Goal: Task Accomplishment & Management: Manage account settings

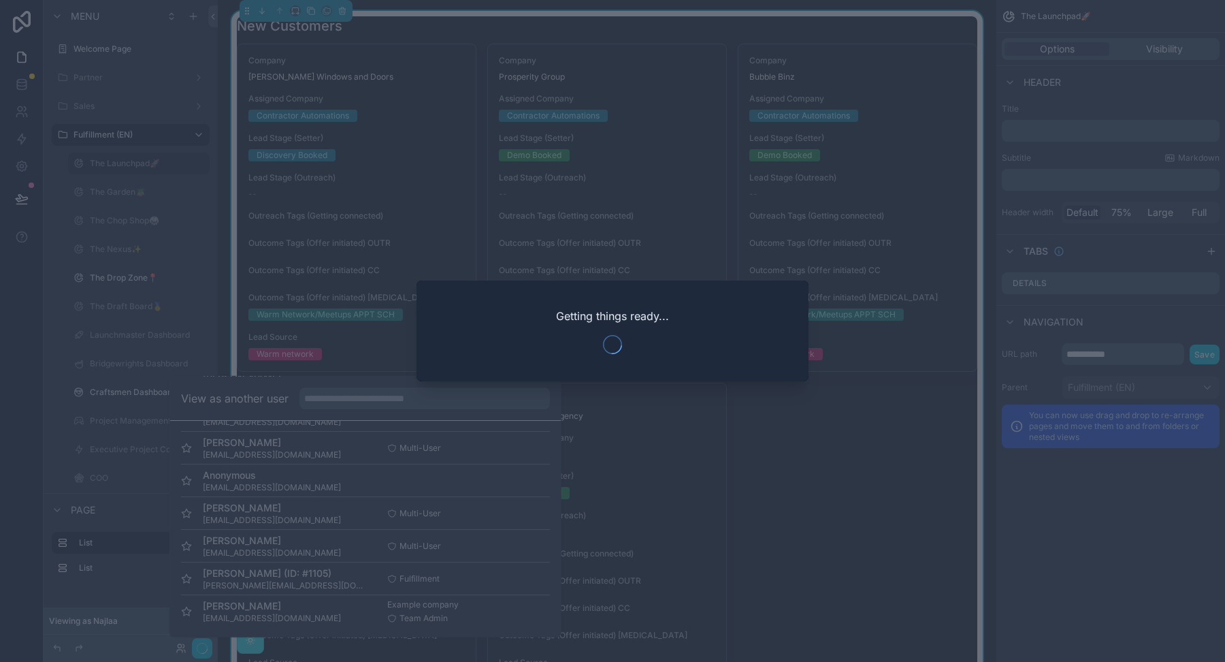
scroll to position [138, 0]
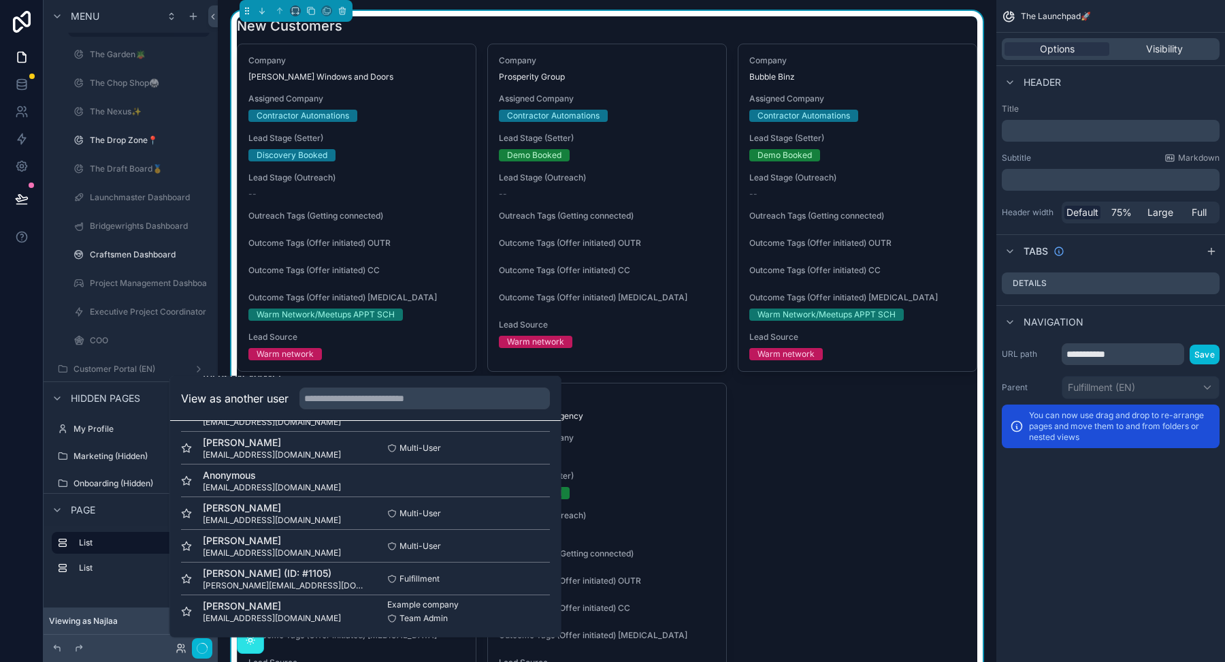
click at [805, 459] on div "Company Reece Windows and Doors Assigned Company Contractor Automations Lead St…" at bounding box center [607, 392] width 741 height 696
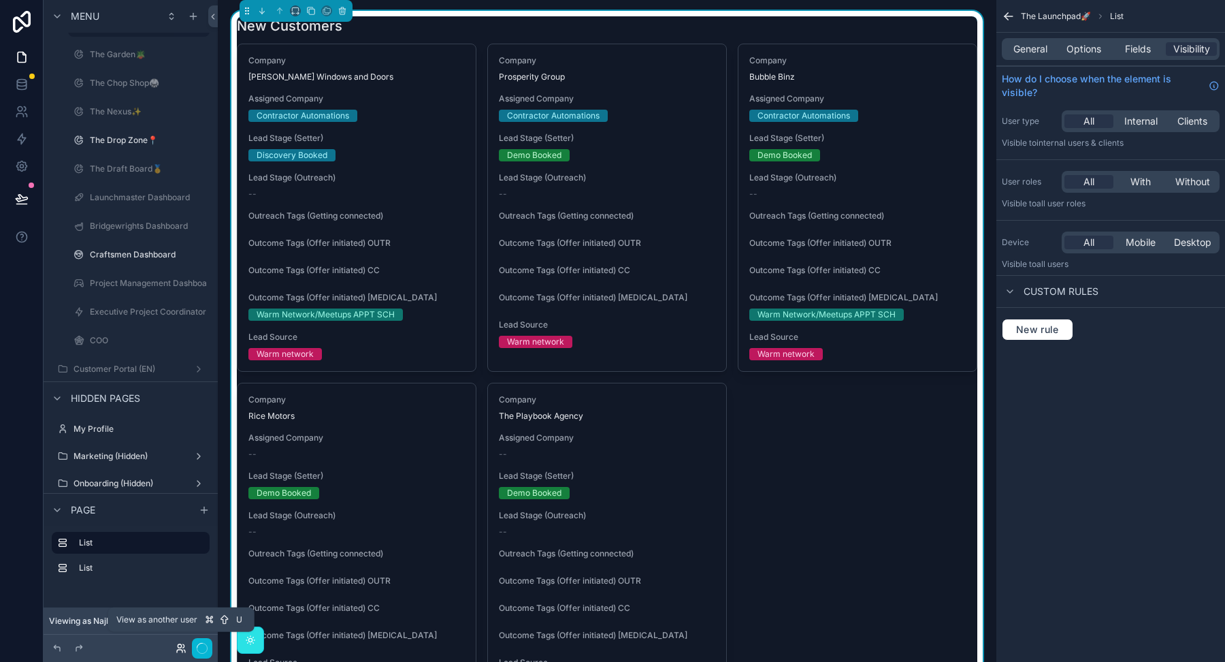
click at [181, 646] on icon at bounding box center [179, 645] width 3 height 3
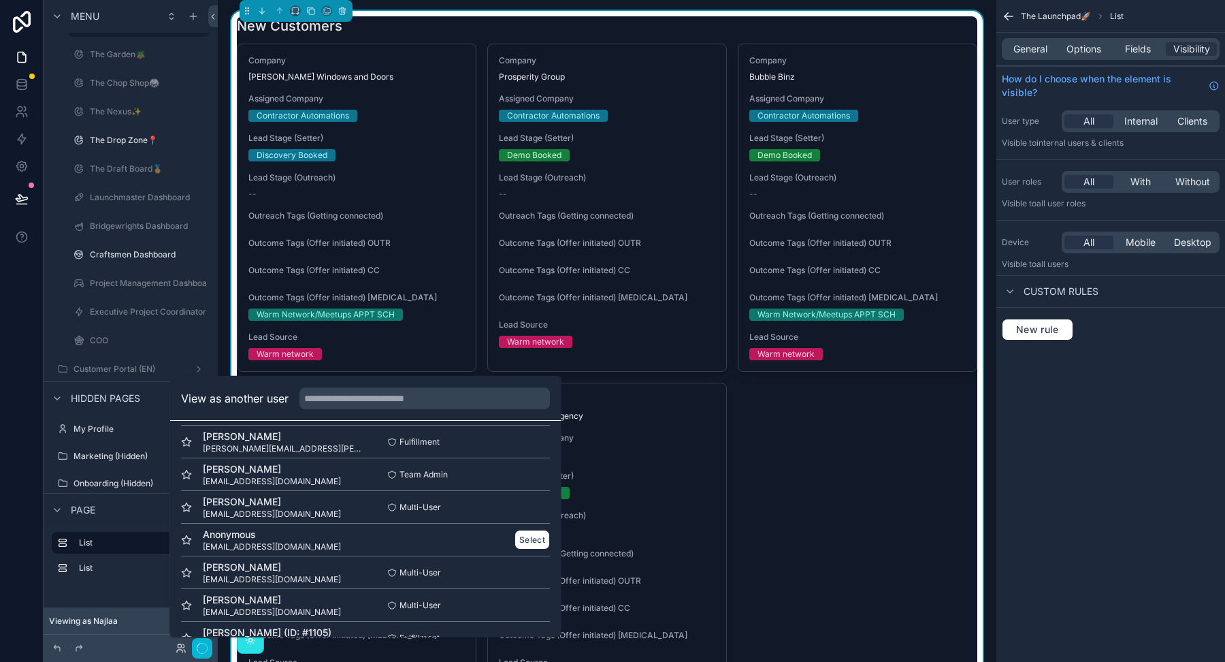
scroll to position [45, 0]
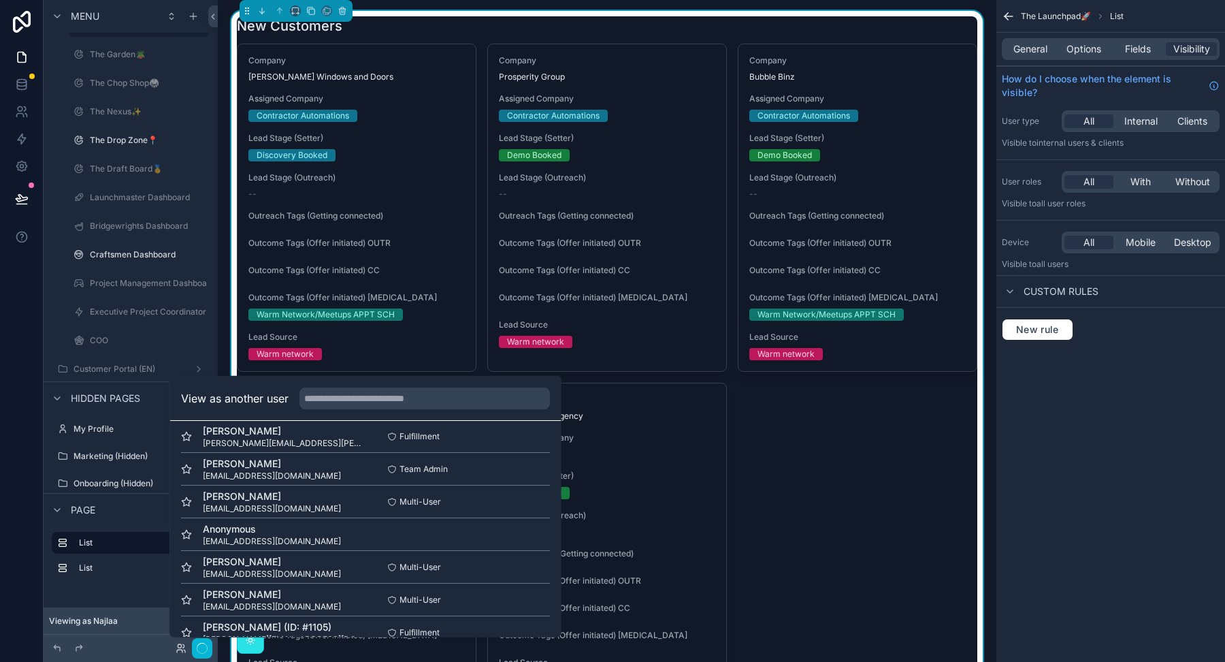
click at [813, 462] on div "Company Reece Windows and Doors Assigned Company Contractor Automations Lead St…" at bounding box center [607, 392] width 741 height 696
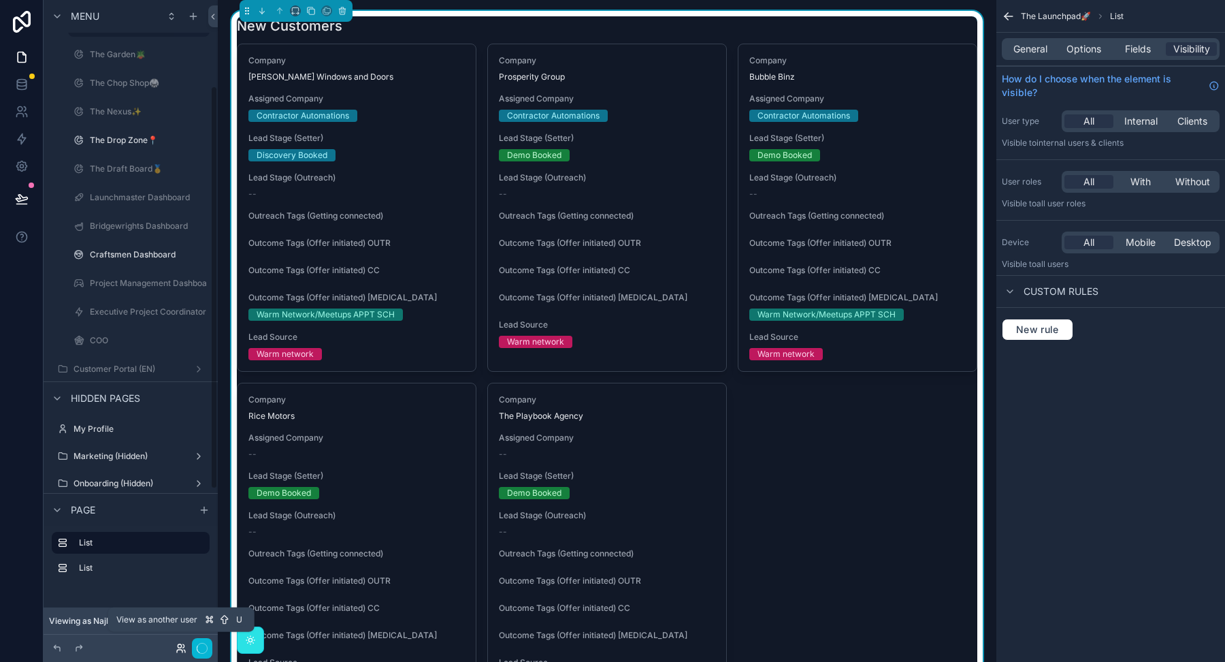
click at [177, 649] on icon at bounding box center [181, 648] width 11 height 11
click at [151, 647] on div at bounding box center [103, 648] width 109 height 16
click at [181, 651] on icon at bounding box center [181, 648] width 11 height 11
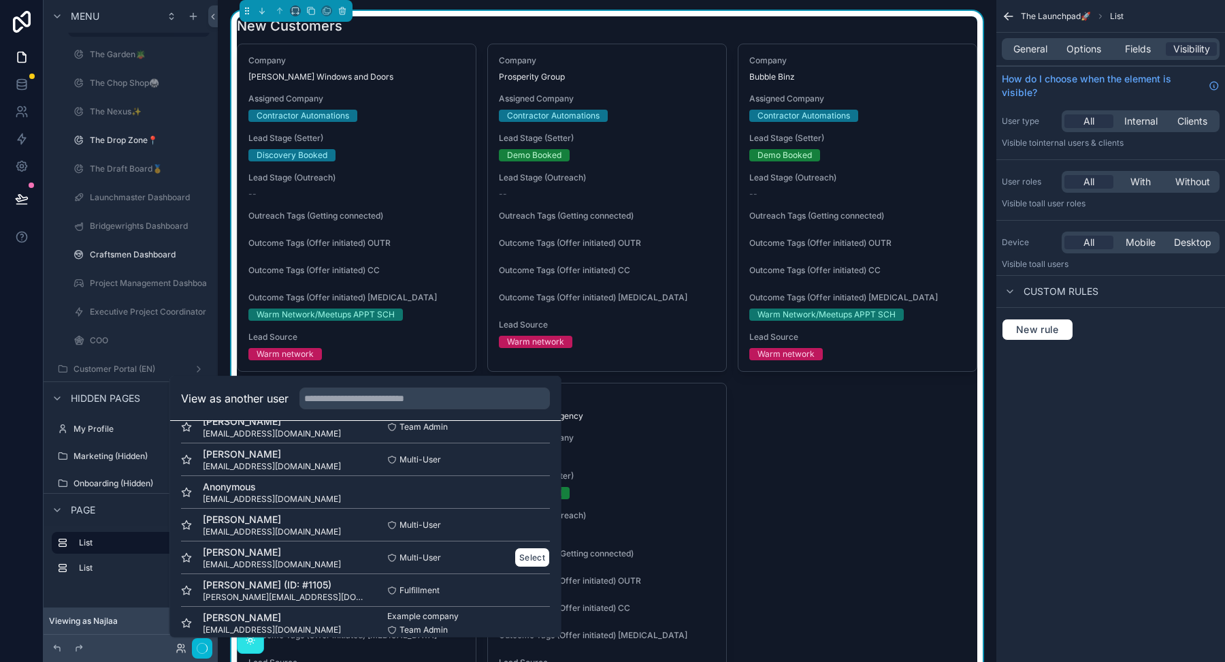
scroll to position [99, 0]
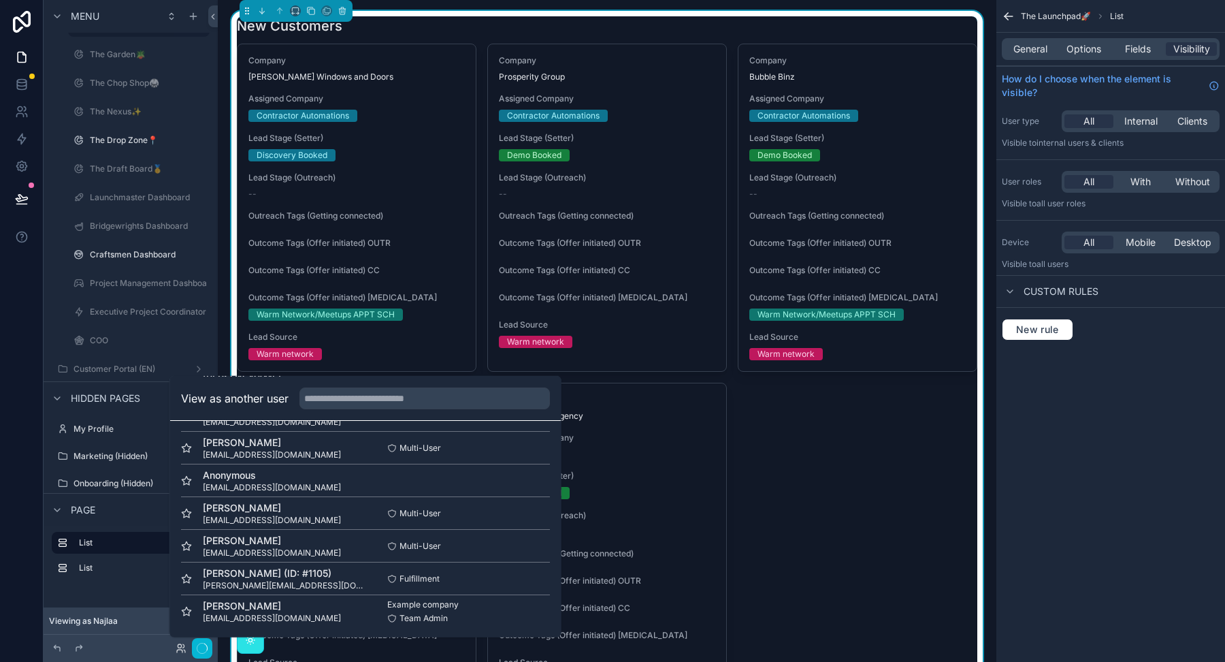
click at [127, 645] on div at bounding box center [103, 648] width 109 height 16
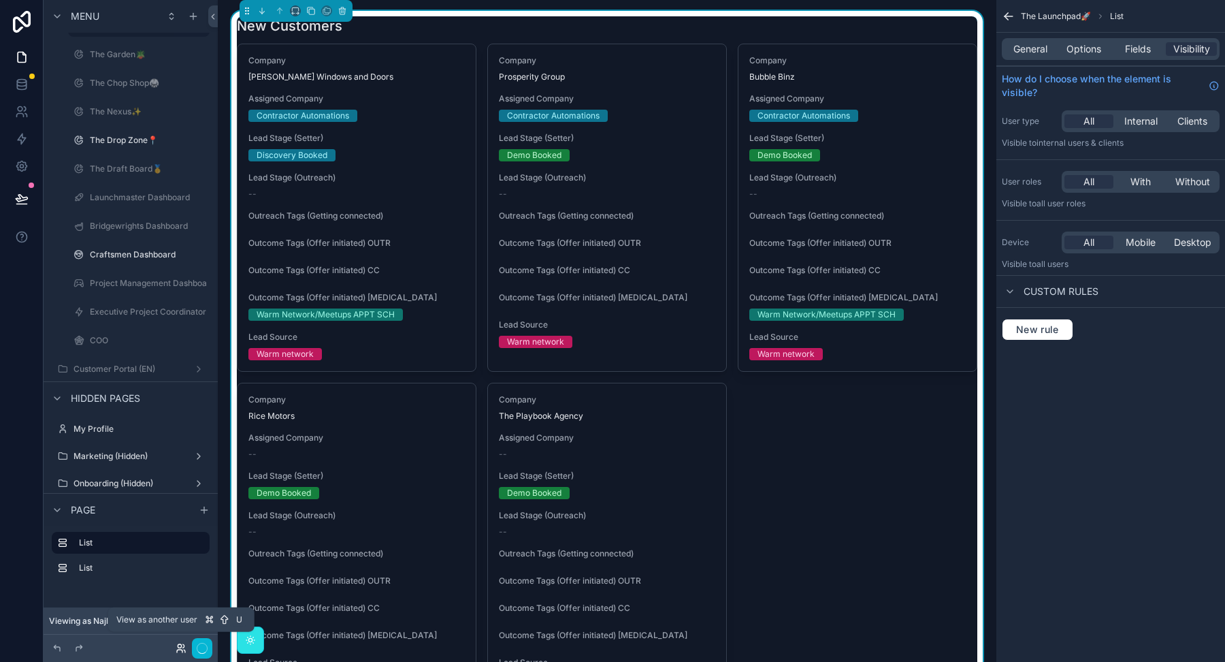
click at [181, 651] on icon at bounding box center [181, 648] width 11 height 11
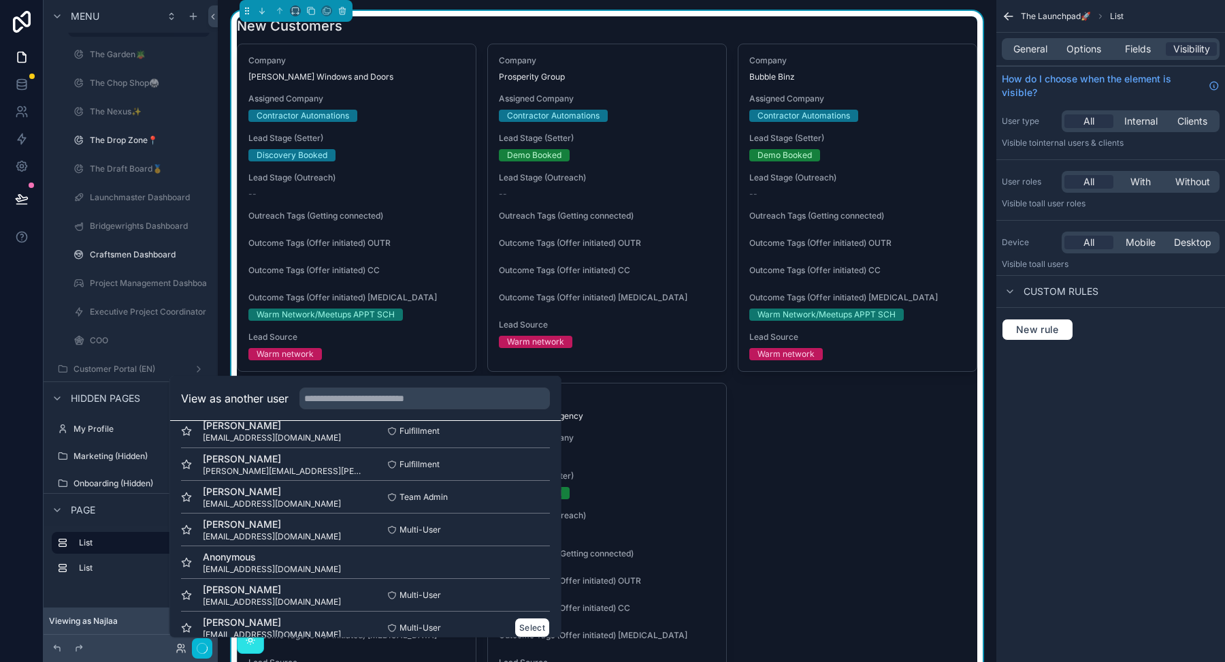
scroll to position [0, 0]
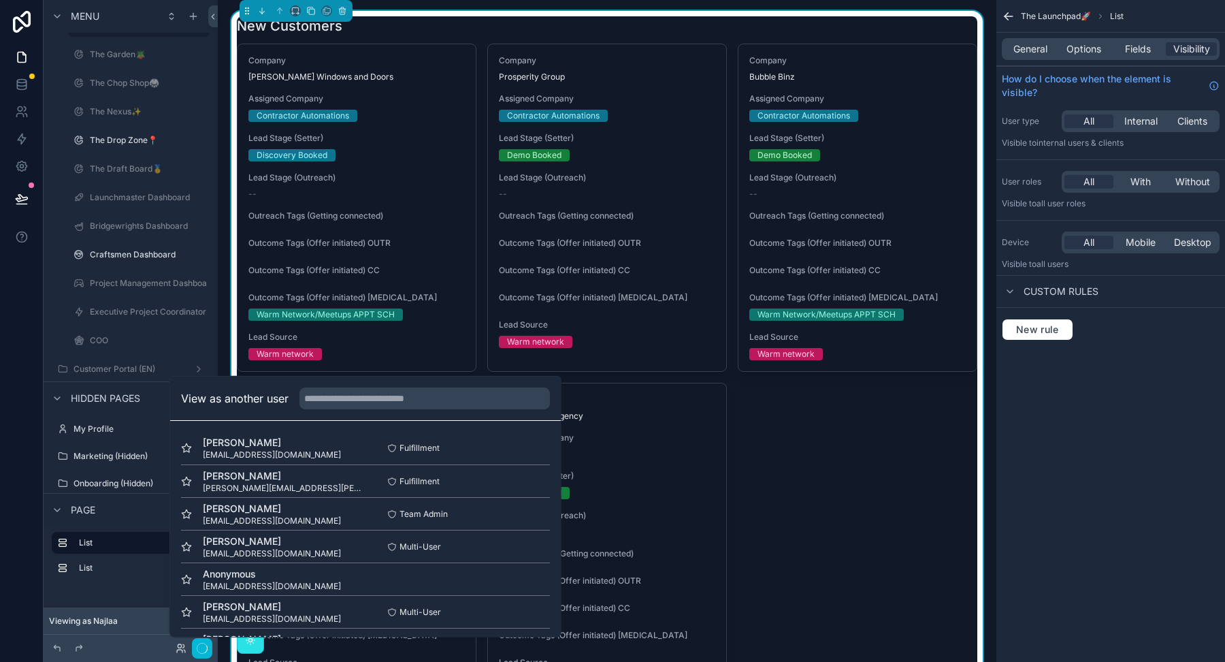
click at [837, 442] on div "Company Reece Windows and Doors Assigned Company Contractor Automations Lead St…" at bounding box center [607, 392] width 741 height 696
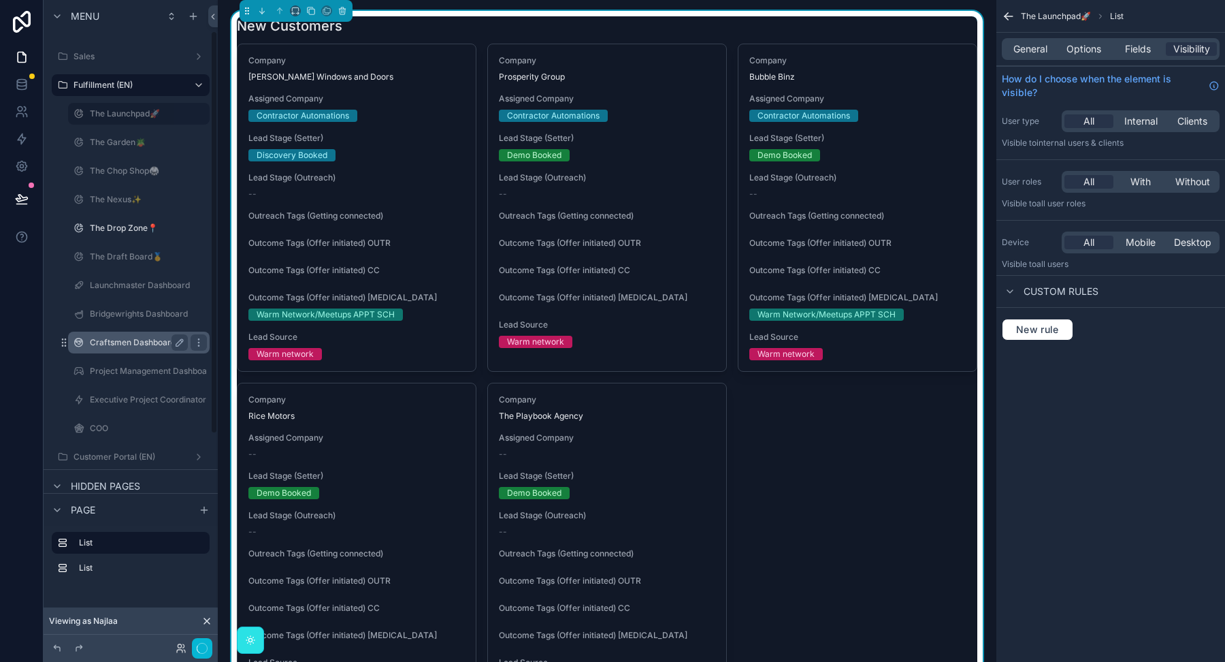
scroll to position [56, 0]
click at [127, 339] on label "Craftsmen Dashboard" at bounding box center [136, 336] width 93 height 11
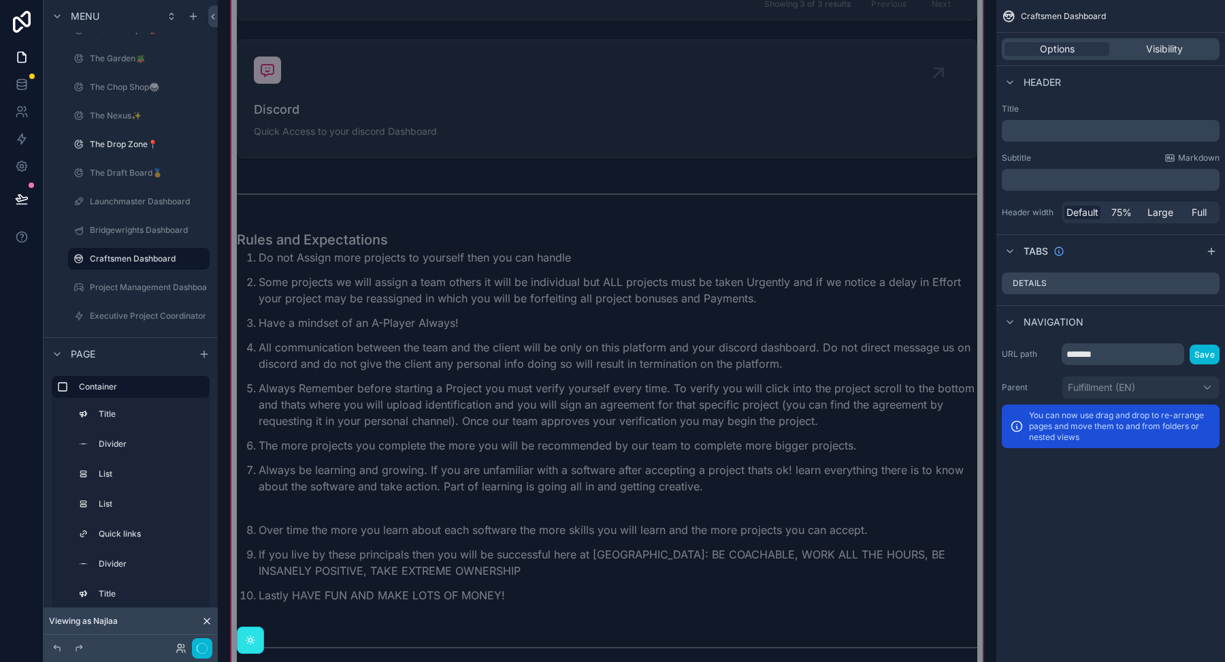
scroll to position [811, 0]
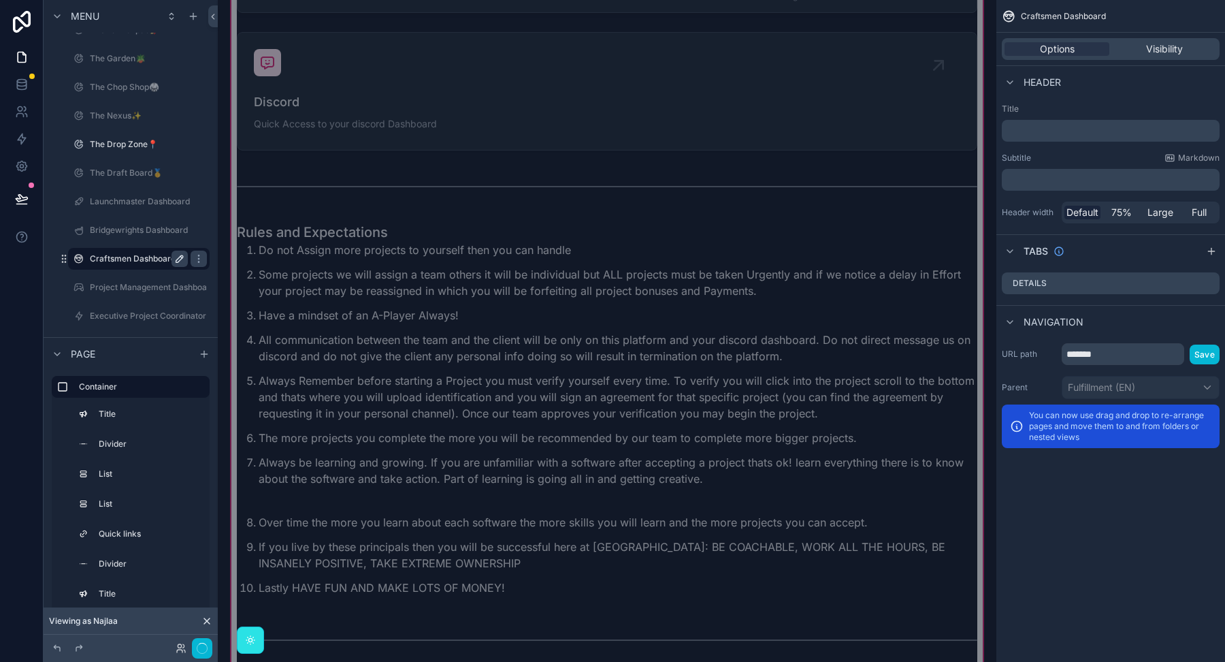
click at [180, 257] on icon "scrollable content" at bounding box center [179, 258] width 11 height 11
click at [117, 256] on input "**********" at bounding box center [128, 258] width 76 height 16
paste input "*"
type input "**********"
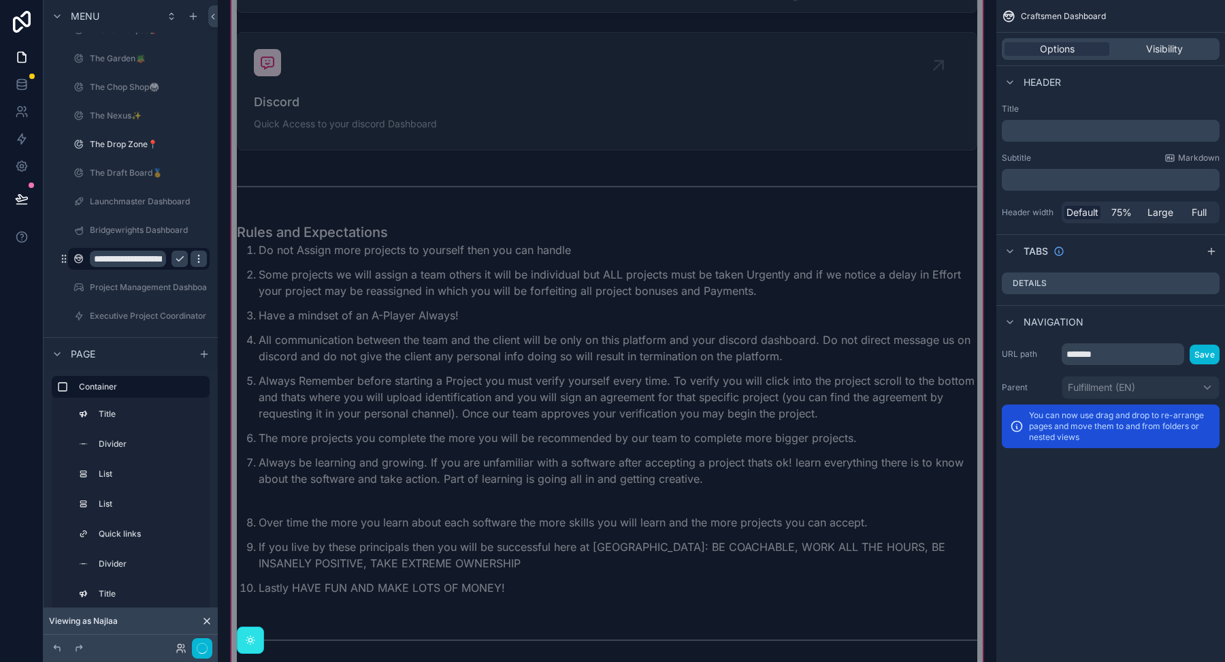
click at [199, 258] on icon "scrollable content" at bounding box center [198, 258] width 1 height 1
click at [179, 257] on icon "scrollable content" at bounding box center [179, 258] width 11 height 11
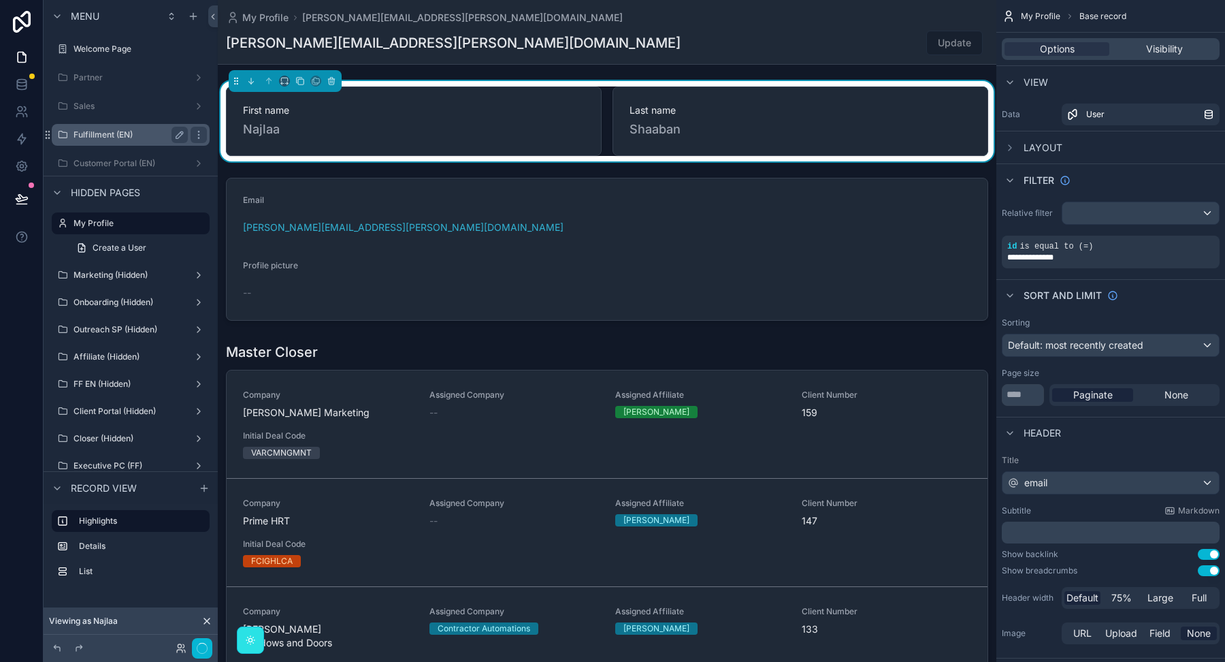
click at [113, 137] on label "Fulfillment (EN)" at bounding box center [128, 134] width 109 height 11
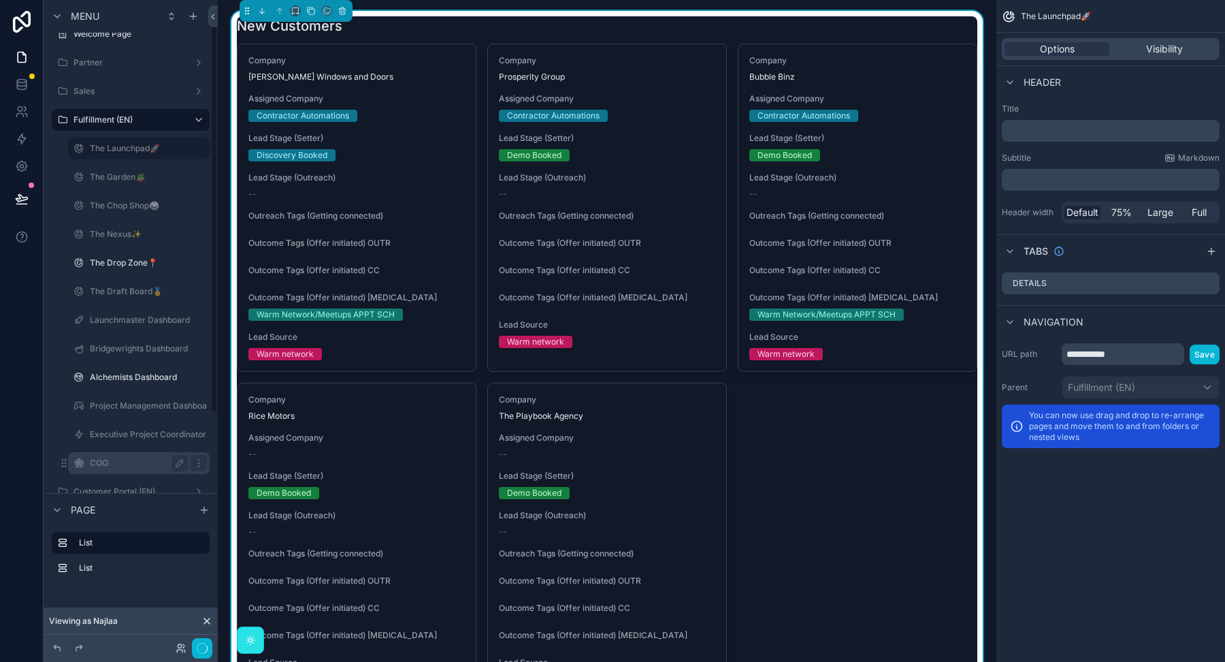
scroll to position [16, 0]
click at [181, 645] on icon at bounding box center [179, 645] width 3 height 3
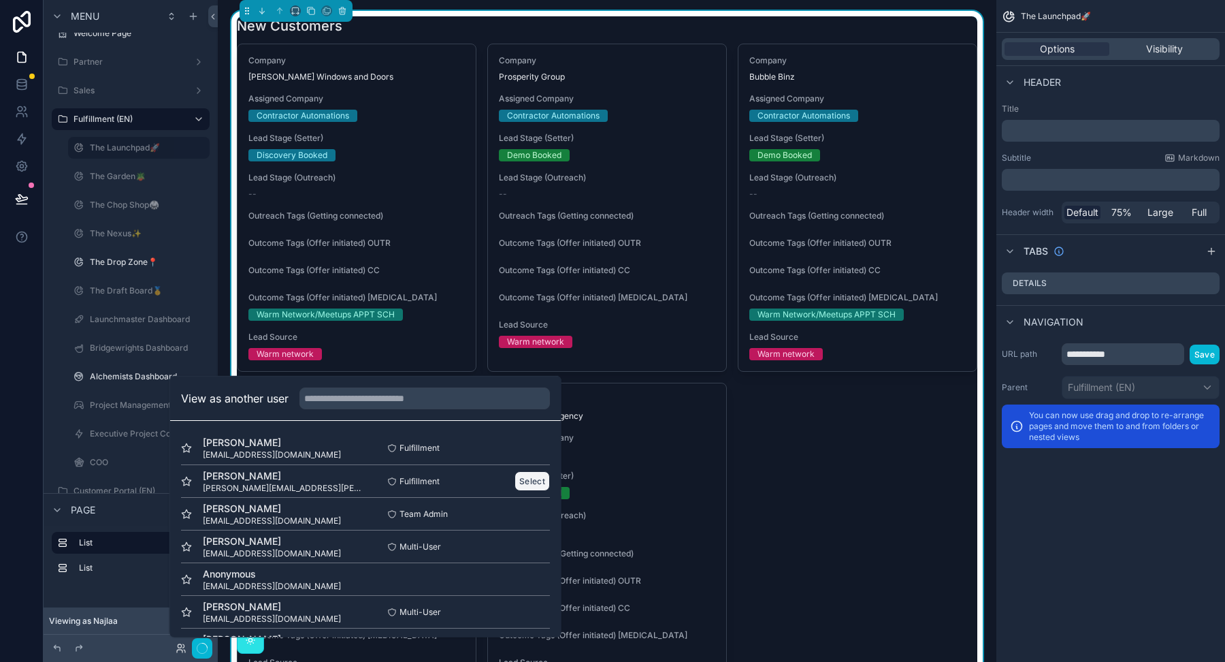
click at [534, 485] on button "Select" at bounding box center [532, 481] width 35 height 20
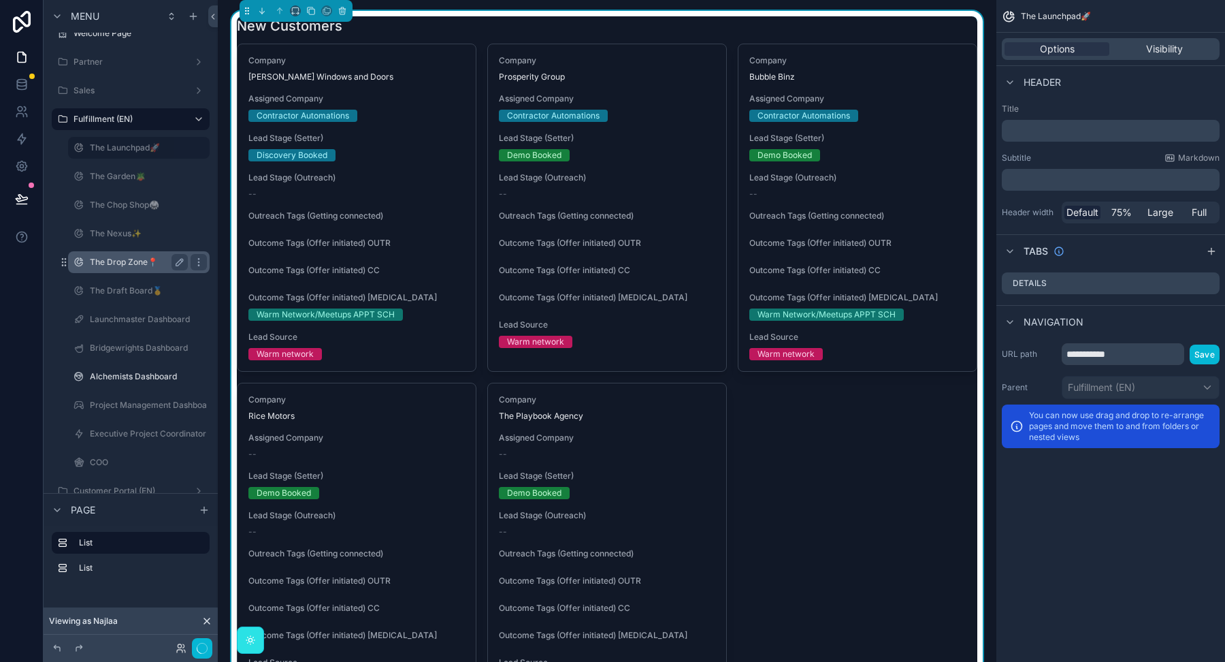
click at [146, 265] on label "The Drop Zone📍" at bounding box center [136, 262] width 93 height 11
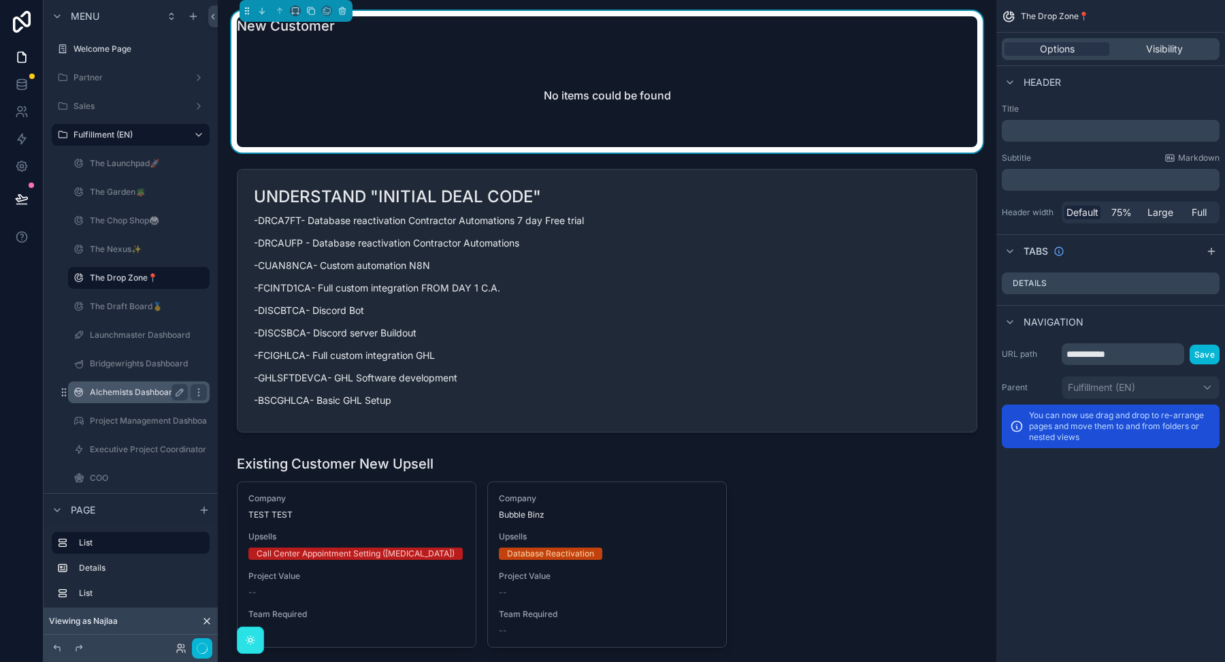
click at [132, 387] on label "Alchemists Dashboard" at bounding box center [136, 392] width 93 height 11
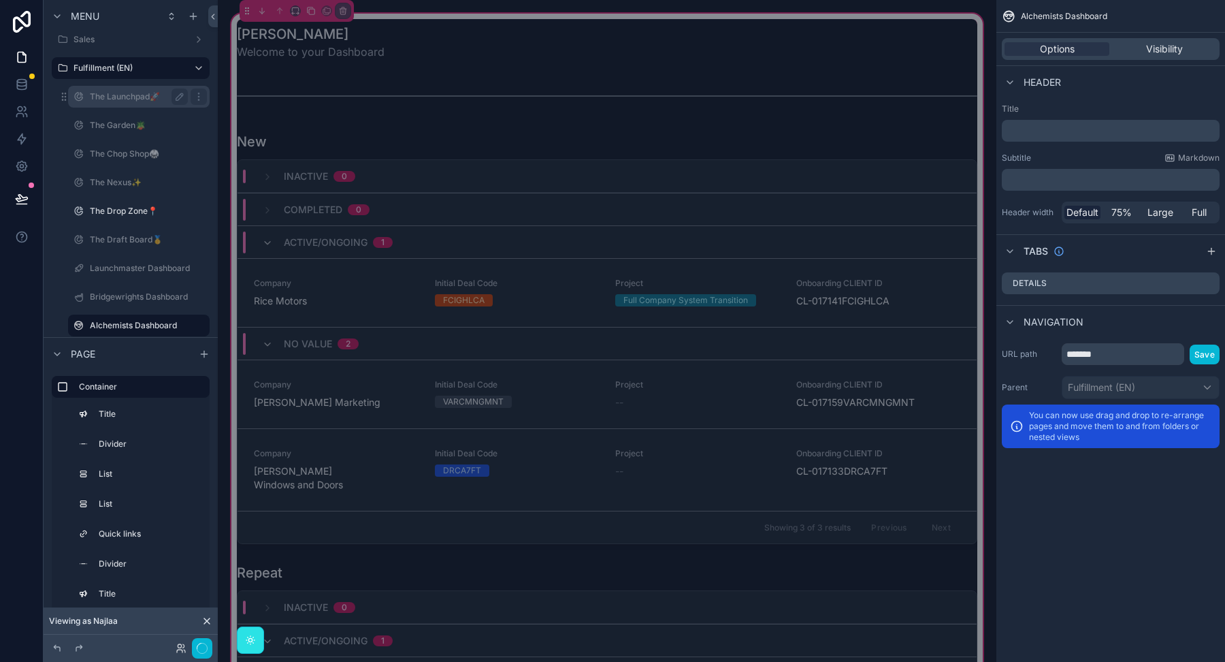
scroll to position [75, 0]
click at [113, 88] on label "The Launchpad🚀" at bounding box center [136, 88] width 93 height 11
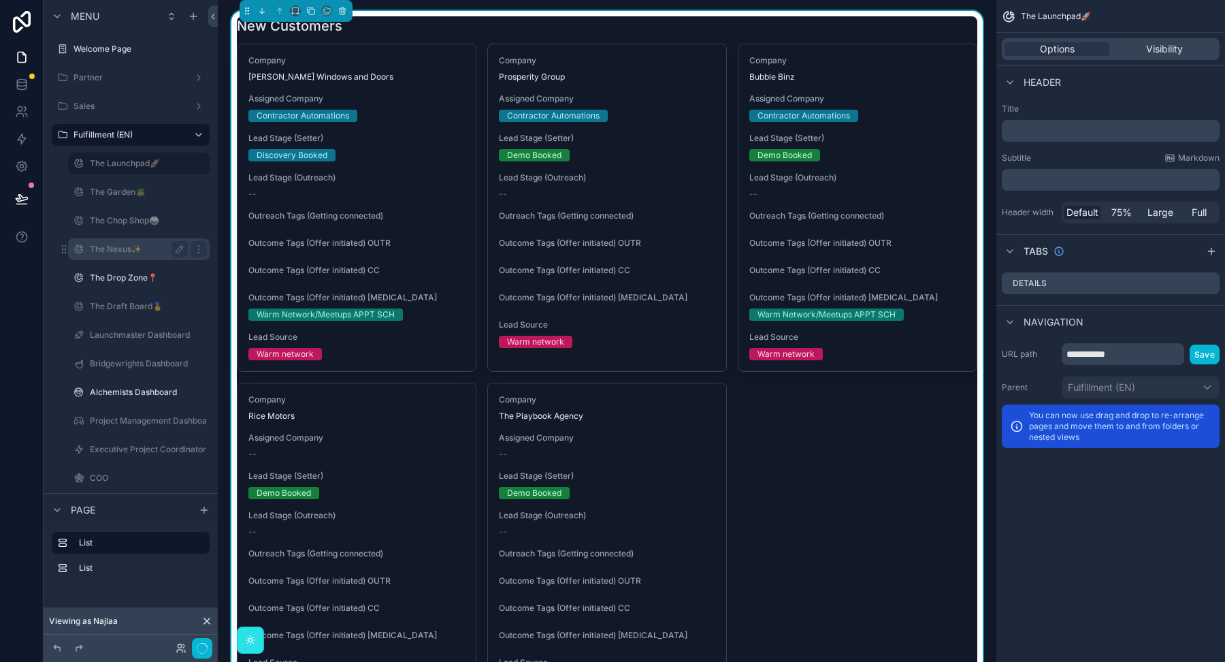
click at [116, 242] on div "The Nexus✨" at bounding box center [139, 249] width 98 height 16
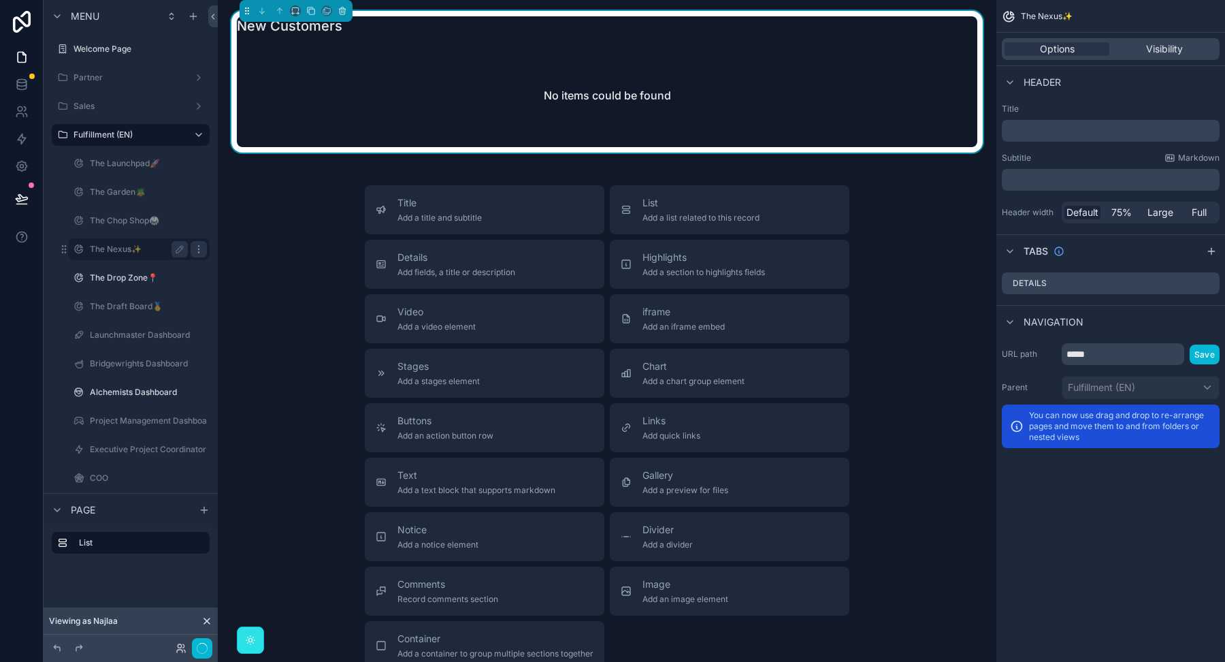
click at [198, 247] on icon "scrollable content" at bounding box center [198, 249] width 11 height 11
click at [142, 256] on div "The Nexus✨" at bounding box center [139, 249] width 98 height 16
click at [1176, 66] on div "Header" at bounding box center [1111, 81] width 229 height 33
click at [1172, 53] on span "Visibility" at bounding box center [1164, 49] width 37 height 14
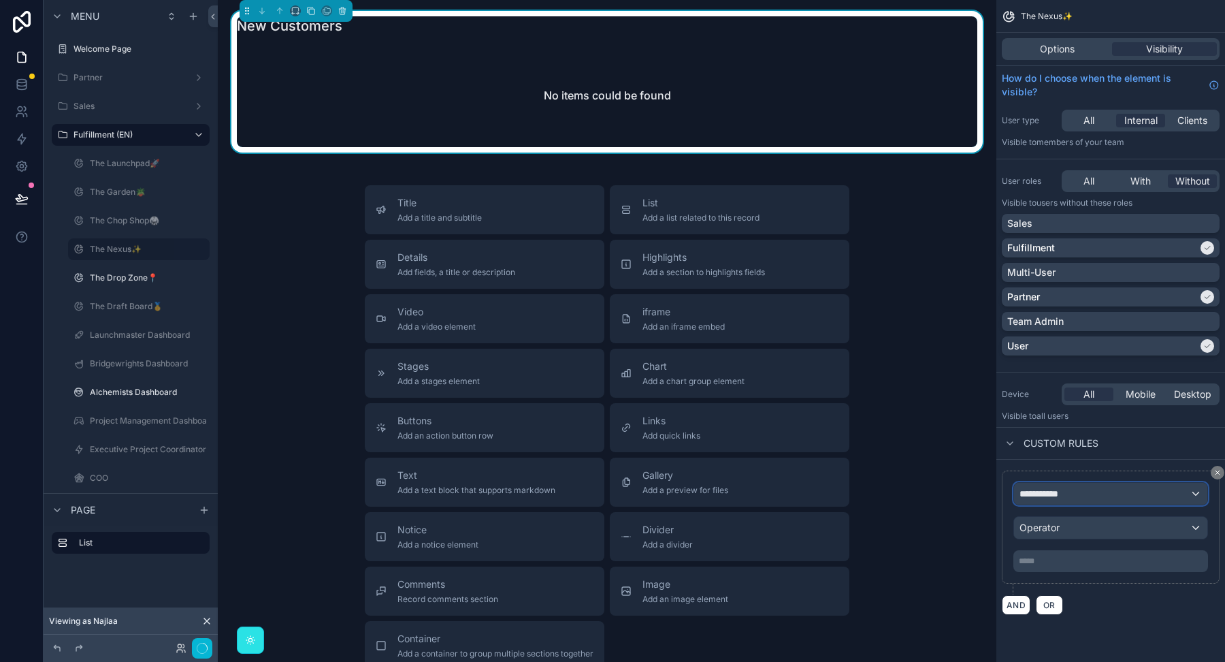
click at [1062, 489] on span "**********" at bounding box center [1045, 494] width 51 height 14
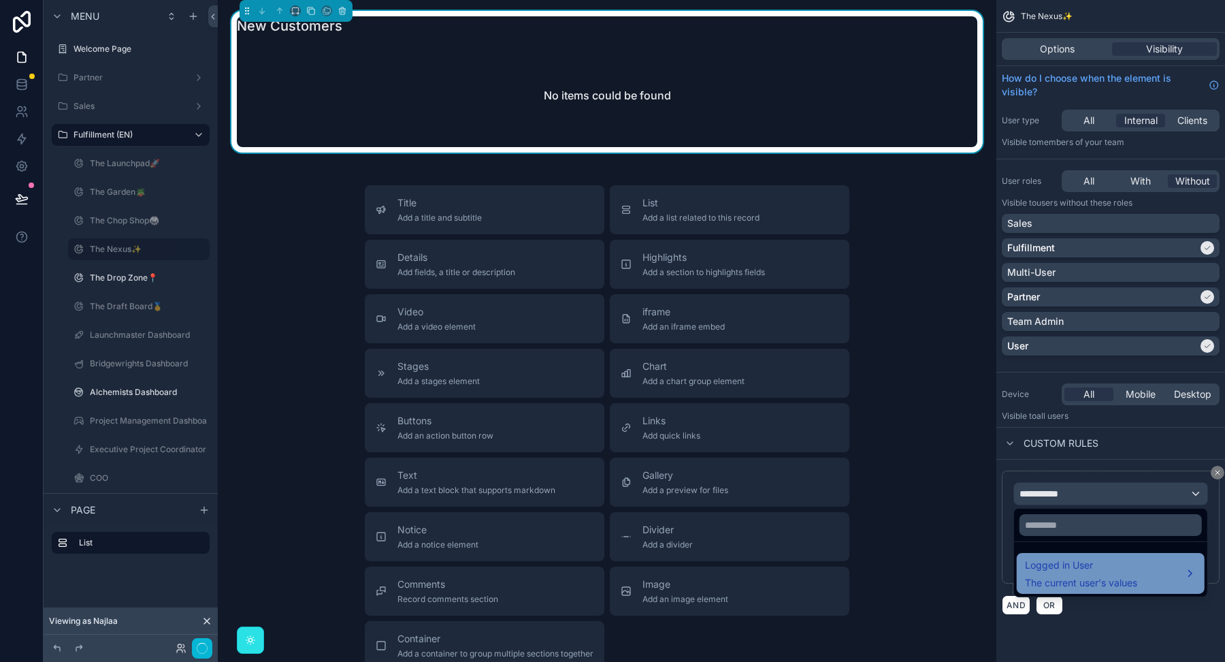
click at [1091, 568] on span "Logged in User" at bounding box center [1081, 565] width 112 height 16
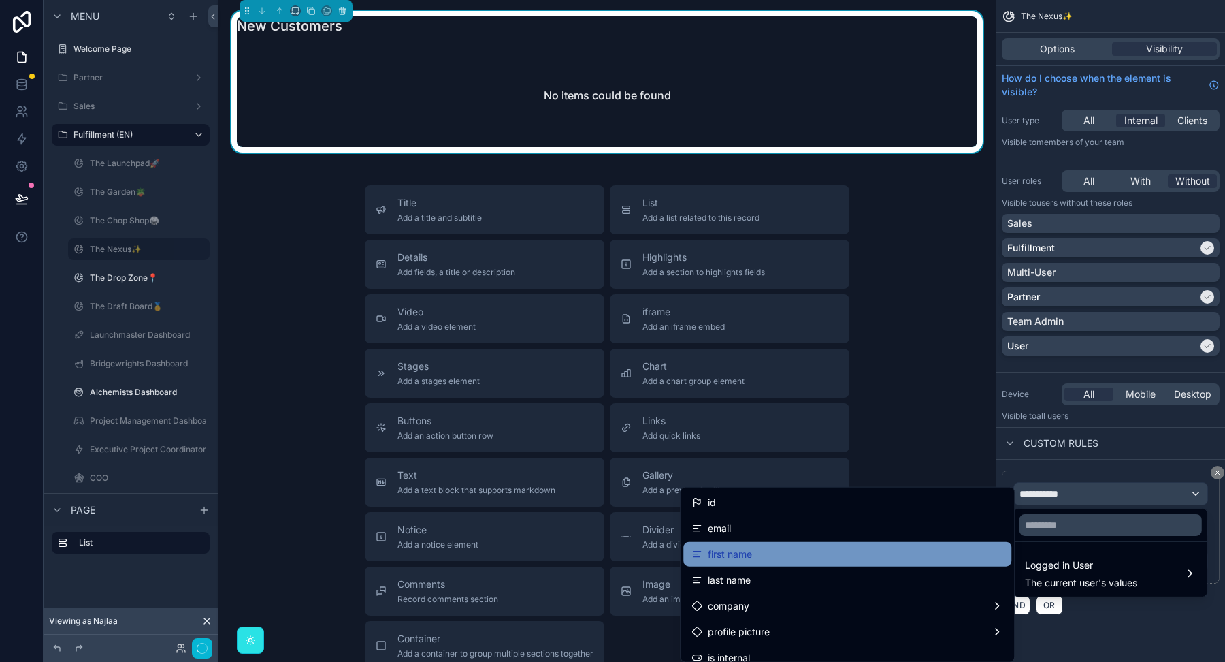
click at [940, 543] on div "first name" at bounding box center [847, 554] width 328 height 25
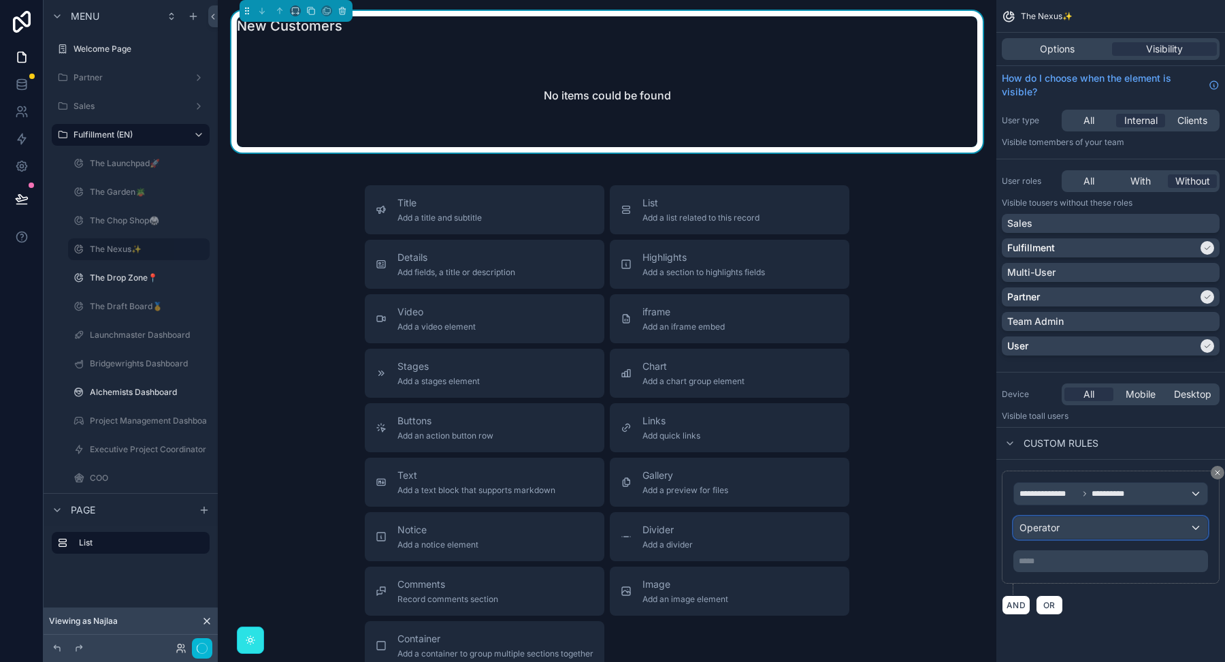
click at [1050, 517] on div "Operator" at bounding box center [1110, 528] width 193 height 22
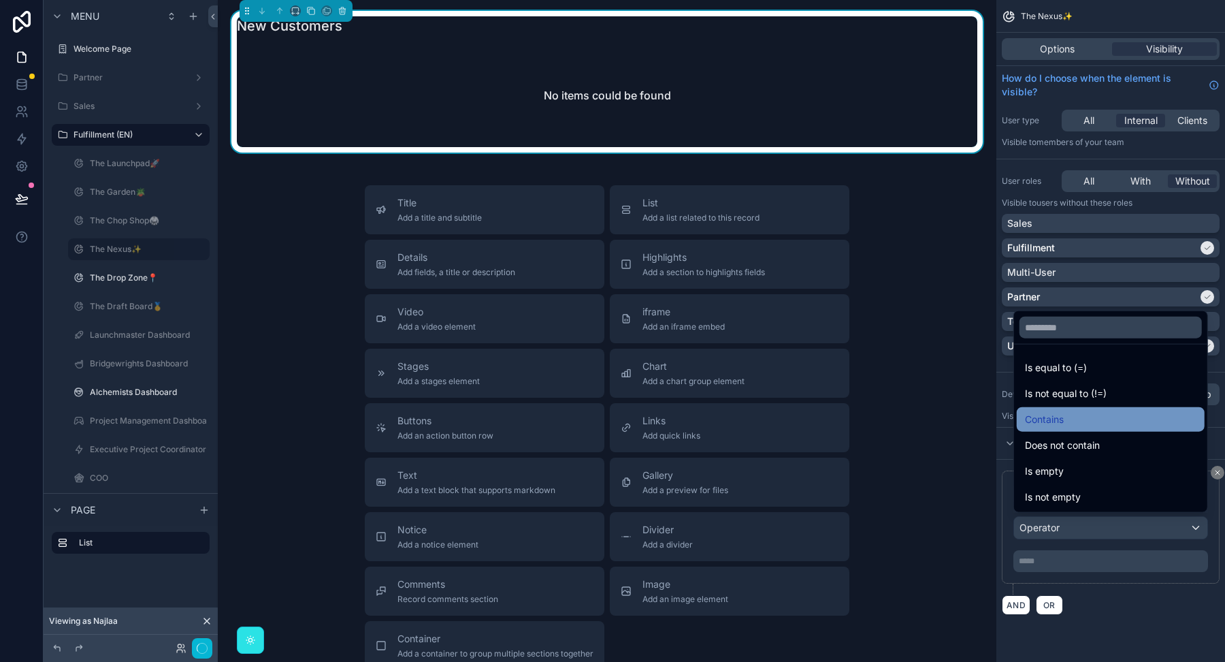
click at [1050, 412] on span "Contains" at bounding box center [1044, 419] width 39 height 16
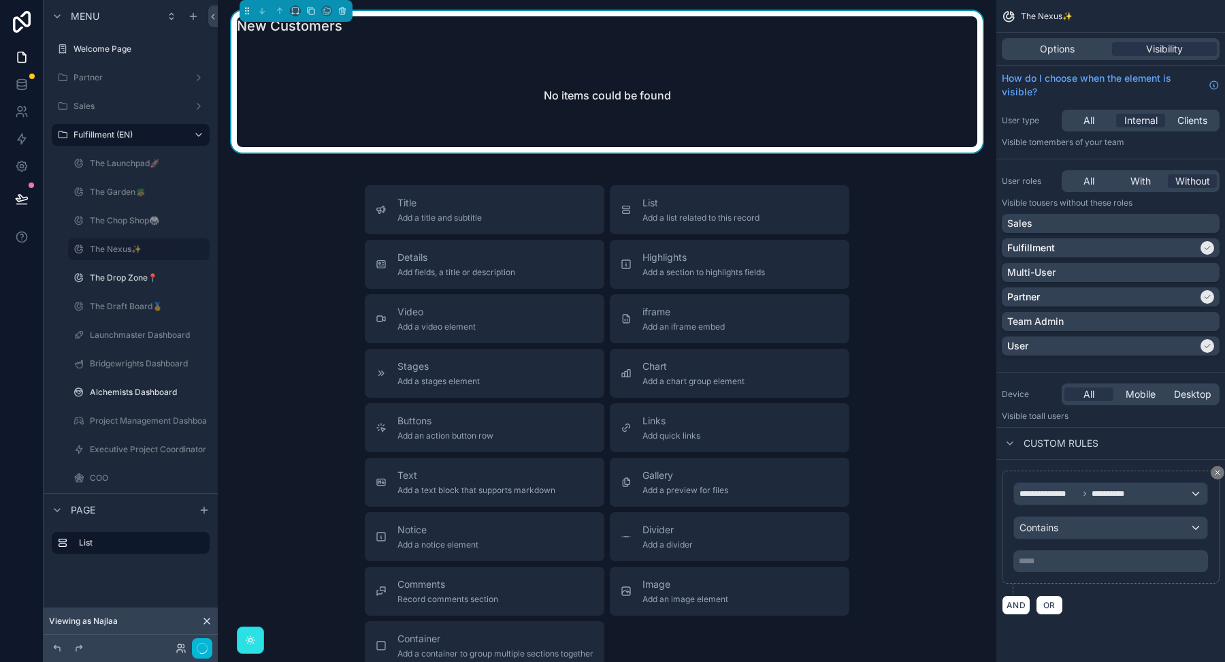
click at [1049, 568] on div "***** ﻿" at bounding box center [1111, 561] width 195 height 22
click at [1048, 555] on p "***** ﻿" at bounding box center [1112, 560] width 187 height 11
click at [1082, 594] on div "AND OR" at bounding box center [1111, 604] width 218 height 20
click at [1161, 322] on div "Team Admin" at bounding box center [1110, 321] width 207 height 14
click at [1161, 322] on div "Team Admin" at bounding box center [1102, 321] width 191 height 14
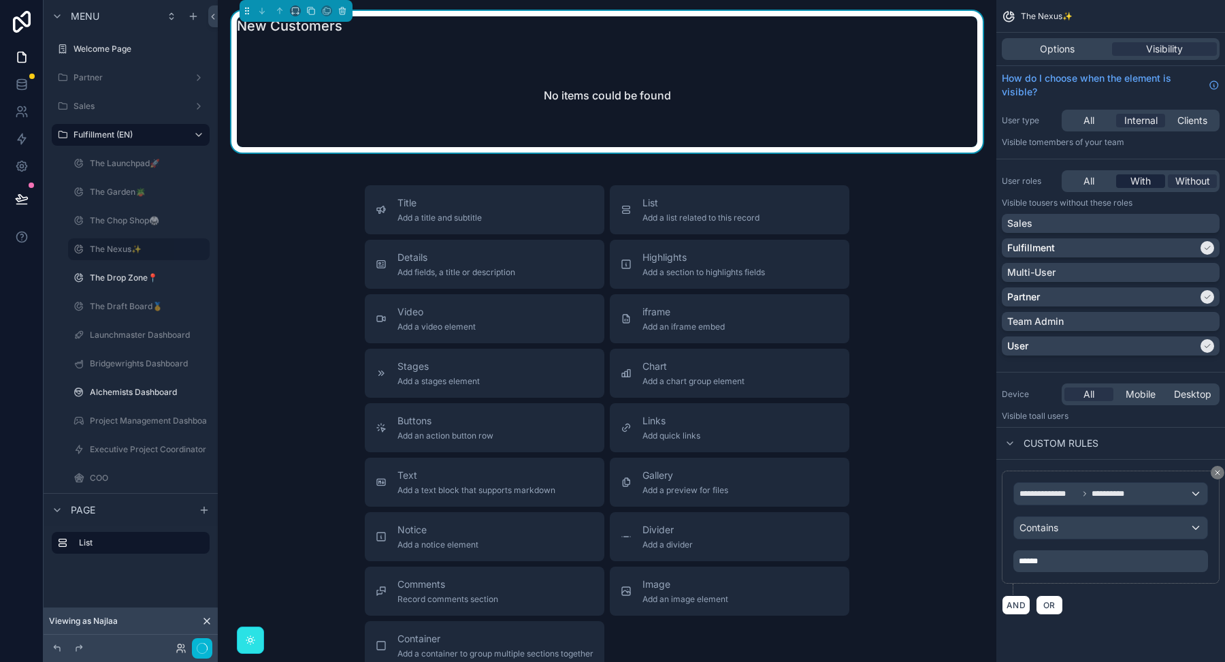
click at [1150, 184] on span "With" at bounding box center [1141, 181] width 20 height 14
click at [1169, 285] on div "Sales Fulfillment Multi-User Partner Team Admin User" at bounding box center [1111, 287] width 218 height 147
click at [1169, 293] on div "Partner" at bounding box center [1102, 297] width 191 height 14
click at [1164, 342] on div "User" at bounding box center [1102, 346] width 191 height 14
click at [1095, 489] on span "**********" at bounding box center [1111, 493] width 39 height 11
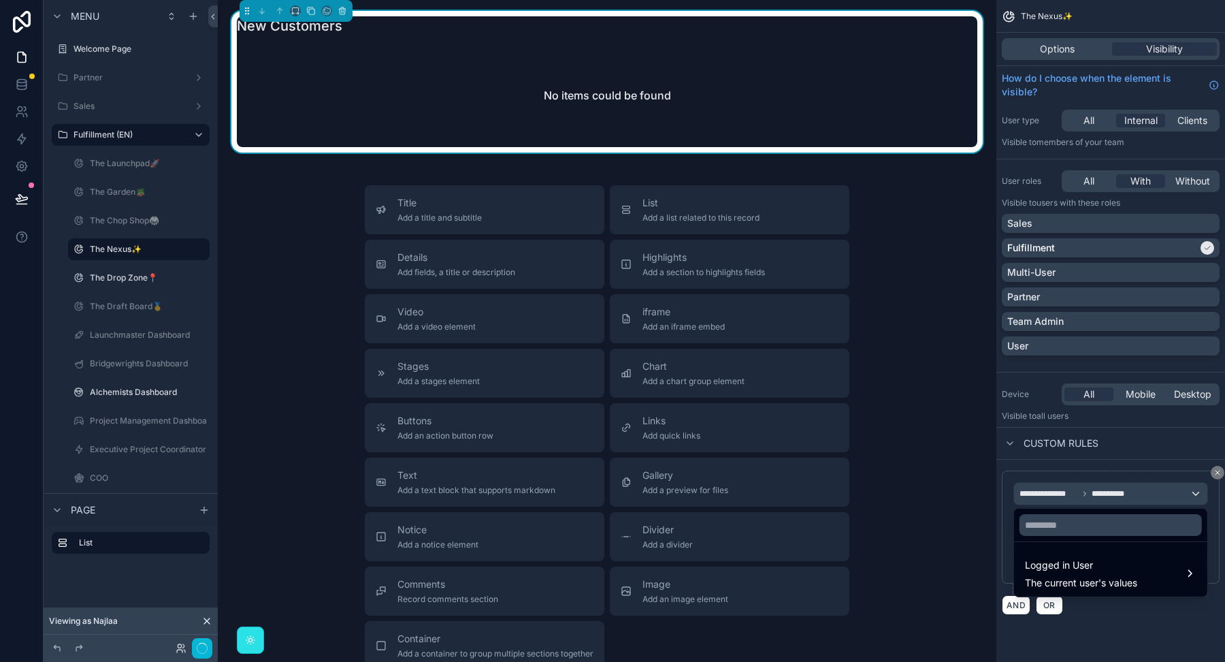
click at [177, 652] on div "scrollable content" at bounding box center [612, 331] width 1225 height 662
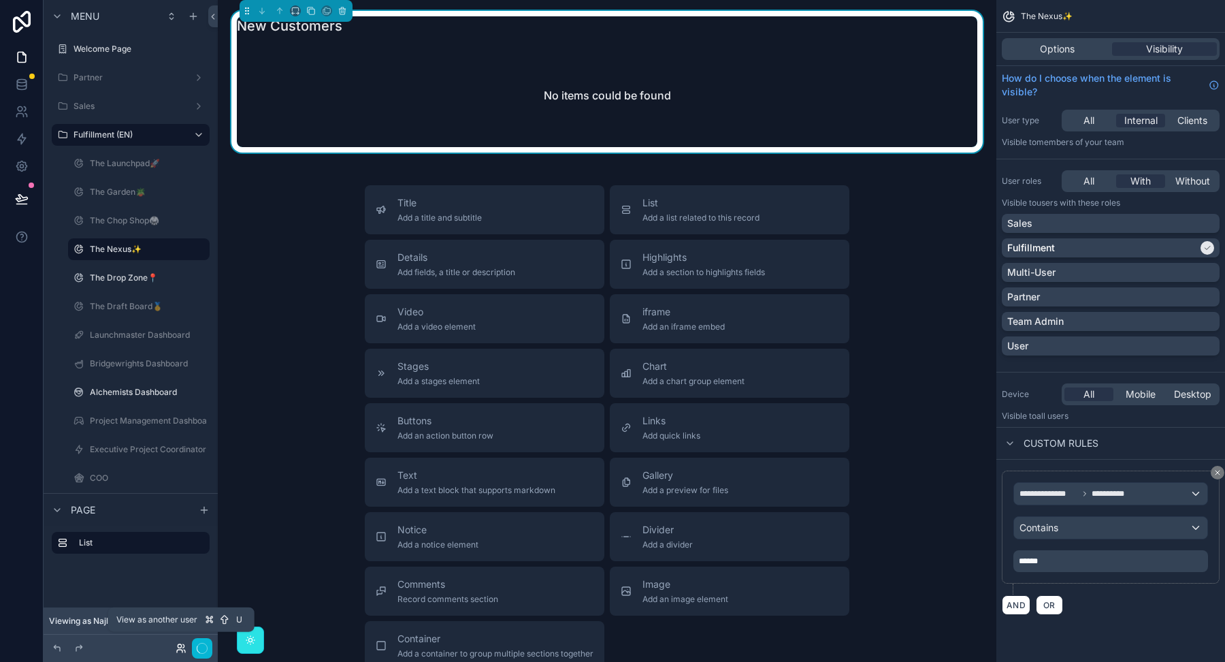
click at [180, 643] on icon at bounding box center [181, 648] width 11 height 11
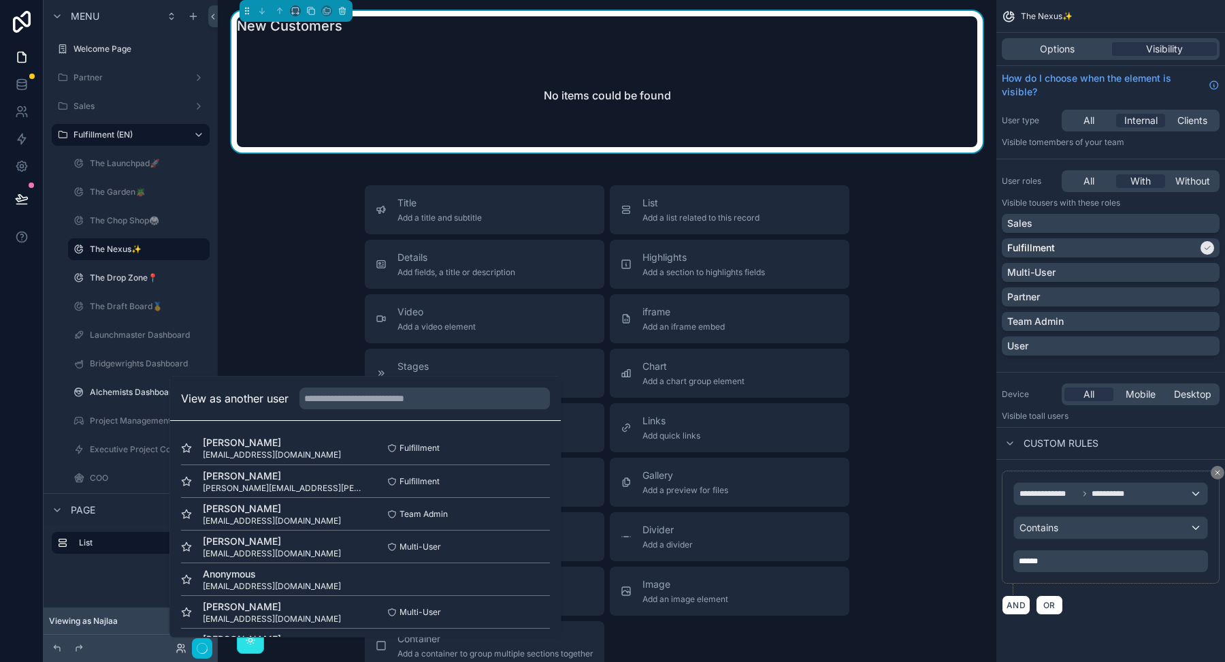
click at [1051, 505] on div "**********" at bounding box center [1111, 527] width 195 height 90
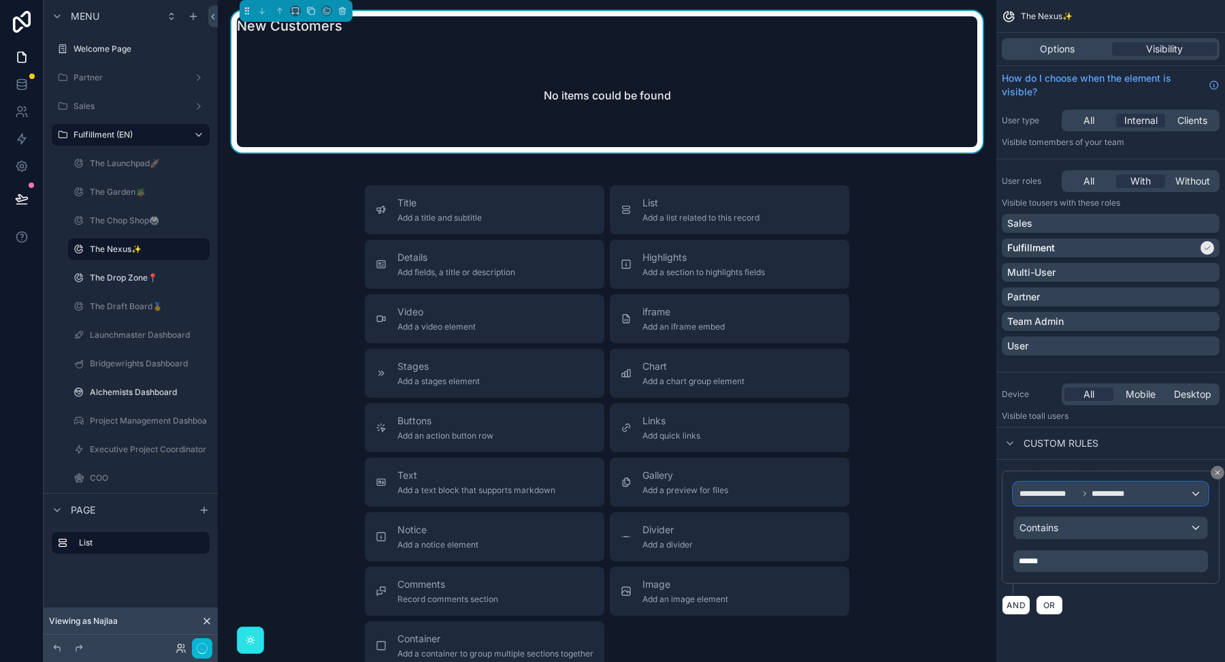
click at [1052, 496] on span "**********" at bounding box center [1049, 493] width 59 height 11
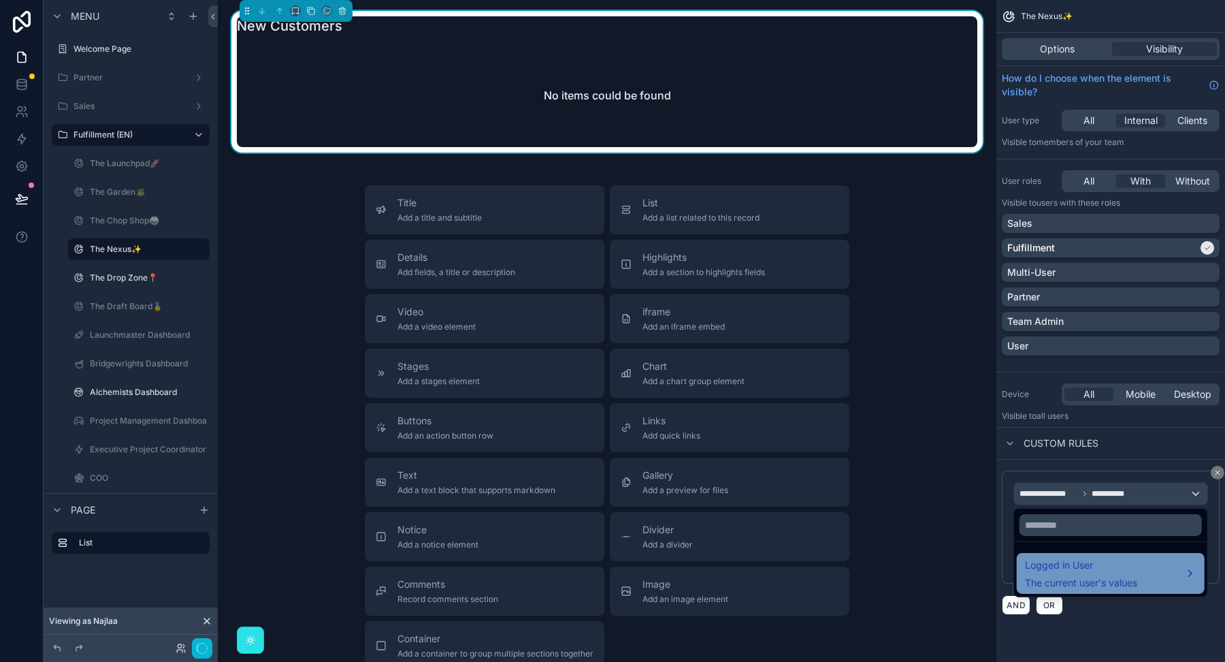
click at [1048, 563] on span "Logged in User" at bounding box center [1081, 565] width 112 height 16
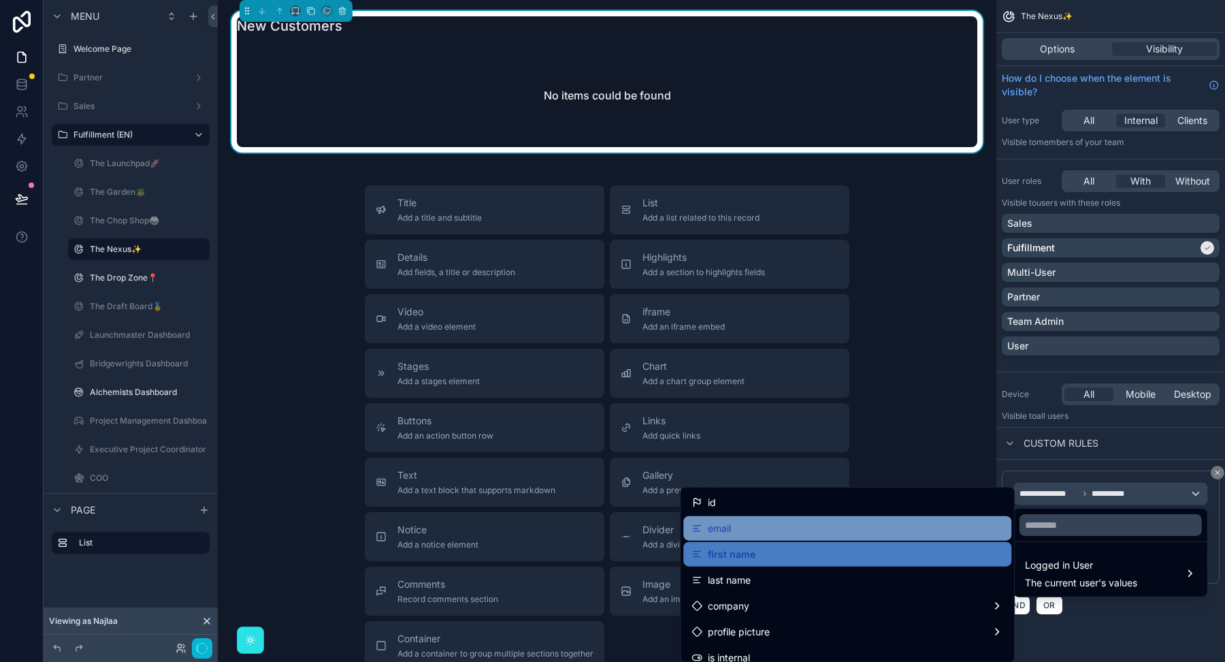
click at [827, 524] on div "email" at bounding box center [848, 528] width 312 height 16
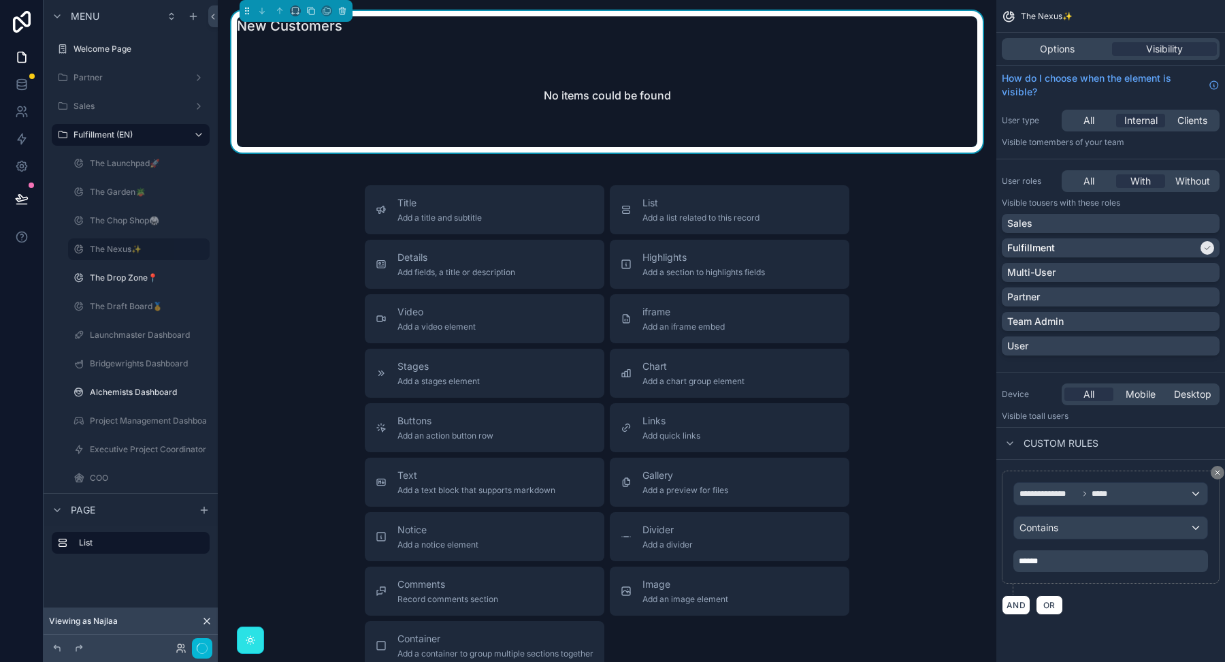
click at [1060, 555] on p "******" at bounding box center [1112, 560] width 187 height 11
click at [1111, 598] on div "AND OR" at bounding box center [1111, 604] width 218 height 20
click at [153, 251] on label "The Nexus✨" at bounding box center [136, 249] width 93 height 11
click at [1050, 52] on span "Options" at bounding box center [1057, 49] width 35 height 14
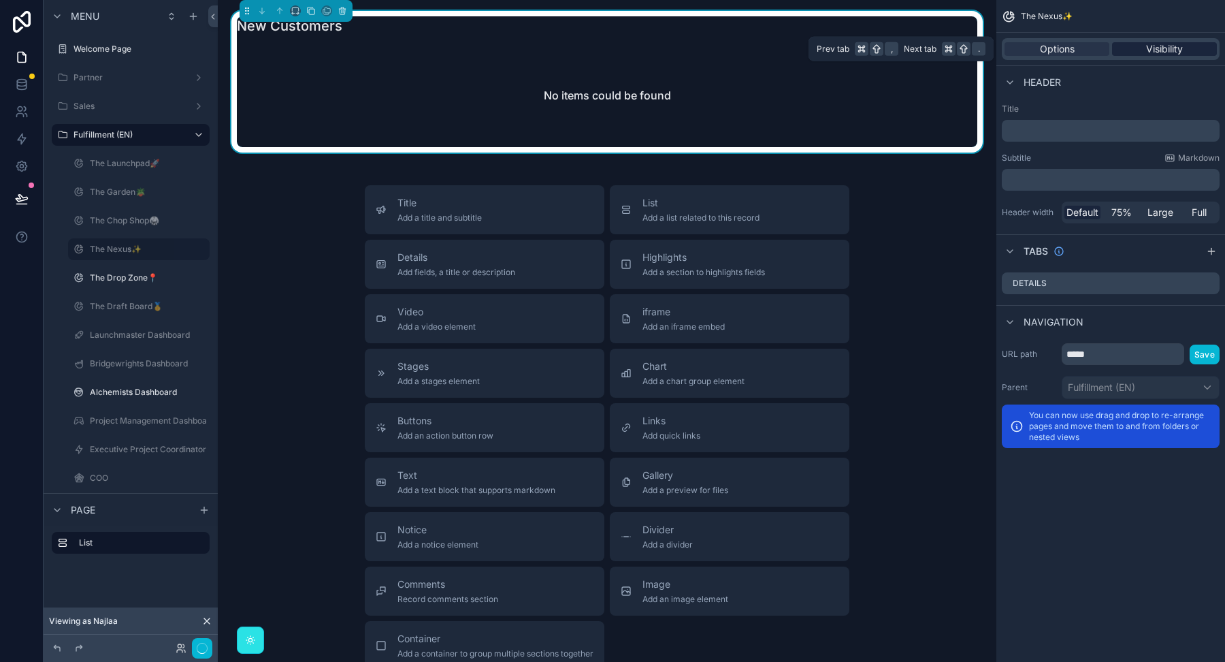
click at [1161, 50] on span "Visibility" at bounding box center [1164, 49] width 37 height 14
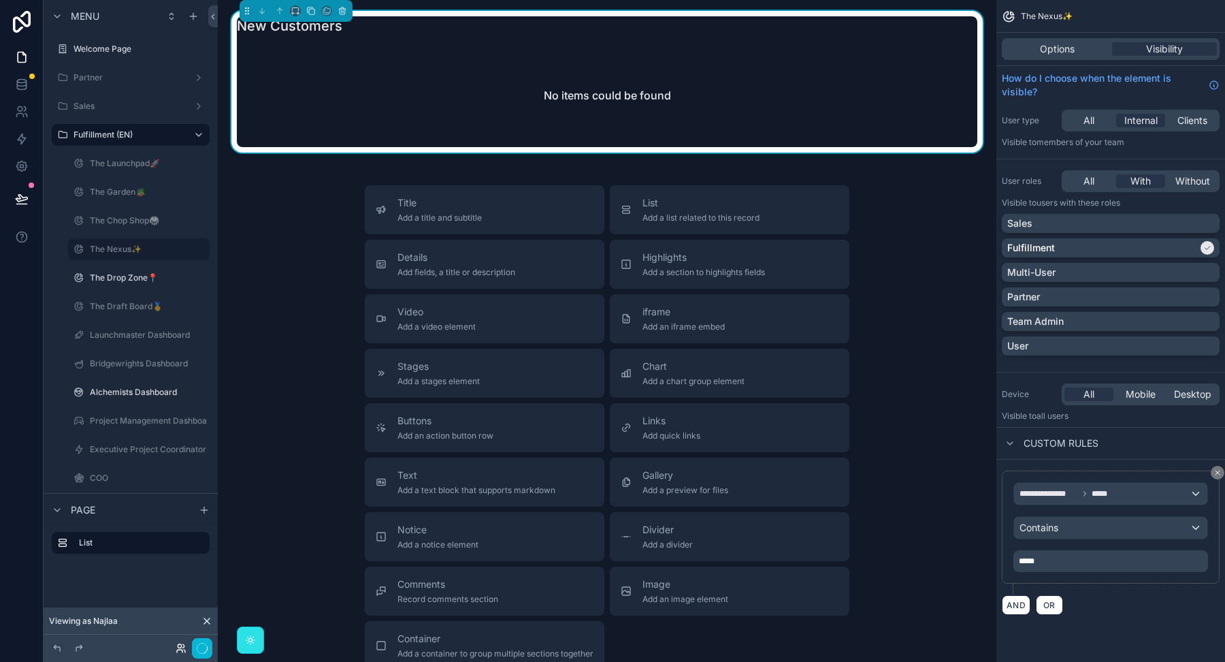
click at [176, 647] on icon at bounding box center [181, 648] width 11 height 11
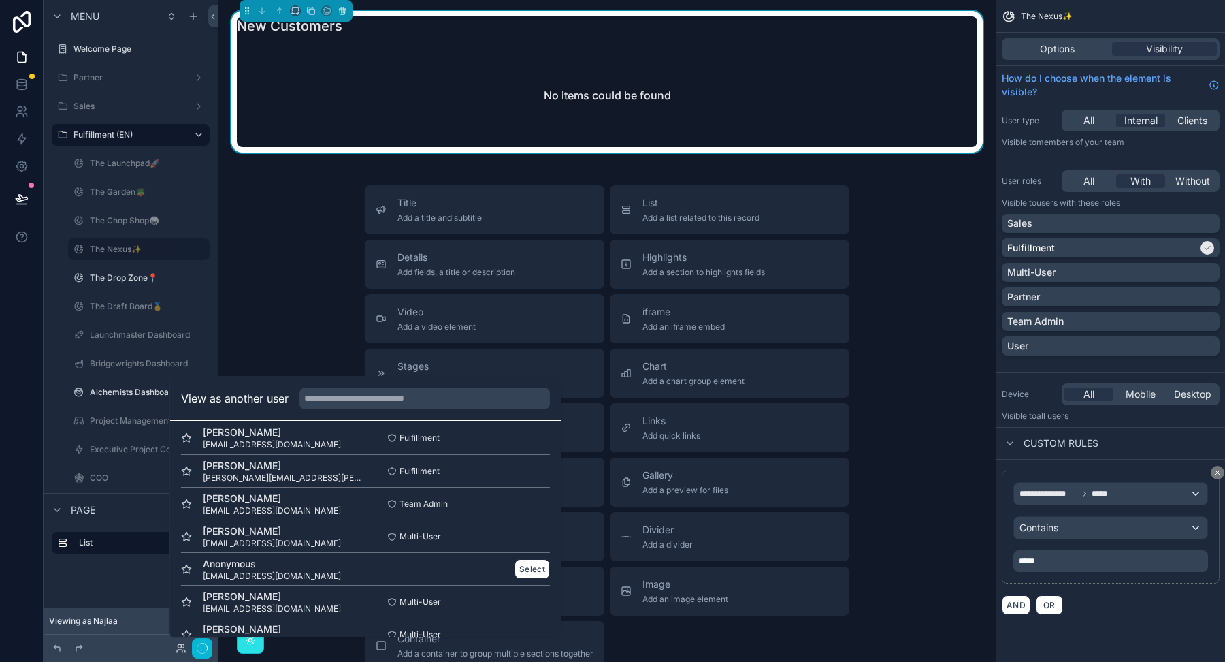
scroll to position [15, 0]
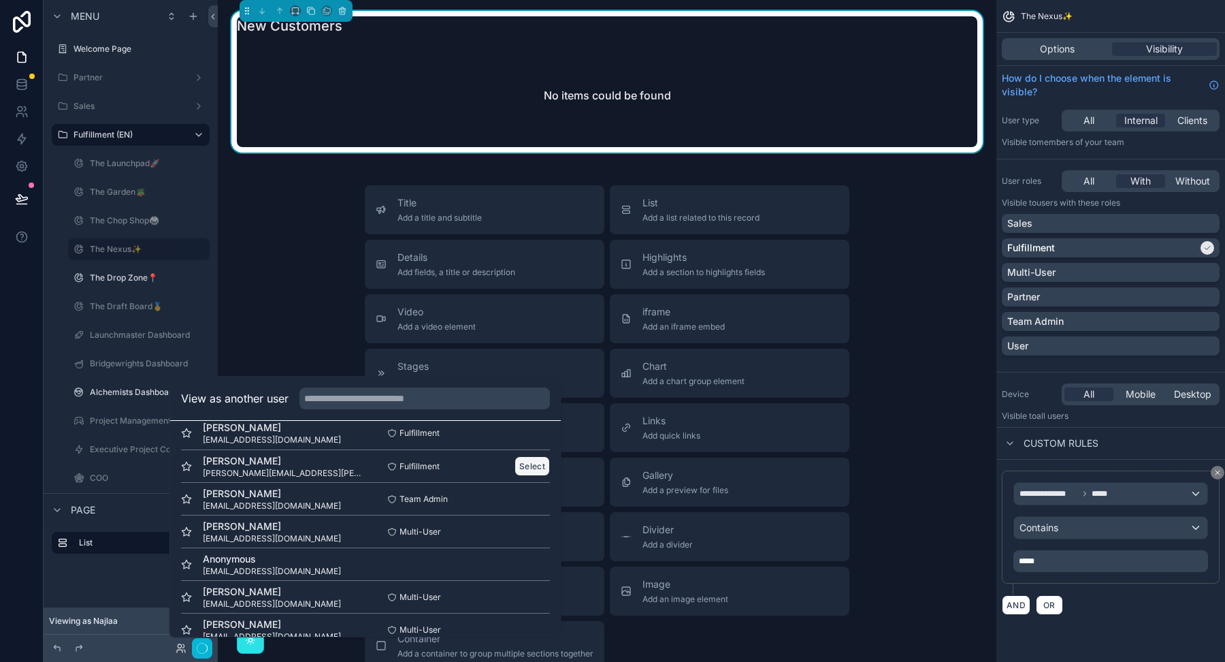
click at [526, 464] on button "Select" at bounding box center [532, 466] width 35 height 20
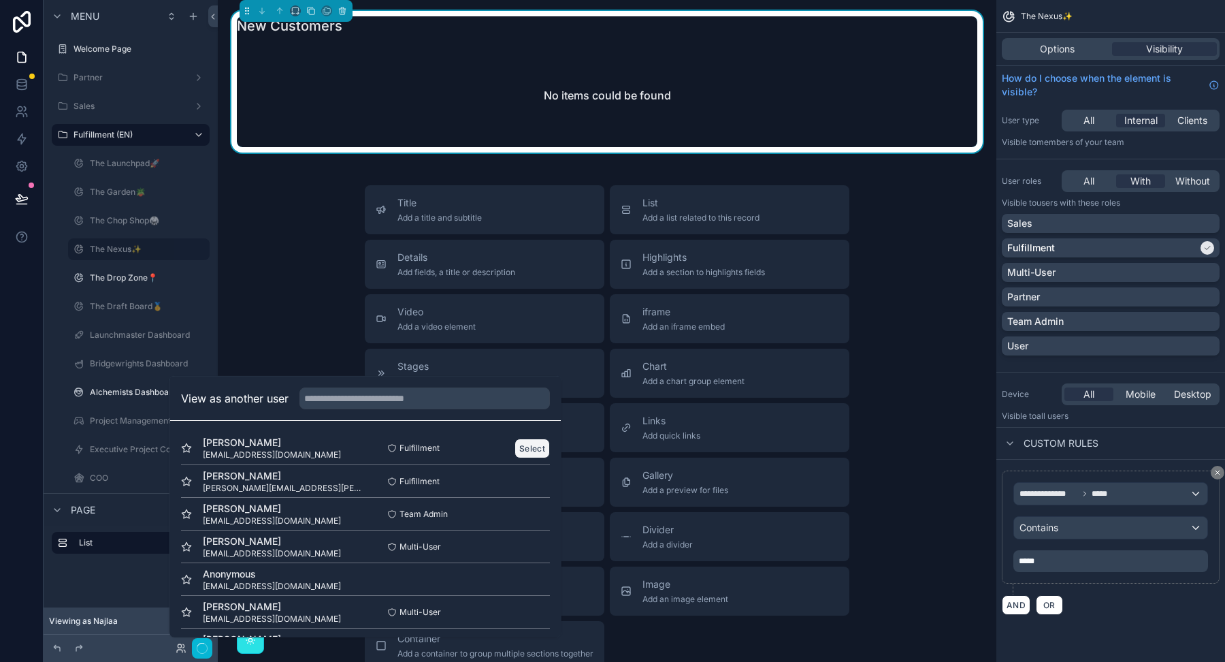
click at [528, 444] on button "Select" at bounding box center [532, 448] width 35 height 20
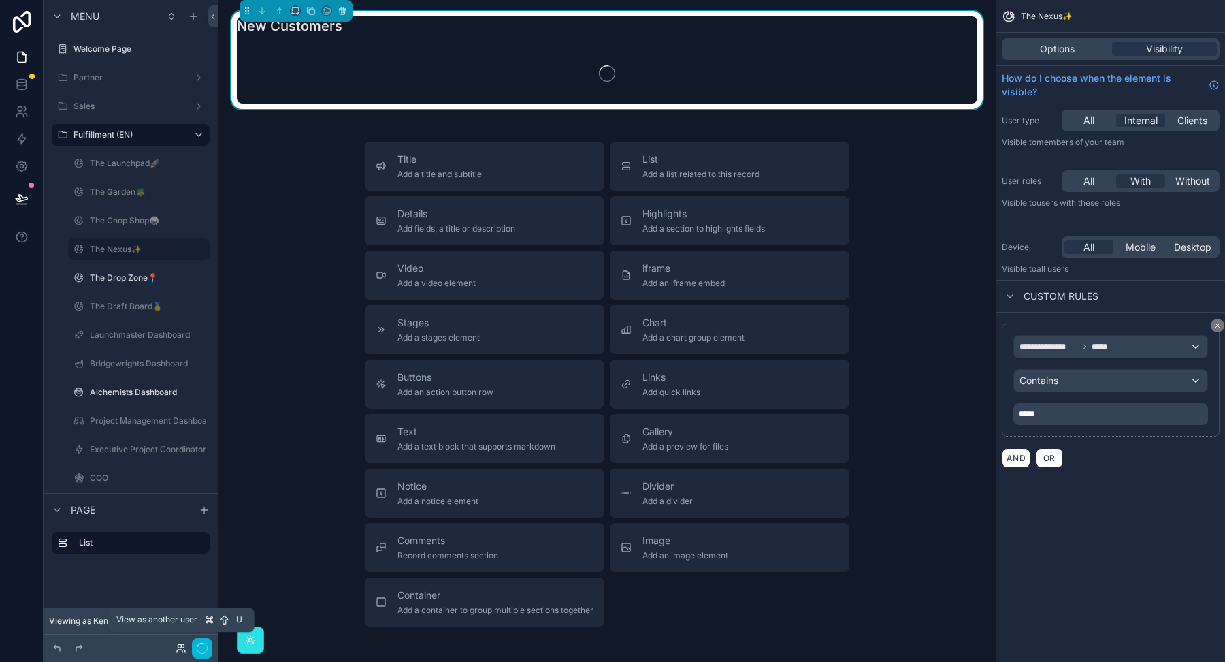
click at [181, 649] on icon at bounding box center [179, 650] width 5 height 3
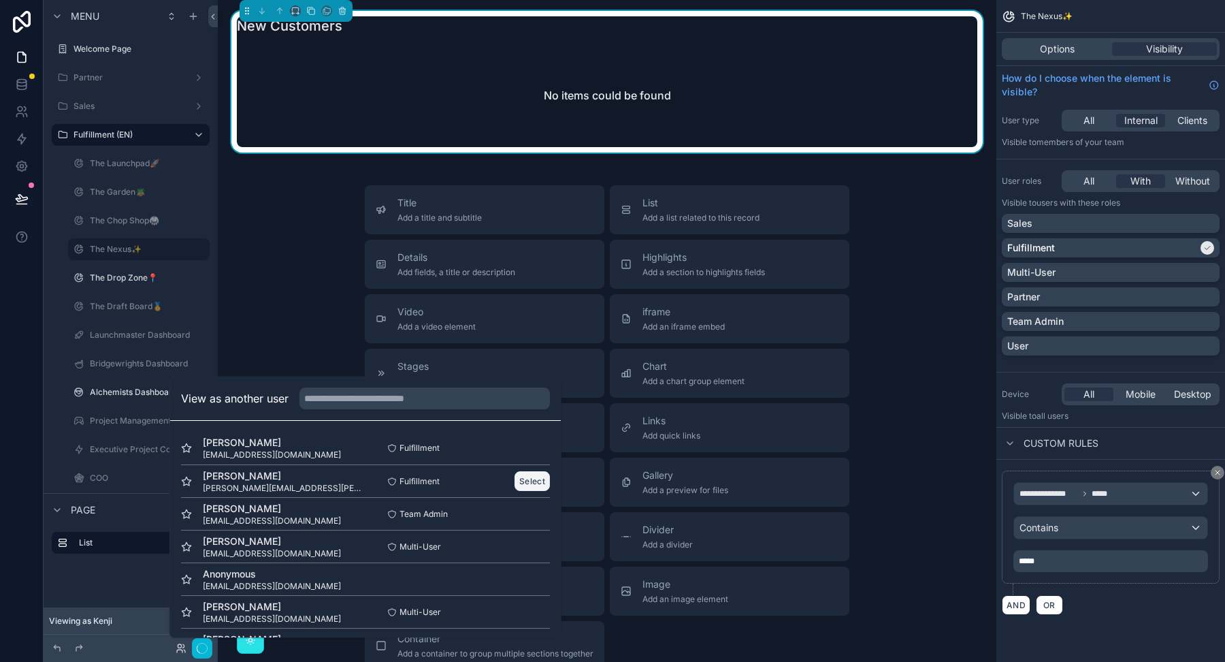
click at [522, 480] on button "Select" at bounding box center [532, 481] width 35 height 20
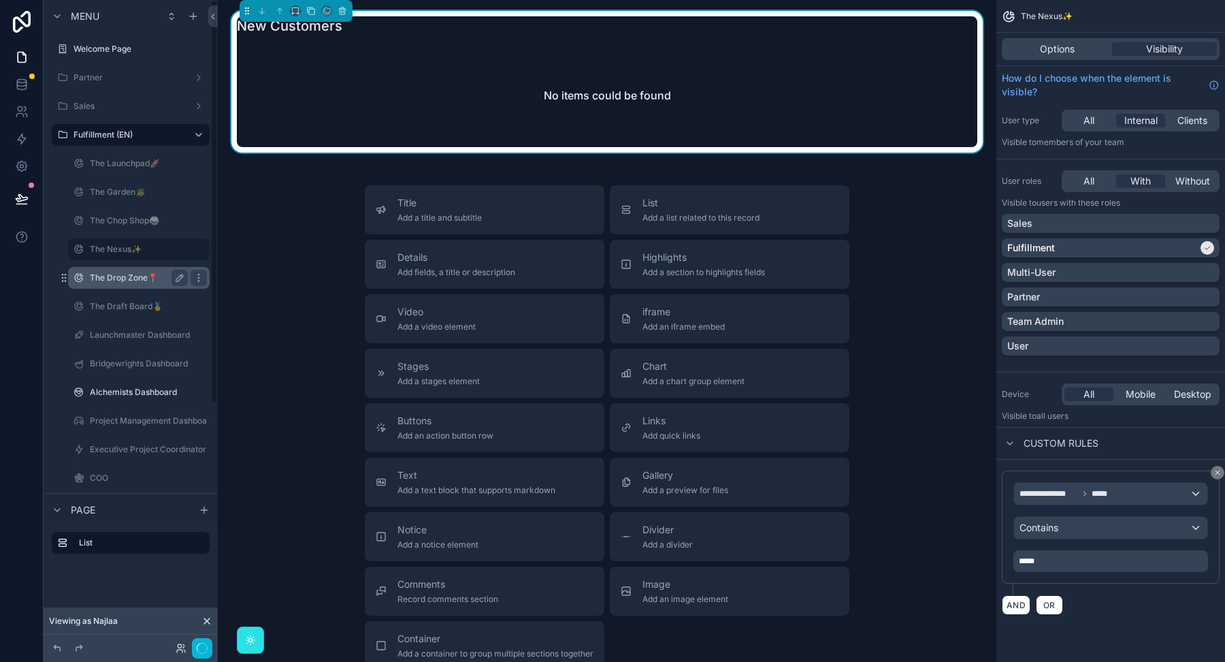
click at [123, 276] on label "The Drop Zone📍" at bounding box center [136, 277] width 93 height 11
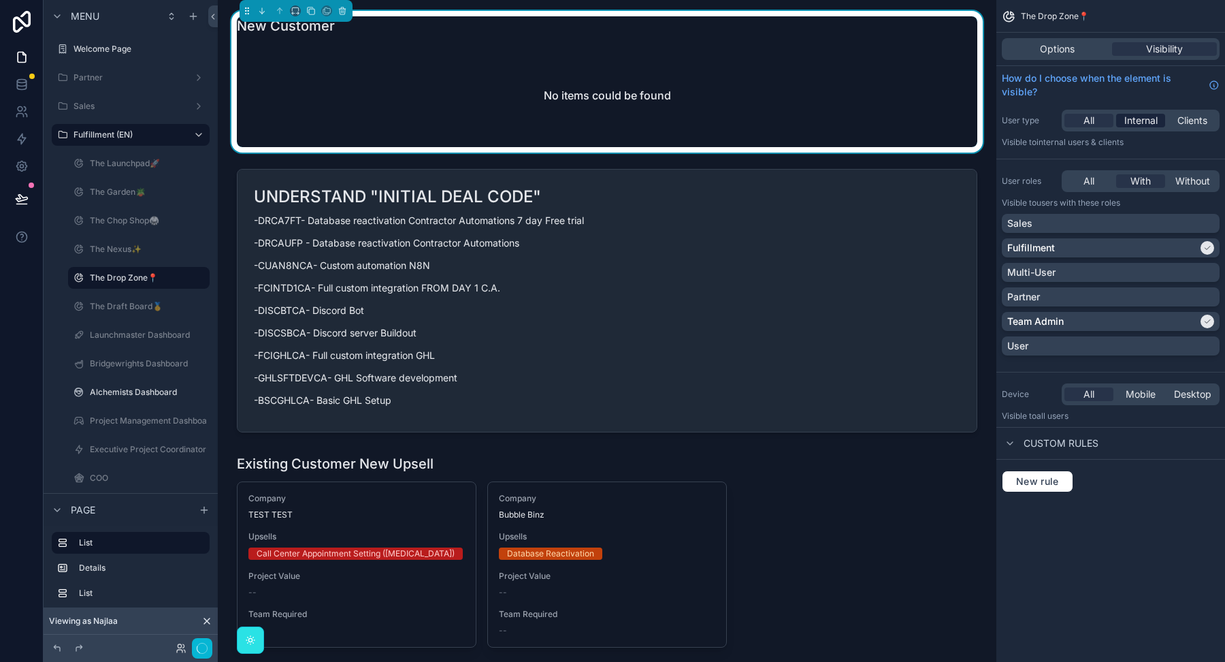
click at [1134, 119] on span "Internal" at bounding box center [1141, 121] width 33 height 14
click at [113, 246] on label "The Nexus✨" at bounding box center [136, 249] width 93 height 11
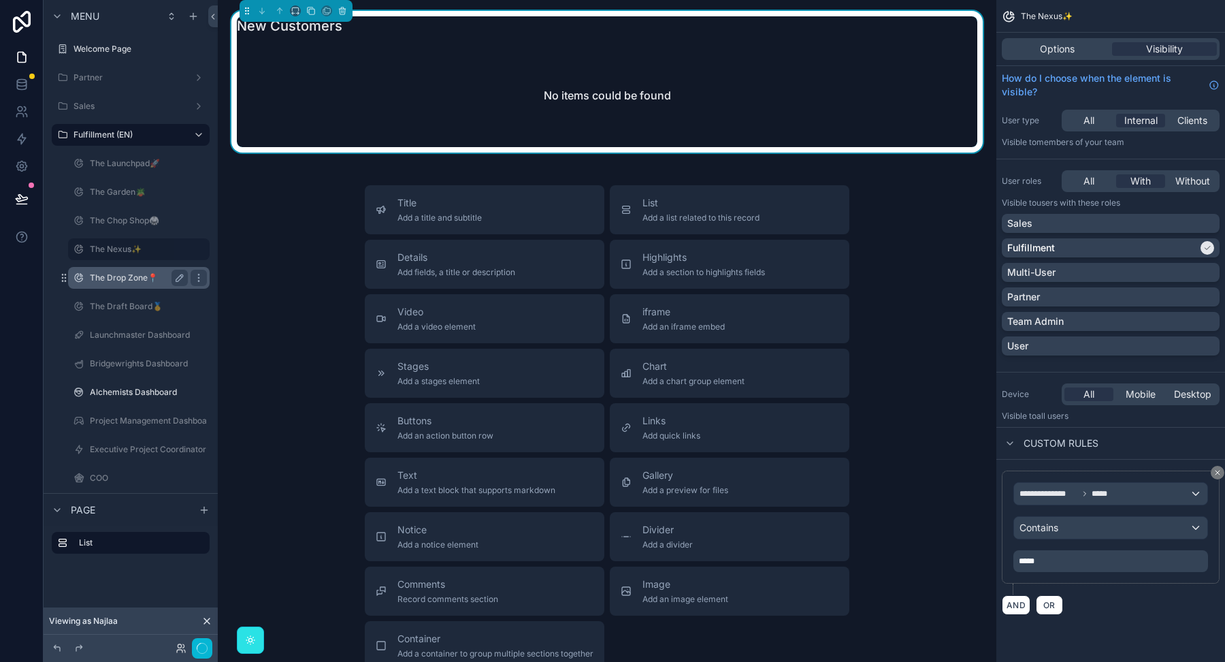
click at [98, 279] on label "The Drop Zone📍" at bounding box center [136, 277] width 93 height 11
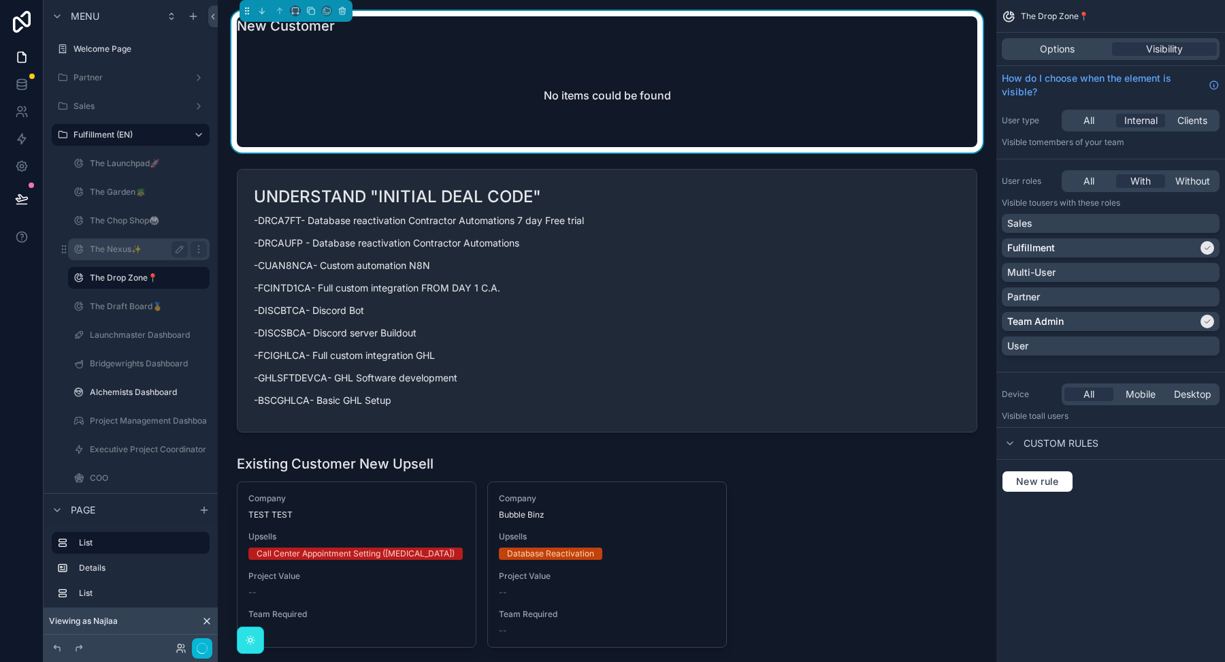
click at [113, 249] on label "The Nexus✨" at bounding box center [136, 249] width 93 height 11
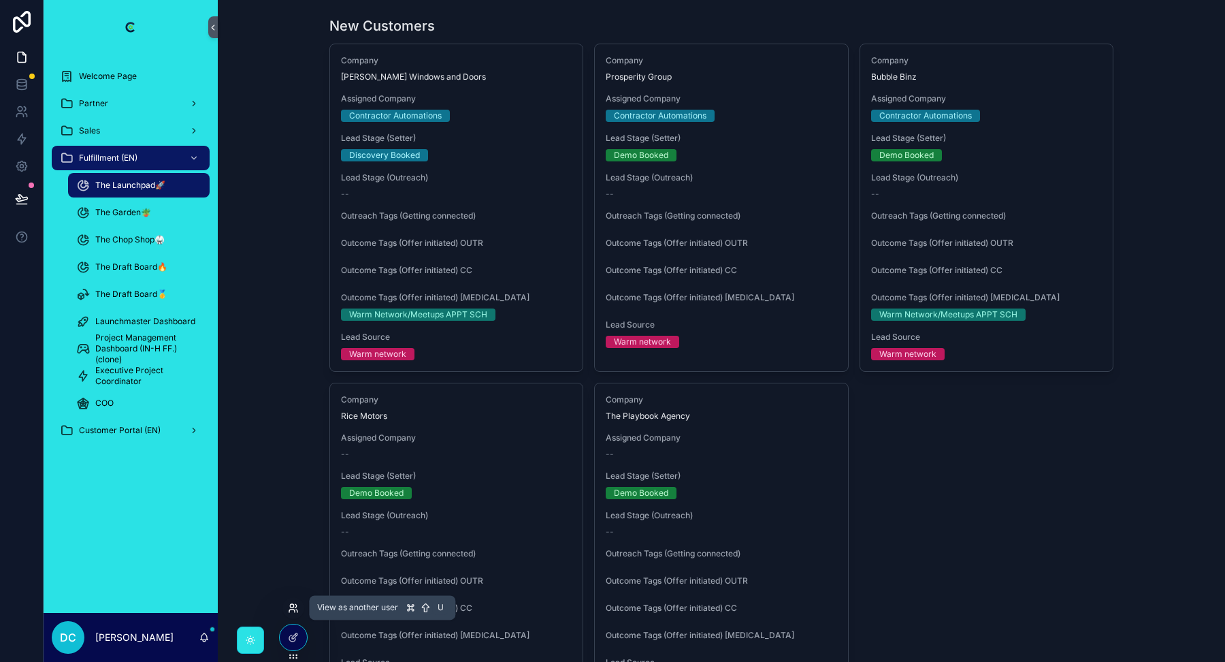
click at [293, 609] on icon at bounding box center [291, 610] width 5 height 3
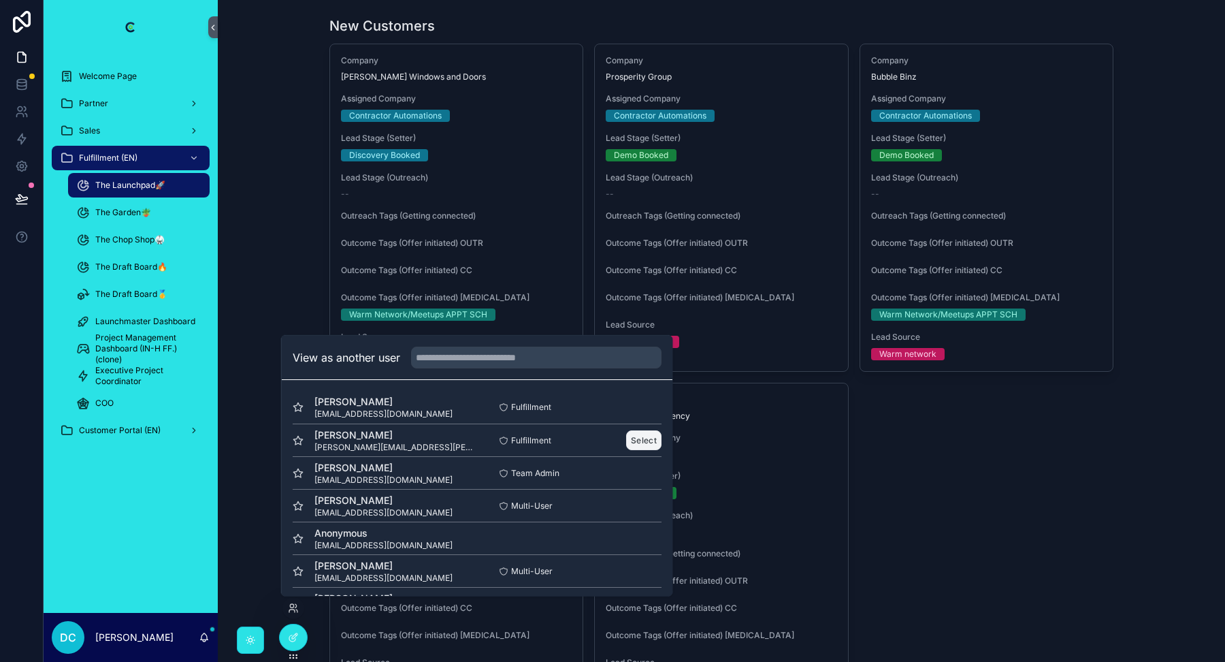
click at [628, 438] on button "Select" at bounding box center [643, 440] width 35 height 20
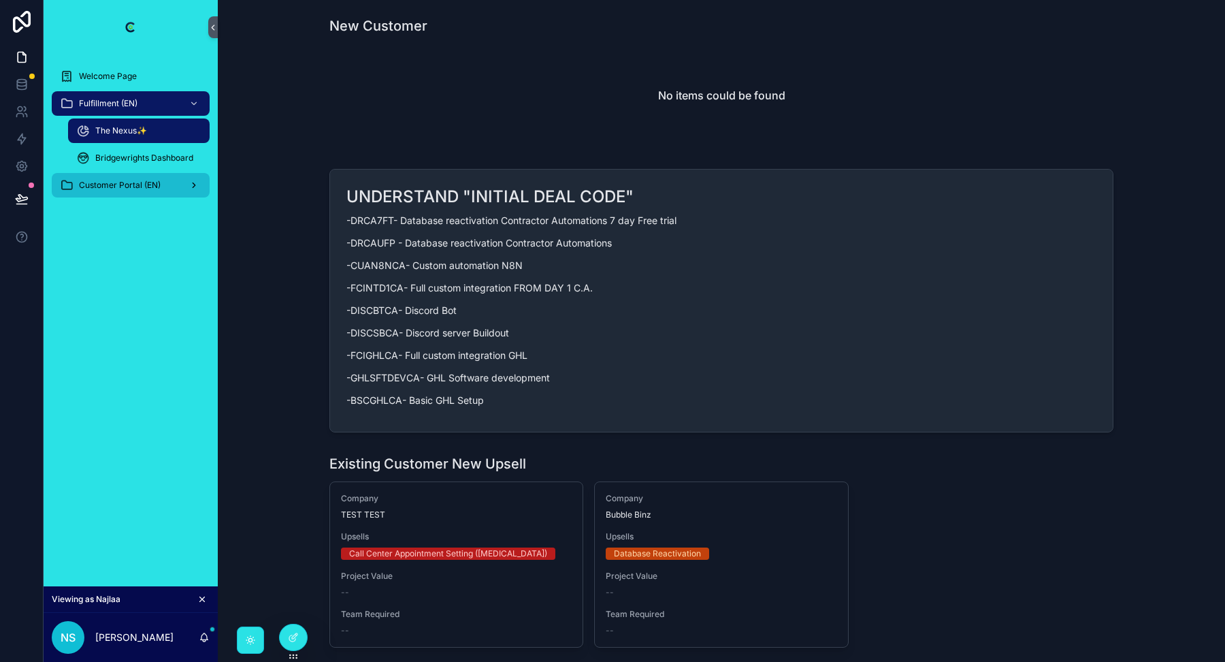
click at [140, 181] on span "Customer Portal (EN)" at bounding box center [120, 185] width 82 height 11
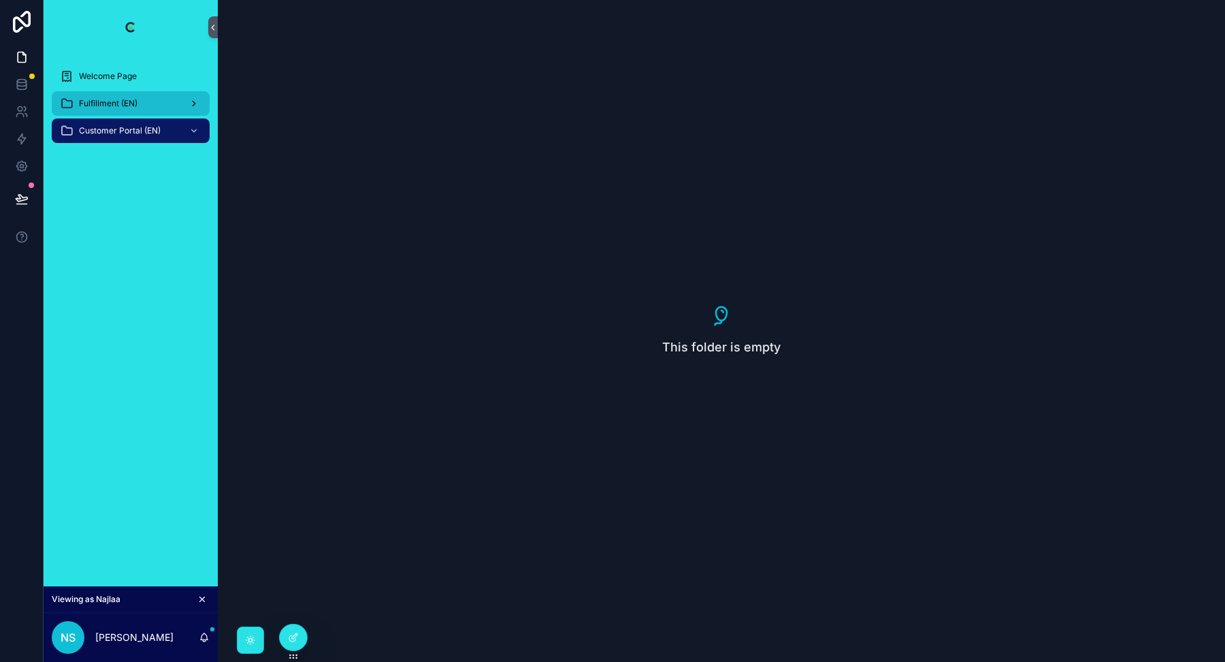
click at [134, 100] on span "Fulfillment (EN)" at bounding box center [108, 103] width 59 height 11
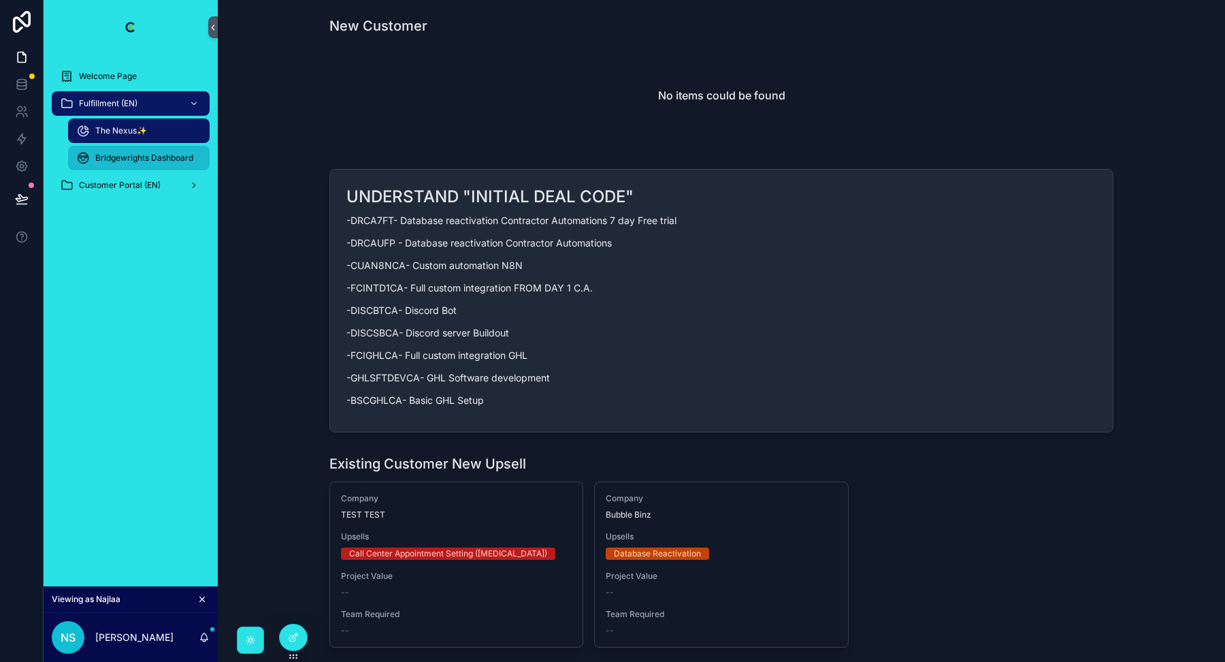
click at [135, 161] on span "Bridgewrights Dashboard" at bounding box center [144, 157] width 98 height 11
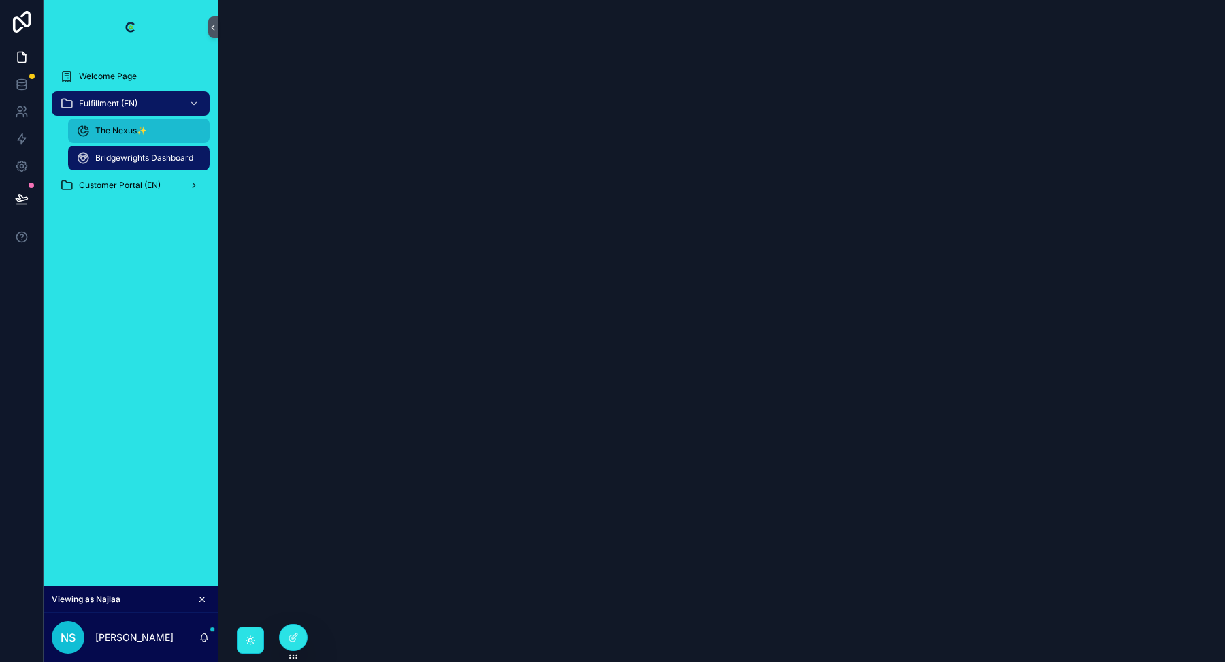
click at [136, 129] on span "The Nexus✨" at bounding box center [121, 130] width 52 height 11
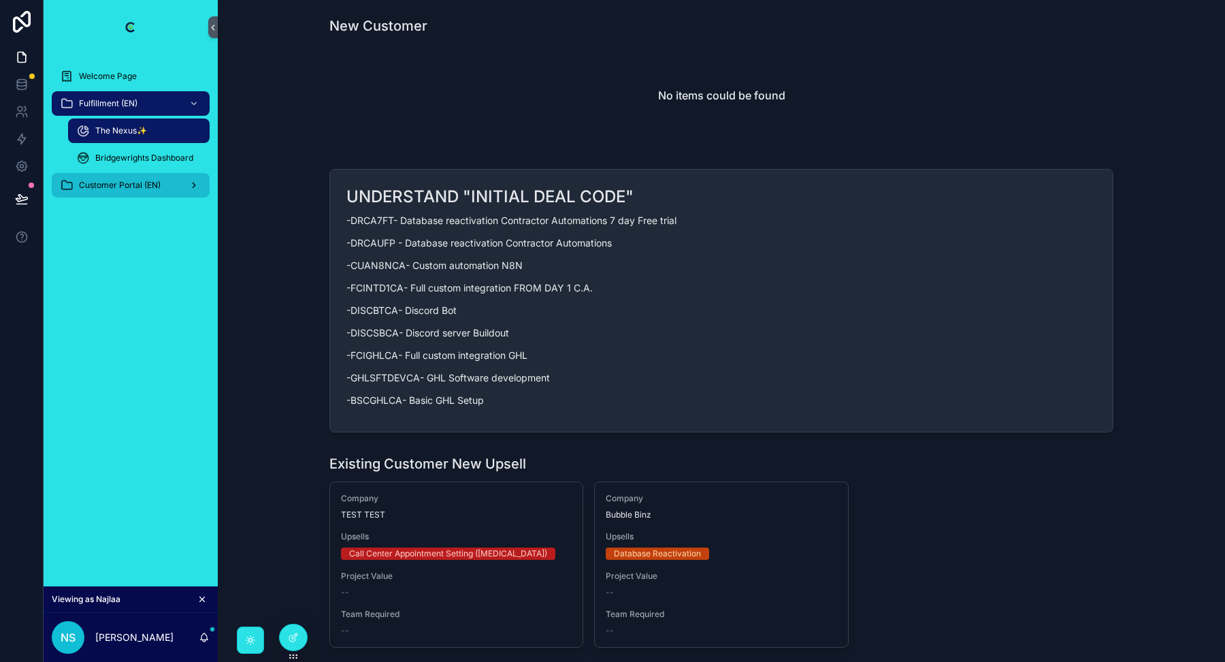
click at [132, 186] on span "Customer Portal (EN)" at bounding box center [120, 185] width 82 height 11
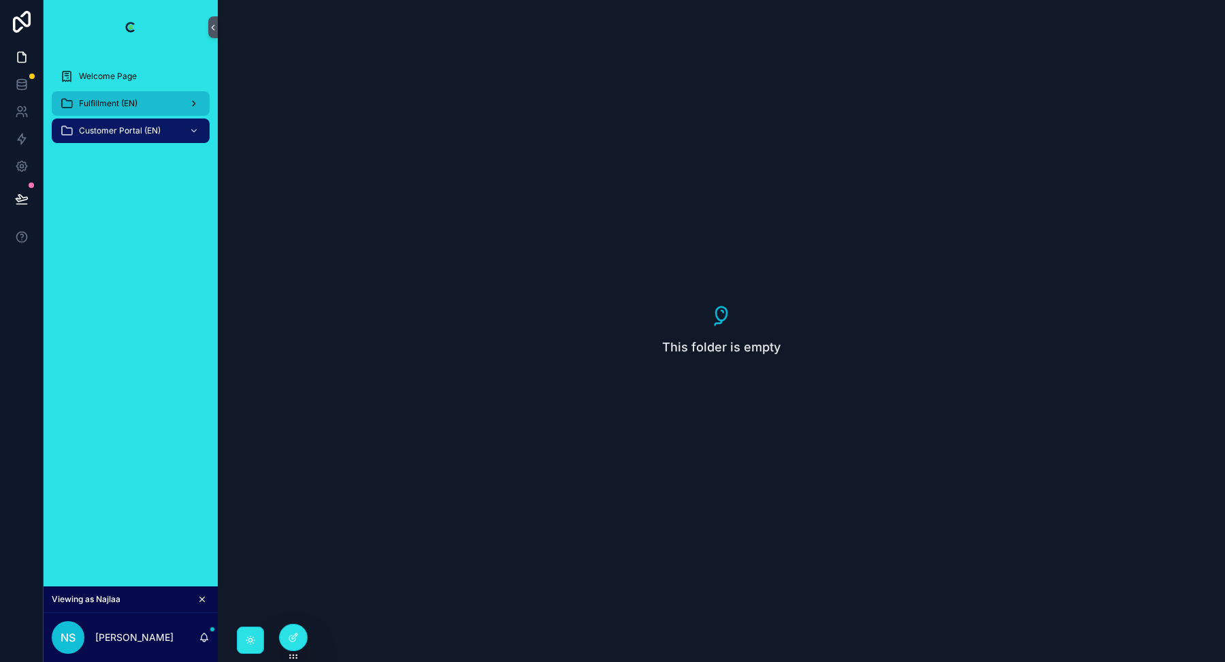
click at [144, 103] on div "Fulfillment (EN)" at bounding box center [131, 104] width 142 height 22
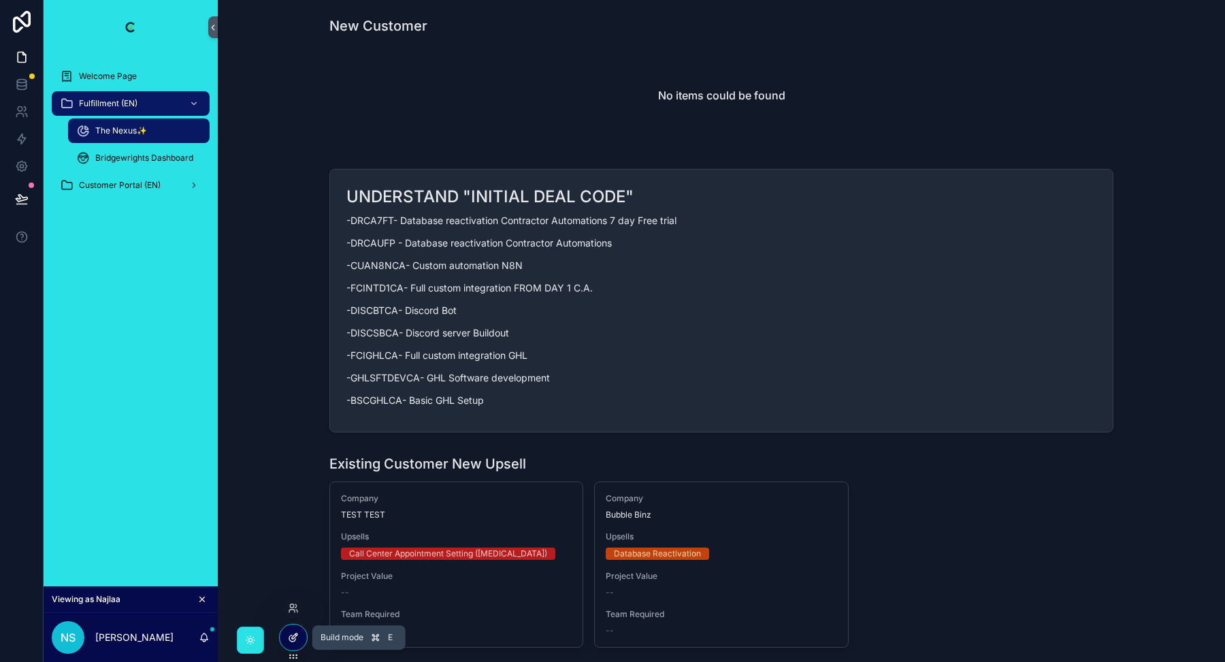
click at [295, 635] on icon at bounding box center [294, 635] width 5 height 5
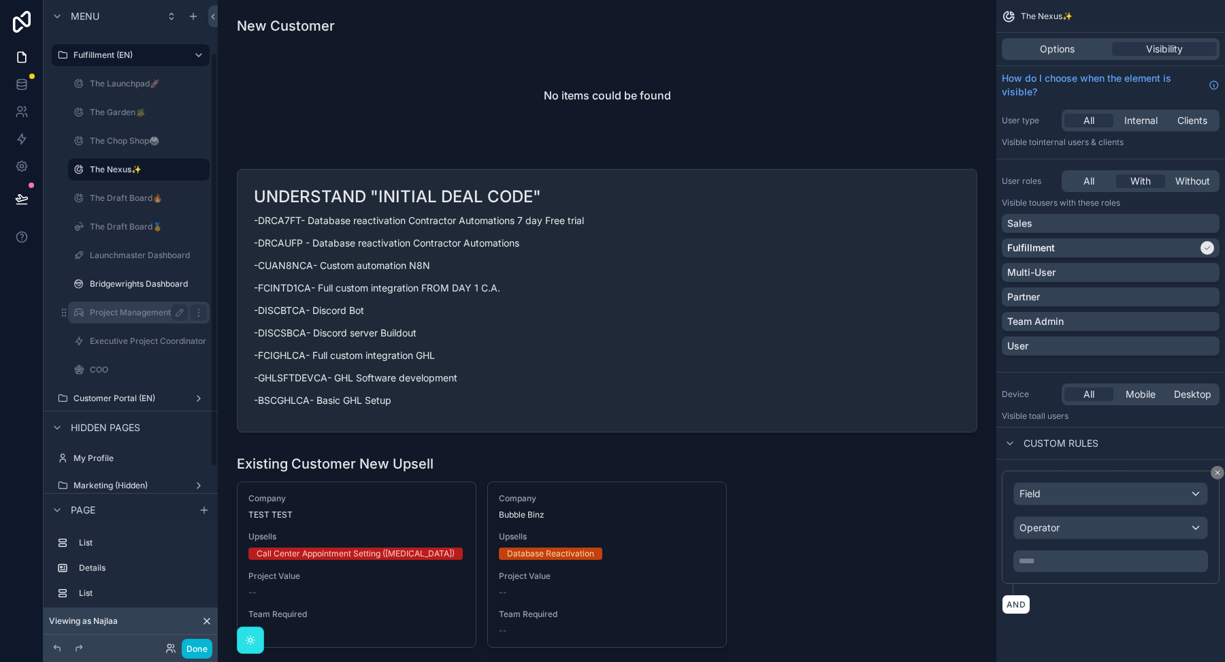
scroll to position [82, 0]
click at [95, 396] on label "Customer Portal (EN)" at bounding box center [128, 395] width 109 height 11
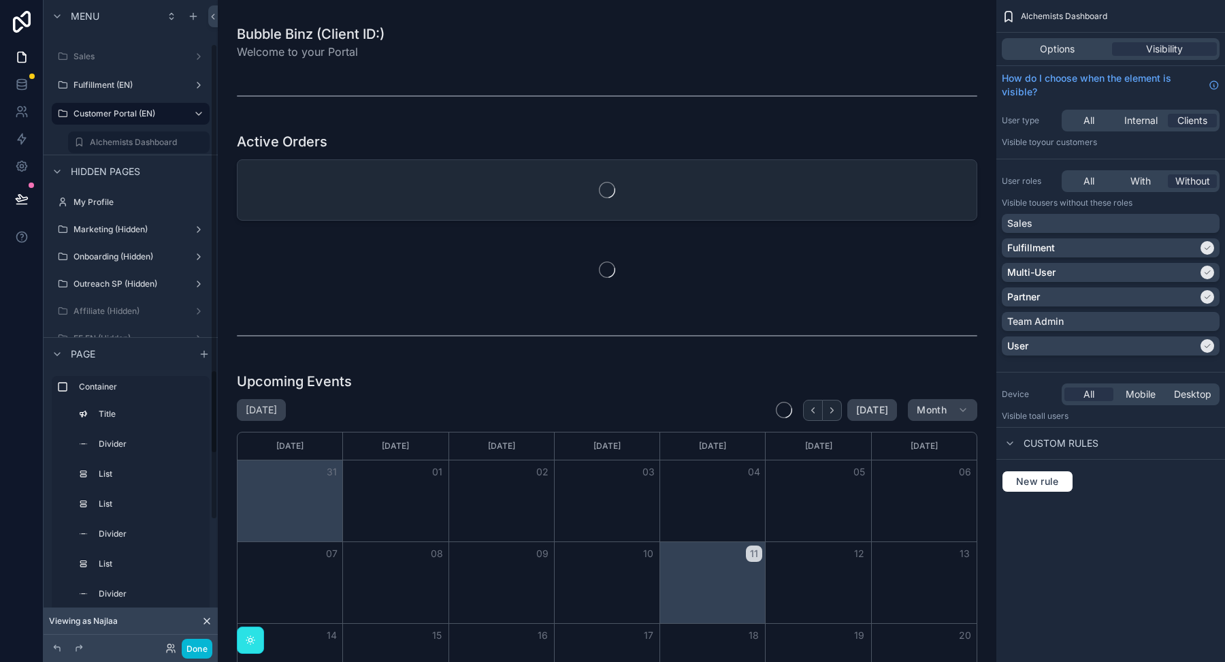
scroll to position [59, 0]
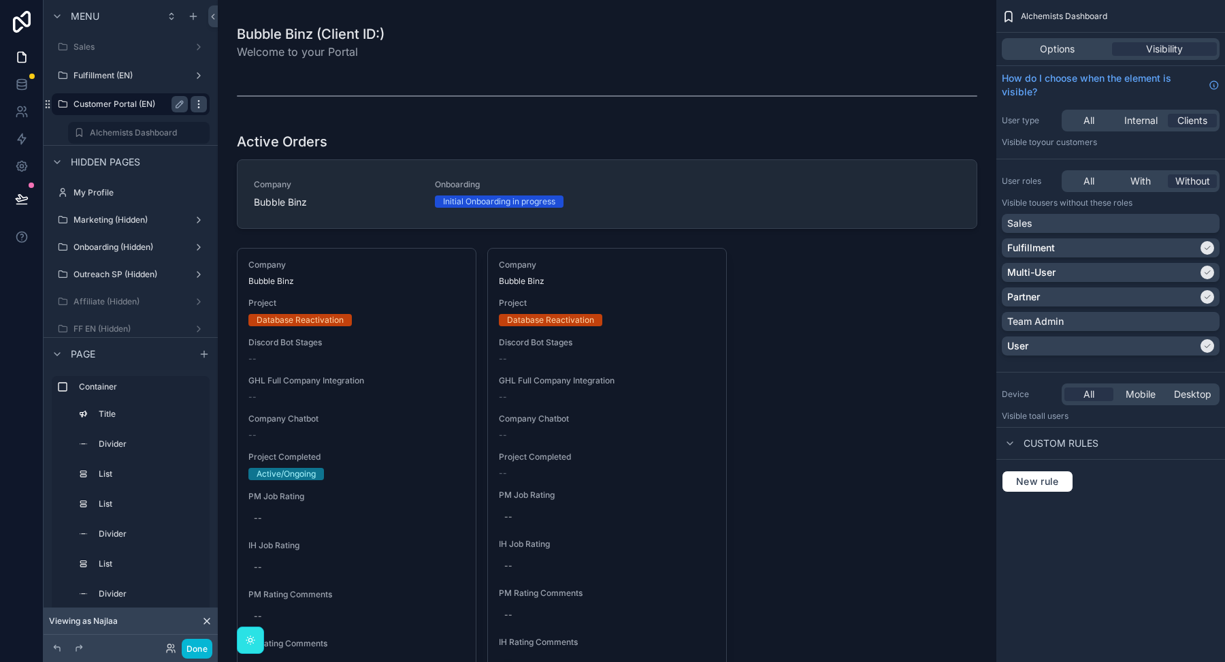
click at [205, 103] on div "scrollable content" at bounding box center [199, 104] width 16 height 16
click at [116, 163] on label "Customer Portal (EN)" at bounding box center [128, 163] width 109 height 11
click at [206, 162] on div "scrollable content" at bounding box center [199, 163] width 16 height 16
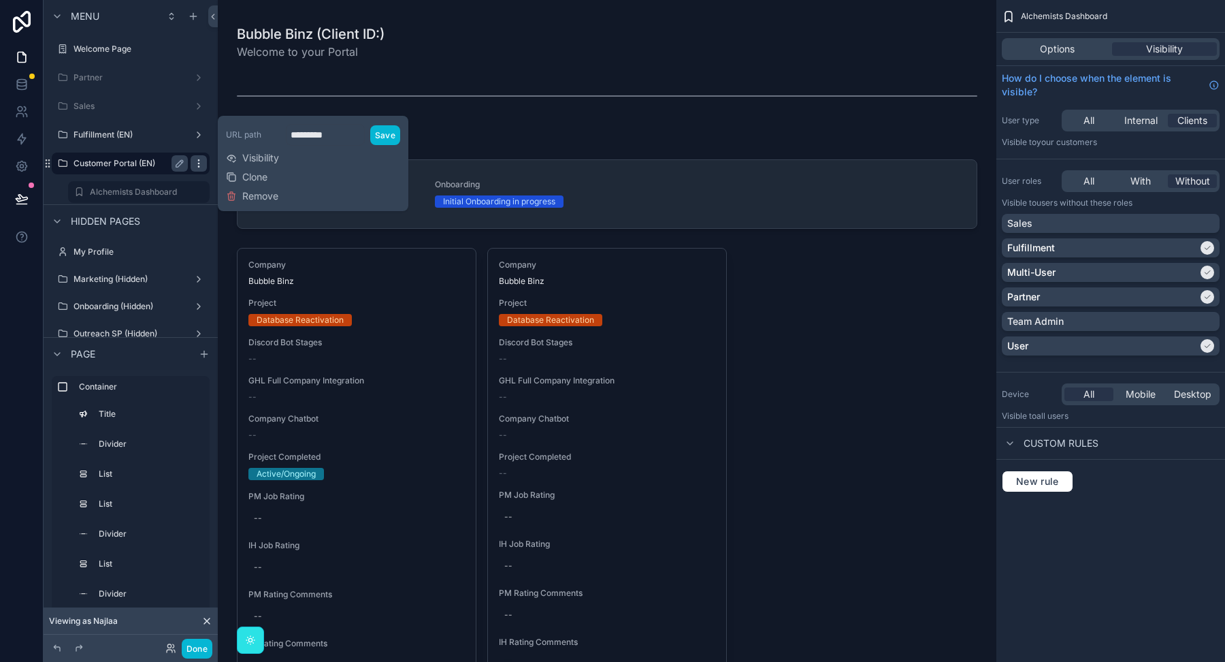
click at [197, 162] on icon "scrollable content" at bounding box center [198, 163] width 11 height 11
click at [248, 159] on span "Visibility" at bounding box center [260, 158] width 37 height 14
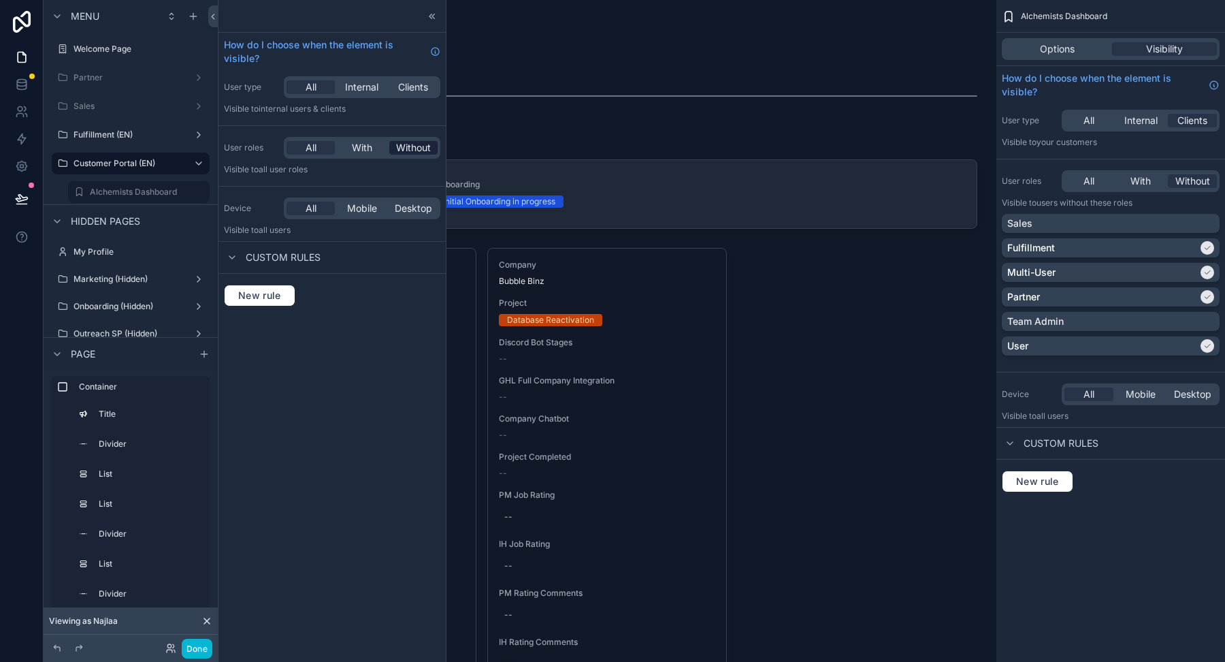
click at [401, 150] on span "Without" at bounding box center [413, 148] width 35 height 14
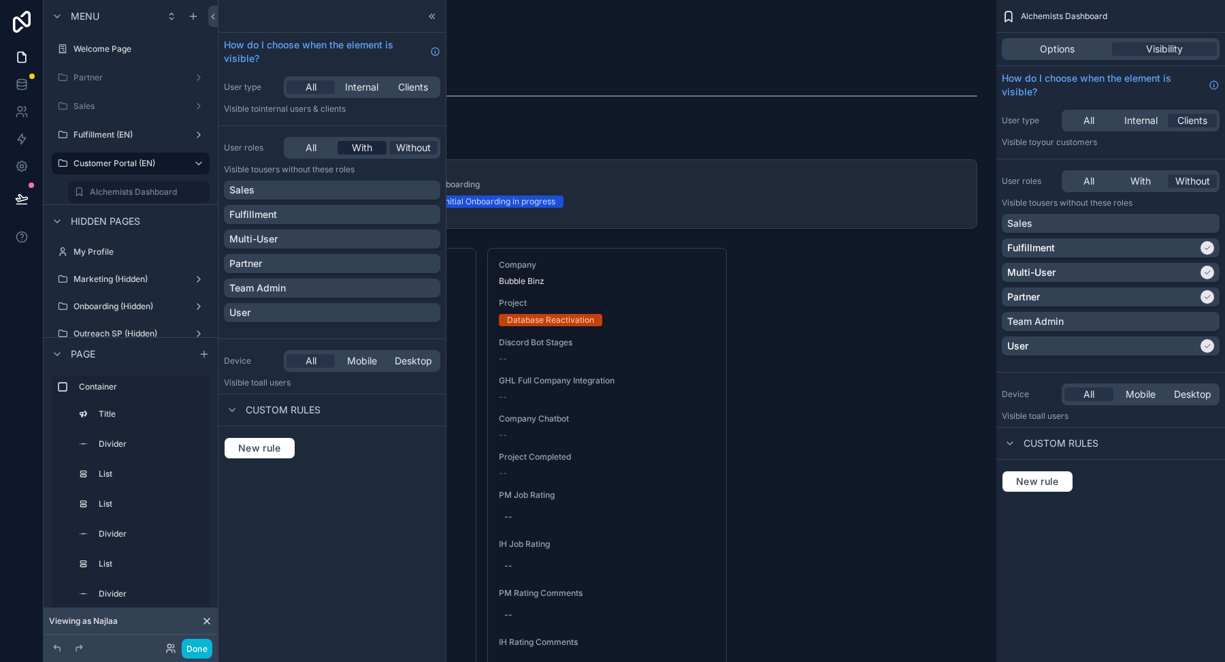
click at [361, 141] on span "With" at bounding box center [362, 148] width 20 height 14
click at [406, 86] on span "Clients" at bounding box center [413, 87] width 30 height 14
click at [432, 16] on icon at bounding box center [433, 16] width 2 height 5
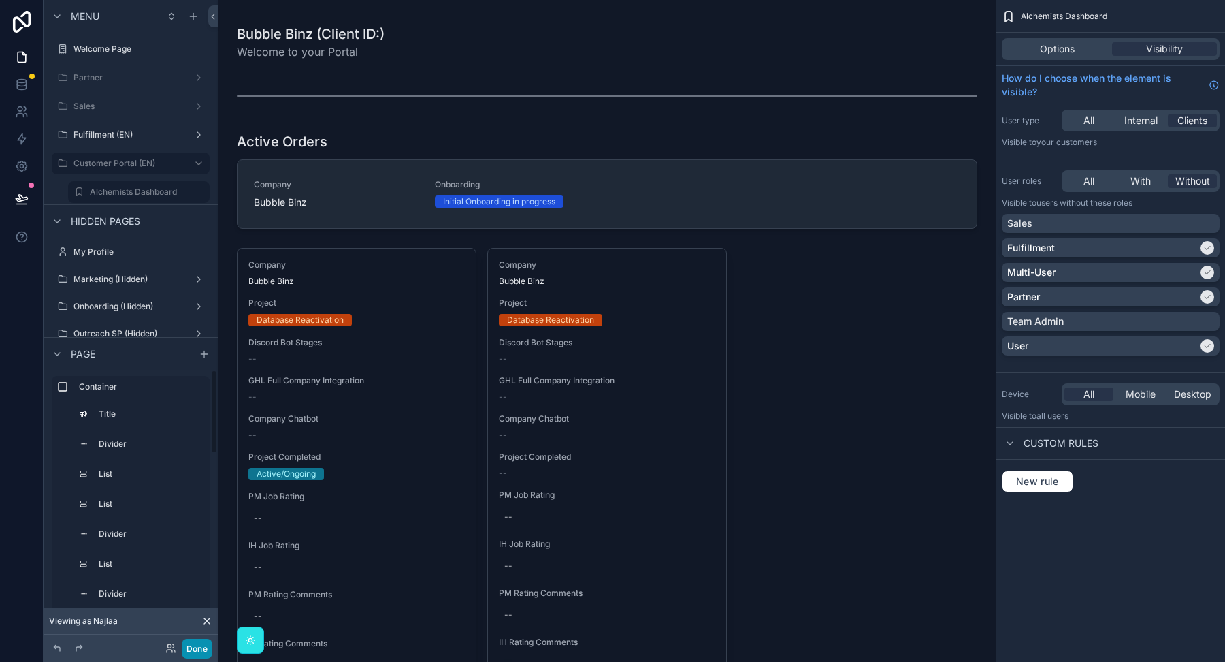
click at [192, 647] on button "Done" at bounding box center [197, 648] width 31 height 20
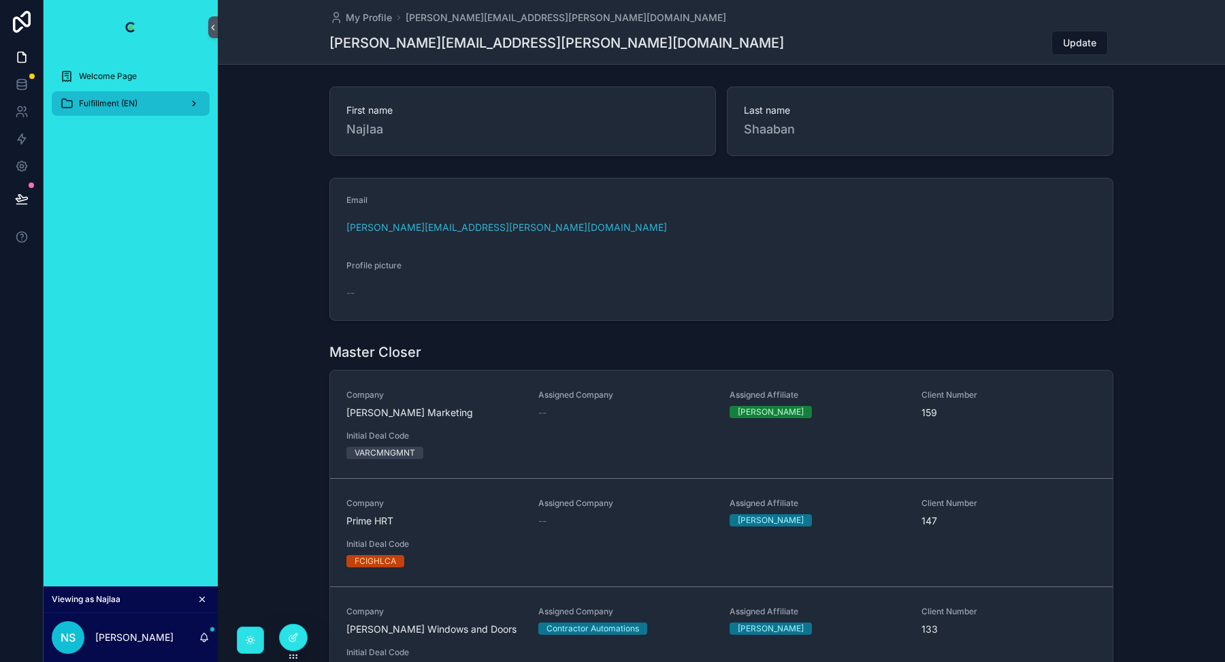
click at [131, 99] on span "Fulfillment (EN)" at bounding box center [108, 103] width 59 height 11
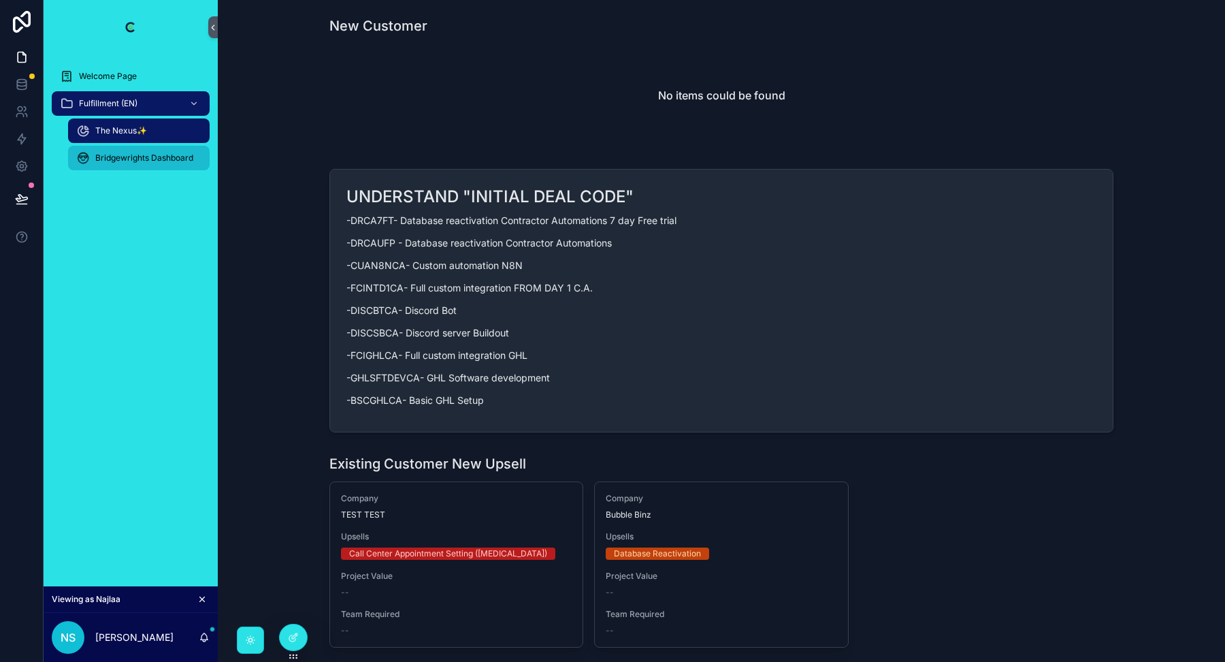
click at [127, 155] on span "Bridgewrights Dashboard" at bounding box center [144, 157] width 98 height 11
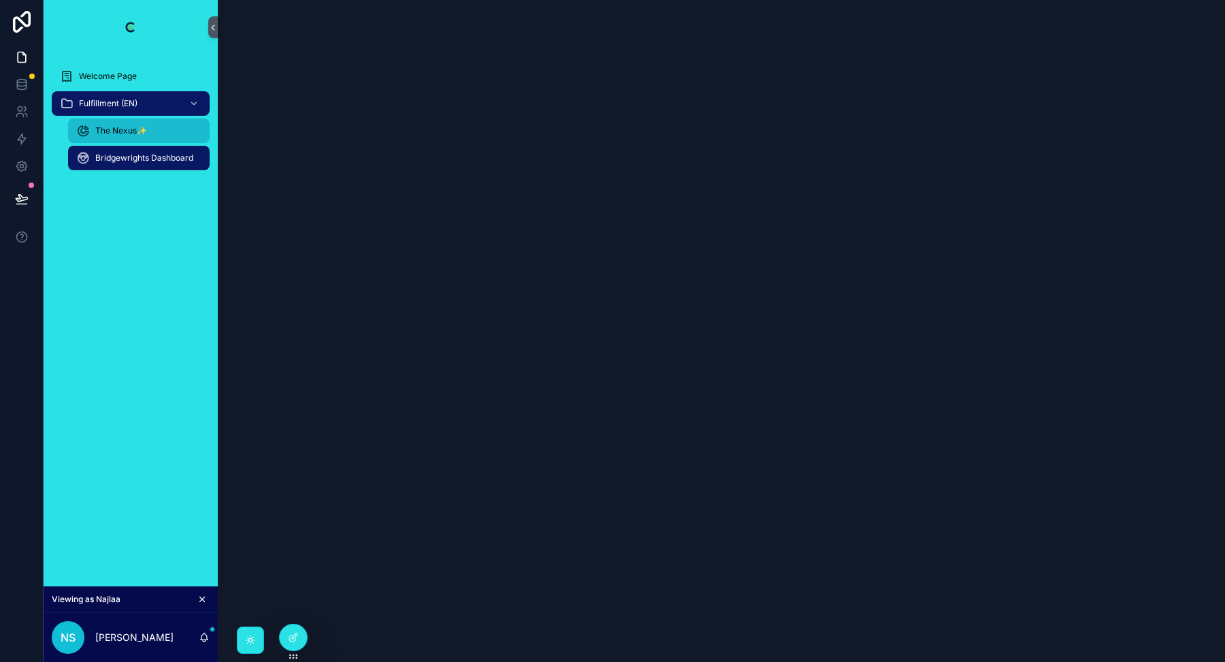
click at [128, 128] on span "The Nexus✨" at bounding box center [121, 130] width 52 height 11
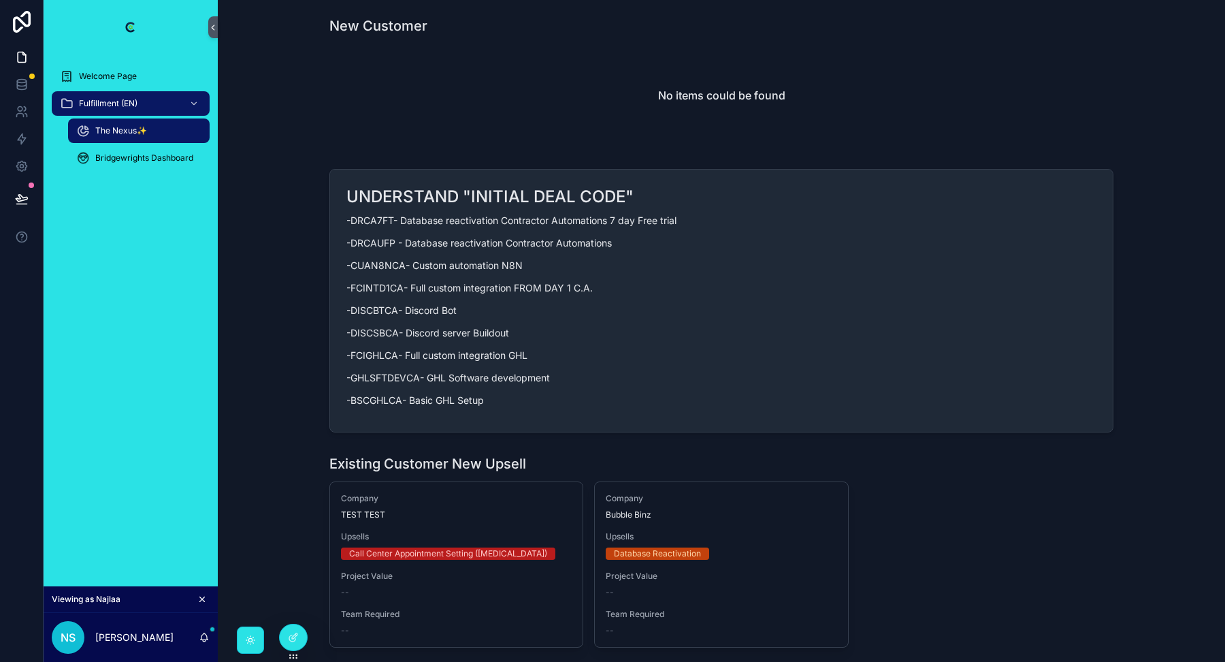
click at [125, 174] on div "Welcome Page Fulfillment (EN) The Nexus✨ Bridgewrights Dashboard" at bounding box center [131, 120] width 174 height 133
click at [125, 160] on span "Bridgewrights Dashboard" at bounding box center [144, 157] width 98 height 11
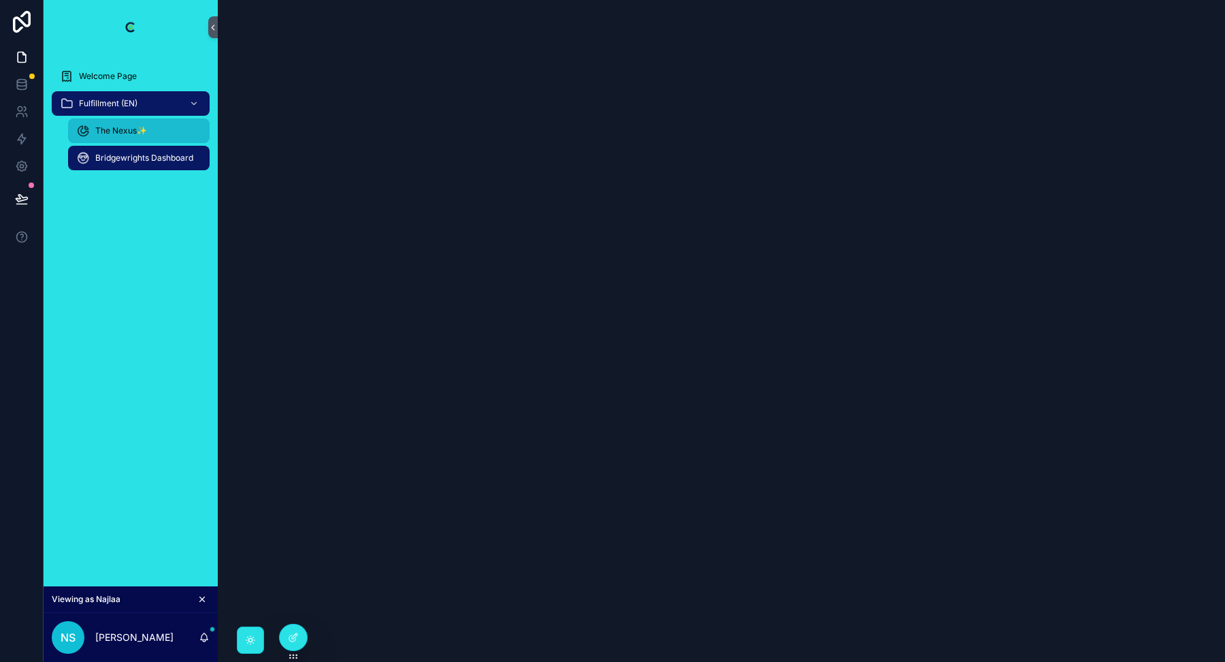
click at [125, 135] on span "The Nexus✨" at bounding box center [121, 130] width 52 height 11
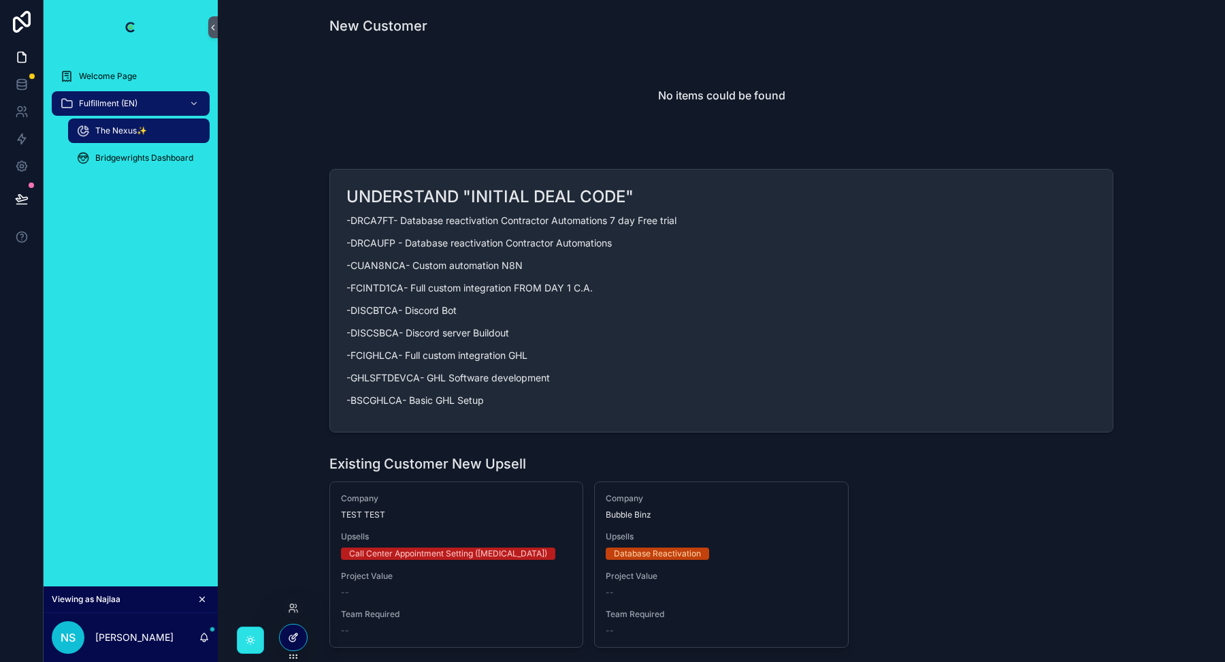
click at [294, 628] on div at bounding box center [293, 637] width 27 height 26
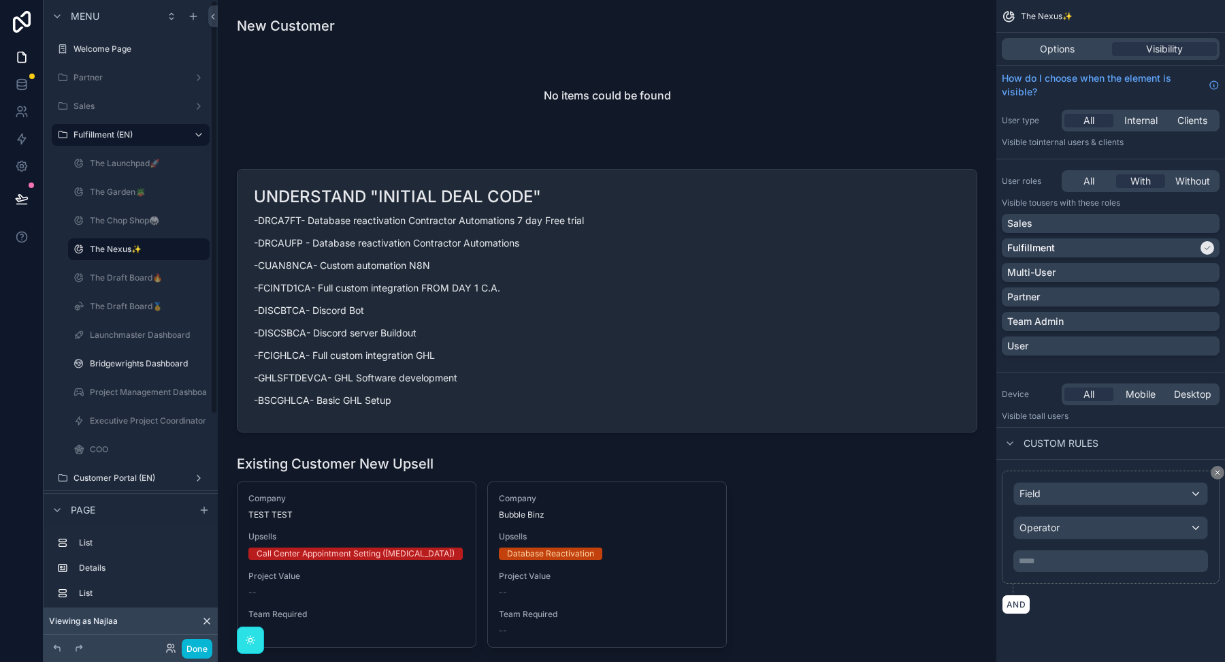
scroll to position [20, 0]
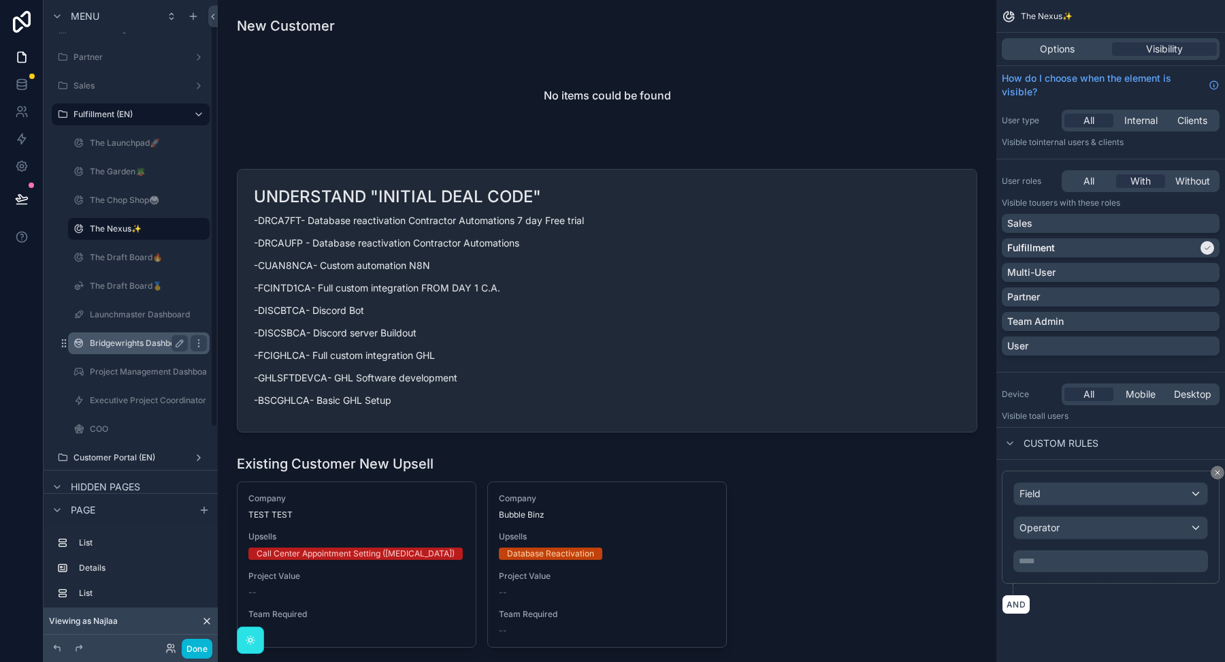
click at [135, 340] on label "Bridgewrights Dashboard" at bounding box center [139, 343] width 98 height 11
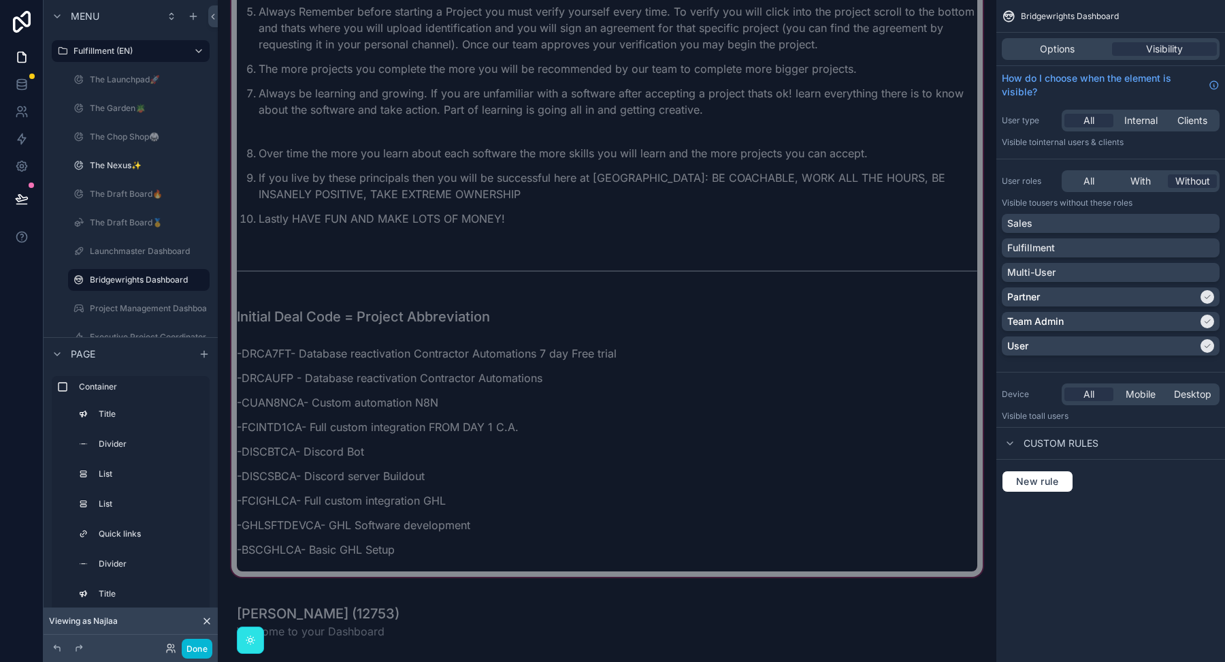
scroll to position [1174, 0]
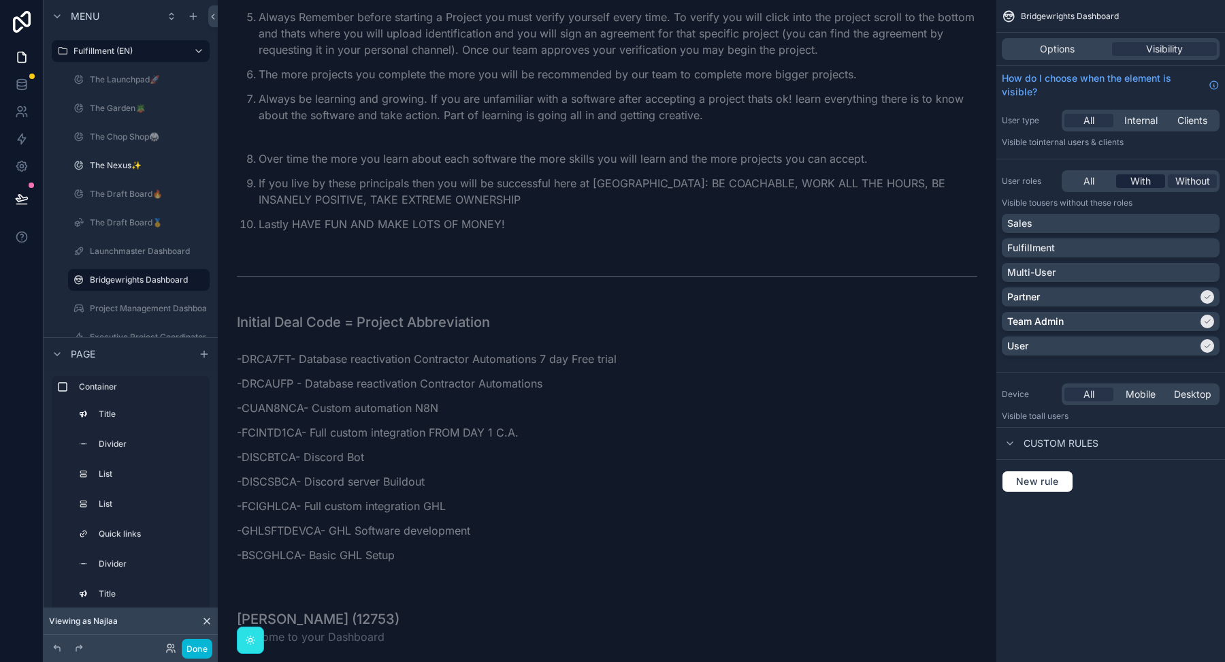
click at [1138, 182] on span "With" at bounding box center [1141, 181] width 20 height 14
click at [1186, 297] on div "Partner" at bounding box center [1102, 297] width 191 height 14
click at [1191, 345] on div "User" at bounding box center [1102, 346] width 191 height 14
click at [1182, 252] on div "Fulfillment" at bounding box center [1110, 248] width 207 height 14
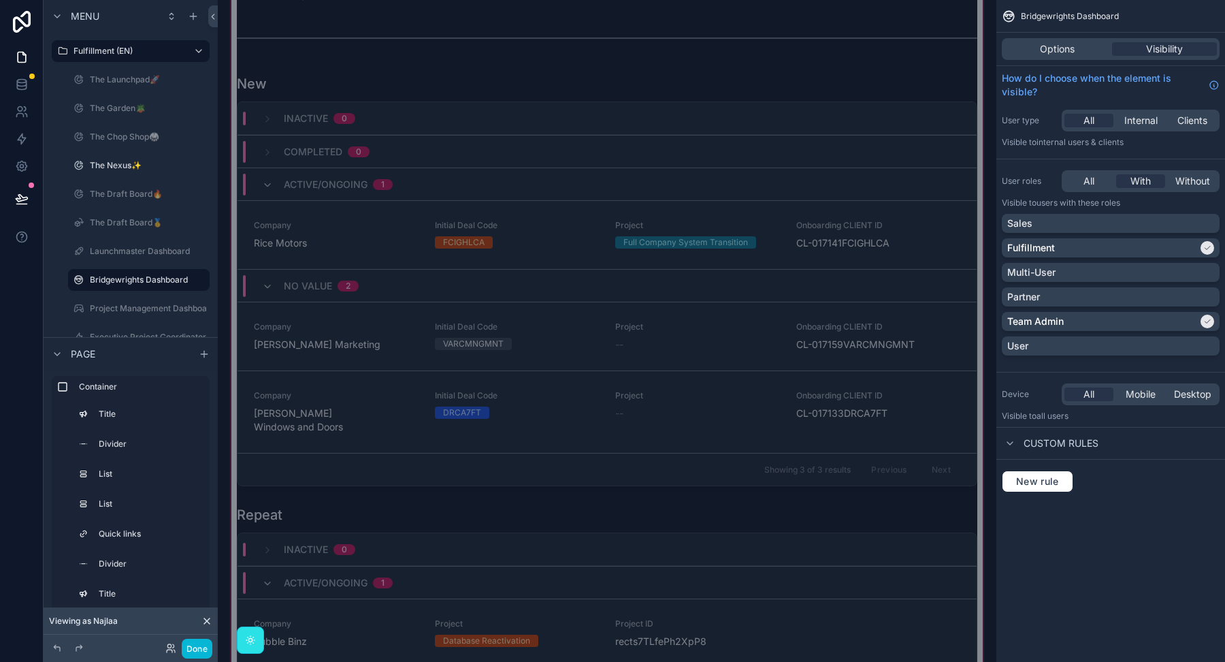
scroll to position [26, 0]
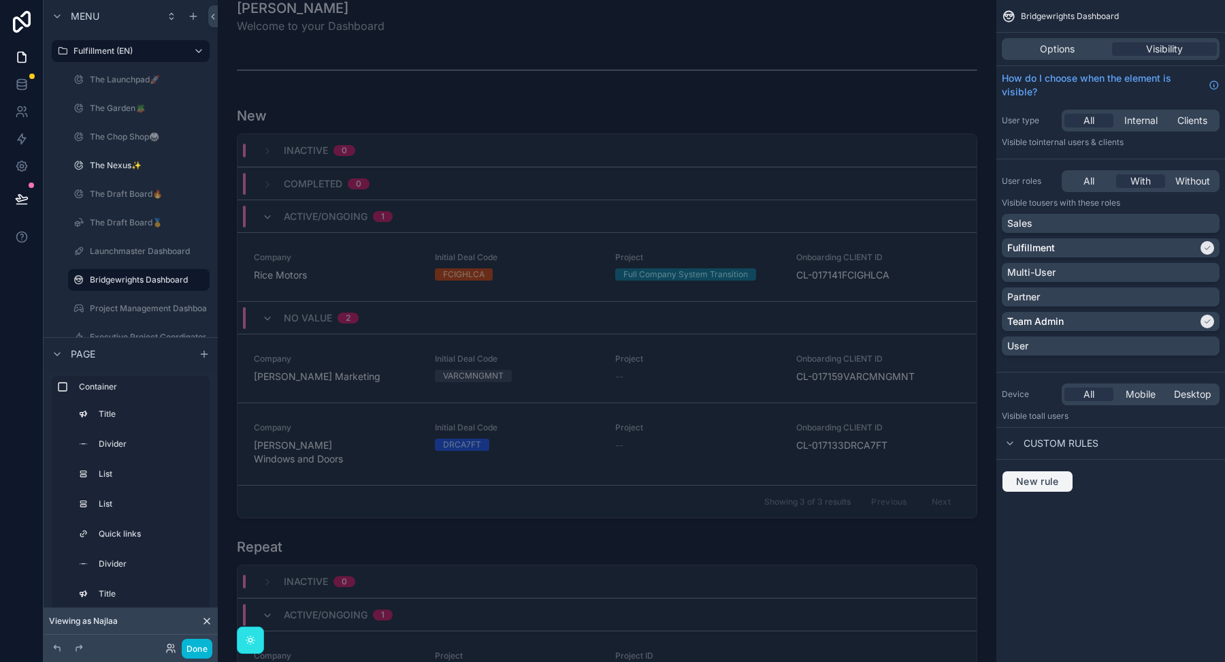
click at [1031, 476] on span "New rule" at bounding box center [1038, 481] width 54 height 12
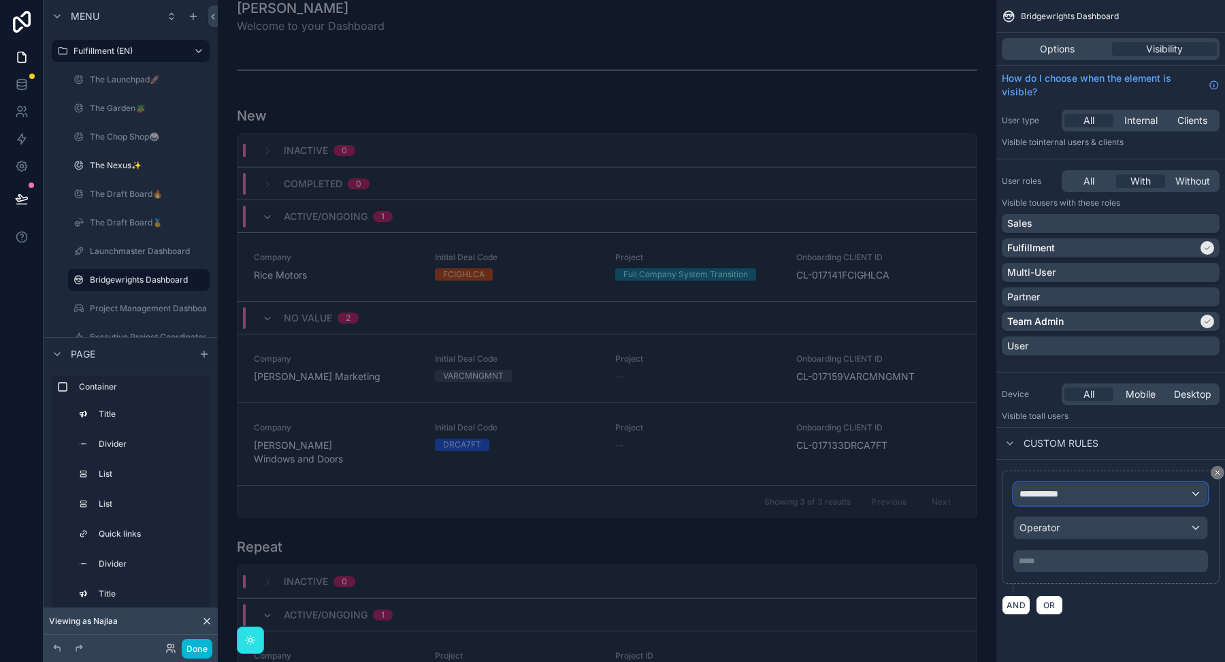
click at [1042, 495] on span "**********" at bounding box center [1045, 494] width 50 height 14
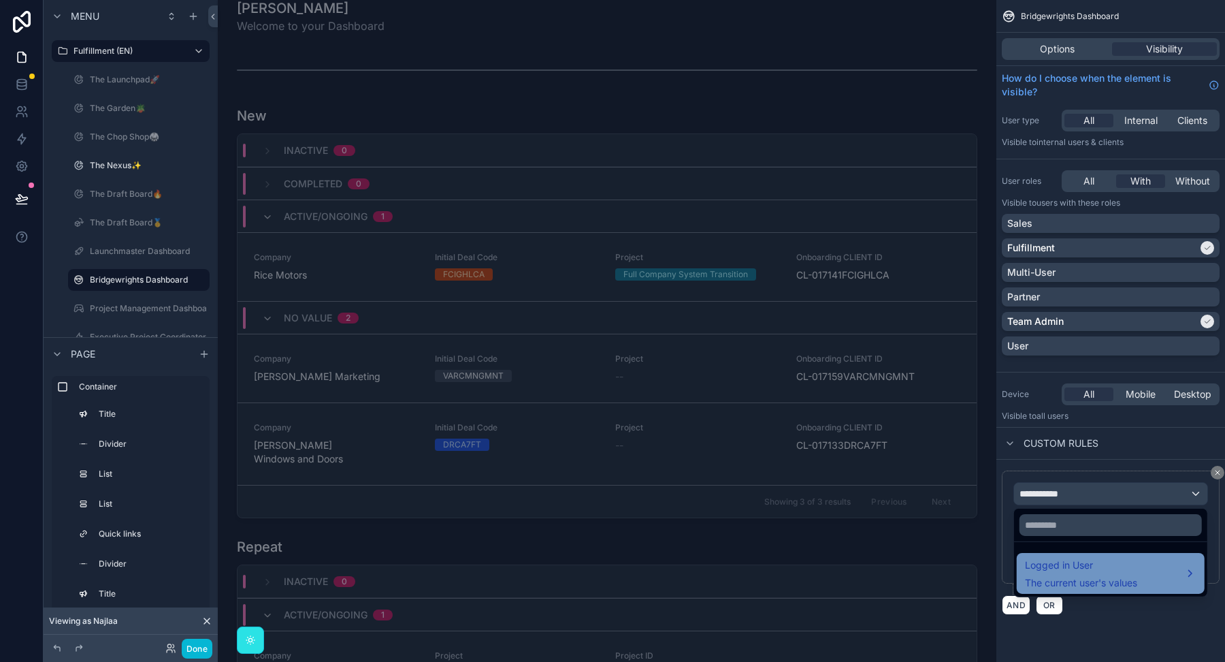
click at [1051, 562] on span "Logged in User" at bounding box center [1081, 565] width 112 height 16
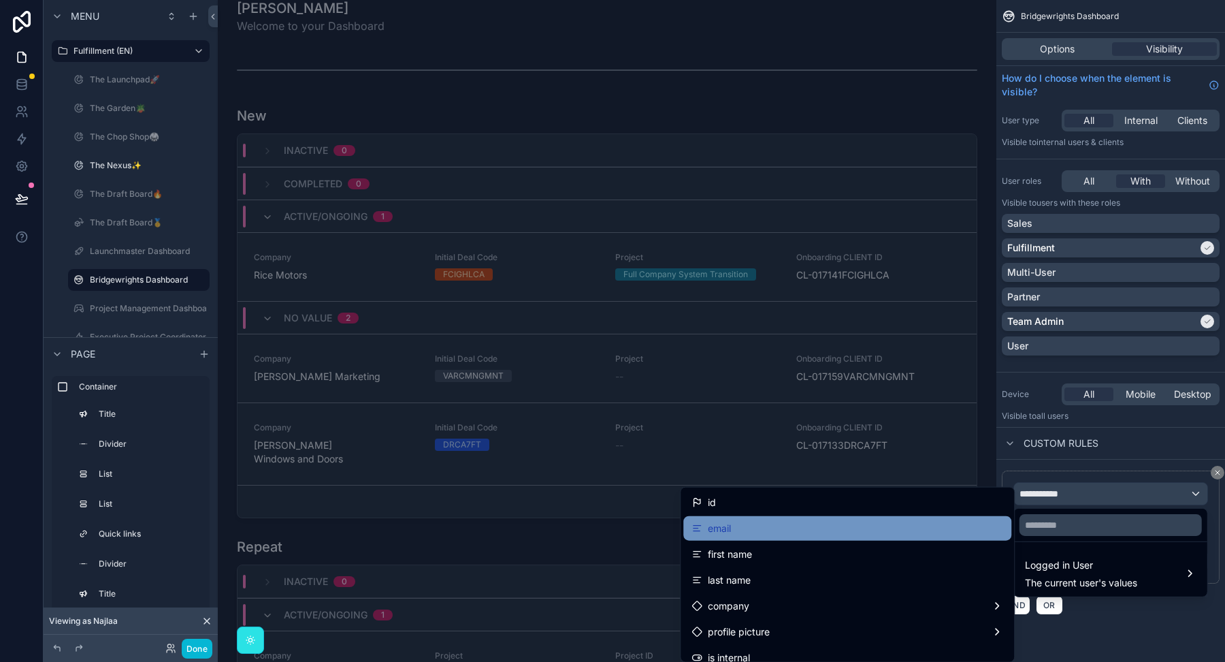
click at [899, 522] on div "email" at bounding box center [848, 528] width 312 height 16
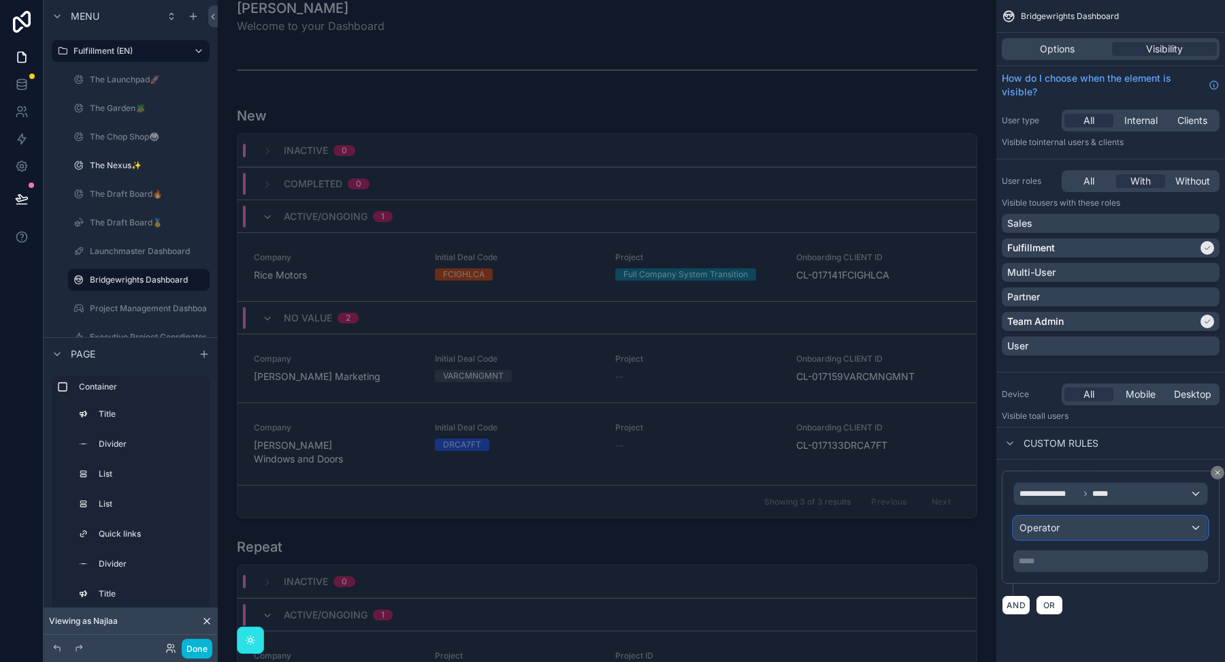
click at [1048, 523] on span "Operator" at bounding box center [1040, 527] width 40 height 12
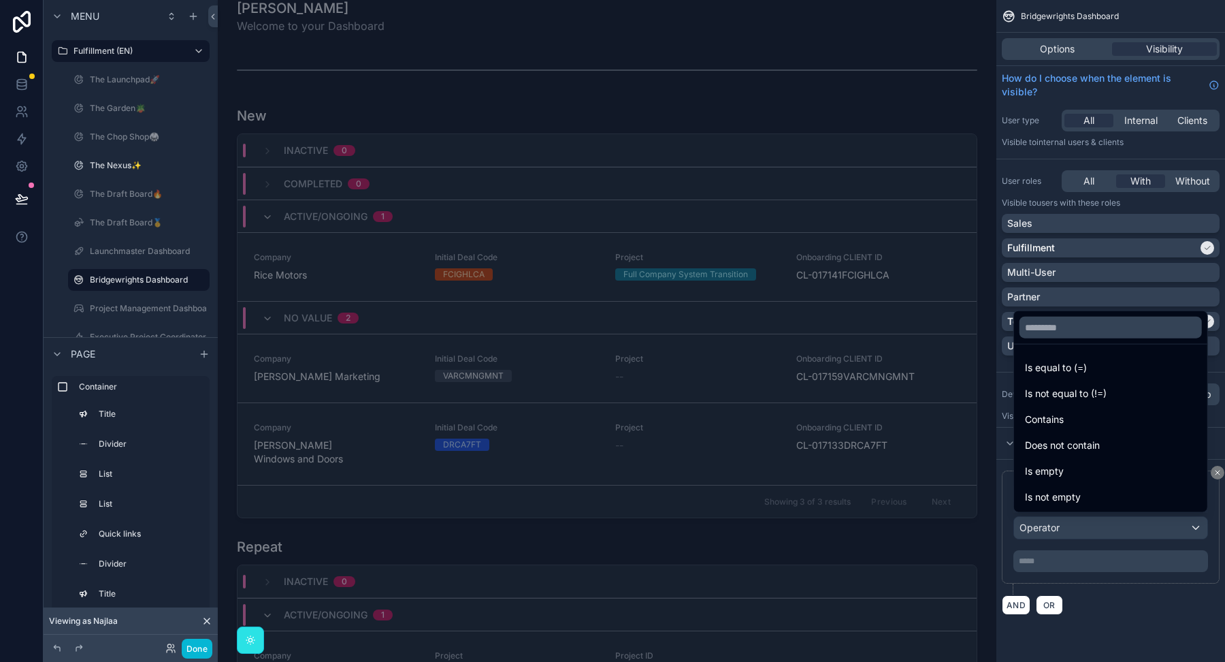
drag, startPoint x: 1051, startPoint y: 414, endPoint x: 1052, endPoint y: 516, distance: 102.1
click at [1051, 414] on span "Contains" at bounding box center [1044, 419] width 39 height 16
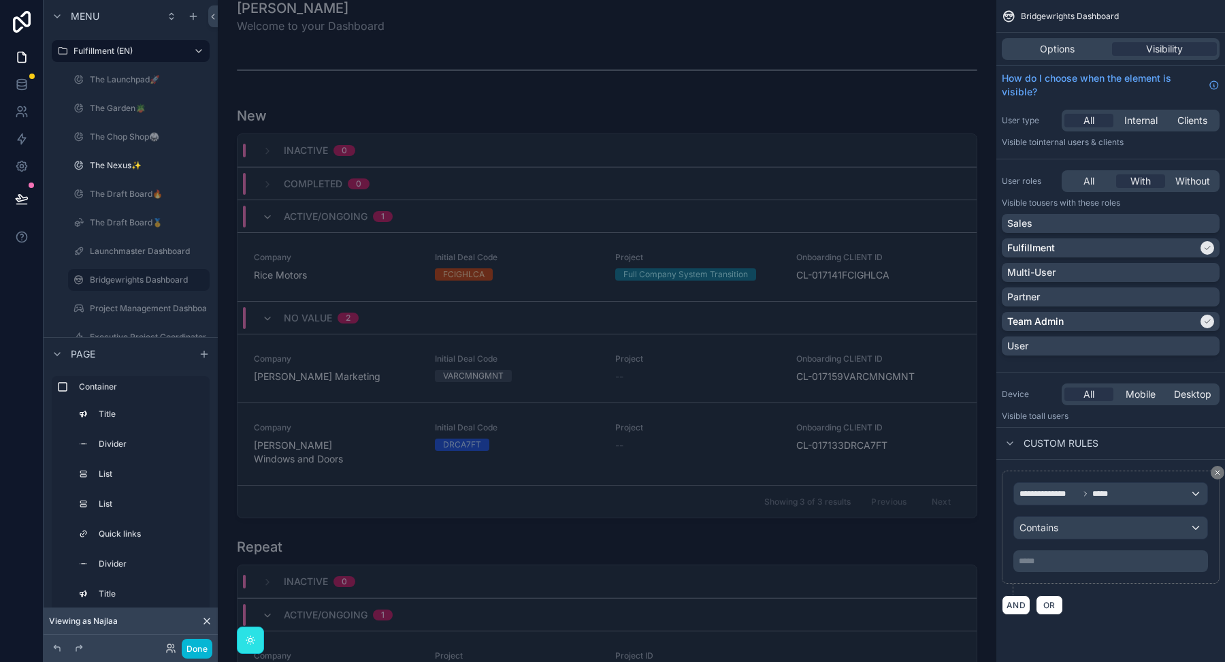
click at [1047, 551] on div "***** ﻿" at bounding box center [1111, 561] width 195 height 22
click at [1043, 559] on p "***** ﻿" at bounding box center [1112, 560] width 187 height 11
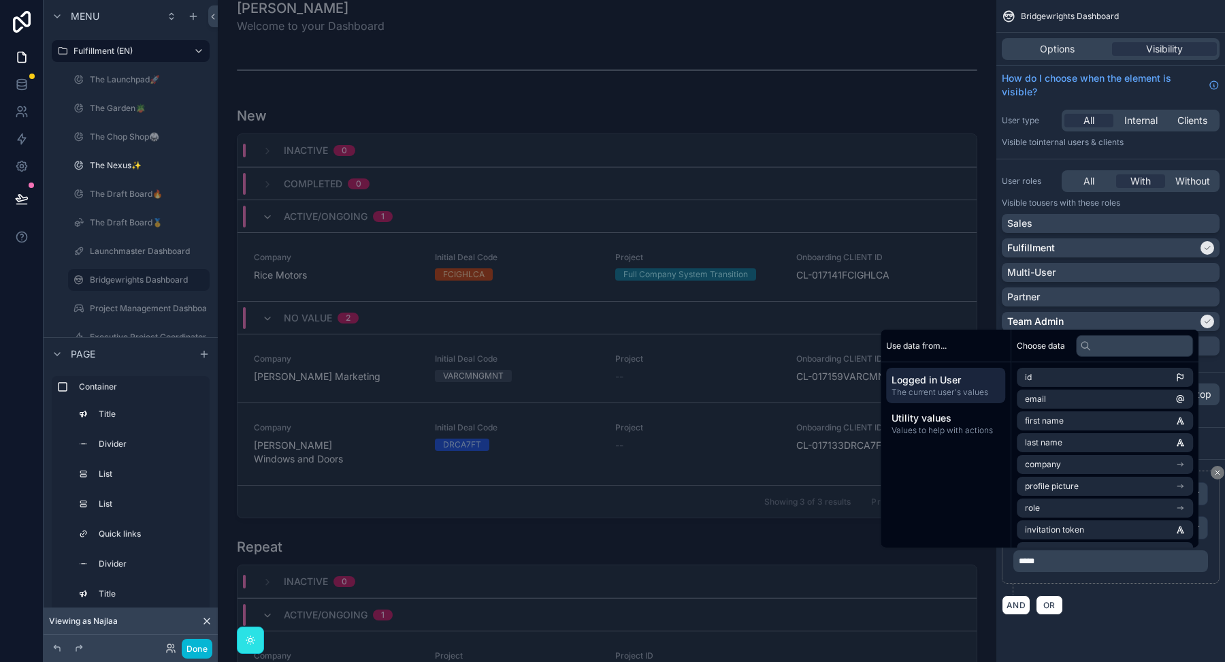
click at [1148, 621] on div "**********" at bounding box center [1111, 542] width 229 height 166
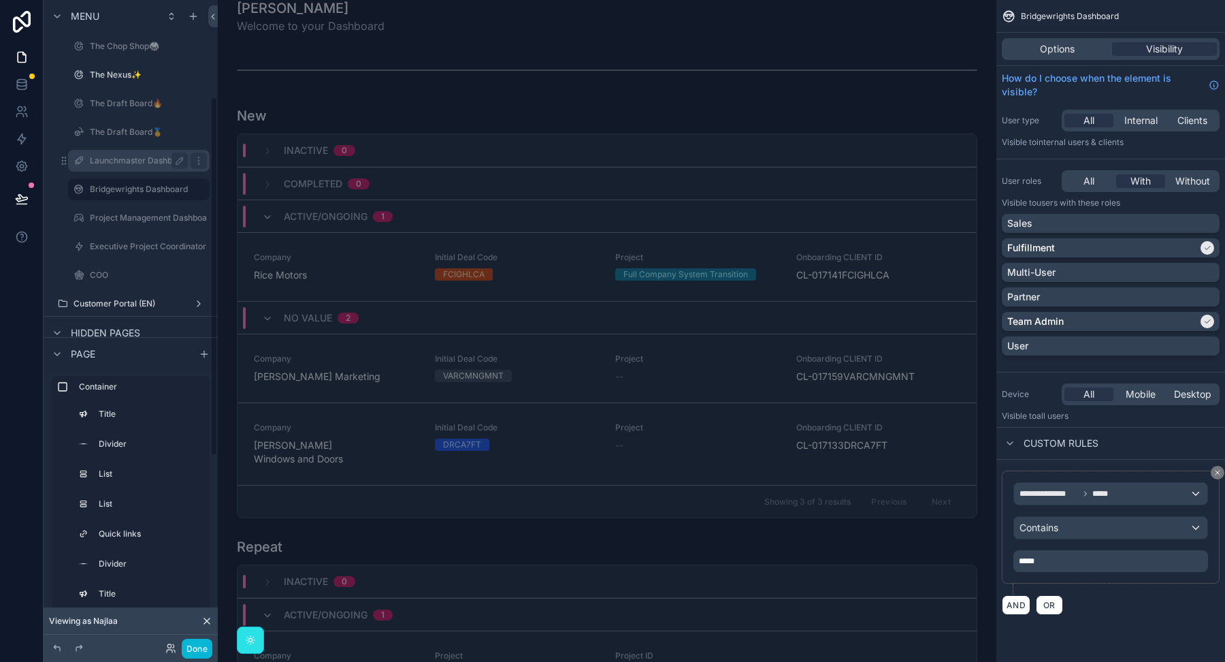
scroll to position [175, 0]
click at [129, 251] on div "Executive Project Coordinator" at bounding box center [139, 246] width 98 height 16
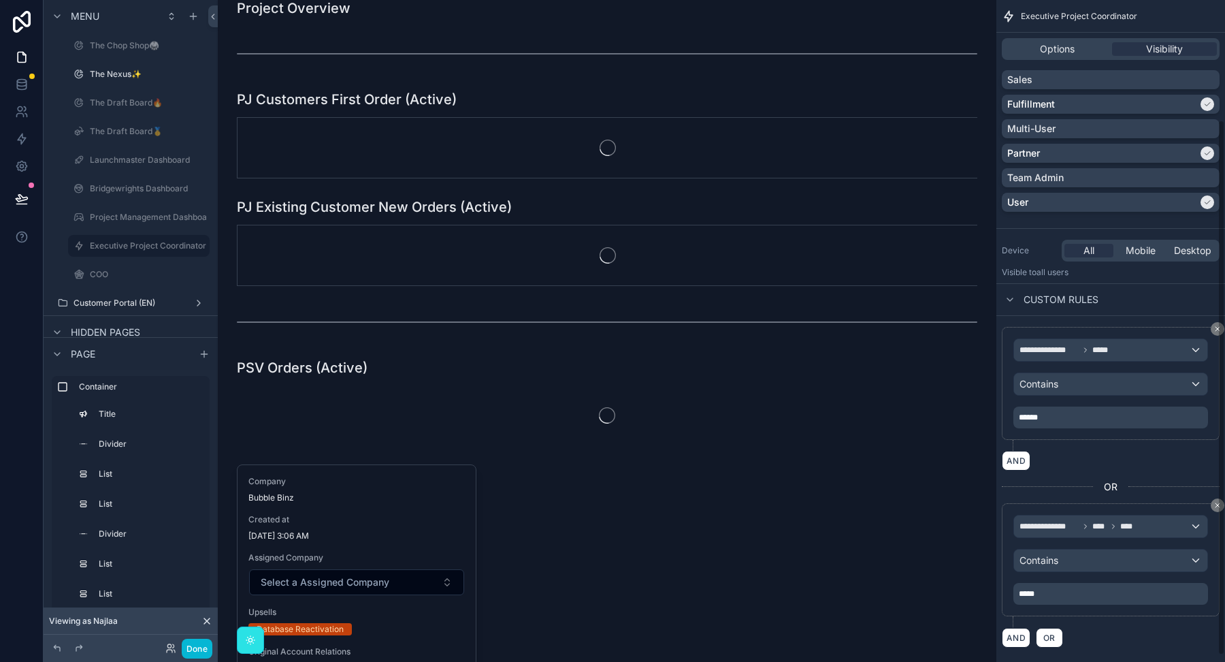
scroll to position [157, 0]
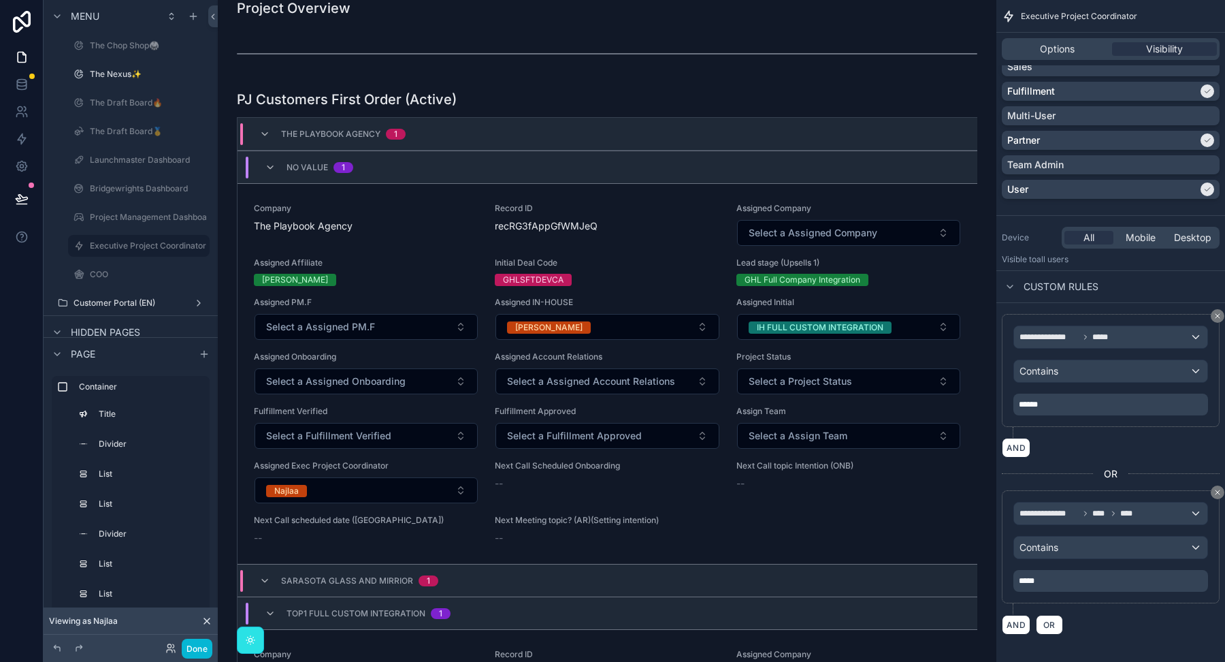
click at [1051, 401] on p "******" at bounding box center [1112, 404] width 187 height 11
click at [1038, 401] on span "******" at bounding box center [1028, 404] width 19 height 8
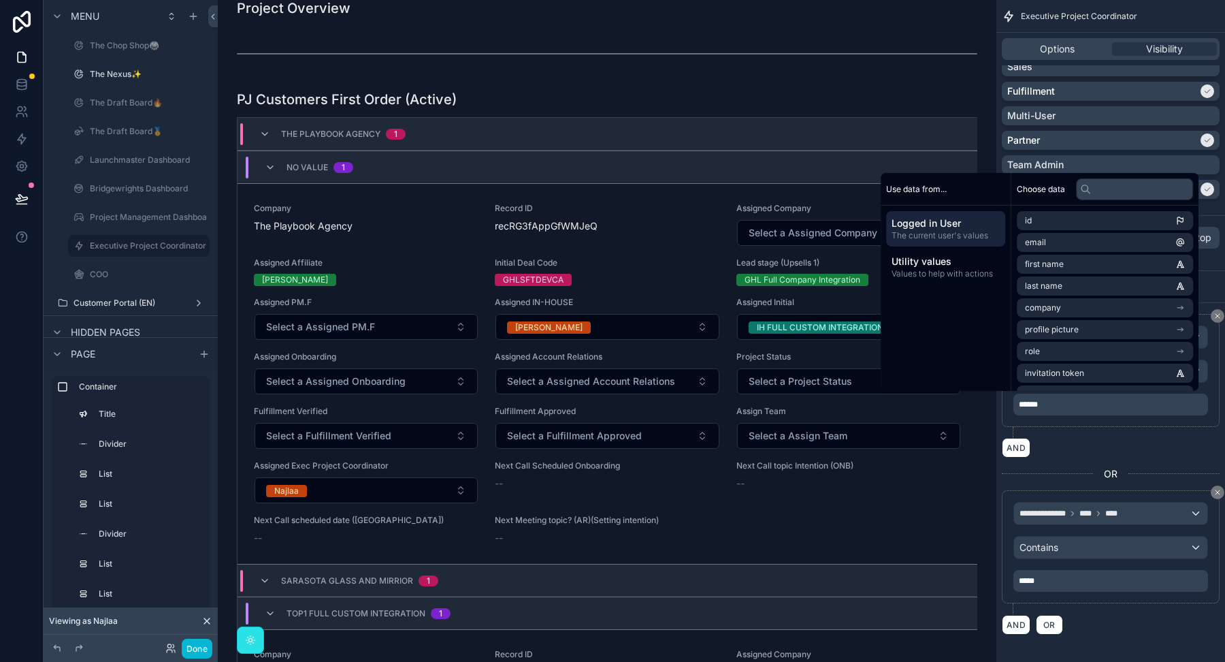
click at [1065, 423] on div "**********" at bounding box center [1111, 370] width 218 height 113
click at [1116, 427] on div "**********" at bounding box center [1111, 376] width 218 height 124
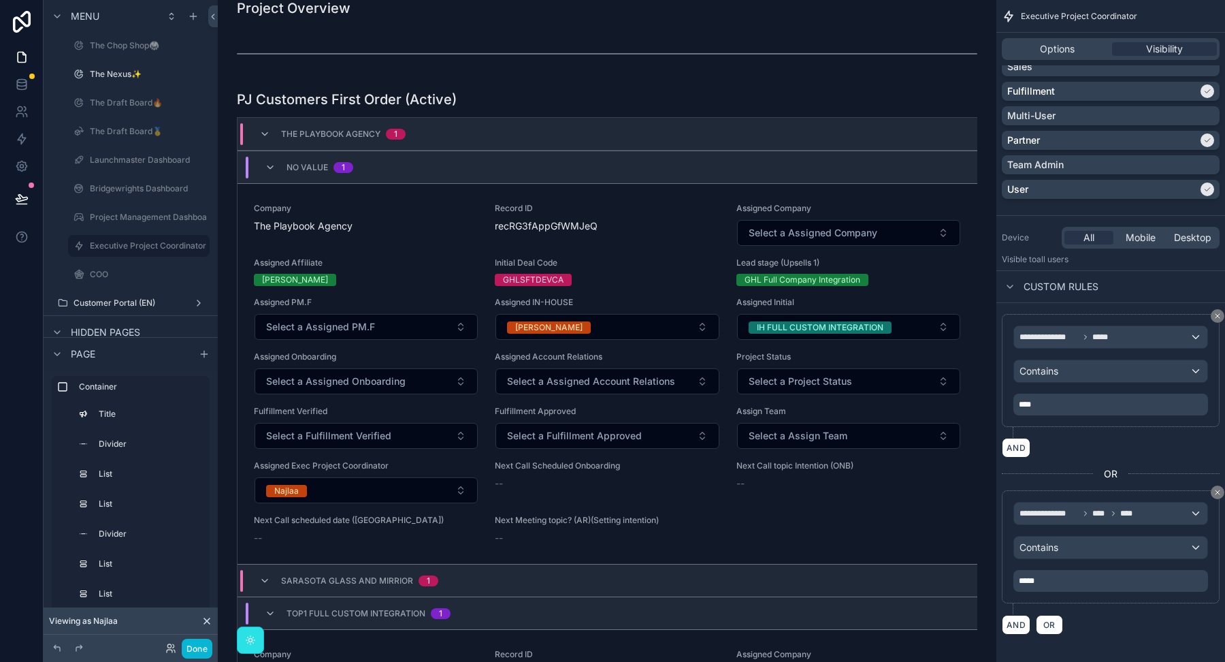
click at [1051, 414] on div "**********" at bounding box center [1111, 370] width 218 height 113
click at [175, 649] on icon at bounding box center [170, 648] width 11 height 11
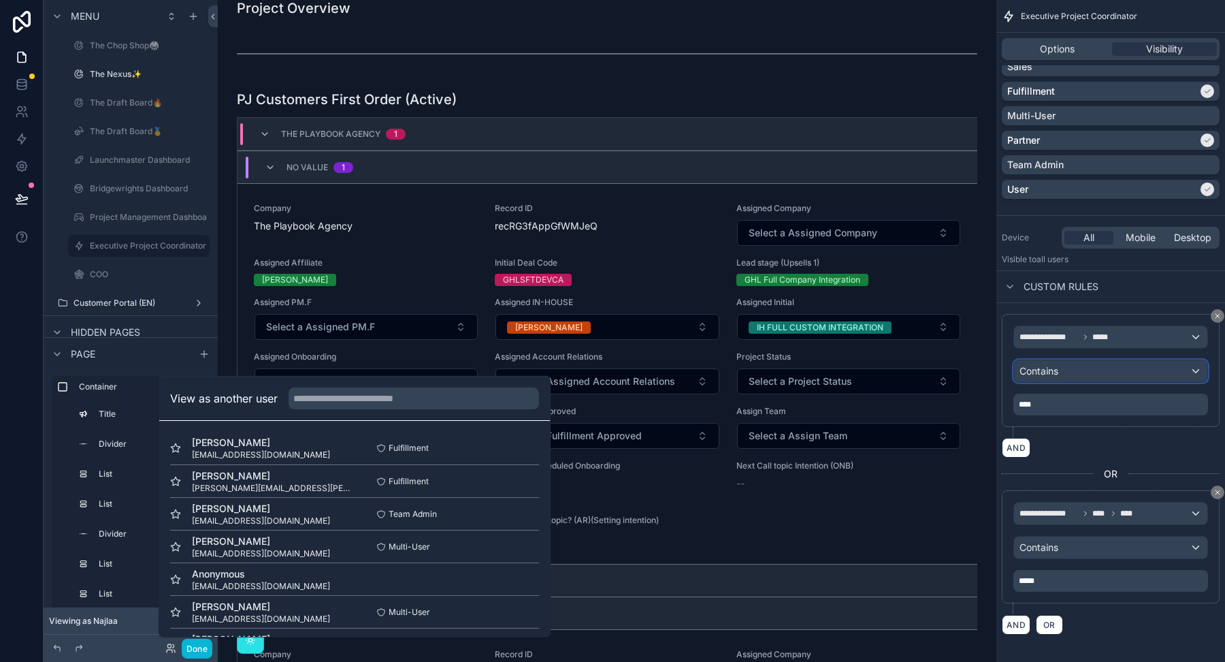
click at [1088, 374] on div "Contains" at bounding box center [1110, 371] width 193 height 22
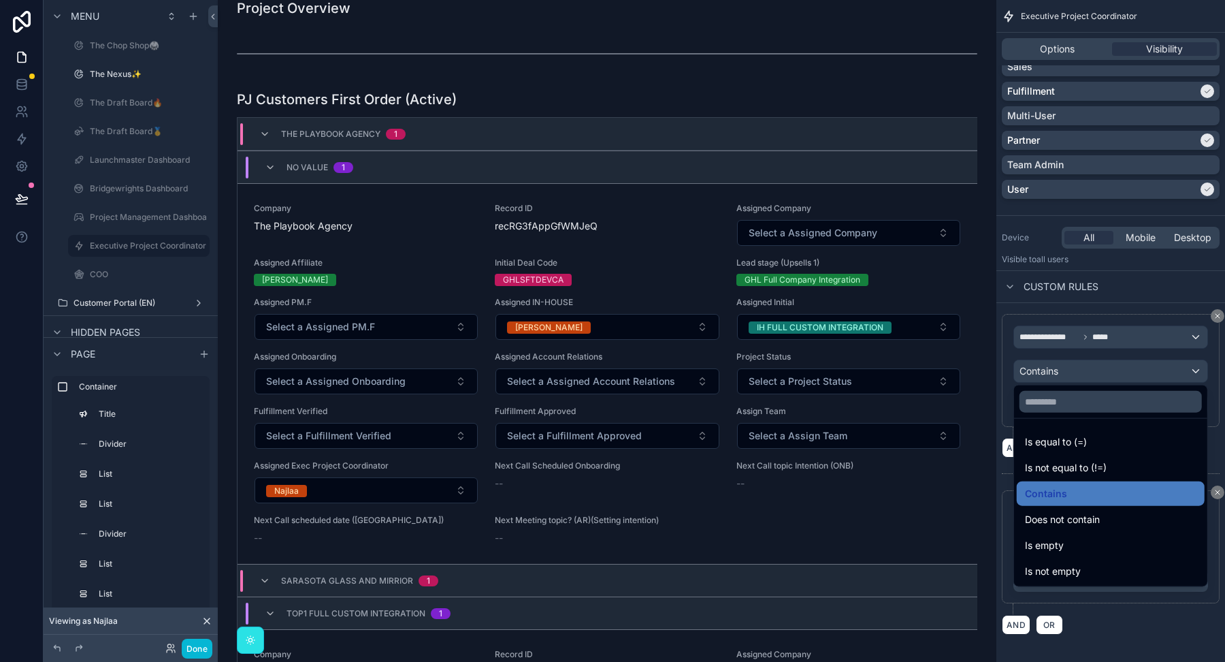
click at [1090, 342] on div "scrollable content" at bounding box center [612, 331] width 1225 height 662
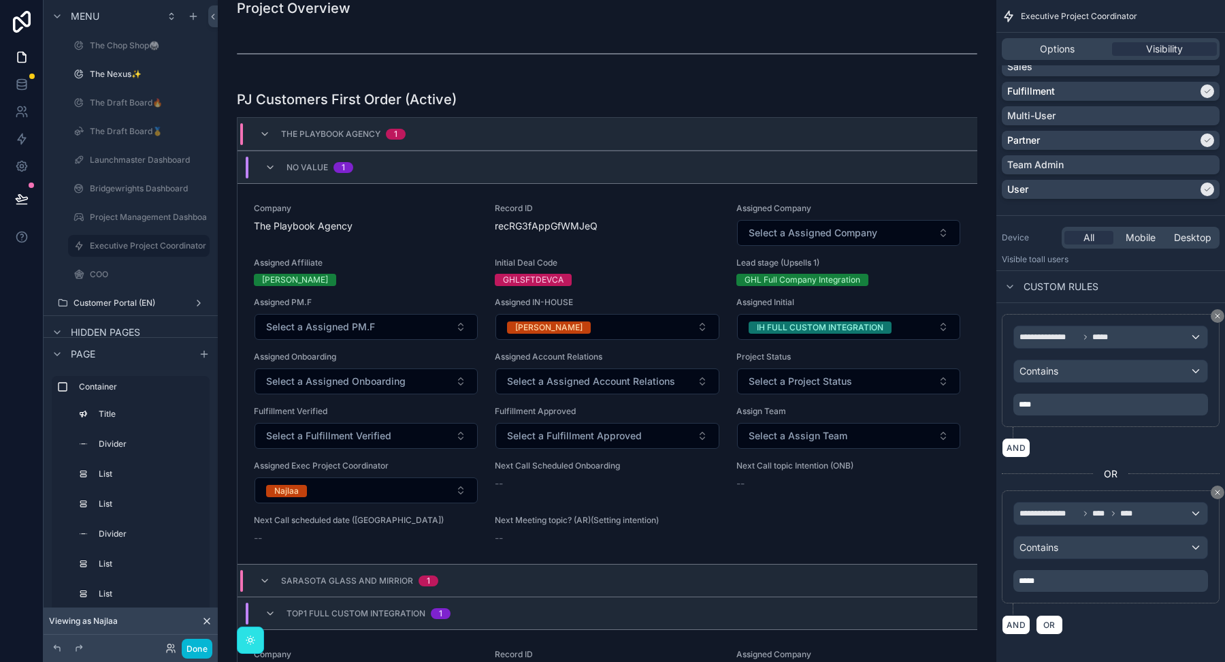
click at [1054, 405] on p "****" at bounding box center [1112, 404] width 187 height 11
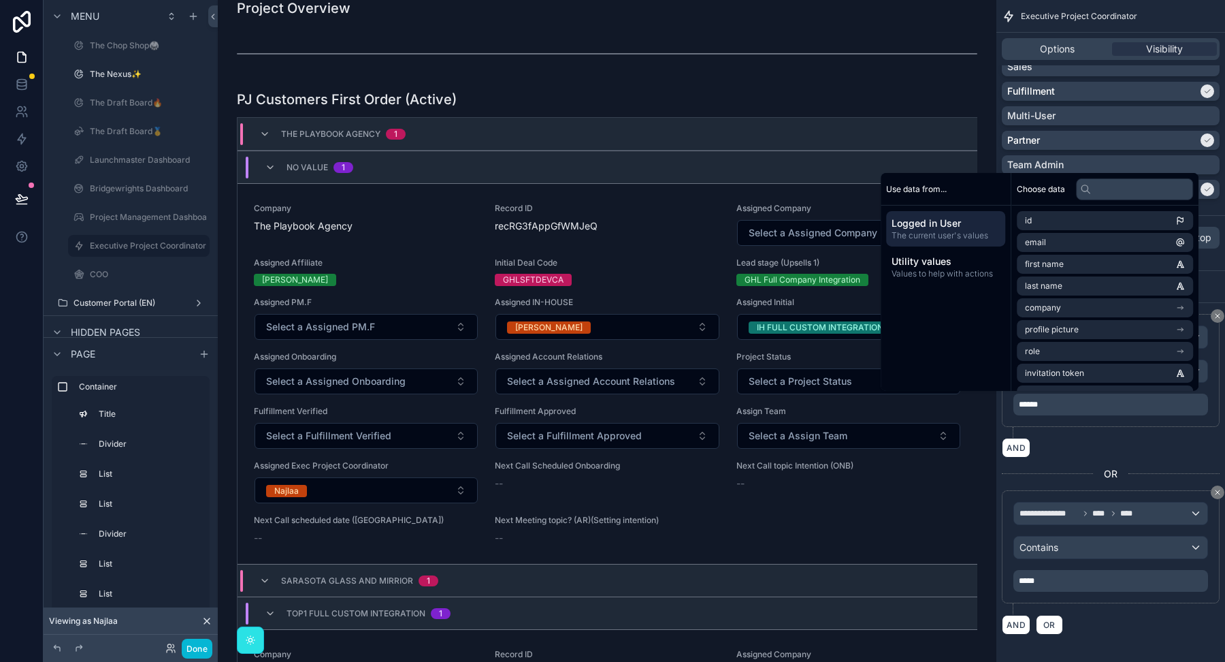
click at [1048, 433] on div "**********" at bounding box center [1111, 376] width 218 height 124
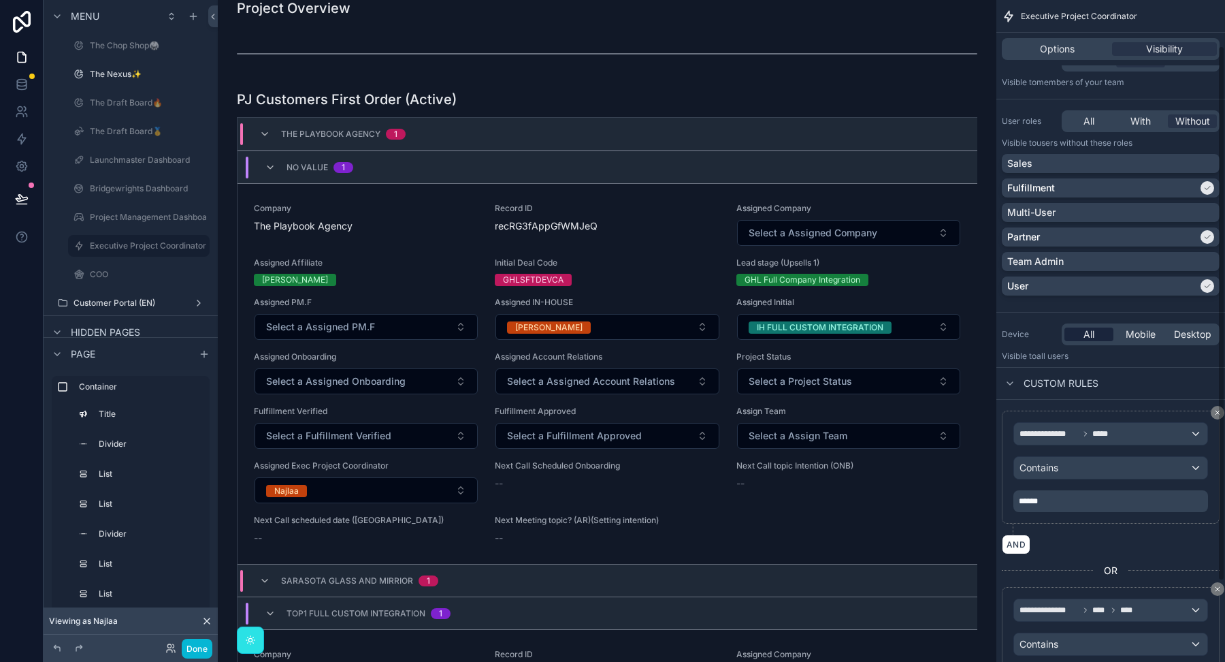
scroll to position [56, 0]
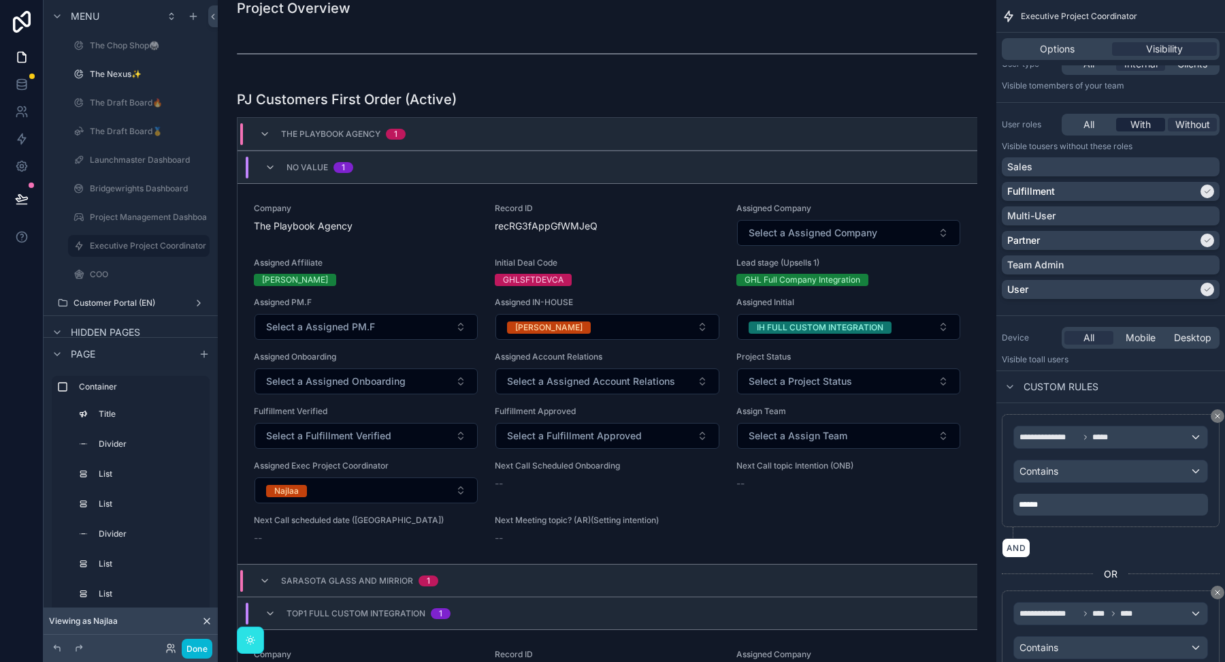
click at [1139, 127] on span "With" at bounding box center [1141, 125] width 20 height 14
click at [1168, 246] on div "Partner" at bounding box center [1102, 240] width 191 height 14
click at [1162, 288] on div "User" at bounding box center [1102, 289] width 191 height 14
click at [1153, 260] on div "Team Admin" at bounding box center [1110, 265] width 207 height 14
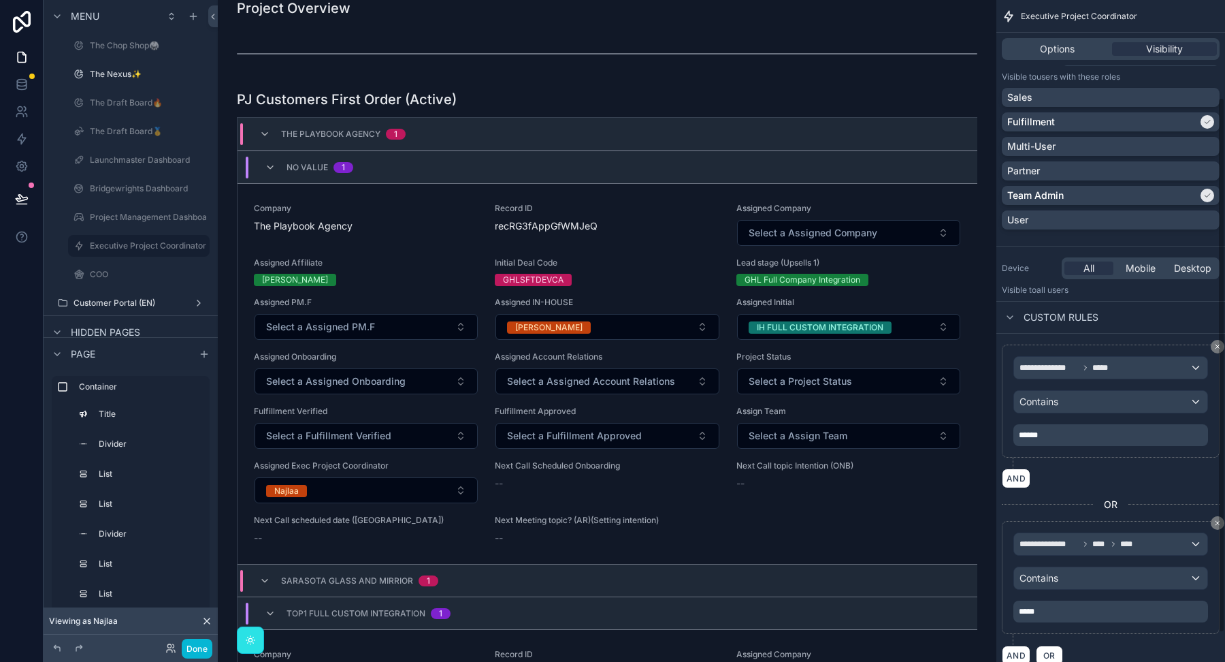
scroll to position [138, 0]
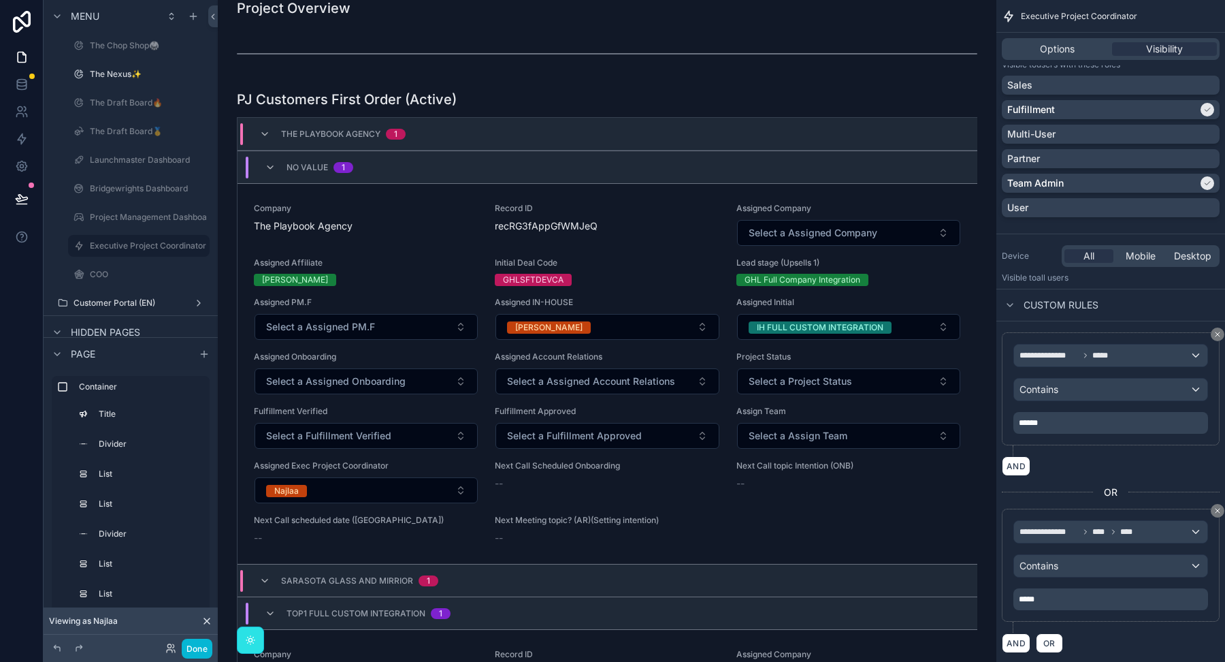
click at [1082, 418] on p "******" at bounding box center [1112, 422] width 187 height 11
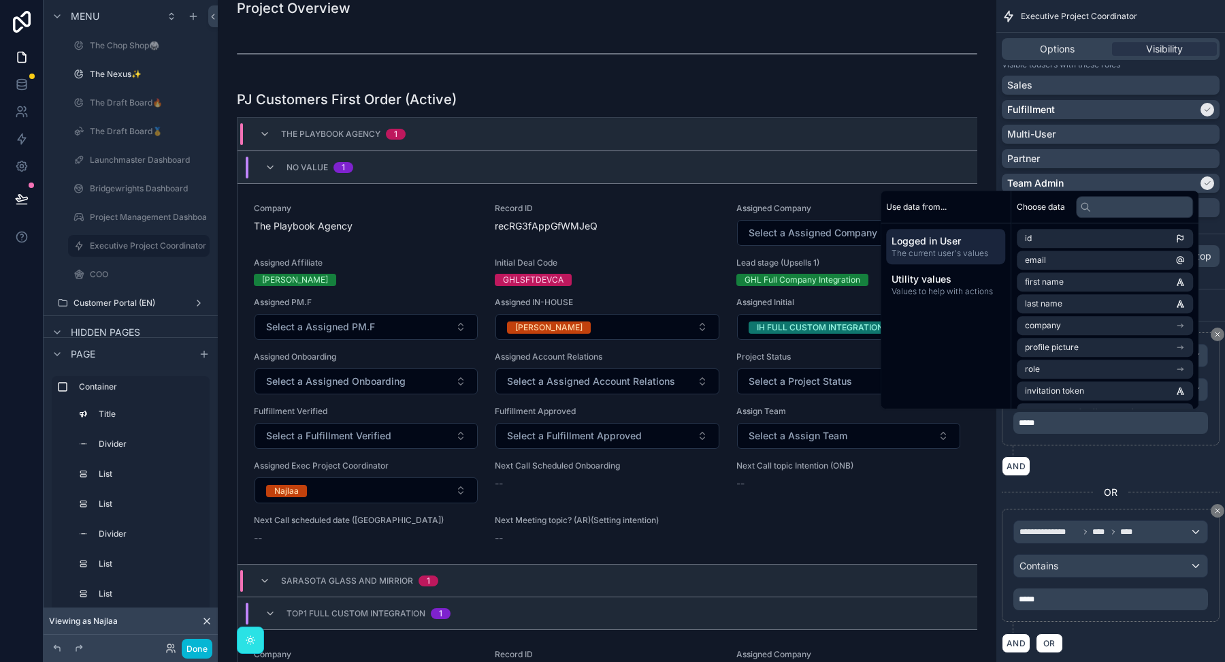
click at [1067, 447] on div "**********" at bounding box center [1111, 394] width 218 height 124
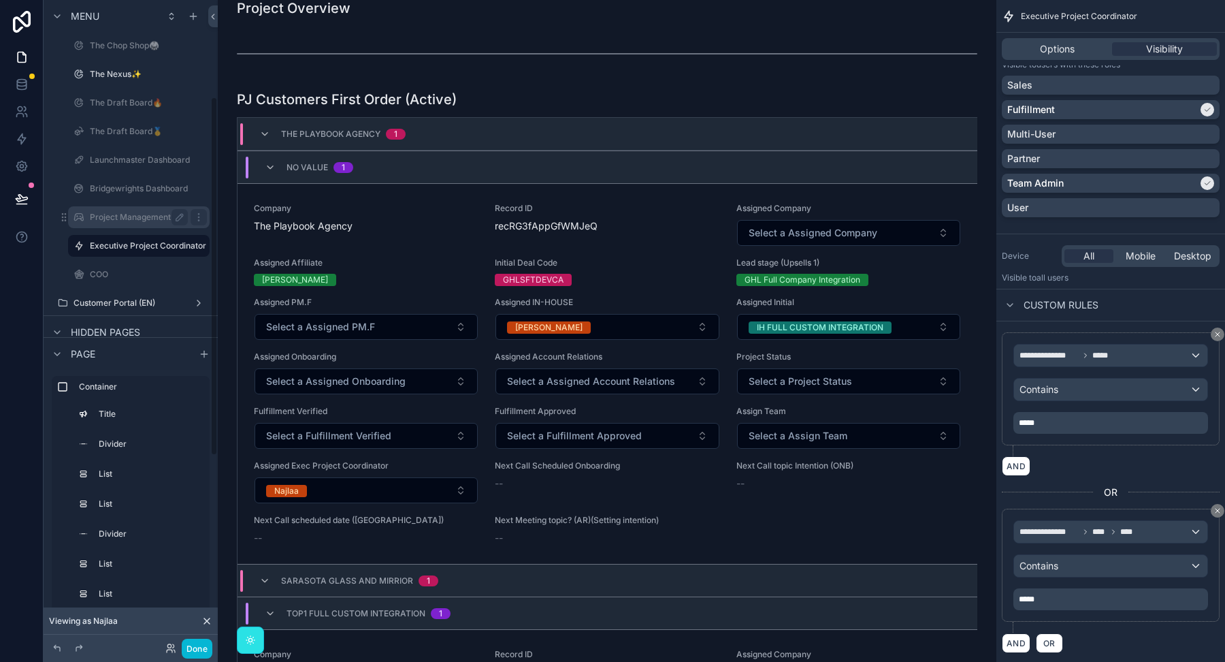
click at [146, 219] on label "Project Management Dashboard (IN-H FF.) (clone)" at bounding box center [187, 217] width 194 height 11
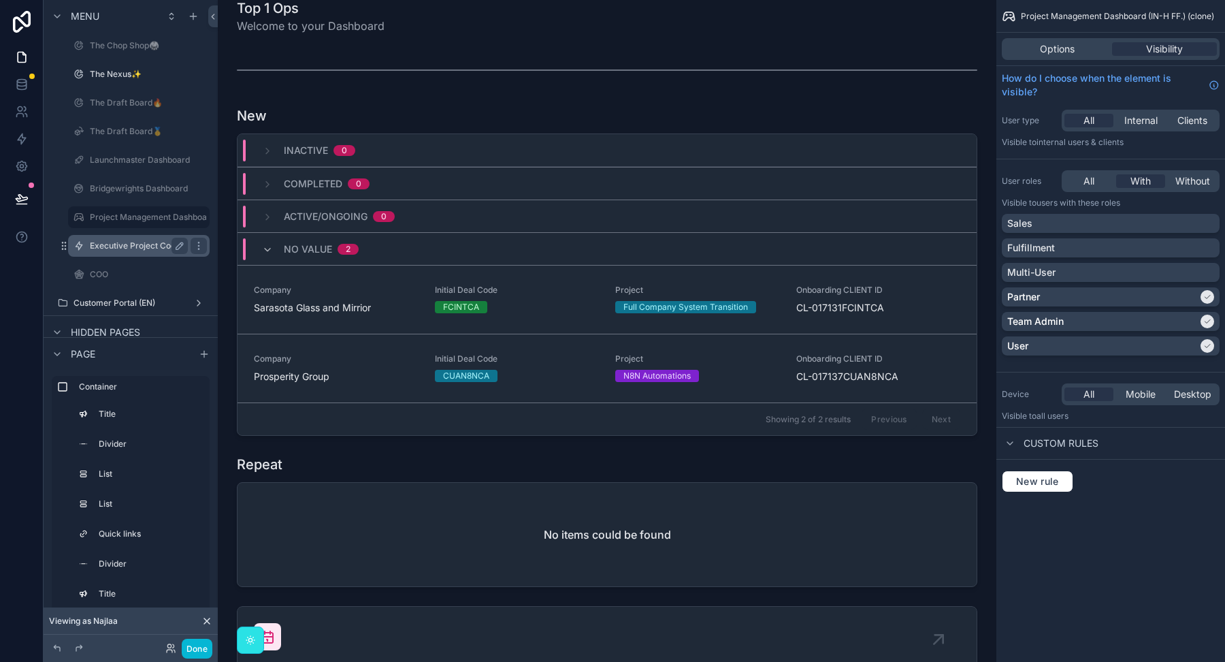
click at [138, 248] on label "Executive Project Coordinator" at bounding box center [148, 245] width 116 height 11
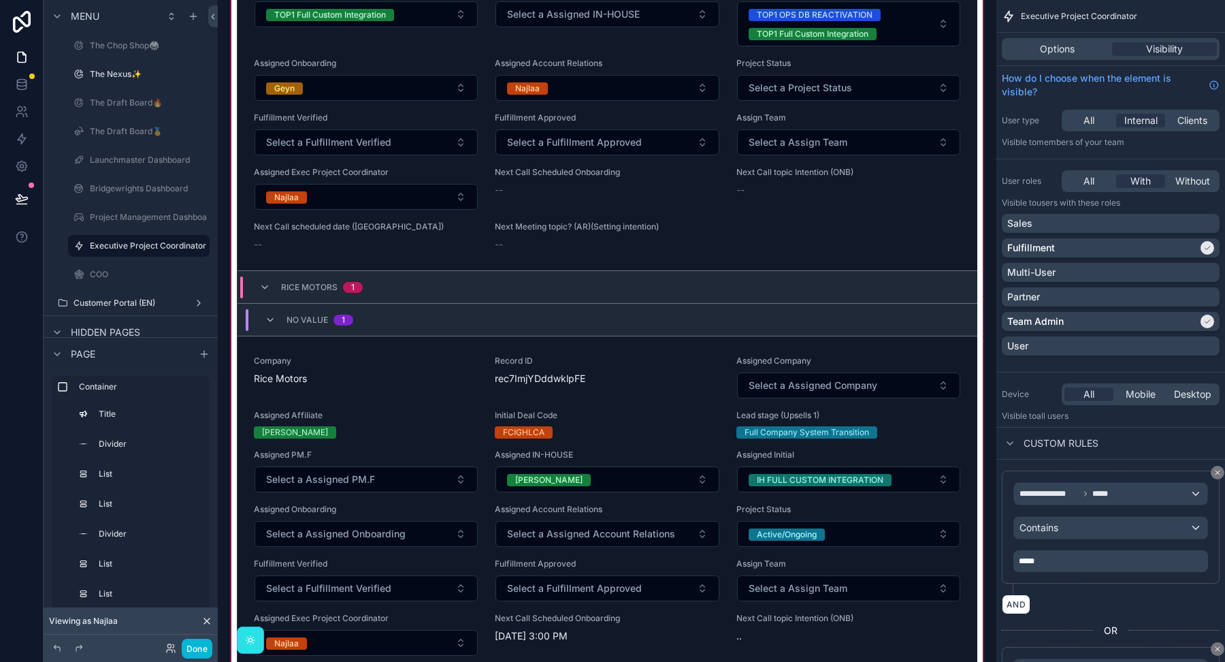
scroll to position [848, 0]
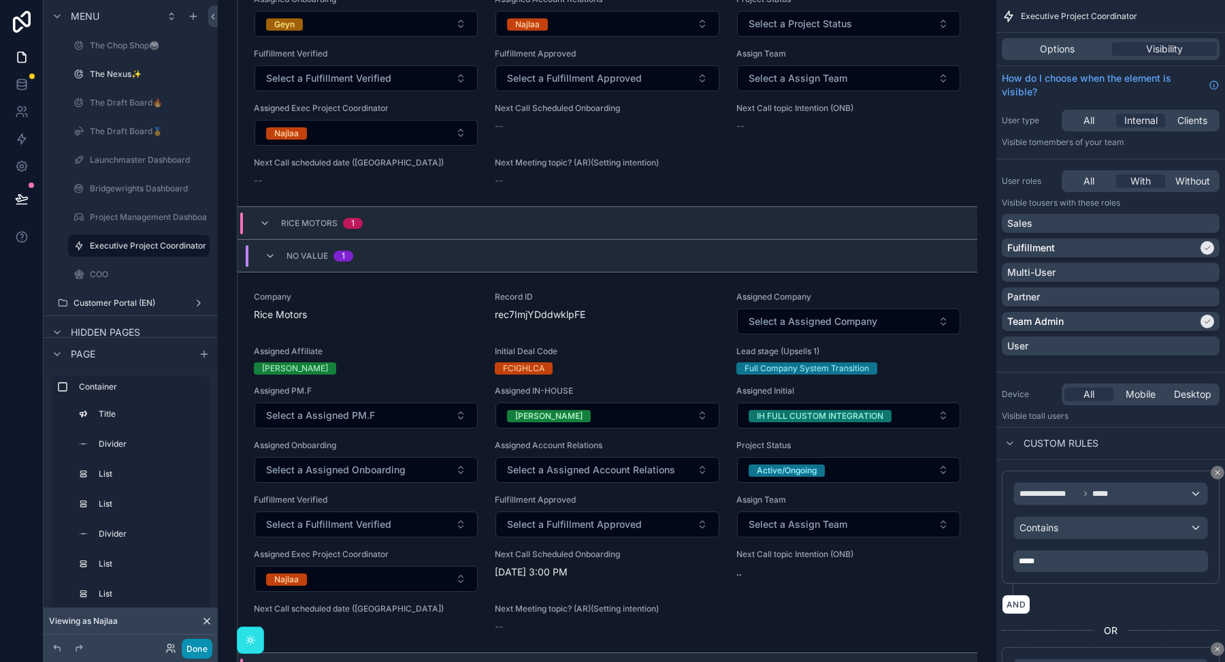
click at [193, 646] on button "Done" at bounding box center [197, 648] width 31 height 20
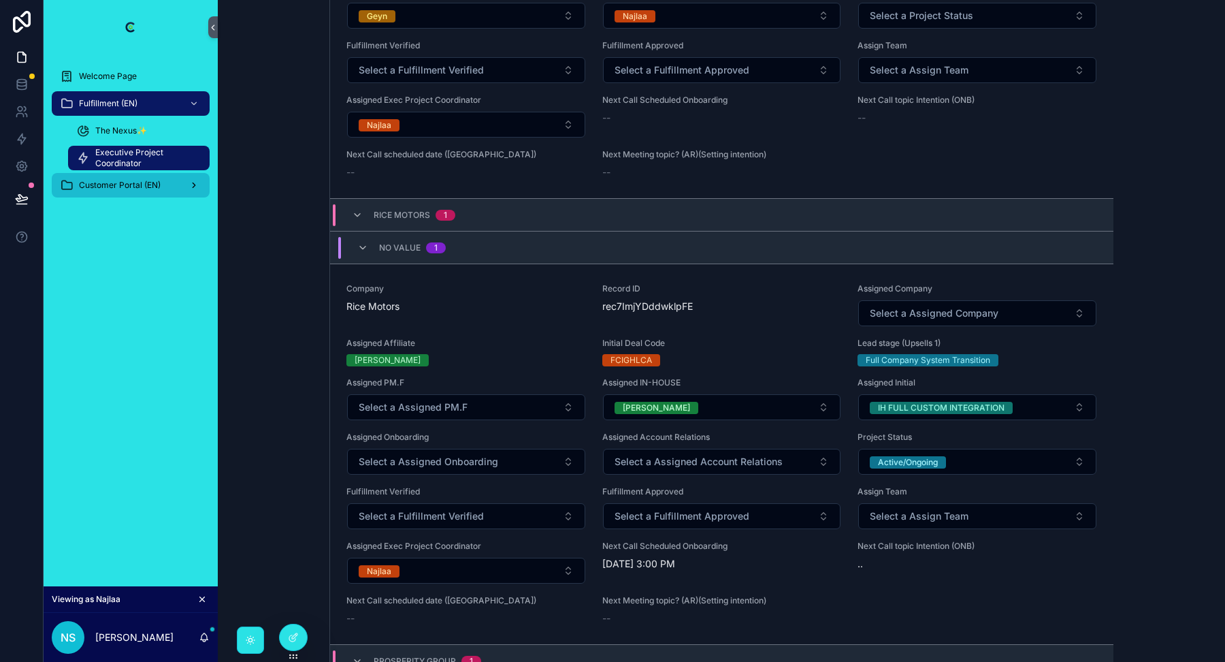
click at [129, 185] on span "Customer Portal (EN)" at bounding box center [120, 185] width 82 height 11
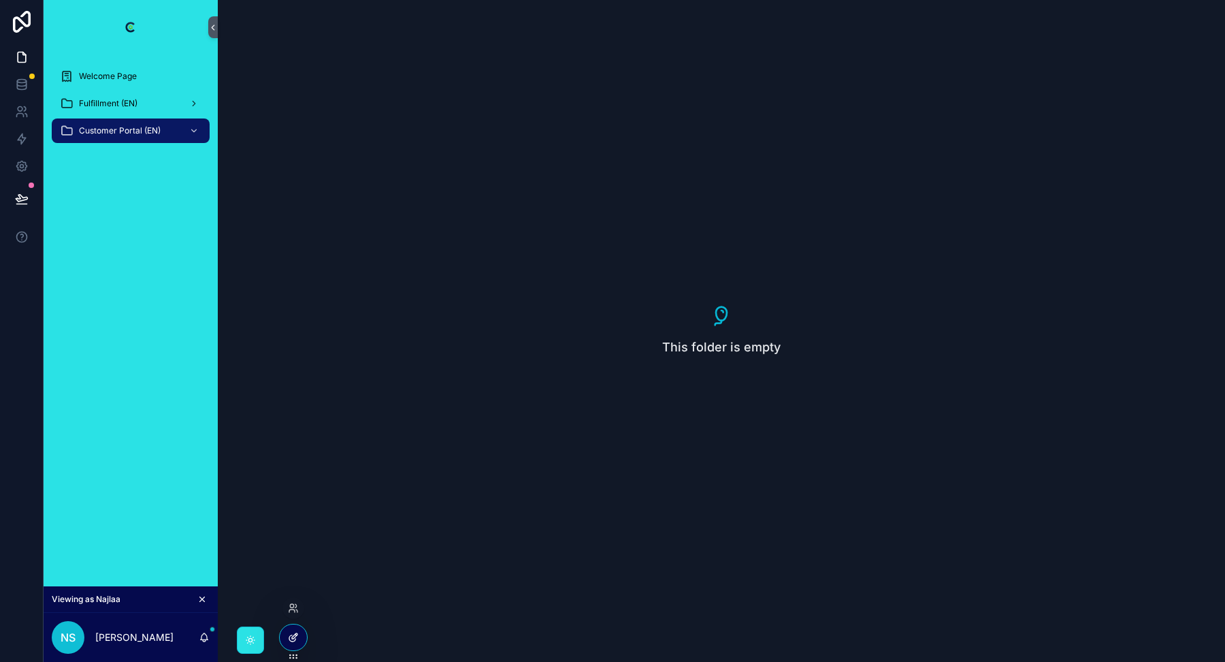
click at [291, 634] on icon at bounding box center [293, 637] width 11 height 11
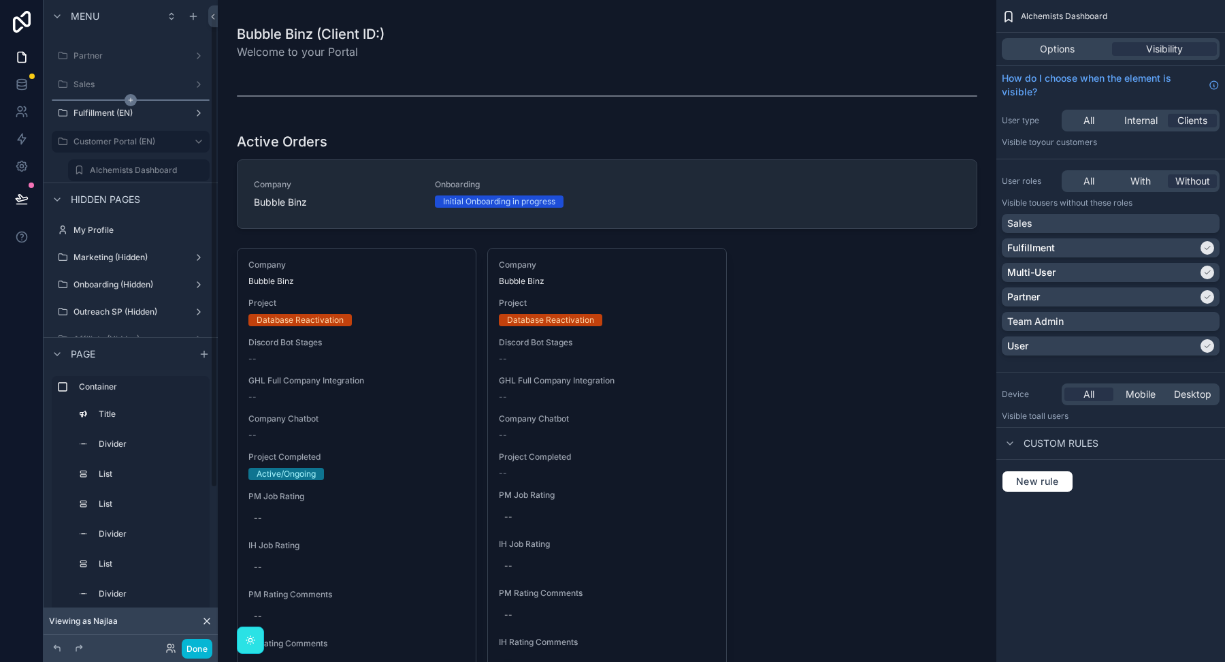
scroll to position [16, 0]
click at [116, 142] on label "Customer Portal (EN)" at bounding box center [128, 147] width 109 height 11
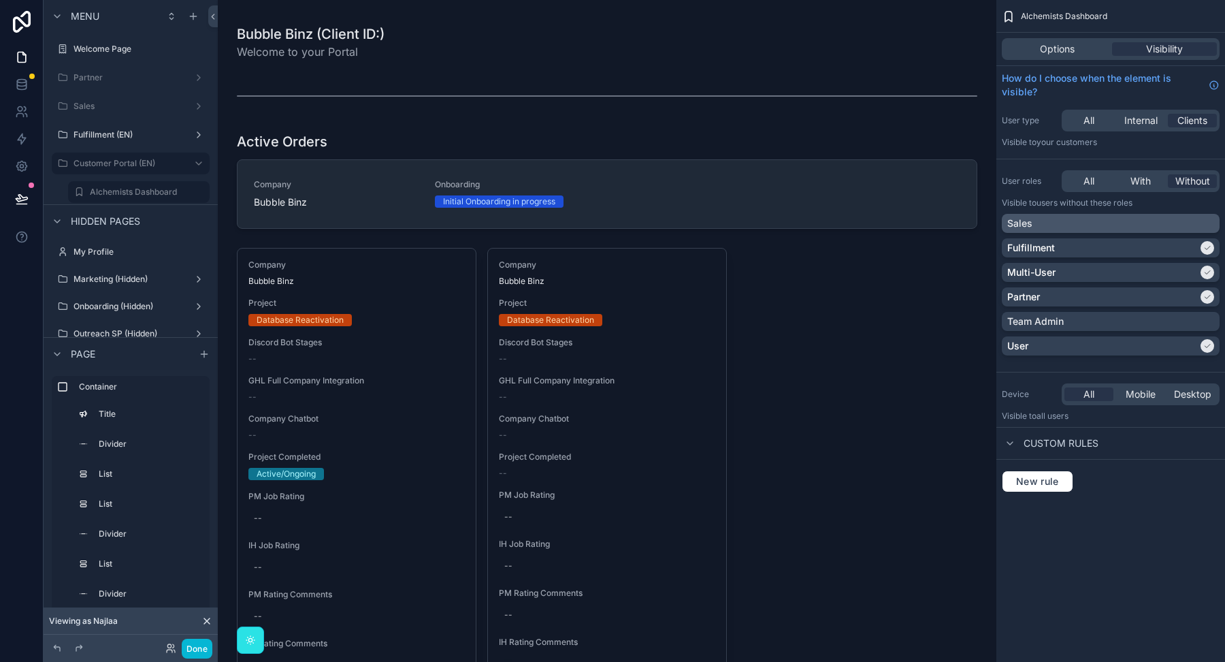
click at [1083, 230] on div "Sales" at bounding box center [1111, 223] width 218 height 19
click at [197, 161] on icon "scrollable content" at bounding box center [198, 163] width 11 height 11
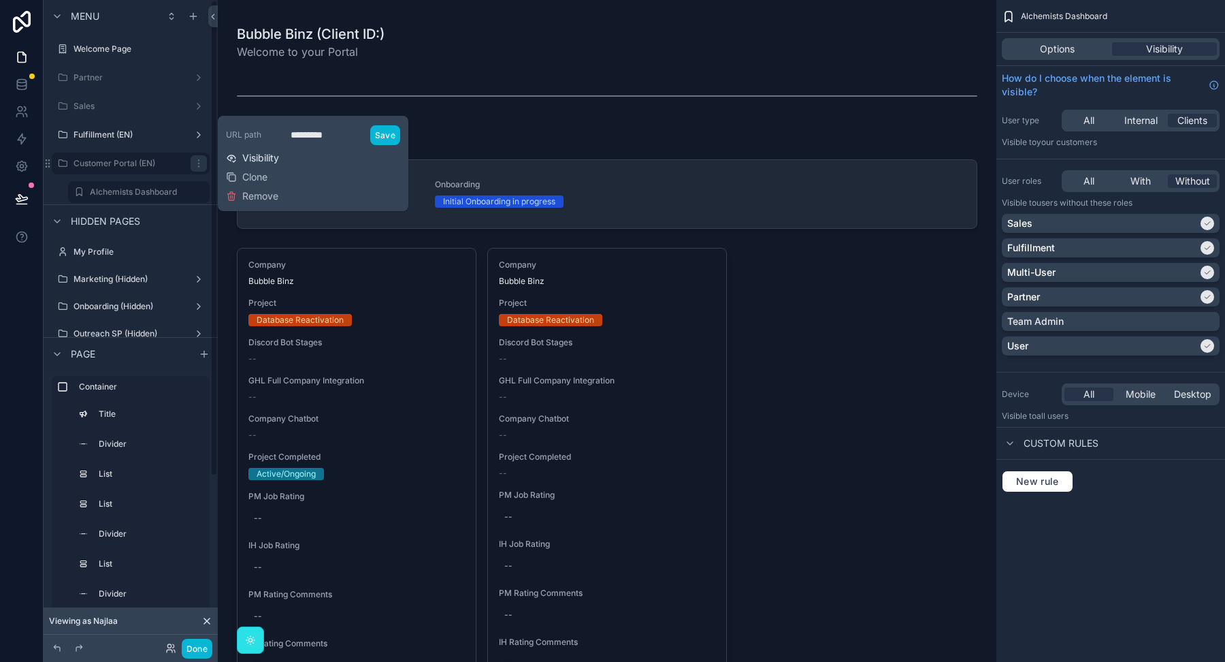
click at [250, 159] on span "Visibility" at bounding box center [260, 158] width 37 height 14
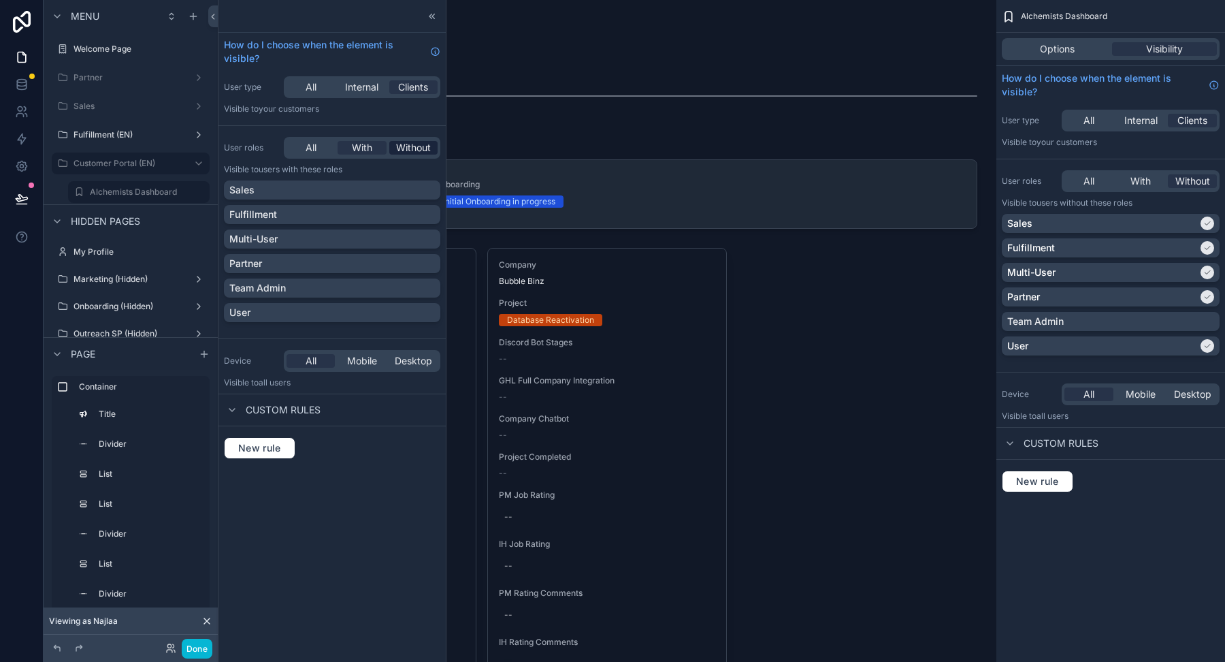
click at [416, 143] on span "Without" at bounding box center [413, 148] width 35 height 14
click at [382, 193] on div "Sales" at bounding box center [332, 190] width 206 height 14
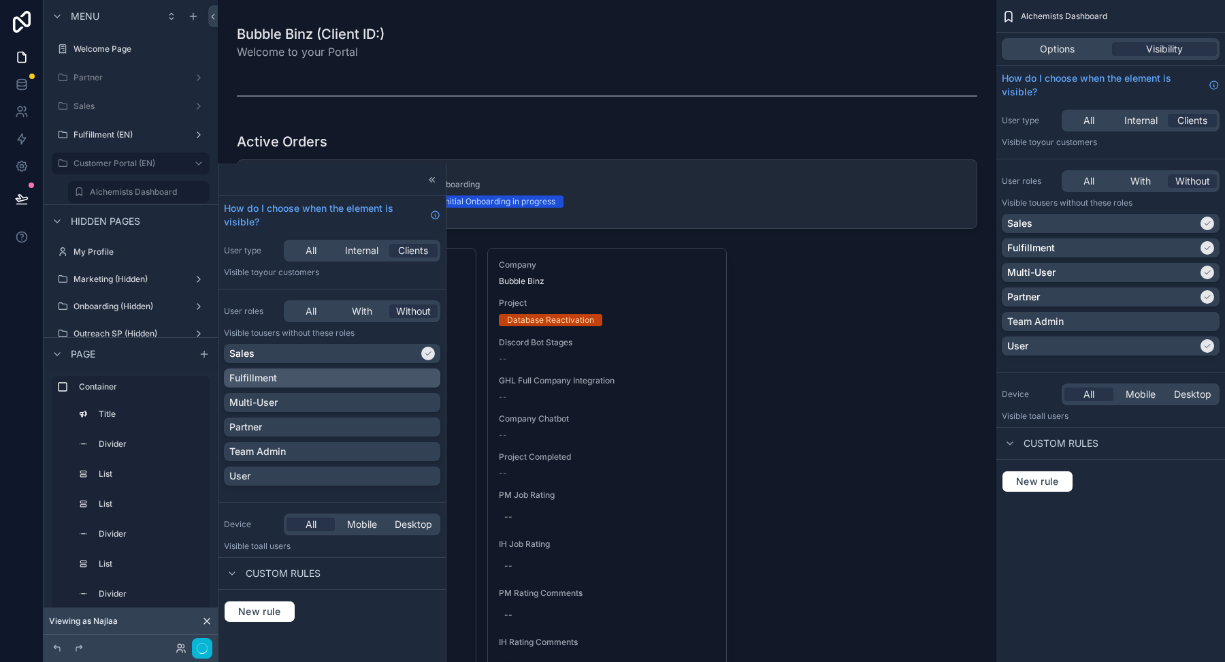
drag, startPoint x: 382, startPoint y: 193, endPoint x: 379, endPoint y: 215, distance: 22.0
click at [379, 371] on div "Fulfillment" at bounding box center [332, 378] width 206 height 14
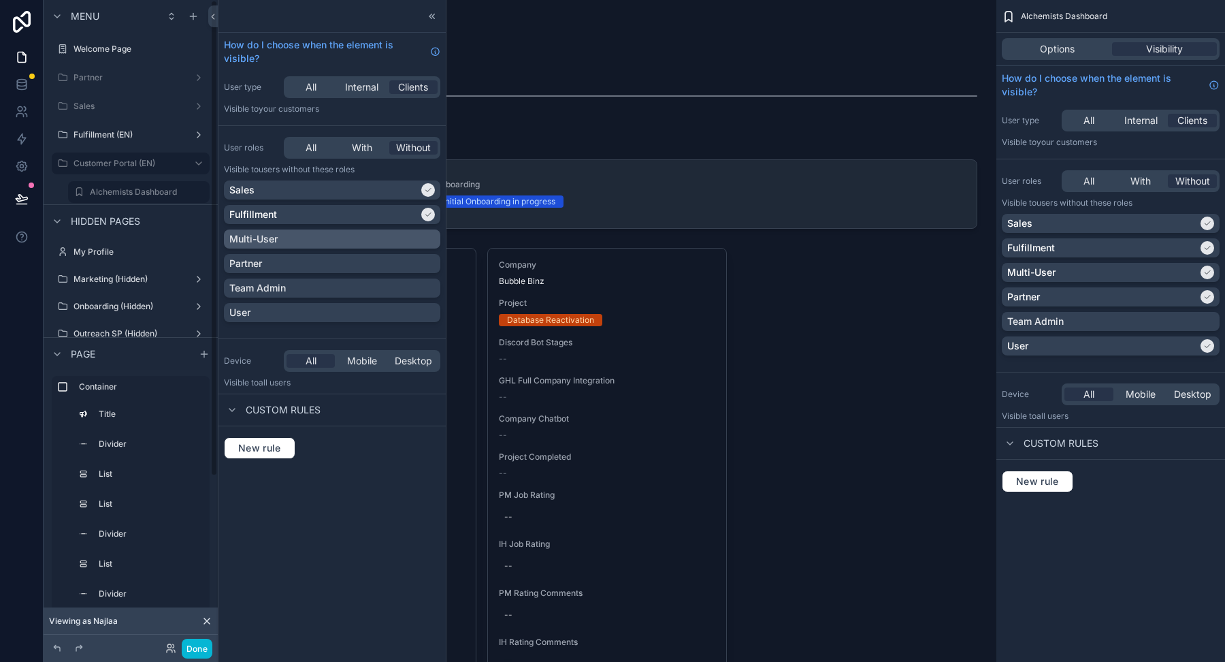
click at [341, 235] on div "Multi-User" at bounding box center [332, 239] width 206 height 14
click at [336, 263] on div "Partner" at bounding box center [332, 264] width 206 height 14
click at [324, 290] on div "Team Admin" at bounding box center [332, 288] width 206 height 14
click at [299, 312] on div "User" at bounding box center [332, 313] width 206 height 14
click at [193, 645] on button "Done" at bounding box center [197, 648] width 31 height 20
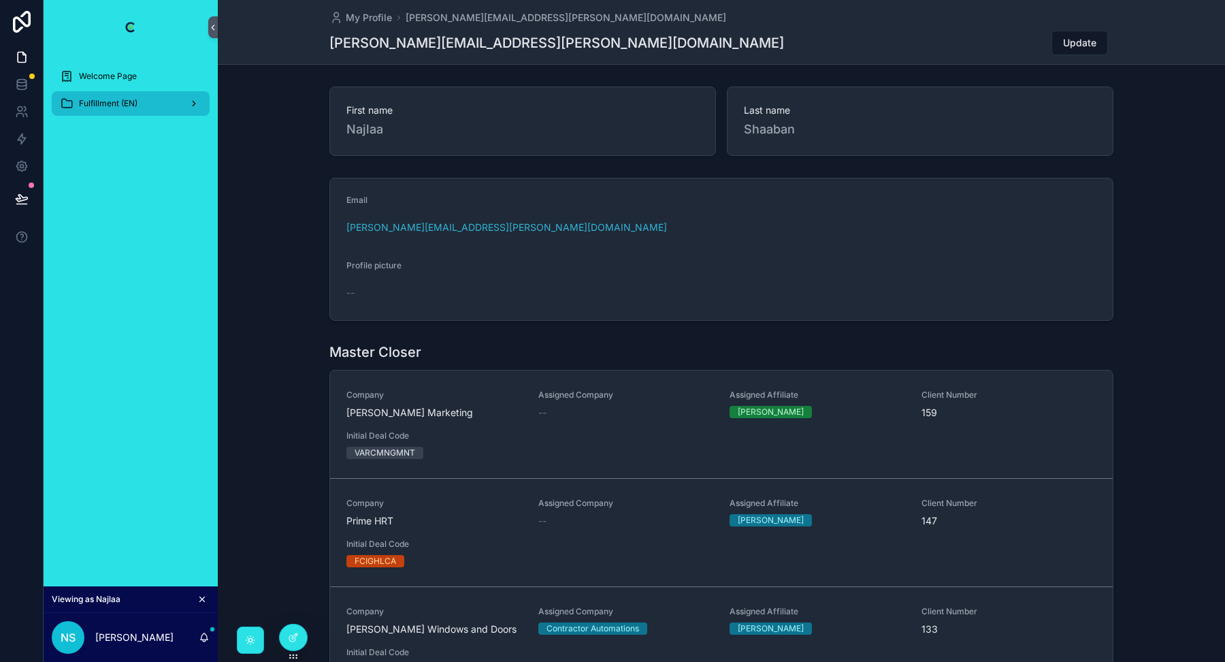
click at [118, 106] on span "Fulfillment (EN)" at bounding box center [108, 103] width 59 height 11
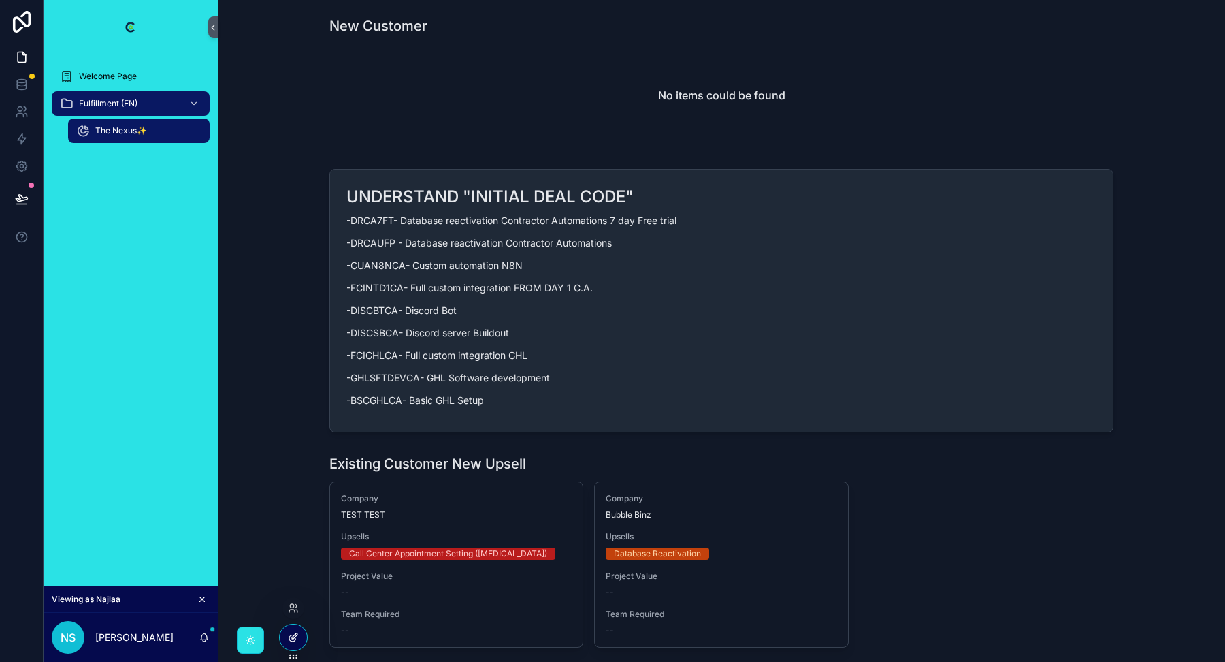
click at [292, 636] on icon at bounding box center [294, 635] width 5 height 5
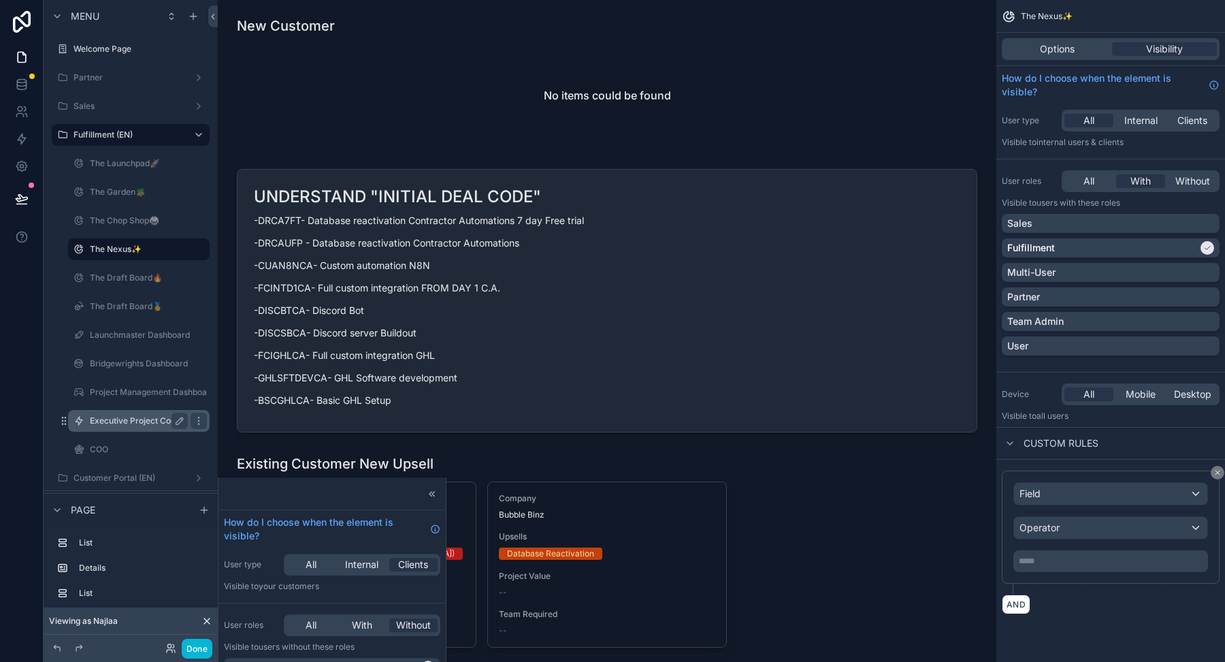
click at [123, 425] on label "Executive Project Coordinator" at bounding box center [148, 420] width 116 height 11
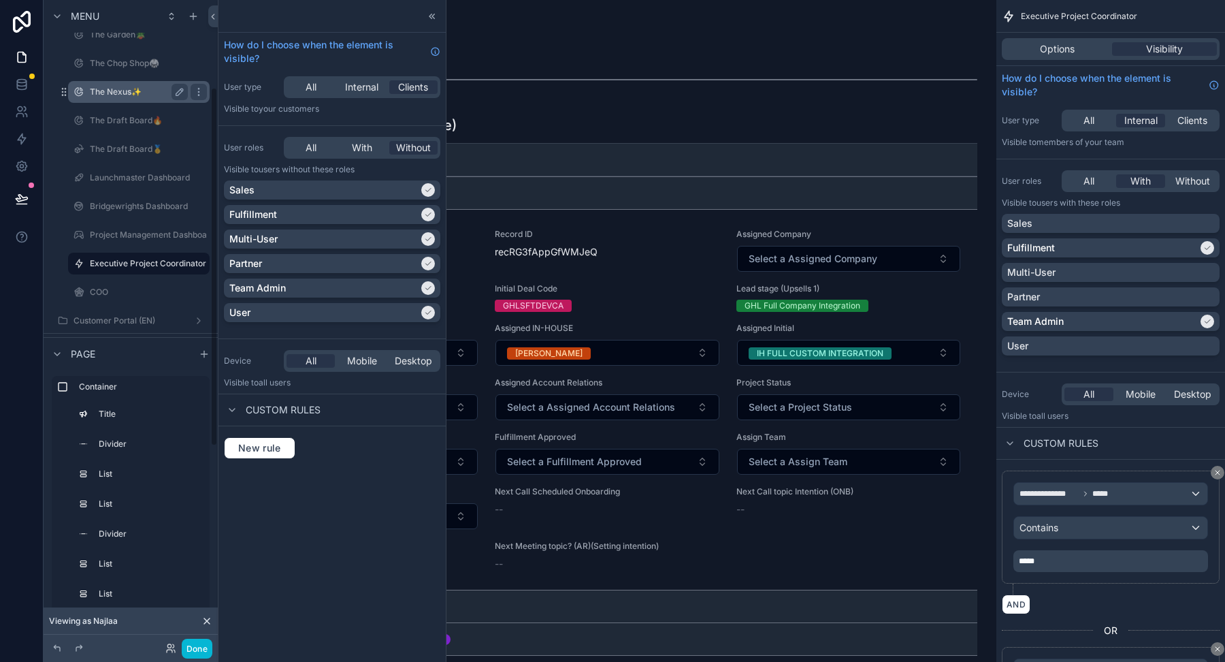
scroll to position [171, 0]
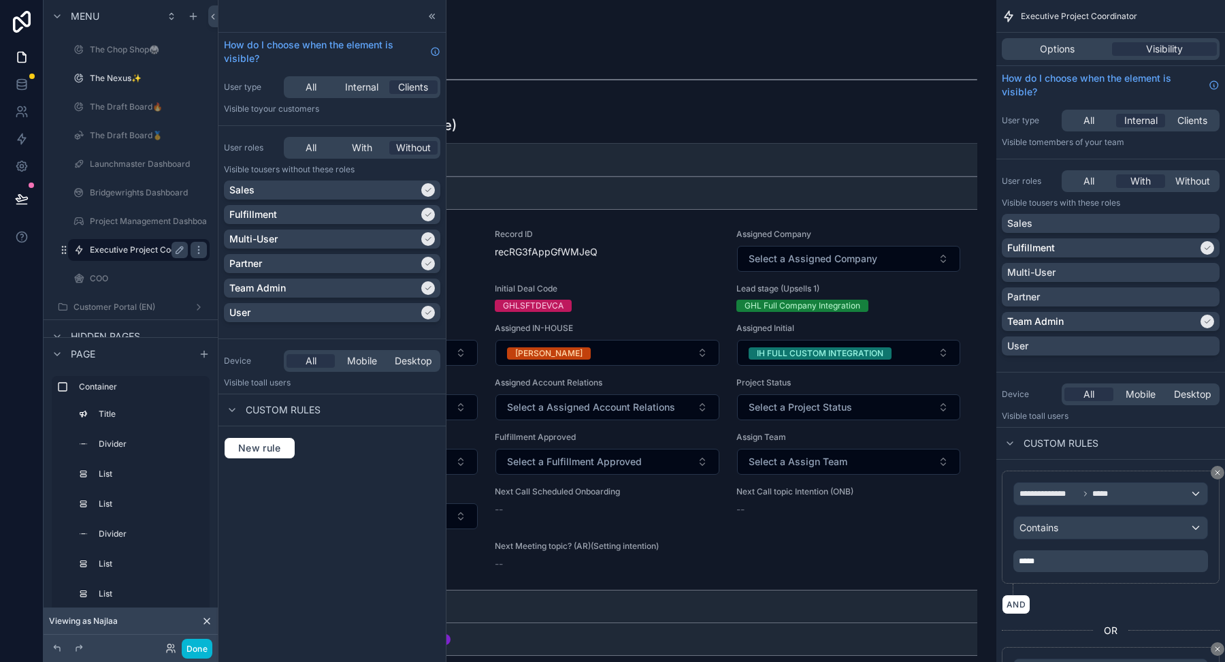
click at [131, 250] on label "Executive Project Coordinator" at bounding box center [148, 249] width 116 height 11
click at [431, 17] on icon at bounding box center [431, 16] width 2 height 5
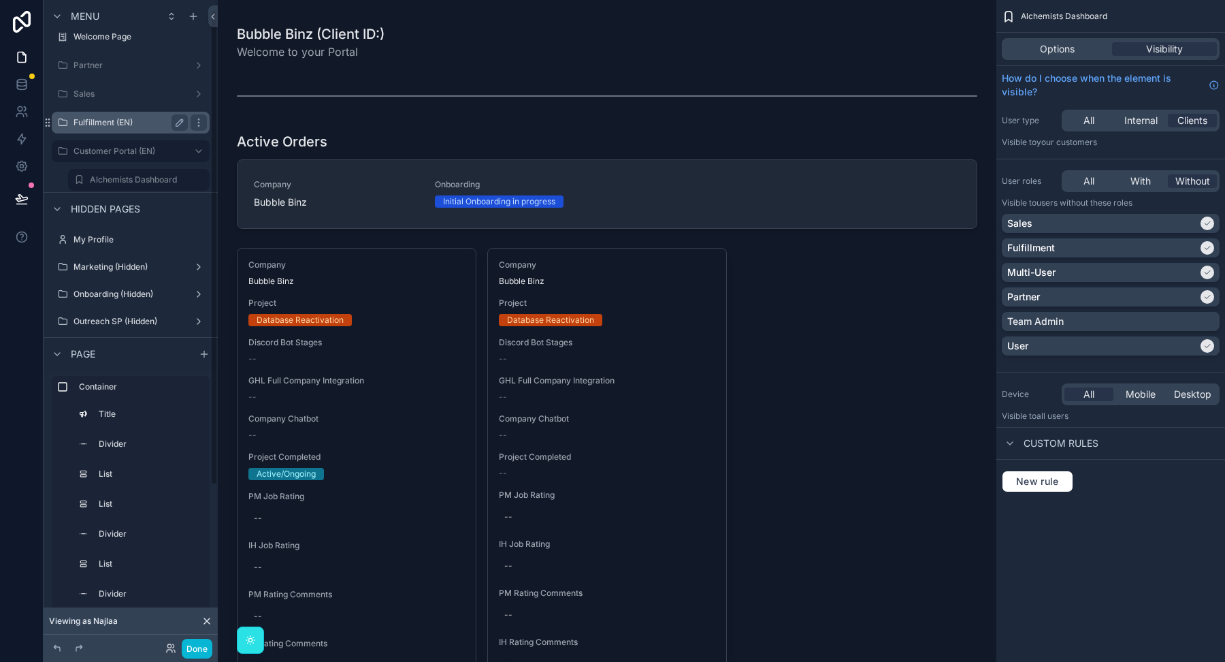
scroll to position [14, 0]
click at [120, 122] on label "Fulfillment (EN)" at bounding box center [128, 121] width 109 height 11
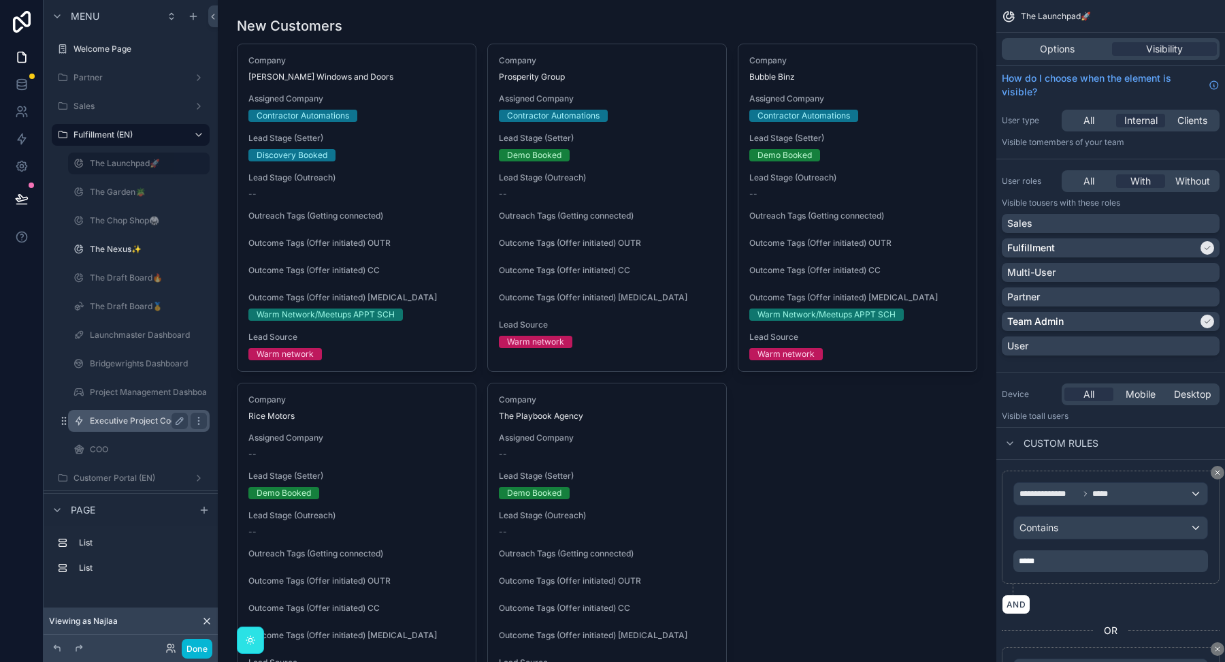
click at [140, 411] on div "Executive Project Coordinator" at bounding box center [139, 421] width 136 height 22
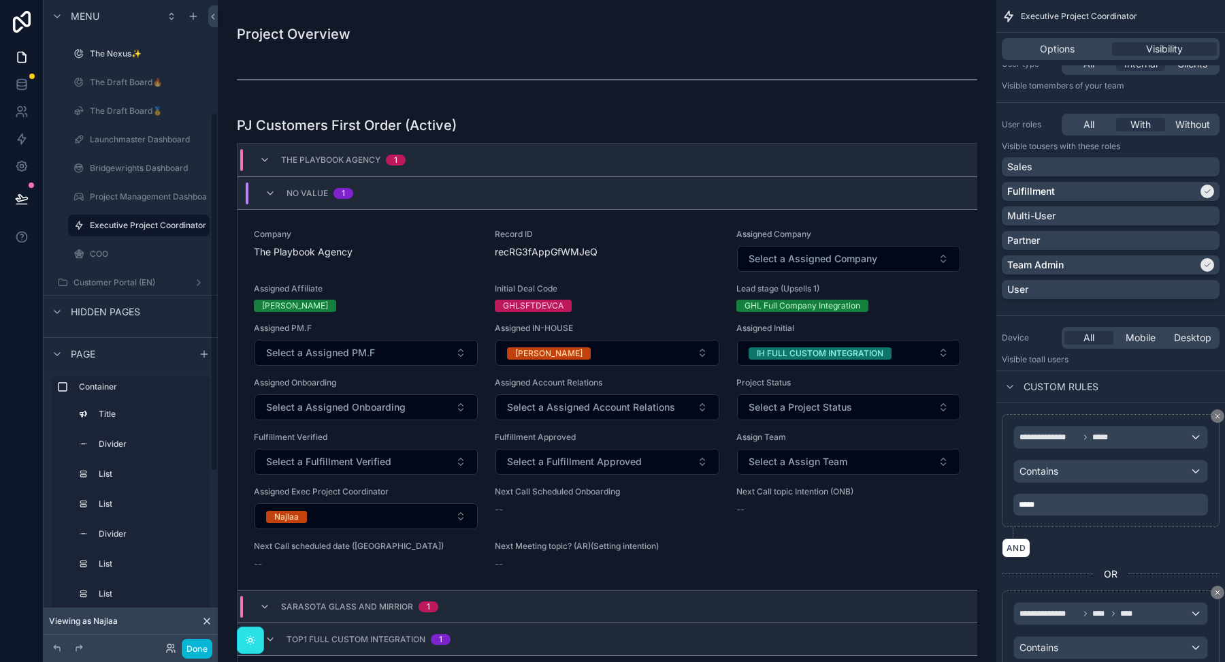
scroll to position [203, 0]
click at [196, 646] on button "Done" at bounding box center [197, 648] width 31 height 20
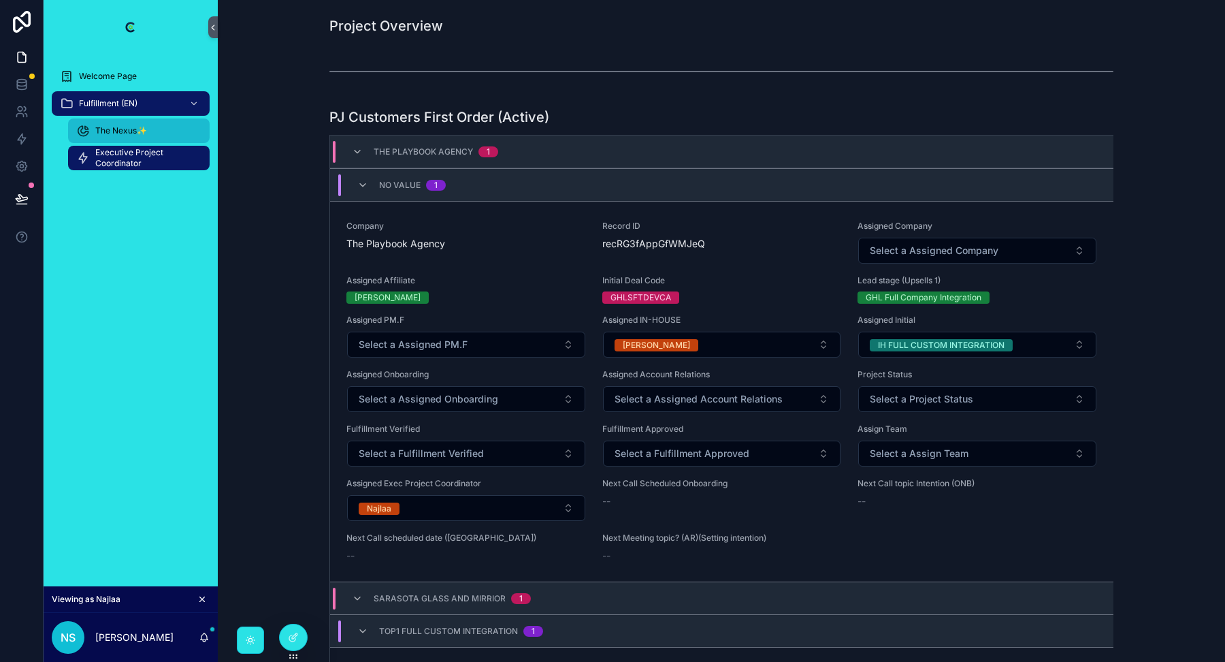
click at [118, 127] on span "The Nexus✨" at bounding box center [121, 130] width 52 height 11
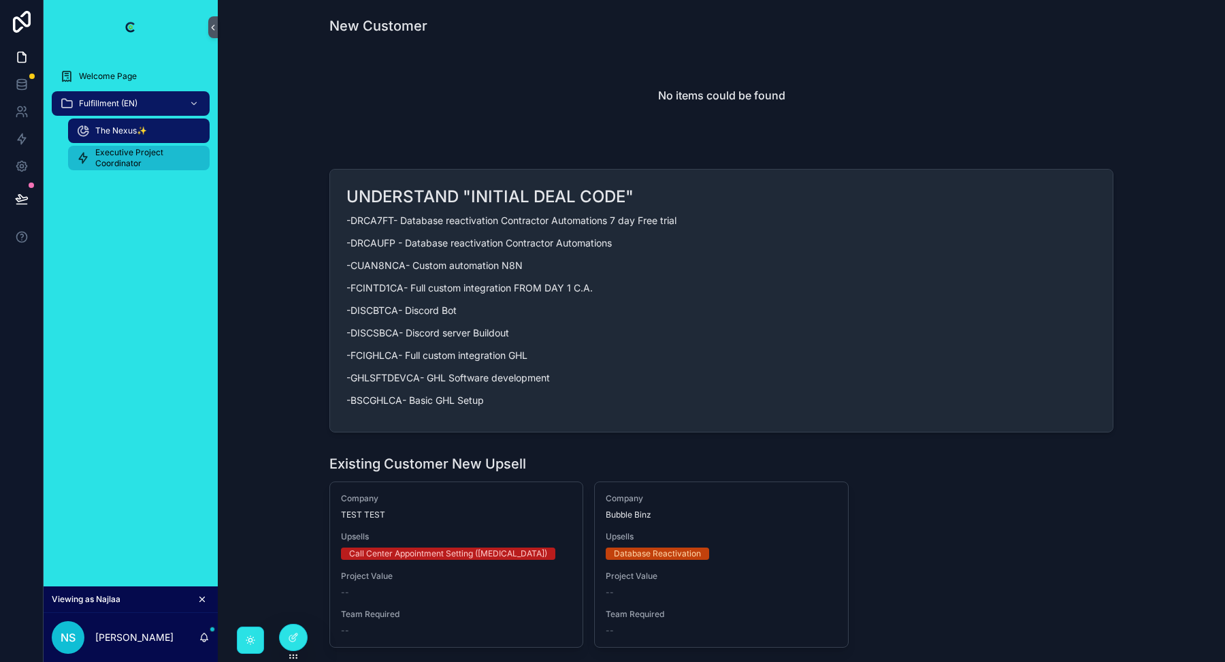
click at [120, 167] on span "Executive Project Coordinator" at bounding box center [145, 158] width 101 height 22
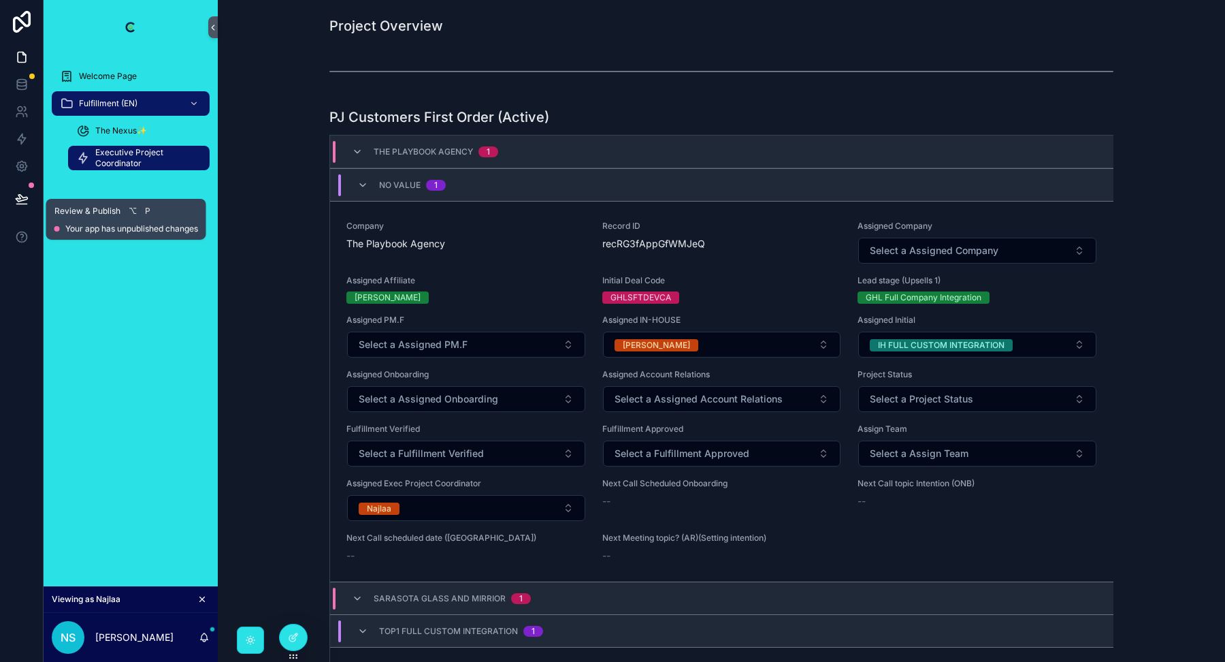
click at [23, 204] on icon at bounding box center [21, 204] width 10 height 0
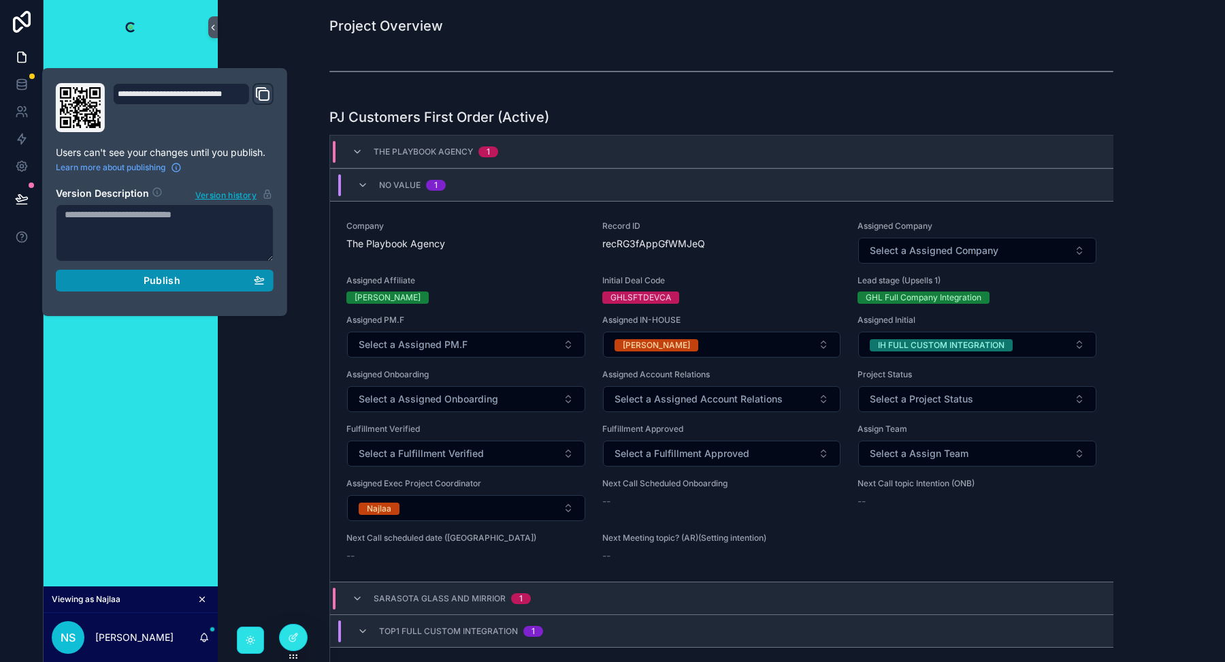
click at [135, 278] on div "Publish" at bounding box center [165, 280] width 200 height 12
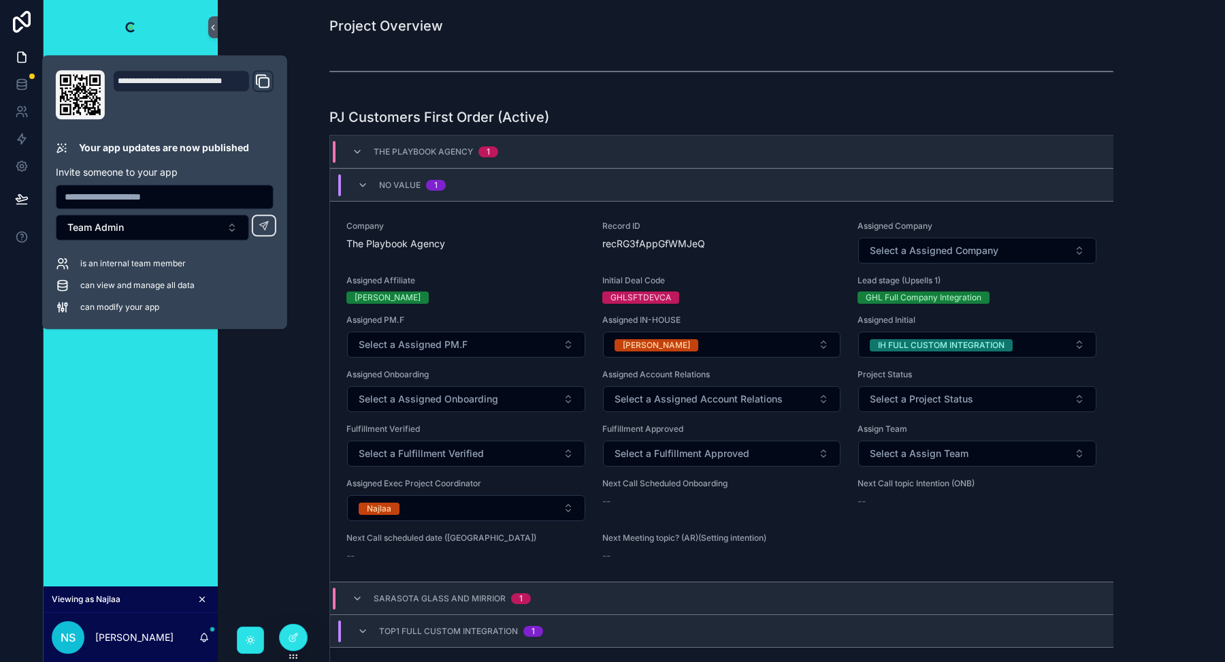
click at [130, 353] on div "Welcome Page Fulfillment (EN) The Nexus✨ Executive Project Coordinator" at bounding box center [131, 320] width 174 height 532
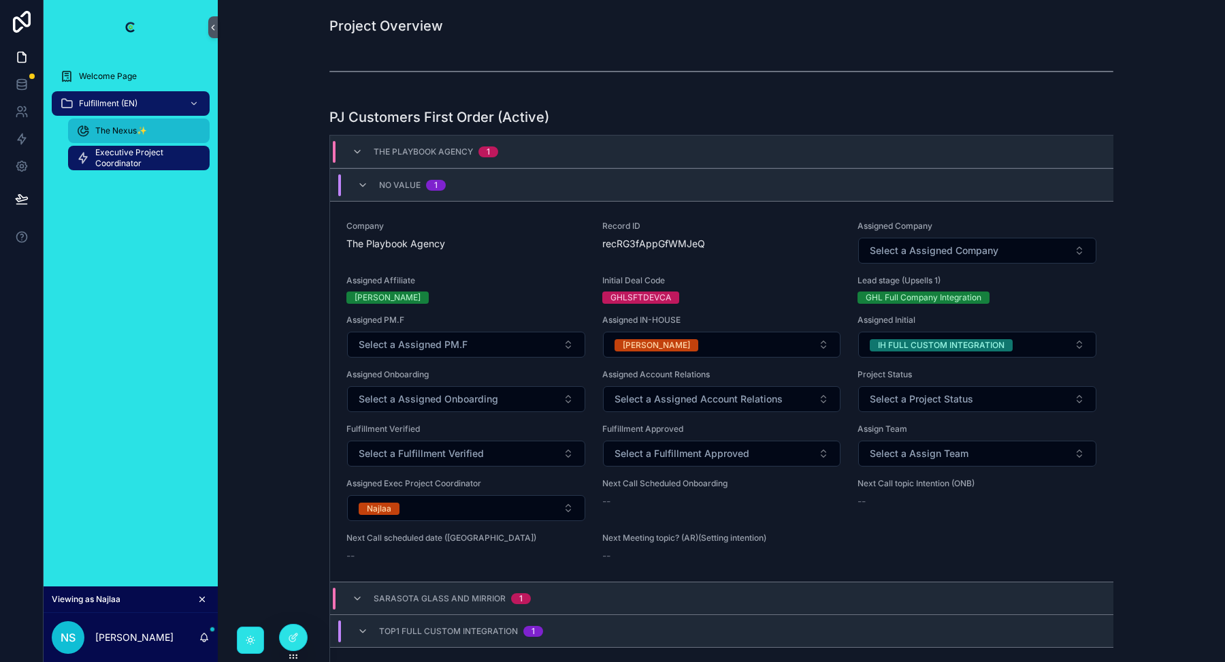
click at [150, 127] on div "The Nexus✨" at bounding box center [138, 131] width 125 height 22
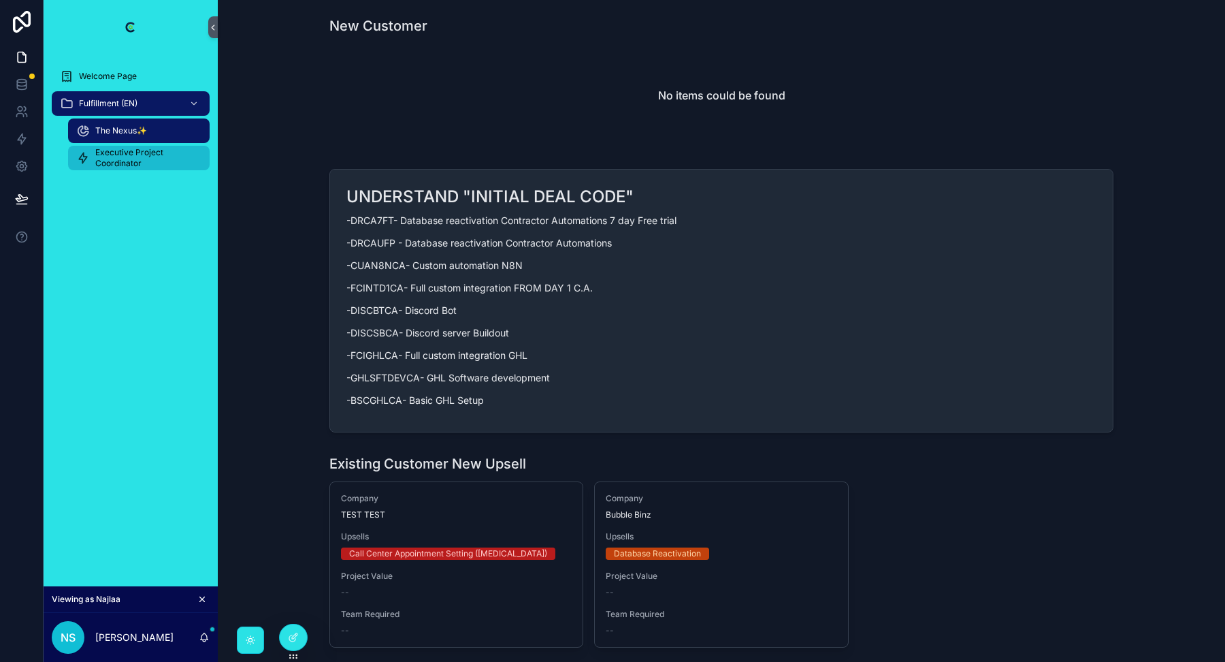
click at [144, 161] on span "Executive Project Coordinator" at bounding box center [145, 158] width 101 height 22
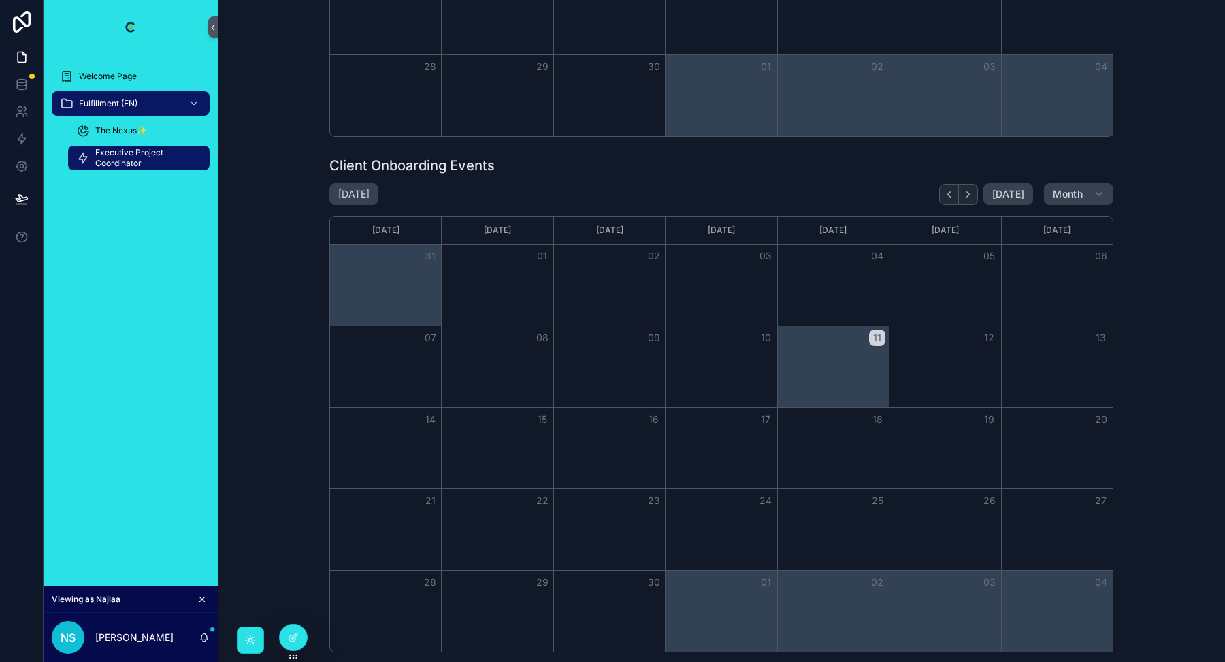
scroll to position [8816, 0]
click at [290, 632] on icon at bounding box center [293, 637] width 11 height 11
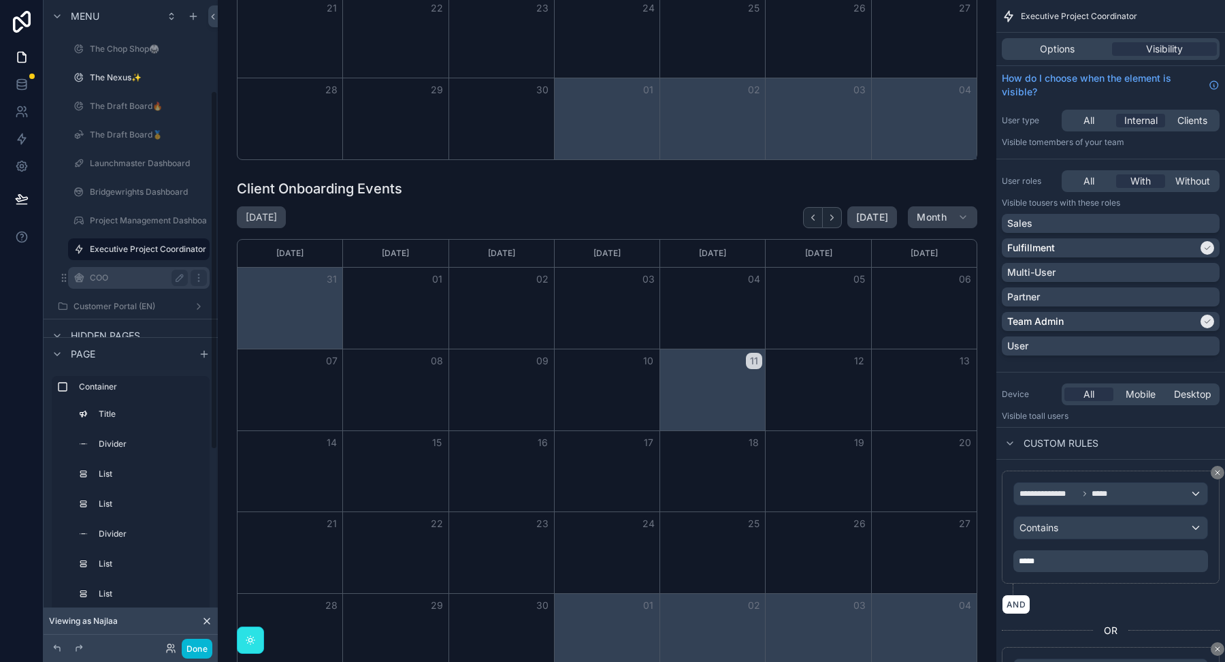
scroll to position [160, 0]
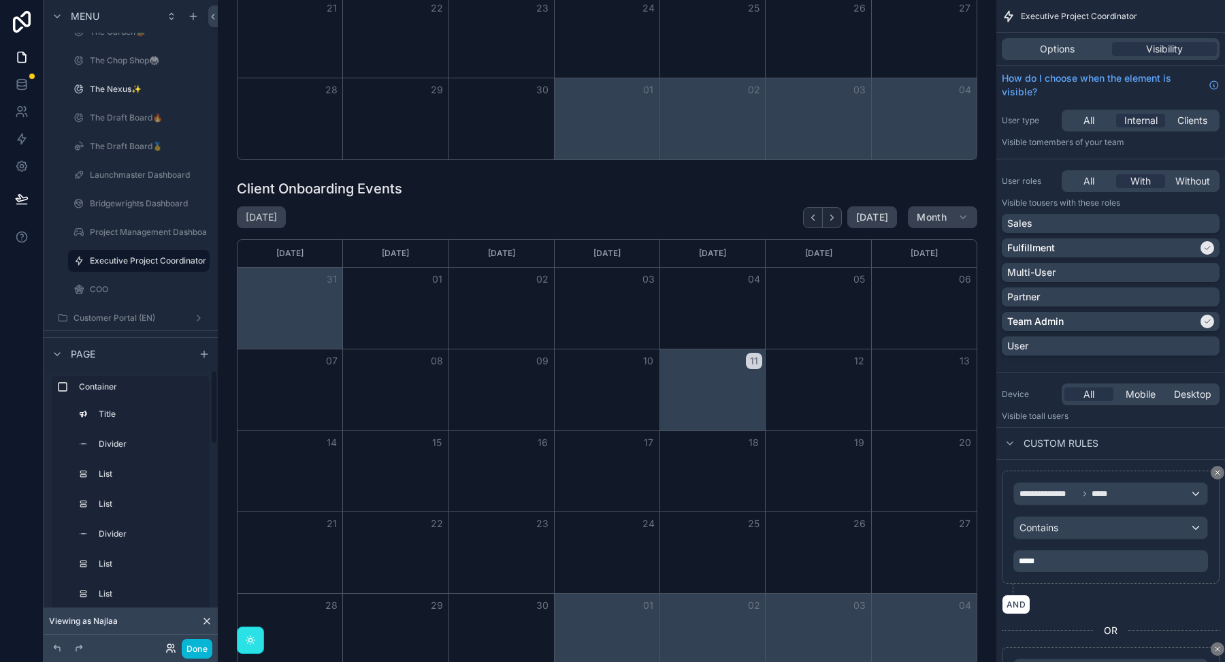
click at [174, 650] on icon at bounding box center [174, 650] width 1 height 3
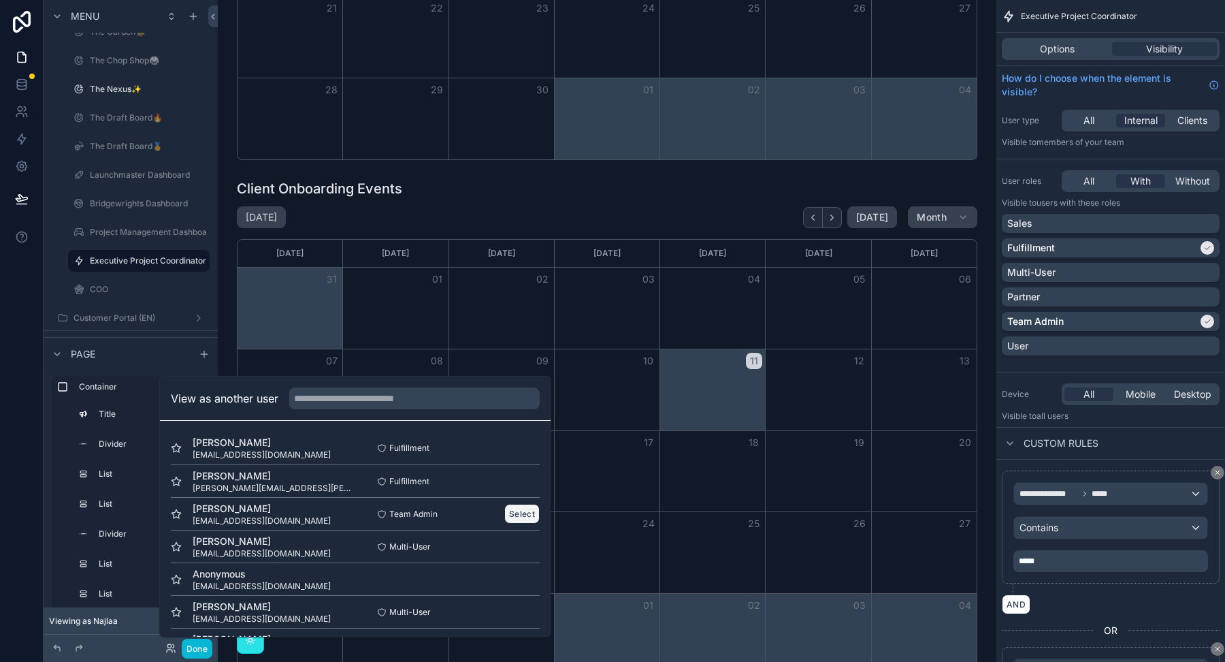
click at [512, 511] on button "Select" at bounding box center [521, 514] width 35 height 20
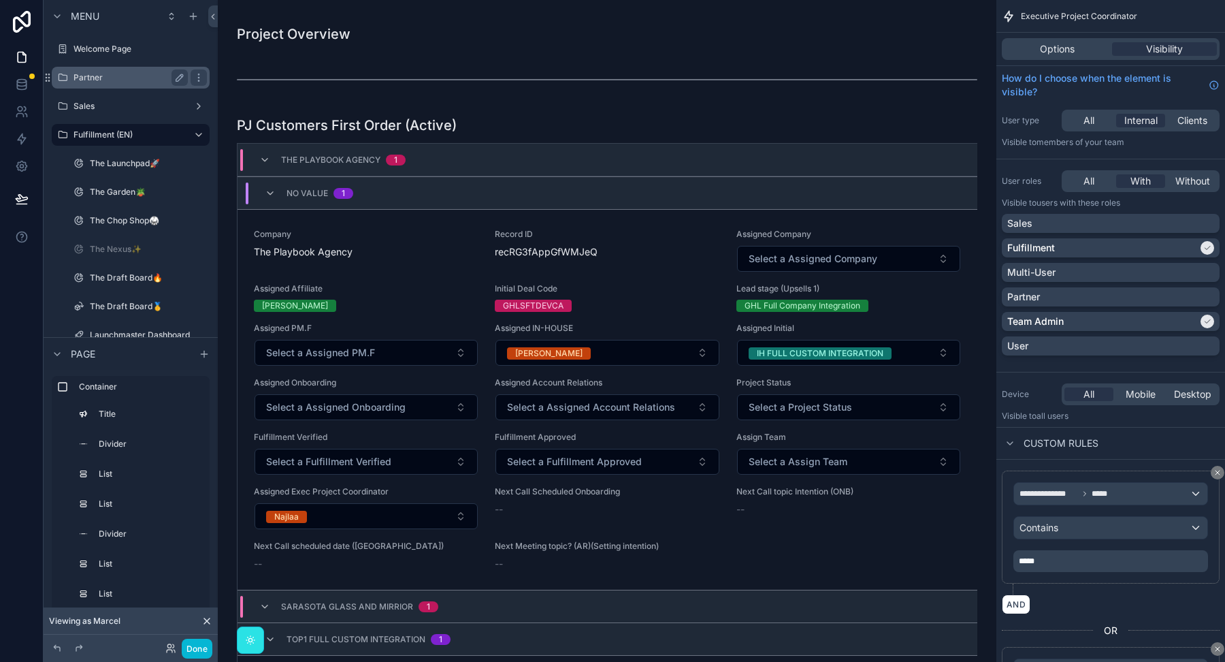
click at [110, 84] on div "Partner" at bounding box center [131, 77] width 114 height 16
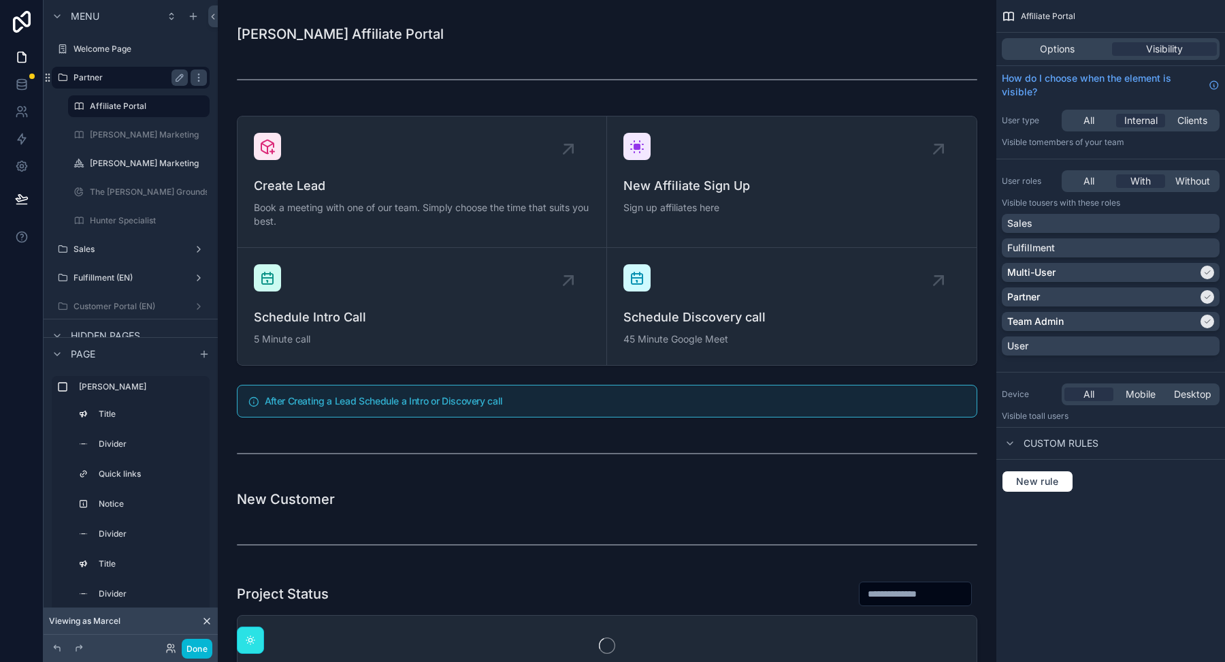
click at [109, 161] on label "[PERSON_NAME] Marketing" at bounding box center [148, 163] width 117 height 11
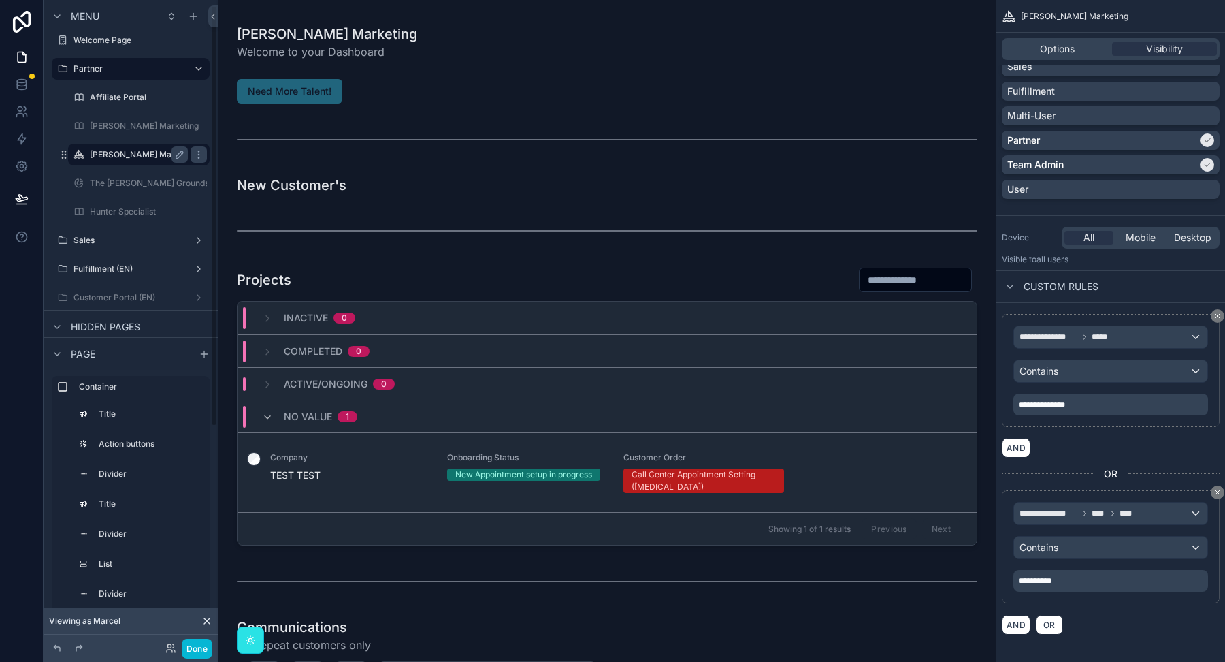
scroll to position [10, 0]
click at [26, 60] on icon at bounding box center [22, 57] width 8 height 10
click at [15, 120] on link at bounding box center [21, 111] width 43 height 27
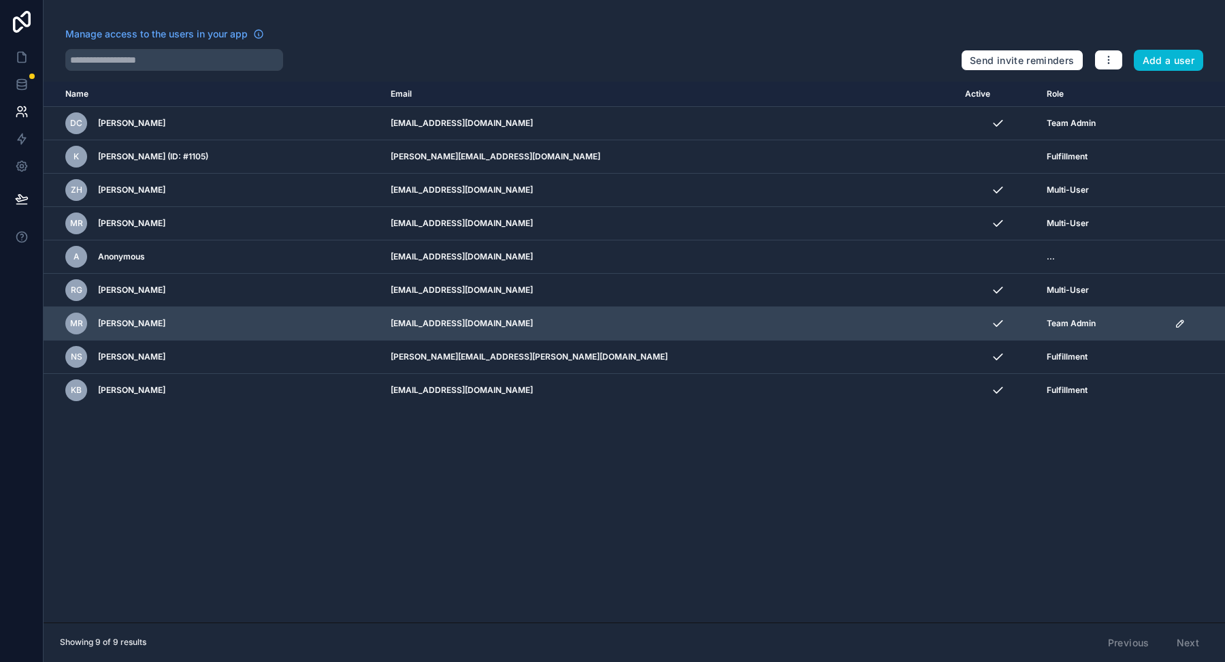
click at [1175, 322] on icon "scrollable content" at bounding box center [1180, 323] width 11 height 11
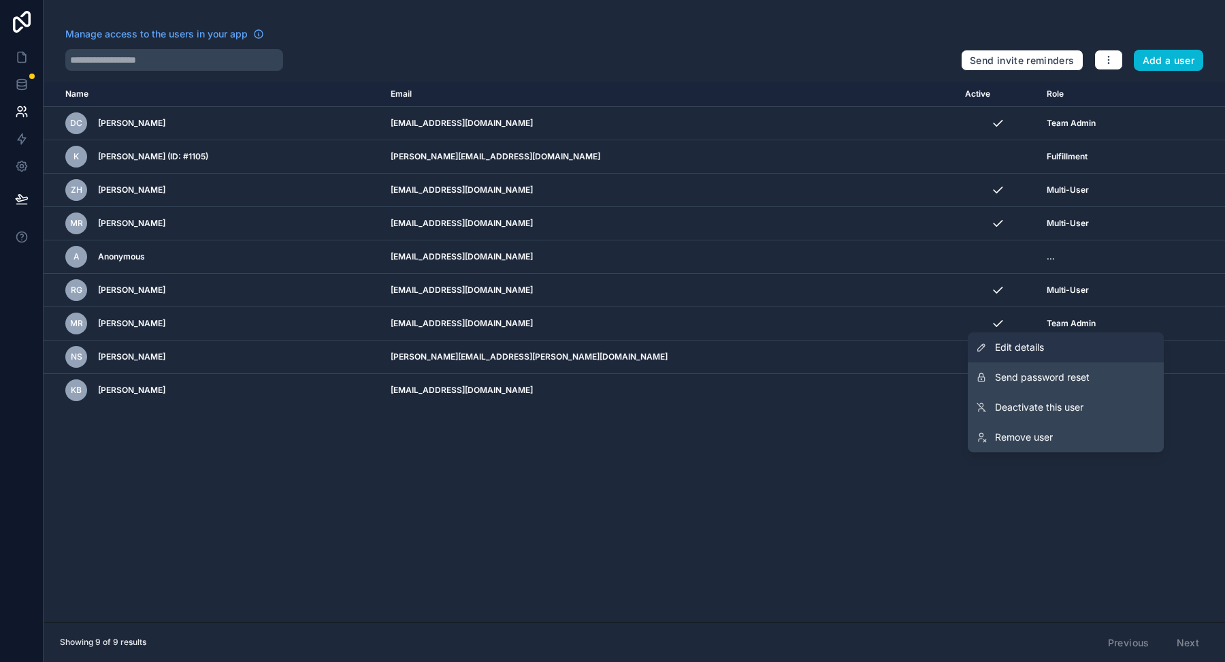
click at [1044, 345] on span "Edit details" at bounding box center [1019, 347] width 49 height 14
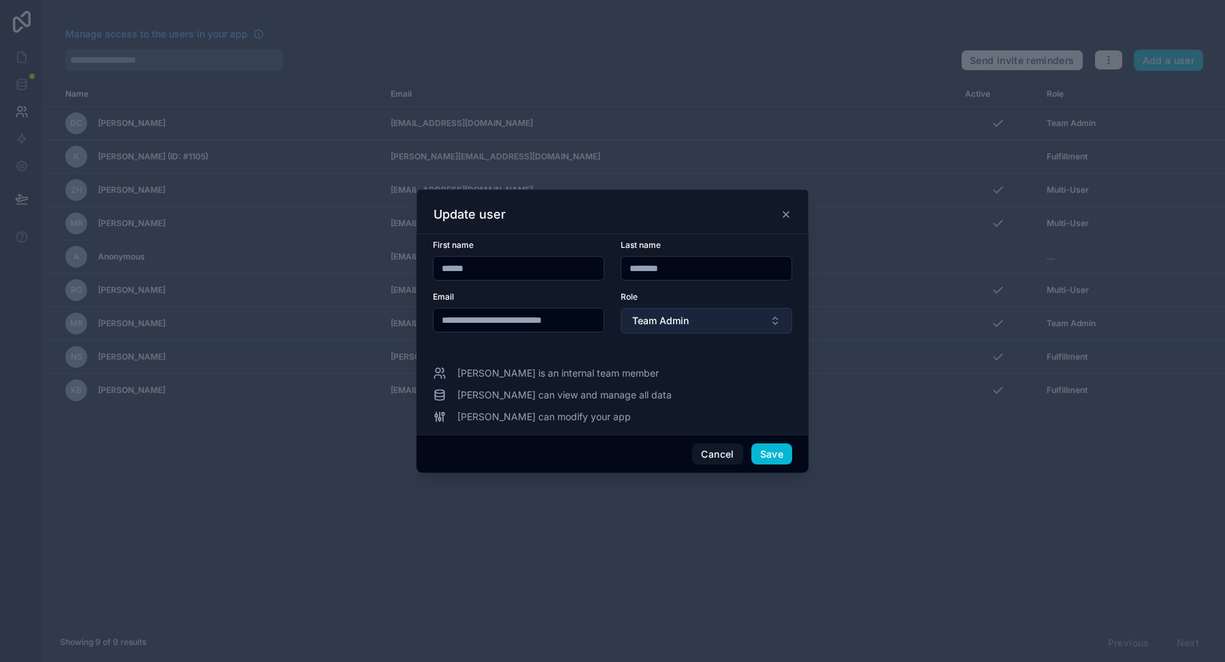
click at [689, 332] on button "Team Admin" at bounding box center [707, 321] width 172 height 26
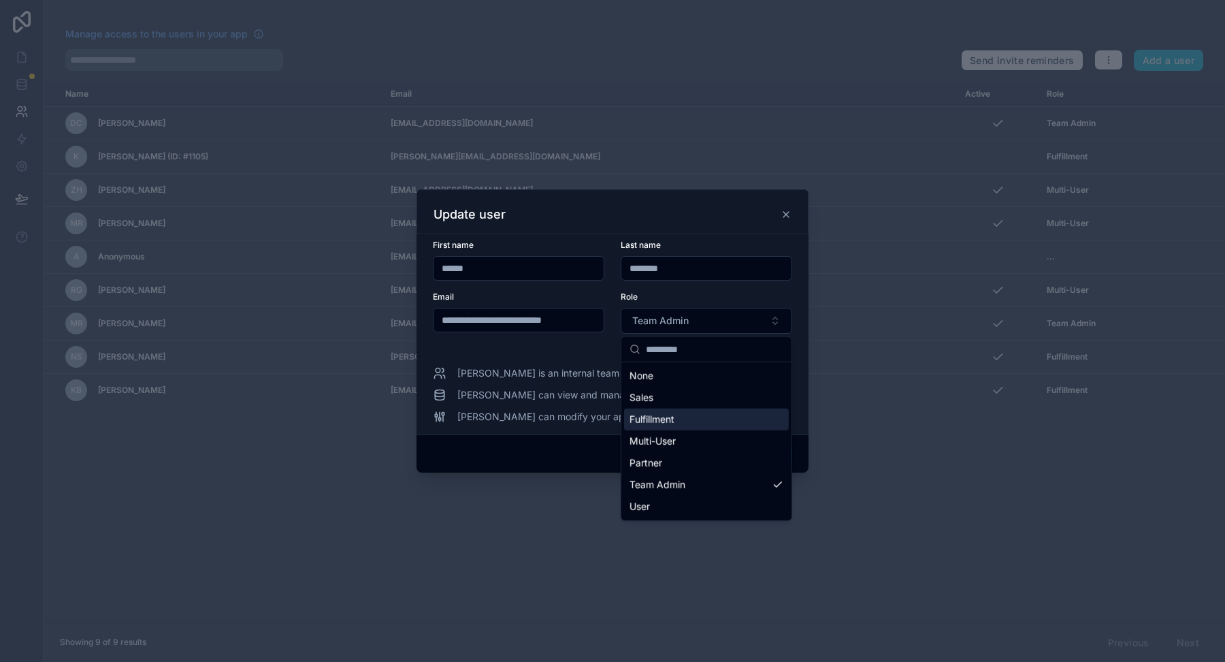
click at [667, 417] on span "Fulfillment" at bounding box center [652, 420] width 45 height 14
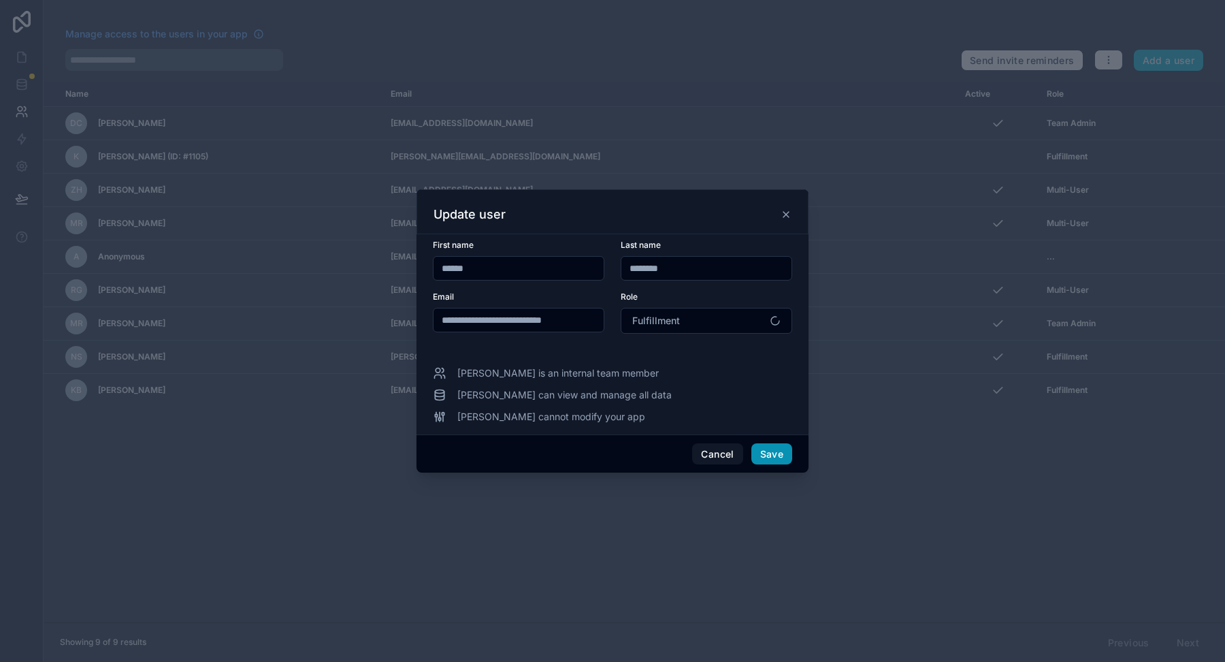
click at [769, 455] on button "Save" at bounding box center [771, 454] width 41 height 22
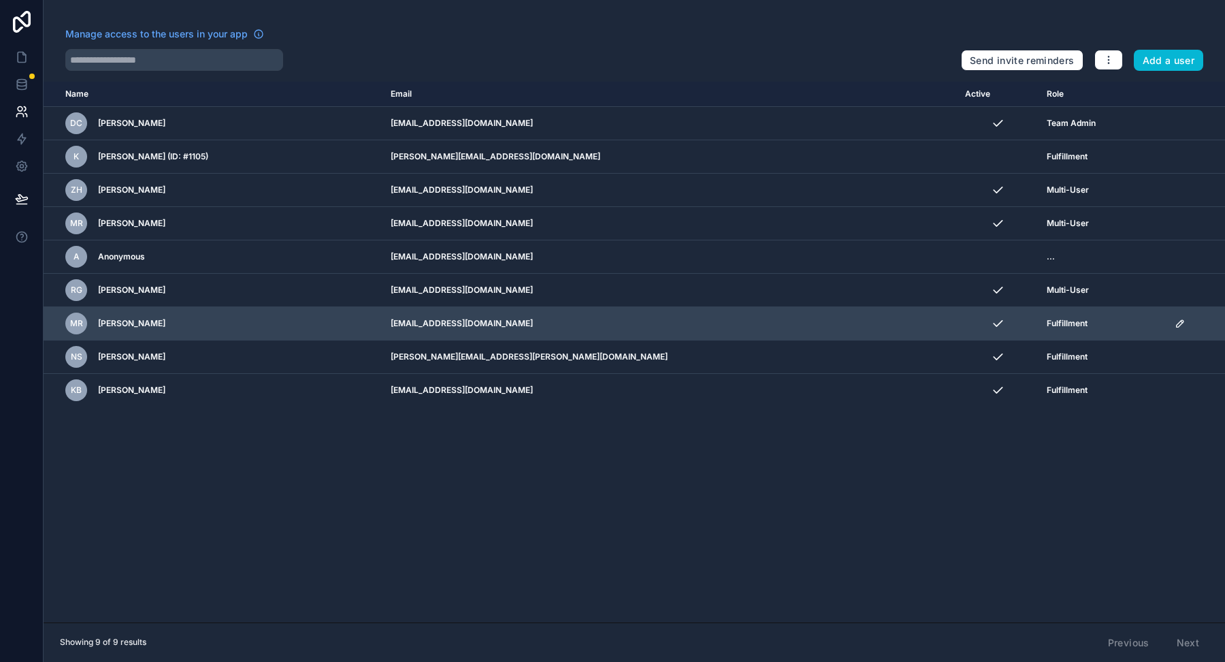
click at [1175, 325] on icon "scrollable content" at bounding box center [1180, 323] width 11 height 11
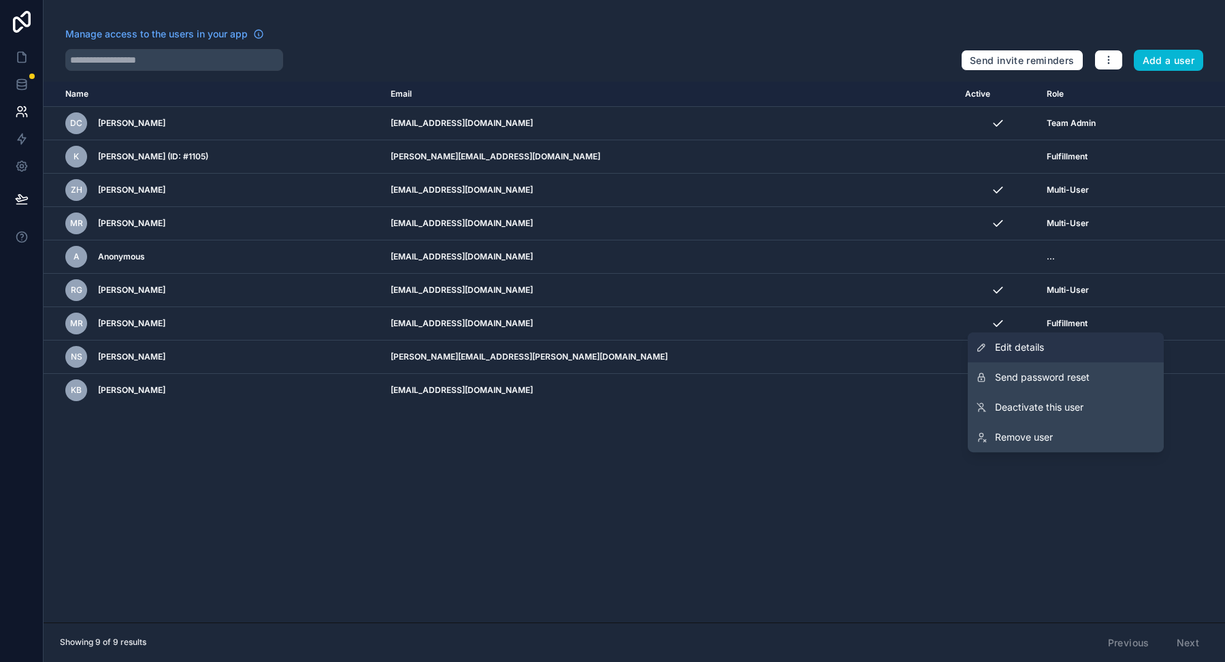
click at [1072, 349] on link "Edit details" at bounding box center [1066, 347] width 196 height 30
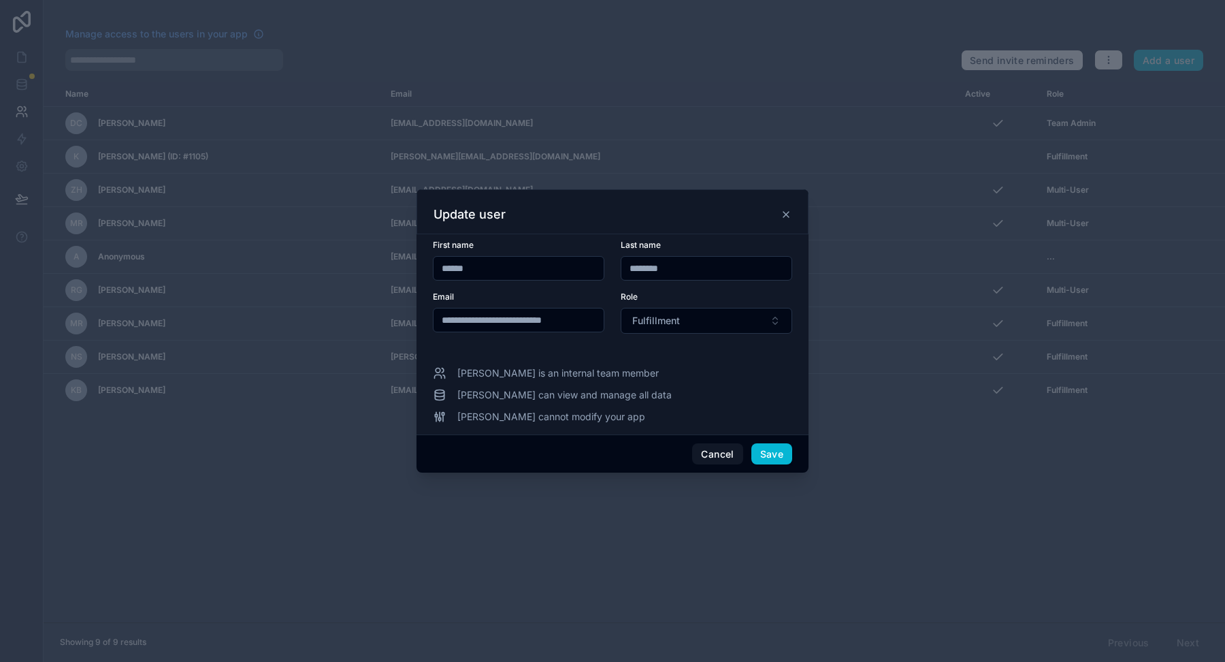
click at [517, 264] on input "******" at bounding box center [519, 268] width 170 height 19
drag, startPoint x: 504, startPoint y: 267, endPoint x: 436, endPoint y: 265, distance: 67.4
click at [436, 265] on input "******" at bounding box center [519, 268] width 170 height 19
type input "***"
click at [673, 266] on input "********" at bounding box center [706, 268] width 170 height 19
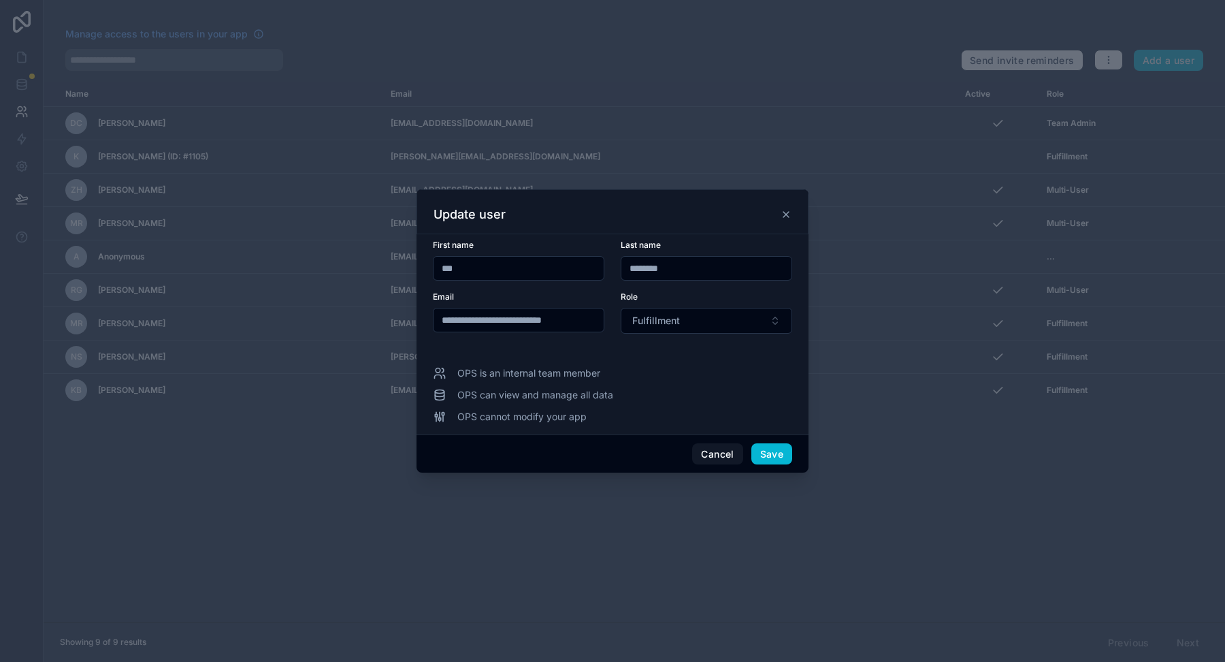
click at [673, 266] on input "********" at bounding box center [706, 268] width 170 height 19
type input "**"
click at [779, 453] on button "Save" at bounding box center [771, 454] width 41 height 22
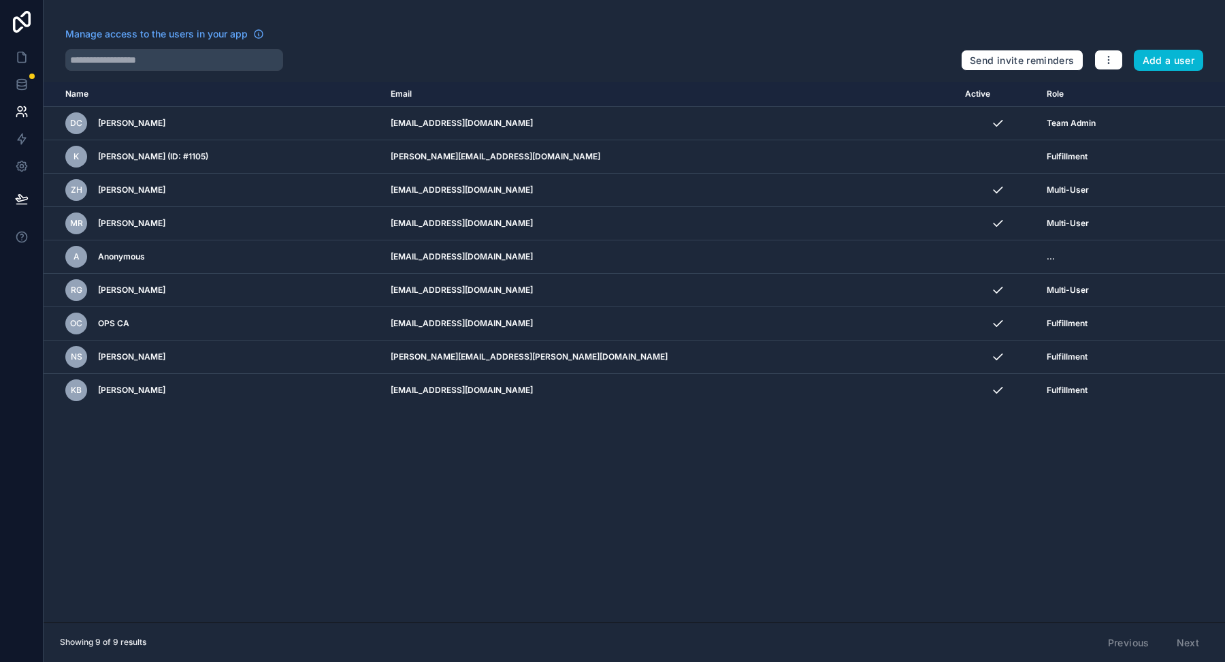
click at [0, 661] on nordpass-portal at bounding box center [0, 662] width 0 height 0
click at [20, 120] on link at bounding box center [21, 111] width 43 height 27
click at [20, 56] on icon at bounding box center [22, 57] width 14 height 14
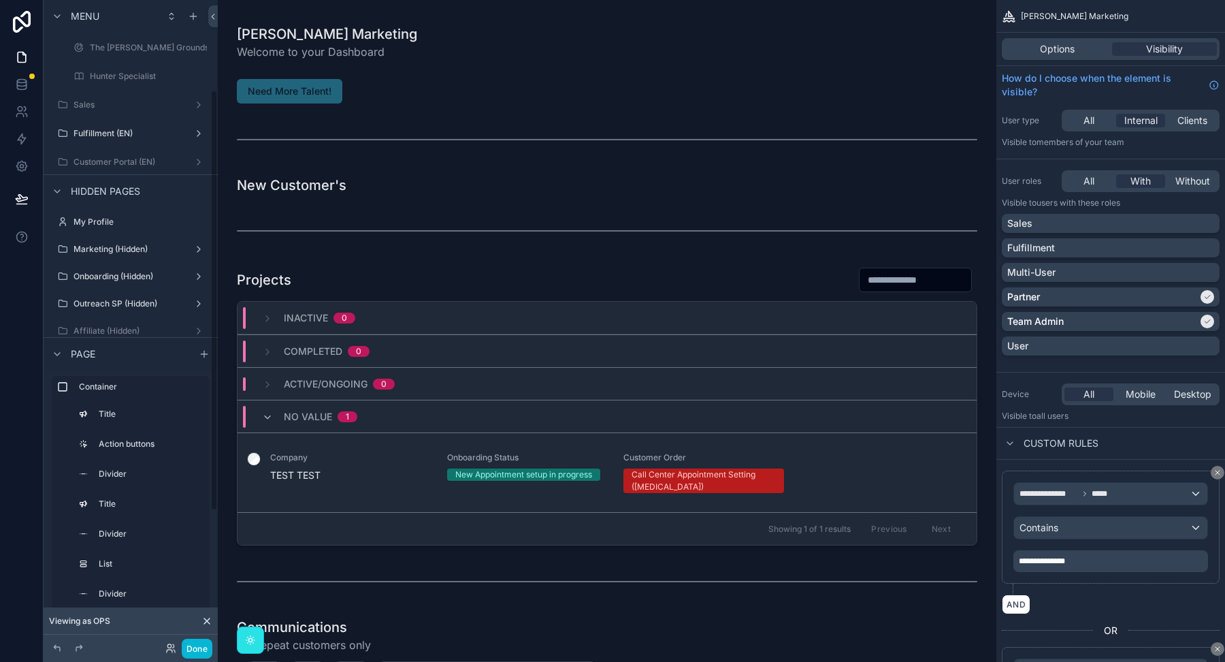
scroll to position [147, 0]
click at [125, 127] on label "Fulfillment (EN)" at bounding box center [128, 130] width 109 height 11
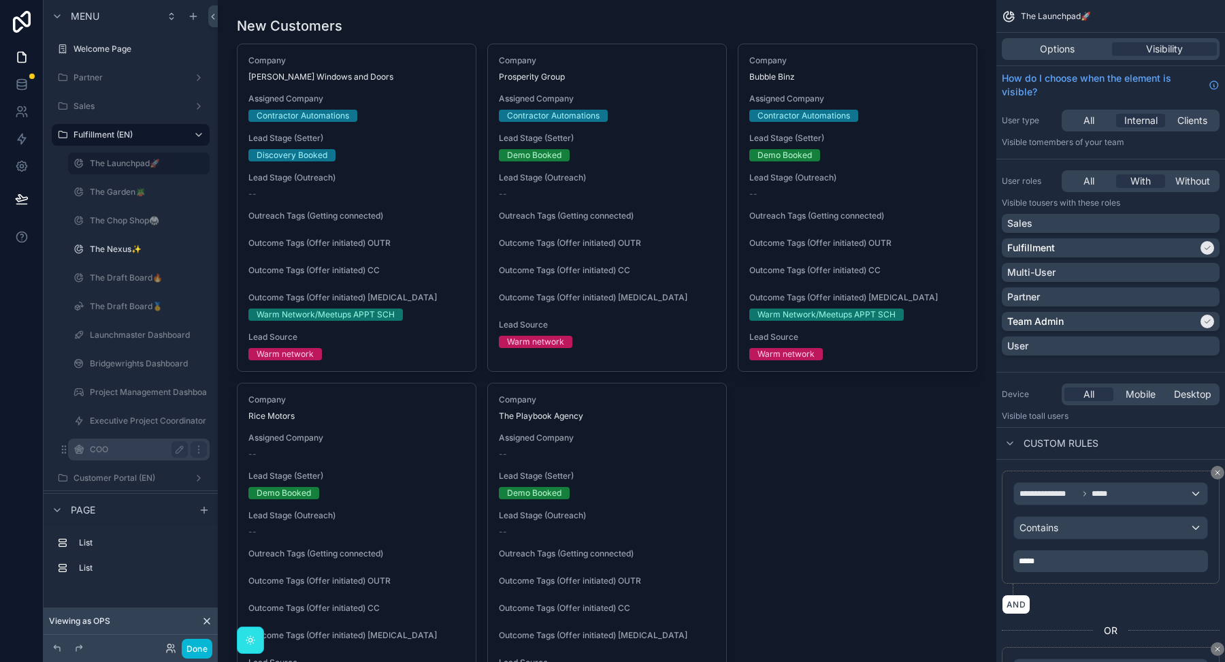
click at [97, 450] on label "COO" at bounding box center [136, 449] width 93 height 11
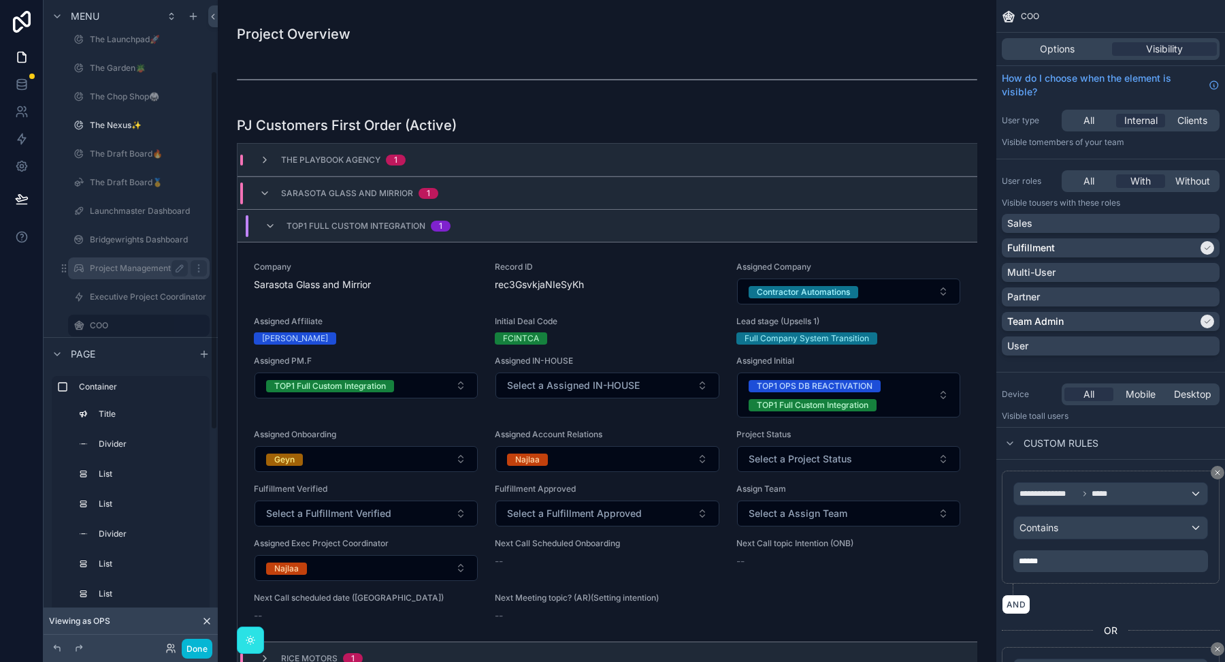
scroll to position [127, 0]
click at [1038, 560] on span "******" at bounding box center [1028, 561] width 19 height 8
click at [1052, 594] on div "AND" at bounding box center [1111, 604] width 218 height 20
click at [1042, 560] on p "***" at bounding box center [1112, 560] width 187 height 11
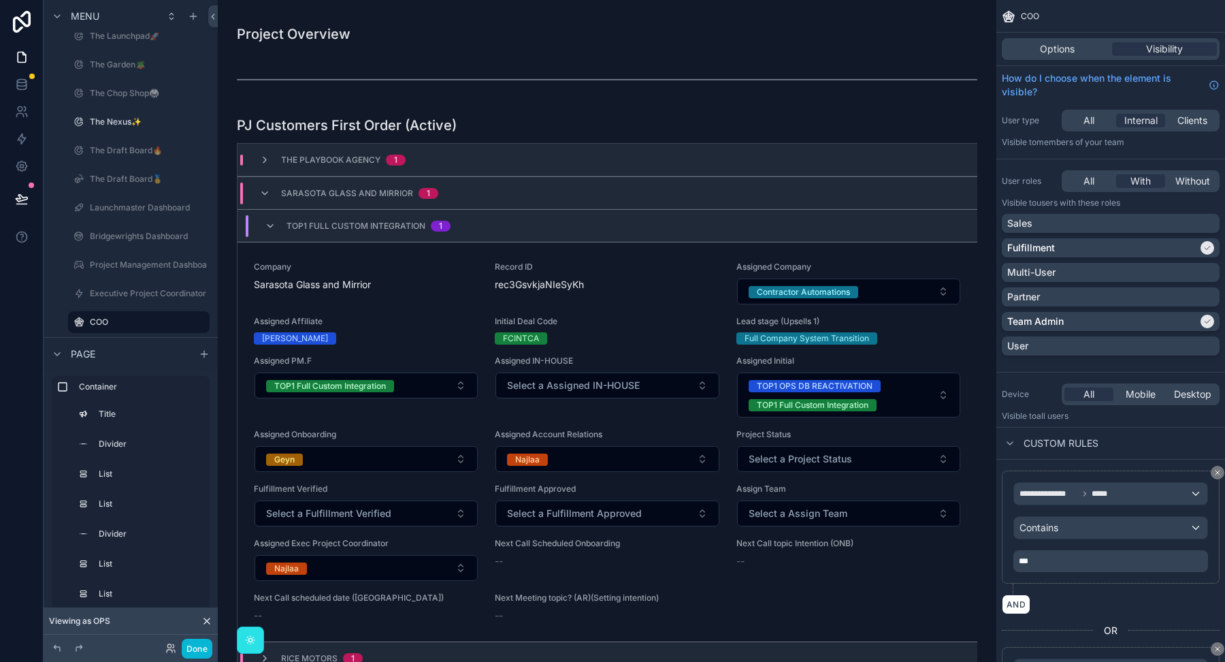
click at [1042, 560] on p "***" at bounding box center [1112, 560] width 187 height 11
click at [1029, 560] on span "***" at bounding box center [1024, 561] width 10 height 8
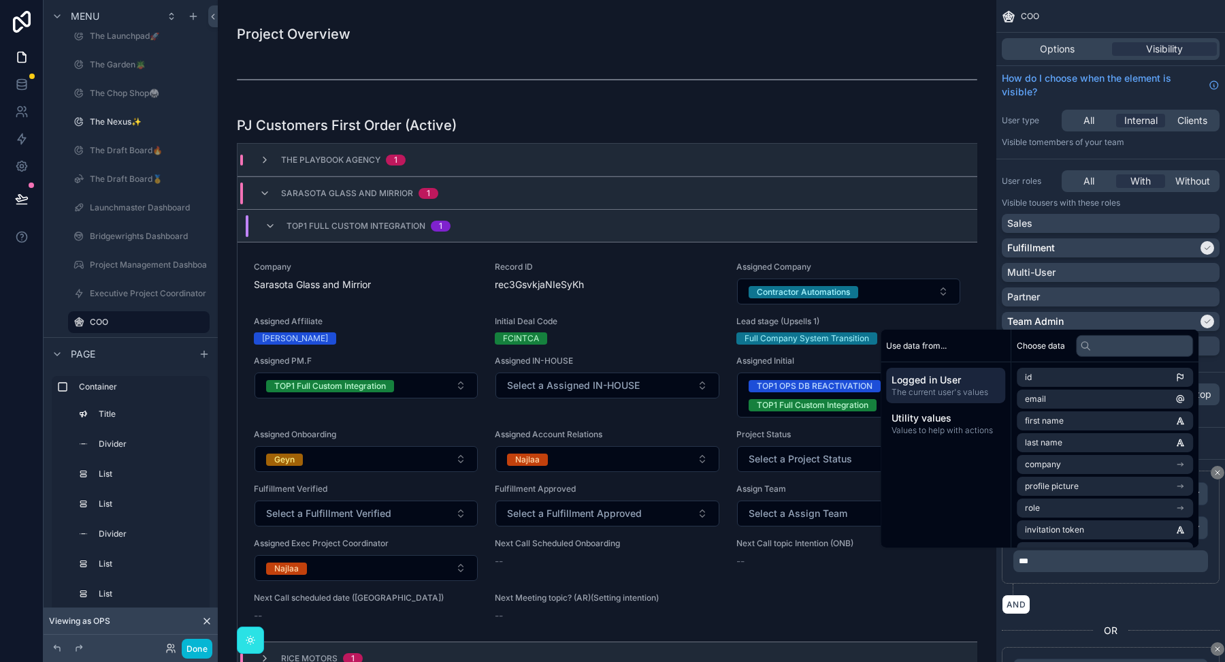
click at [1026, 560] on span "***" at bounding box center [1024, 561] width 10 height 8
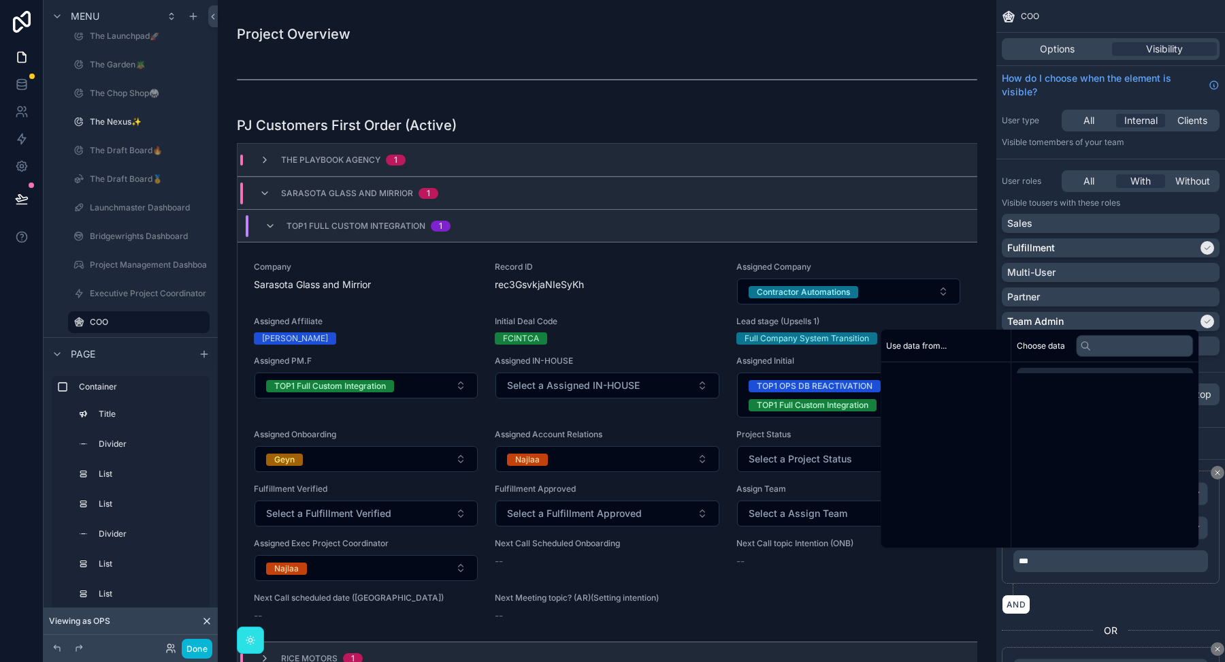
click at [1026, 560] on span "***" at bounding box center [1024, 561] width 10 height 8
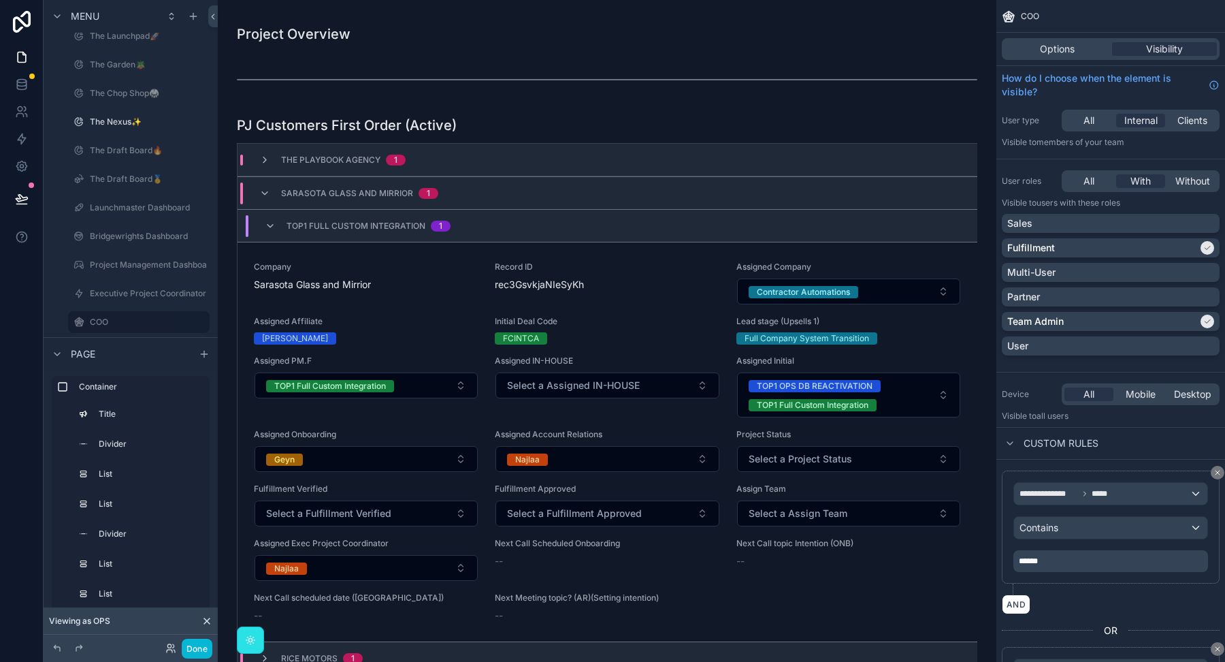
click at [1058, 581] on div "**********" at bounding box center [1111, 532] width 218 height 124
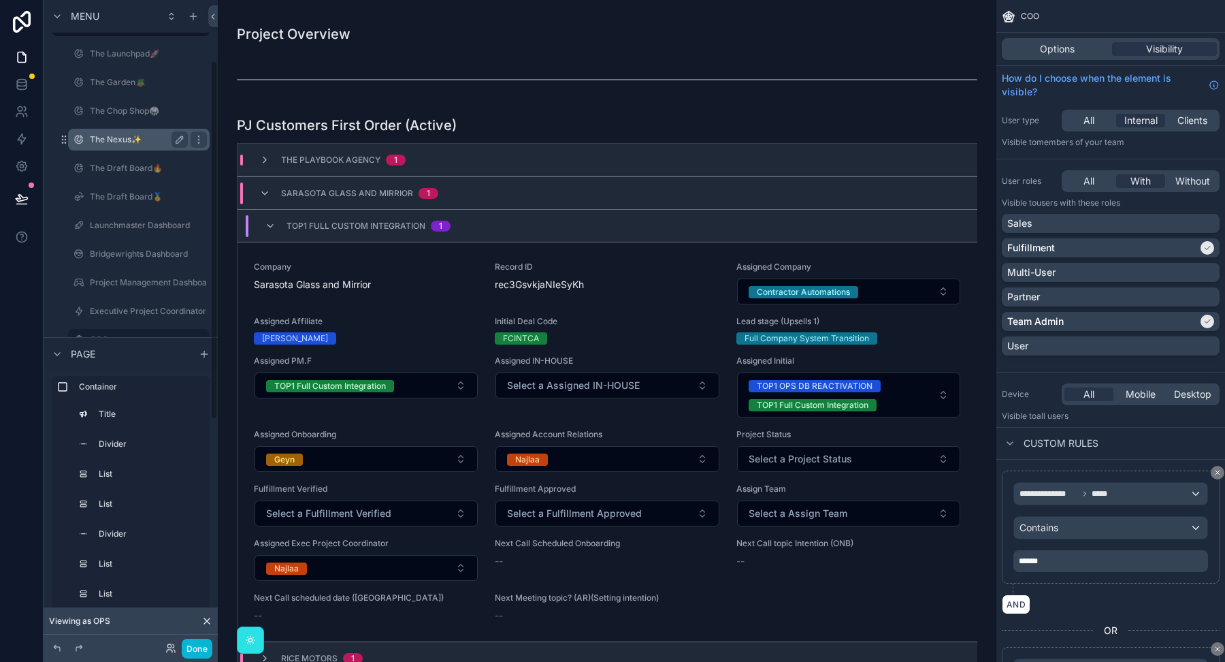
click at [146, 138] on label "The Nexus✨" at bounding box center [136, 139] width 93 height 11
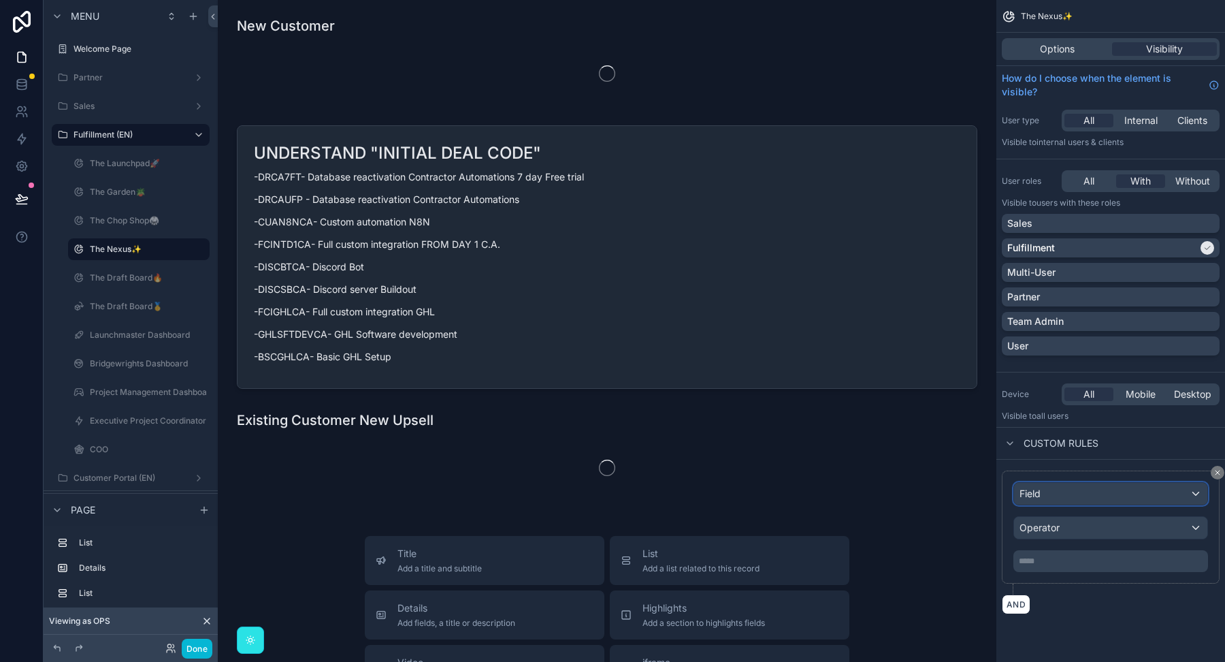
click at [1103, 497] on div "Field" at bounding box center [1110, 494] width 193 height 22
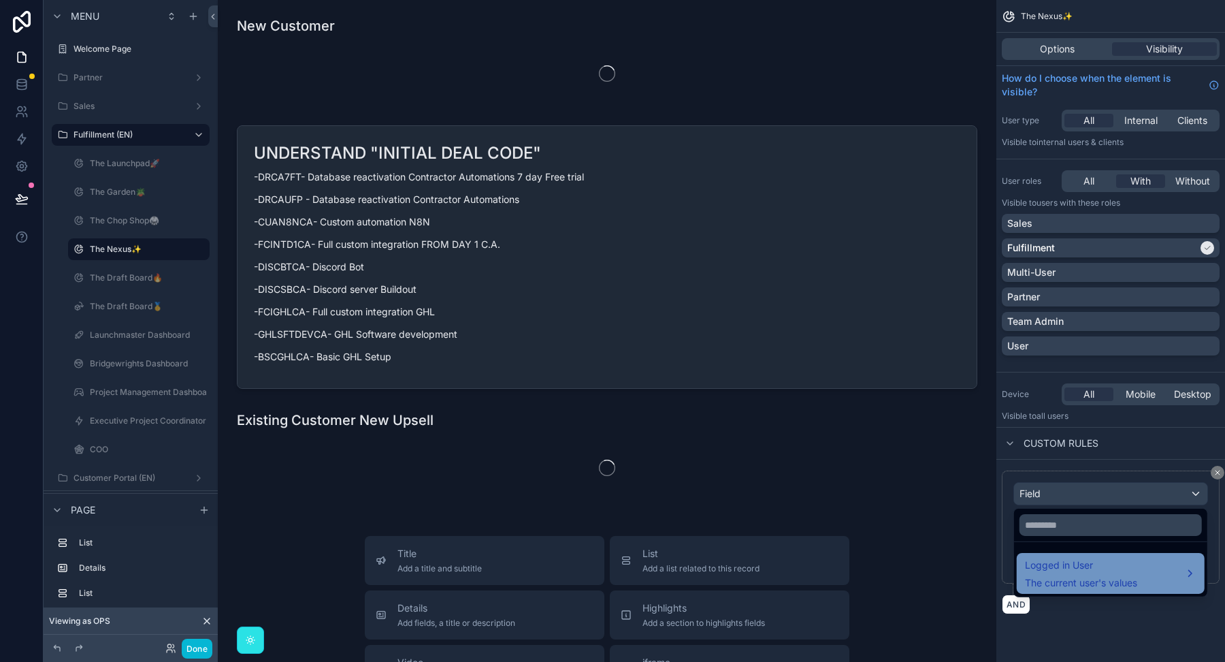
click at [1069, 576] on span "The current user's values" at bounding box center [1081, 583] width 112 height 14
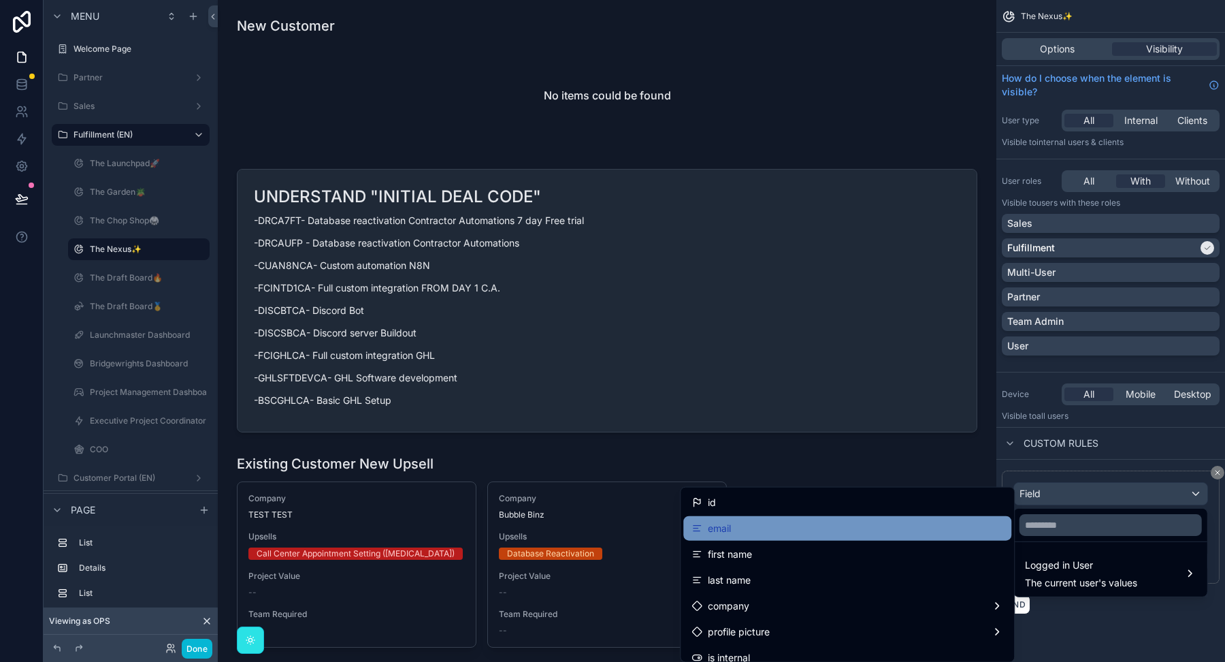
click at [875, 516] on div "email" at bounding box center [847, 528] width 328 height 25
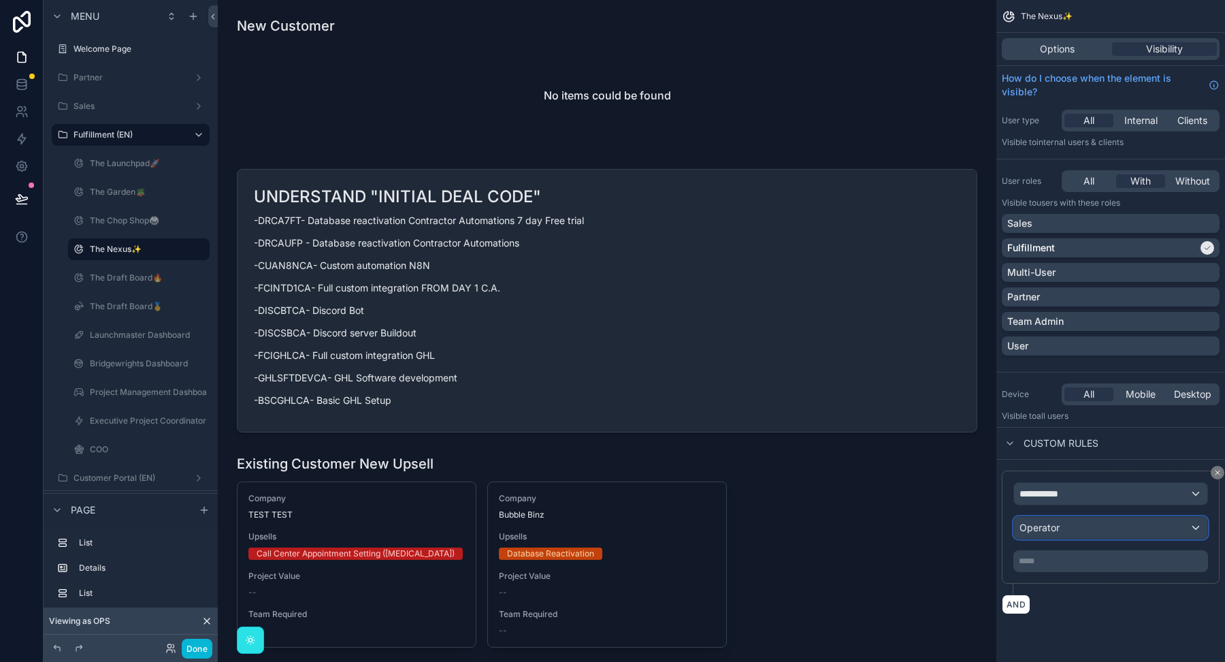
click at [1046, 530] on span "Operator" at bounding box center [1040, 527] width 40 height 12
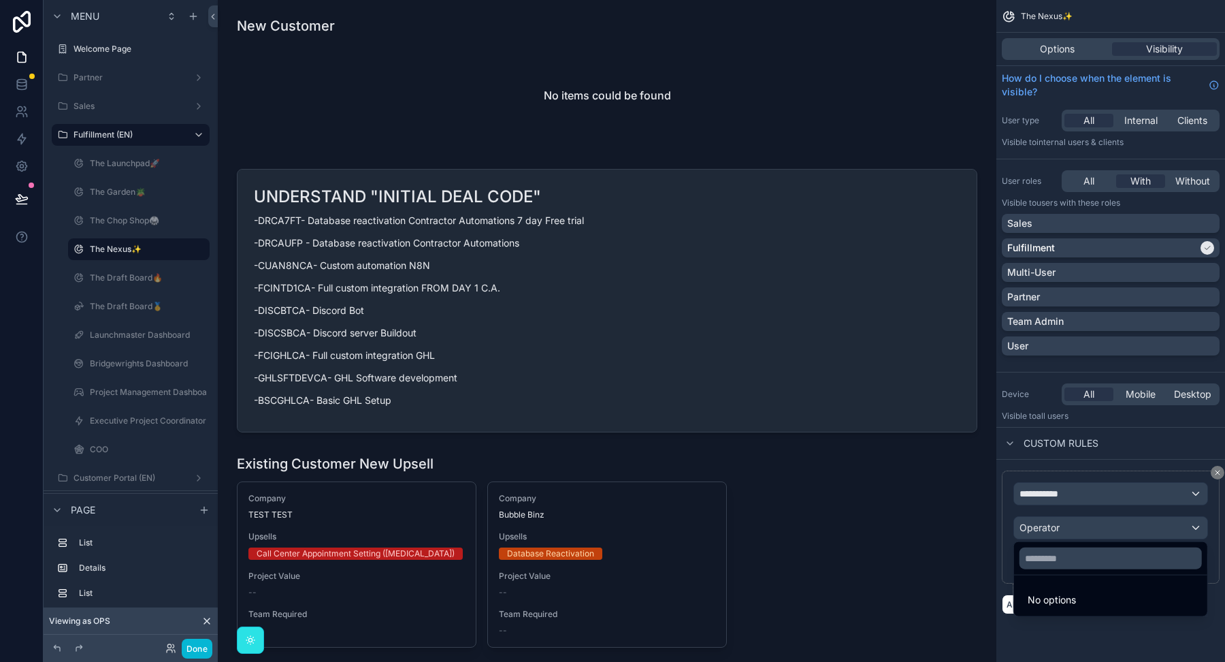
click at [1063, 522] on div "scrollable content" at bounding box center [612, 331] width 1225 height 662
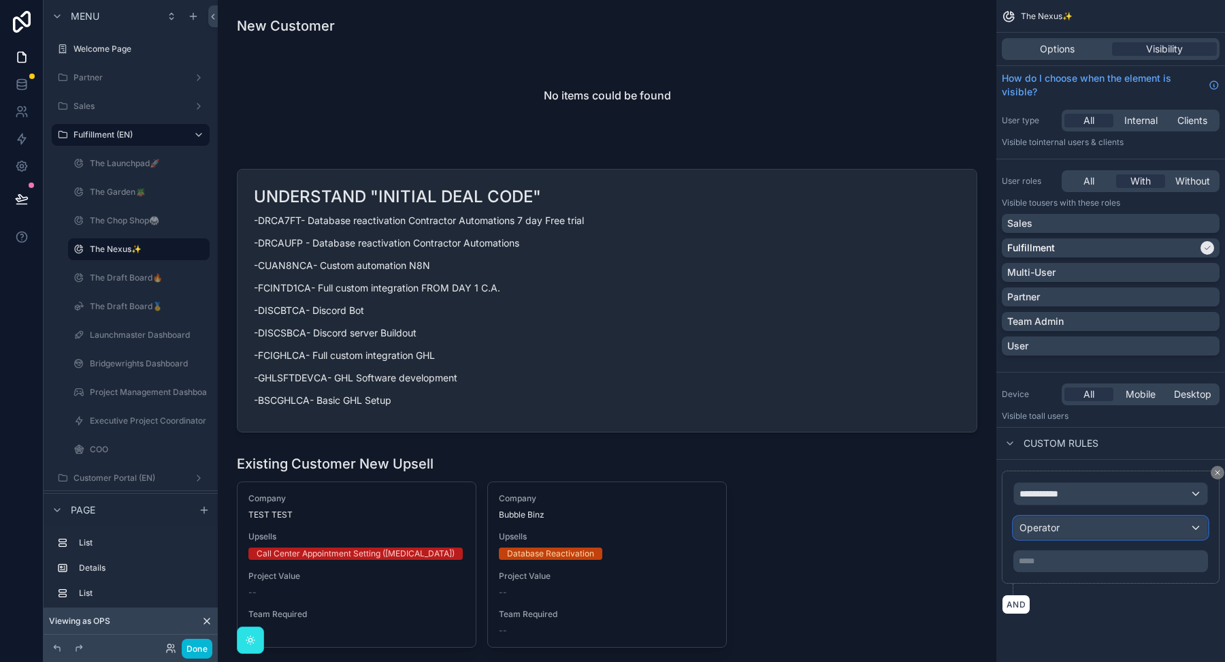
click at [1064, 523] on div "Operator" at bounding box center [1110, 528] width 193 height 22
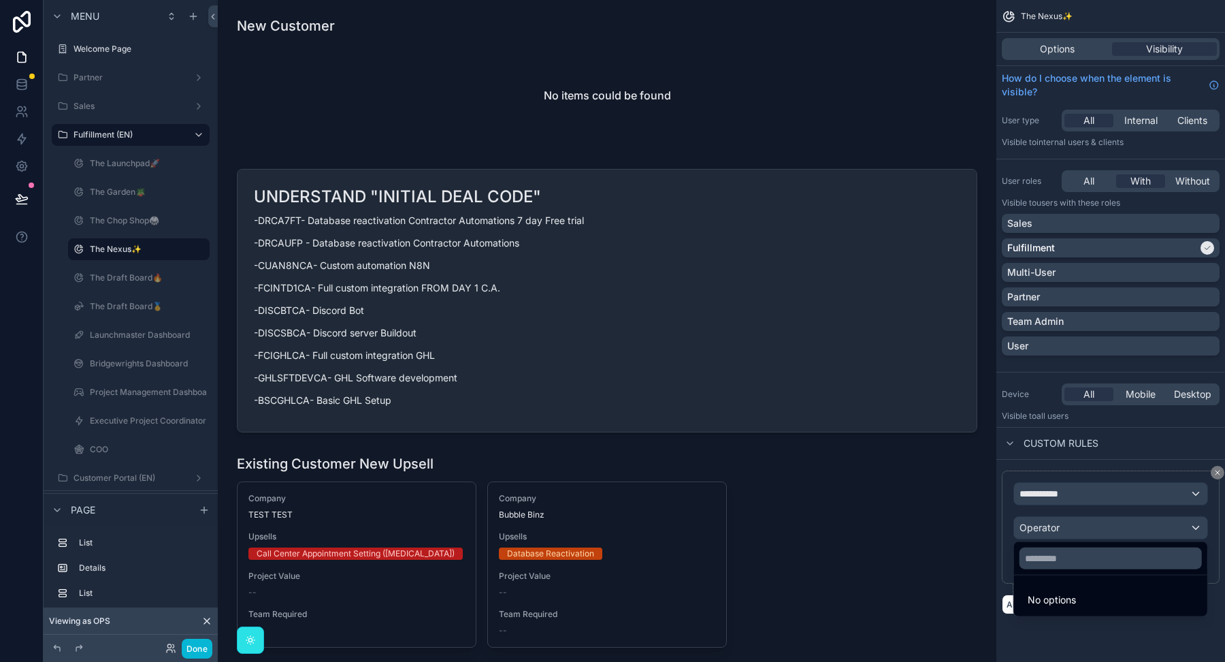
click at [1064, 496] on div "scrollable content" at bounding box center [612, 331] width 1225 height 662
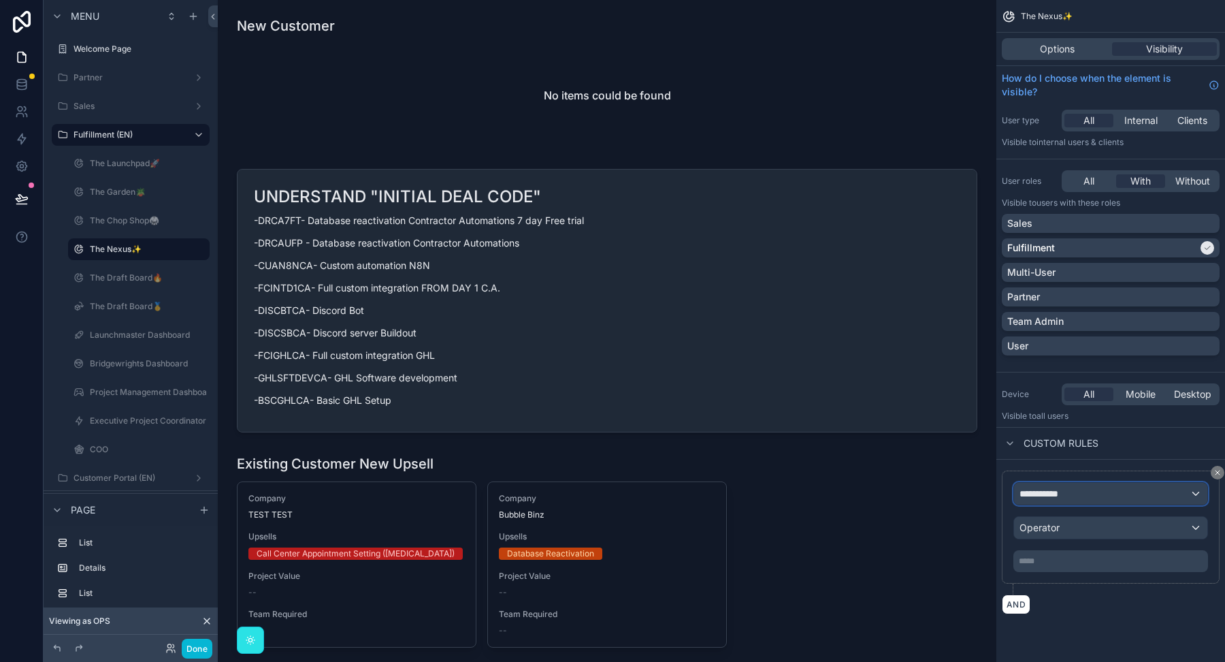
click at [1064, 493] on span "**********" at bounding box center [1045, 494] width 51 height 14
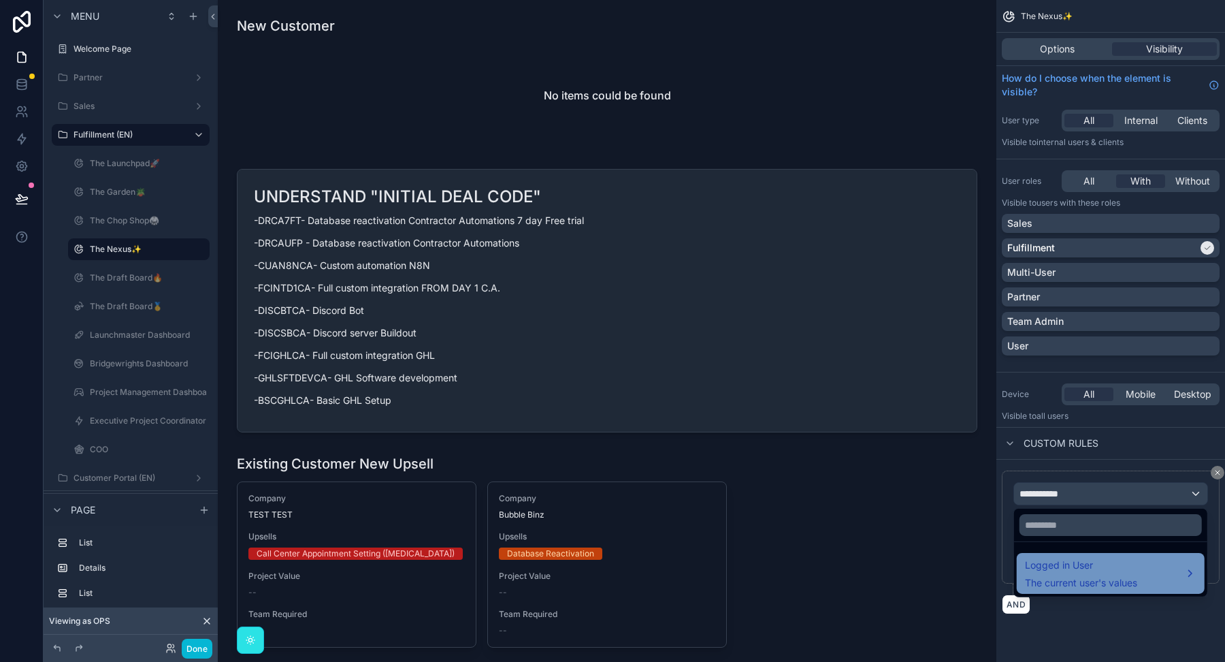
click at [1048, 571] on span "Logged in User" at bounding box center [1081, 565] width 112 height 16
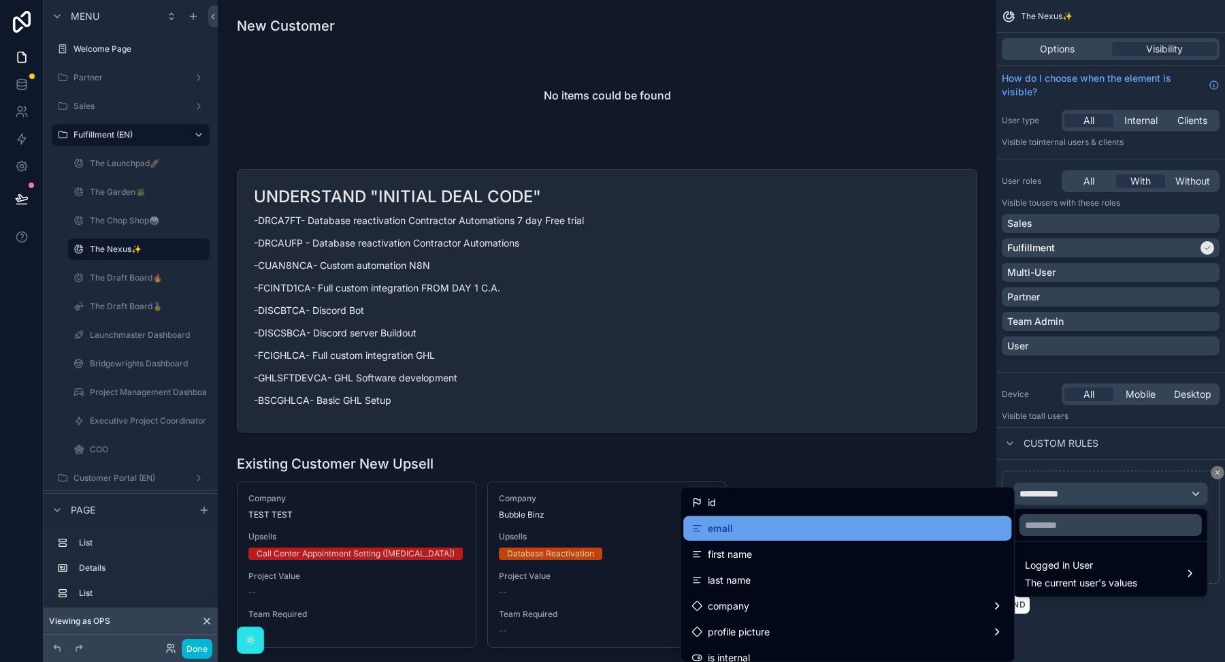
click at [886, 526] on div "email" at bounding box center [848, 528] width 312 height 16
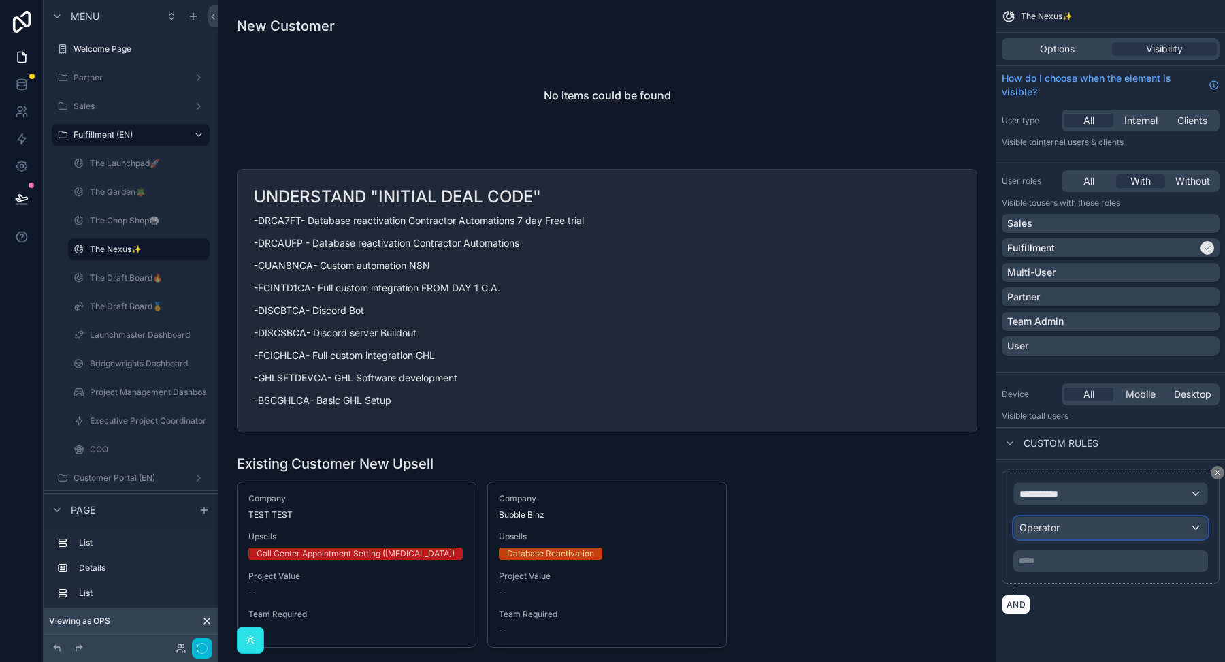
click at [1079, 523] on div "Operator" at bounding box center [1110, 528] width 193 height 22
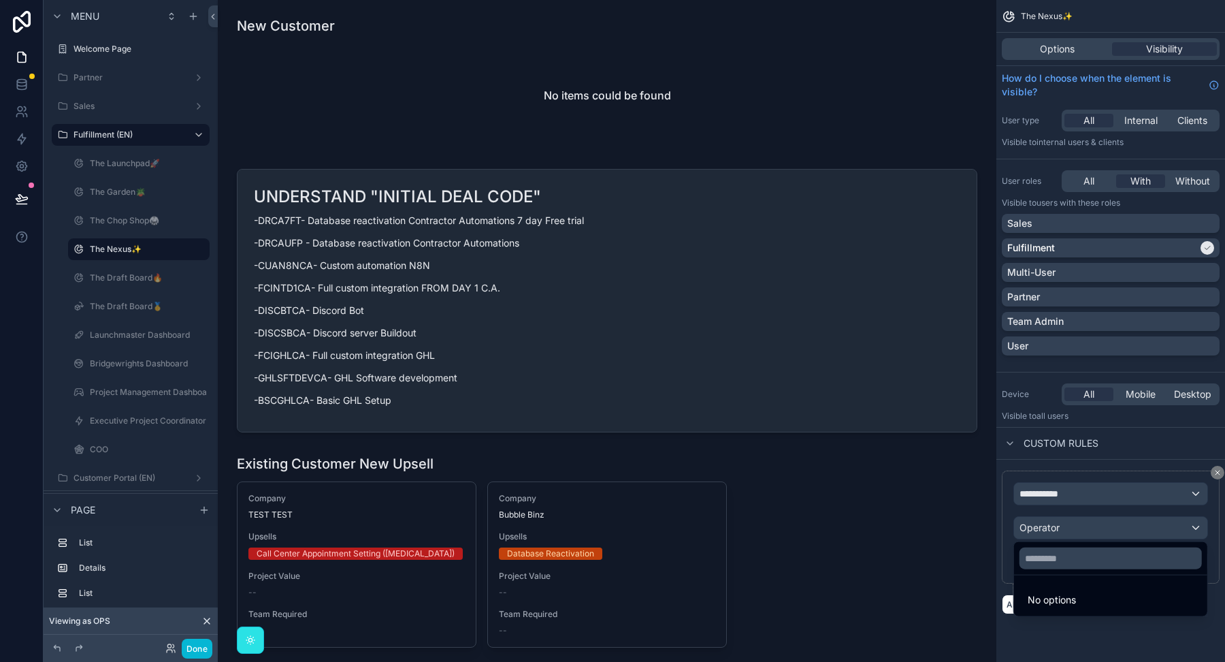
click at [1058, 498] on div "scrollable content" at bounding box center [612, 331] width 1225 height 662
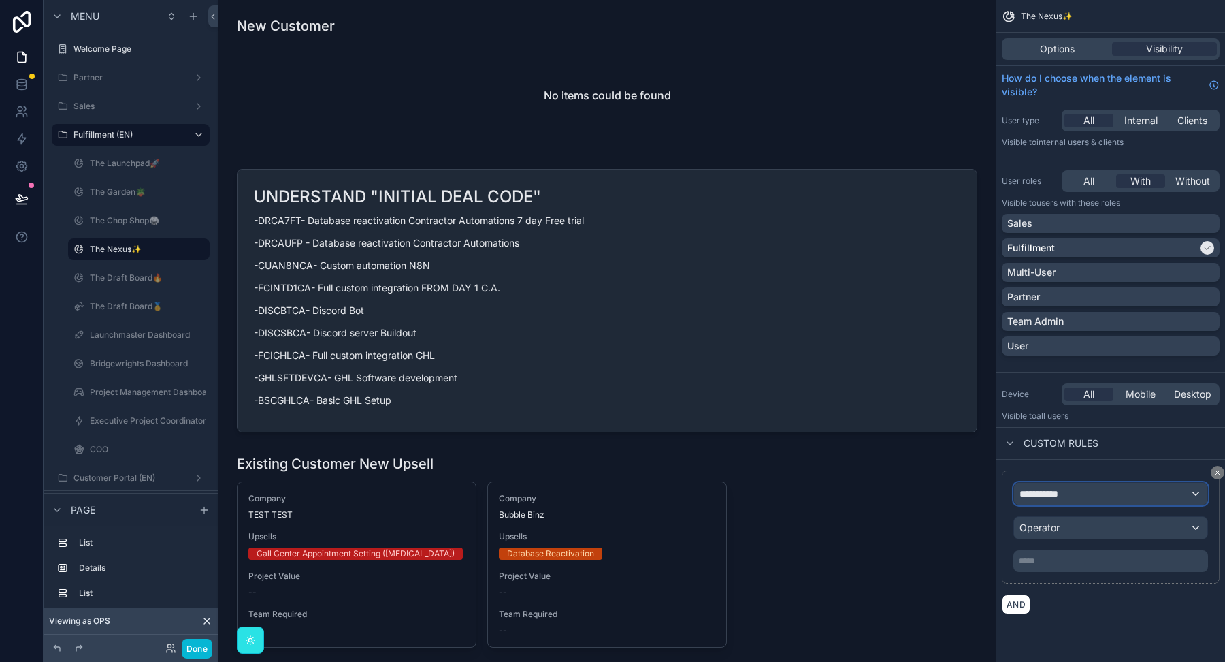
click at [1056, 494] on span "**********" at bounding box center [1045, 494] width 51 height 14
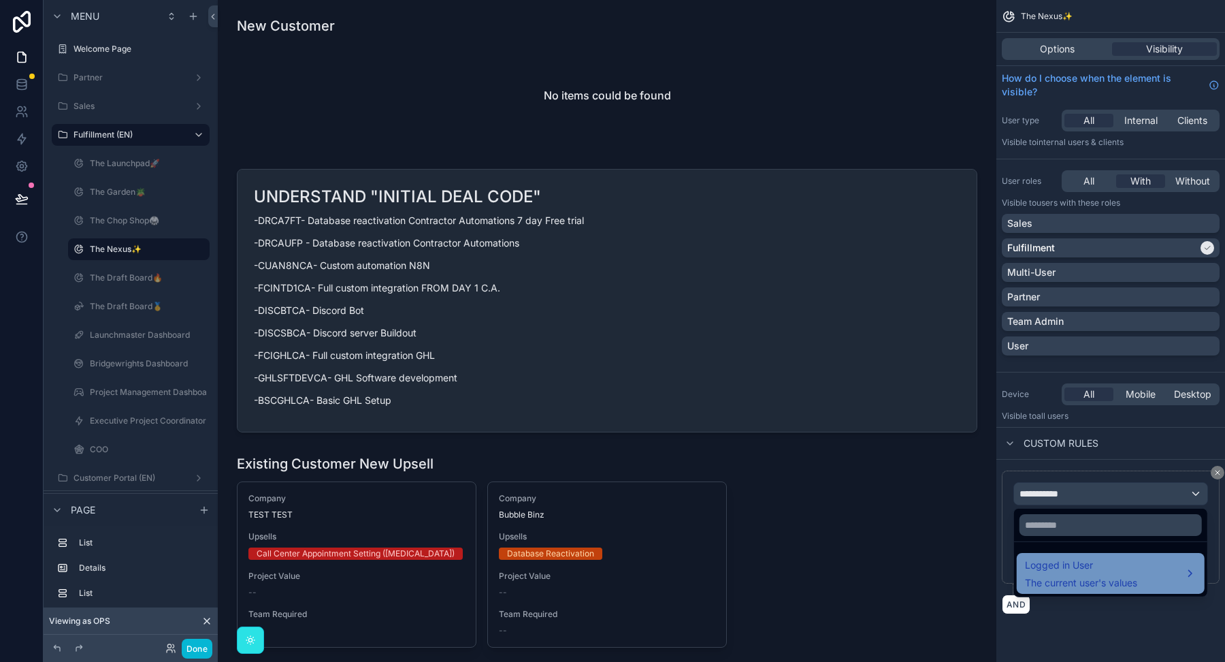
click at [1054, 570] on span "Logged in User" at bounding box center [1081, 565] width 112 height 16
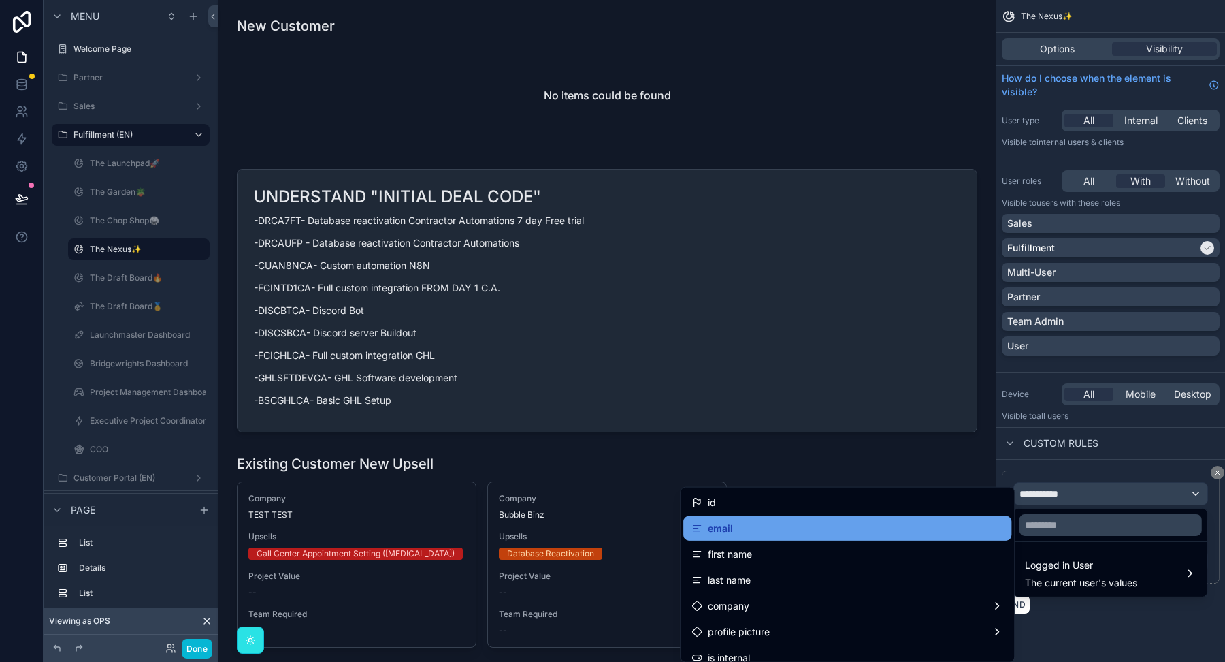
click at [900, 523] on div "email" at bounding box center [848, 528] width 312 height 16
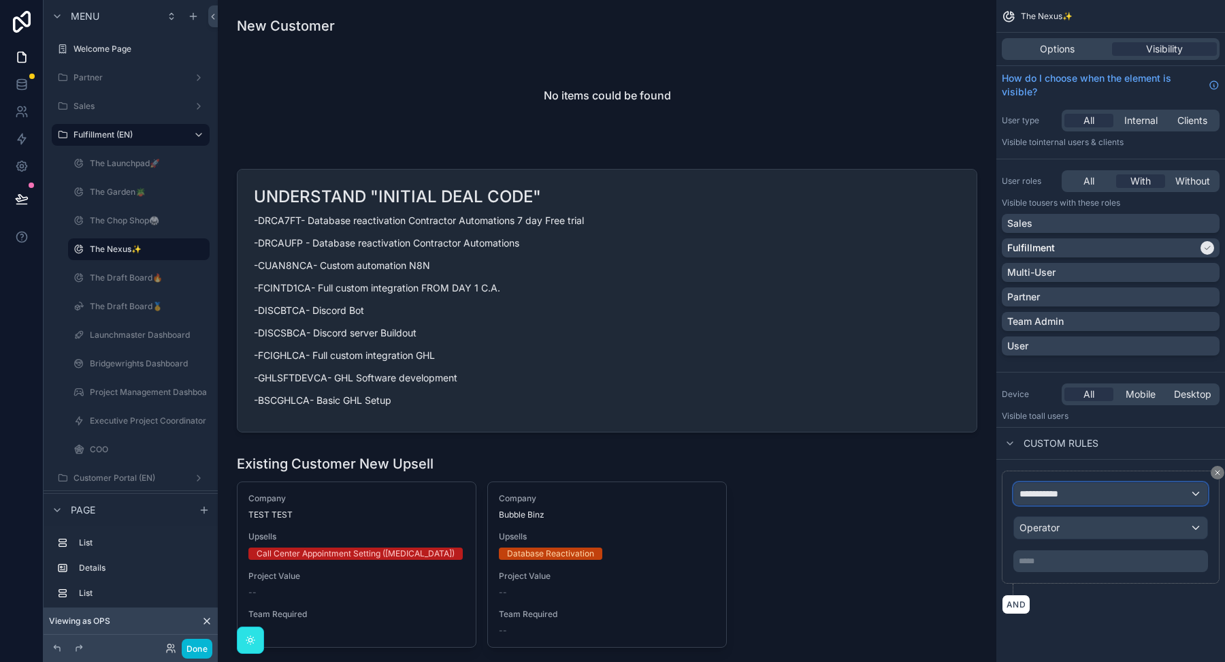
click at [1070, 498] on div "**********" at bounding box center [1110, 494] width 193 height 22
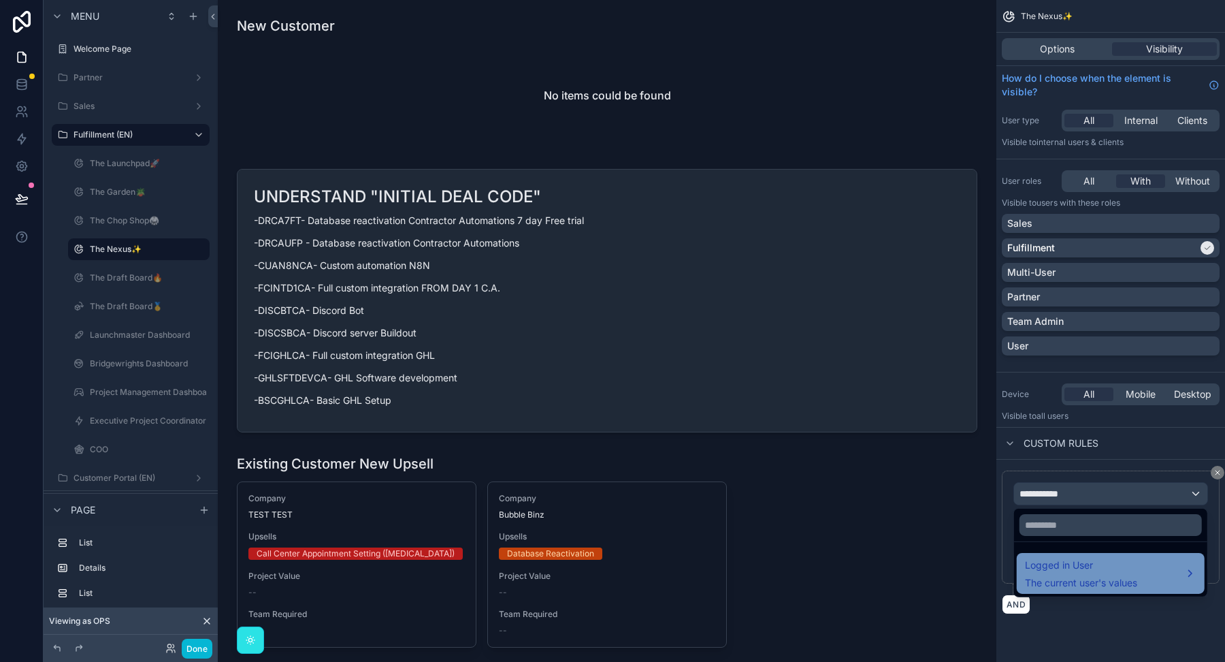
click at [1047, 561] on span "Logged in User" at bounding box center [1081, 565] width 112 height 16
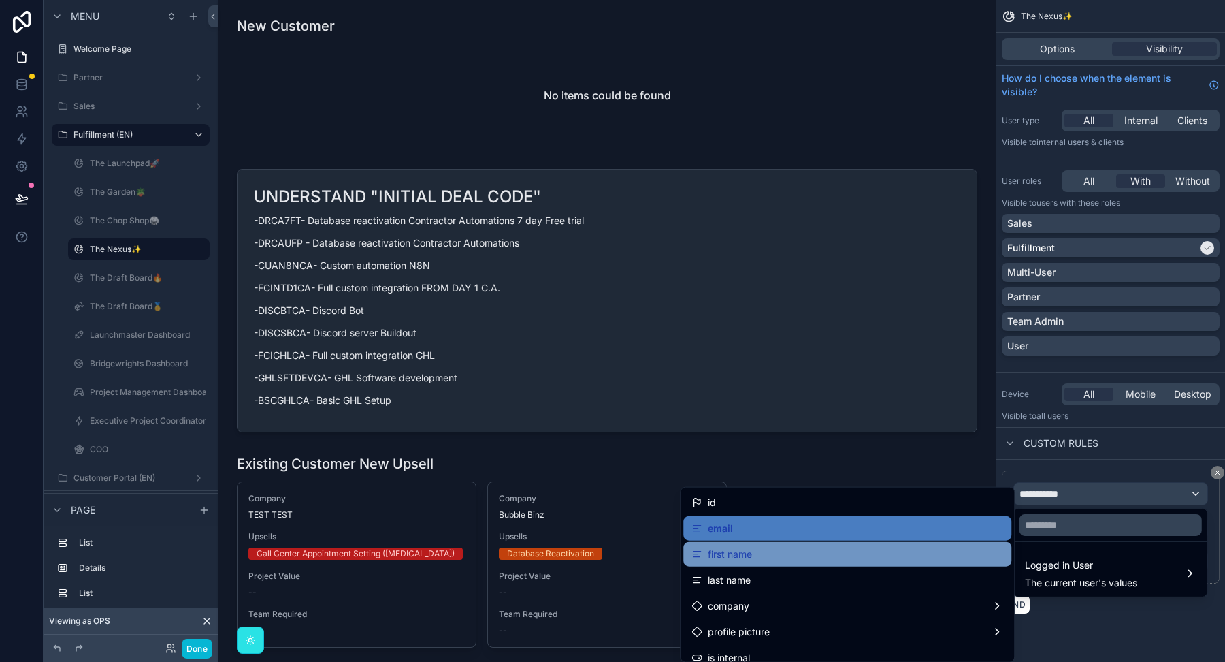
click at [815, 558] on div "first name" at bounding box center [848, 554] width 312 height 16
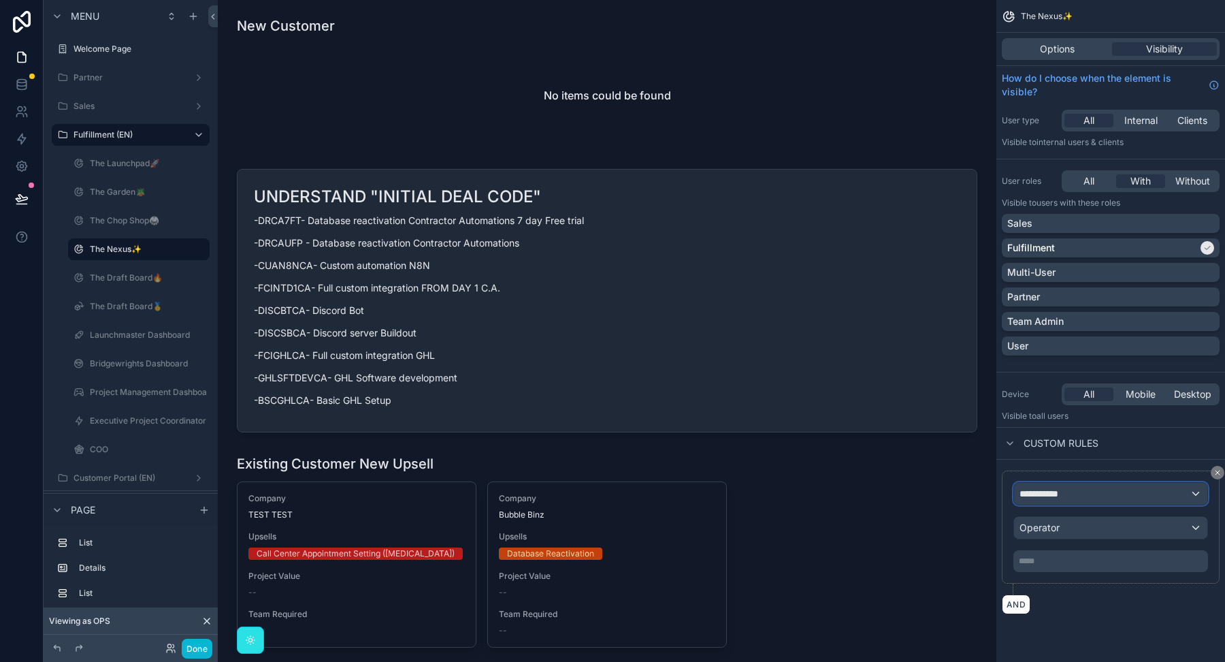
click at [1088, 490] on div "**********" at bounding box center [1110, 494] width 193 height 22
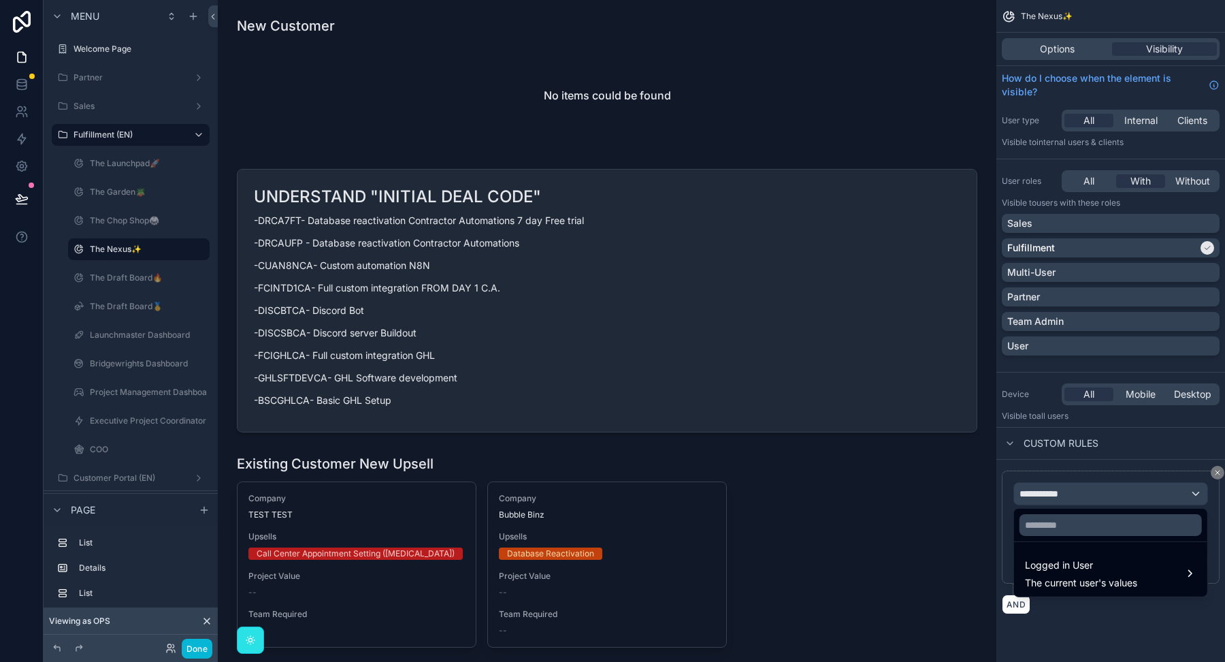
click at [1216, 474] on div "scrollable content" at bounding box center [612, 331] width 1225 height 662
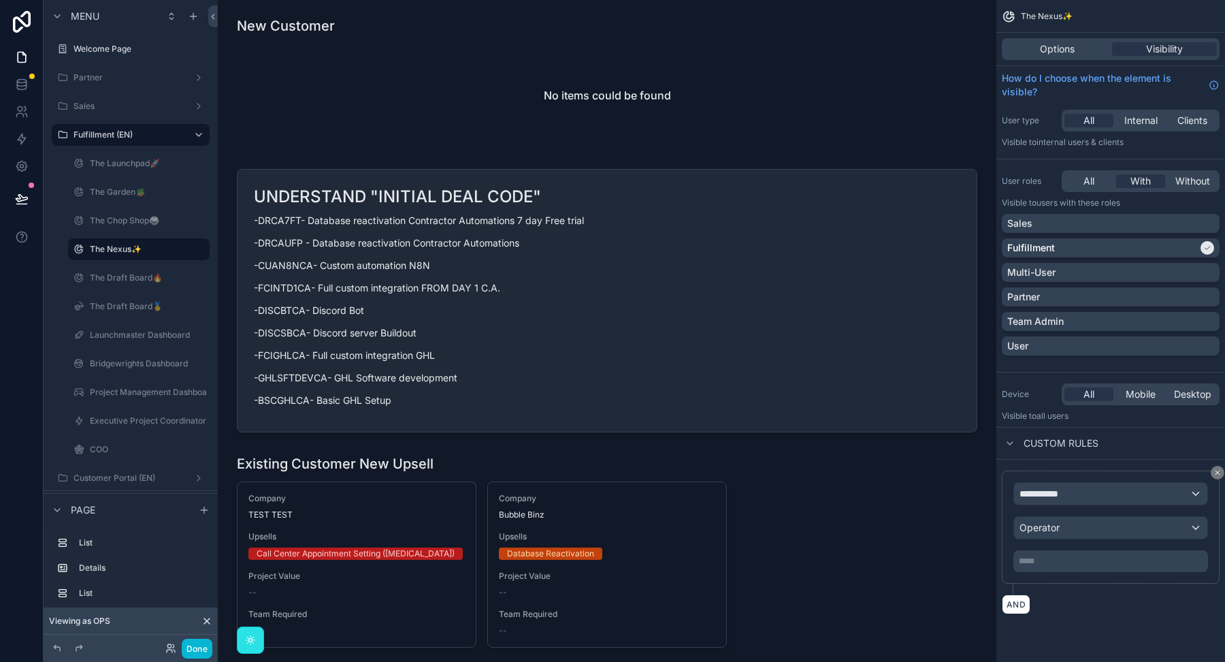
click at [1216, 474] on icon "scrollable content" at bounding box center [1218, 472] width 8 height 8
click at [1216, 470] on icon "scrollable content" at bounding box center [1218, 472] width 4 height 4
click at [1220, 473] on icon "scrollable content" at bounding box center [1218, 472] width 4 height 4
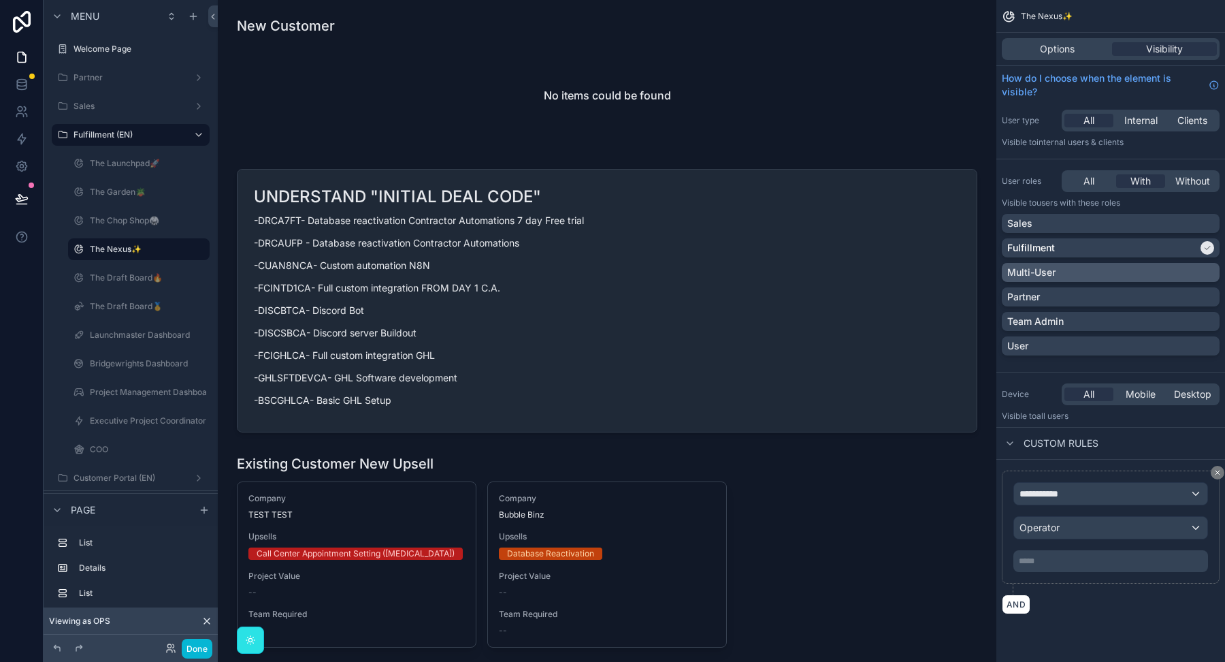
click at [1120, 272] on div "Multi-User" at bounding box center [1110, 272] width 207 height 14
click at [1118, 268] on div "Multi-User" at bounding box center [1102, 272] width 191 height 14
click at [1119, 500] on div "**********" at bounding box center [1110, 494] width 193 height 22
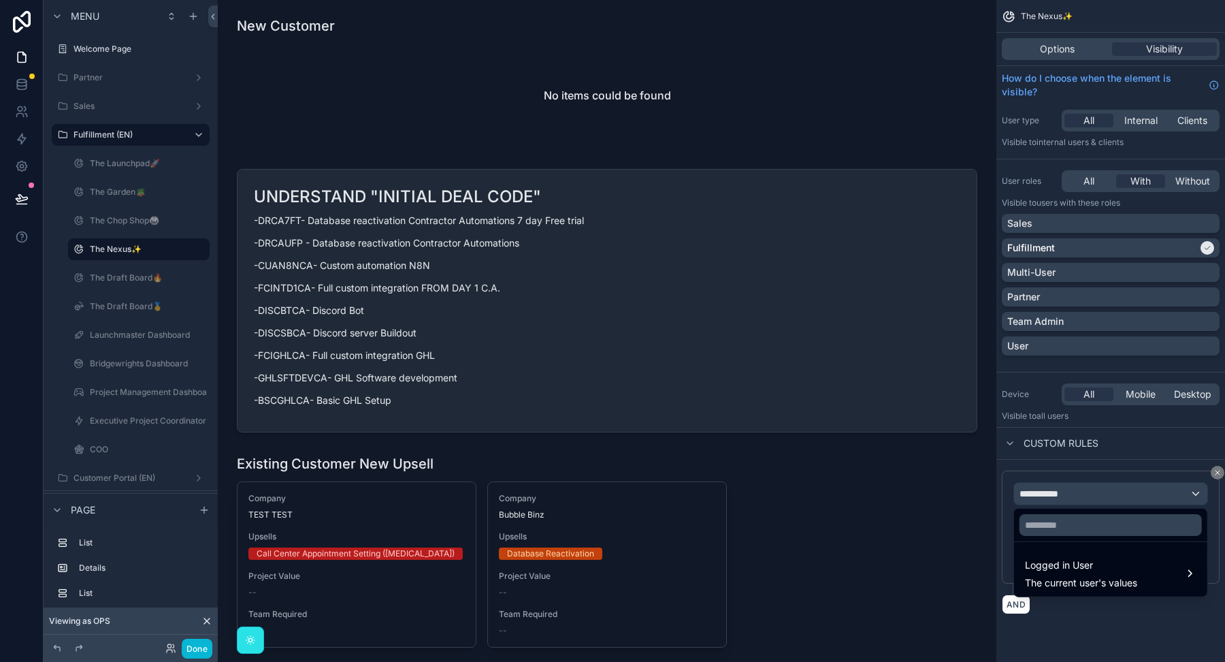
click at [1100, 549] on ul "Logged in User The current user's values" at bounding box center [1110, 569] width 193 height 54
click at [1100, 570] on span "Logged in User" at bounding box center [1081, 565] width 112 height 16
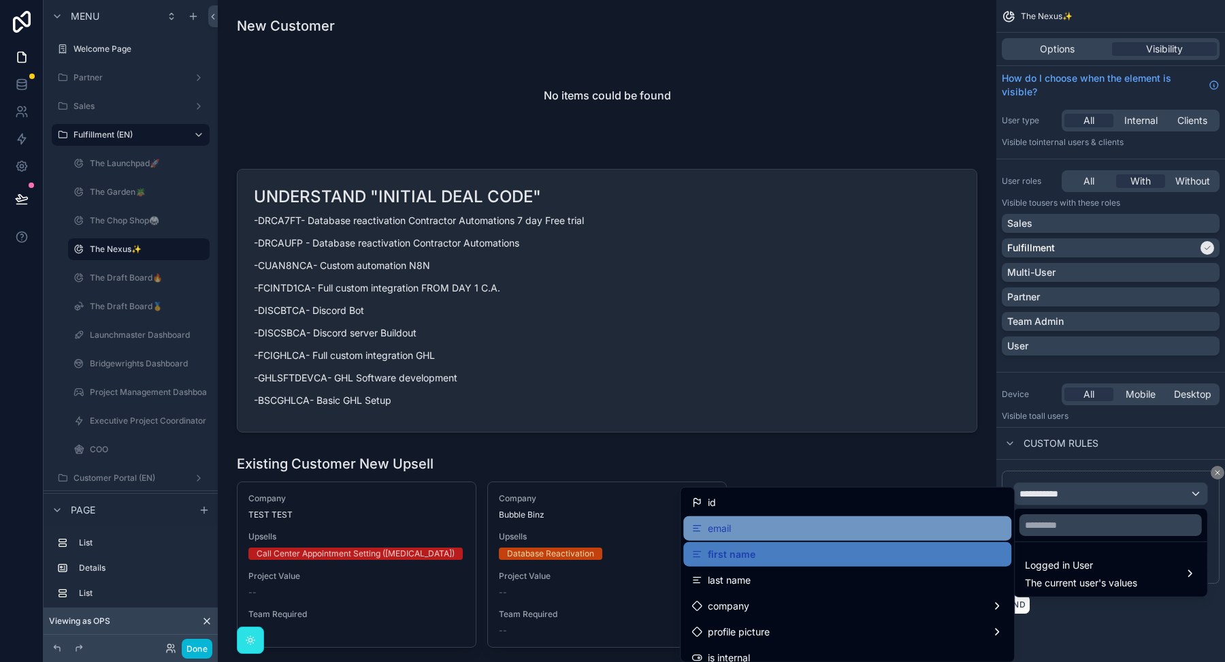
click at [913, 538] on div "email" at bounding box center [847, 528] width 328 height 25
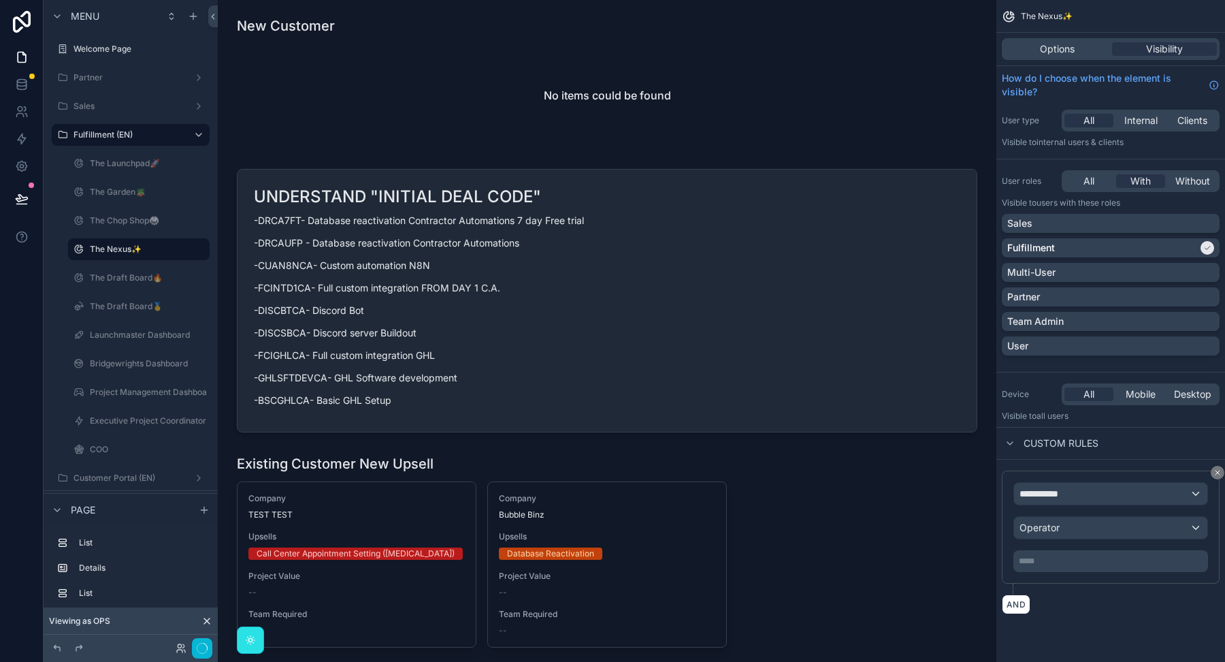
click at [1124, 455] on div "Custom rules" at bounding box center [1111, 443] width 229 height 33
click at [1218, 472] on icon "scrollable content" at bounding box center [1218, 472] width 8 height 8
click at [197, 644] on button "Done" at bounding box center [197, 648] width 31 height 20
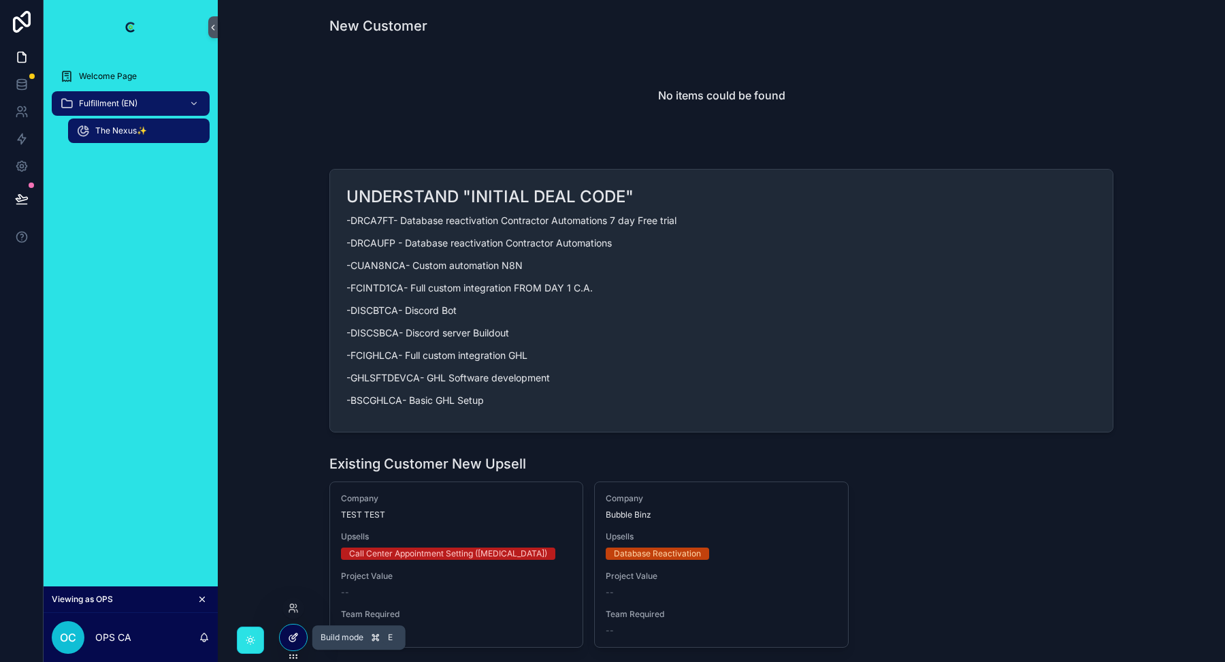
click at [288, 641] on icon at bounding box center [293, 637] width 11 height 11
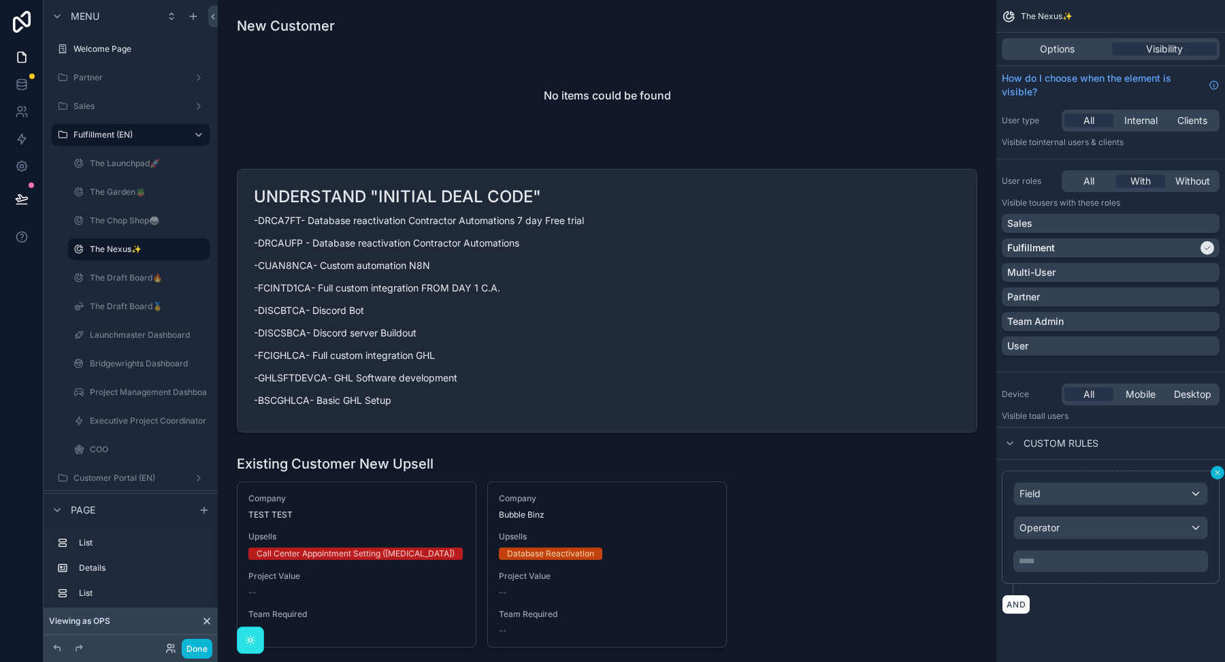
click at [1219, 476] on button "scrollable content" at bounding box center [1218, 473] width 14 height 14
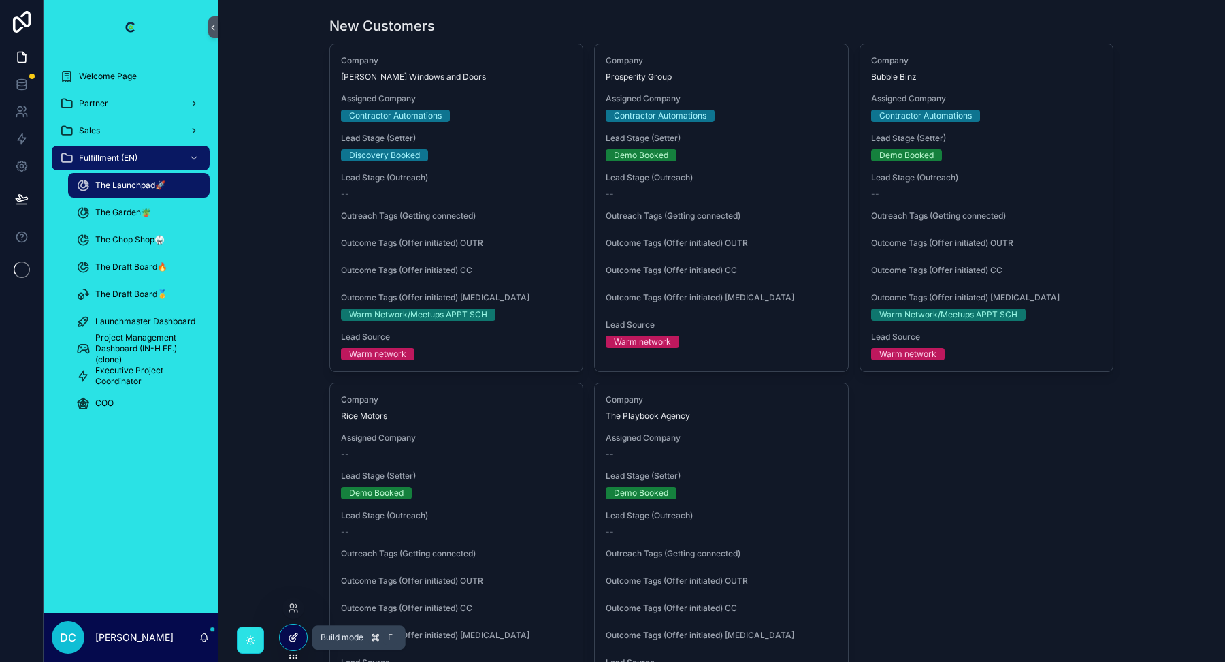
click at [292, 635] on icon at bounding box center [294, 635] width 5 height 5
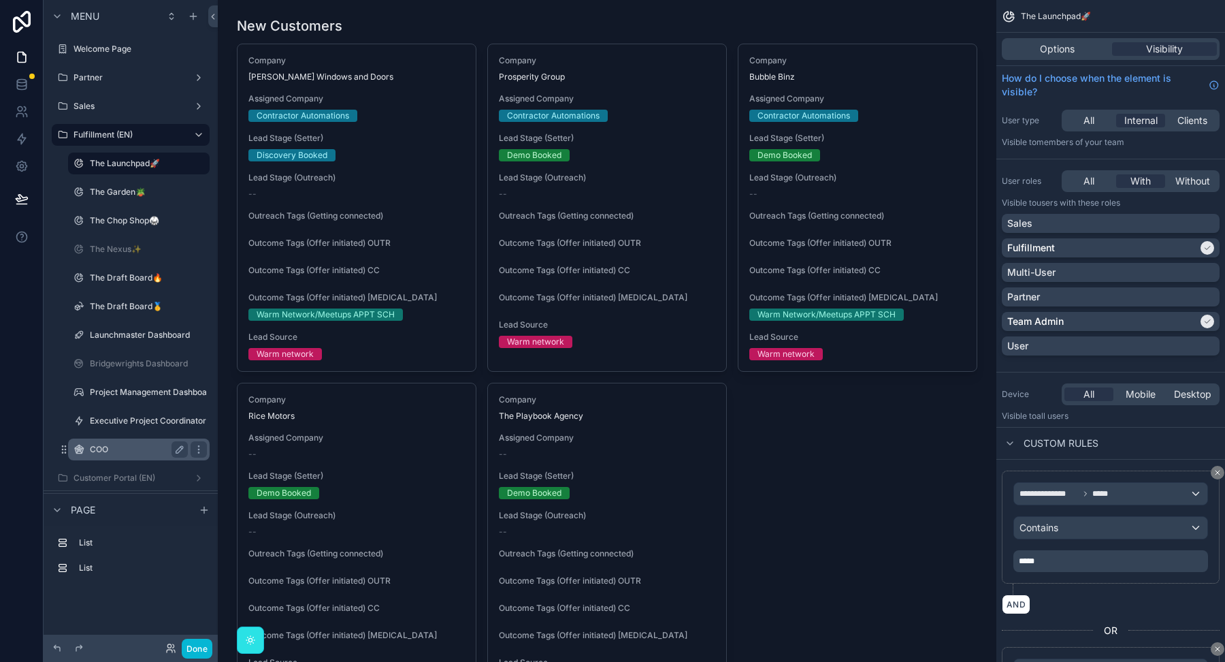
click at [135, 446] on label "COO" at bounding box center [136, 449] width 93 height 11
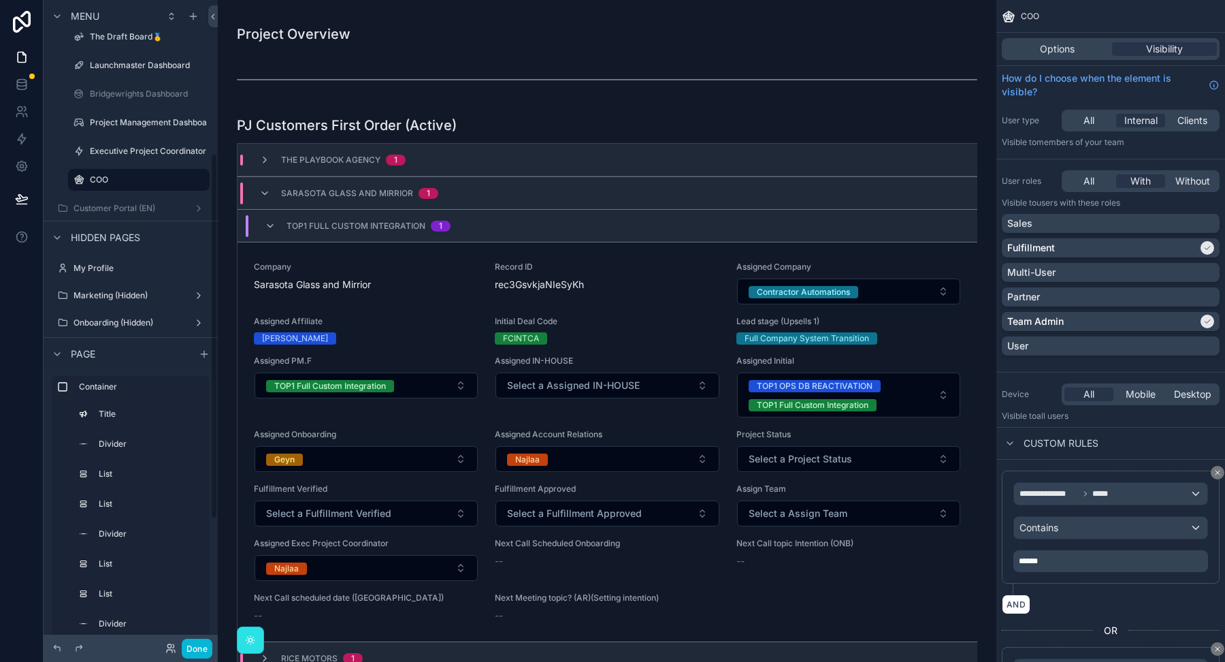
scroll to position [269, 0]
click at [169, 643] on icon at bounding box center [170, 648] width 11 height 11
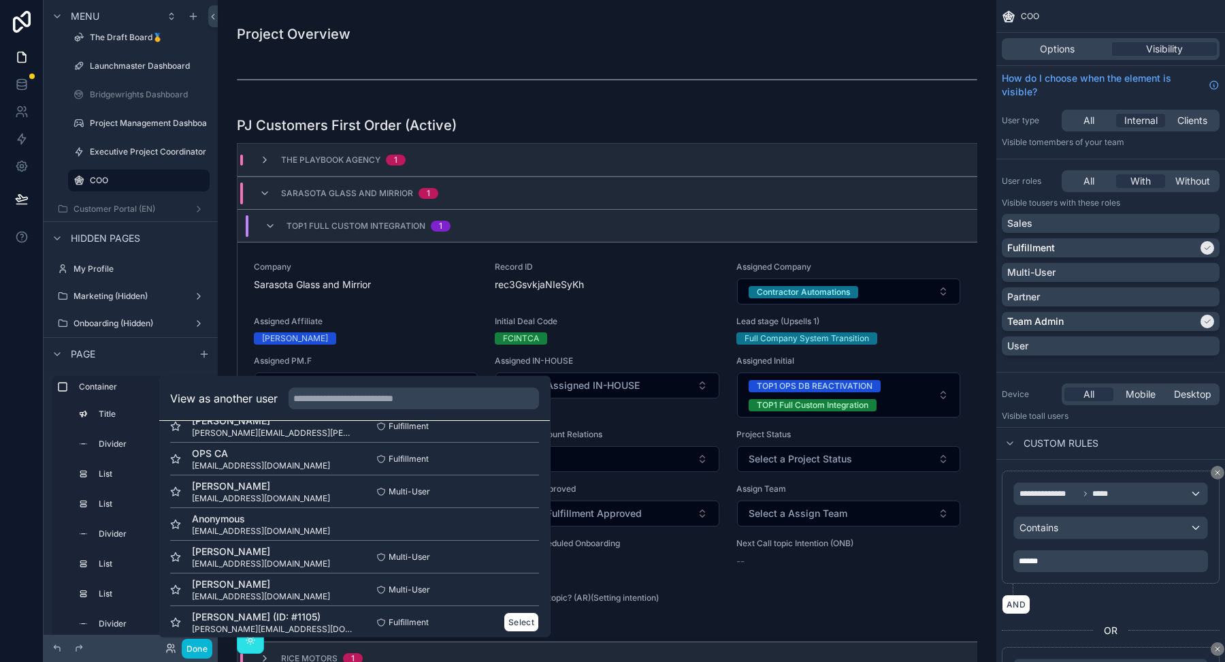
scroll to position [34, 0]
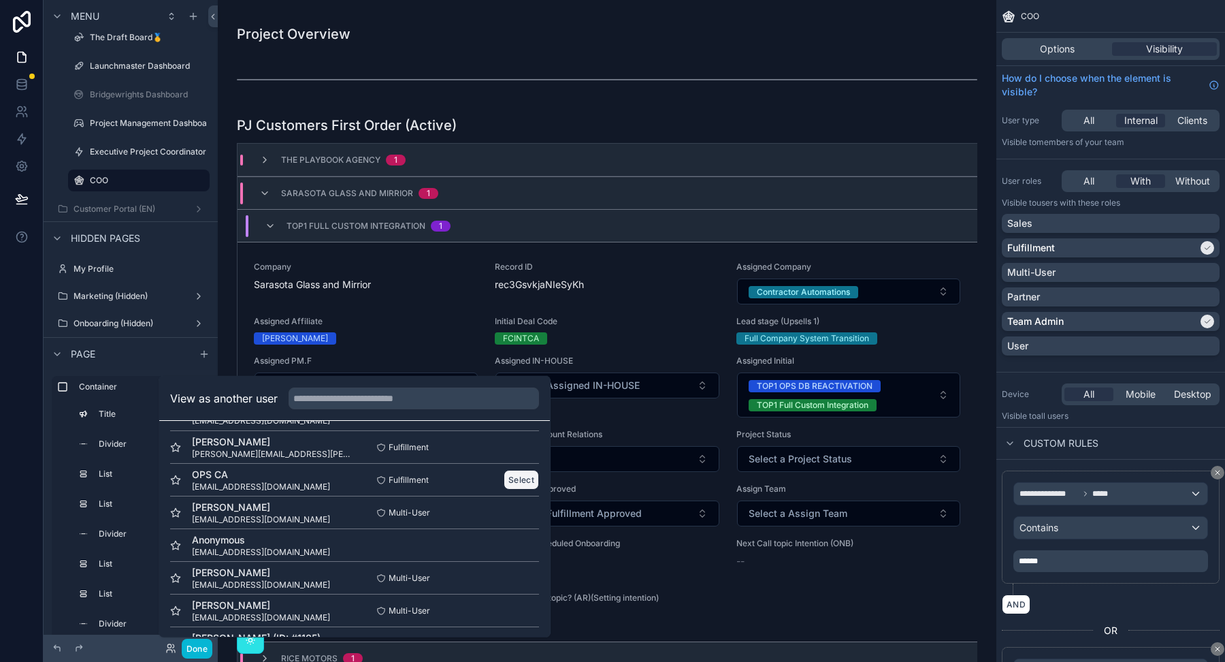
click at [513, 476] on button "Select" at bounding box center [521, 480] width 35 height 20
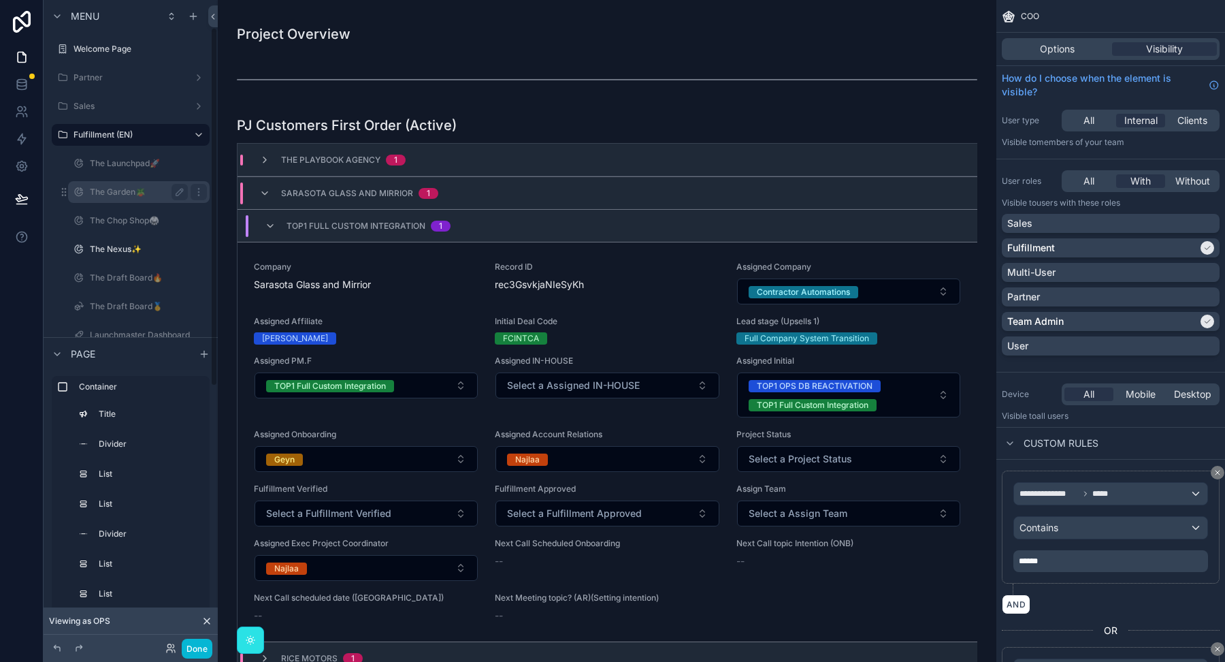
scroll to position [48, 0]
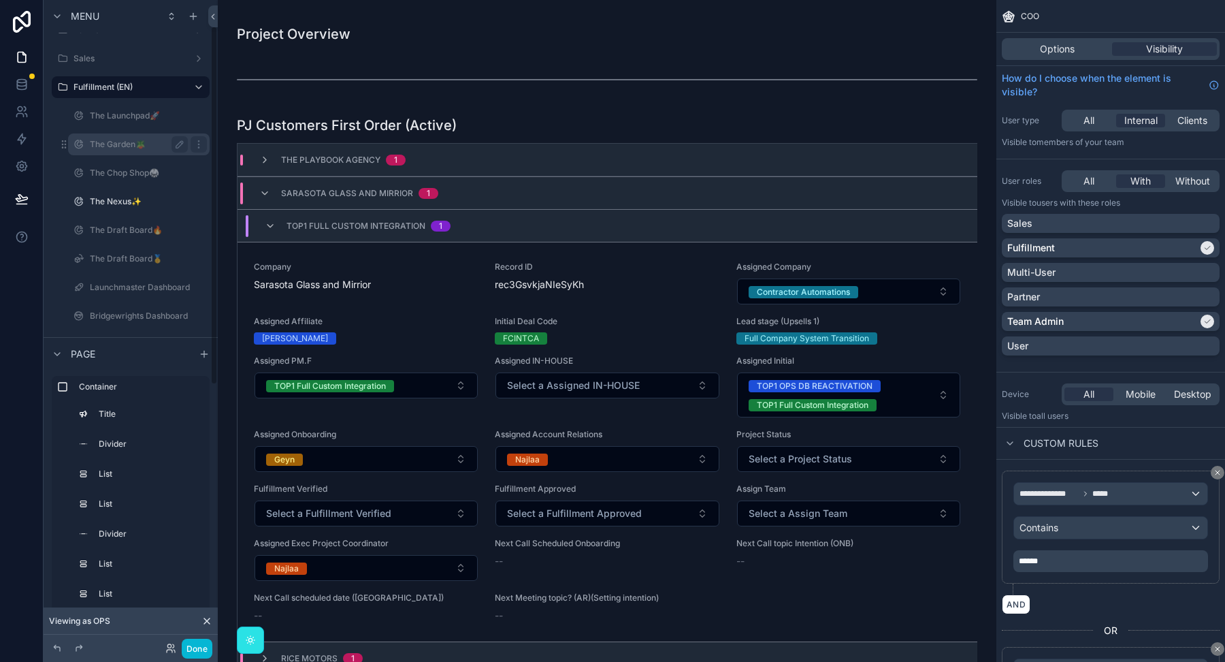
click at [109, 200] on label "The Nexus✨" at bounding box center [148, 201] width 117 height 11
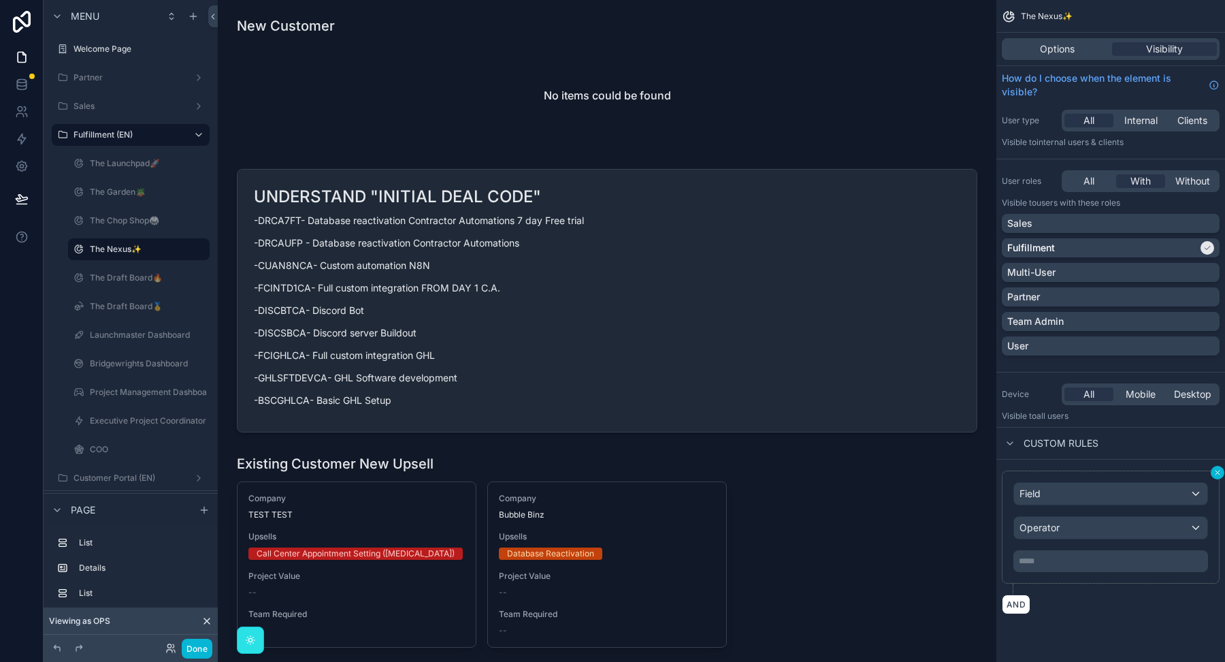
click at [1220, 470] on icon "scrollable content" at bounding box center [1218, 472] width 8 height 8
click at [1219, 468] on icon "scrollable content" at bounding box center [1218, 472] width 8 height 8
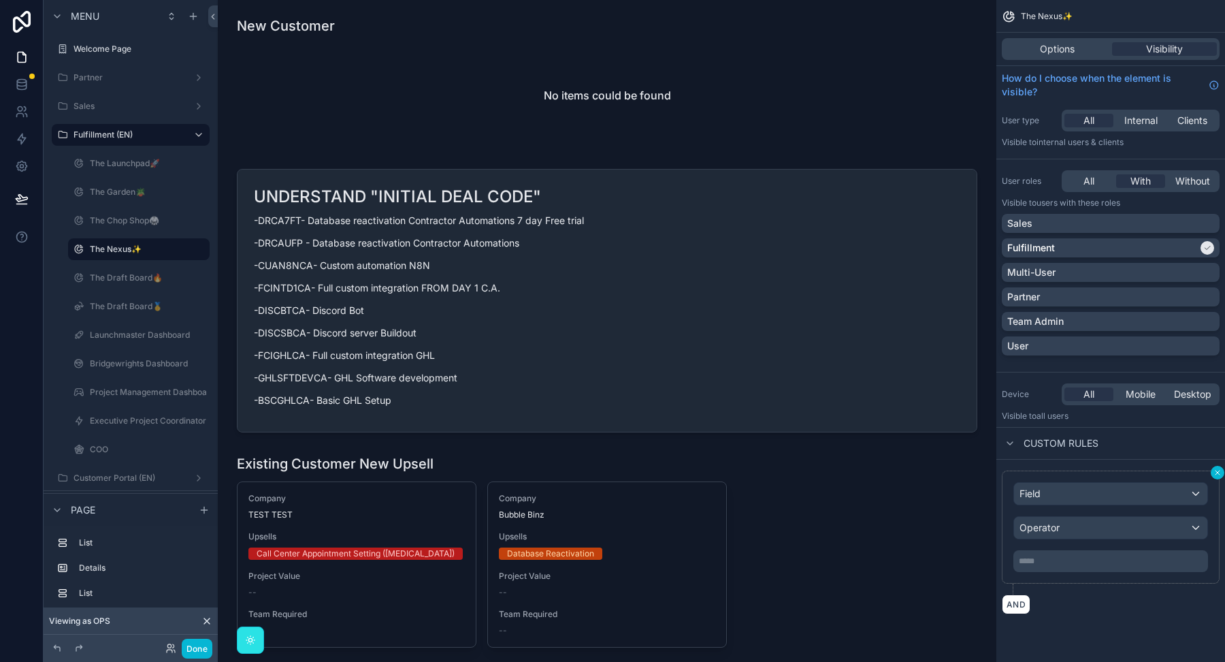
click at [1219, 468] on icon "scrollable content" at bounding box center [1218, 472] width 8 height 8
click at [1006, 444] on icon "scrollable content" at bounding box center [1010, 443] width 11 height 11
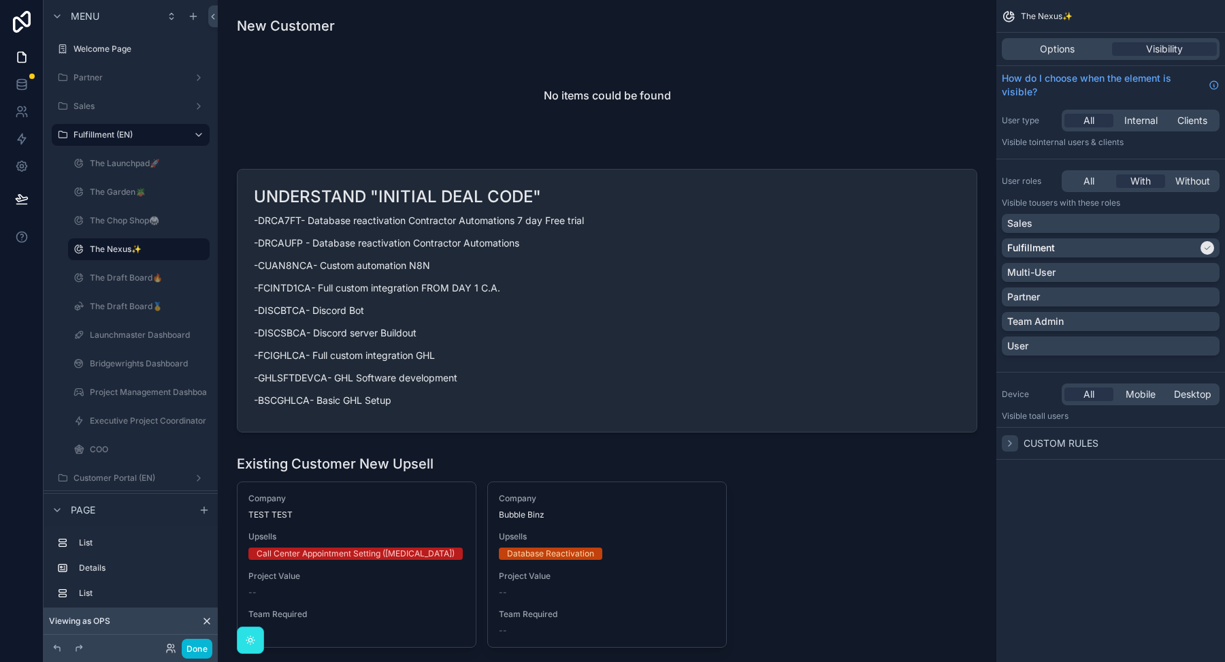
click at [1006, 444] on icon "scrollable content" at bounding box center [1010, 443] width 11 height 11
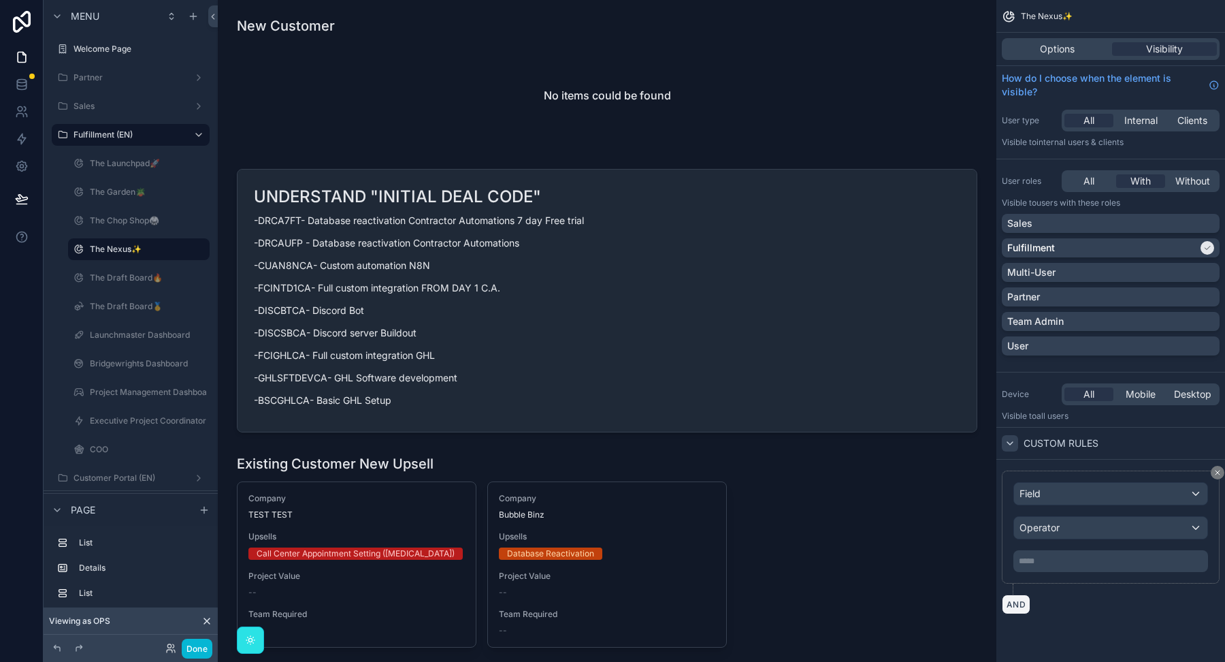
click at [1021, 600] on button "AND" at bounding box center [1016, 604] width 29 height 20
click at [1017, 605] on button "AND" at bounding box center [1016, 604] width 29 height 20
click at [1005, 600] on button "AND" at bounding box center [1016, 604] width 29 height 20
click at [1039, 555] on p "***** ﻿" at bounding box center [1112, 560] width 187 height 11
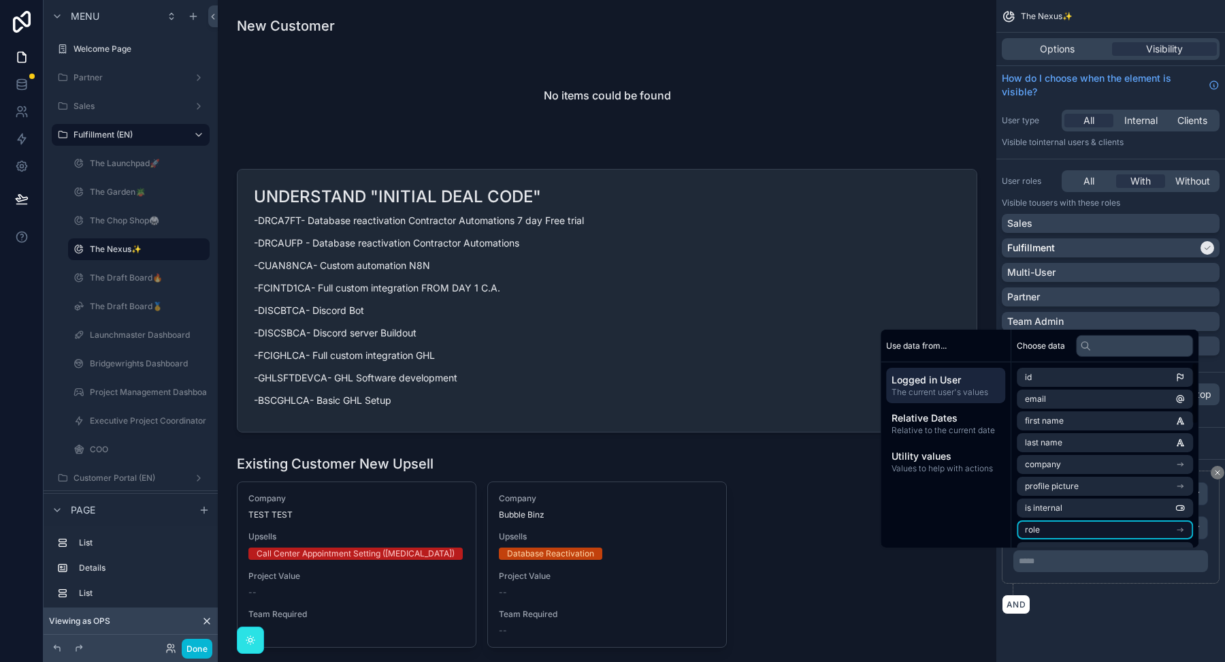
click at [1041, 527] on li "role" at bounding box center [1105, 529] width 176 height 19
click at [1026, 567] on div "***** ﻿" at bounding box center [1111, 561] width 195 height 22
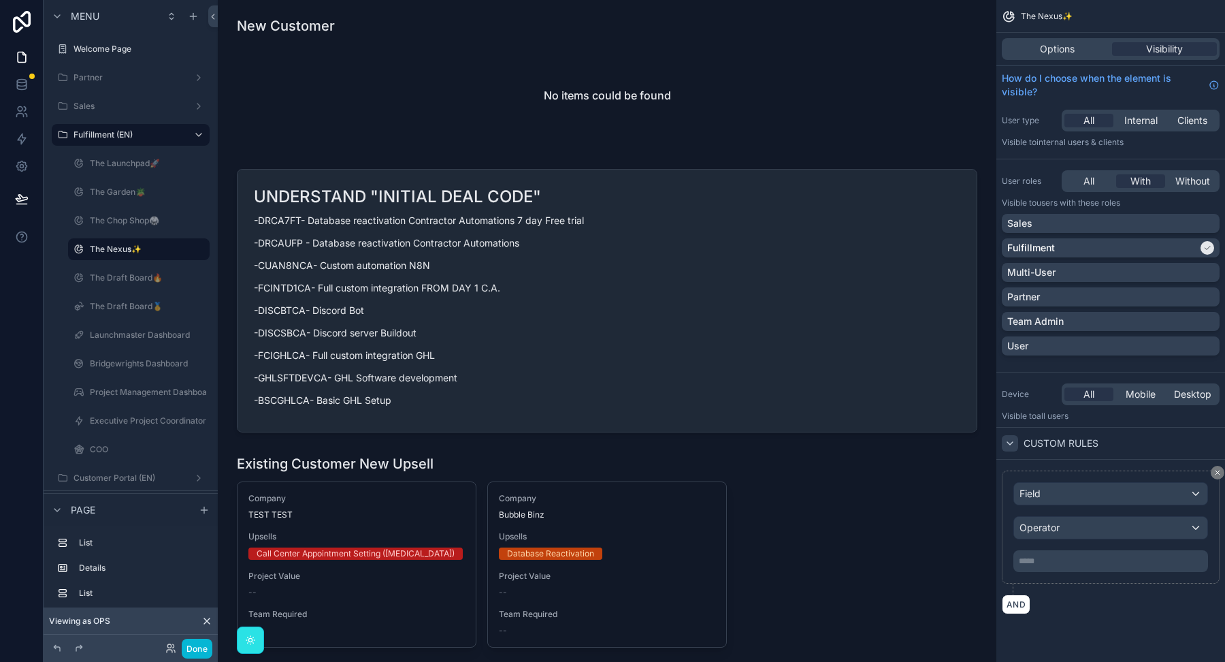
click at [1026, 560] on p "***** ﻿" at bounding box center [1112, 560] width 187 height 11
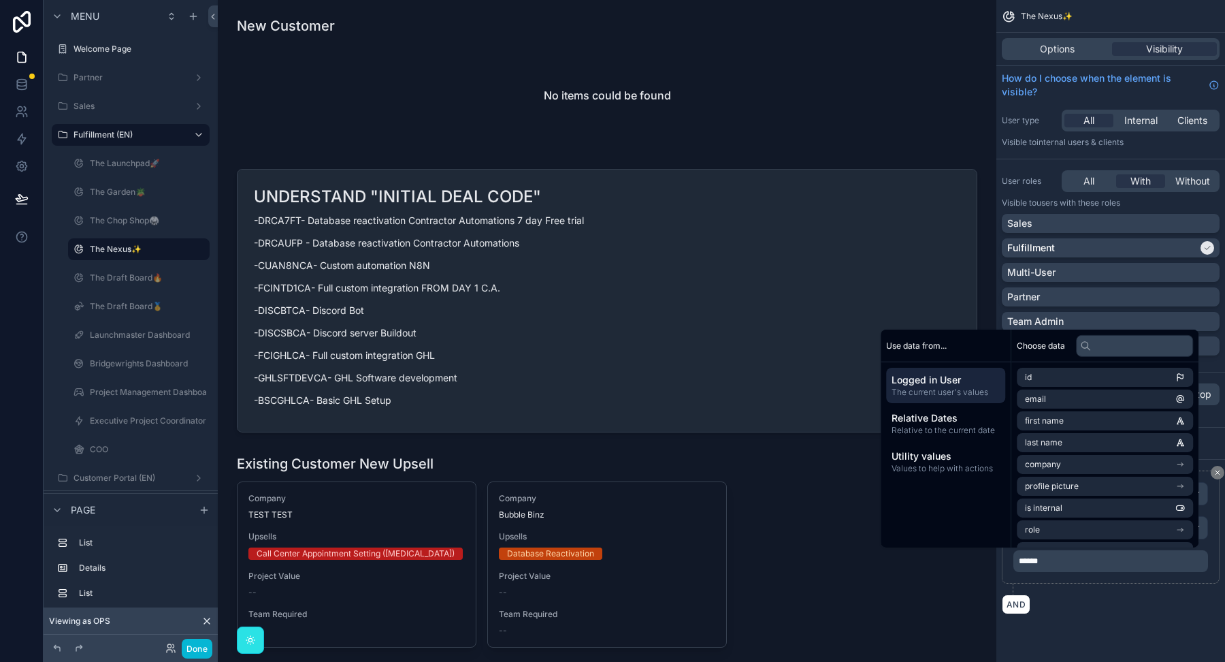
click at [1065, 594] on div "AND" at bounding box center [1111, 604] width 218 height 20
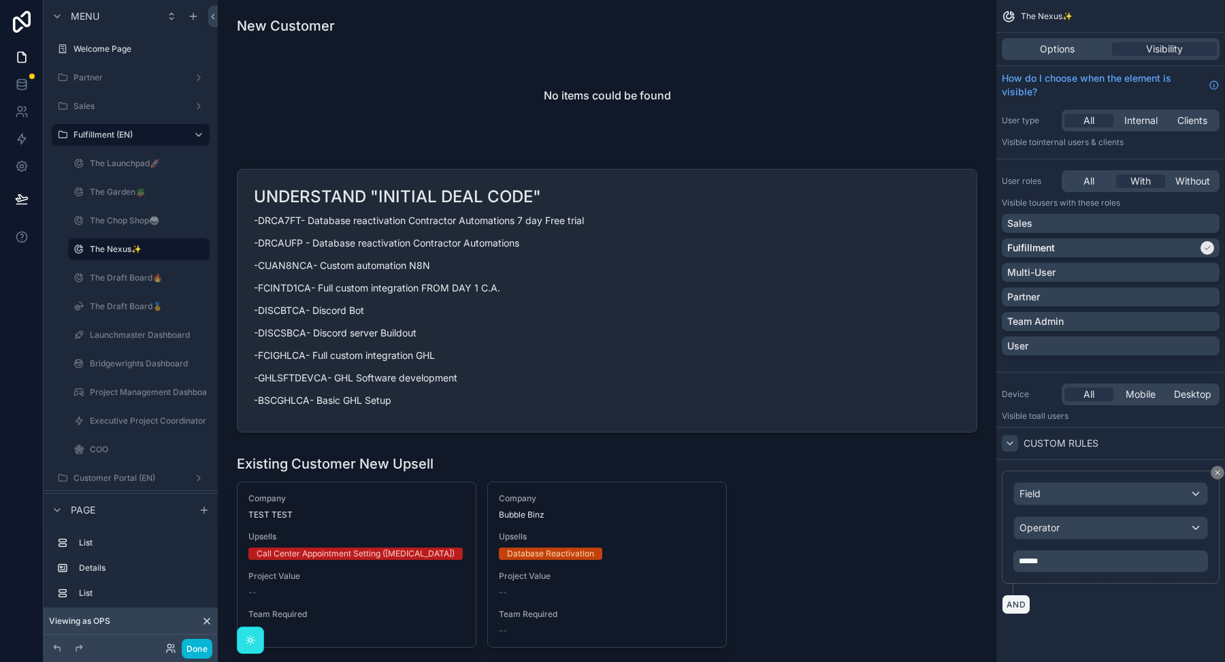
click at [1015, 610] on button "AND" at bounding box center [1016, 604] width 29 height 20
click at [1032, 594] on div "AND" at bounding box center [1111, 604] width 218 height 20
click at [1046, 594] on div "AND" at bounding box center [1111, 604] width 218 height 20
click at [1150, 388] on span "Mobile" at bounding box center [1141, 394] width 30 height 14
click at [1096, 387] on div "All" at bounding box center [1089, 394] width 49 height 14
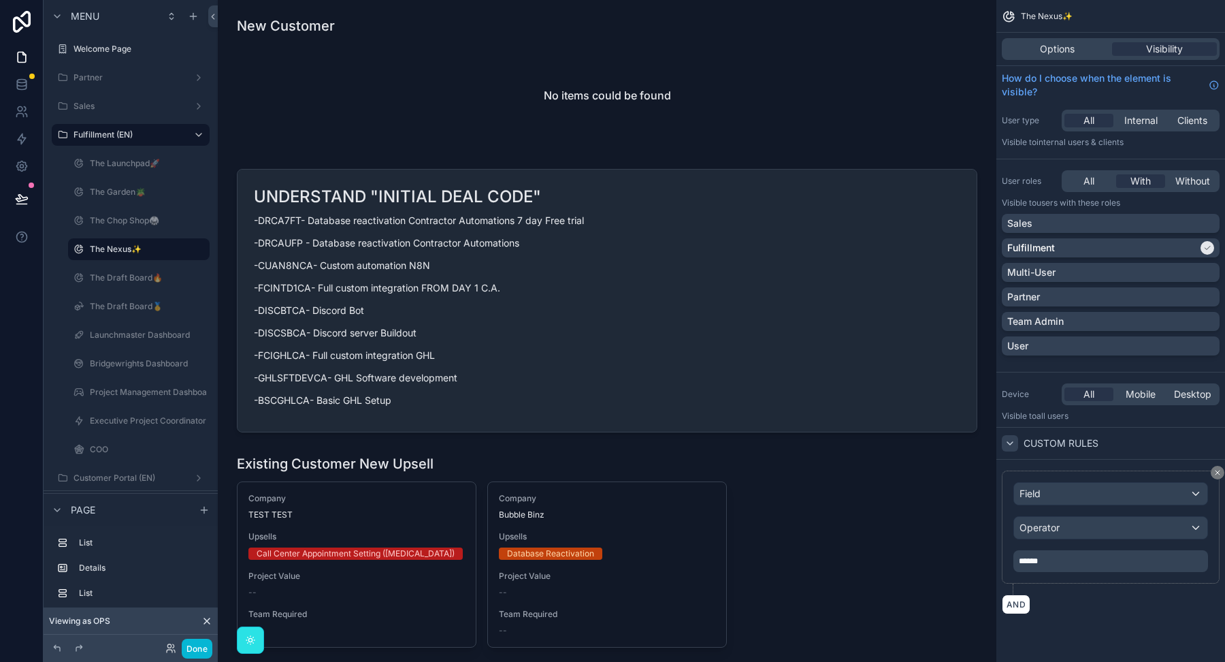
click at [1093, 285] on div "Sales Fulfillment Multi-User Partner Team Admin User" at bounding box center [1111, 287] width 218 height 147
click at [1087, 268] on div "Multi-User" at bounding box center [1110, 272] width 207 height 14
click at [1087, 268] on div "Multi-User" at bounding box center [1102, 272] width 191 height 14
click at [1076, 180] on div "All" at bounding box center [1089, 181] width 49 height 14
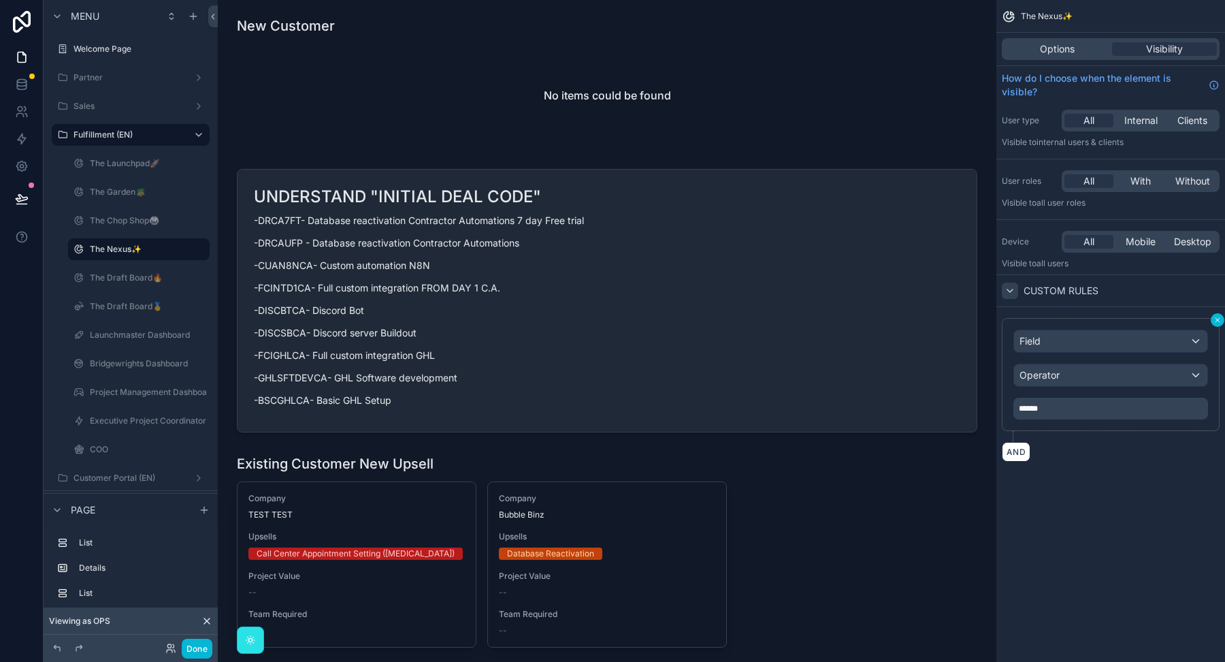
click at [1216, 313] on button "scrollable content" at bounding box center [1218, 320] width 14 height 14
click at [1146, 246] on span "Mobile" at bounding box center [1141, 242] width 30 height 14
click at [1100, 236] on div "All" at bounding box center [1089, 242] width 49 height 14
click at [1137, 176] on span "With" at bounding box center [1141, 181] width 20 height 14
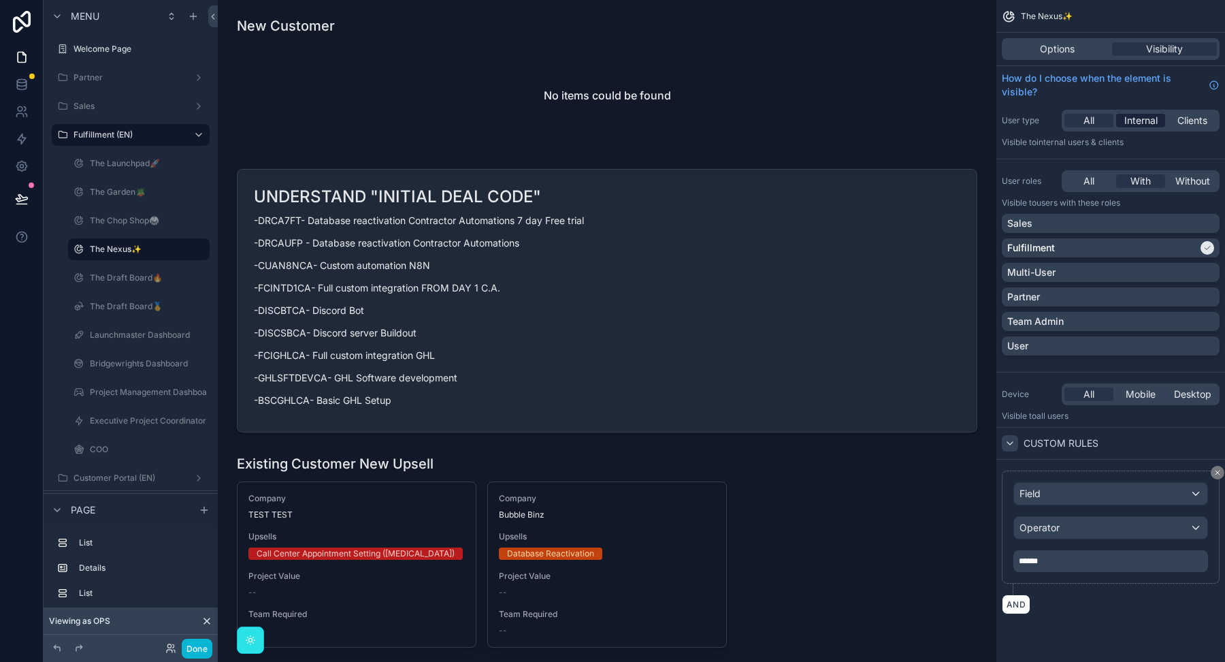
click at [1149, 124] on span "Internal" at bounding box center [1141, 121] width 33 height 14
click at [1039, 502] on div "Field" at bounding box center [1110, 494] width 193 height 22
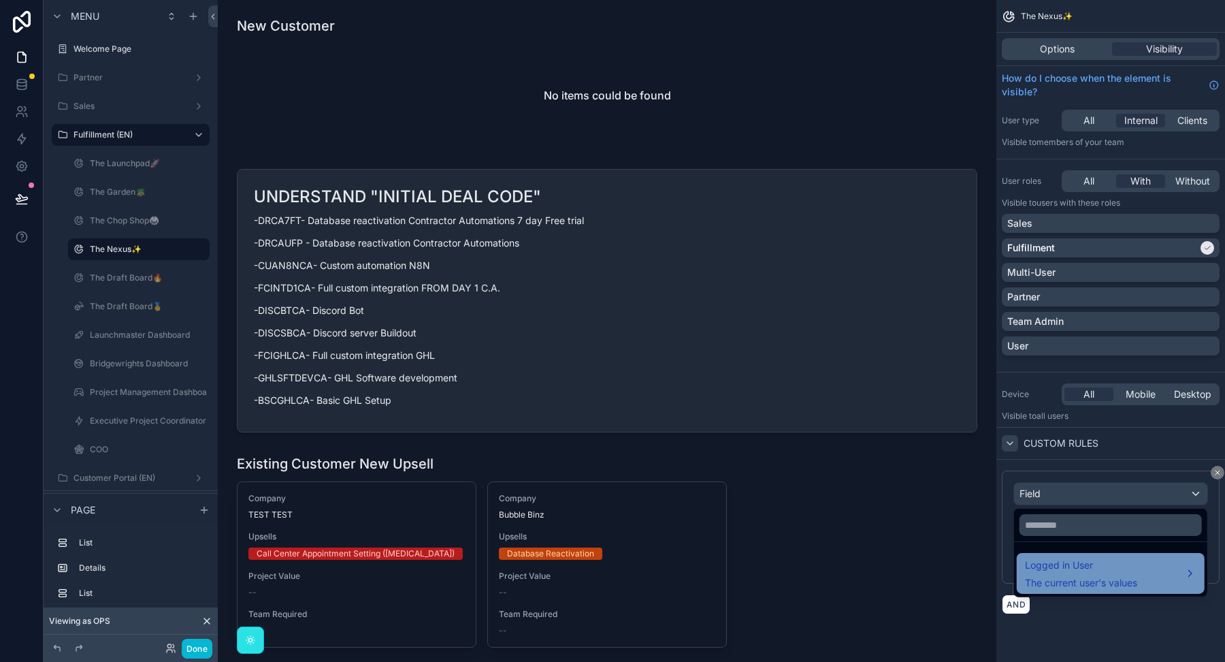
click at [1054, 578] on span "The current user's values" at bounding box center [1081, 583] width 112 height 14
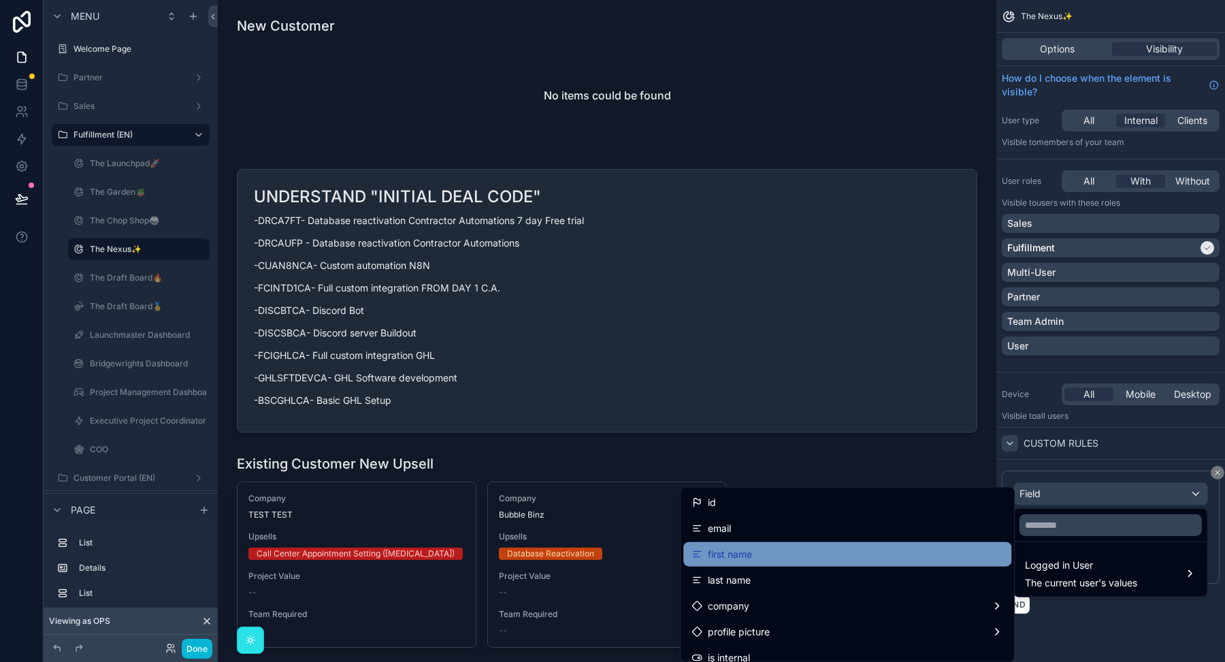
click at [880, 543] on div "first name" at bounding box center [847, 554] width 328 height 25
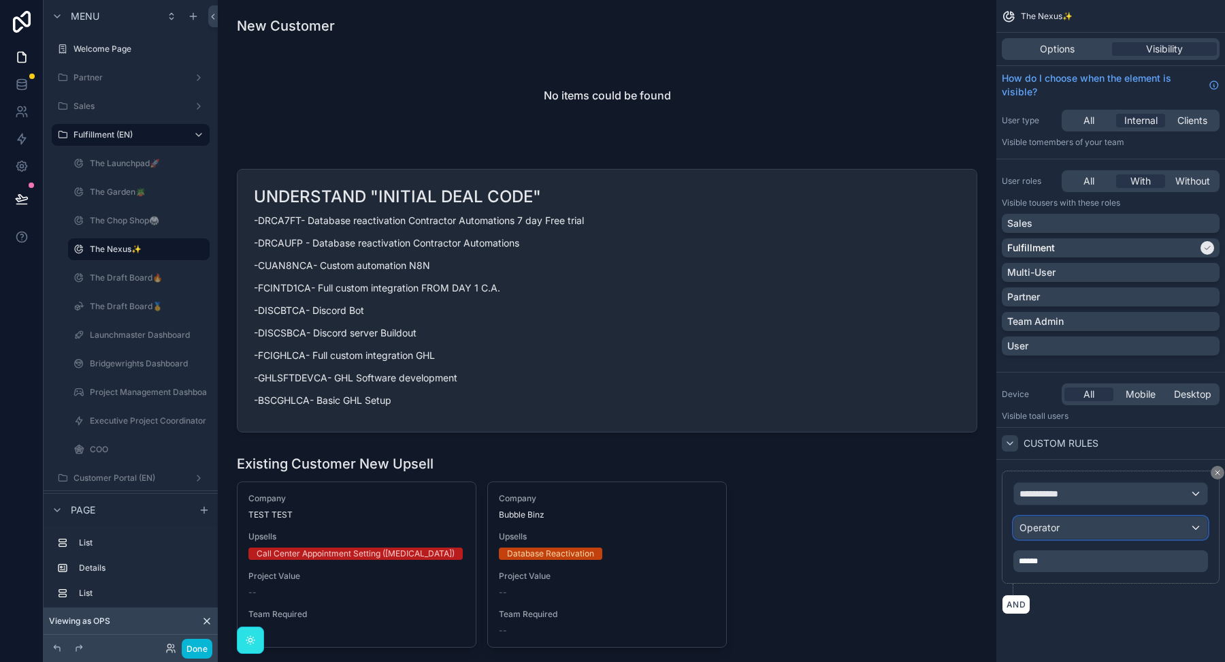
click at [1053, 531] on span "Operator" at bounding box center [1040, 527] width 40 height 12
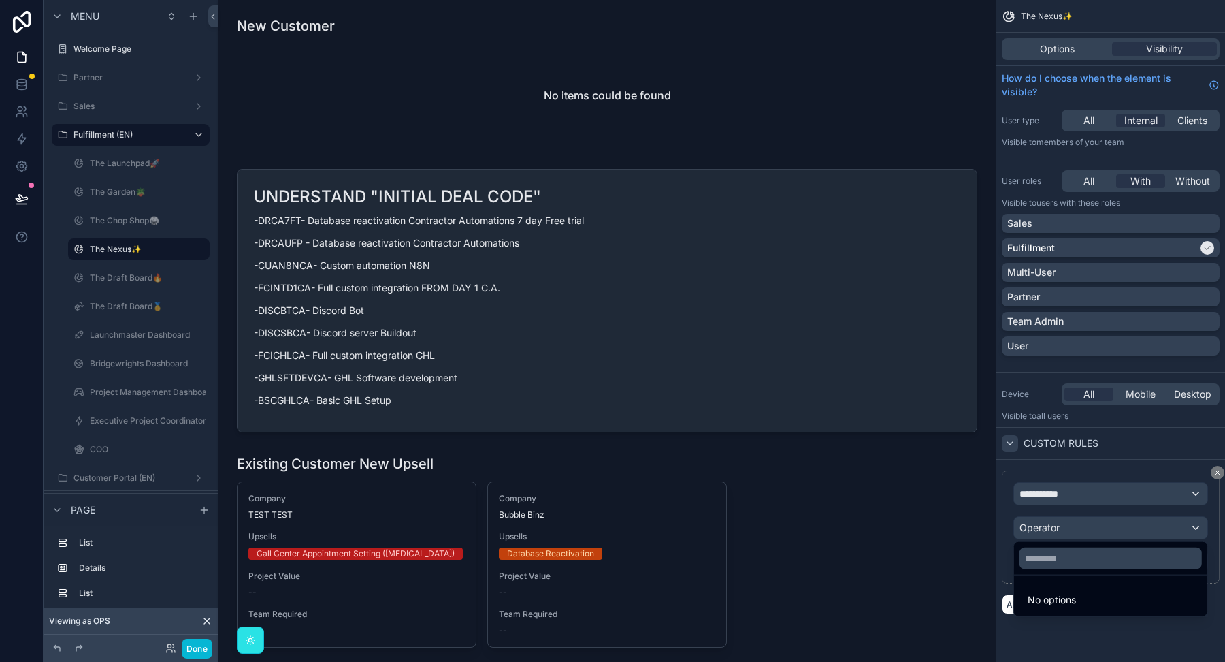
click at [1053, 600] on span "No options" at bounding box center [1052, 600] width 48 height 12
click at [1056, 566] on input "text" at bounding box center [1111, 558] width 182 height 22
click at [1026, 494] on div "scrollable content" at bounding box center [612, 331] width 1225 height 662
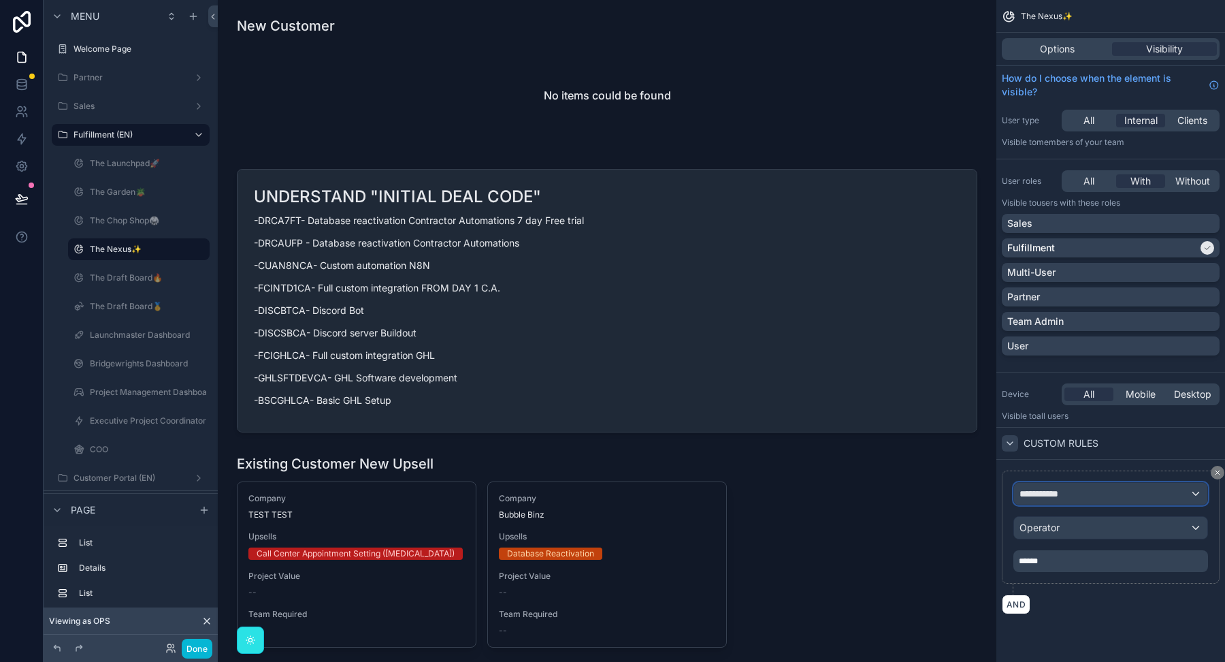
click at [1050, 489] on span "**********" at bounding box center [1045, 494] width 50 height 14
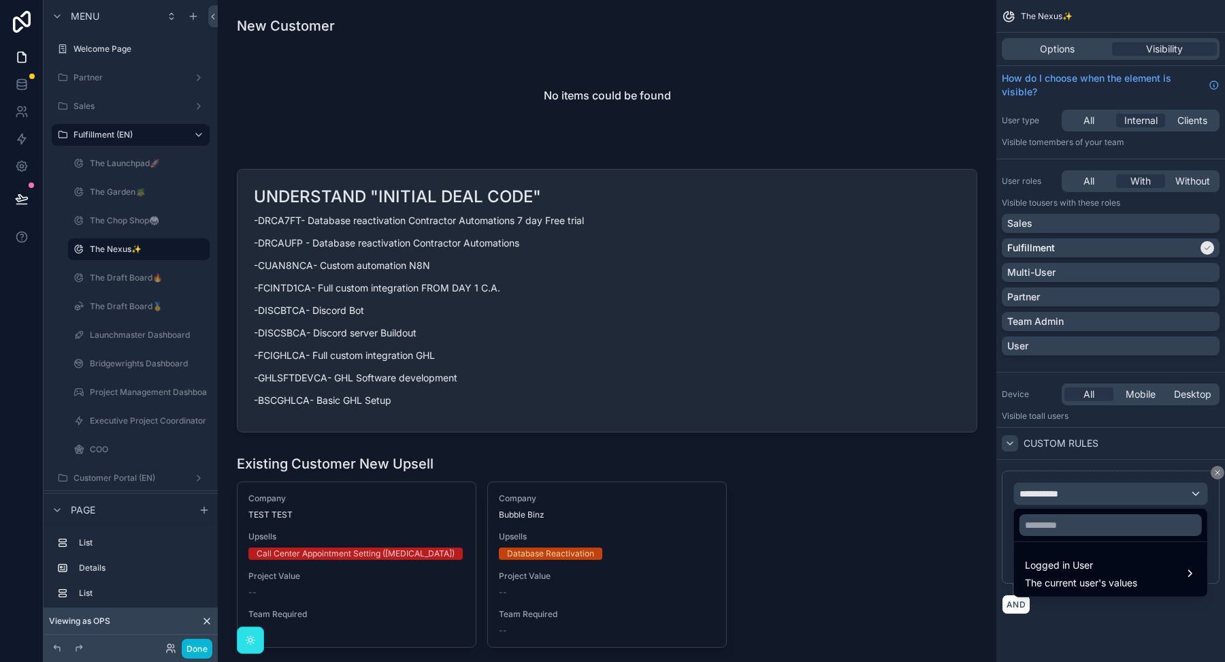
click at [1050, 489] on div "scrollable content" at bounding box center [612, 331] width 1225 height 662
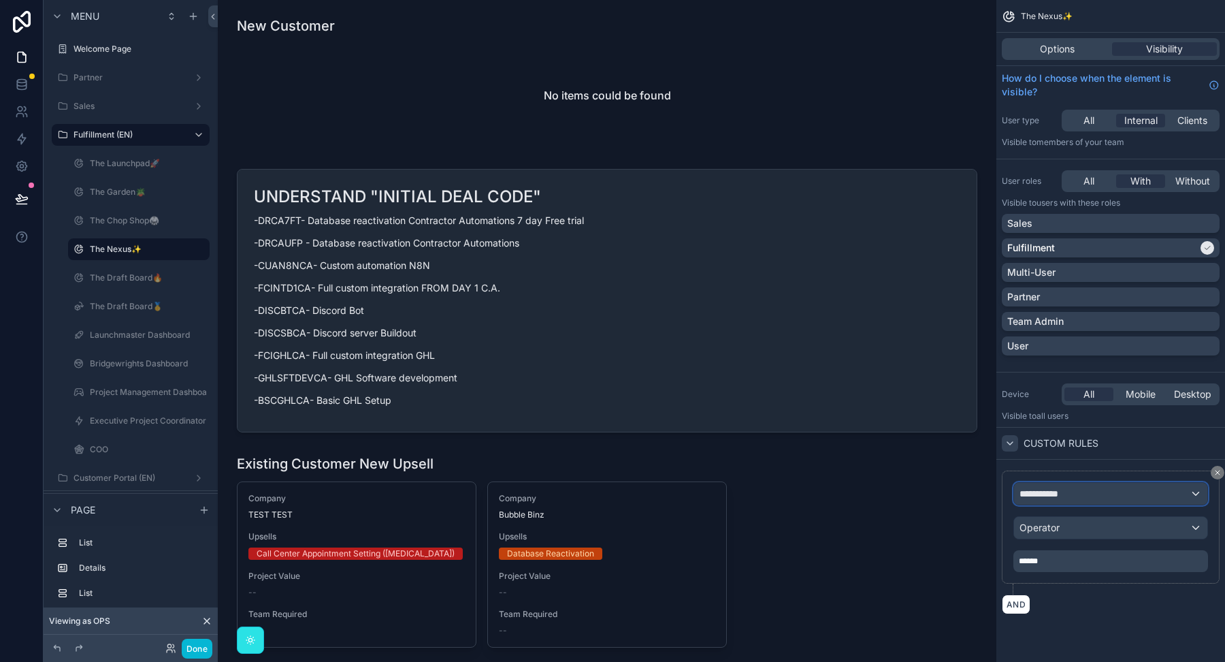
click at [1050, 496] on span "**********" at bounding box center [1045, 494] width 50 height 14
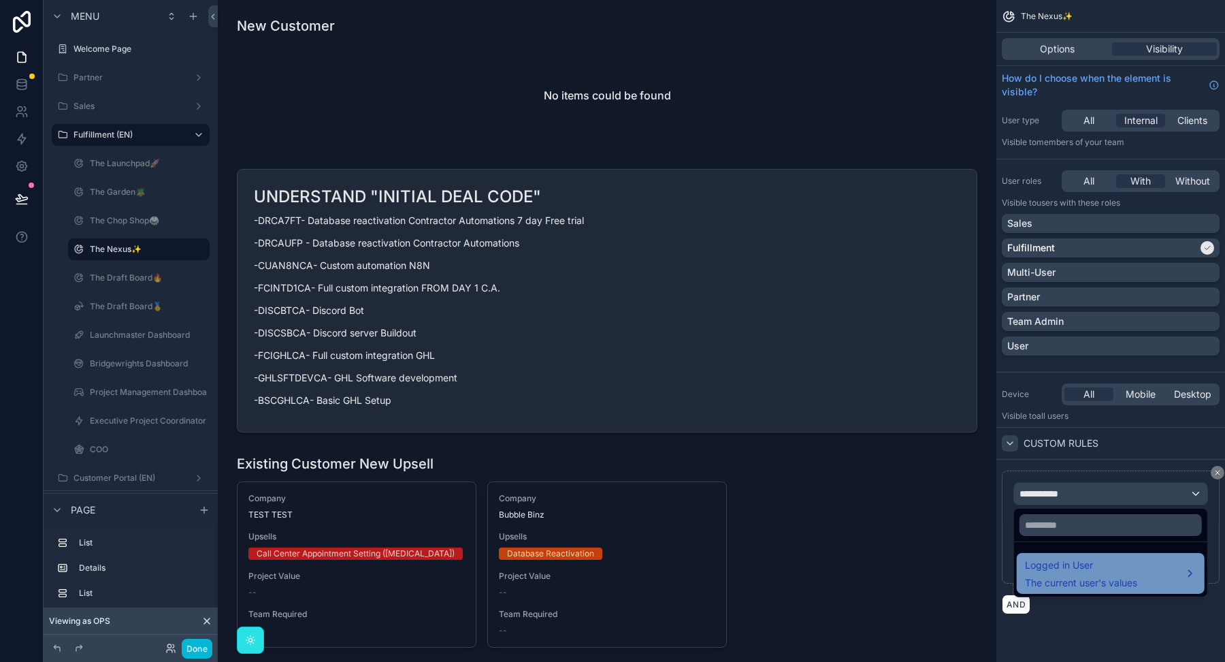
click at [1049, 579] on span "The current user's values" at bounding box center [1081, 583] width 112 height 14
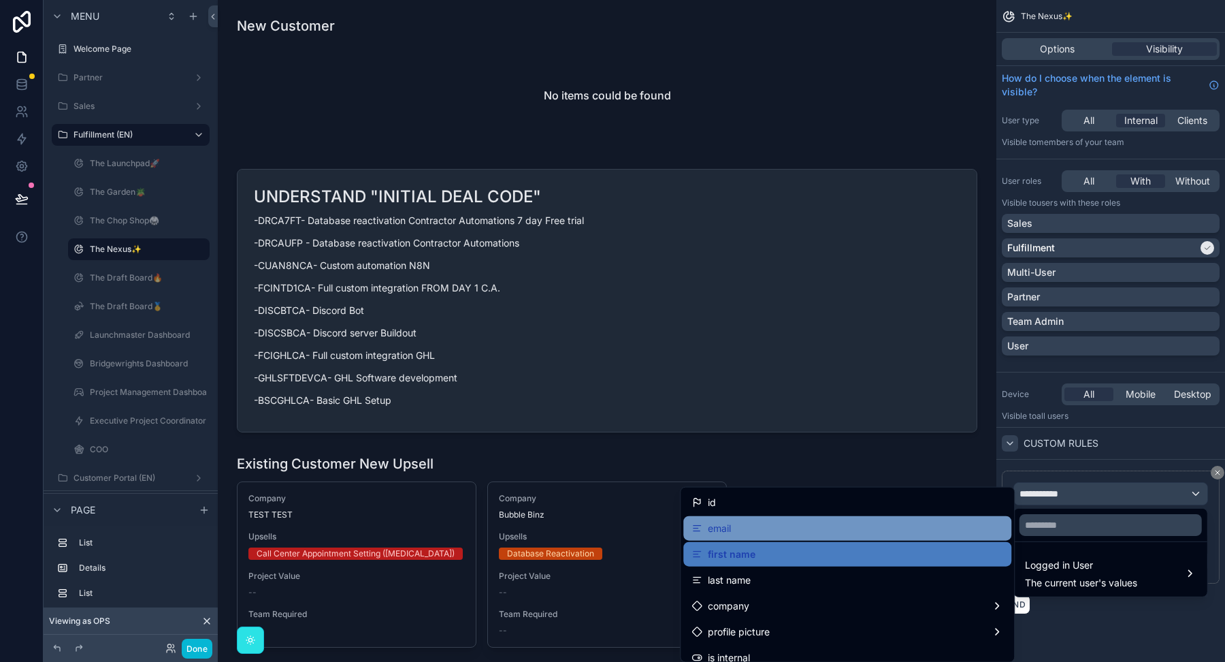
click at [977, 530] on div "email" at bounding box center [848, 528] width 312 height 16
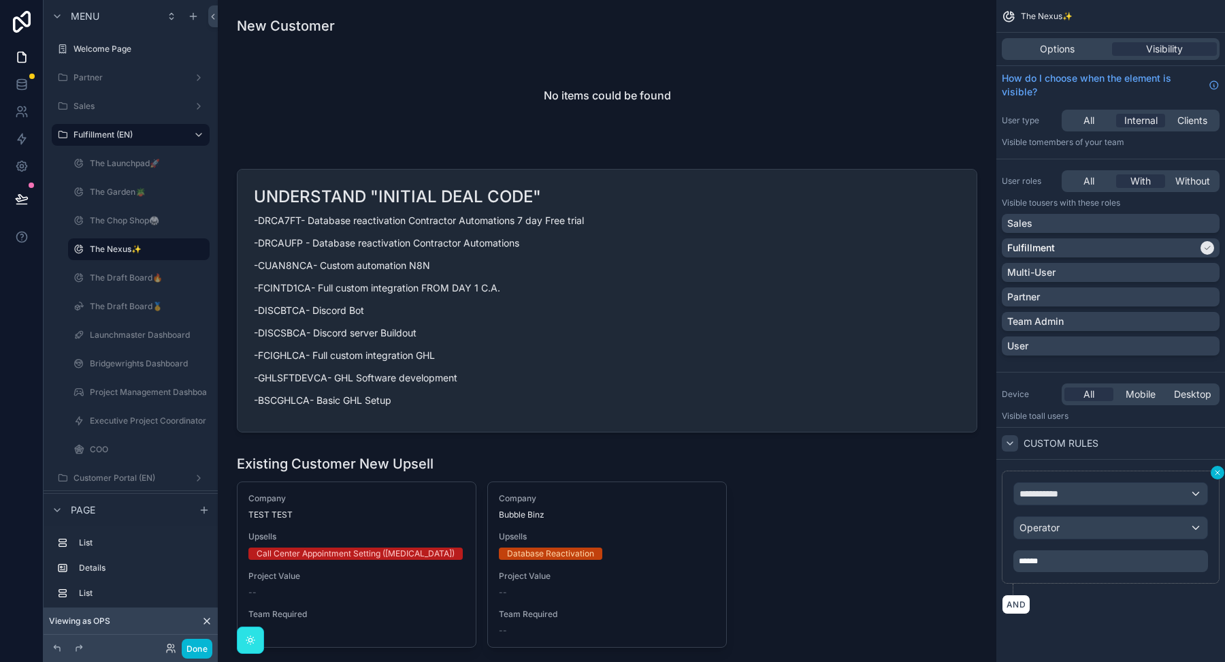
click at [1221, 470] on icon "scrollable content" at bounding box center [1218, 472] width 8 height 8
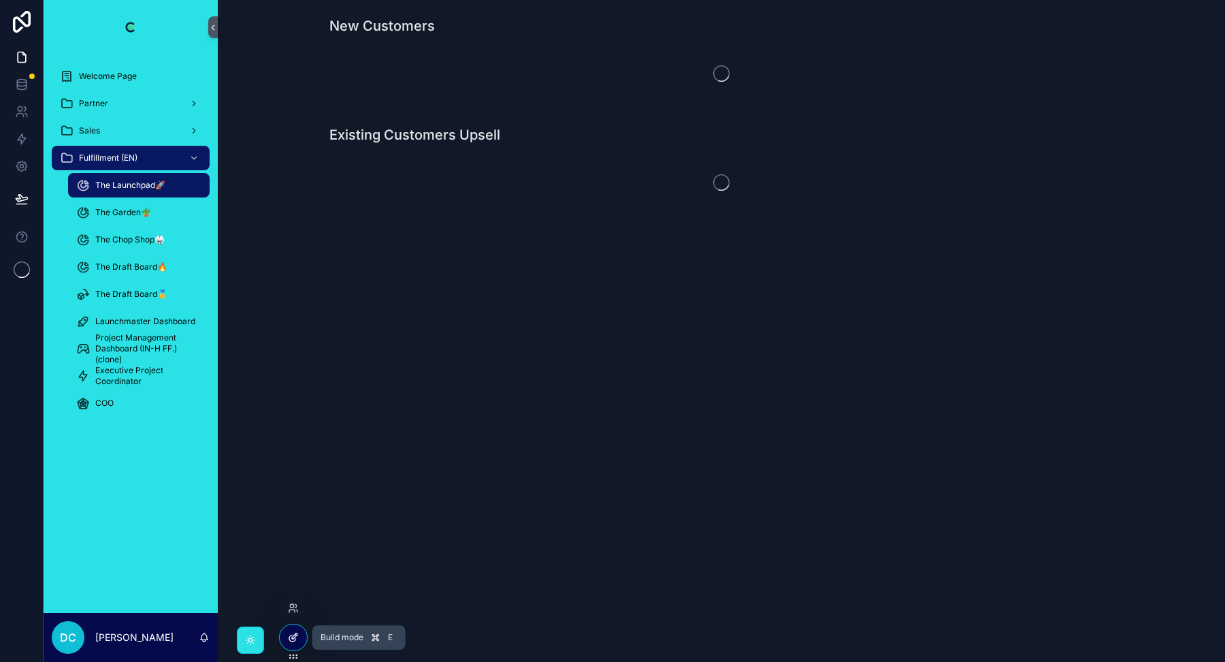
click at [288, 640] on icon at bounding box center [293, 637] width 11 height 11
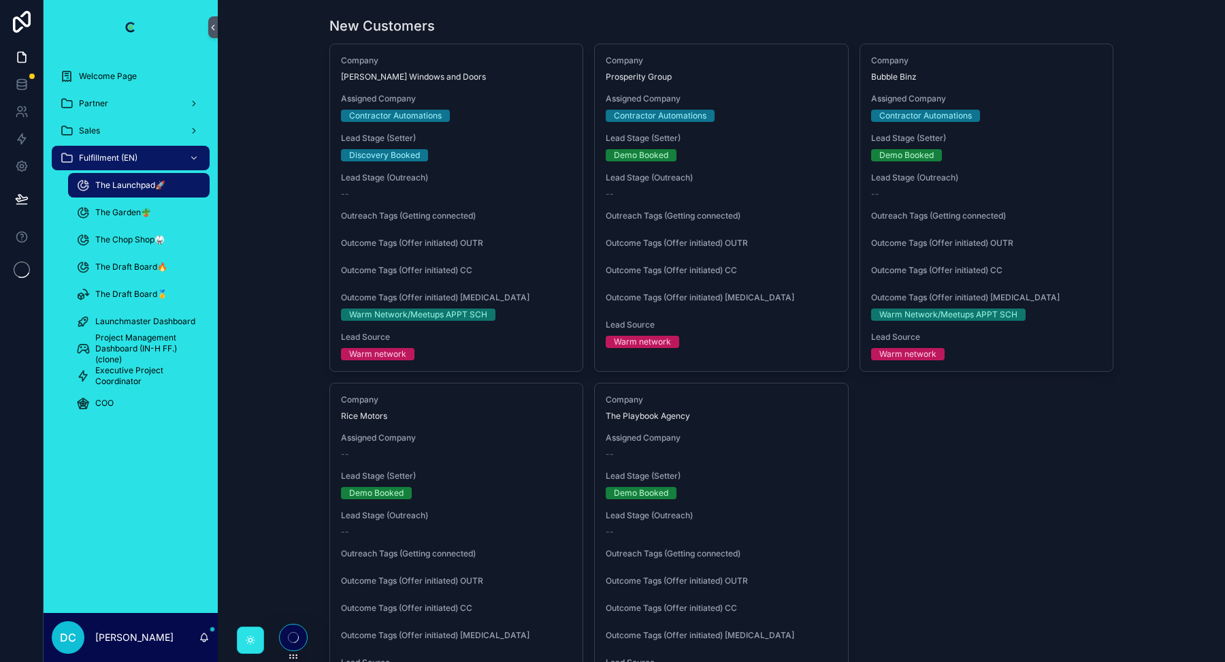
click at [291, 639] on icon at bounding box center [293, 637] width 11 height 11
click at [290, 626] on div at bounding box center [293, 637] width 27 height 26
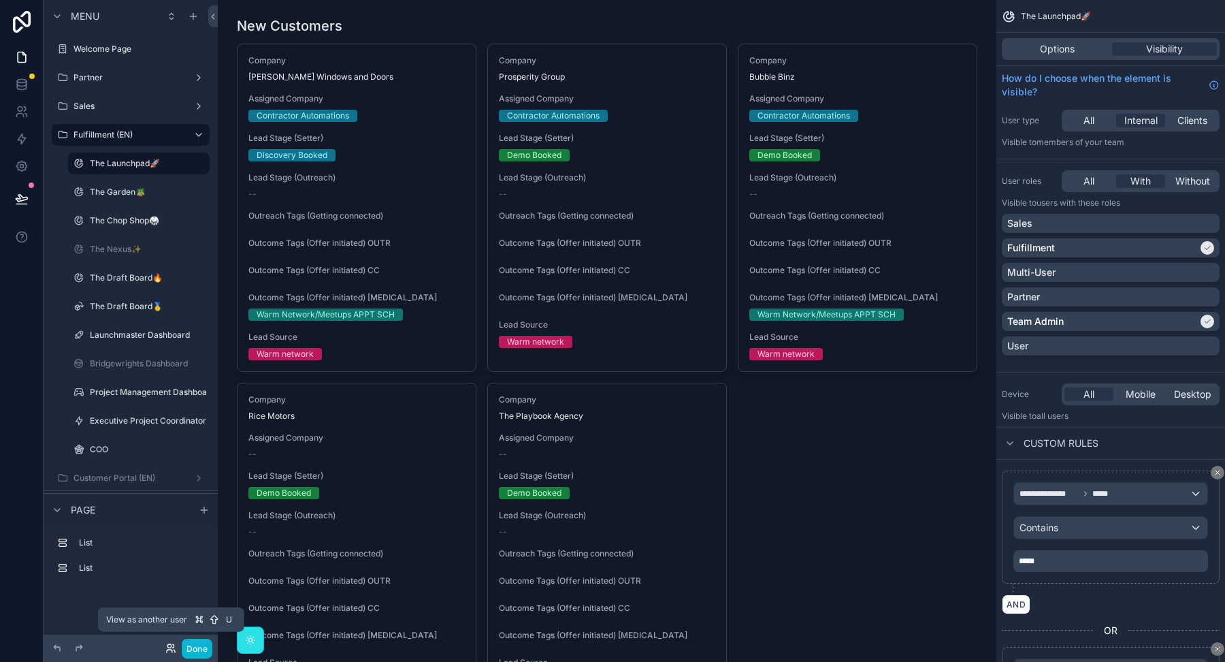
click at [169, 649] on icon at bounding box center [169, 650] width 5 height 3
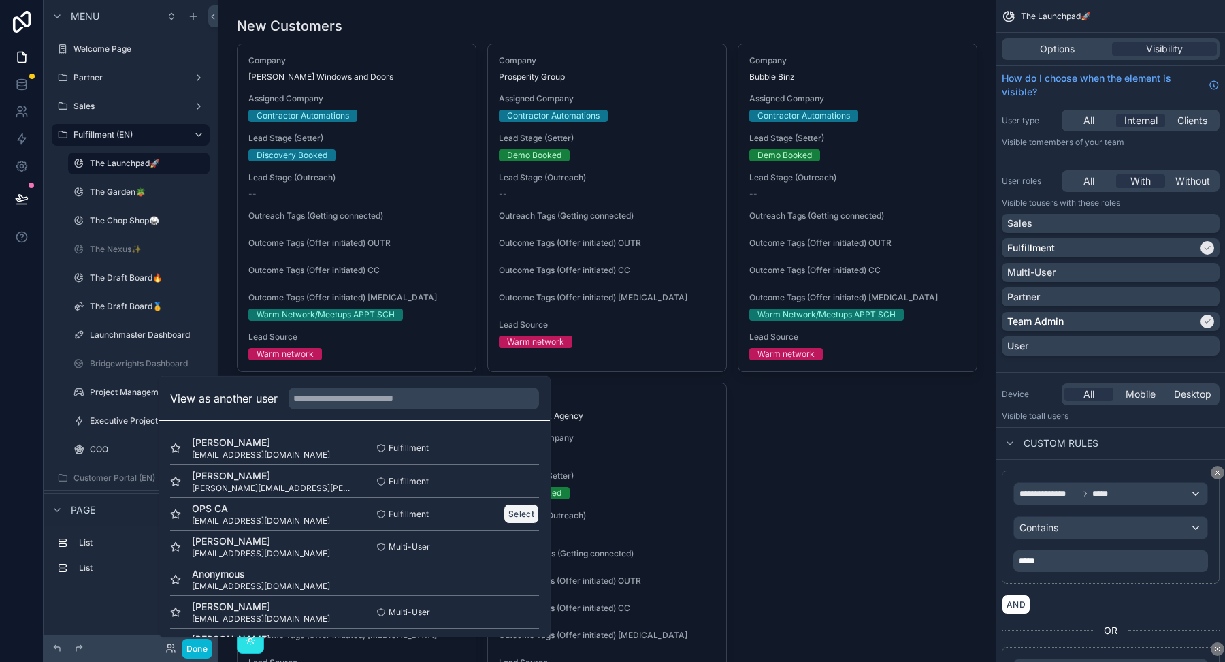
click at [521, 511] on button "Select" at bounding box center [521, 514] width 35 height 20
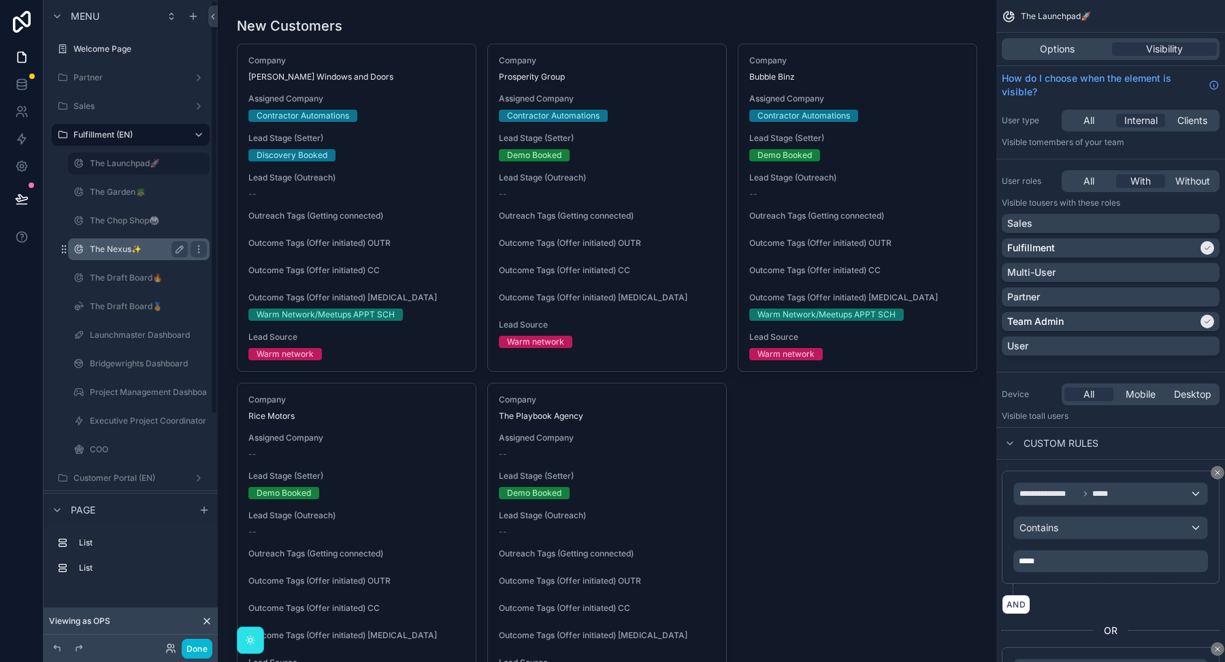
click at [95, 249] on label "The Nexus✨" at bounding box center [136, 249] width 93 height 11
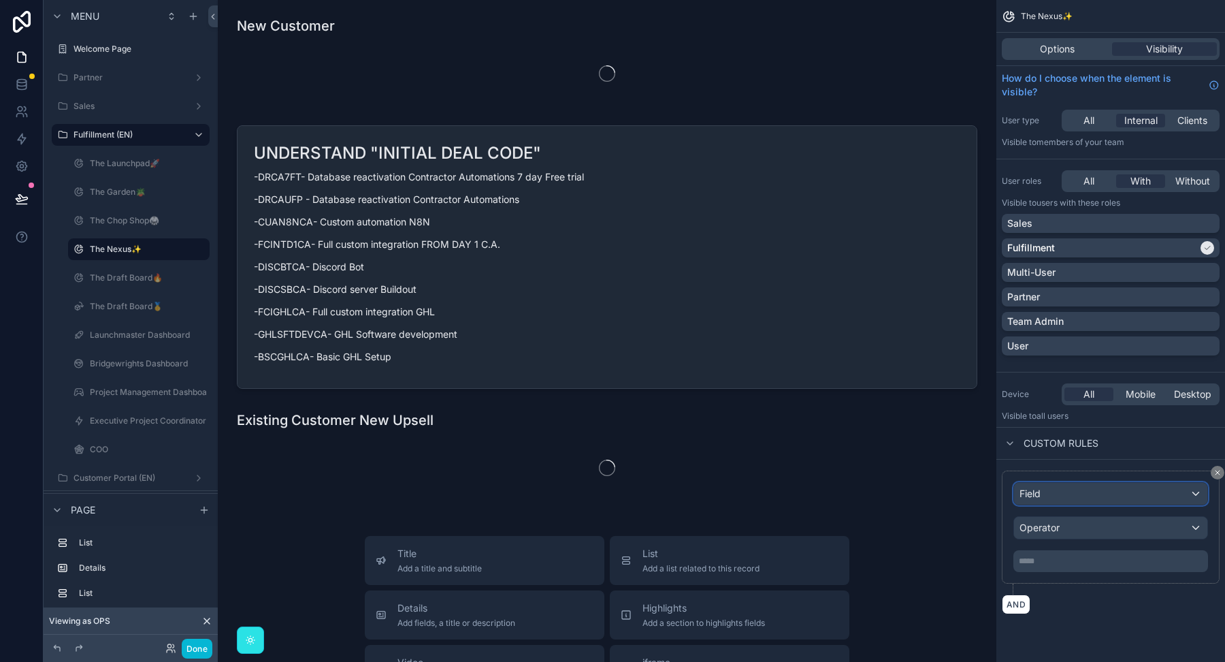
click at [1064, 491] on div "Field" at bounding box center [1110, 494] width 193 height 22
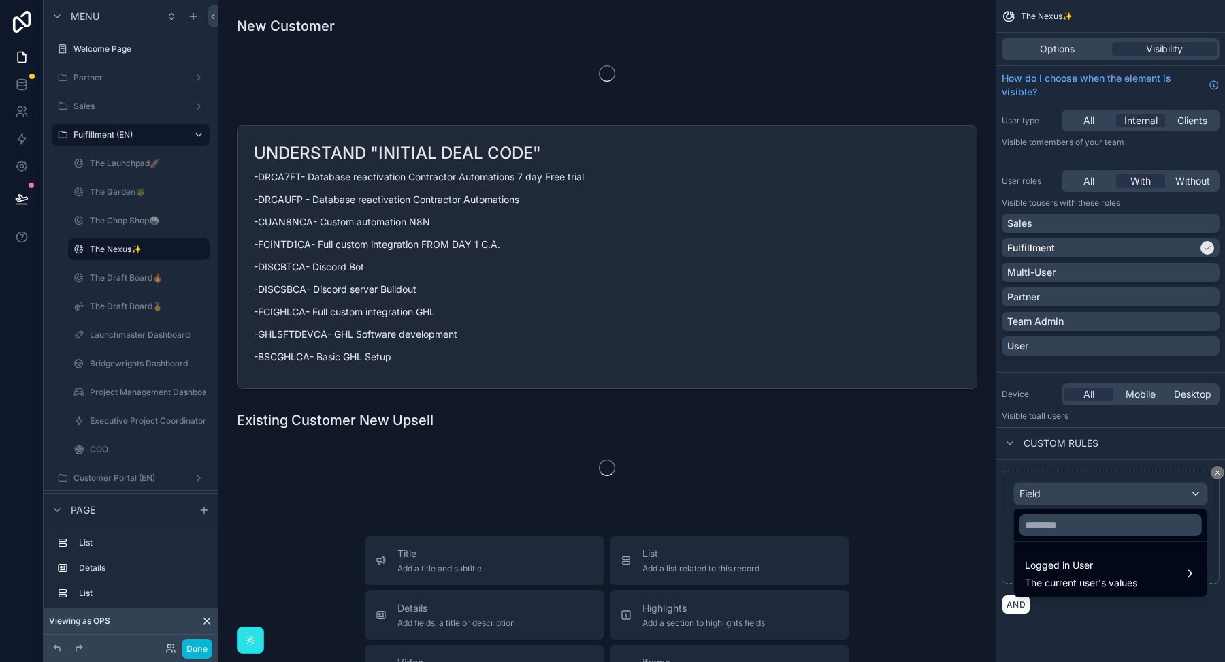
click at [1218, 473] on div "scrollable content" at bounding box center [612, 331] width 1225 height 662
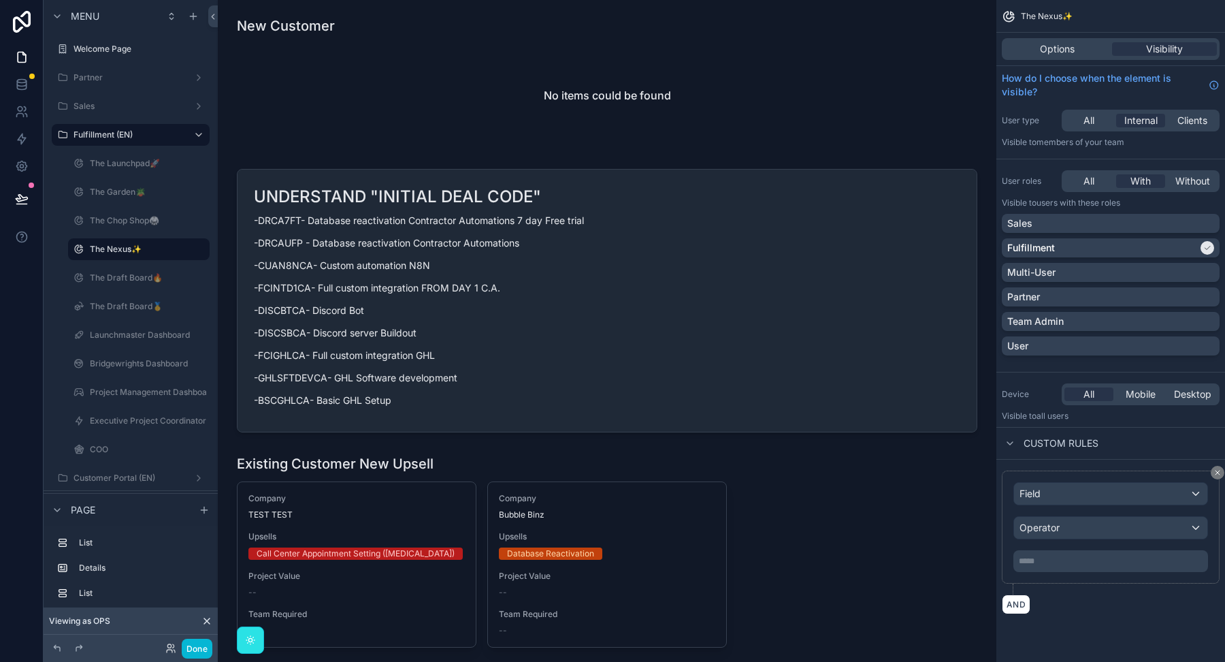
click at [1218, 473] on icon "scrollable content" at bounding box center [1218, 472] width 8 height 8
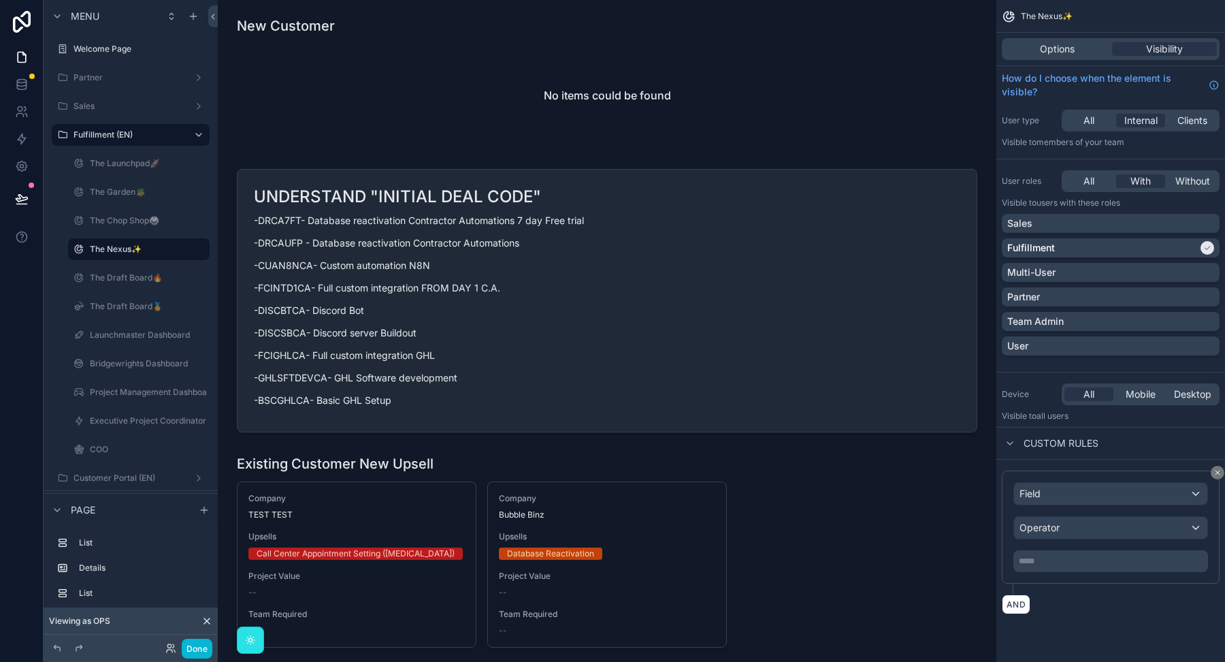
click at [1218, 473] on icon "scrollable content" at bounding box center [1218, 472] width 8 height 8
click at [1219, 470] on icon "scrollable content" at bounding box center [1218, 472] width 8 height 8
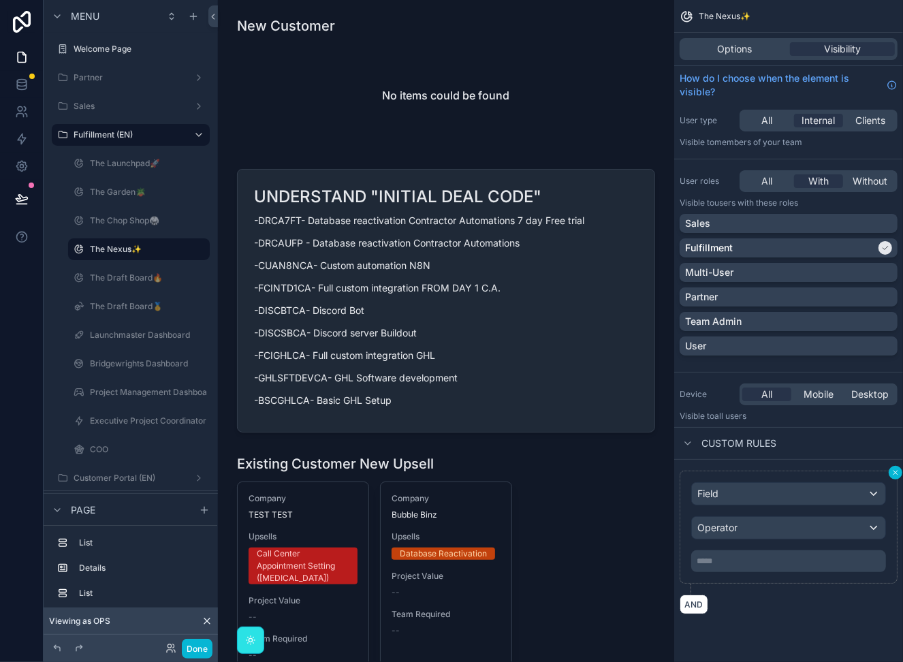
click at [893, 466] on button "scrollable content" at bounding box center [895, 473] width 14 height 14
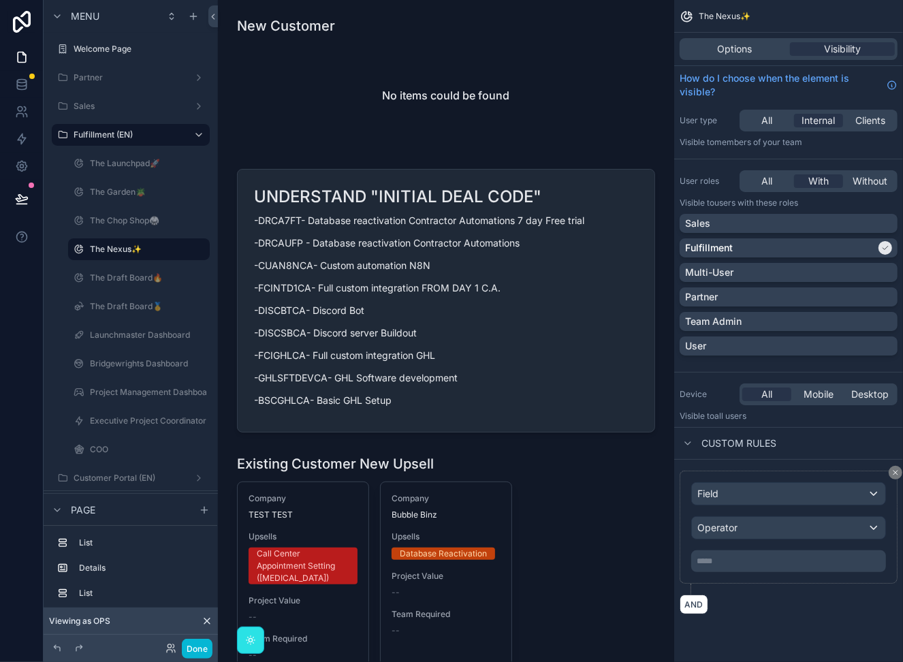
click at [890, 466] on div "Field Operator ***** ﻿ AND" at bounding box center [788, 541] width 229 height 165
click at [891, 468] on icon "scrollable content" at bounding box center [895, 472] width 8 height 8
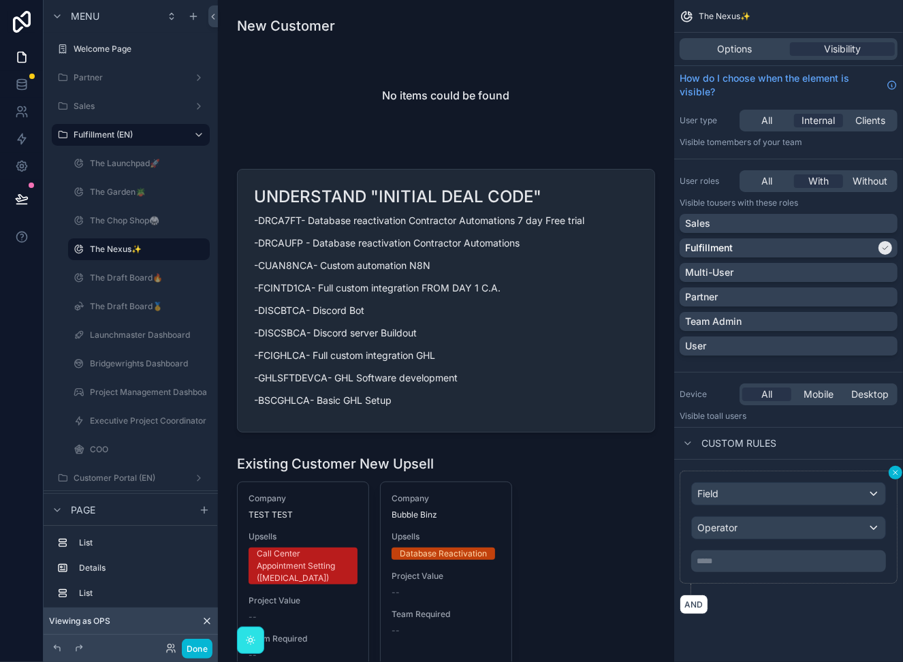
click at [891, 468] on icon "scrollable content" at bounding box center [895, 472] width 8 height 8
click at [827, 479] on div "Field Operator ***** ﻿" at bounding box center [788, 526] width 218 height 113
click at [818, 487] on div "Field" at bounding box center [788, 494] width 193 height 22
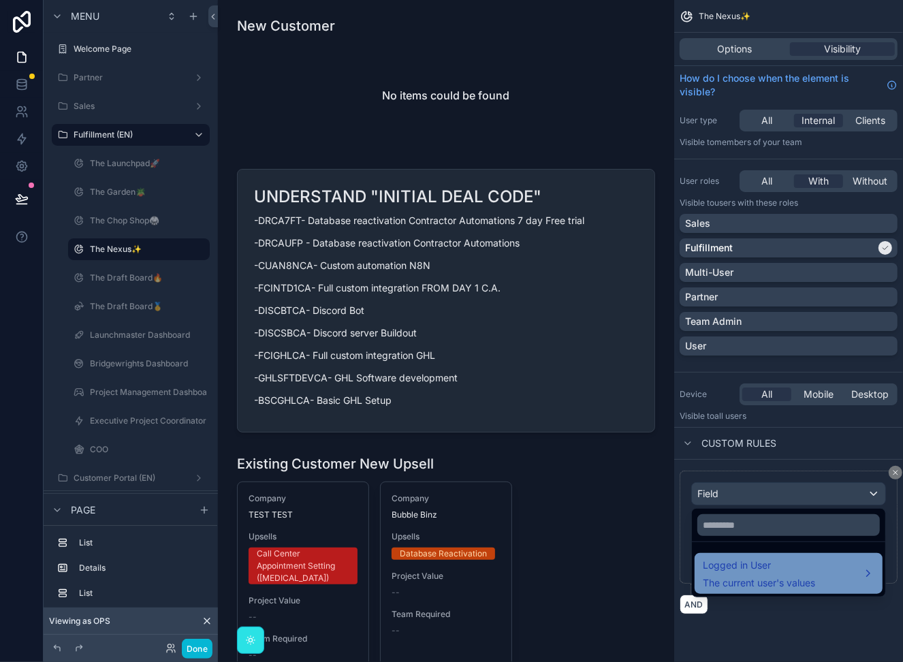
click at [748, 579] on span "The current user's values" at bounding box center [758, 583] width 112 height 14
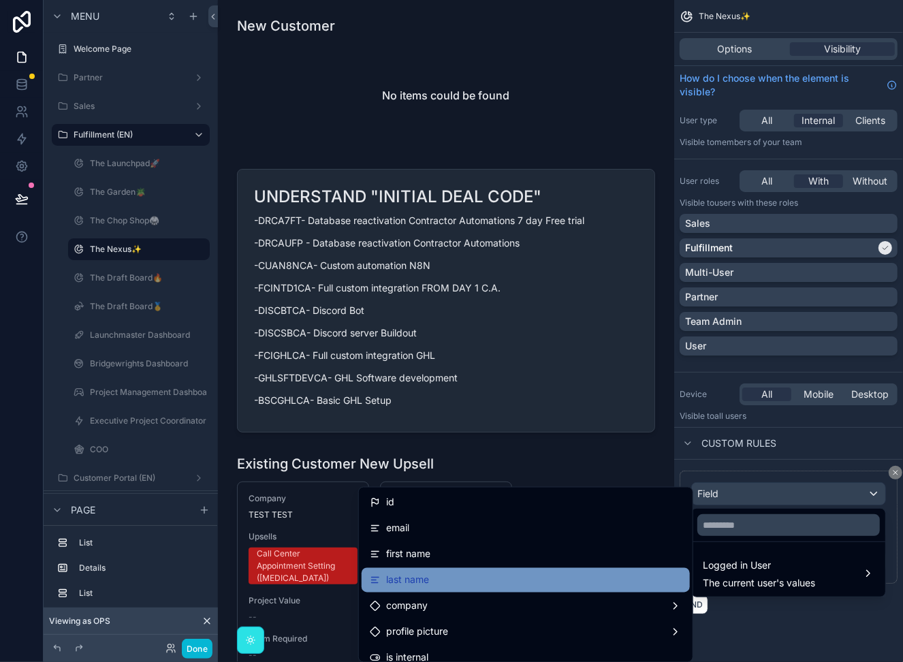
click at [521, 568] on div "last name" at bounding box center [525, 580] width 328 height 25
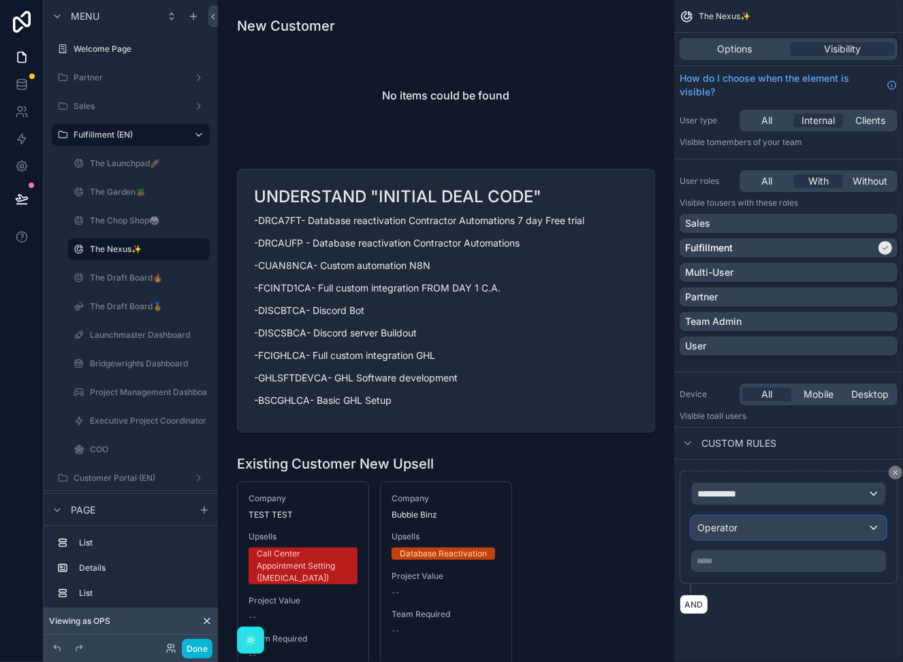
click at [779, 534] on div "Operator" at bounding box center [788, 528] width 193 height 22
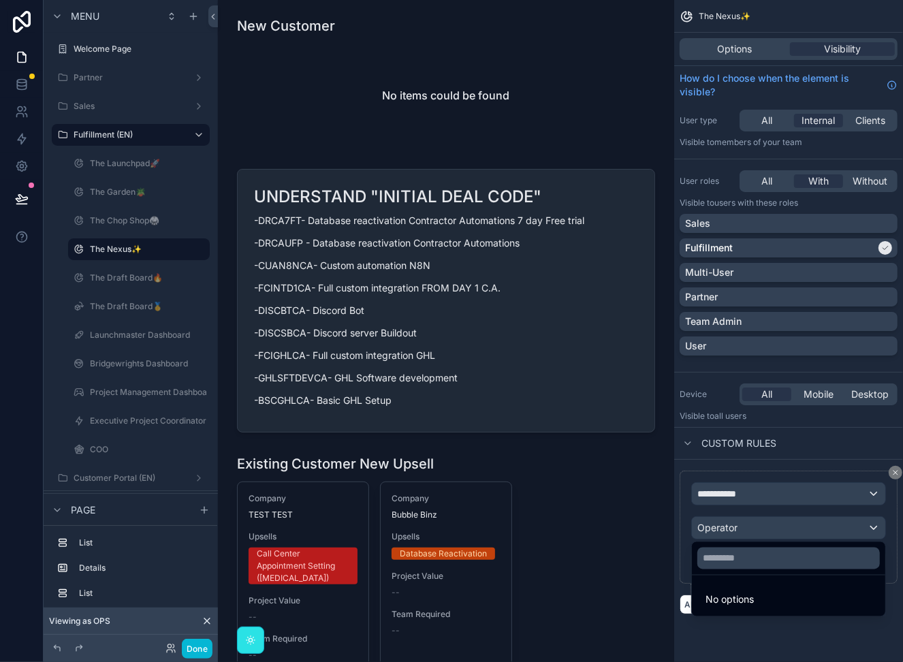
click at [720, 619] on div "scrollable content" at bounding box center [451, 331] width 903 height 662
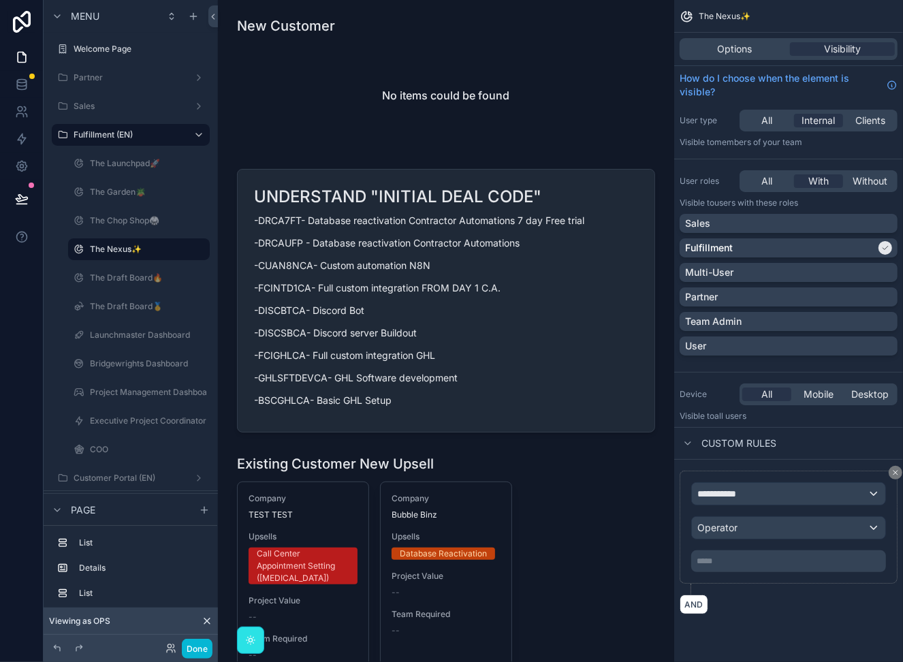
click at [720, 608] on div "AND" at bounding box center [788, 604] width 218 height 20
click at [720, 546] on div "**********" at bounding box center [788, 527] width 195 height 90
click at [720, 499] on div "**********" at bounding box center [788, 494] width 193 height 22
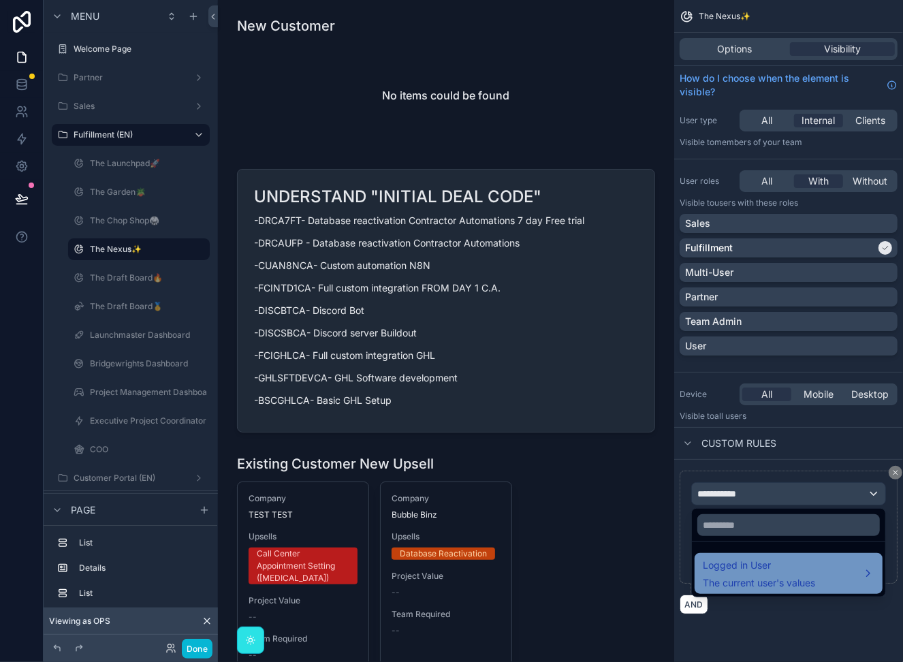
click at [746, 553] on div "Logged in User The current user's values" at bounding box center [788, 573] width 188 height 41
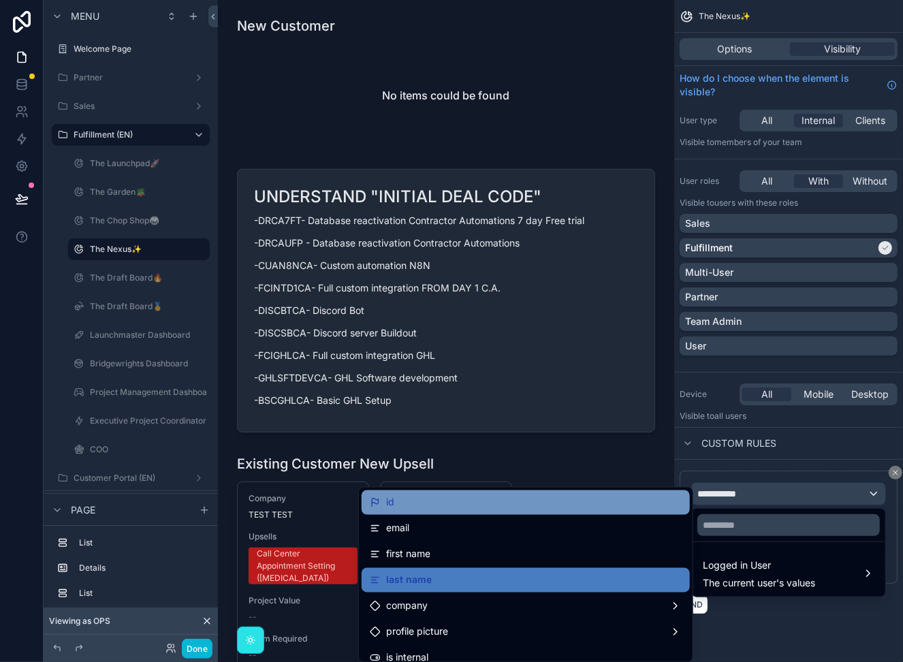
click at [499, 500] on div "id" at bounding box center [526, 502] width 312 height 16
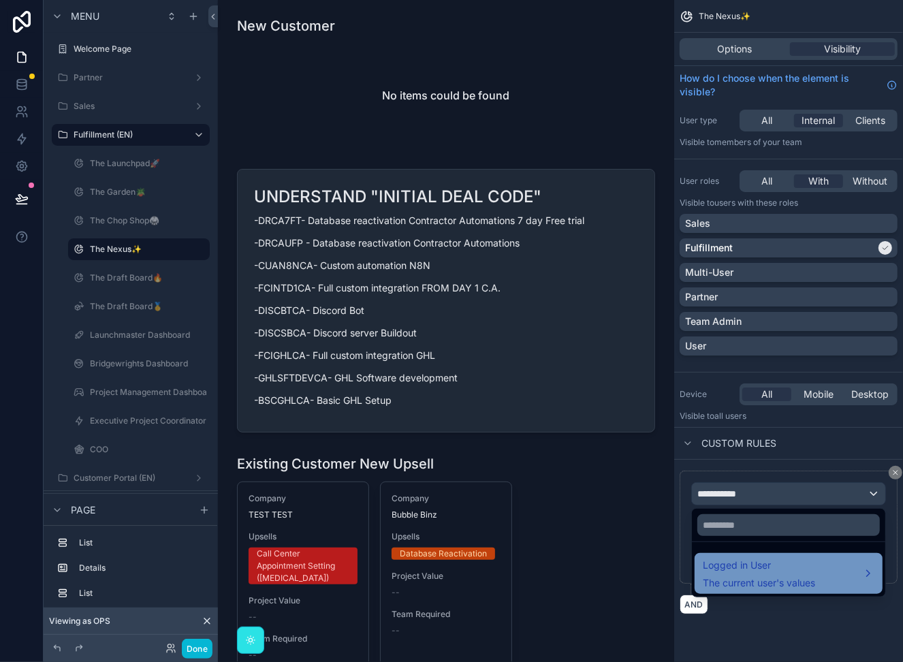
click at [751, 571] on span "Logged in User" at bounding box center [758, 565] width 112 height 16
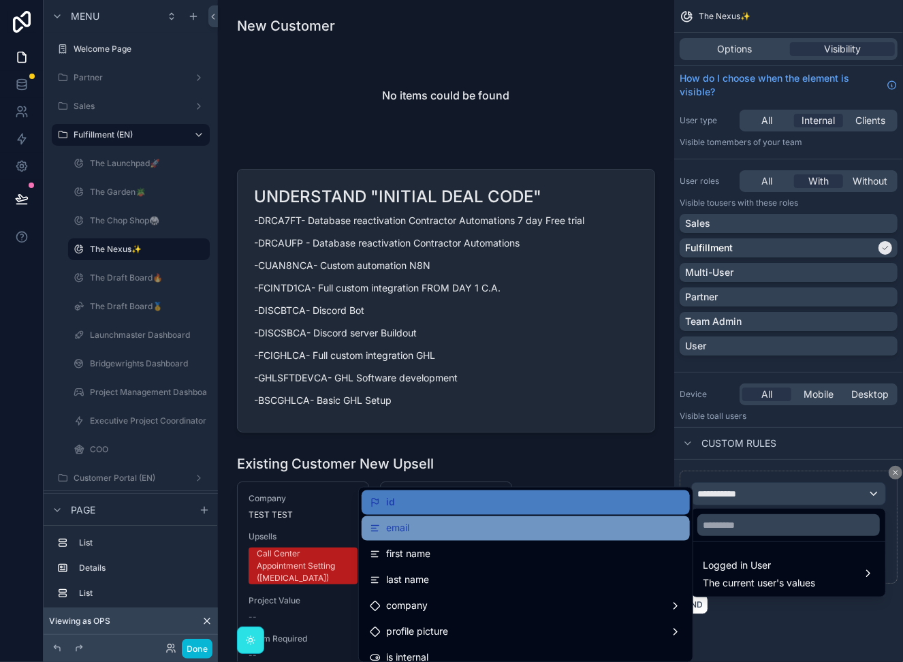
click at [494, 528] on div "email" at bounding box center [526, 528] width 312 height 16
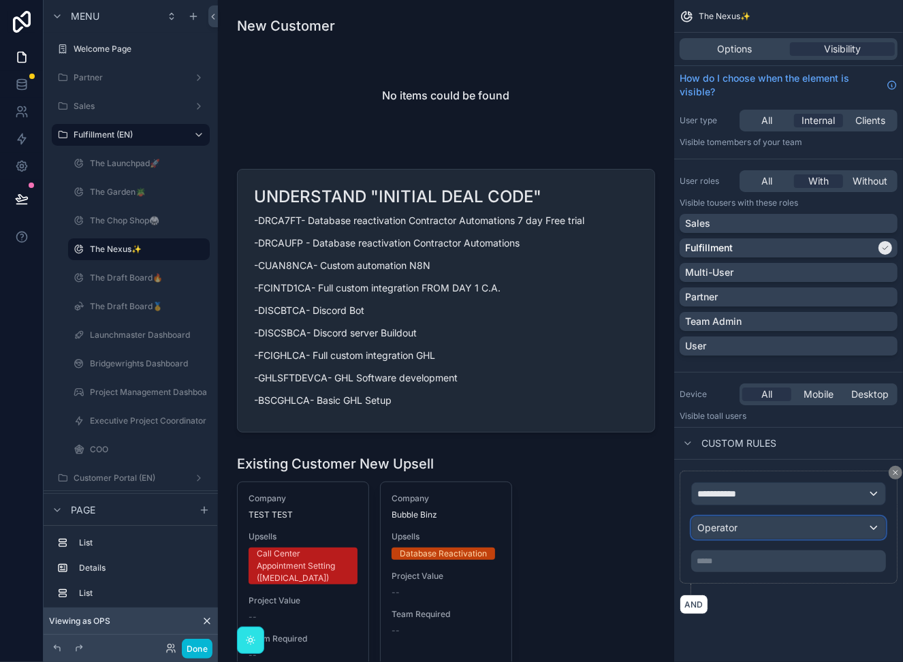
click at [721, 528] on span "Operator" at bounding box center [717, 527] width 40 height 12
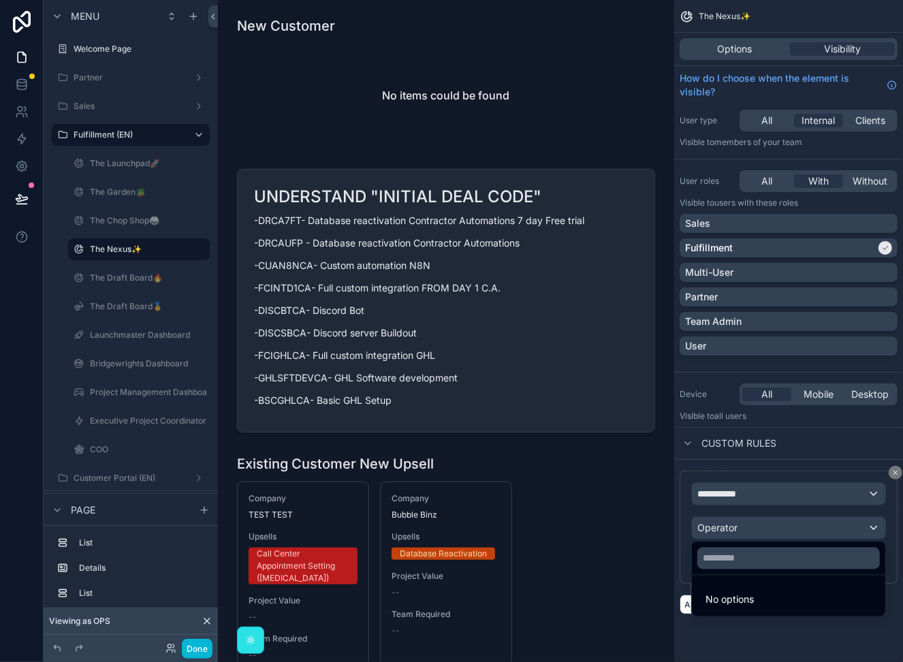
click at [712, 583] on ul "No options" at bounding box center [788, 595] width 193 height 41
click at [718, 499] on div "scrollable content" at bounding box center [451, 331] width 903 height 662
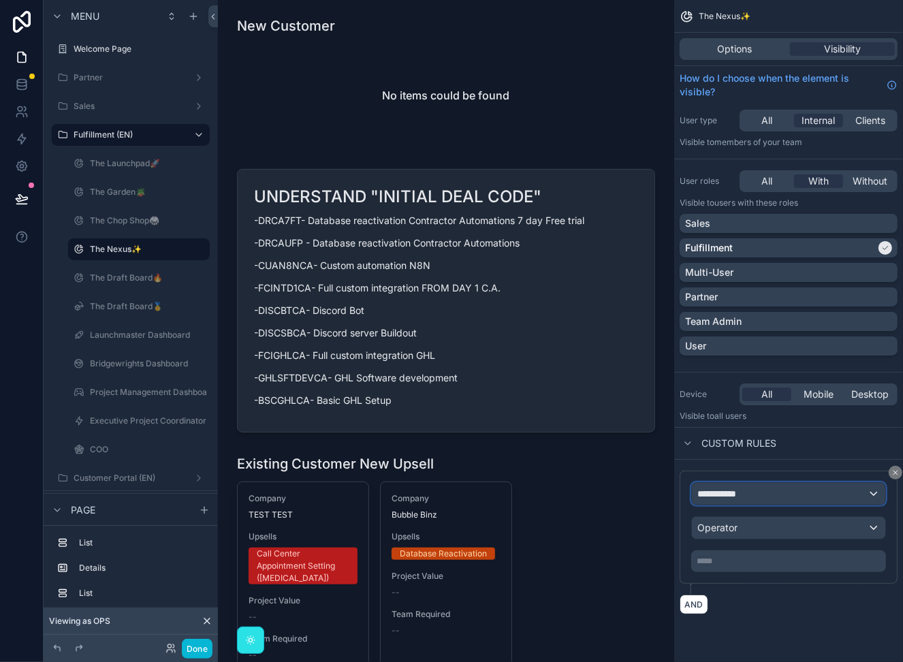
click at [718, 499] on div "**********" at bounding box center [788, 494] width 193 height 22
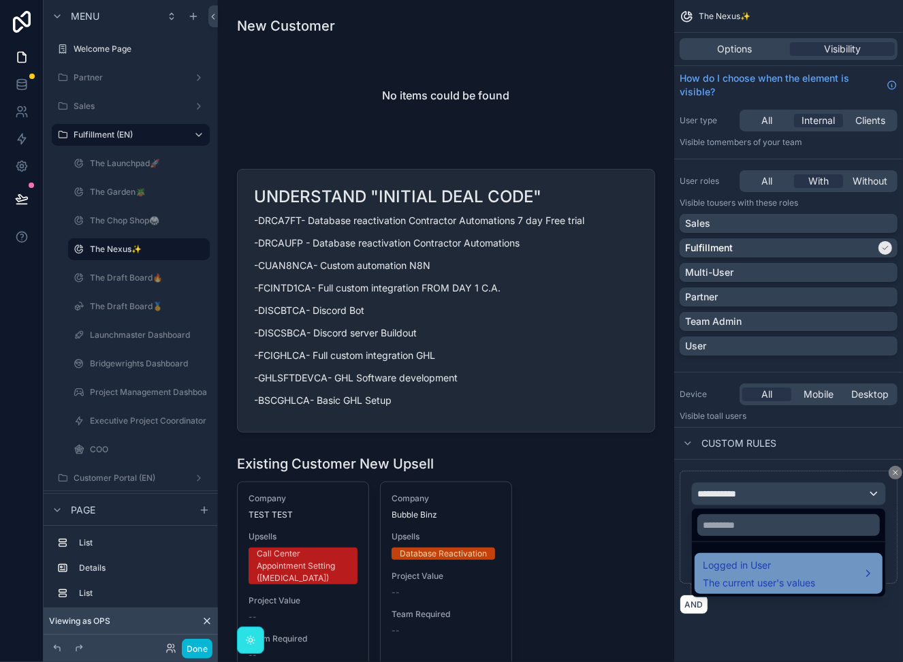
click at [716, 565] on span "Logged in User" at bounding box center [758, 565] width 112 height 16
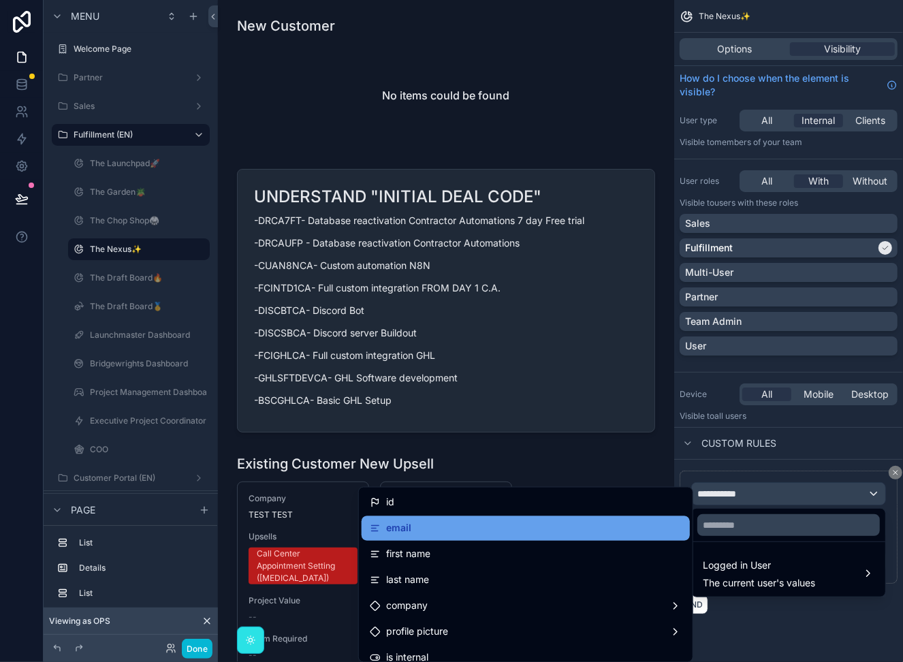
click at [551, 524] on div "email" at bounding box center [526, 528] width 312 height 16
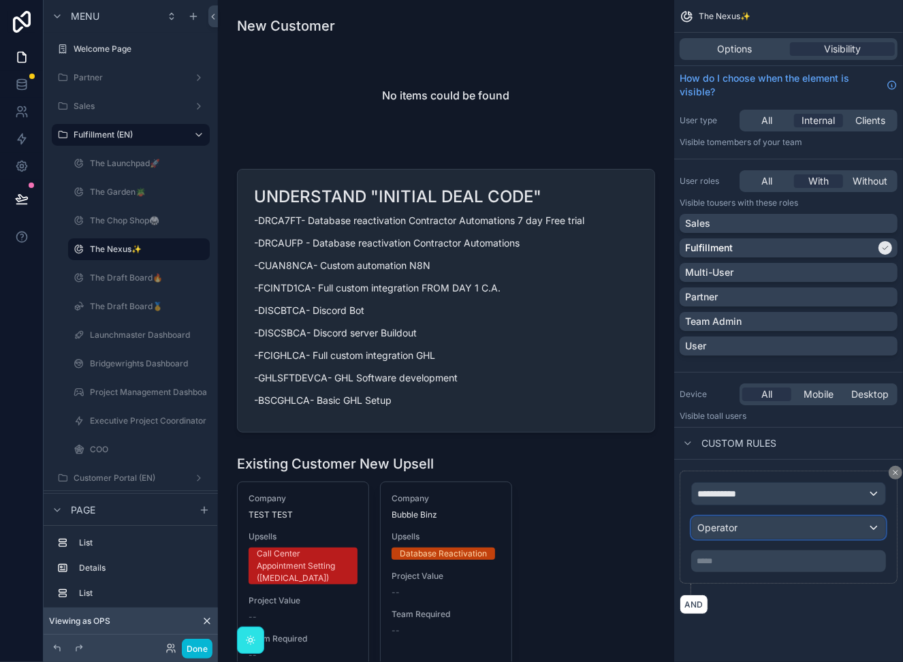
click at [777, 521] on div "Operator" at bounding box center [788, 528] width 193 height 22
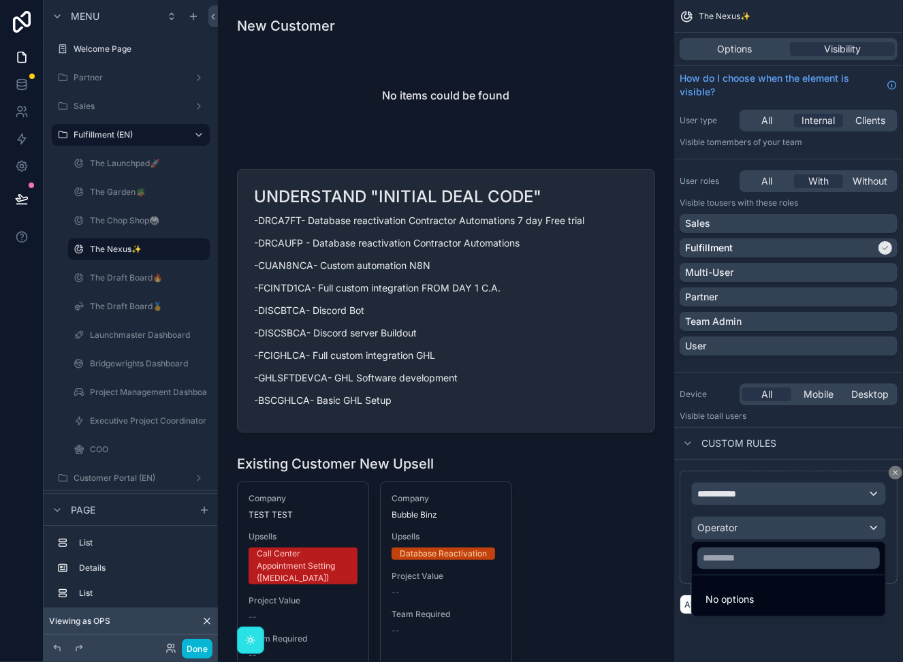
click at [776, 512] on div "scrollable content" at bounding box center [451, 331] width 903 height 662
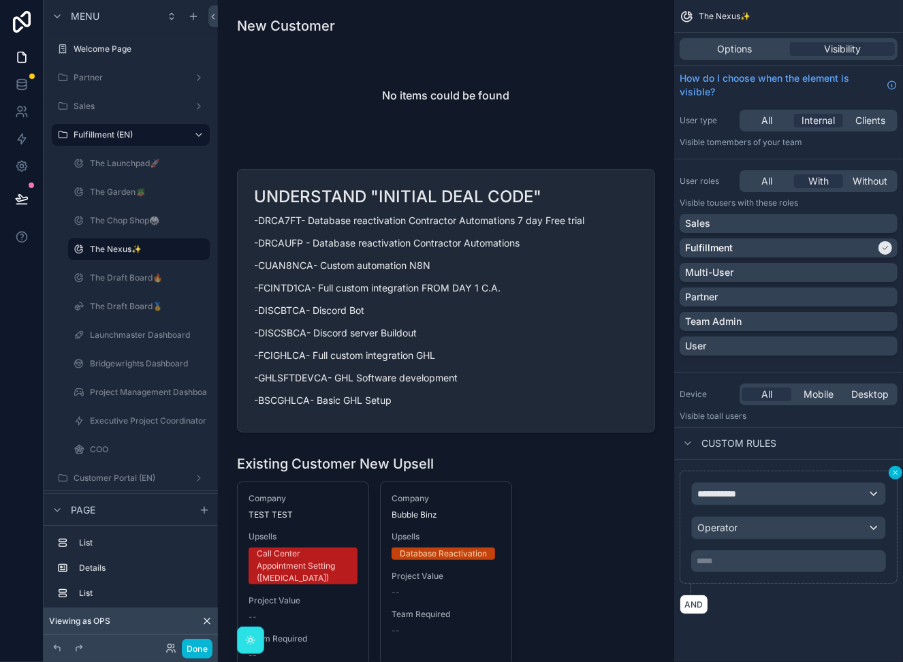
click at [896, 472] on icon "scrollable content" at bounding box center [895, 472] width 8 height 8
click at [807, 561] on p "***** ﻿" at bounding box center [789, 560] width 187 height 11
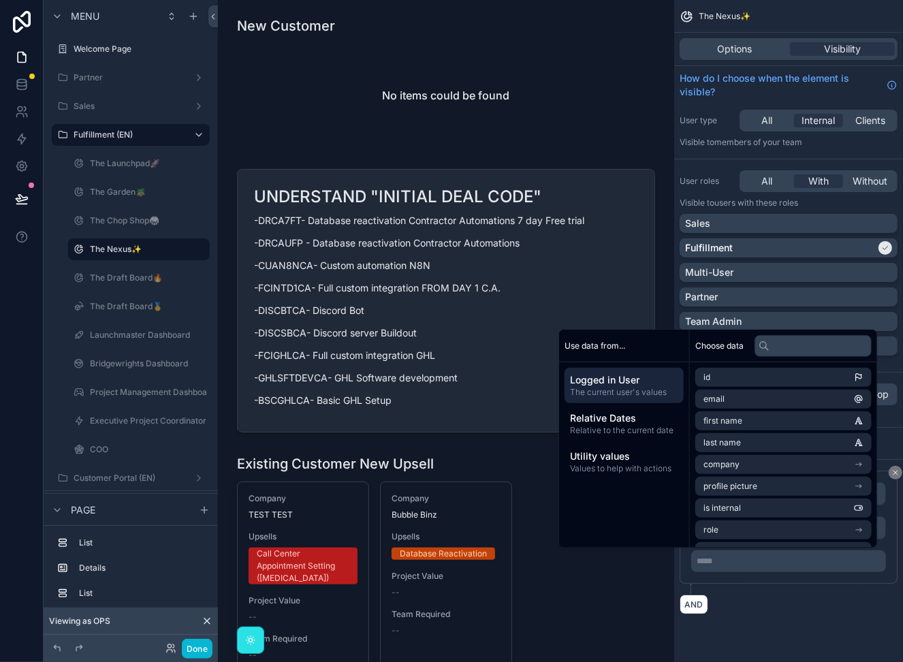
click at [815, 607] on div "AND" at bounding box center [788, 604] width 218 height 20
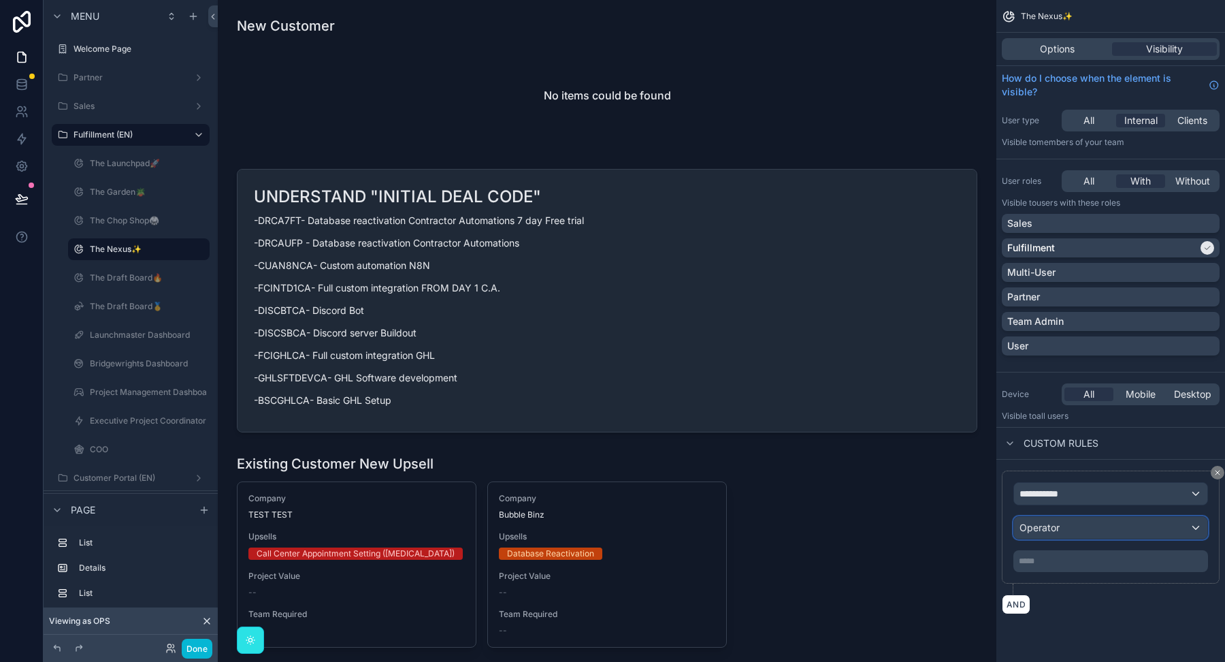
click at [1132, 529] on div "Operator" at bounding box center [1110, 528] width 193 height 22
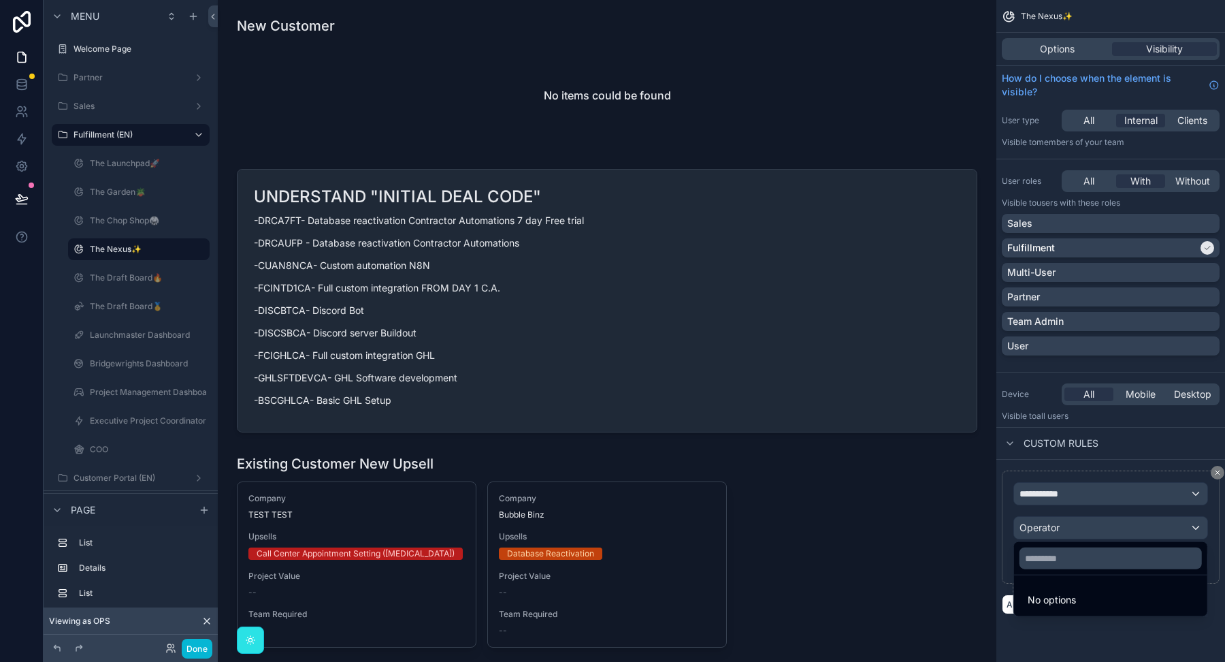
click at [1118, 500] on div "scrollable content" at bounding box center [612, 331] width 1225 height 662
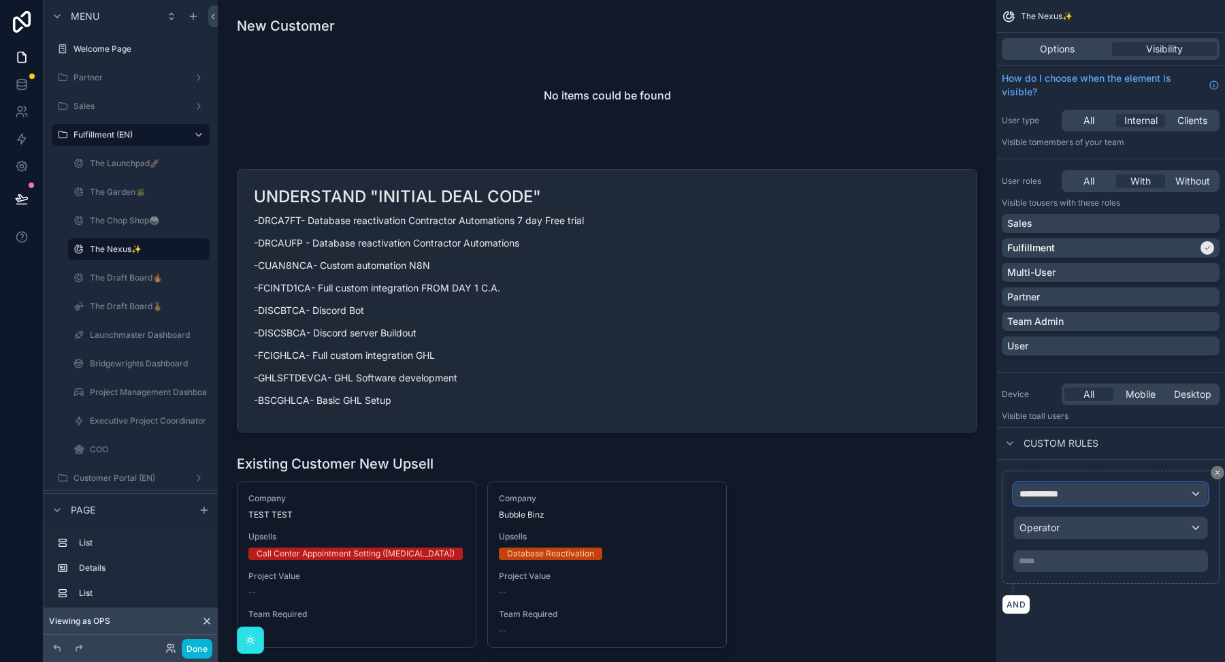
click at [1118, 497] on div "**********" at bounding box center [1110, 494] width 193 height 22
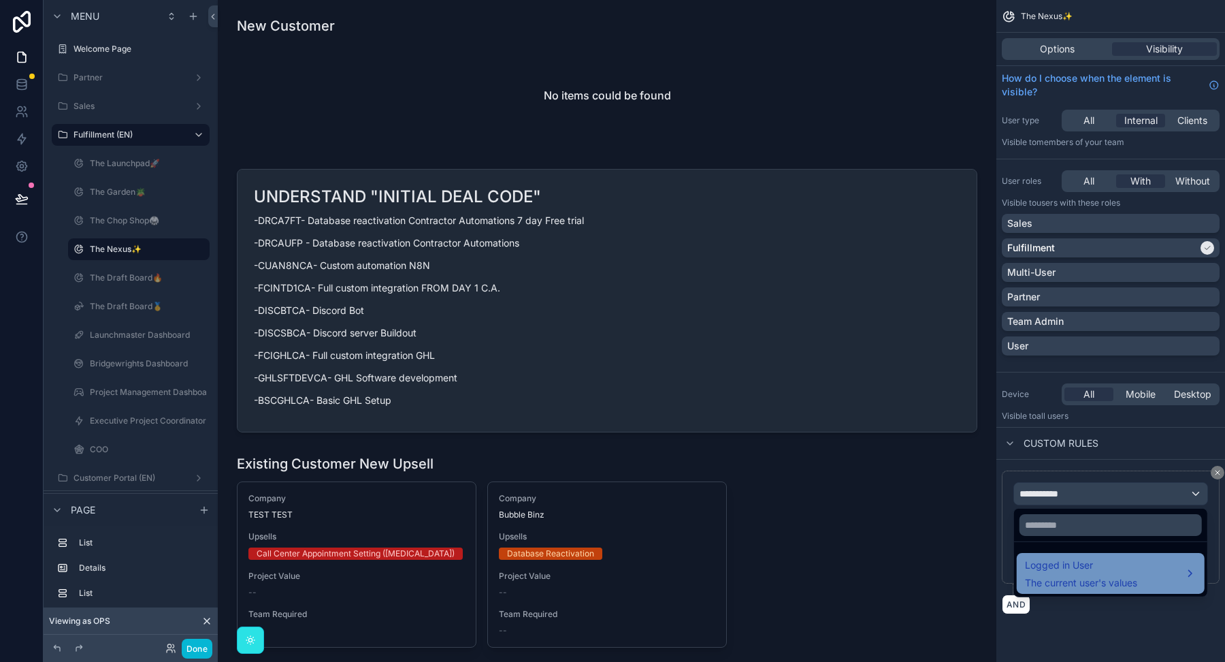
click at [1100, 577] on span "The current user's values" at bounding box center [1081, 583] width 112 height 14
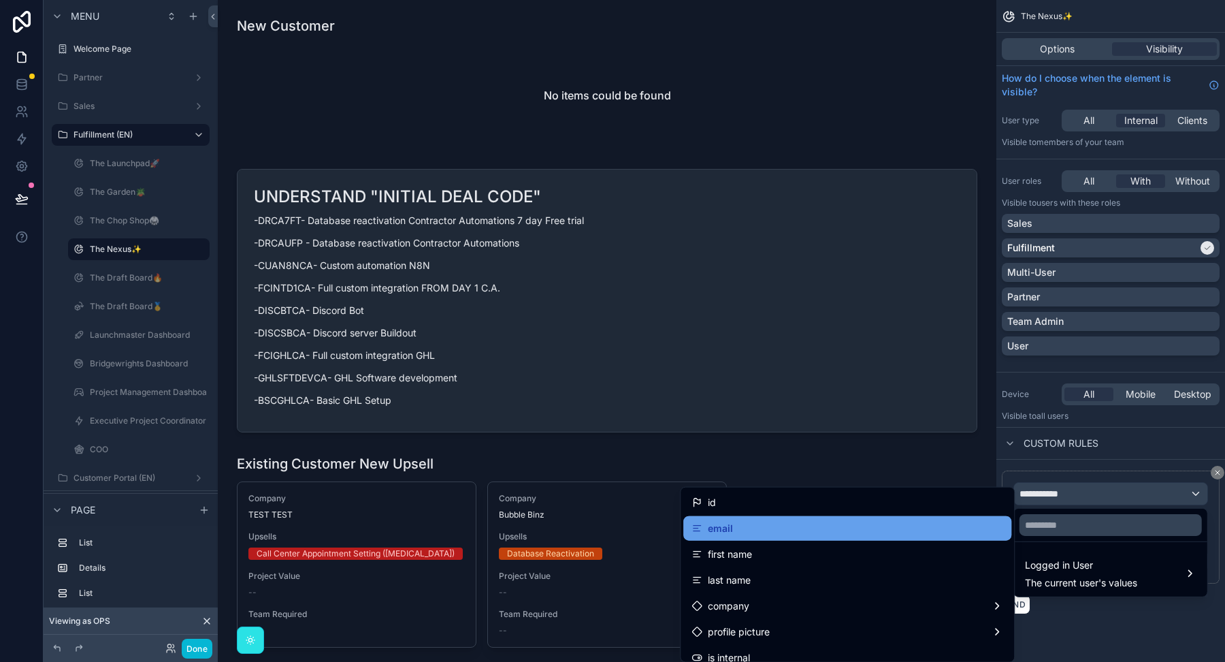
click at [902, 534] on div "email" at bounding box center [848, 528] width 312 height 16
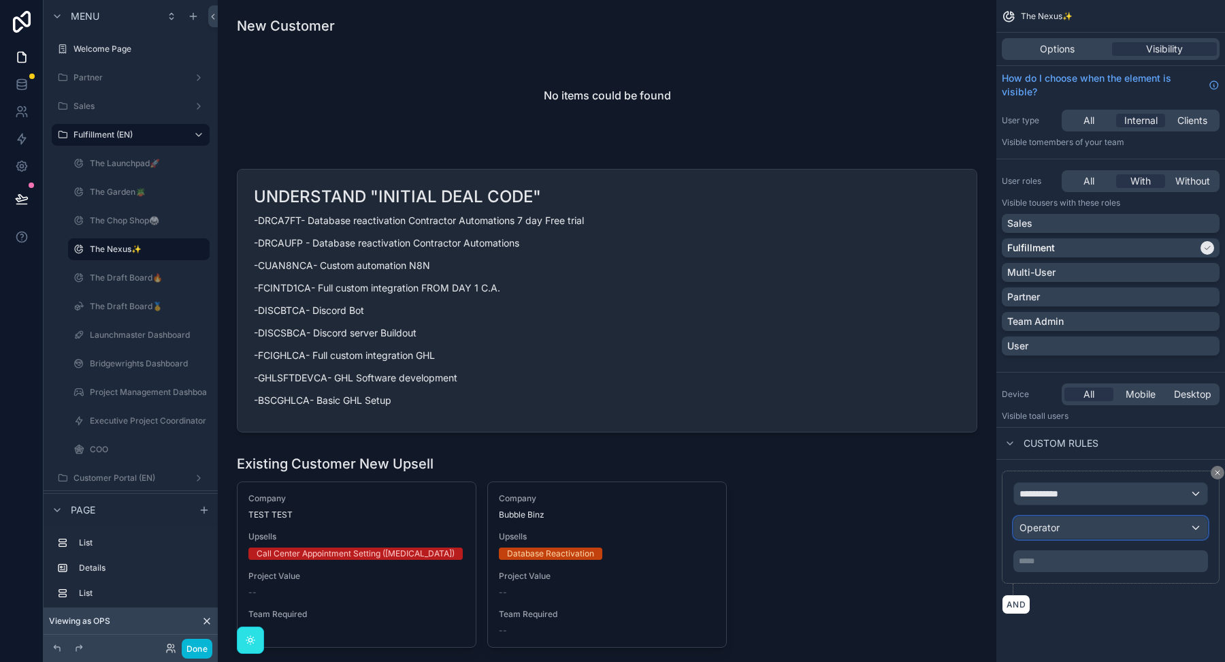
click at [1125, 518] on div "Operator" at bounding box center [1110, 528] width 193 height 22
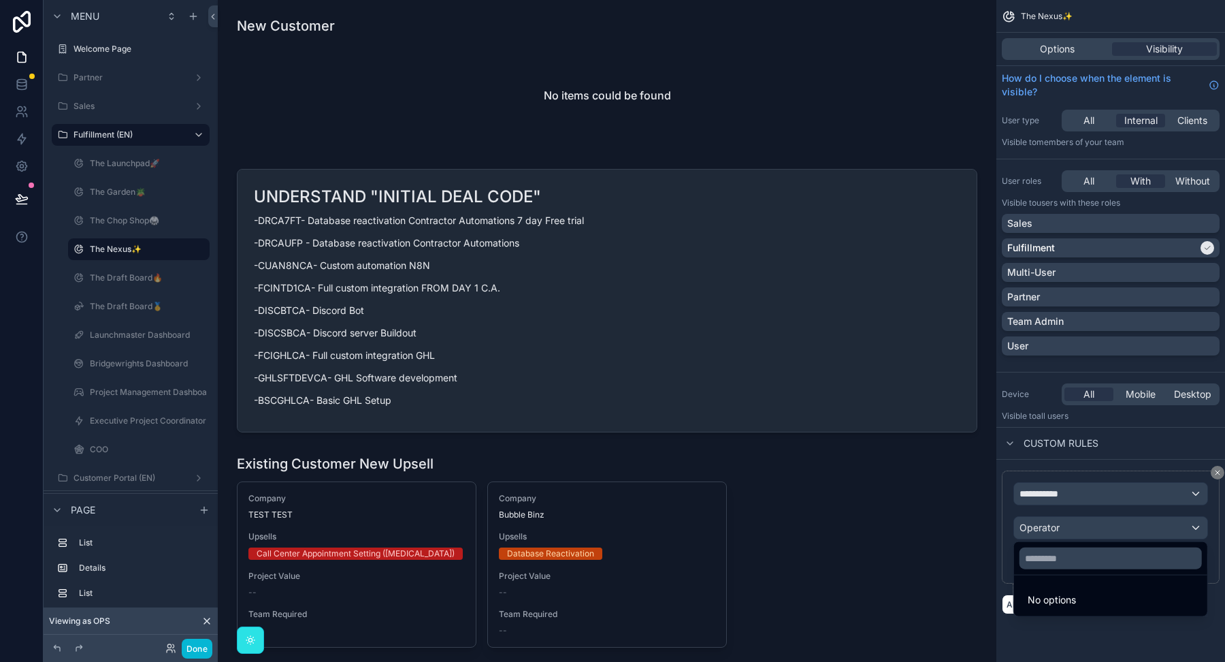
click at [1097, 464] on div "scrollable content" at bounding box center [612, 331] width 1225 height 662
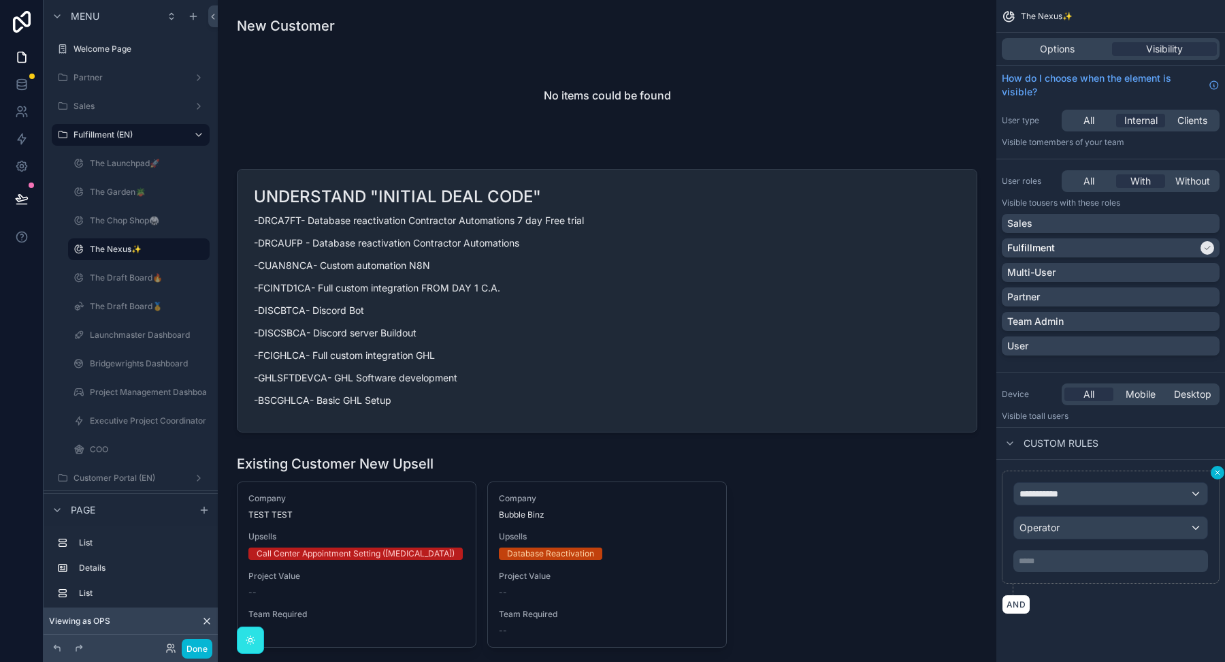
click at [1223, 472] on button "scrollable content" at bounding box center [1218, 473] width 14 height 14
click at [1125, 398] on div "Mobile" at bounding box center [1140, 394] width 49 height 14
click at [1102, 397] on div "All" at bounding box center [1089, 394] width 49 height 14
click at [1031, 444] on span "Custom rules" at bounding box center [1061, 443] width 75 height 14
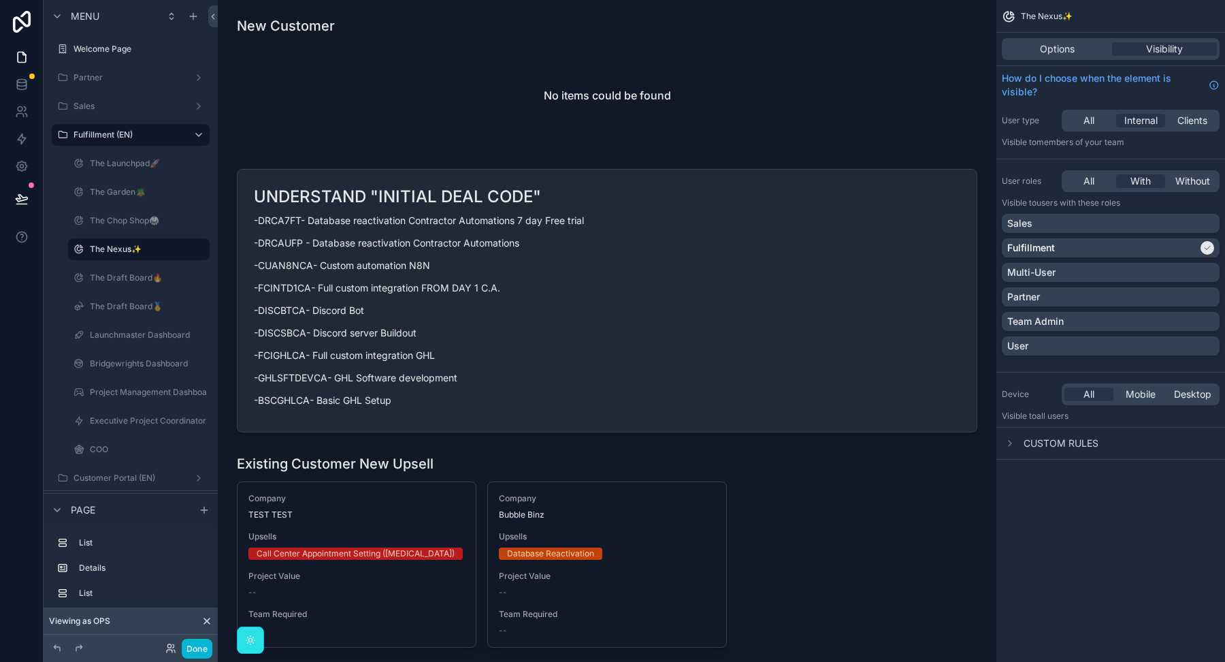
click at [1031, 444] on span "Custom rules" at bounding box center [1061, 443] width 75 height 14
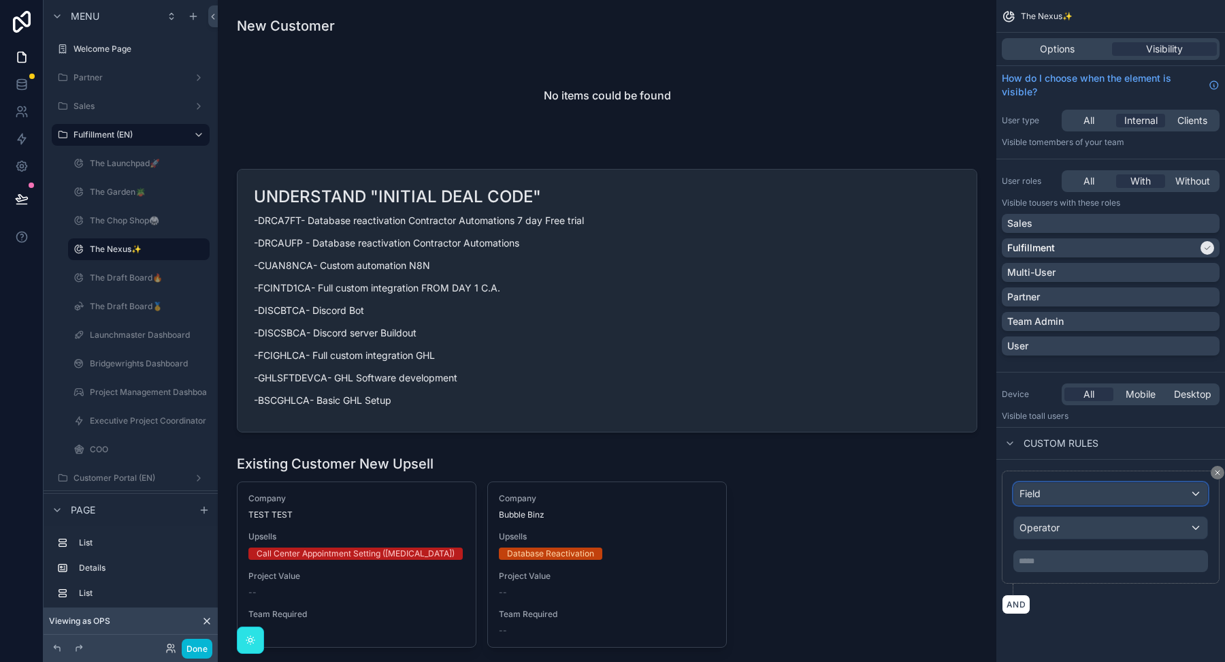
click at [1043, 493] on div "Field" at bounding box center [1110, 494] width 193 height 22
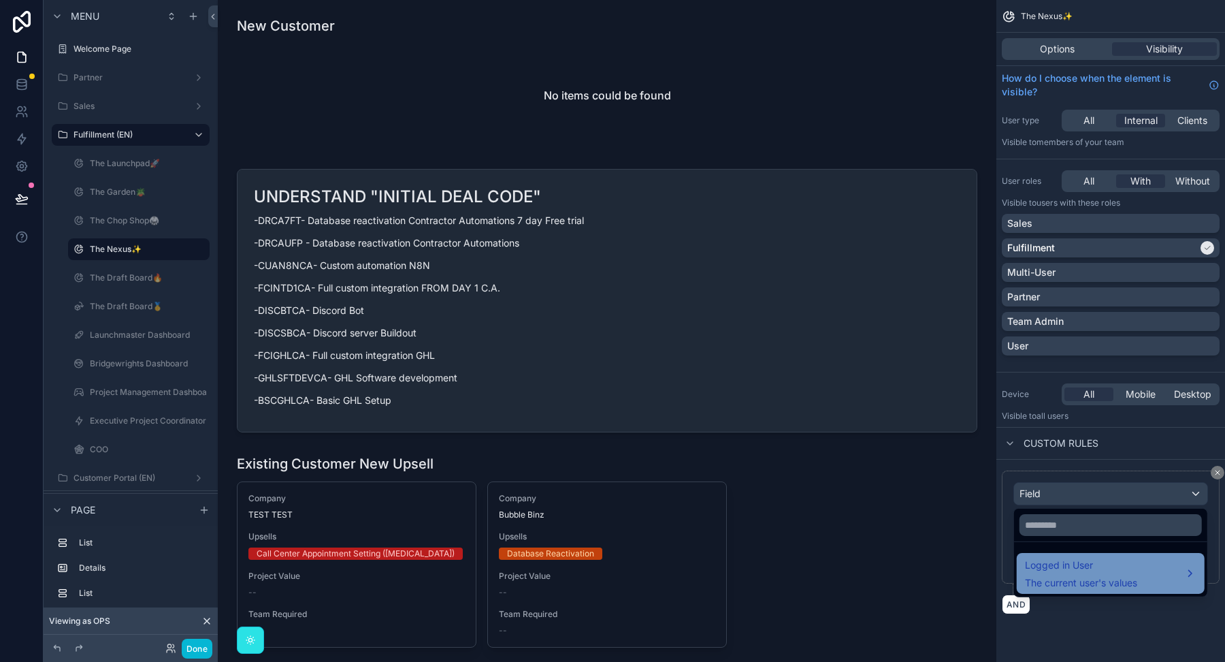
click at [1048, 563] on span "Logged in User" at bounding box center [1081, 565] width 112 height 16
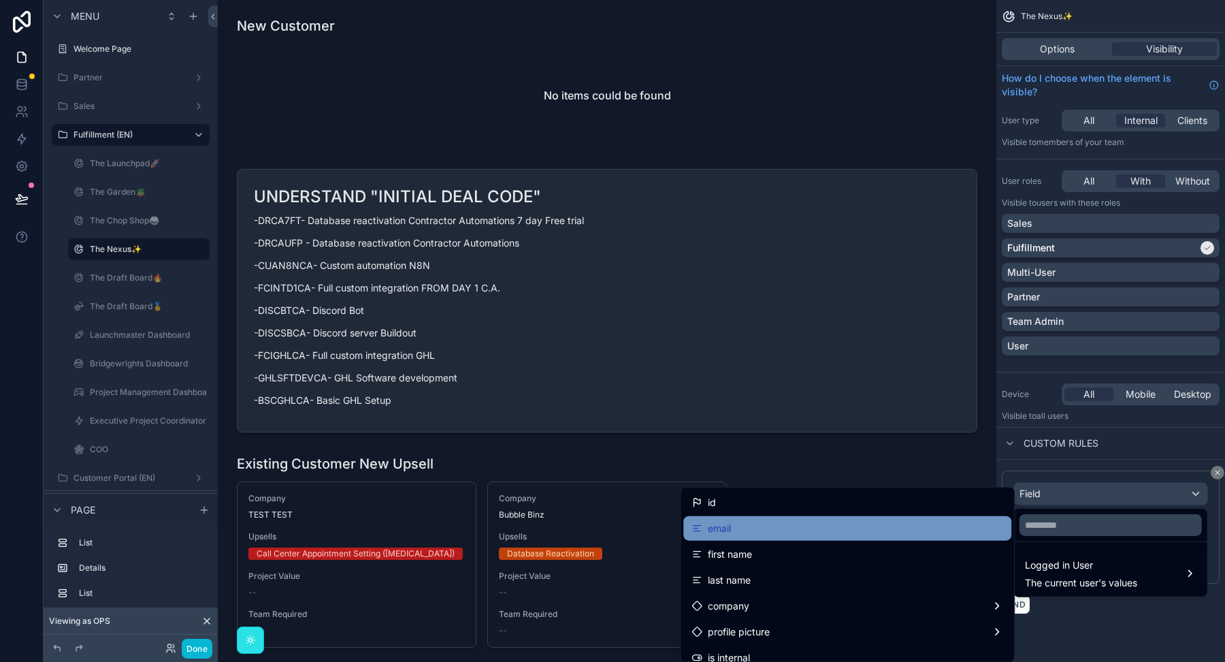
click at [883, 527] on div "email" at bounding box center [848, 528] width 312 height 16
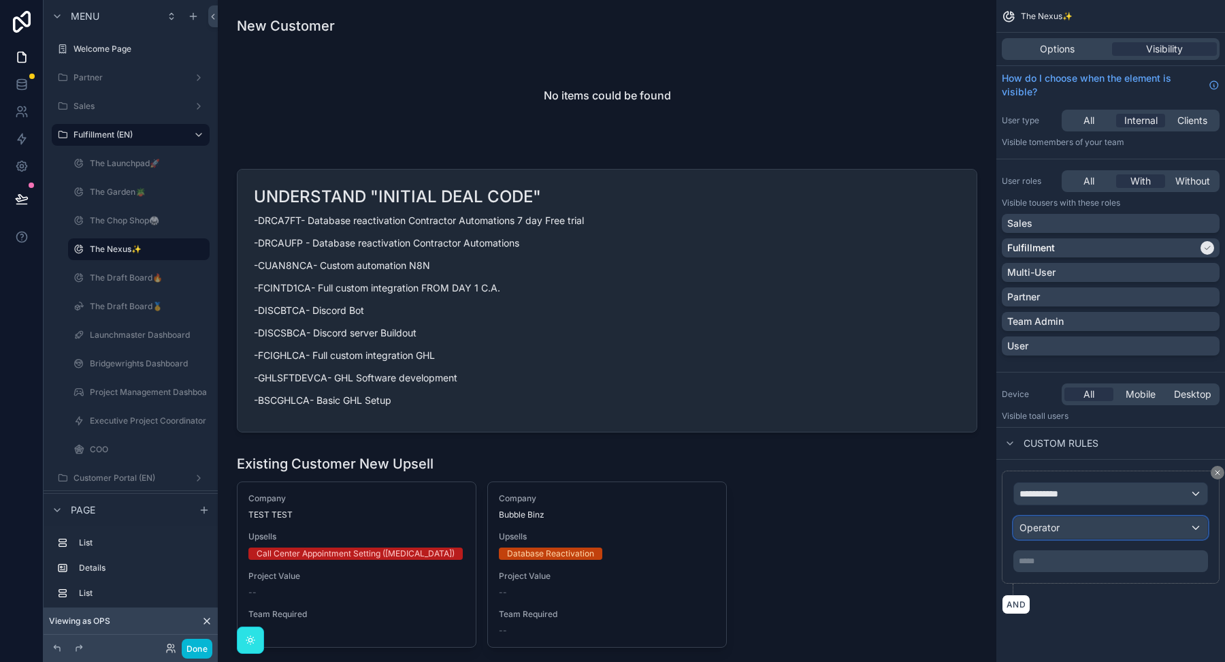
click at [1078, 525] on div "Operator" at bounding box center [1110, 528] width 193 height 22
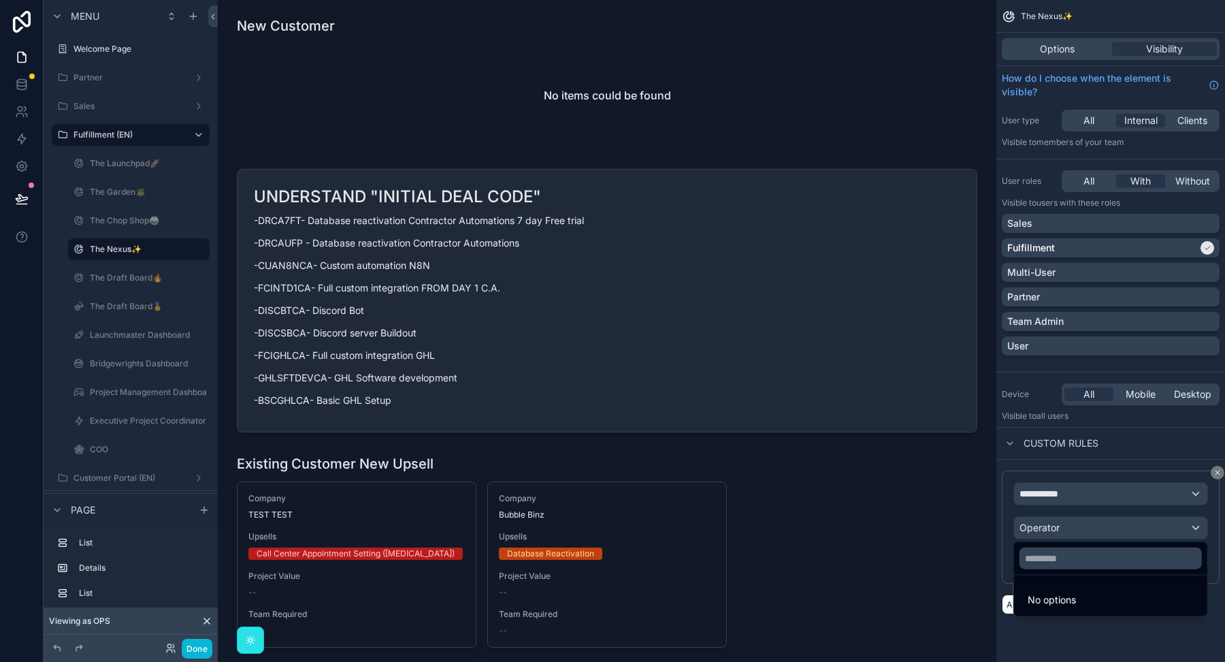
click at [1065, 629] on div "scrollable content" at bounding box center [612, 331] width 1225 height 662
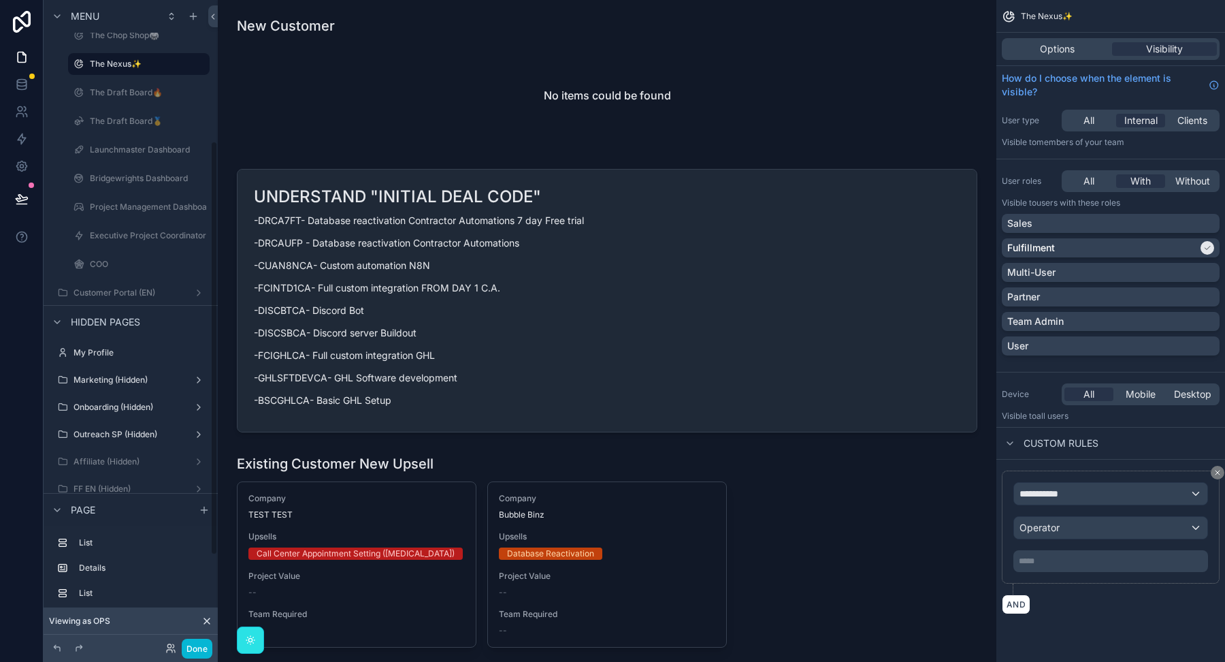
scroll to position [220, 0]
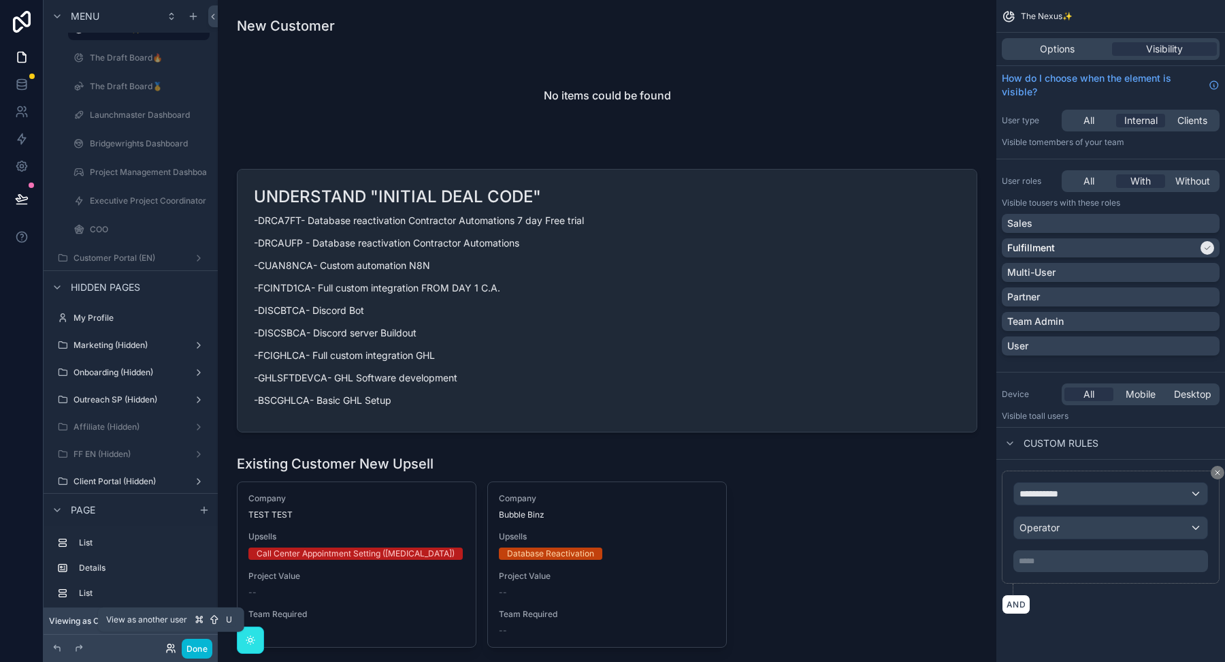
click at [169, 650] on icon at bounding box center [170, 648] width 11 height 11
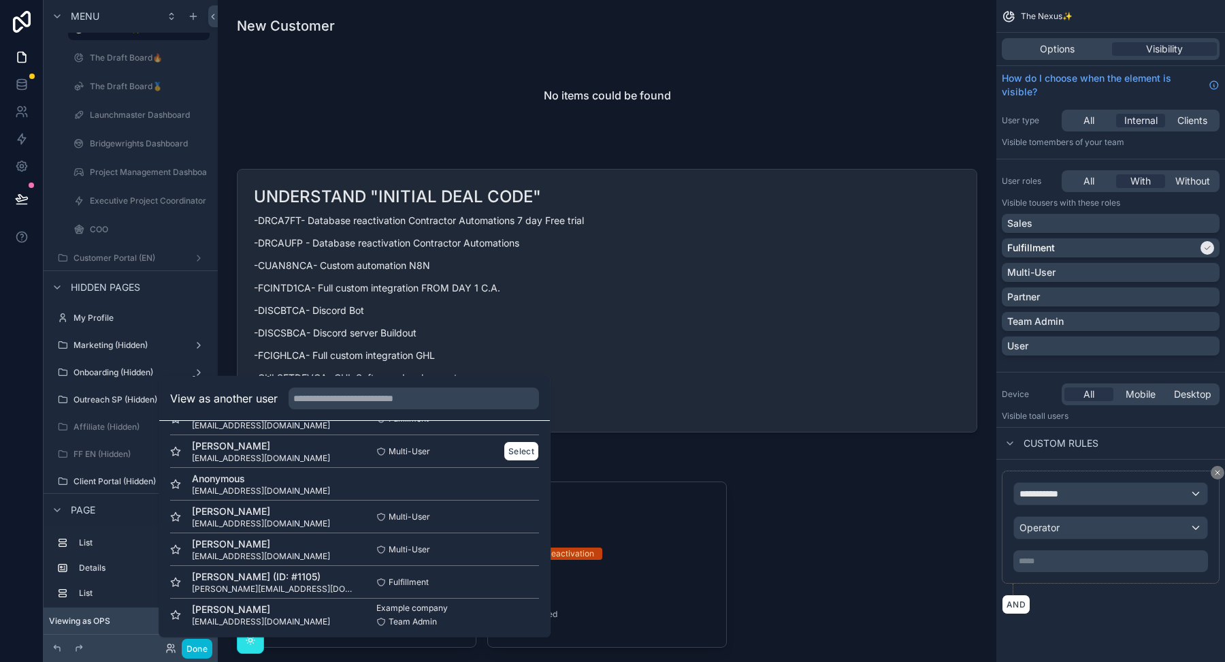
scroll to position [99, 0]
click at [519, 607] on button "Select" at bounding box center [521, 611] width 35 height 20
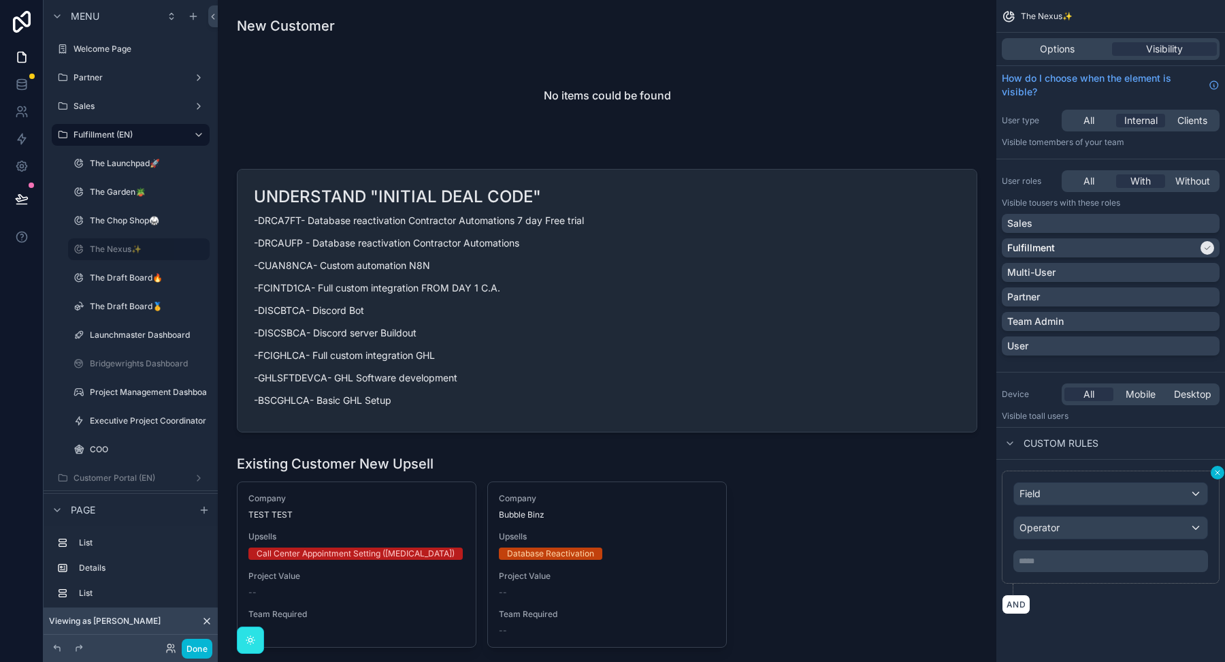
click at [1213, 470] on button "scrollable content" at bounding box center [1218, 473] width 14 height 14
click at [1214, 470] on icon "scrollable content" at bounding box center [1218, 472] width 8 height 8
click at [1178, 493] on div "Field" at bounding box center [1110, 494] width 193 height 22
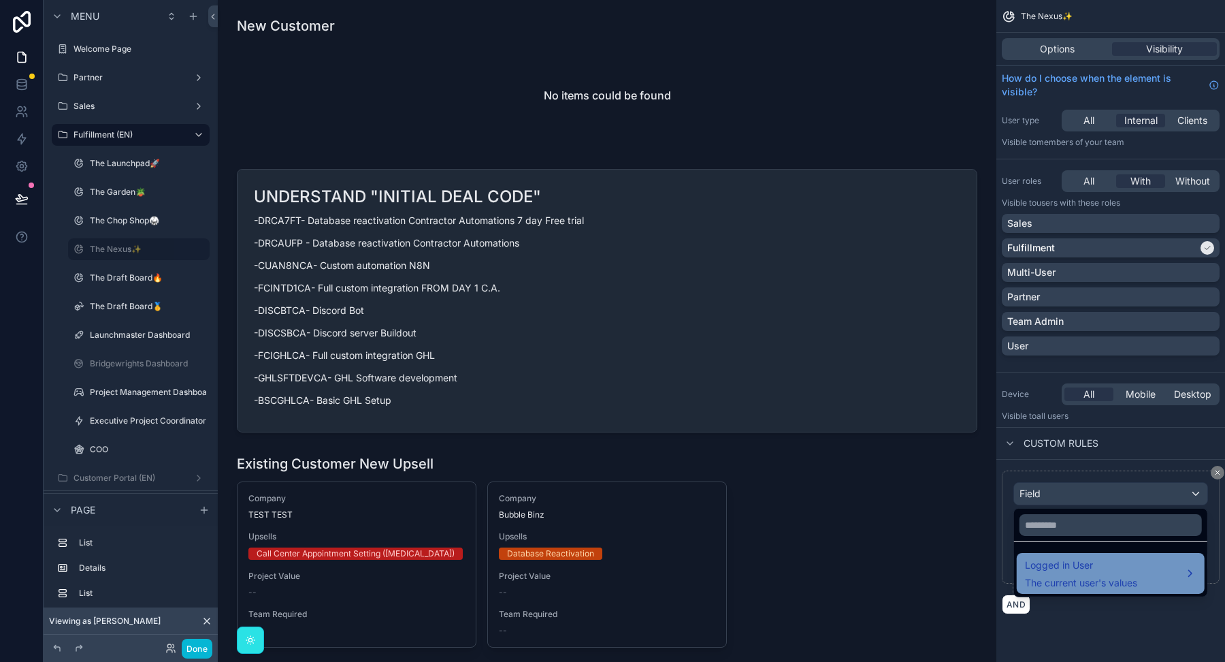
click at [1125, 573] on div "Logged in User The current user's values" at bounding box center [1081, 573] width 112 height 33
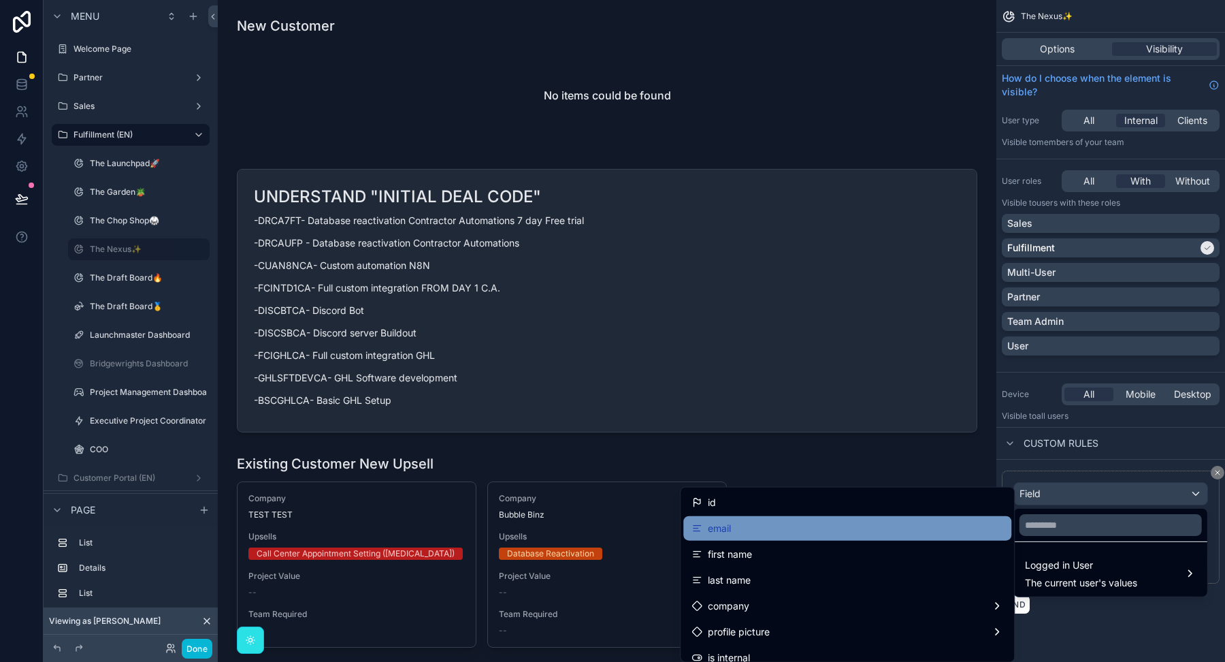
click at [856, 526] on div "email" at bounding box center [848, 528] width 312 height 16
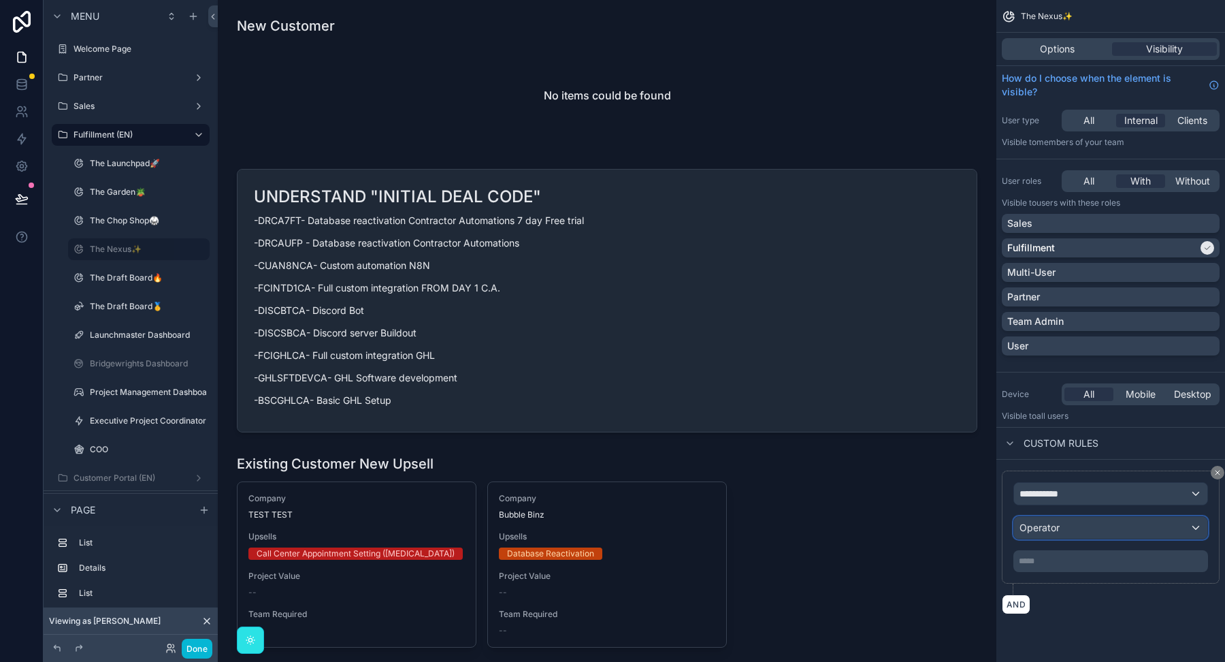
click at [1073, 519] on div "Operator" at bounding box center [1110, 528] width 193 height 22
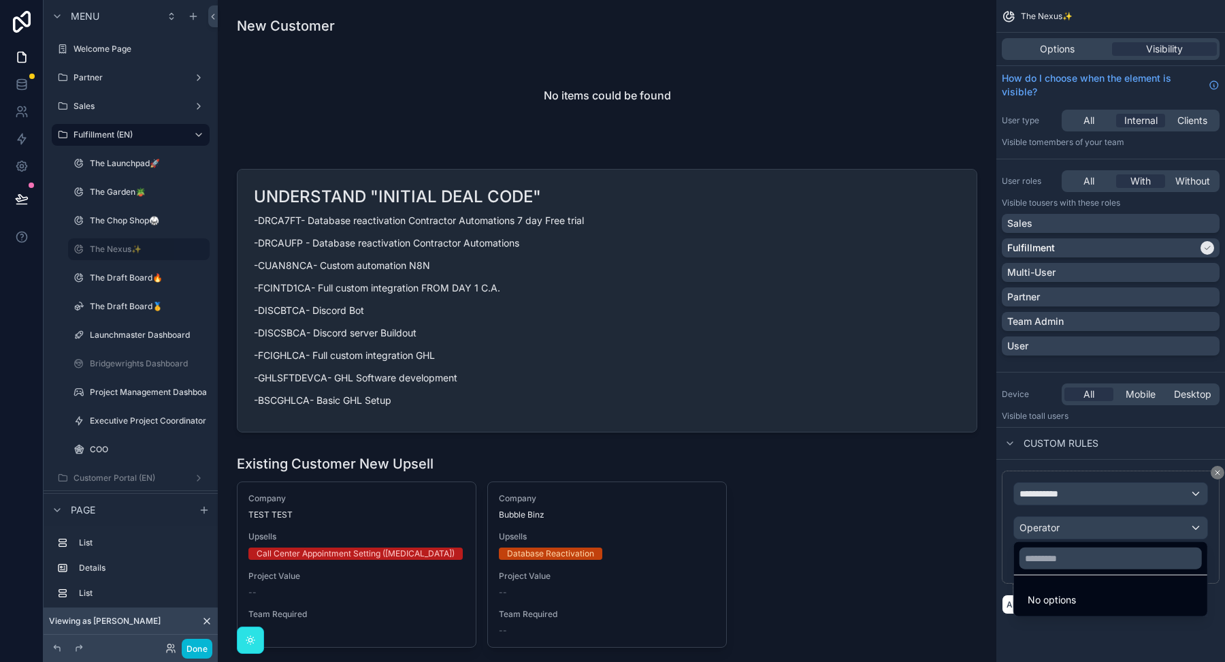
click at [1017, 636] on div "scrollable content" at bounding box center [612, 331] width 1225 height 662
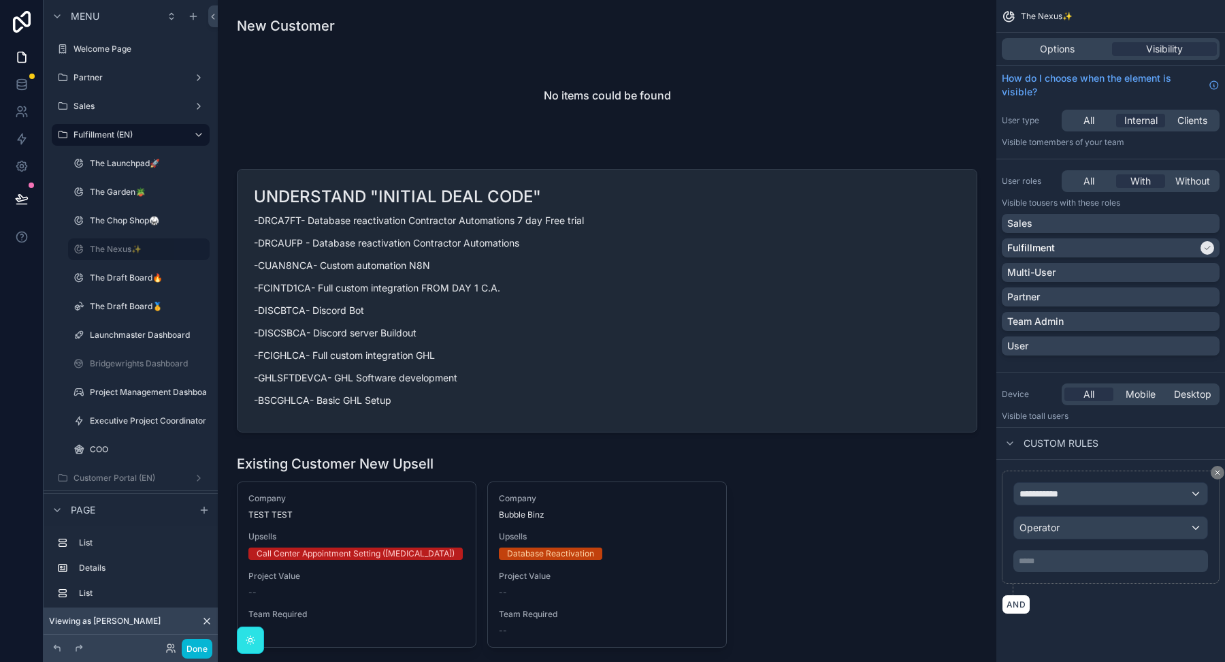
click at [209, 614] on div "Viewing as Derick" at bounding box center [131, 620] width 174 height 27
click at [208, 617] on icon at bounding box center [206, 620] width 11 height 11
click at [1220, 468] on icon "scrollable content" at bounding box center [1218, 472] width 8 height 8
click at [1154, 501] on div "Field" at bounding box center [1110, 494] width 193 height 22
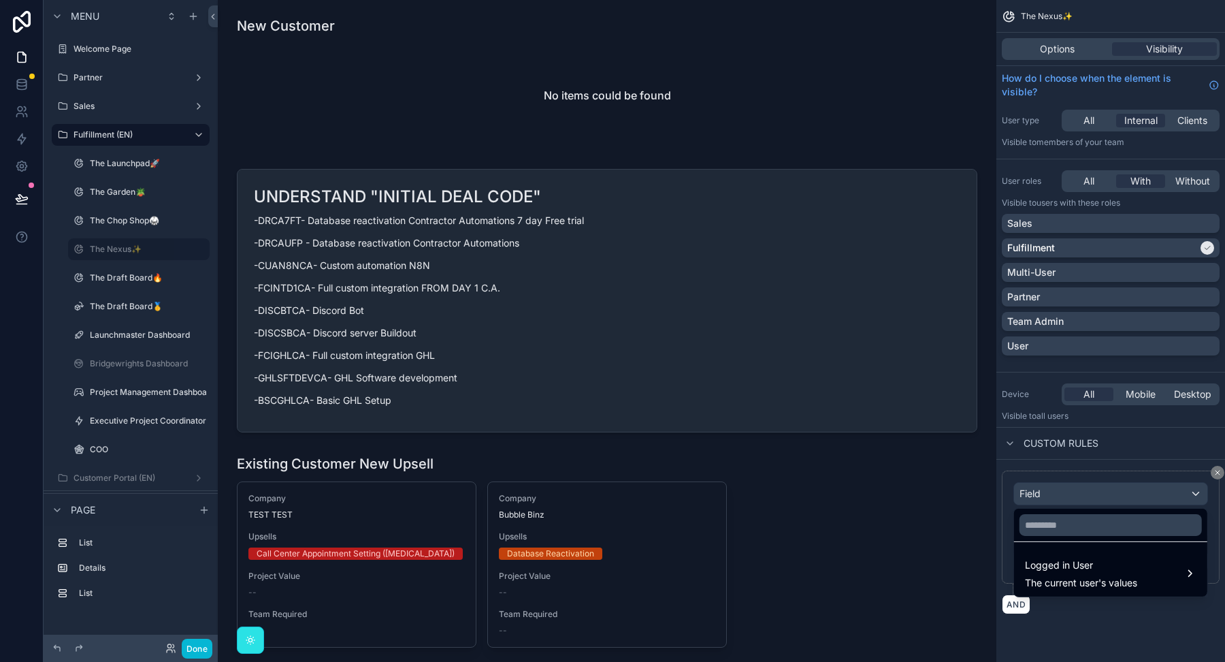
click at [1139, 452] on div "scrollable content" at bounding box center [612, 331] width 1225 height 662
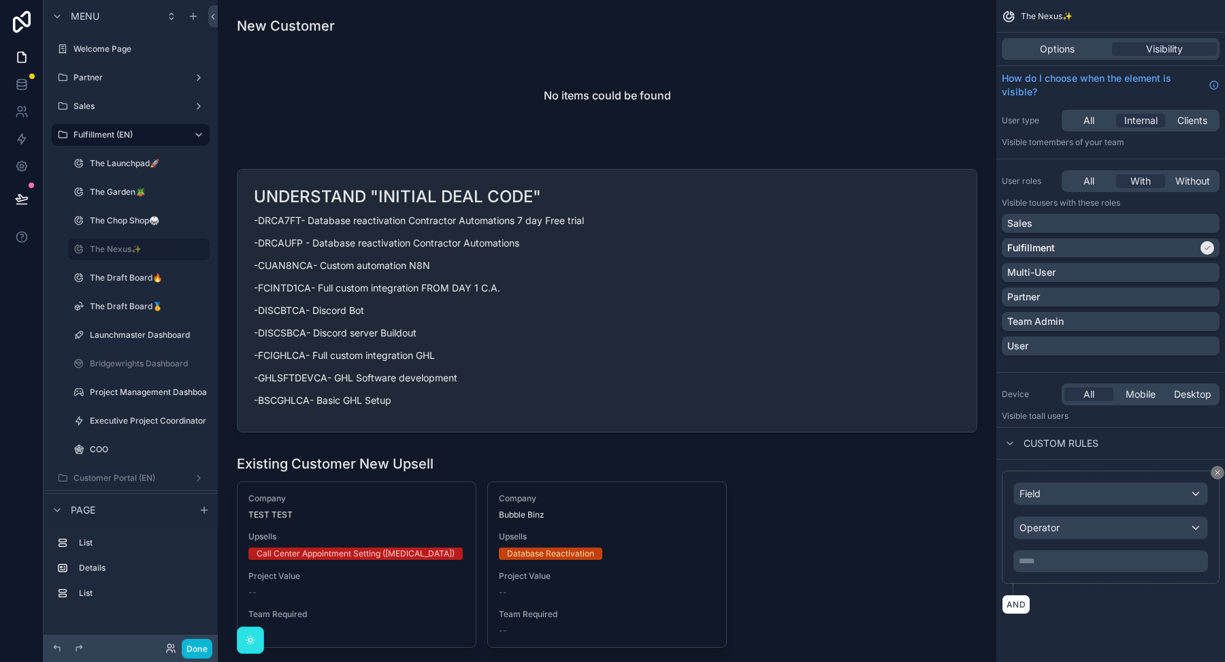
click at [1046, 11] on span "The Nexus✨" at bounding box center [1047, 16] width 52 height 11
click at [1117, 523] on div "Operator" at bounding box center [1110, 528] width 193 height 22
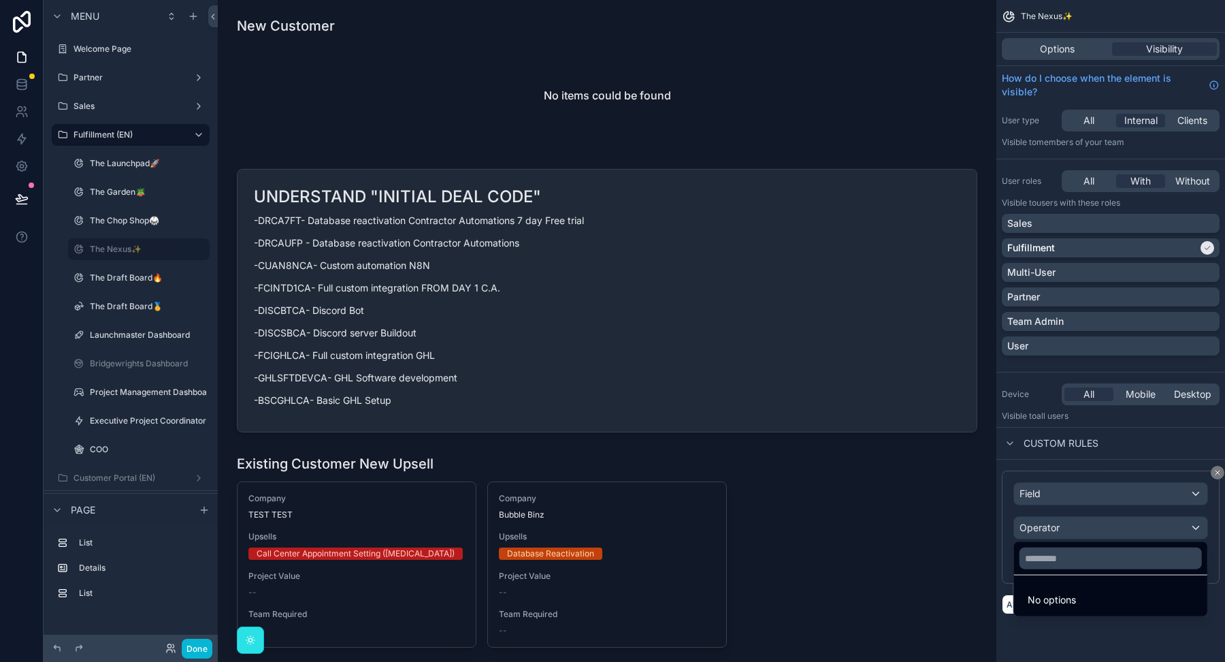
click at [1086, 315] on div "scrollable content" at bounding box center [612, 331] width 1225 height 662
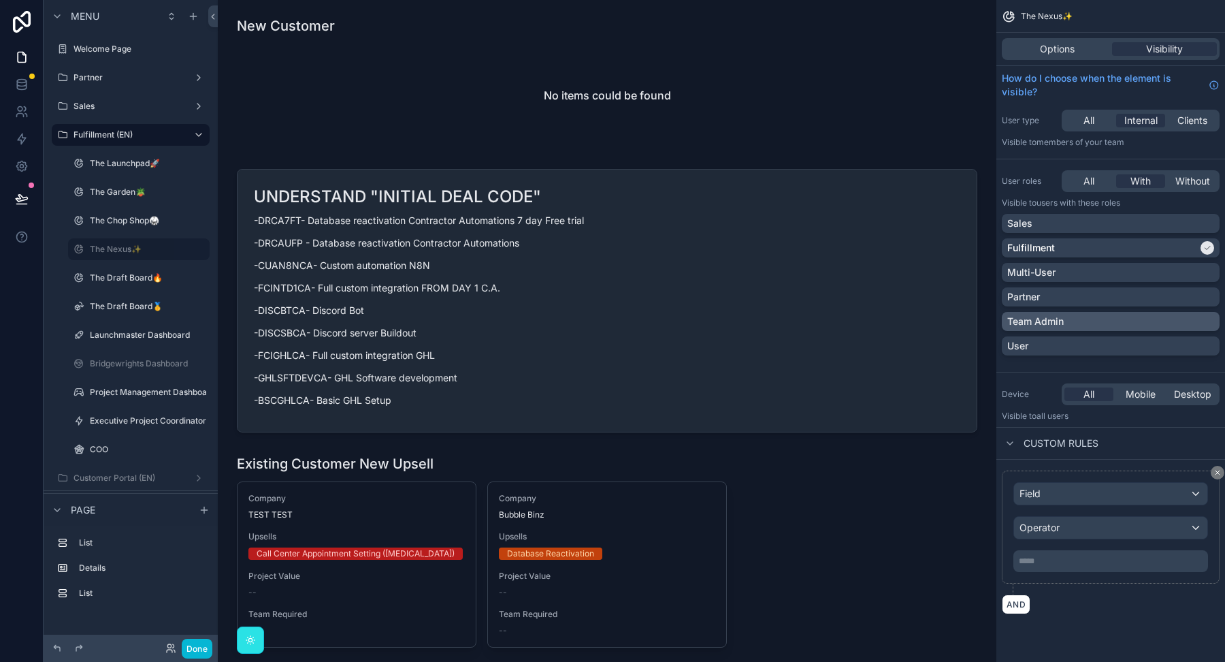
click at [1086, 321] on div "Team Admin" at bounding box center [1110, 321] width 207 height 14
click at [1137, 498] on div "Field" at bounding box center [1110, 494] width 193 height 22
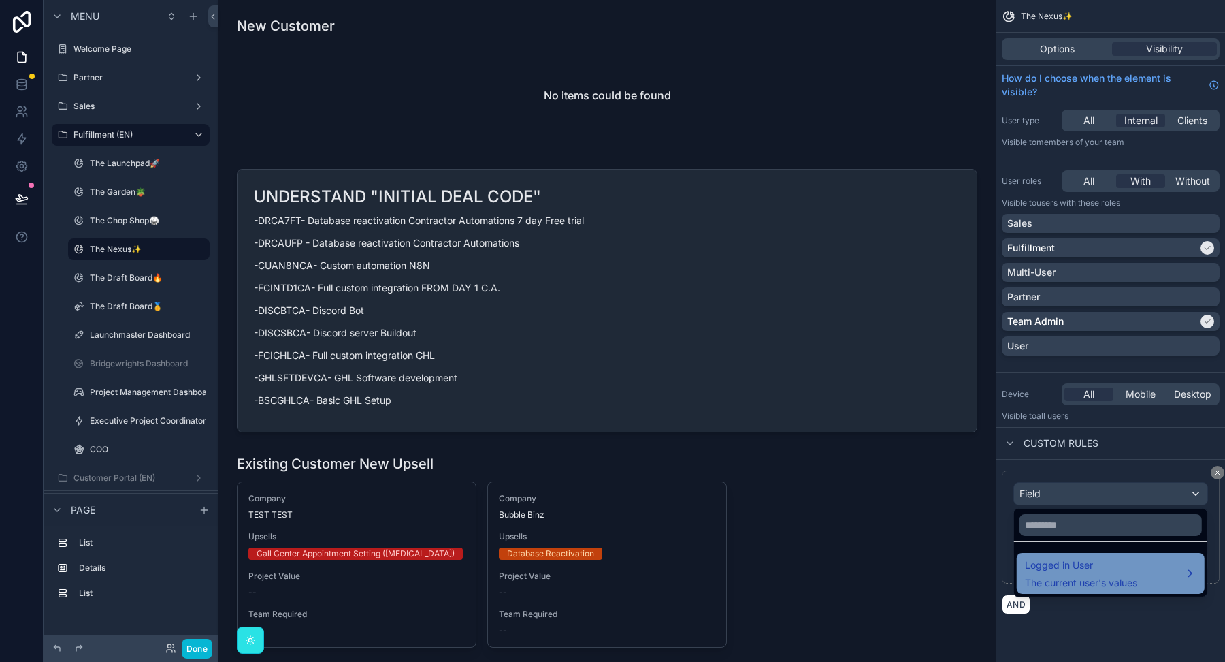
click at [1103, 570] on span "Logged in User" at bounding box center [1081, 565] width 112 height 16
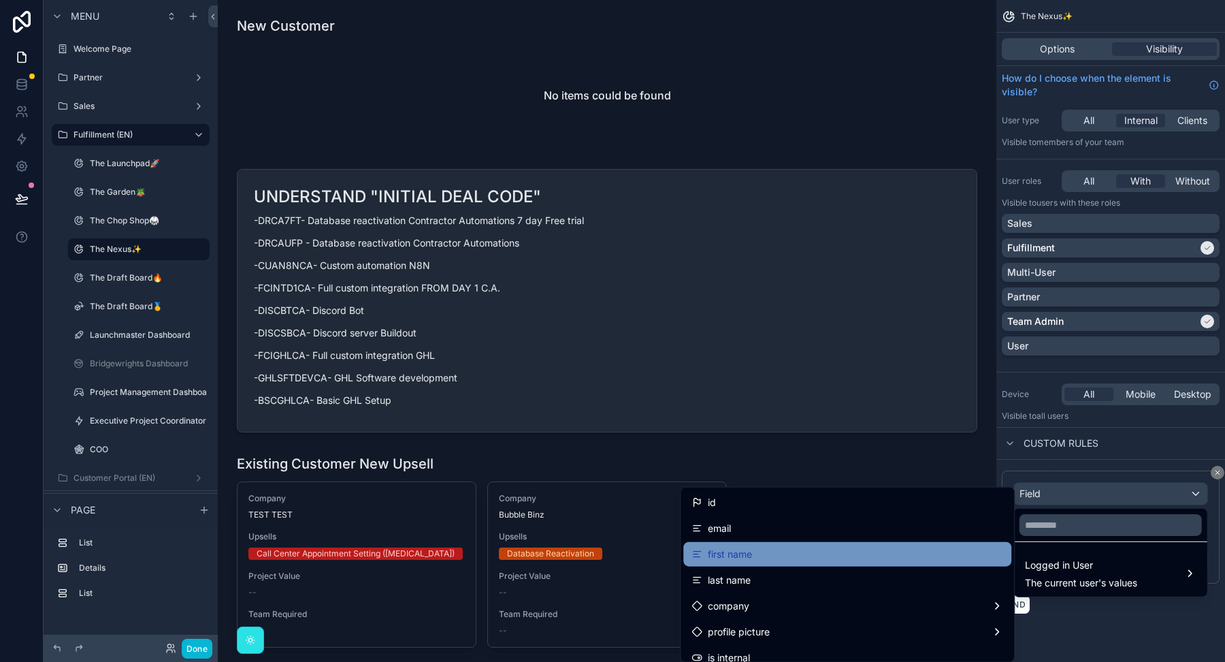
click at [847, 543] on div "first name" at bounding box center [847, 554] width 328 height 25
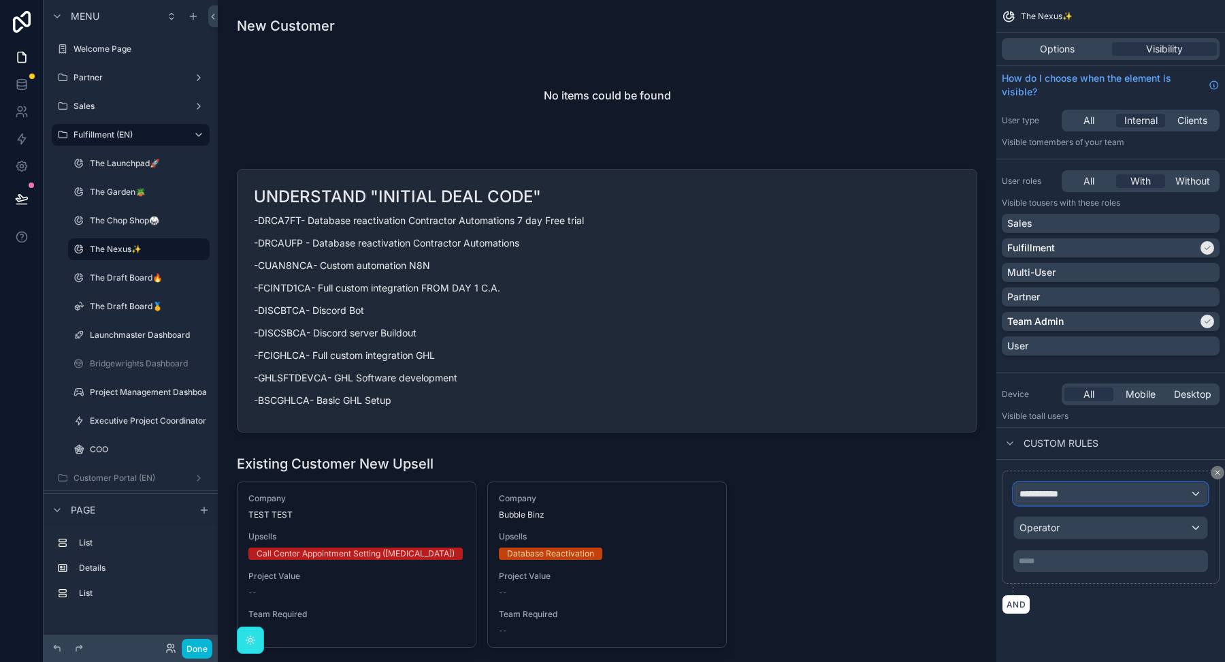
click at [1100, 489] on div "**********" at bounding box center [1110, 494] width 193 height 22
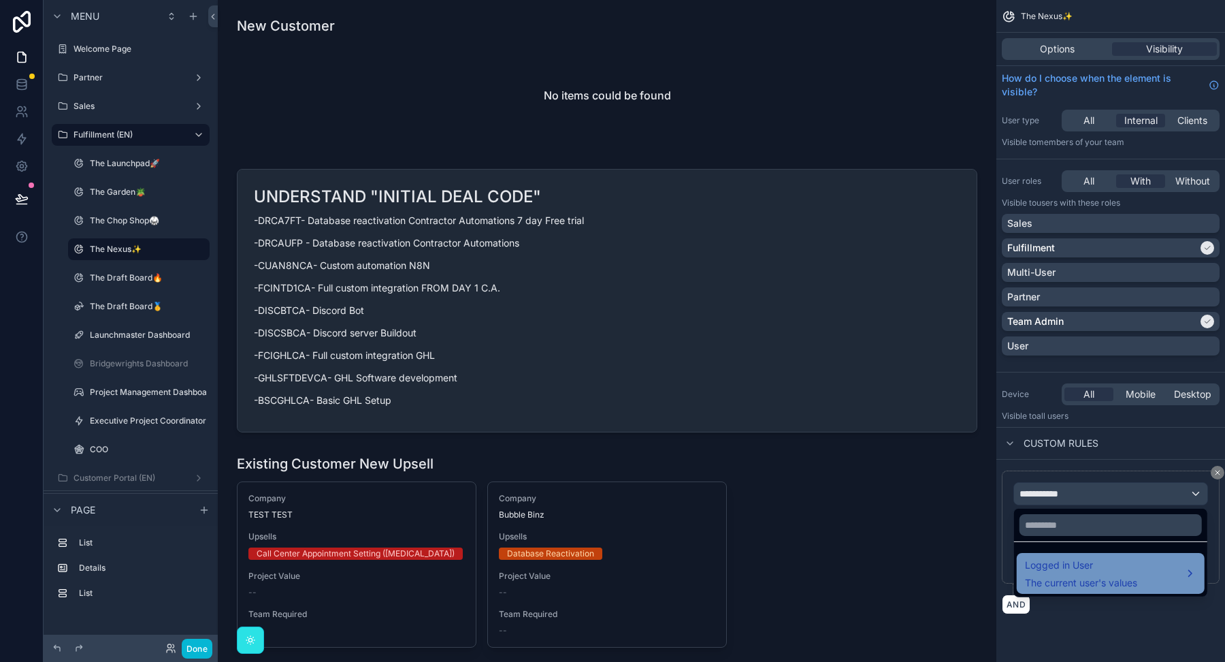
click at [1104, 570] on span "Logged in User" at bounding box center [1081, 565] width 112 height 16
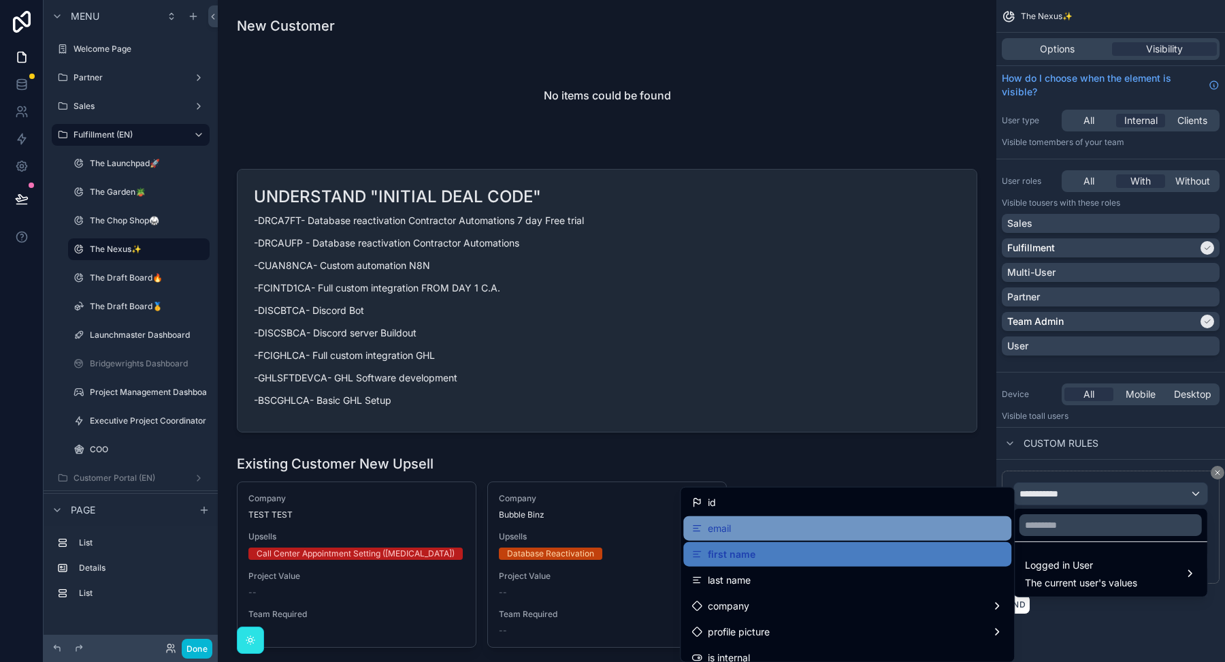
click at [923, 531] on div "email" at bounding box center [848, 528] width 312 height 16
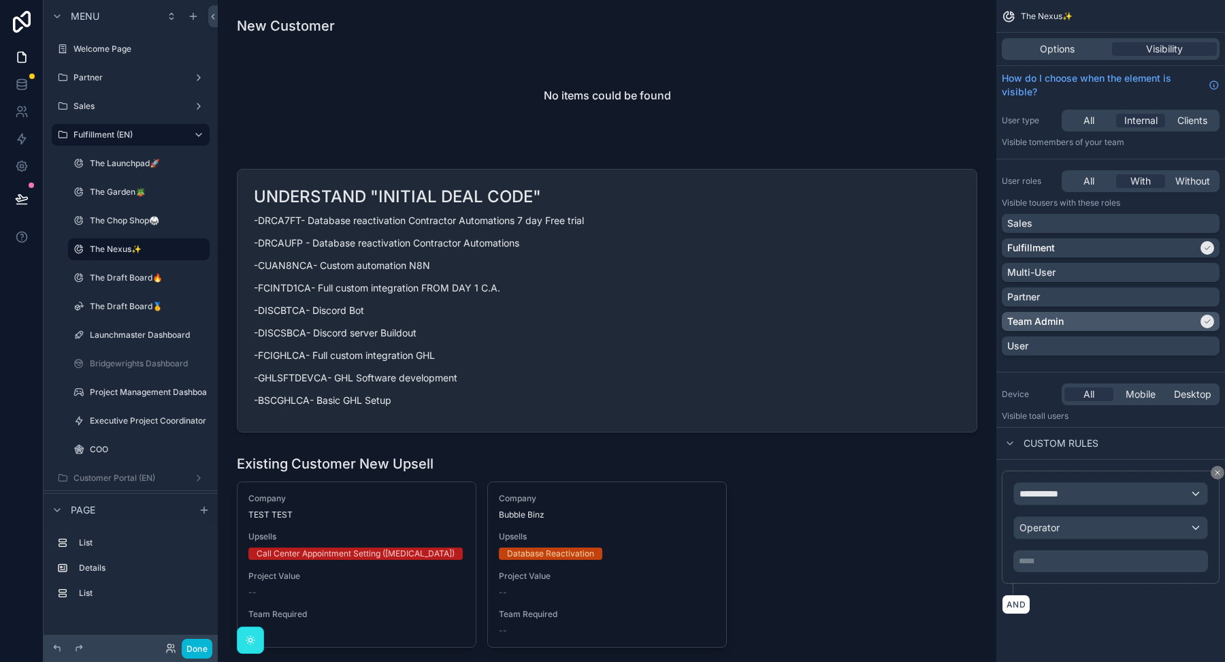
click at [1140, 315] on div "Team Admin" at bounding box center [1102, 321] width 191 height 14
click at [1140, 316] on div "Team Admin" at bounding box center [1110, 321] width 207 height 14
click at [1074, 522] on div "Operator" at bounding box center [1110, 528] width 193 height 22
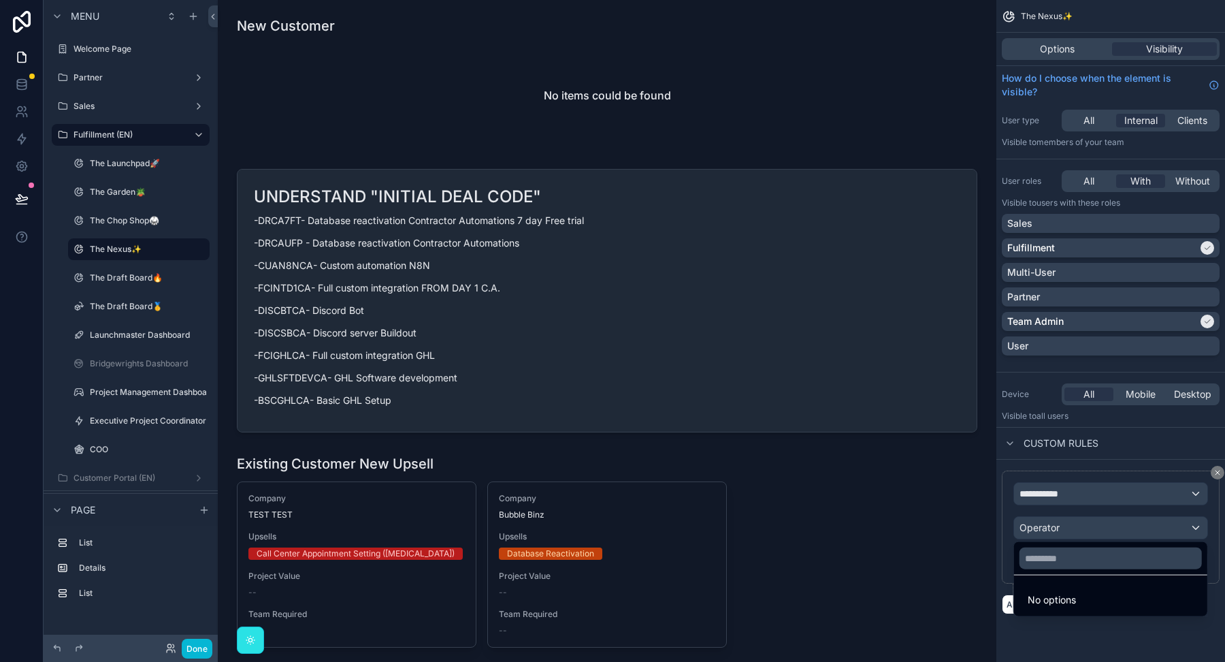
click at [99, 373] on div "scrollable content" at bounding box center [612, 331] width 1225 height 662
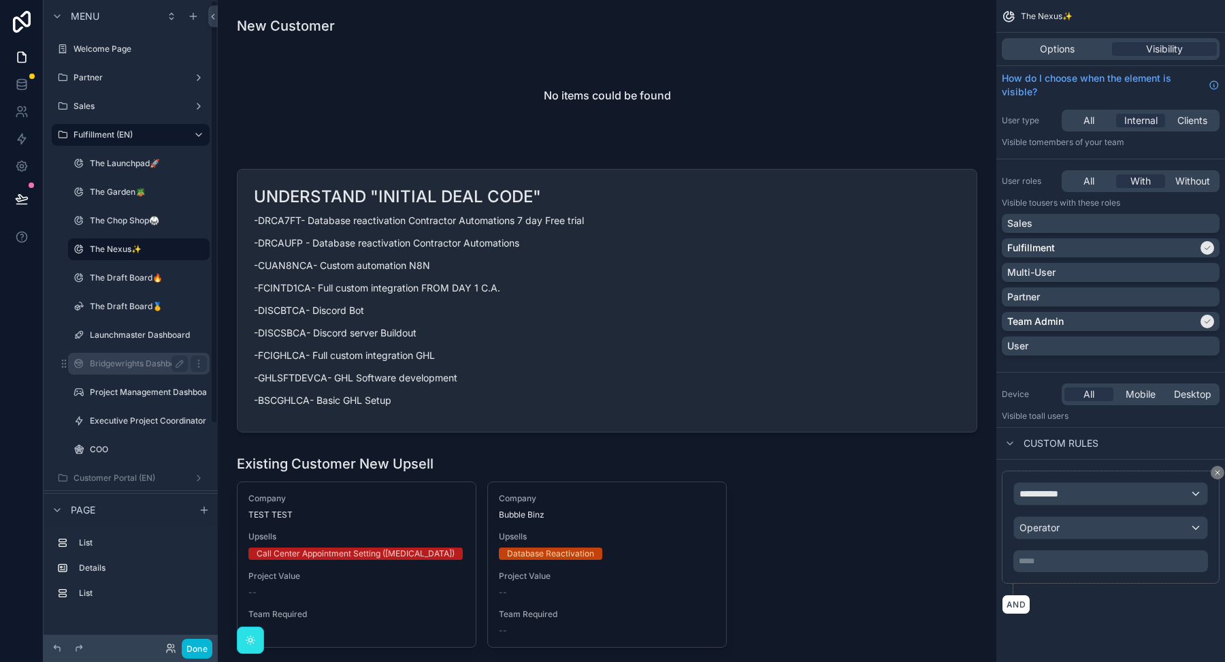
click at [101, 361] on label "Bridgewrights Dashboard" at bounding box center [139, 363] width 98 height 11
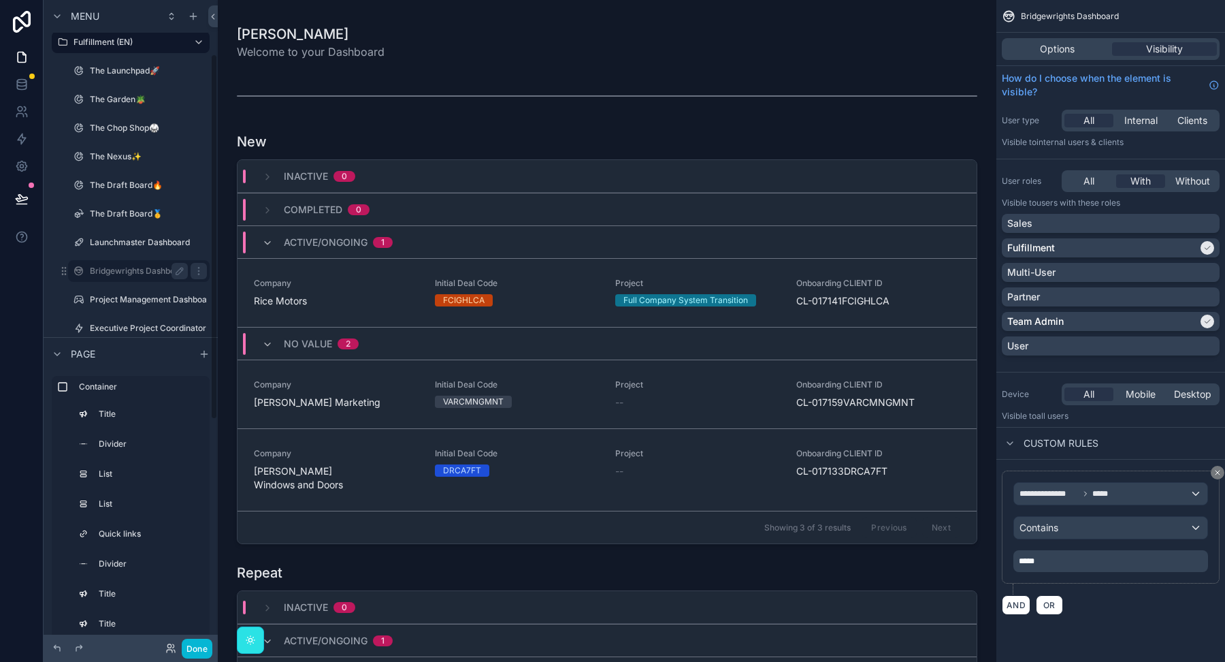
scroll to position [82, 0]
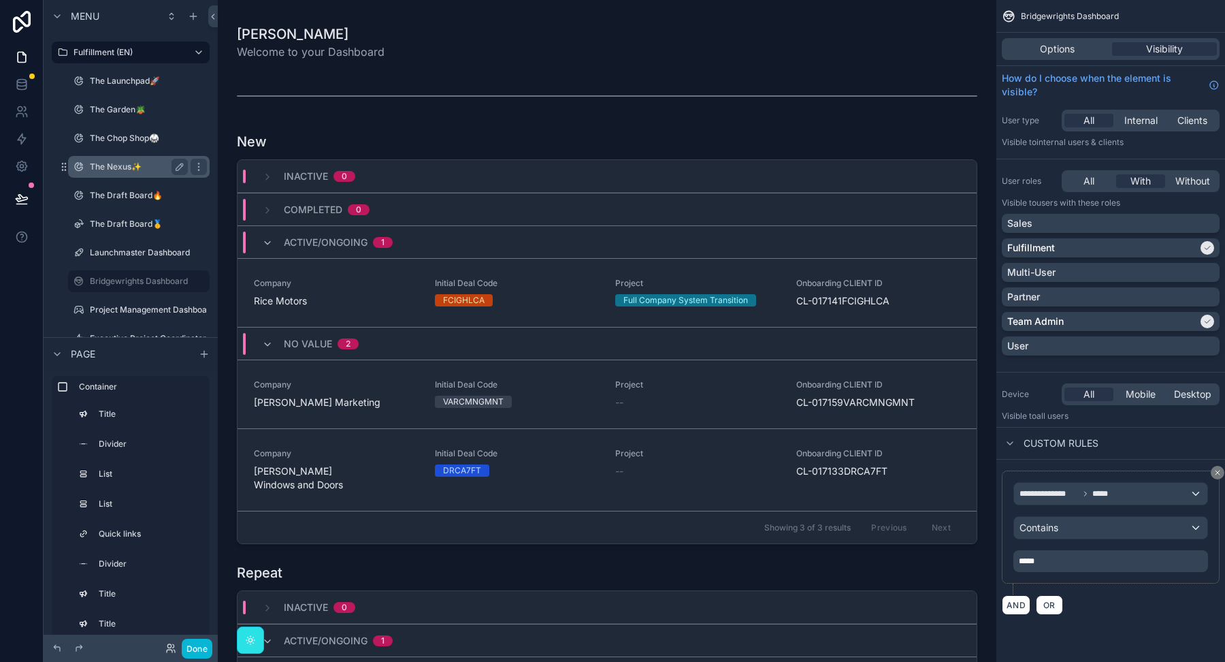
click at [120, 163] on label "The Nexus✨" at bounding box center [136, 166] width 93 height 11
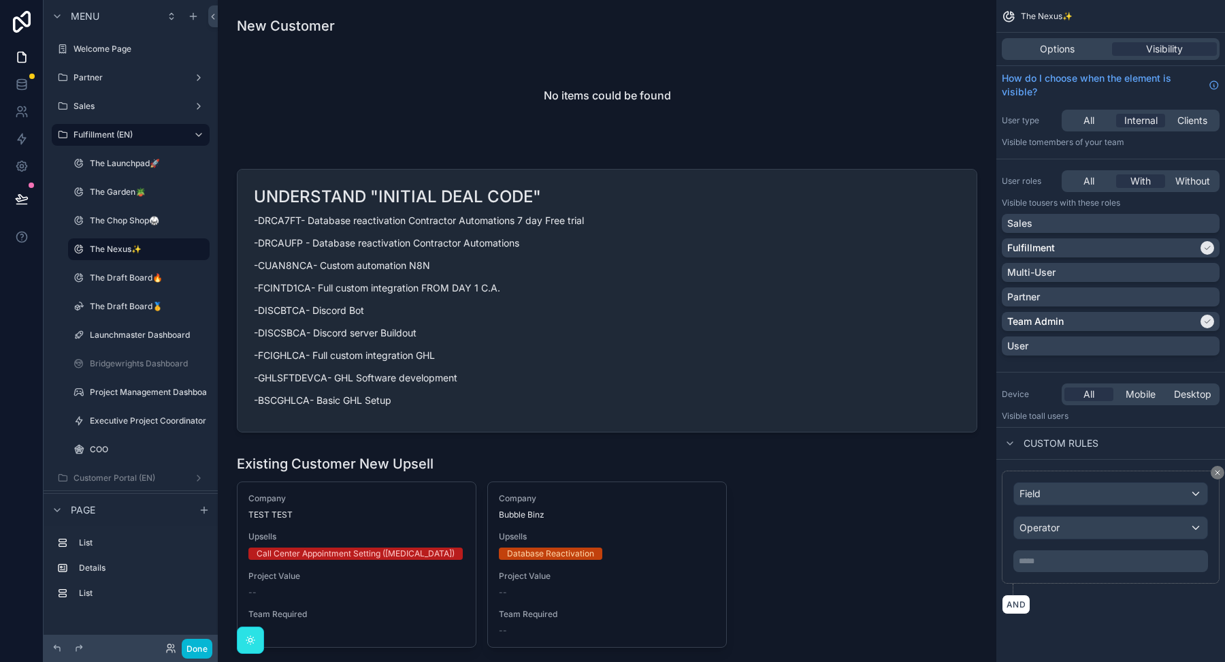
click at [1225, 470] on div "Field Operator ***** ﻿ AND" at bounding box center [1111, 541] width 229 height 165
click at [1223, 470] on button "scrollable content" at bounding box center [1218, 473] width 14 height 14
click at [1197, 493] on div "Field" at bounding box center [1110, 494] width 193 height 22
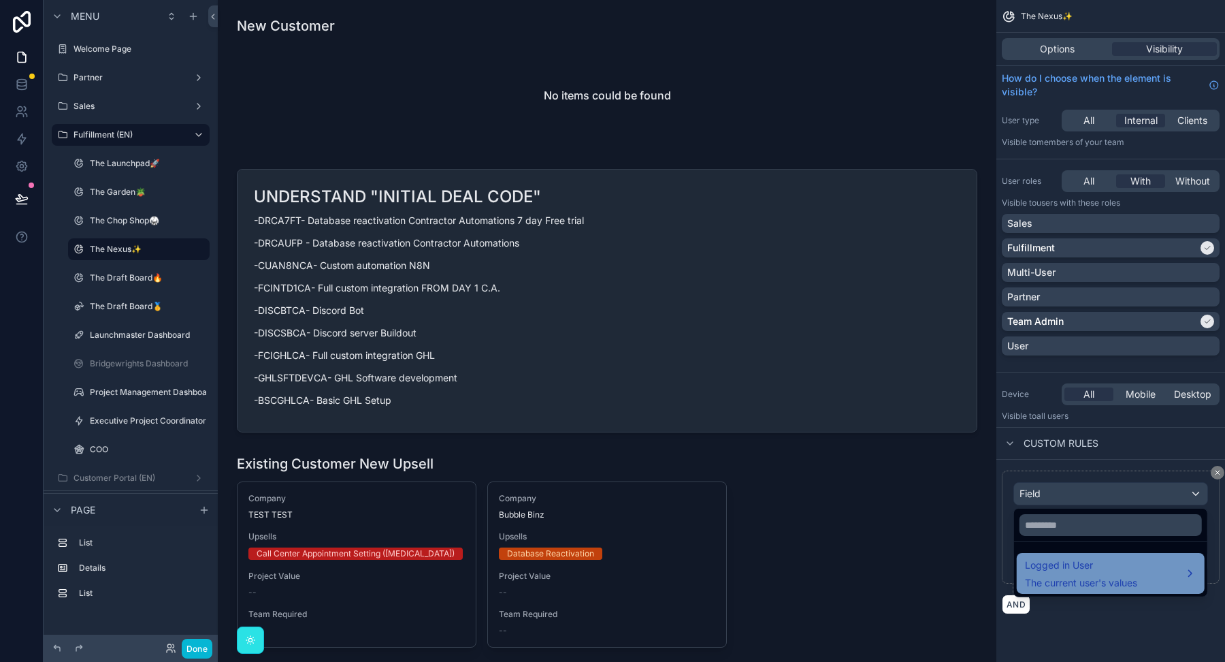
click at [1134, 589] on div "Logged in User The current user's values" at bounding box center [1111, 573] width 188 height 41
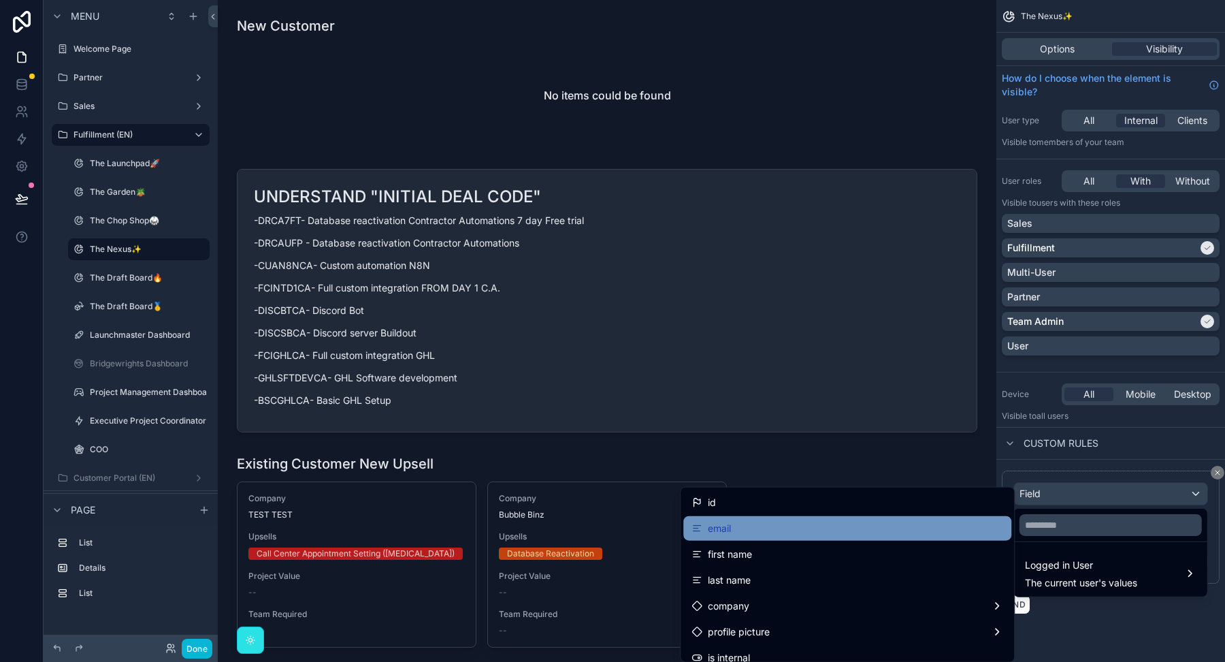
click at [860, 530] on div "email" at bounding box center [848, 528] width 312 height 16
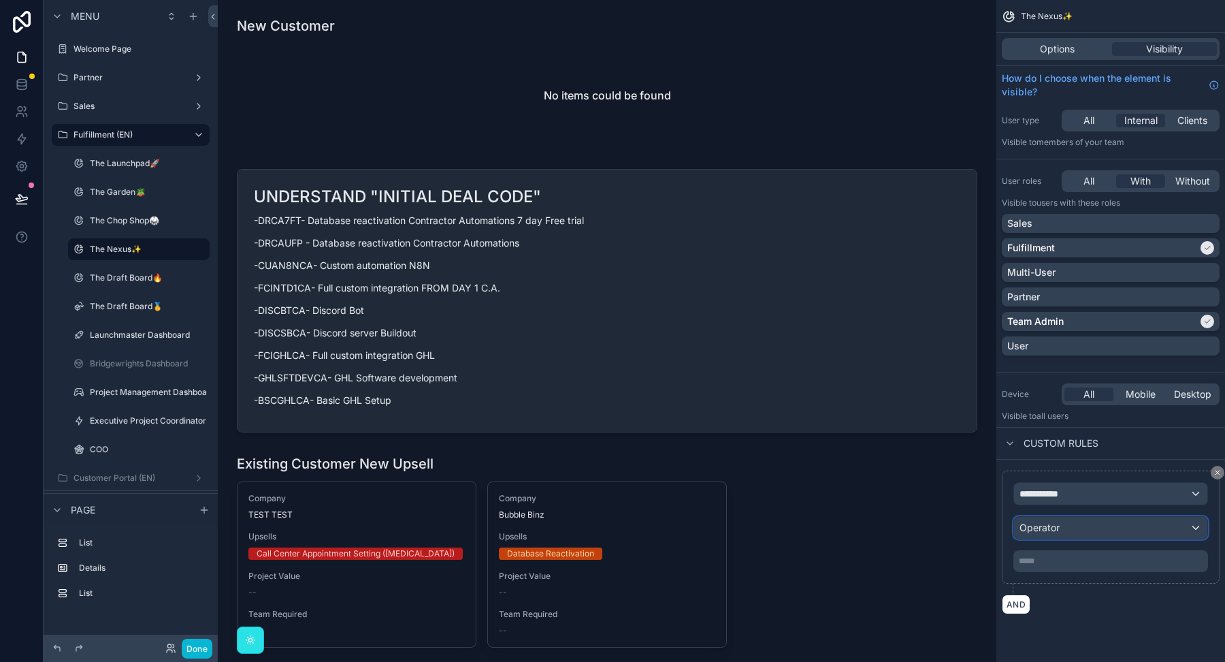
click at [1070, 527] on div "Operator" at bounding box center [1110, 528] width 193 height 22
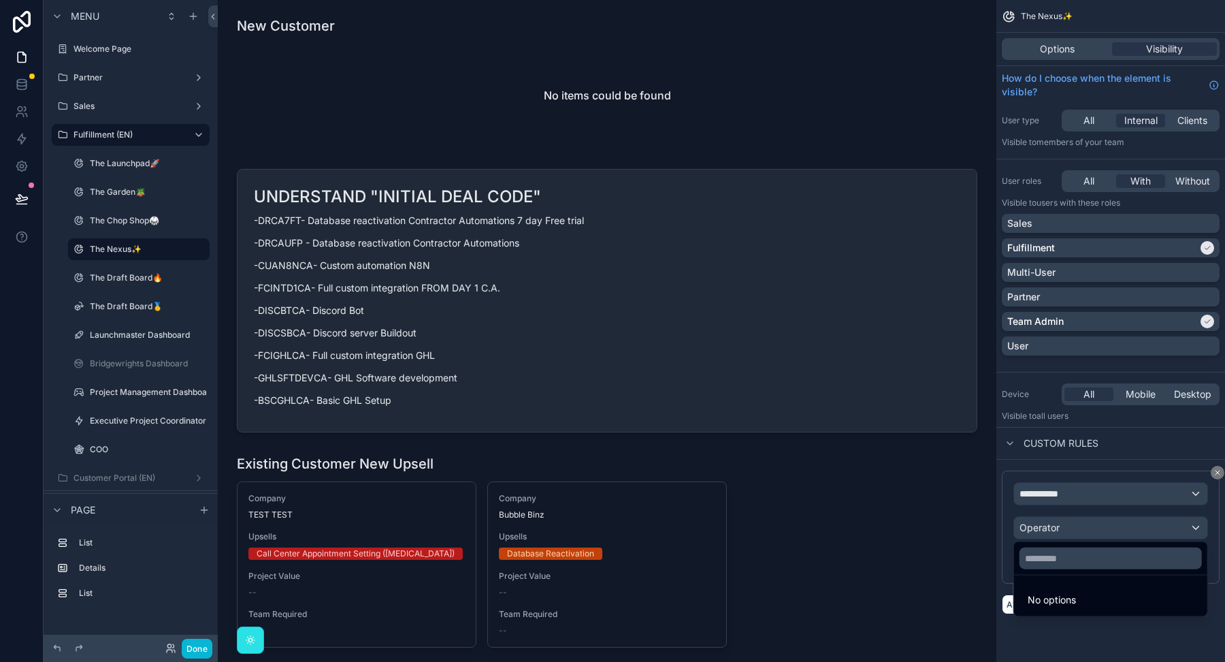
click at [1028, 601] on span "No options" at bounding box center [1052, 600] width 48 height 12
click at [1043, 530] on div "scrollable content" at bounding box center [612, 331] width 1225 height 662
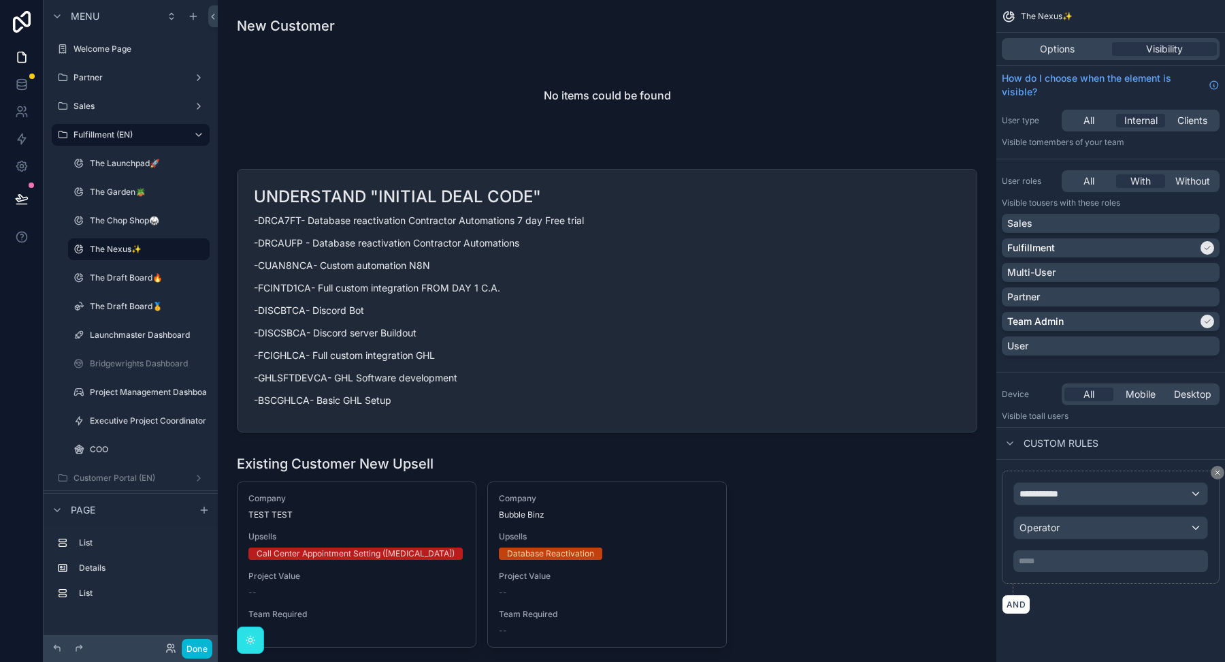
click at [180, 647] on div "Done" at bounding box center [185, 648] width 54 height 20
click at [174, 647] on icon at bounding box center [172, 645] width 1 height 3
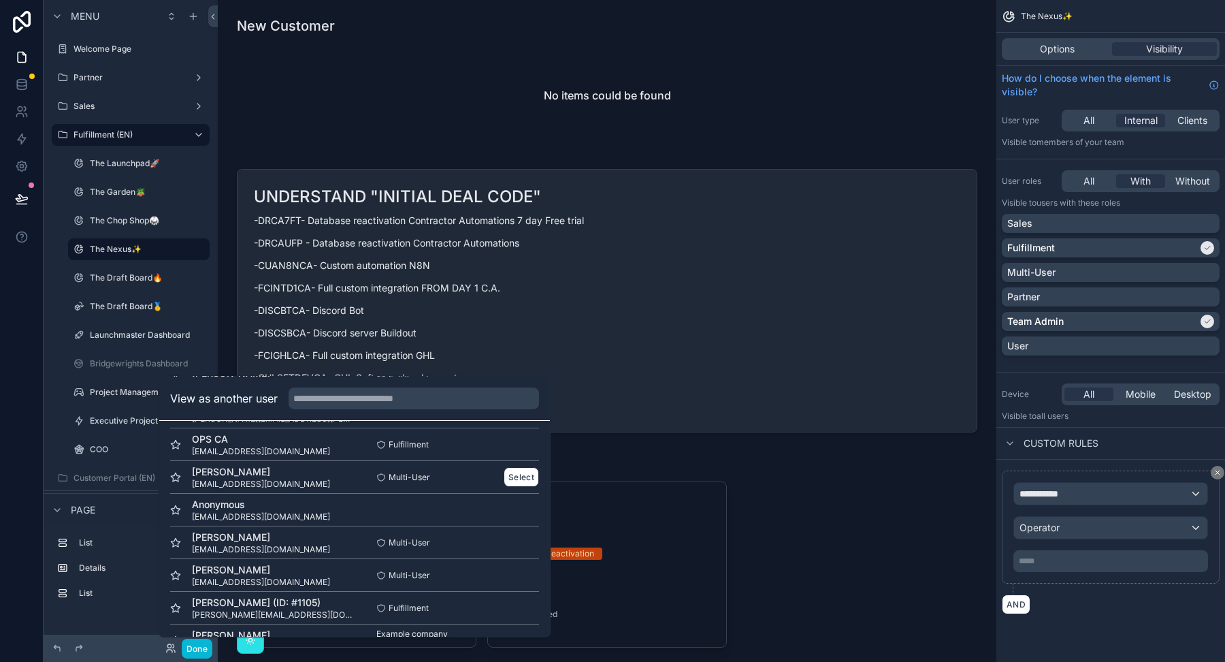
scroll to position [70, 0]
click at [514, 541] on button "Select" at bounding box center [521, 542] width 35 height 20
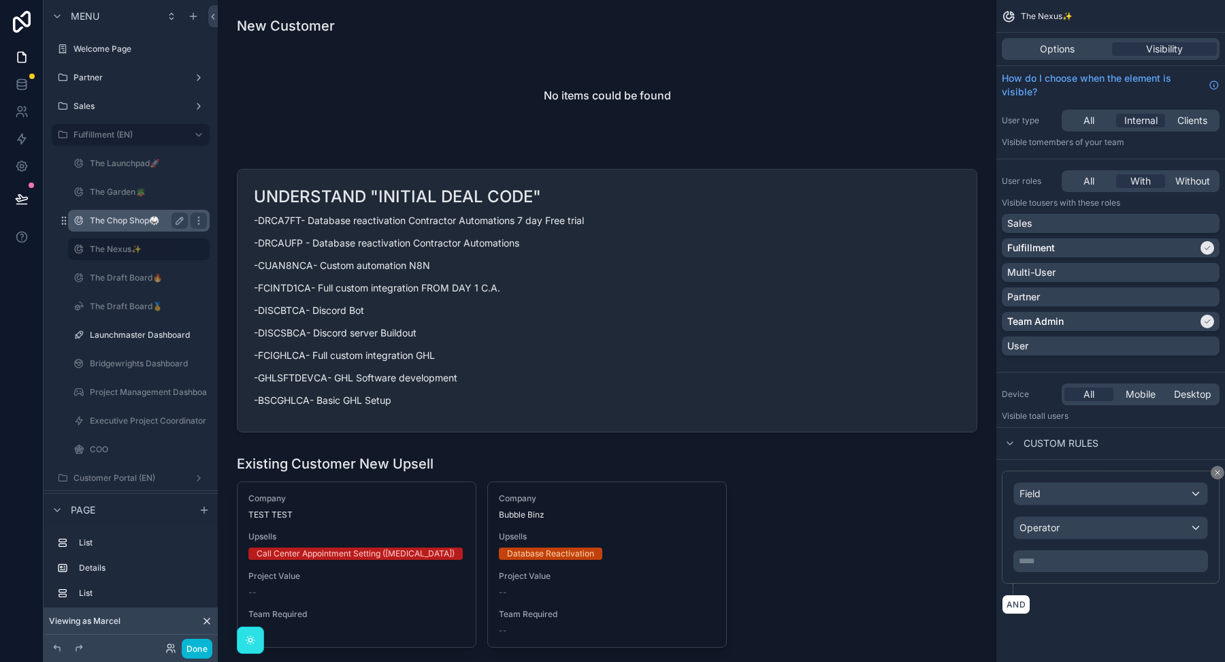
click at [103, 215] on label "The Chop Shop🥋" at bounding box center [136, 220] width 93 height 11
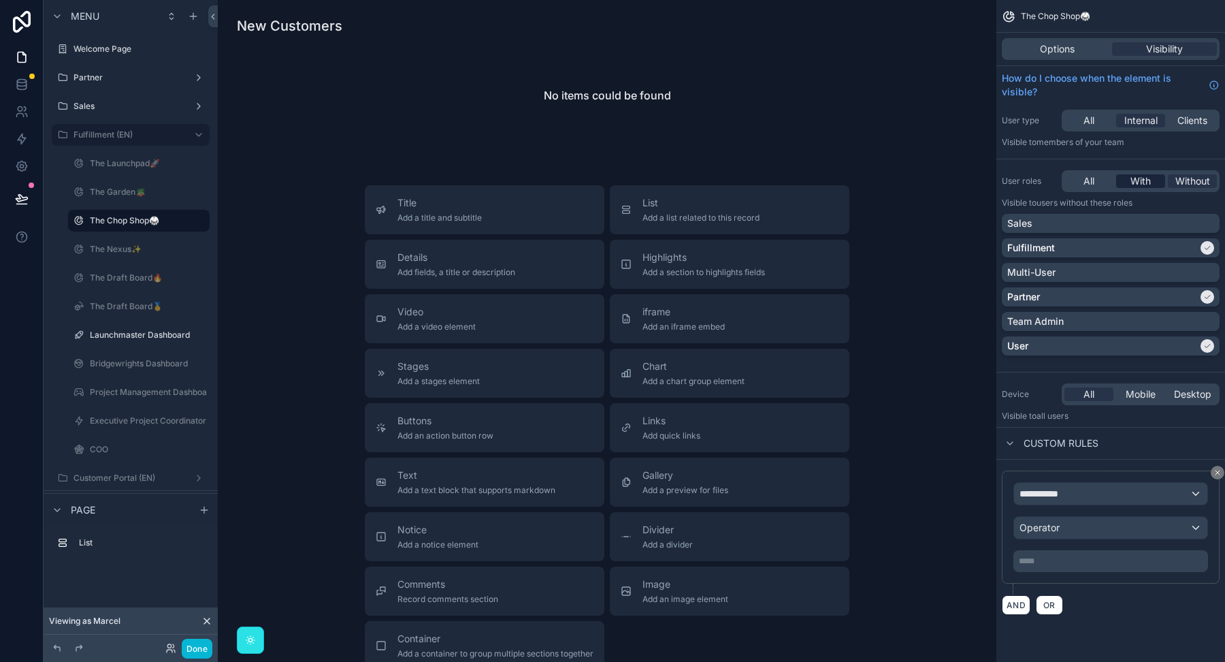
click at [1144, 180] on span "With" at bounding box center [1141, 181] width 20 height 14
click at [1218, 470] on icon "scrollable content" at bounding box center [1218, 472] width 4 height 4
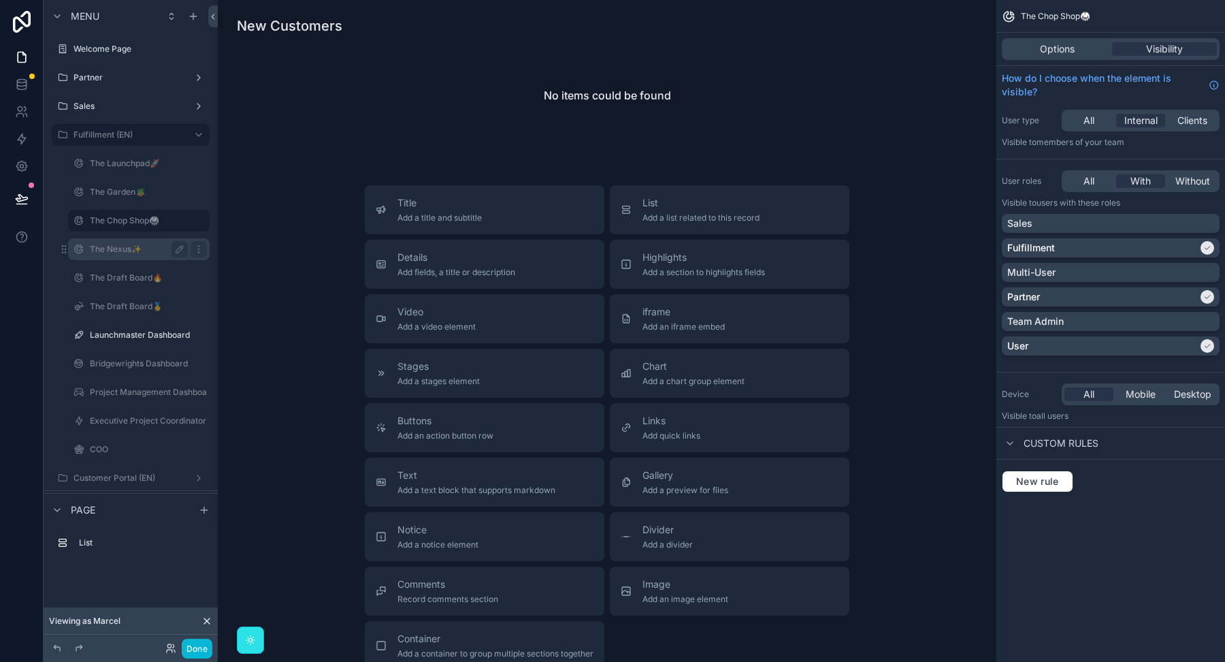
click at [136, 248] on label "The Nexus✨" at bounding box center [136, 249] width 93 height 11
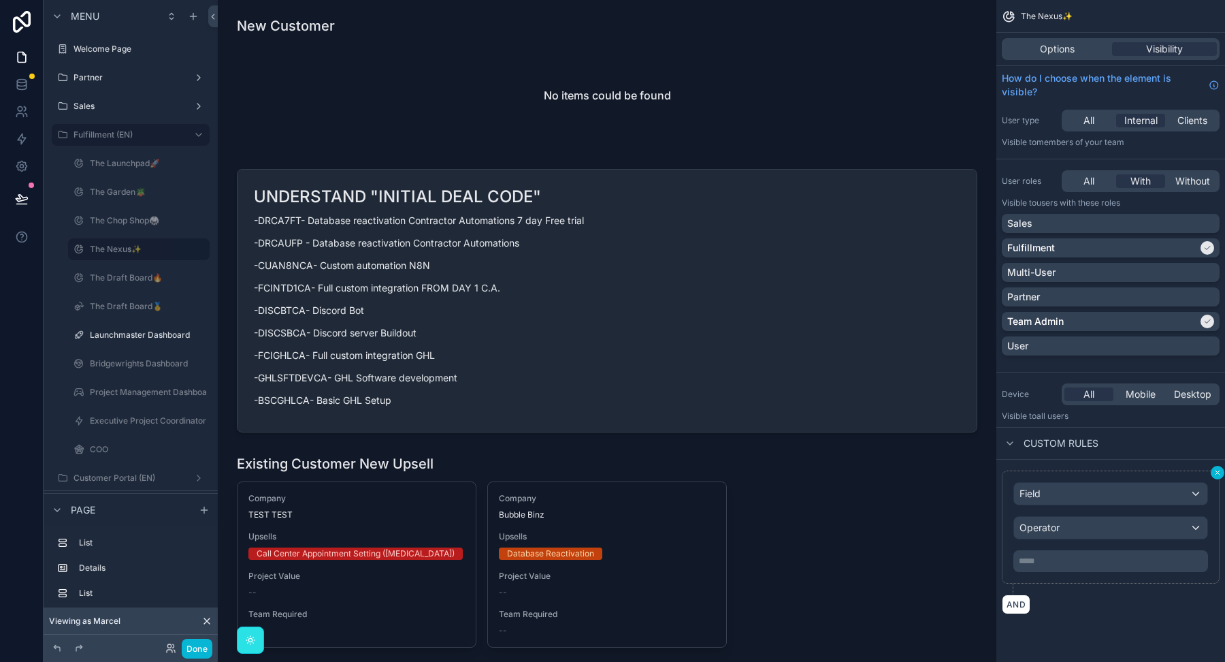
click at [1217, 470] on icon "scrollable content" at bounding box center [1218, 472] width 8 height 8
click at [155, 338] on label "Launchmaster Dashboard" at bounding box center [140, 334] width 100 height 11
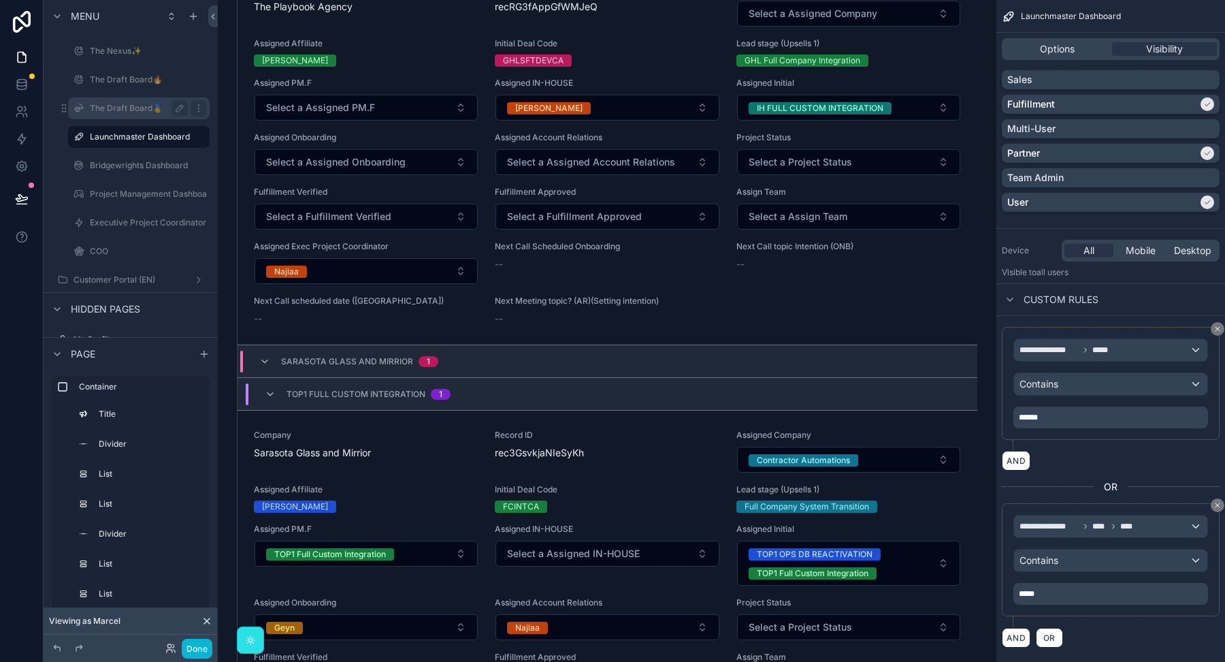
scroll to position [214, 0]
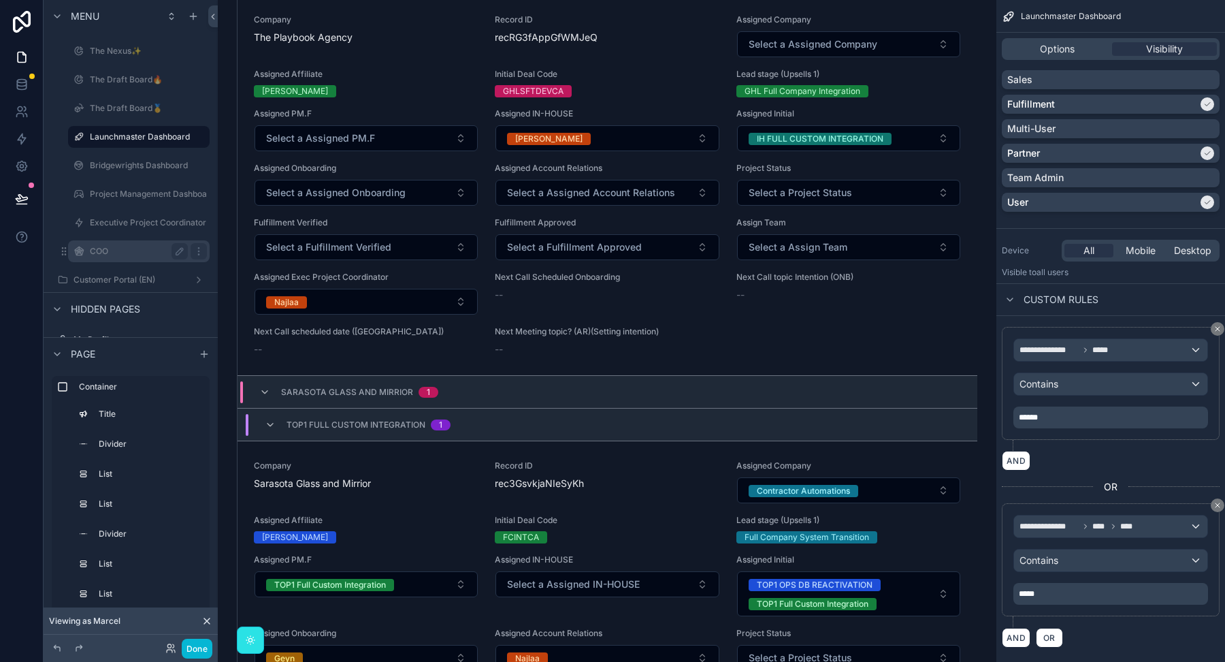
click at [124, 248] on label "COO" at bounding box center [136, 251] width 93 height 11
click at [124, 137] on label "Launchmaster Dashboard" at bounding box center [140, 136] width 100 height 11
click at [1044, 406] on div "******" at bounding box center [1111, 417] width 195 height 22
click at [1038, 413] on span "******" at bounding box center [1028, 417] width 19 height 8
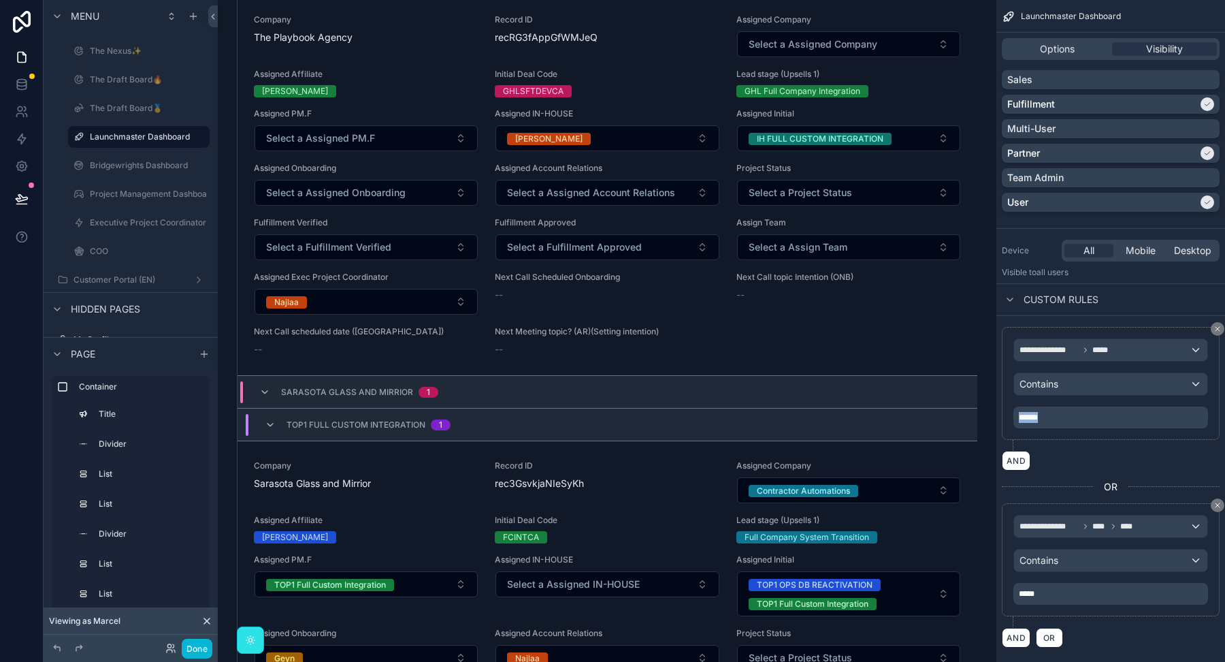
click at [1038, 413] on span "******" at bounding box center [1028, 417] width 19 height 8
click at [1066, 444] on div "**********" at bounding box center [1111, 389] width 218 height 124
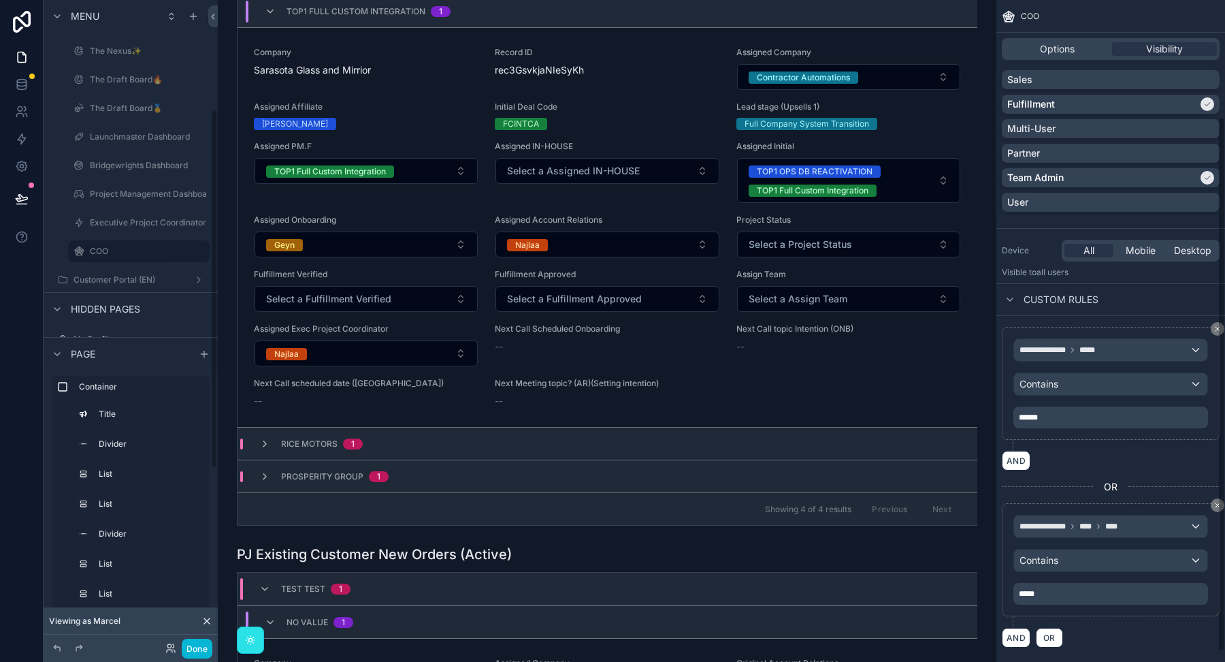
click at [106, 249] on label "COO" at bounding box center [146, 251] width 112 height 11
click at [1051, 413] on p "******" at bounding box center [1112, 417] width 187 height 11
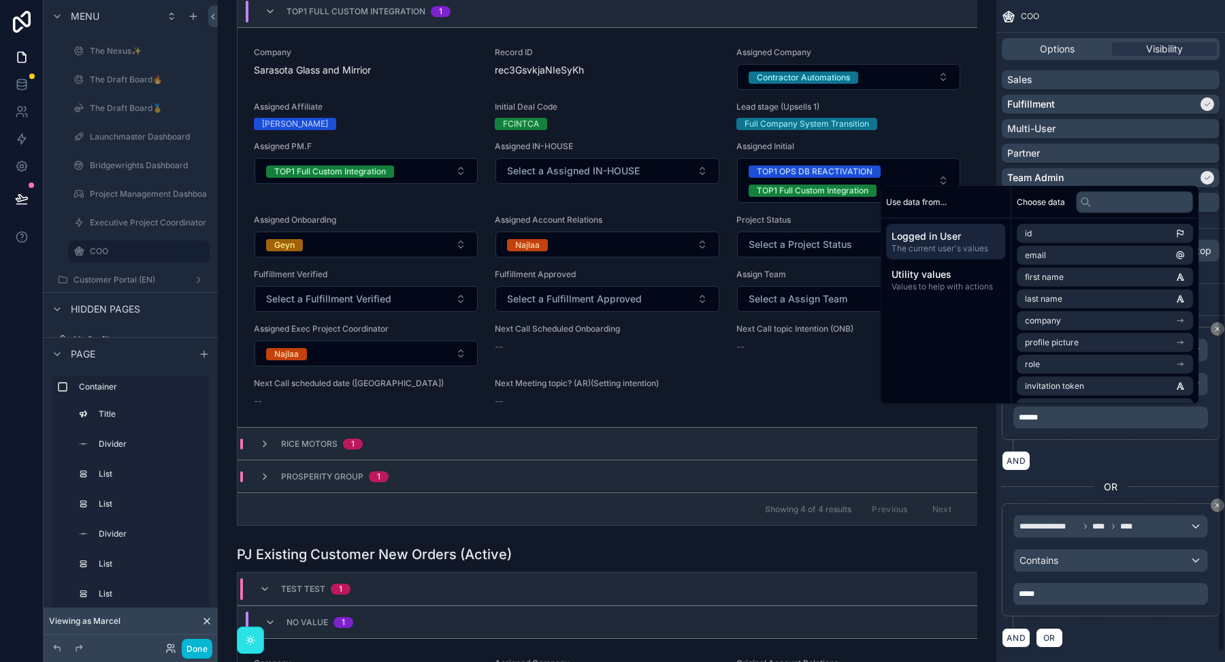
click at [1071, 425] on div "******" at bounding box center [1111, 417] width 195 height 22
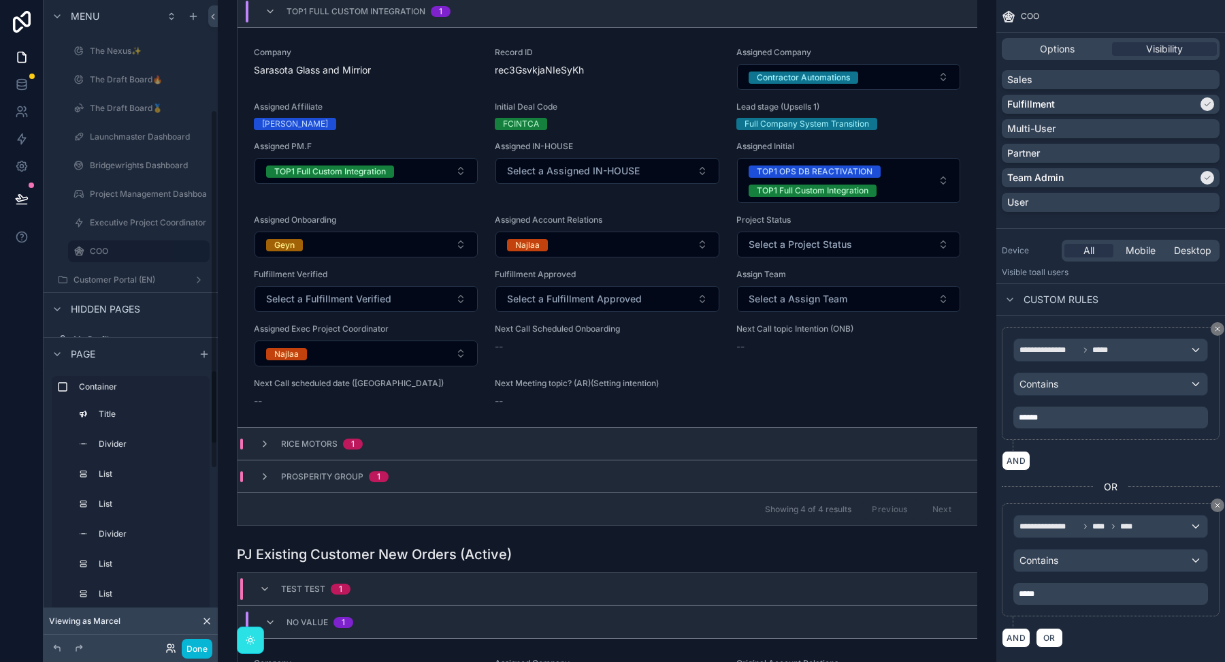
click at [169, 647] on icon at bounding box center [168, 645] width 3 height 3
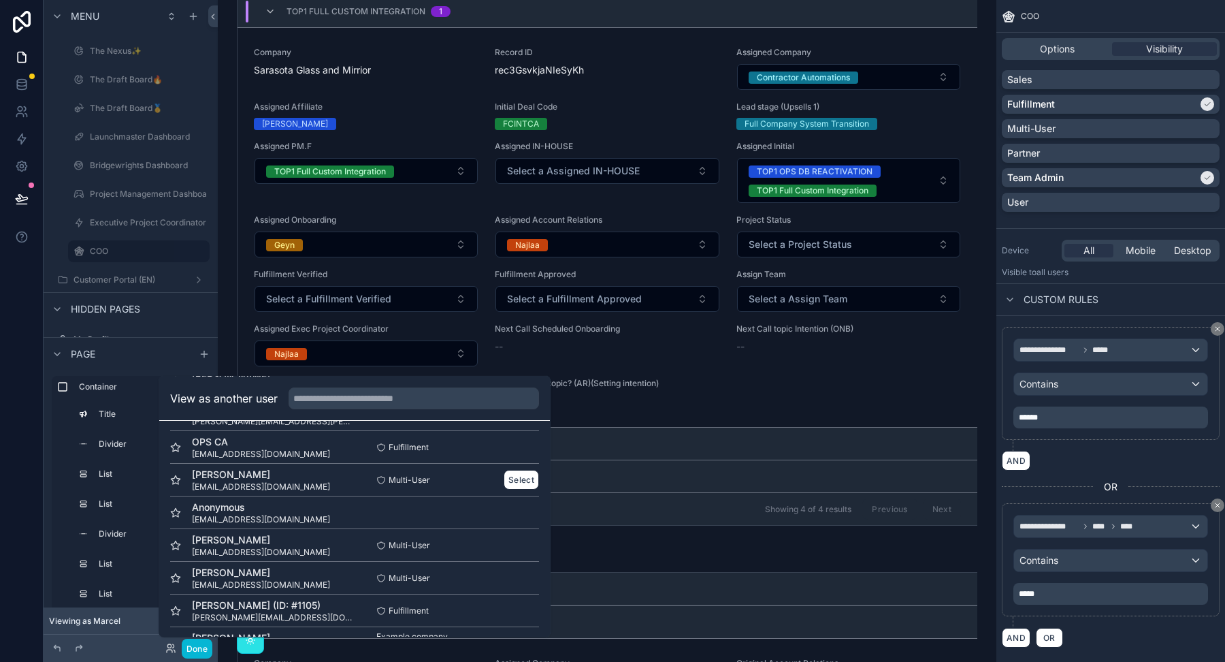
scroll to position [74, 0]
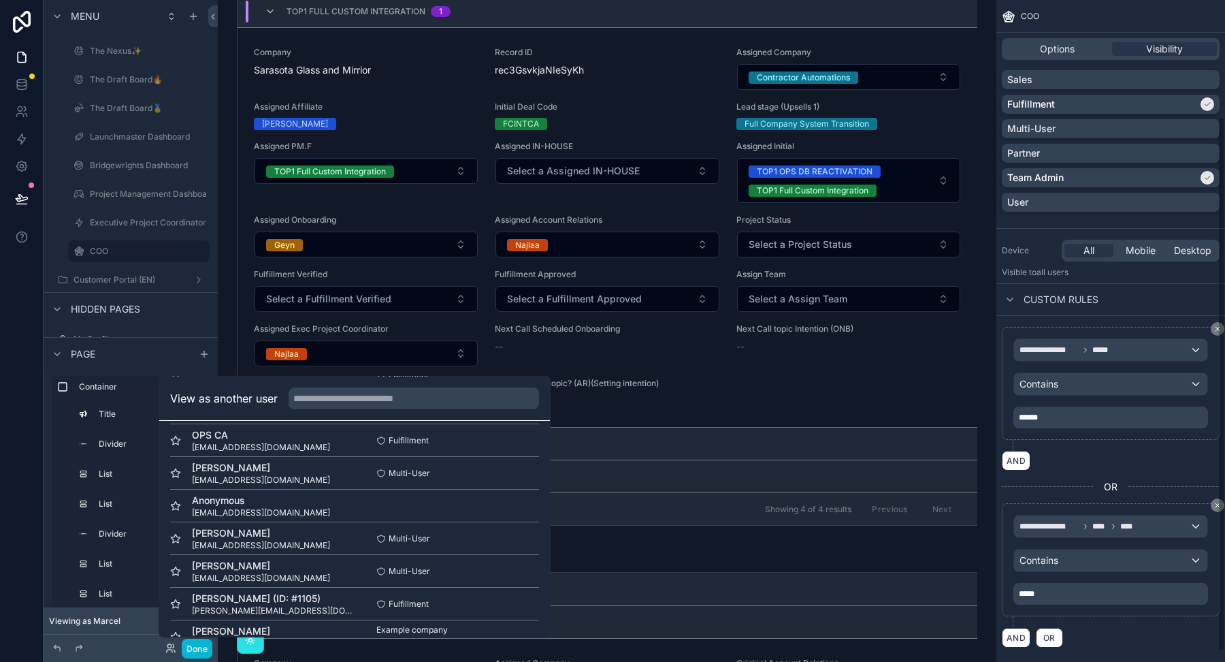
click at [1058, 406] on div "******" at bounding box center [1111, 417] width 195 height 22
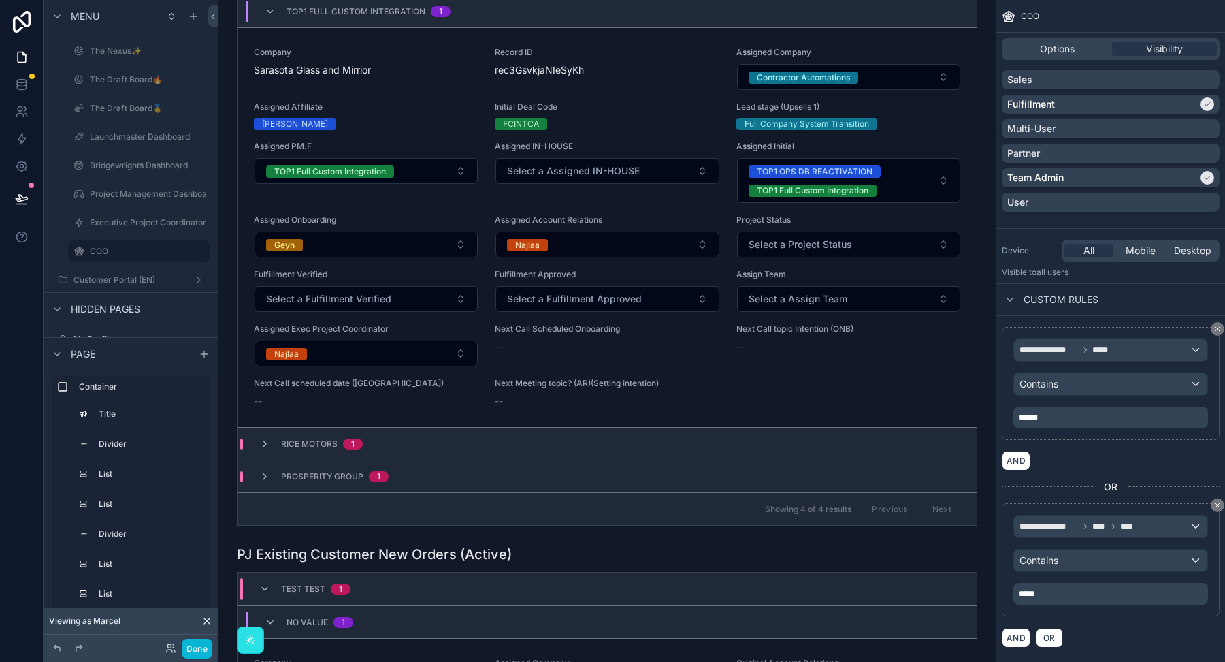
click at [1058, 415] on p "******" at bounding box center [1112, 417] width 187 height 11
click at [170, 647] on icon at bounding box center [170, 648] width 11 height 11
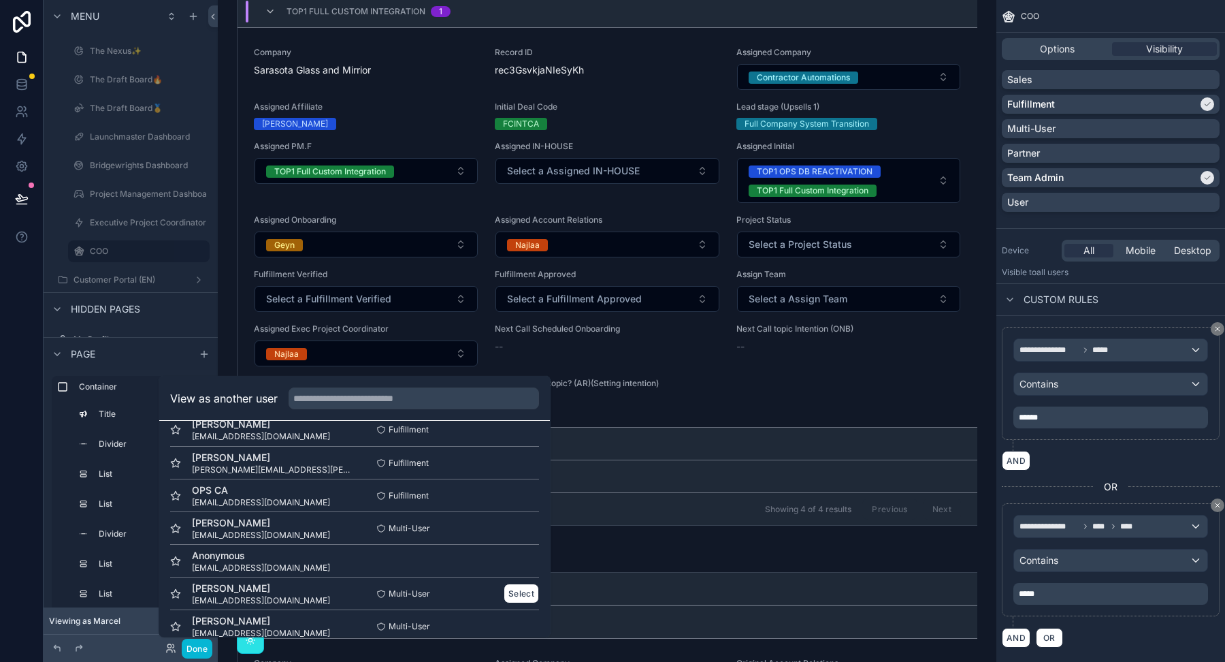
scroll to position [22, 0]
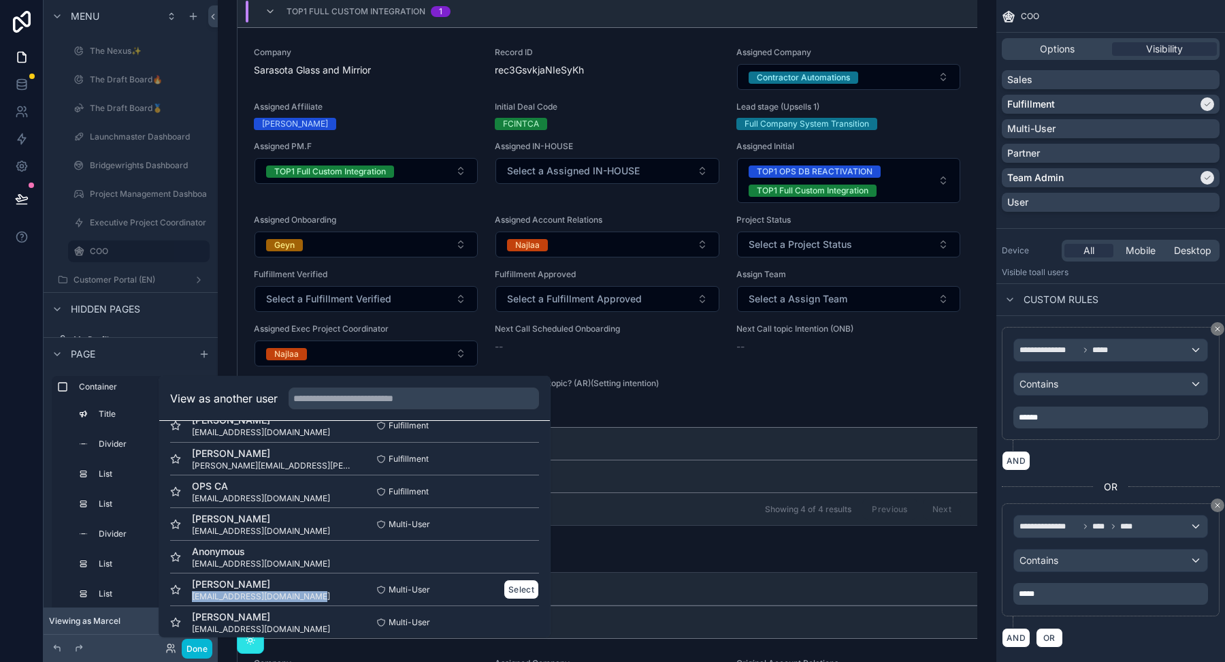
drag, startPoint x: 318, startPoint y: 594, endPoint x: 191, endPoint y: 592, distance: 126.6
click at [191, 592] on div "Marcel Robinson marcelrobinson100@gmail.com" at bounding box center [262, 589] width 184 height 25
copy span "[EMAIL_ADDRESS][DOMAIN_NAME]"
click at [1029, 413] on span "******" at bounding box center [1028, 417] width 19 height 8
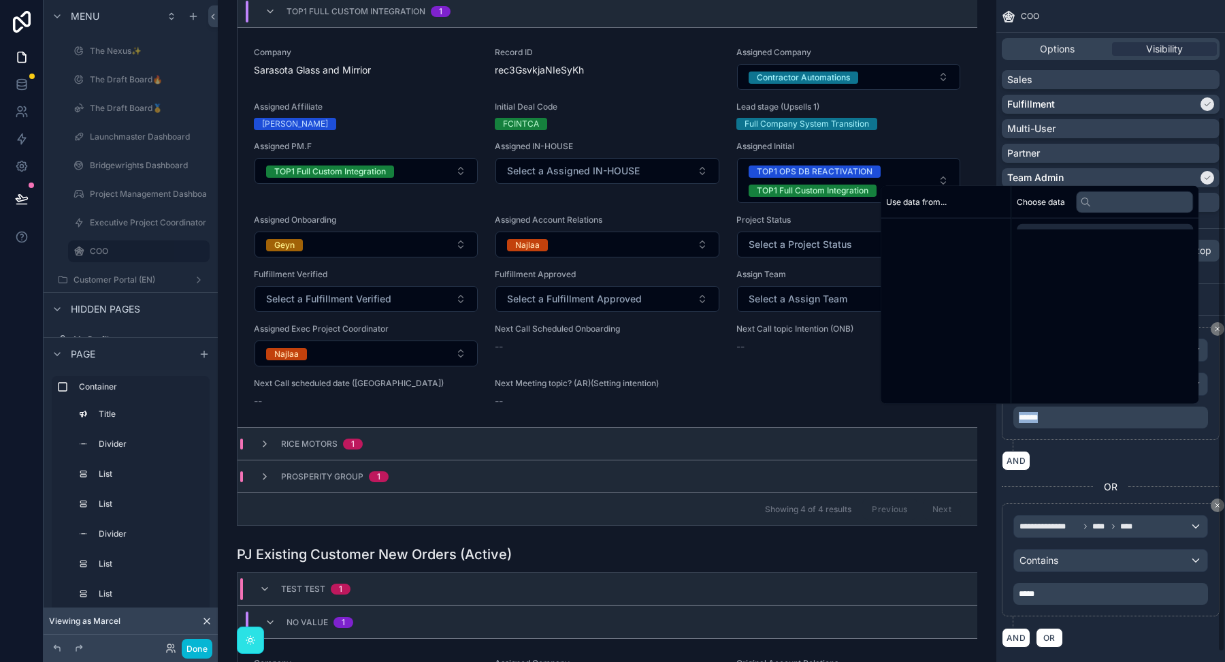
click at [1029, 413] on span "******" at bounding box center [1028, 417] width 19 height 8
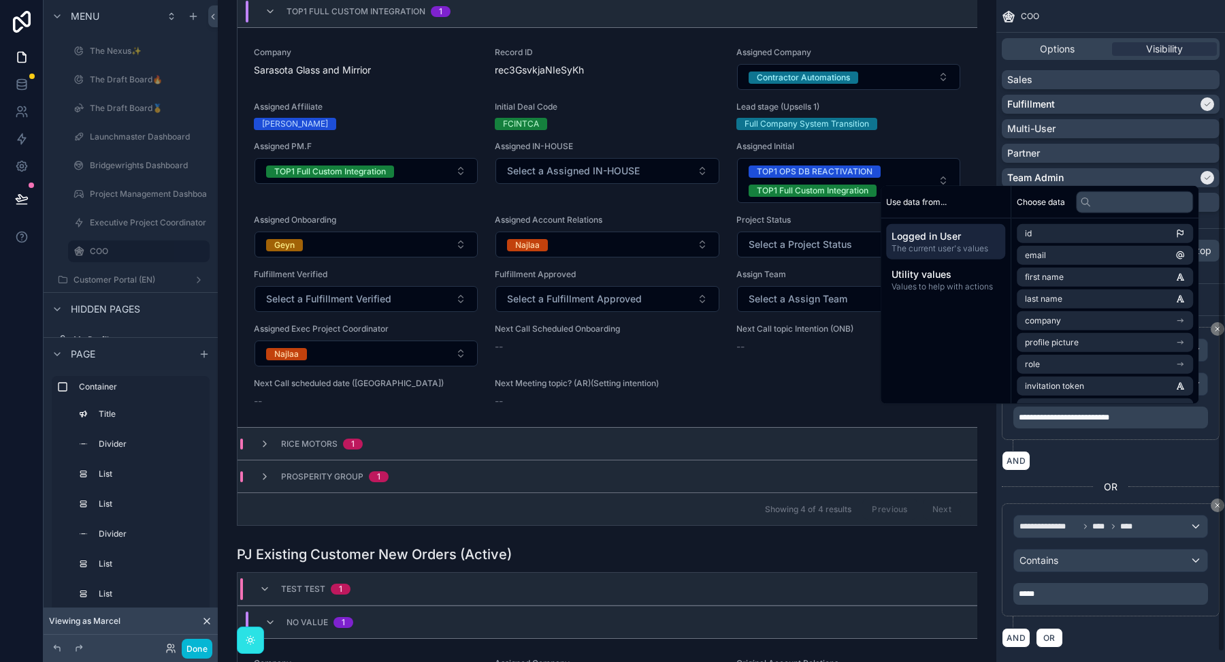
click at [1059, 447] on div "**********" at bounding box center [1111, 389] width 218 height 124
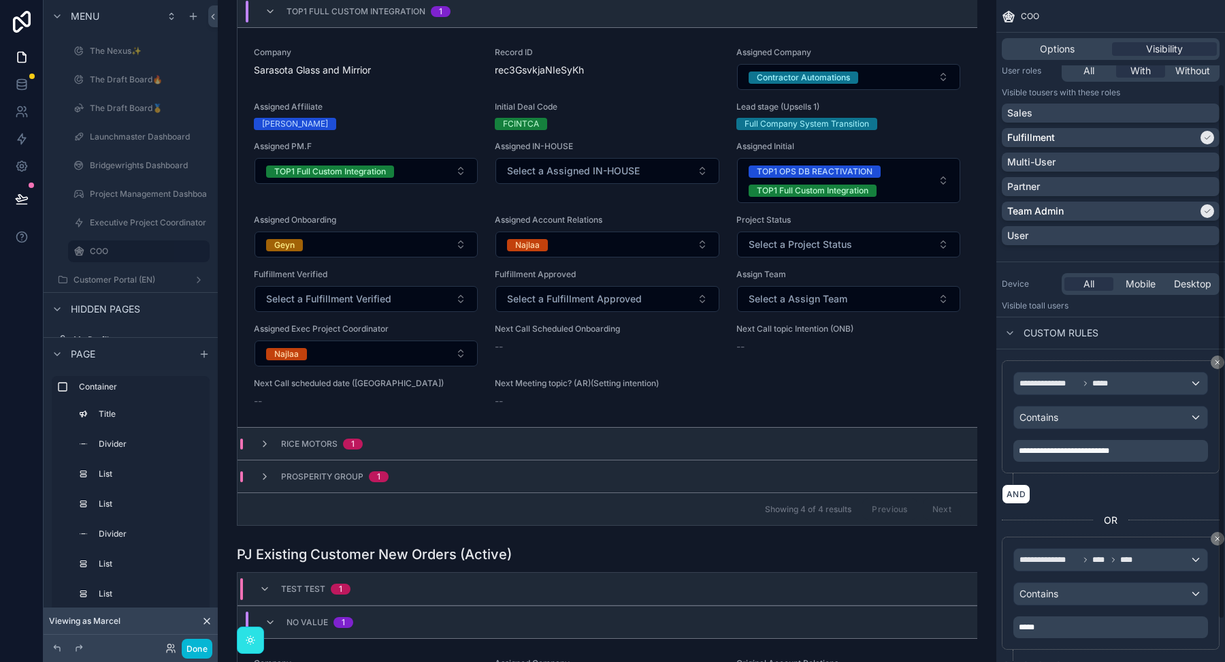
scroll to position [103, 0]
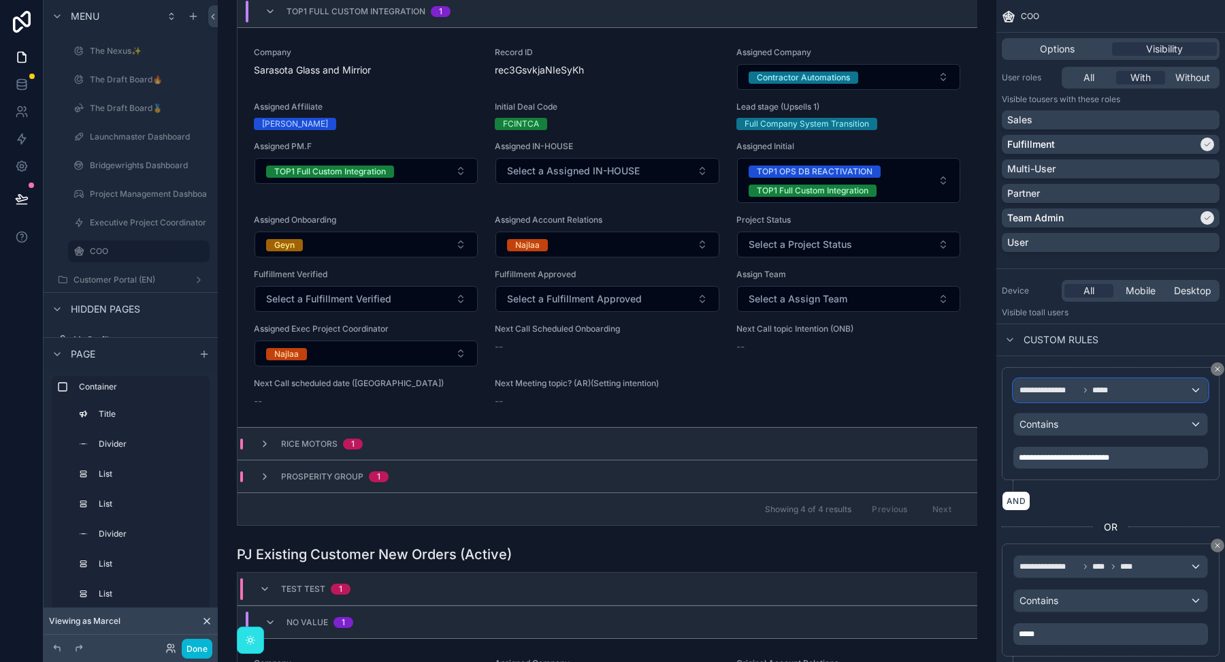
click at [1069, 392] on span "**********" at bounding box center [1049, 390] width 59 height 11
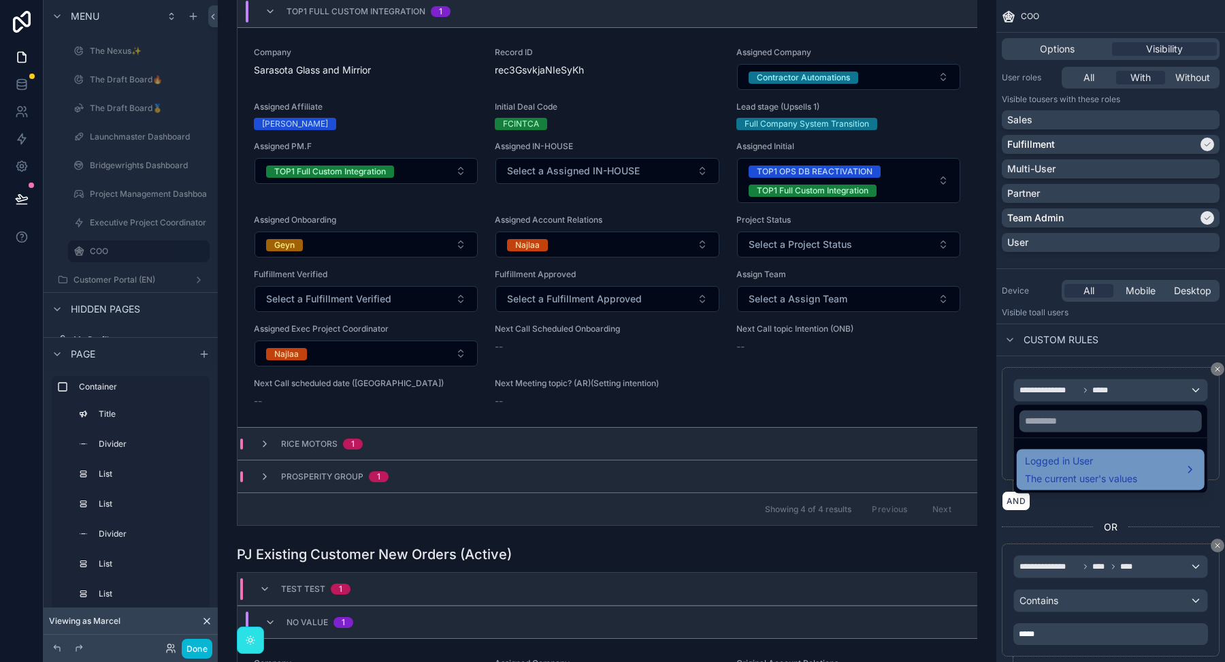
click at [1050, 462] on span "Logged in User" at bounding box center [1081, 461] width 112 height 16
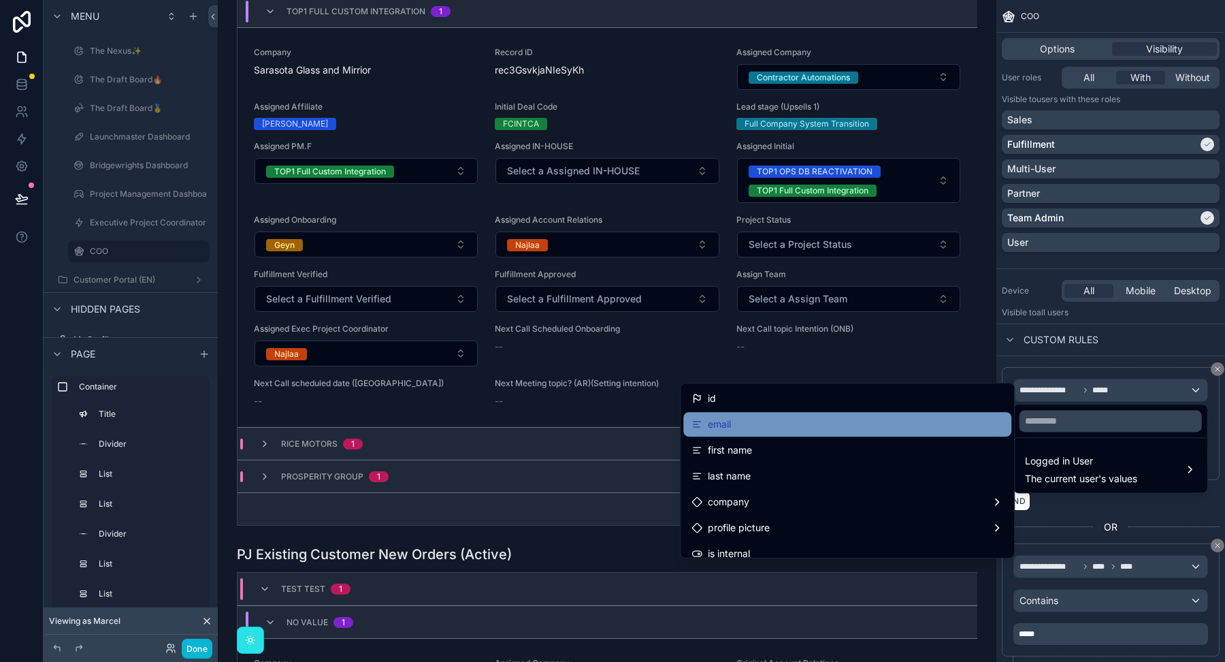
click at [891, 417] on div "email" at bounding box center [848, 424] width 312 height 16
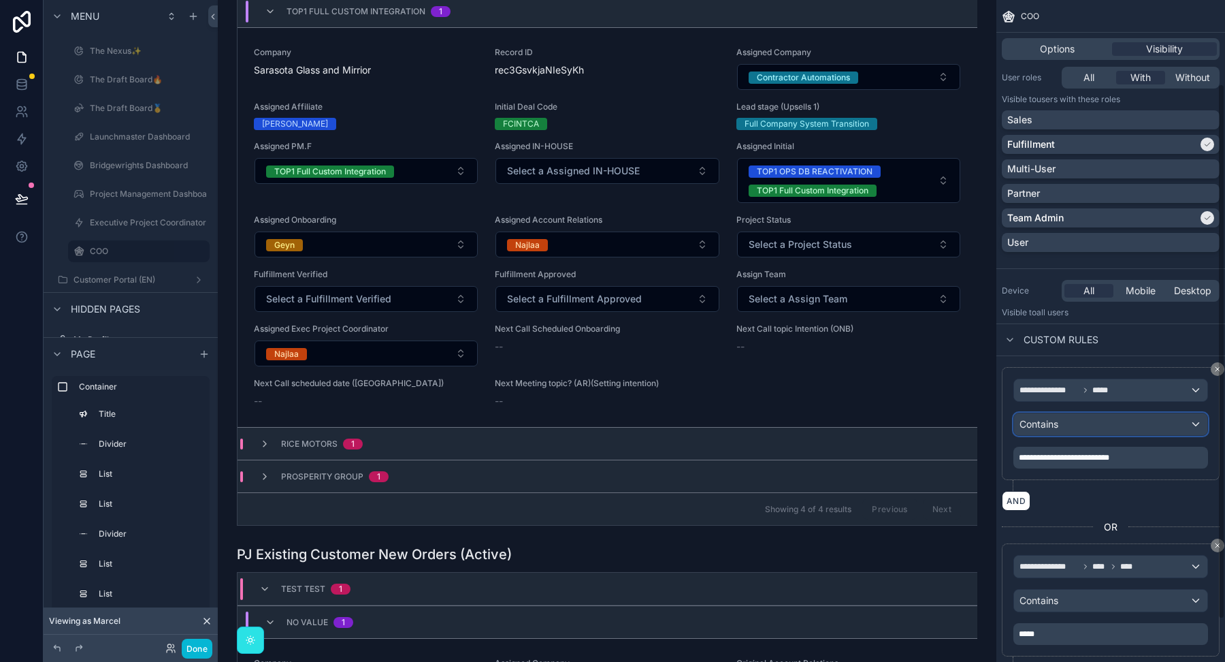
click at [1037, 422] on span "Contains" at bounding box center [1039, 424] width 39 height 14
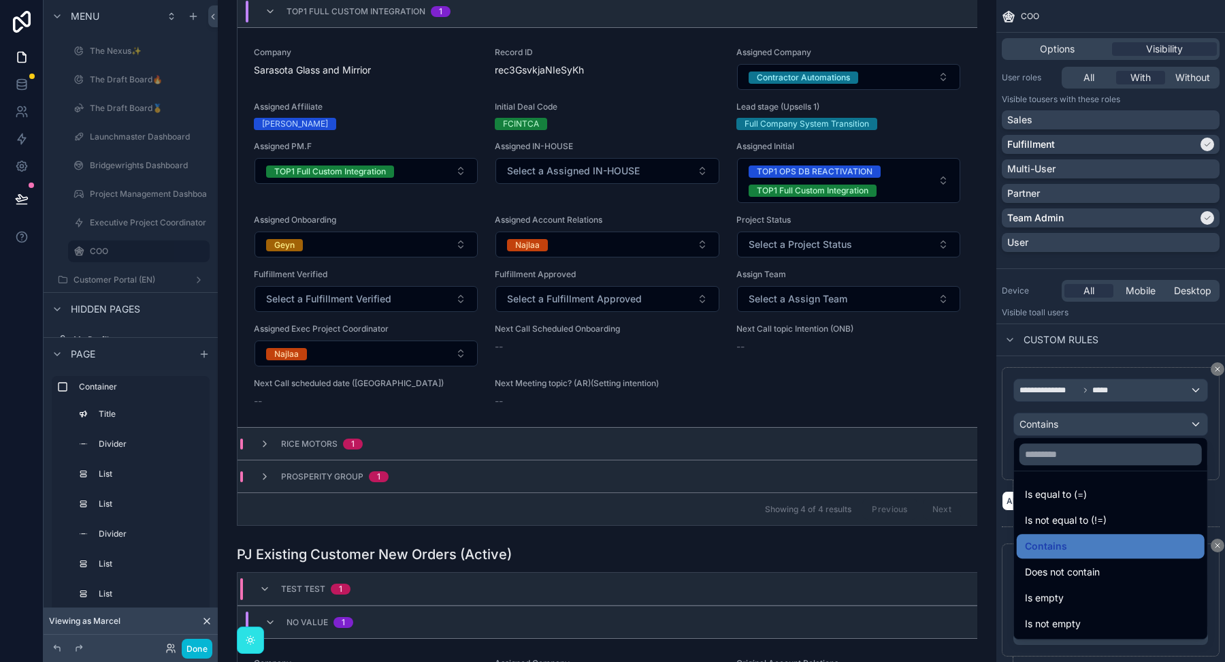
drag, startPoint x: 1124, startPoint y: 540, endPoint x: 1122, endPoint y: 532, distance: 8.3
click at [1124, 540] on div "Contains" at bounding box center [1111, 546] width 172 height 16
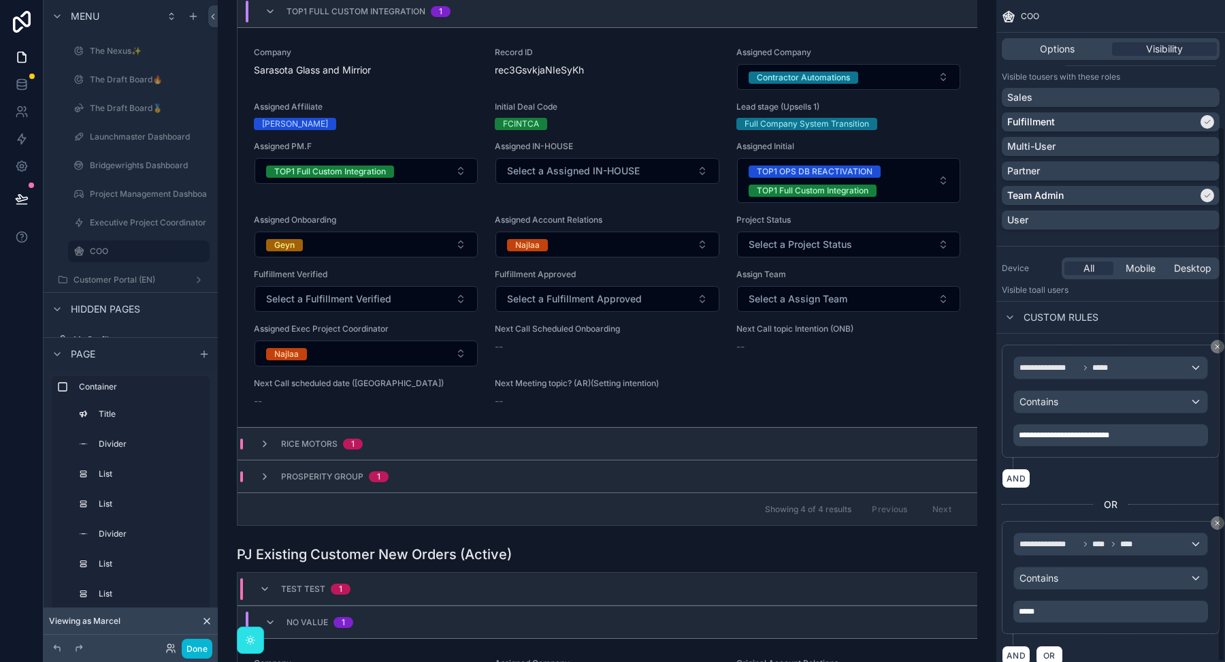
scroll to position [157, 0]
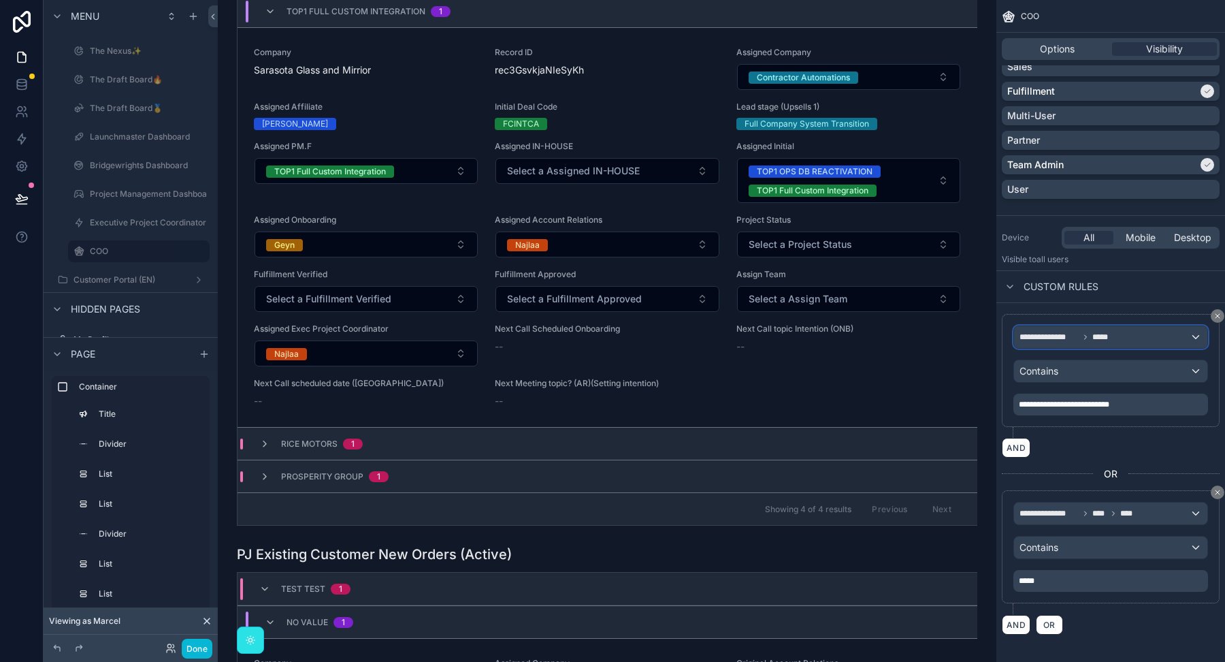
click at [1096, 338] on span "*****" at bounding box center [1103, 337] width 20 height 11
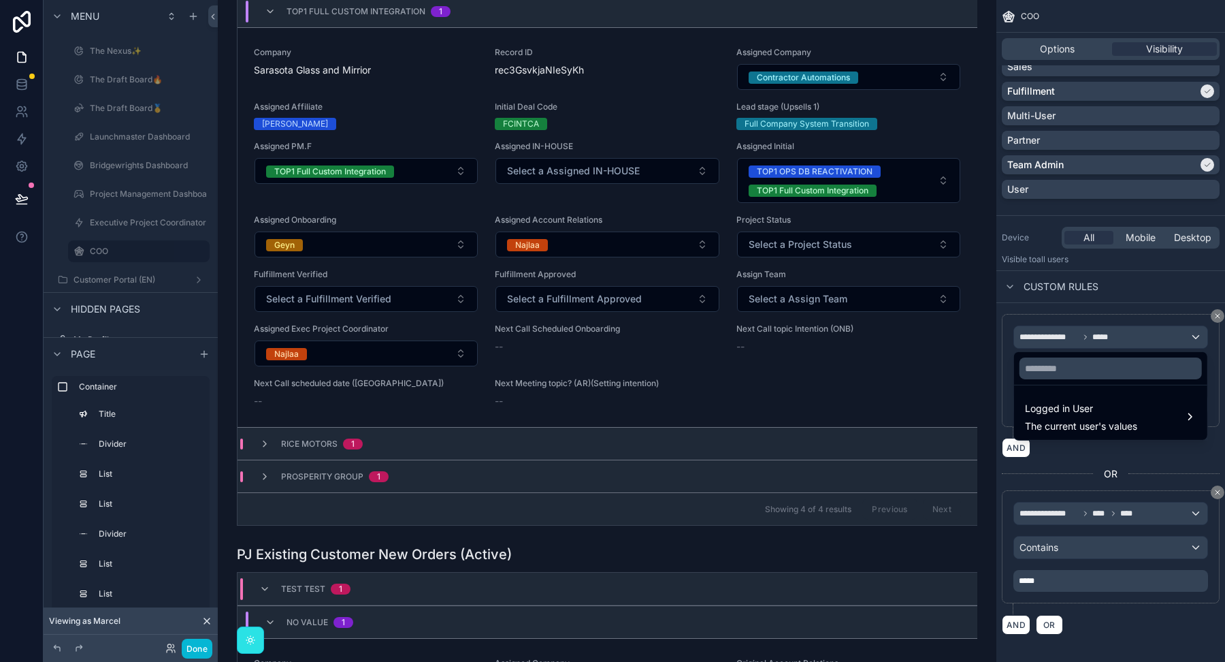
click at [1096, 338] on div "scrollable content" at bounding box center [612, 331] width 1225 height 662
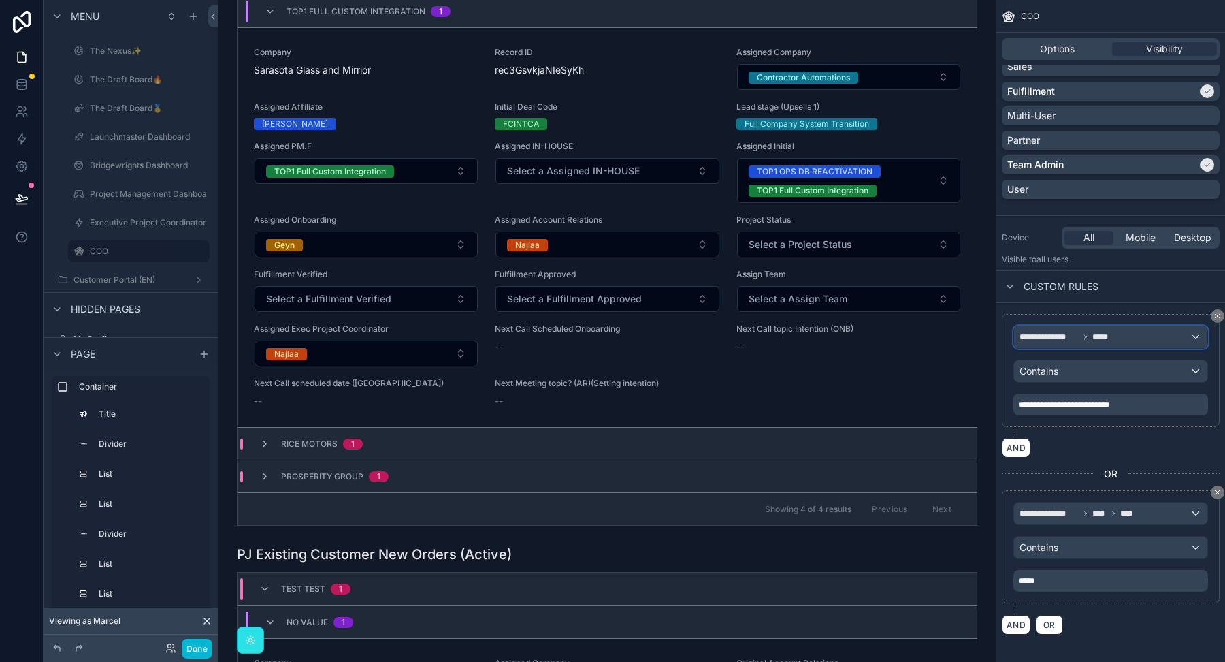
click at [1065, 342] on div "**********" at bounding box center [1110, 337] width 193 height 22
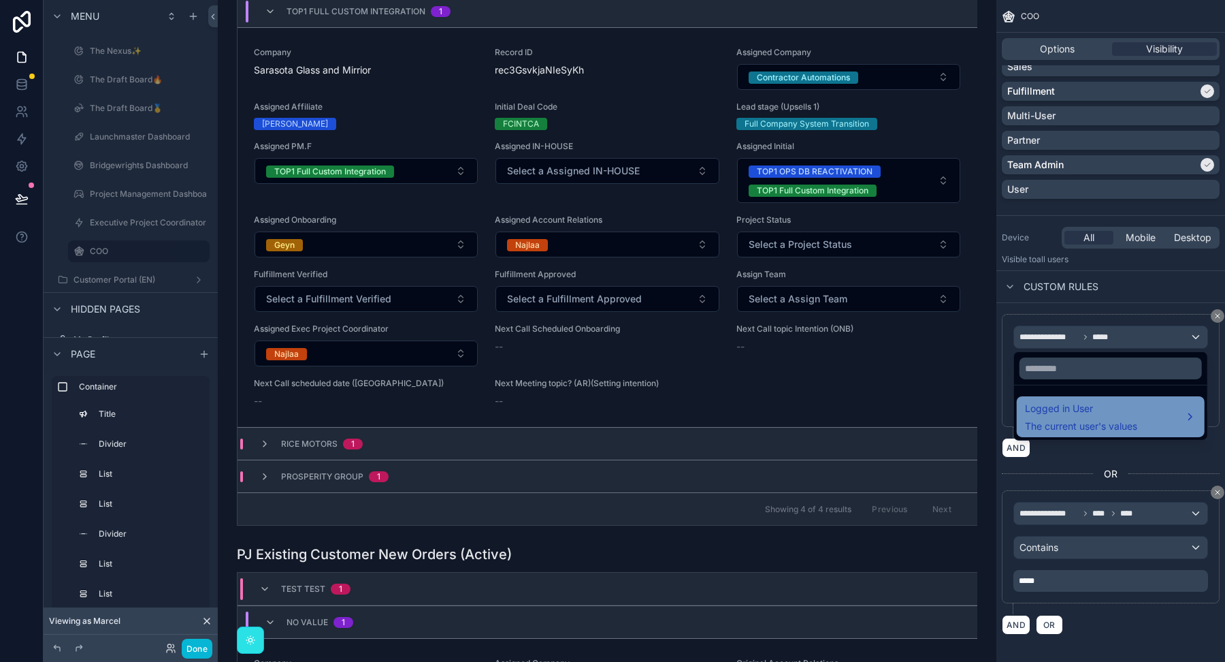
click at [1054, 421] on span "The current user's values" at bounding box center [1081, 426] width 112 height 14
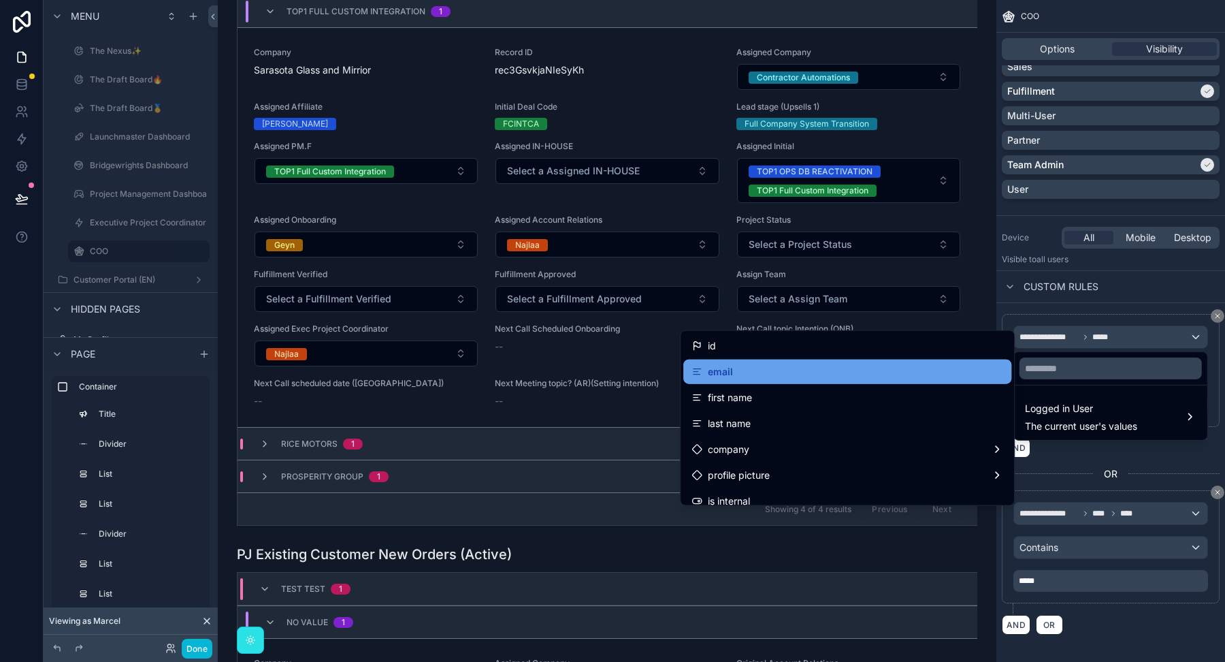
click at [743, 367] on div "email" at bounding box center [848, 371] width 312 height 16
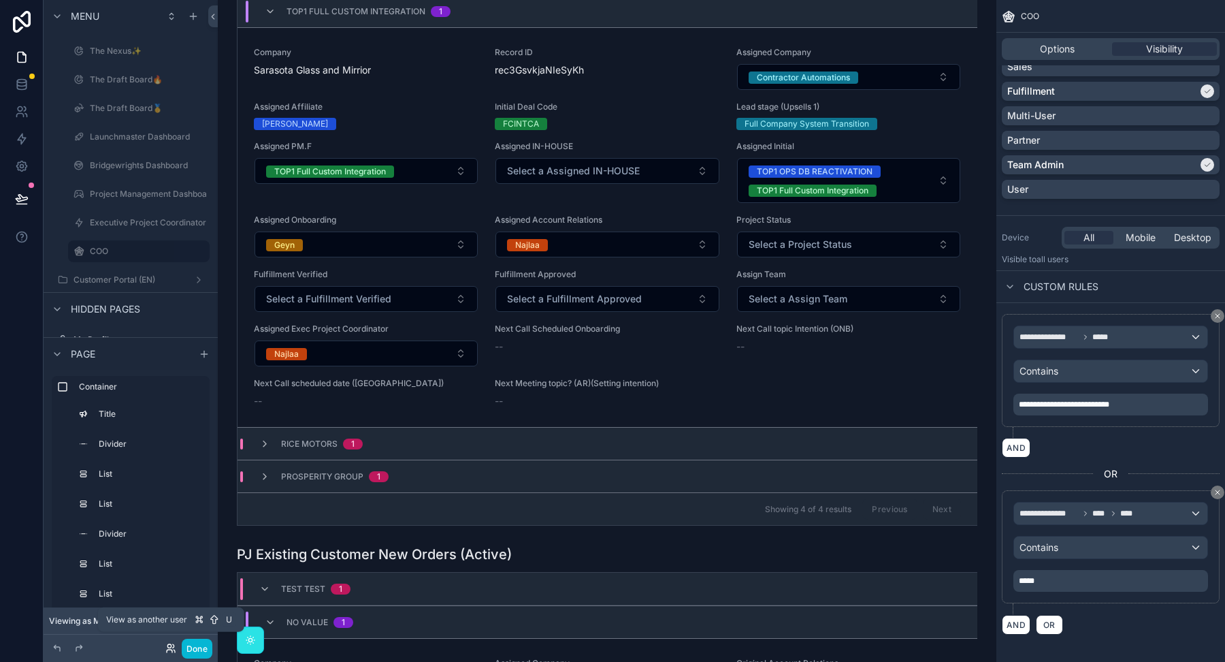
click at [168, 647] on icon at bounding box center [168, 645] width 3 height 3
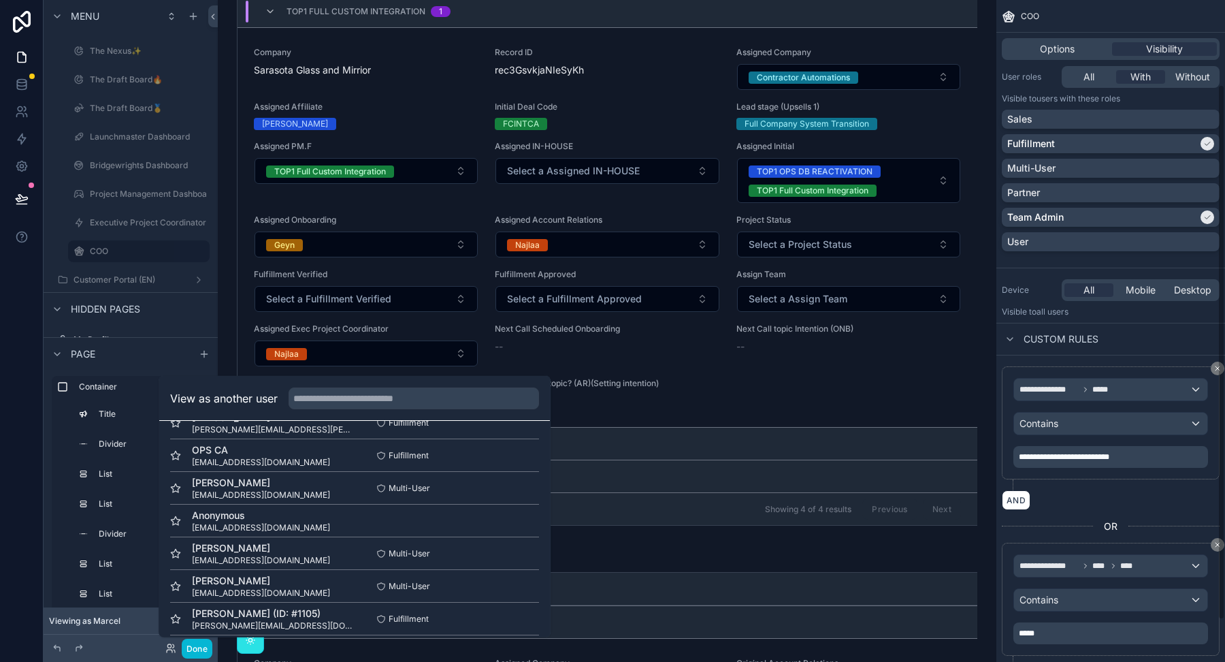
scroll to position [102, 0]
click at [1107, 172] on div "Multi-User" at bounding box center [1110, 170] width 207 height 14
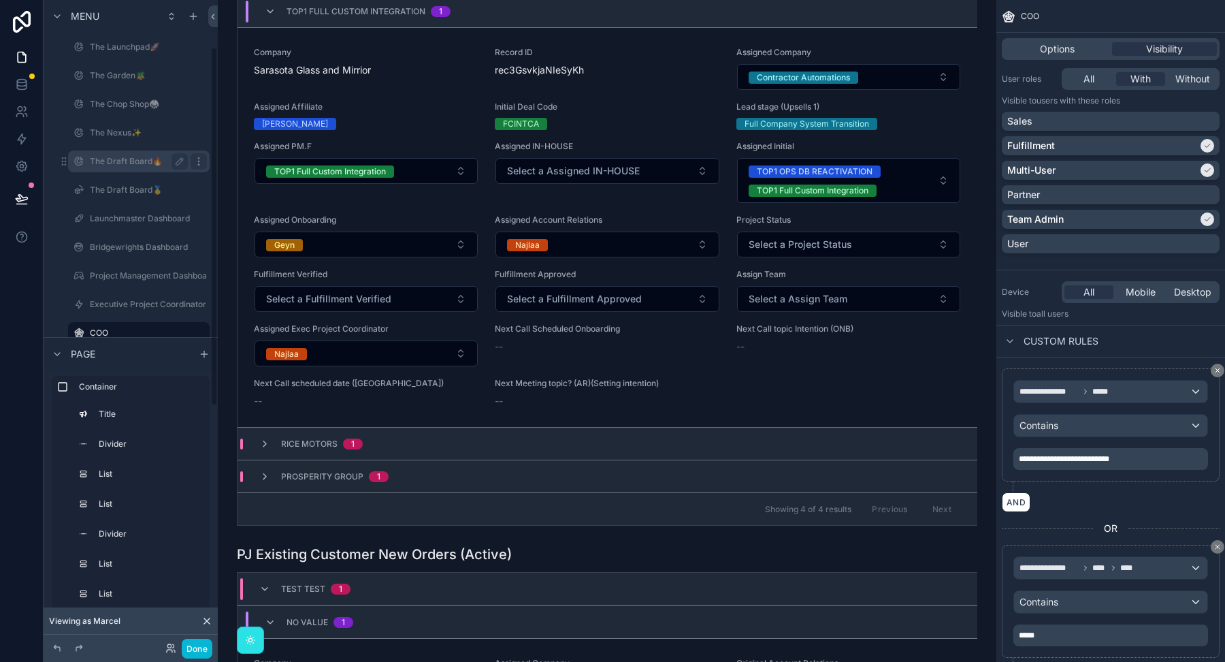
scroll to position [0, 0]
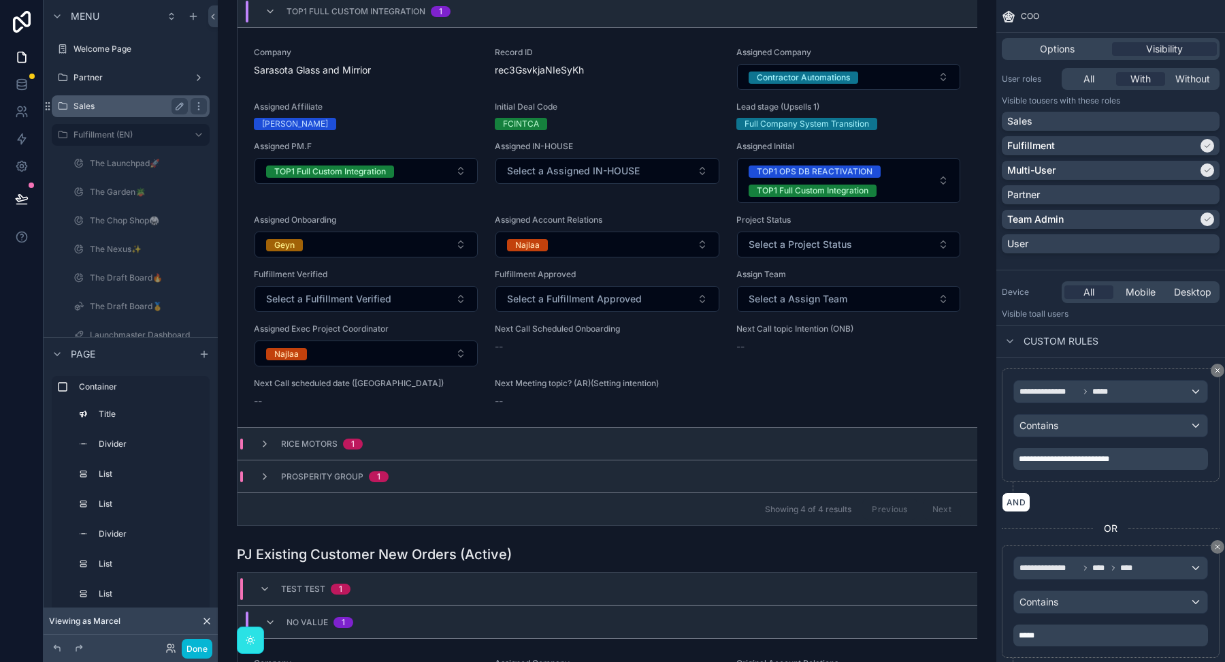
click at [124, 108] on label "Sales" at bounding box center [128, 106] width 109 height 11
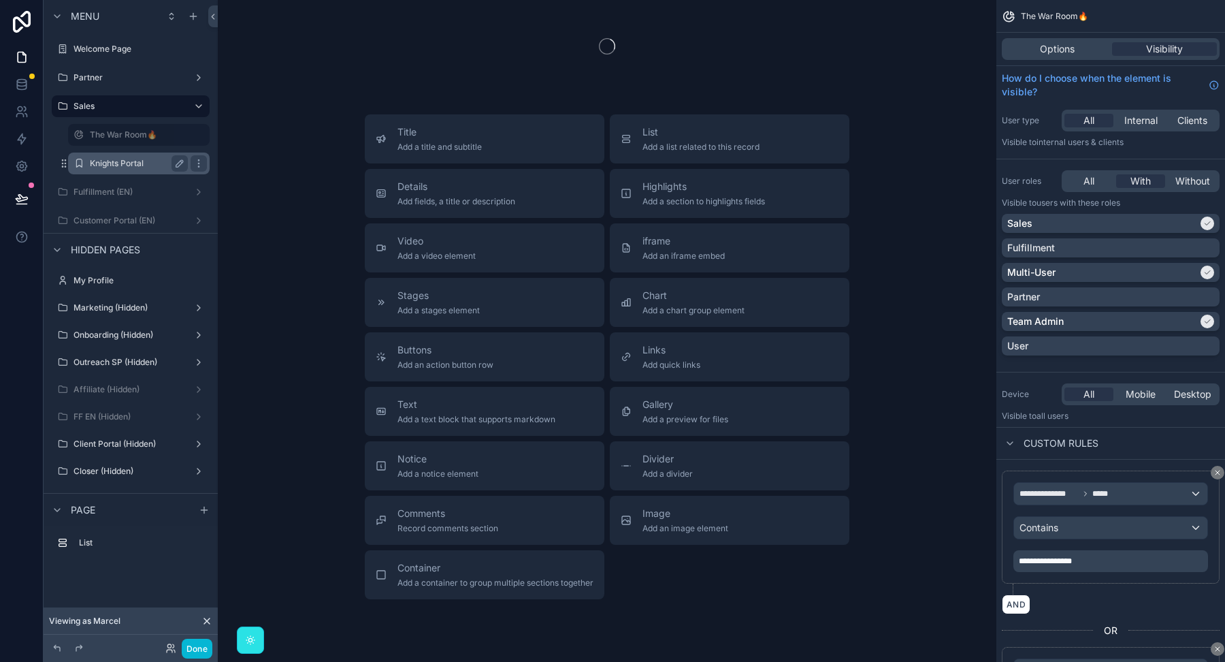
click at [119, 165] on label "Knights Portal" at bounding box center [136, 163] width 93 height 11
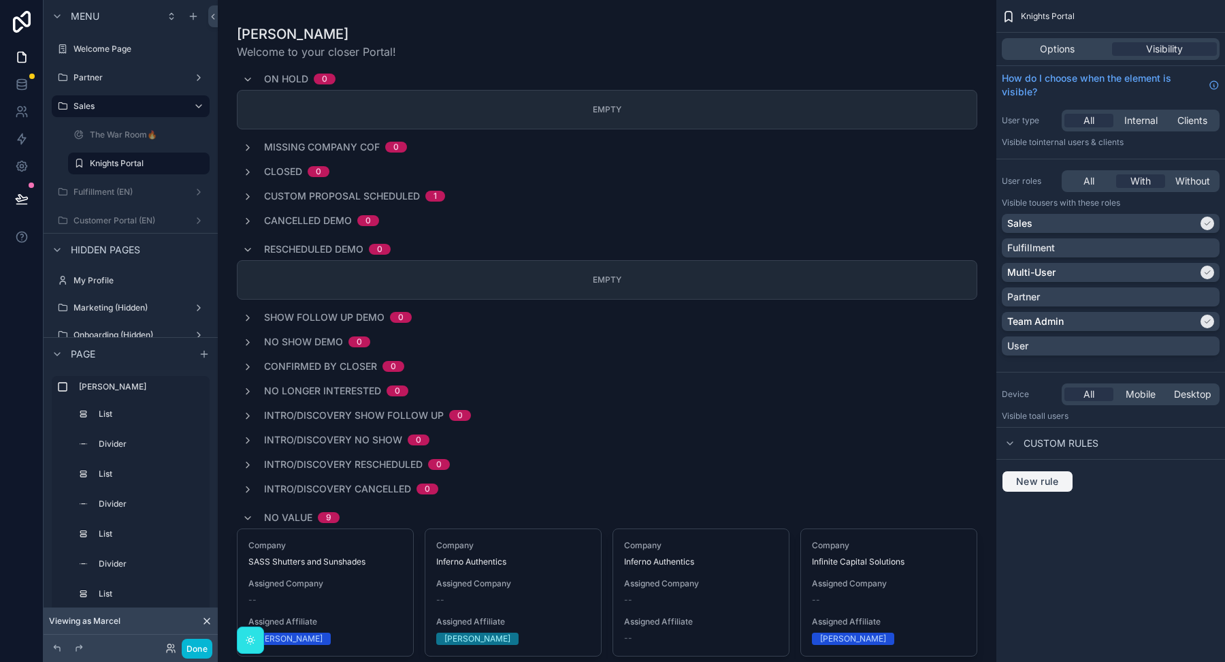
click at [1041, 484] on span "New rule" at bounding box center [1038, 481] width 54 height 12
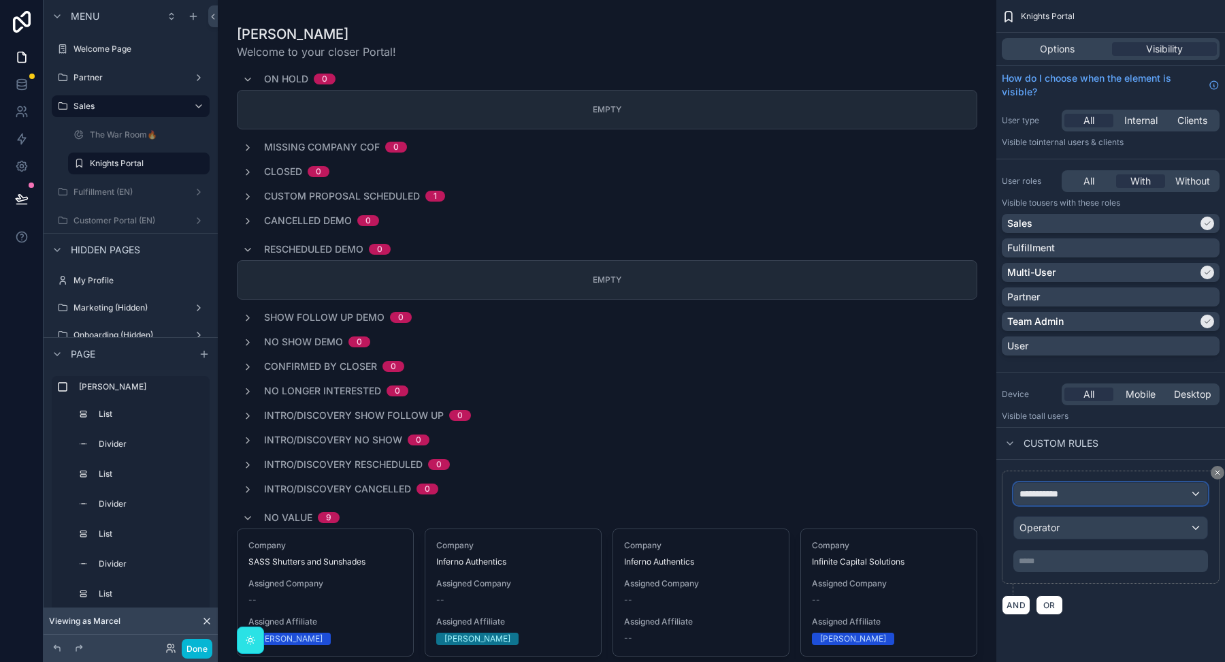
click at [1046, 494] on span "**********" at bounding box center [1045, 494] width 50 height 14
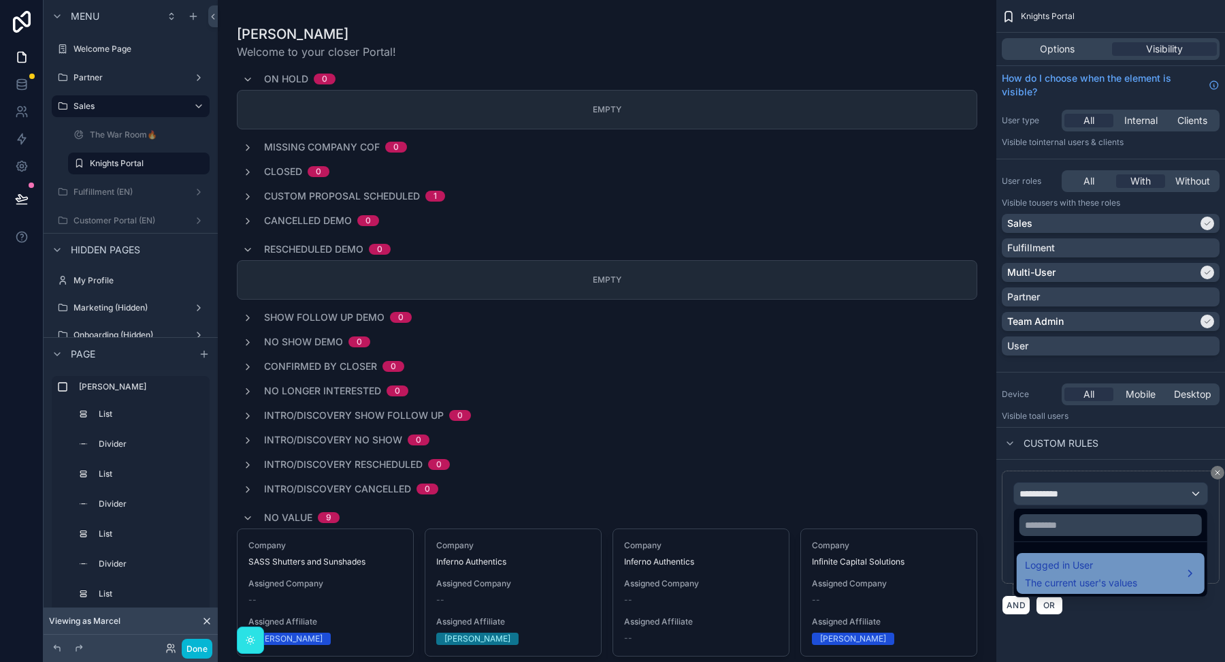
click at [1047, 568] on span "Logged in User" at bounding box center [1081, 565] width 112 height 16
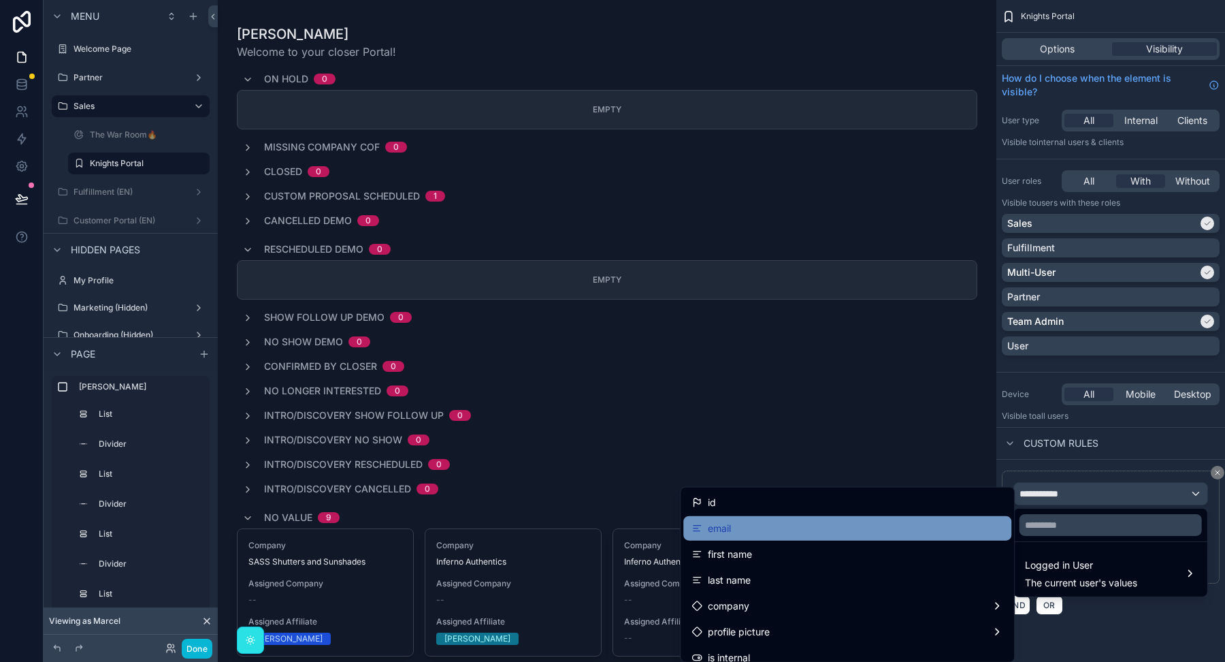
click at [854, 532] on div "email" at bounding box center [848, 528] width 312 height 16
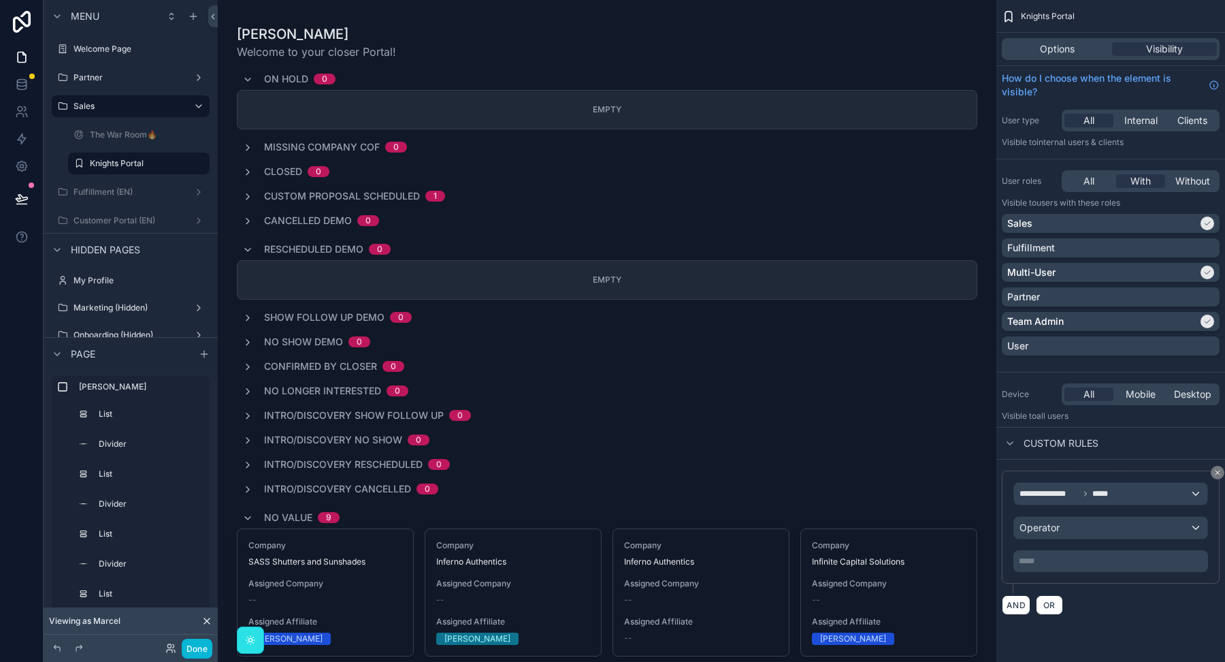
click at [1064, 568] on div "***** ﻿" at bounding box center [1111, 561] width 195 height 22
click at [1063, 527] on div "Operator" at bounding box center [1110, 528] width 193 height 22
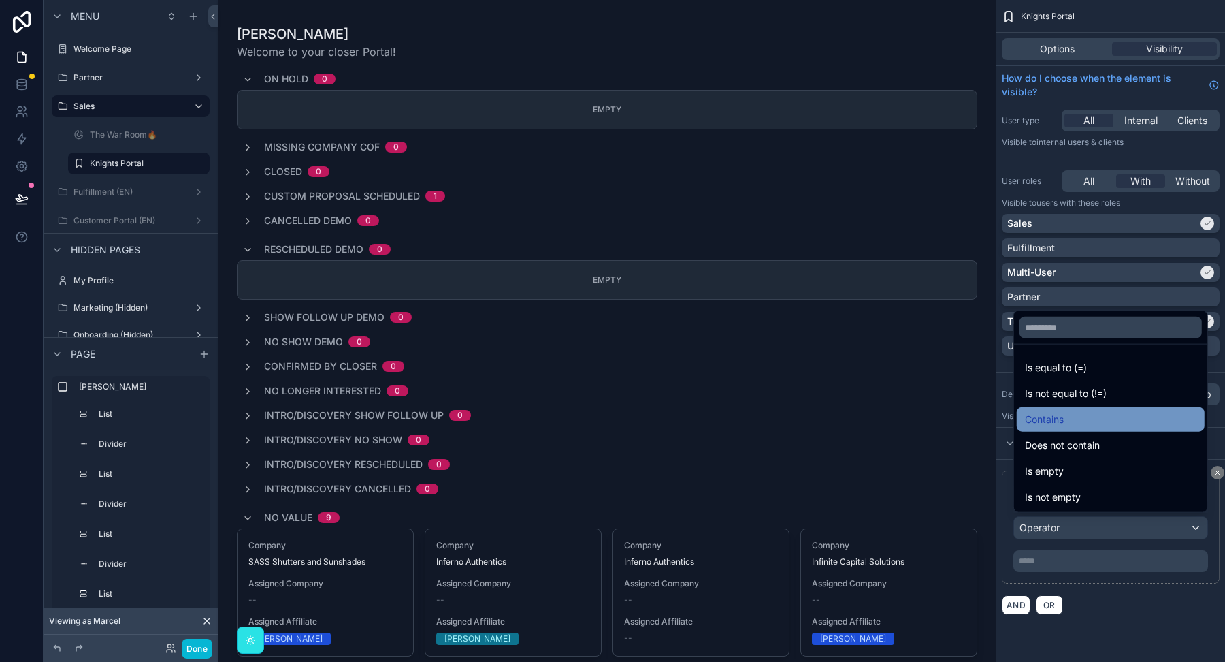
click at [1052, 420] on span "Contains" at bounding box center [1044, 419] width 39 height 16
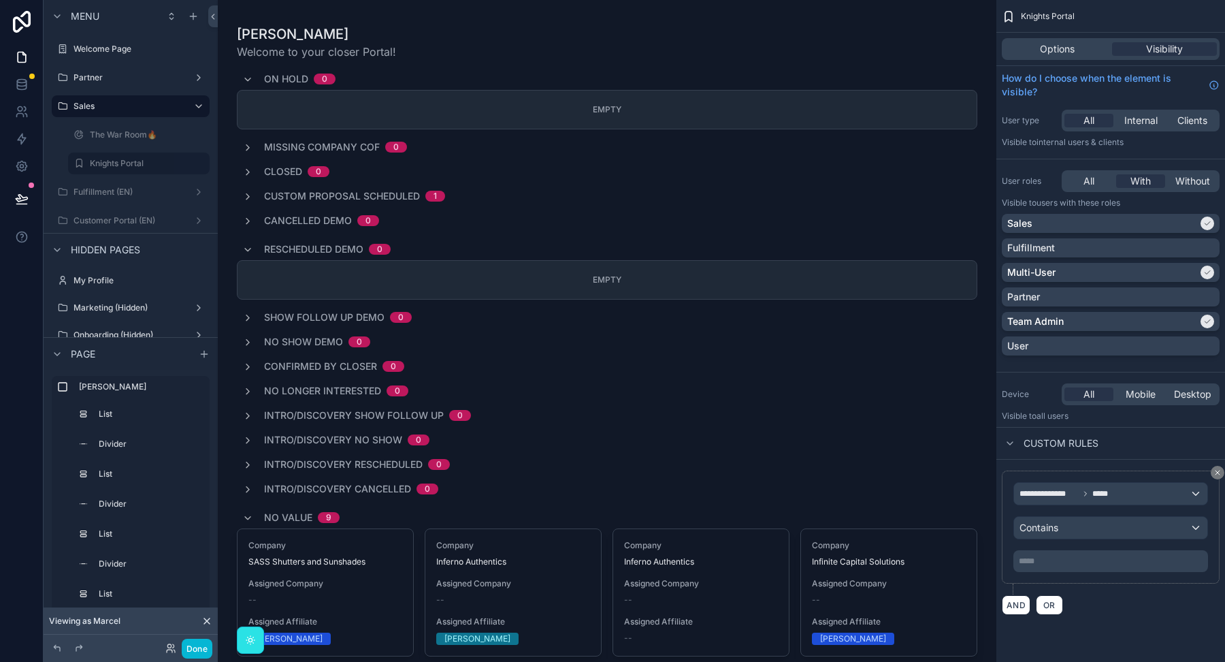
click at [1036, 556] on p "***** ﻿" at bounding box center [1112, 560] width 187 height 11
click at [1088, 582] on div "**********" at bounding box center [1111, 532] width 218 height 124
click at [1078, 561] on p "***** ﻿" at bounding box center [1112, 560] width 187 height 11
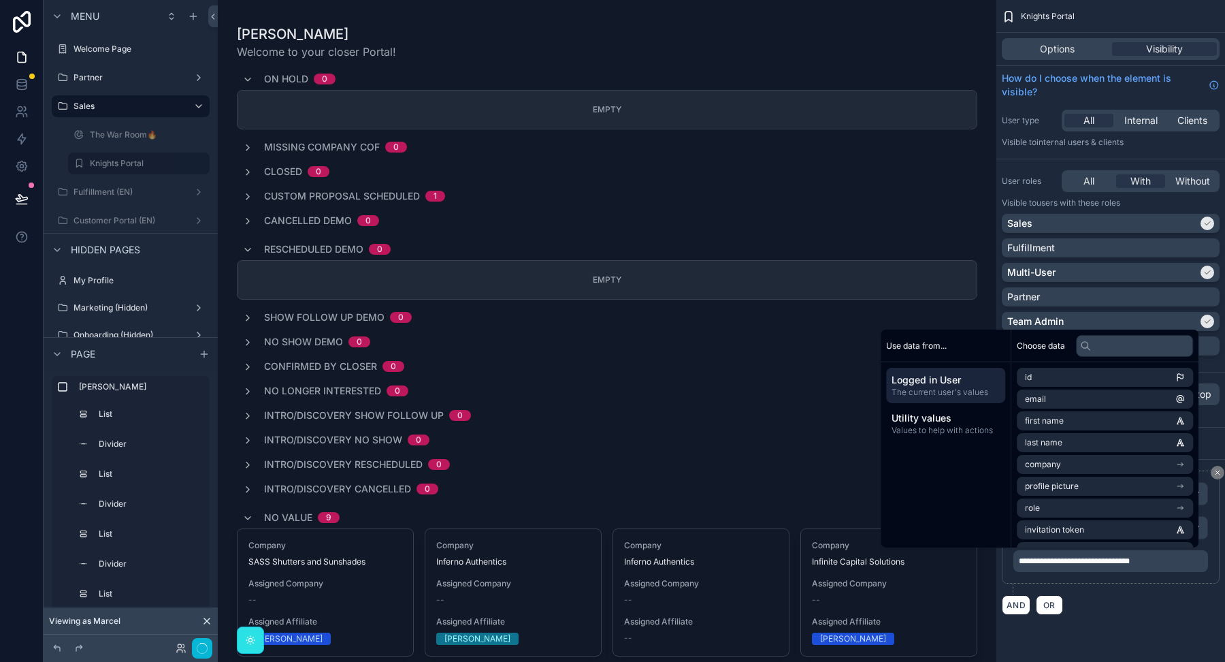
click at [1123, 628] on div "**********" at bounding box center [1111, 323] width 229 height 647
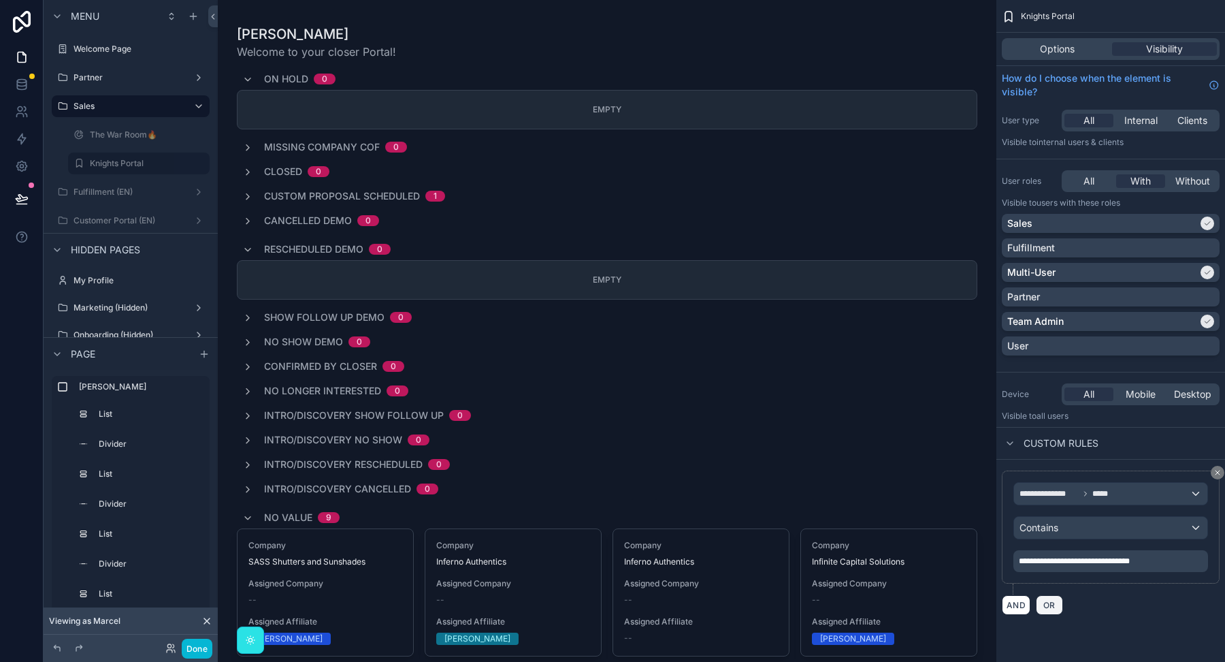
click at [1041, 604] on span "OR" at bounding box center [1050, 605] width 18 height 10
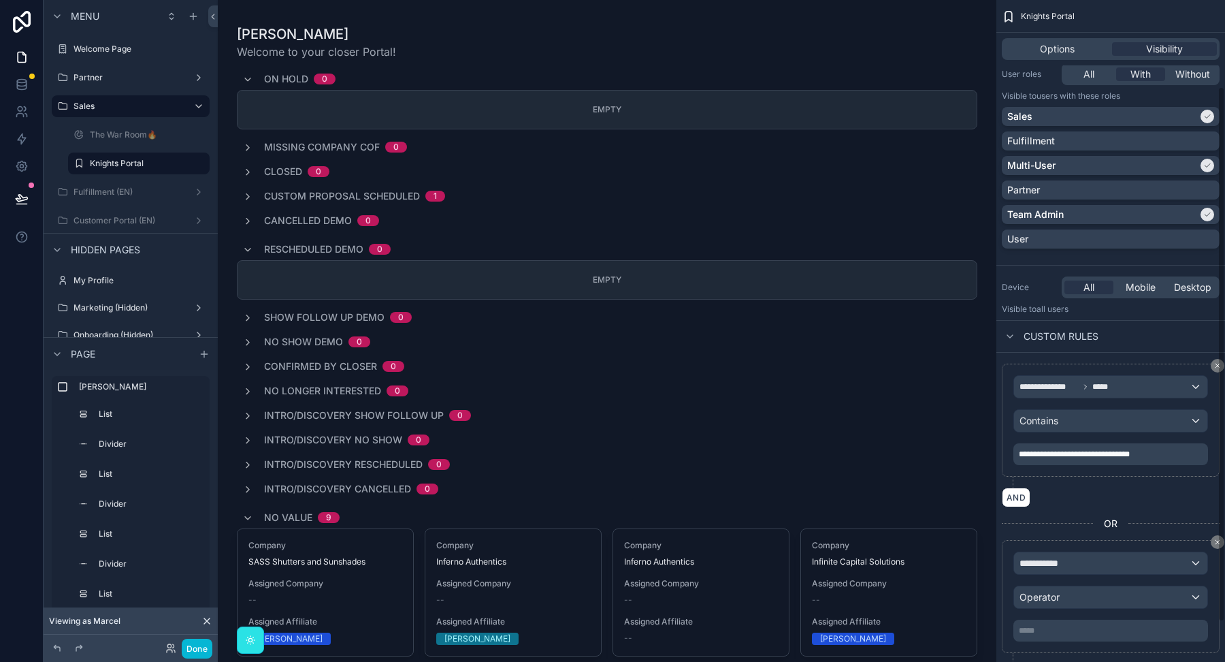
scroll to position [157, 0]
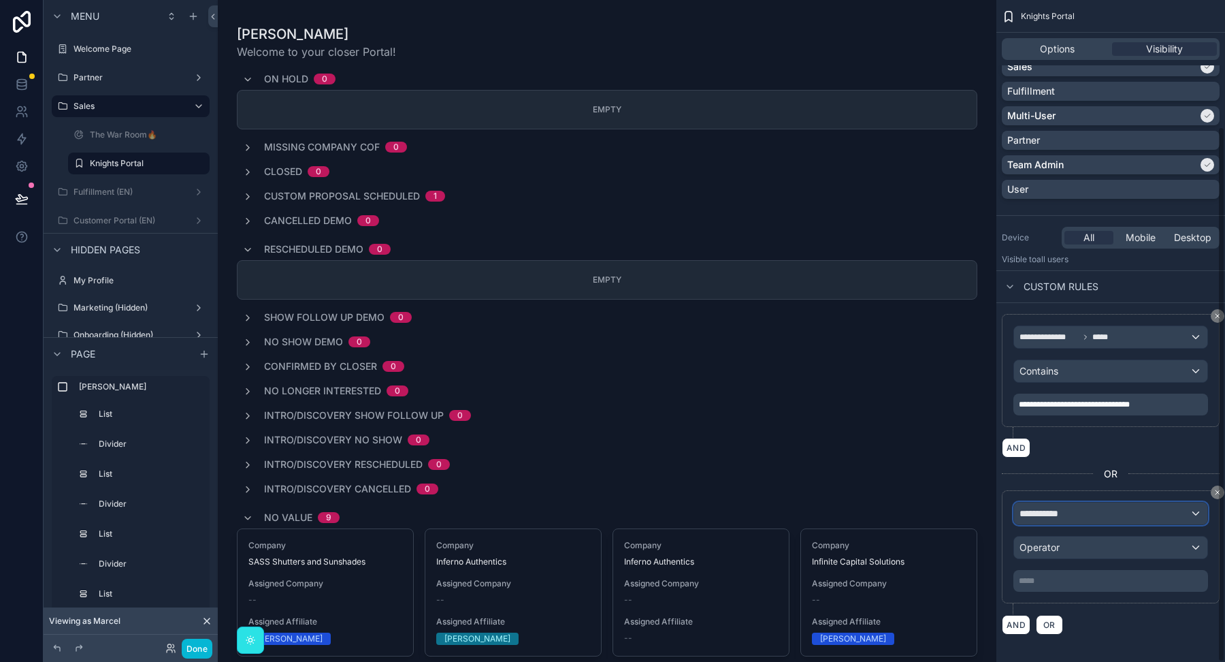
click at [1064, 506] on span "**********" at bounding box center [1045, 513] width 50 height 14
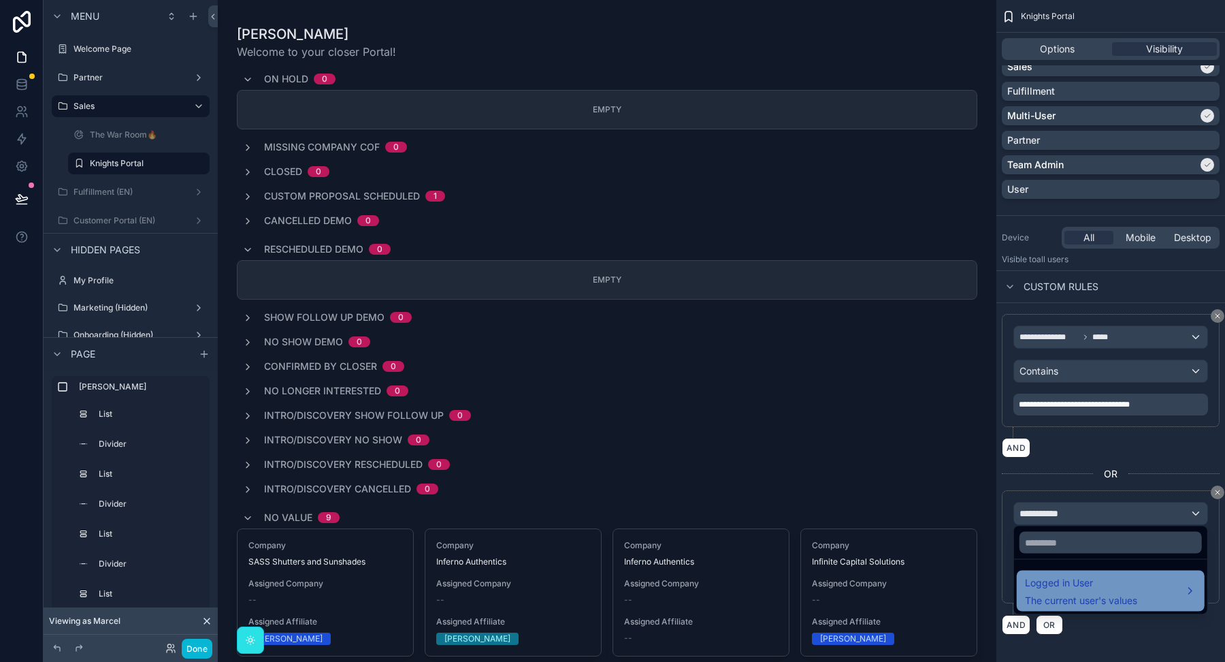
click at [1050, 598] on span "The current user's values" at bounding box center [1081, 601] width 112 height 14
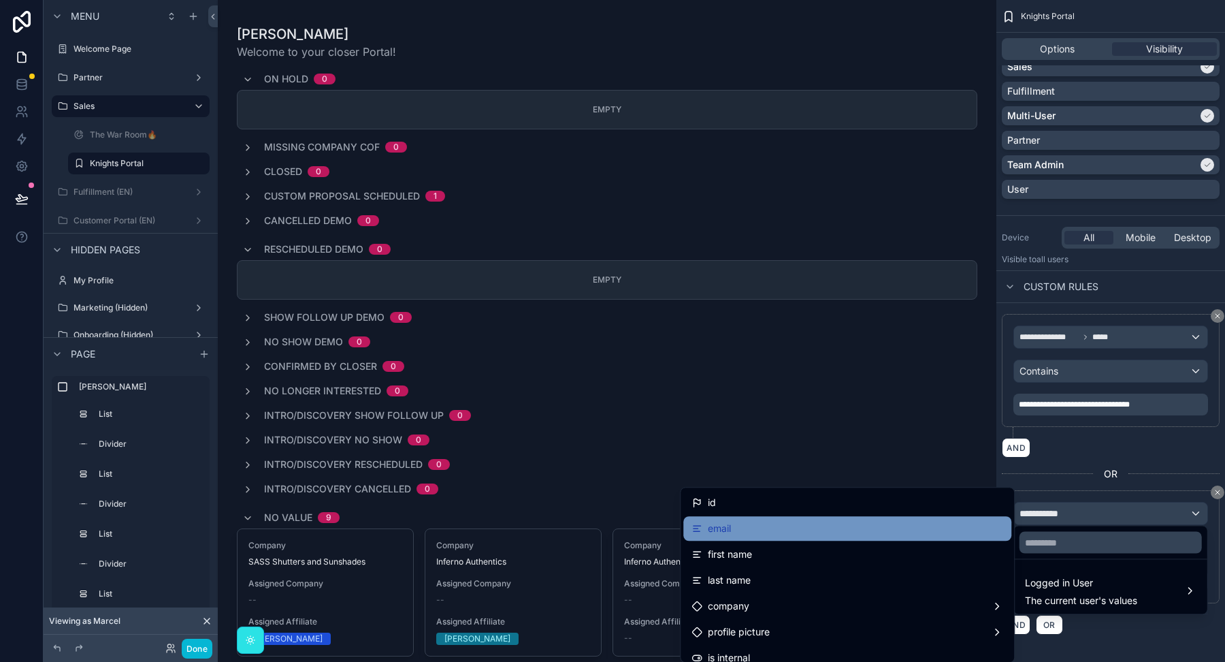
click at [847, 532] on div "email" at bounding box center [848, 528] width 312 height 16
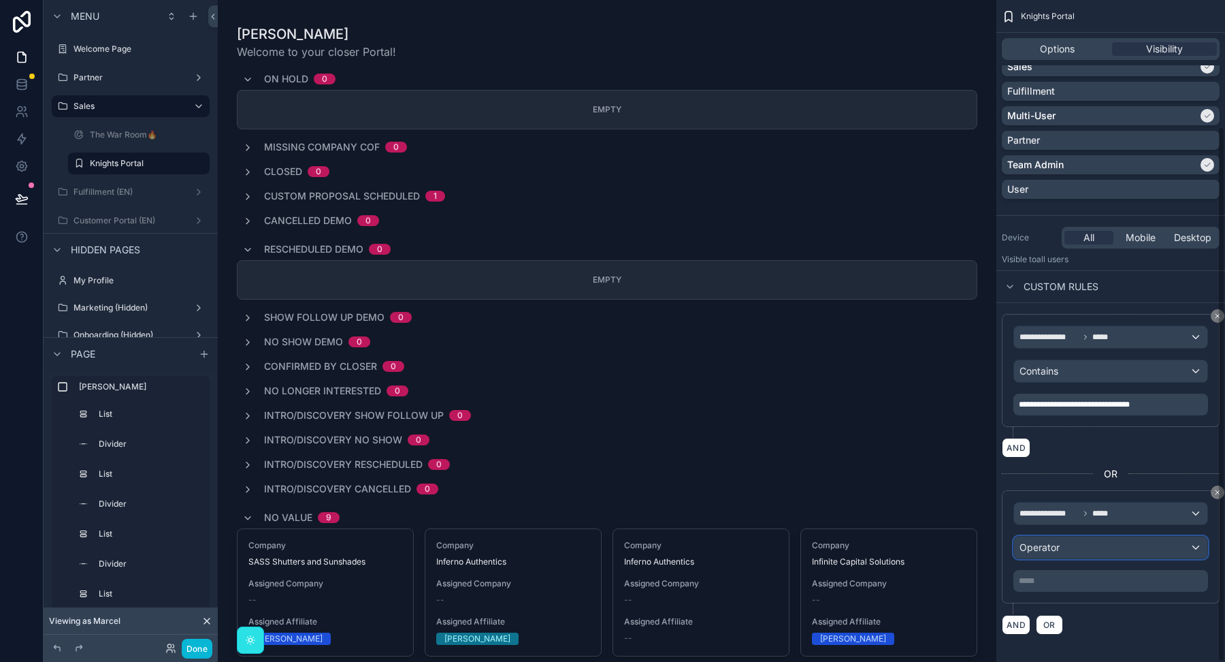
click at [1070, 547] on div "Operator" at bounding box center [1110, 547] width 193 height 22
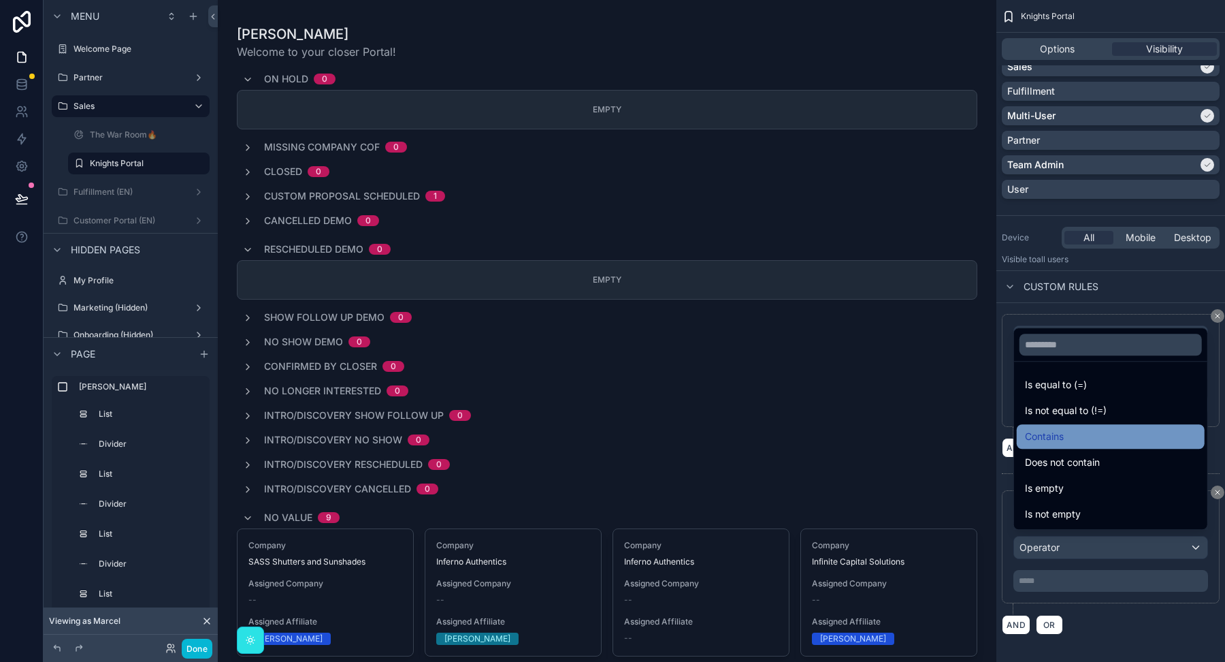
click at [1065, 430] on div "Contains" at bounding box center [1111, 436] width 172 height 16
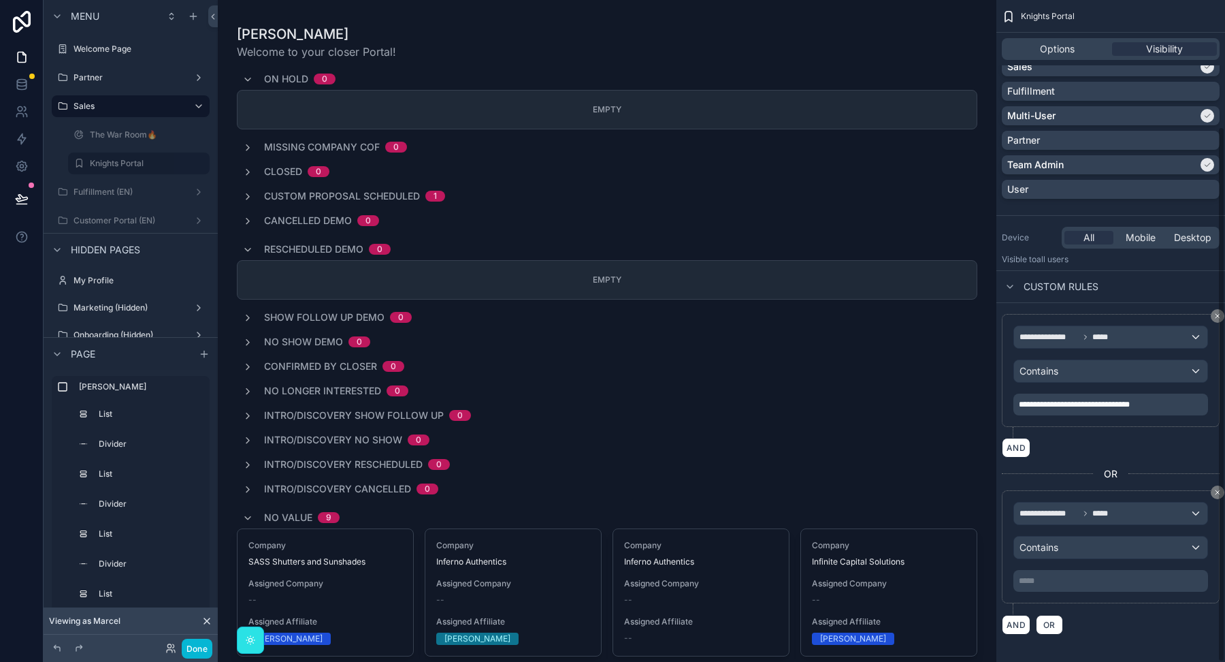
click at [1031, 578] on p "***** ﻿" at bounding box center [1112, 580] width 187 height 11
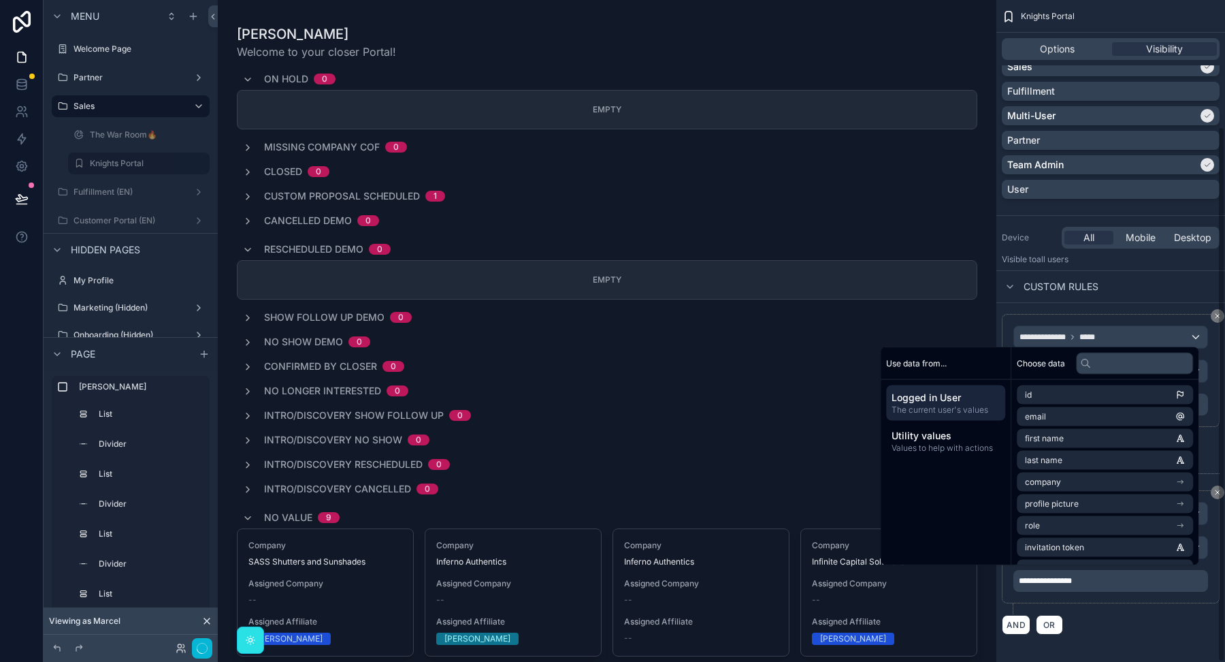
click at [1101, 614] on div "AND OR" at bounding box center [1111, 624] width 218 height 20
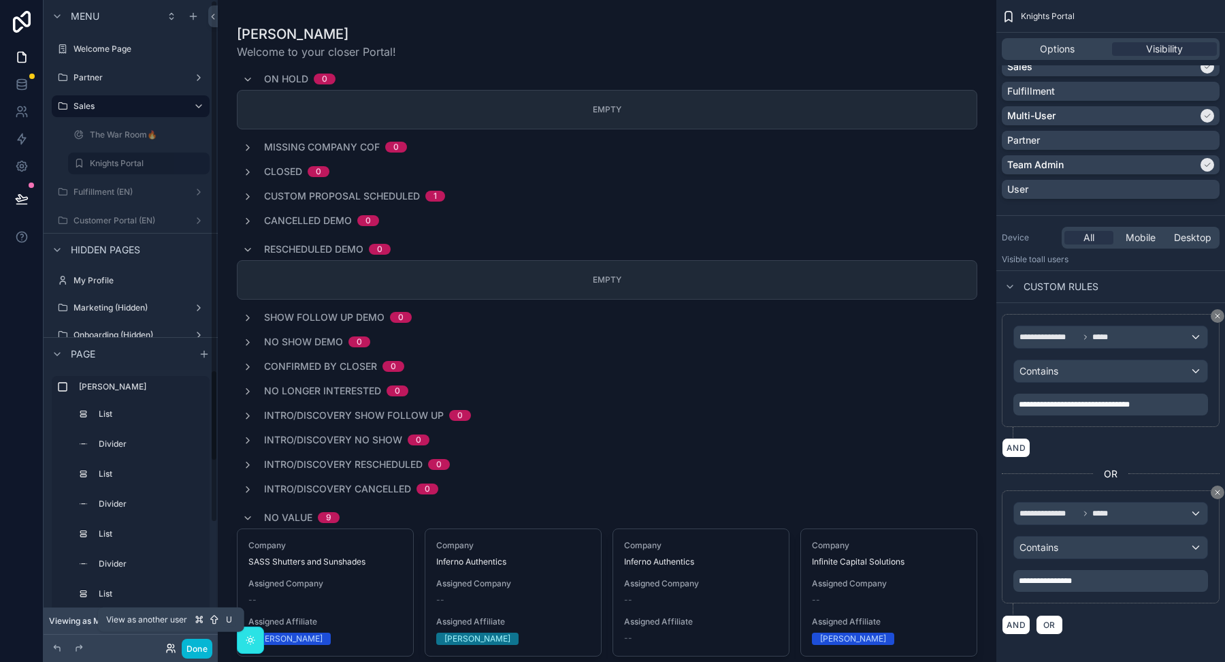
click at [170, 651] on icon at bounding box center [170, 648] width 11 height 11
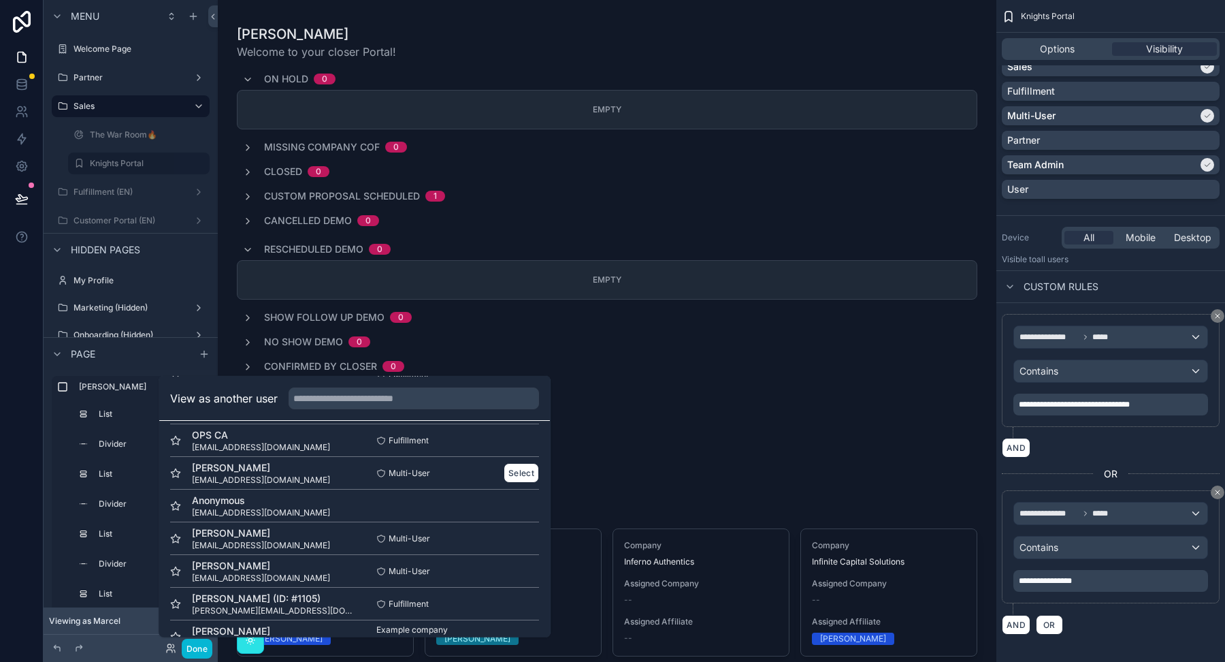
scroll to position [99, 0]
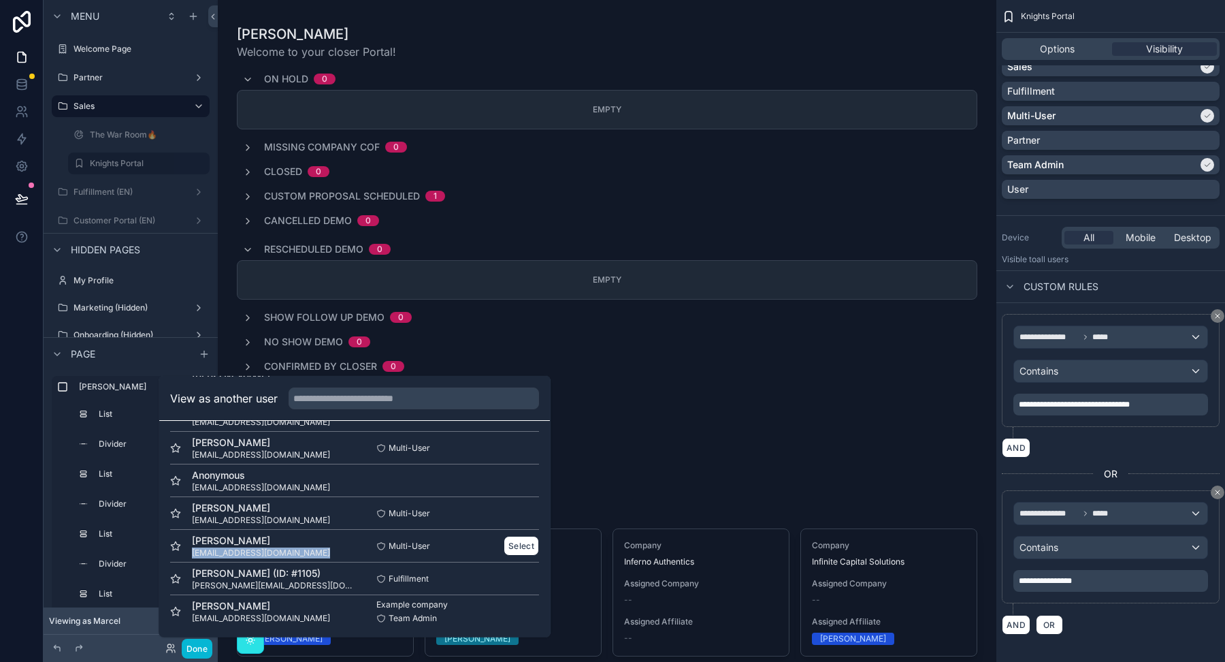
drag, startPoint x: 319, startPoint y: 553, endPoint x: 187, endPoint y: 551, distance: 132.8
click at [187, 551] on div "Zach Harris harrisdemolition@outlook.com" at bounding box center [262, 545] width 184 height 25
copy span "[EMAIL_ADDRESS][DOMAIN_NAME]"
click at [1051, 577] on span "**********" at bounding box center [1045, 581] width 53 height 8
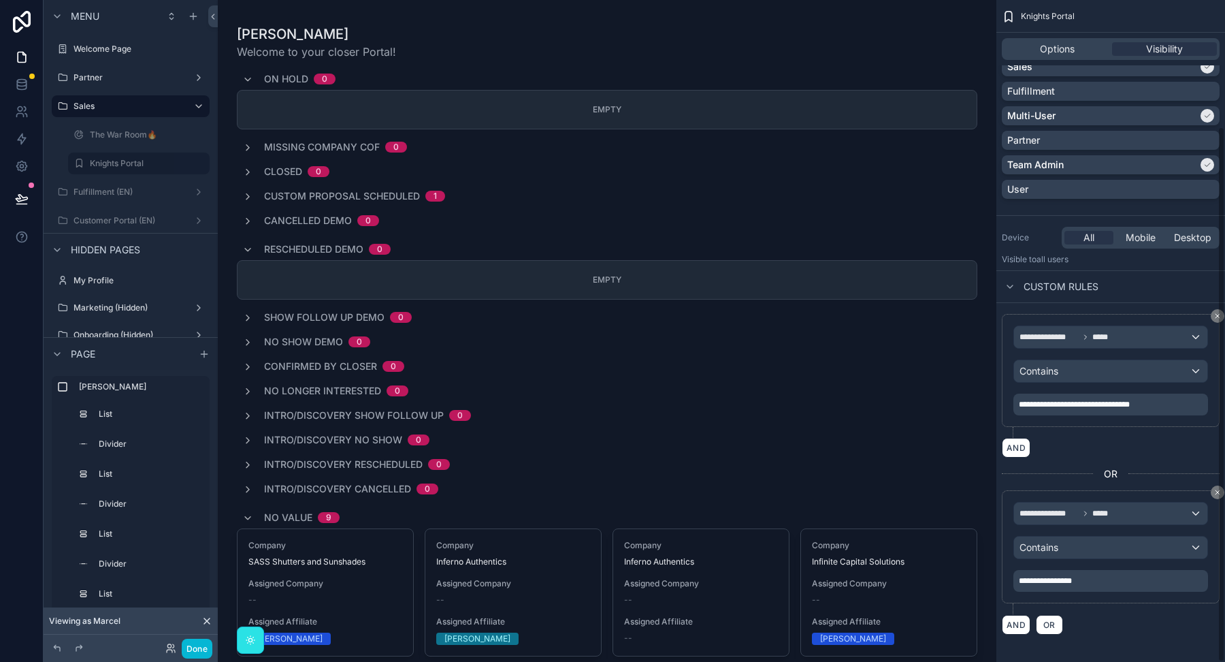
click at [1051, 577] on span "**********" at bounding box center [1045, 581] width 53 height 8
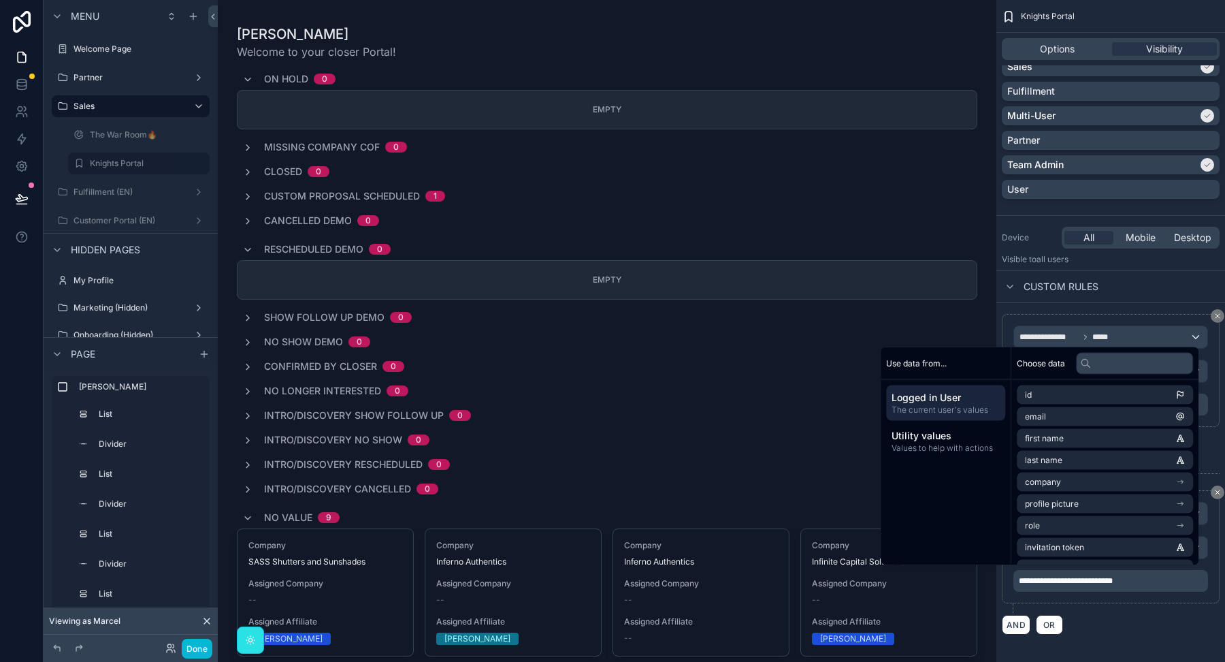
click at [1163, 604] on div "**********" at bounding box center [1111, 552] width 218 height 124
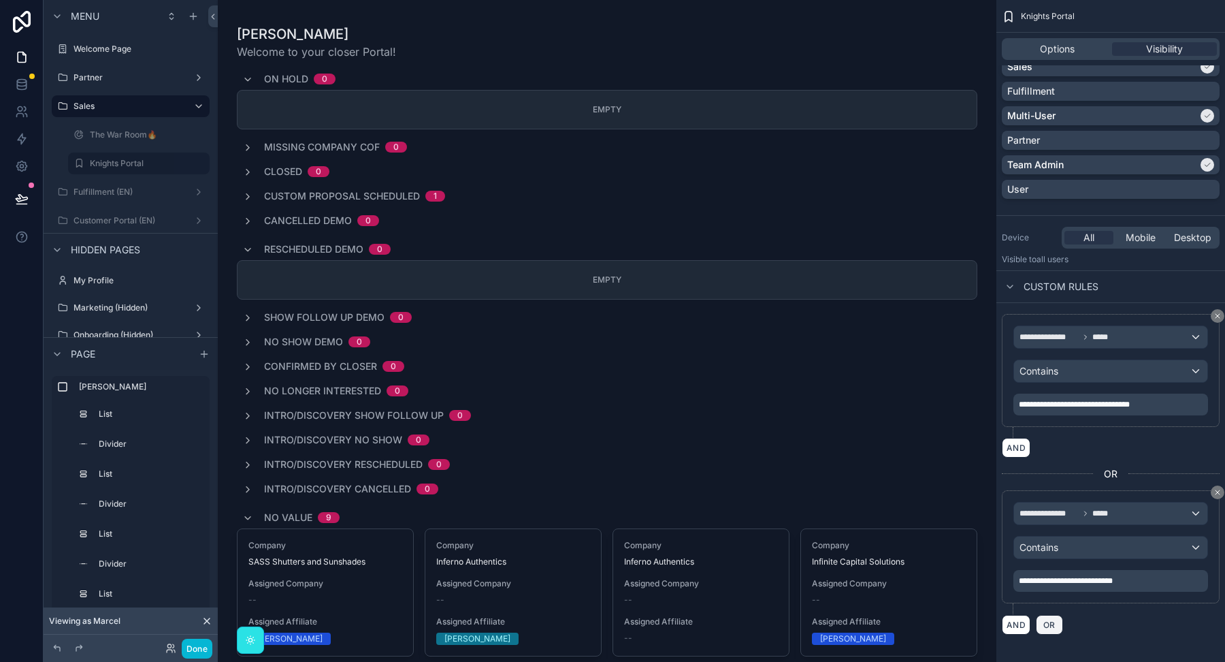
click at [1046, 619] on span "OR" at bounding box center [1050, 624] width 18 height 10
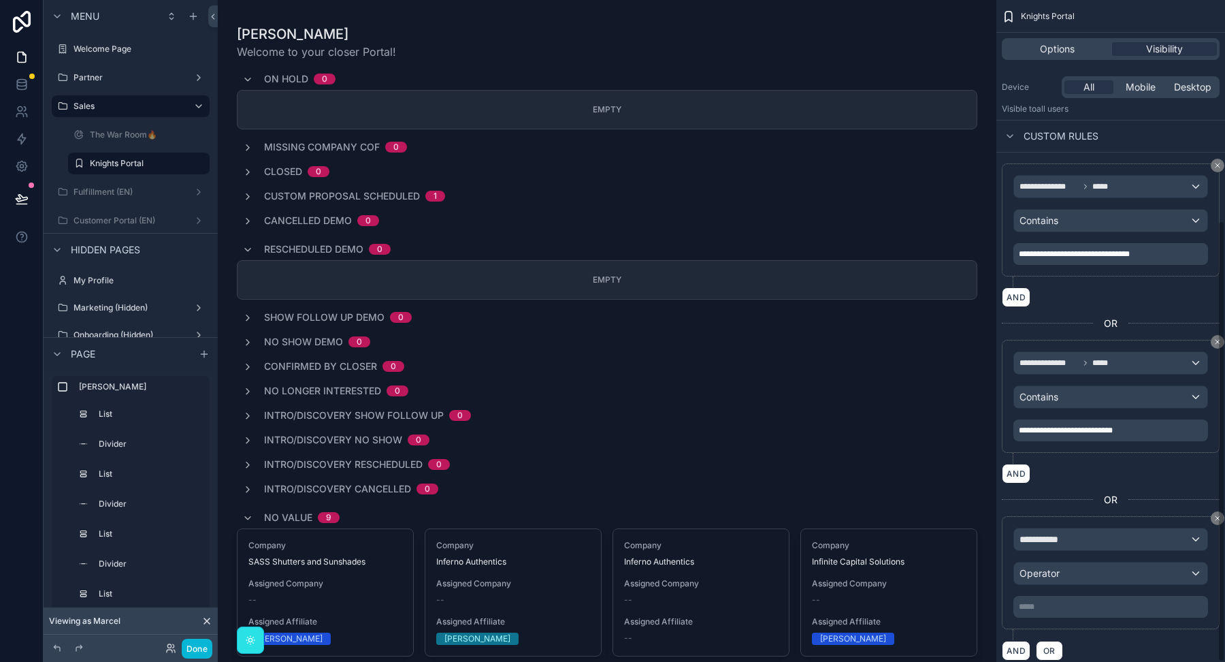
scroll to position [331, 0]
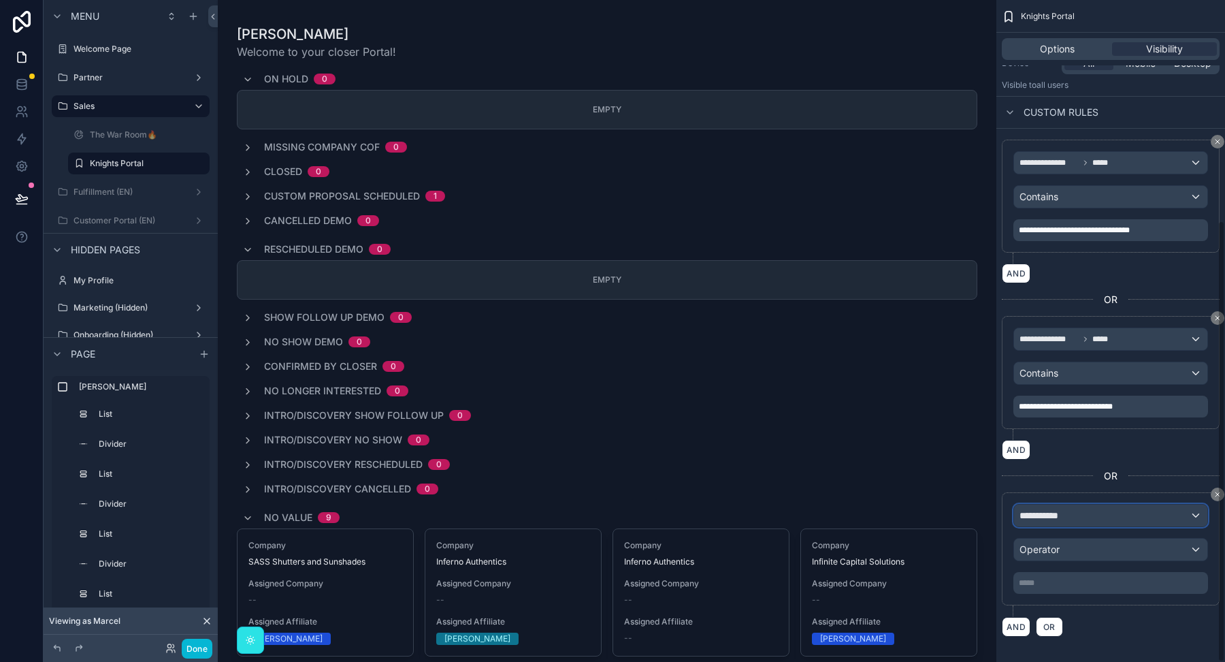
click at [1050, 504] on div "**********" at bounding box center [1110, 515] width 193 height 22
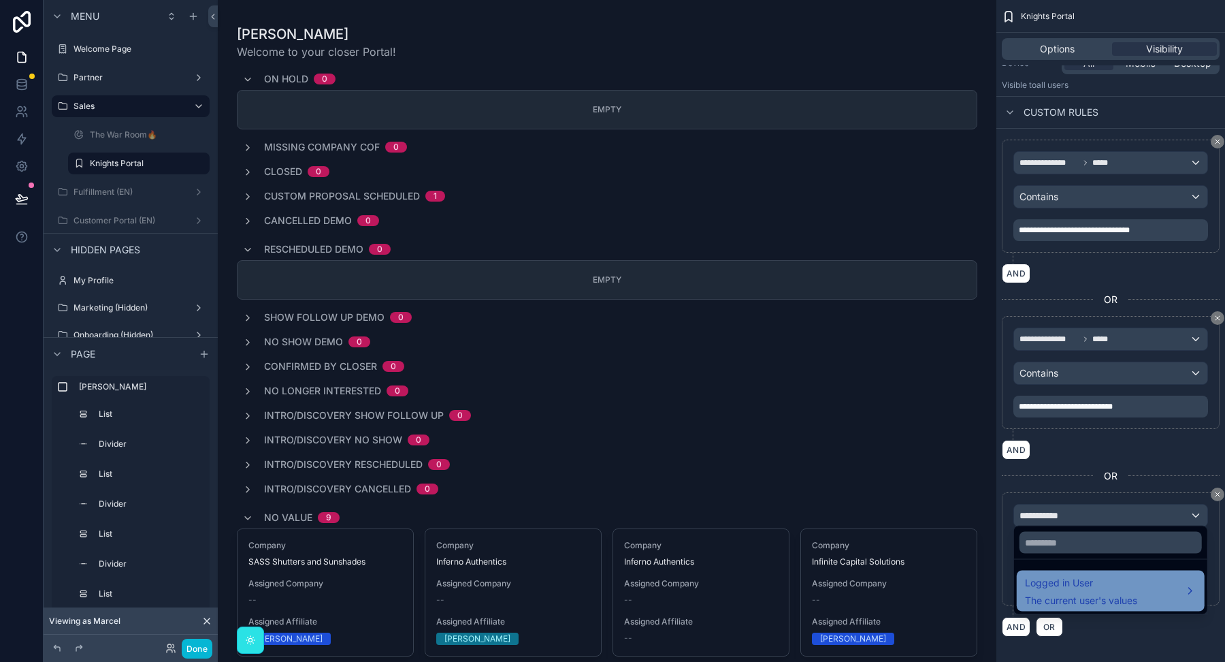
click at [1047, 586] on span "Logged in User" at bounding box center [1081, 583] width 112 height 16
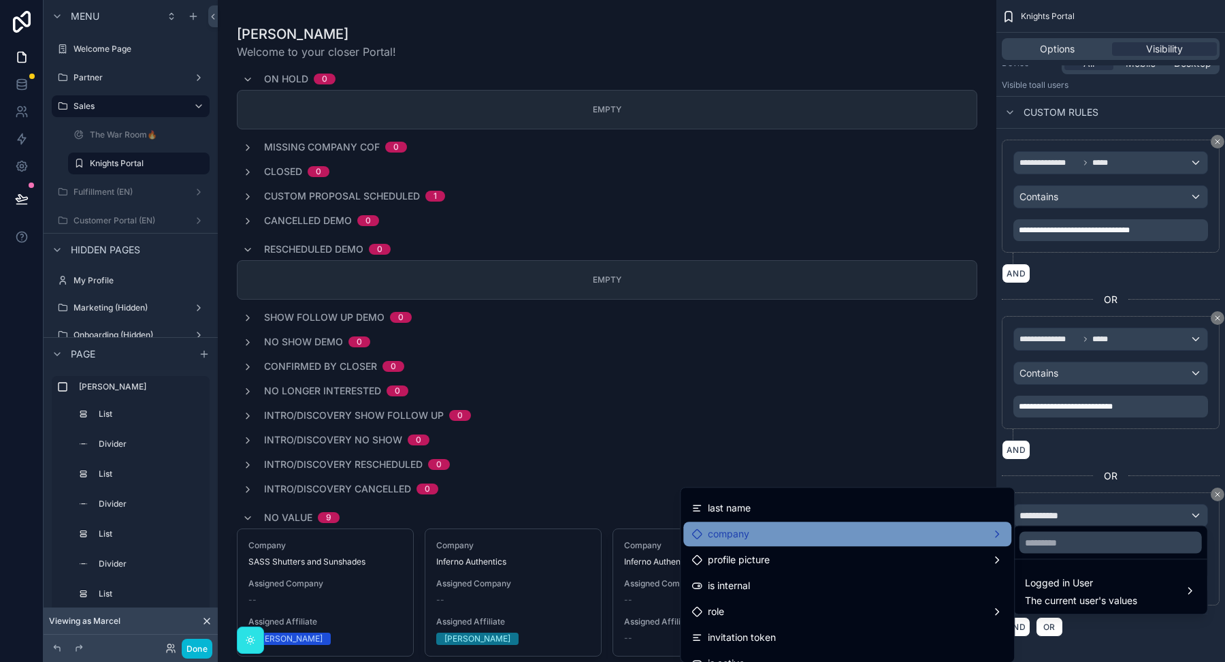
scroll to position [74, 0]
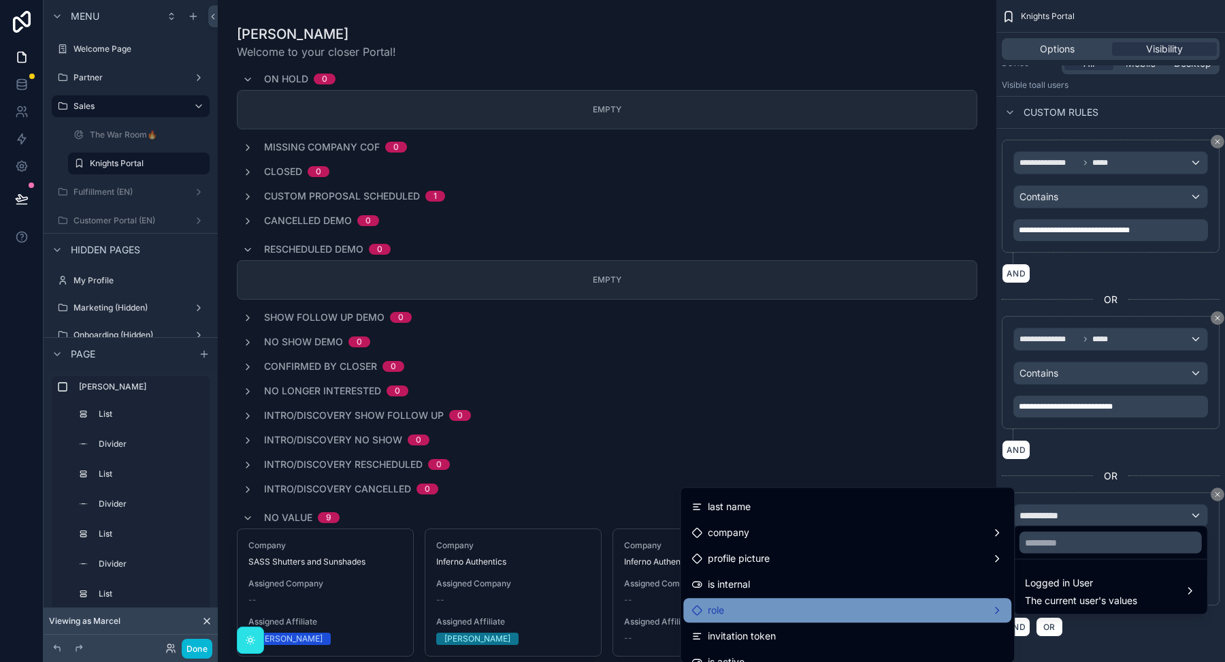
click at [861, 598] on div "role" at bounding box center [847, 610] width 328 height 25
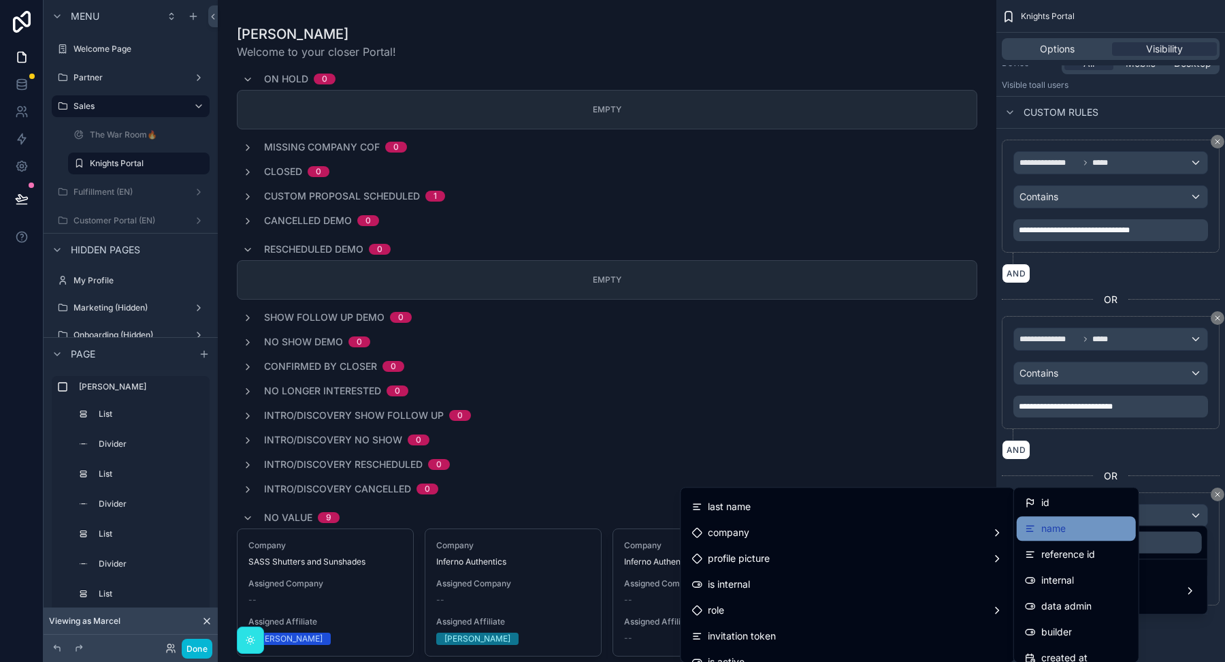
click at [1058, 526] on span "name" at bounding box center [1053, 528] width 25 height 16
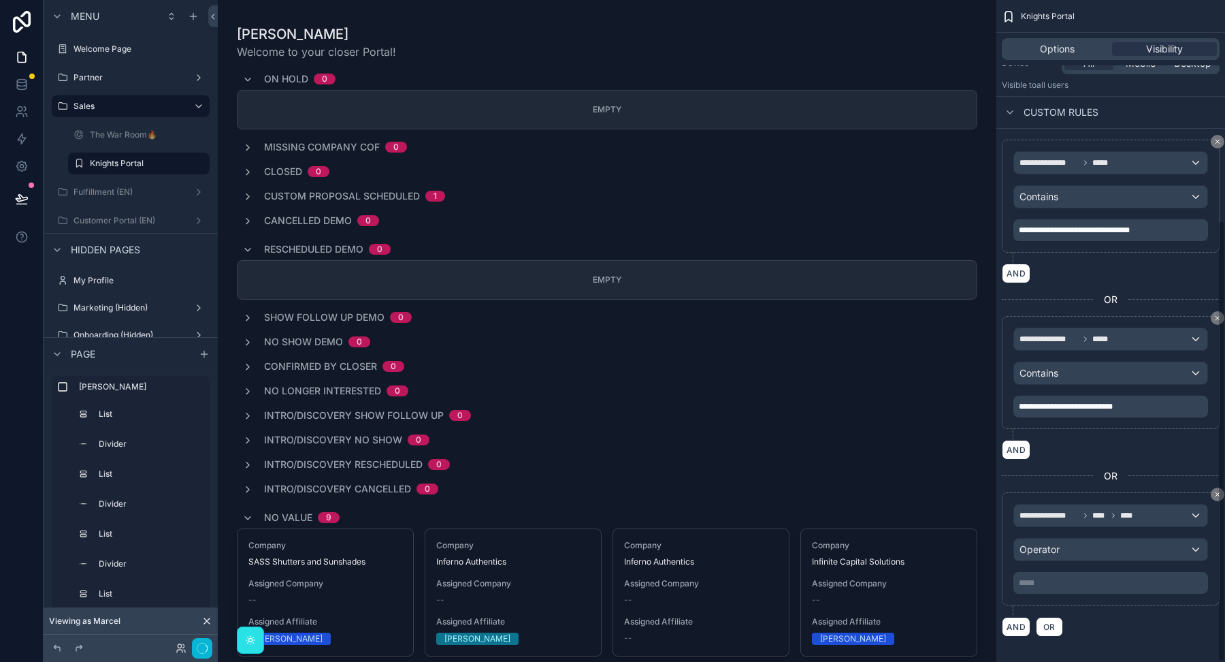
click at [1040, 579] on p "***** ﻿" at bounding box center [1112, 582] width 187 height 11
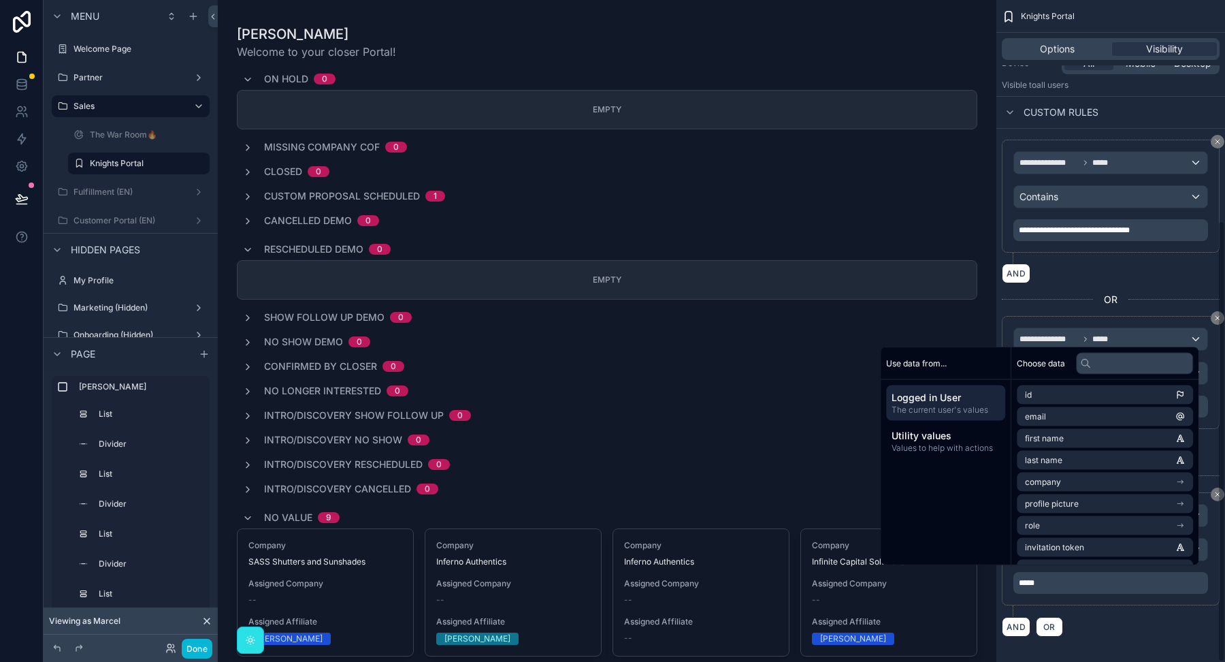
click at [1110, 630] on div "**********" at bounding box center [1111, 388] width 229 height 519
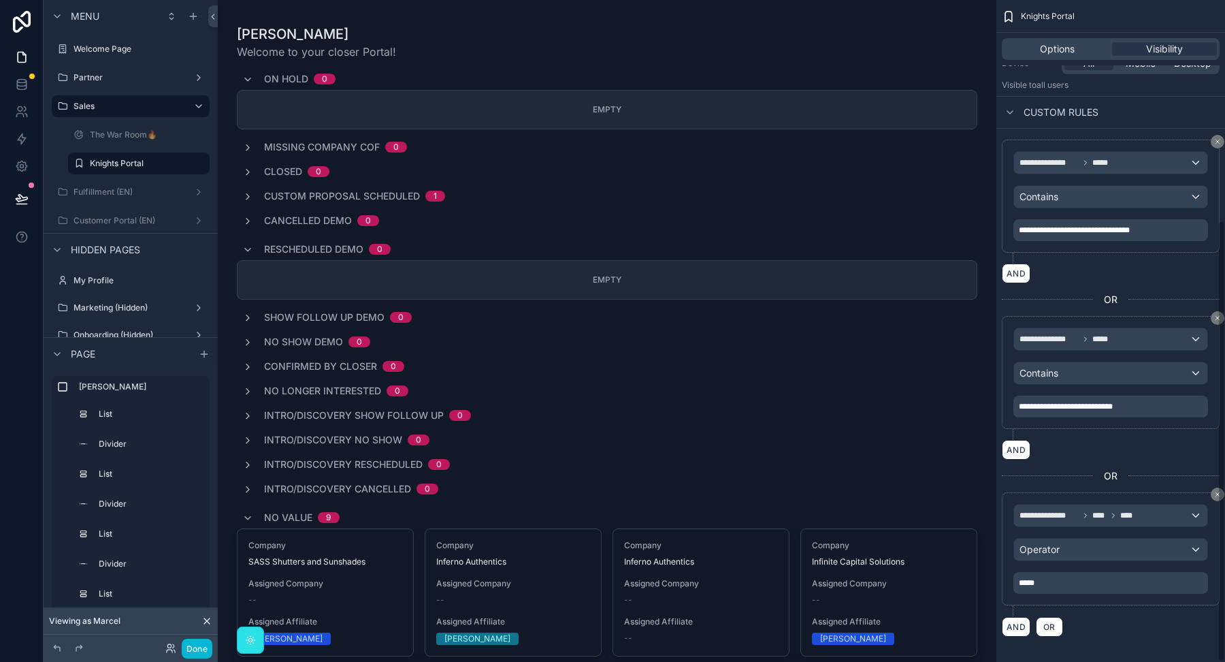
click at [1071, 457] on div "**********" at bounding box center [1111, 388] width 218 height 497
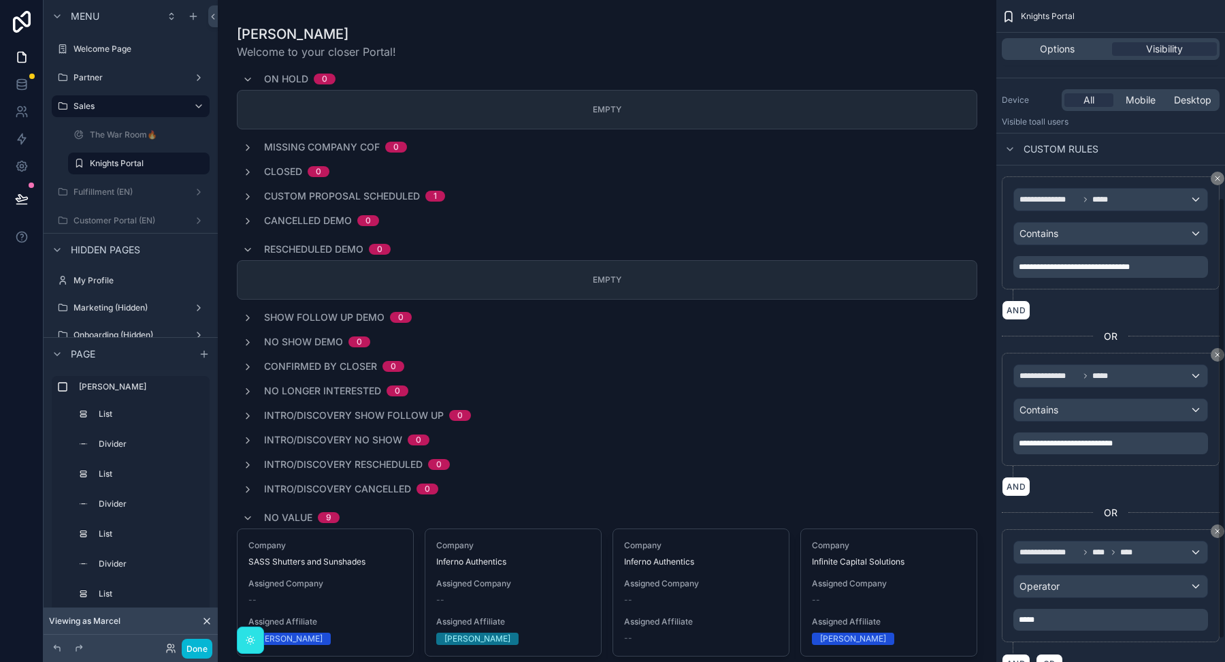
scroll to position [287, 0]
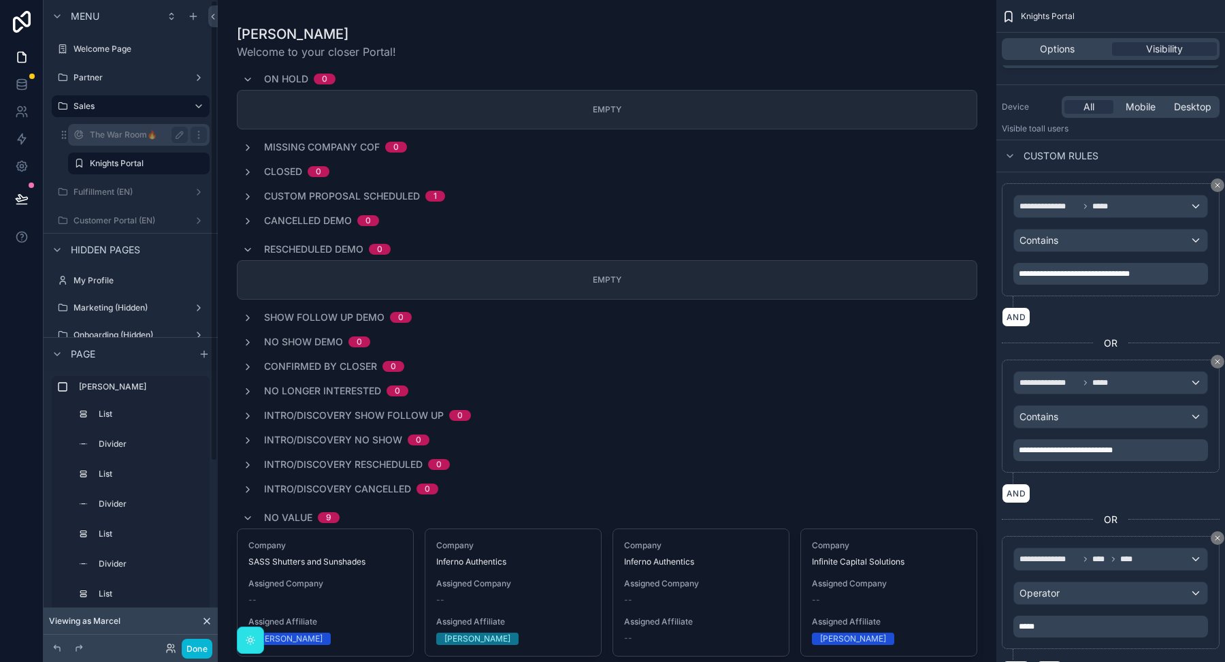
click at [130, 137] on label "The War Room🔥" at bounding box center [136, 134] width 93 height 11
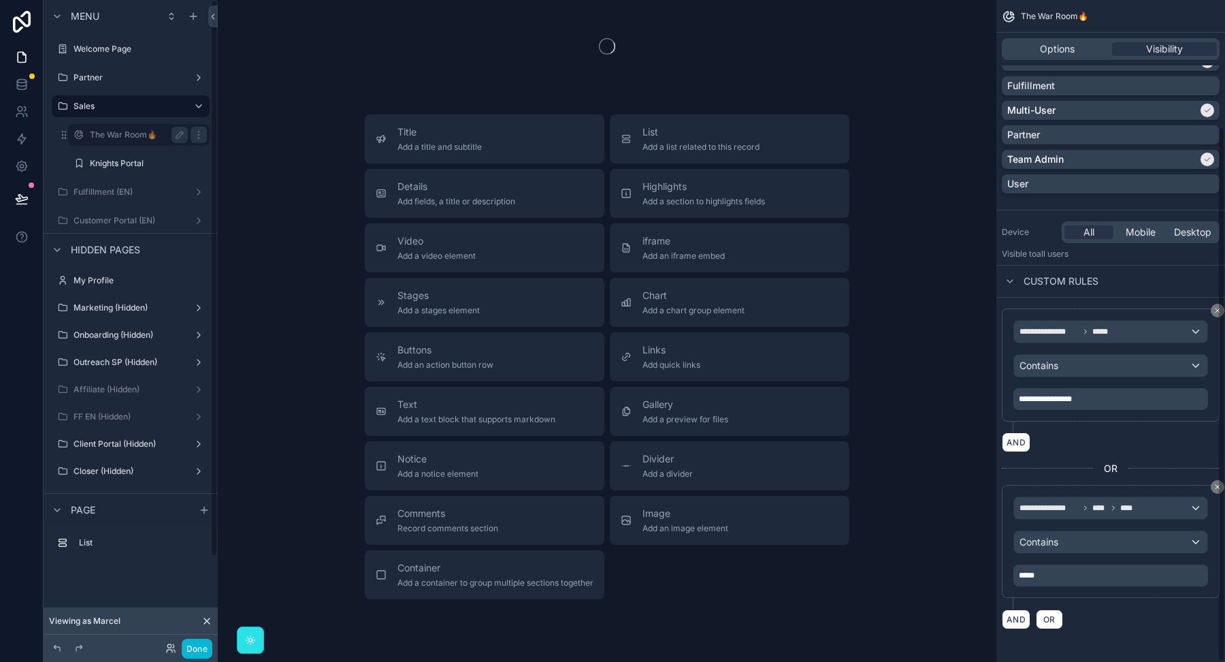
scroll to position [157, 0]
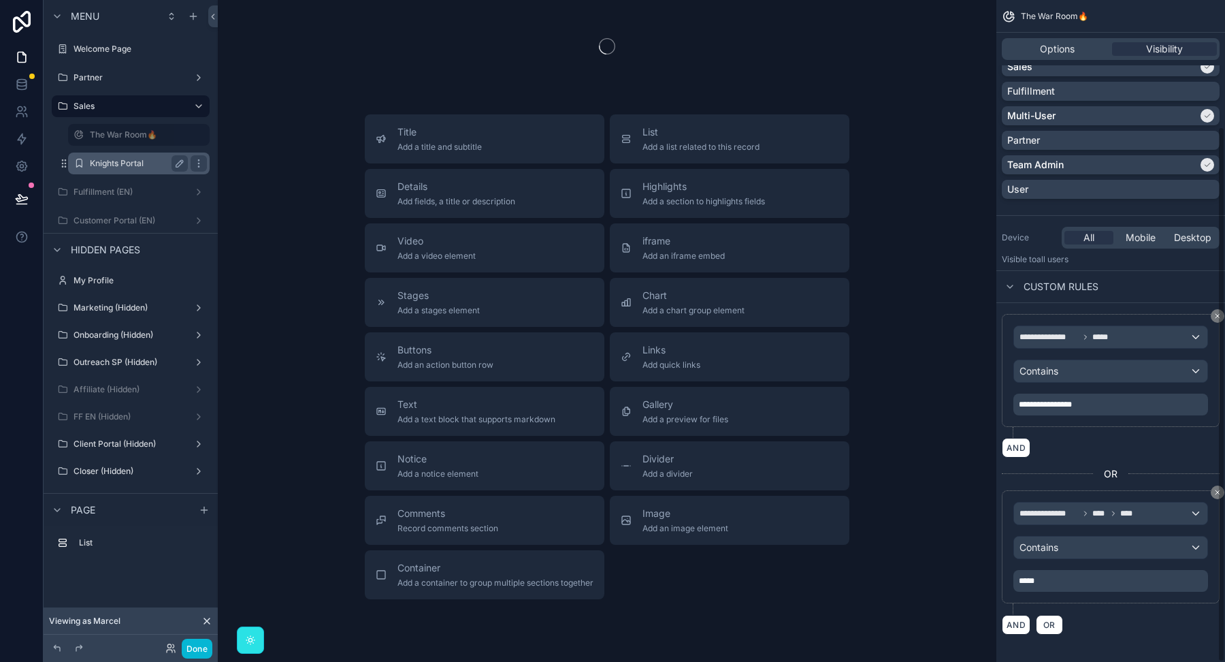
click at [118, 173] on div "Knights Portal" at bounding box center [139, 163] width 136 height 22
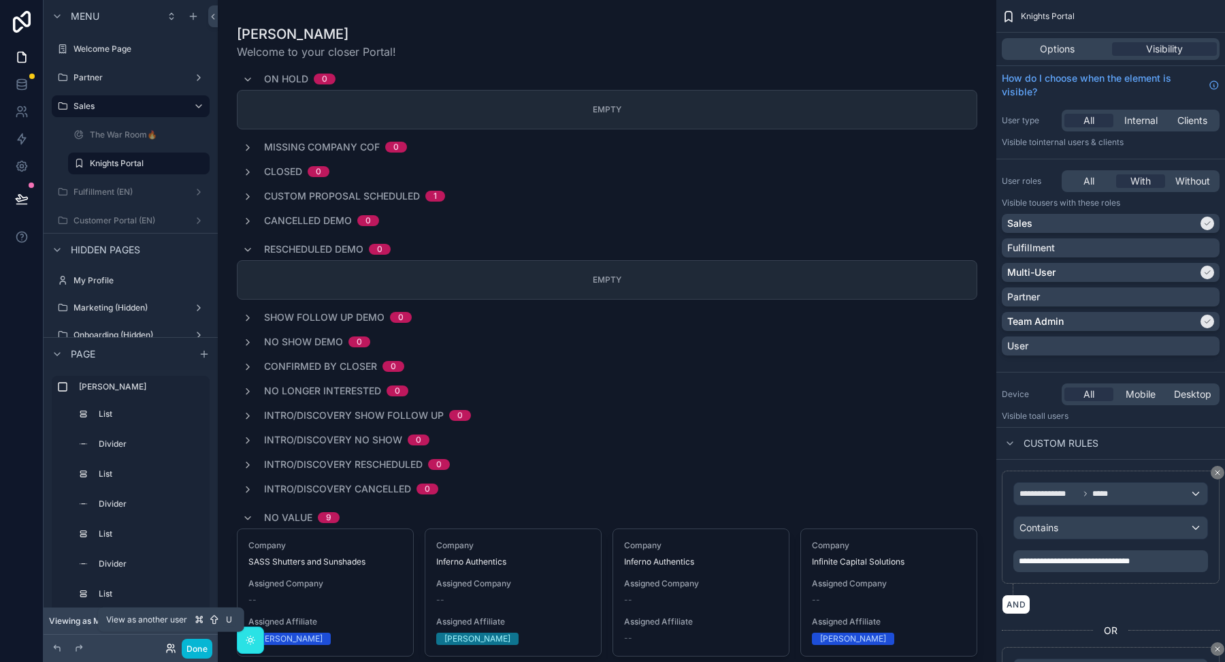
click at [167, 652] on icon at bounding box center [170, 648] width 11 height 11
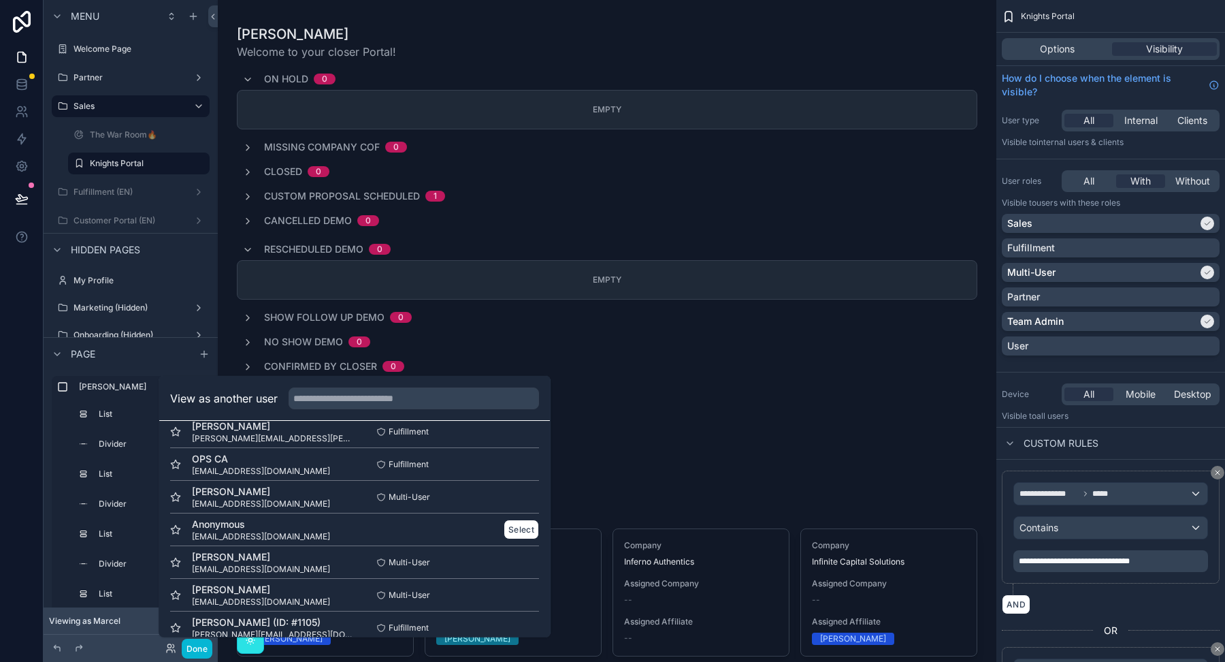
scroll to position [52, 0]
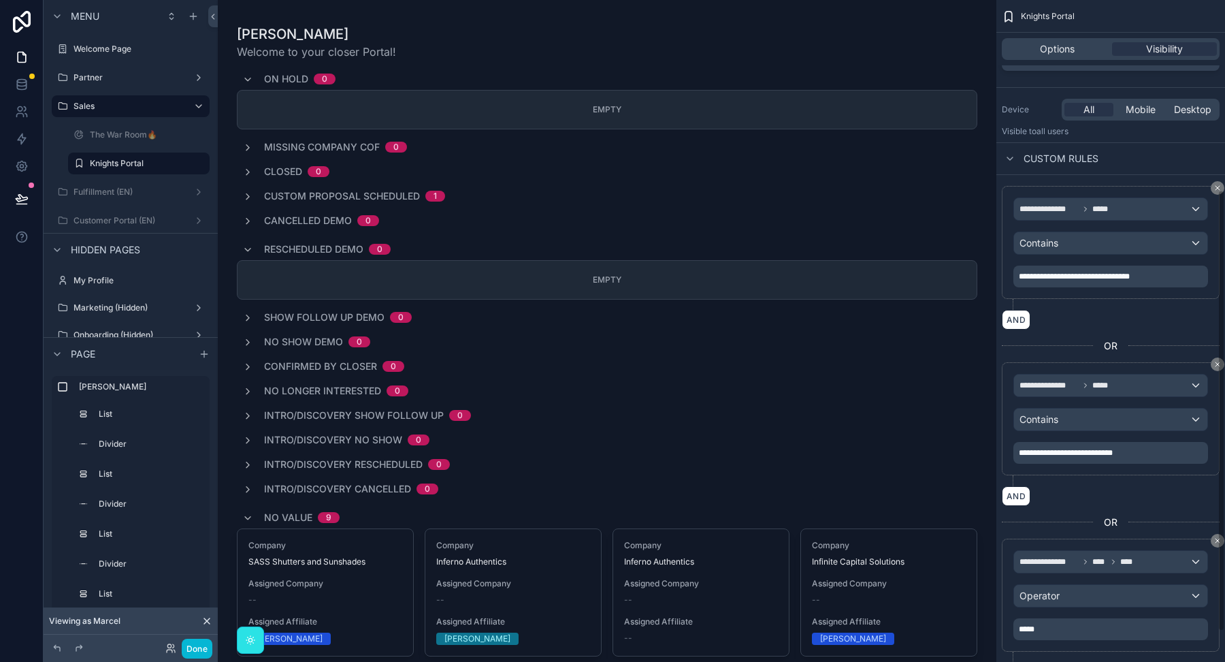
scroll to position [286, 0]
click at [1019, 274] on span "**********" at bounding box center [1074, 275] width 111 height 8
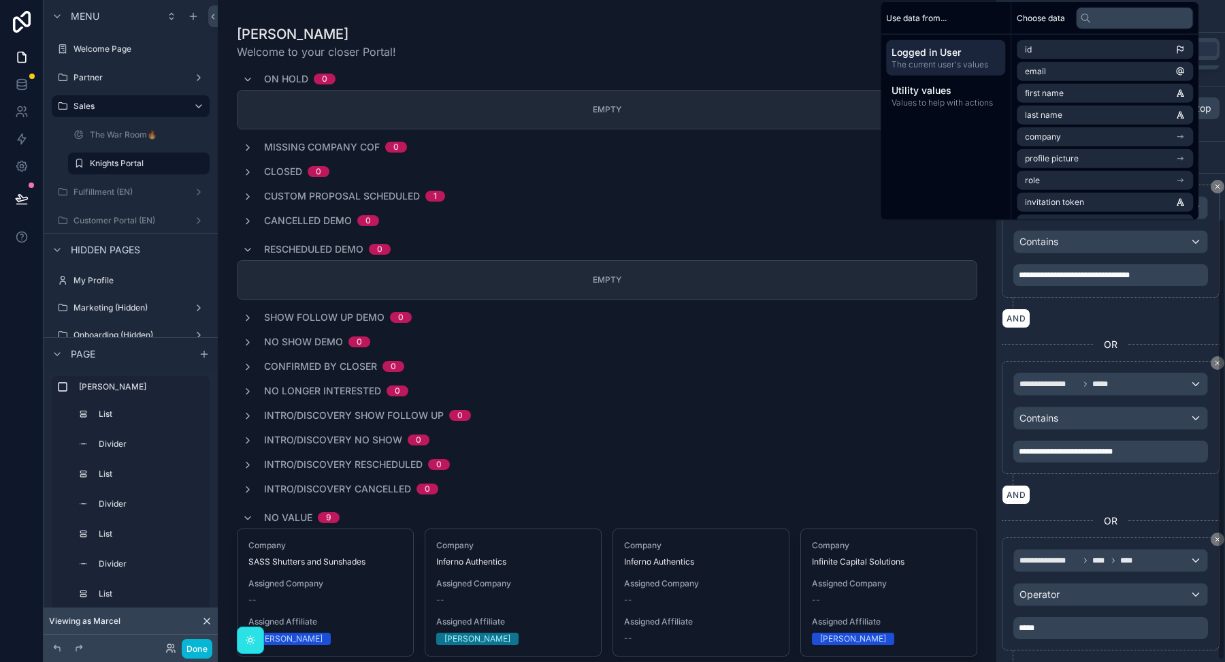
scroll to position [331, 0]
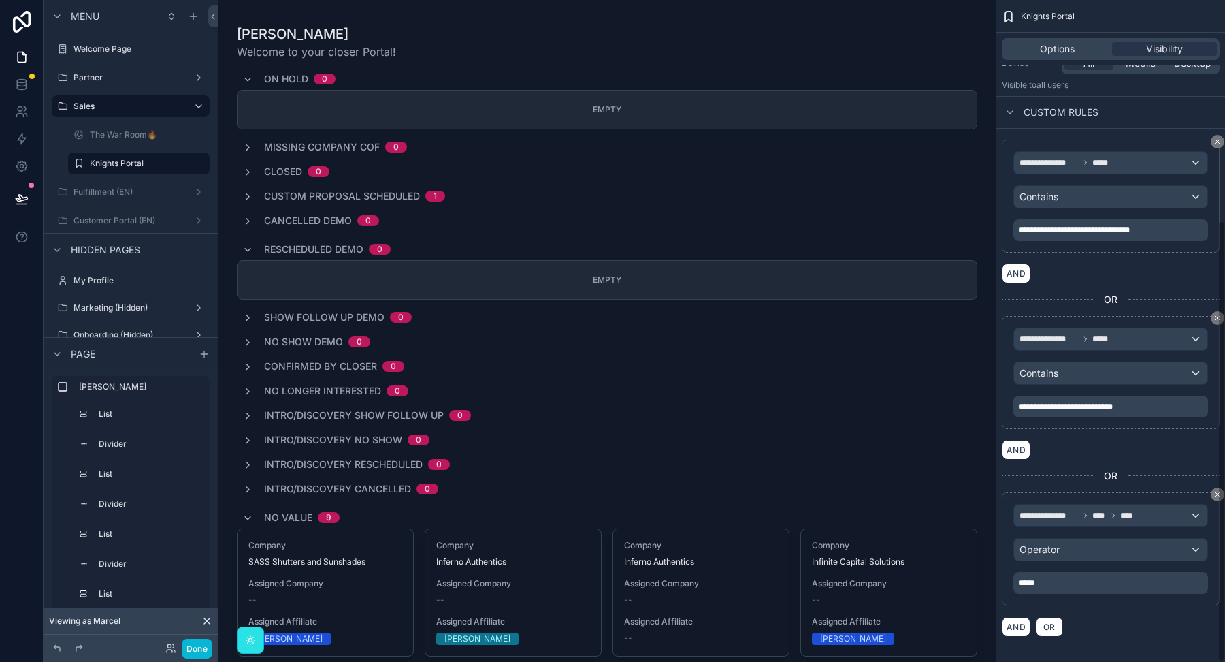
click at [1029, 579] on span "*****" at bounding box center [1027, 583] width 16 height 8
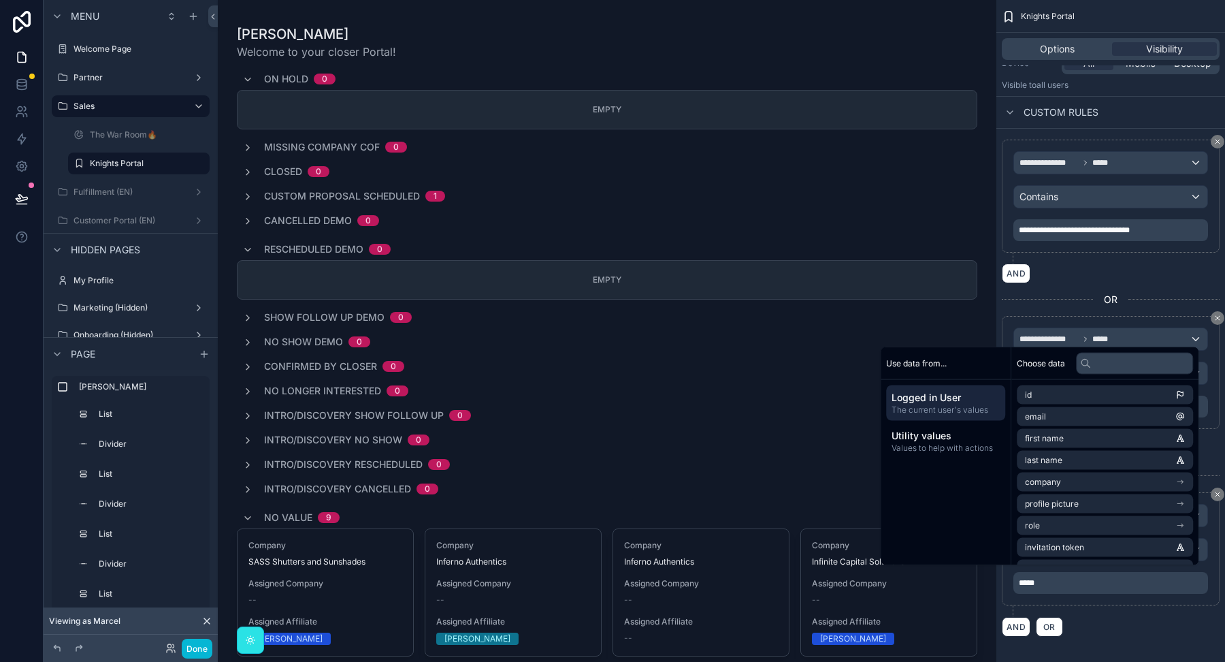
click at [1055, 577] on p "*****" at bounding box center [1112, 582] width 187 height 11
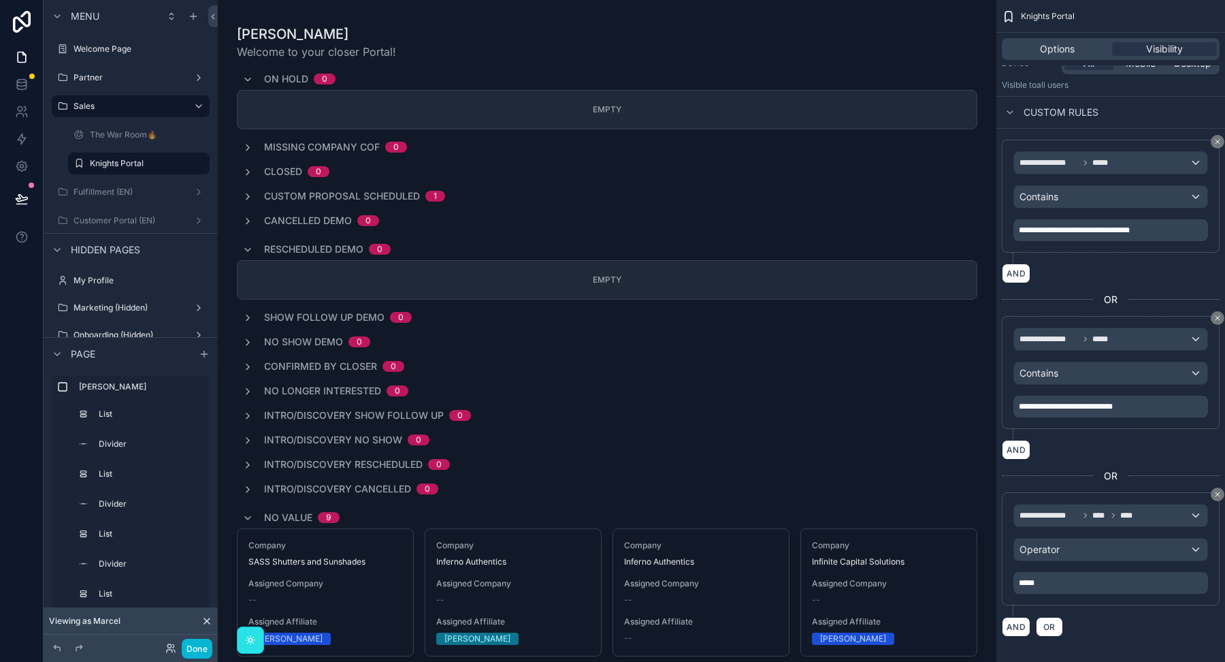
click at [1055, 577] on p "*****" at bounding box center [1112, 582] width 187 height 11
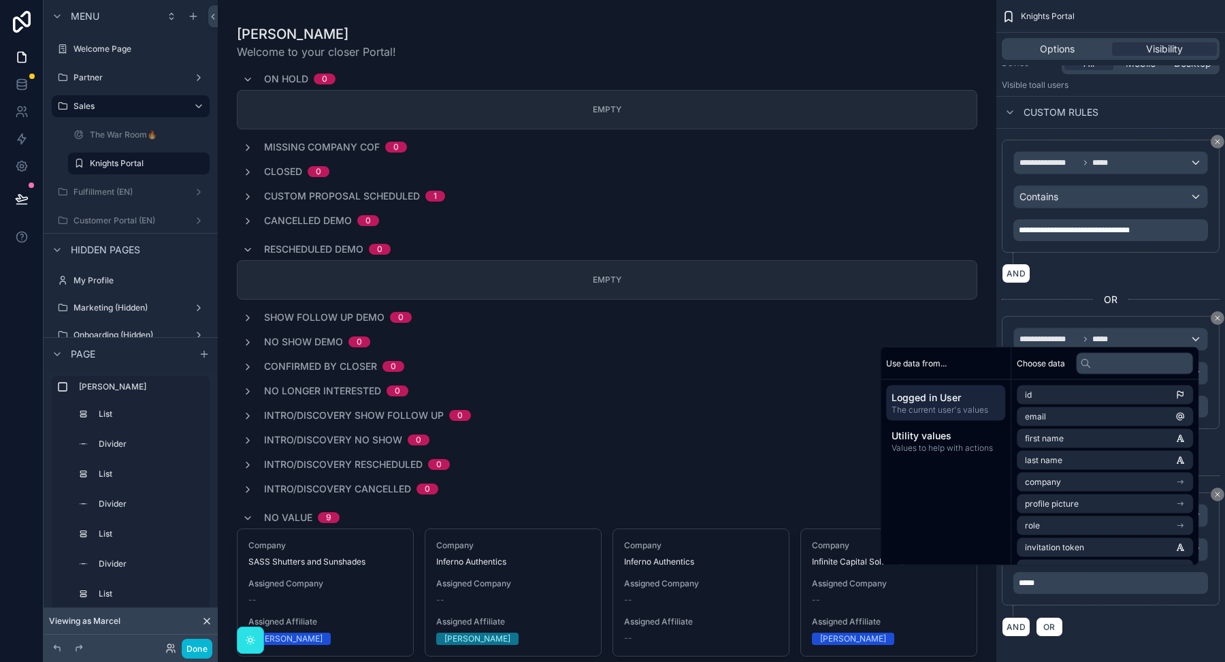
click at [1034, 579] on span "*****" at bounding box center [1027, 583] width 16 height 8
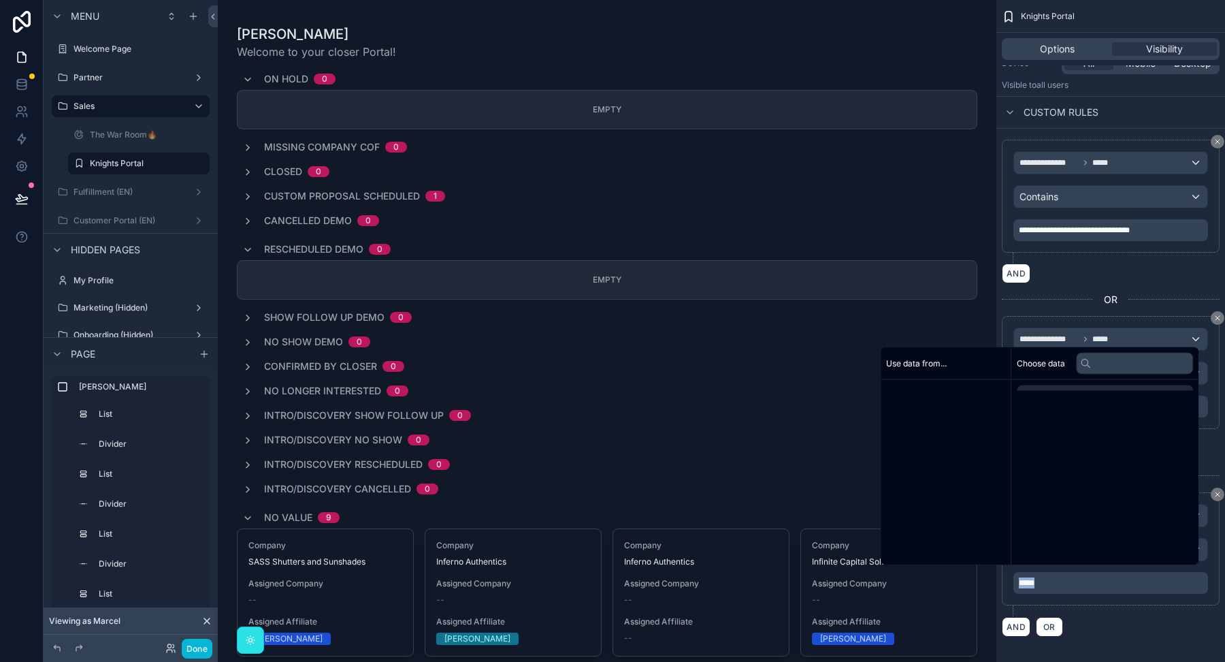
click at [1034, 579] on span "*****" at bounding box center [1027, 583] width 16 height 8
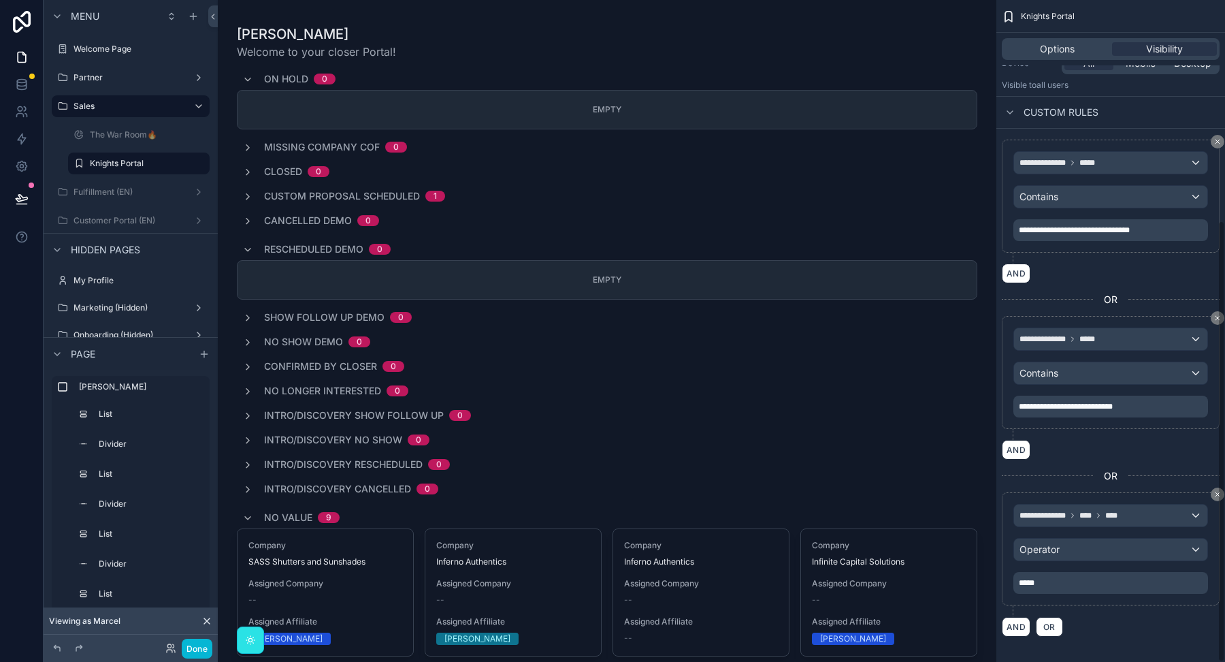
click at [1146, 609] on div "**********" at bounding box center [1111, 554] width 218 height 124
click at [1112, 545] on div "Operator" at bounding box center [1110, 549] width 193 height 22
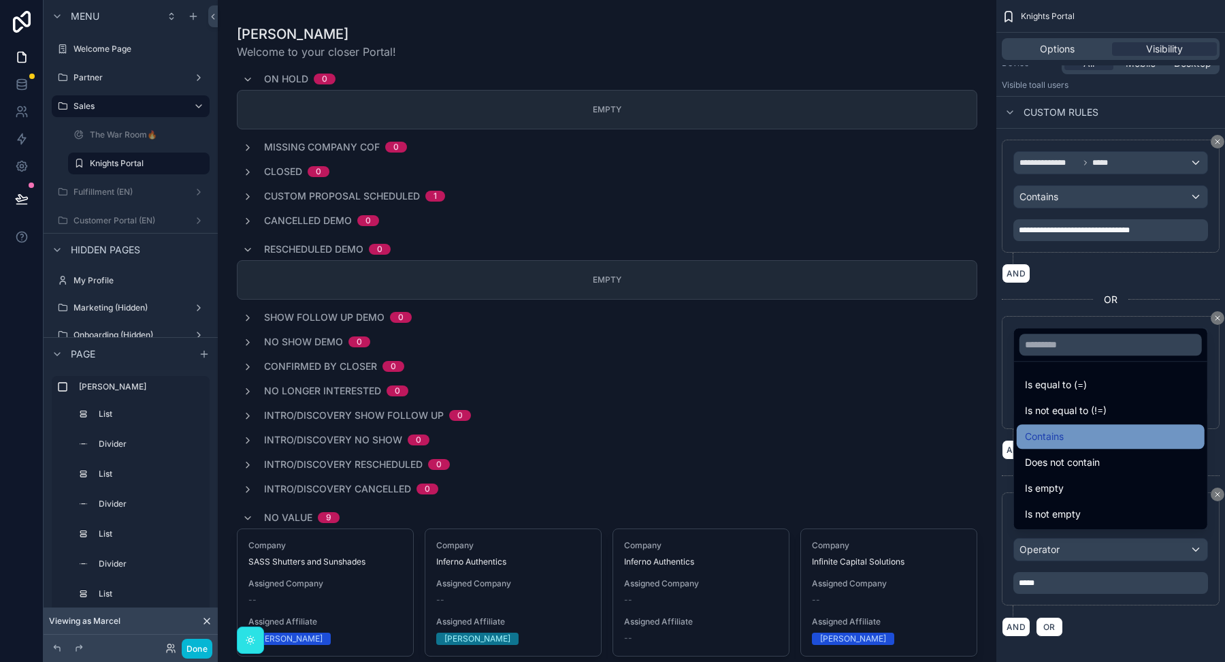
click at [1072, 437] on div "Contains" at bounding box center [1111, 436] width 172 height 16
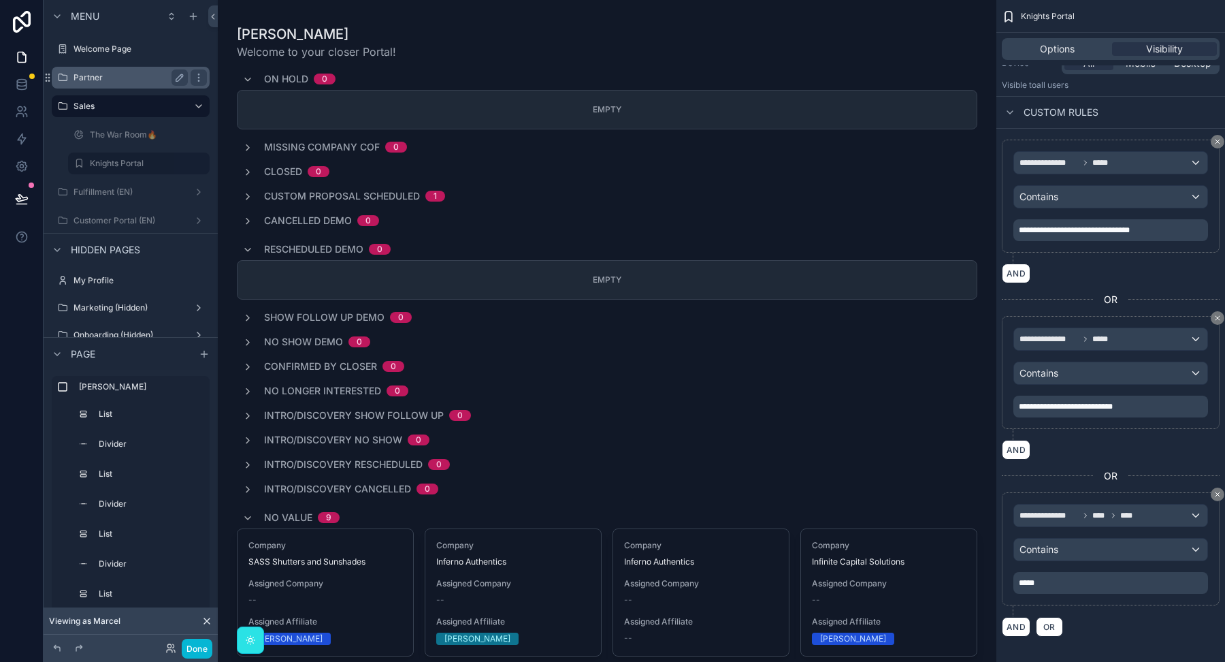
click at [104, 82] on label "Partner" at bounding box center [128, 77] width 109 height 11
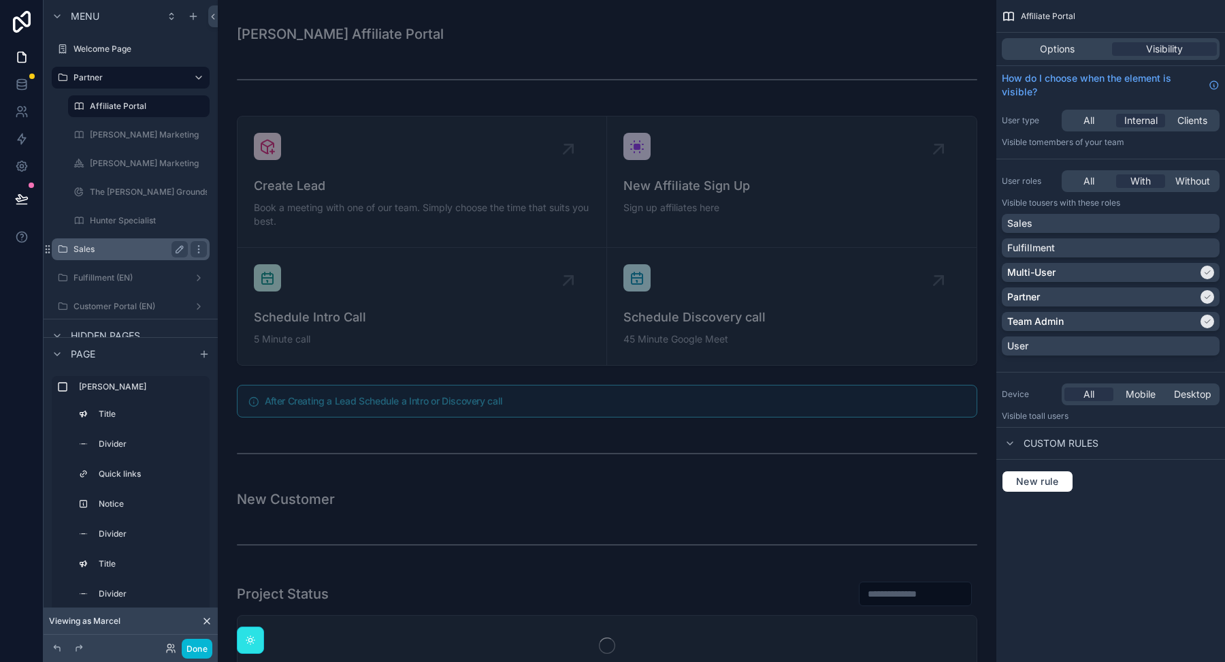
click at [118, 248] on label "Sales" at bounding box center [128, 249] width 109 height 11
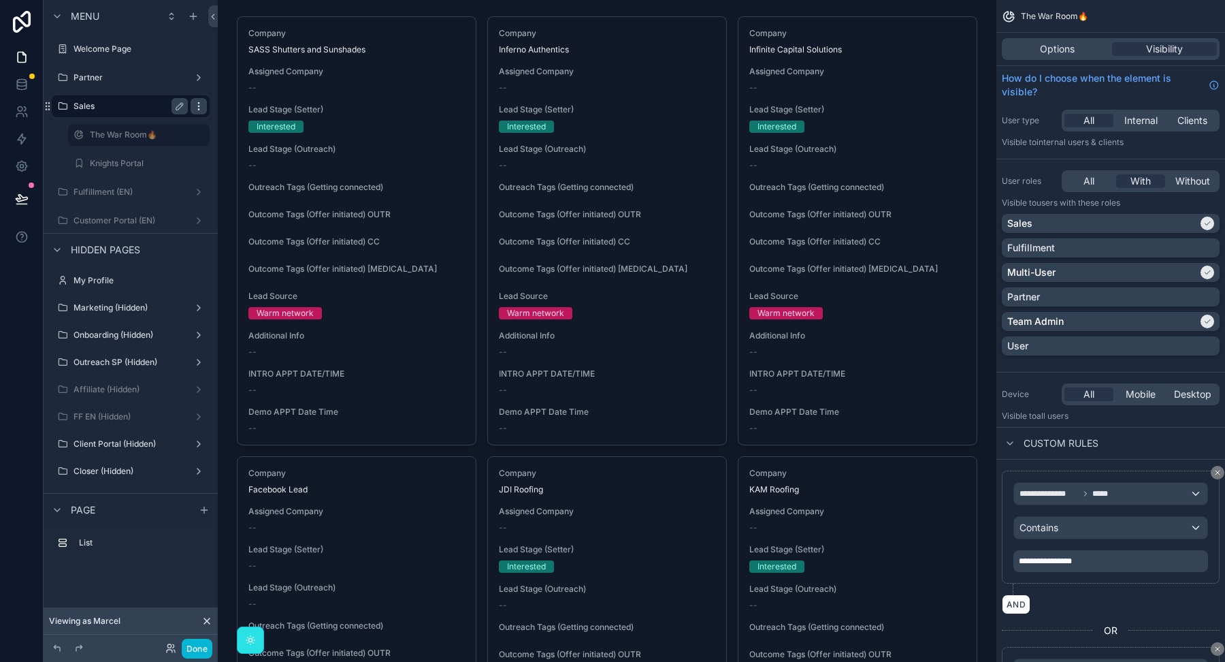
click at [199, 106] on icon "scrollable content" at bounding box center [198, 106] width 1 height 1
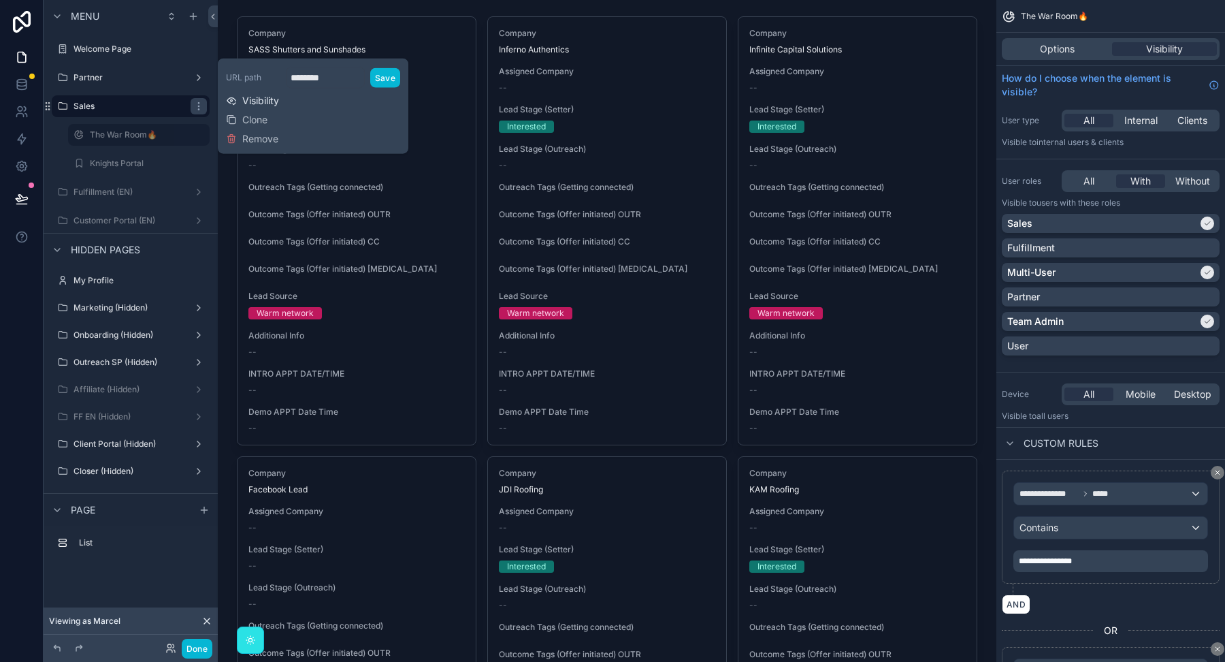
click at [248, 105] on span "Visibility" at bounding box center [260, 101] width 37 height 14
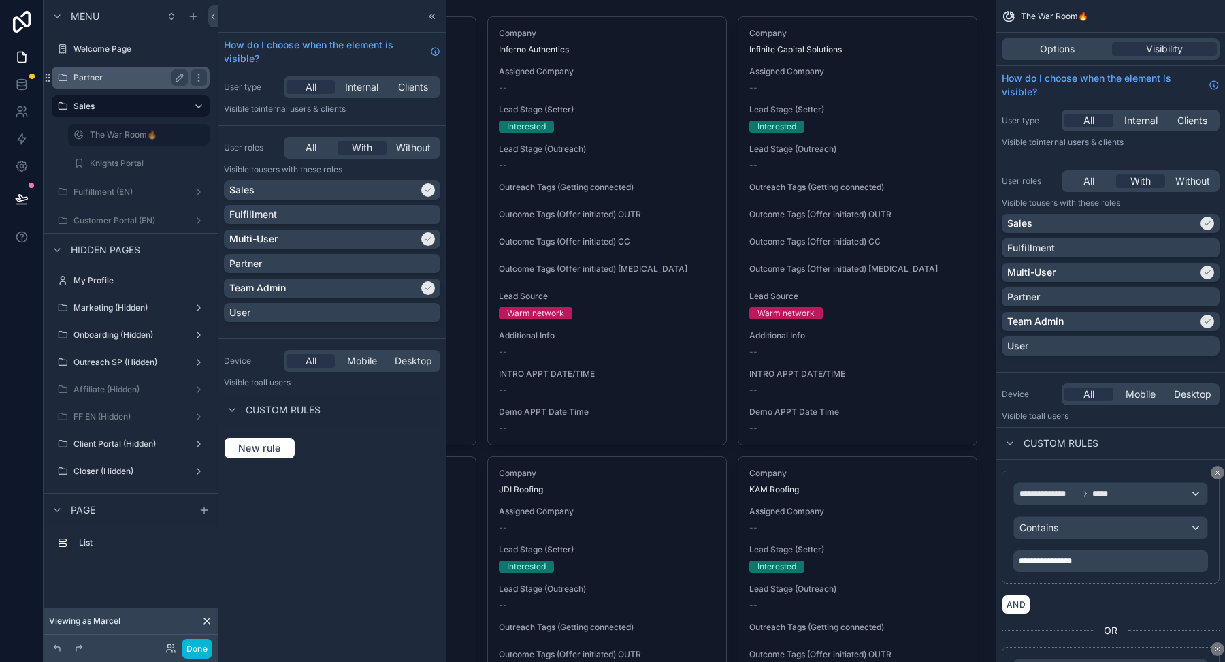
click at [128, 76] on label "Partner" at bounding box center [128, 77] width 109 height 11
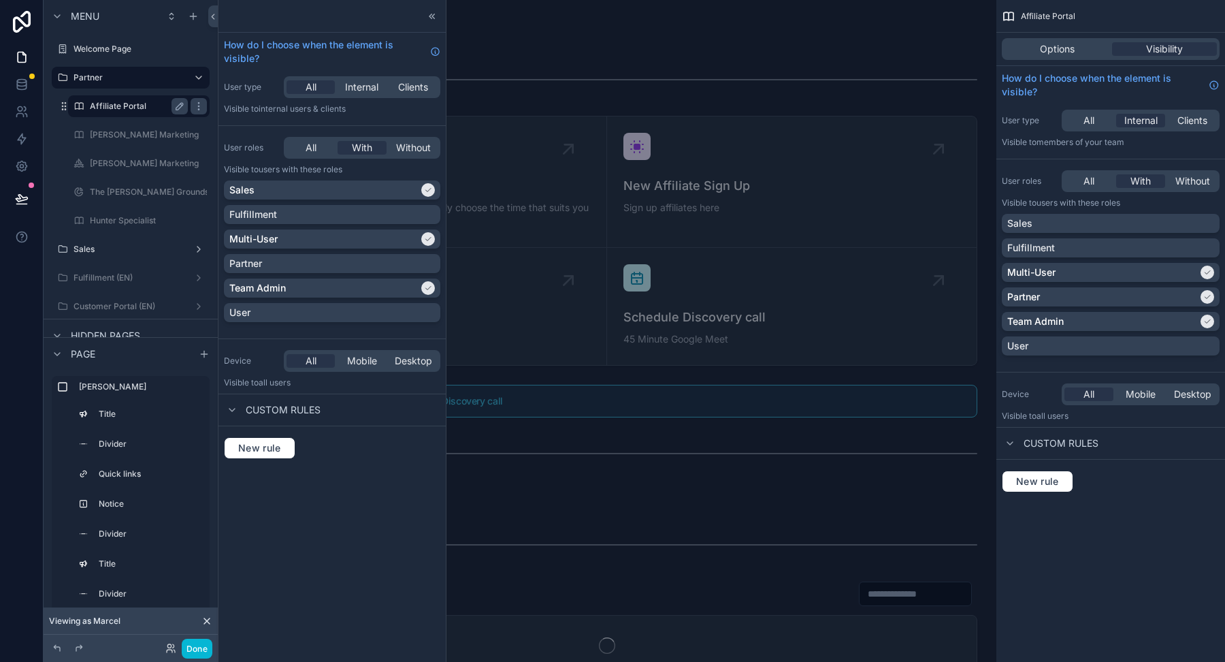
click at [123, 109] on label "Affiliate Portal" at bounding box center [136, 106] width 93 height 11
drag, startPoint x: 636, startPoint y: 88, endPoint x: 432, endPoint y: 12, distance: 218.0
click at [432, 12] on icon at bounding box center [432, 16] width 11 height 11
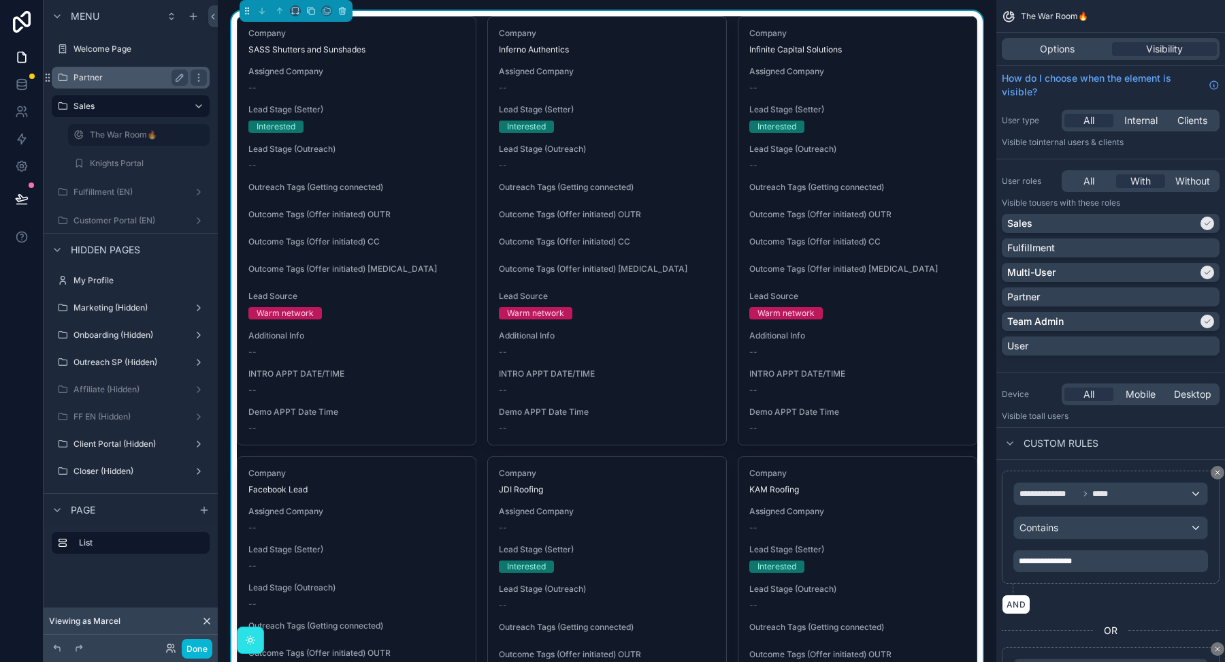
click at [93, 75] on label "Partner" at bounding box center [128, 77] width 109 height 11
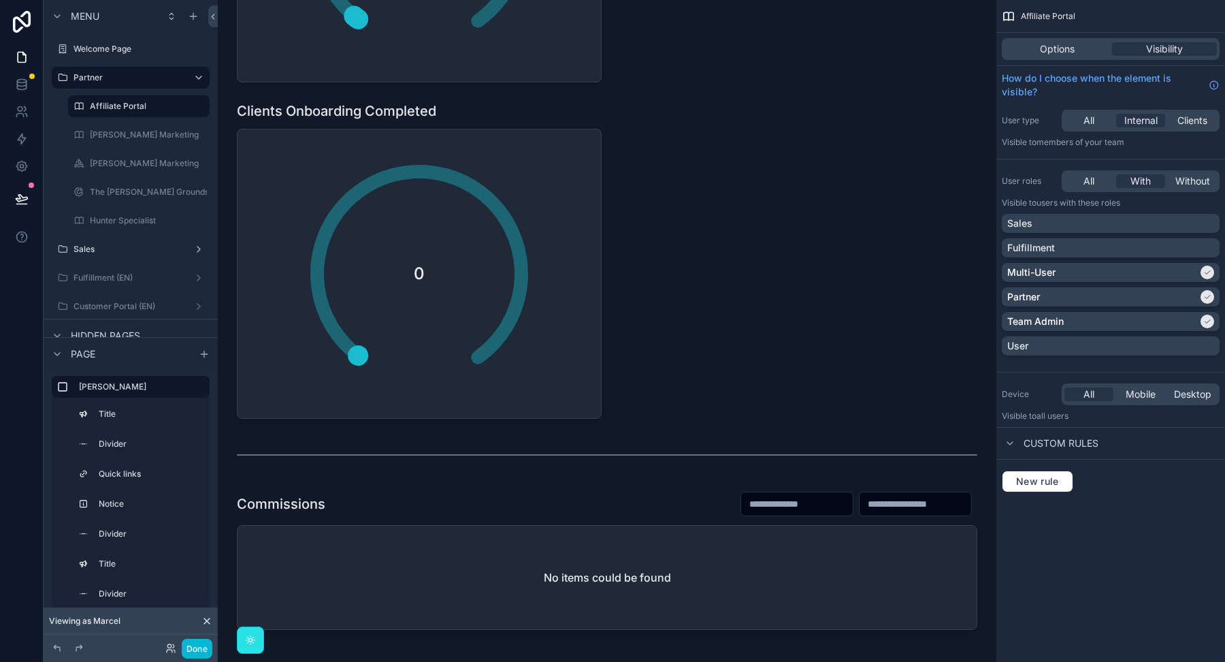
scroll to position [16150, 0]
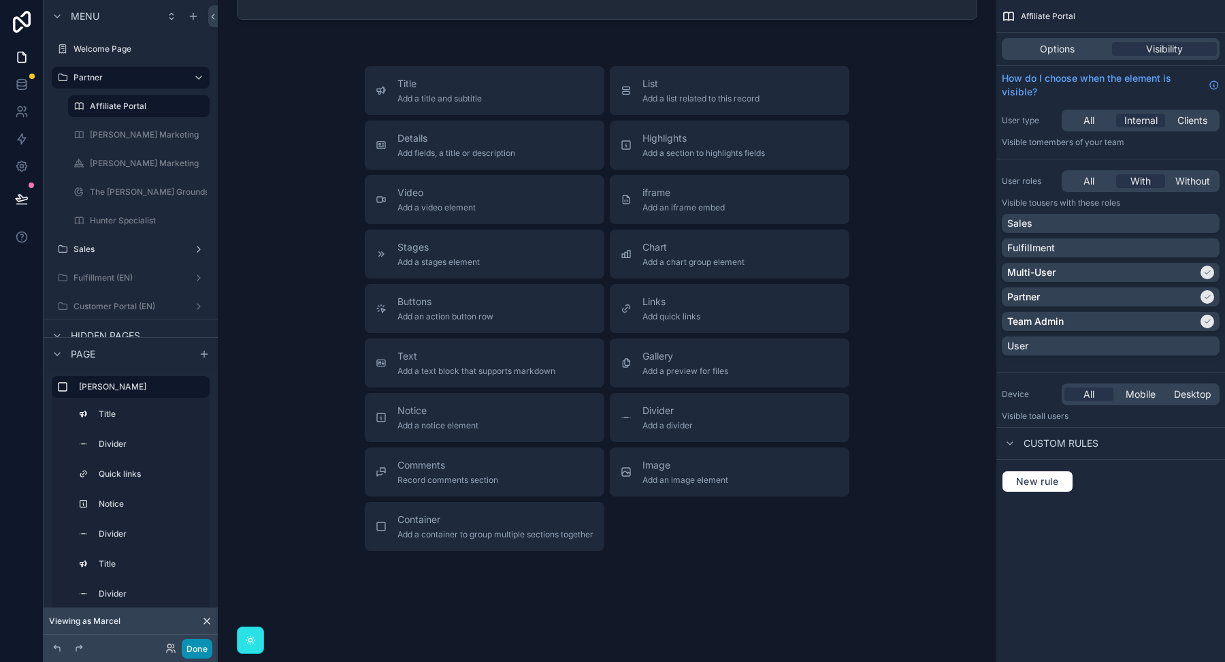
click at [190, 653] on button "Done" at bounding box center [197, 648] width 31 height 20
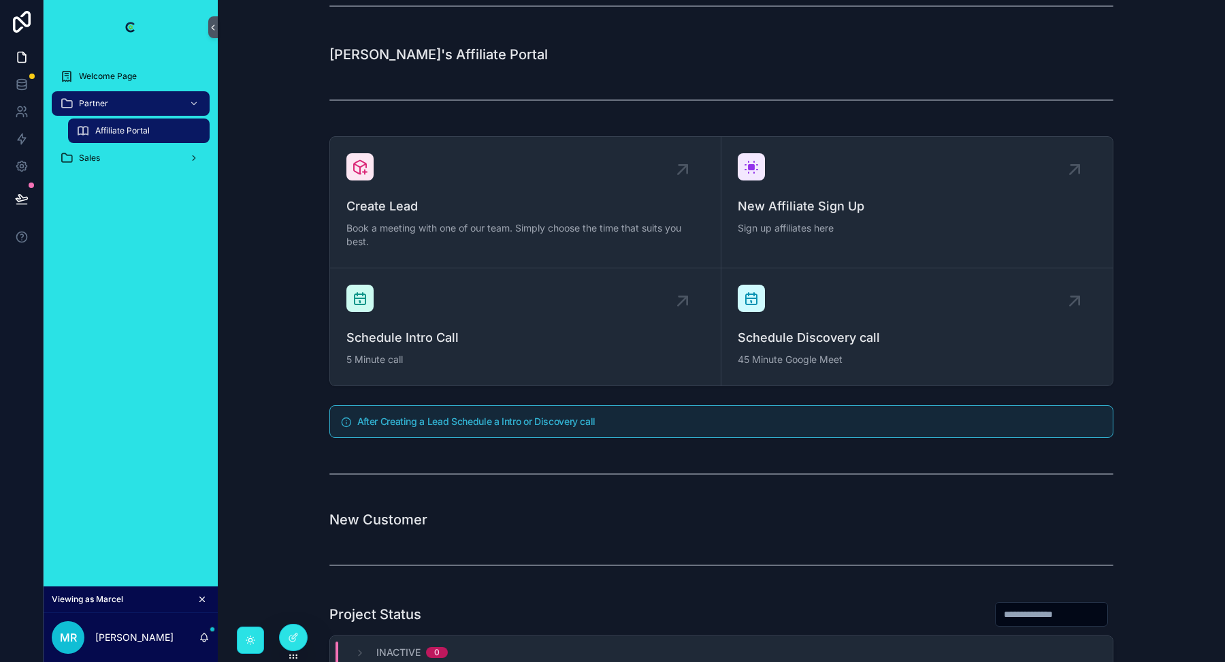
scroll to position [255, 0]
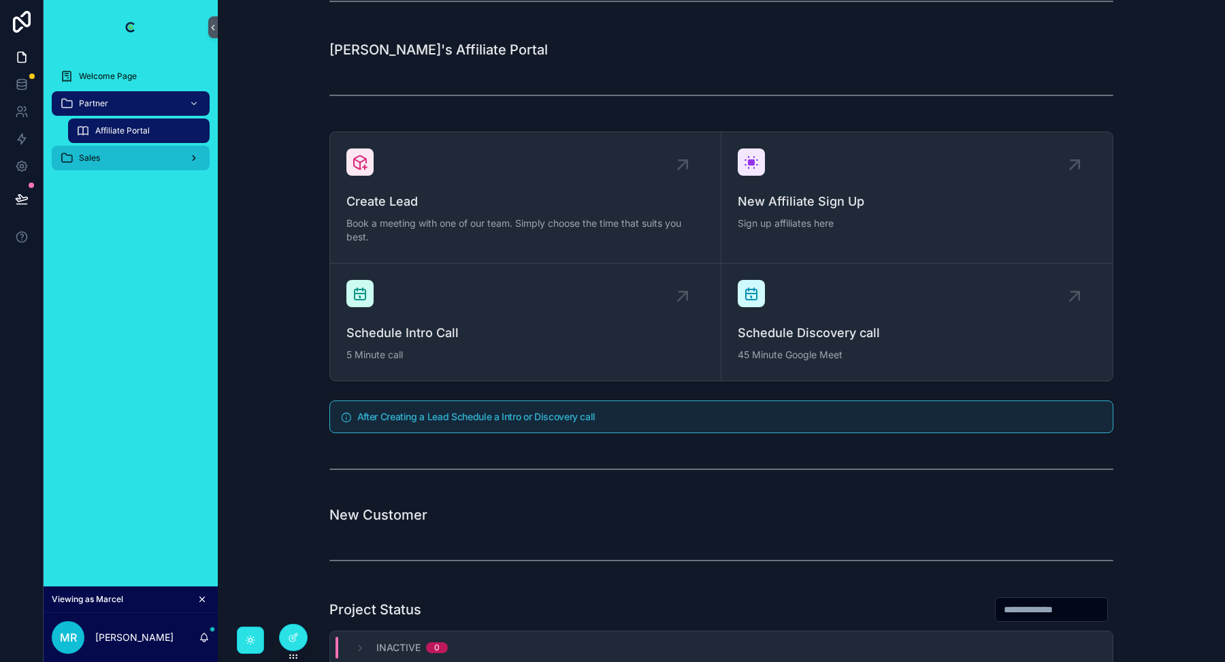
click at [126, 155] on div "Sales" at bounding box center [131, 158] width 142 height 22
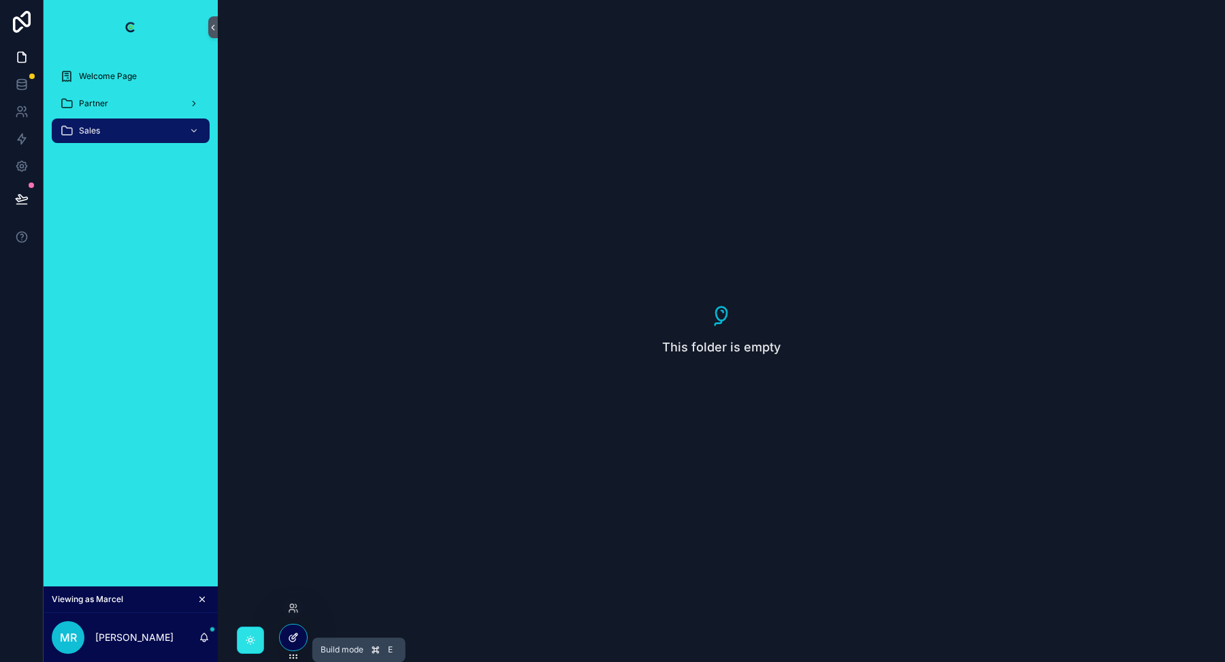
click at [300, 632] on div at bounding box center [293, 637] width 27 height 26
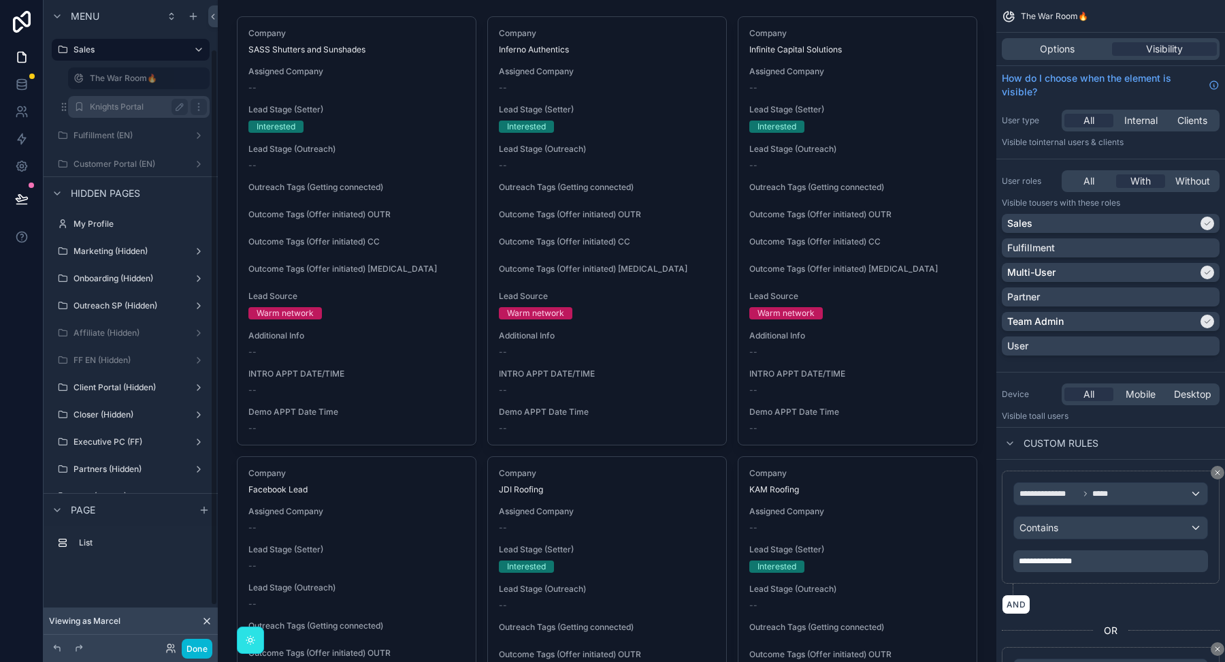
scroll to position [48, 0]
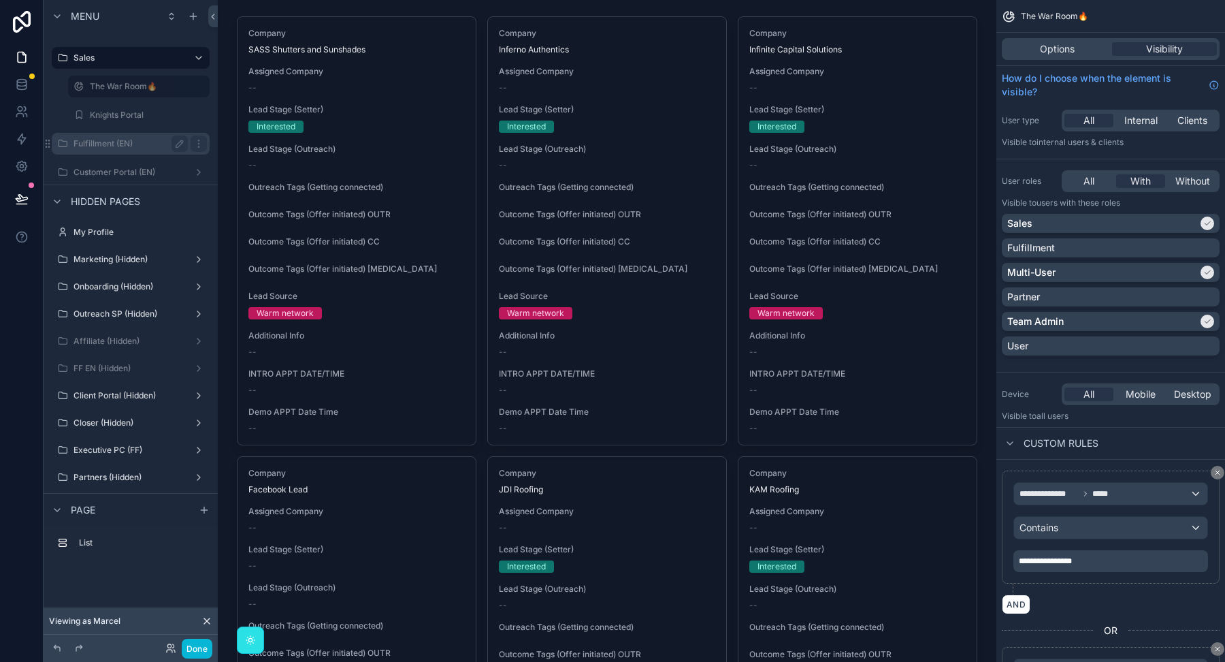
click at [120, 148] on label "Fulfillment (EN)" at bounding box center [128, 143] width 109 height 11
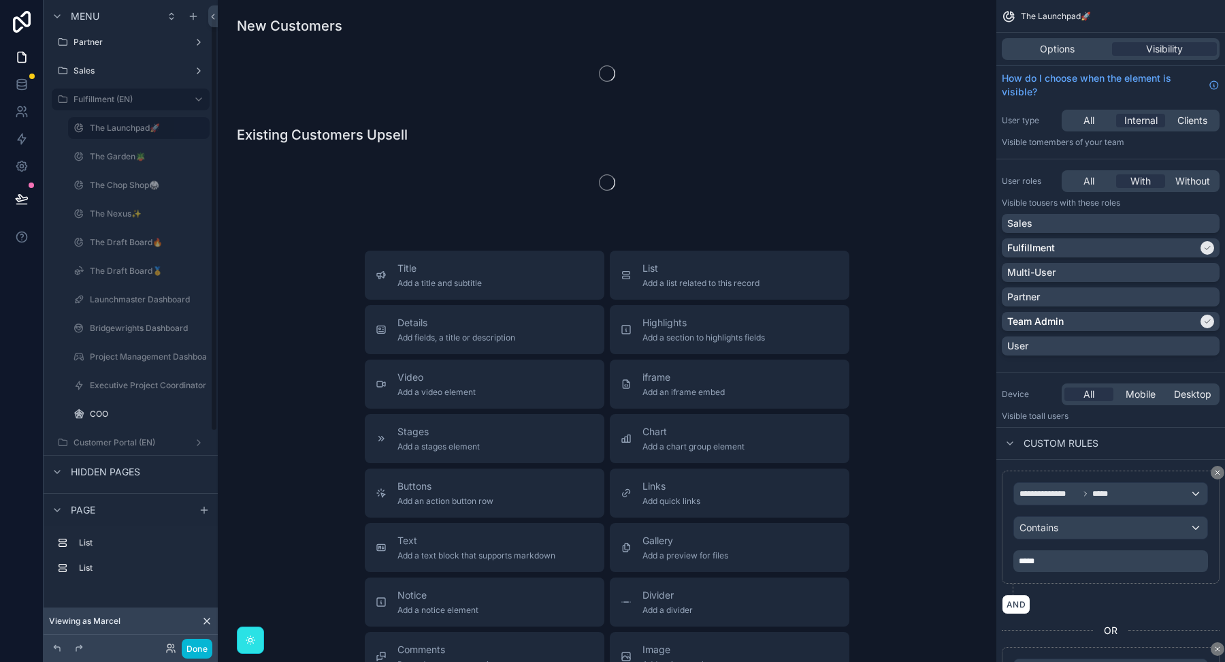
scroll to position [58, 0]
click at [124, 389] on label "COO" at bounding box center [136, 391] width 93 height 11
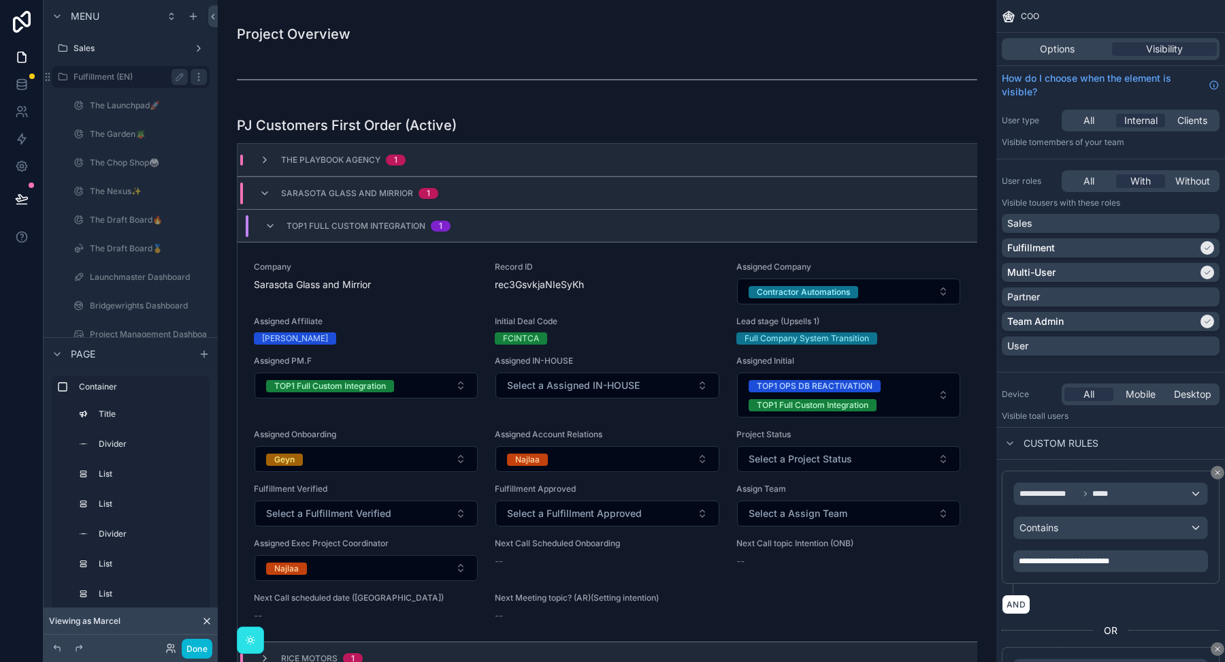
click at [201, 74] on icon "scrollable content" at bounding box center [198, 76] width 11 height 11
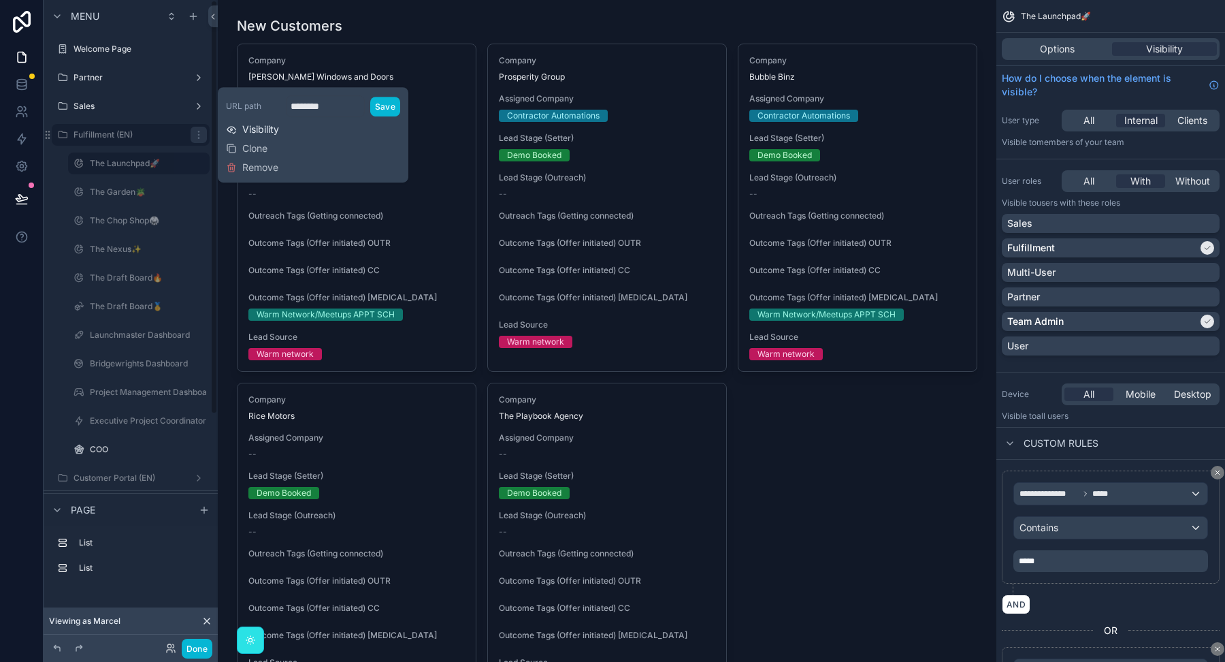
click at [251, 127] on span "Visibility" at bounding box center [260, 130] width 37 height 14
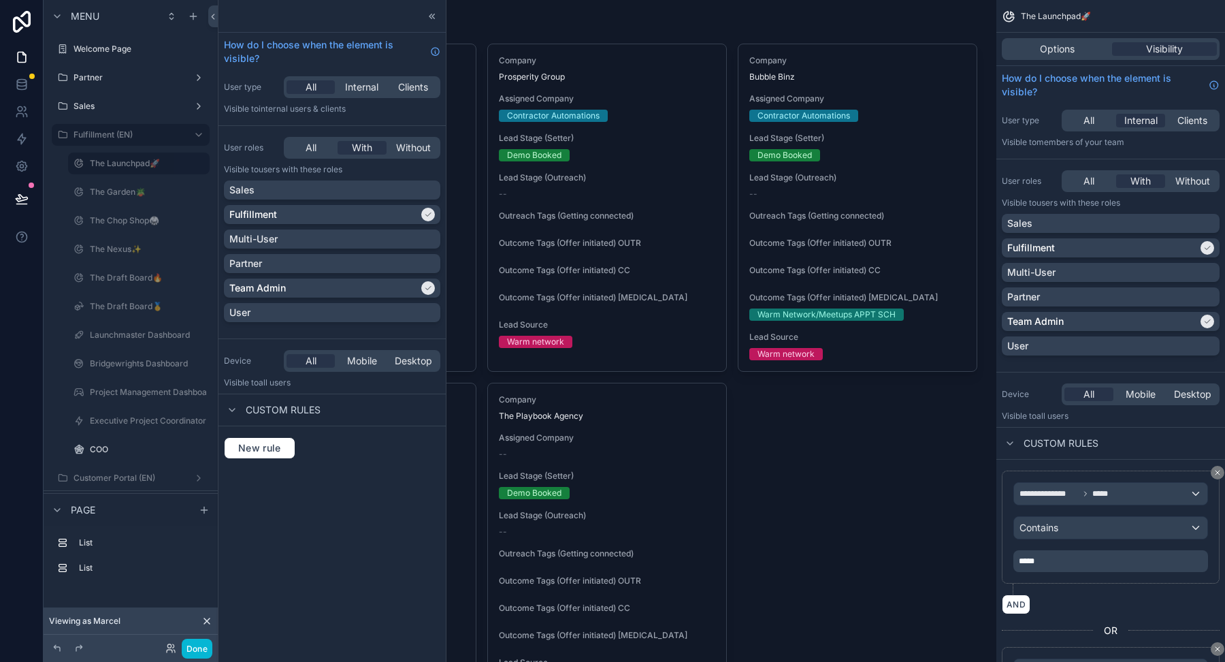
click at [318, 248] on div "Sales Fulfillment Multi-User Partner Team Admin User" at bounding box center [332, 253] width 216 height 147
click at [318, 238] on div "Multi-User" at bounding box center [332, 239] width 206 height 14
click at [432, 11] on icon at bounding box center [432, 16] width 11 height 11
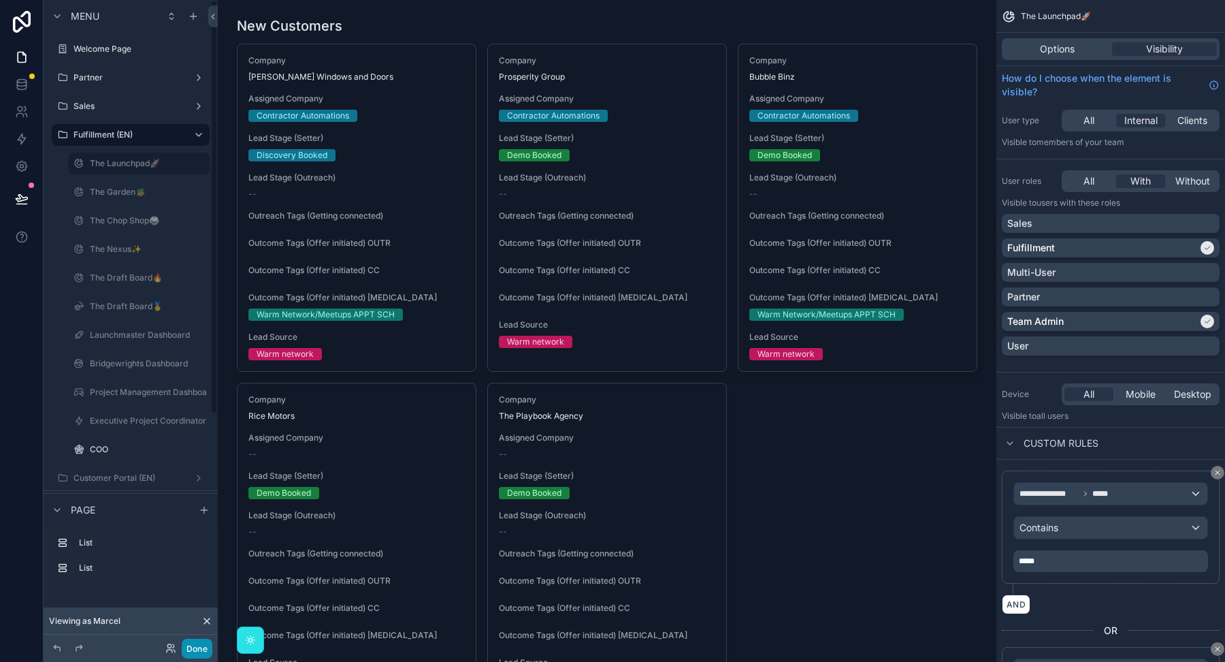
click at [189, 646] on button "Done" at bounding box center [197, 648] width 31 height 20
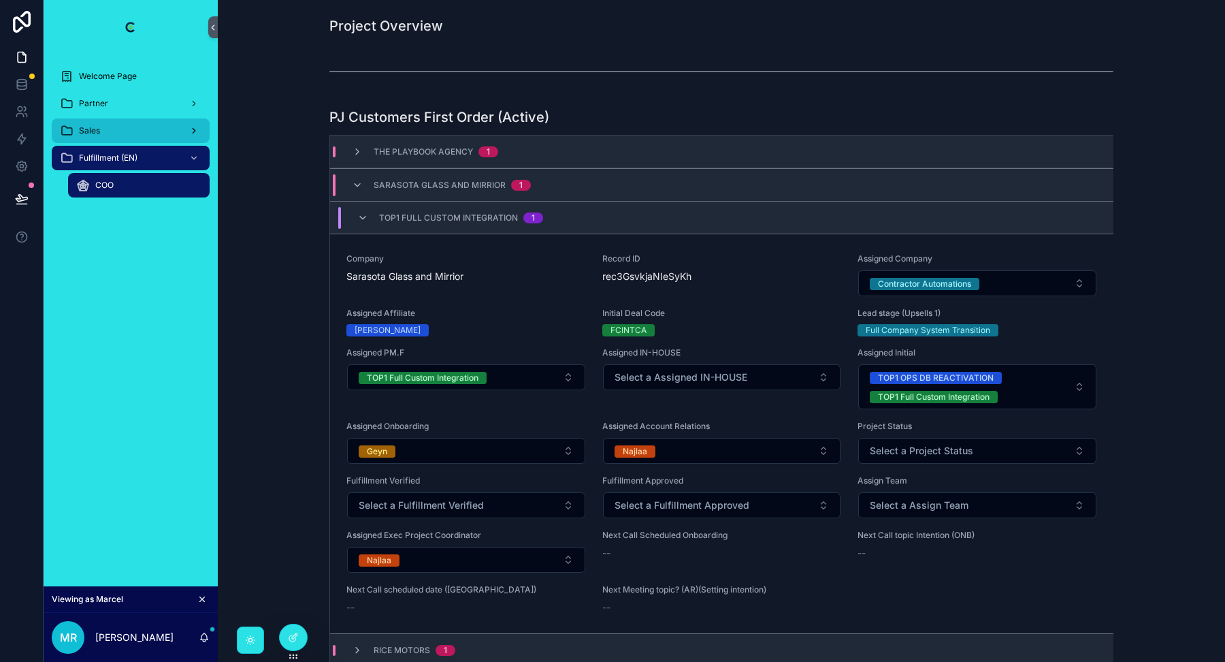
click at [106, 124] on div "Sales" at bounding box center [131, 131] width 142 height 22
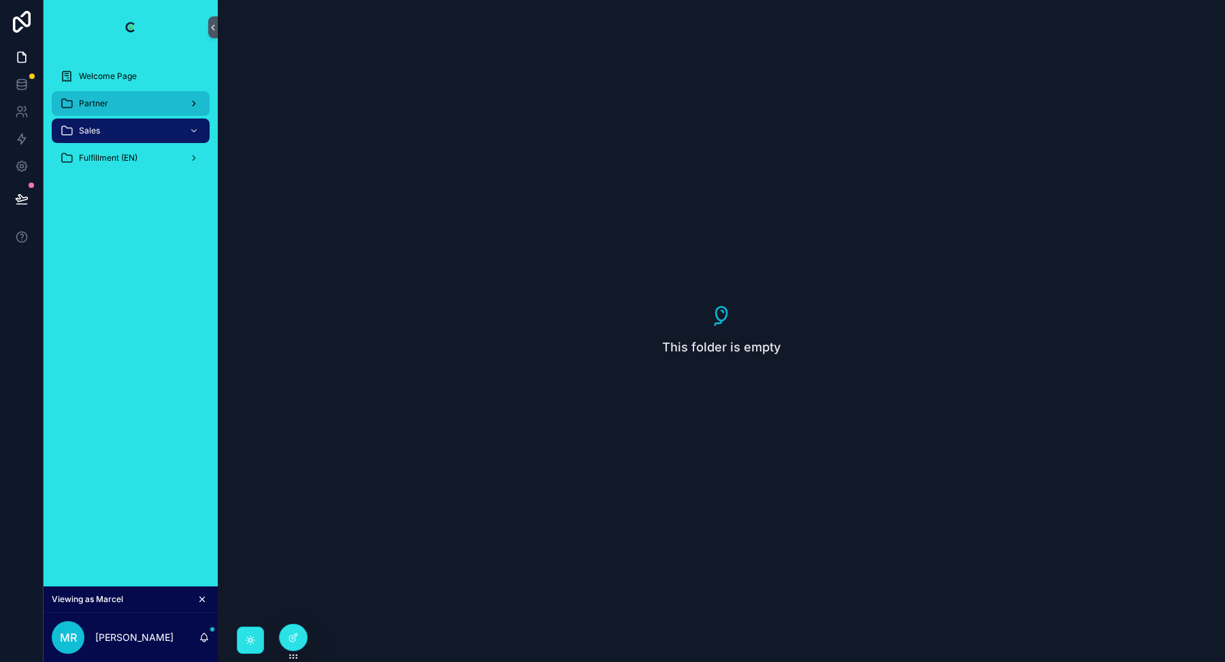
click at [97, 98] on span "Partner" at bounding box center [93, 103] width 29 height 11
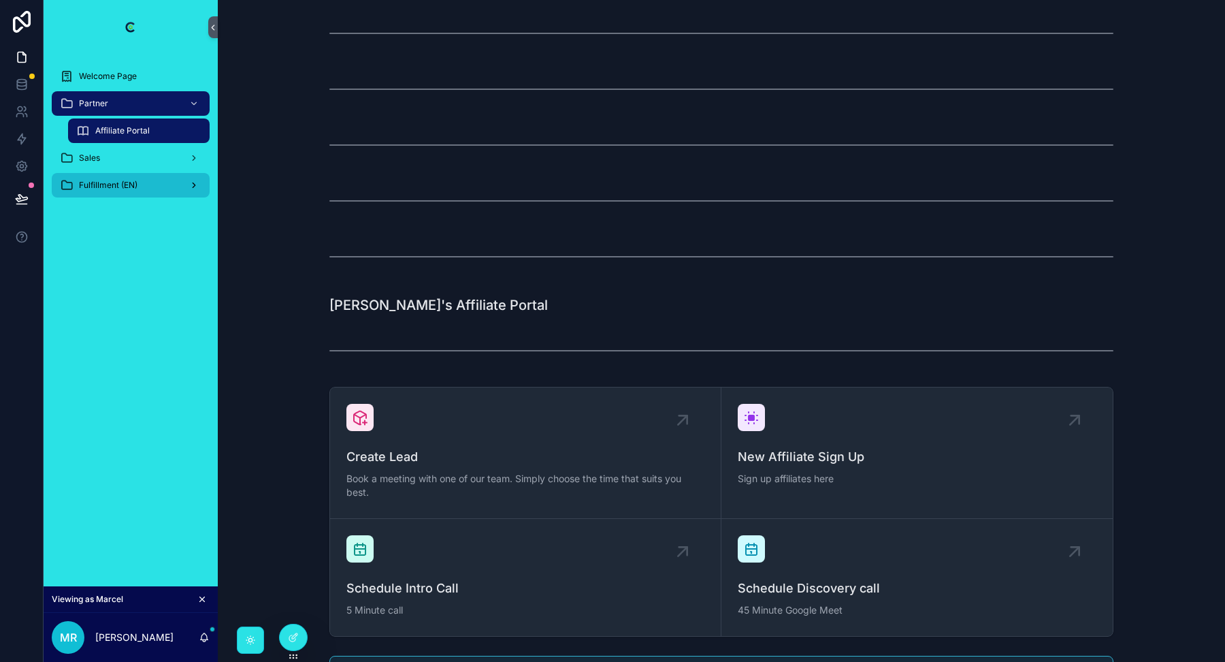
click at [133, 174] on div "Fulfillment (EN)" at bounding box center [131, 185] width 142 height 22
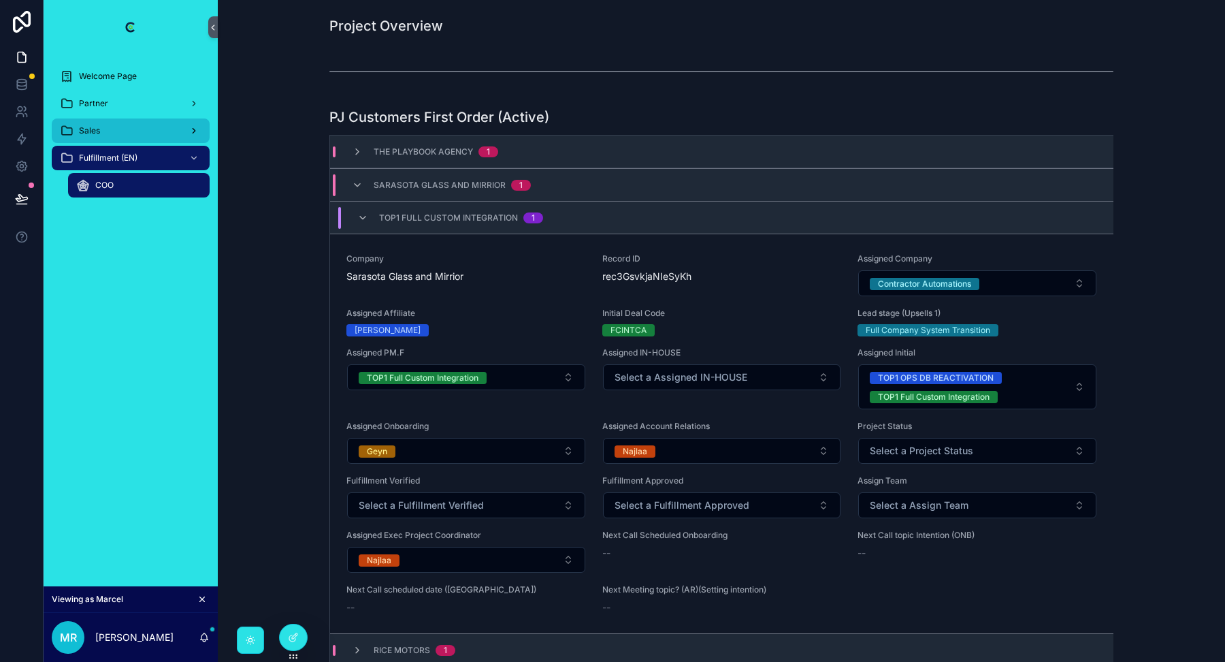
click at [132, 123] on div "Sales" at bounding box center [131, 131] width 142 height 22
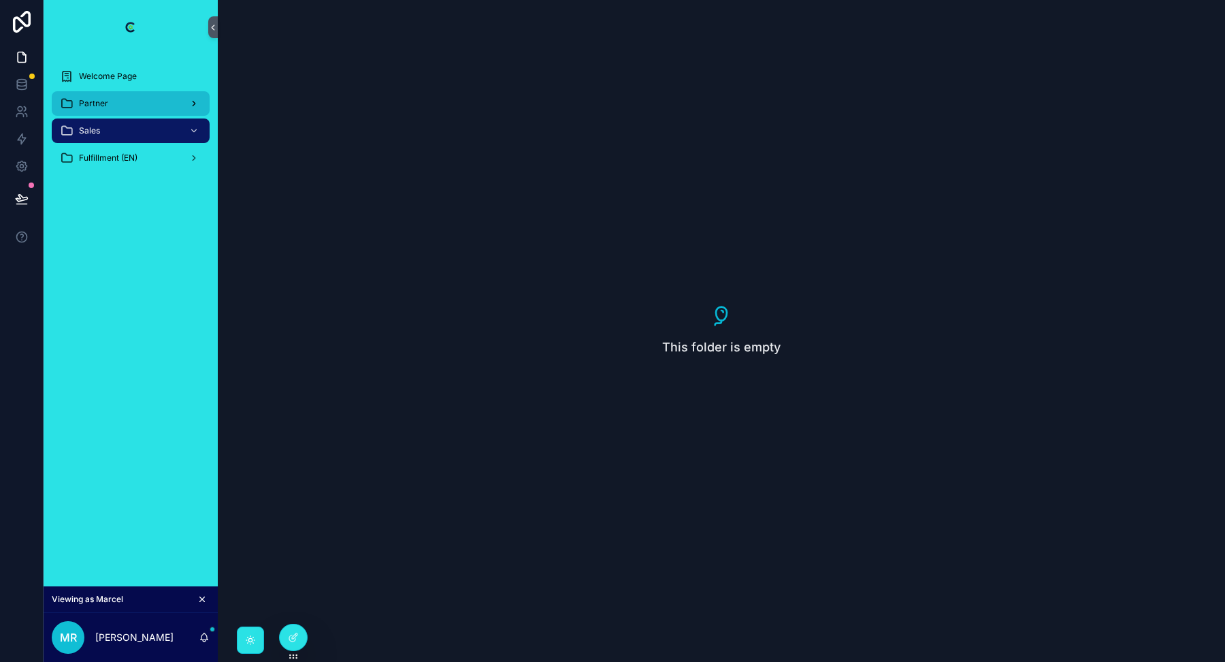
click at [132, 99] on div "Partner" at bounding box center [131, 104] width 142 height 22
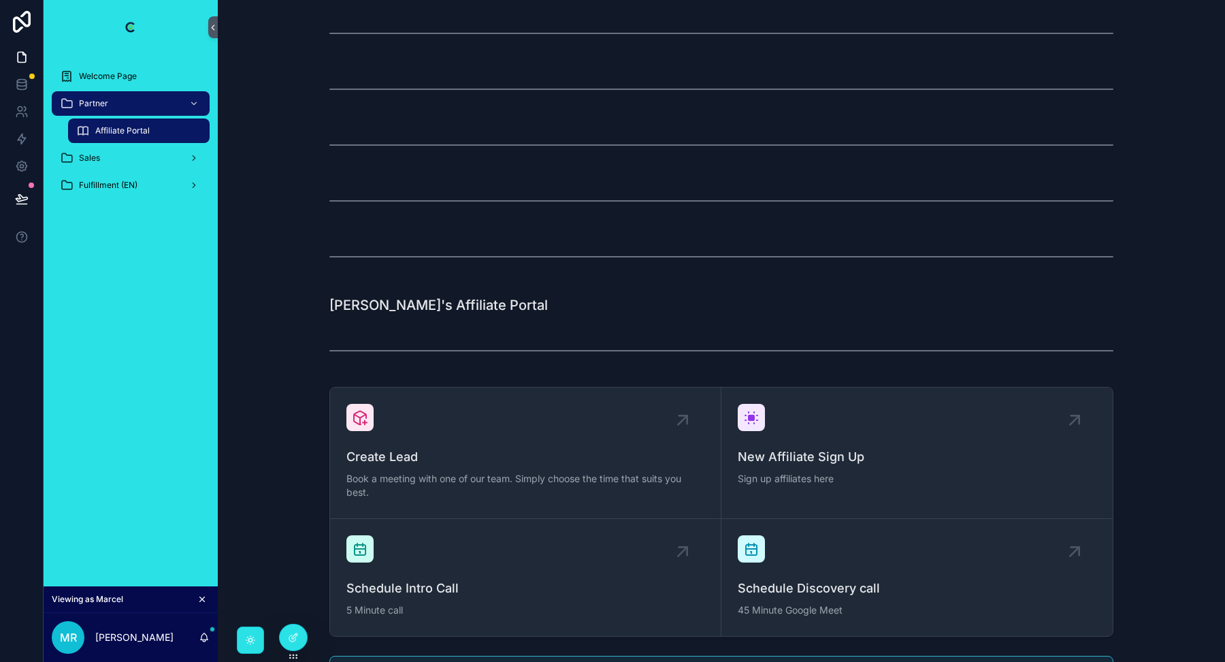
scroll to position [12, 0]
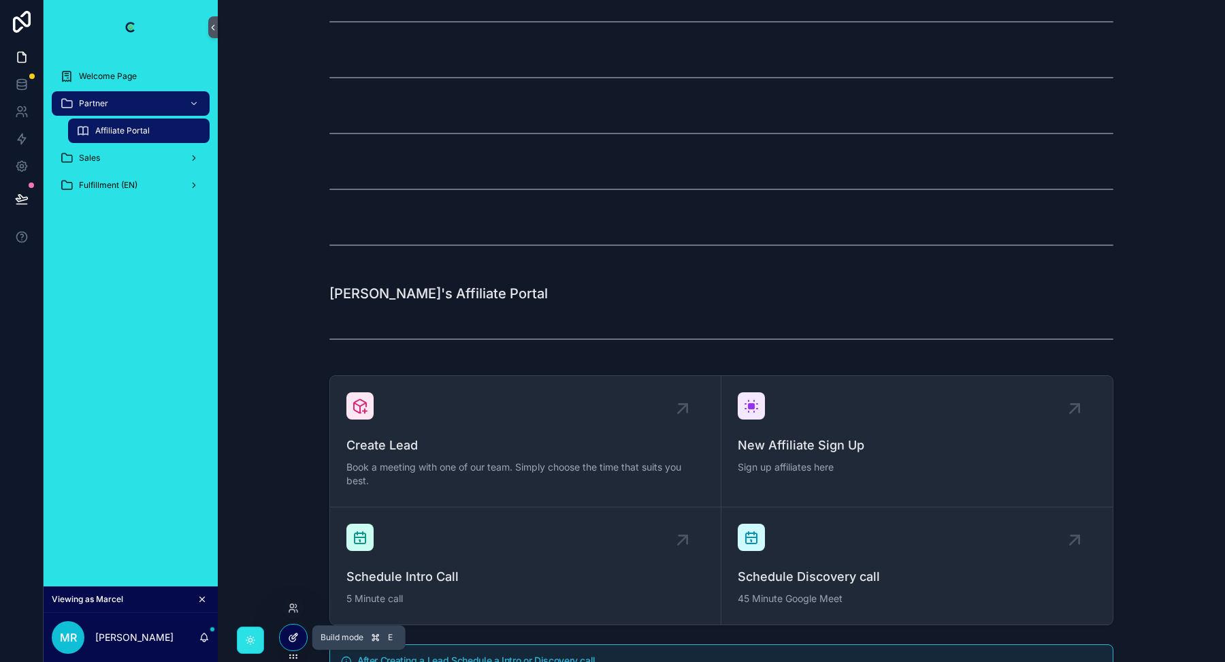
click at [287, 641] on div at bounding box center [293, 637] width 27 height 26
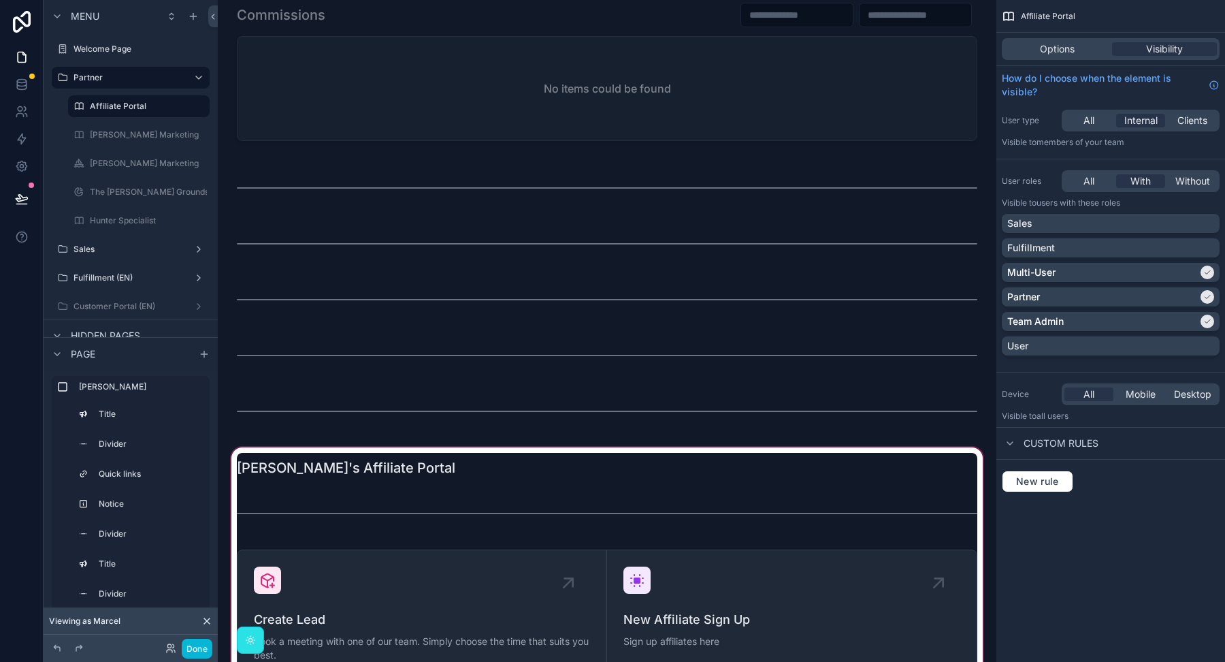
scroll to position [11931, 0]
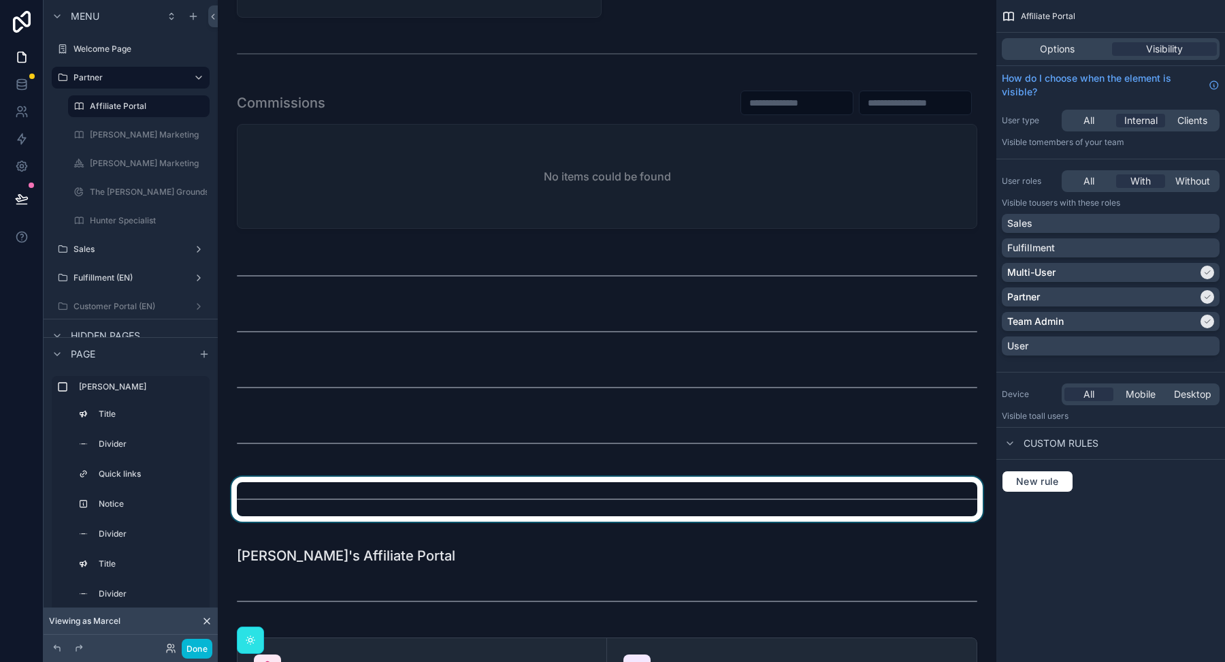
click at [375, 481] on div "scrollable content" at bounding box center [607, 498] width 757 height 45
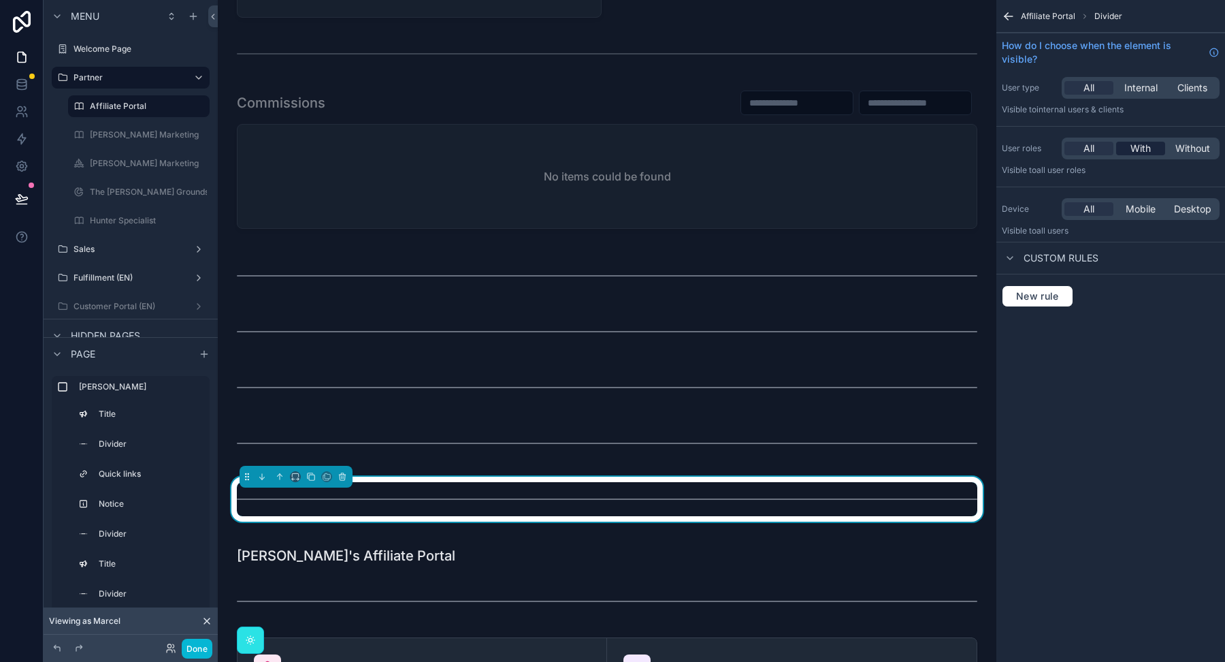
click at [1153, 147] on div "With" at bounding box center [1140, 149] width 49 height 14
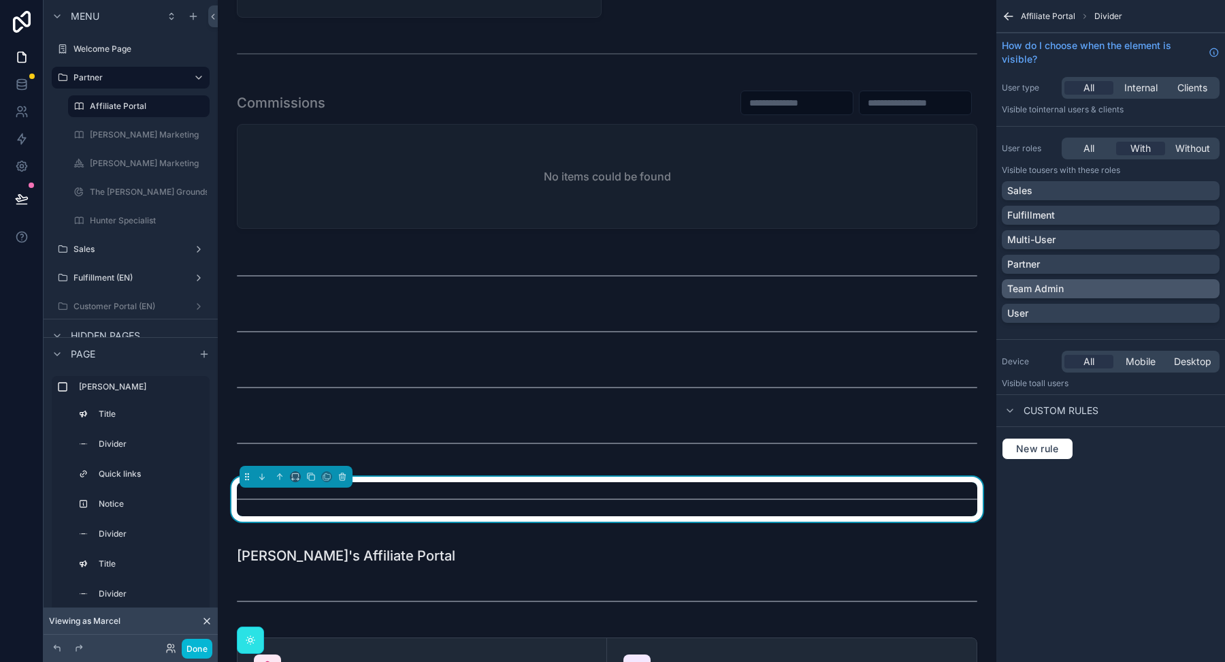
click at [1099, 287] on div "Team Admin" at bounding box center [1110, 289] width 207 height 14
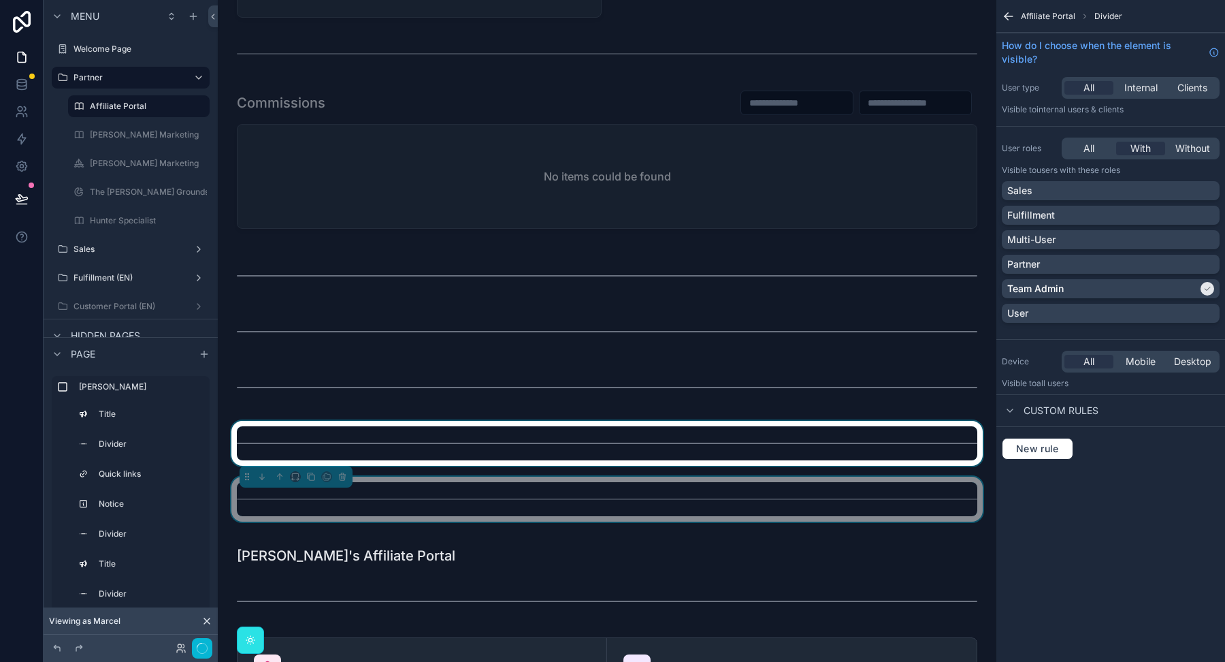
click at [828, 444] on div "scrollable content" at bounding box center [607, 443] width 757 height 45
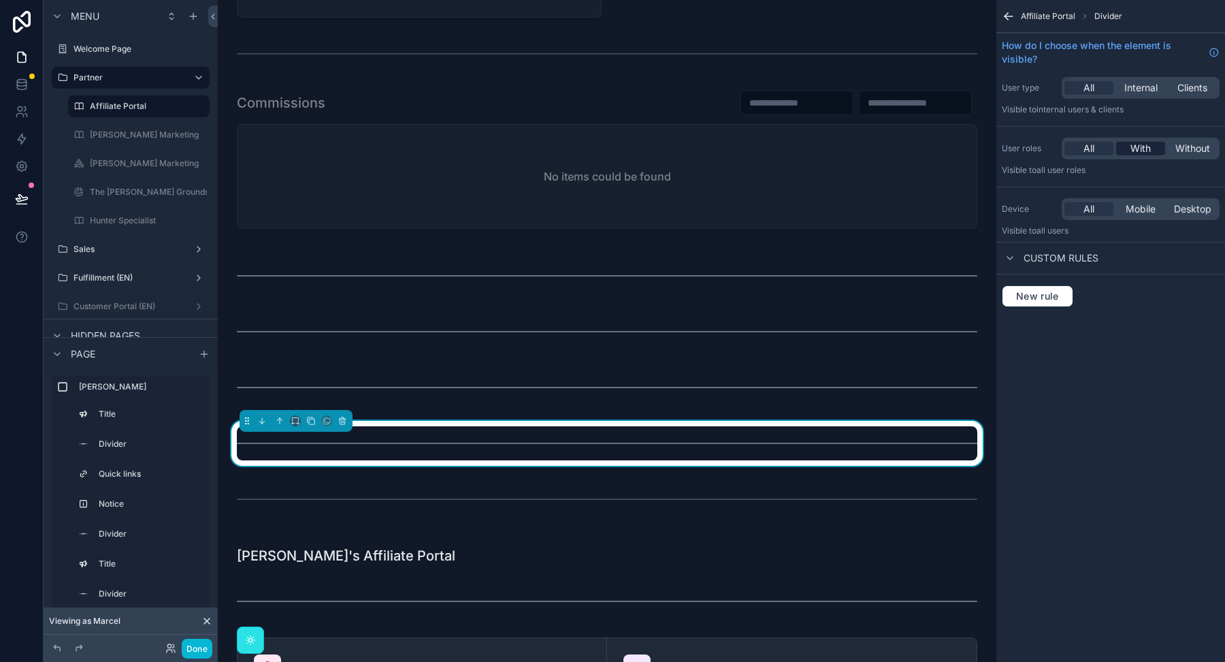
click at [1138, 151] on span "With" at bounding box center [1141, 149] width 20 height 14
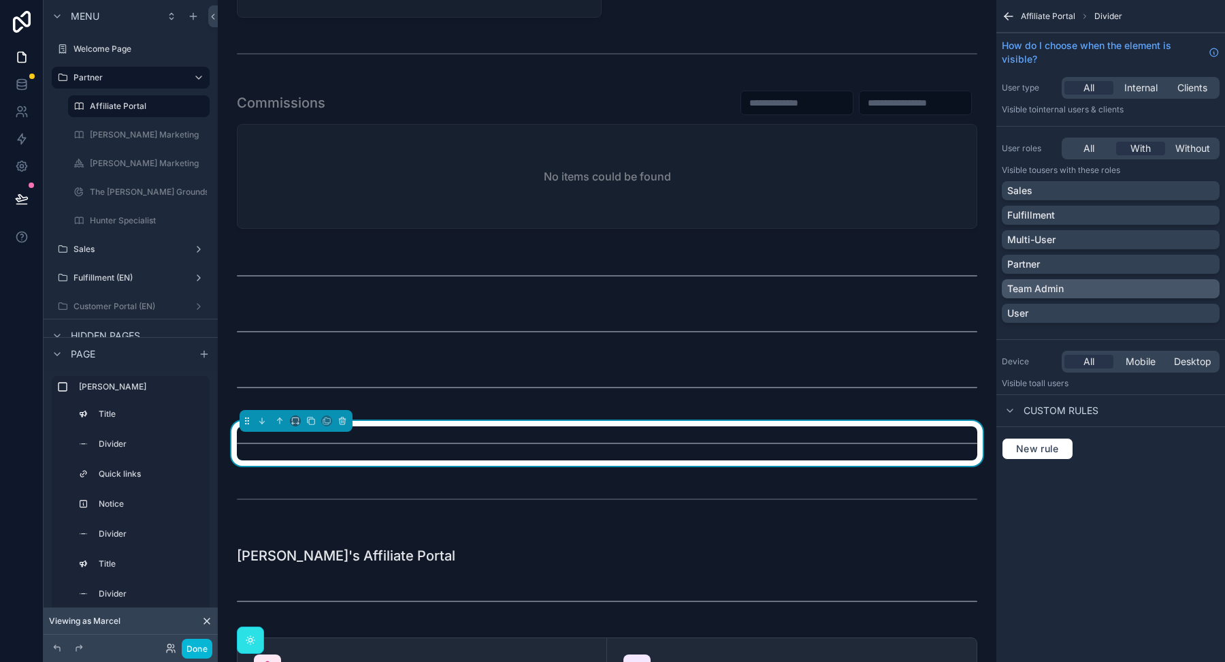
click at [1123, 282] on div "Team Admin" at bounding box center [1110, 289] width 207 height 14
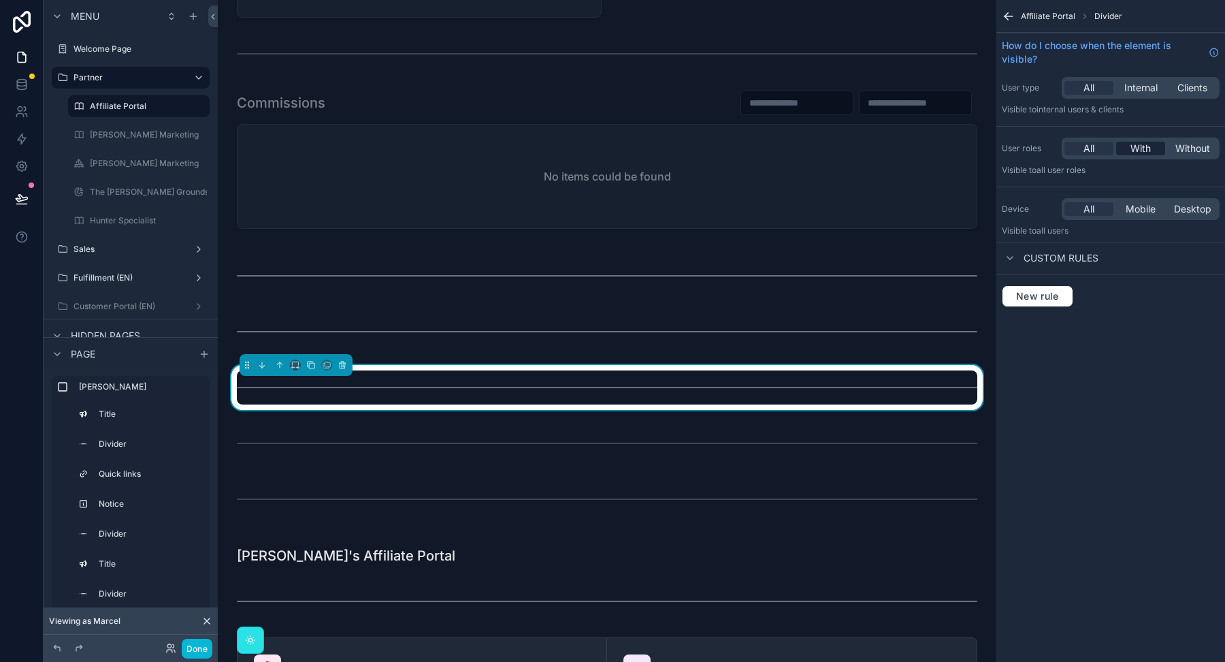
click at [1138, 149] on span "With" at bounding box center [1141, 149] width 20 height 14
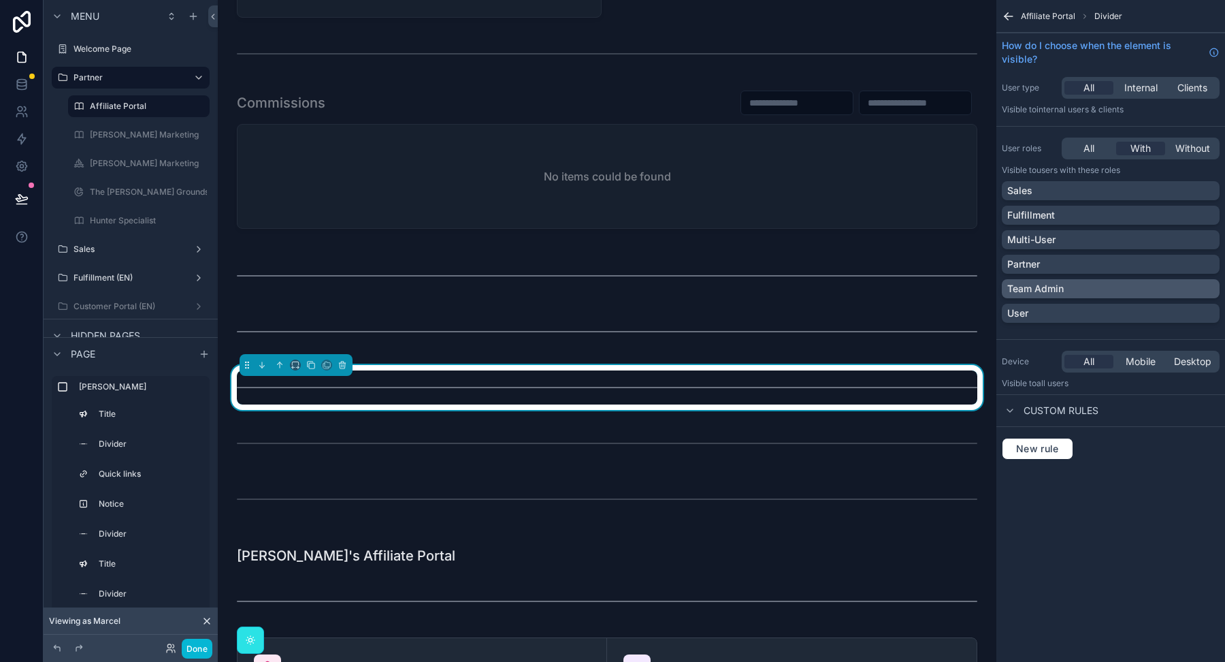
click at [1104, 290] on div "Team Admin" at bounding box center [1110, 289] width 207 height 14
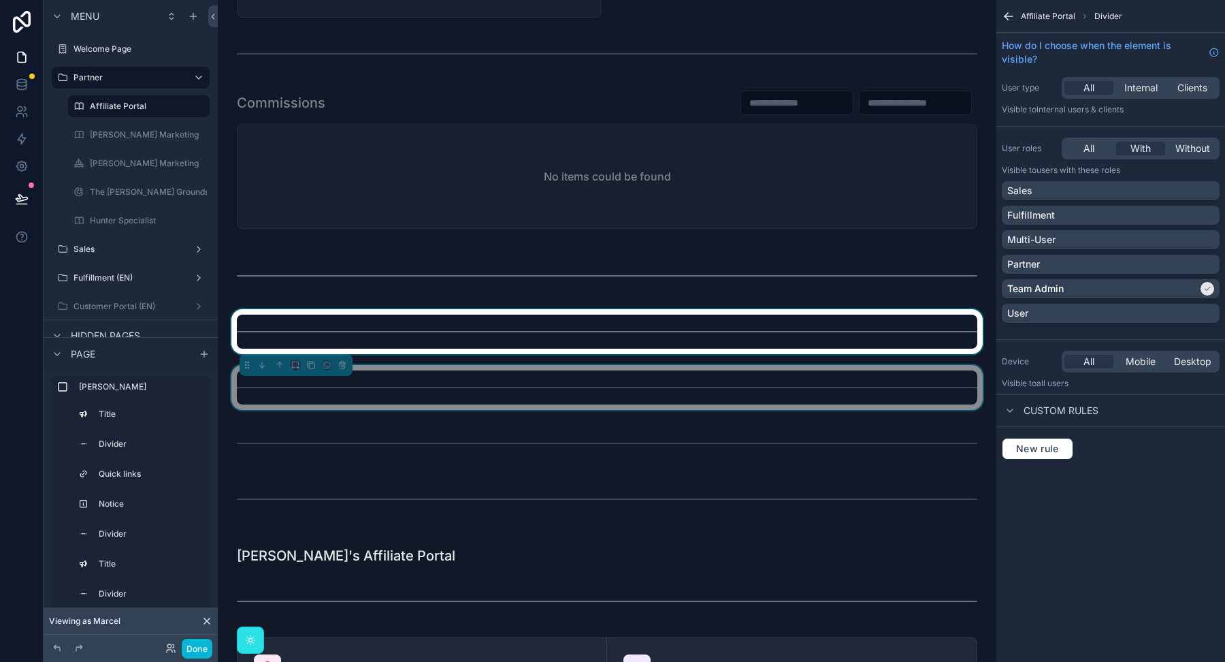
click at [726, 317] on div "scrollable content" at bounding box center [607, 331] width 757 height 45
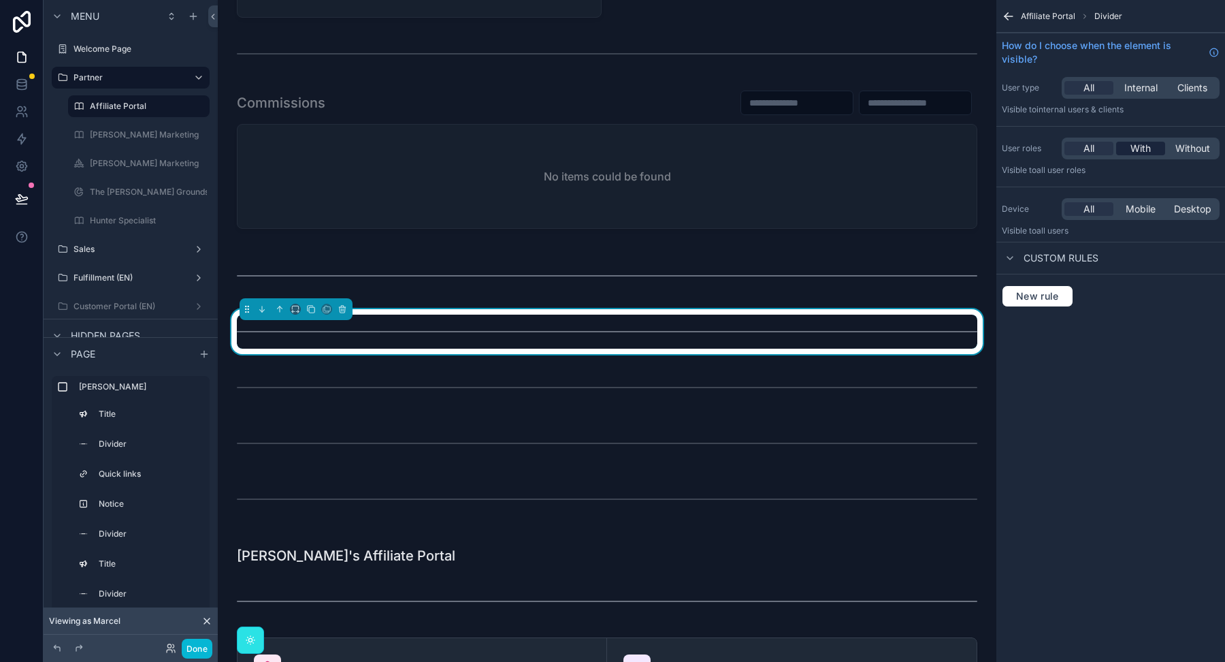
click at [1133, 150] on span "With" at bounding box center [1141, 149] width 20 height 14
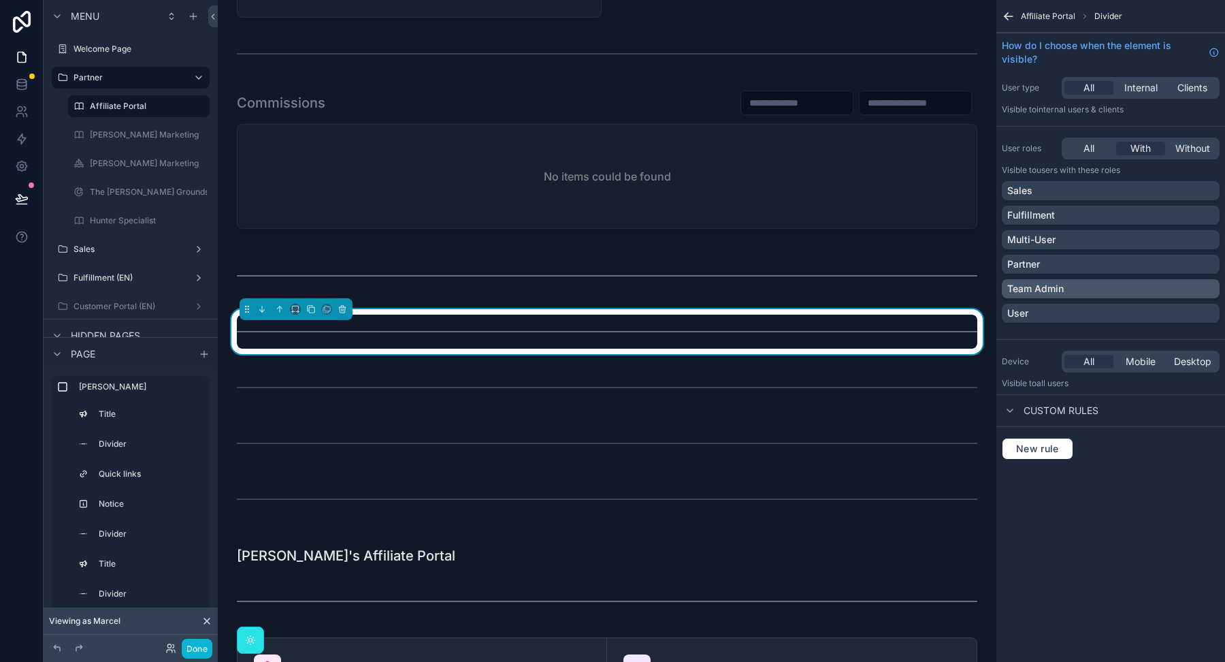
click at [1118, 293] on div "Team Admin" at bounding box center [1110, 289] width 207 height 14
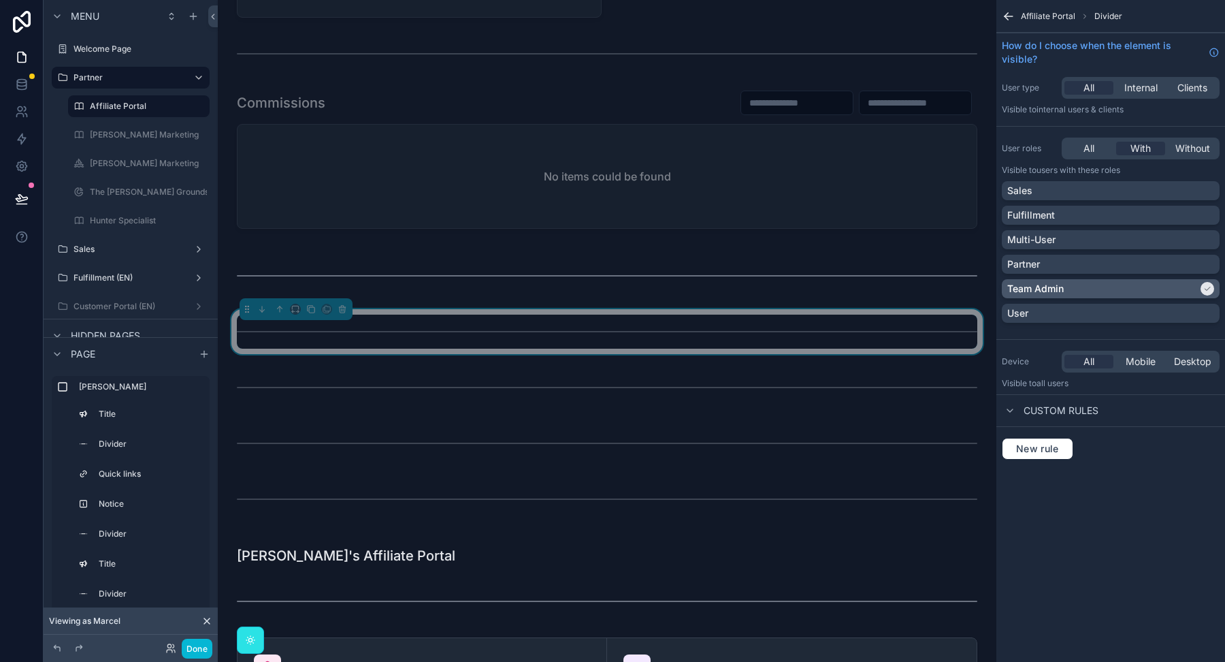
click at [798, 275] on div "scrollable content" at bounding box center [607, 275] width 757 height 45
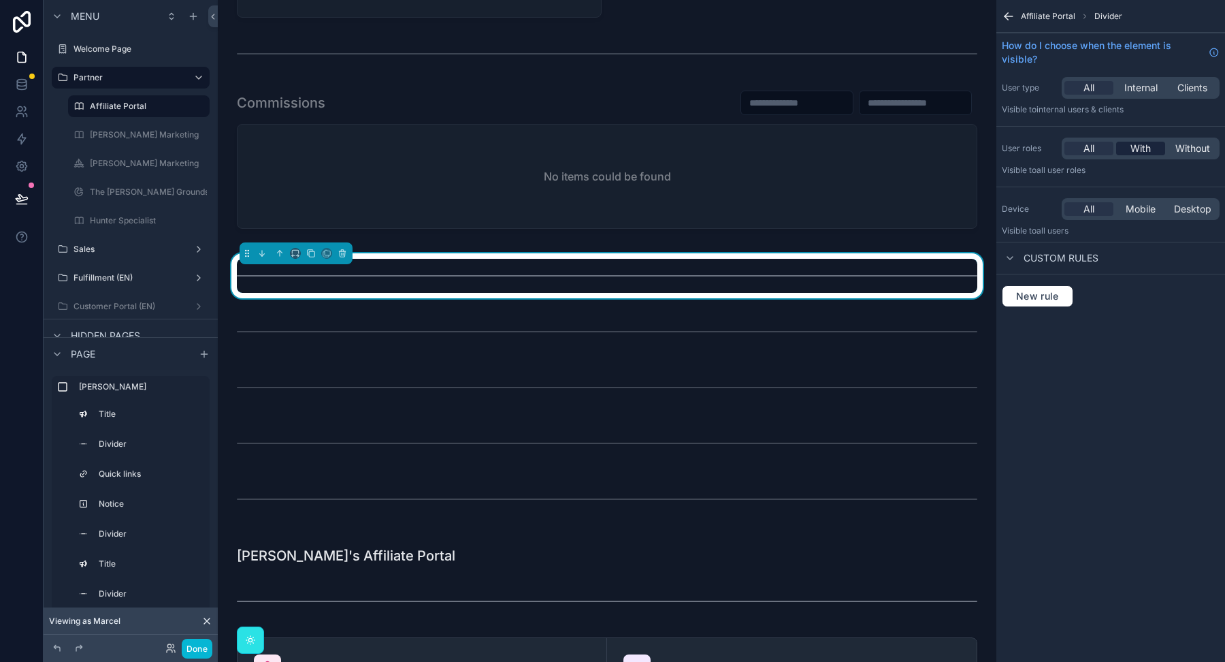
click at [1140, 150] on span "With" at bounding box center [1141, 149] width 20 height 14
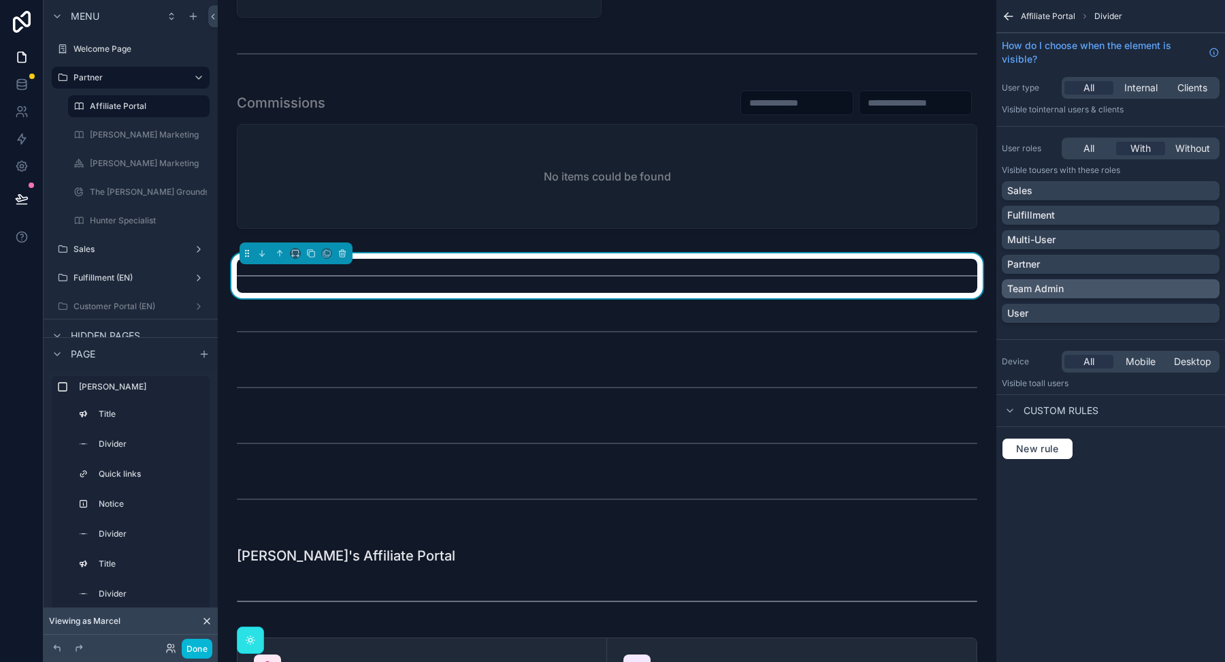
click at [1076, 286] on div "Team Admin" at bounding box center [1110, 289] width 207 height 14
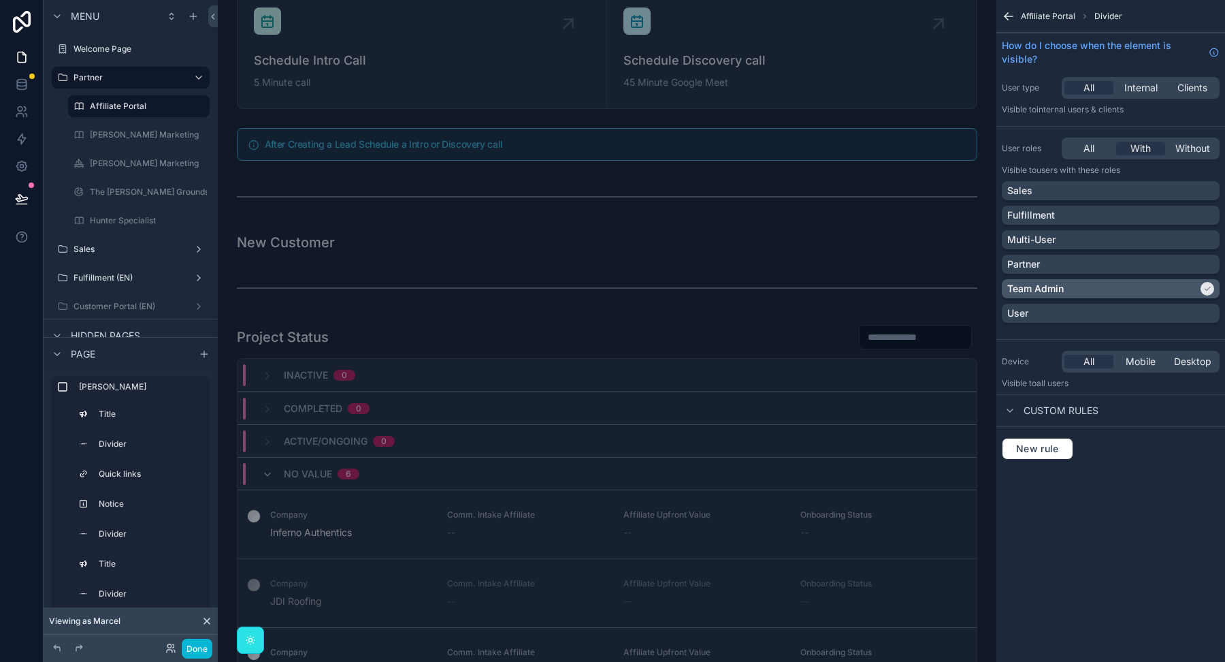
scroll to position [0, 0]
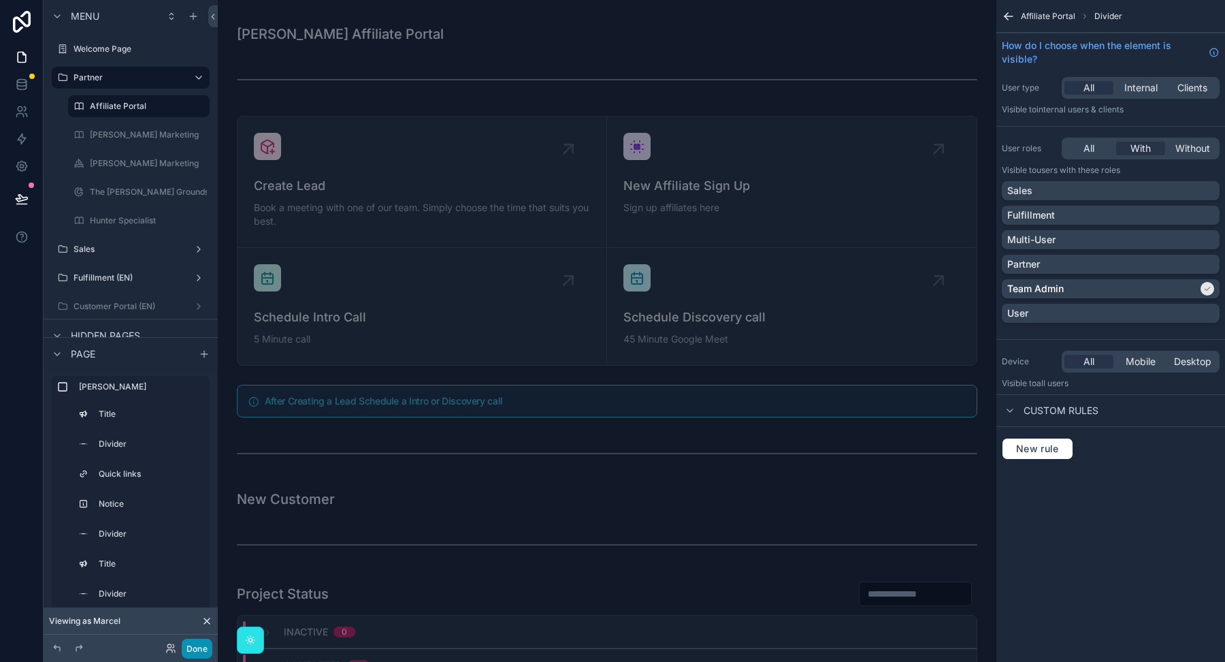
click at [195, 650] on button "Done" at bounding box center [197, 648] width 31 height 20
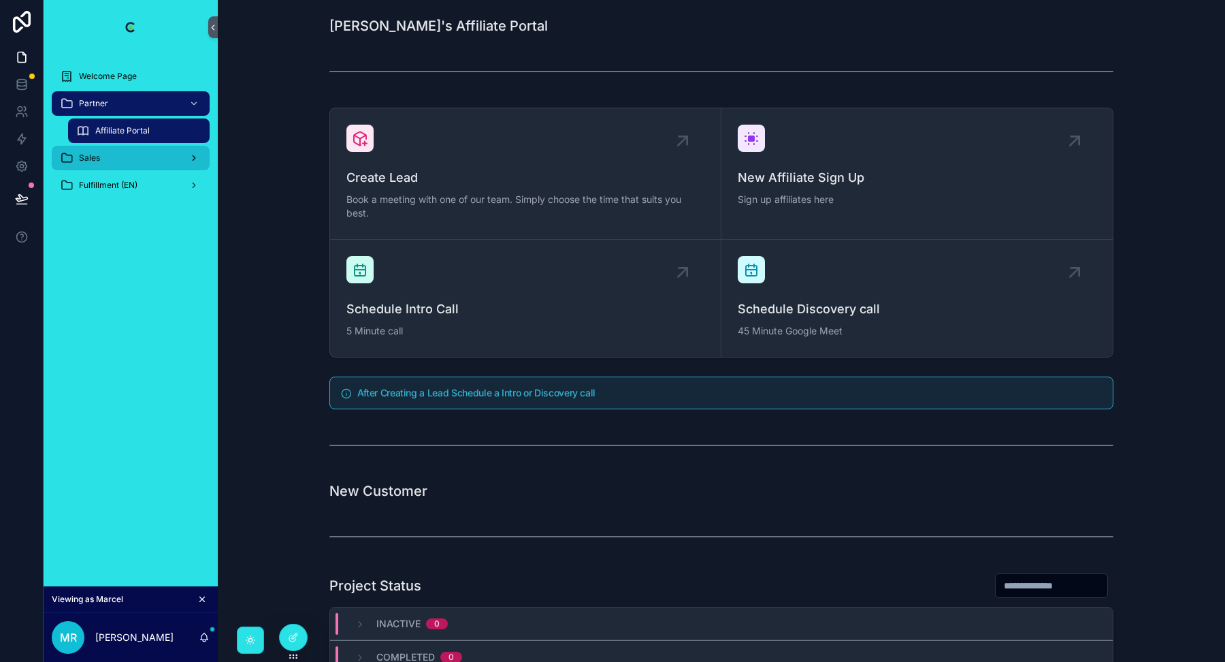
click at [110, 151] on div "Sales" at bounding box center [131, 158] width 142 height 22
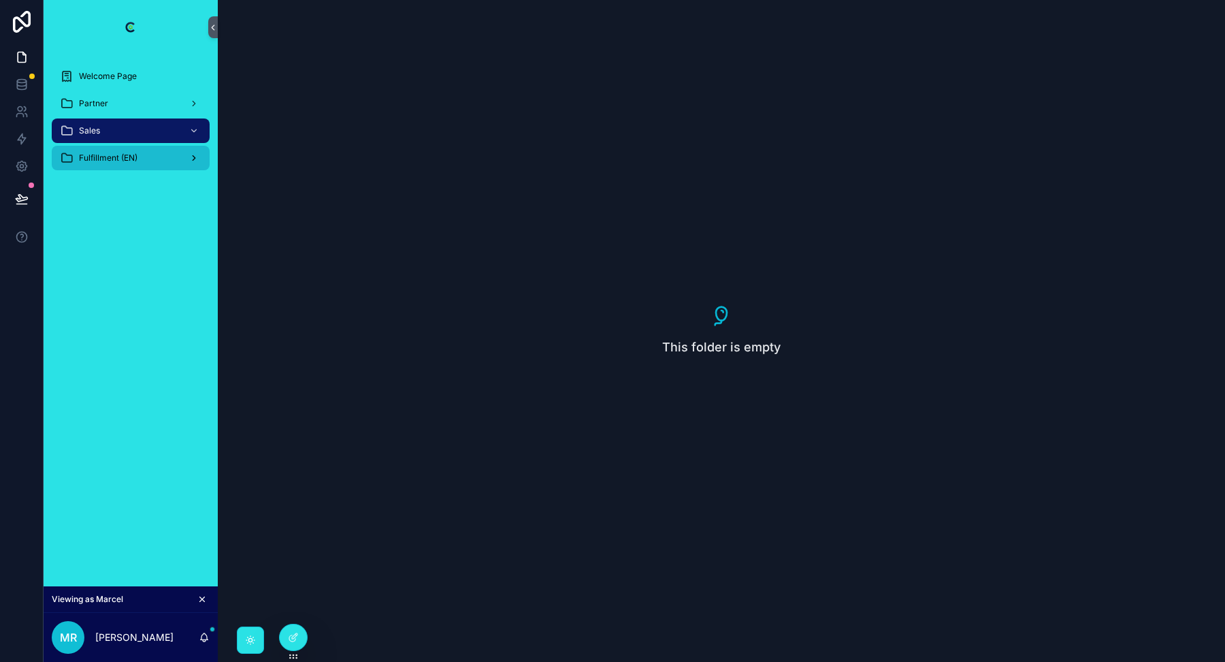
click at [108, 161] on span "Fulfillment (EN)" at bounding box center [108, 157] width 59 height 11
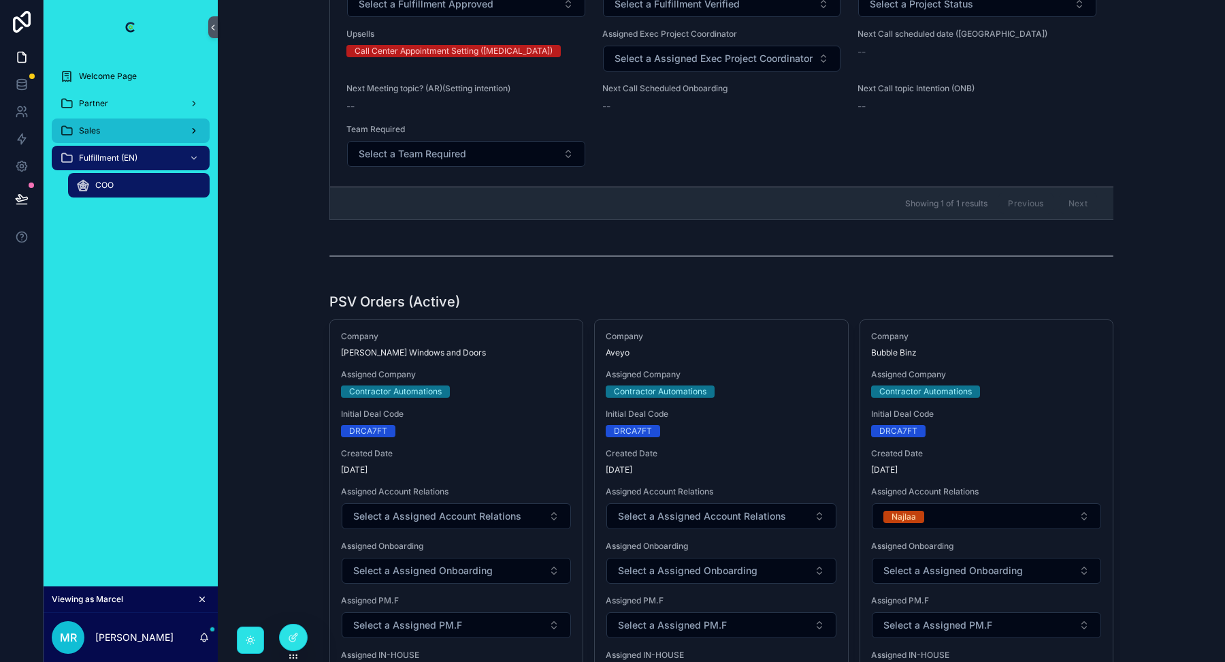
scroll to position [922, 0]
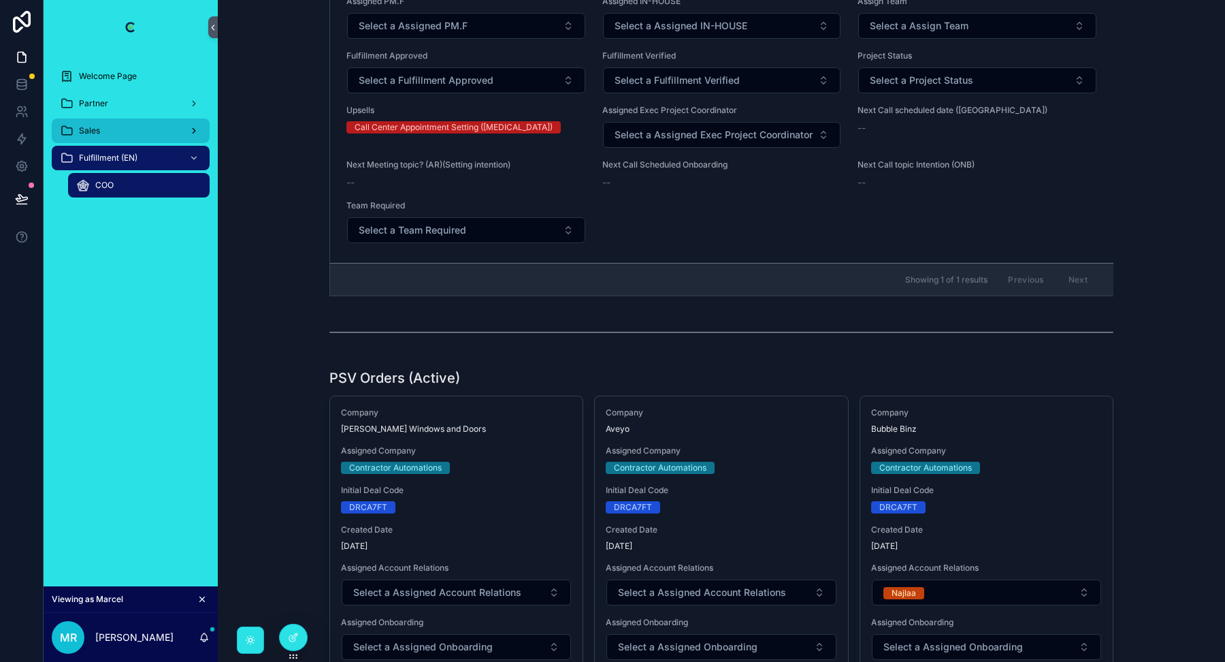
click at [121, 133] on div "Sales" at bounding box center [131, 131] width 142 height 22
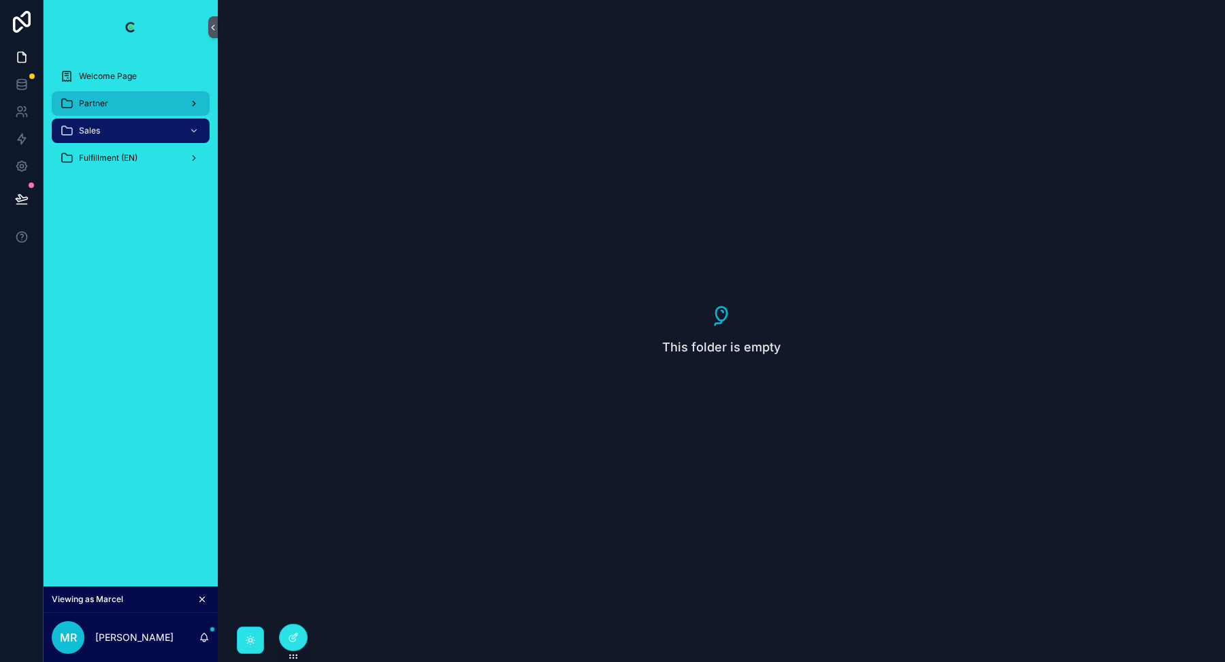
click at [127, 104] on div "Partner" at bounding box center [131, 104] width 142 height 22
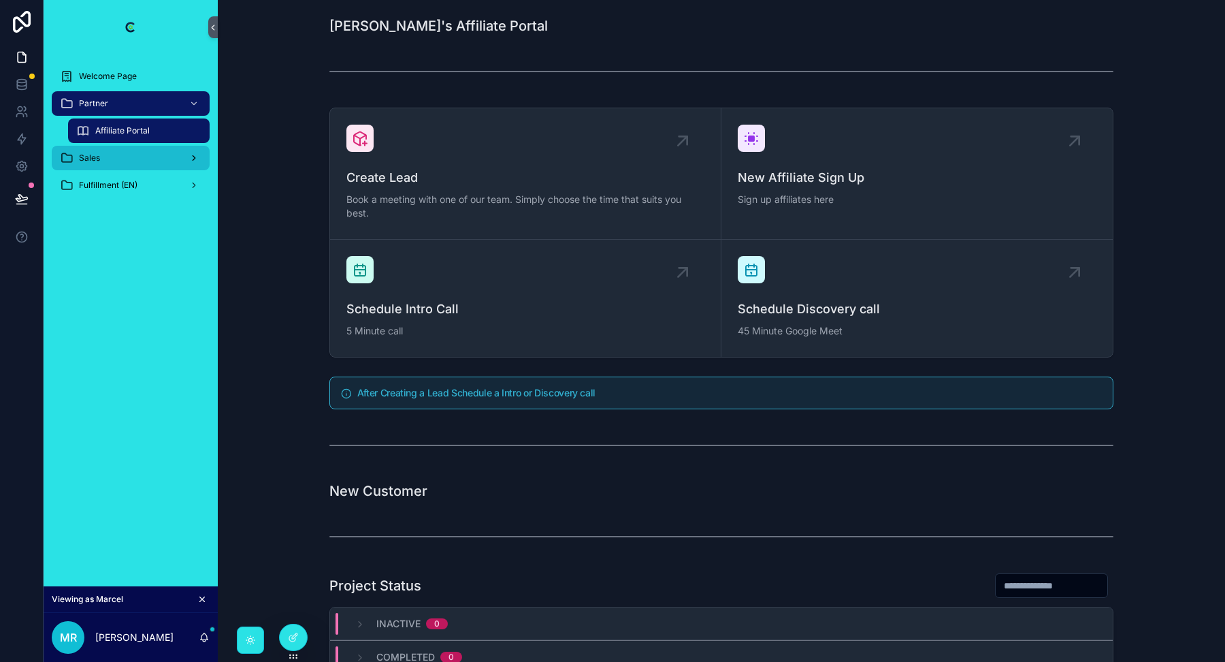
click at [116, 159] on div "Sales" at bounding box center [131, 158] width 142 height 22
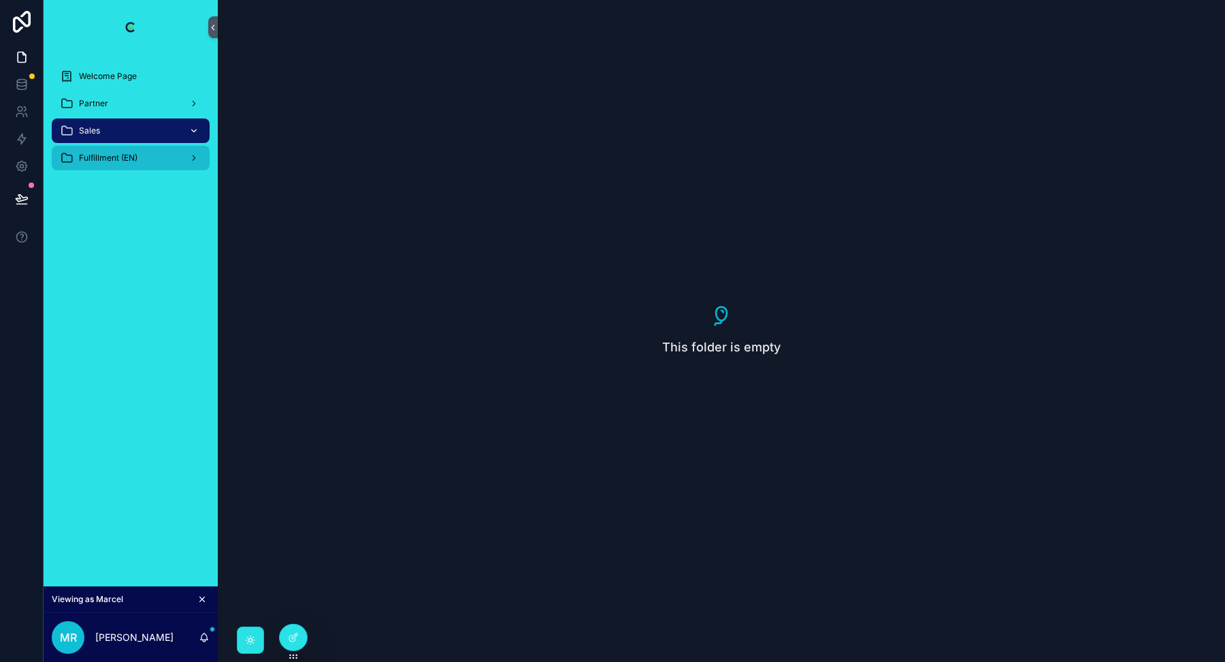
click at [117, 155] on span "Fulfillment (EN)" at bounding box center [108, 157] width 59 height 11
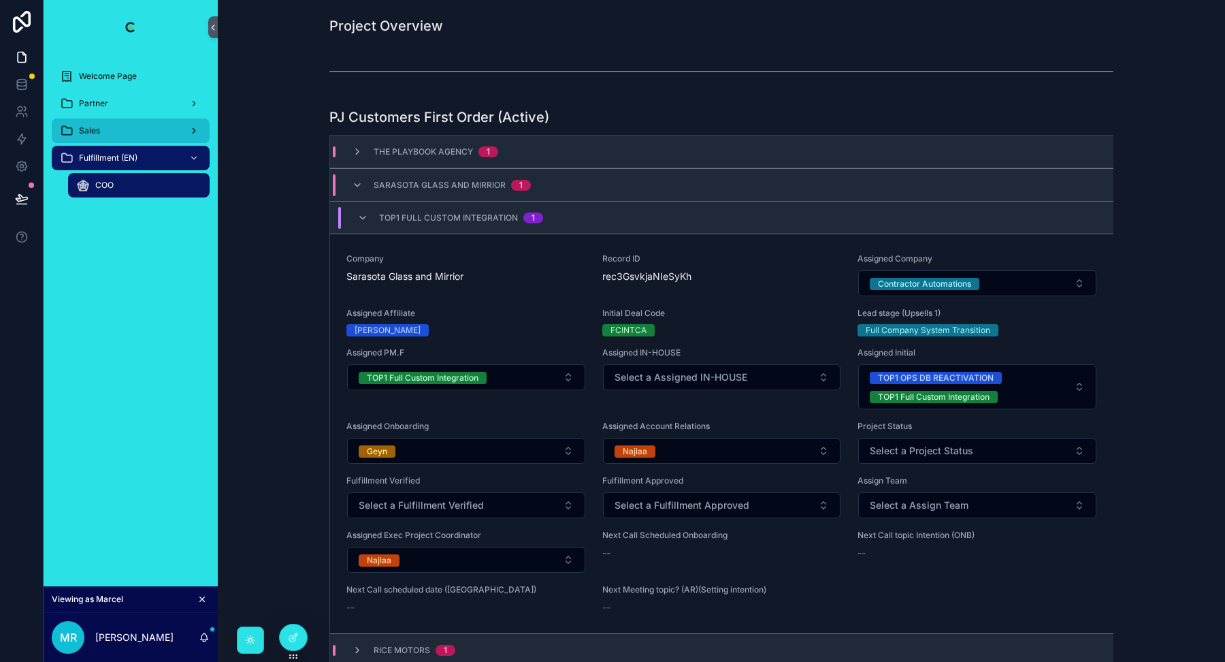
click at [133, 129] on div "Sales" at bounding box center [131, 131] width 142 height 22
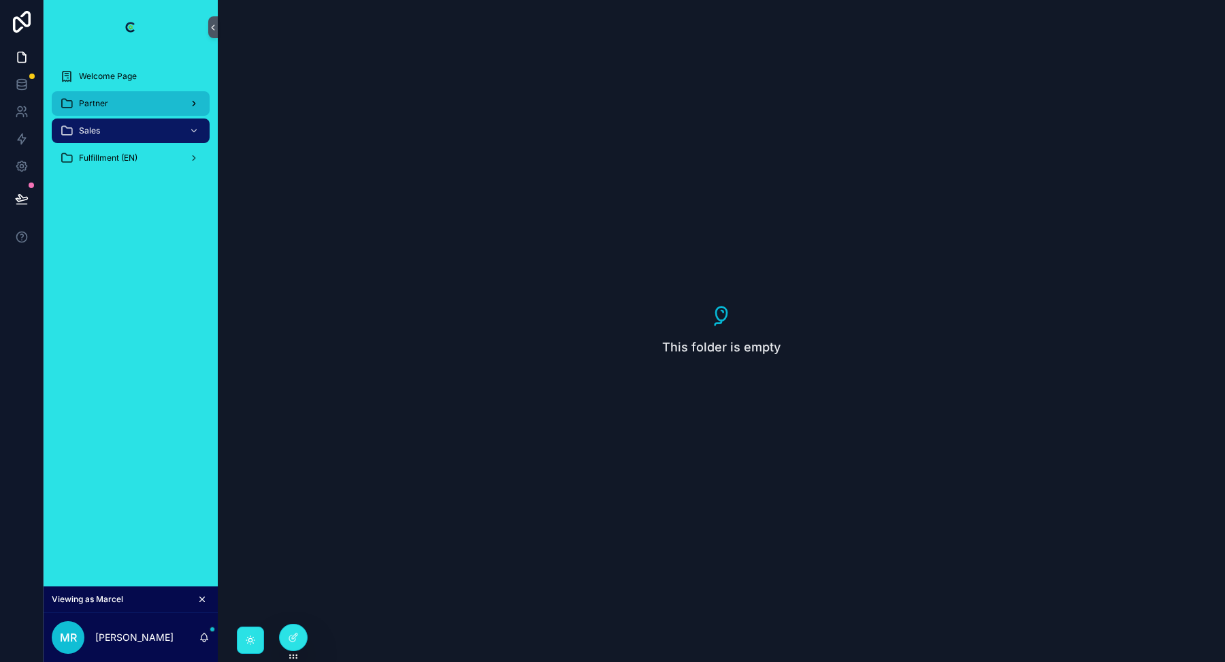
click at [133, 106] on div "Partner" at bounding box center [131, 104] width 142 height 22
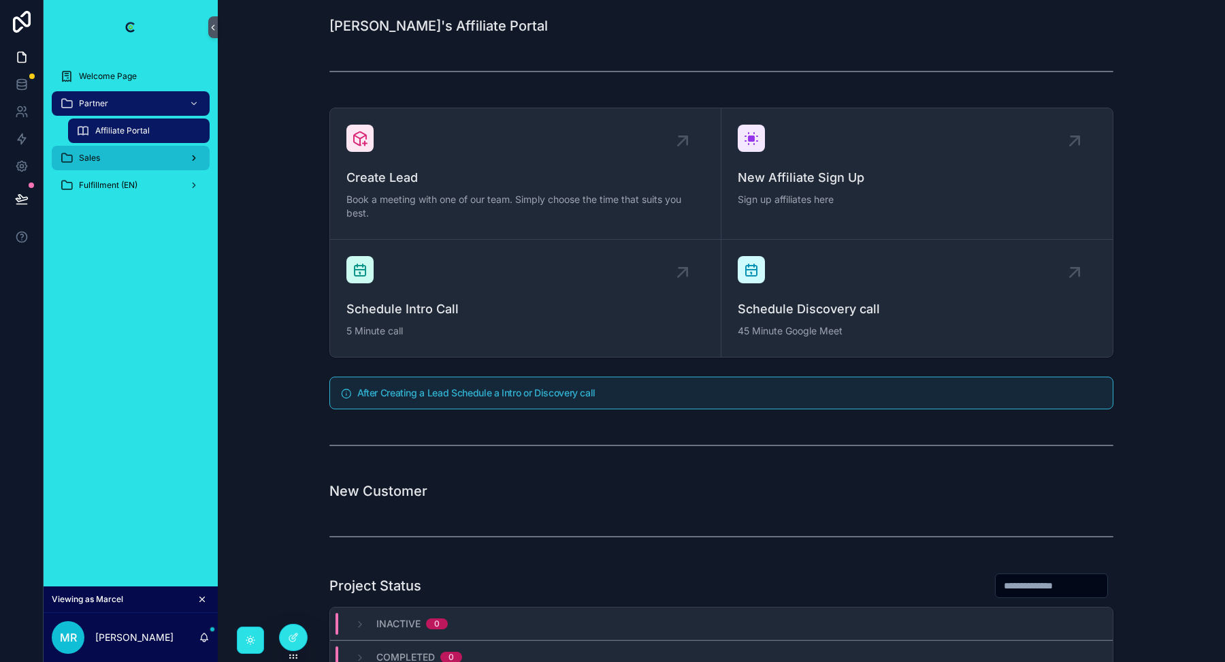
click at [121, 169] on link "Sales" at bounding box center [131, 158] width 158 height 25
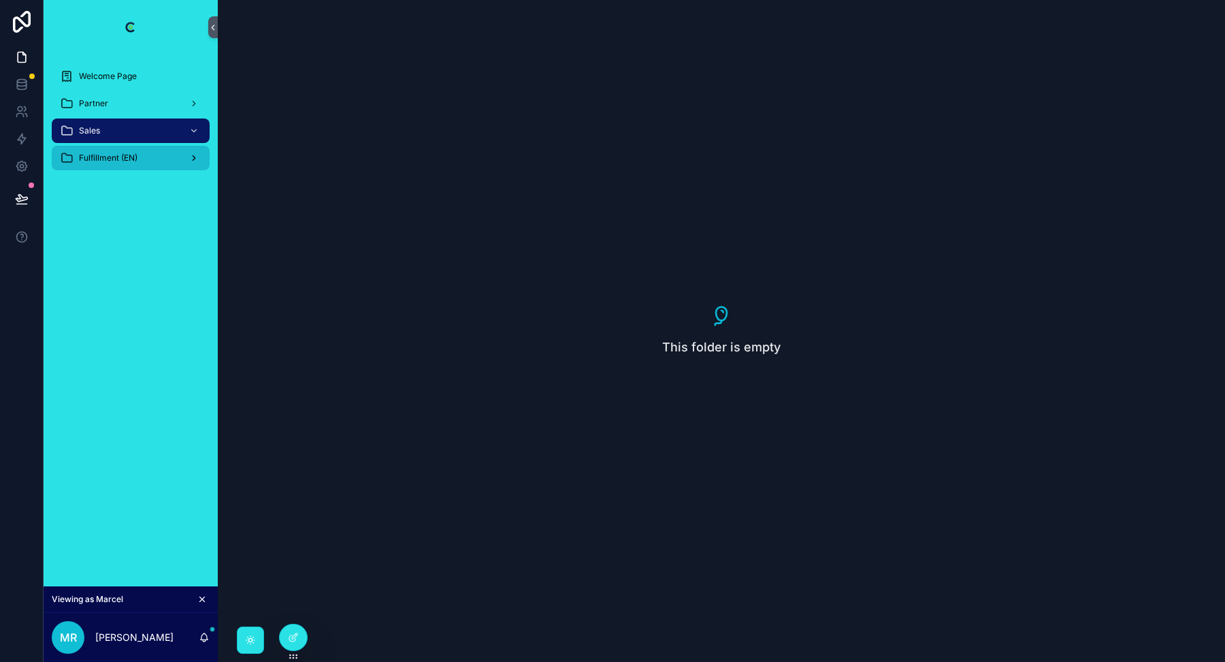
click at [120, 155] on span "Fulfillment (EN)" at bounding box center [108, 157] width 59 height 11
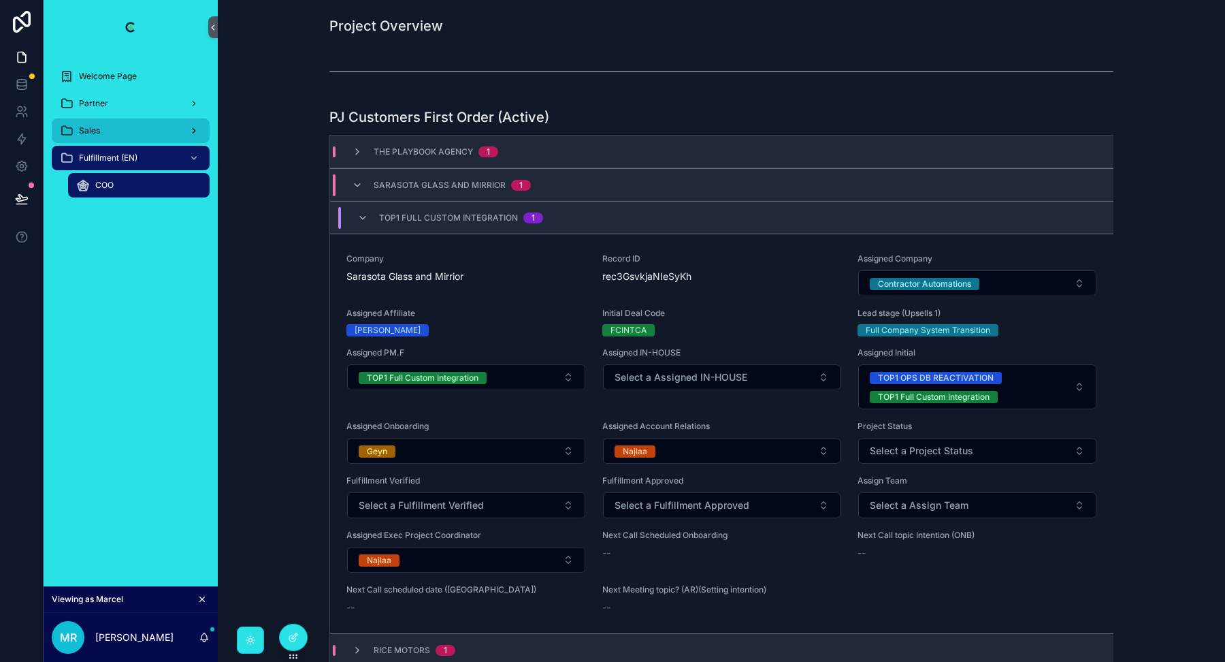
click at [101, 130] on div "Sales" at bounding box center [131, 131] width 142 height 22
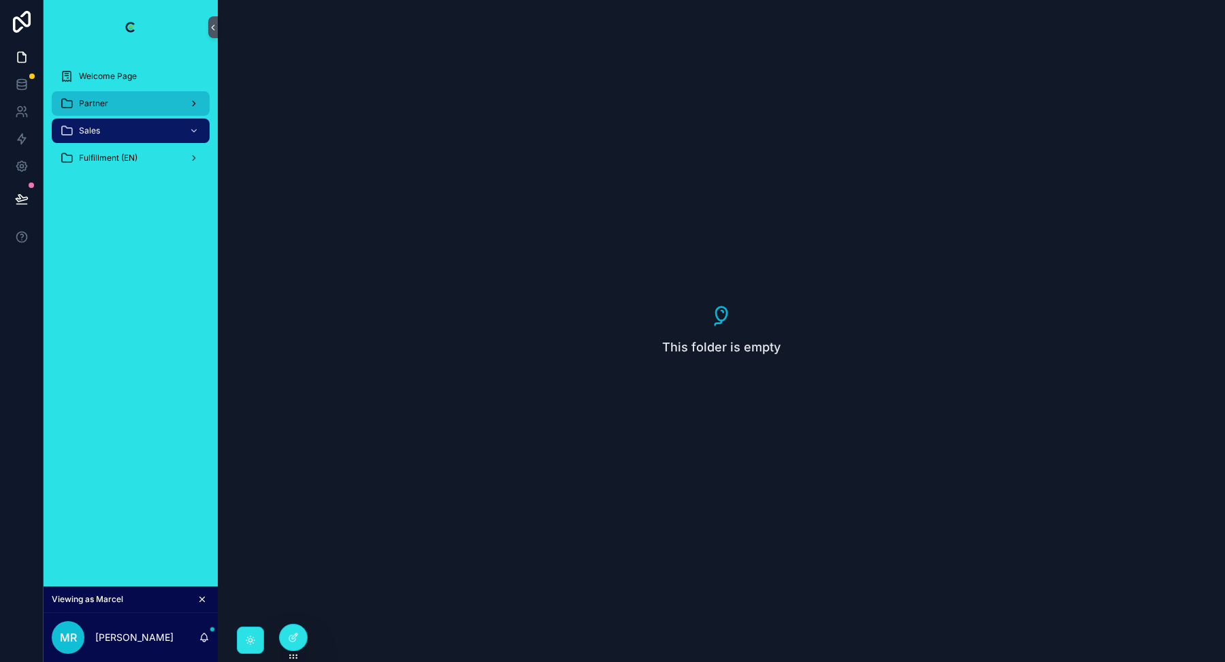
click at [103, 106] on span "Partner" at bounding box center [93, 103] width 29 height 11
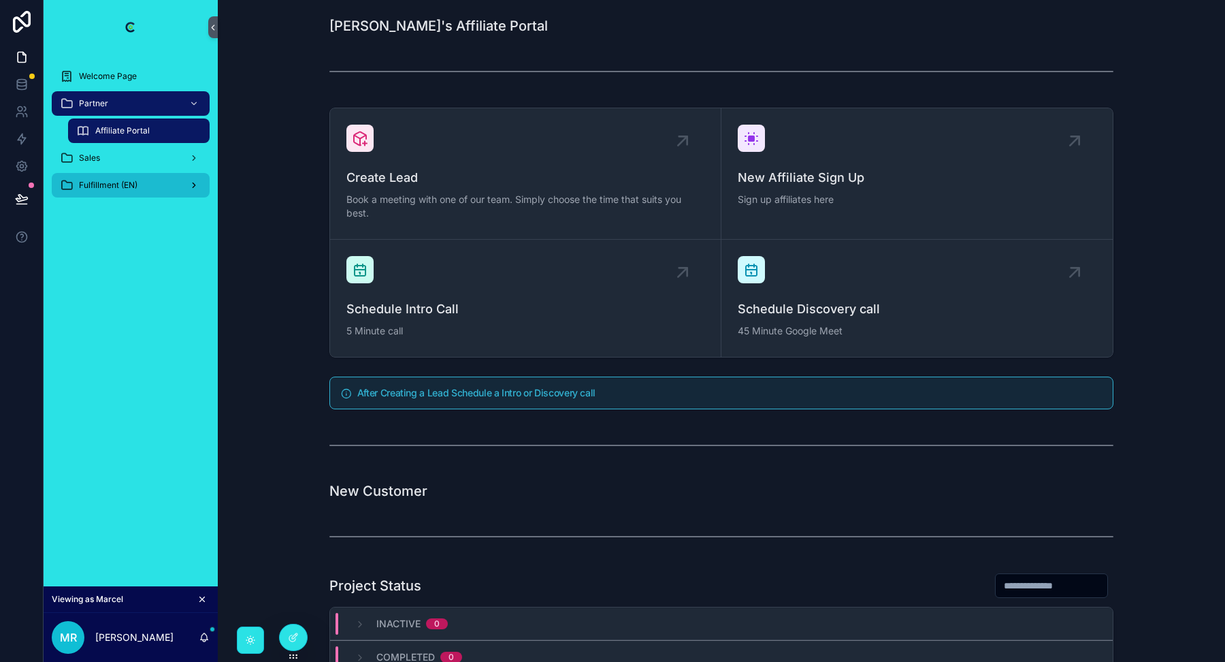
click at [112, 186] on span "Fulfillment (EN)" at bounding box center [108, 185] width 59 height 11
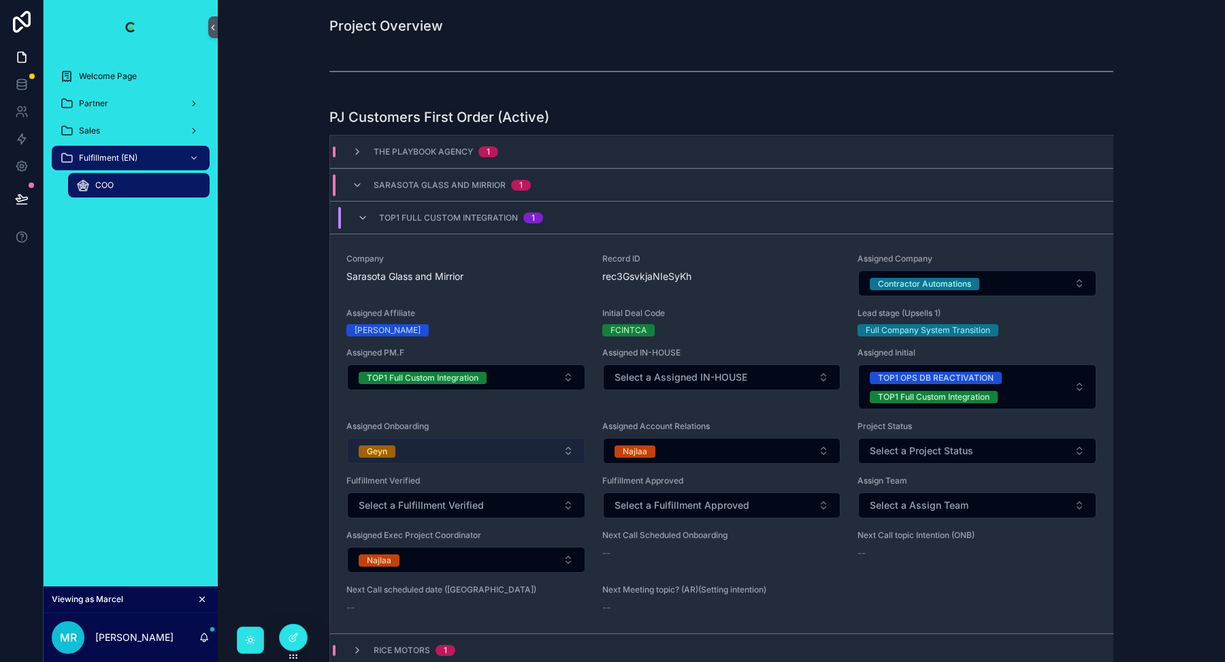
click at [525, 449] on button "Geyn" at bounding box center [466, 451] width 238 height 26
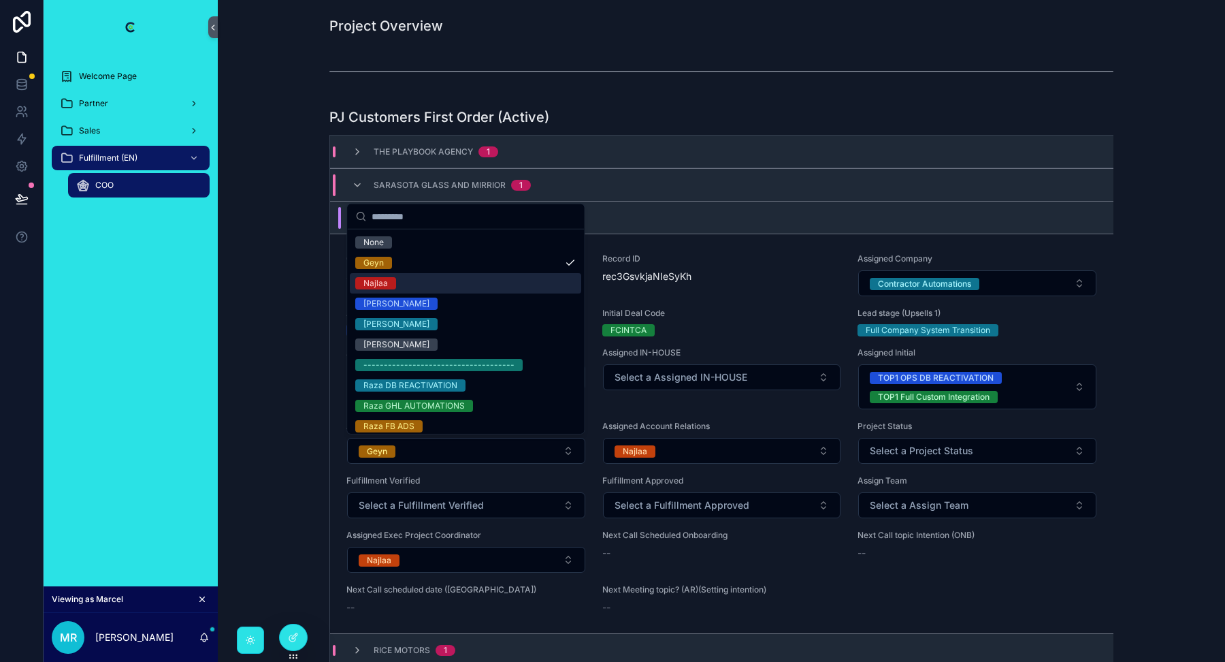
click at [440, 284] on div "Najlaa" at bounding box center [465, 283] width 231 height 20
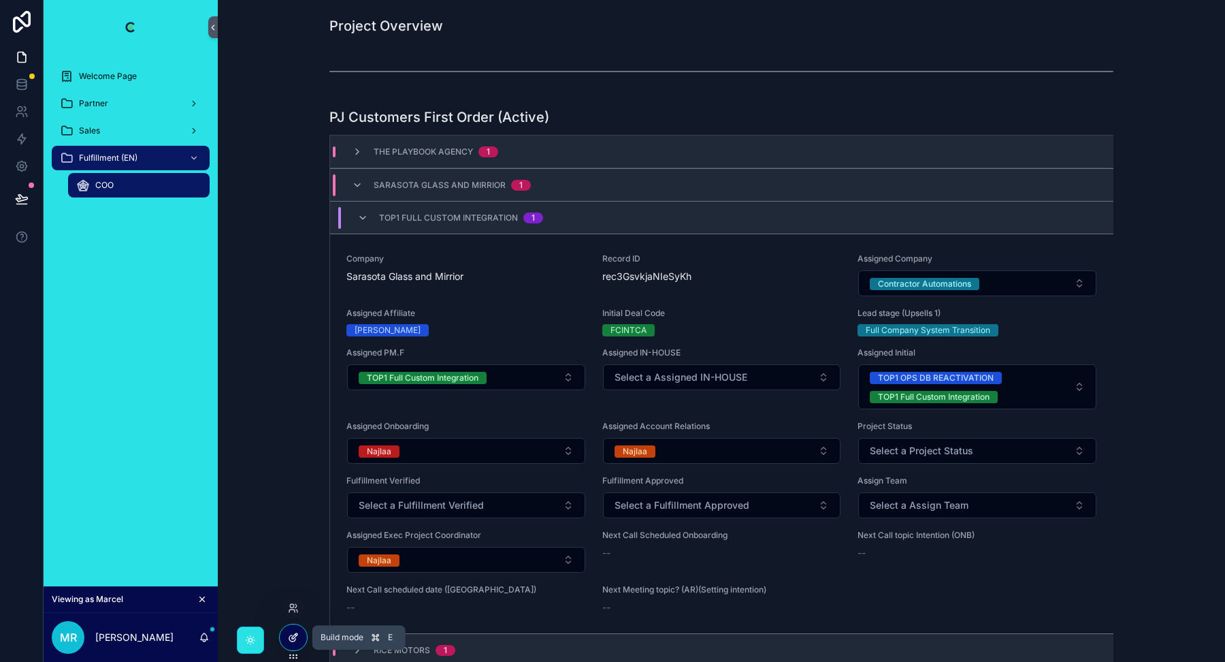
click at [295, 637] on icon at bounding box center [293, 637] width 11 height 11
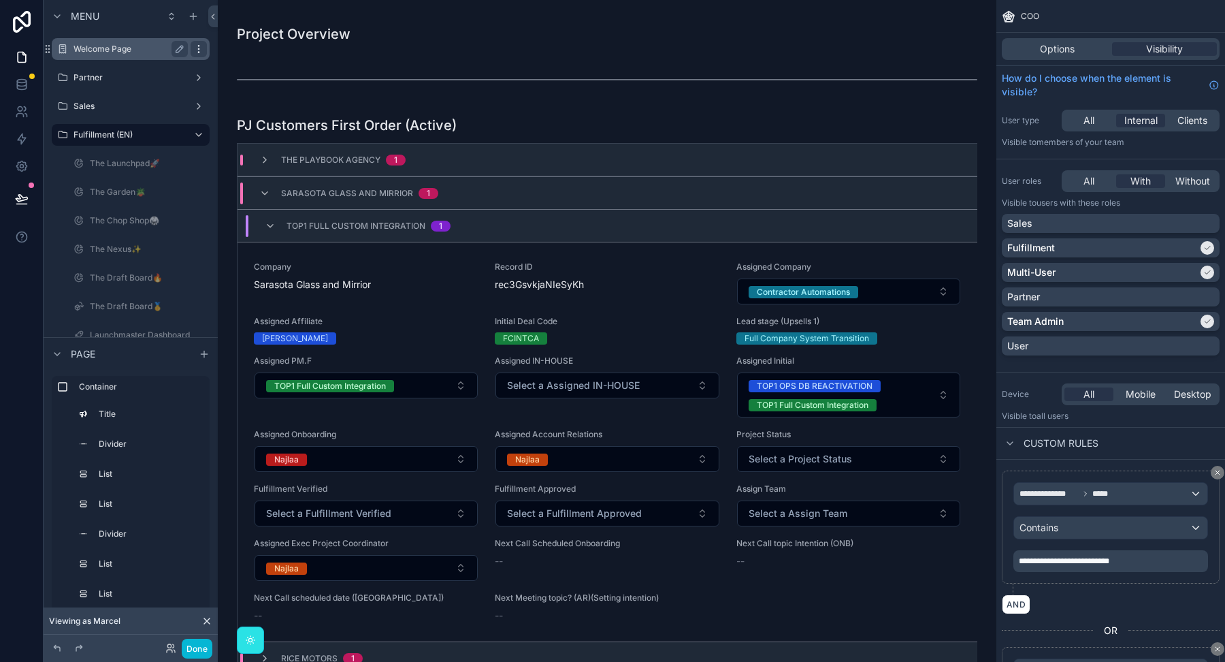
click at [198, 49] on icon "scrollable content" at bounding box center [198, 48] width 1 height 1
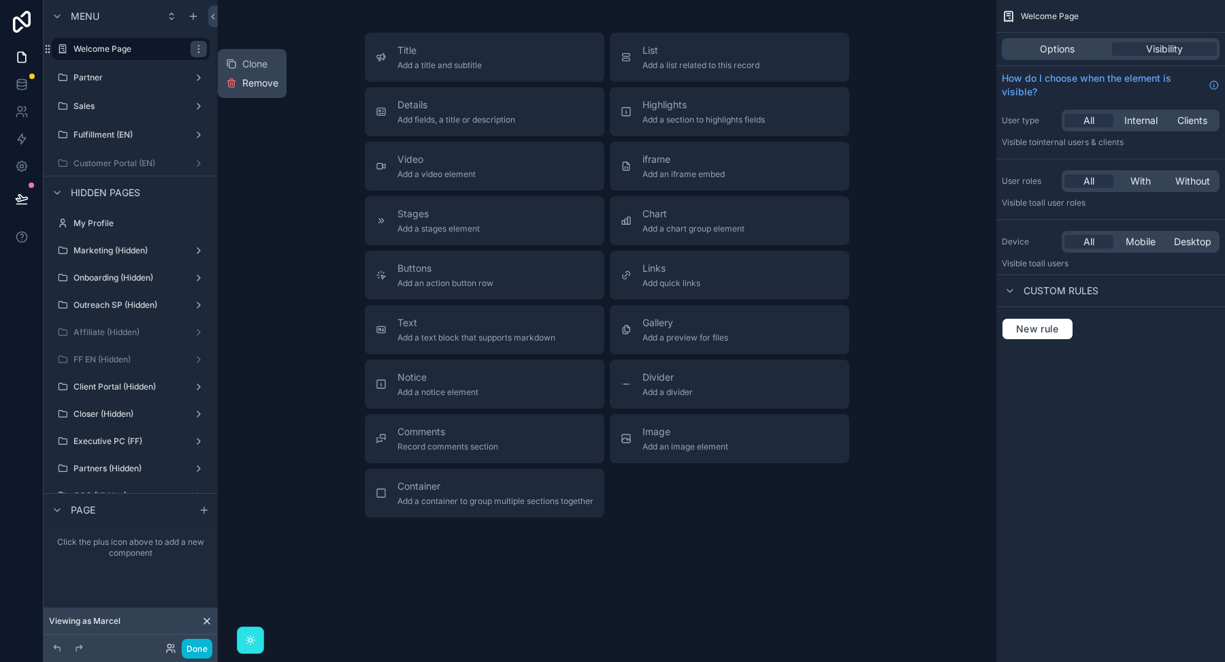
click at [232, 84] on icon at bounding box center [232, 83] width 0 height 3
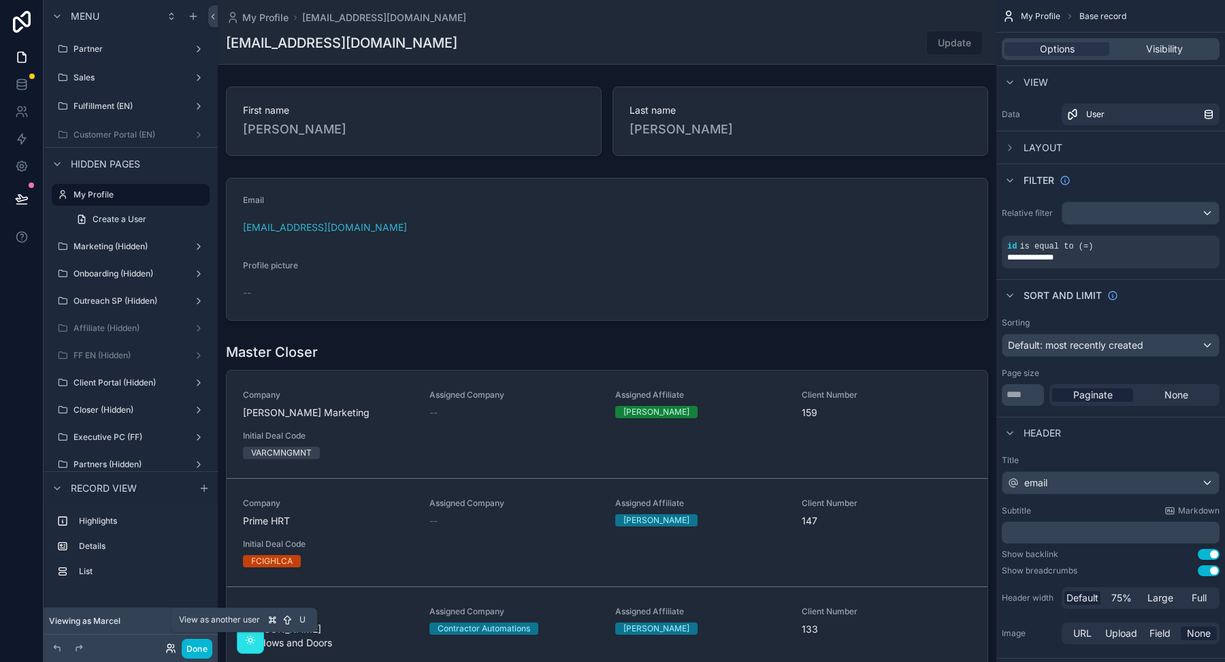
click at [168, 647] on icon at bounding box center [168, 645] width 3 height 3
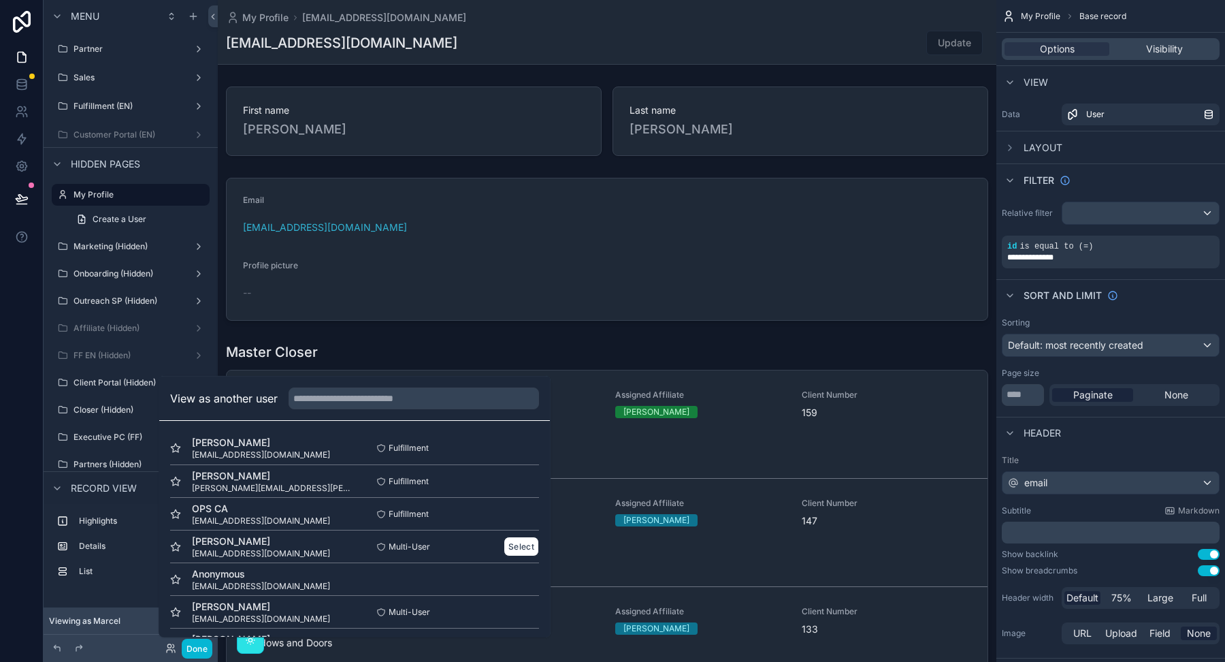
scroll to position [5, 0]
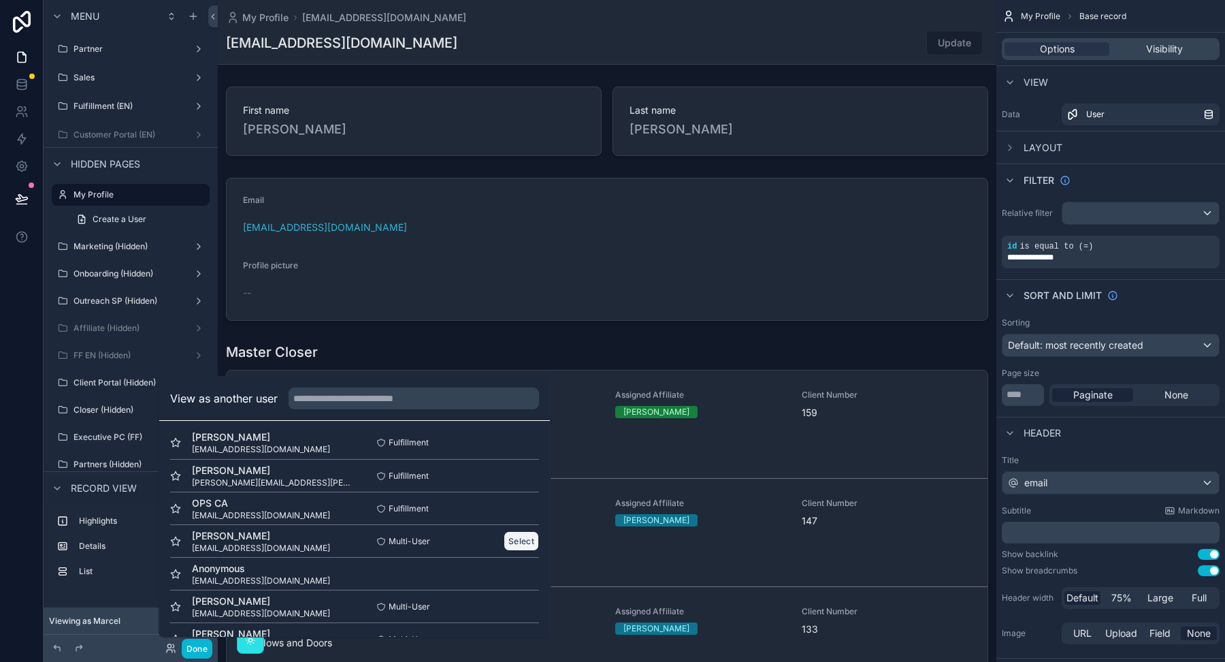
click at [519, 540] on button "Select" at bounding box center [521, 541] width 35 height 20
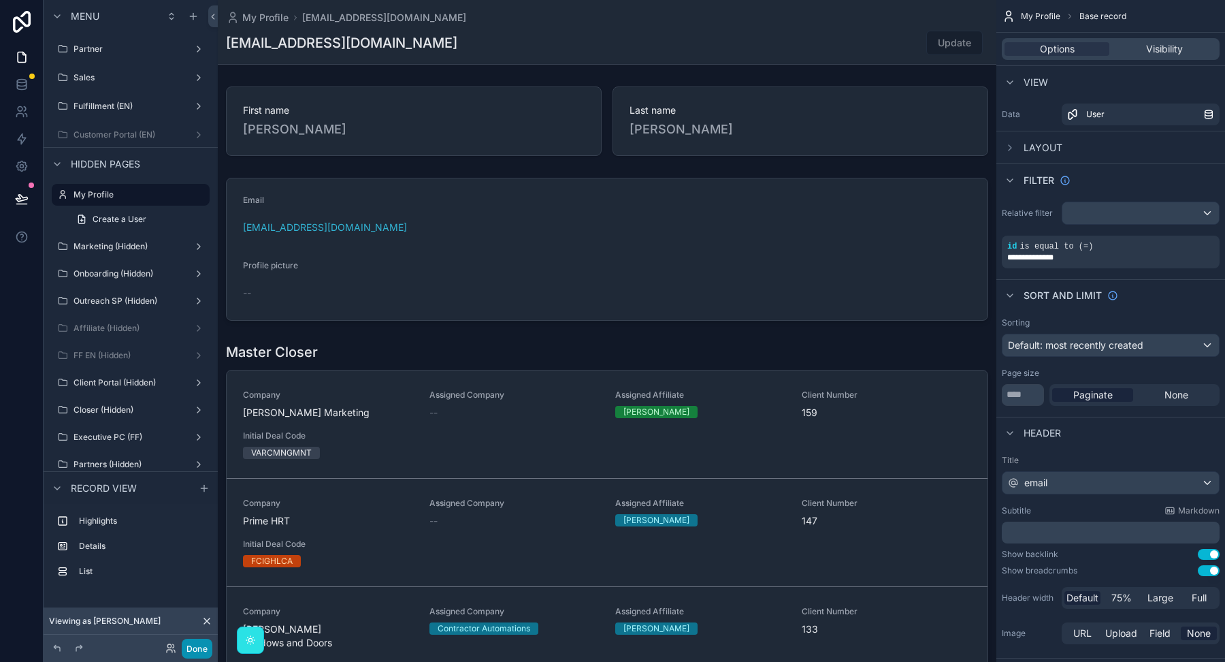
click at [197, 649] on button "Done" at bounding box center [197, 648] width 31 height 20
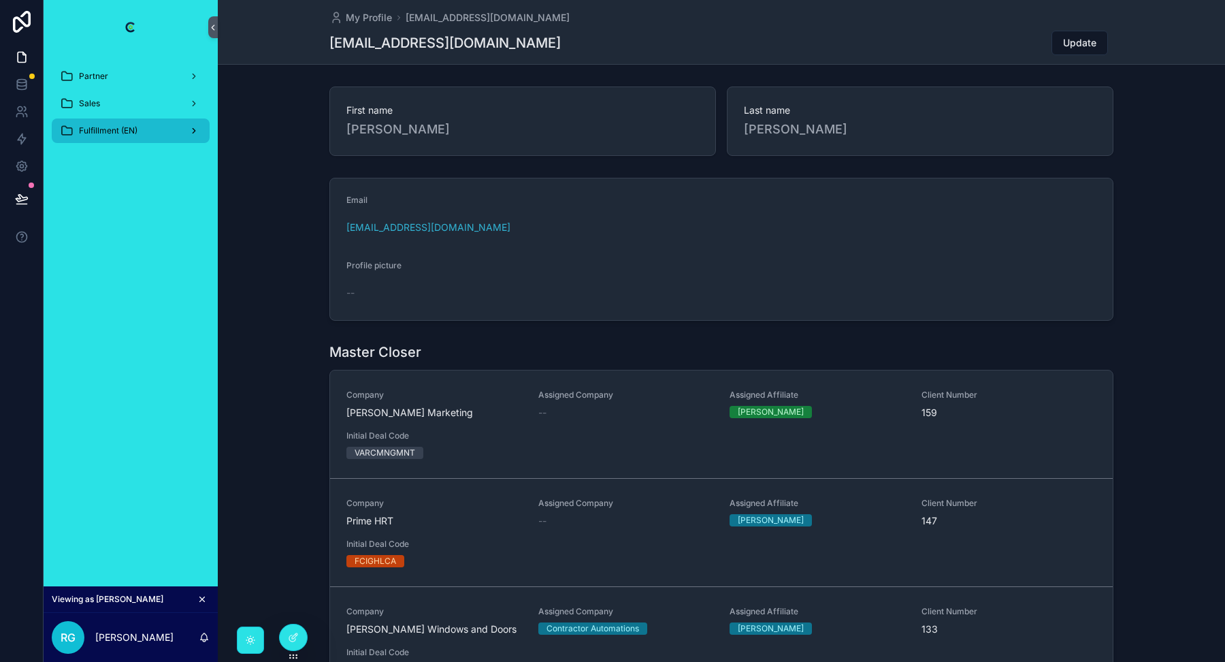
click at [125, 138] on div "Fulfillment (EN)" at bounding box center [131, 131] width 142 height 22
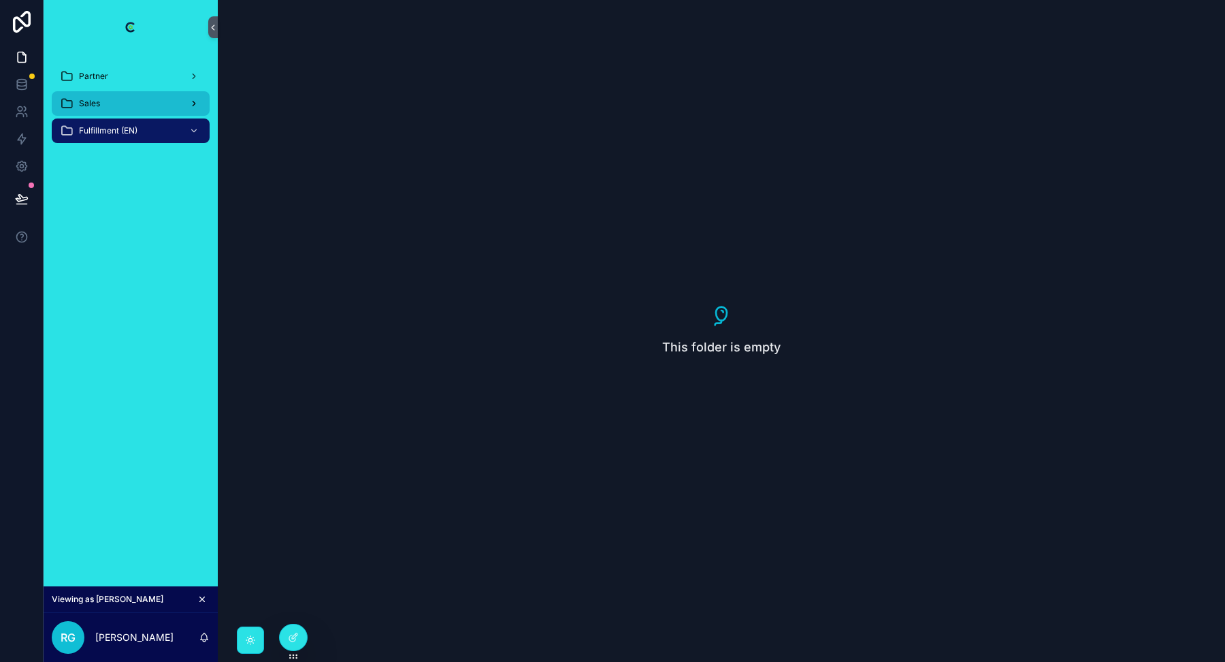
click at [119, 106] on div "Sales" at bounding box center [131, 104] width 142 height 22
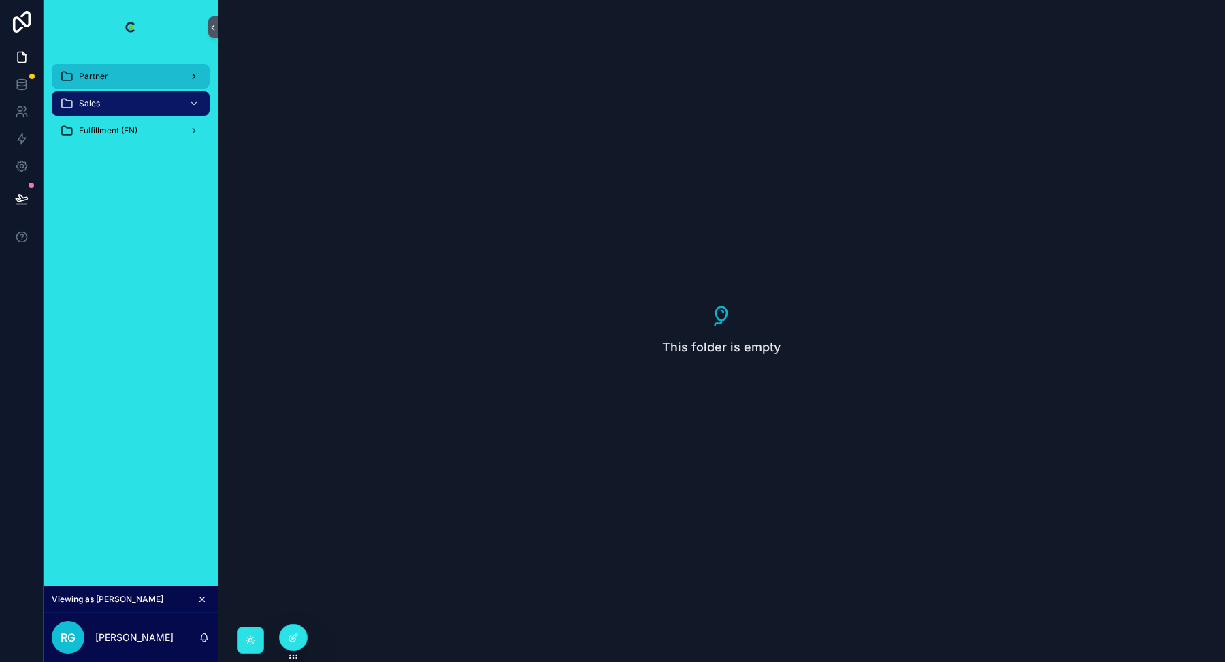
click at [118, 78] on div "Partner" at bounding box center [131, 76] width 142 height 22
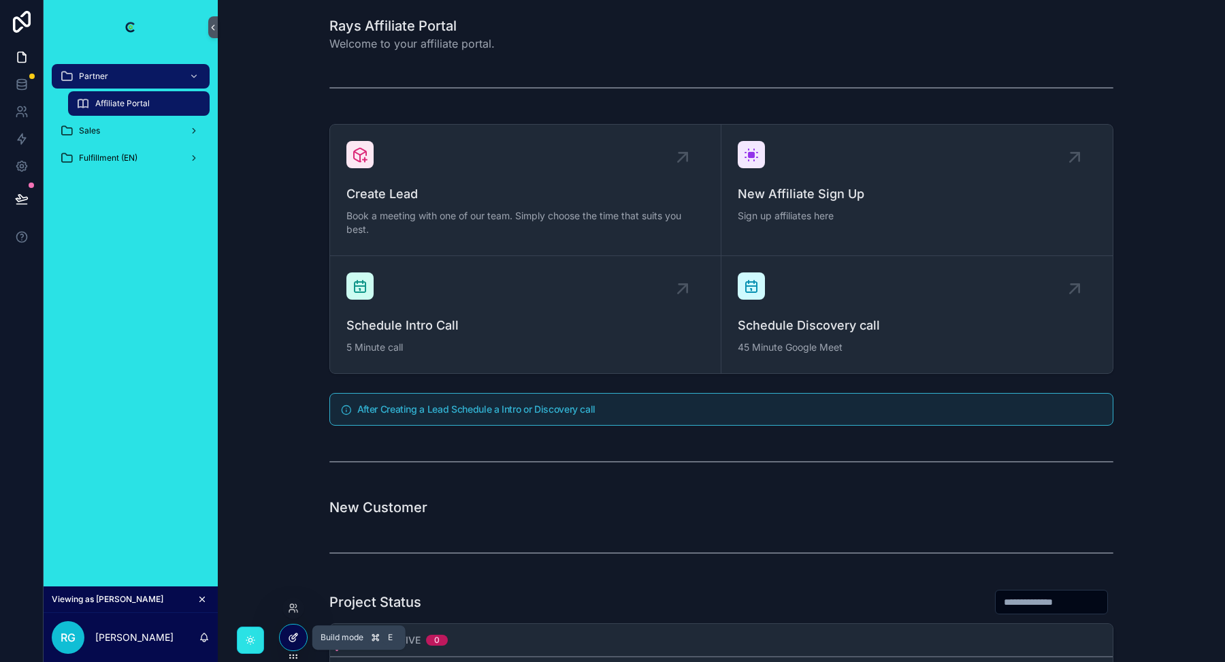
click at [290, 638] on icon at bounding box center [293, 637] width 11 height 11
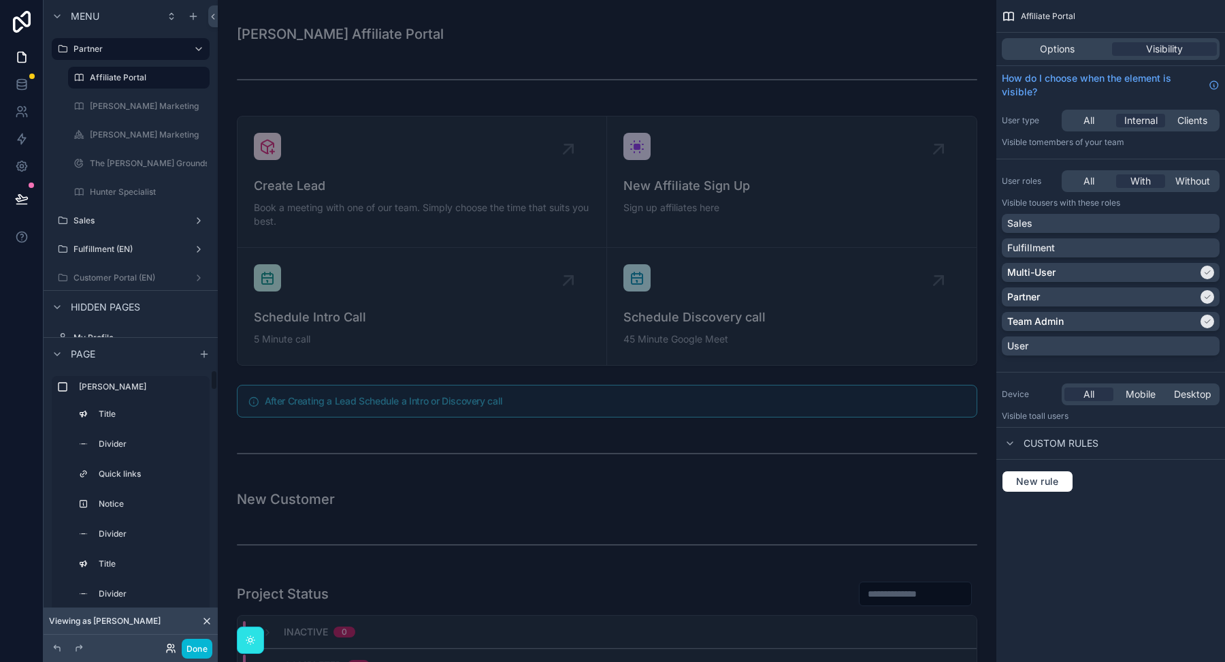
click at [170, 646] on icon at bounding box center [170, 648] width 11 height 11
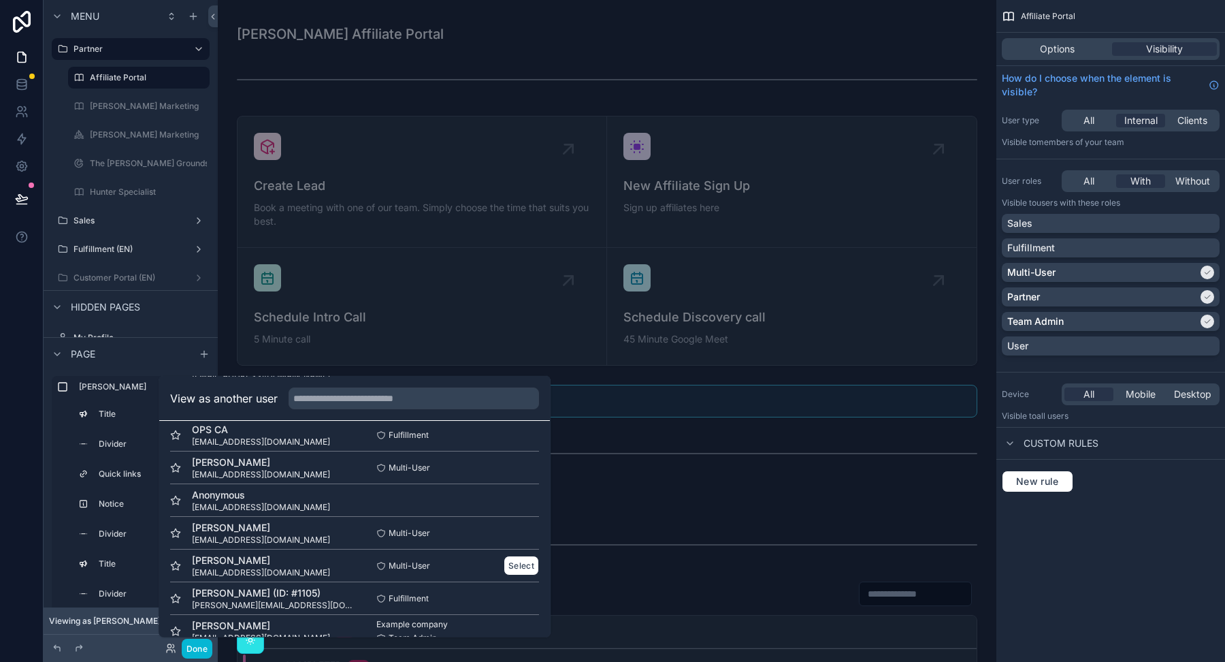
scroll to position [71, 0]
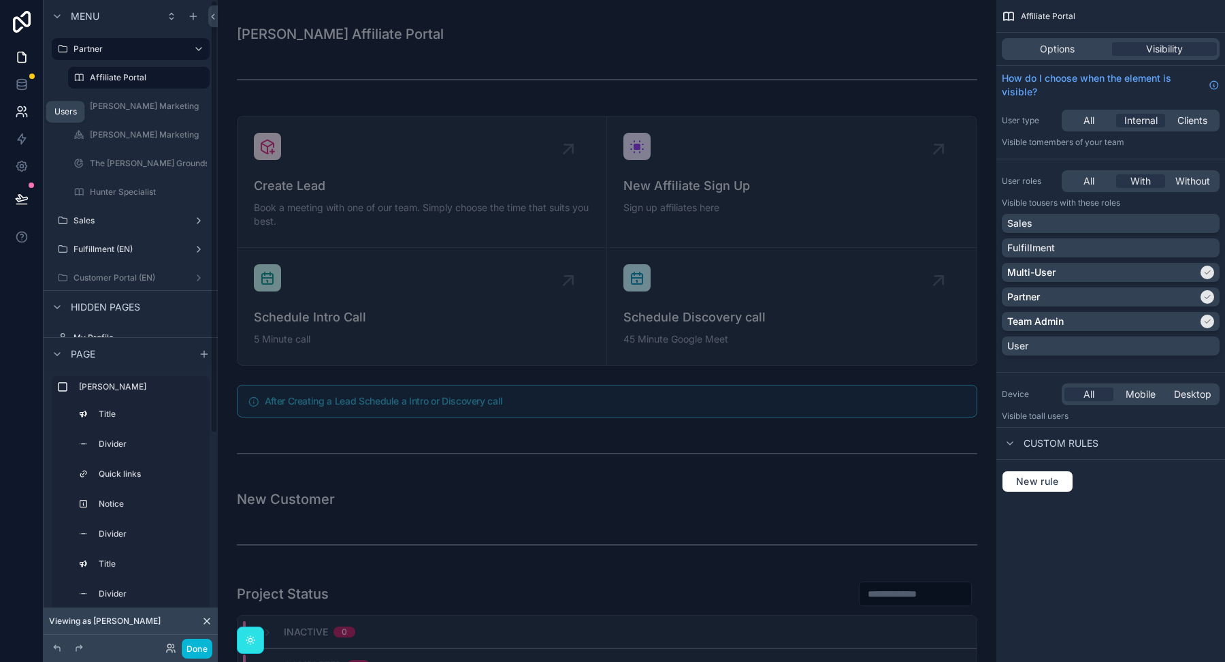
click at [17, 103] on link at bounding box center [21, 111] width 43 height 27
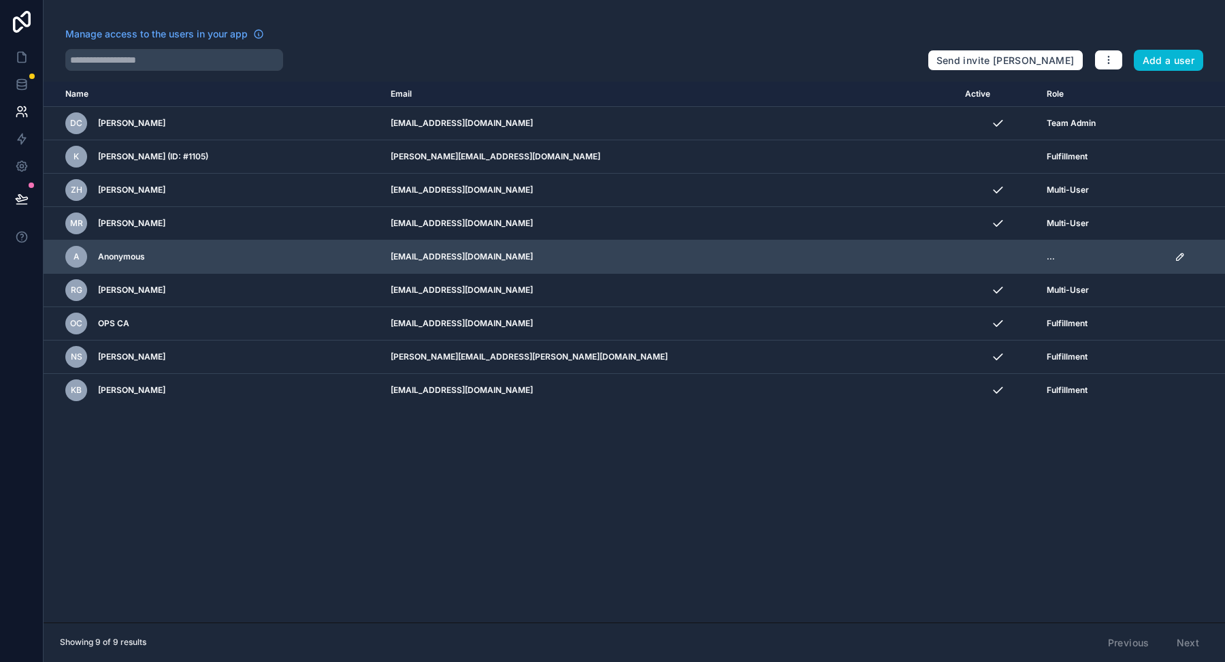
click at [1175, 256] on icon "scrollable content" at bounding box center [1180, 256] width 11 height 11
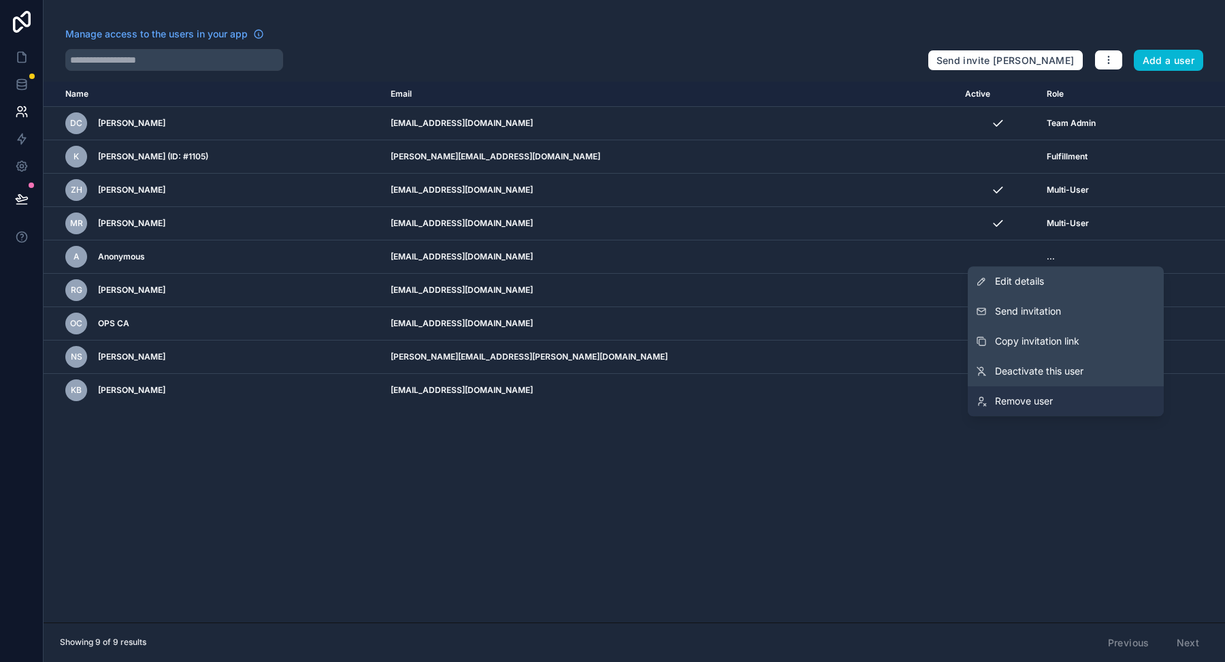
click at [1021, 402] on span "Remove user" at bounding box center [1024, 401] width 58 height 14
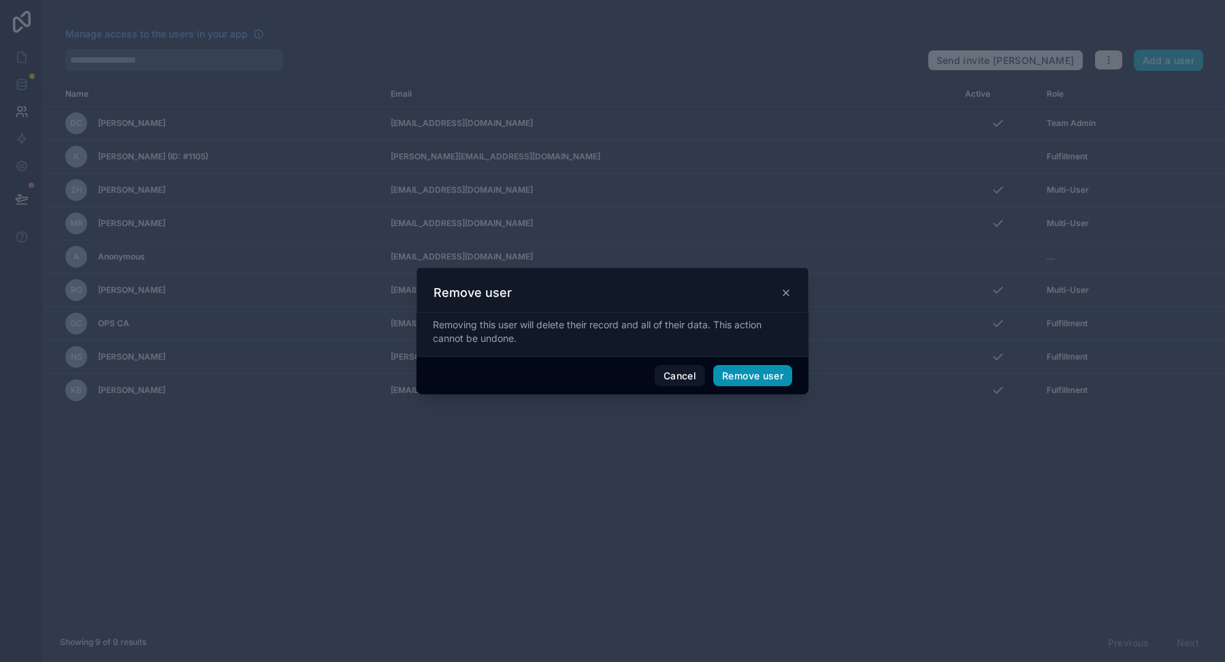
click at [722, 374] on button "Remove user" at bounding box center [752, 376] width 79 height 22
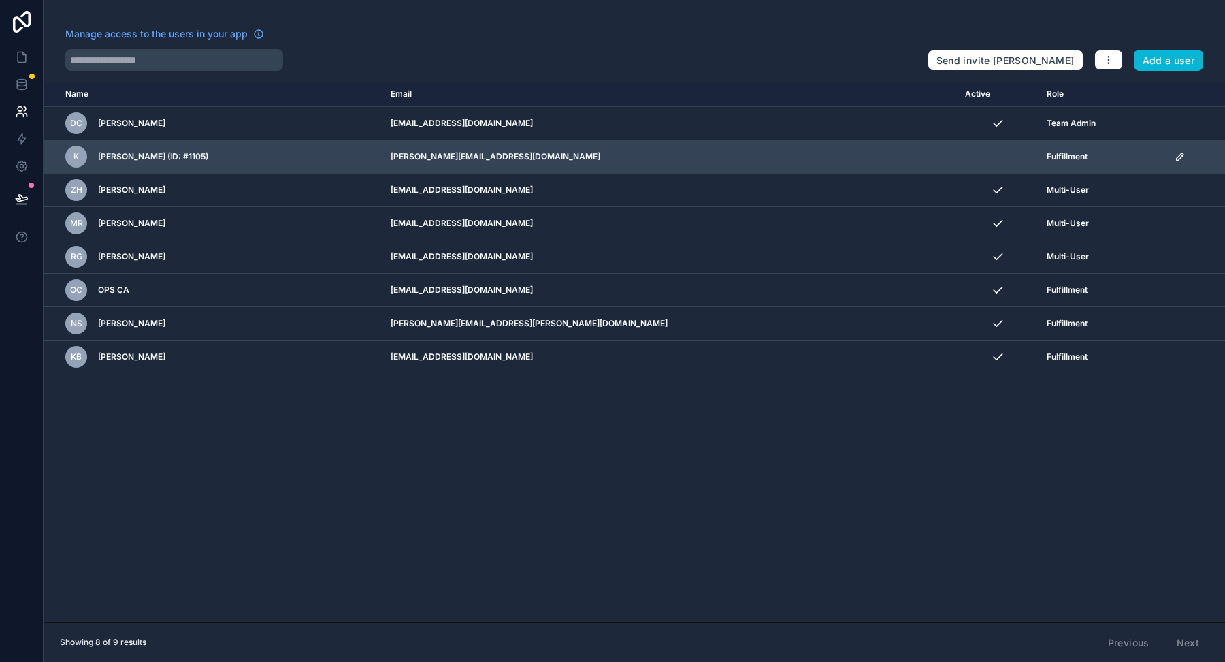
click at [1175, 160] on icon "scrollable content" at bounding box center [1180, 156] width 11 height 11
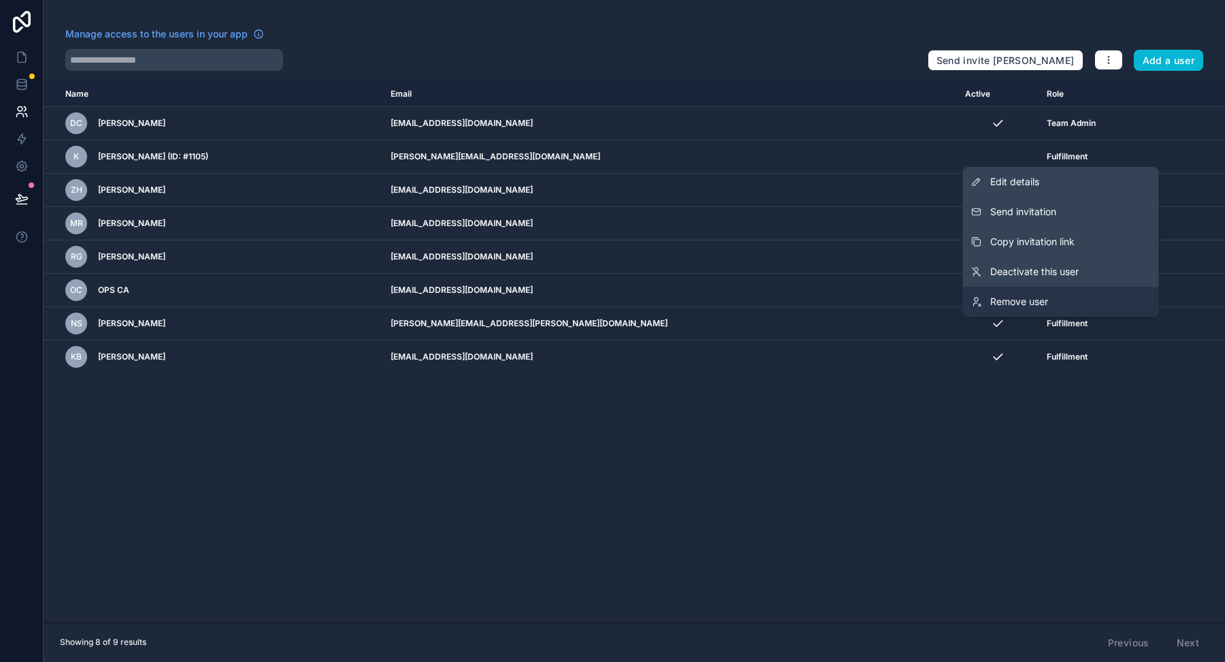
click at [999, 303] on span "Remove user" at bounding box center [1019, 302] width 58 height 14
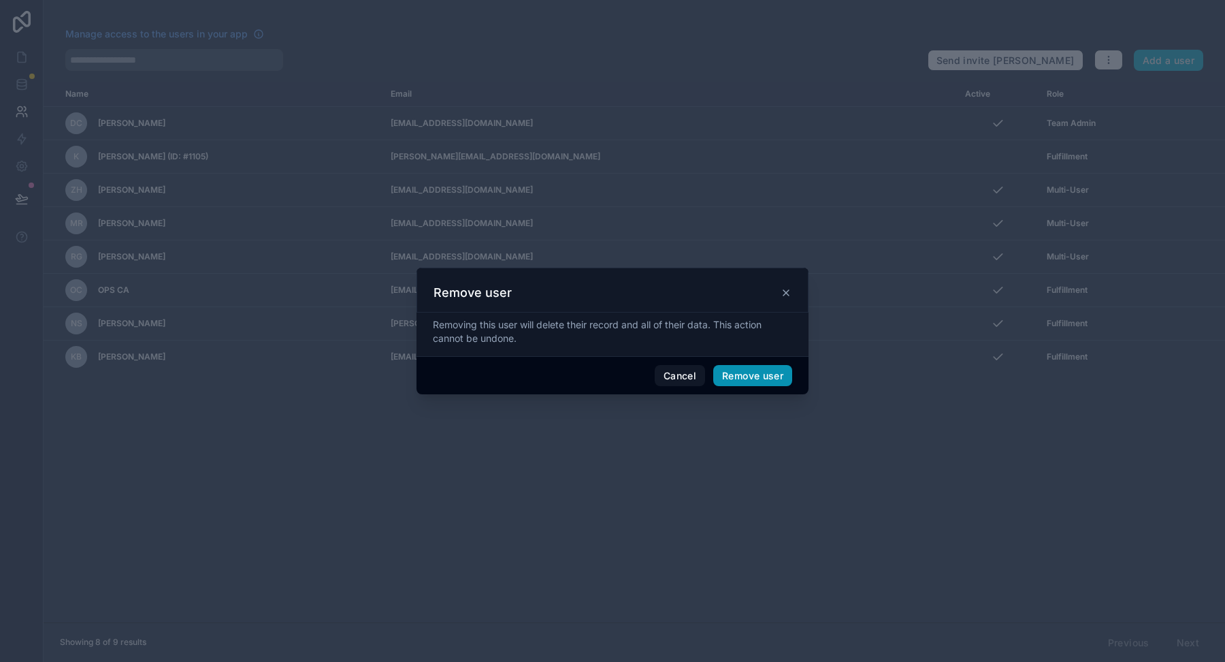
click at [737, 376] on button "Remove user" at bounding box center [752, 376] width 79 height 22
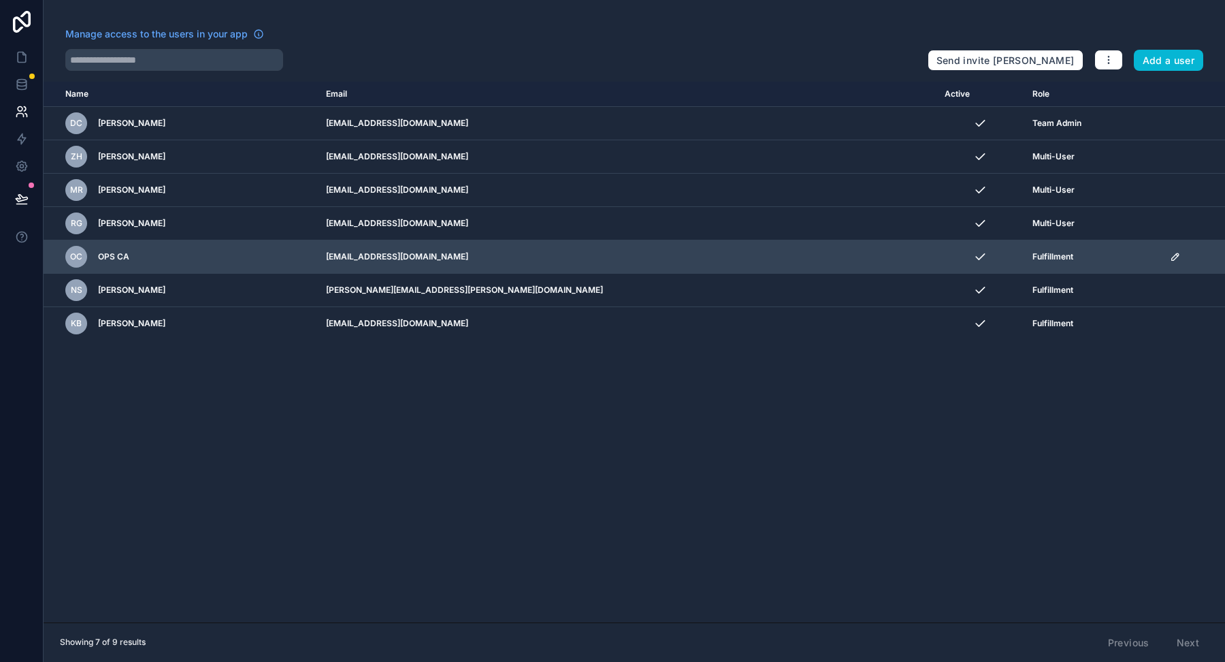
click at [1170, 257] on icon "scrollable content" at bounding box center [1175, 256] width 11 height 11
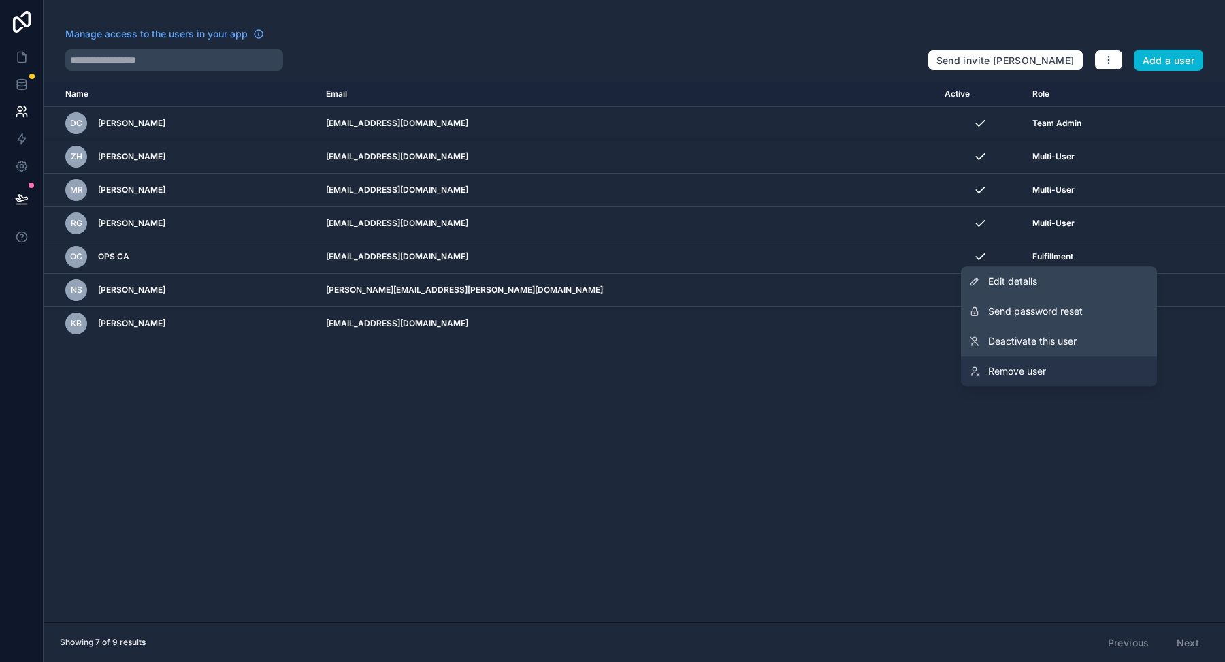
click at [1041, 365] on span "Remove user" at bounding box center [1017, 371] width 58 height 14
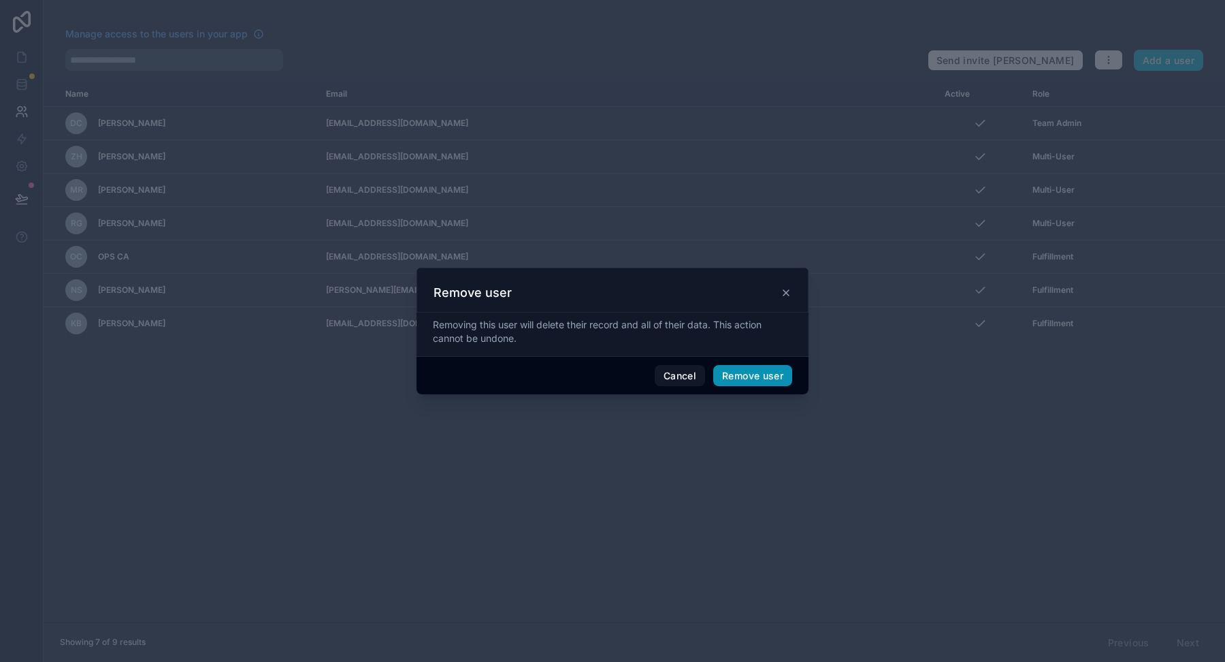
click at [726, 377] on button "Remove user" at bounding box center [752, 376] width 79 height 22
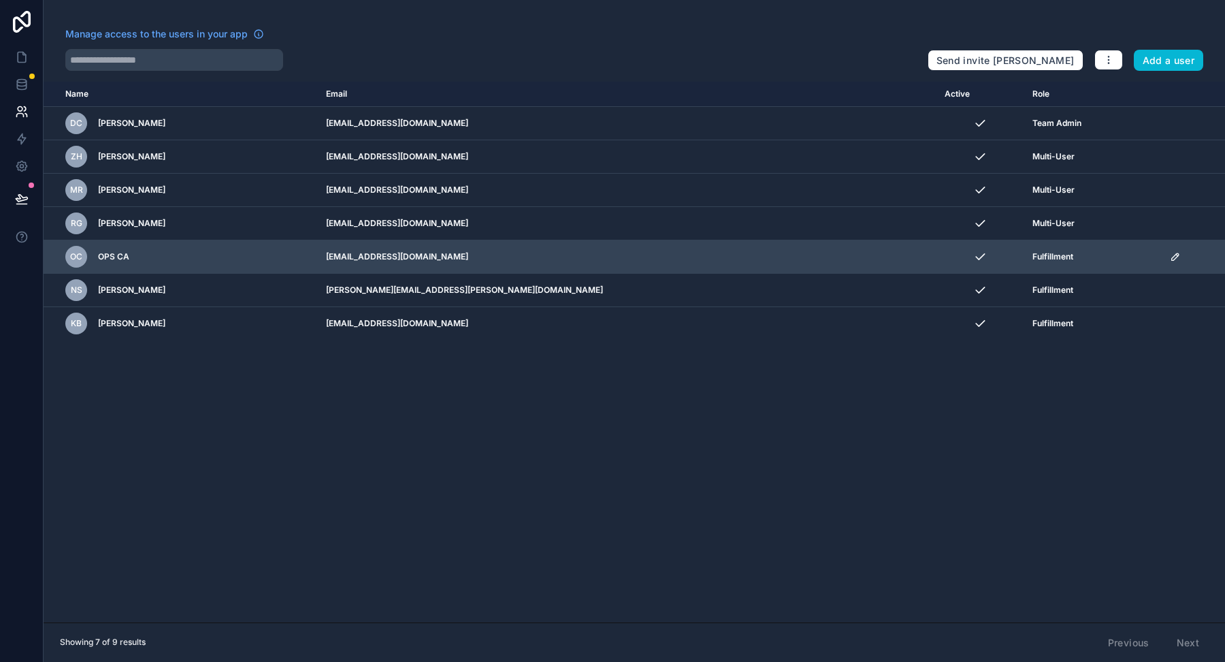
click at [1170, 255] on icon "scrollable content" at bounding box center [1175, 256] width 11 height 11
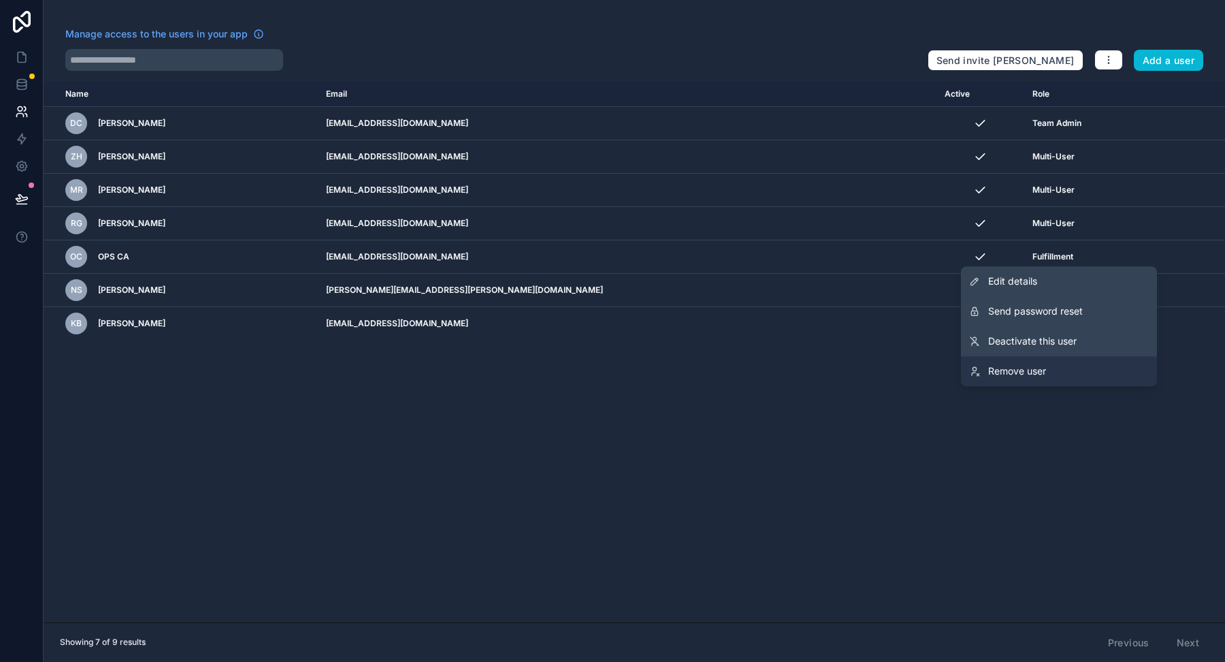
click at [973, 371] on icon at bounding box center [974, 371] width 11 height 11
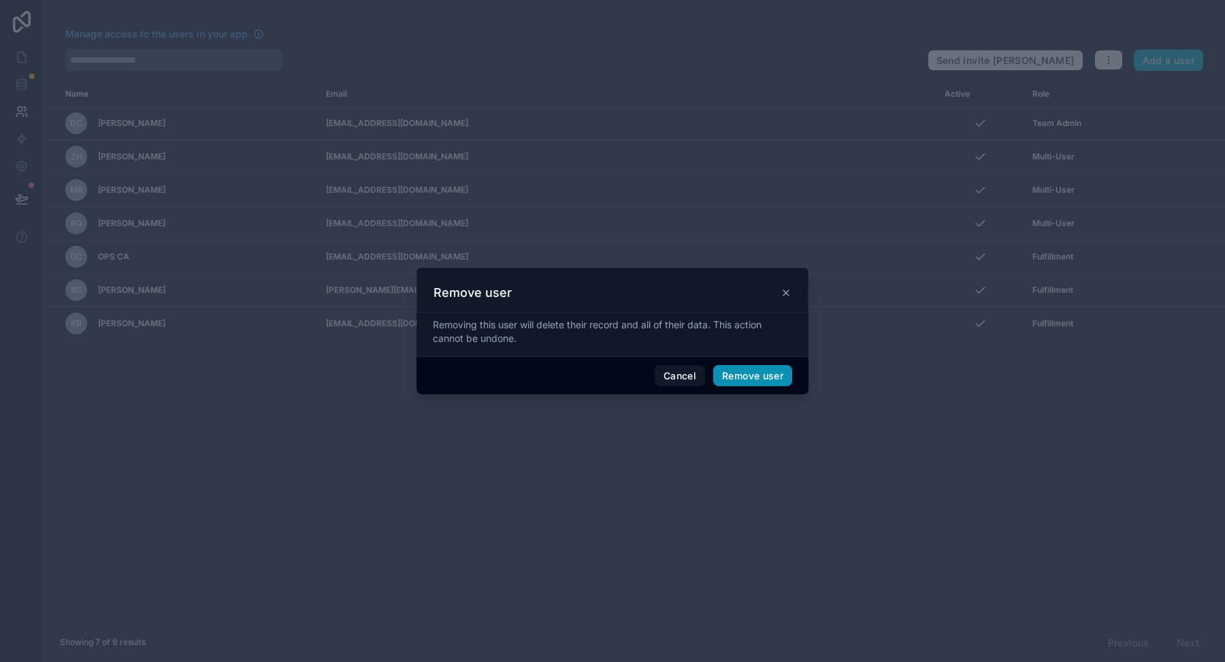
click at [775, 368] on button "Remove user" at bounding box center [752, 376] width 79 height 22
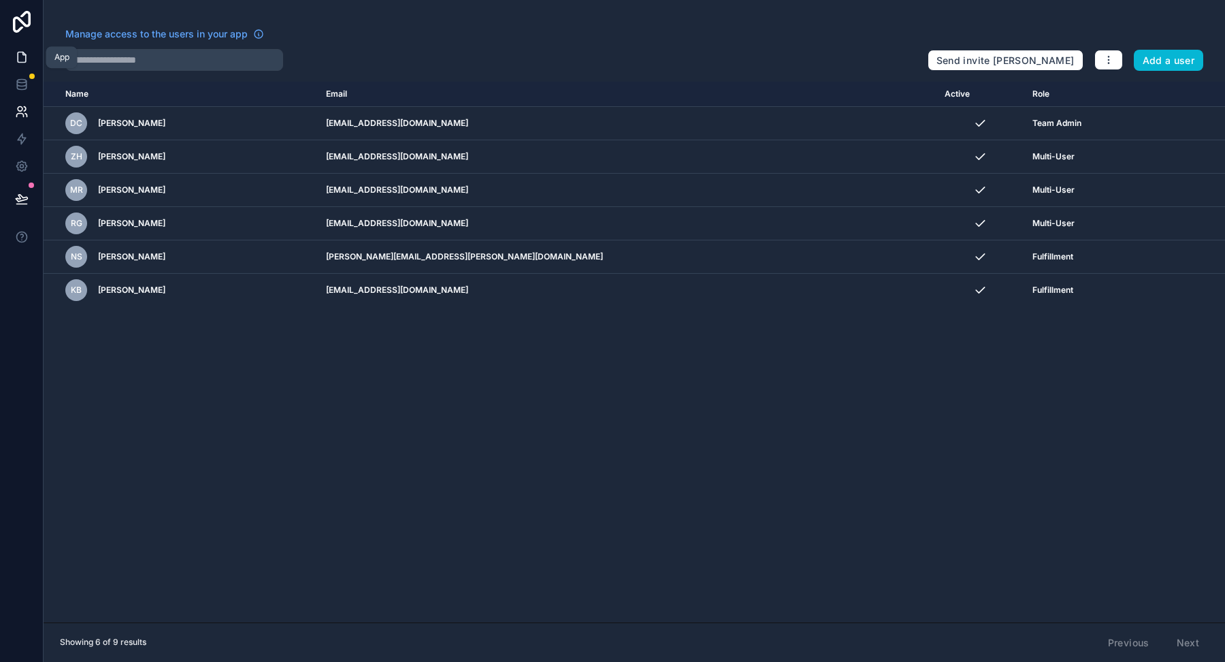
click at [27, 53] on icon at bounding box center [22, 57] width 14 height 14
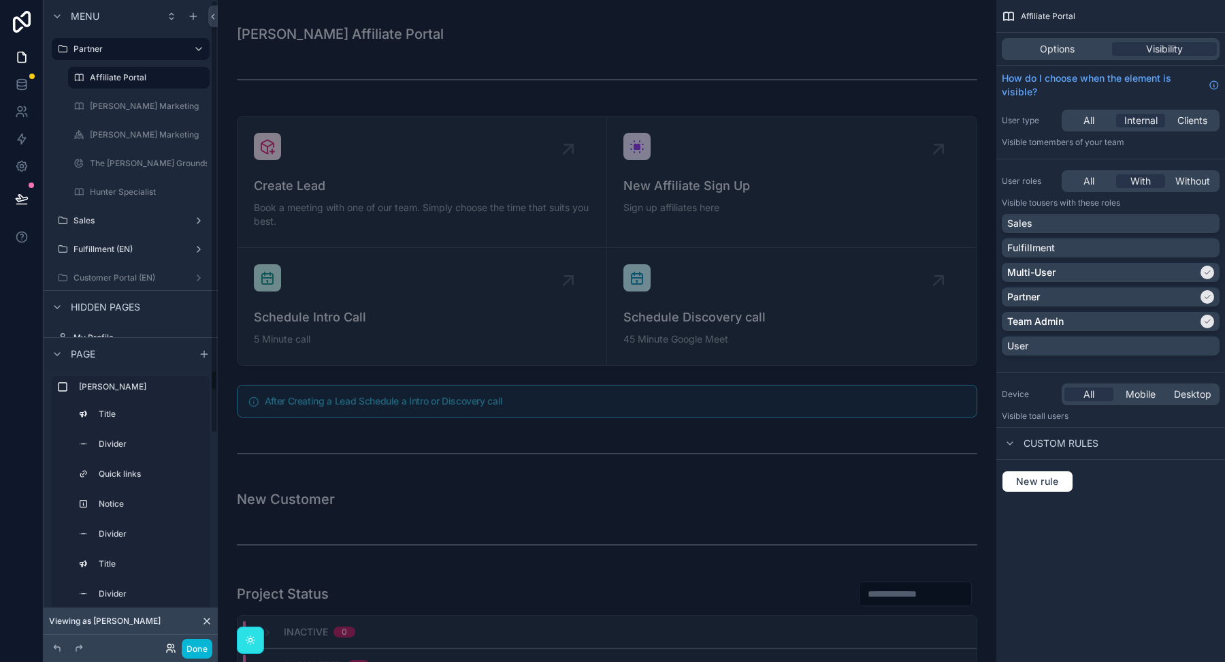
click at [170, 644] on icon at bounding box center [168, 645] width 3 height 3
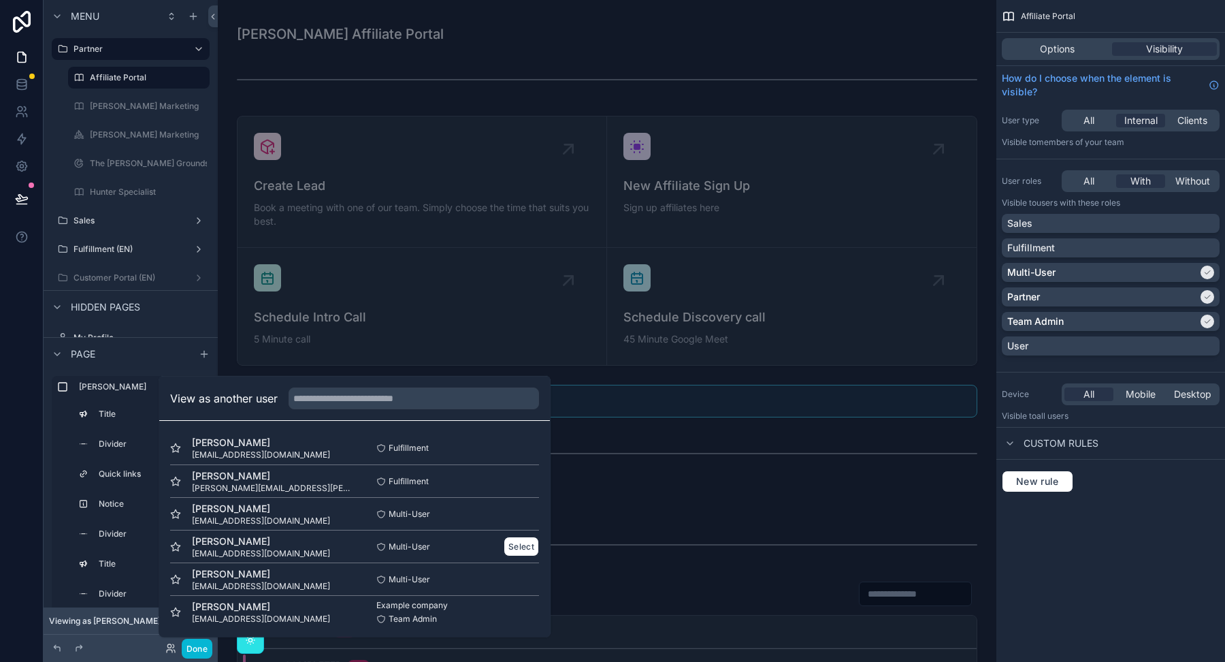
scroll to position [1, 0]
click at [525, 579] on button "Select" at bounding box center [521, 578] width 35 height 20
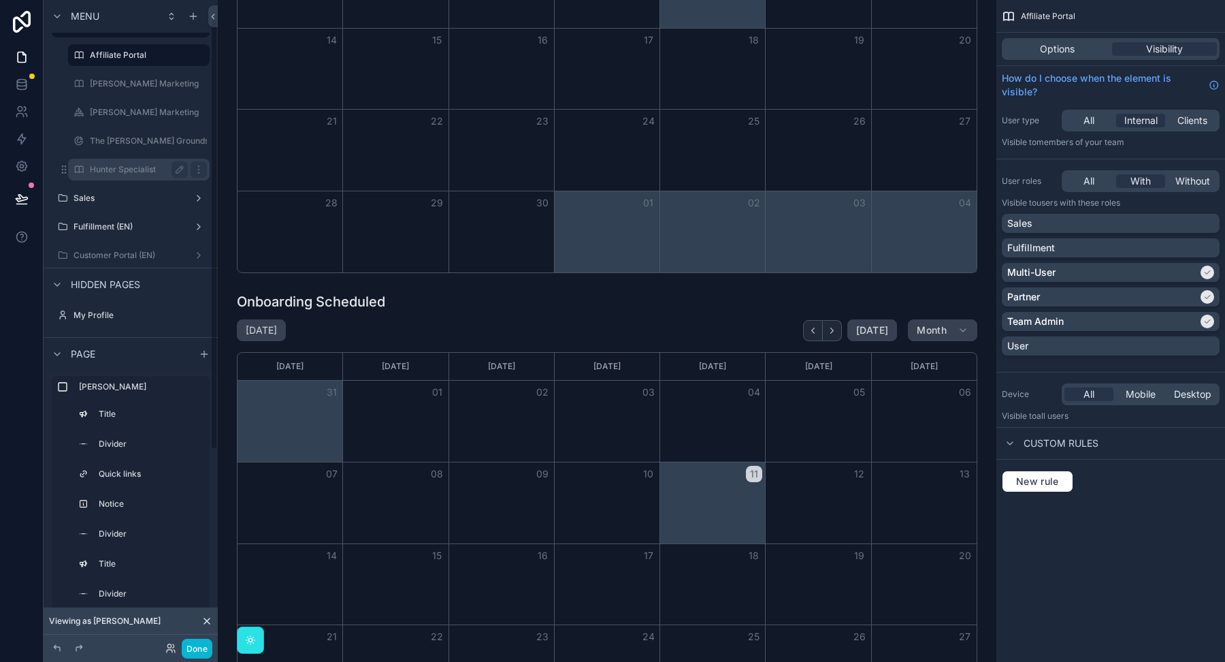
scroll to position [25, 0]
click at [195, 651] on button "Done" at bounding box center [197, 648] width 31 height 20
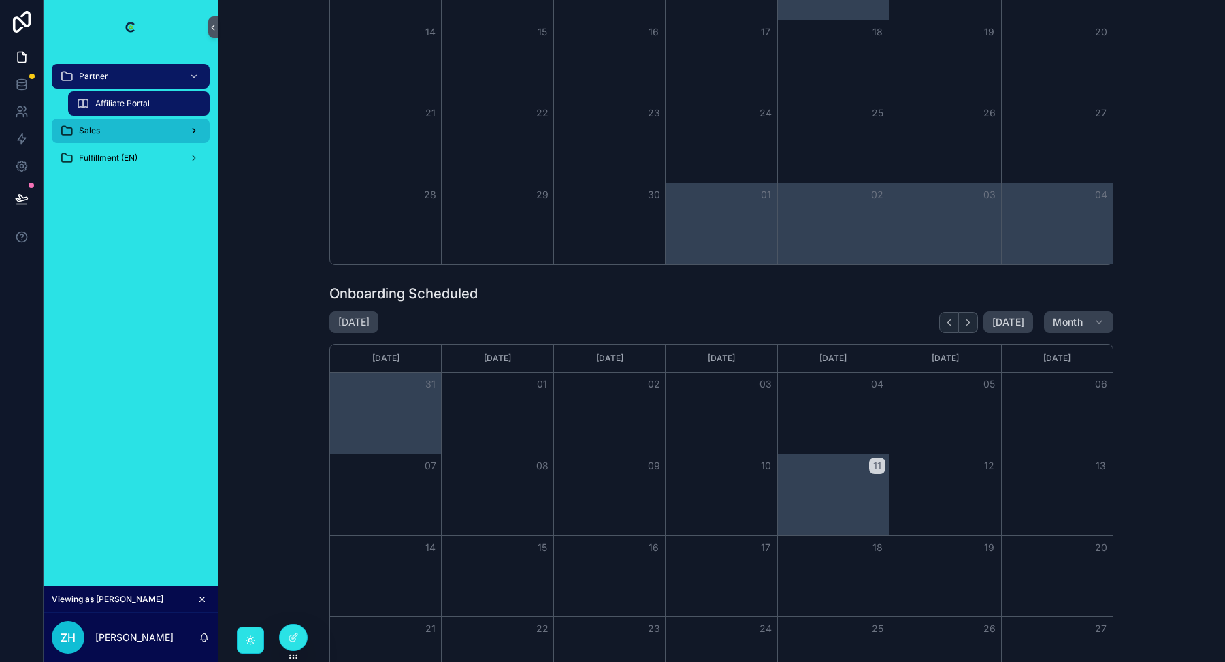
click at [108, 130] on div "Sales" at bounding box center [131, 131] width 142 height 22
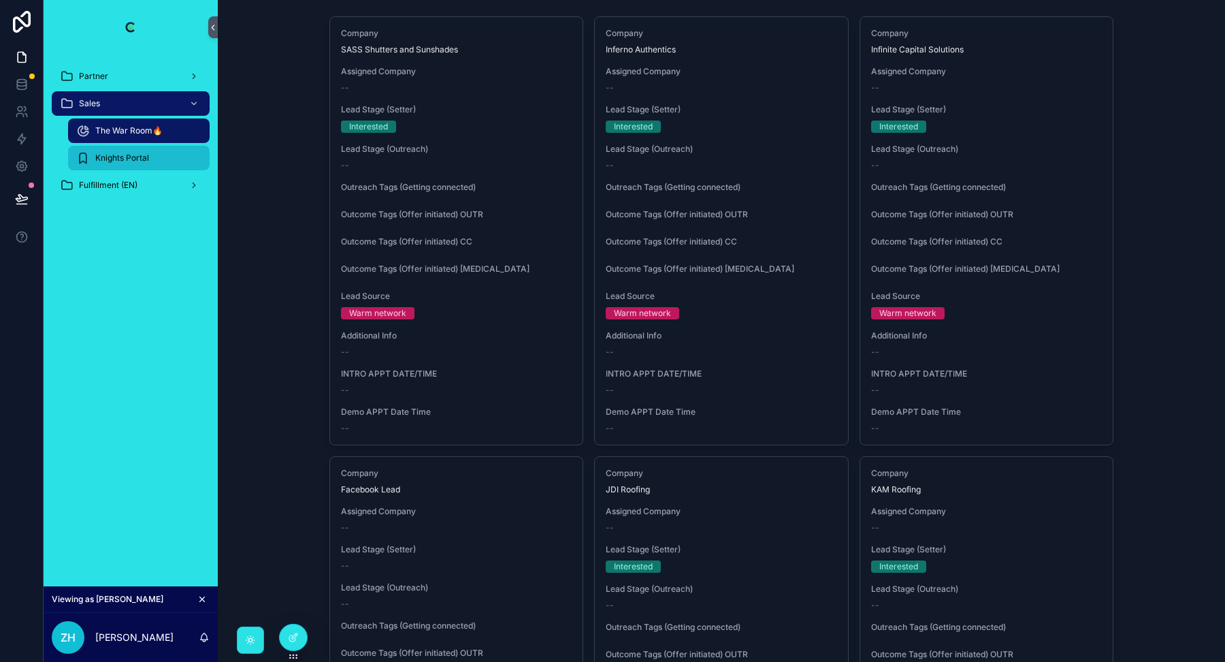
click at [106, 164] on div "Knights Portal" at bounding box center [138, 158] width 125 height 22
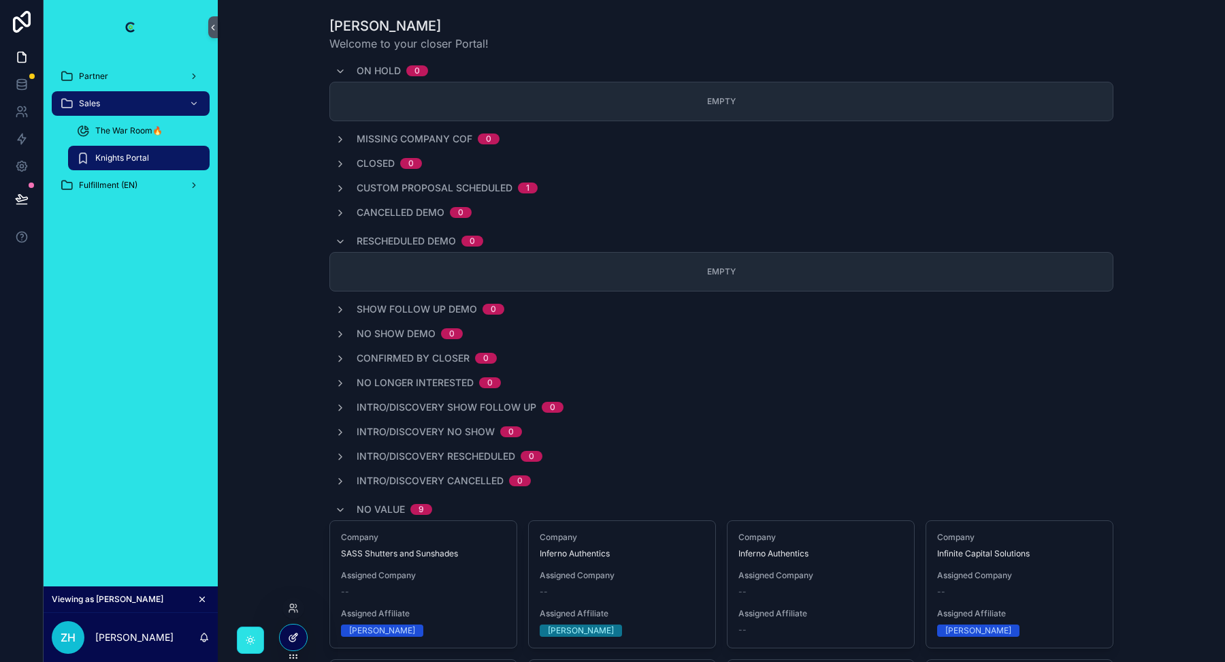
click at [293, 637] on icon at bounding box center [293, 637] width 11 height 11
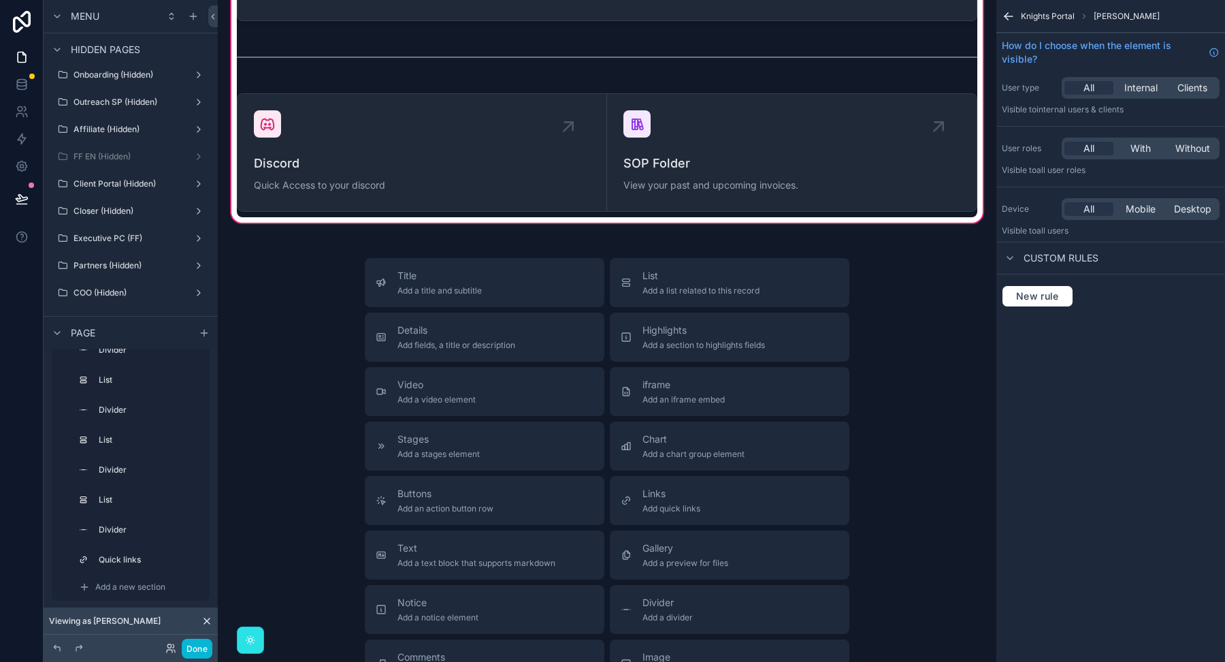
scroll to position [3466, 0]
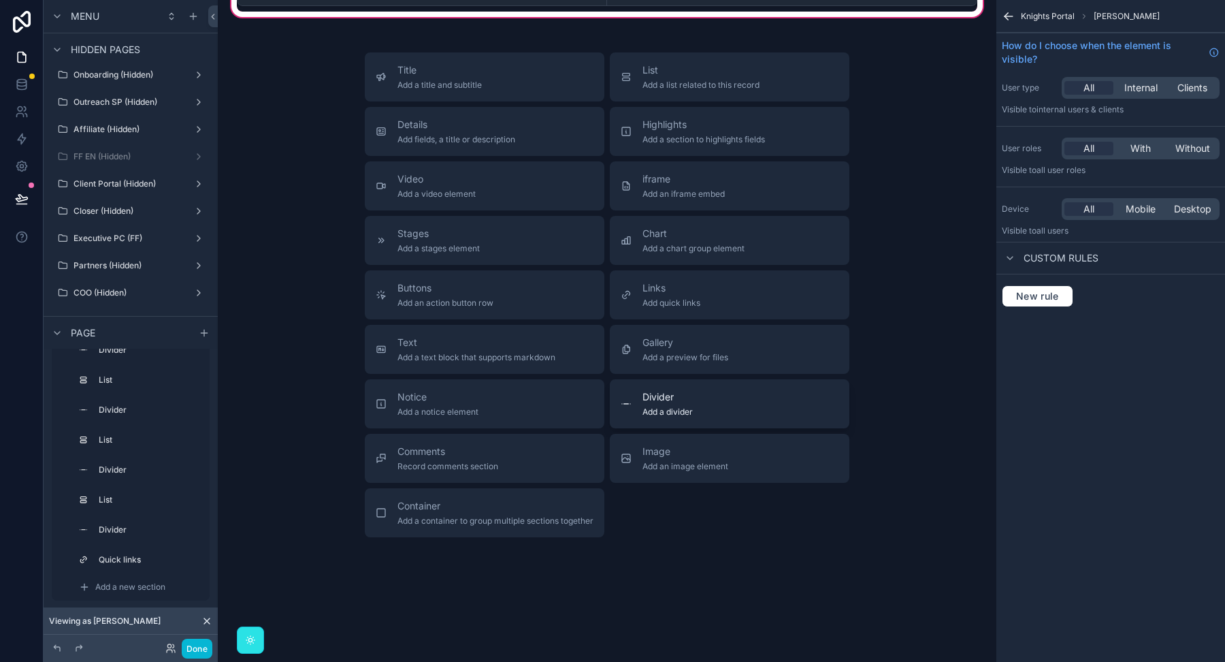
click at [634, 390] on div "Divider Add a divider" at bounding box center [730, 403] width 218 height 27
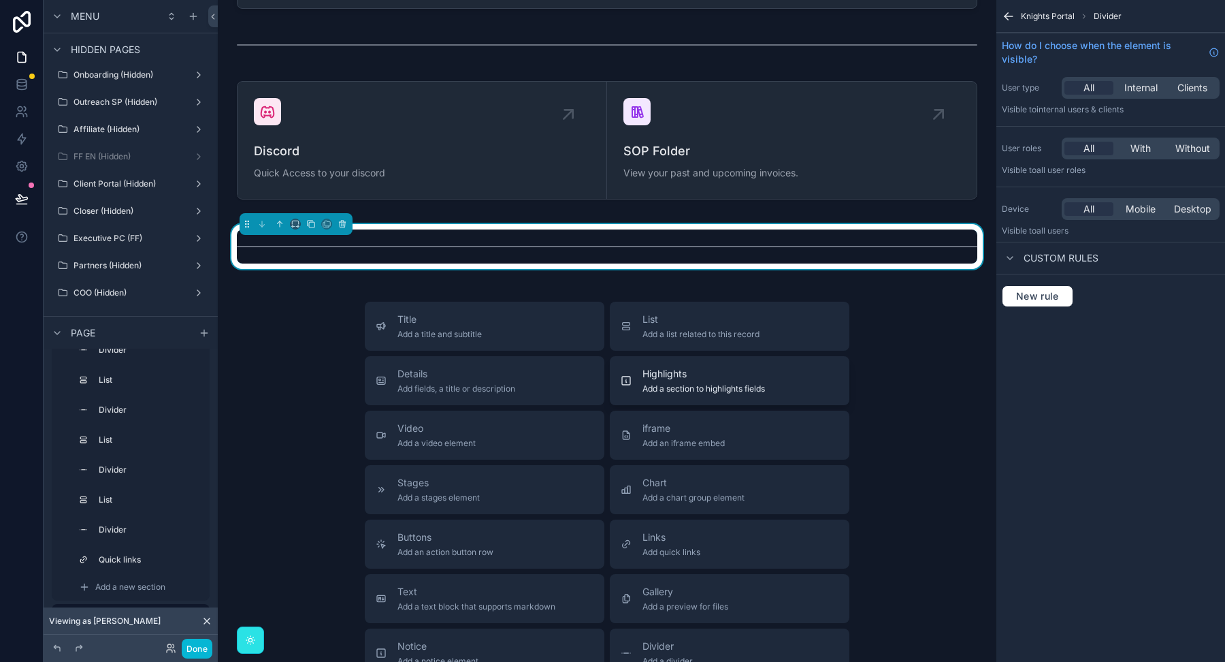
scroll to position [3422, 0]
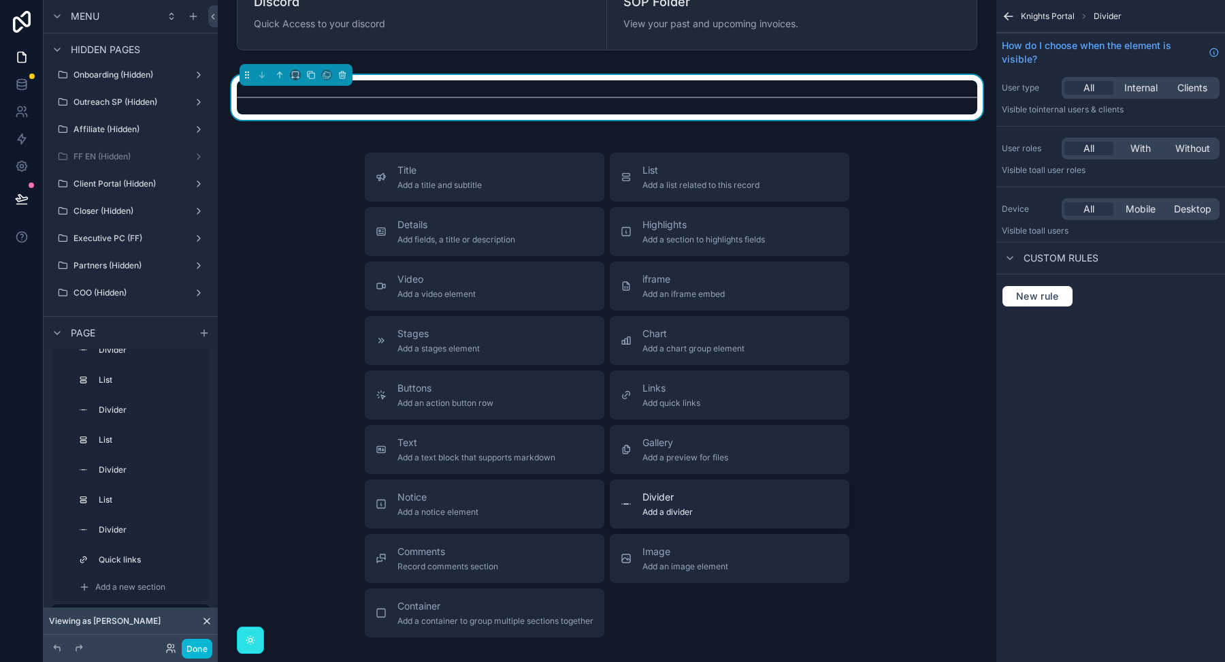
click at [646, 509] on span "Add a divider" at bounding box center [668, 511] width 50 height 11
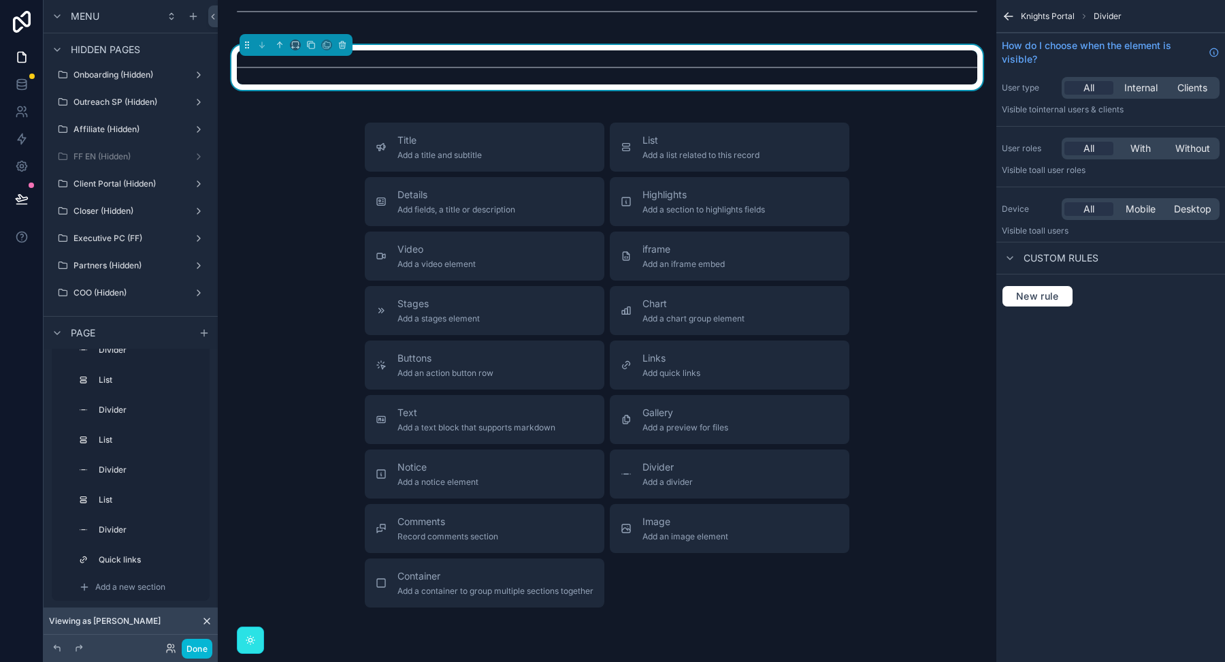
scroll to position [3569, 0]
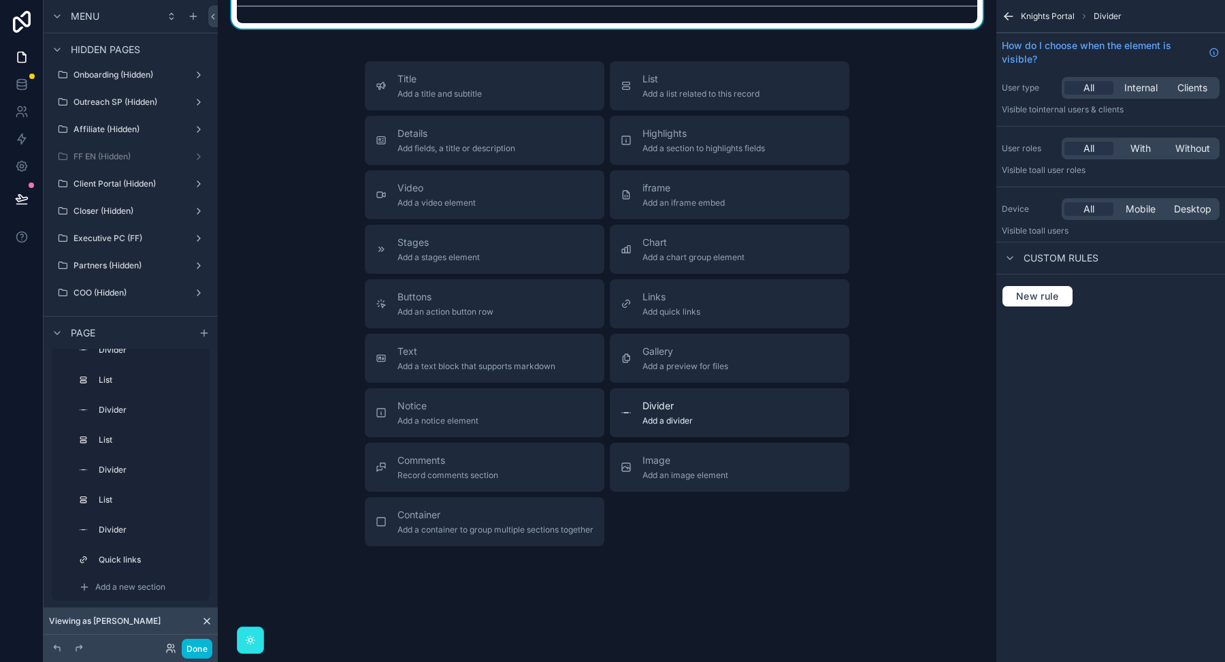
click at [643, 415] on span "Add a divider" at bounding box center [668, 420] width 50 height 11
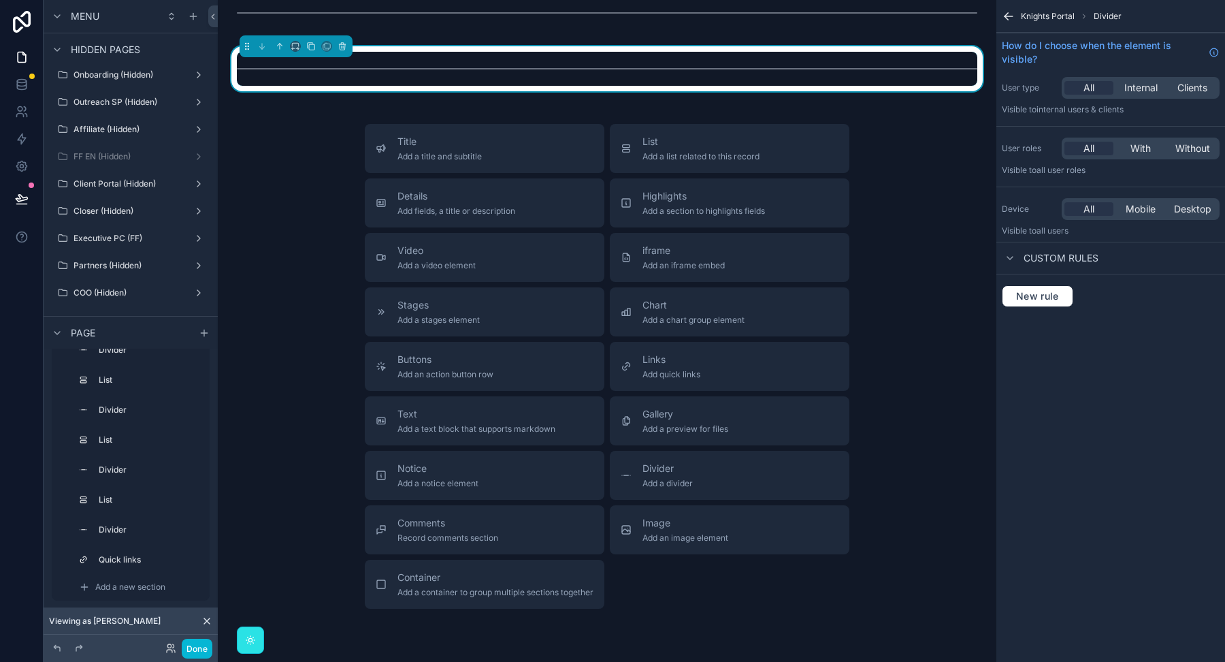
scroll to position [3585, 0]
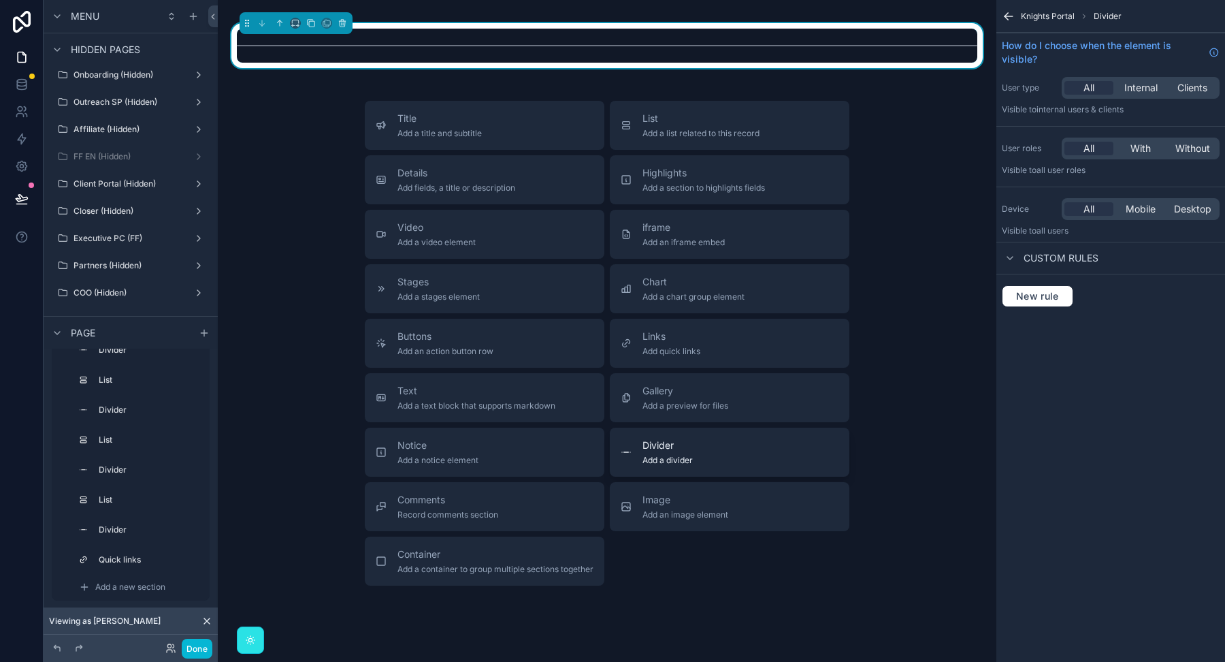
click at [641, 443] on div "Divider Add a divider" at bounding box center [730, 451] width 218 height 27
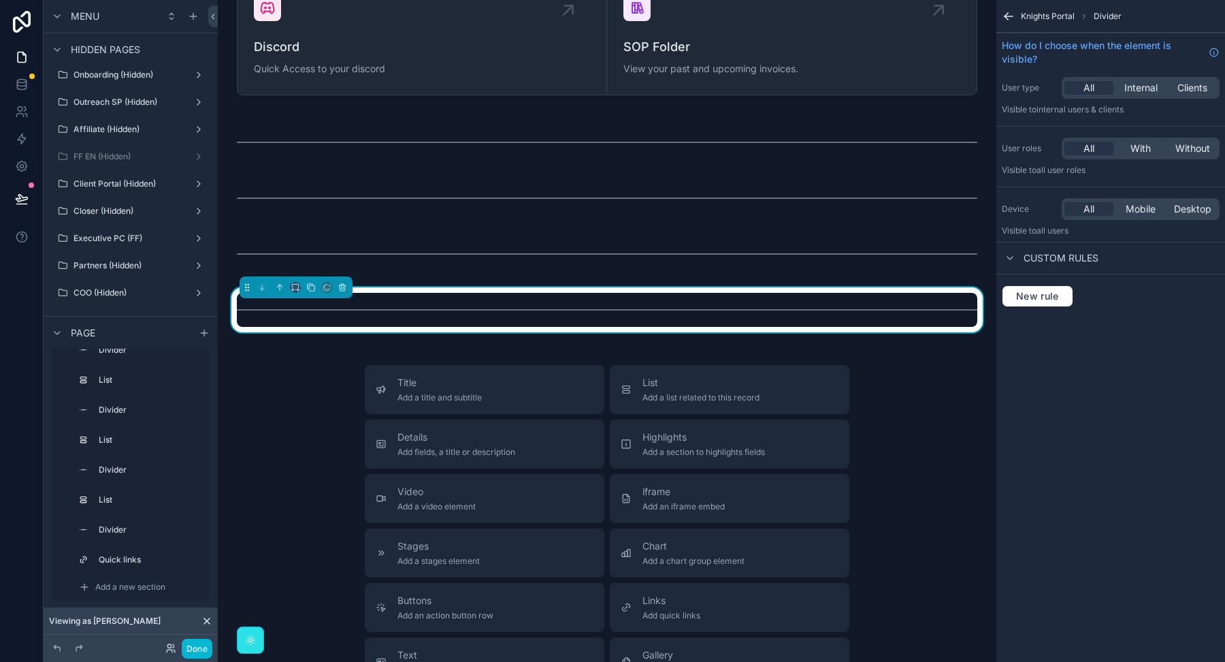
scroll to position [3350, 0]
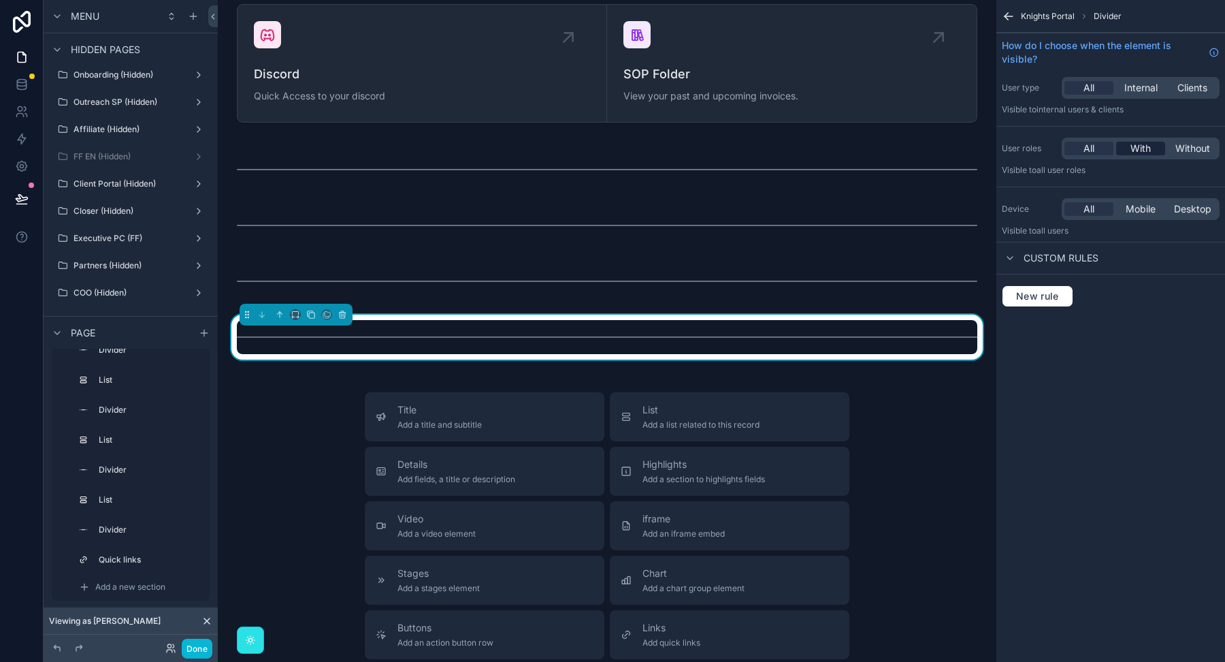
click at [1137, 146] on span "With" at bounding box center [1141, 149] width 20 height 14
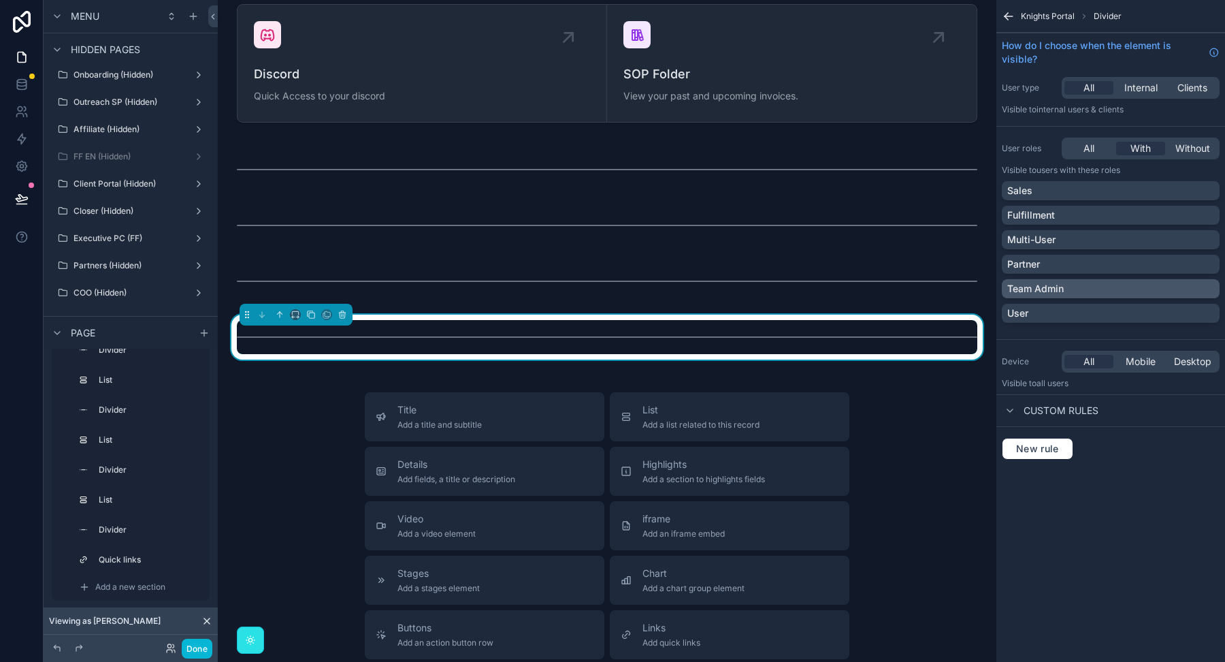
click at [1094, 280] on div "Team Admin" at bounding box center [1111, 288] width 218 height 19
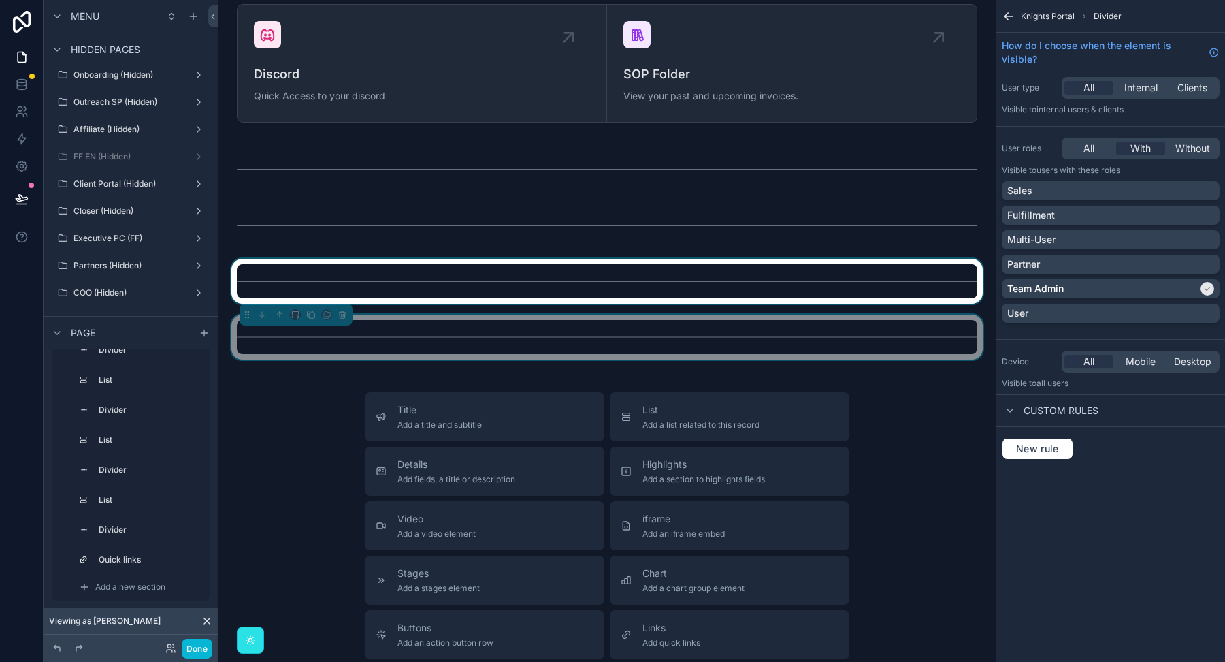
click at [842, 286] on div "scrollable content" at bounding box center [607, 281] width 757 height 45
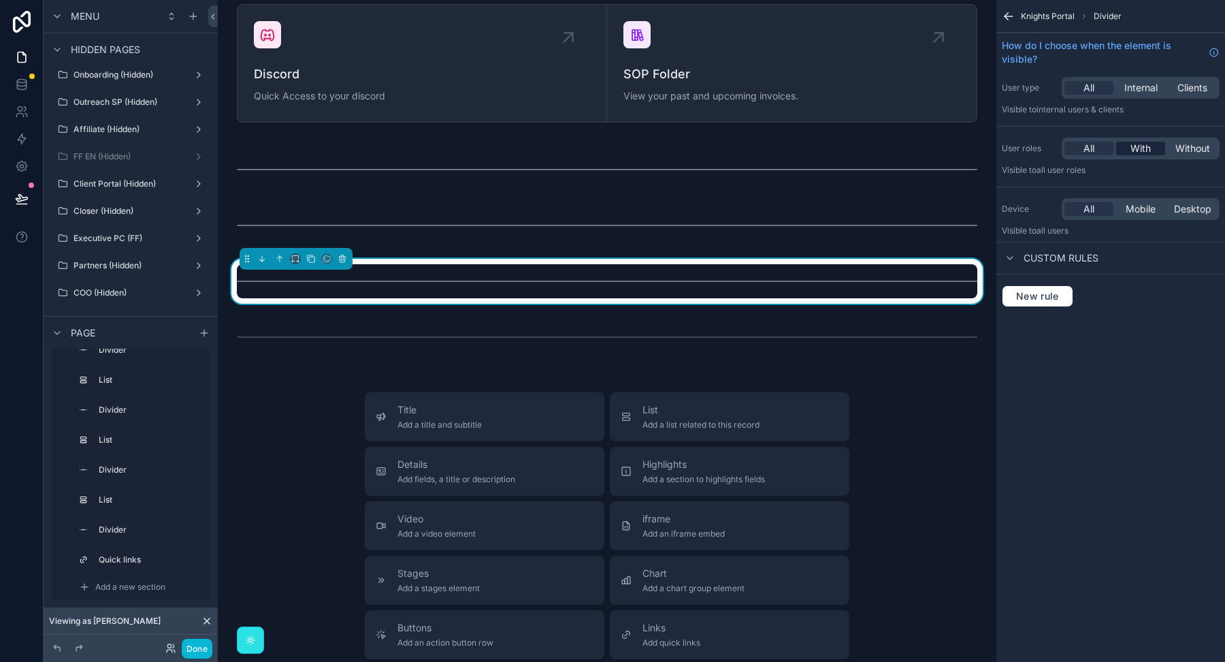
click at [1138, 143] on span "With" at bounding box center [1141, 149] width 20 height 14
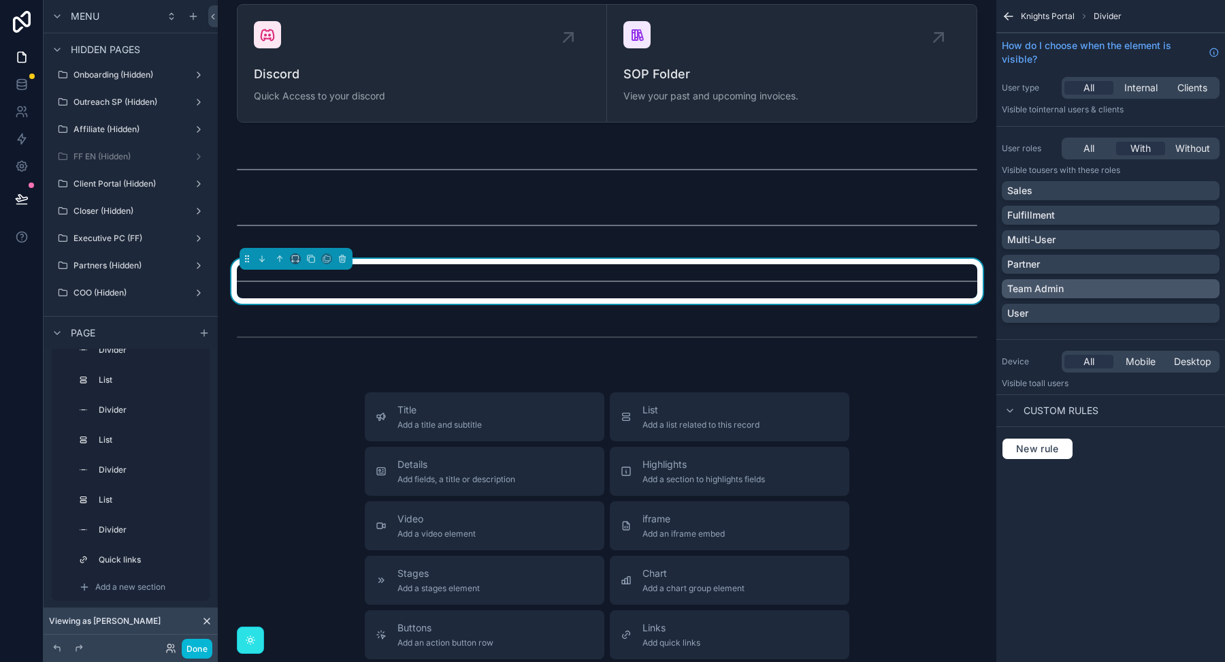
click at [1117, 282] on div "Team Admin" at bounding box center [1110, 289] width 207 height 14
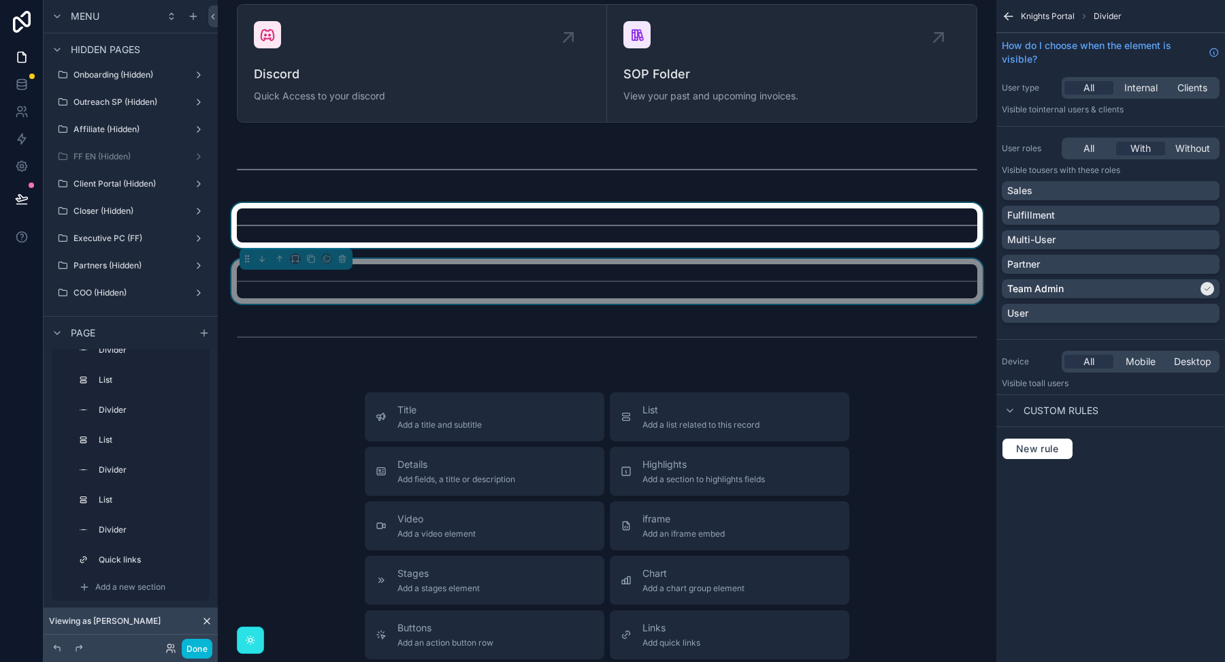
click at [871, 214] on div "scrollable content" at bounding box center [607, 225] width 757 height 45
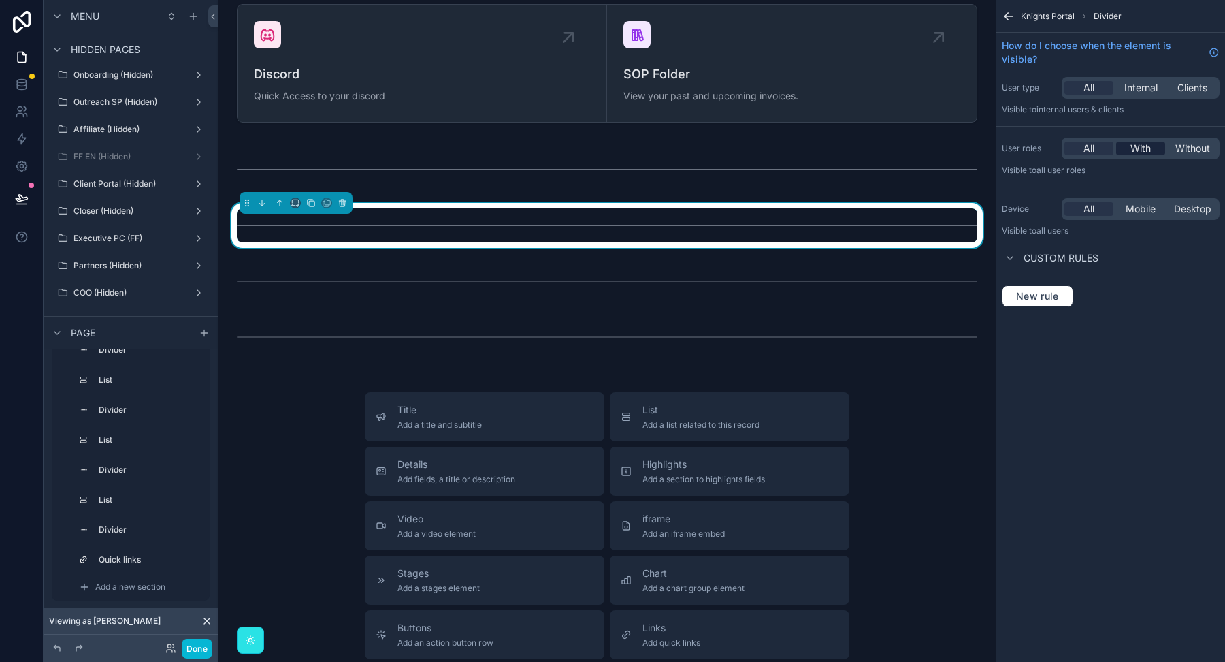
click at [1137, 153] on span "With" at bounding box center [1141, 149] width 20 height 14
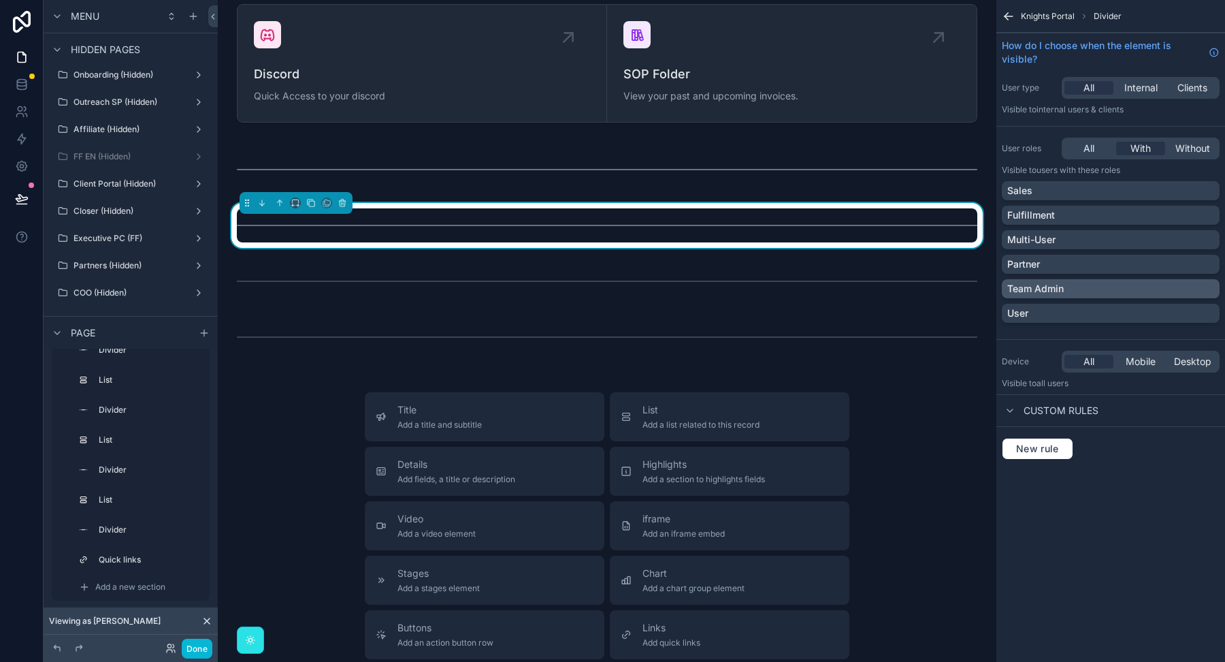
click at [1051, 291] on p "Team Admin" at bounding box center [1035, 289] width 56 height 14
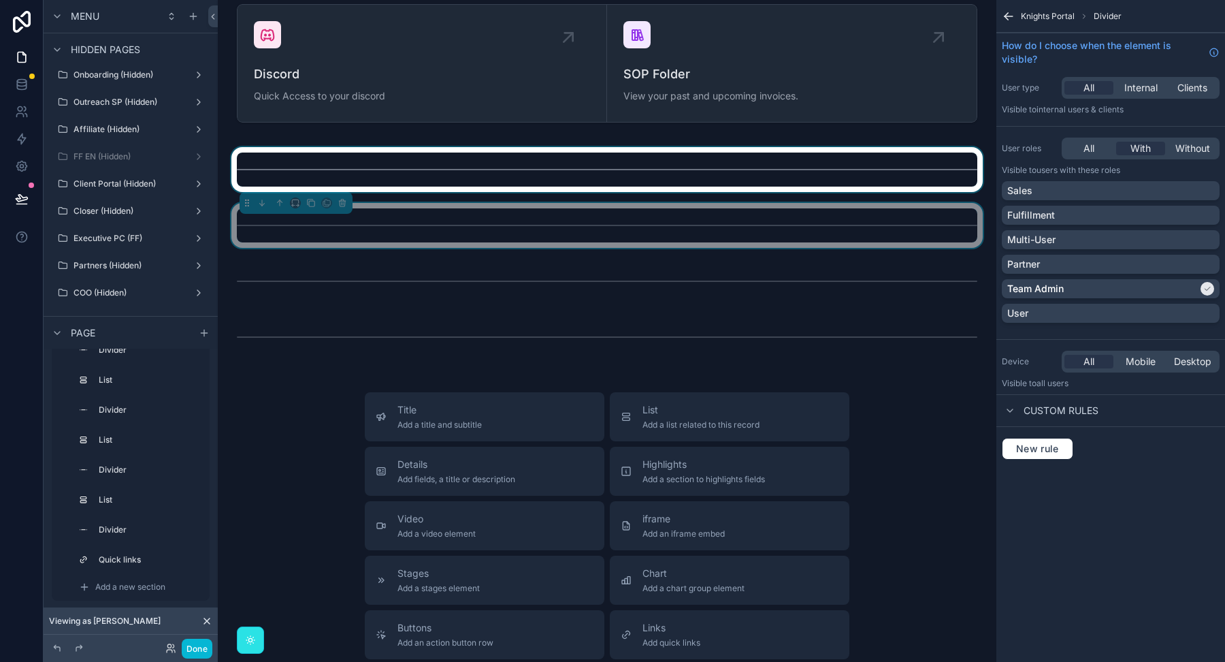
click at [844, 166] on div "scrollable content" at bounding box center [607, 169] width 757 height 45
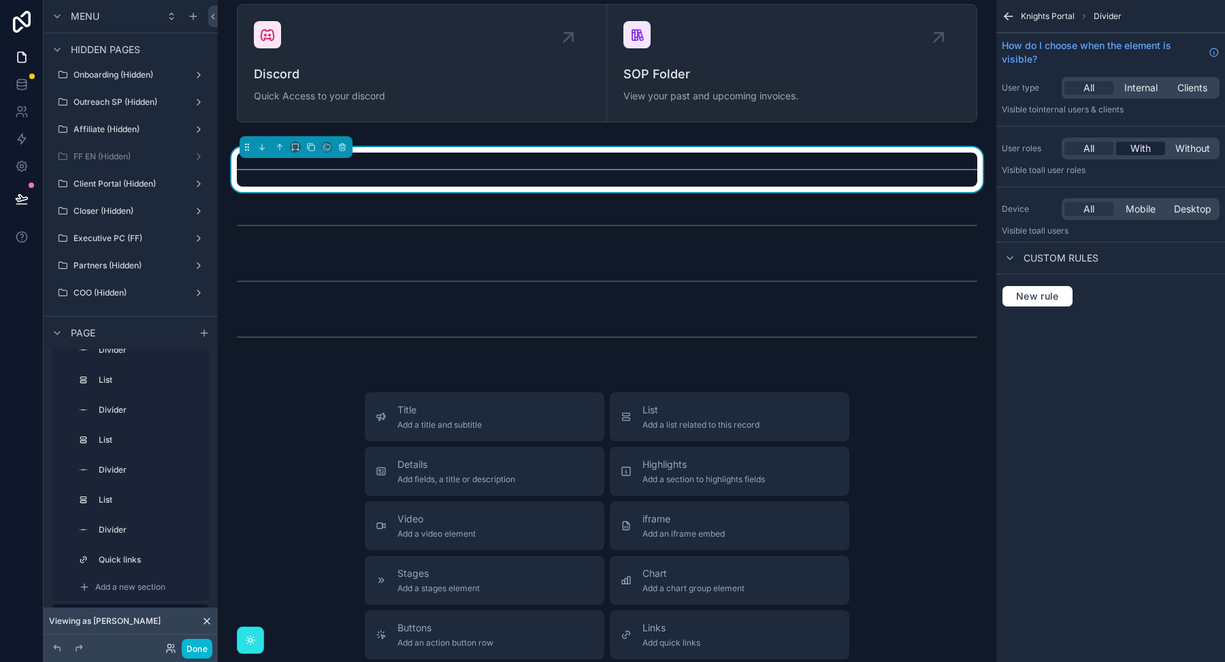
click at [1131, 155] on span "With" at bounding box center [1141, 149] width 20 height 14
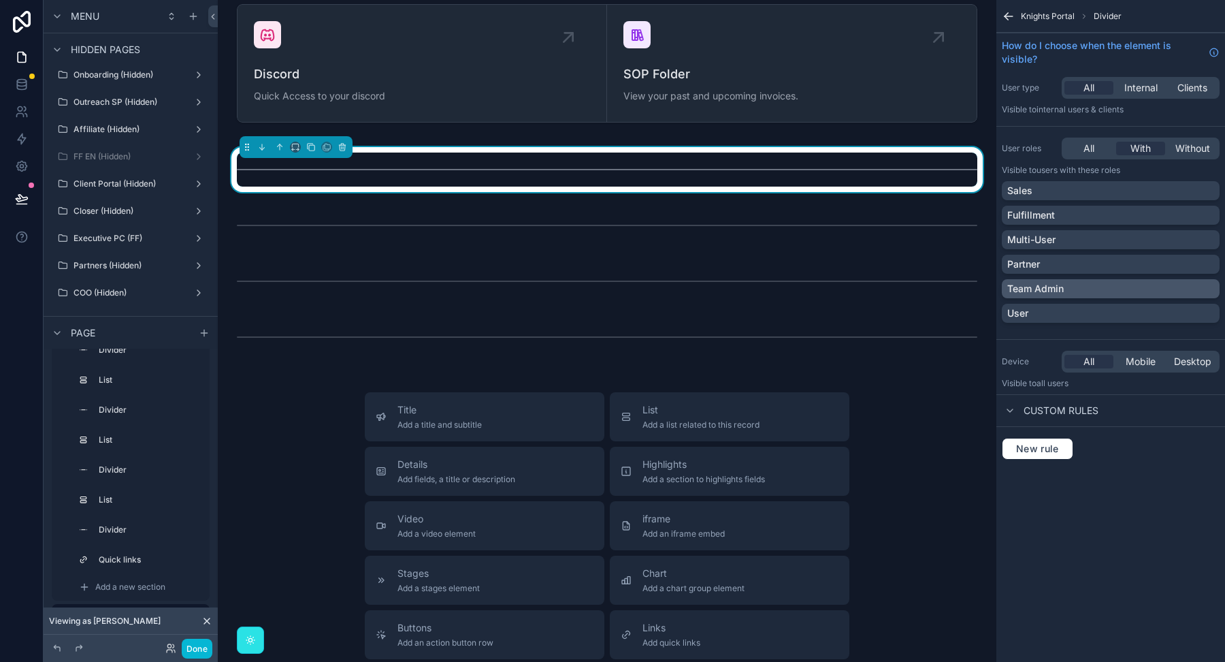
click at [1114, 293] on div "Team Admin" at bounding box center [1110, 289] width 207 height 14
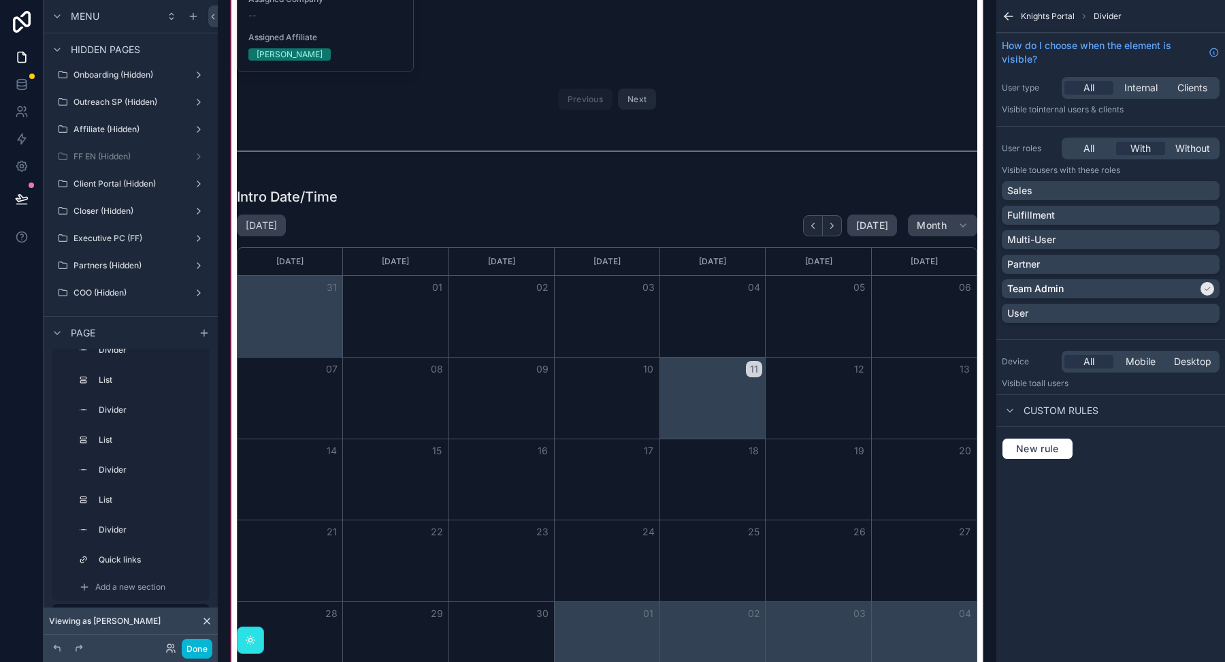
scroll to position [0, 0]
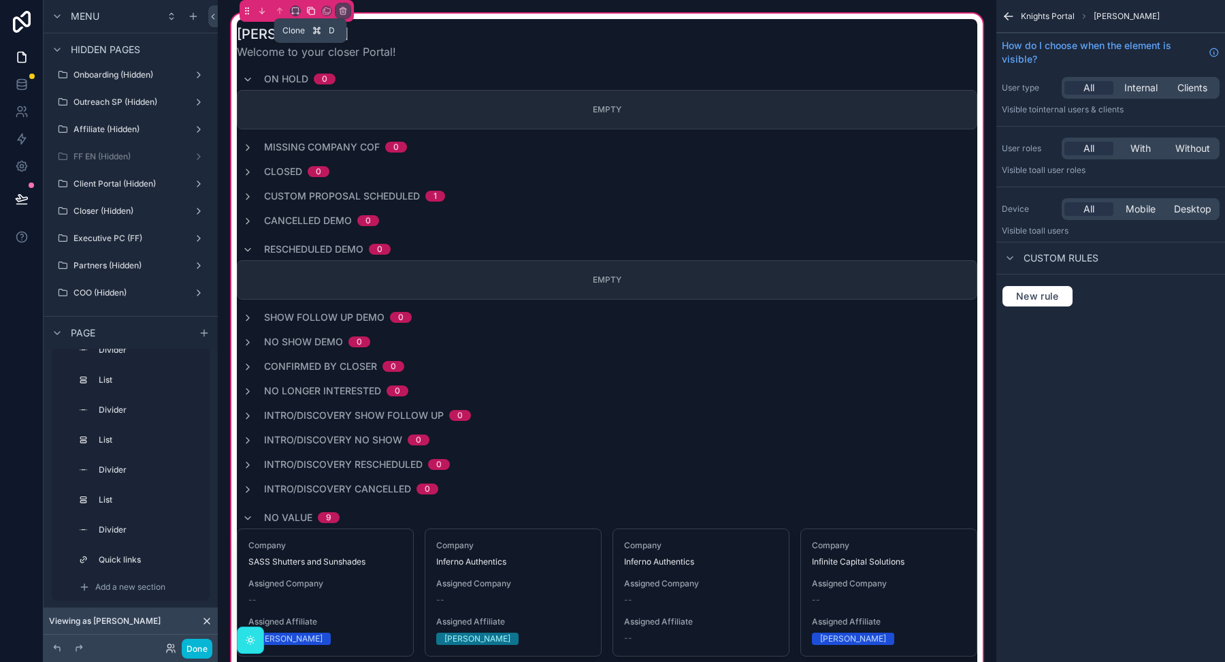
click at [310, 12] on icon "scrollable content" at bounding box center [311, 11] width 10 height 10
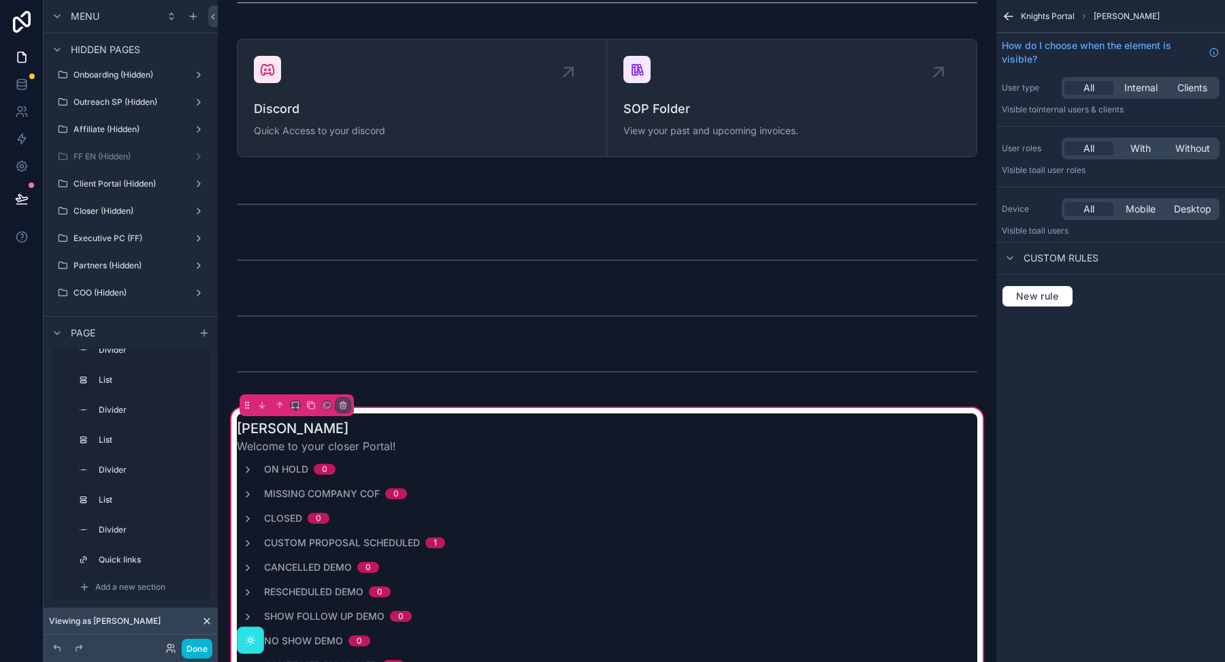
scroll to position [3354, 0]
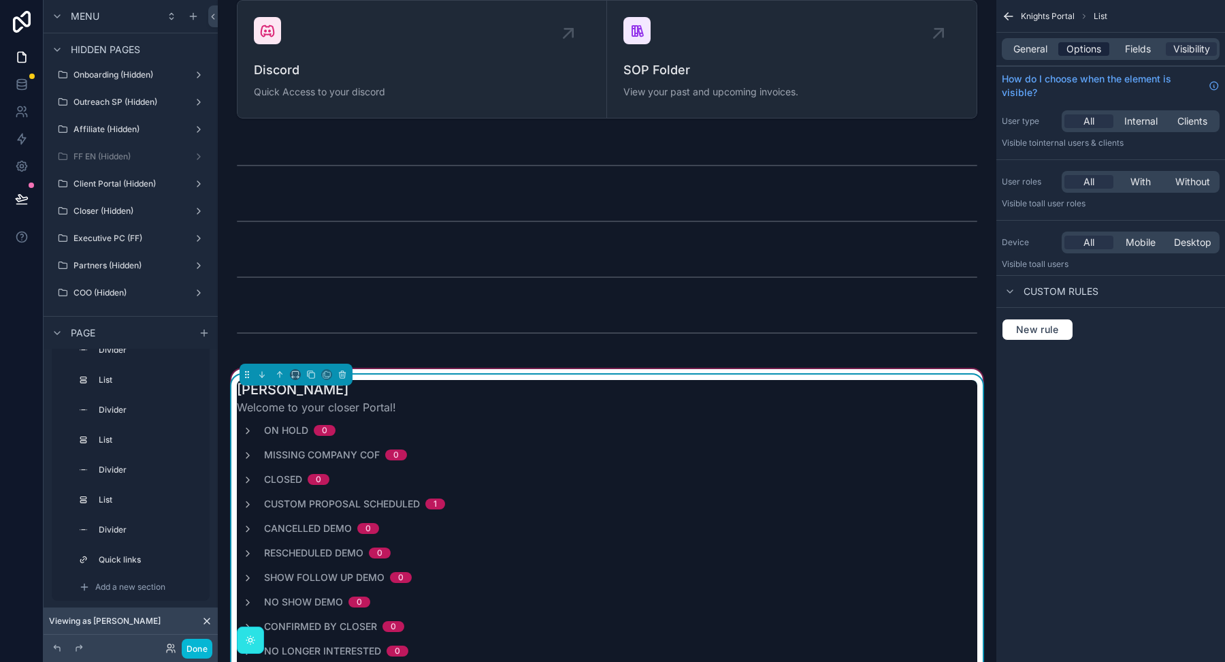
click at [1076, 52] on span "Options" at bounding box center [1084, 49] width 35 height 14
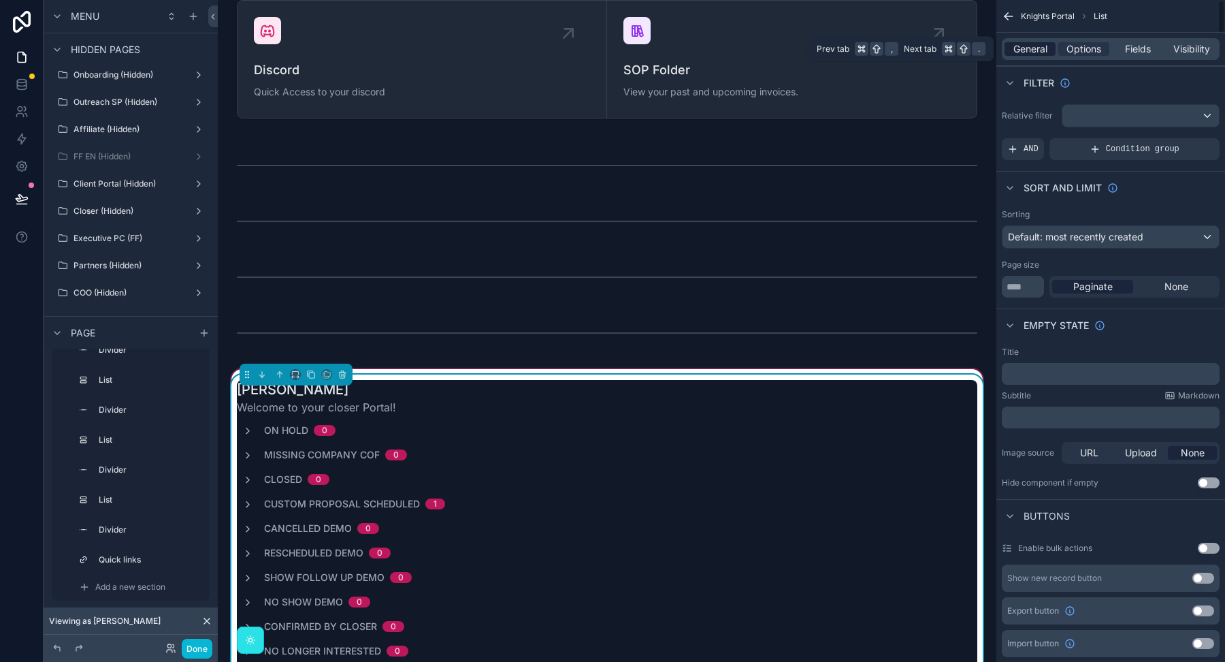
click at [1024, 52] on span "General" at bounding box center [1031, 49] width 34 height 14
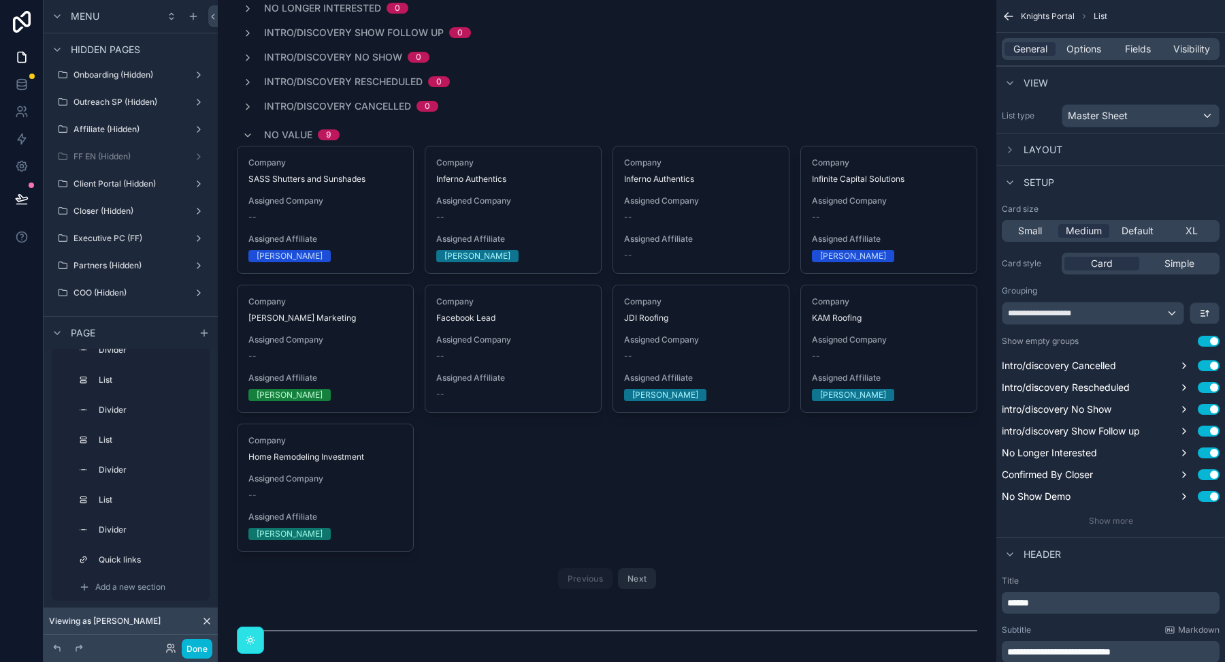
scroll to position [0, 0]
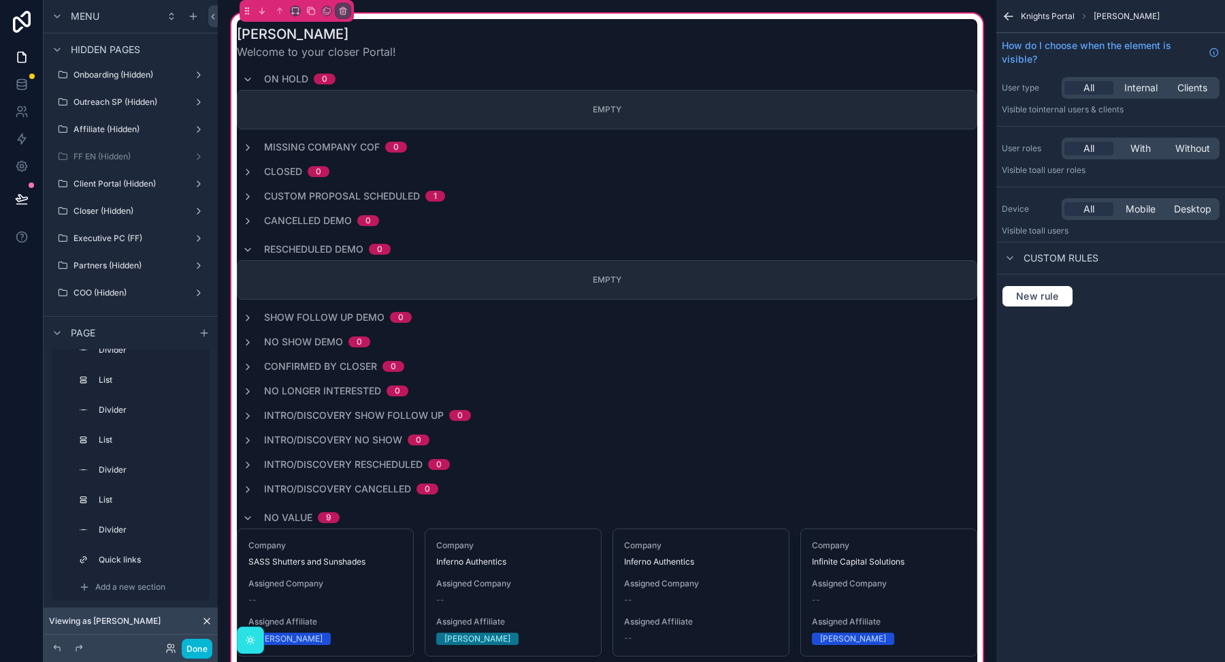
click at [463, 48] on div "scrollable content" at bounding box center [607, 500] width 757 height 963
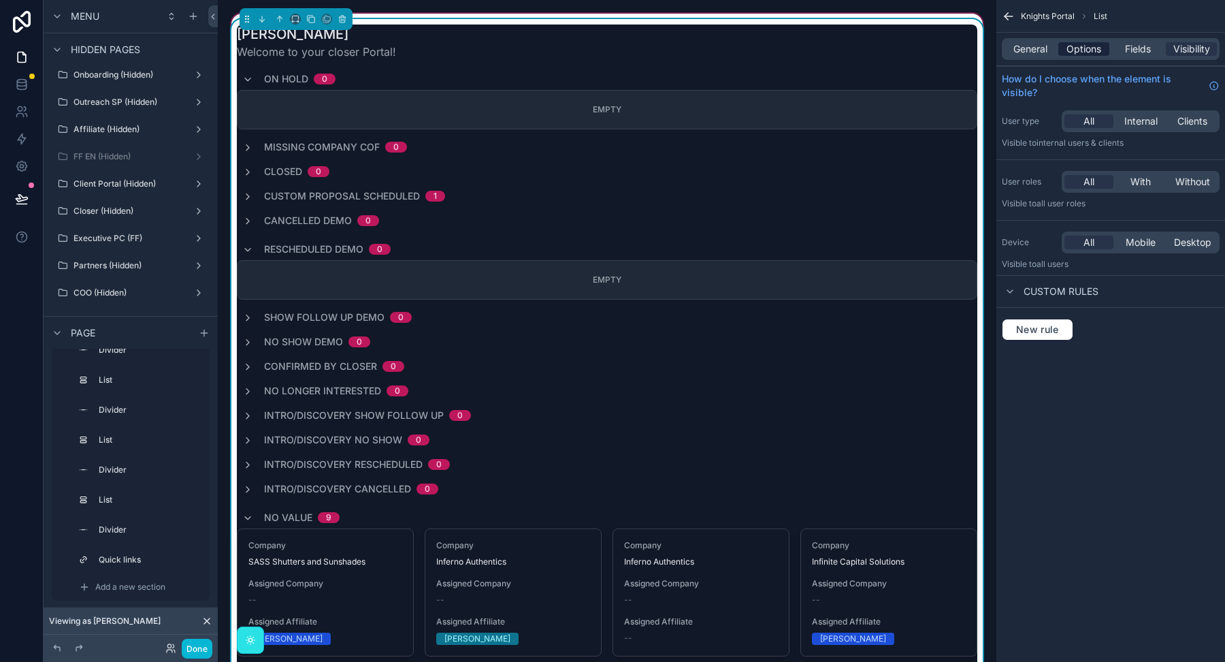
click at [1078, 50] on span "Options" at bounding box center [1084, 49] width 35 height 14
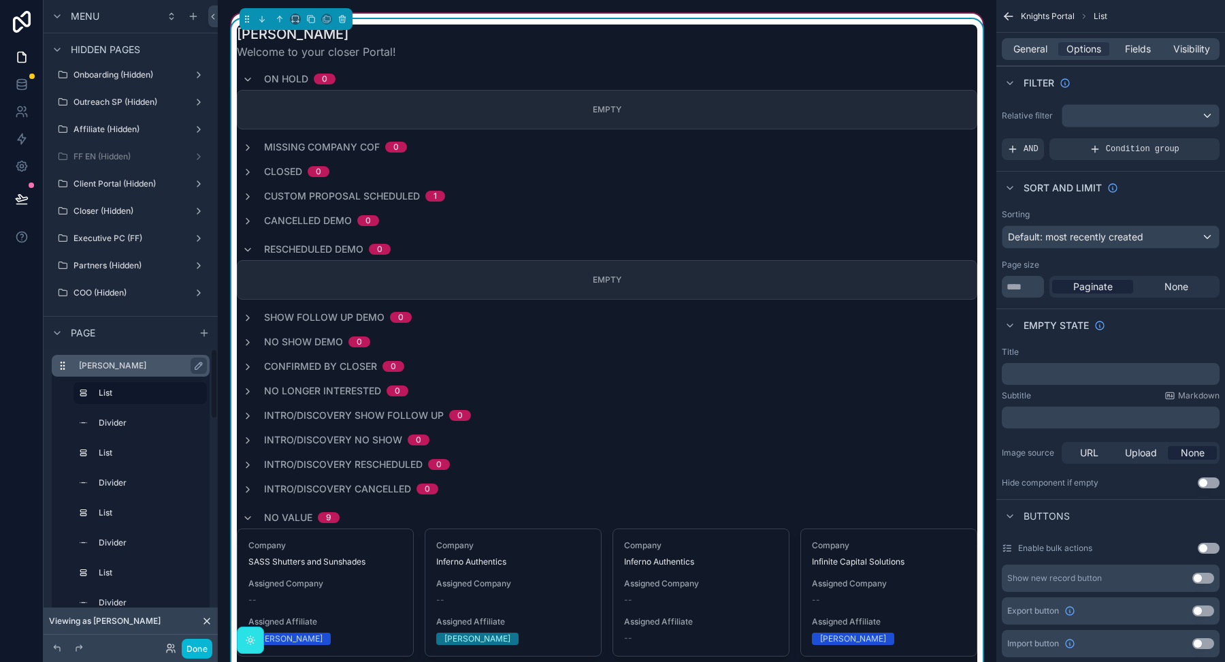
click at [116, 367] on label "[PERSON_NAME]" at bounding box center [139, 365] width 120 height 11
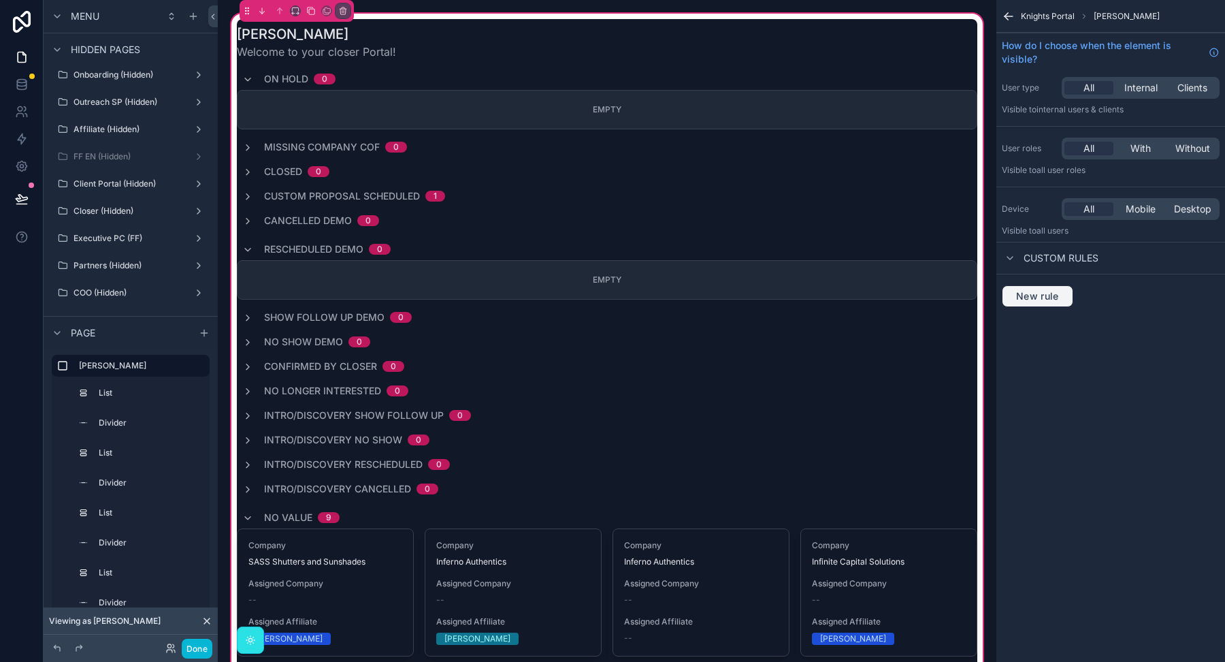
click at [1051, 297] on span "New rule" at bounding box center [1038, 296] width 54 height 12
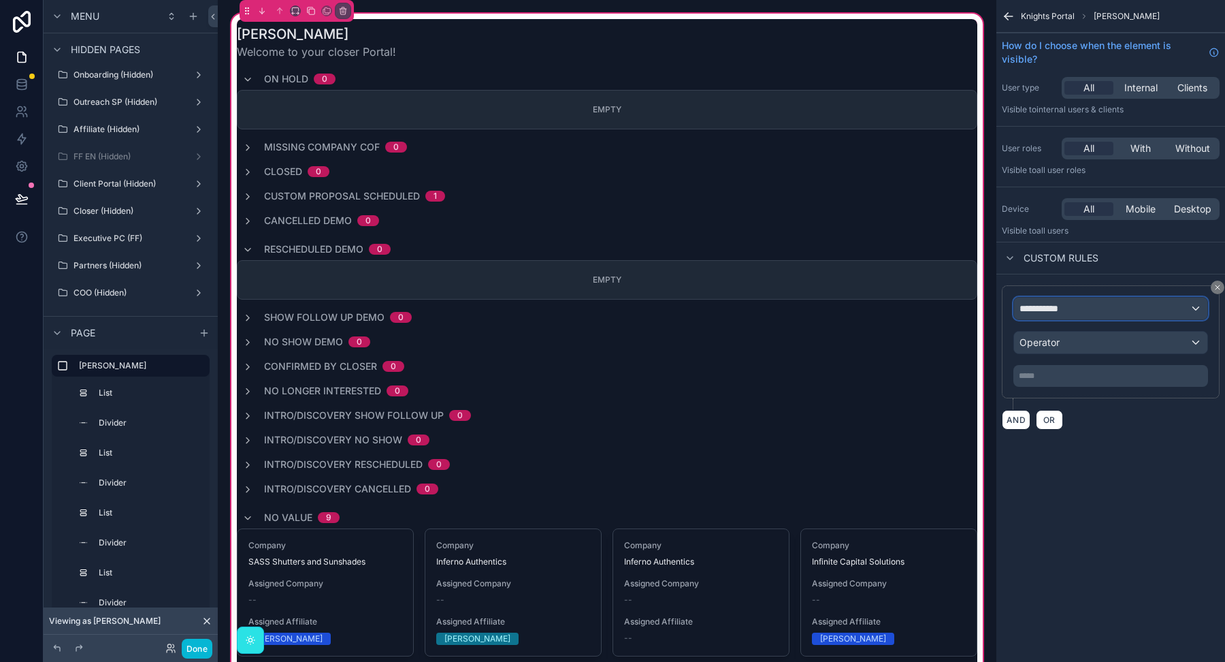
click at [1055, 312] on span "**********" at bounding box center [1045, 309] width 50 height 14
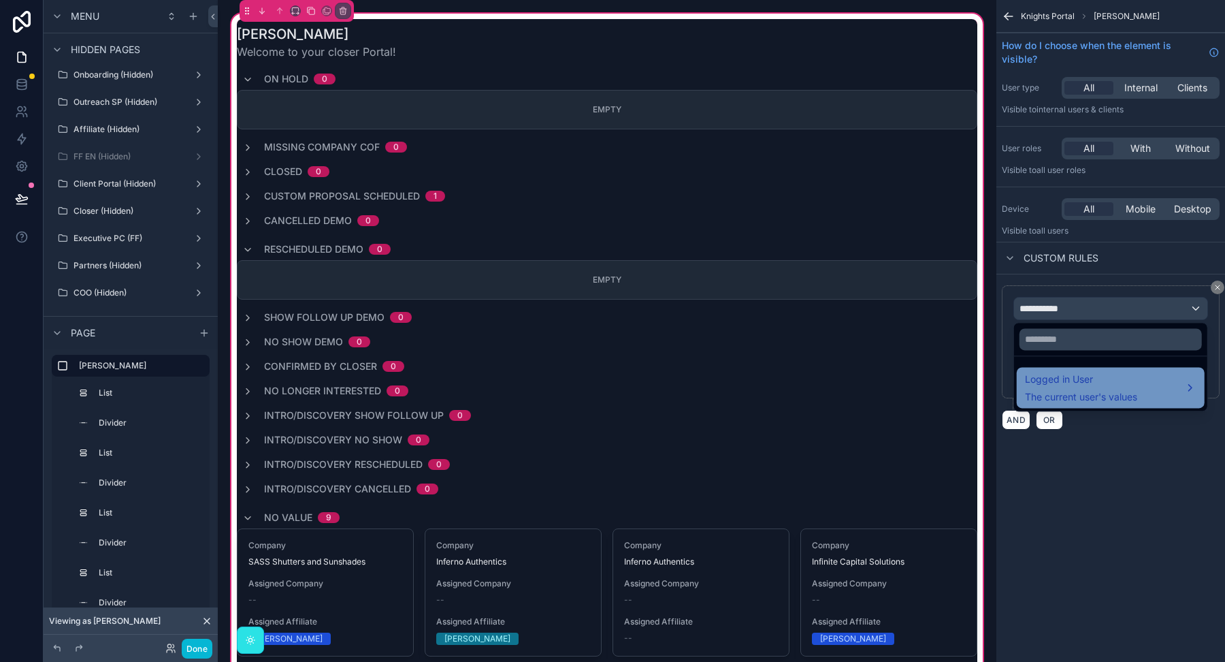
click at [1053, 395] on span "The current user's values" at bounding box center [1081, 397] width 112 height 14
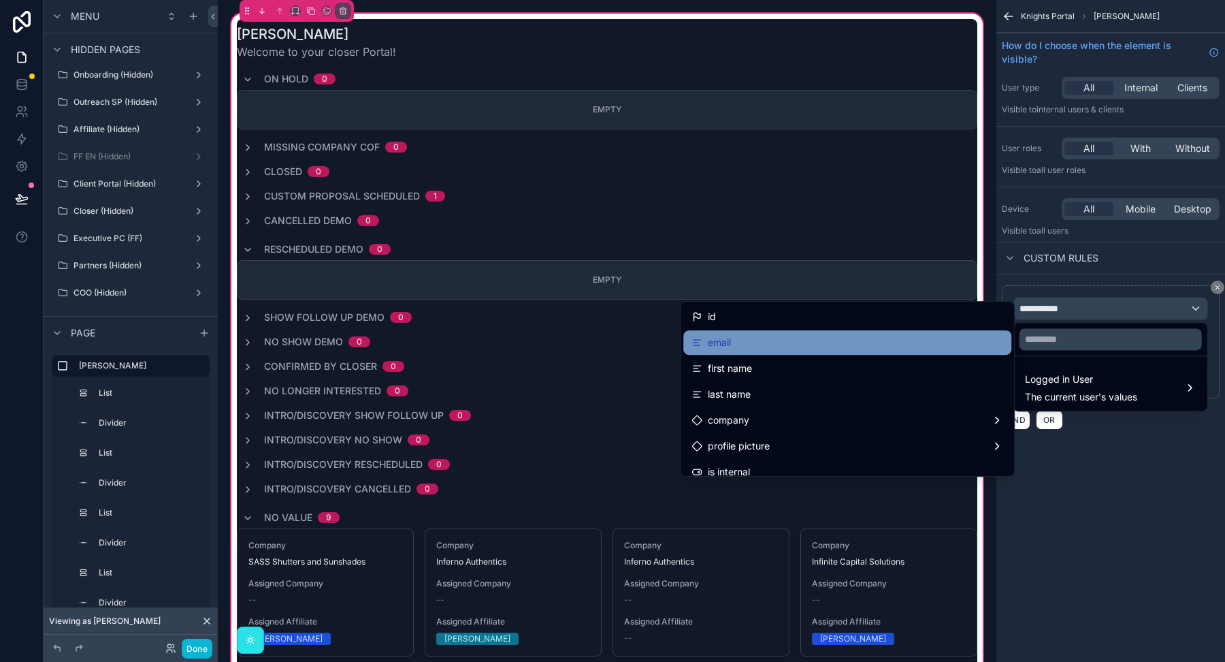
click at [934, 349] on div "email" at bounding box center [848, 342] width 312 height 16
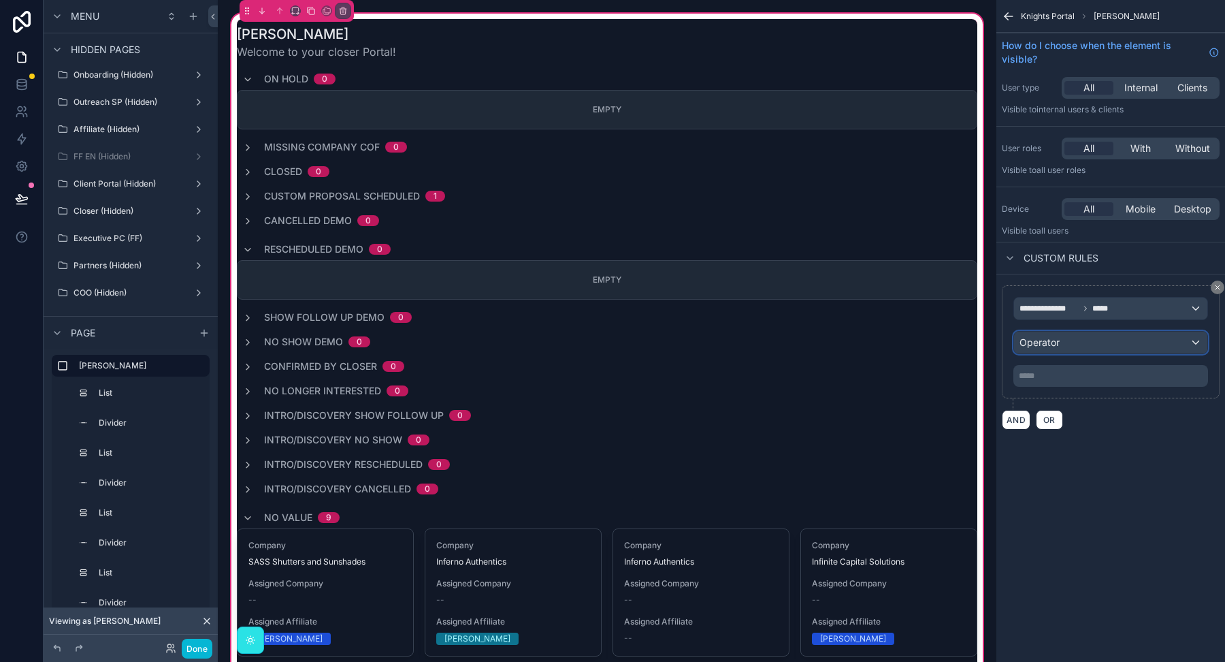
click at [1044, 344] on span "Operator" at bounding box center [1040, 342] width 40 height 12
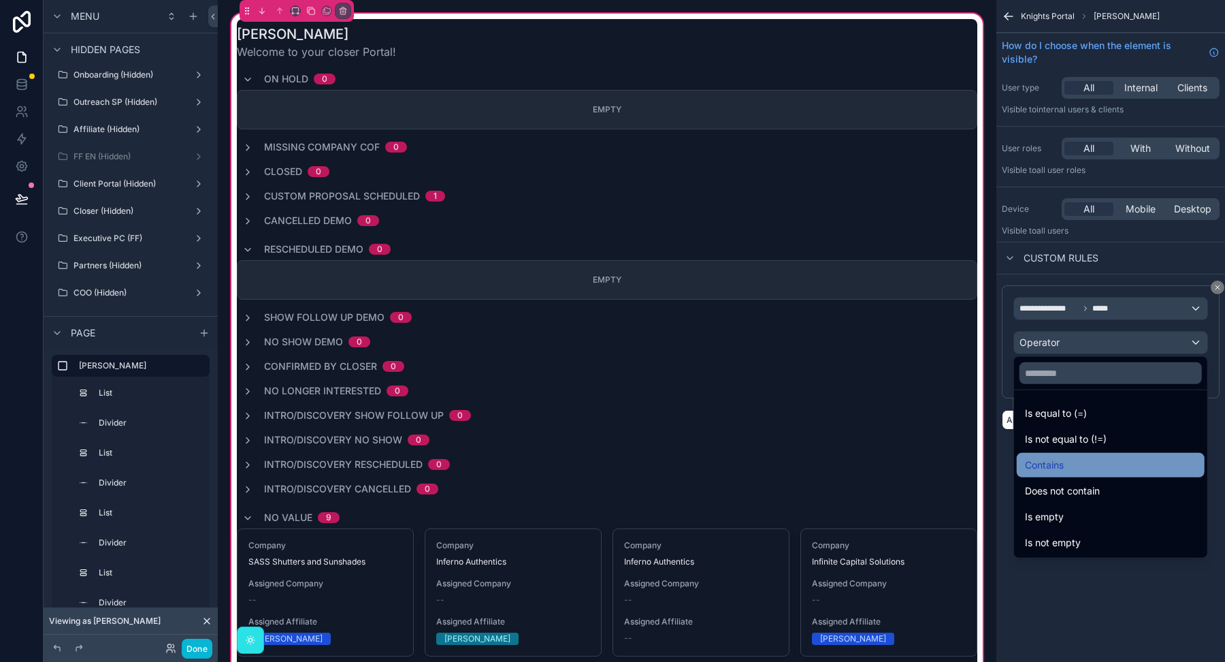
click at [1045, 459] on span "Contains" at bounding box center [1044, 465] width 39 height 16
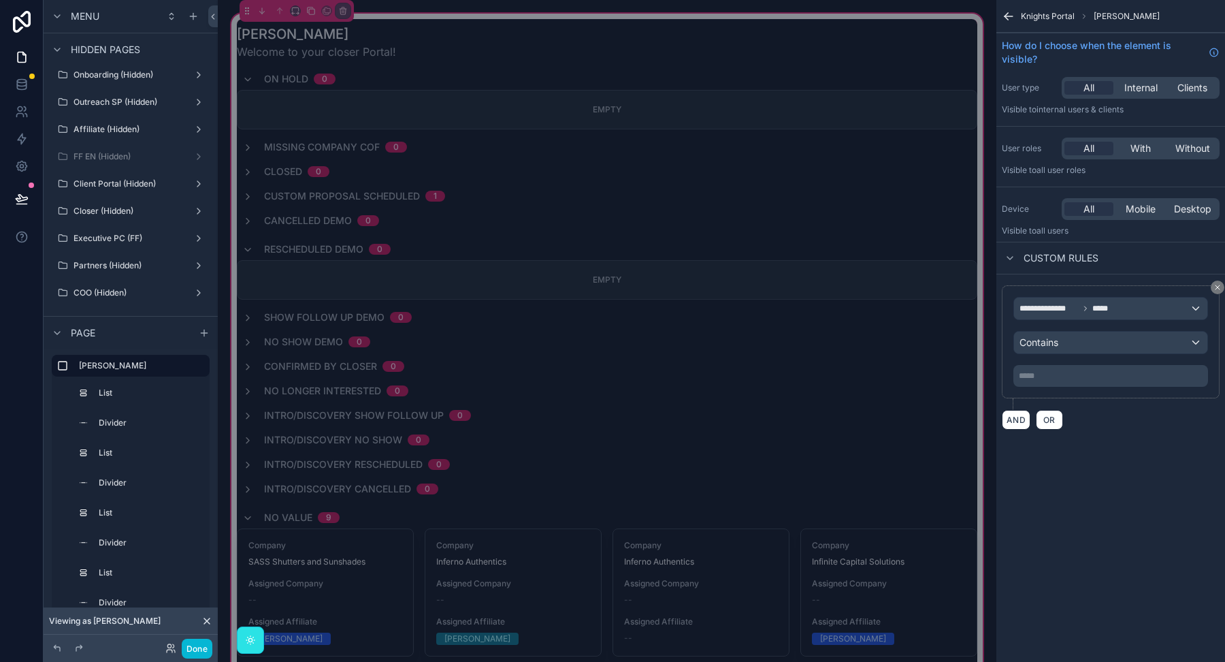
click at [1047, 374] on p "***** ﻿" at bounding box center [1112, 375] width 187 height 11
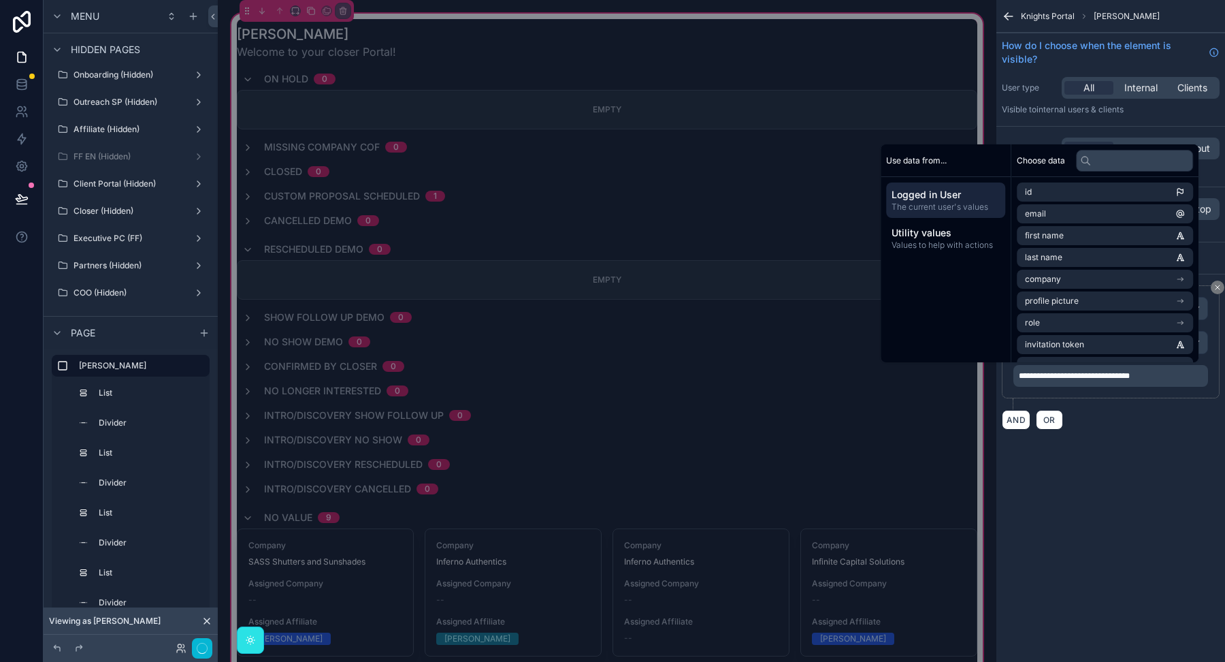
click at [1098, 468] on div "**********" at bounding box center [1111, 331] width 229 height 662
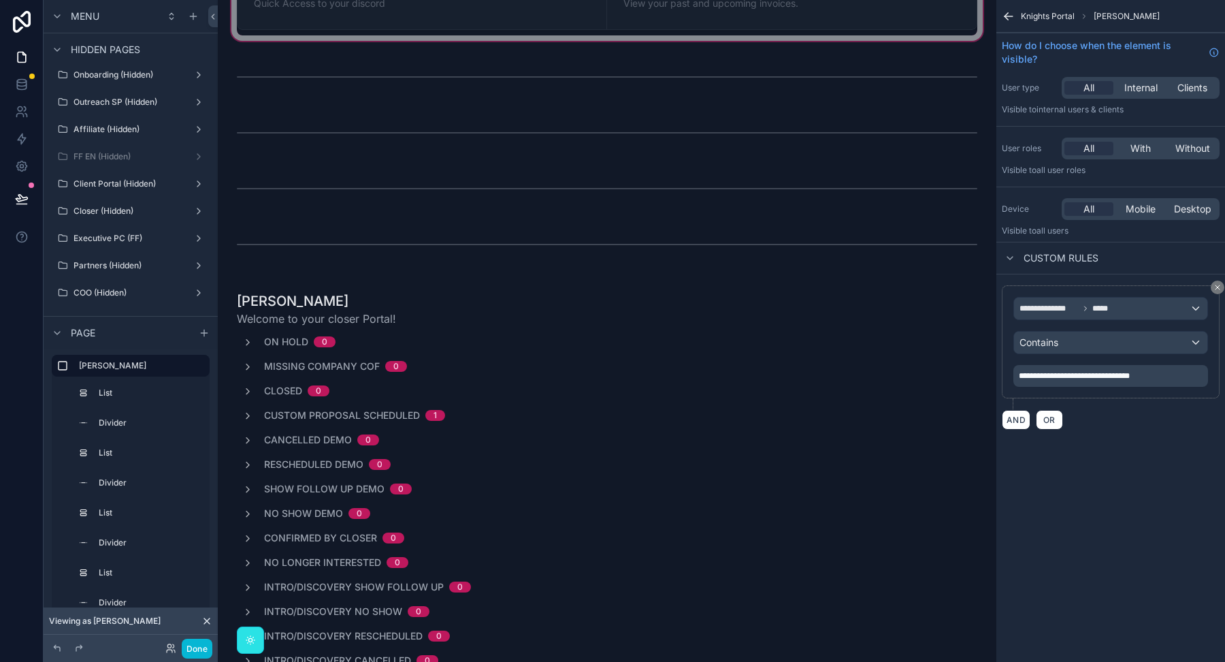
scroll to position [3485, 0]
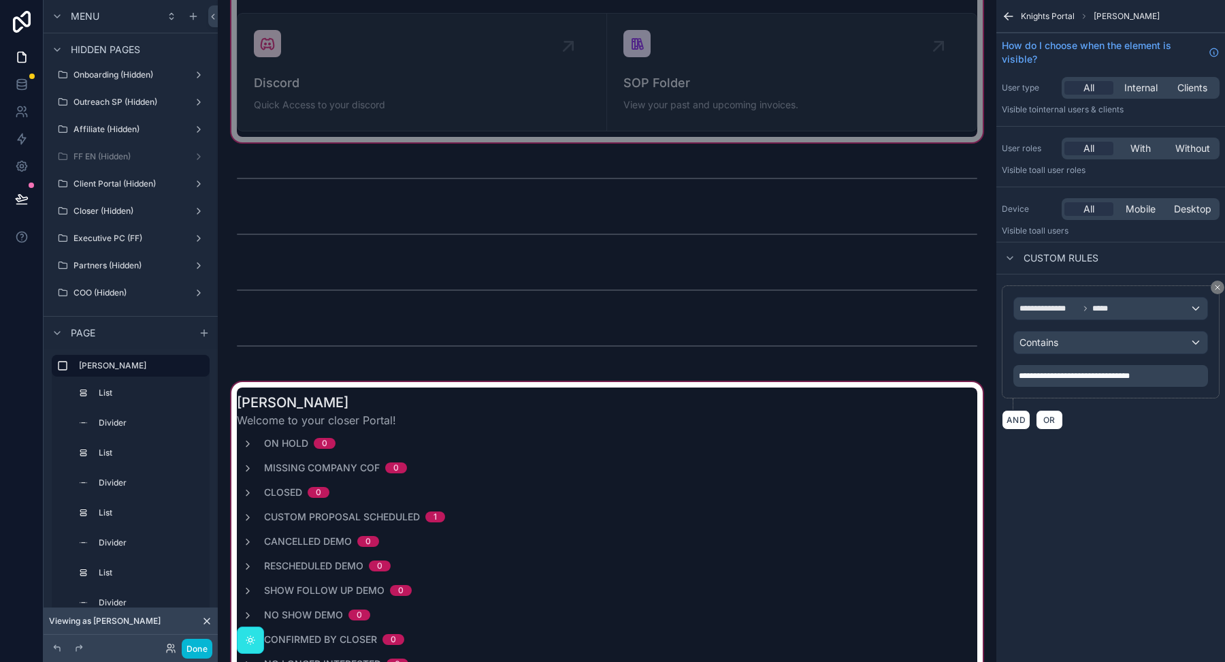
scroll to position [3412, 0]
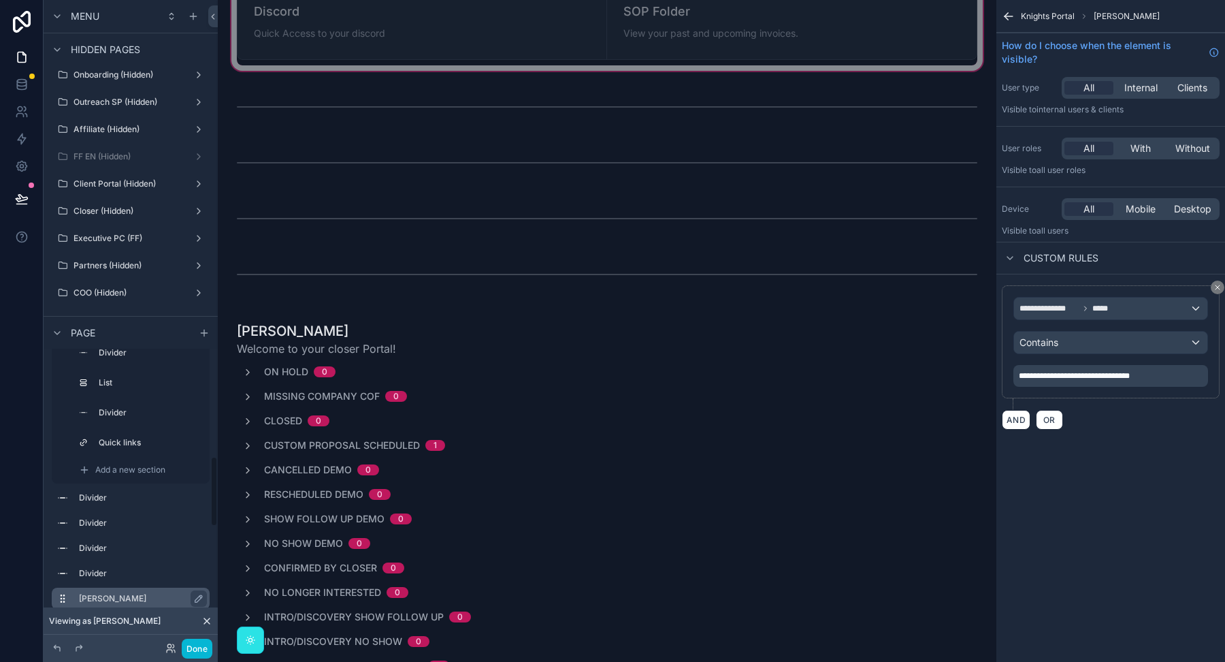
scroll to position [408, 0]
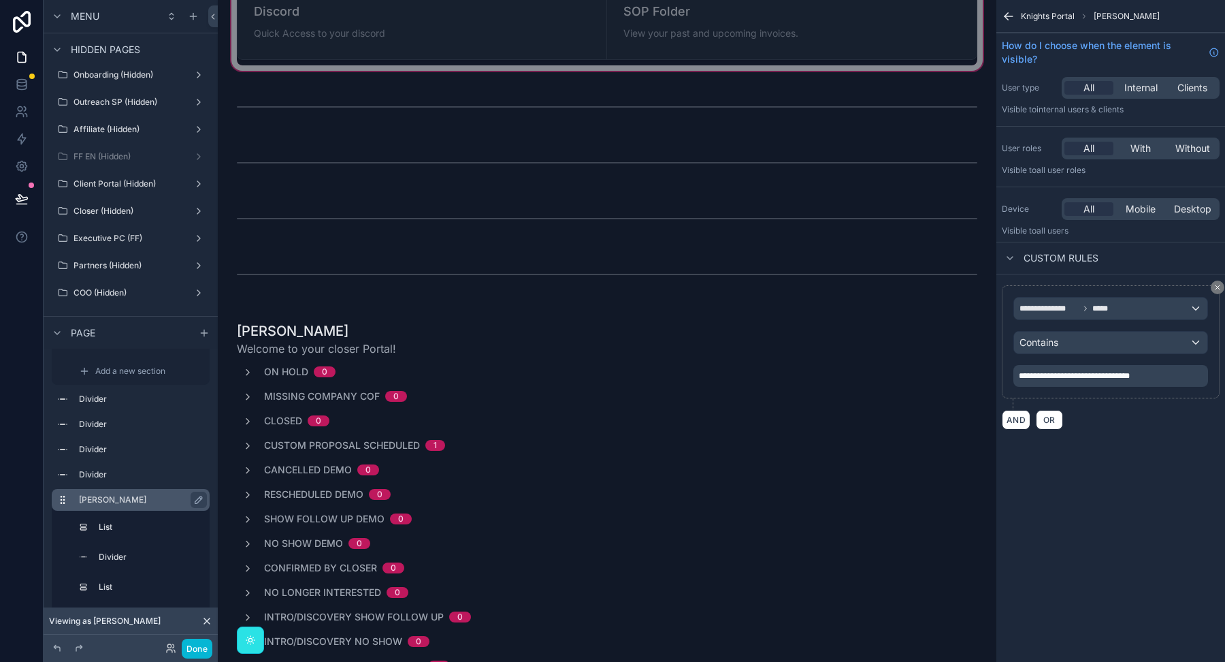
click at [90, 502] on label "[PERSON_NAME]" at bounding box center [139, 499] width 120 height 11
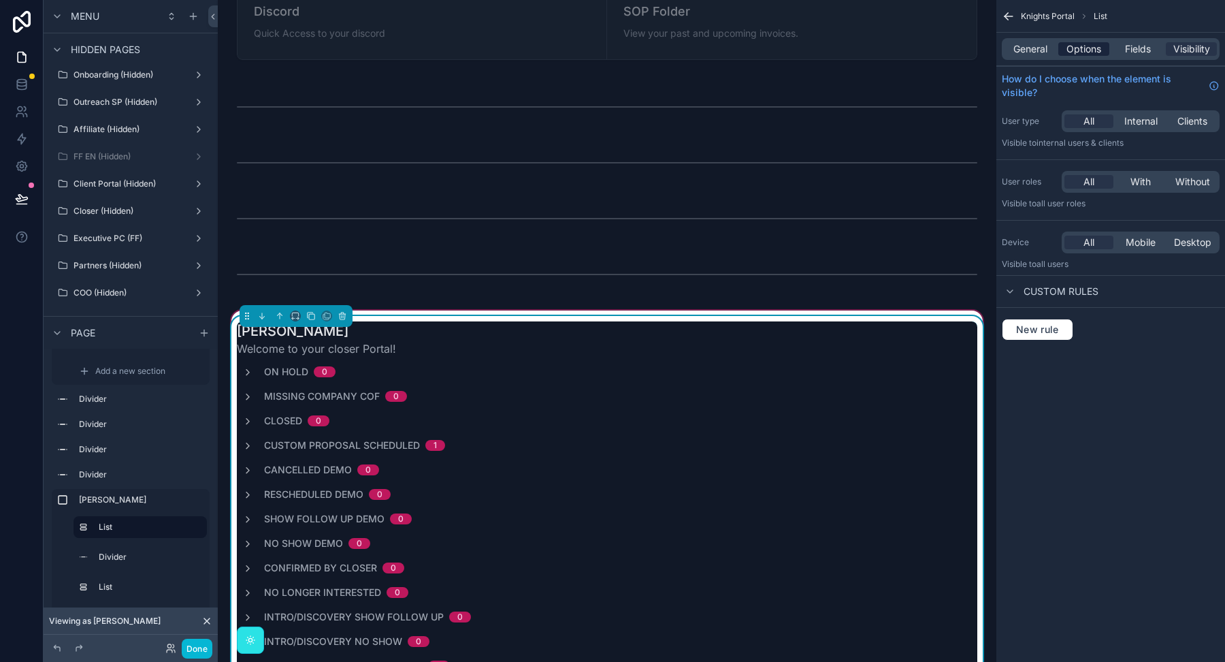
click at [1078, 48] on span "Options" at bounding box center [1084, 49] width 35 height 14
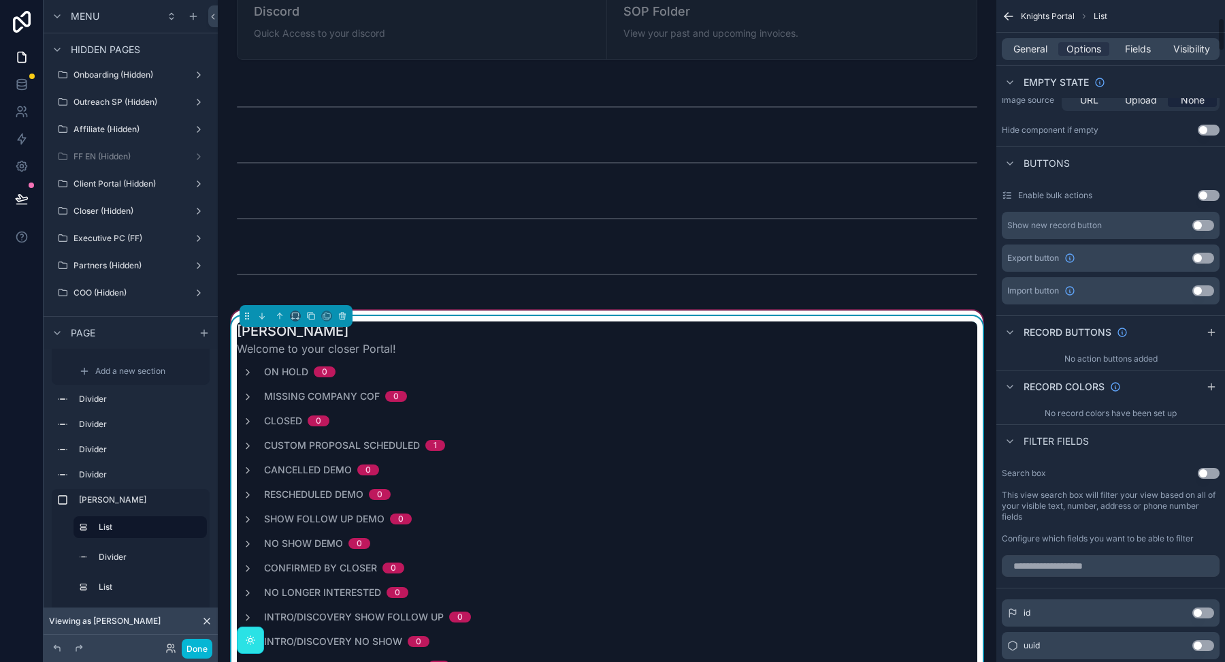
scroll to position [355, 0]
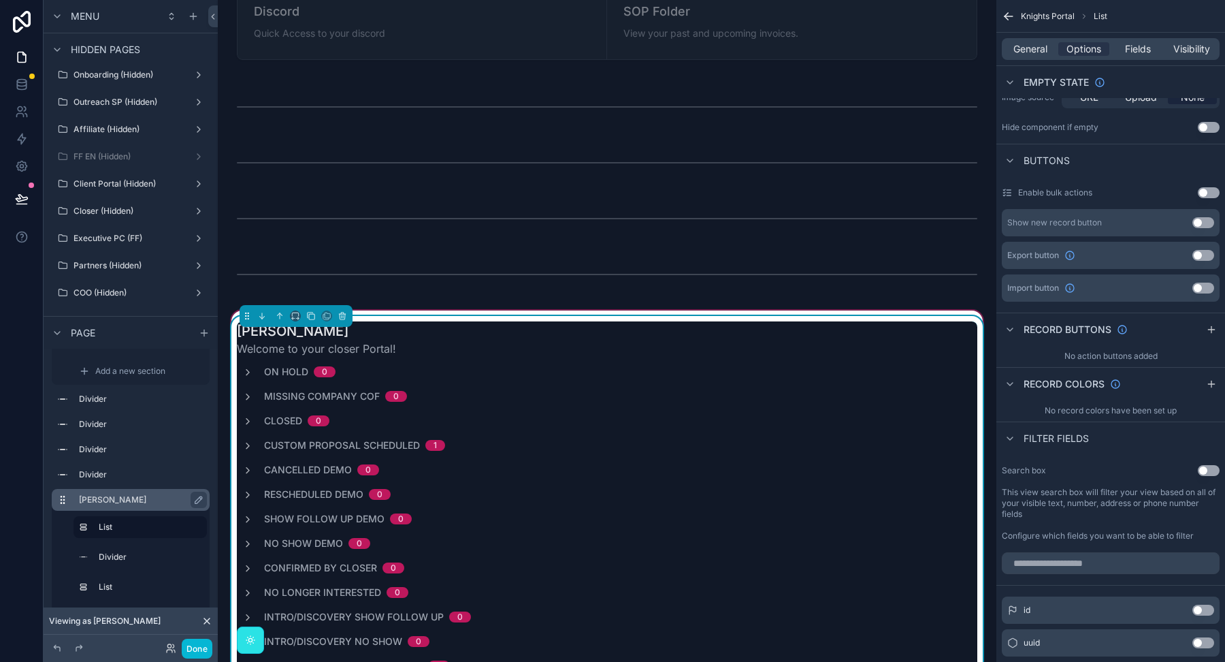
click at [107, 500] on label "[PERSON_NAME]" at bounding box center [139, 499] width 120 height 11
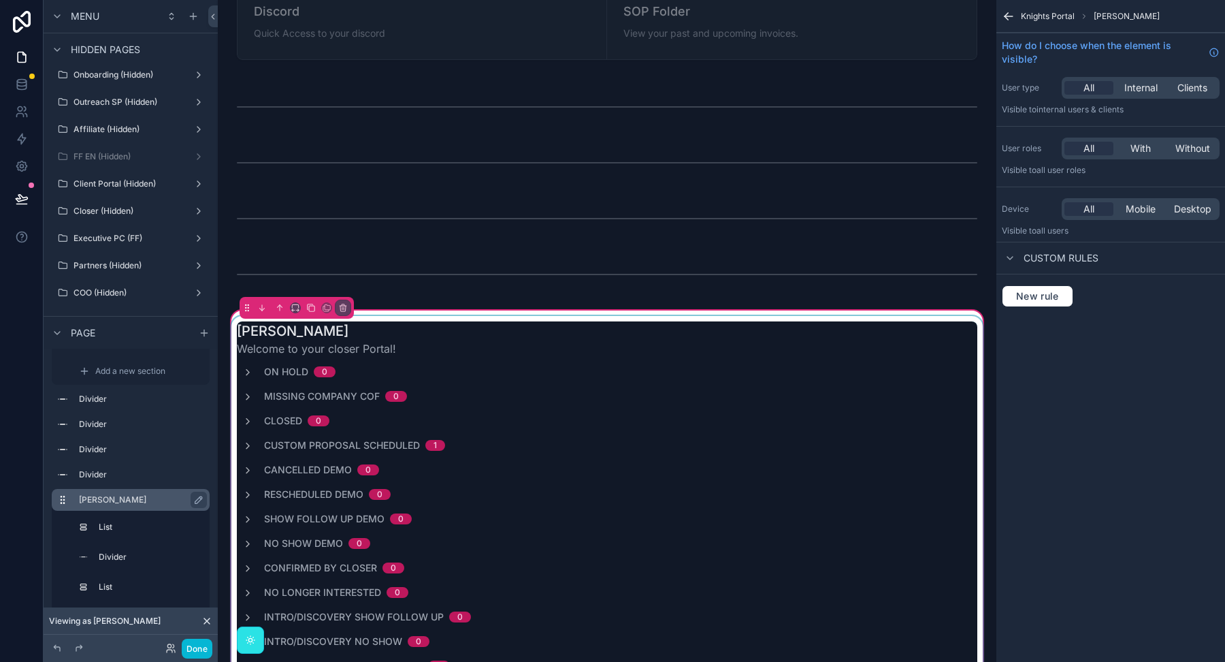
scroll to position [0, 0]
click at [1136, 146] on span "With" at bounding box center [1141, 149] width 20 height 14
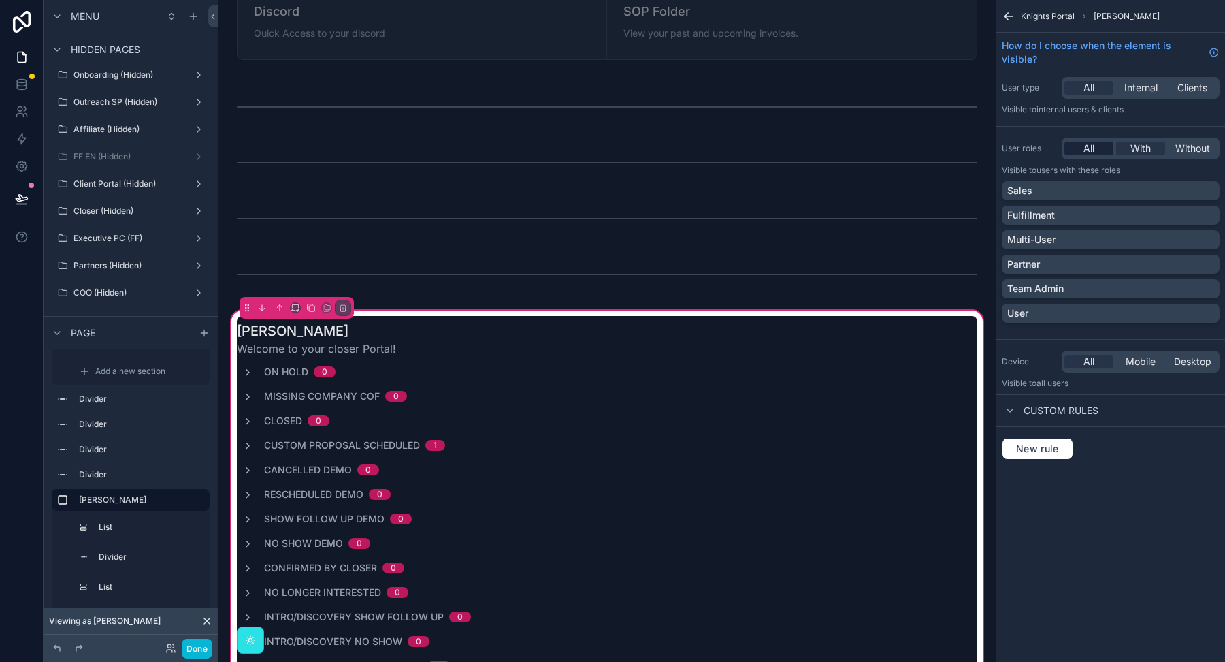
click at [1081, 152] on div "All" at bounding box center [1089, 149] width 49 height 14
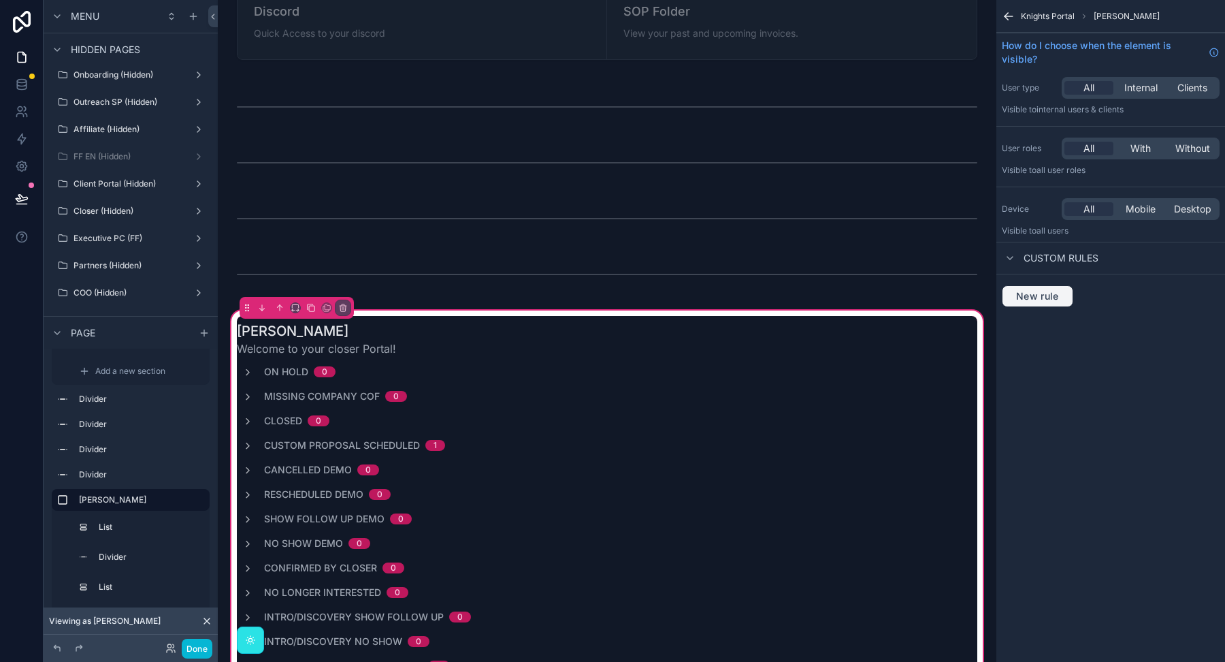
click at [1042, 295] on span "New rule" at bounding box center [1038, 296] width 54 height 12
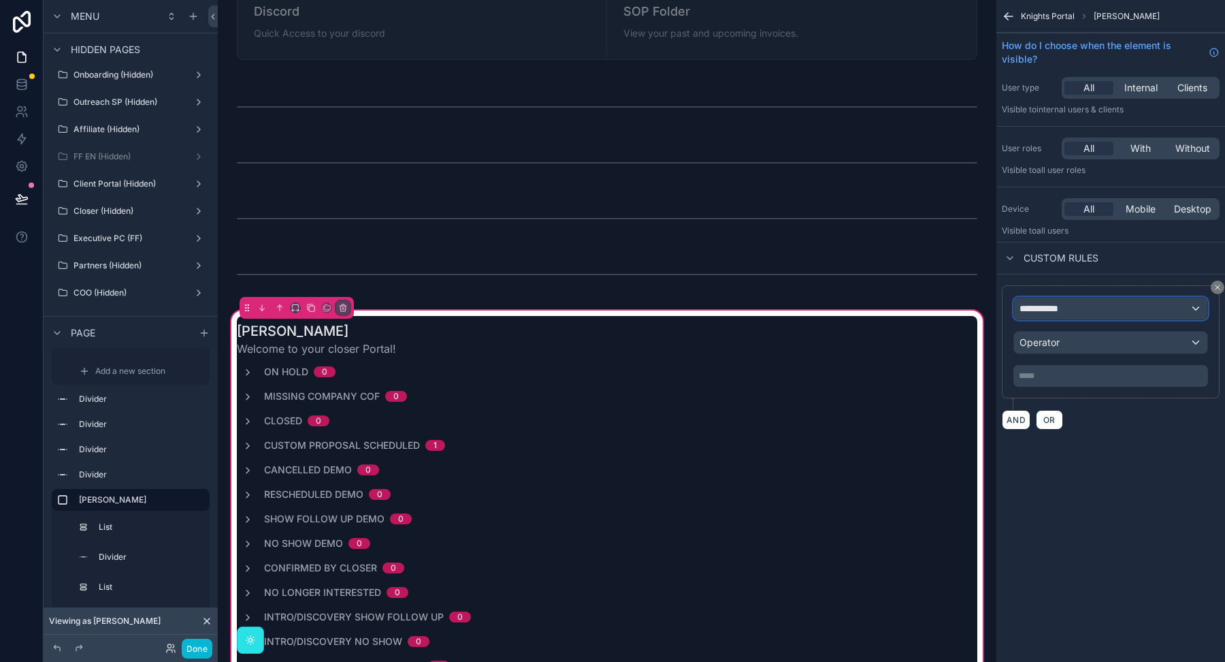
click at [1069, 308] on span "**********" at bounding box center [1045, 309] width 51 height 14
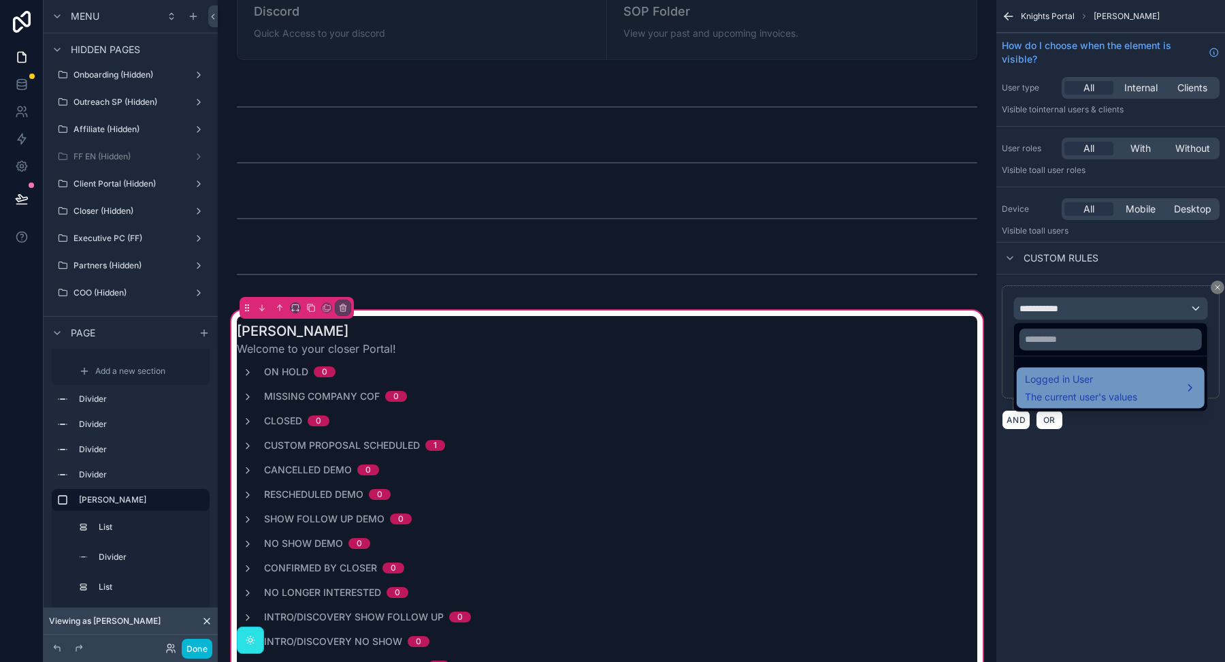
click at [1054, 382] on span "Logged in User" at bounding box center [1081, 379] width 112 height 16
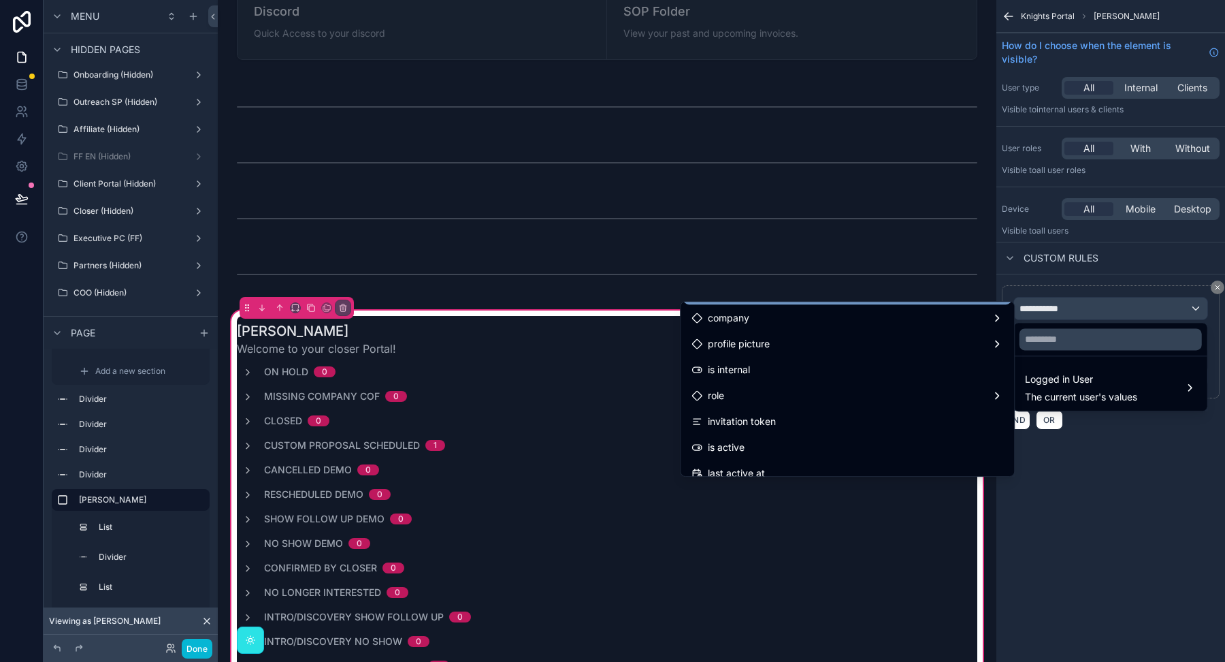
scroll to position [106, 0]
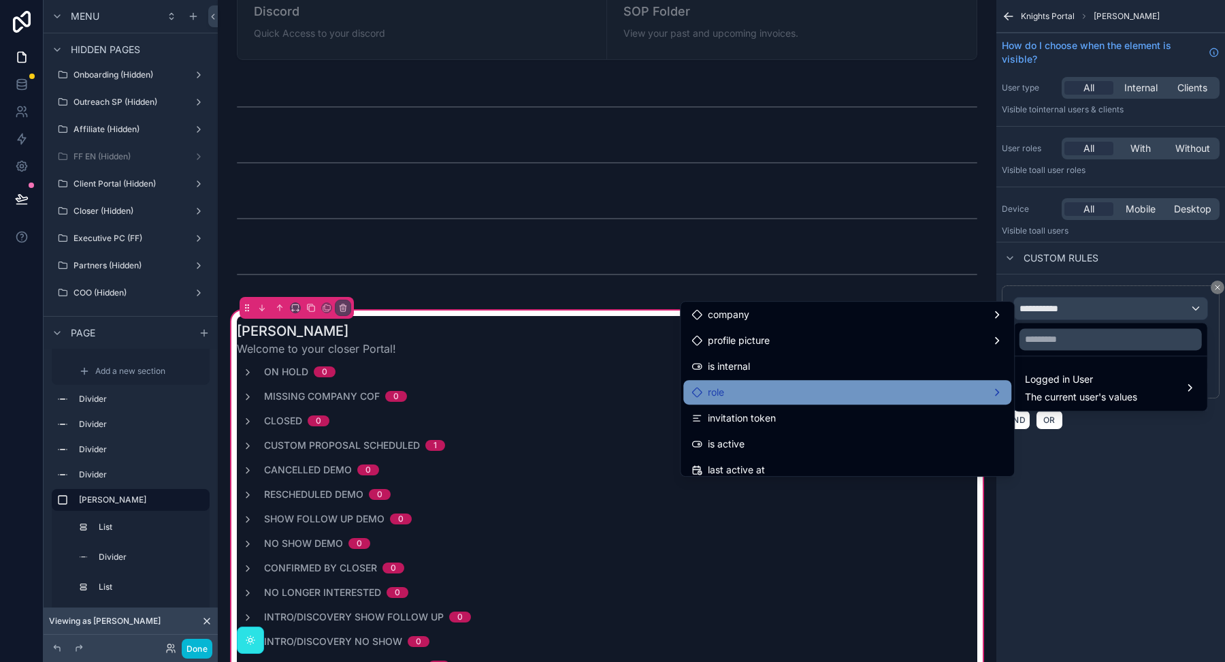
click at [837, 397] on div "role" at bounding box center [848, 392] width 312 height 16
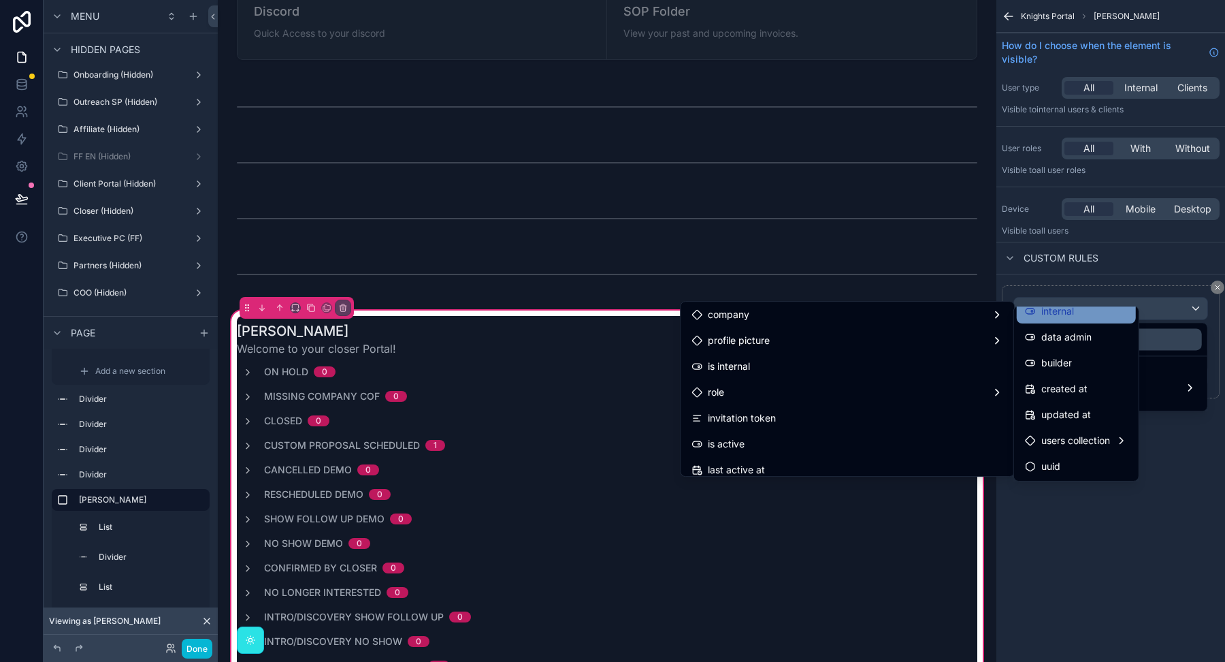
scroll to position [0, 0]
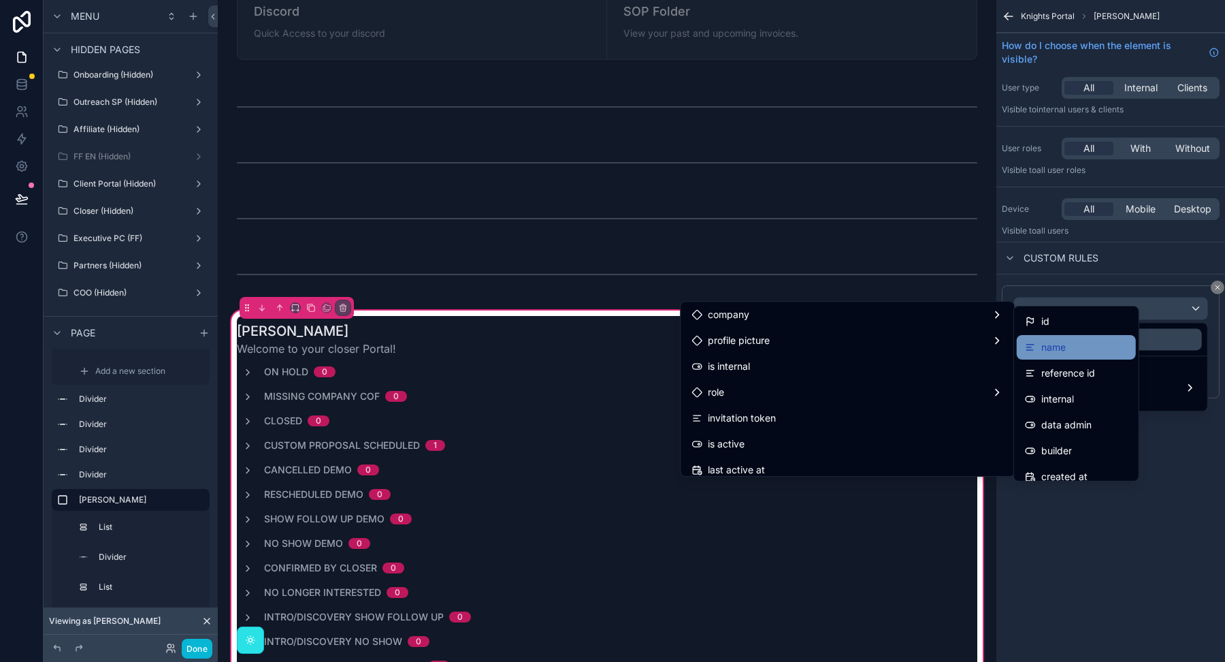
click at [1050, 354] on span "name" at bounding box center [1053, 347] width 25 height 16
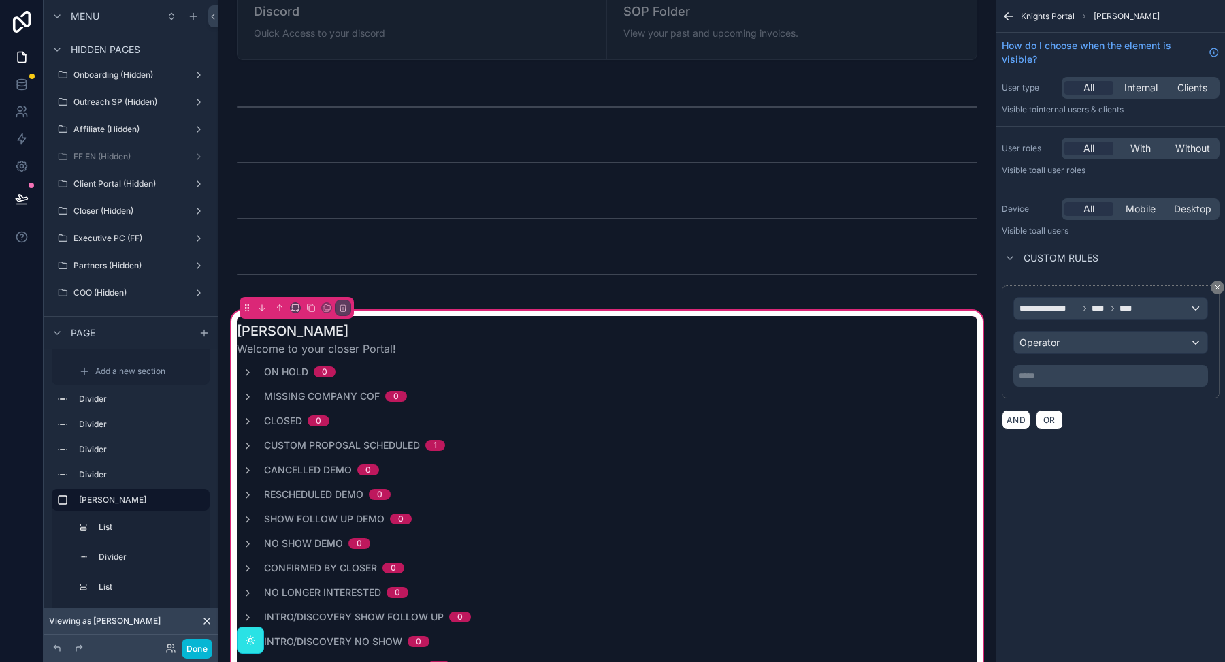
click at [1045, 376] on p "***** ﻿" at bounding box center [1112, 375] width 187 height 11
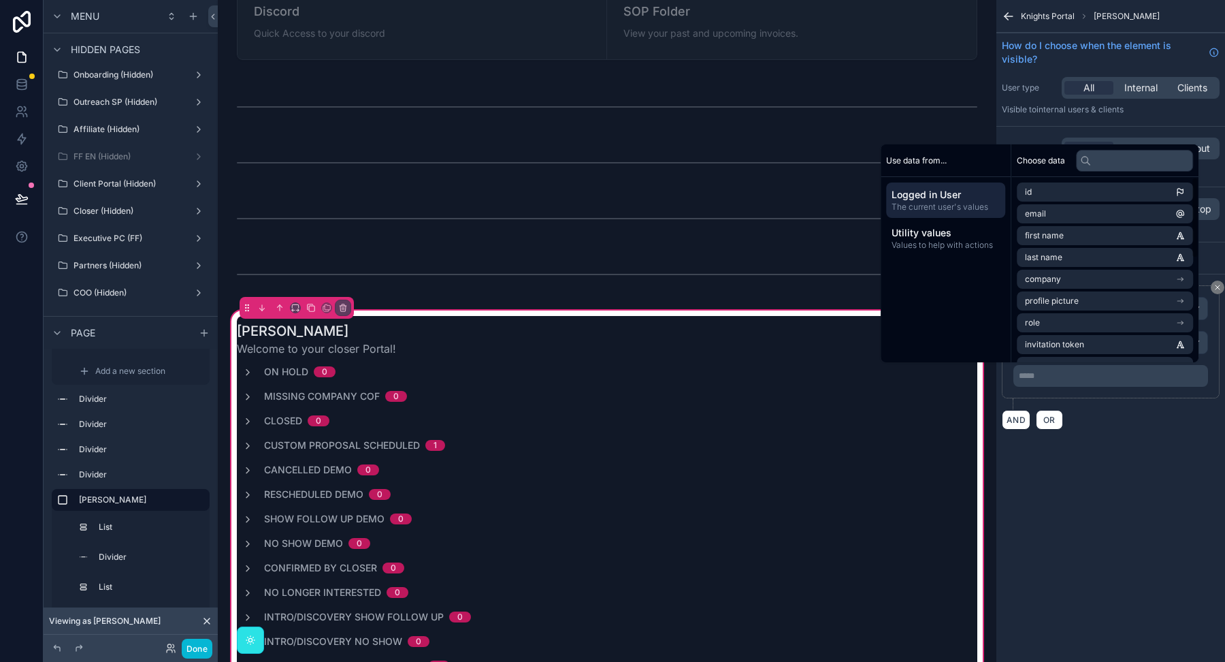
click at [1158, 402] on div "**********" at bounding box center [1111, 347] width 218 height 124
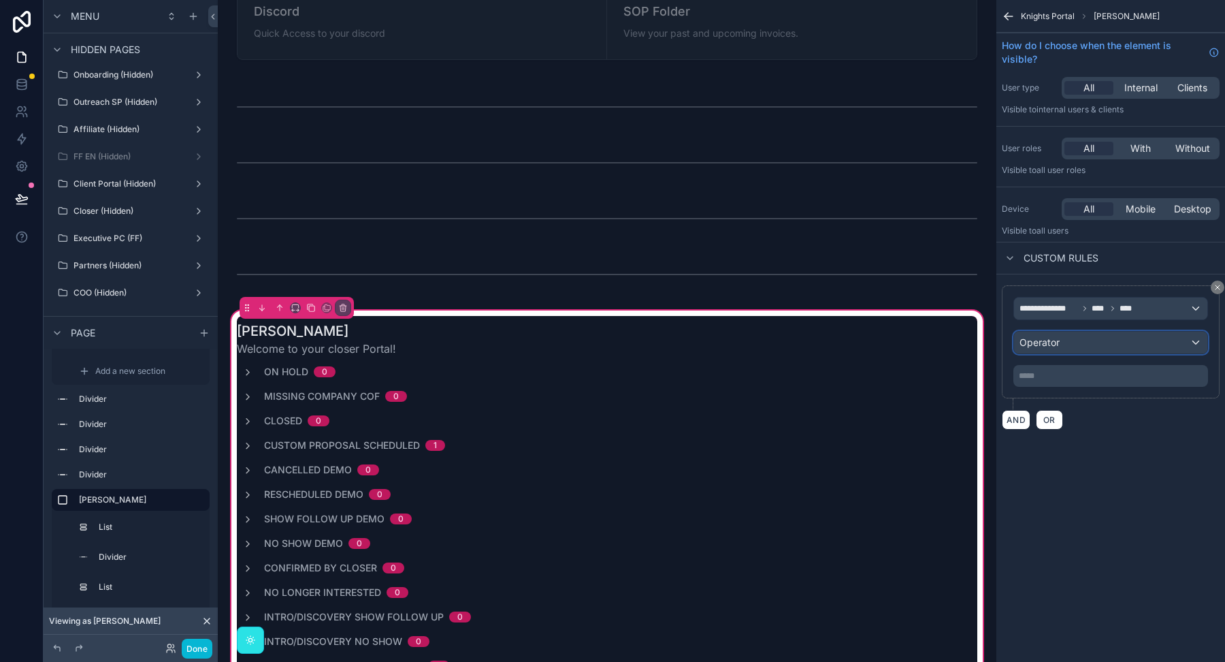
click at [1128, 346] on div "Operator" at bounding box center [1110, 343] width 193 height 22
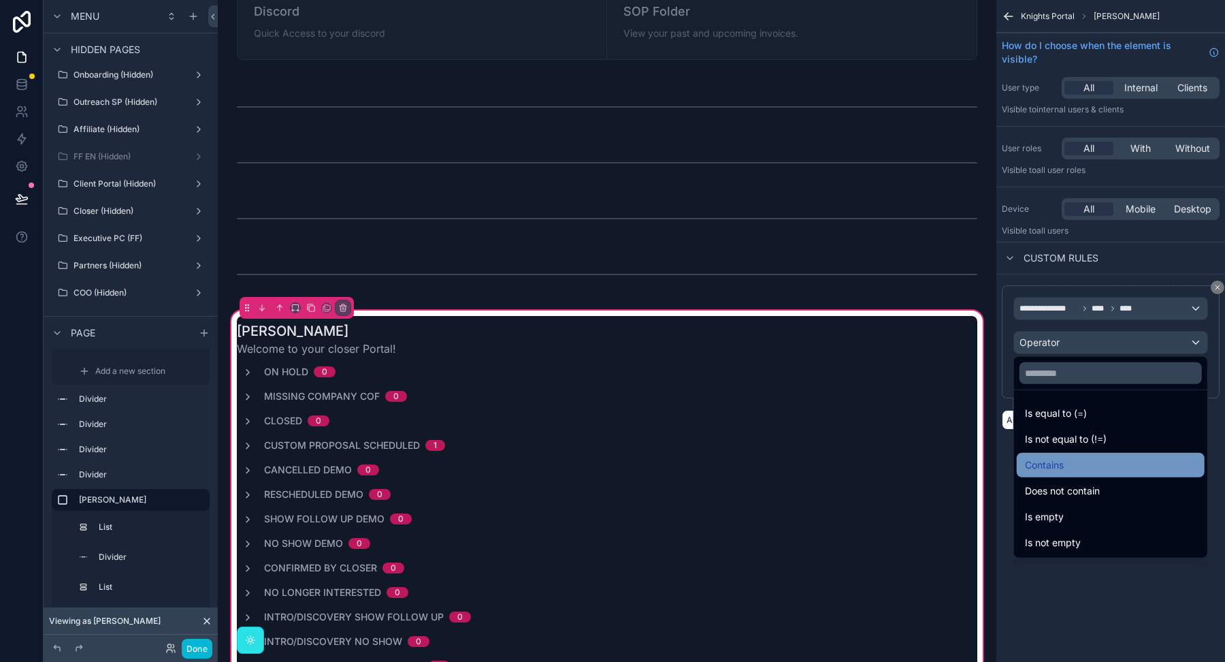
click at [1061, 466] on span "Contains" at bounding box center [1044, 465] width 39 height 16
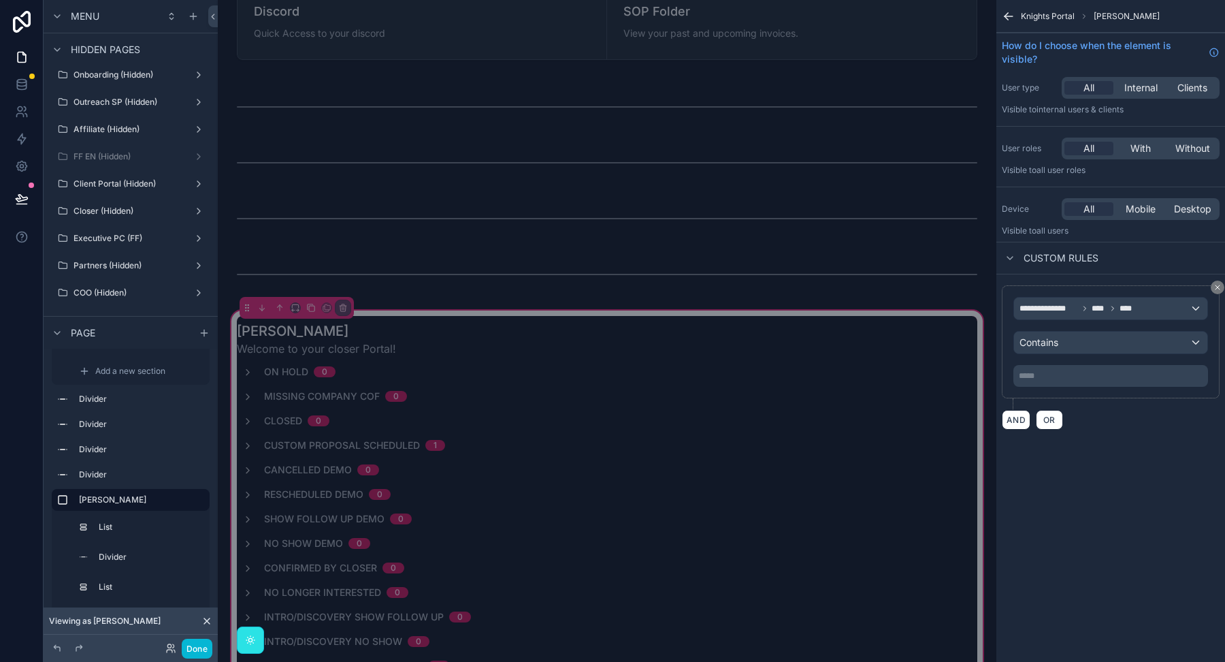
click at [1050, 374] on p "***** ﻿" at bounding box center [1112, 375] width 187 height 11
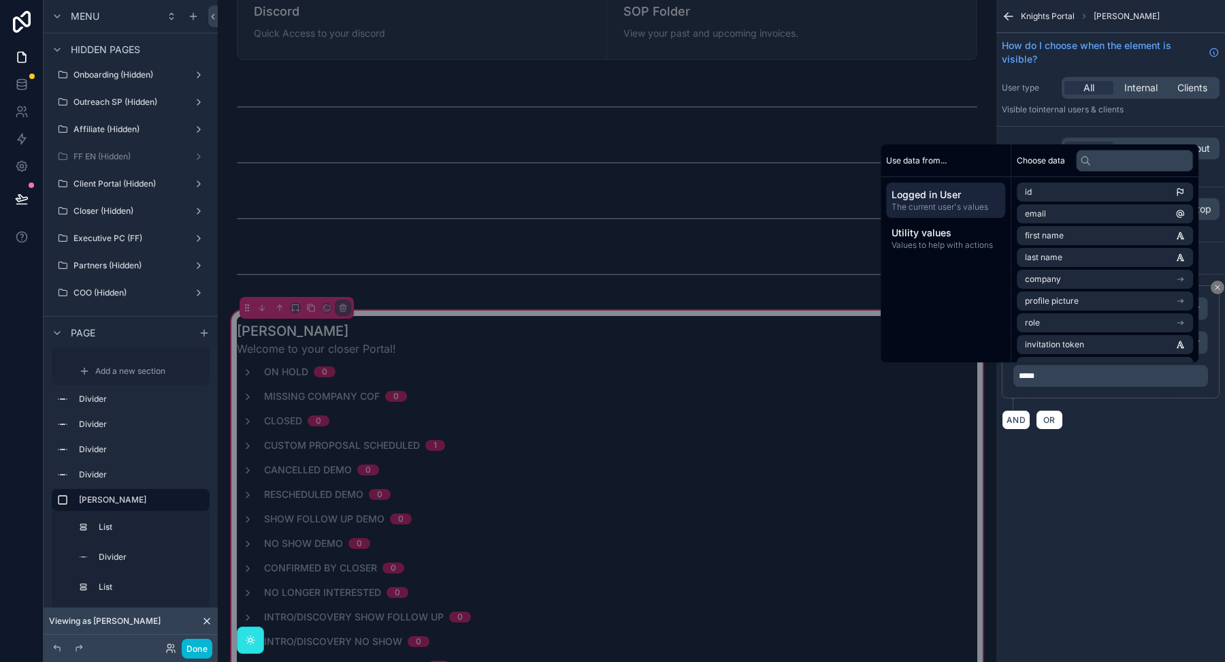
click at [1161, 488] on div "**********" at bounding box center [1111, 331] width 229 height 662
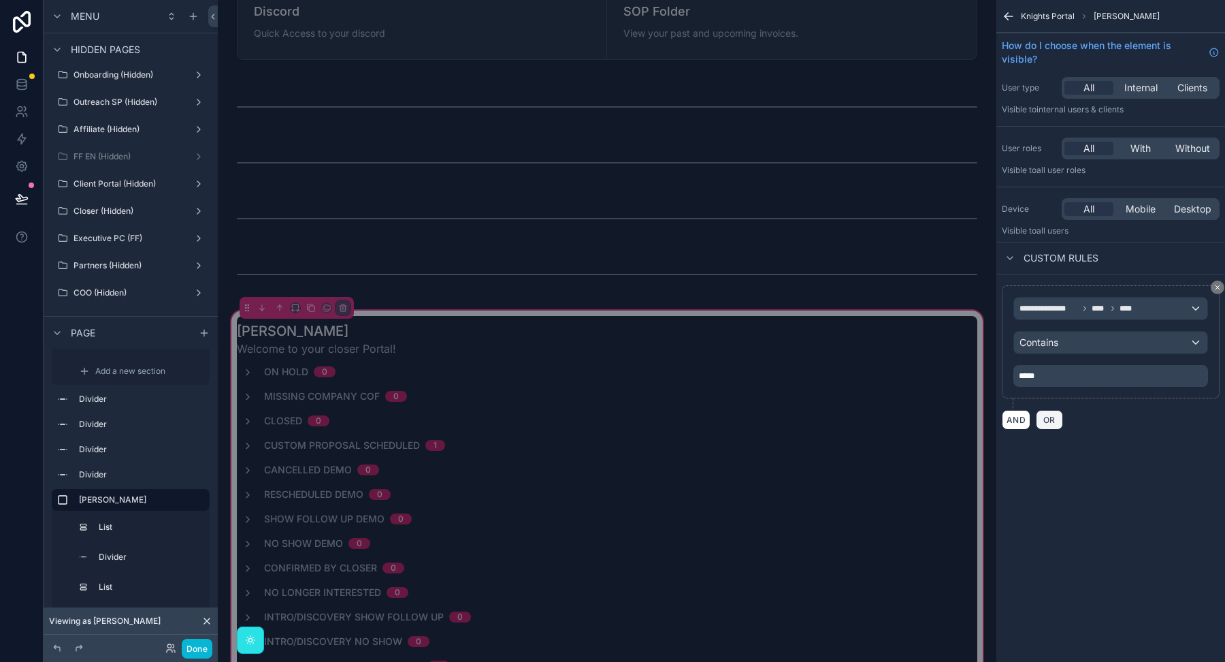
click at [1045, 417] on span "OR" at bounding box center [1050, 420] width 18 height 10
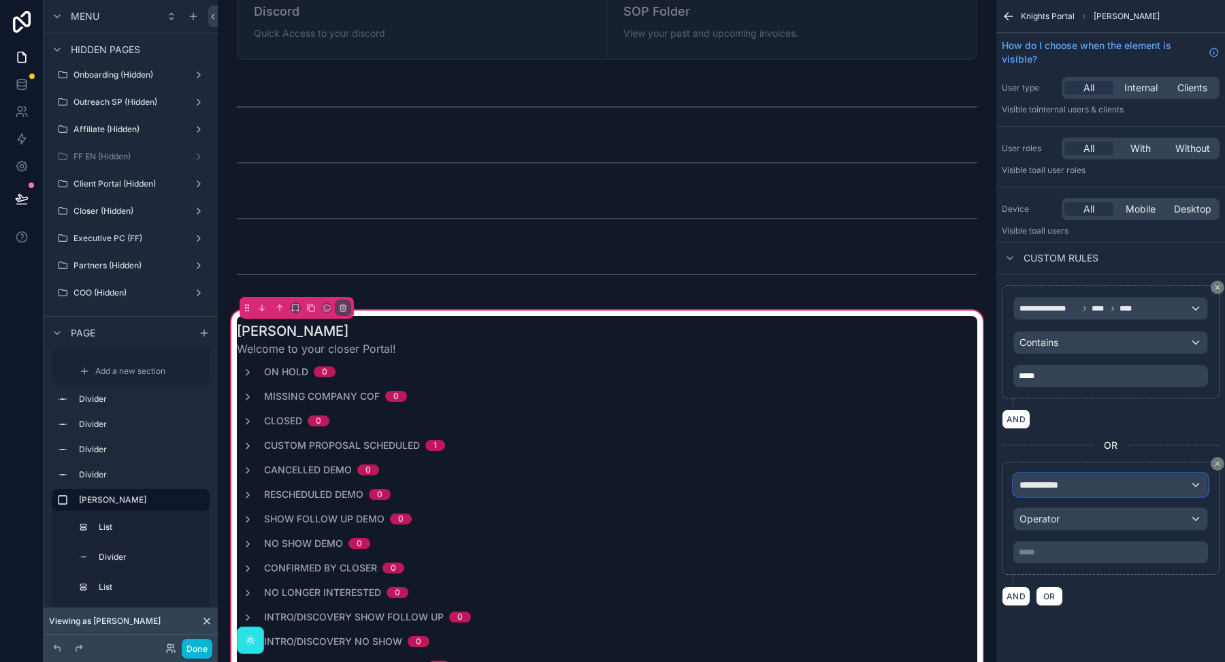
click at [1043, 481] on span "**********" at bounding box center [1045, 485] width 51 height 14
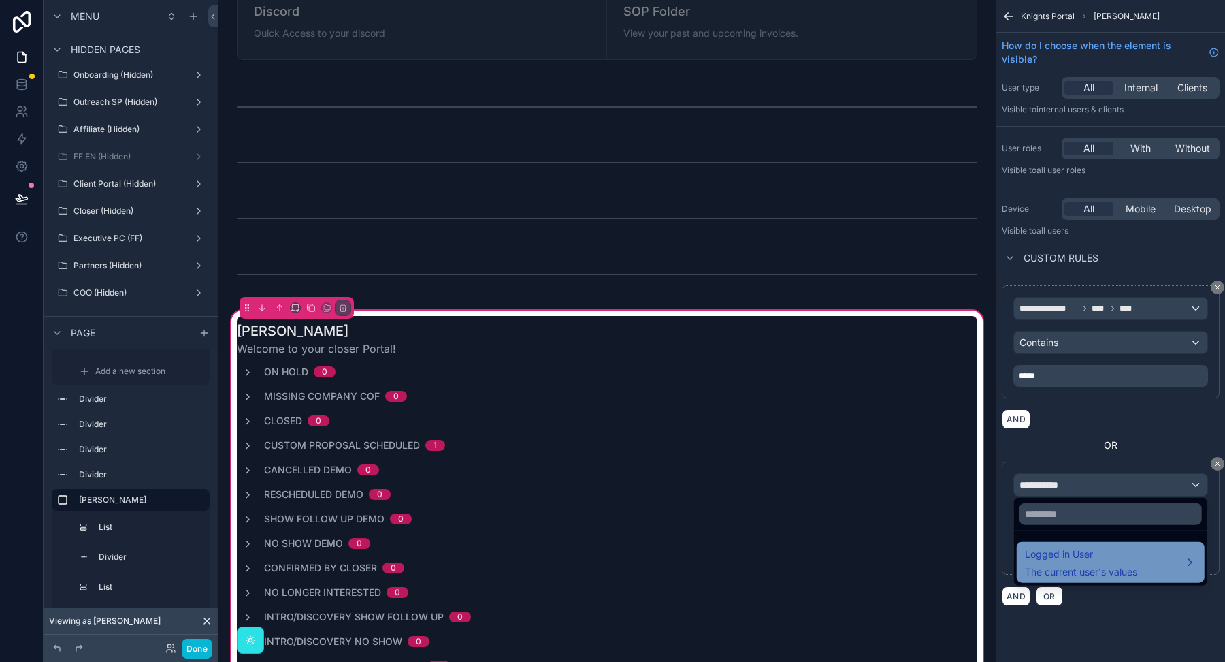
click at [1041, 560] on span "Logged in User" at bounding box center [1081, 554] width 112 height 16
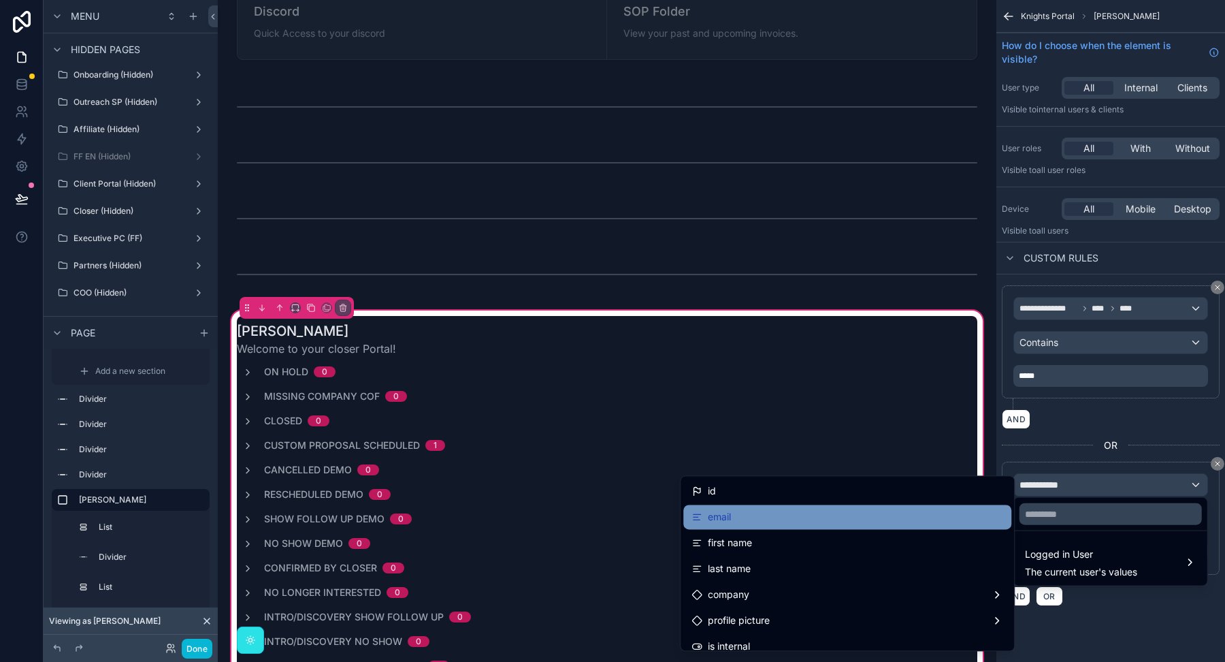
click at [931, 515] on div "email" at bounding box center [848, 516] width 312 height 16
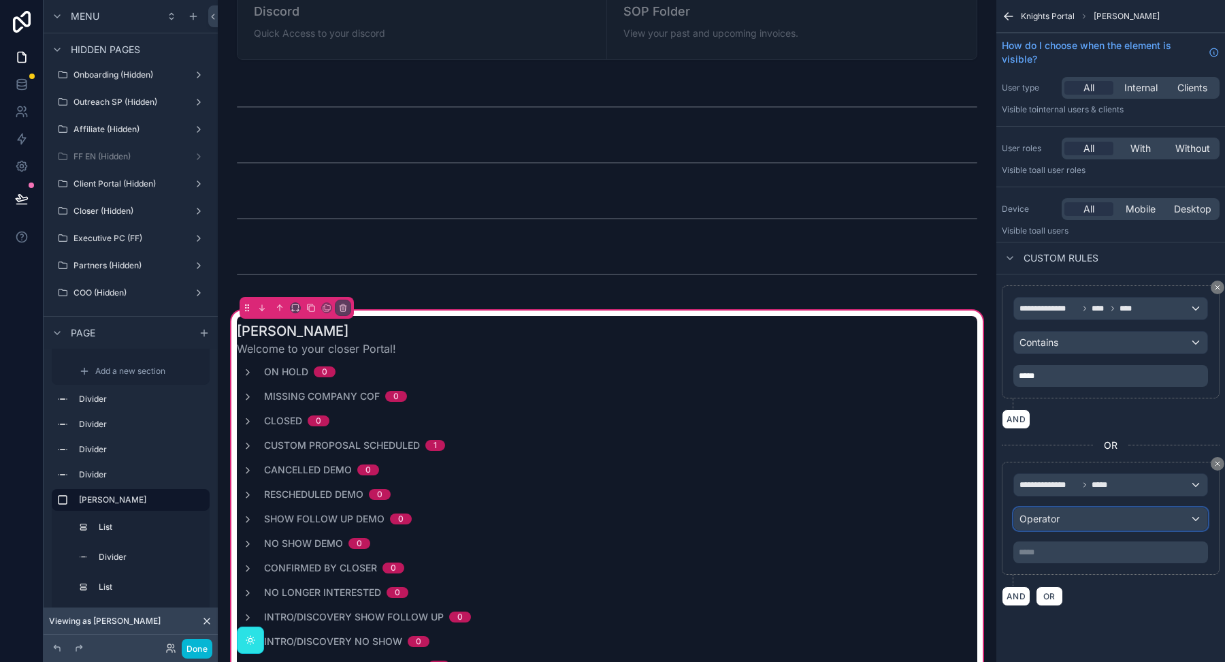
click at [1050, 521] on span "Operator" at bounding box center [1040, 519] width 40 height 14
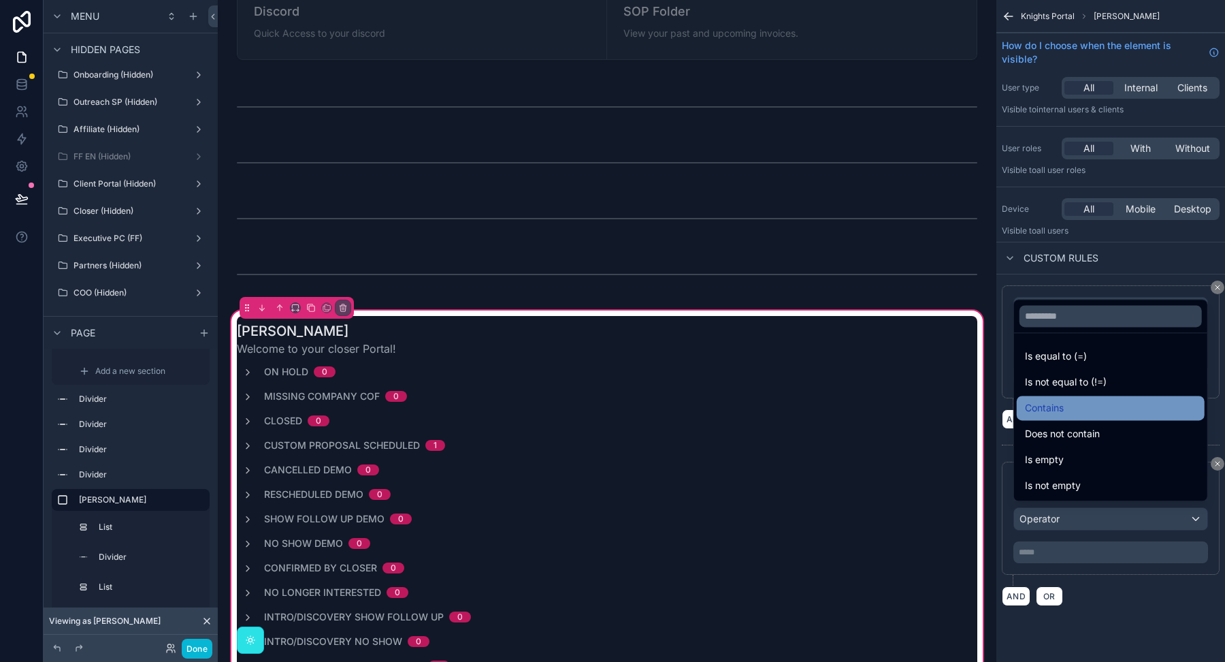
click at [1063, 413] on span "Contains" at bounding box center [1044, 408] width 39 height 16
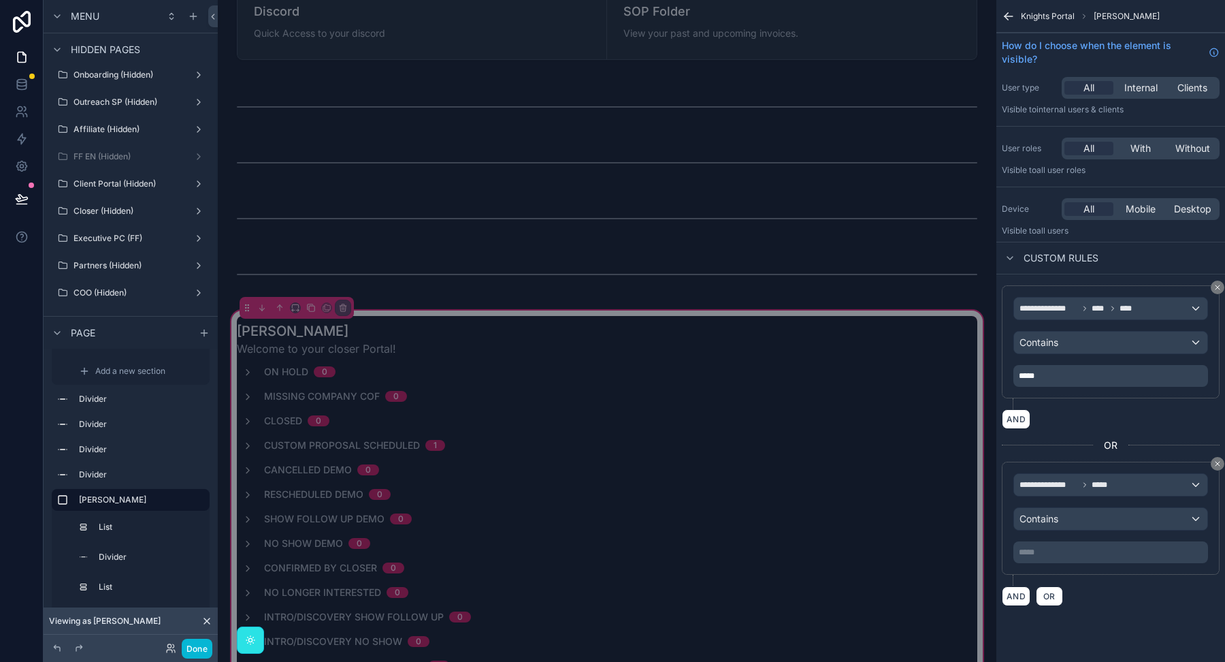
click at [1041, 552] on p "***** ﻿" at bounding box center [1112, 552] width 187 height 11
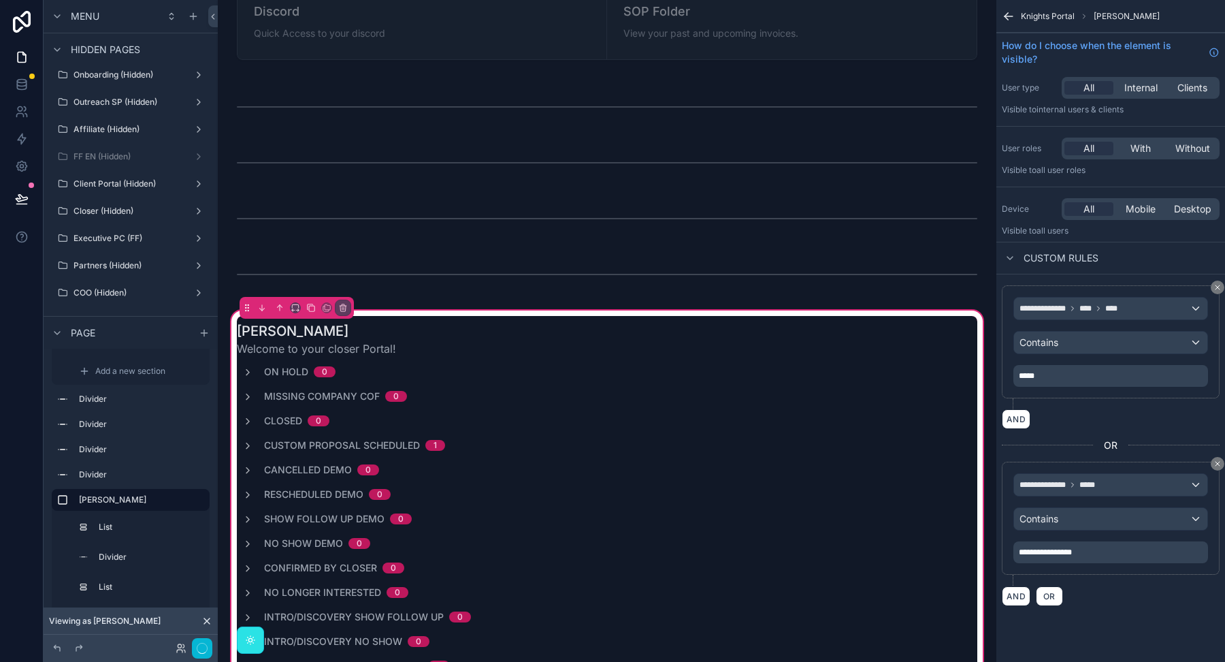
click at [1128, 607] on div "**********" at bounding box center [1111, 445] width 229 height 342
click at [171, 648] on icon at bounding box center [170, 648] width 11 height 11
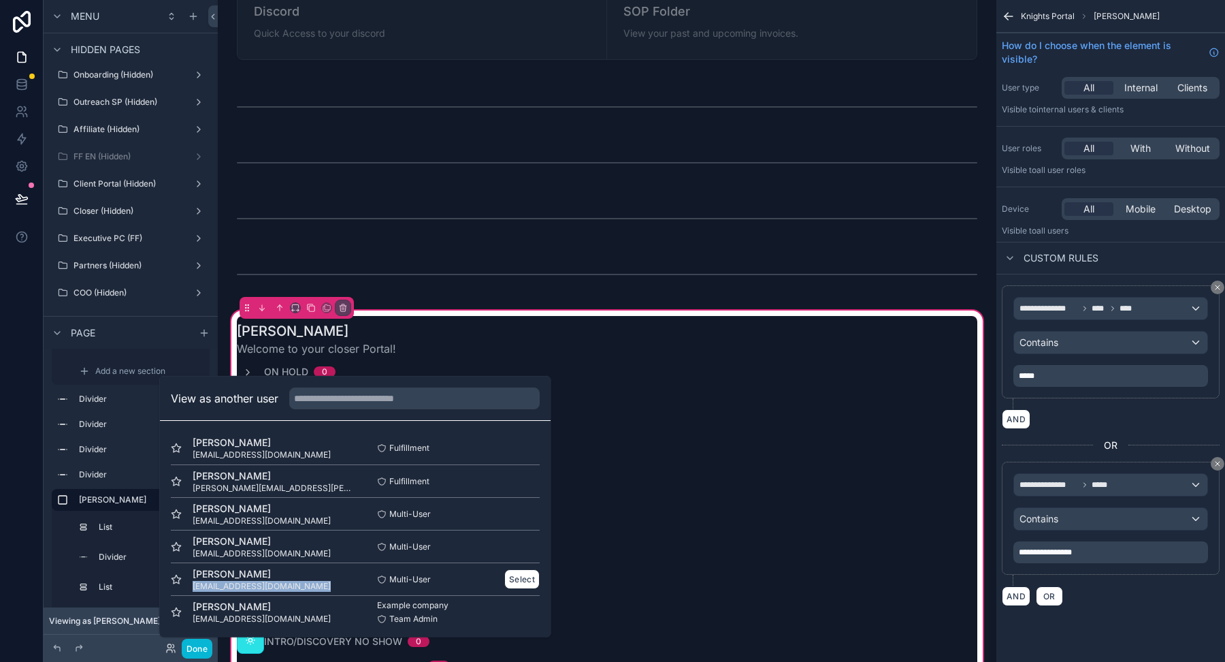
drag, startPoint x: 319, startPoint y: 585, endPoint x: 187, endPoint y: 585, distance: 131.4
click at [187, 585] on div "Zach Harris harrisdemolition@outlook.com" at bounding box center [263, 578] width 184 height 25
copy span "[EMAIL_ADDRESS][DOMAIN_NAME]"
click at [1060, 550] on span "**********" at bounding box center [1045, 552] width 53 height 8
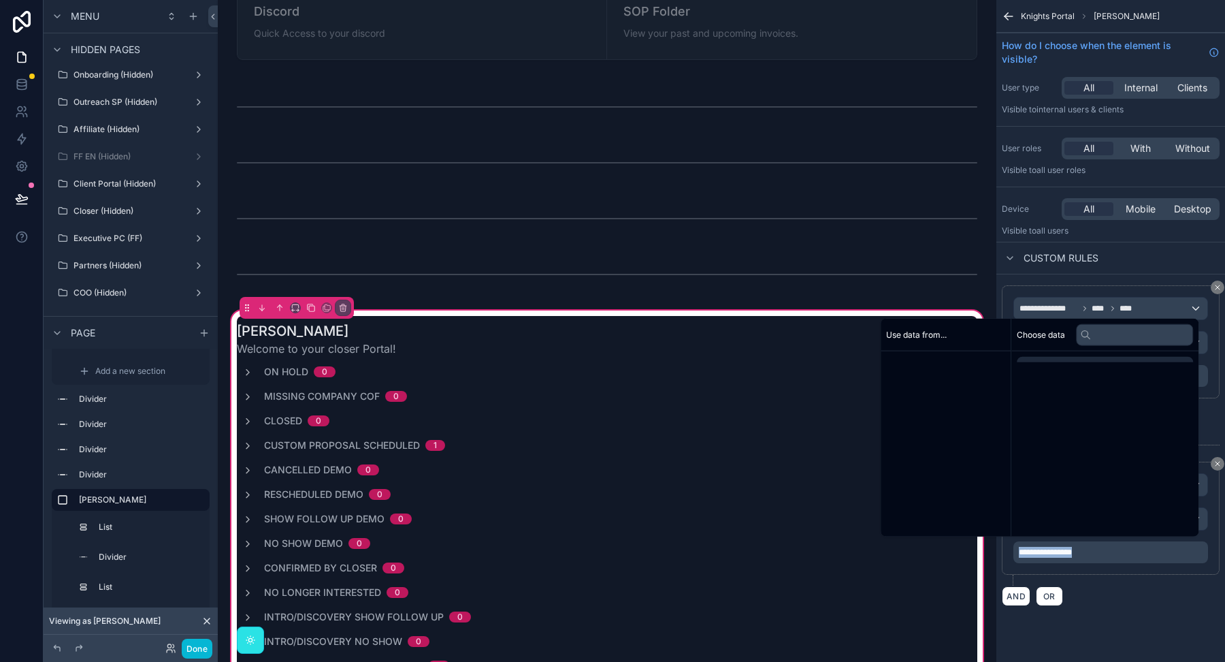
click at [1060, 550] on span "**********" at bounding box center [1045, 552] width 53 height 8
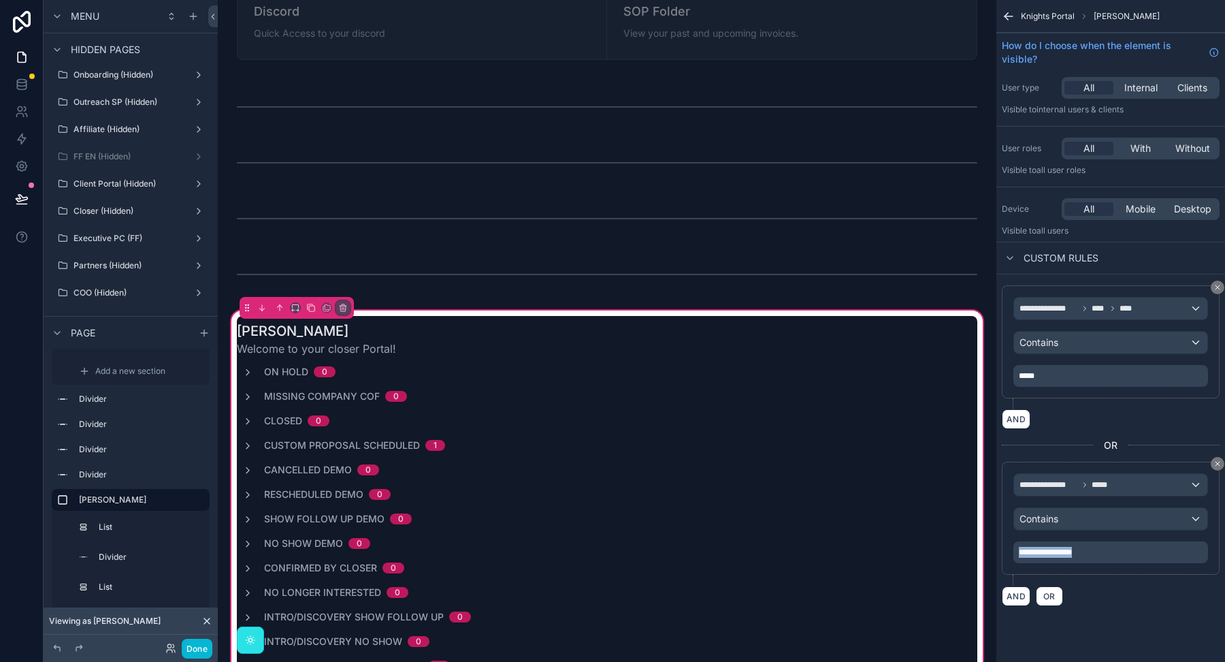
click at [1060, 550] on span "**********" at bounding box center [1045, 552] width 53 height 8
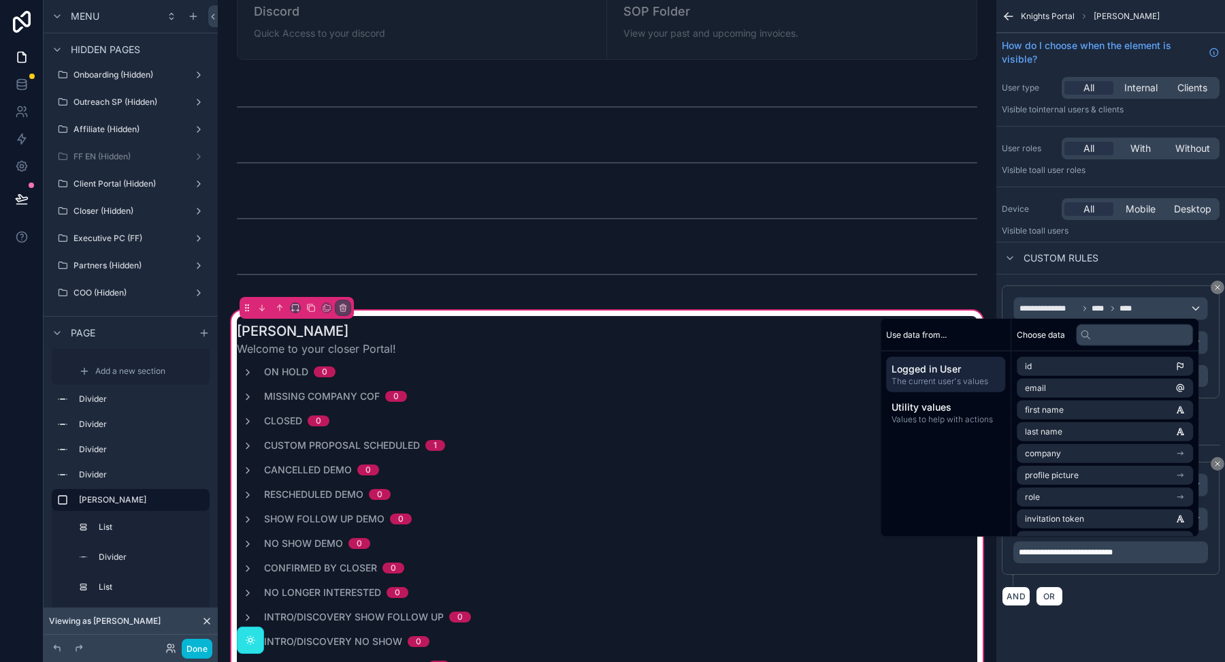
click at [1159, 614] on div "**********" at bounding box center [1111, 319] width 229 height 638
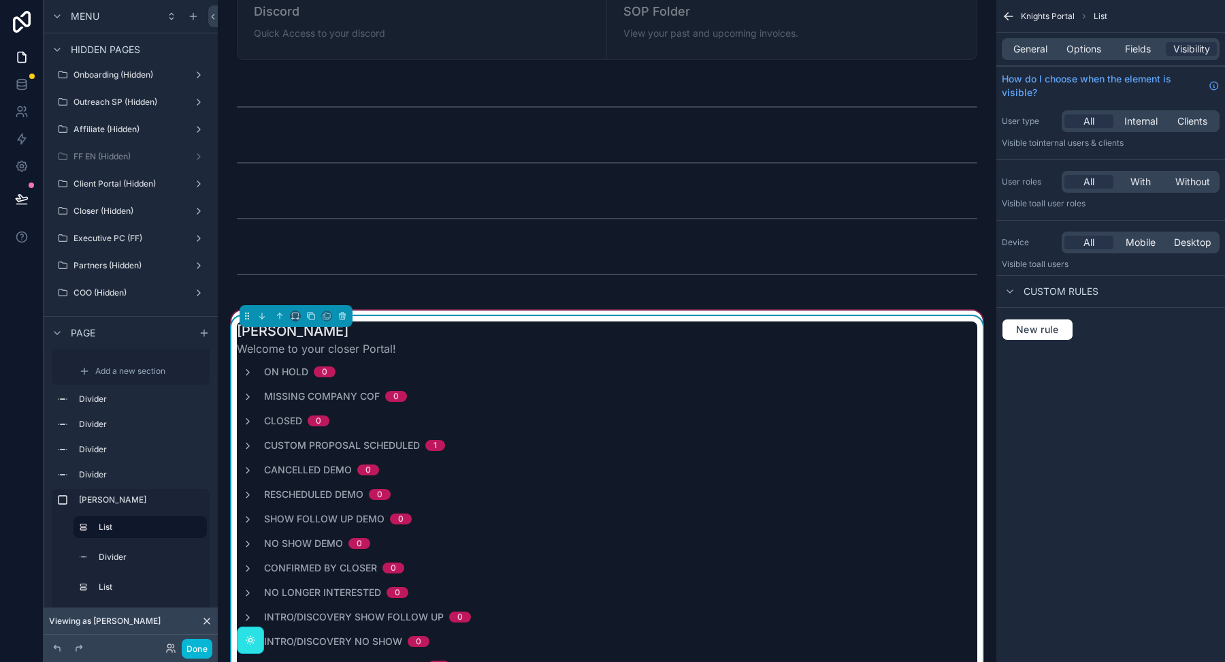
click at [820, 365] on div "ON HOLD 0" at bounding box center [607, 372] width 741 height 14
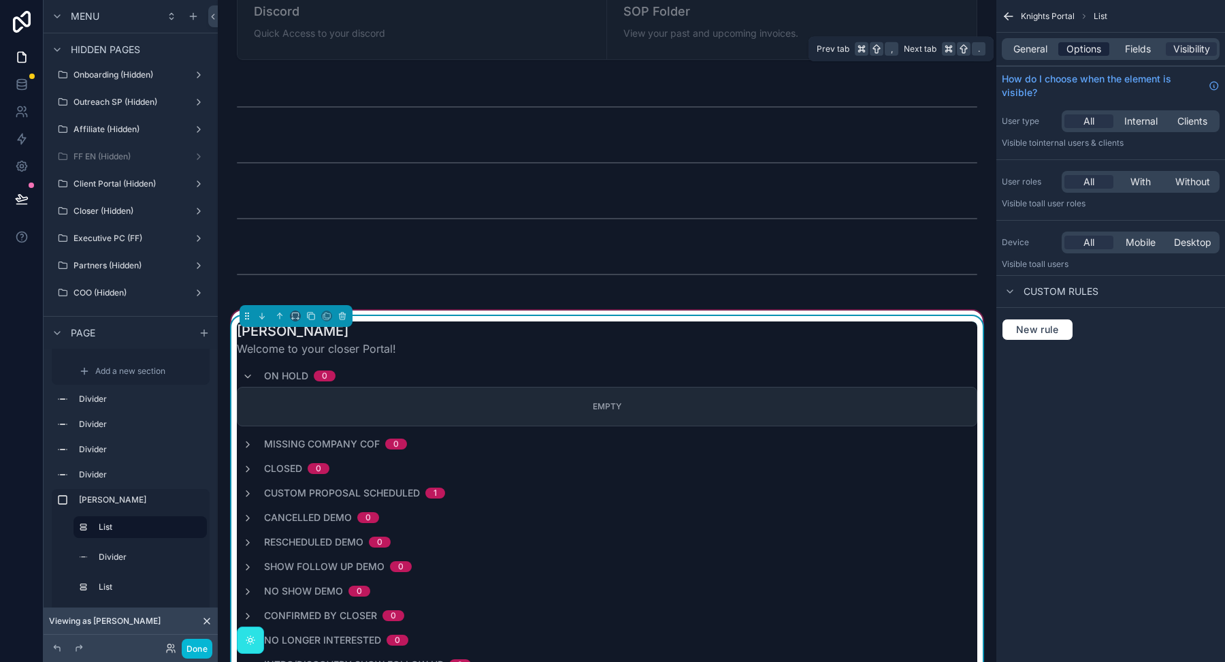
click at [1084, 50] on span "Options" at bounding box center [1084, 49] width 35 height 14
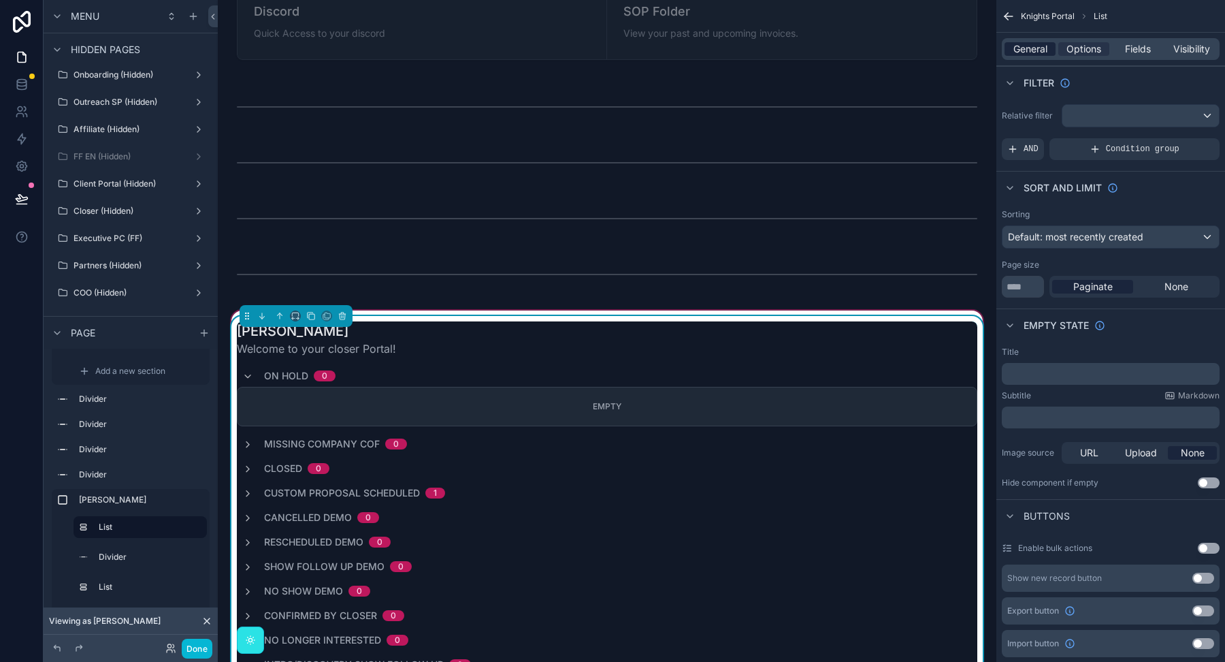
click at [1033, 46] on span "General" at bounding box center [1031, 49] width 34 height 14
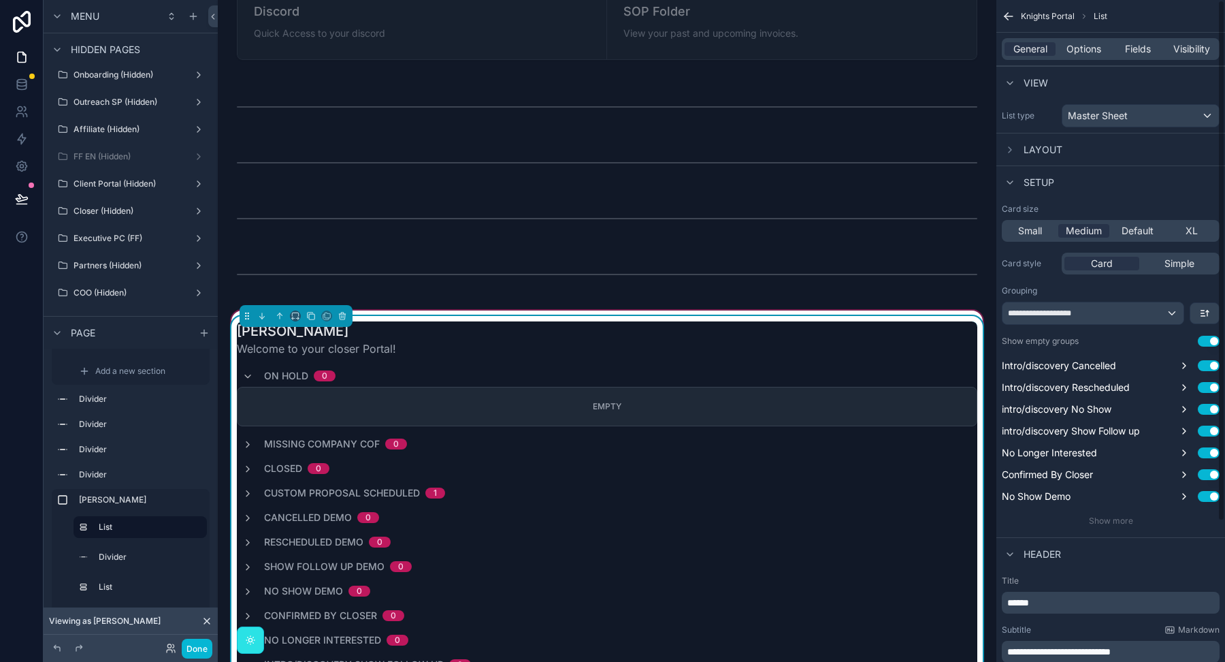
click at [1064, 59] on div "General Options Fields Visibility" at bounding box center [1111, 49] width 218 height 22
click at [646, 365] on div "ON HOLD 0" at bounding box center [607, 376] width 741 height 22
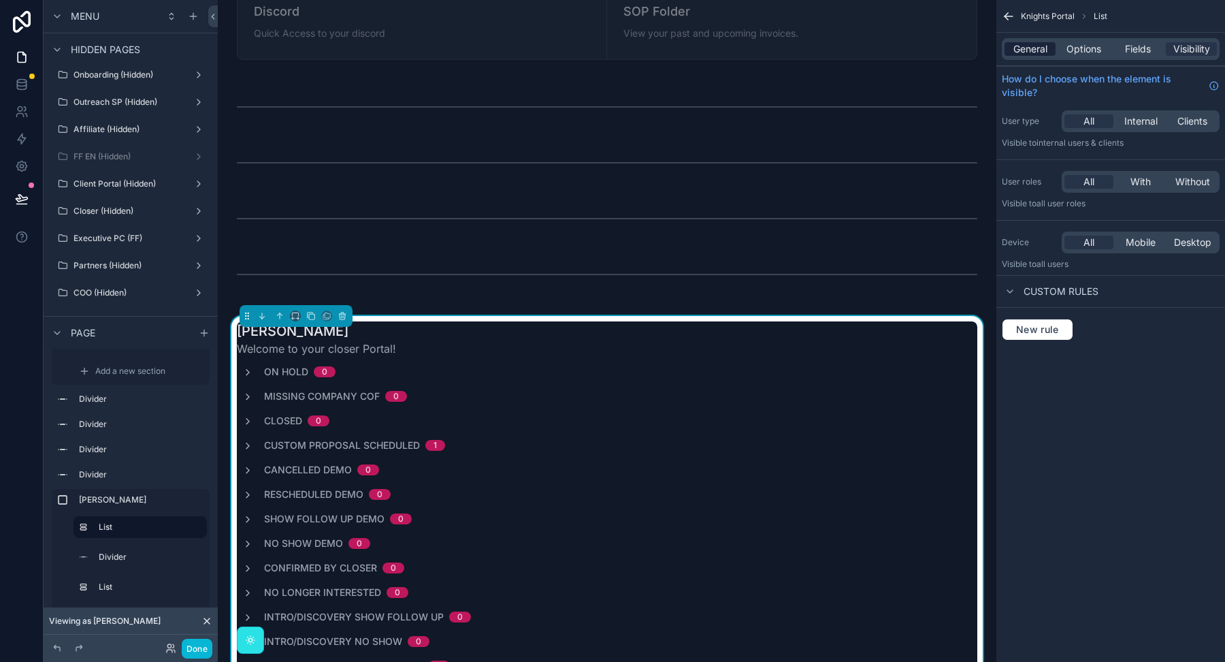
click at [1034, 49] on span "General" at bounding box center [1031, 49] width 34 height 14
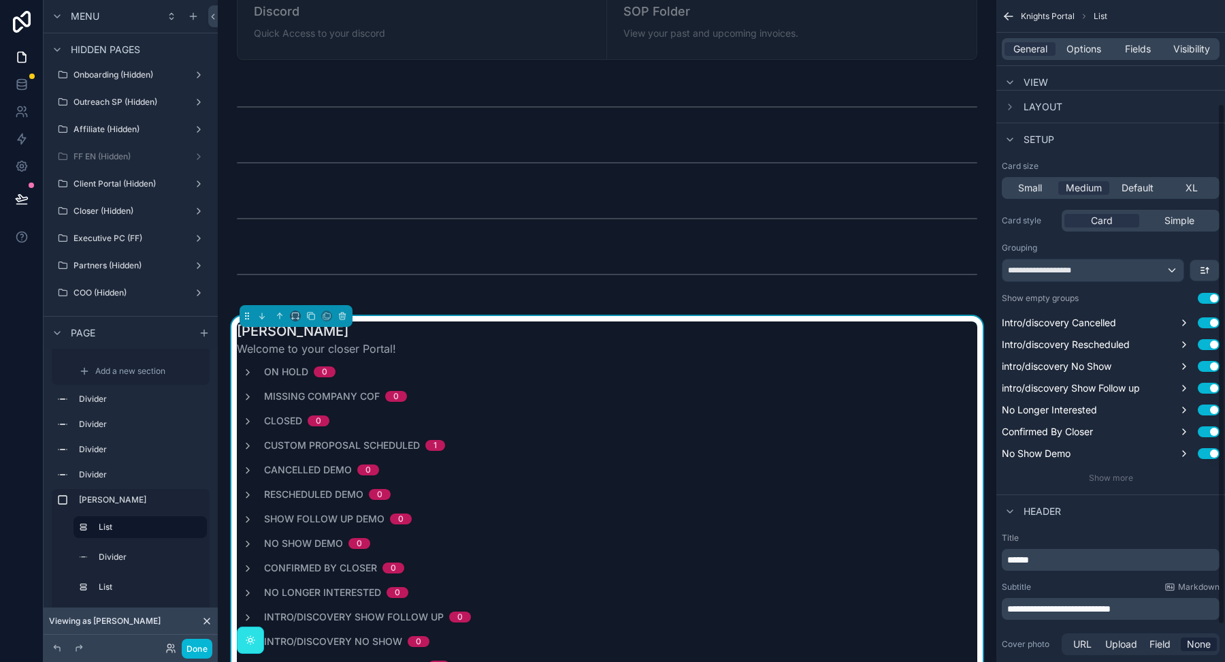
scroll to position [131, 0]
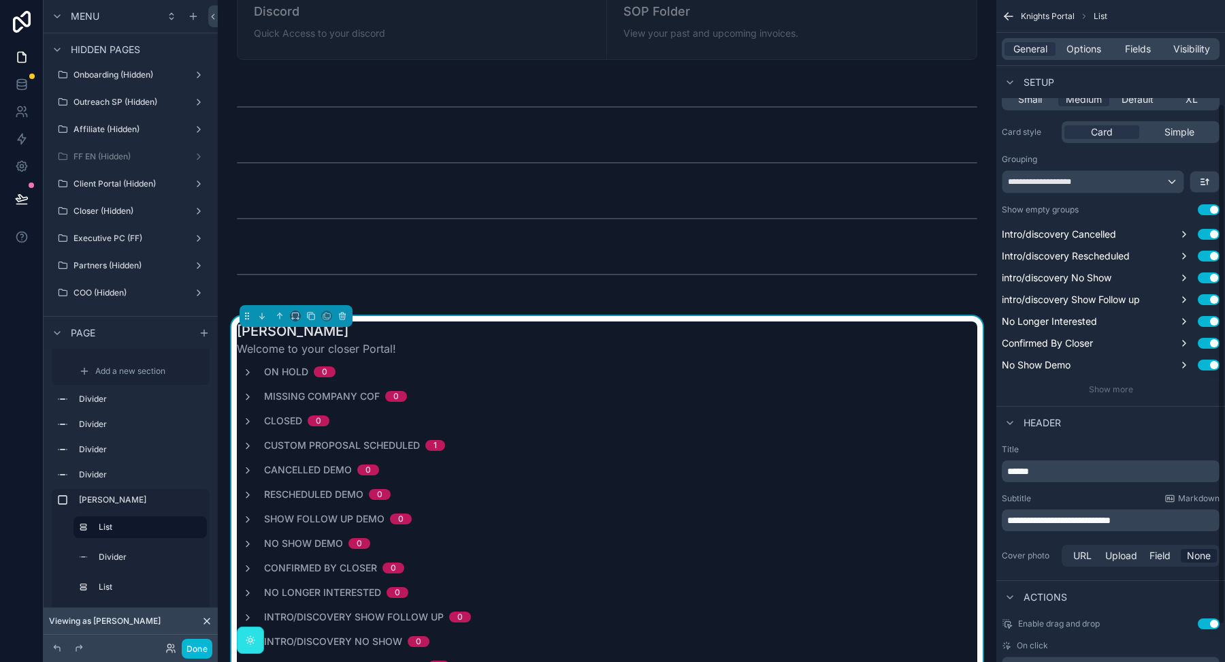
click at [1018, 468] on span "******" at bounding box center [1018, 471] width 22 height 10
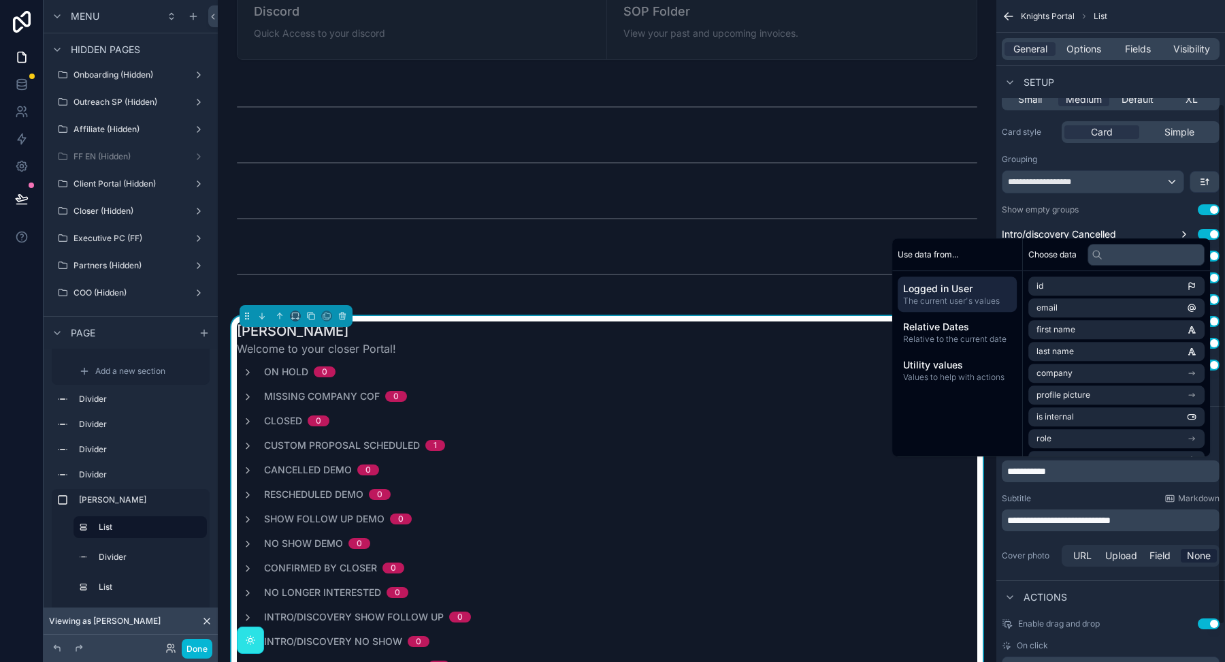
click at [1055, 486] on div "**********" at bounding box center [1111, 506] width 229 height 136
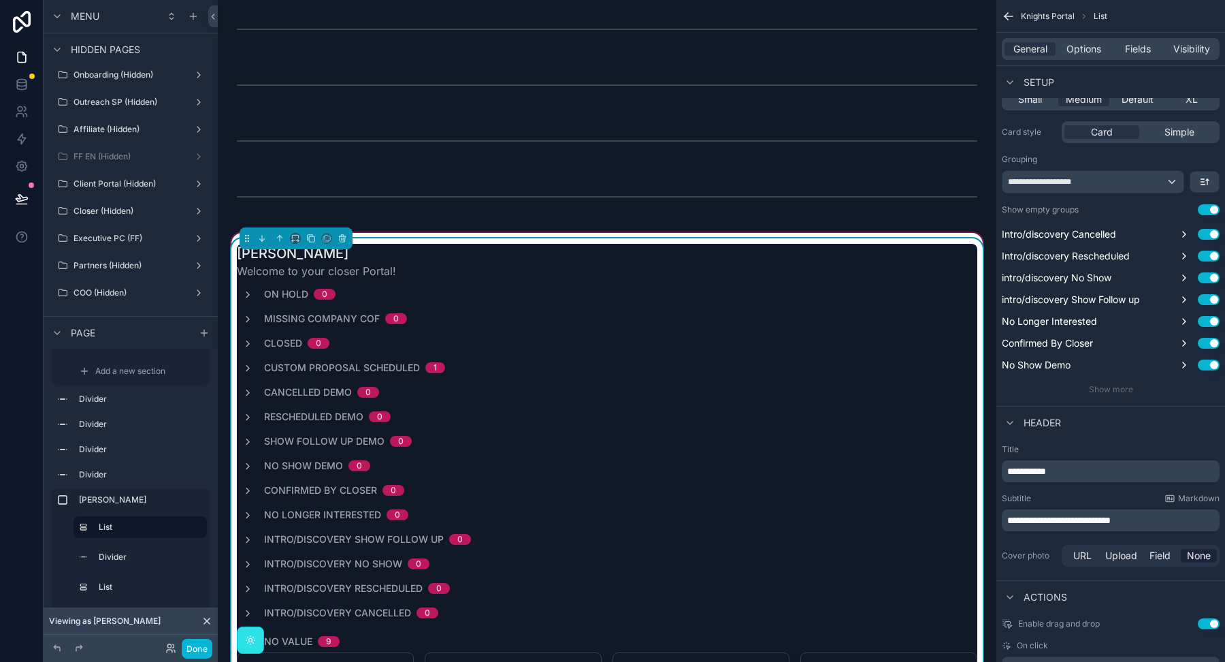
scroll to position [3474, 0]
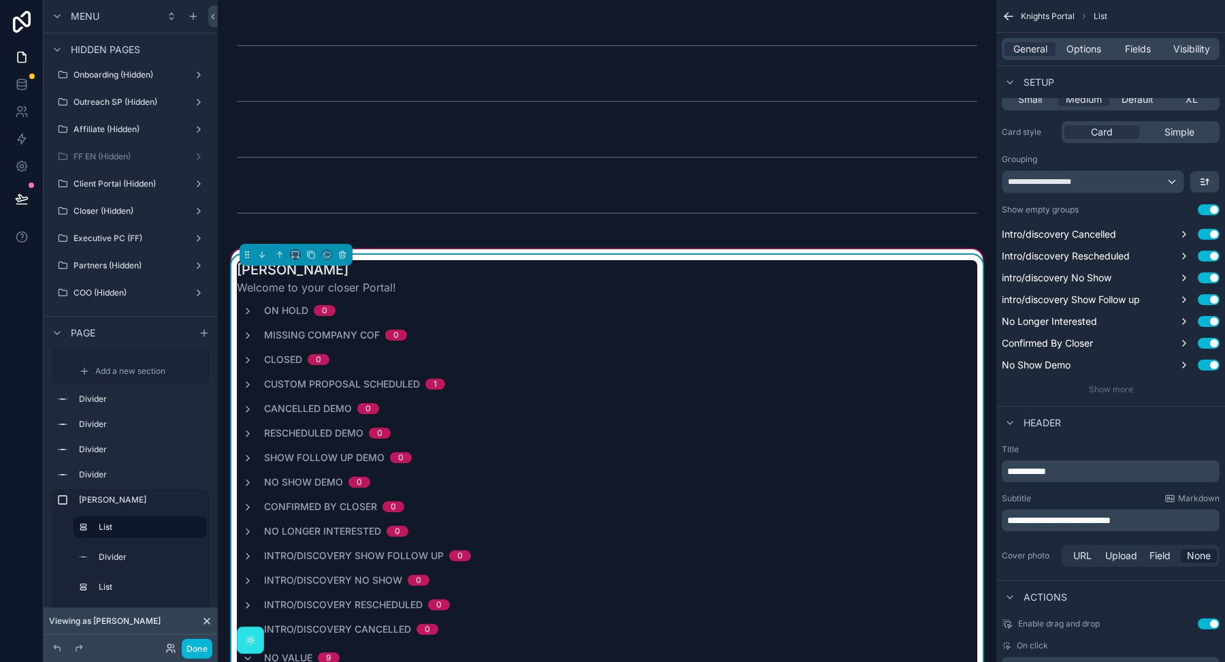
click at [814, 328] on div "Missing Company COF 0" at bounding box center [607, 335] width 741 height 14
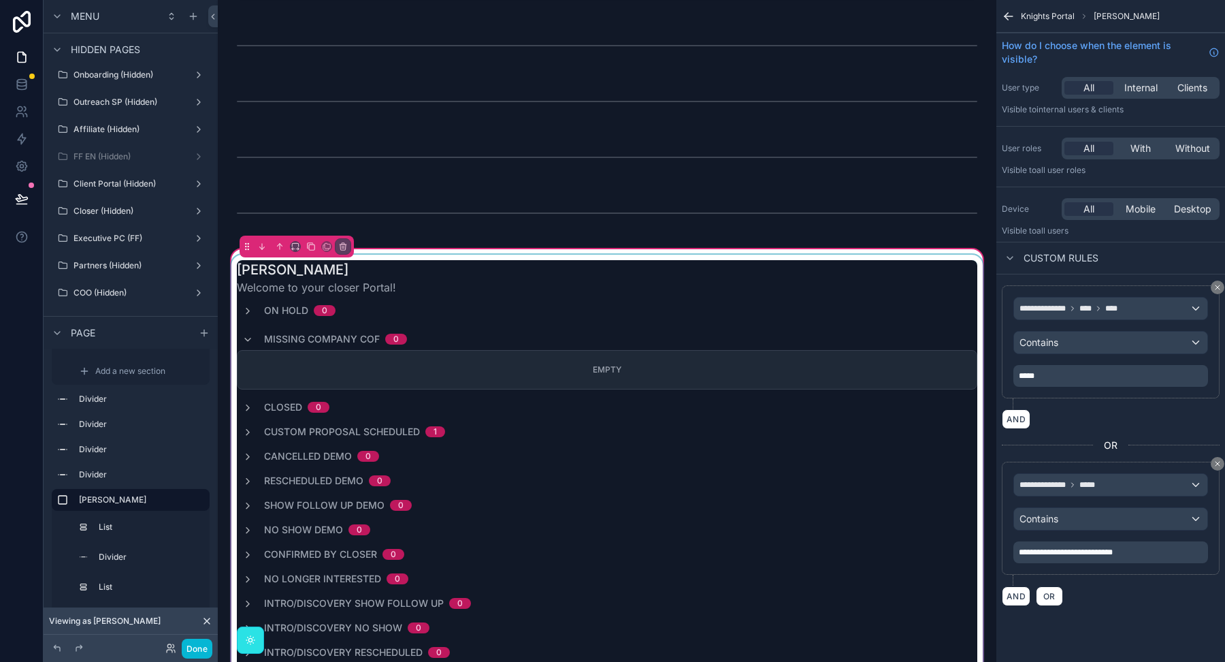
scroll to position [0, 0]
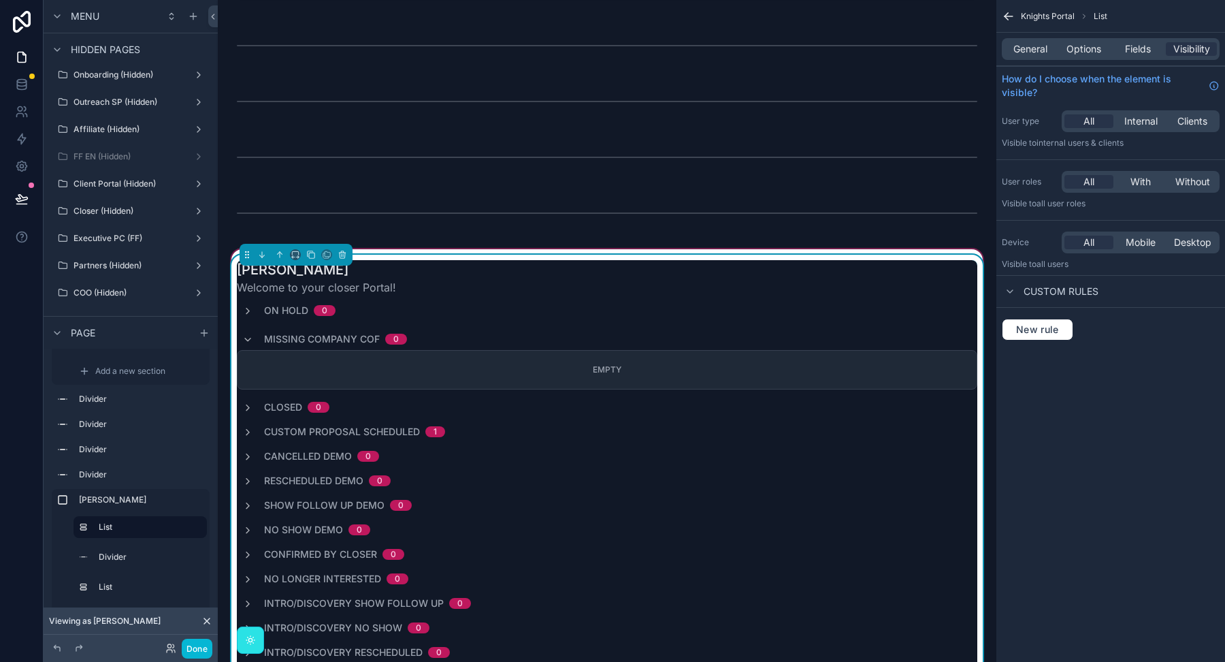
click at [1069, 67] on div "How do I choose when the element is visible?" at bounding box center [1111, 86] width 229 height 38
click at [1072, 52] on span "Options" at bounding box center [1084, 49] width 35 height 14
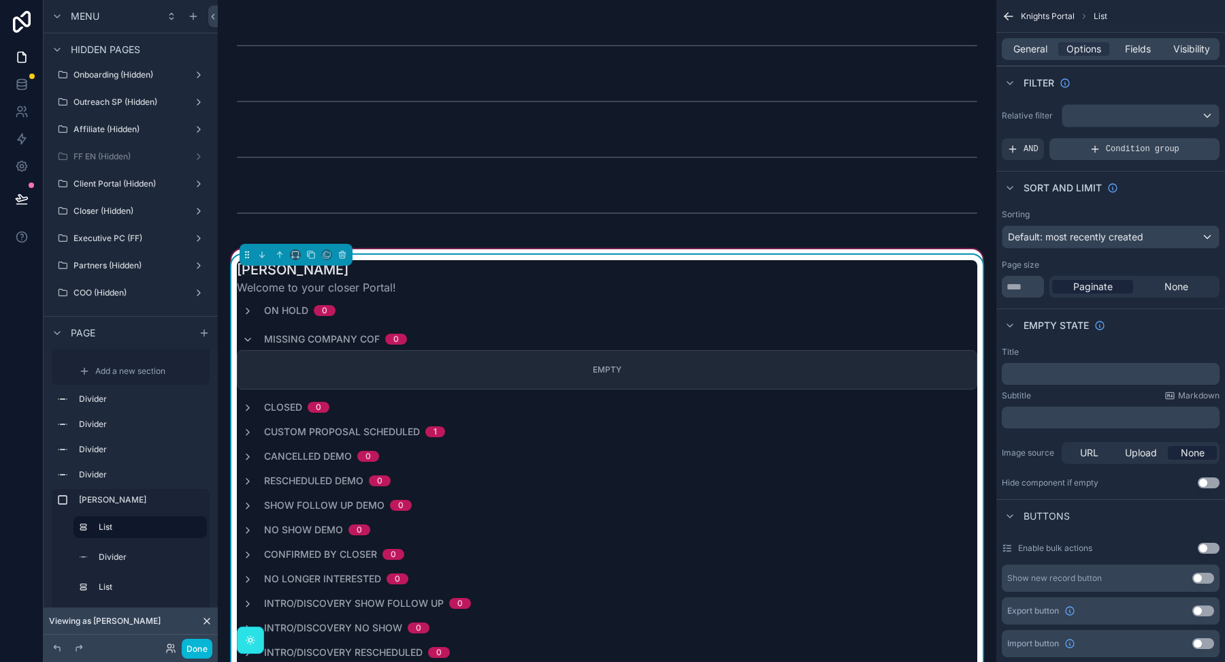
click at [1087, 152] on div "Condition group" at bounding box center [1135, 149] width 170 height 22
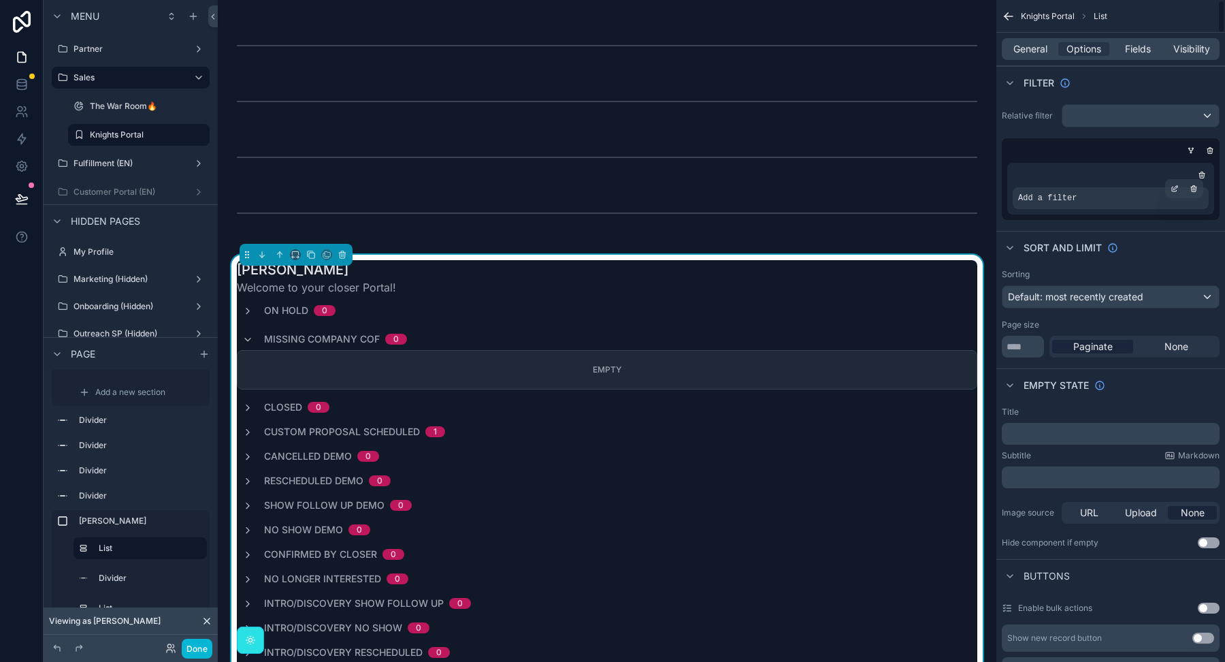
click at [1035, 193] on span "Add a filter" at bounding box center [1047, 198] width 59 height 11
click at [1171, 188] on icon "scrollable content" at bounding box center [1175, 188] width 8 height 8
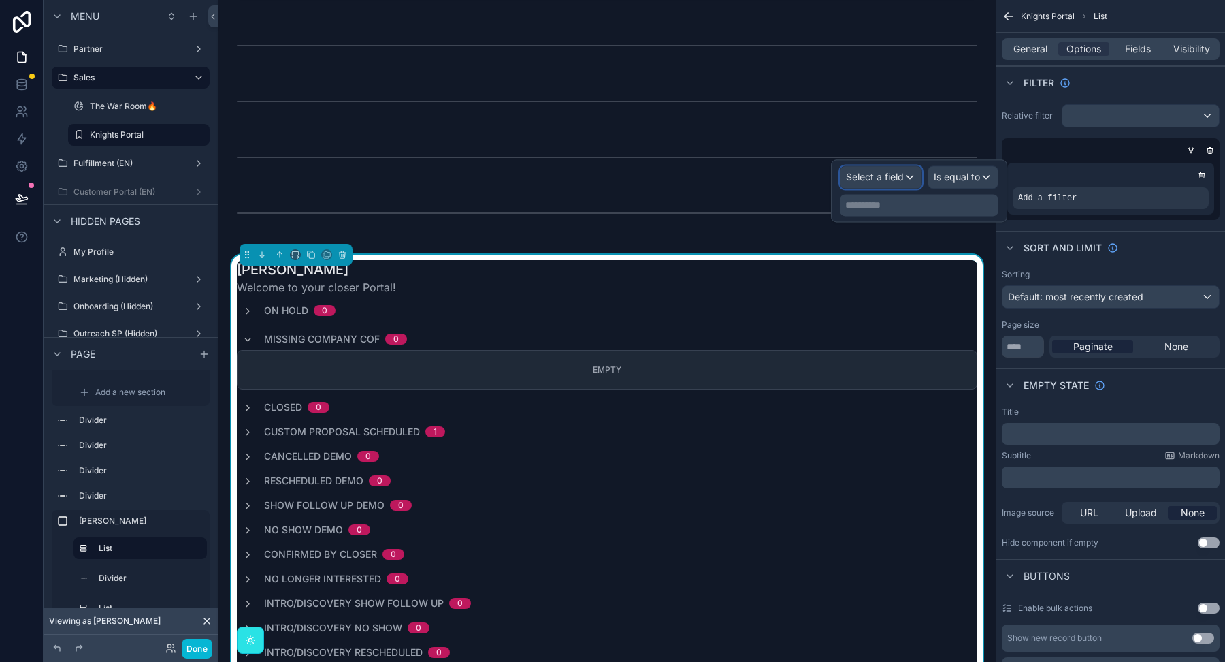
click at [852, 179] on span "Select a field" at bounding box center [875, 177] width 58 height 12
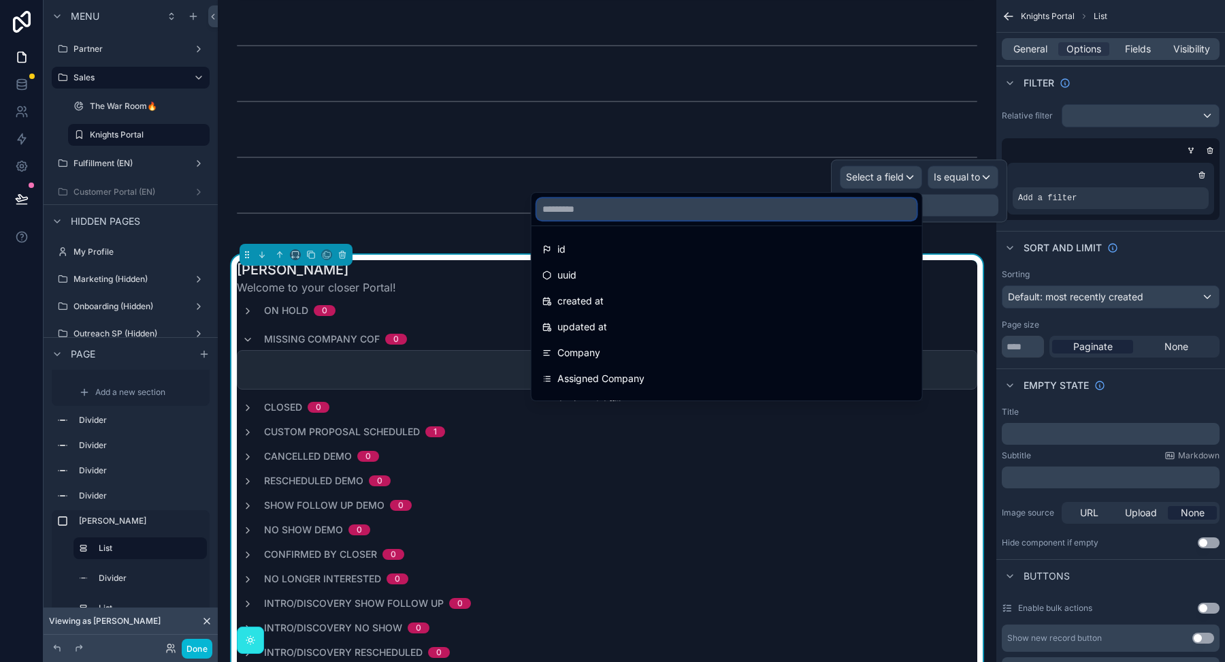
click at [850, 207] on input "text" at bounding box center [727, 209] width 380 height 22
type input "***"
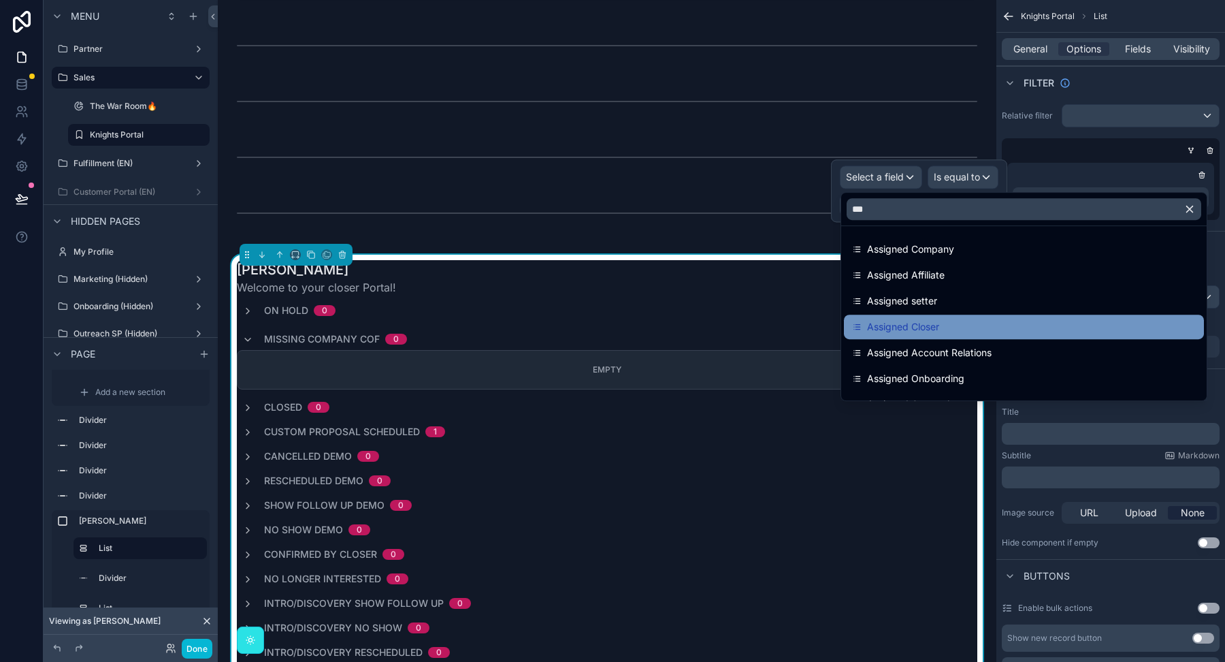
click at [907, 334] on span "Assigned Closer" at bounding box center [903, 327] width 72 height 16
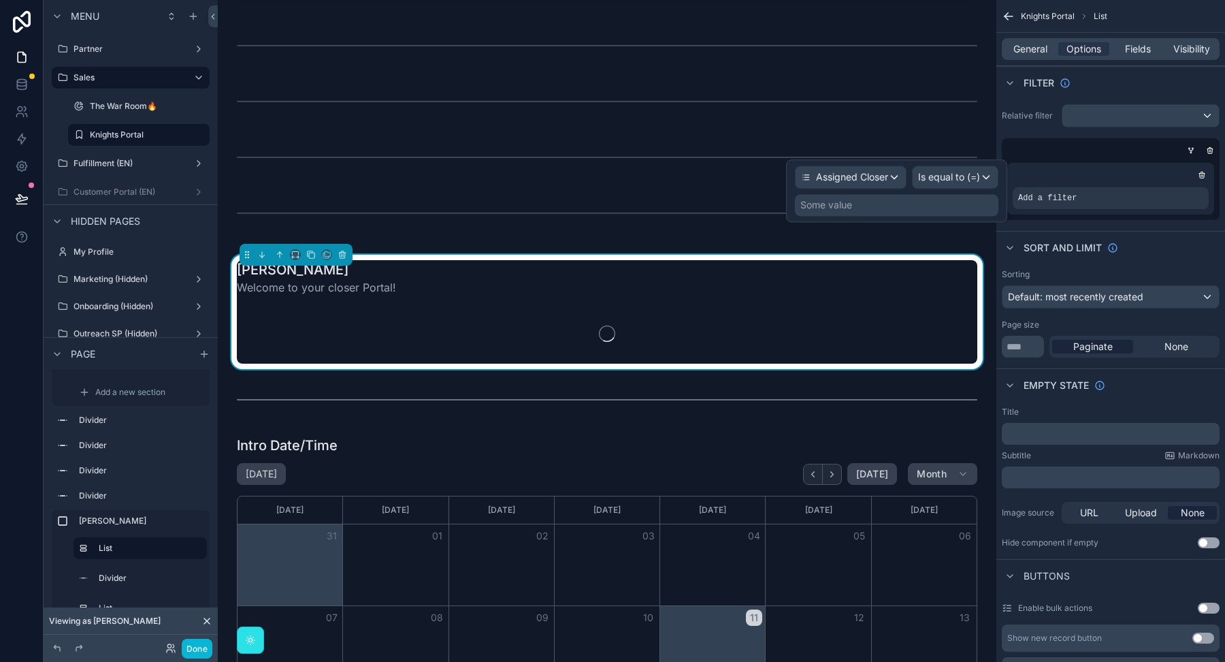
click at [916, 207] on div "Some value" at bounding box center [897, 205] width 204 height 22
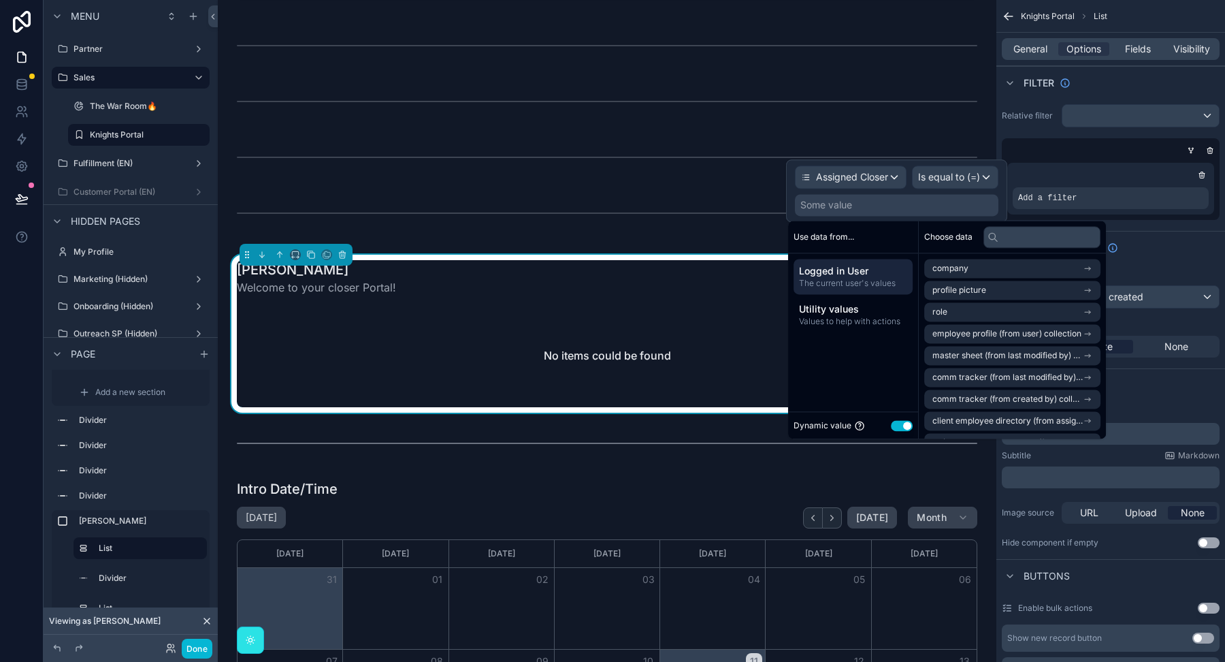
click at [902, 425] on button "Use setting" at bounding box center [902, 425] width 22 height 11
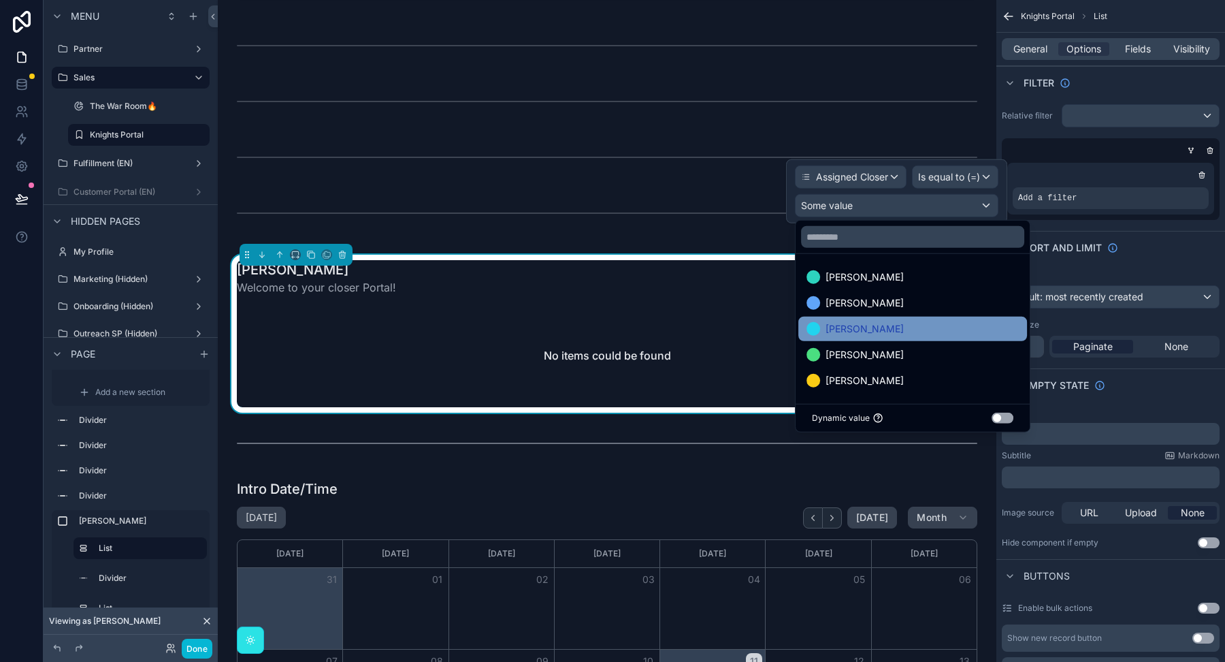
click at [876, 324] on div "[PERSON_NAME]" at bounding box center [913, 329] width 212 height 16
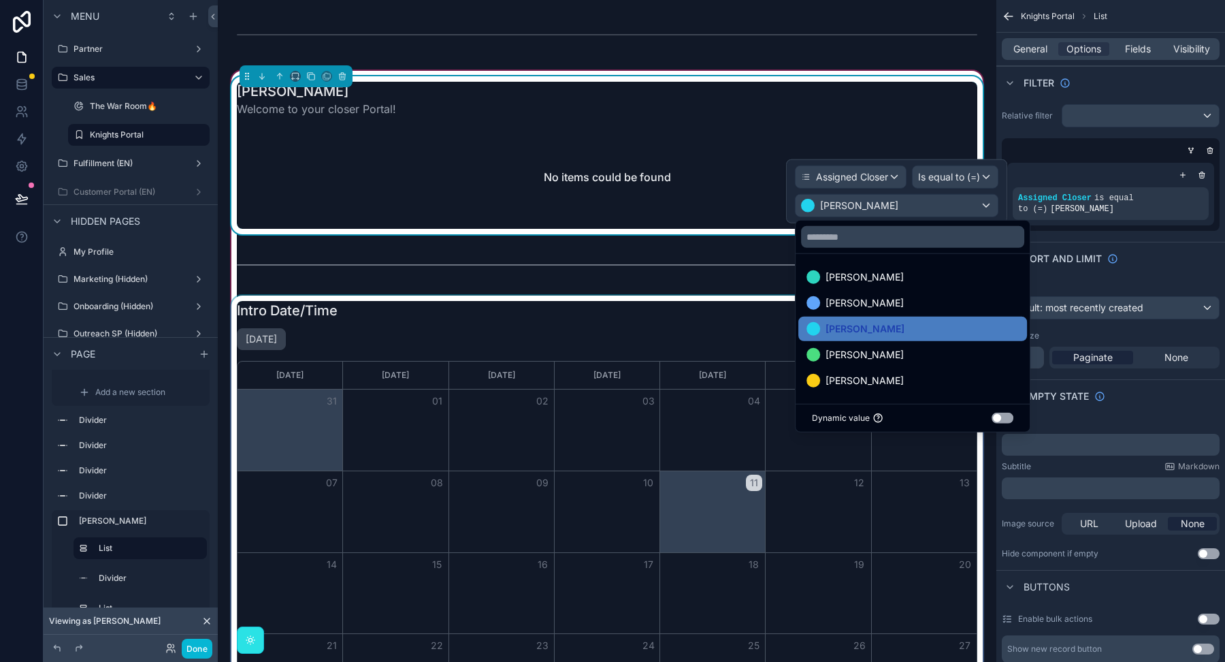
scroll to position [3668, 0]
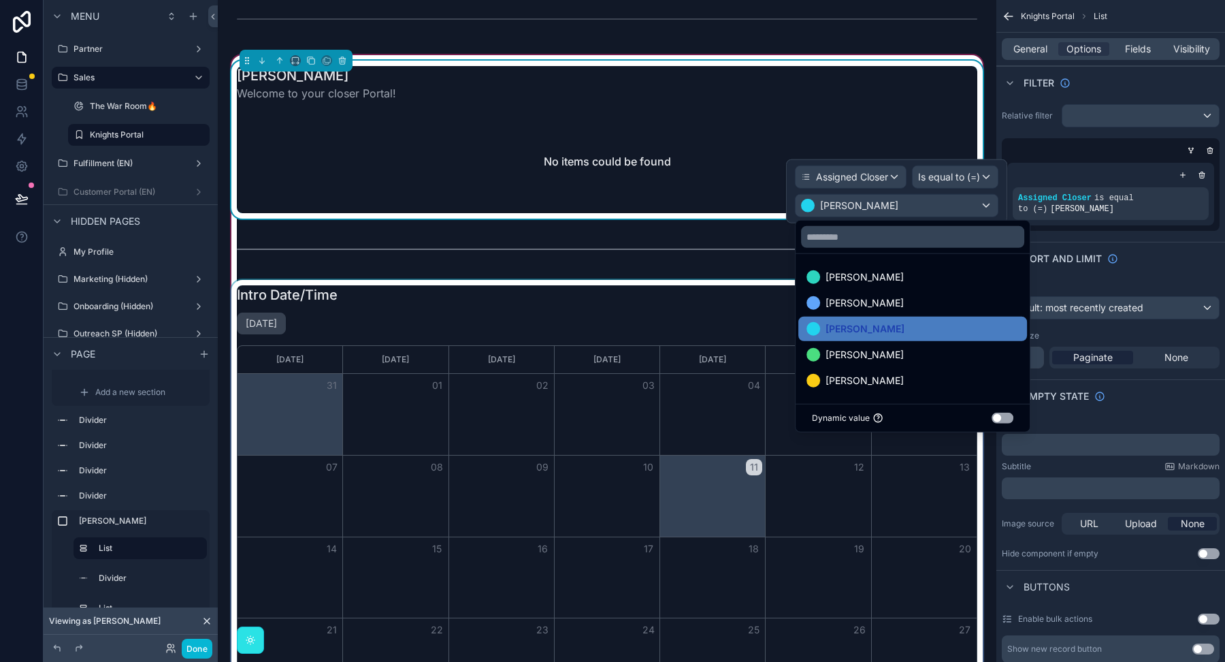
click at [502, 332] on div "scrollable content" at bounding box center [607, 533] width 757 height 507
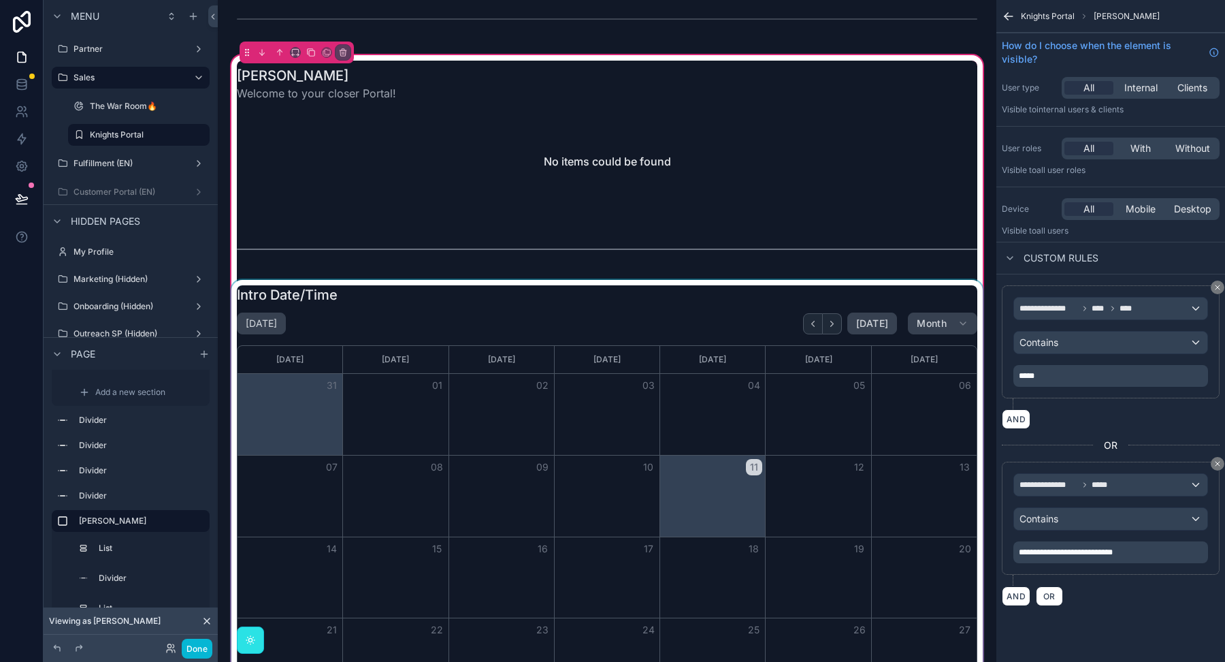
click at [473, 319] on div "scrollable content" at bounding box center [607, 533] width 757 height 507
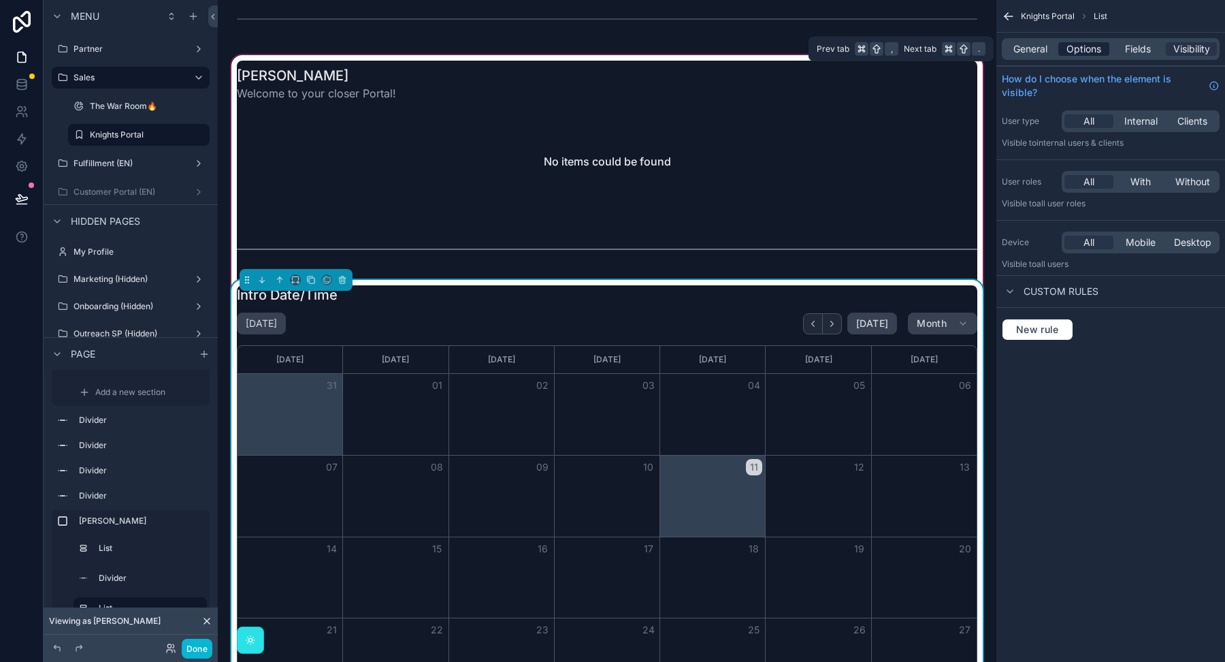
click at [1093, 50] on span "Options" at bounding box center [1084, 49] width 35 height 14
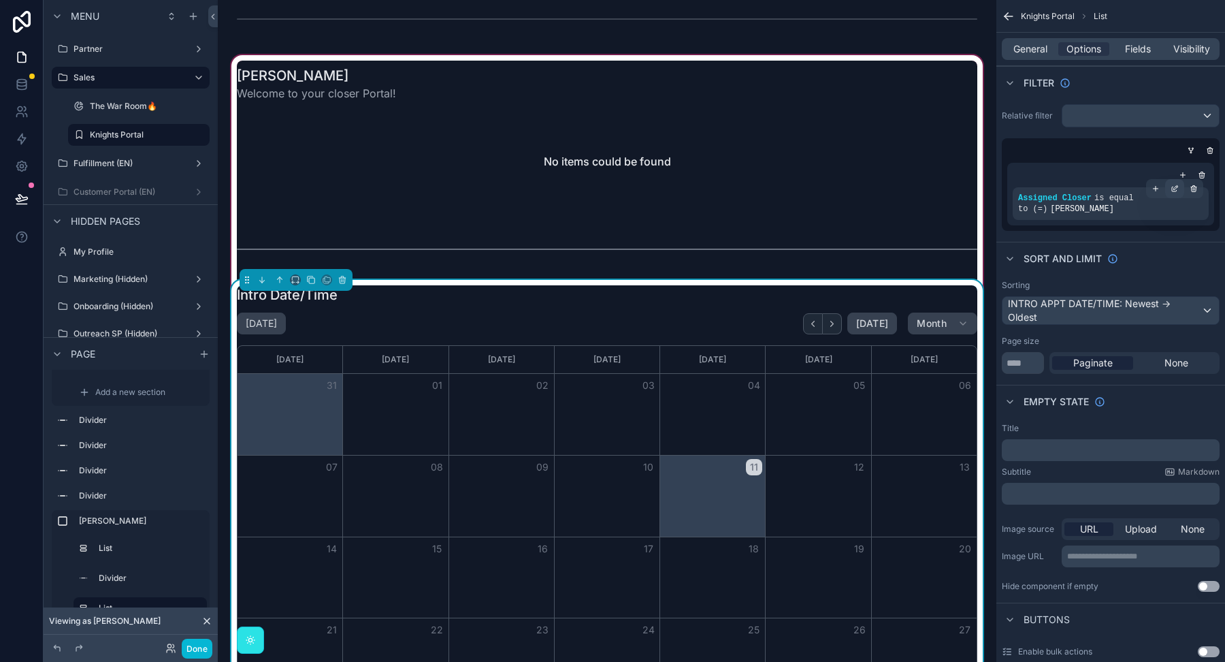
click at [1176, 187] on icon "scrollable content" at bounding box center [1176, 187] width 4 height 4
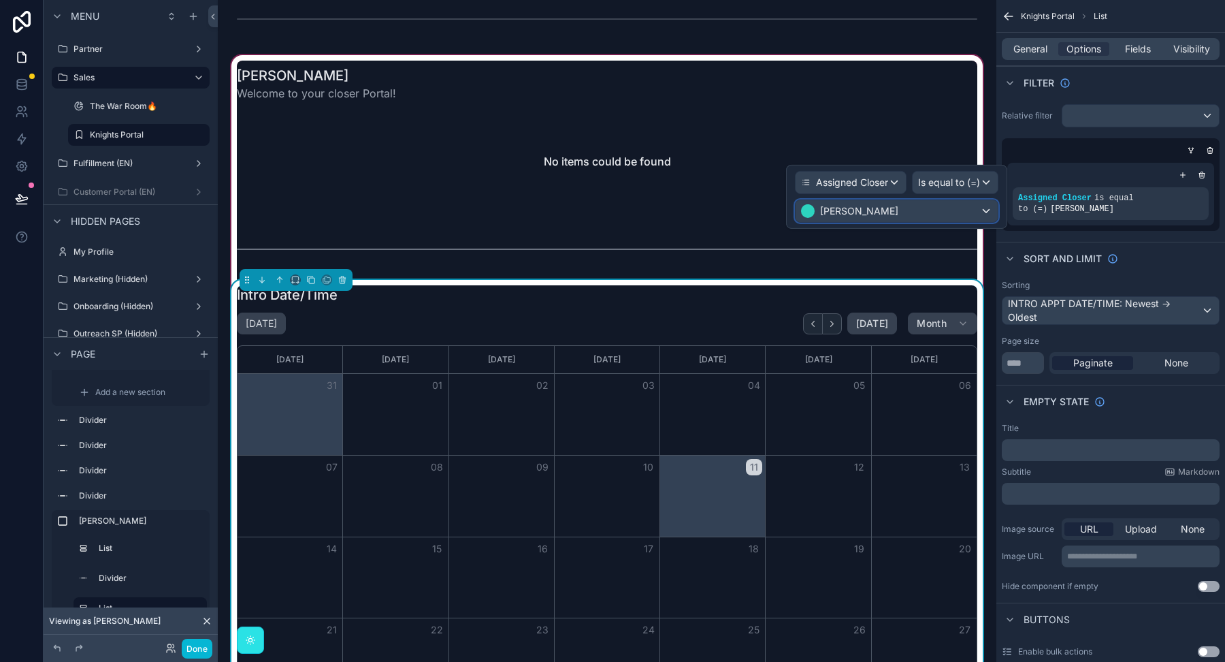
click at [896, 204] on div "[PERSON_NAME]" at bounding box center [897, 211] width 202 height 22
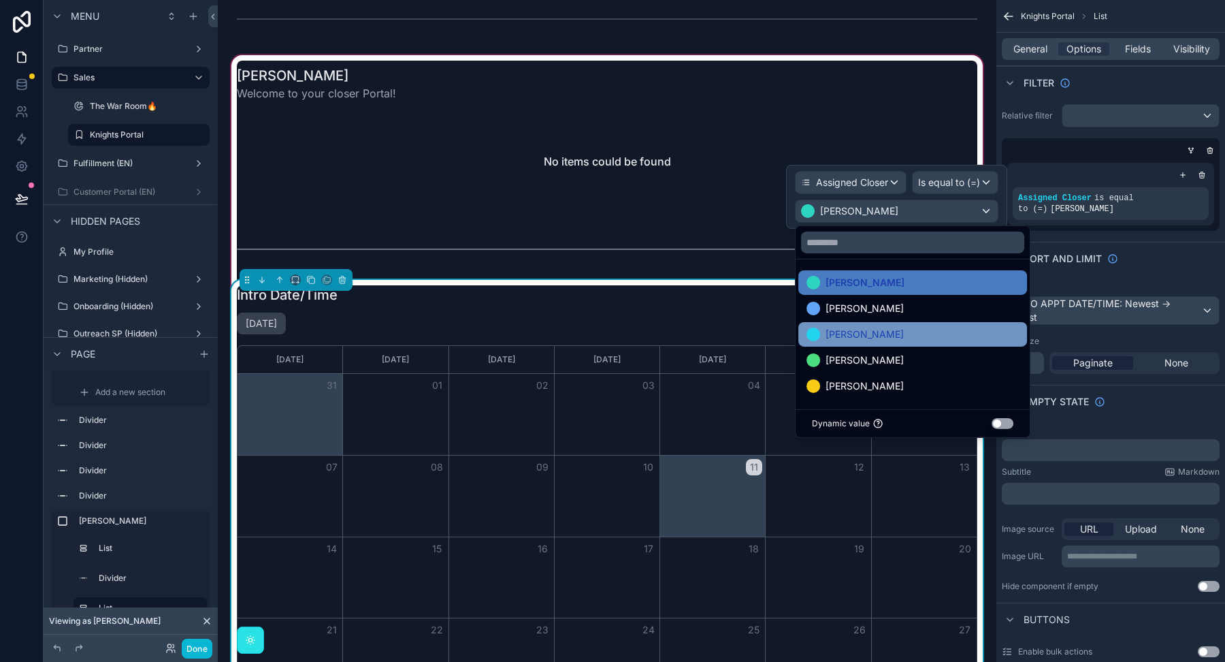
click at [862, 331] on div "[PERSON_NAME]" at bounding box center [913, 334] width 212 height 16
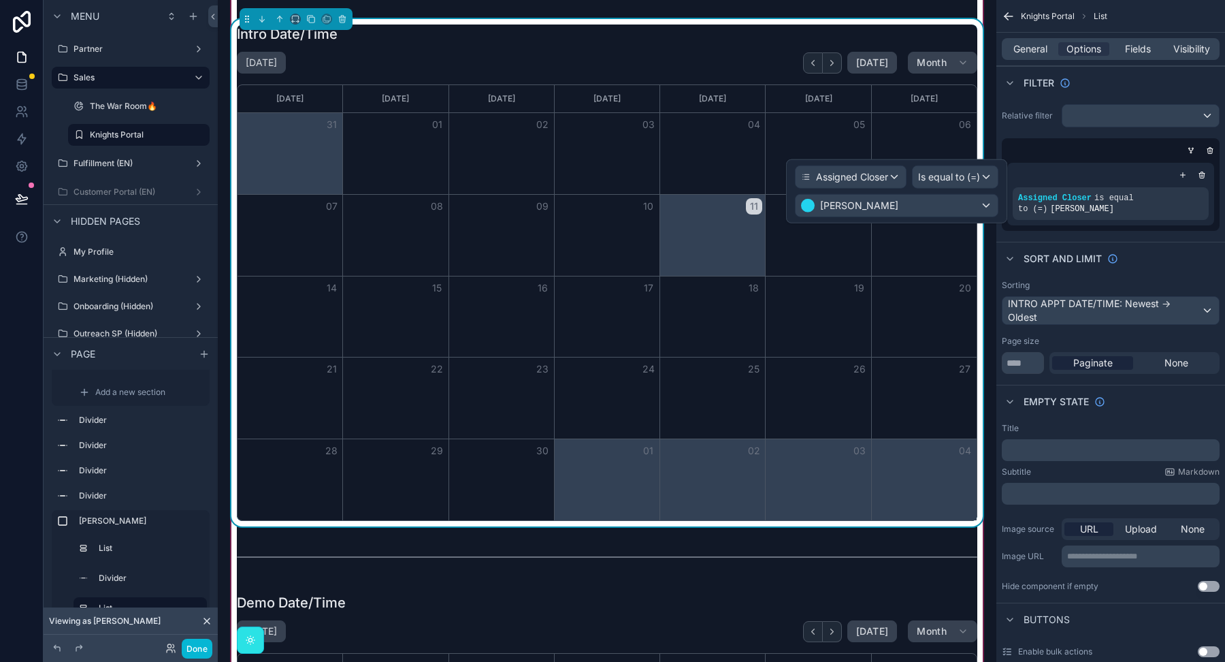
scroll to position [3934, 0]
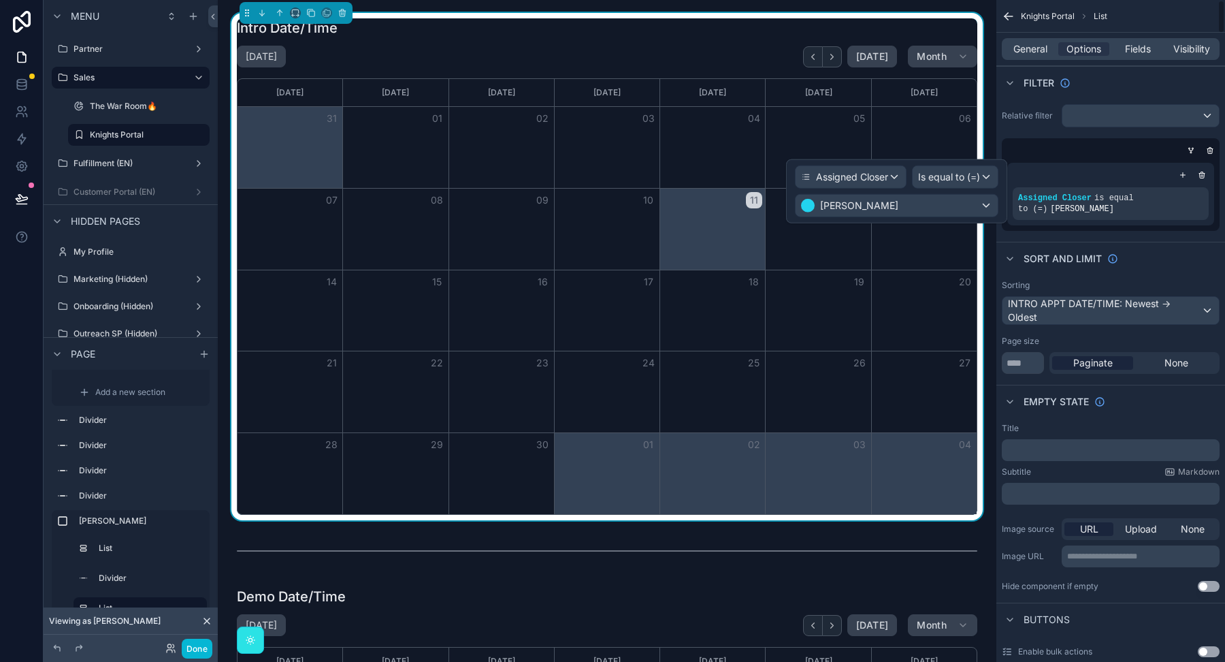
click at [1034, 135] on div "Relative filter Assigned Closer is equal to (=) Zach" at bounding box center [1111, 168] width 229 height 138
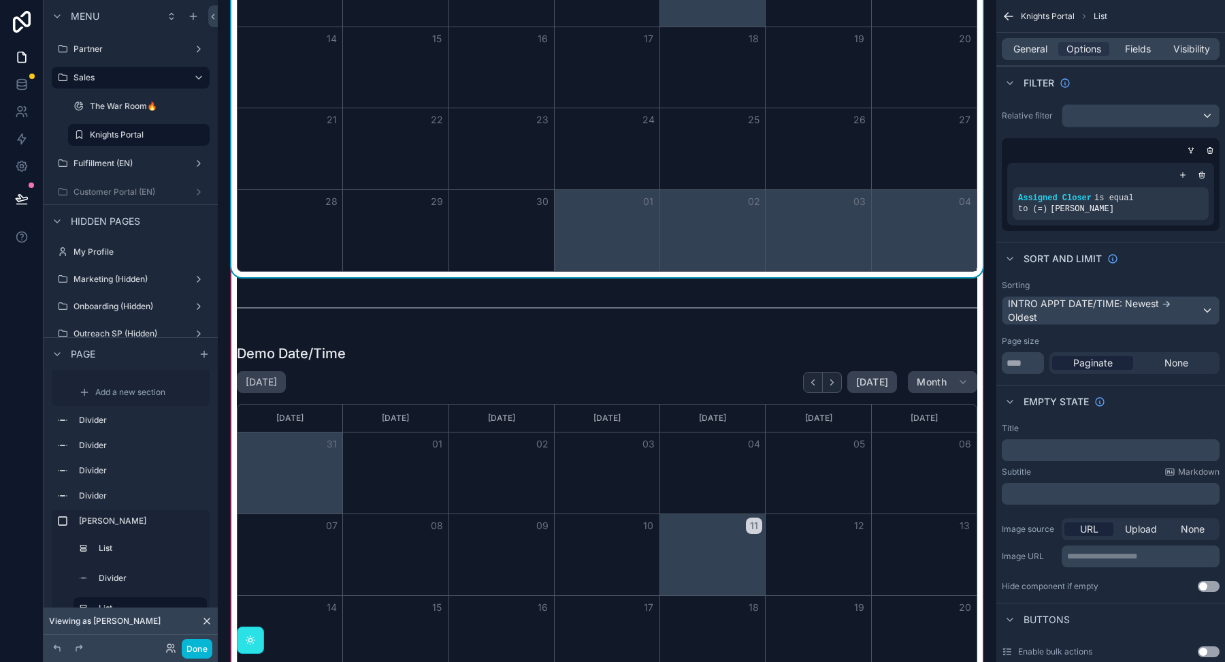
scroll to position [4415, 0]
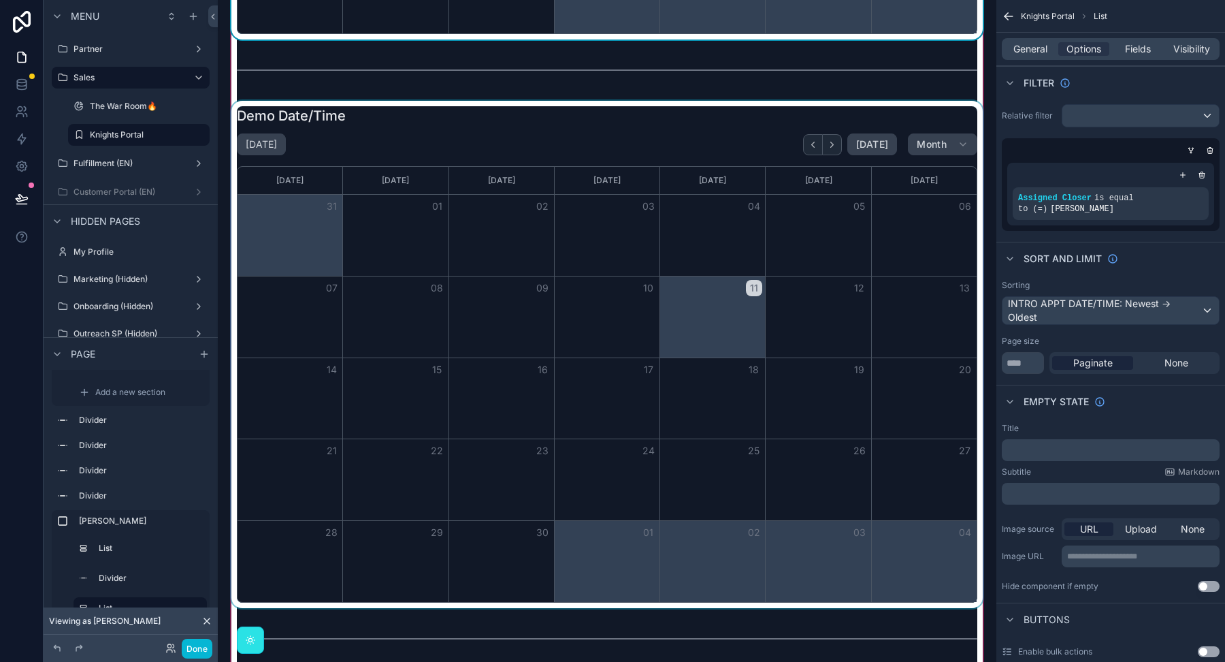
click at [653, 101] on div "scrollable content" at bounding box center [607, 354] width 757 height 507
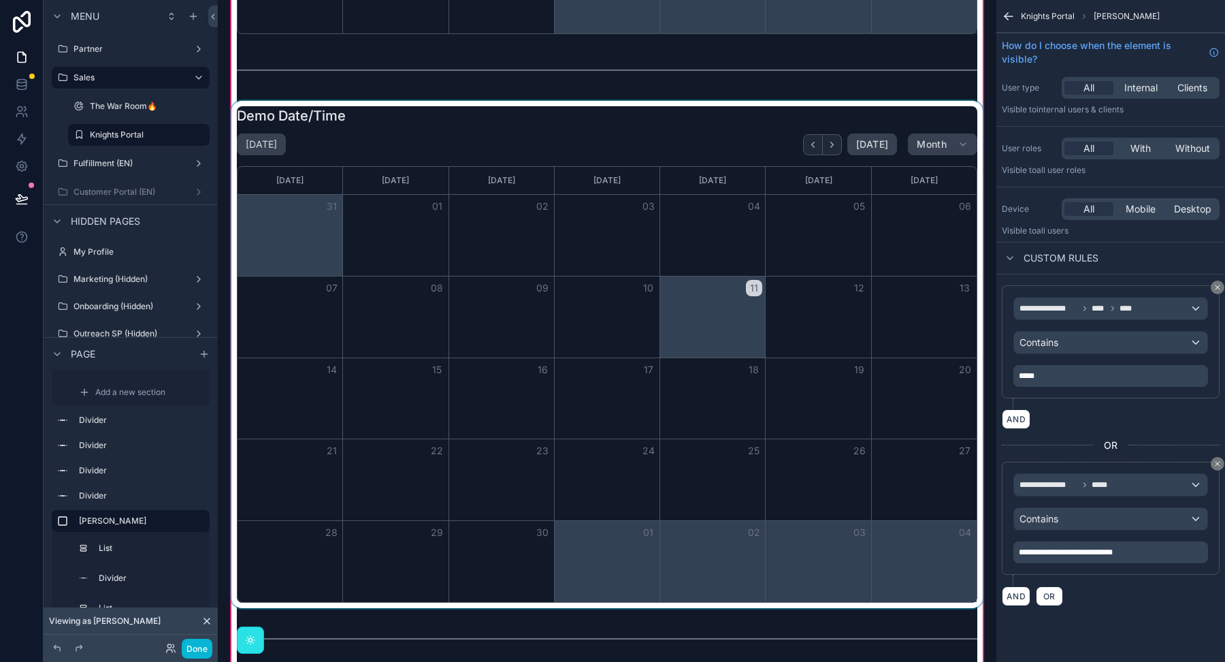
click at [649, 126] on div "scrollable content" at bounding box center [607, 354] width 757 height 507
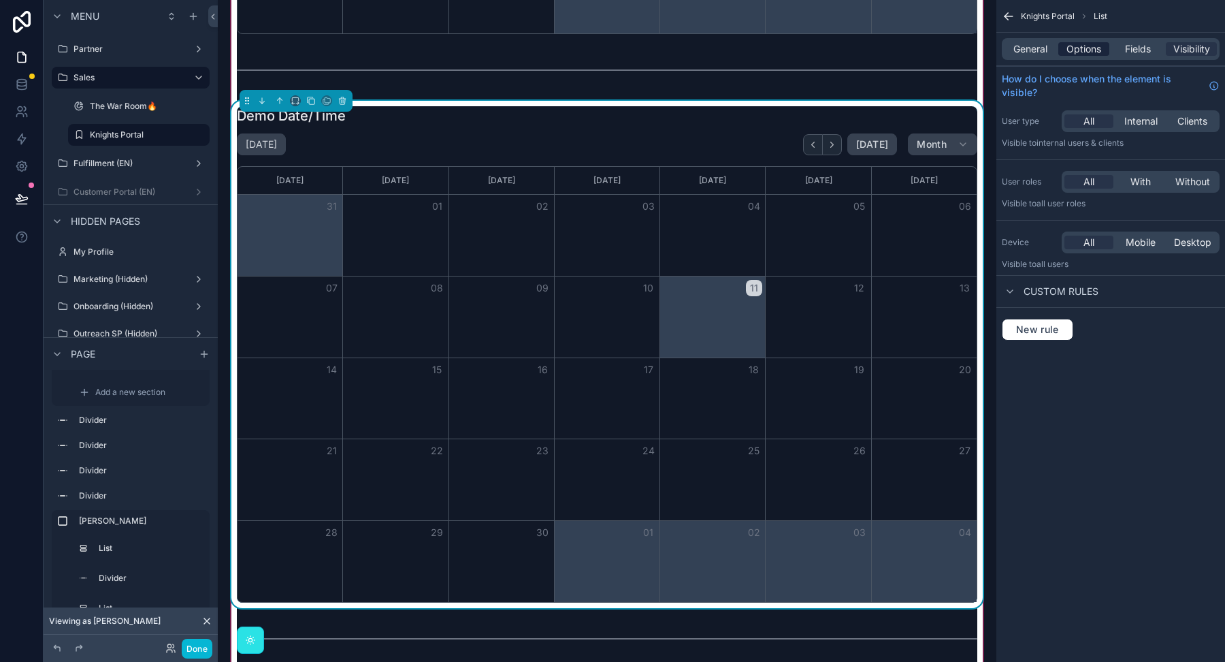
click at [1082, 49] on span "Options" at bounding box center [1084, 49] width 35 height 14
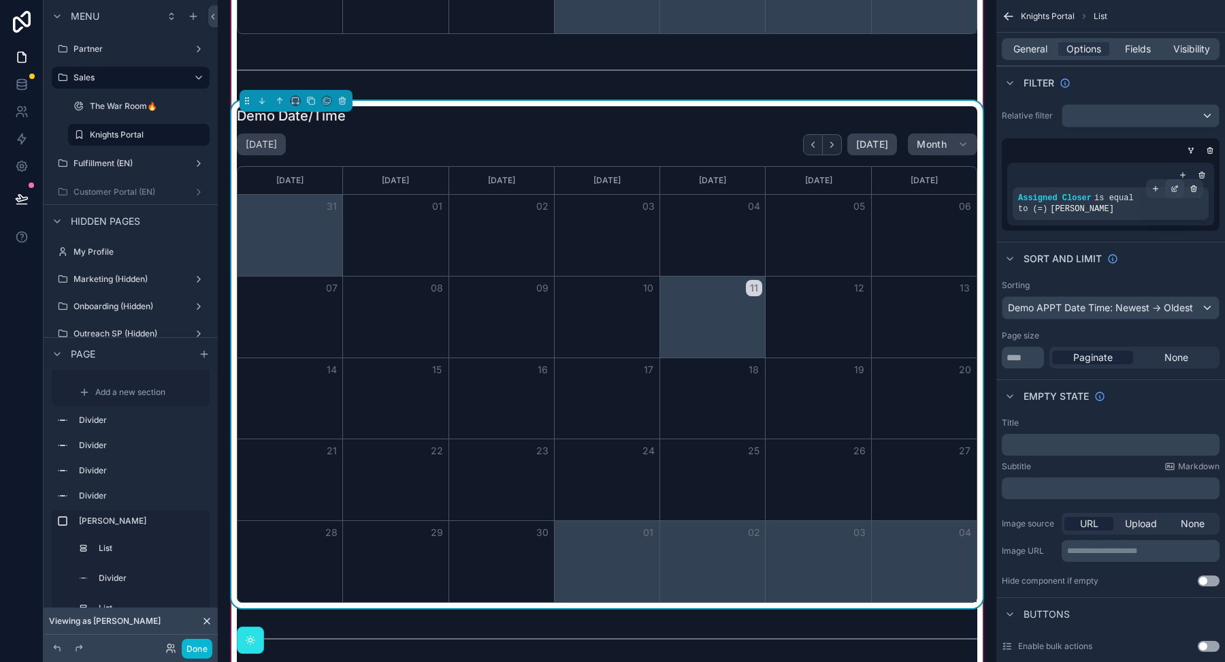
click at [1178, 189] on icon "scrollable content" at bounding box center [1175, 188] width 8 height 8
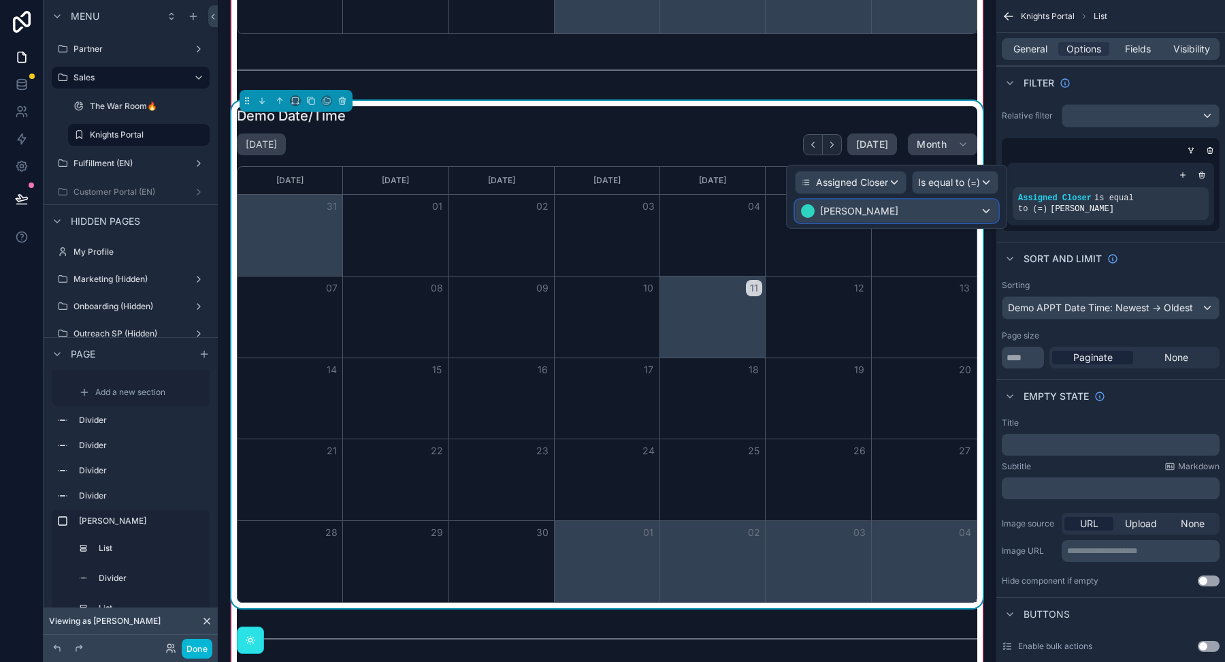
click at [902, 212] on div "[PERSON_NAME]" at bounding box center [897, 211] width 202 height 22
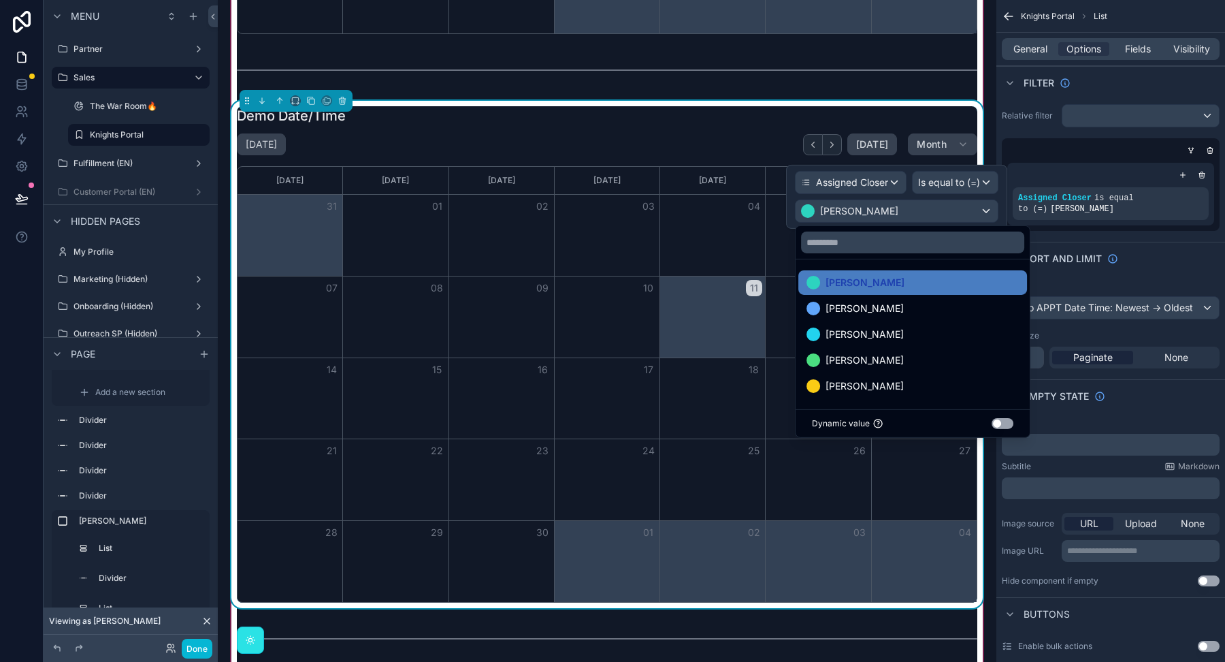
click at [888, 321] on ul "Derick C. Marcel Zach Romero Ray" at bounding box center [913, 334] width 234 height 150
click at [888, 333] on div "Zach" at bounding box center [913, 334] width 212 height 16
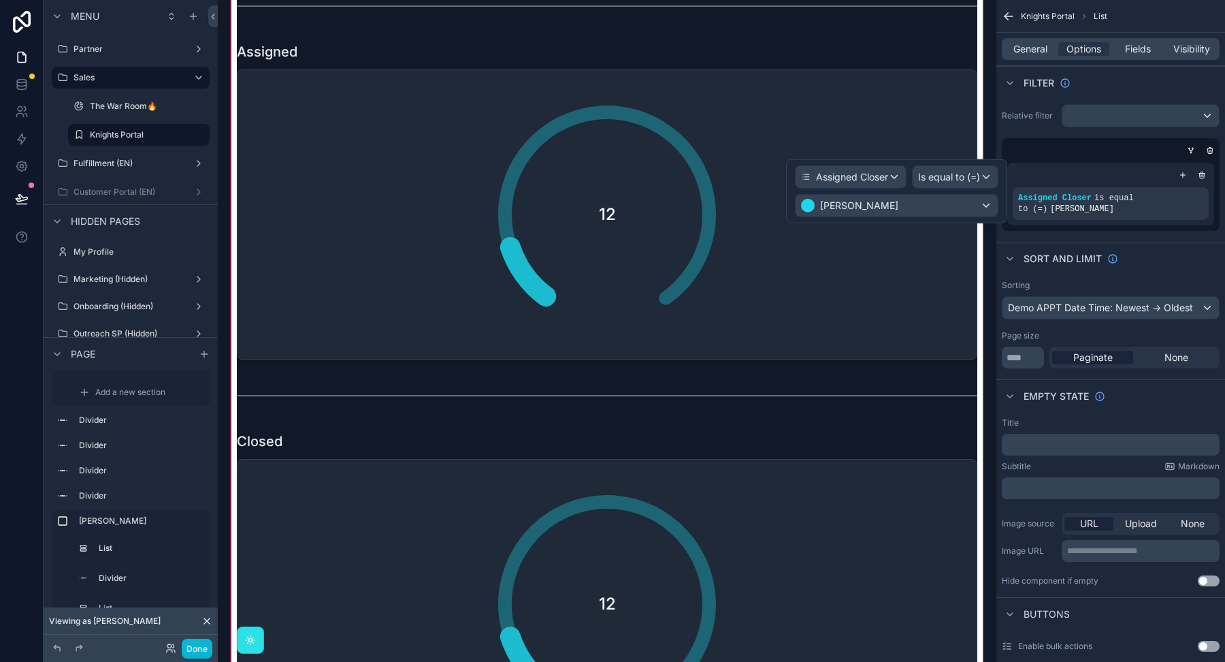
scroll to position [5102, 0]
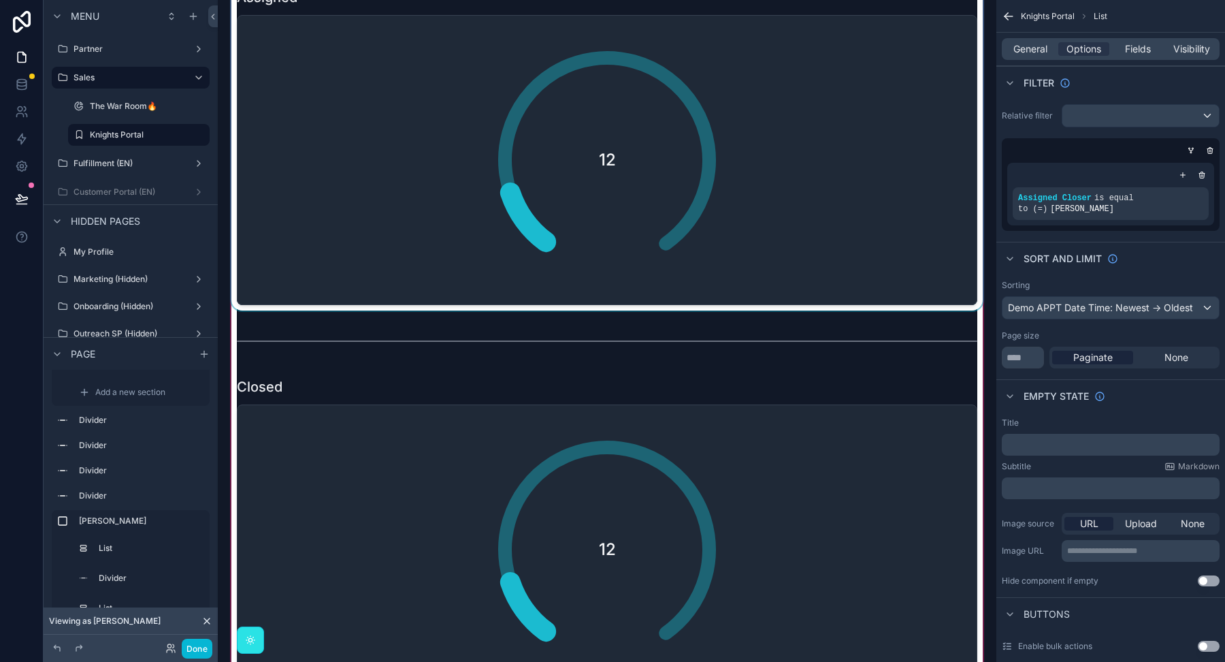
click at [594, 225] on div "scrollable content" at bounding box center [607, 146] width 757 height 328
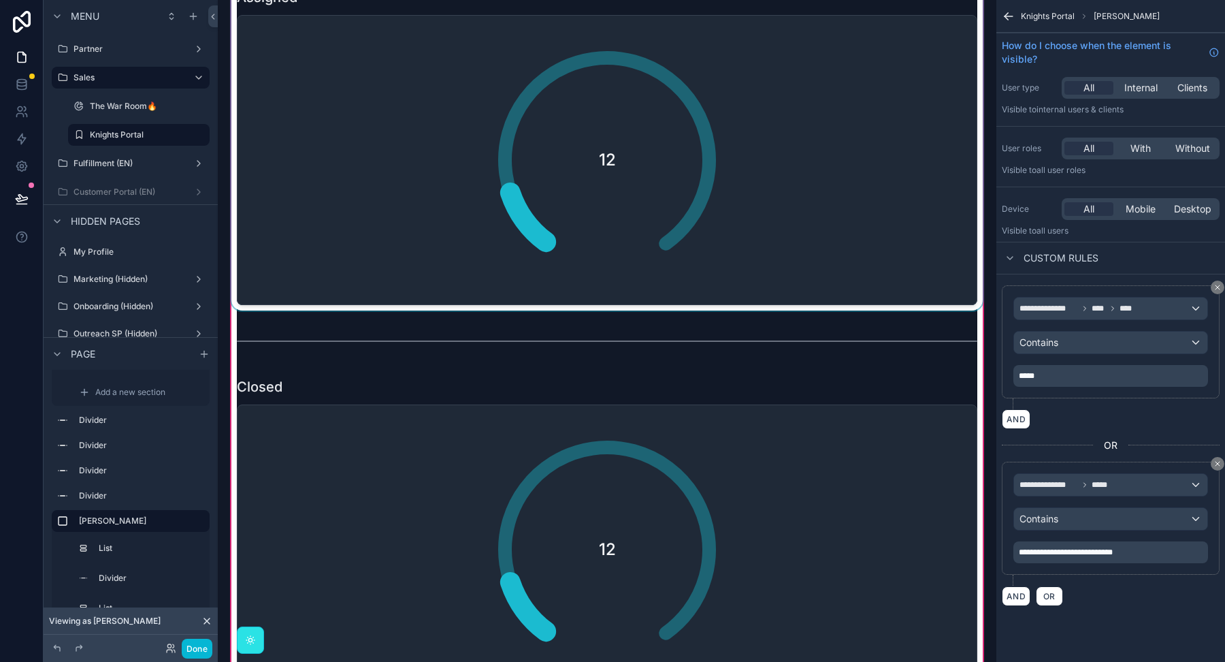
click at [850, 201] on div "scrollable content" at bounding box center [607, 146] width 757 height 328
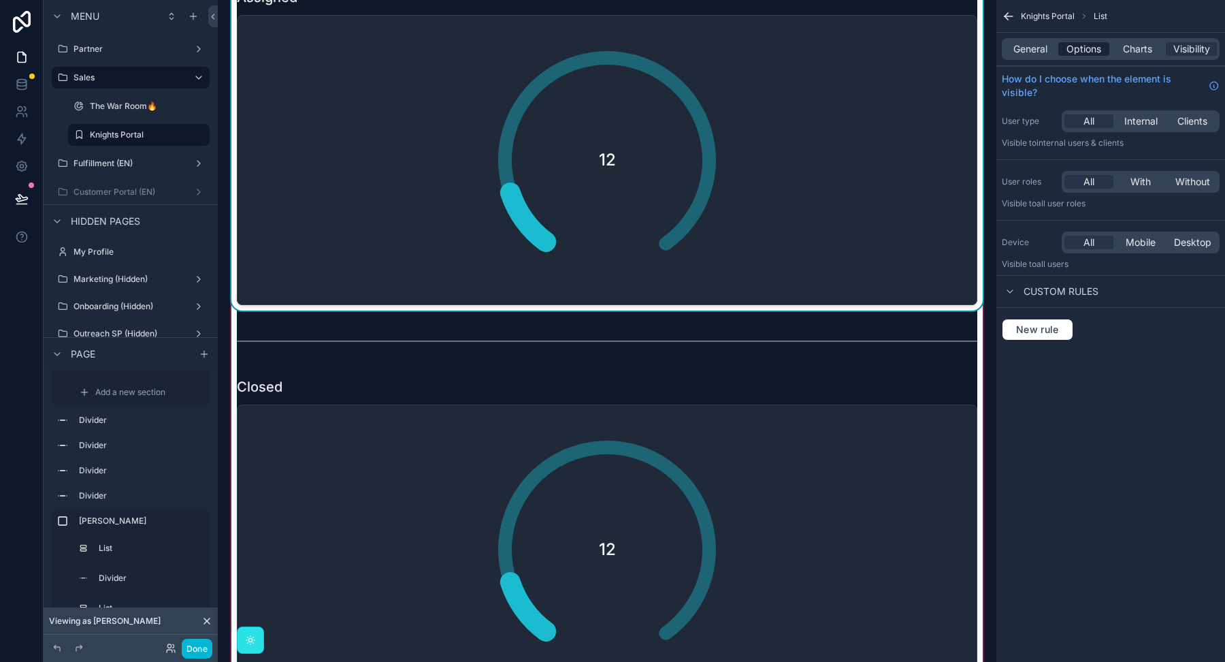
click at [1073, 50] on span "Options" at bounding box center [1084, 49] width 35 height 14
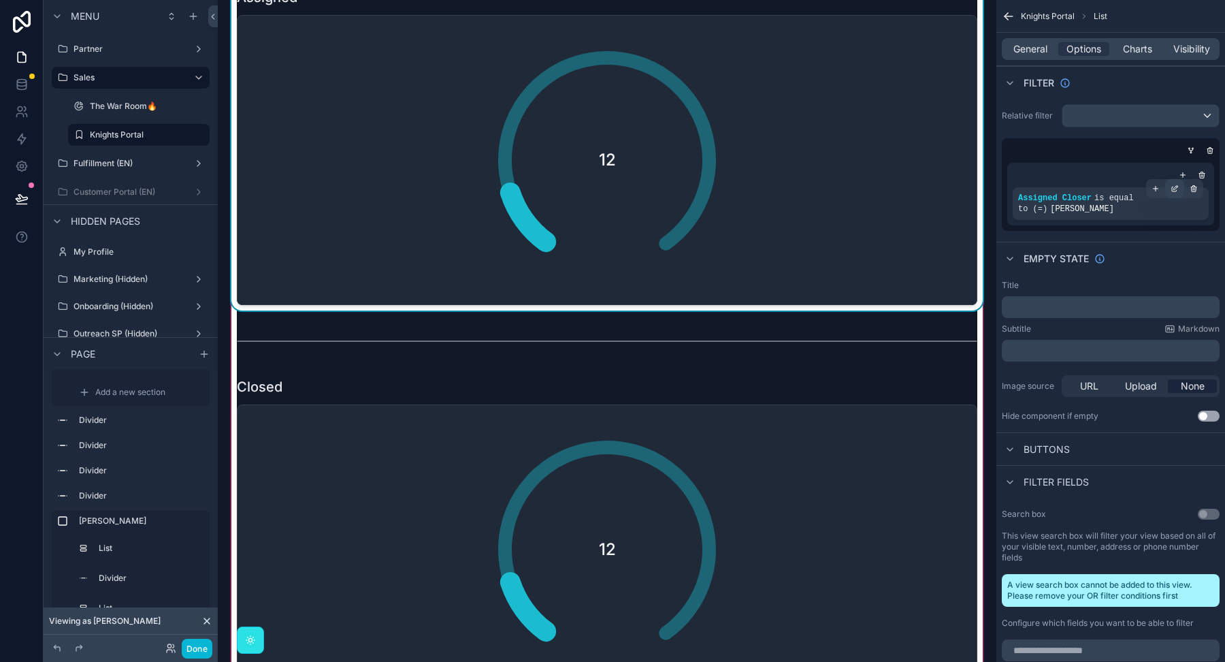
click at [1176, 187] on icon "scrollable content" at bounding box center [1175, 188] width 8 height 8
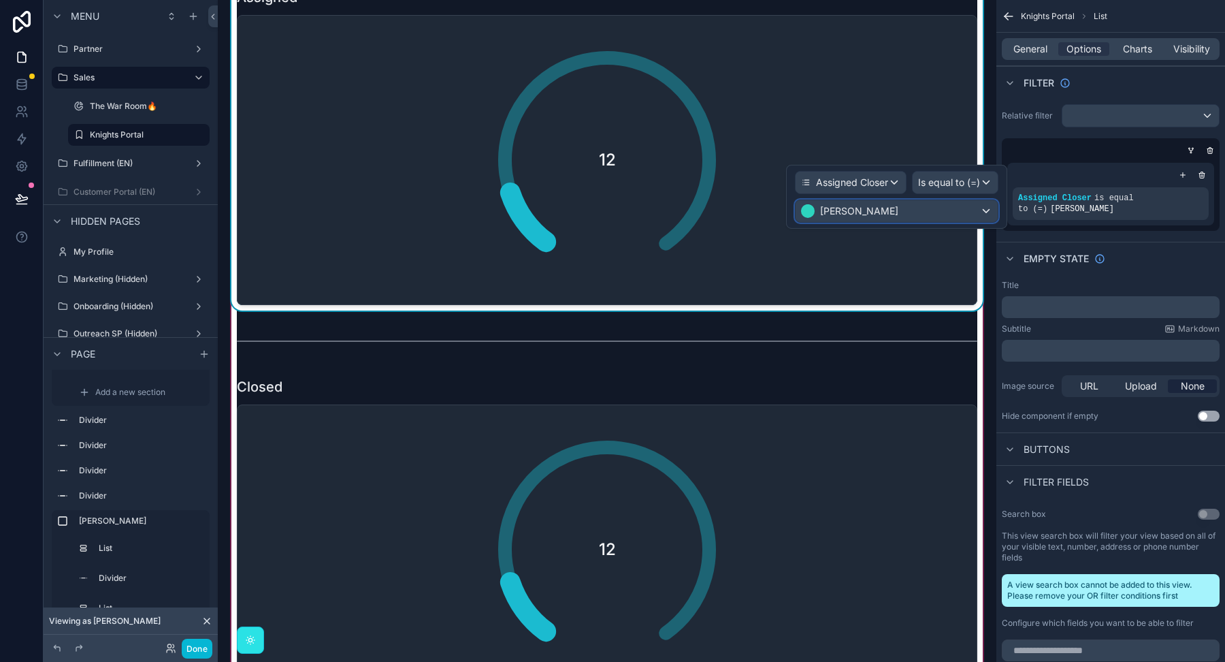
click at [938, 216] on div "[PERSON_NAME]" at bounding box center [897, 211] width 202 height 22
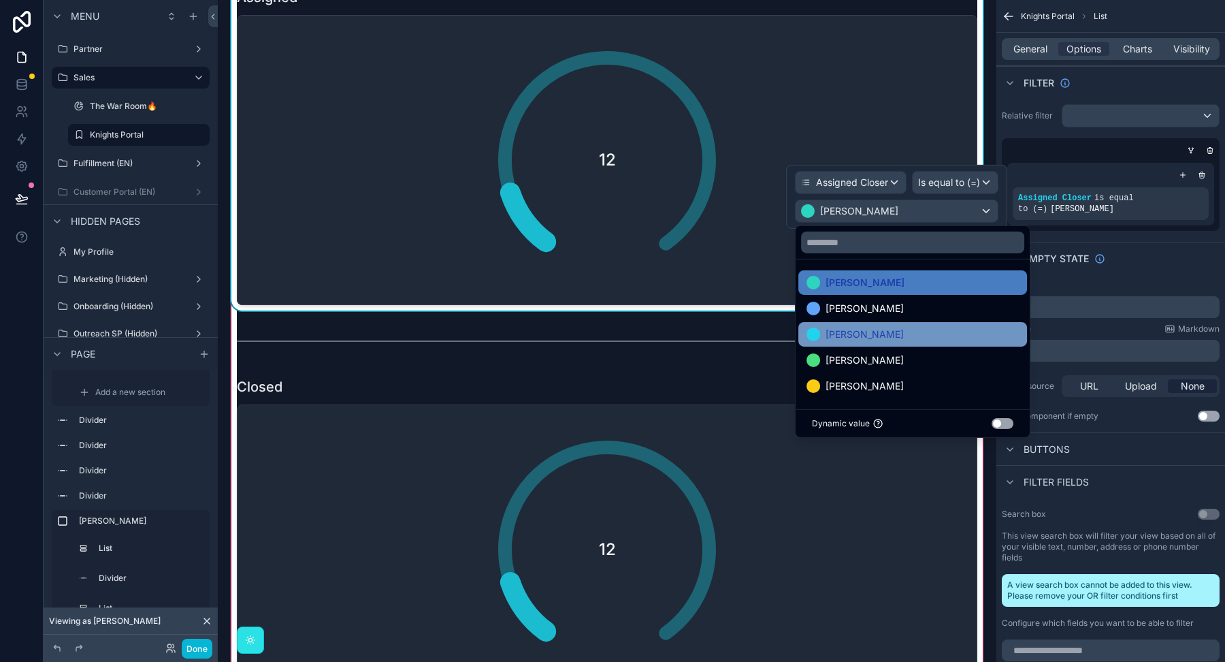
click at [870, 329] on div "Zach" at bounding box center [913, 334] width 212 height 16
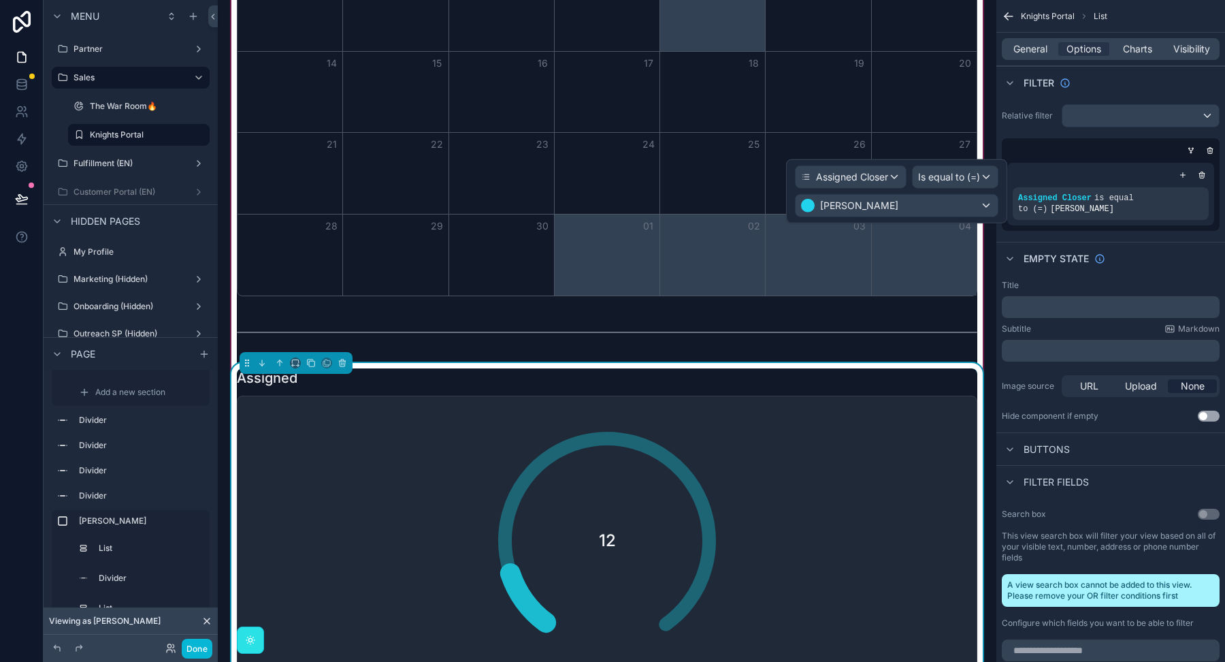
scroll to position [4721, 0]
click at [686, 464] on div "12" at bounding box center [607, 541] width 272 height 272
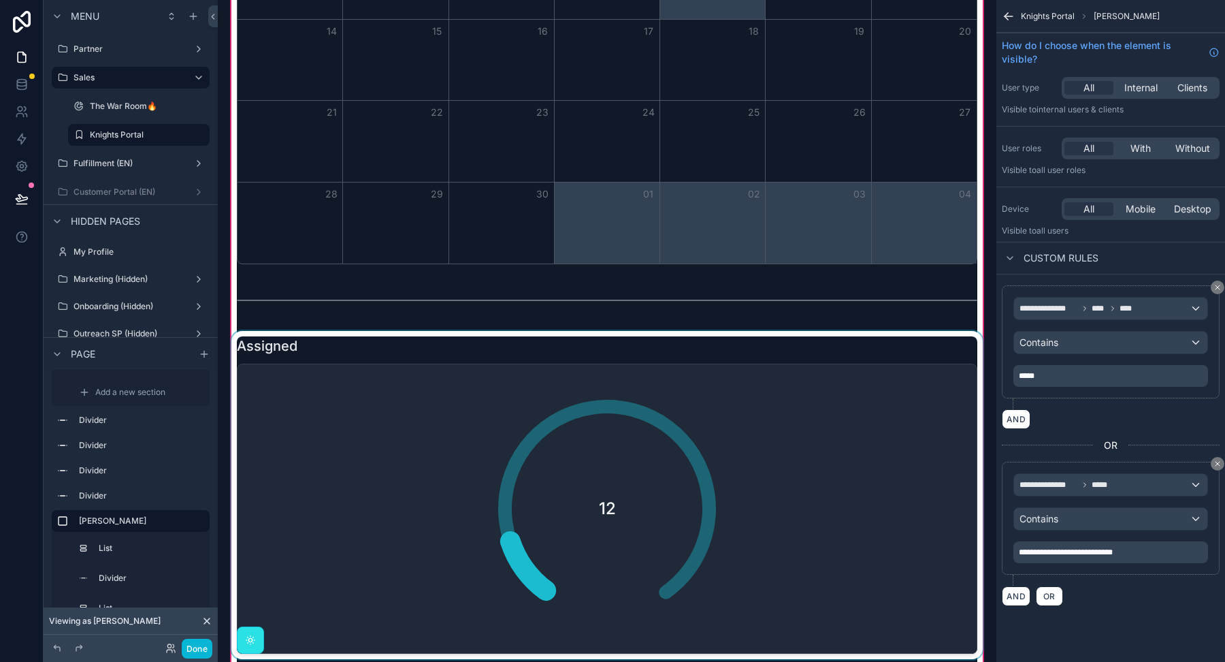
scroll to position [4820, 0]
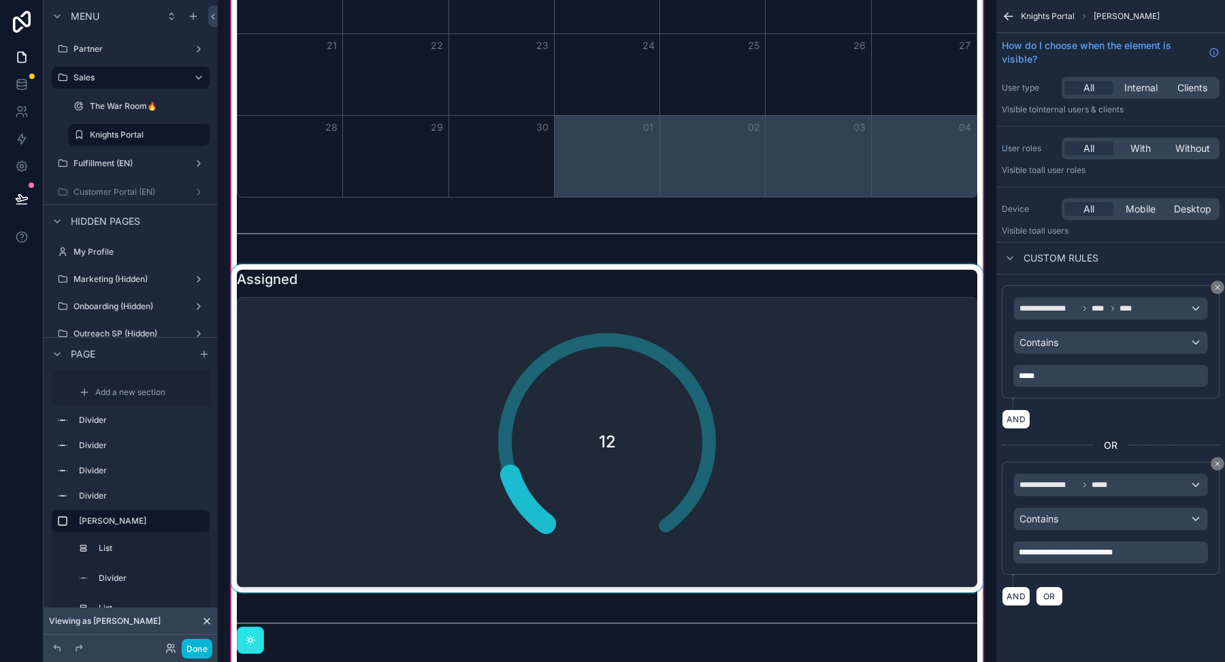
click at [702, 413] on div "scrollable content" at bounding box center [607, 428] width 757 height 328
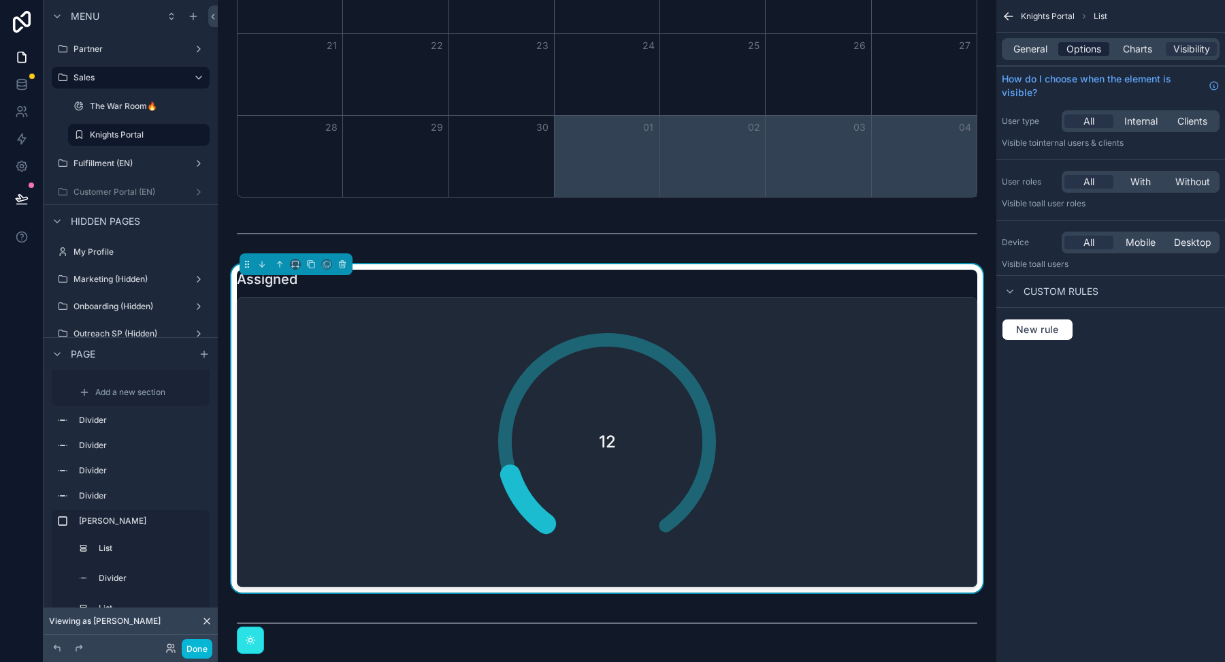
click at [1088, 51] on span "Options" at bounding box center [1084, 49] width 35 height 14
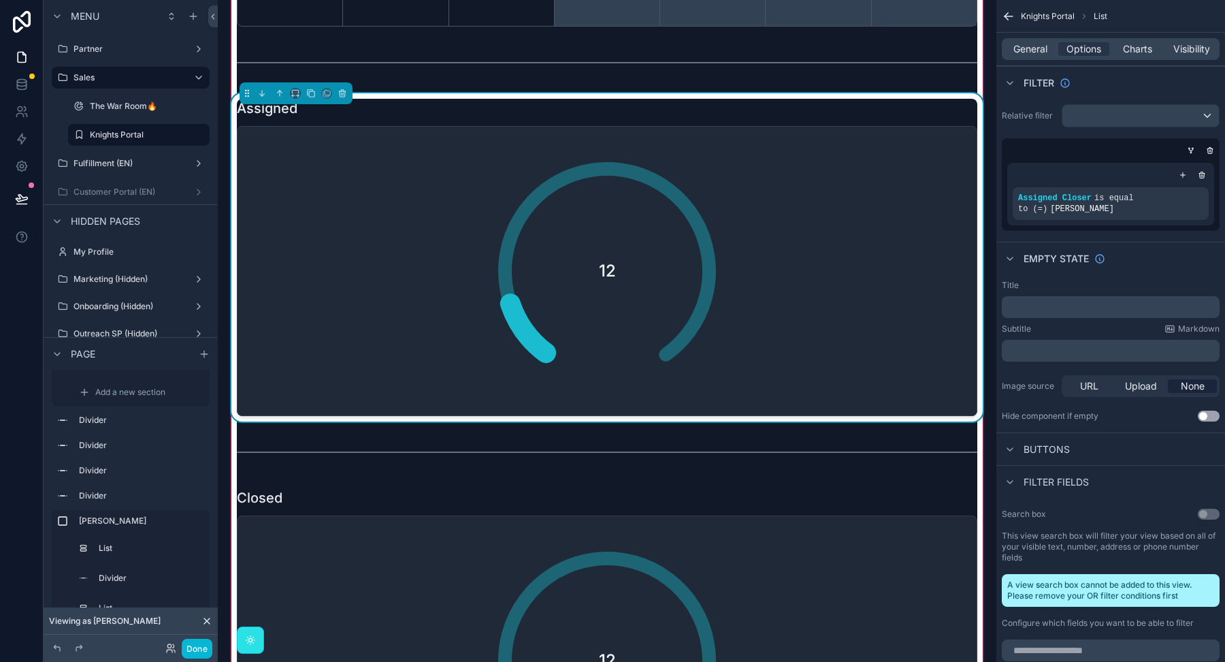
scroll to position [5127, 0]
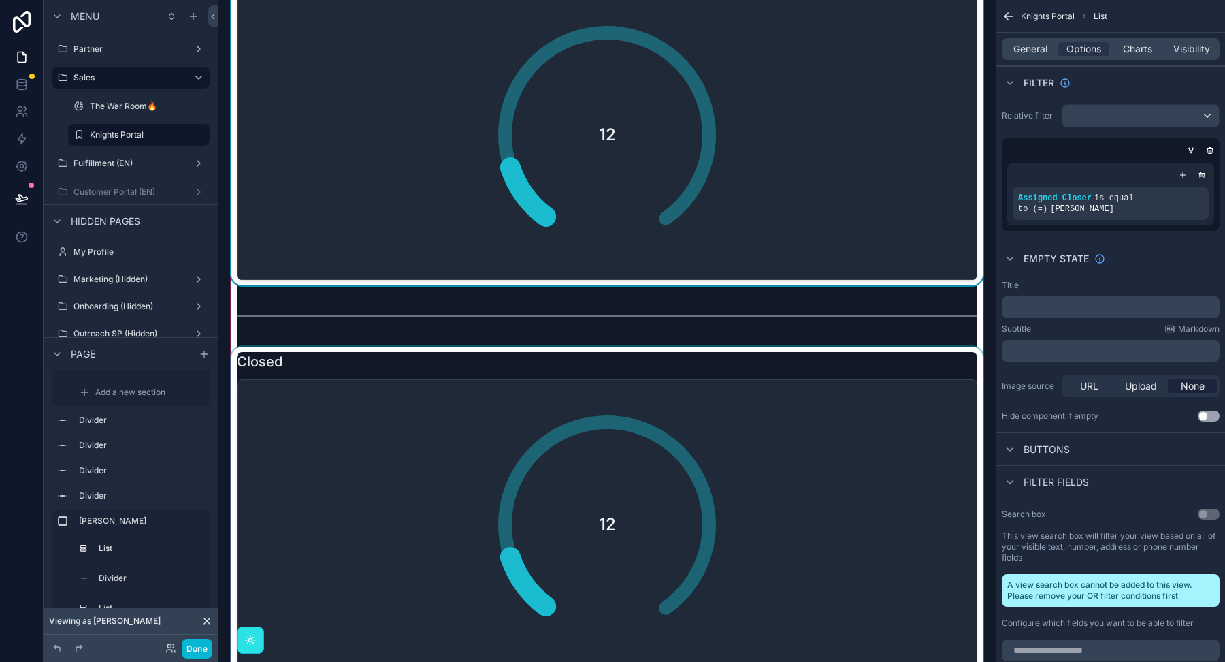
click at [683, 481] on div "scrollable content" at bounding box center [607, 510] width 757 height 328
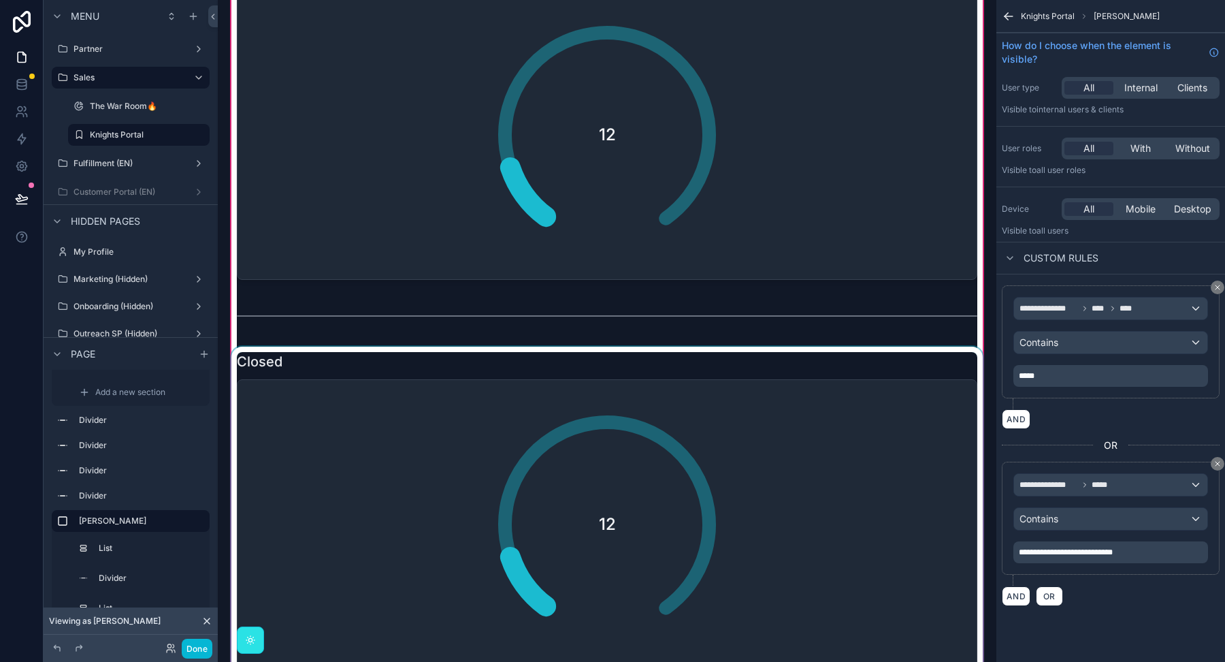
click at [683, 481] on div "scrollable content" at bounding box center [607, 510] width 757 height 328
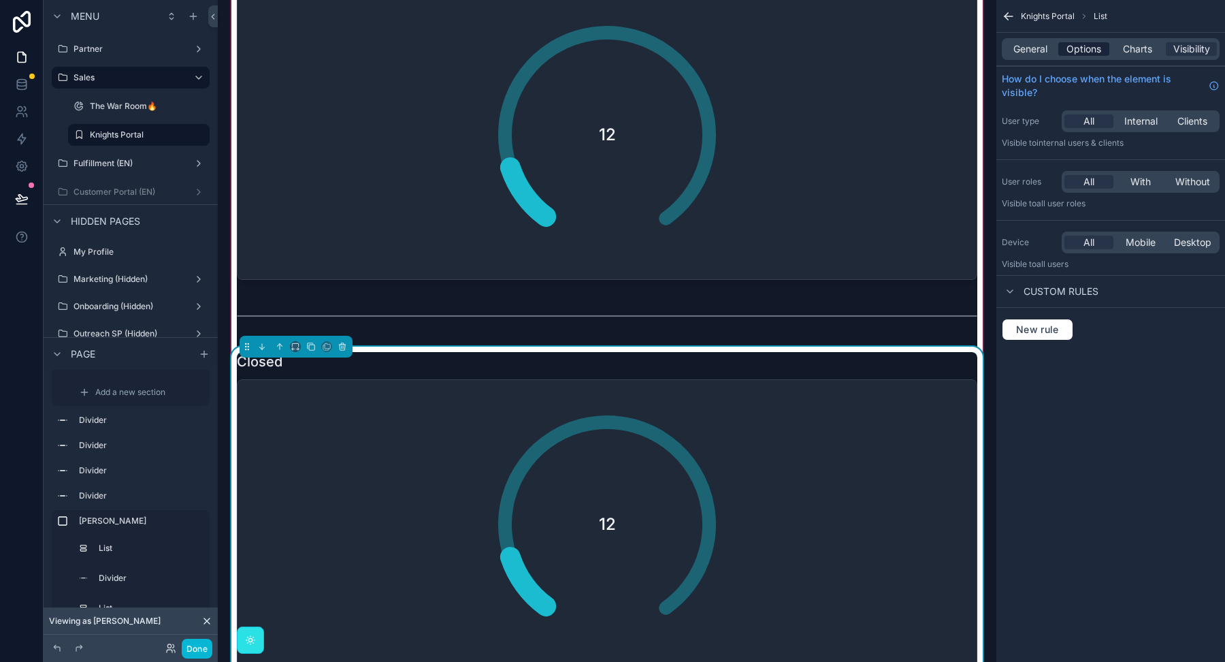
click at [1091, 51] on span "Options" at bounding box center [1084, 49] width 35 height 14
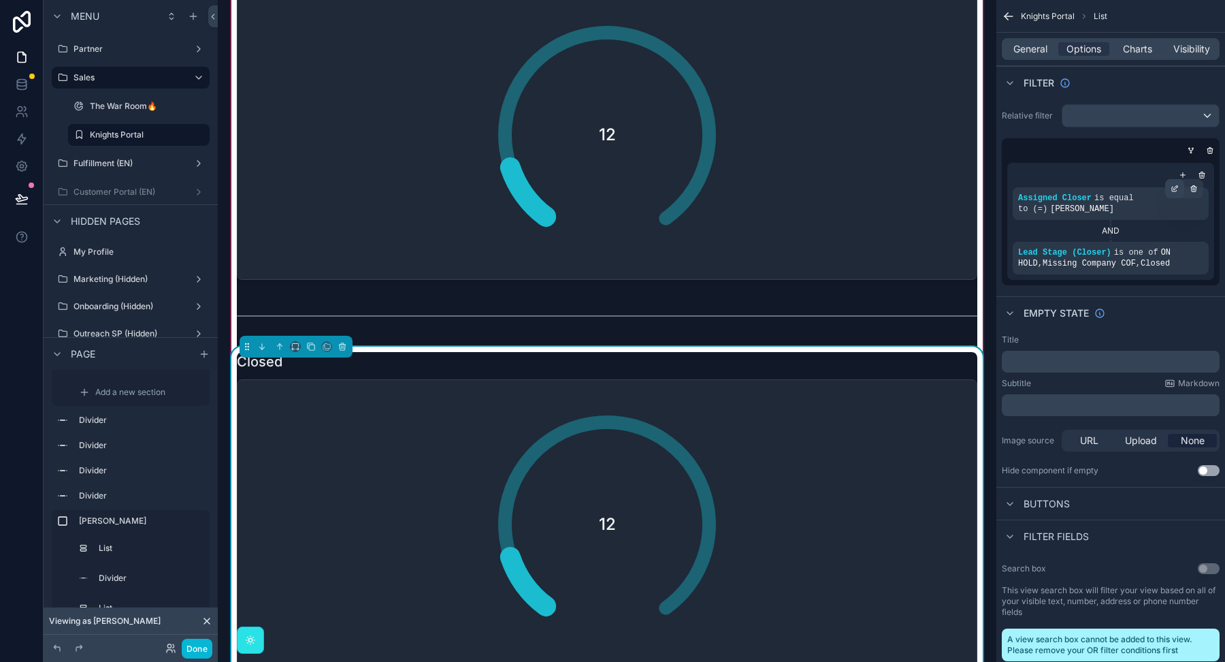
click at [1174, 187] on icon "scrollable content" at bounding box center [1176, 187] width 4 height 4
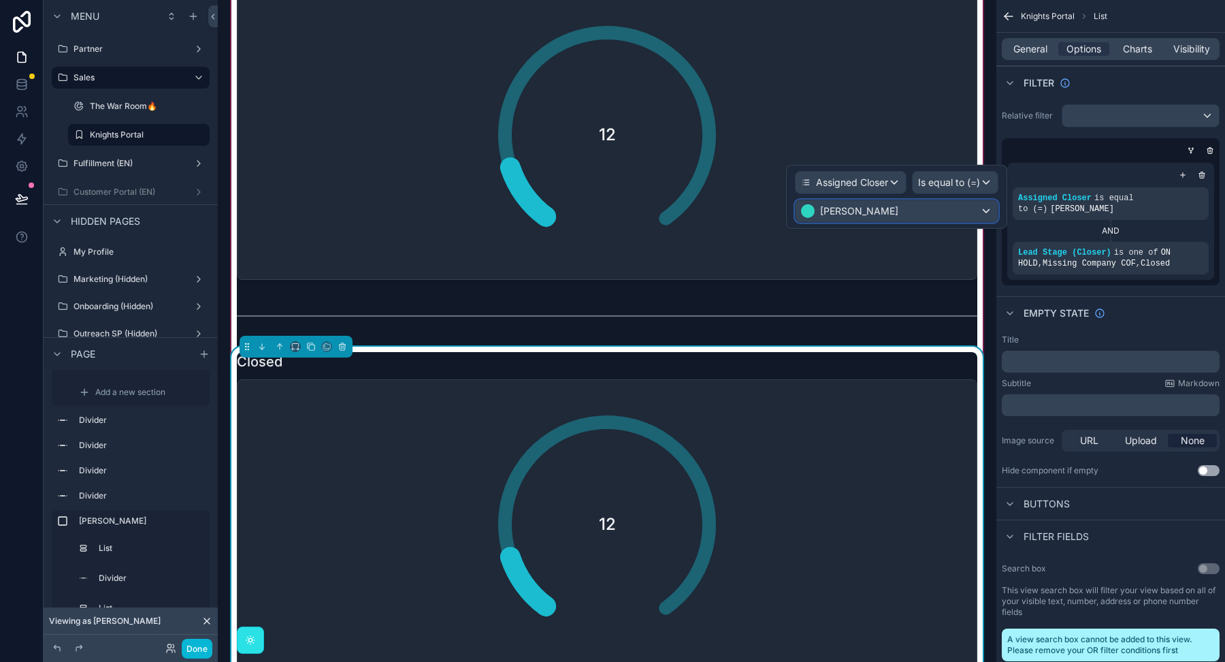
click at [857, 200] on div "[PERSON_NAME]" at bounding box center [897, 211] width 202 height 22
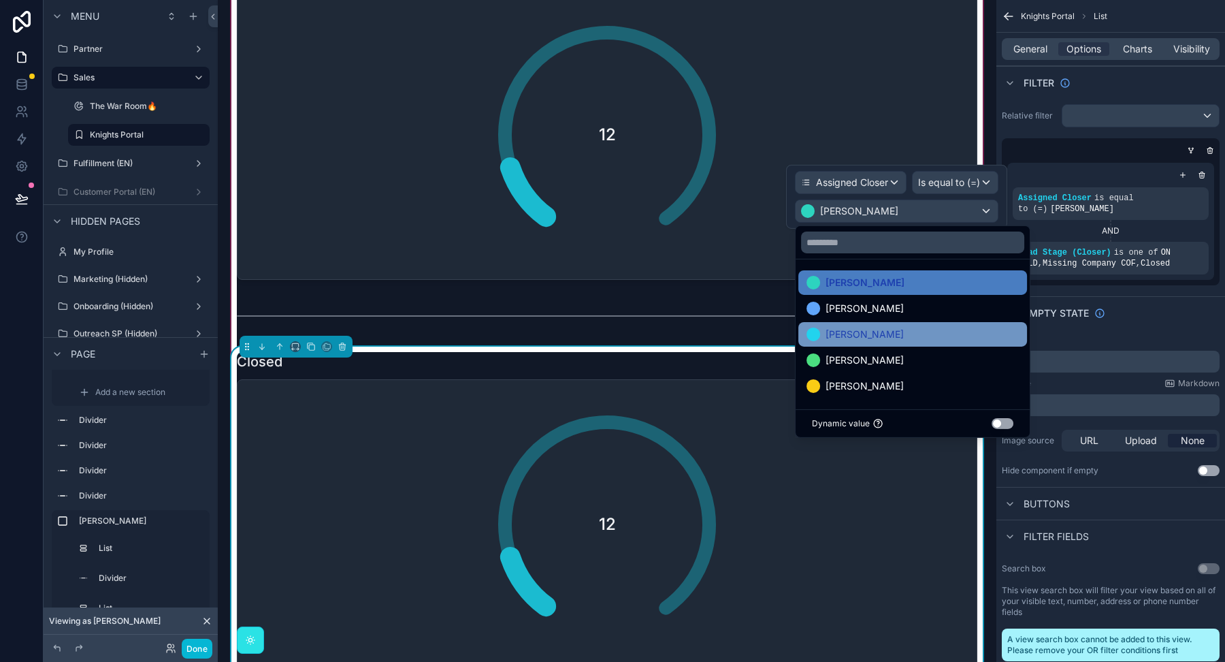
click at [836, 332] on span "Zach" at bounding box center [865, 334] width 78 height 16
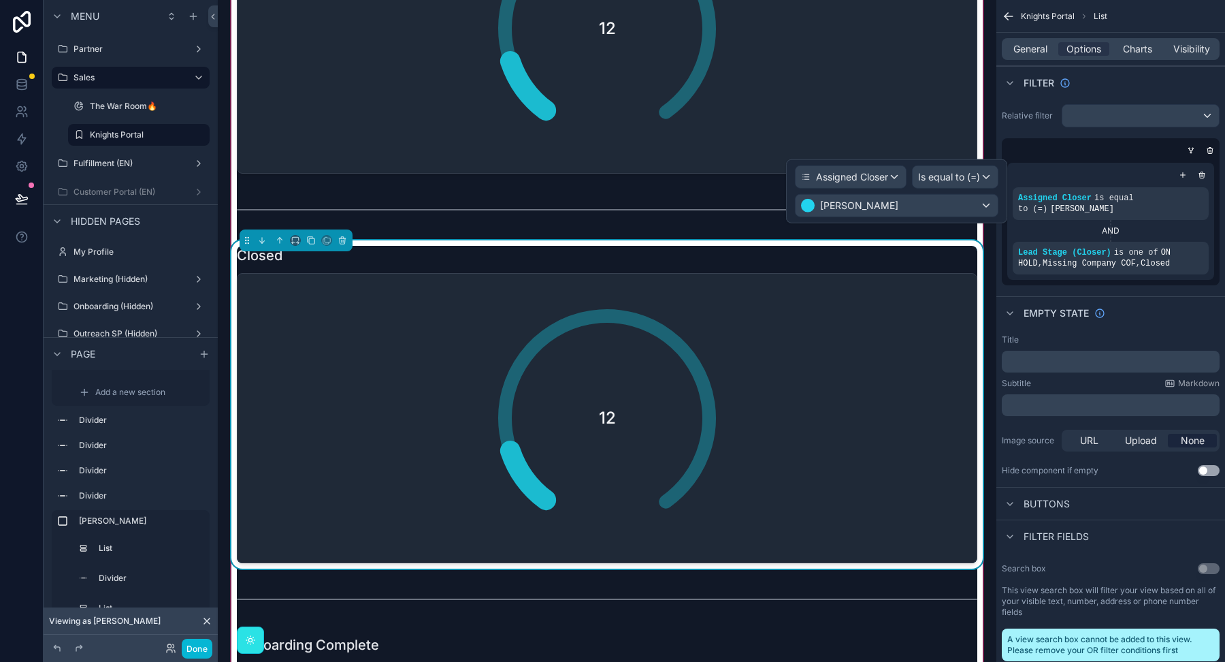
scroll to position [5260, 0]
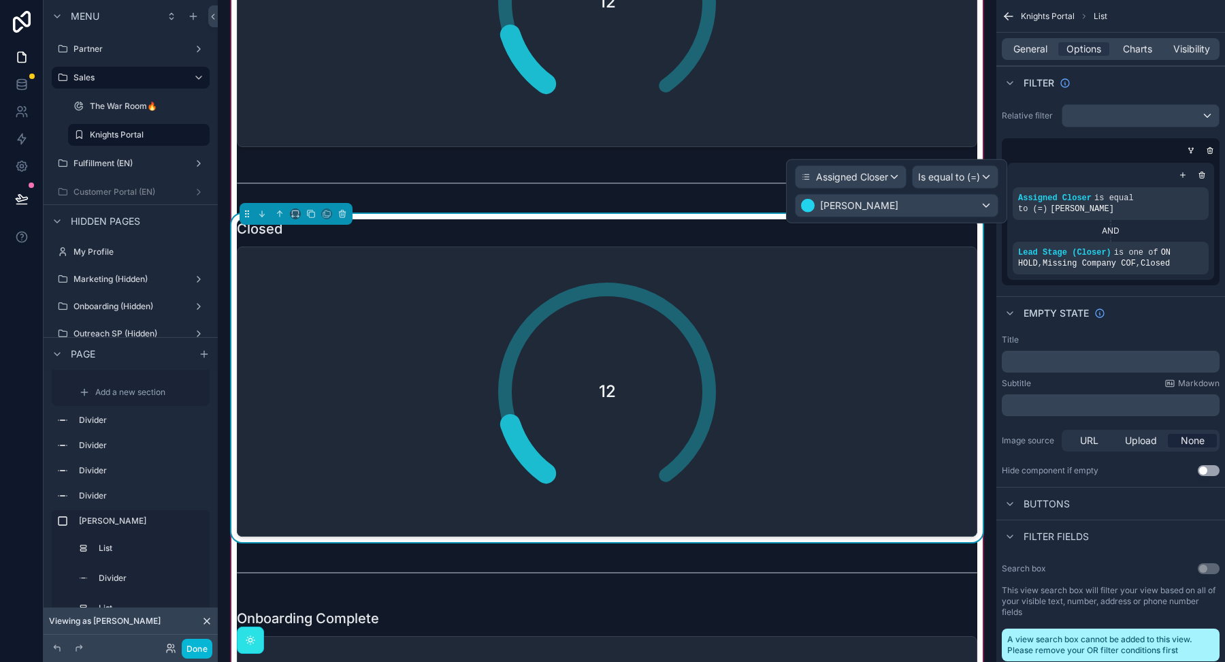
click at [736, 460] on div "12" at bounding box center [607, 391] width 272 height 272
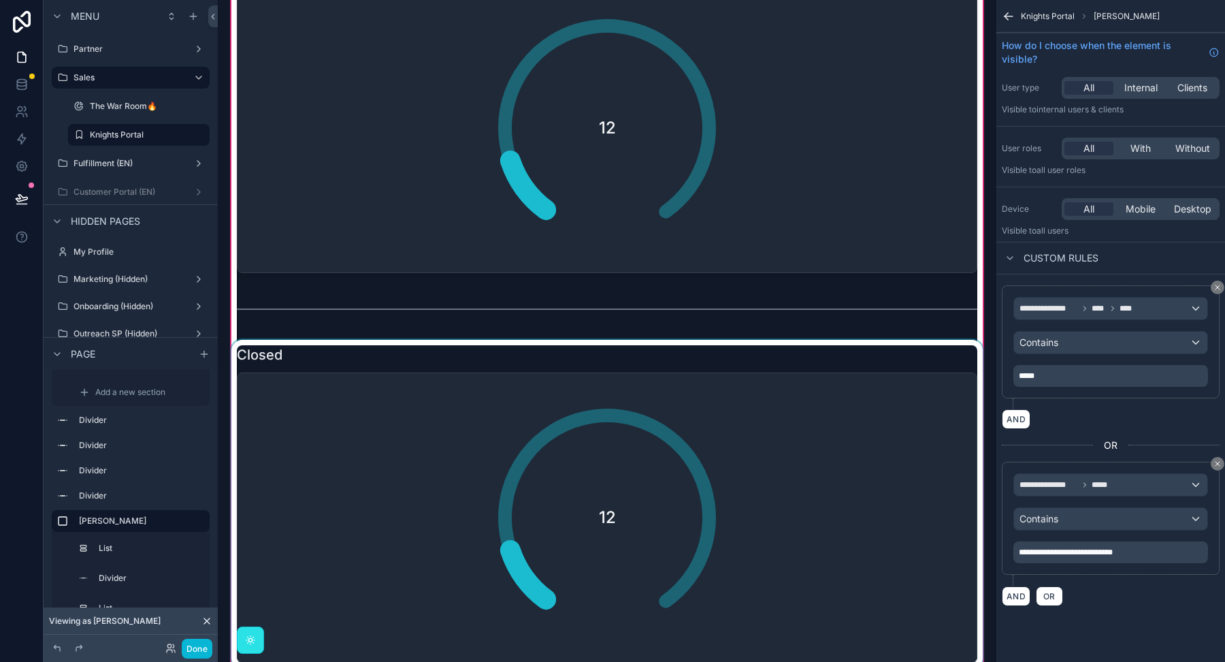
scroll to position [5126, 0]
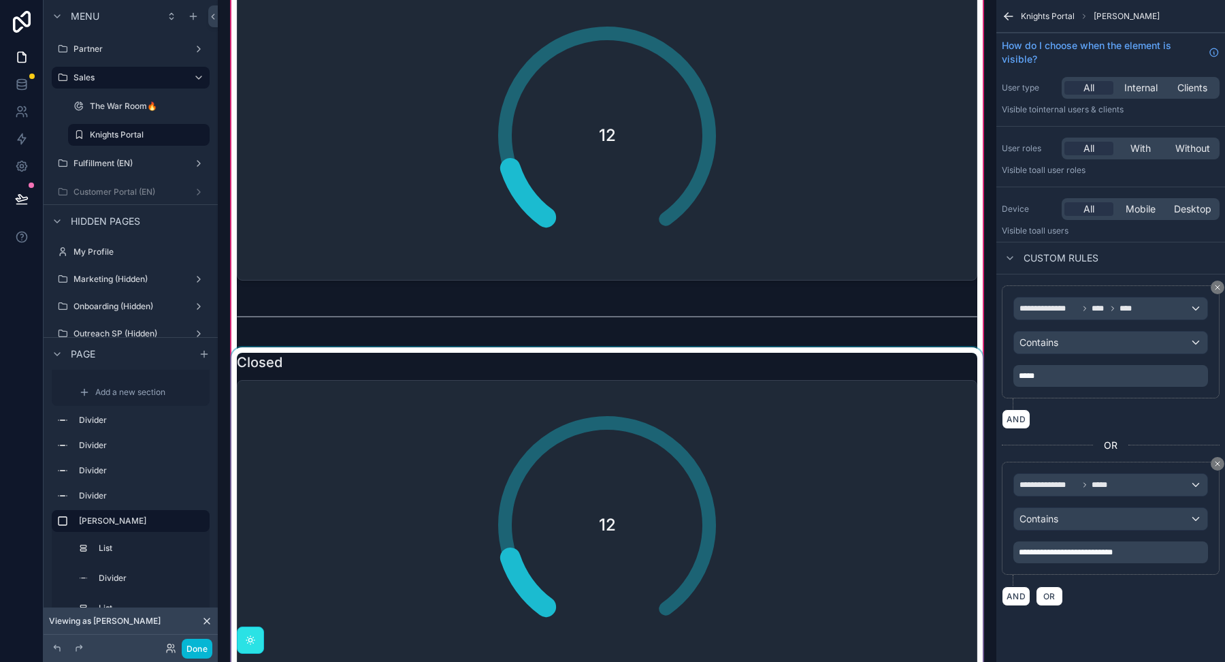
click at [736, 460] on div "scrollable content" at bounding box center [607, 511] width 757 height 328
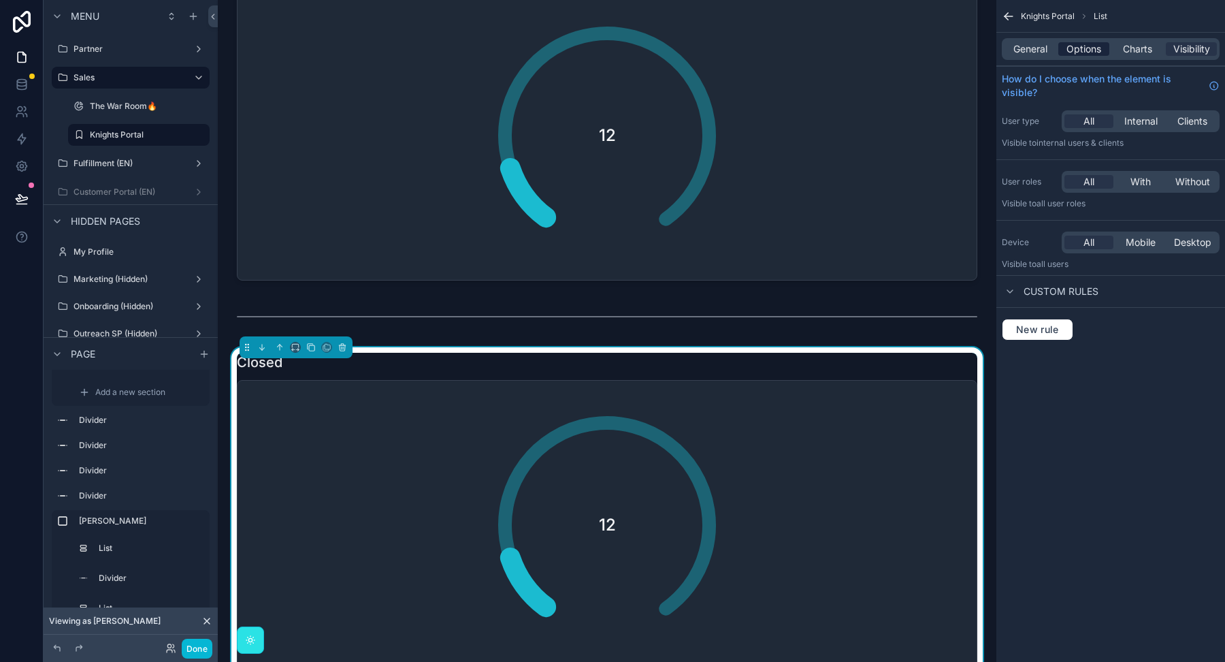
click at [1095, 46] on span "Options" at bounding box center [1084, 49] width 35 height 14
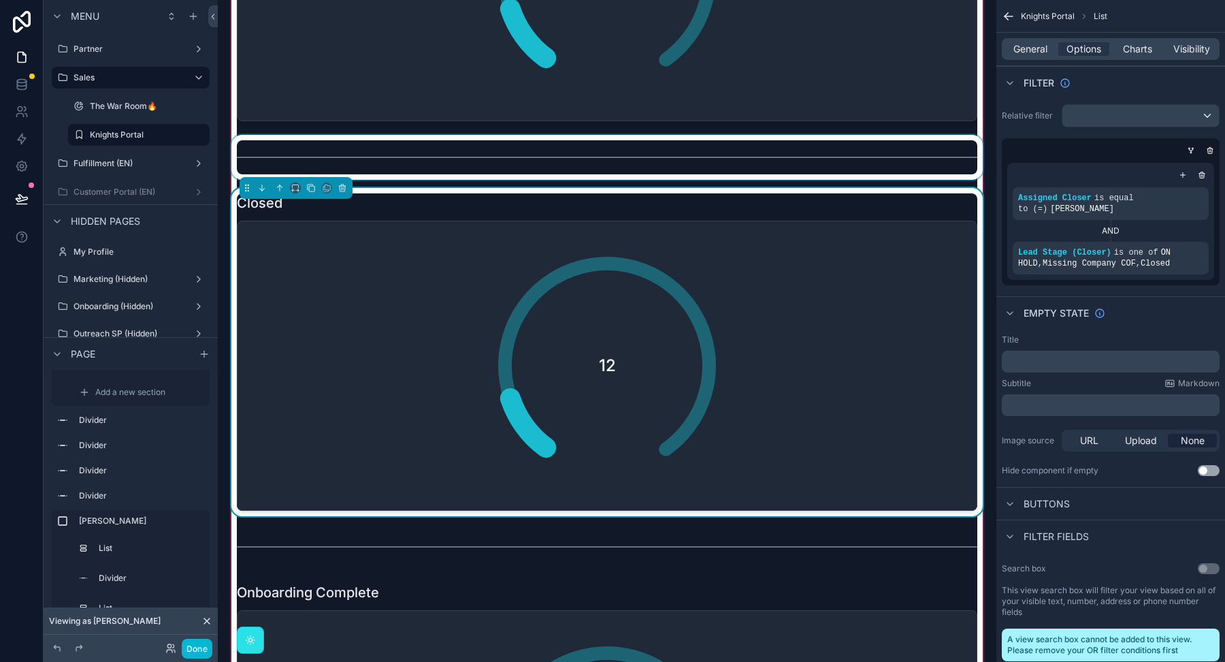
scroll to position [5785, 0]
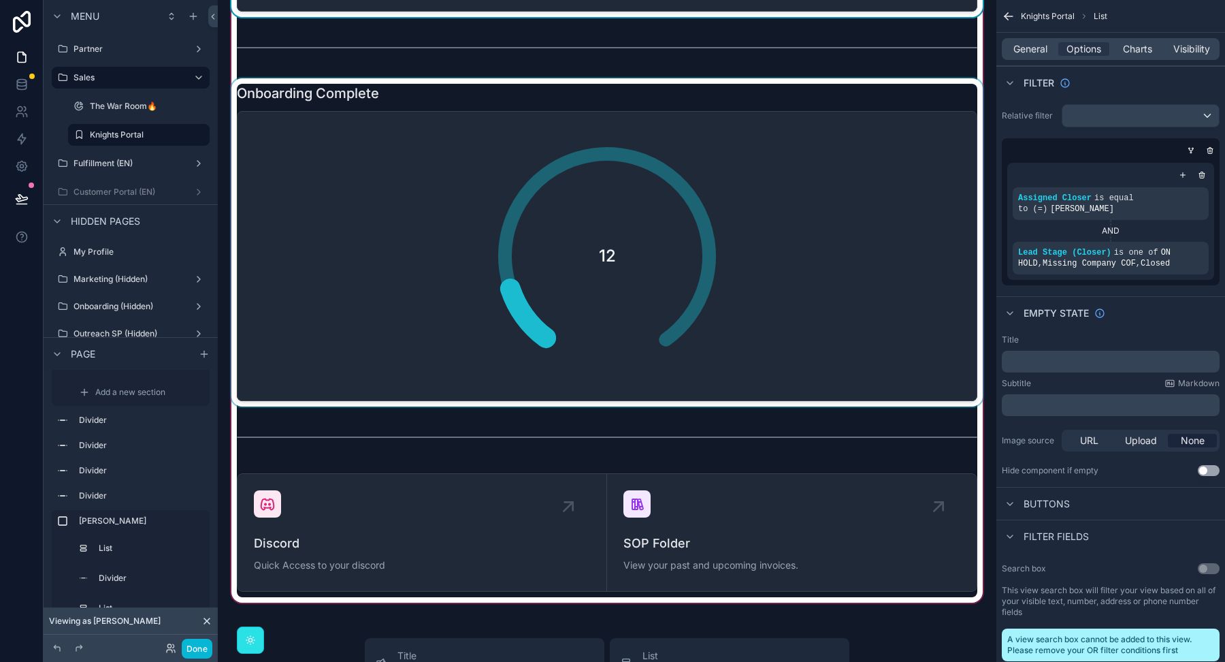
click at [856, 261] on div "scrollable content" at bounding box center [607, 242] width 757 height 328
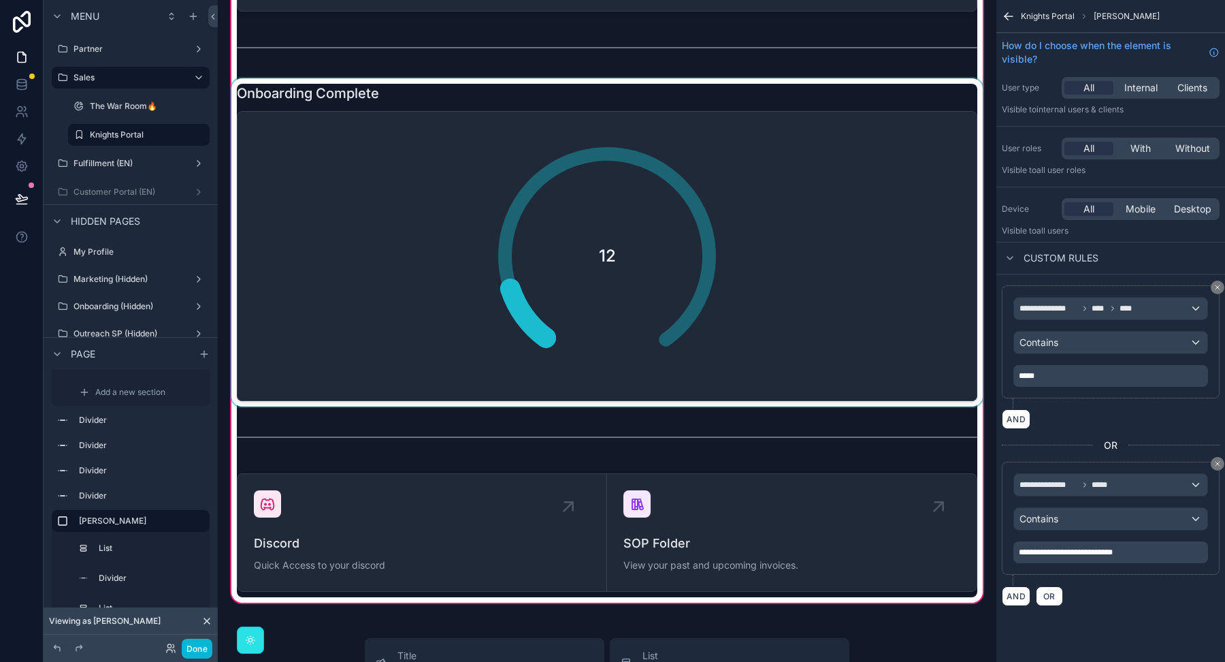
click at [856, 261] on div "scrollable content" at bounding box center [607, 242] width 757 height 328
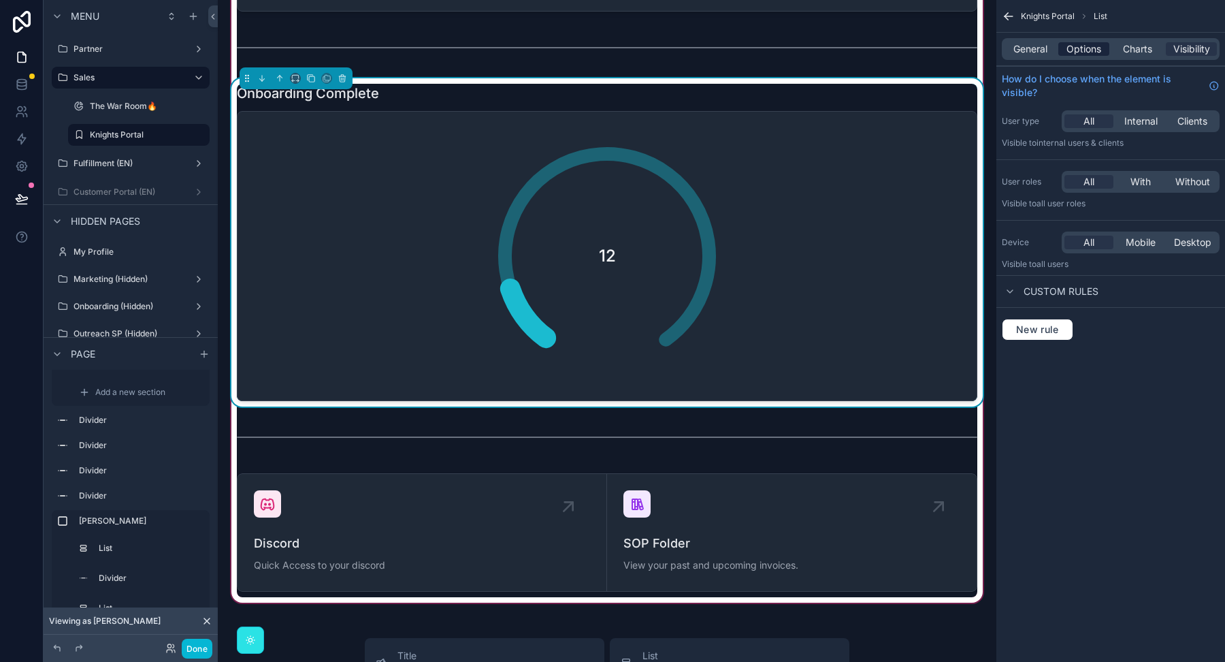
click at [1071, 48] on span "Options" at bounding box center [1084, 49] width 35 height 14
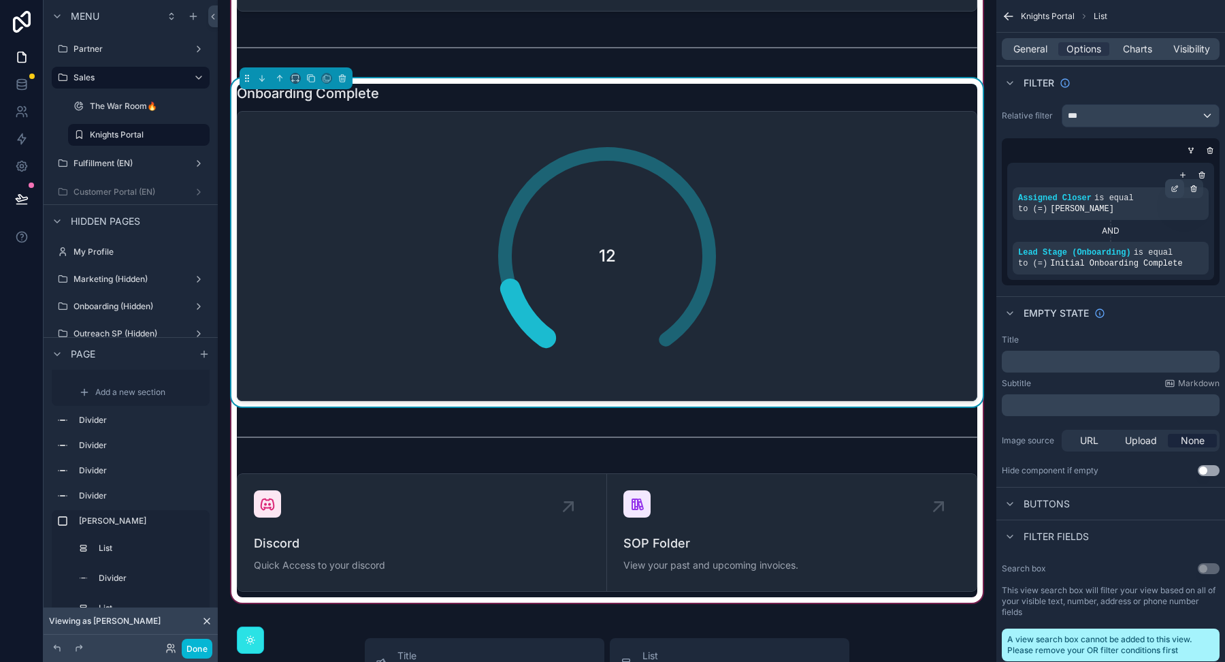
click at [1173, 186] on icon "scrollable content" at bounding box center [1175, 188] width 8 height 8
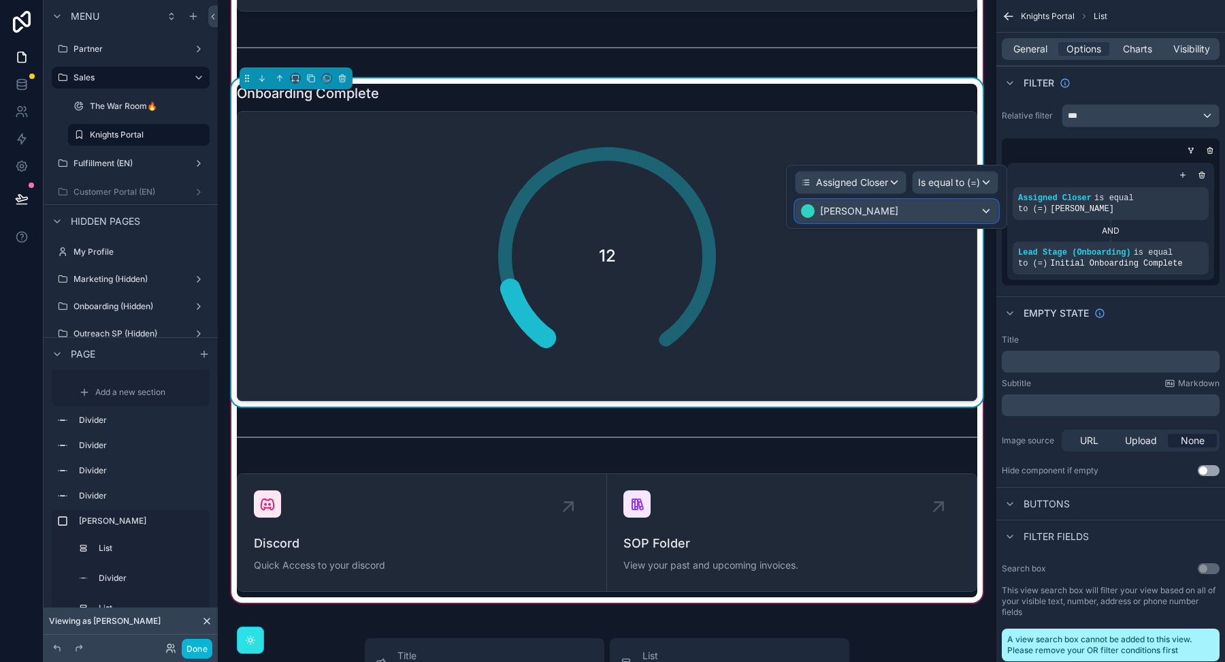
click at [875, 218] on div "[PERSON_NAME]" at bounding box center [897, 211] width 202 height 22
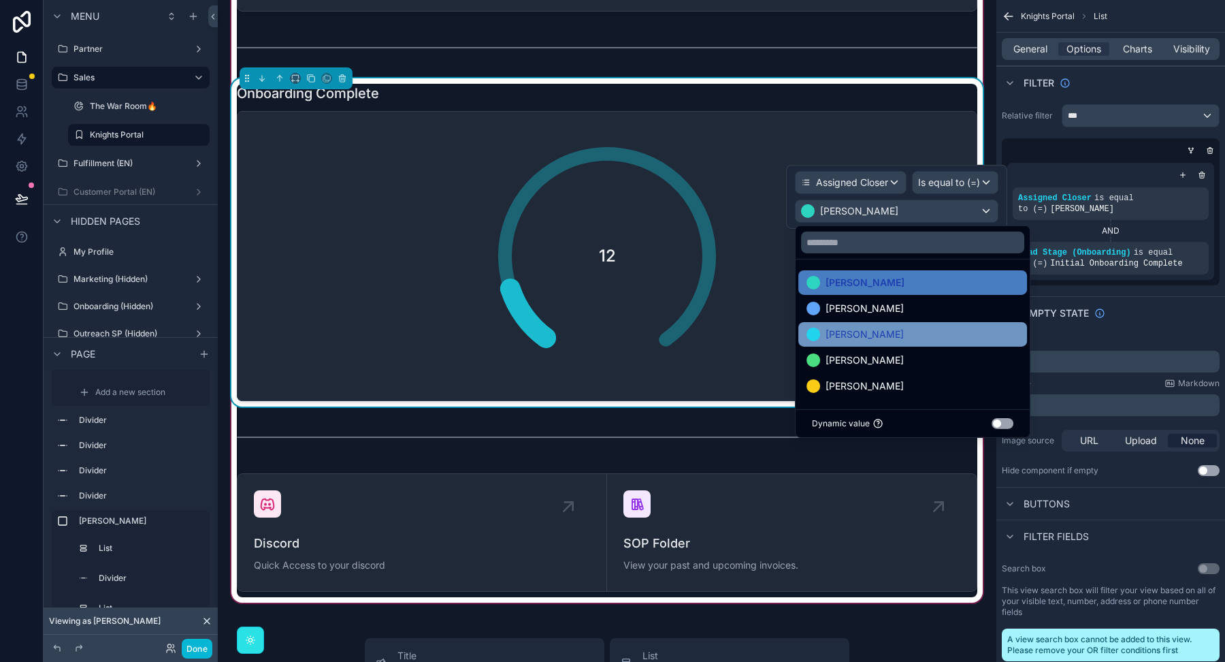
click at [850, 329] on div "Zach" at bounding box center [913, 334] width 212 height 16
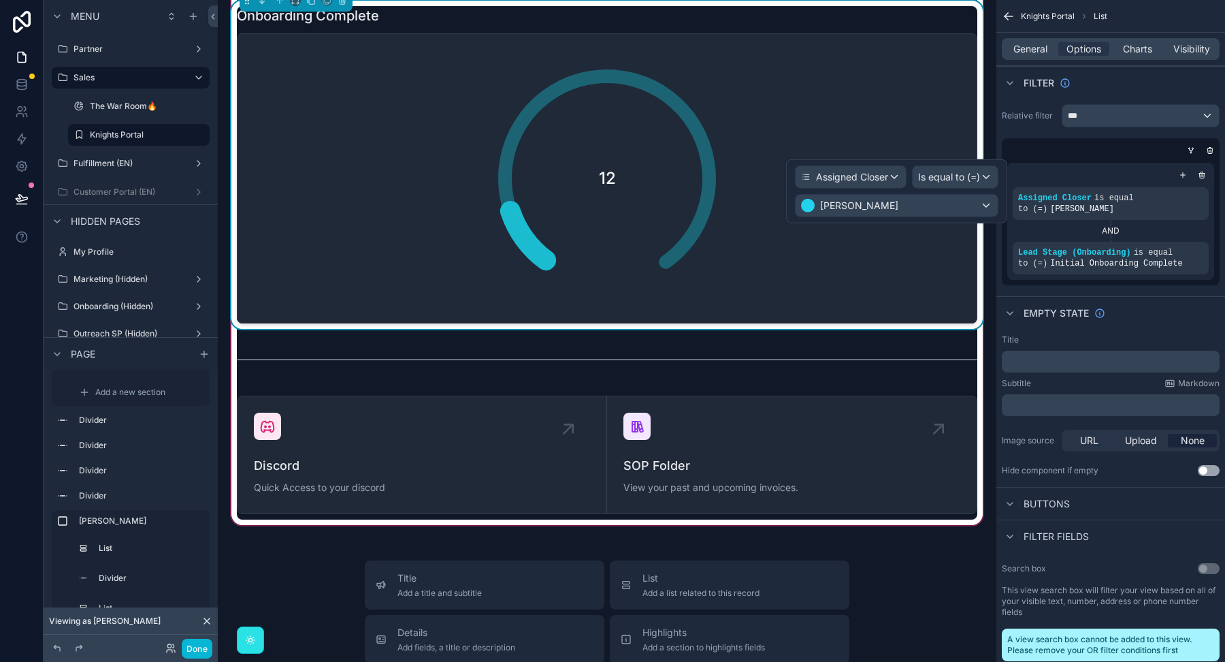
scroll to position [5904, 0]
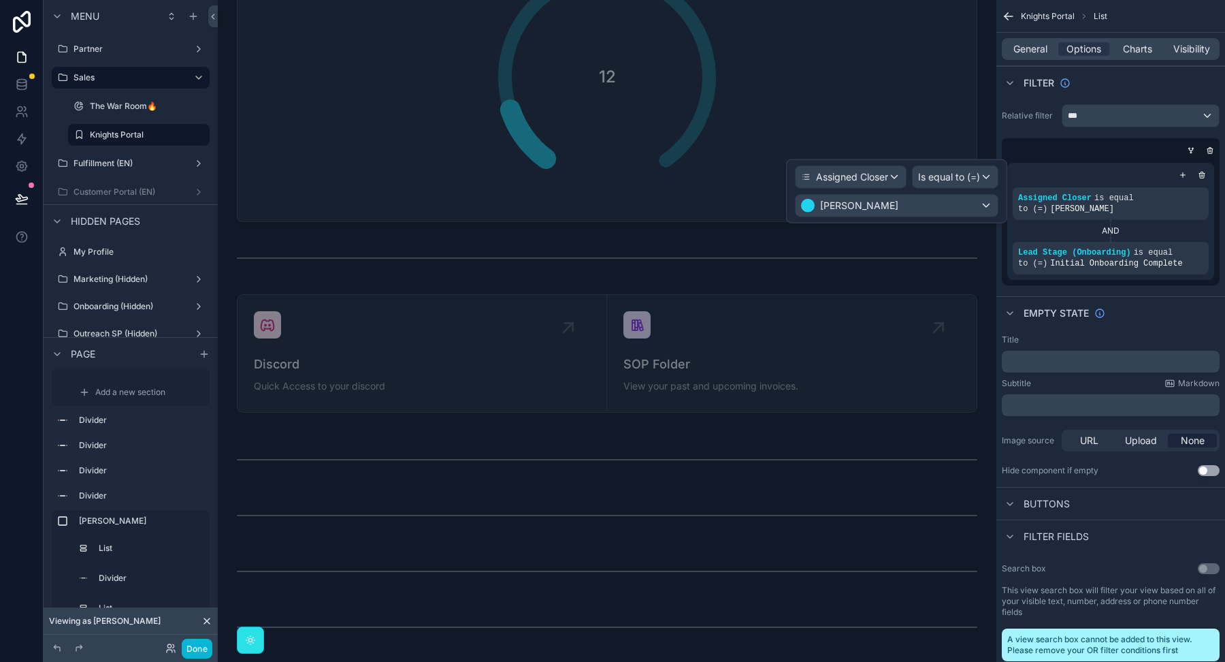
scroll to position [3776, 0]
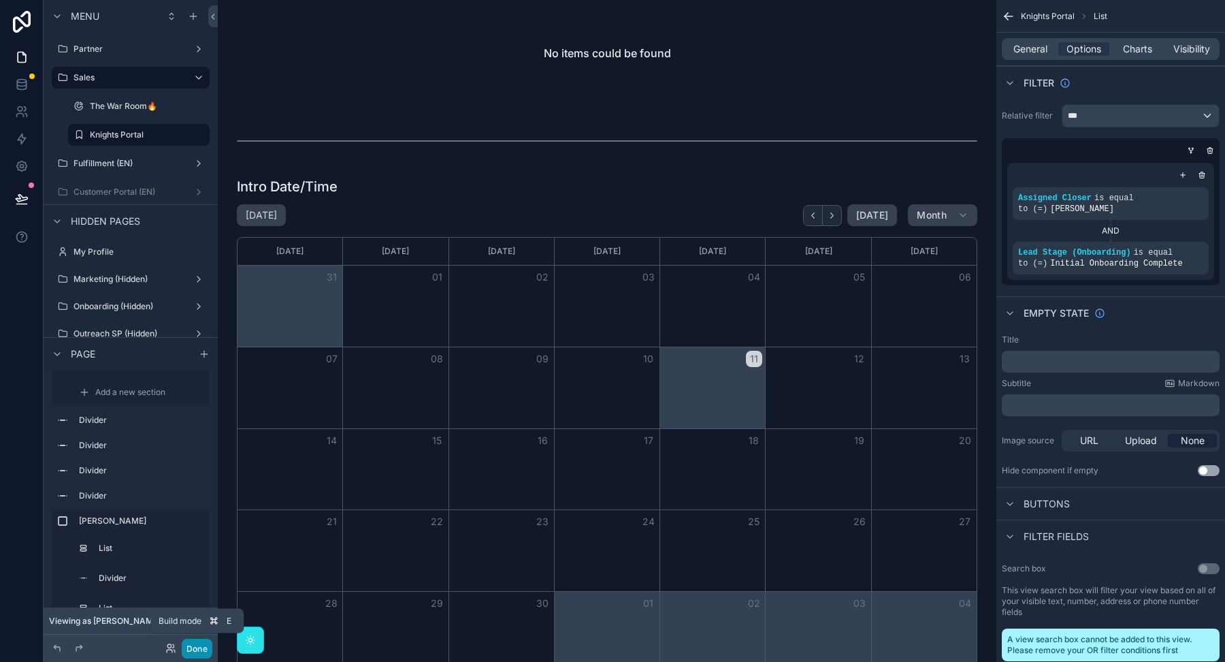
click at [195, 647] on button "Done" at bounding box center [197, 648] width 31 height 20
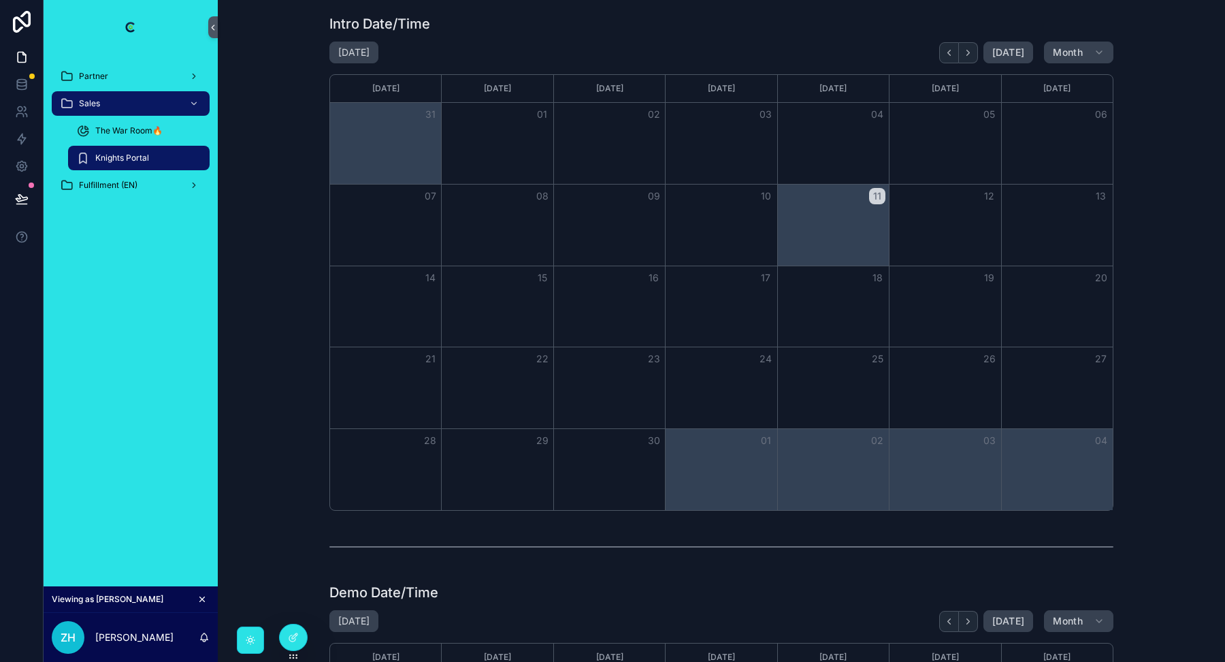
scroll to position [0, 0]
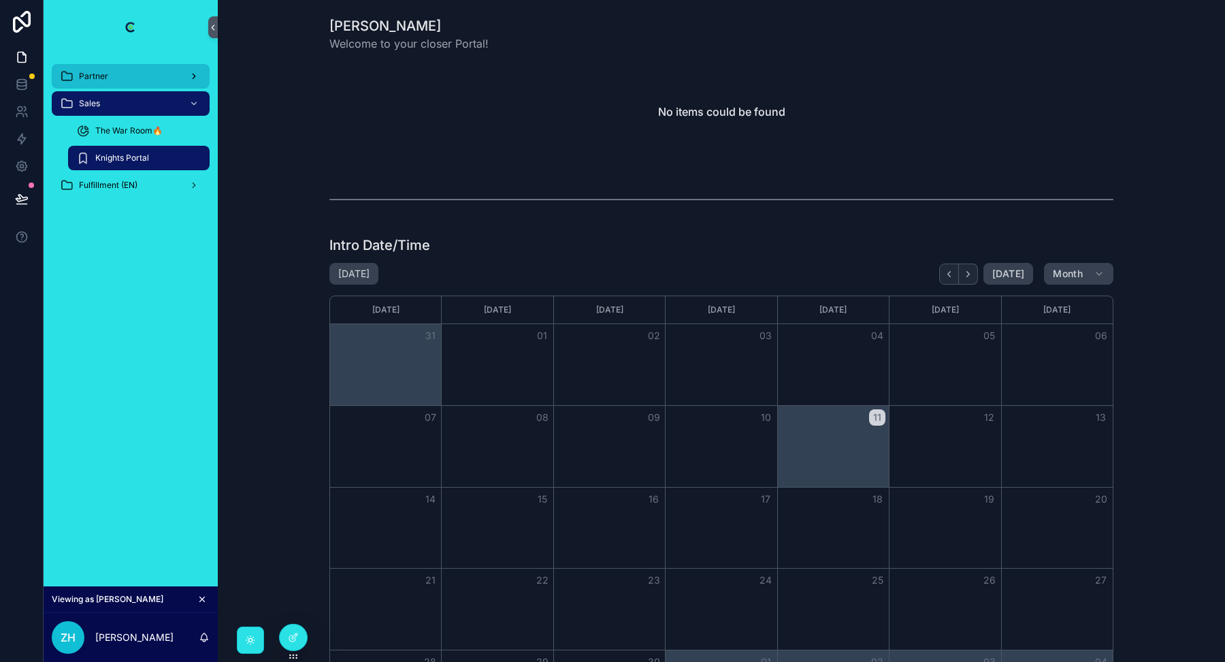
click at [116, 76] on div "Partner" at bounding box center [131, 76] width 142 height 22
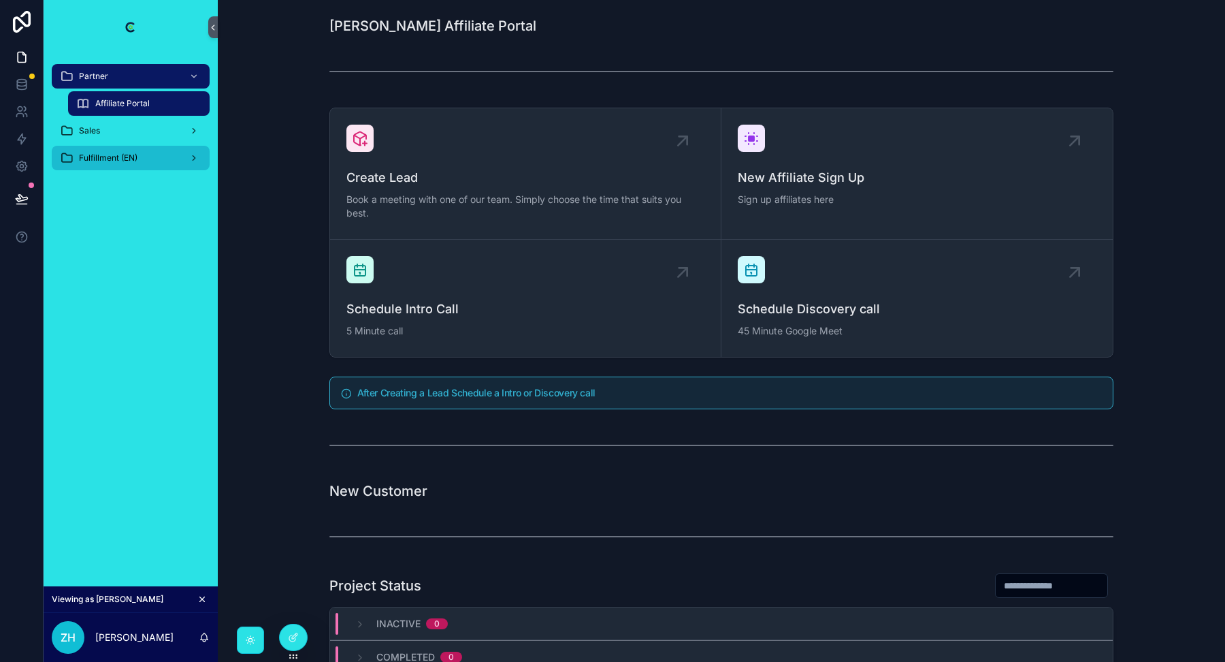
click at [121, 147] on div "Fulfillment (EN)" at bounding box center [131, 158] width 142 height 22
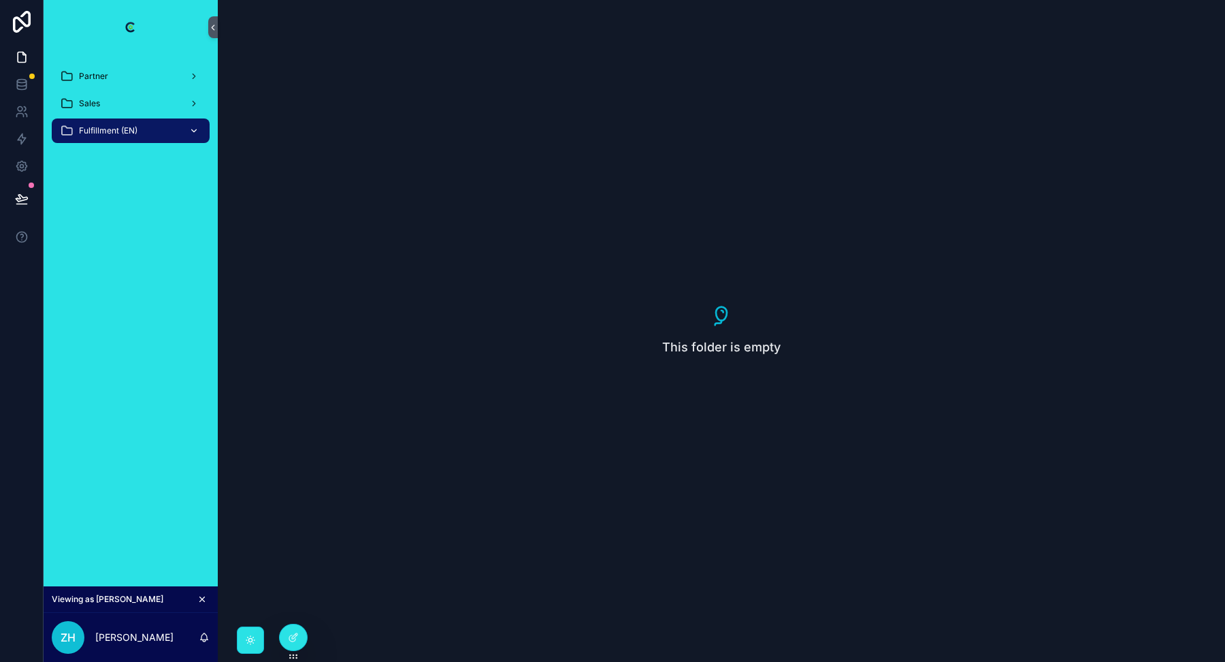
click at [121, 132] on span "Fulfillment (EN)" at bounding box center [108, 130] width 59 height 11
click at [121, 106] on div "Sales" at bounding box center [131, 104] width 142 height 22
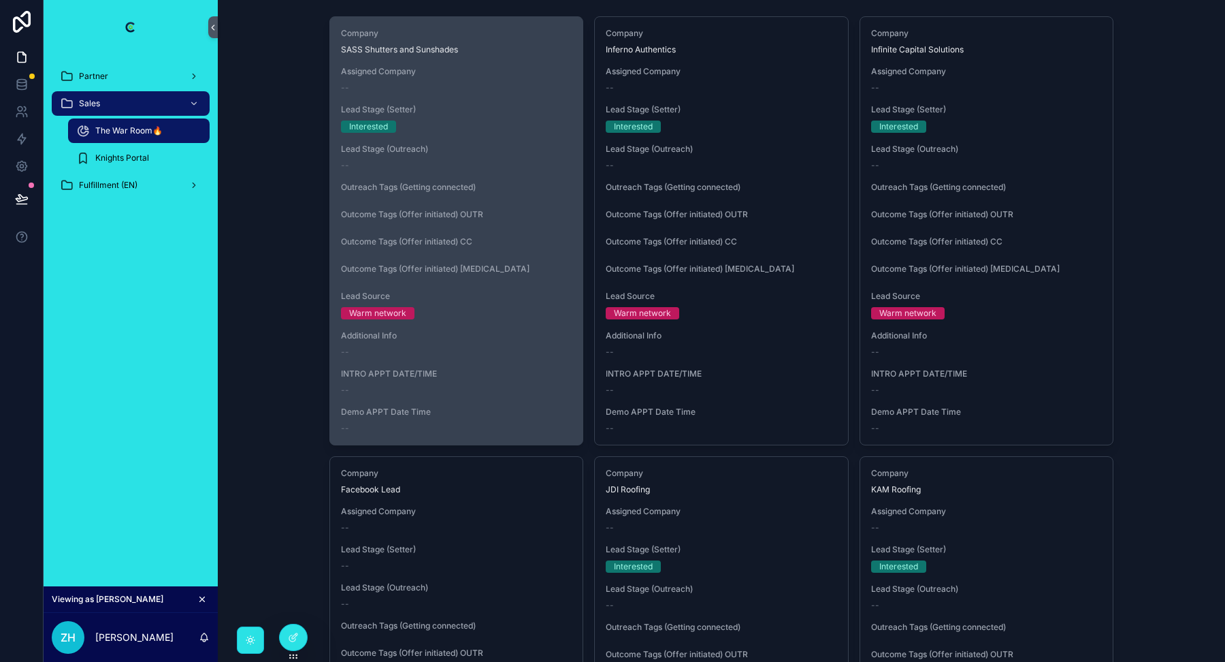
click at [511, 191] on span "Outreach Tags (Getting connected)" at bounding box center [456, 187] width 231 height 11
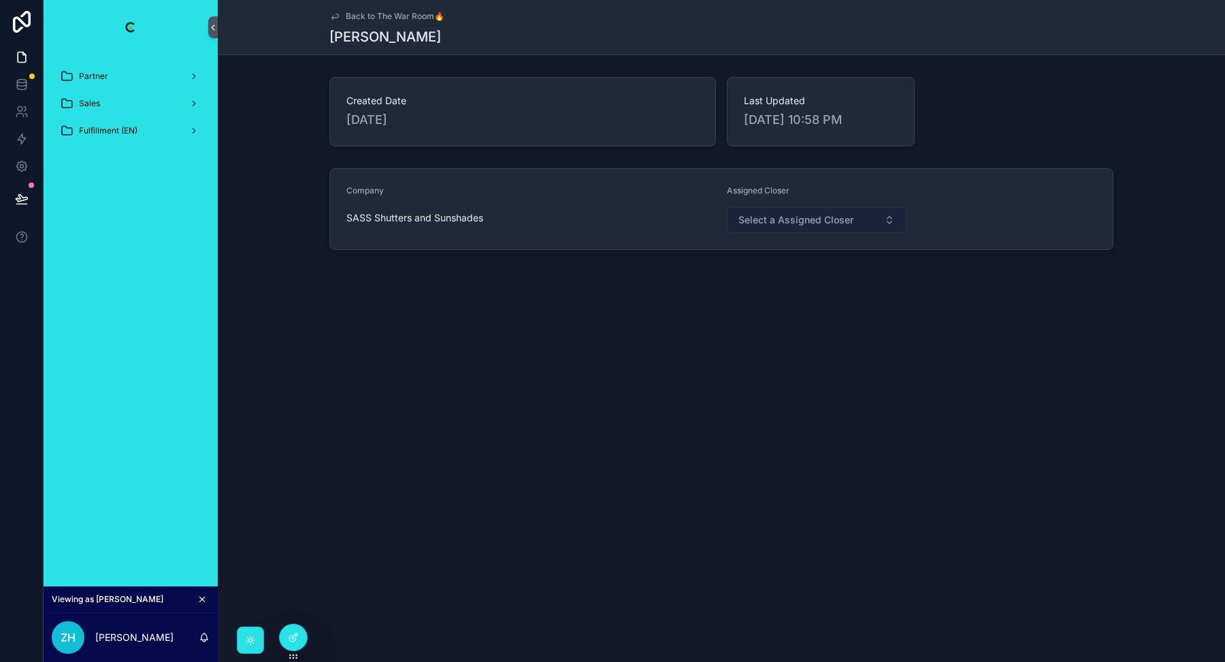
click at [781, 225] on span "Select a Assigned Closer" at bounding box center [796, 220] width 115 height 14
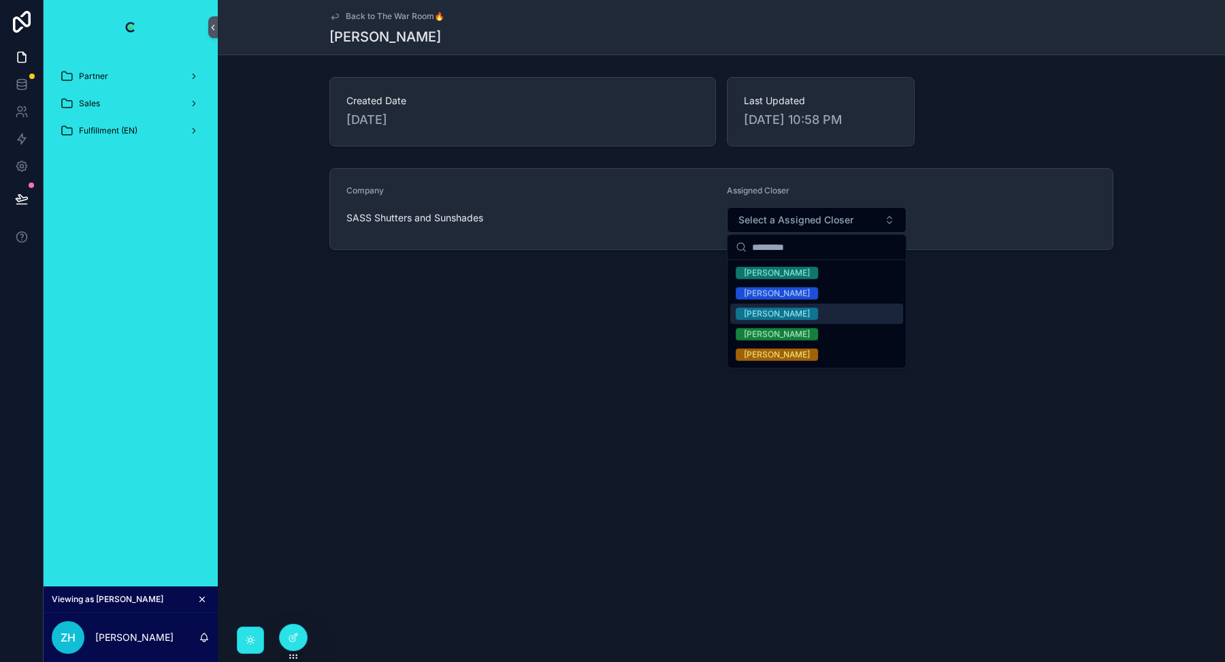
click at [536, 336] on div "Back to The War Room🔥 Rob Created Date 9/10/2025 Last Updated 9/10/2025 10:58 P…" at bounding box center [721, 171] width 1007 height 342
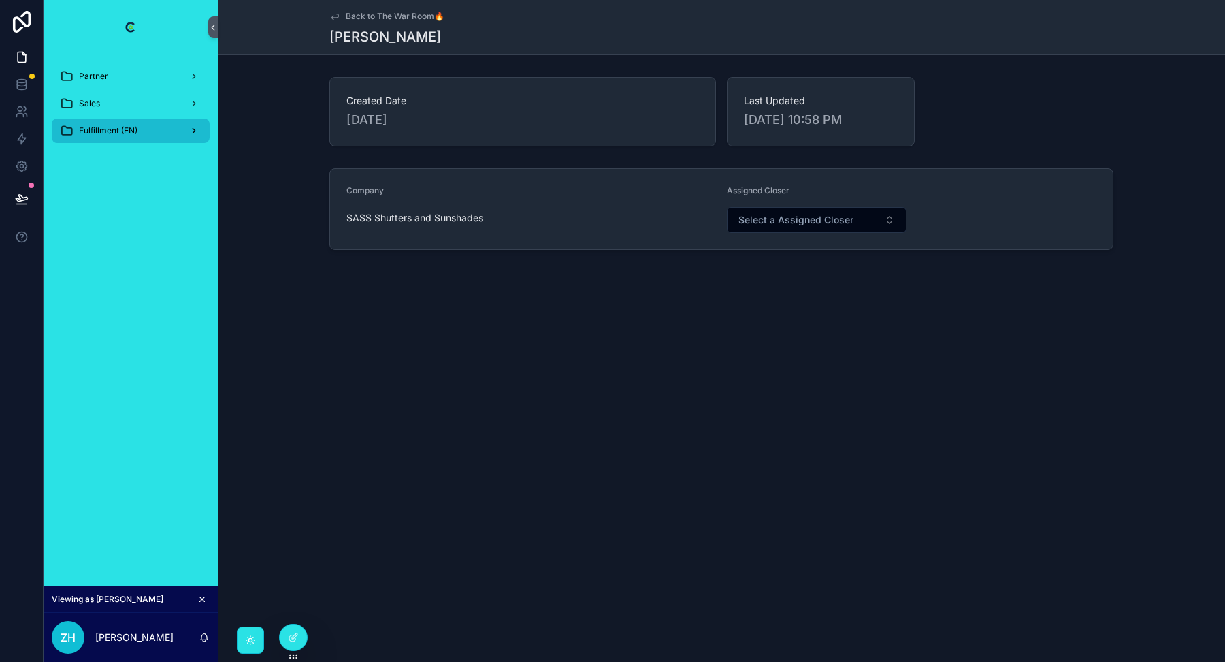
click at [120, 133] on span "Fulfillment (EN)" at bounding box center [108, 130] width 59 height 11
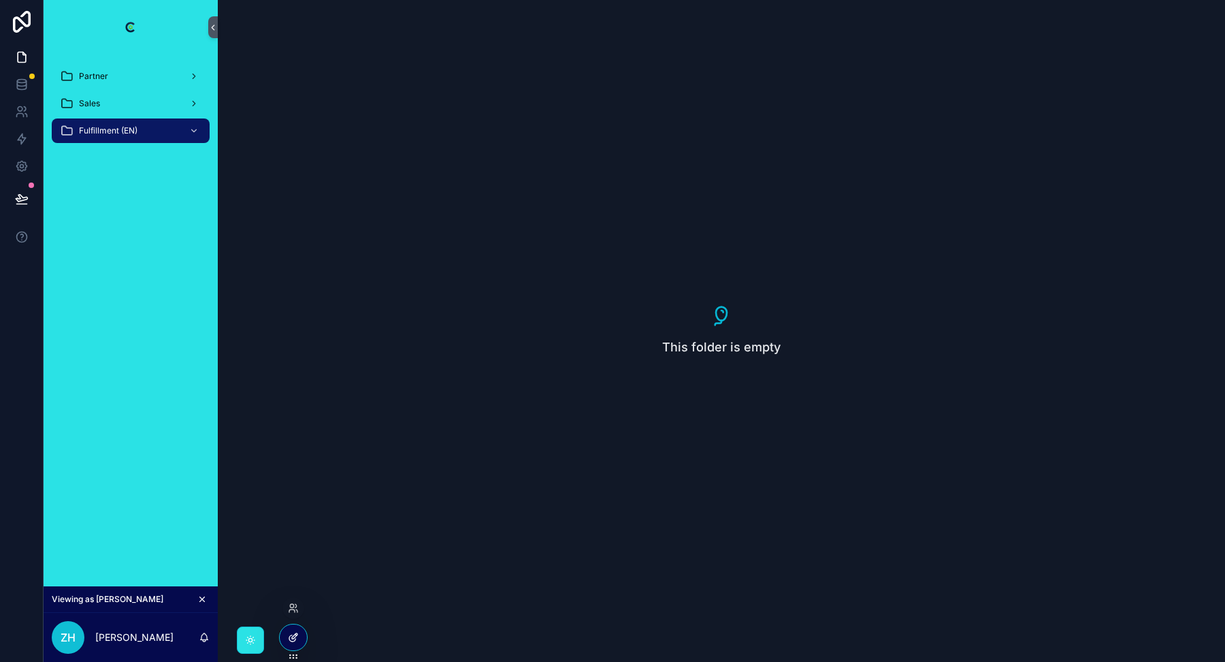
click at [293, 638] on icon at bounding box center [294, 635] width 5 height 5
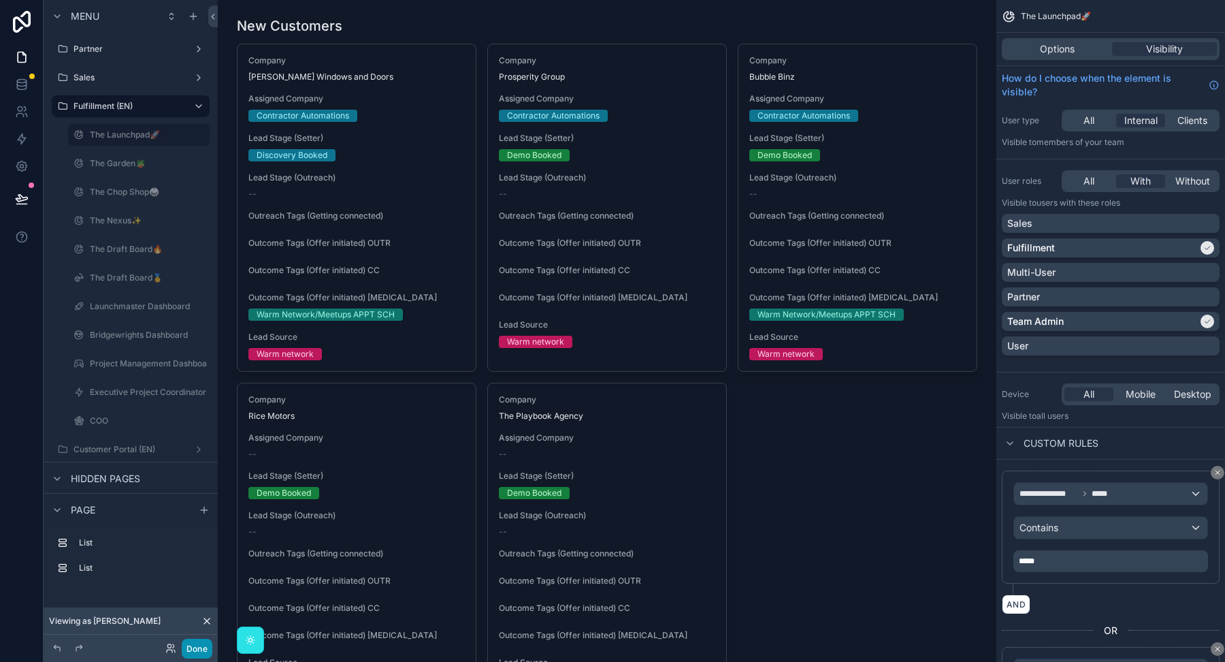
click at [199, 648] on button "Done" at bounding box center [197, 648] width 31 height 20
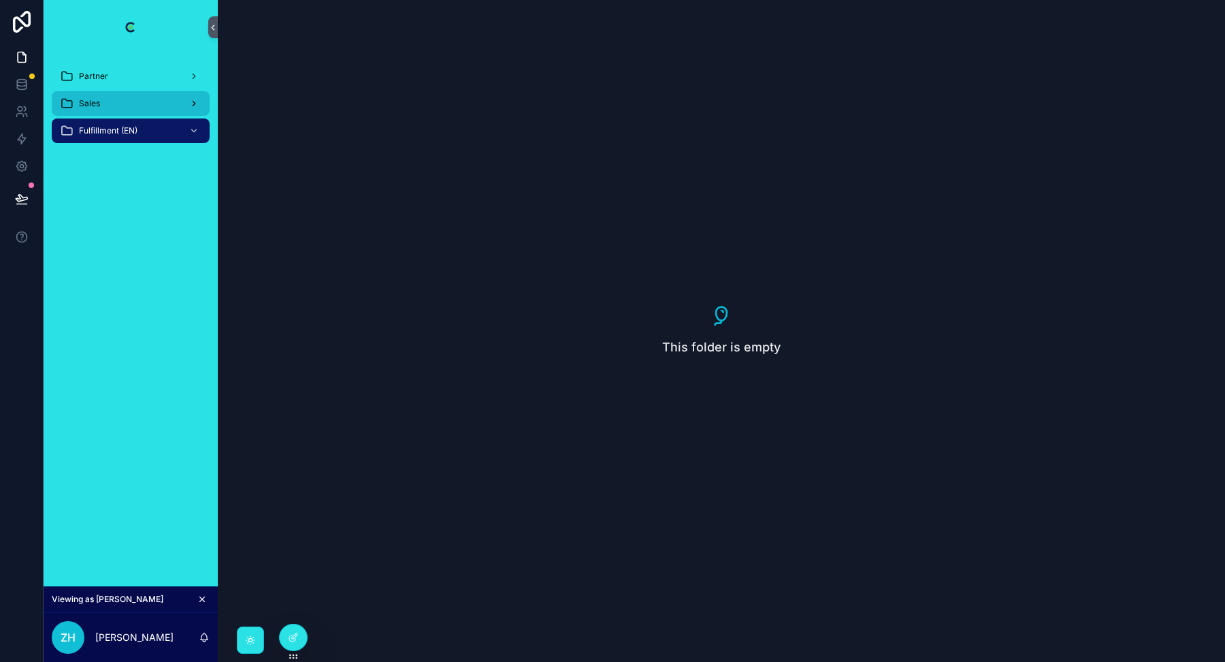
click at [133, 101] on div "Sales" at bounding box center [131, 104] width 142 height 22
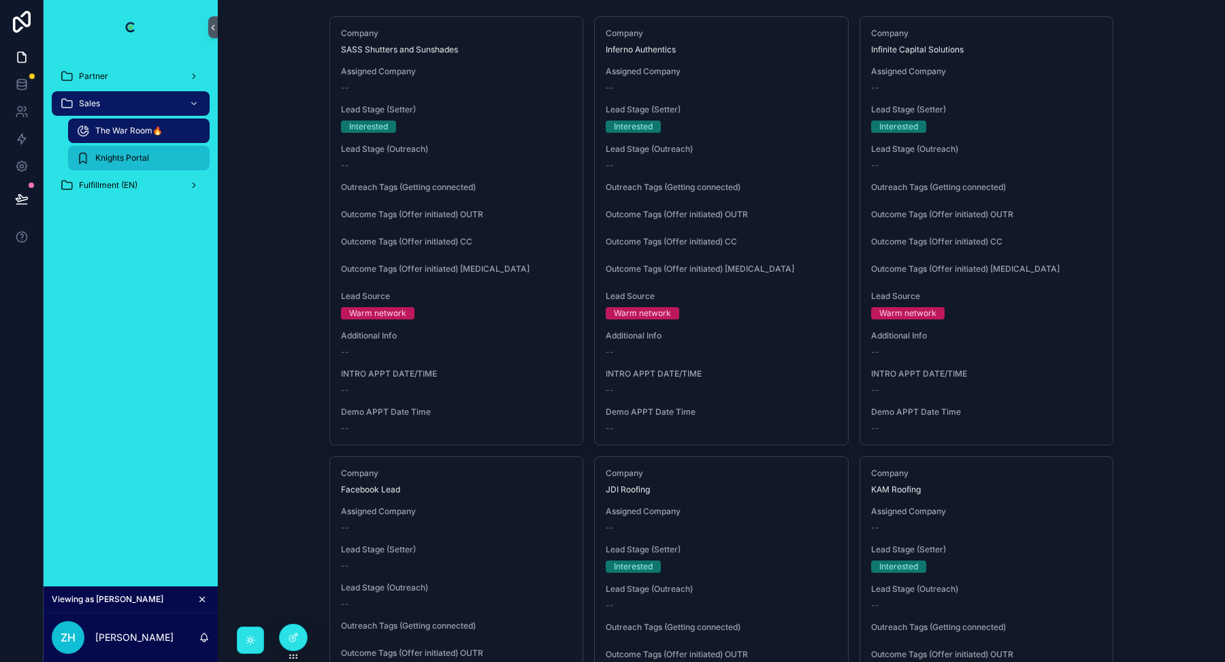
click at [139, 155] on span "Knights Portal" at bounding box center [122, 157] width 54 height 11
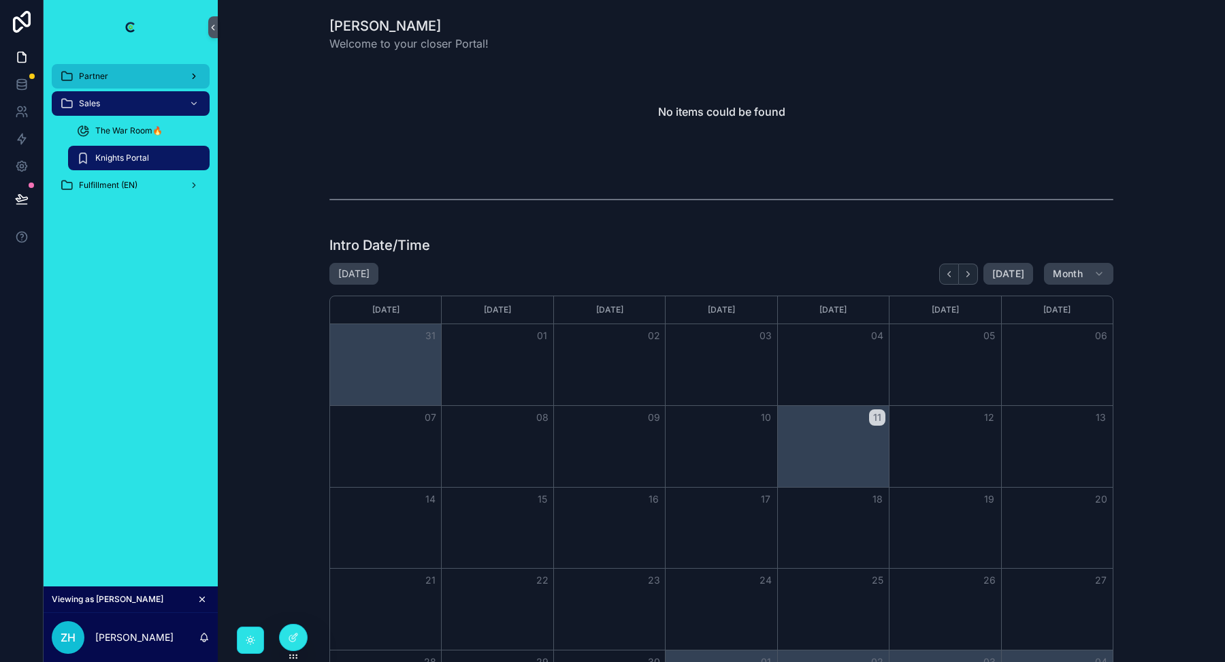
click at [127, 79] on div "Partner" at bounding box center [131, 76] width 142 height 22
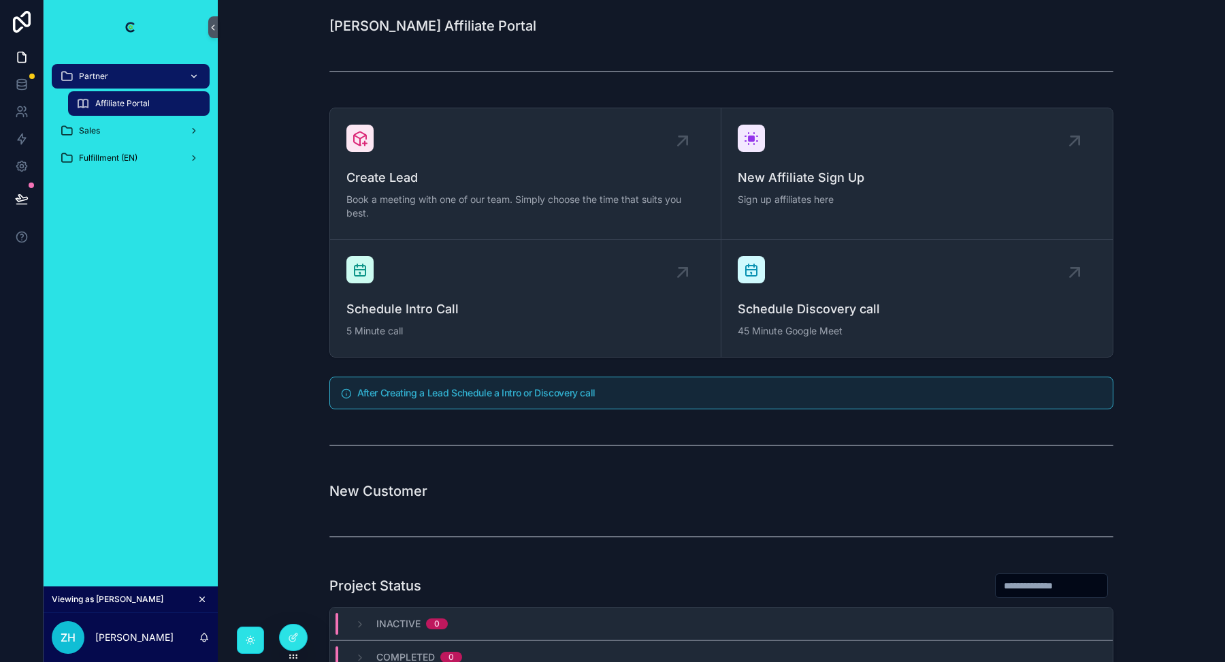
click at [123, 103] on span "Affiliate Portal" at bounding box center [122, 103] width 54 height 11
click at [108, 139] on div "Sales" at bounding box center [131, 131] width 142 height 22
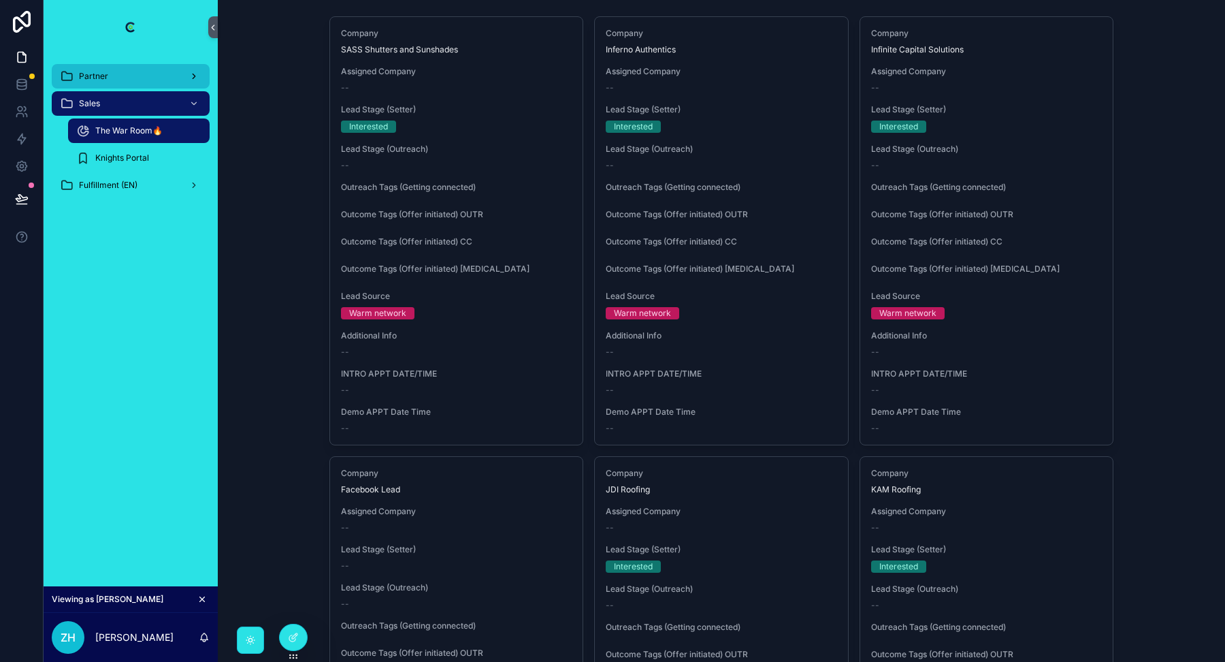
click at [122, 82] on div "Partner" at bounding box center [131, 76] width 142 height 22
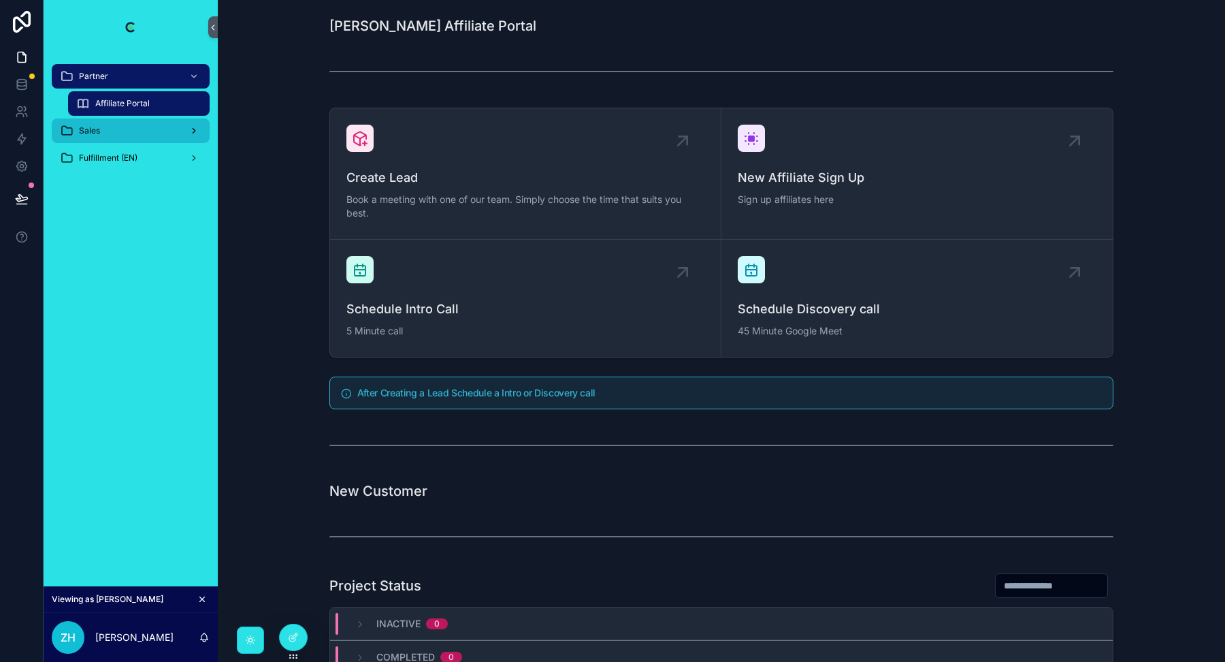
click at [112, 135] on div "Sales" at bounding box center [131, 131] width 142 height 22
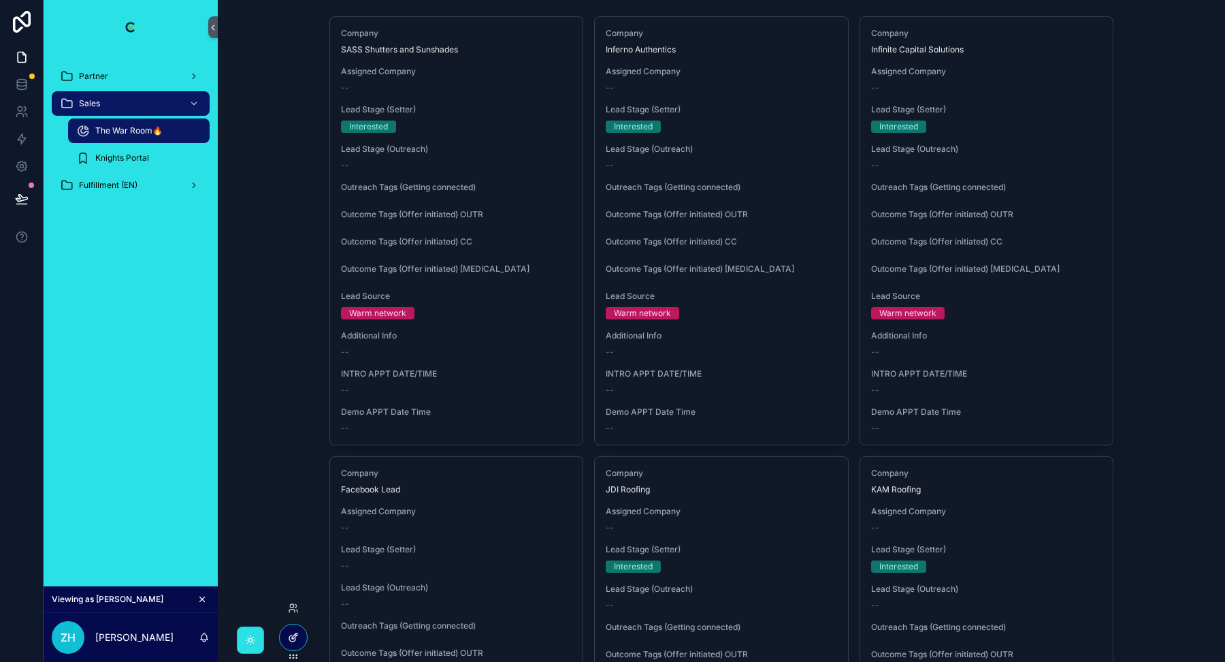
click at [293, 637] on icon at bounding box center [293, 637] width 11 height 11
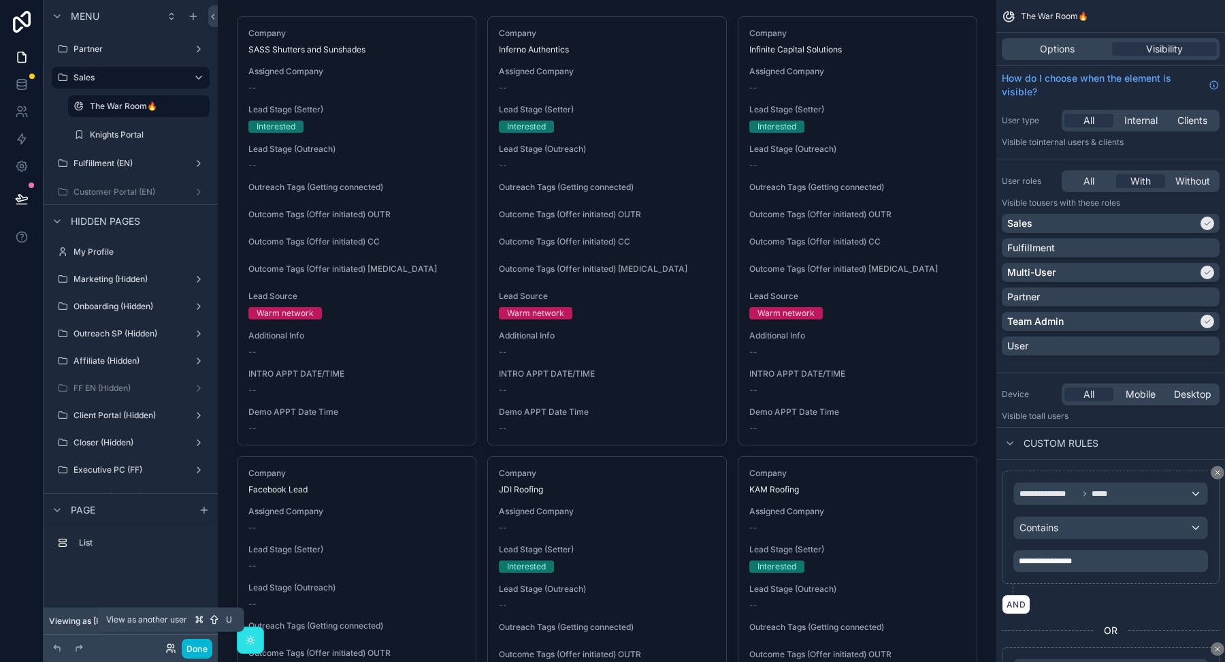
click at [169, 648] on icon at bounding box center [170, 648] width 11 height 11
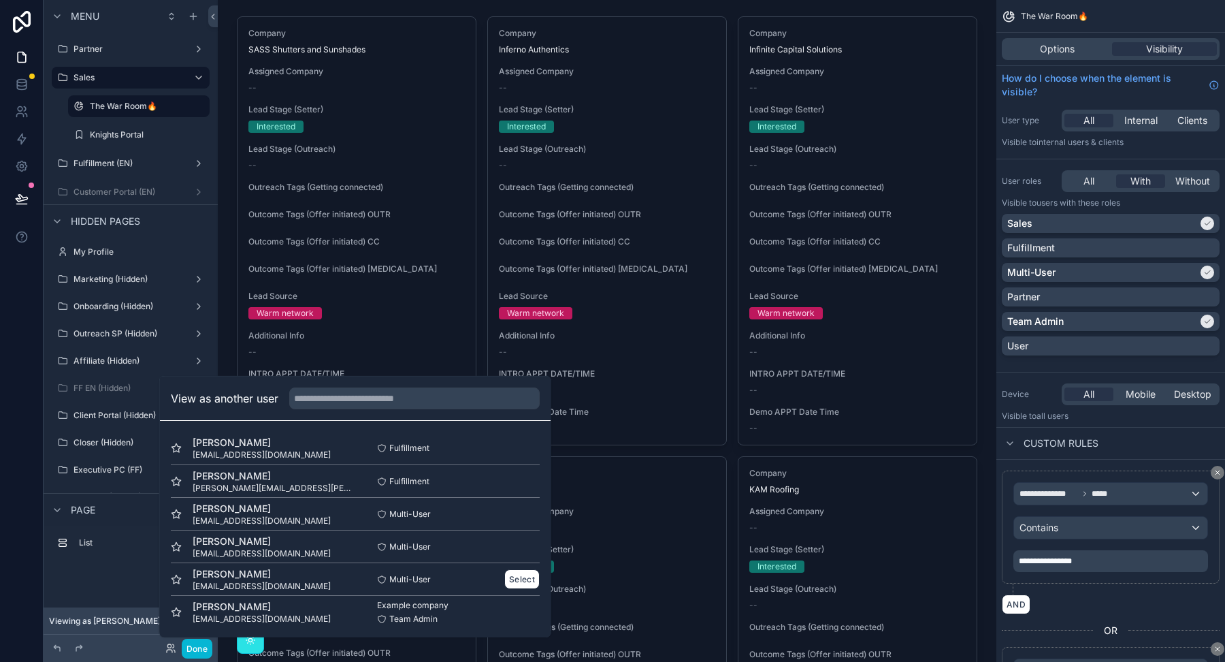
scroll to position [1, 0]
click at [520, 617] on button "Select" at bounding box center [521, 611] width 35 height 20
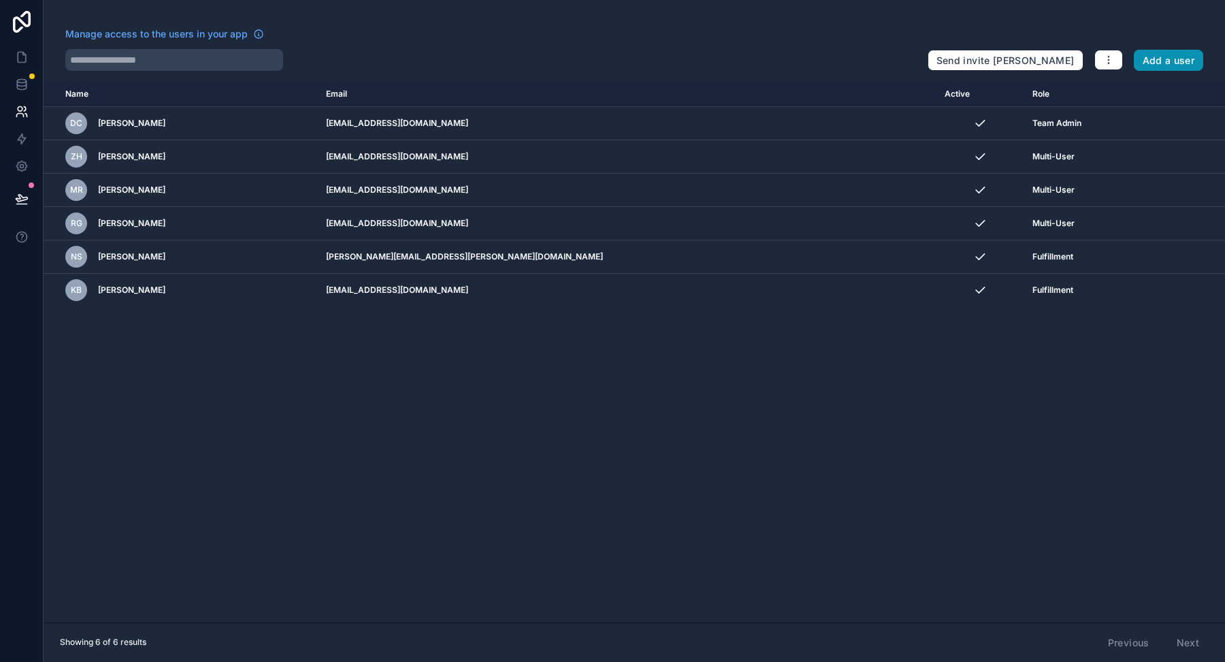
click at [1174, 69] on button "Add a user" at bounding box center [1169, 61] width 70 height 22
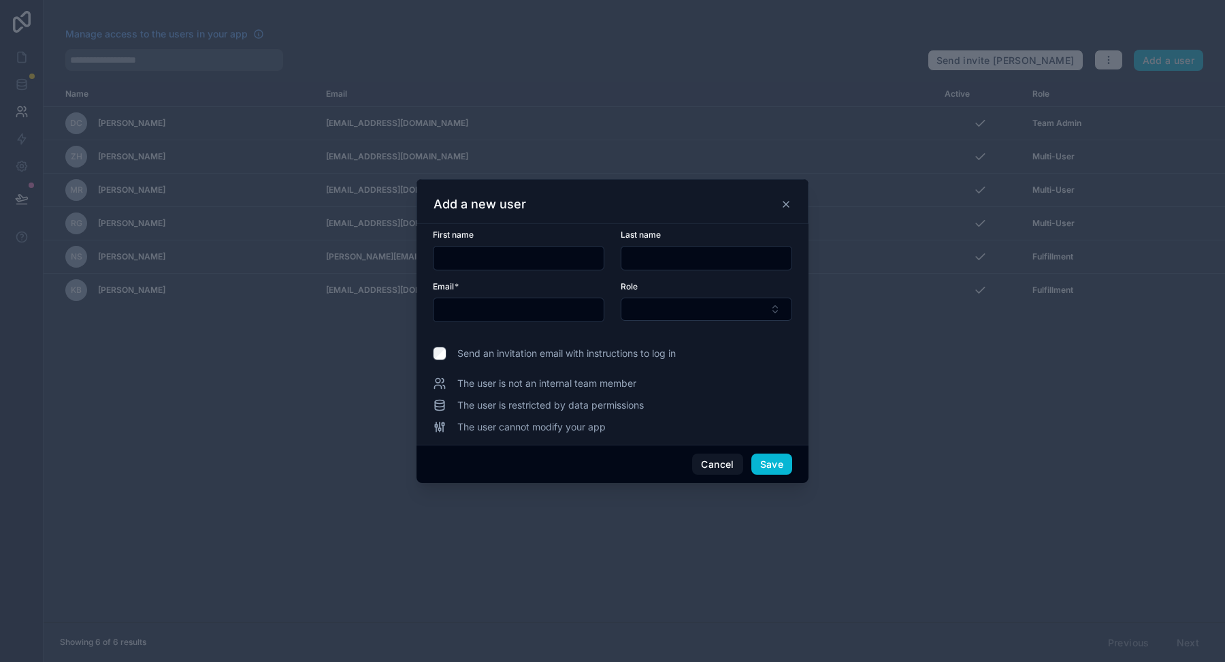
click at [476, 310] on input "text" at bounding box center [519, 309] width 170 height 19
paste input "**********"
click at [483, 253] on input "text" at bounding box center [519, 257] width 170 height 19
drag, startPoint x: 648, startPoint y: 291, endPoint x: 532, endPoint y: 237, distance: 128.2
click at [648, 291] on div "Role" at bounding box center [707, 286] width 172 height 11
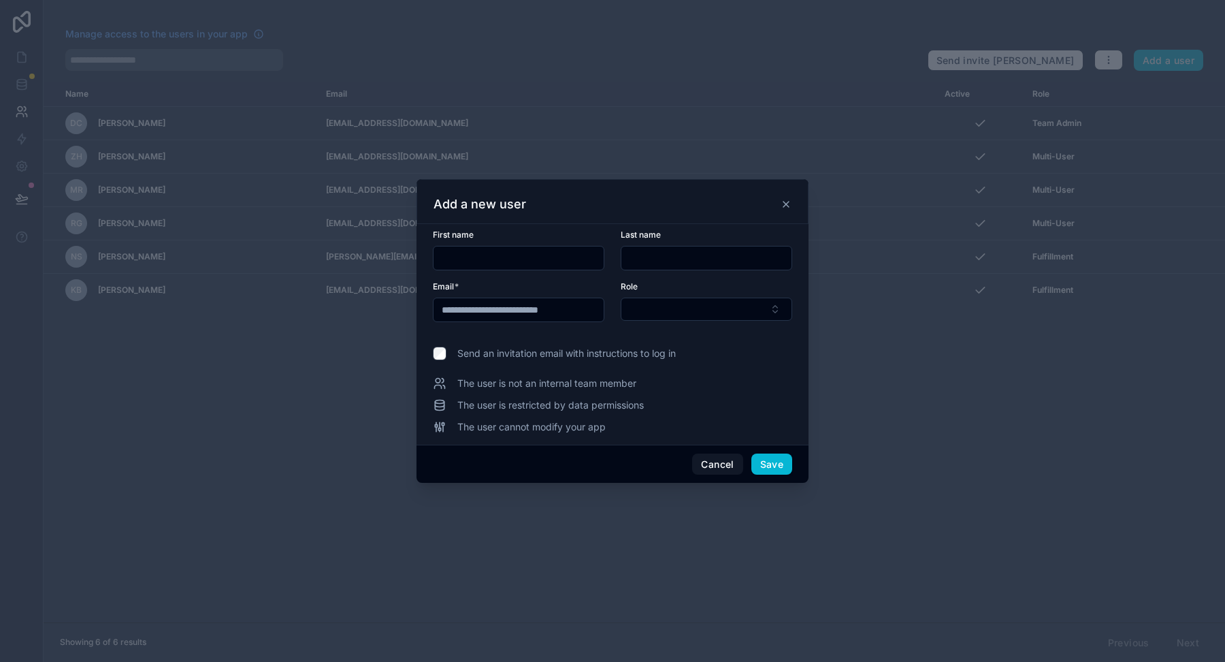
click at [508, 302] on input "**********" at bounding box center [519, 309] width 170 height 19
click at [496, 310] on input "**********" at bounding box center [519, 309] width 170 height 19
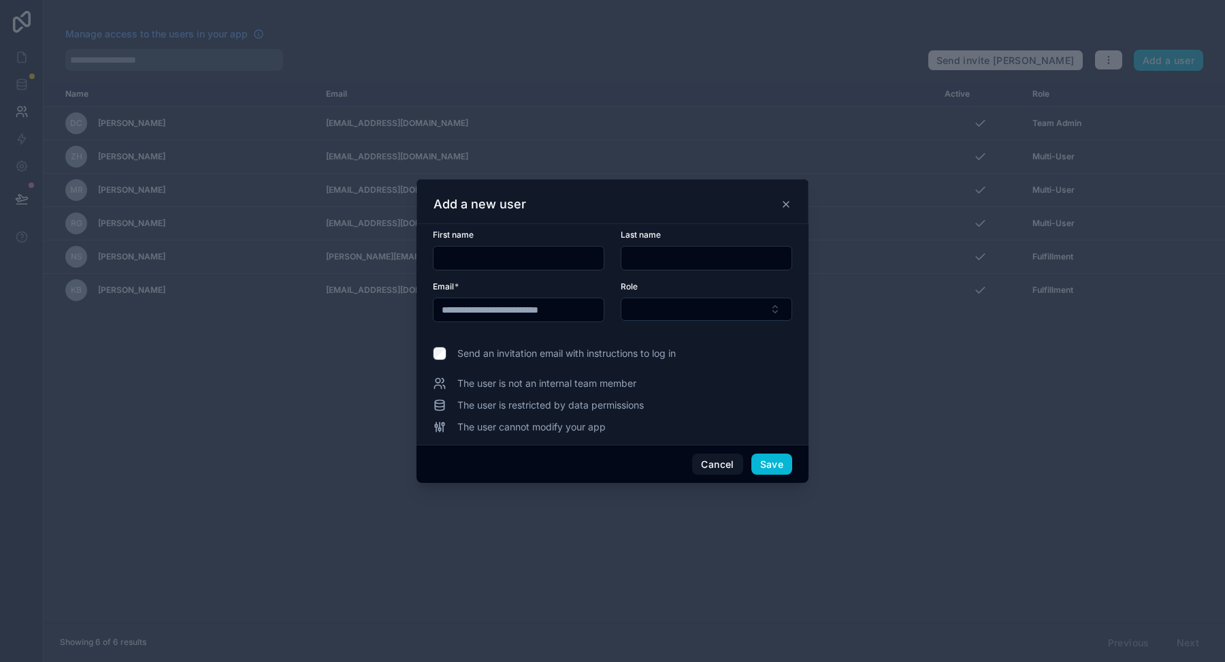
click at [496, 310] on input "**********" at bounding box center [519, 309] width 170 height 19
paste input "text"
type input "**********"
click at [485, 255] on input "text" at bounding box center [519, 257] width 170 height 19
type input "****"
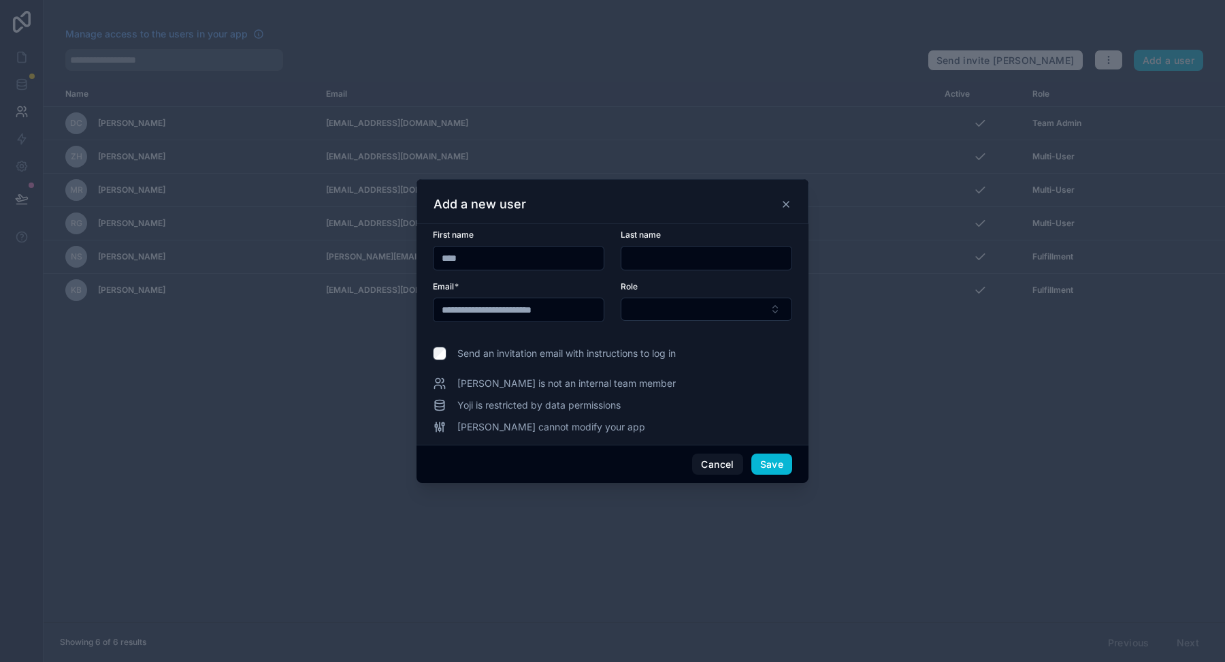
click at [479, 307] on input "**********" at bounding box center [519, 309] width 170 height 19
drag, startPoint x: 457, startPoint y: 307, endPoint x: 523, endPoint y: 324, distance: 67.5
click at [523, 308] on input "**********" at bounding box center [519, 309] width 170 height 19
click at [528, 311] on input "**********" at bounding box center [519, 309] width 170 height 19
drag, startPoint x: 526, startPoint y: 309, endPoint x: 459, endPoint y: 306, distance: 66.1
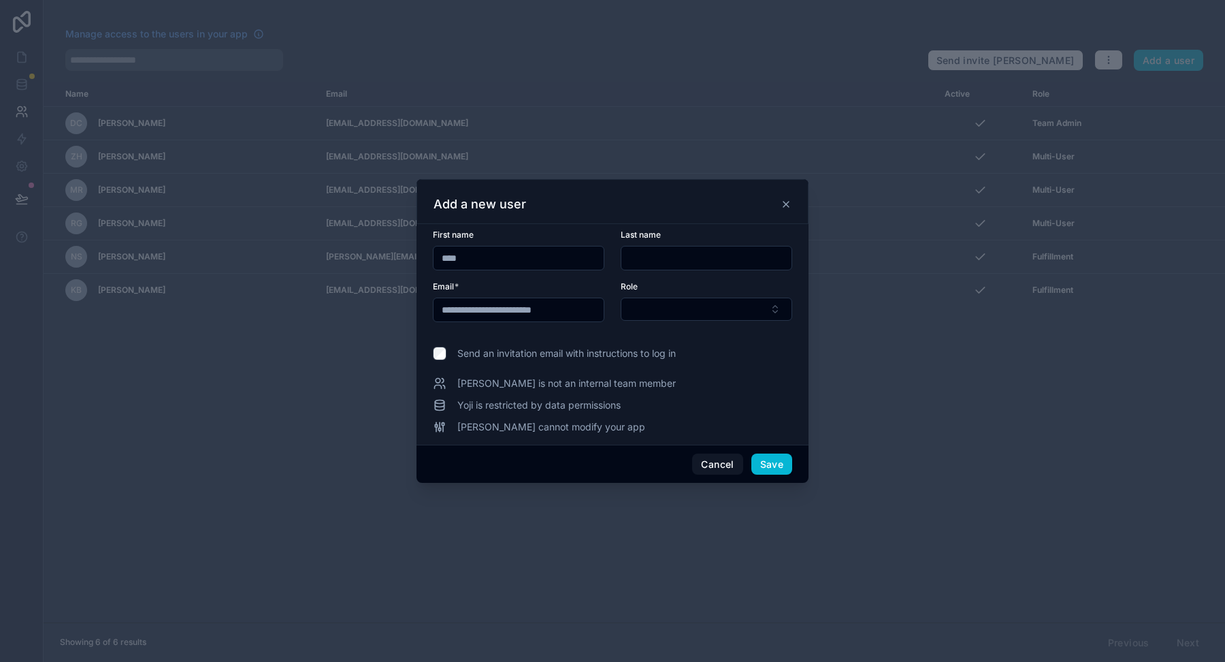
click at [459, 306] on input "**********" at bounding box center [519, 309] width 170 height 19
click at [678, 257] on input "text" at bounding box center [706, 257] width 170 height 19
paste input "**********"
click at [634, 260] on input "**********" at bounding box center [706, 257] width 170 height 19
type input "**********"
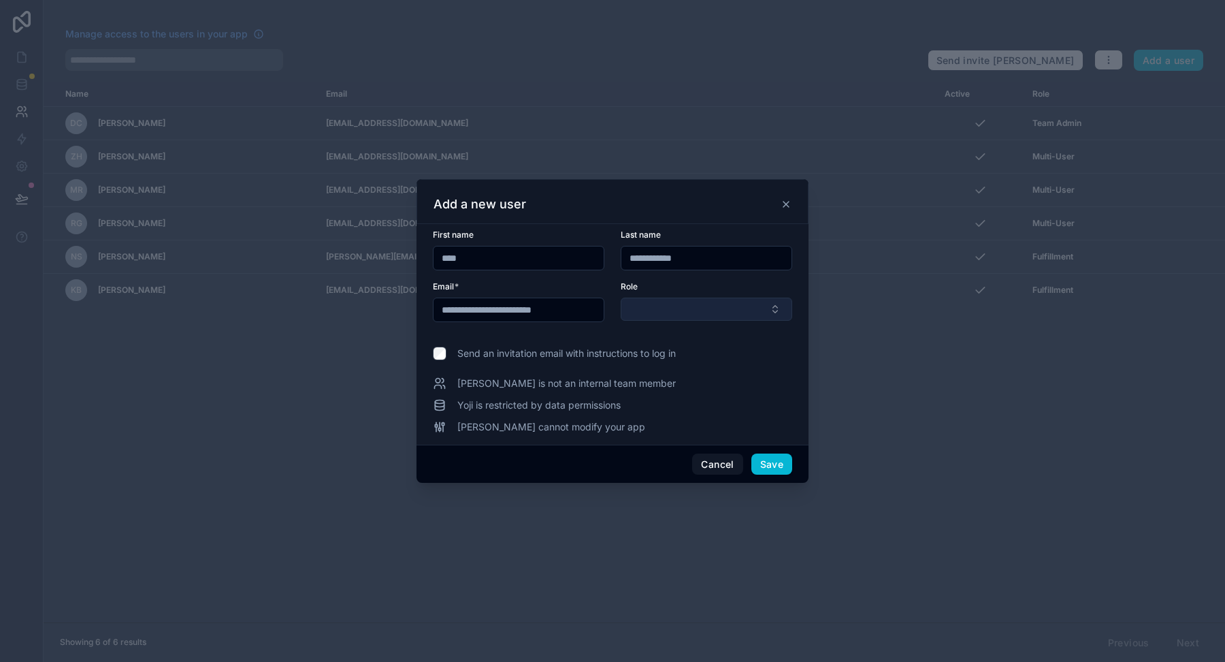
click at [681, 306] on button "Select Button" at bounding box center [707, 308] width 172 height 23
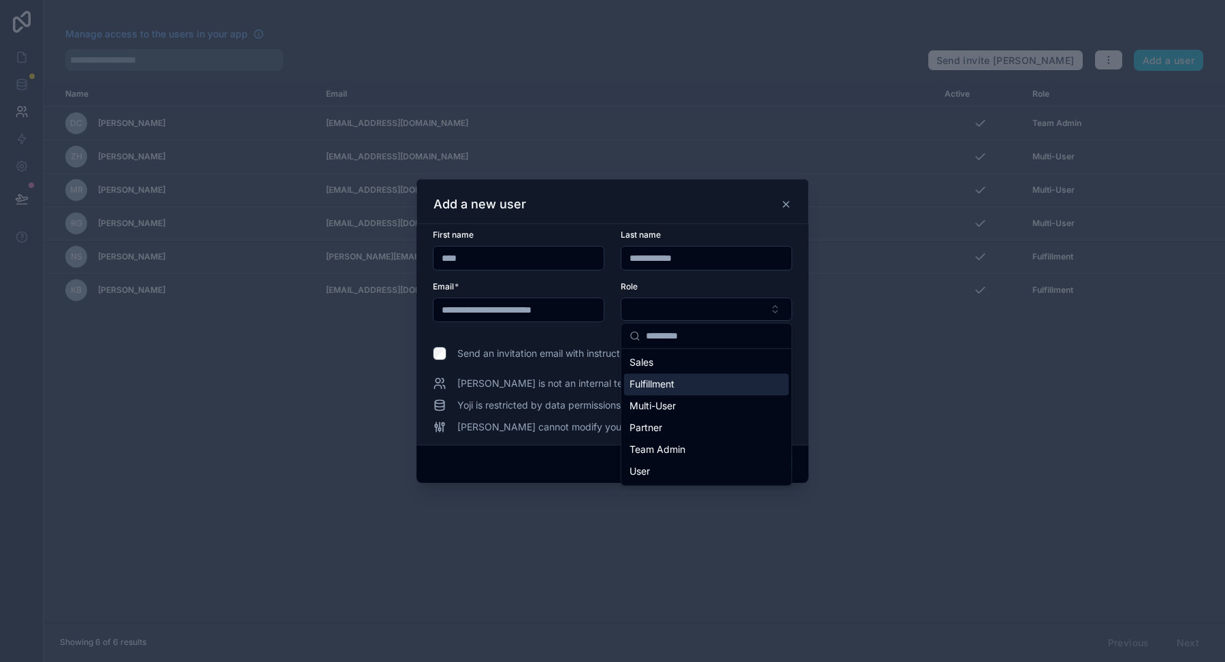
click at [661, 386] on span "Fulfillment" at bounding box center [652, 384] width 45 height 14
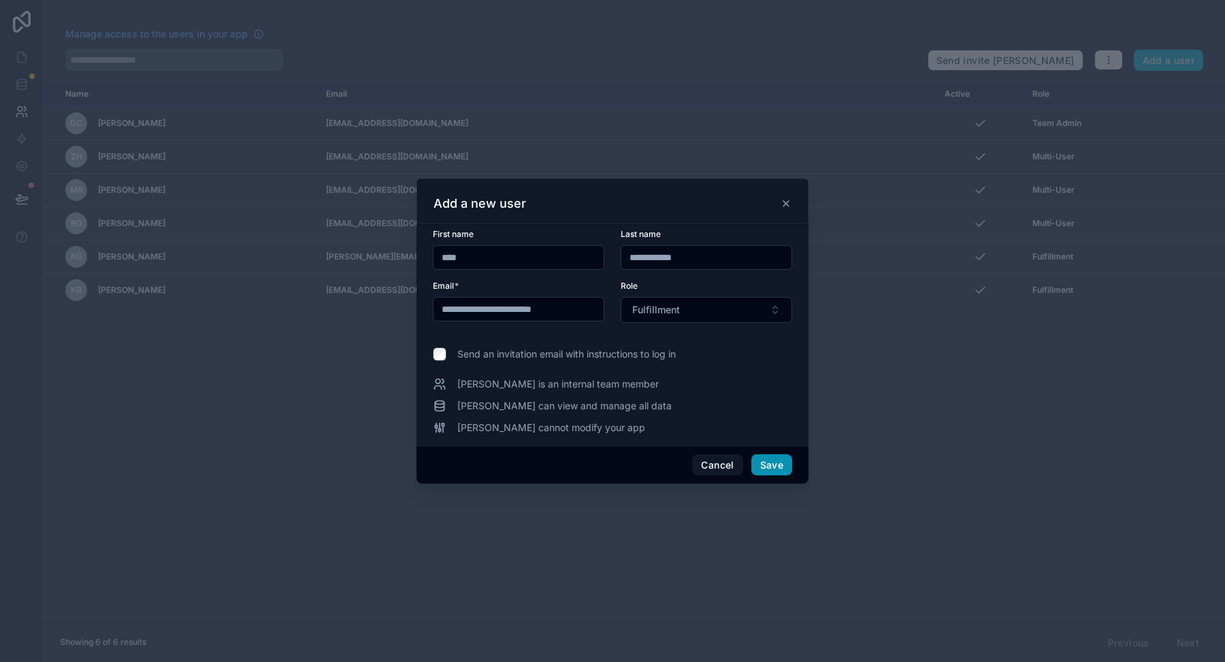
click at [769, 467] on button "Save" at bounding box center [771, 465] width 41 height 22
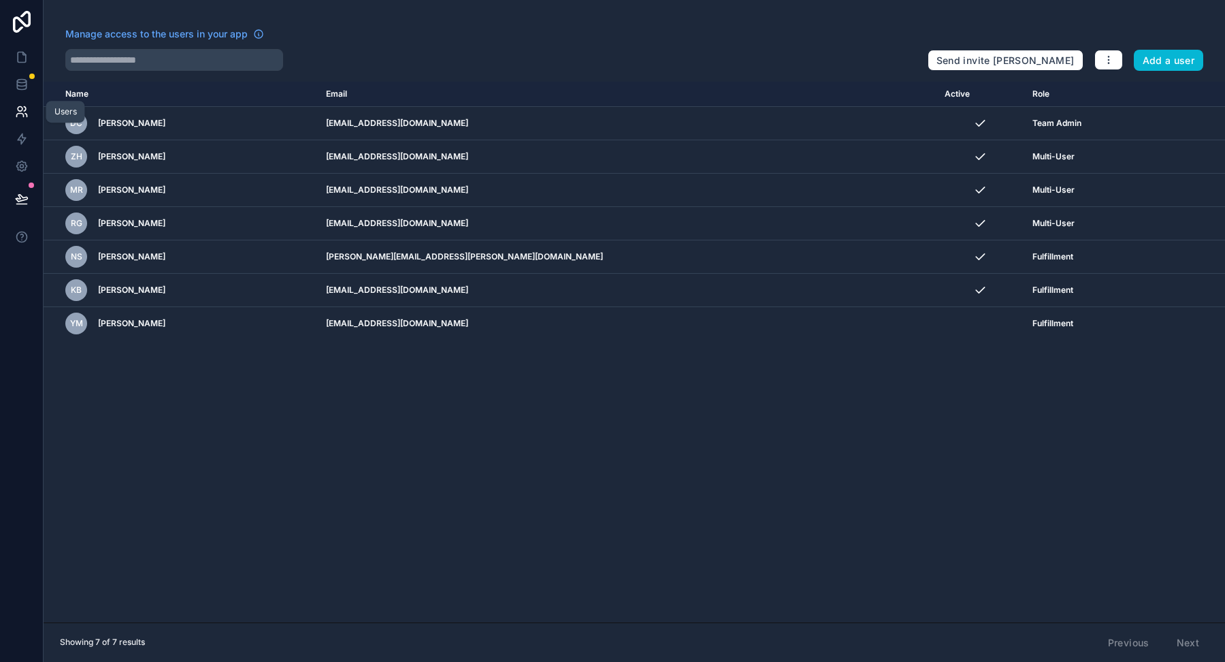
click at [21, 116] on icon at bounding box center [22, 112] width 14 height 14
click at [0, 661] on nordpass-portal at bounding box center [0, 662] width 0 height 0
click at [20, 193] on icon at bounding box center [22, 199] width 14 height 14
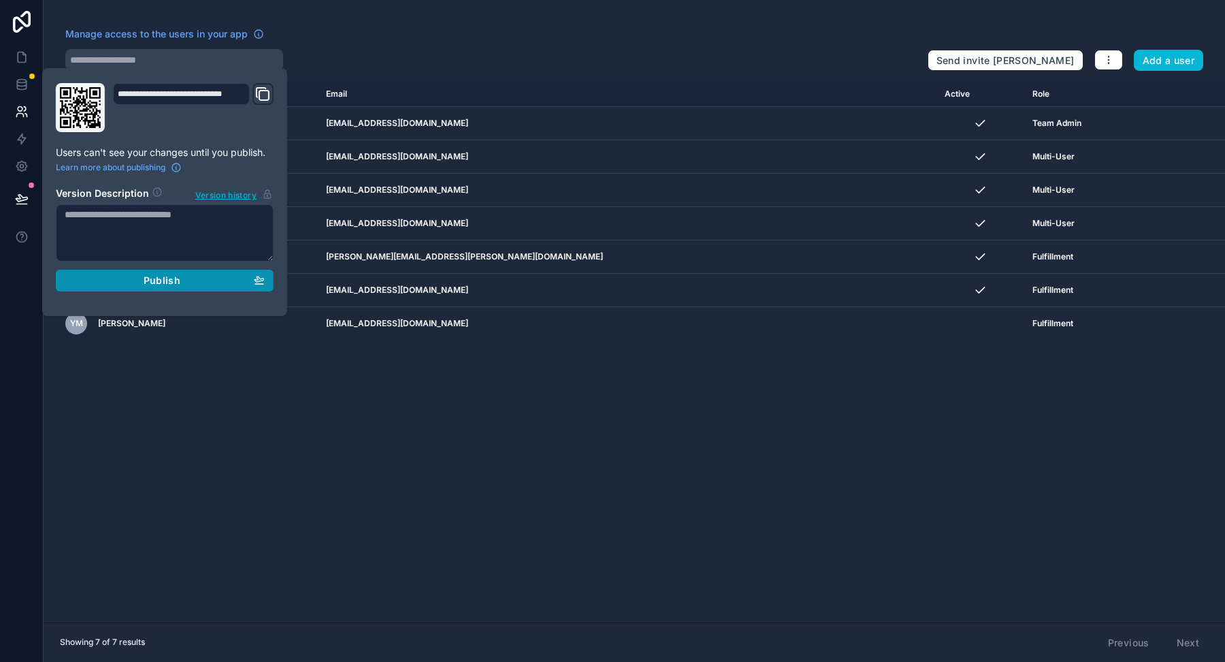
click at [99, 281] on div "Publish" at bounding box center [165, 280] width 200 height 12
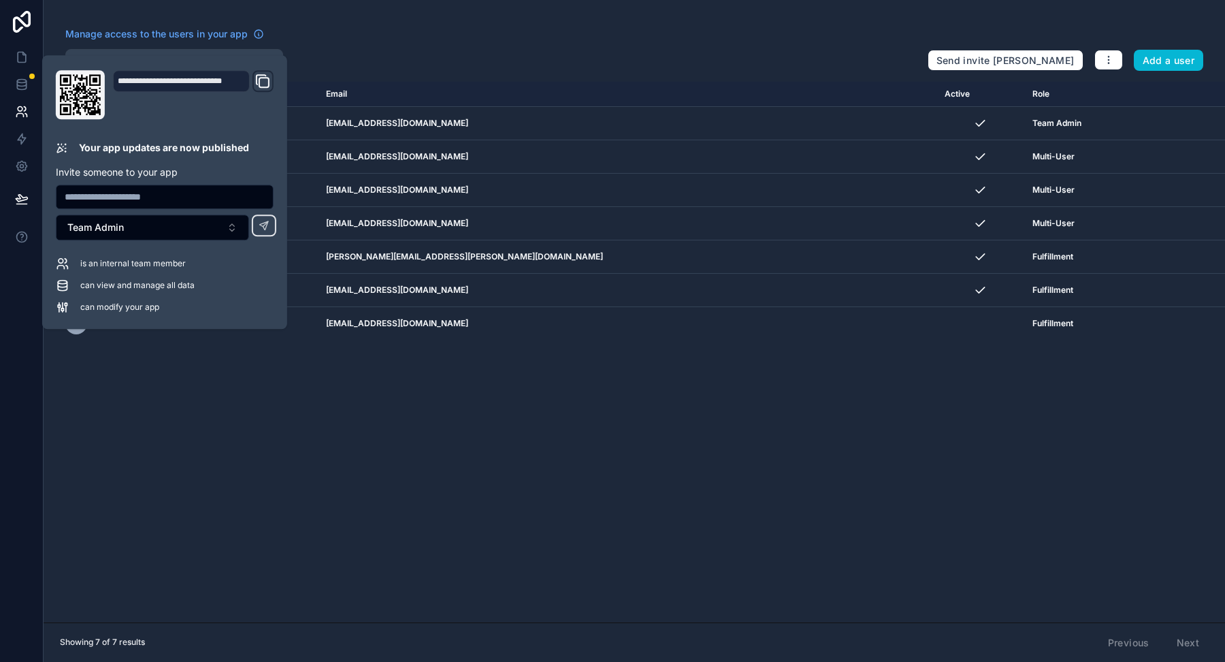
click at [189, 384] on div "Name Email Active Role [DOMAIN_NAME] DC [PERSON_NAME] [EMAIL_ADDRESS][DOMAIN_NA…" at bounding box center [635, 352] width 1182 height 540
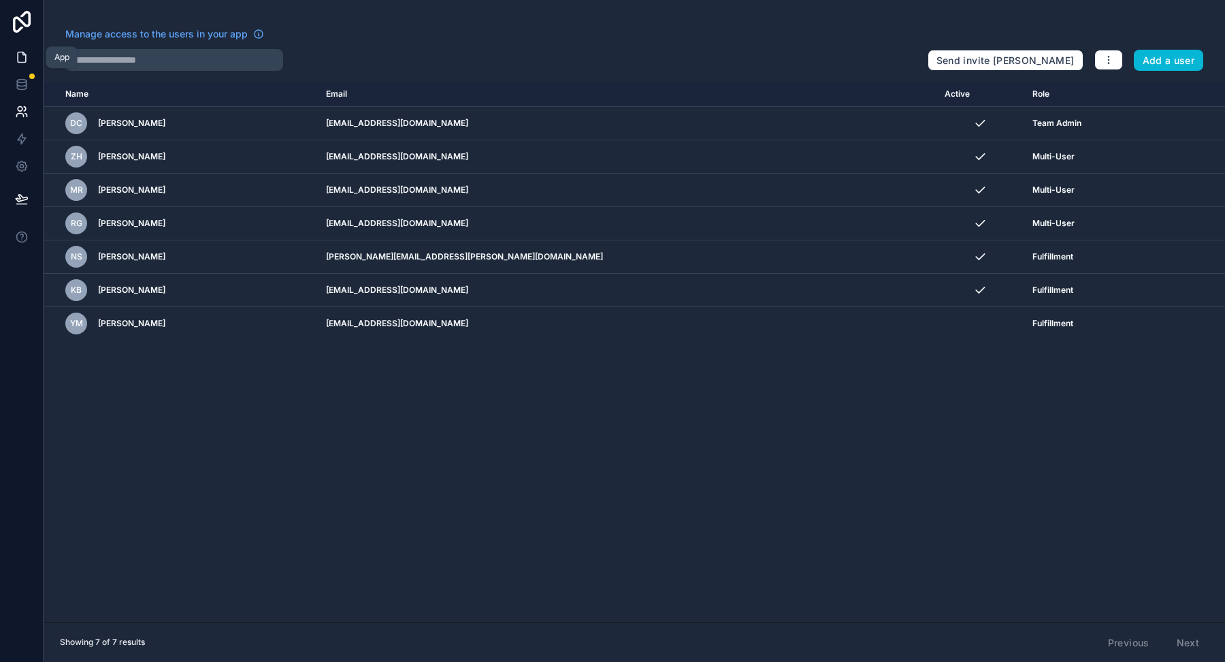
click at [24, 63] on icon at bounding box center [22, 57] width 14 height 14
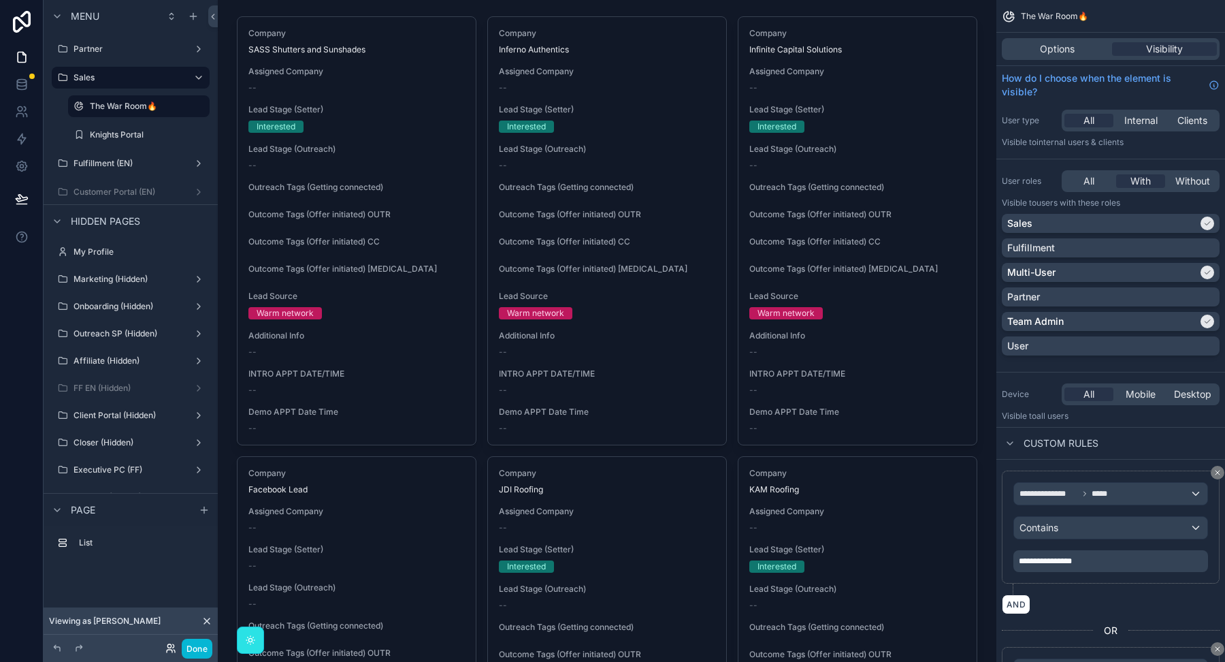
click at [167, 647] on icon at bounding box center [170, 648] width 11 height 11
click at [170, 651] on icon at bounding box center [170, 648] width 11 height 11
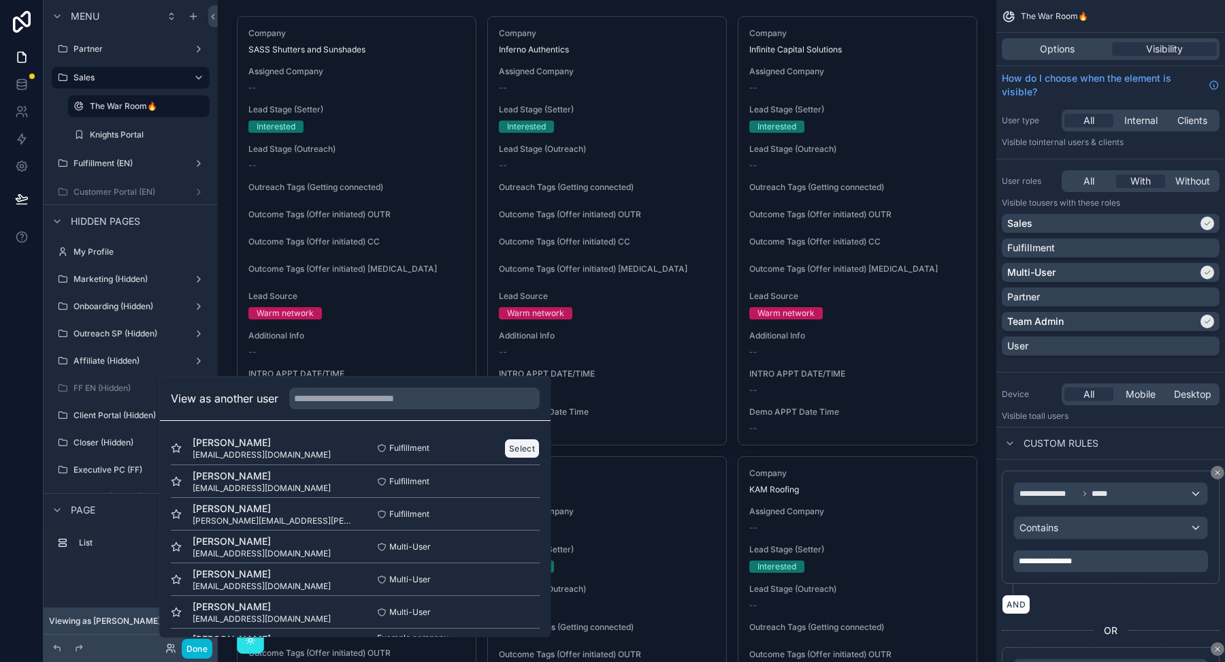
click at [522, 443] on button "Select" at bounding box center [521, 448] width 35 height 20
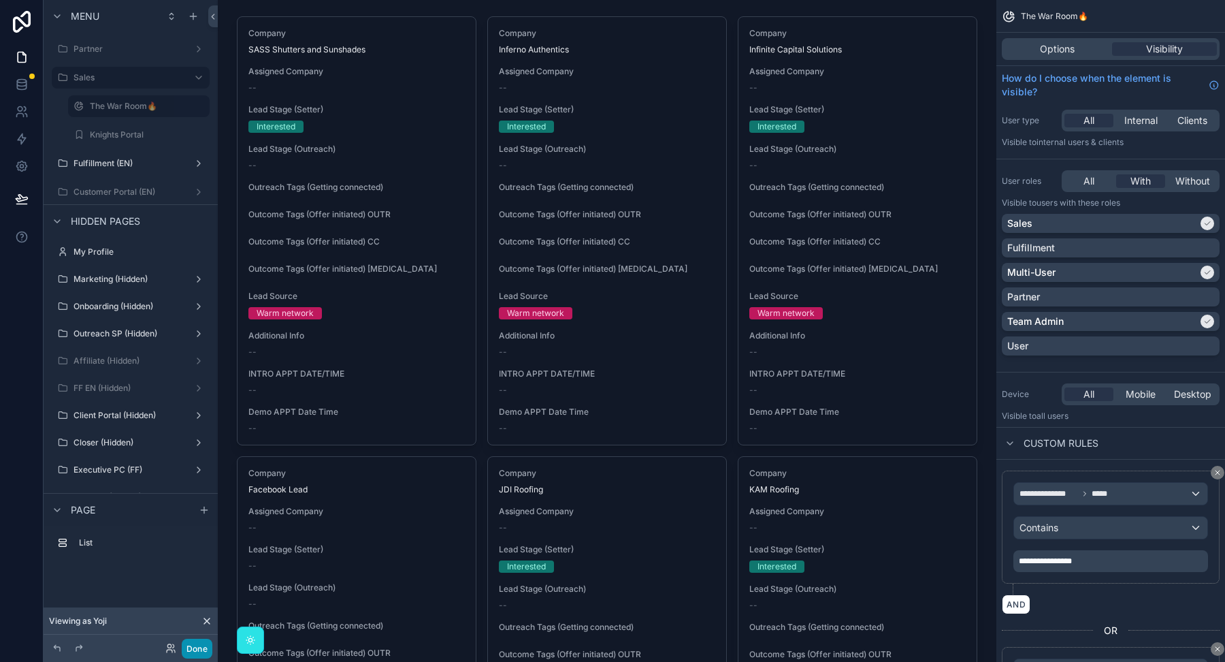
click at [197, 641] on button "Done" at bounding box center [197, 648] width 31 height 20
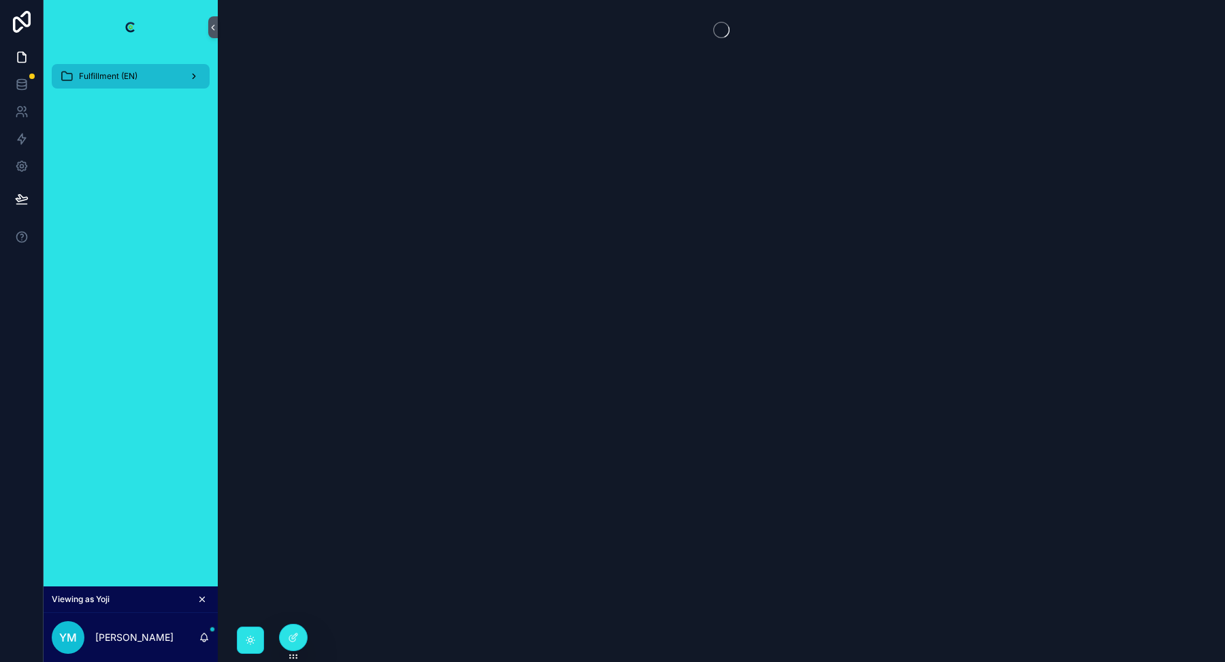
click at [112, 72] on span "Fulfillment (EN)" at bounding box center [108, 76] width 59 height 11
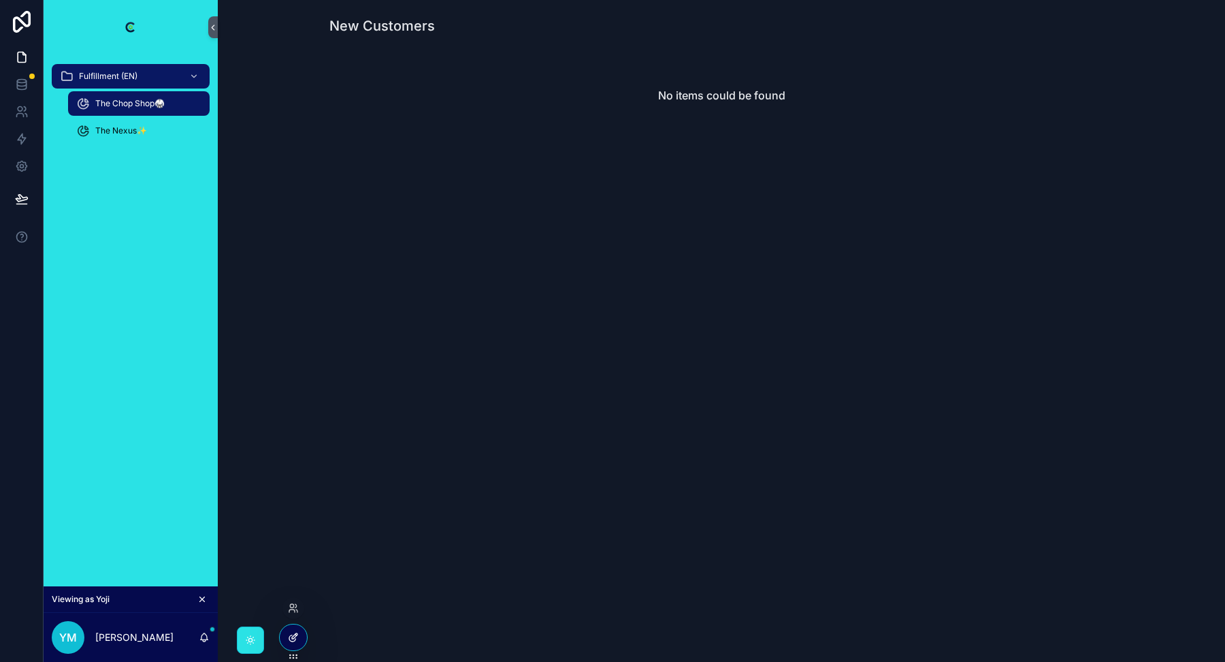
click at [294, 634] on icon at bounding box center [294, 635] width 5 height 5
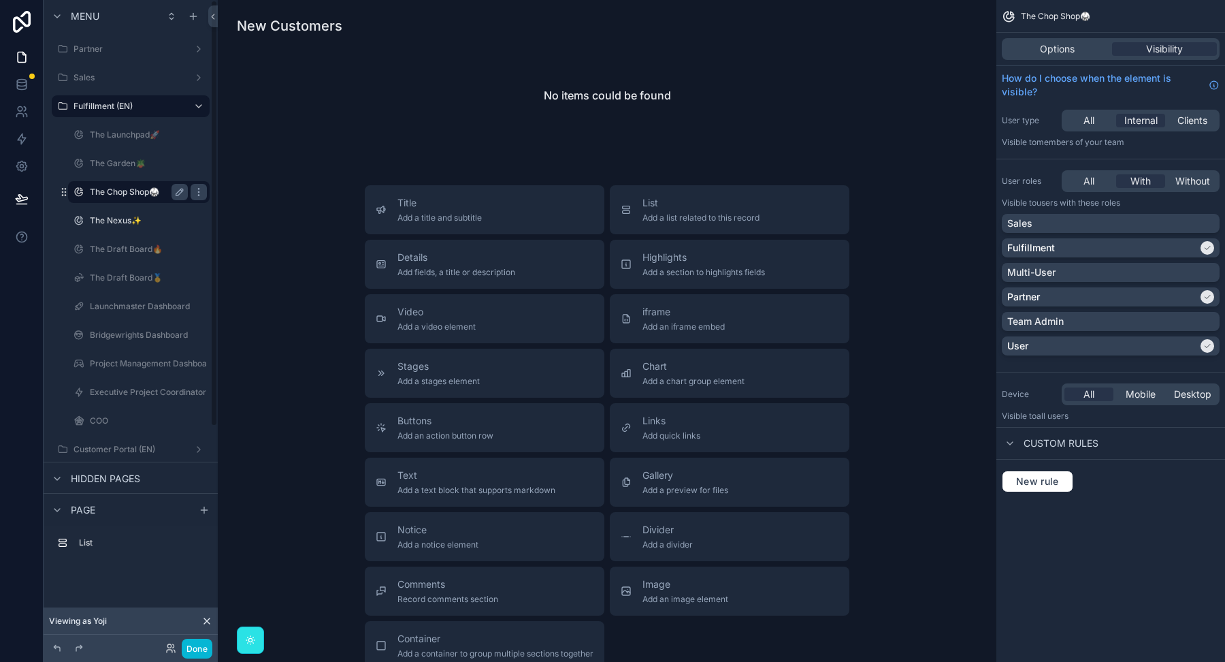
click at [128, 195] on label "The Chop Shop🥋" at bounding box center [136, 192] width 93 height 11
click at [1037, 478] on span "New rule" at bounding box center [1038, 481] width 54 height 12
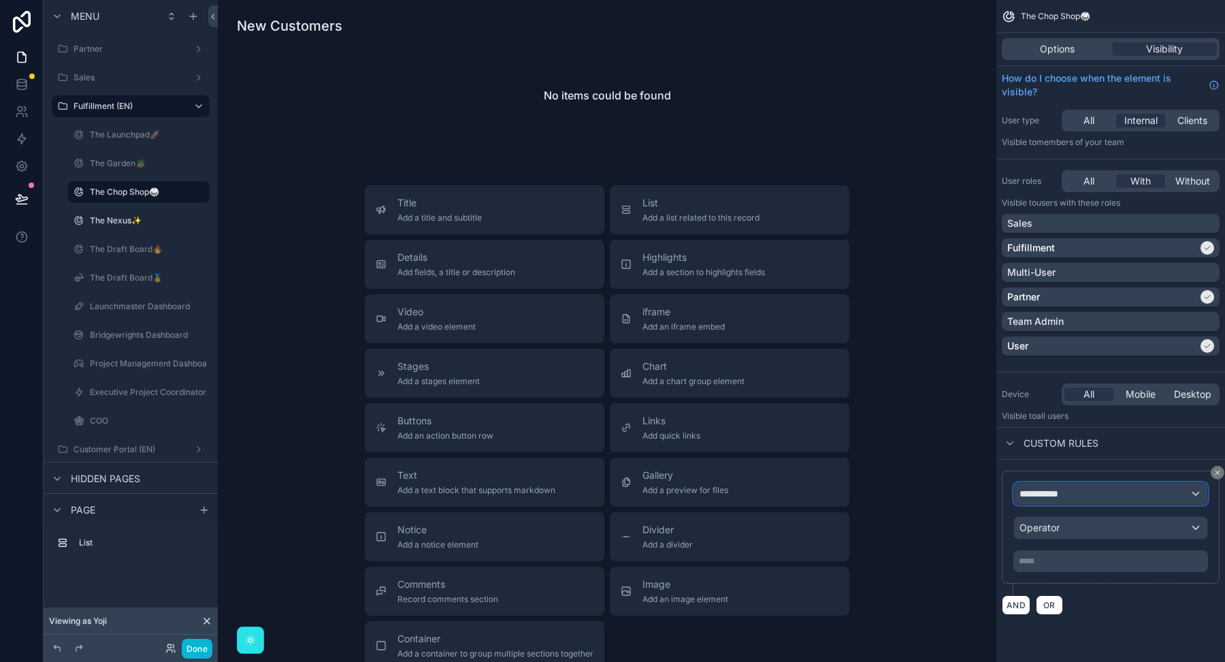
click at [1042, 494] on span "**********" at bounding box center [1045, 494] width 51 height 14
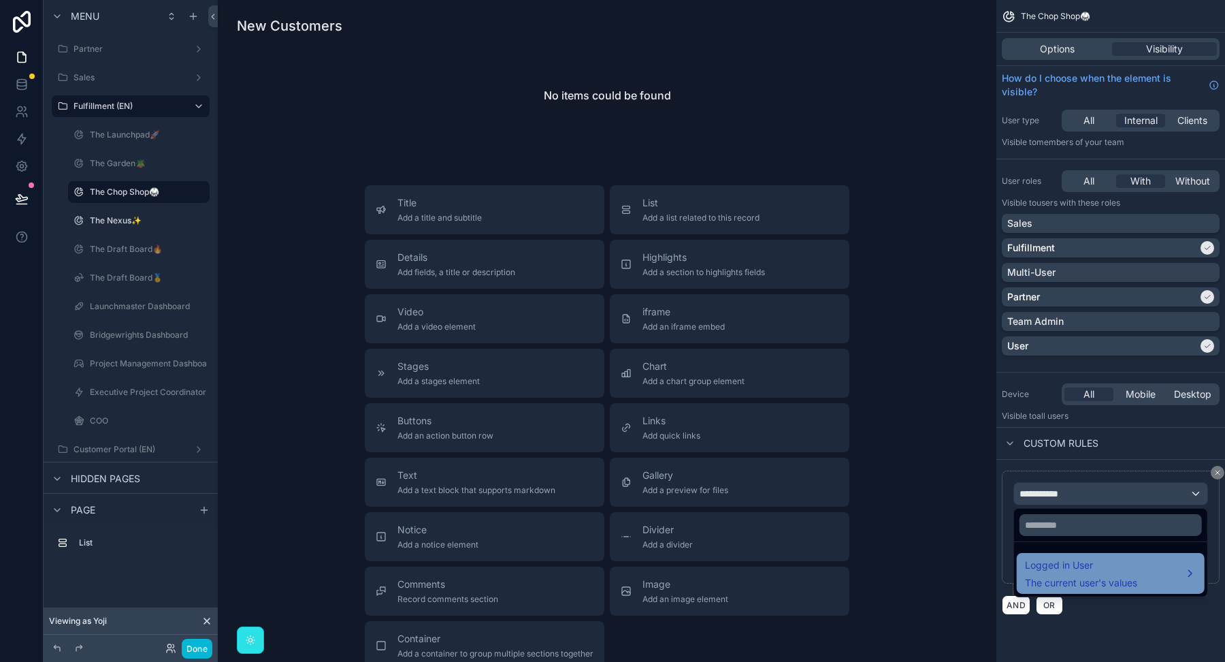
click at [1044, 568] on span "Logged in User" at bounding box center [1081, 565] width 112 height 16
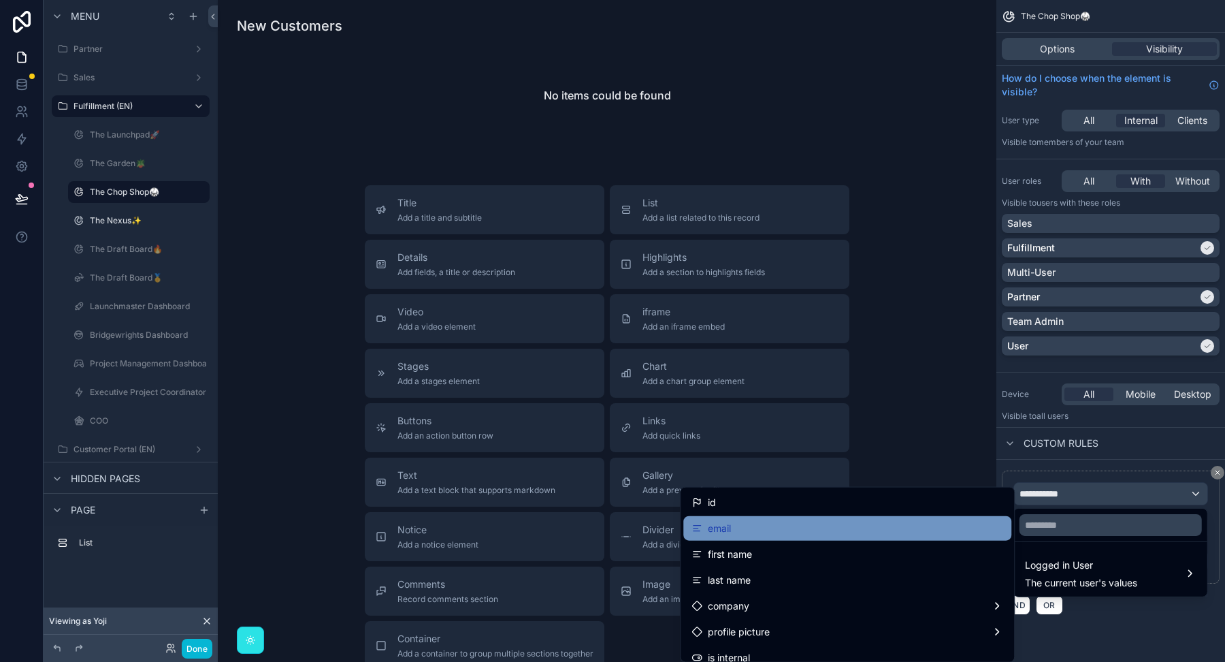
click at [870, 534] on div "email" at bounding box center [848, 528] width 312 height 16
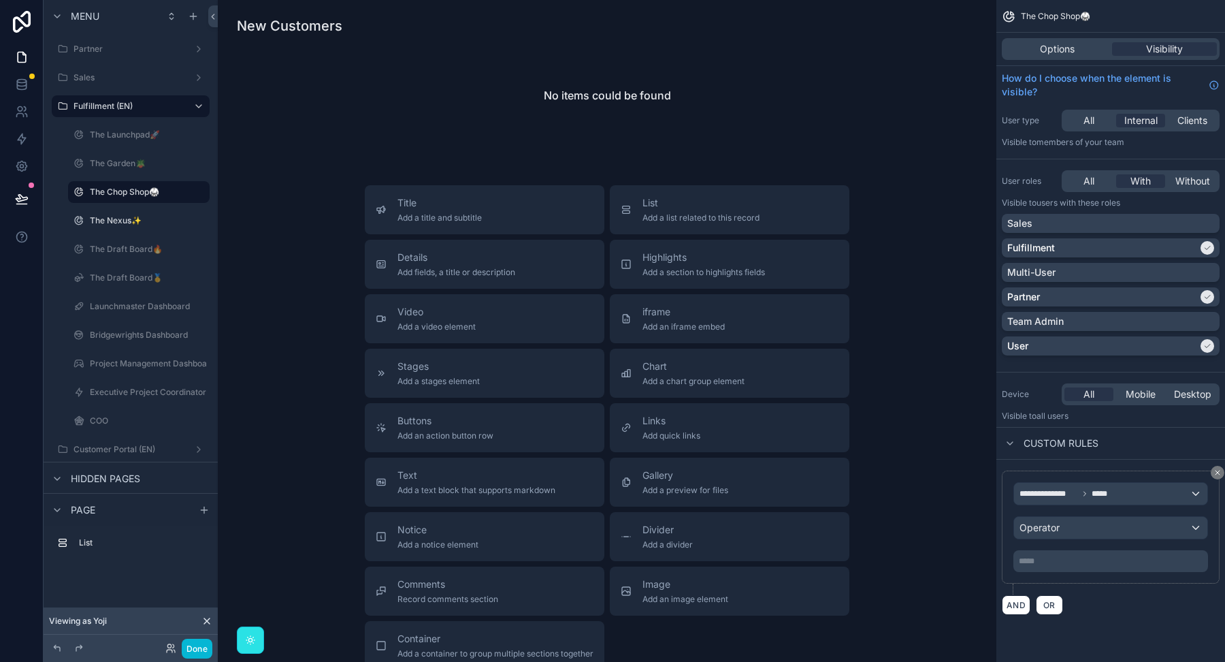
click at [1032, 556] on p "***** ﻿" at bounding box center [1112, 560] width 187 height 11
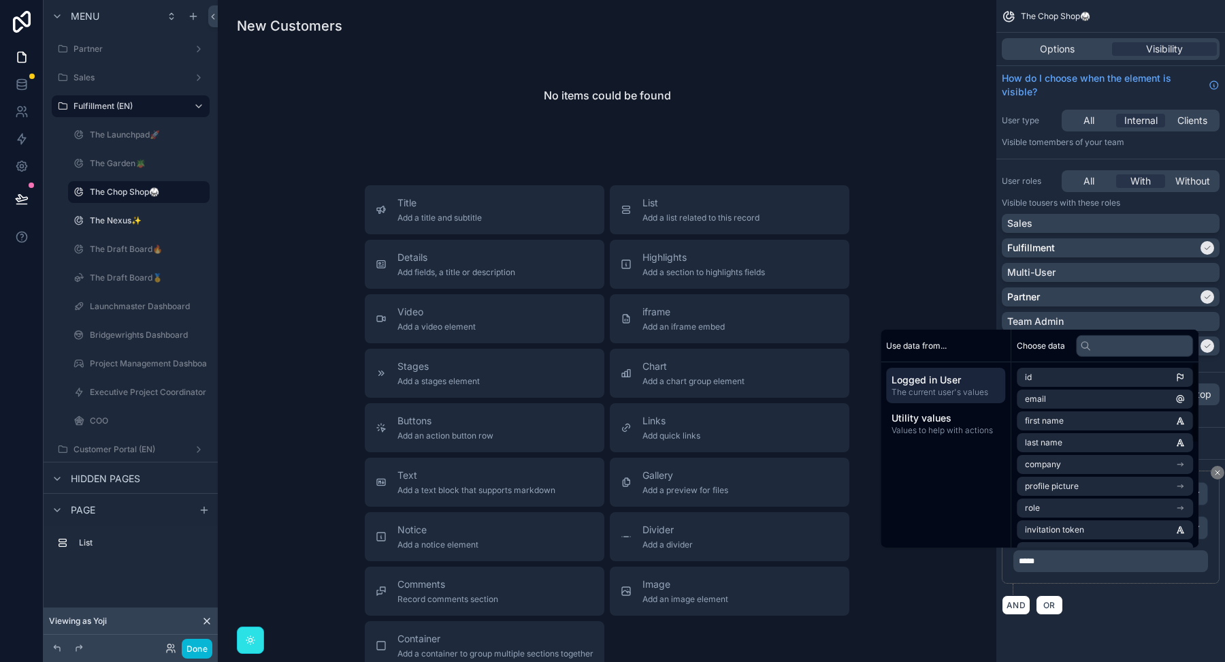
click at [1157, 612] on div "**********" at bounding box center [1111, 542] width 229 height 166
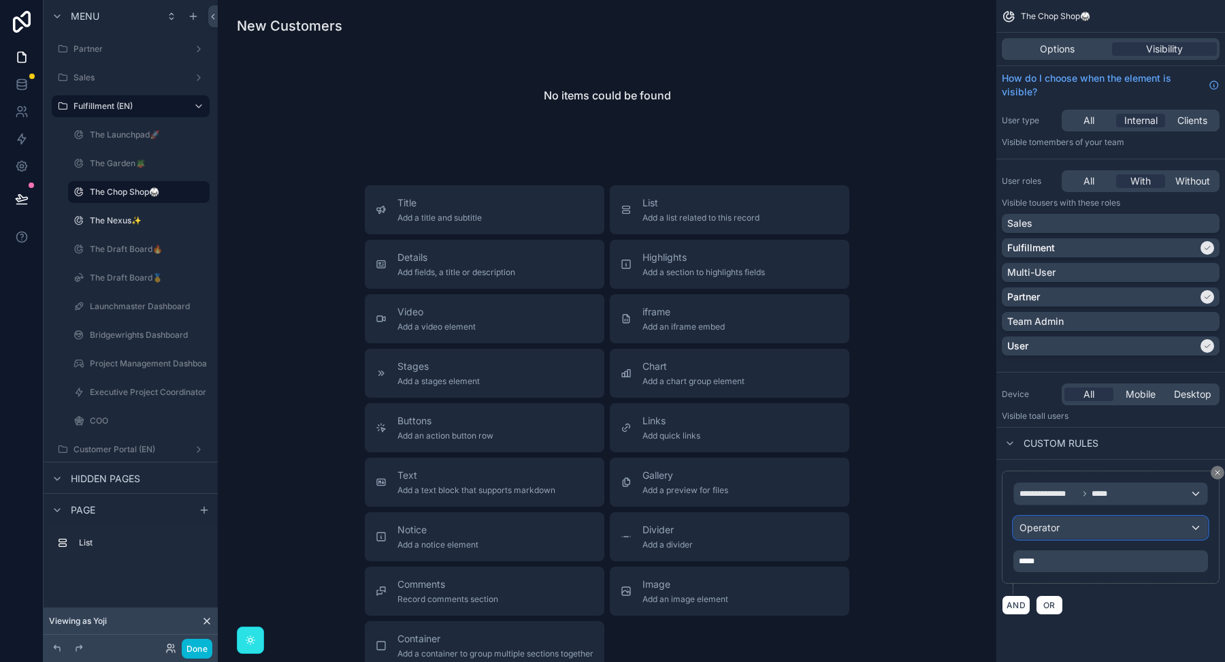
click at [1139, 522] on div "Operator" at bounding box center [1110, 528] width 193 height 22
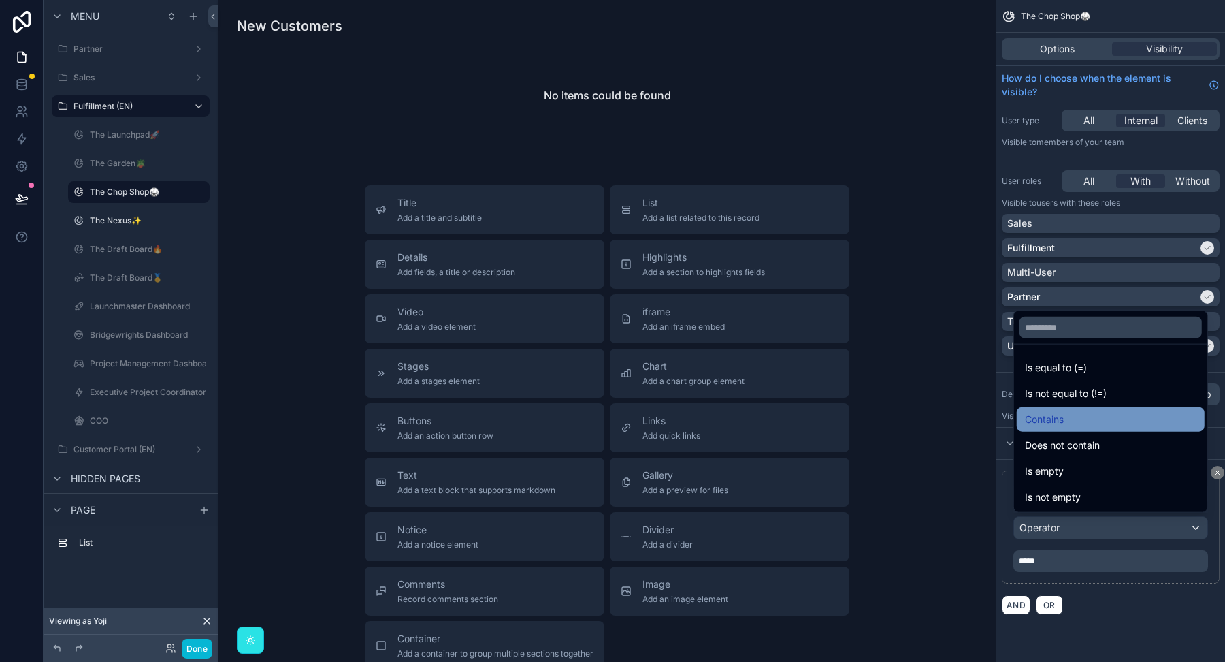
click at [1101, 415] on div "Contains" at bounding box center [1111, 419] width 172 height 16
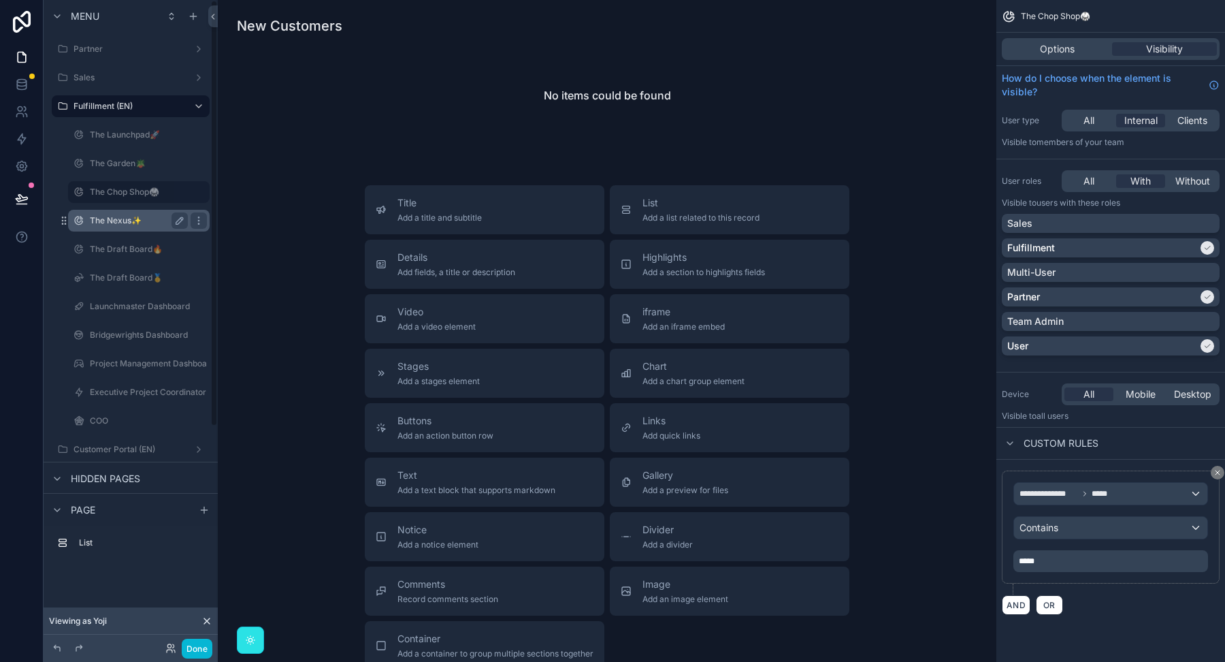
click at [123, 216] on label "The Nexus✨" at bounding box center [136, 220] width 93 height 11
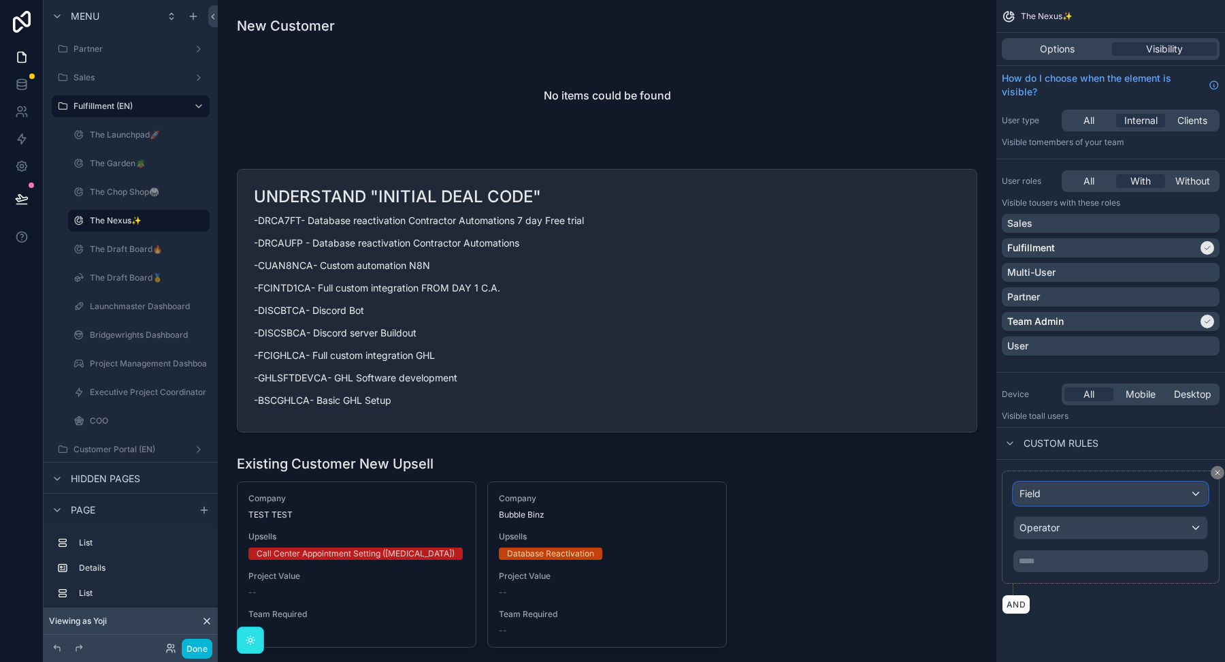
click at [1181, 489] on div "Field" at bounding box center [1110, 494] width 193 height 22
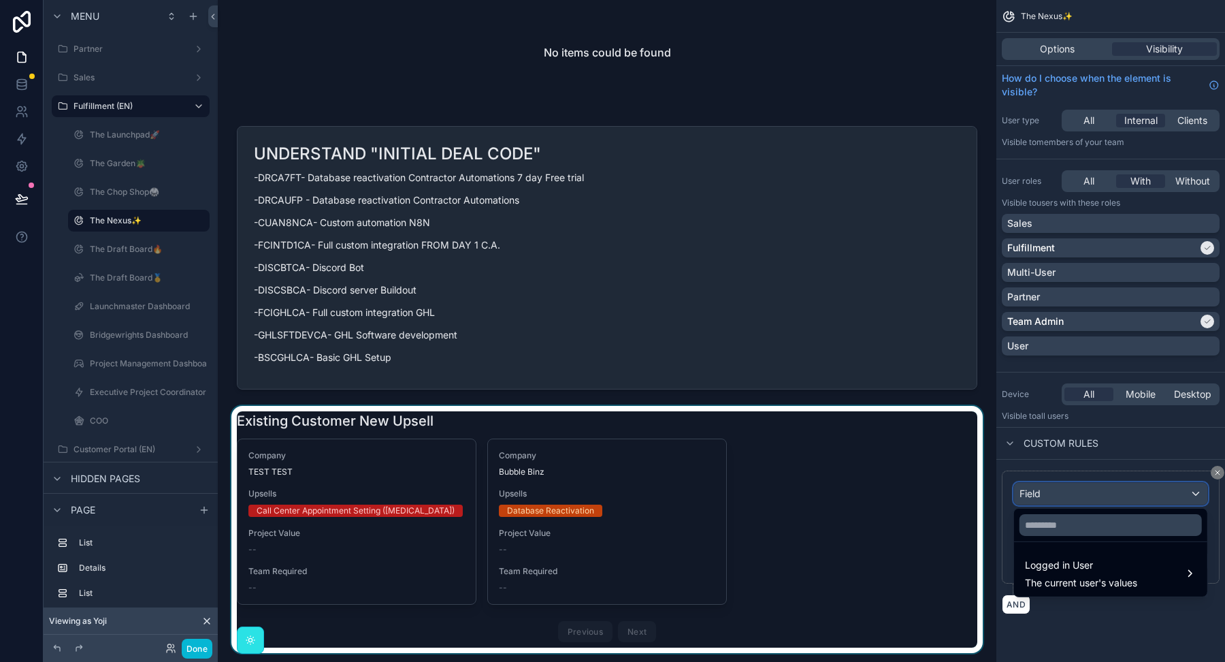
scroll to position [46, 0]
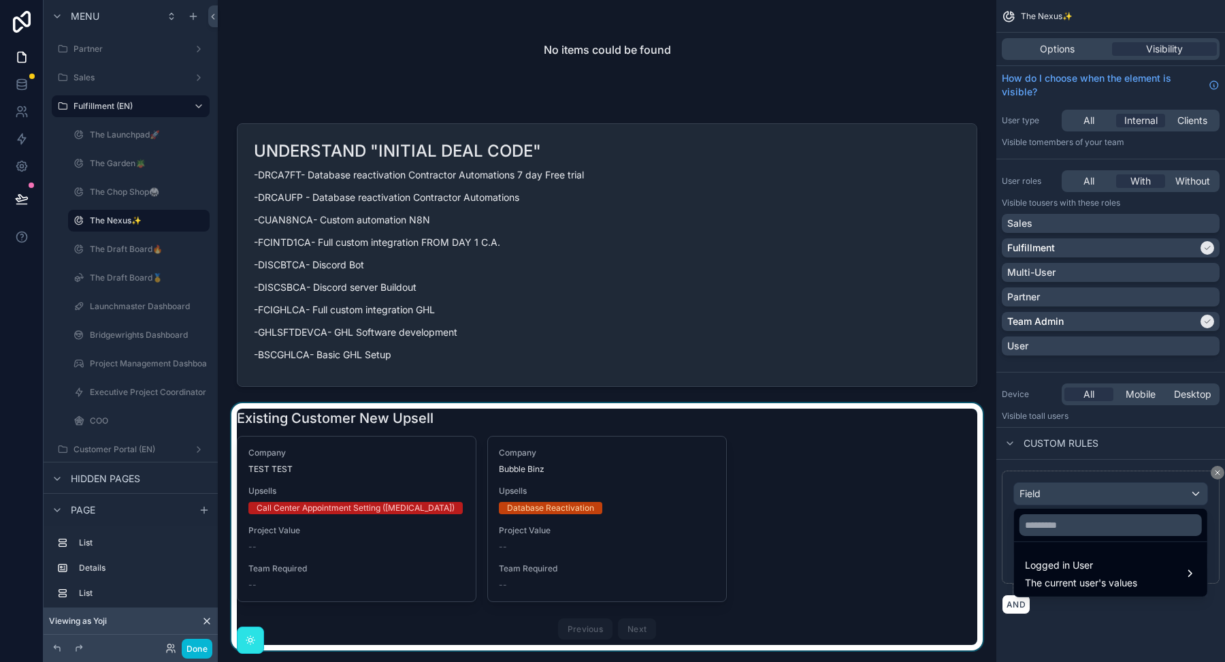
click at [487, 415] on div "scrollable content" at bounding box center [607, 526] width 757 height 247
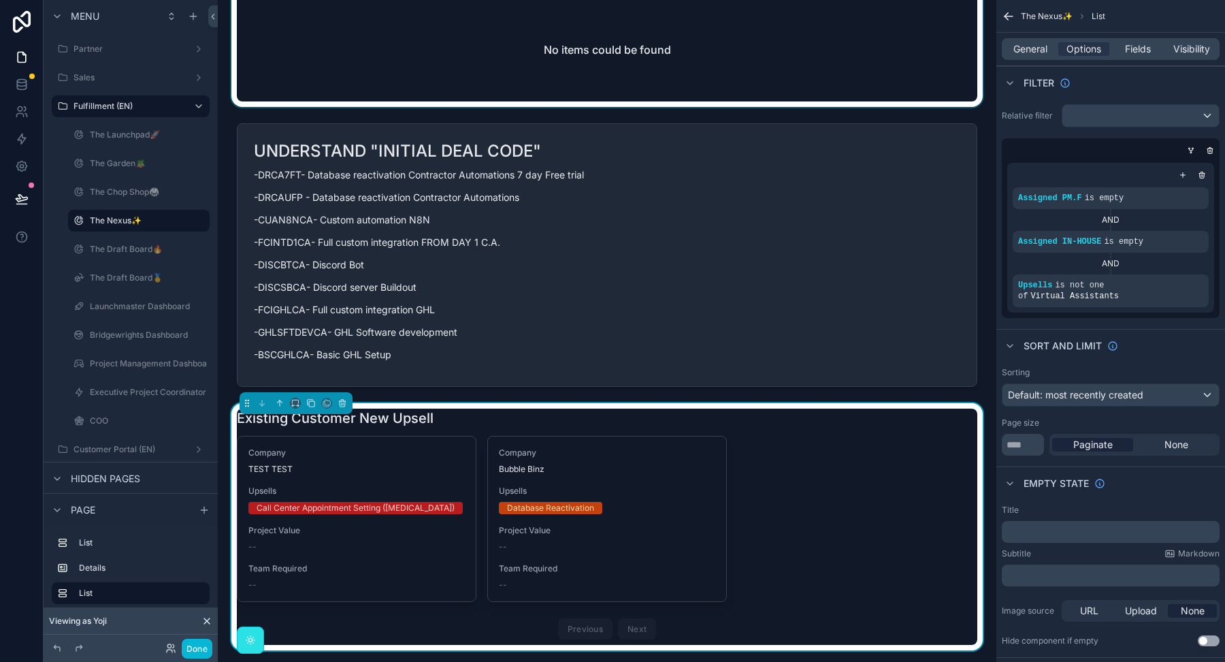
scroll to position [0, 0]
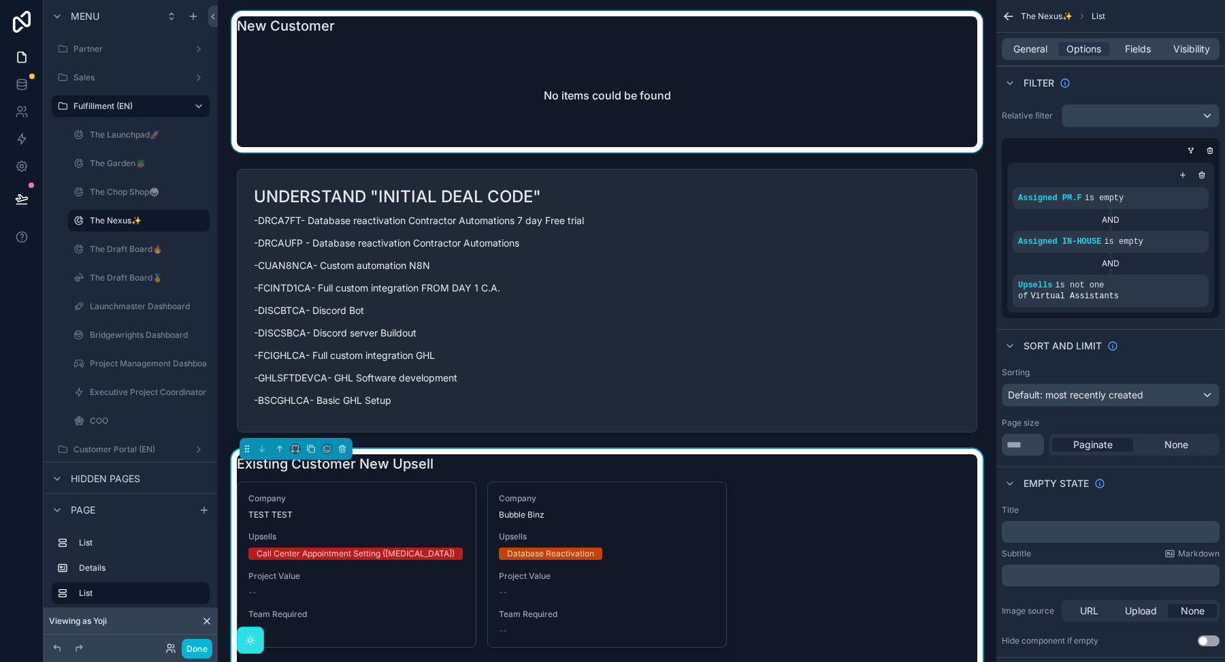
click at [506, 124] on div "scrollable content" at bounding box center [607, 82] width 757 height 142
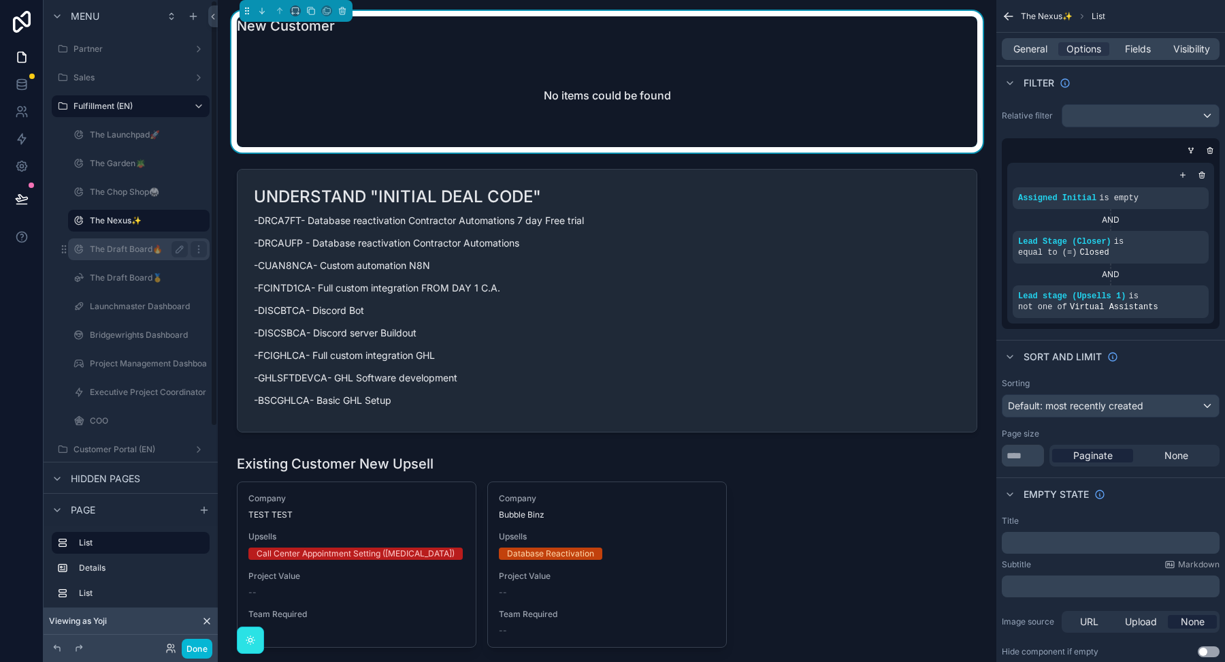
click at [97, 250] on label "The Draft Board🔥" at bounding box center [136, 249] width 93 height 11
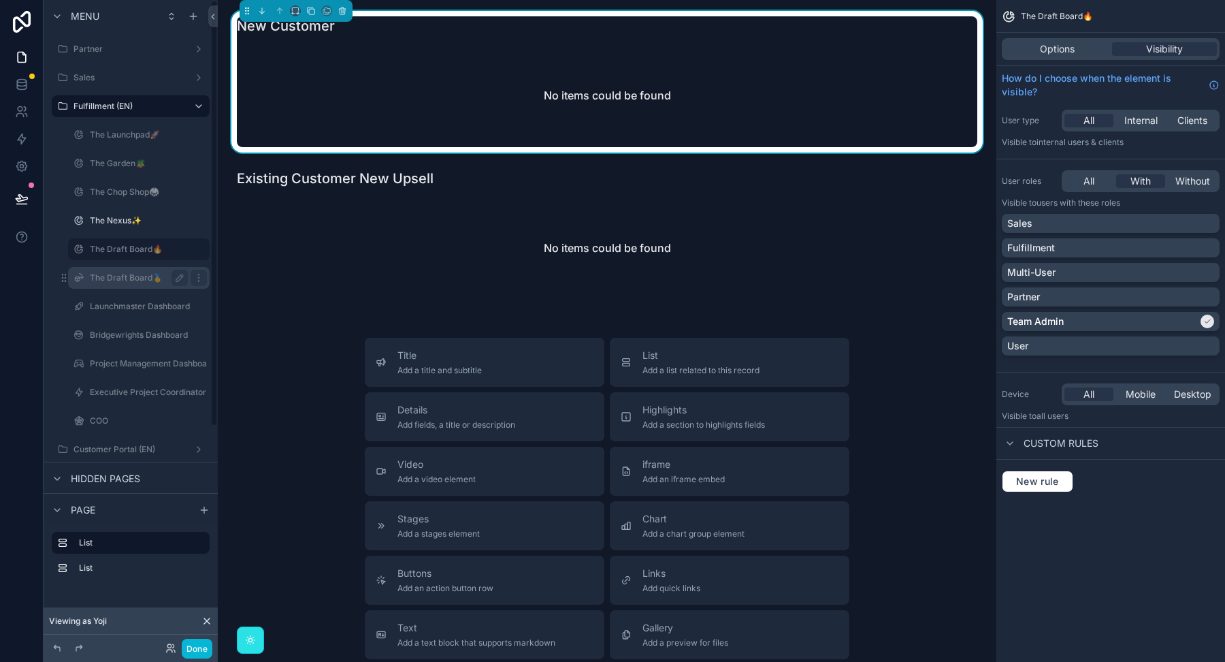
click at [116, 276] on label "The Draft Board🥇" at bounding box center [136, 277] width 93 height 11
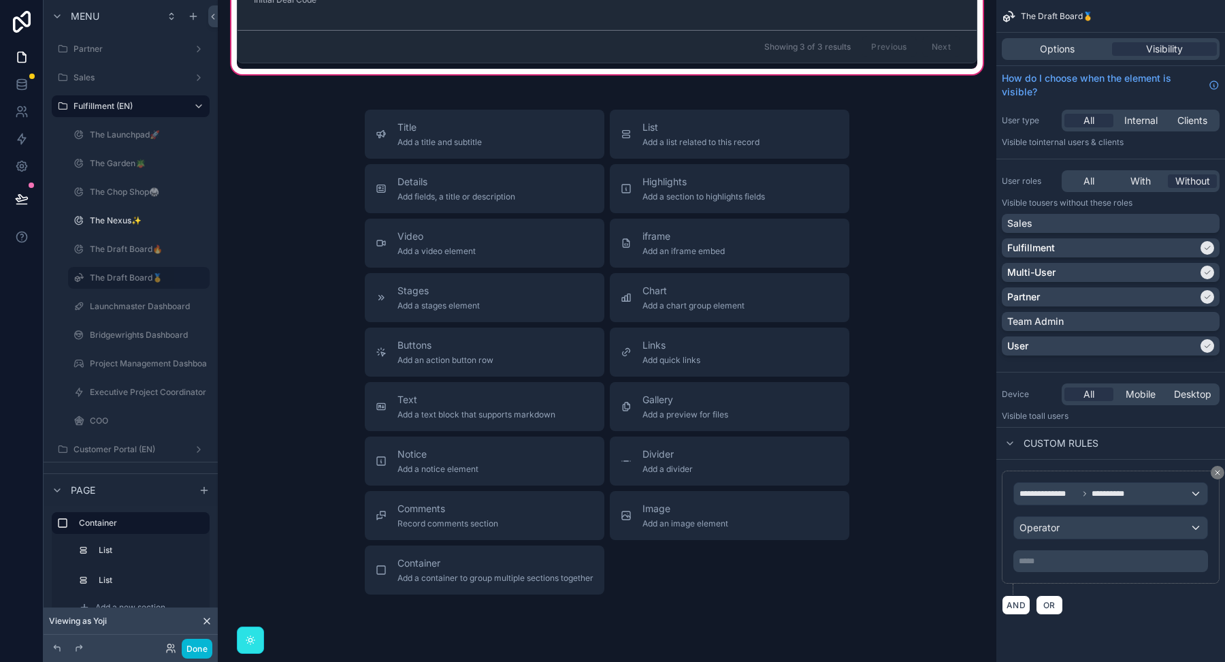
scroll to position [884, 0]
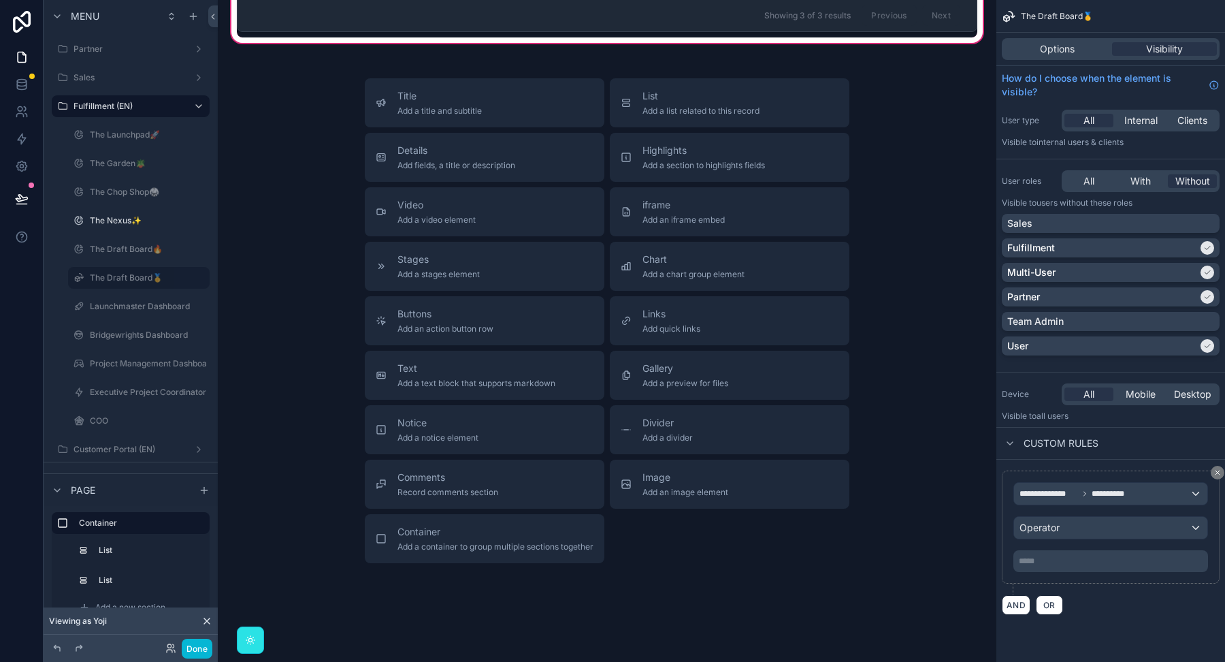
click at [1047, 59] on div "Options Visibility" at bounding box center [1111, 49] width 218 height 22
click at [1047, 42] on span "Options" at bounding box center [1057, 49] width 35 height 14
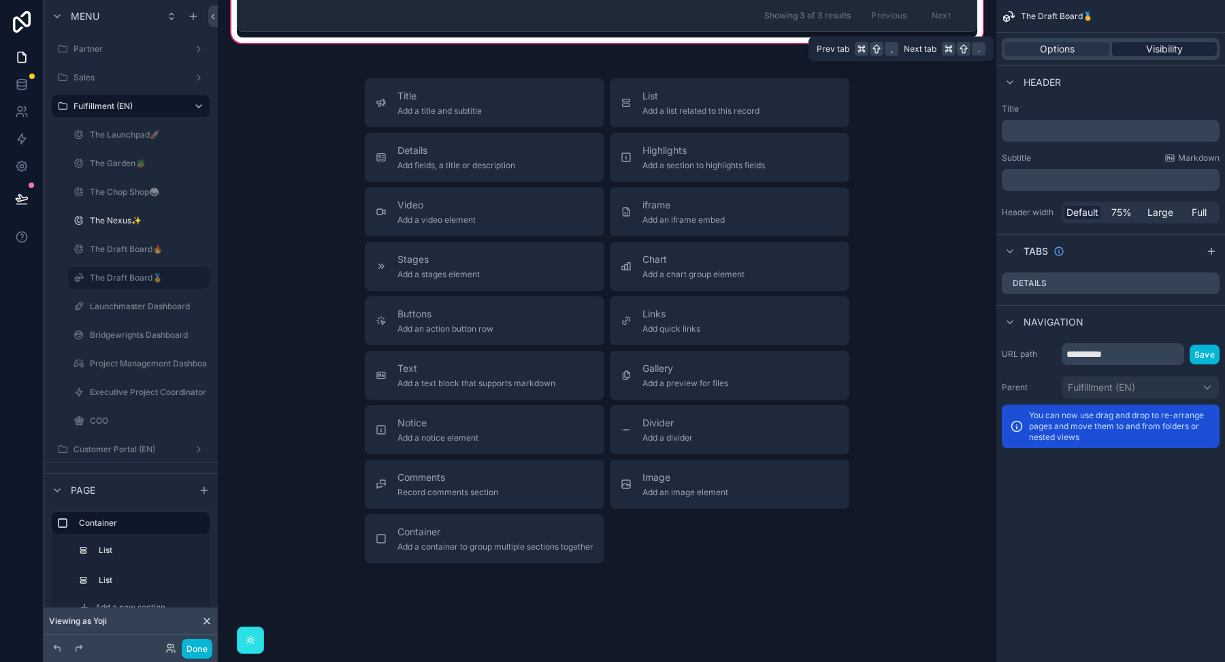
click at [1151, 52] on span "Visibility" at bounding box center [1164, 49] width 37 height 14
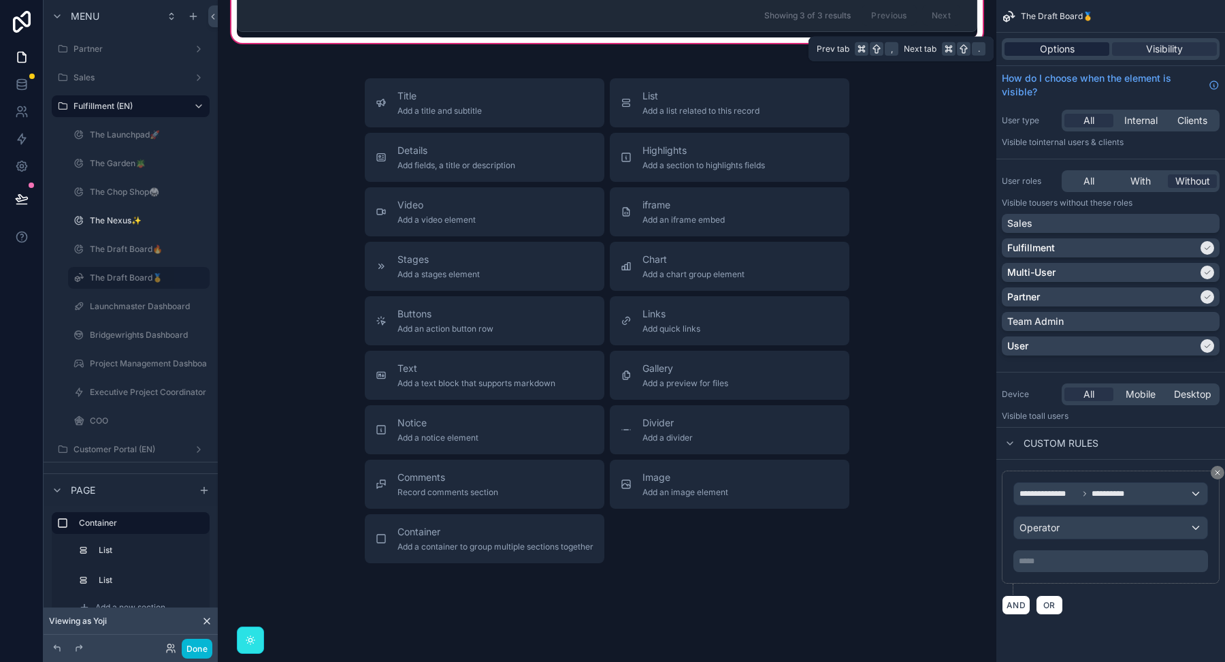
click at [1065, 50] on span "Options" at bounding box center [1057, 49] width 35 height 14
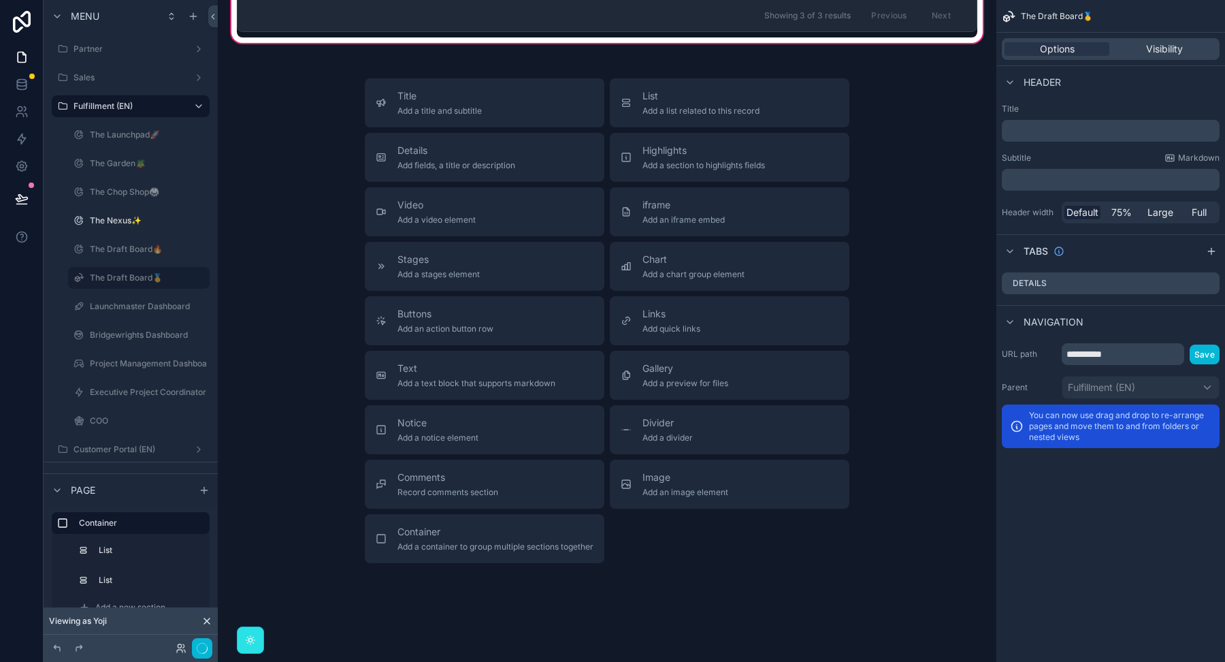
scroll to position [0, 0]
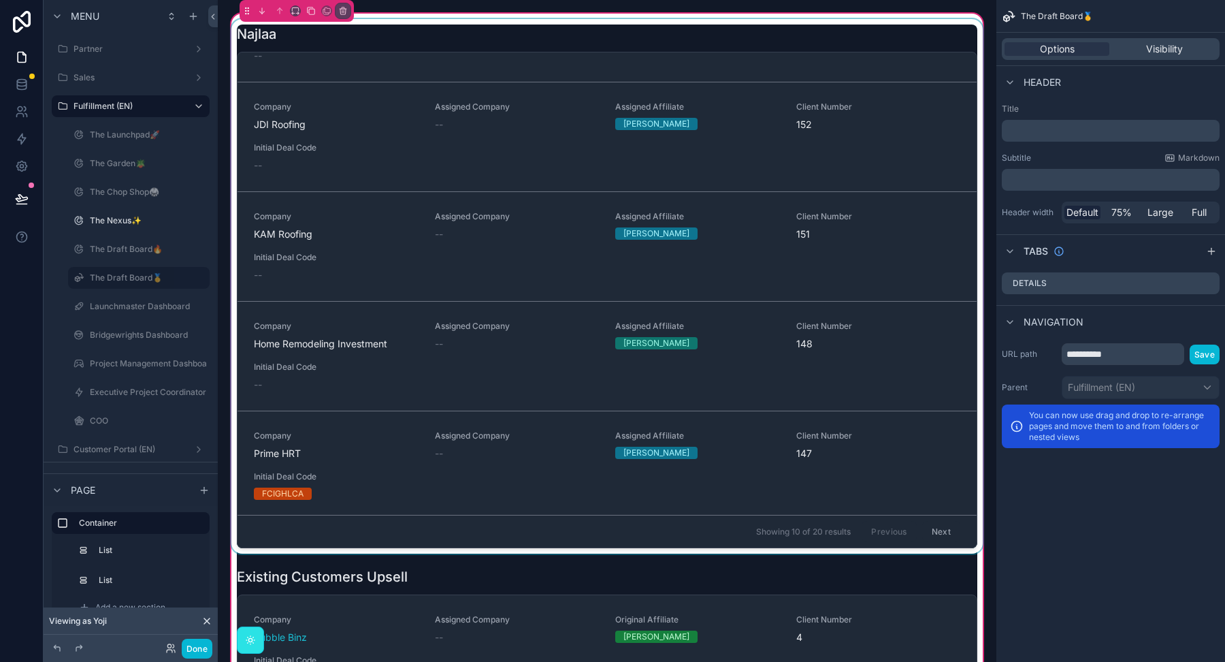
click at [413, 27] on div "scrollable content" at bounding box center [607, 286] width 757 height 534
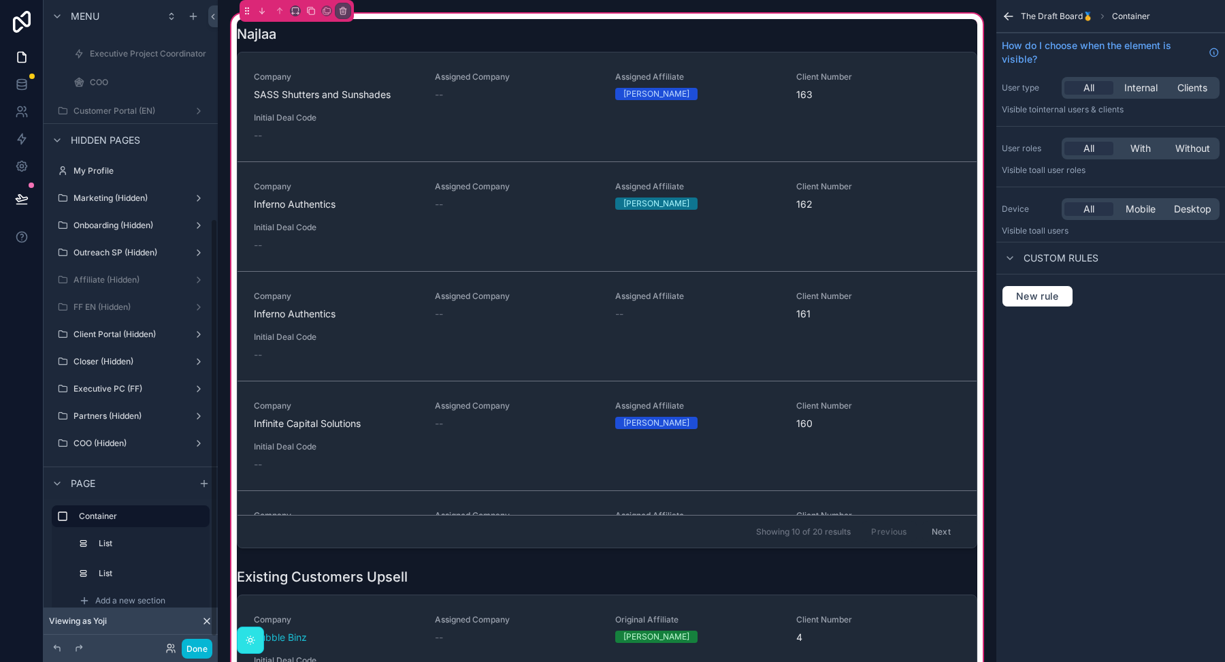
scroll to position [352, 0]
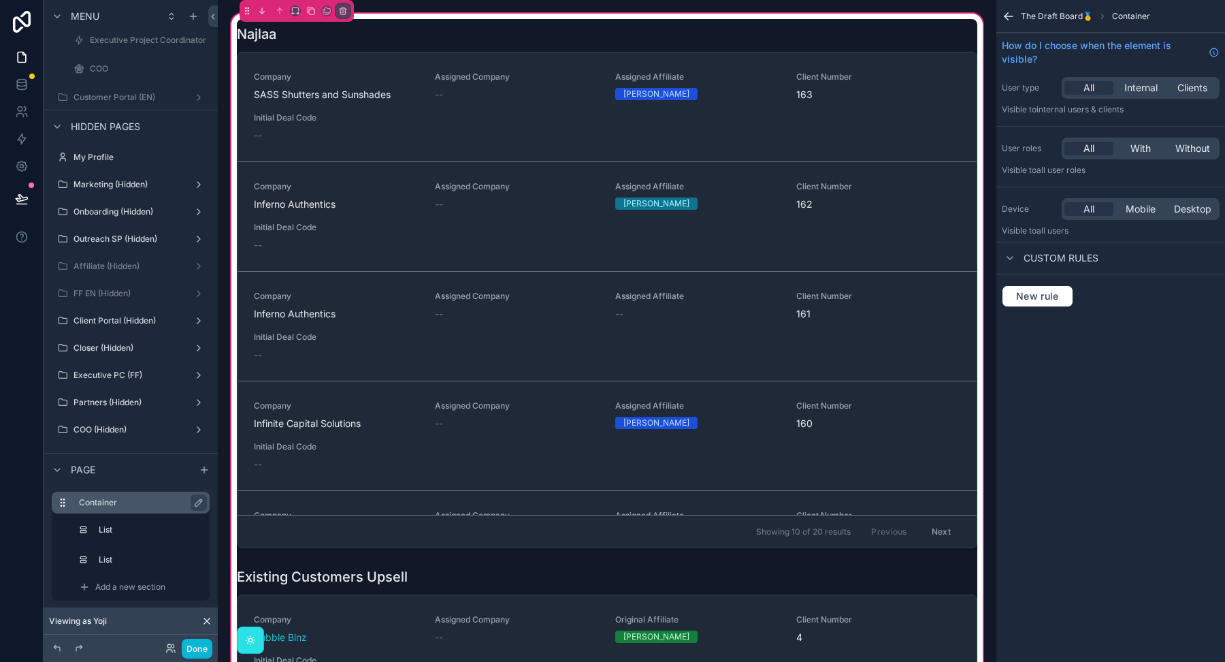
click at [92, 504] on label "Container" at bounding box center [139, 502] width 120 height 11
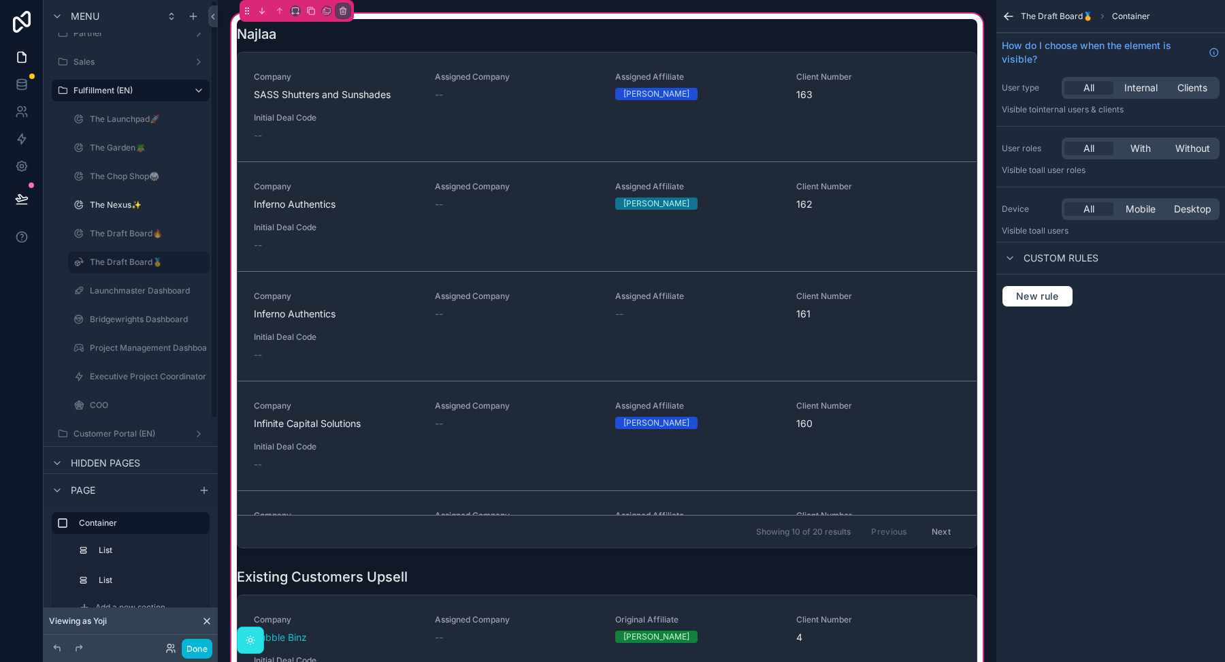
scroll to position [0, 0]
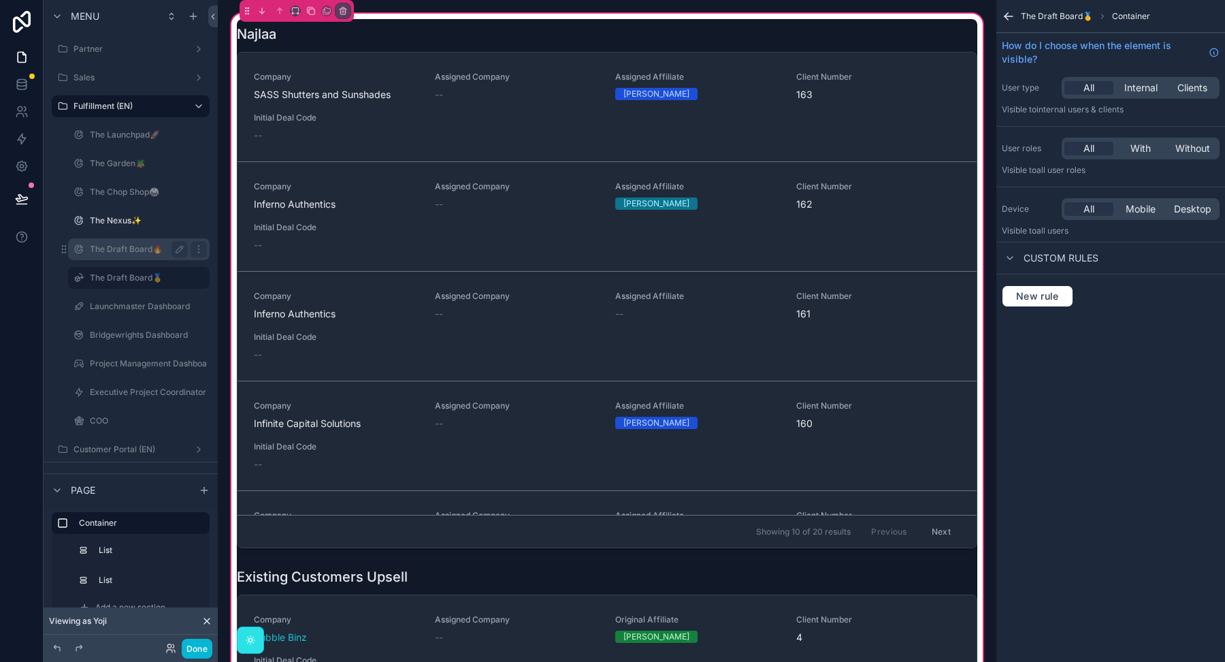
click at [155, 248] on label "The Draft Board🔥" at bounding box center [136, 249] width 93 height 11
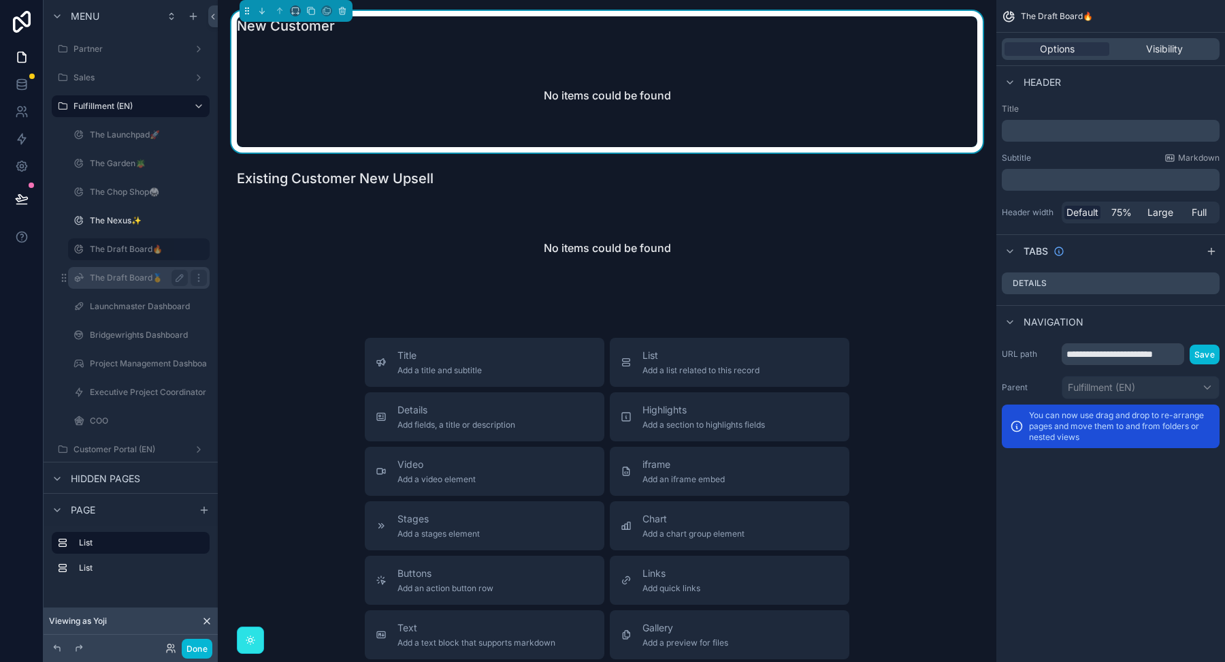
click at [137, 275] on label "The Draft Board🥇" at bounding box center [136, 277] width 93 height 11
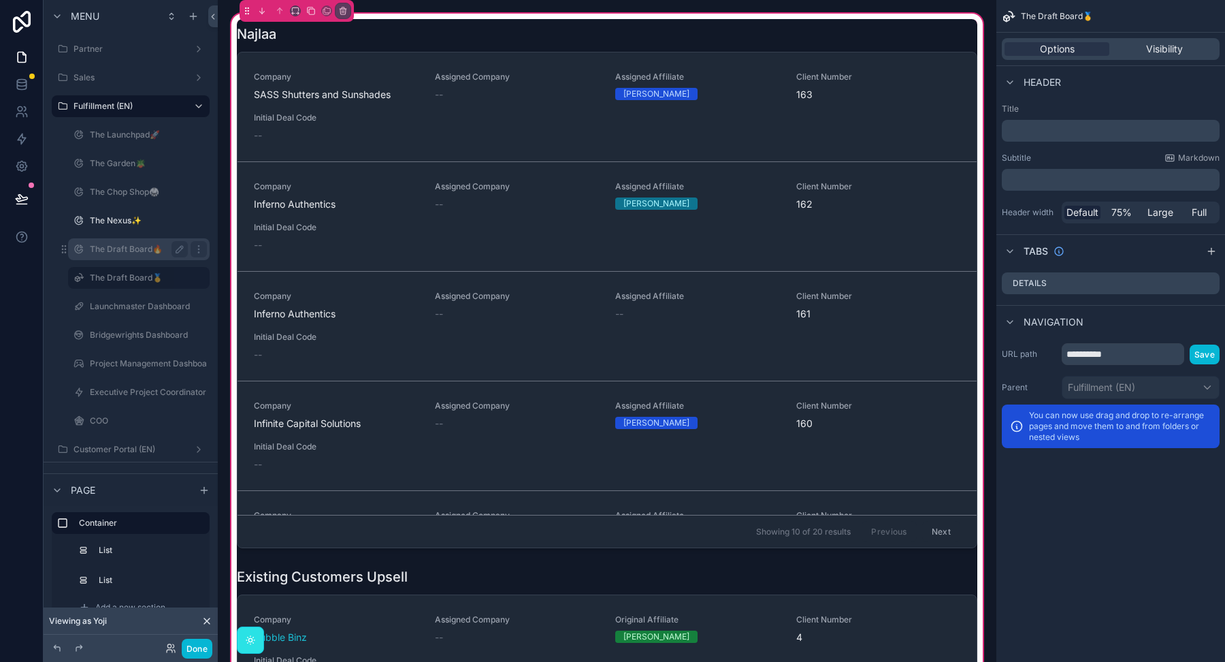
click at [132, 249] on label "The Draft Board🔥" at bounding box center [136, 249] width 93 height 11
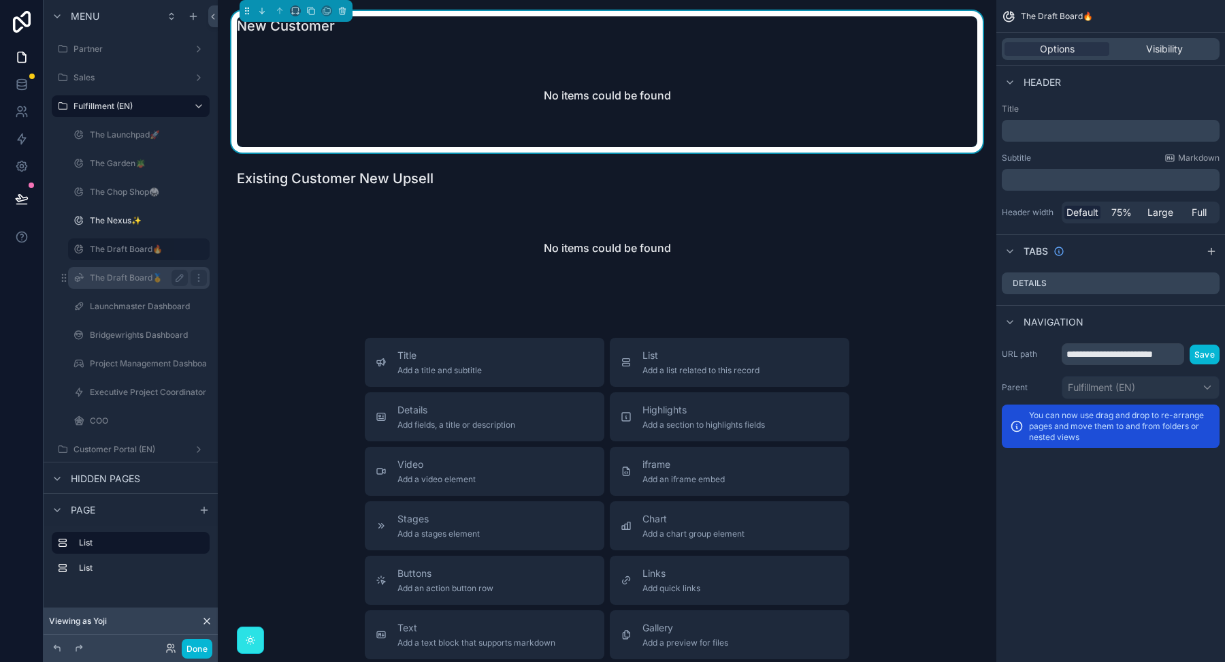
click at [153, 275] on label "The Draft Board🥇" at bounding box center [136, 277] width 93 height 11
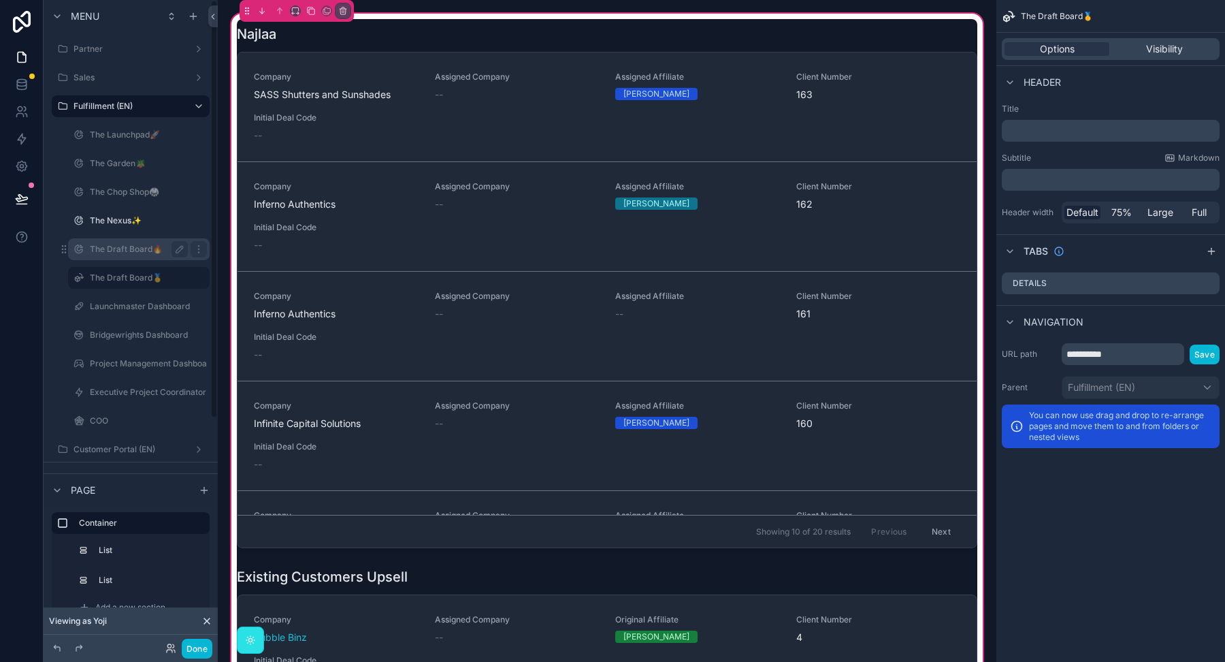
click at [107, 248] on label "The Draft Board🔥" at bounding box center [136, 249] width 93 height 11
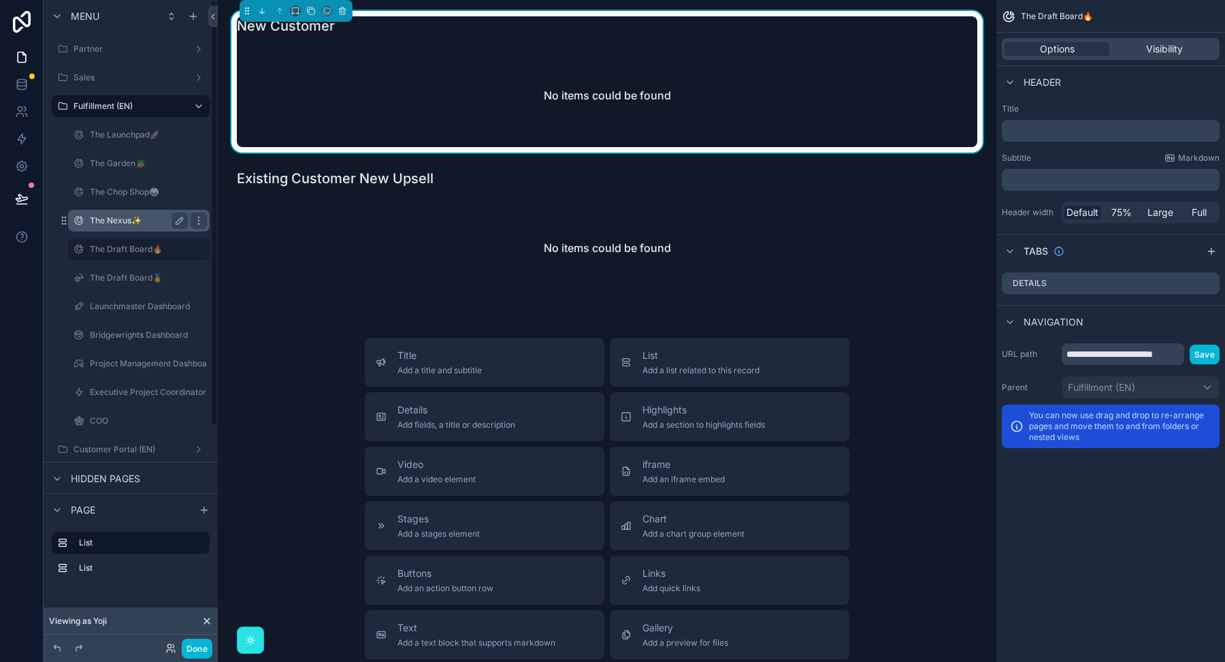
click at [94, 221] on label "The Nexus✨" at bounding box center [136, 220] width 93 height 11
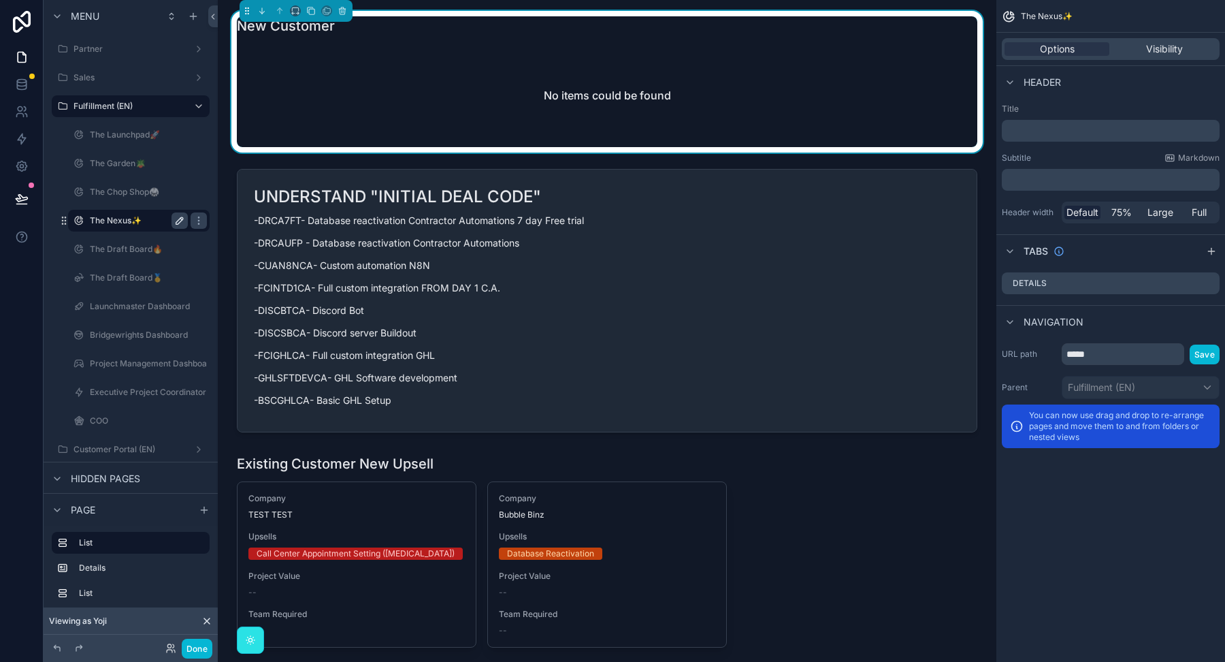
click at [178, 219] on icon "scrollable content" at bounding box center [179, 220] width 7 height 7
click at [127, 221] on input "**********" at bounding box center [128, 220] width 76 height 16
type input "**********"
click at [193, 221] on icon "scrollable content" at bounding box center [198, 220] width 11 height 11
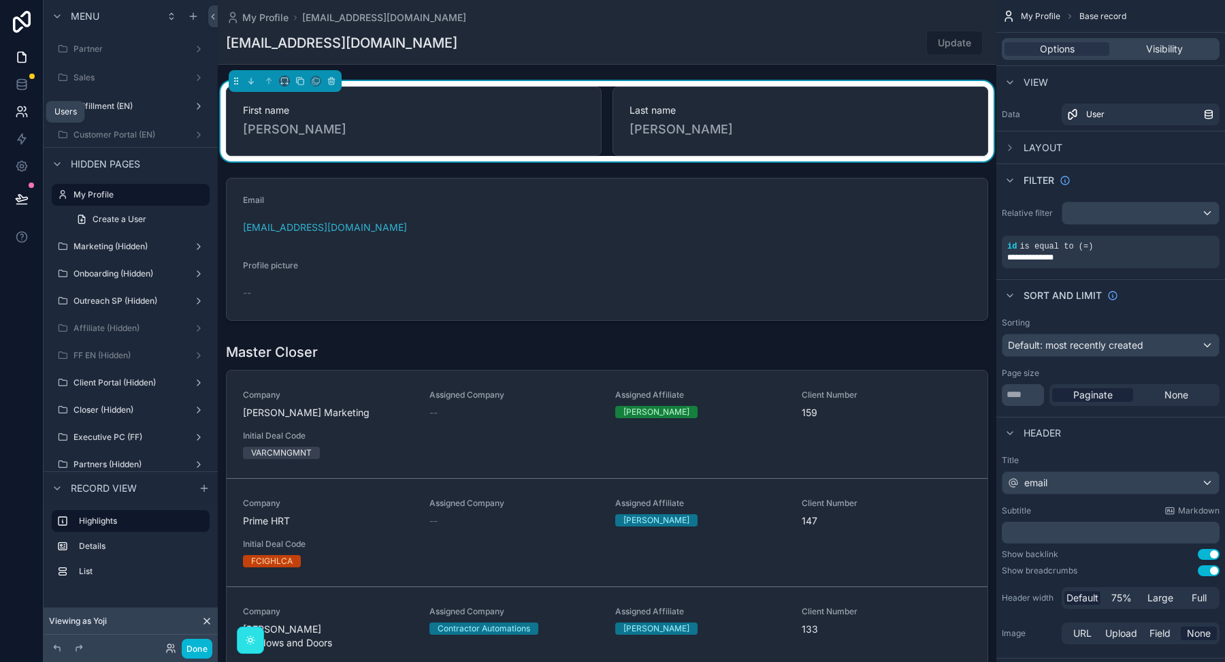
click at [20, 114] on icon at bounding box center [22, 112] width 14 height 14
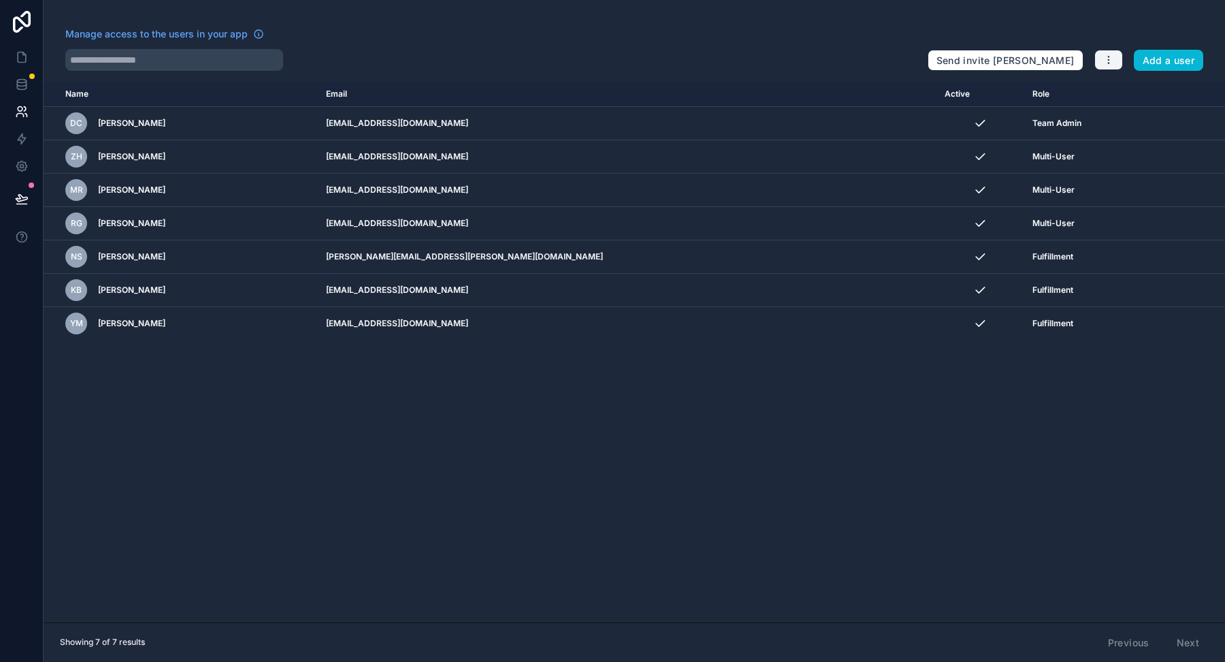
click at [1112, 59] on icon "button" at bounding box center [1108, 59] width 11 height 11
click at [1117, 99] on link "Manage roles" at bounding box center [1142, 92] width 95 height 22
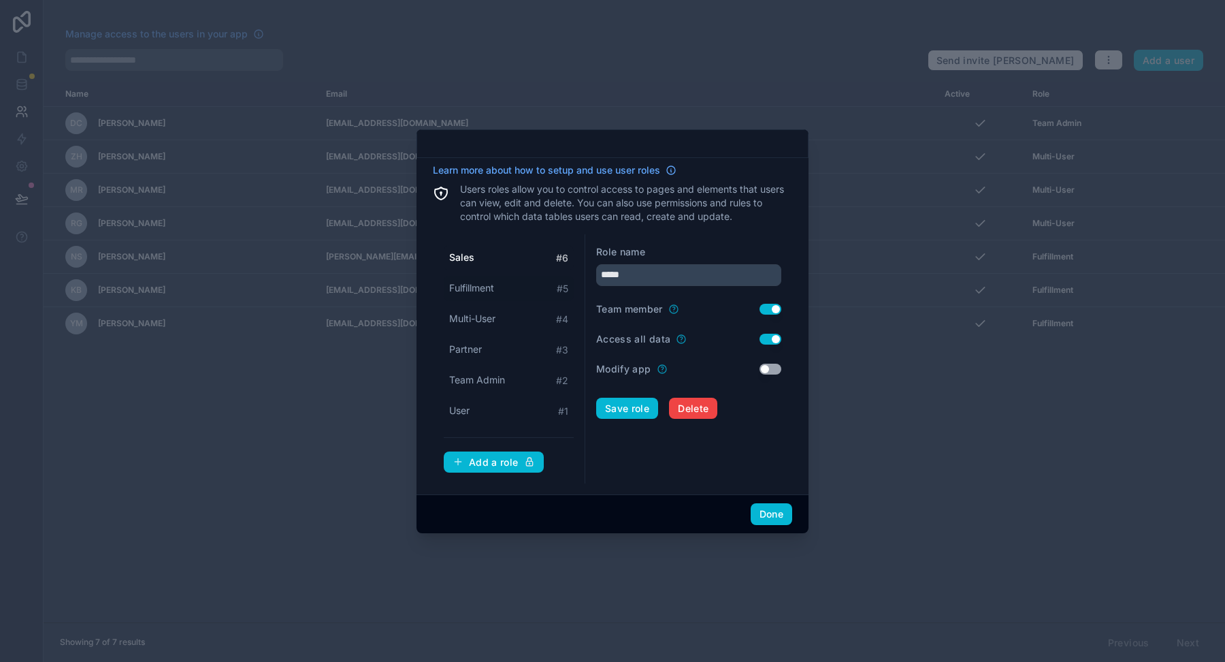
click at [483, 282] on span "Fulfillment" at bounding box center [471, 288] width 45 height 14
type input "**********"
click at [485, 288] on span "Fulfillment" at bounding box center [473, 288] width 48 height 14
click at [772, 341] on button "Use setting" at bounding box center [771, 339] width 22 height 11
click at [621, 409] on button "Save role" at bounding box center [627, 409] width 62 height 22
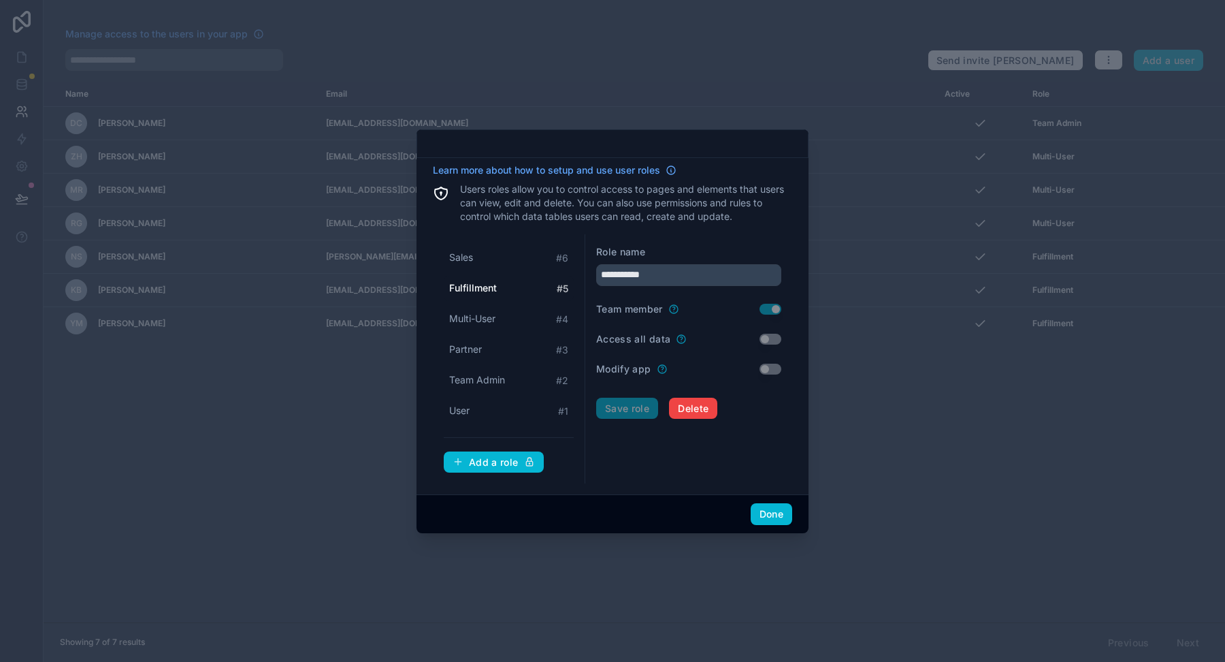
click at [628, 406] on div "Save role Delete" at bounding box center [688, 409] width 185 height 22
click at [779, 510] on button "Done" at bounding box center [772, 514] width 42 height 22
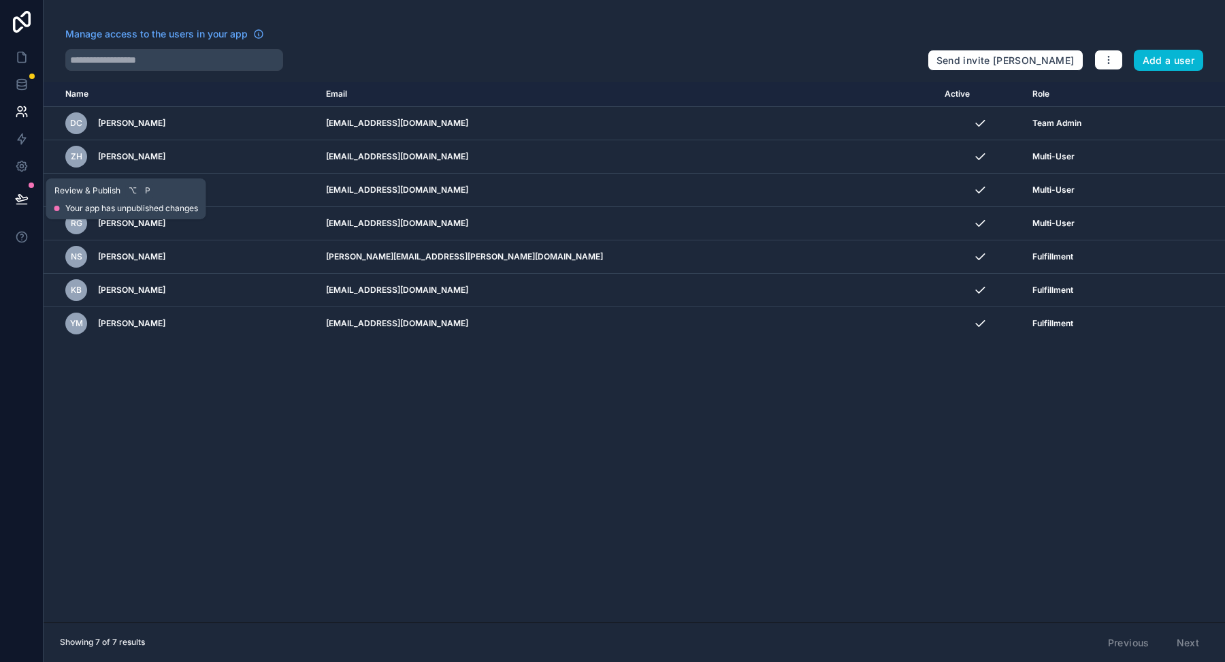
click at [19, 199] on icon at bounding box center [22, 199] width 14 height 14
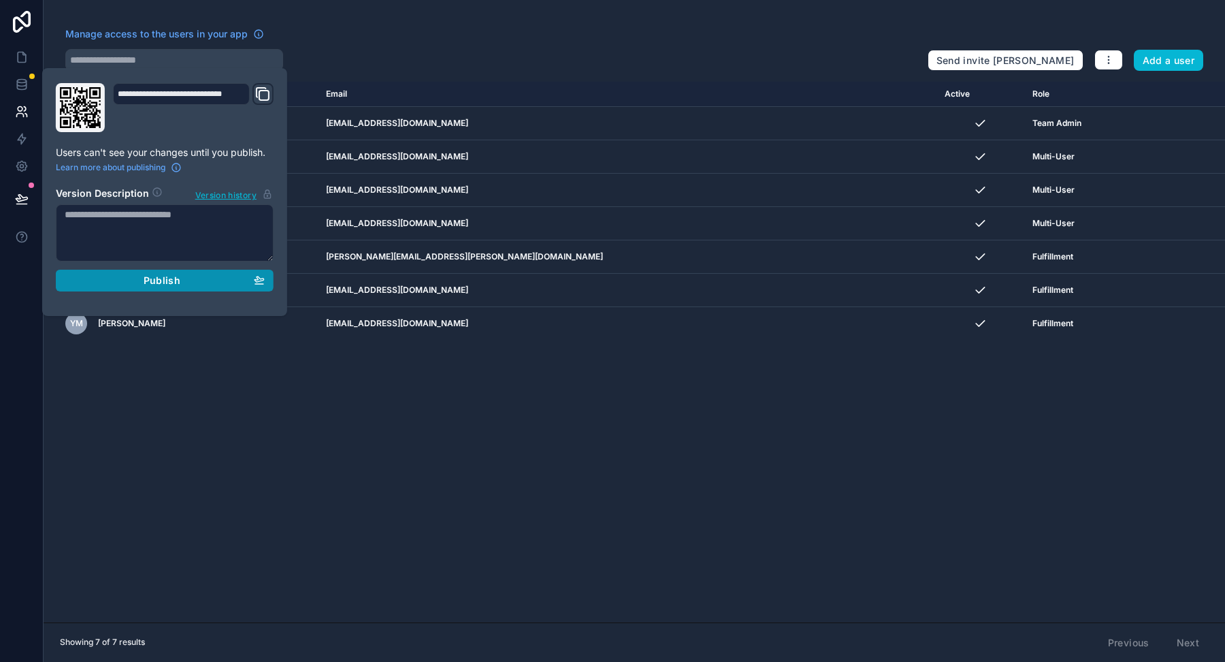
click at [133, 282] on div "Publish" at bounding box center [165, 280] width 200 height 12
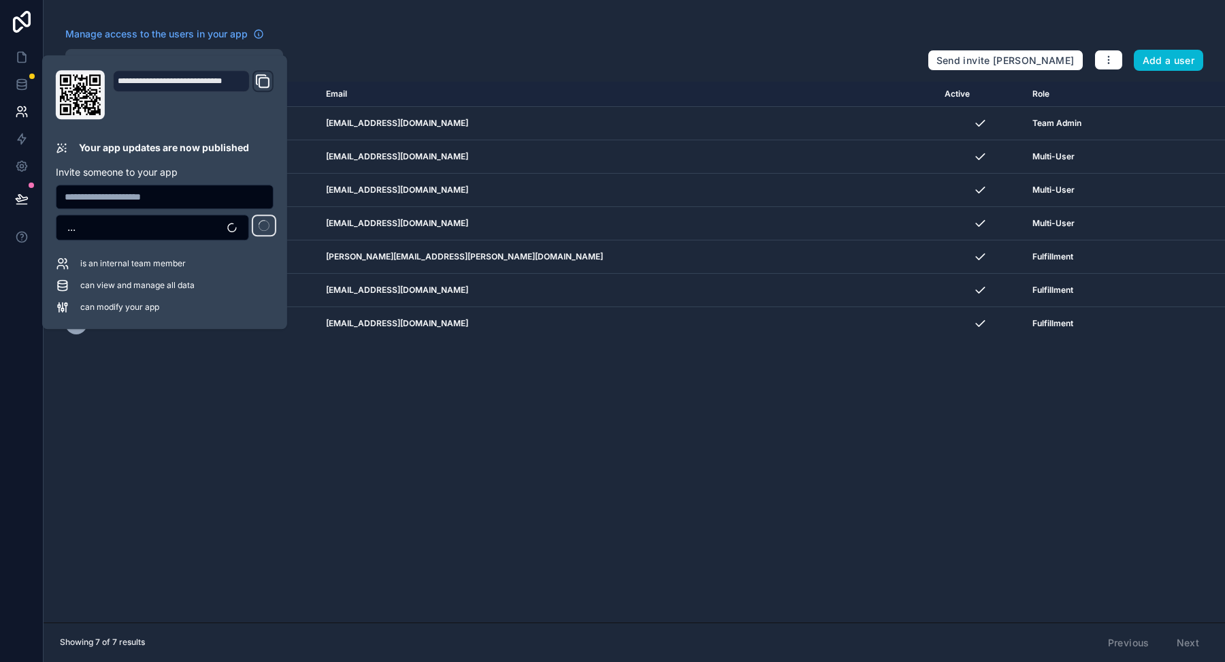
click at [164, 385] on div "Name Email Active Role [DOMAIN_NAME] DC [PERSON_NAME] [EMAIL_ADDRESS][DOMAIN_NA…" at bounding box center [635, 352] width 1182 height 540
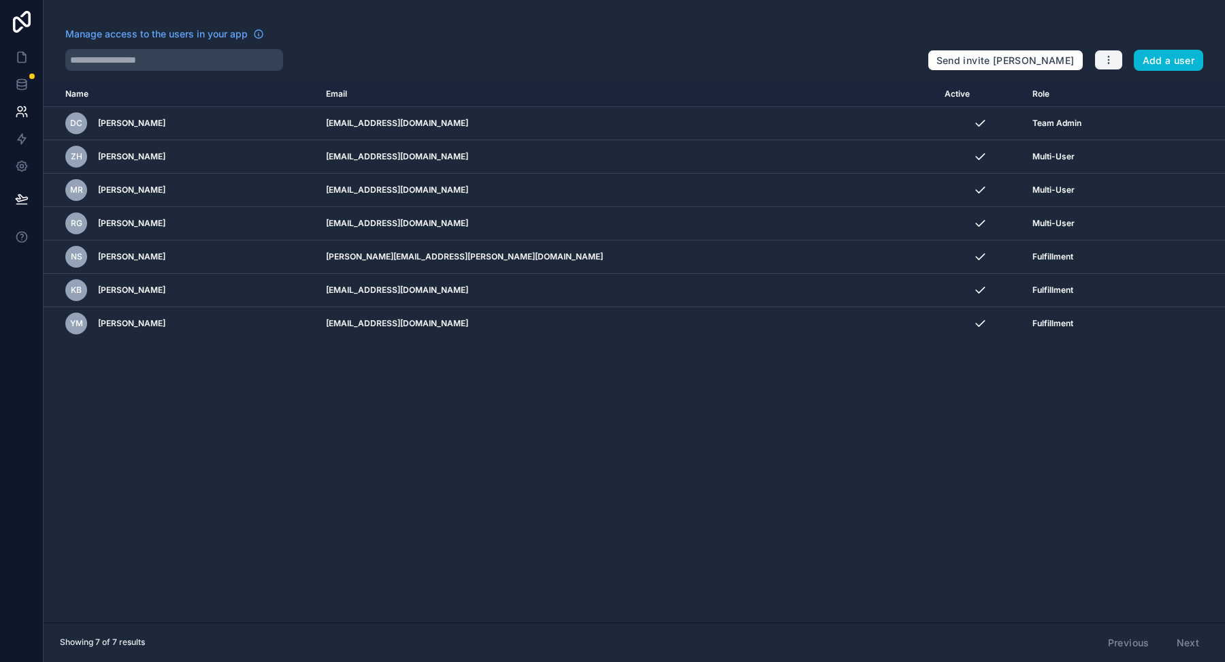
click at [1110, 57] on icon "button" at bounding box center [1108, 59] width 11 height 11
click at [19, 56] on icon at bounding box center [22, 57] width 14 height 14
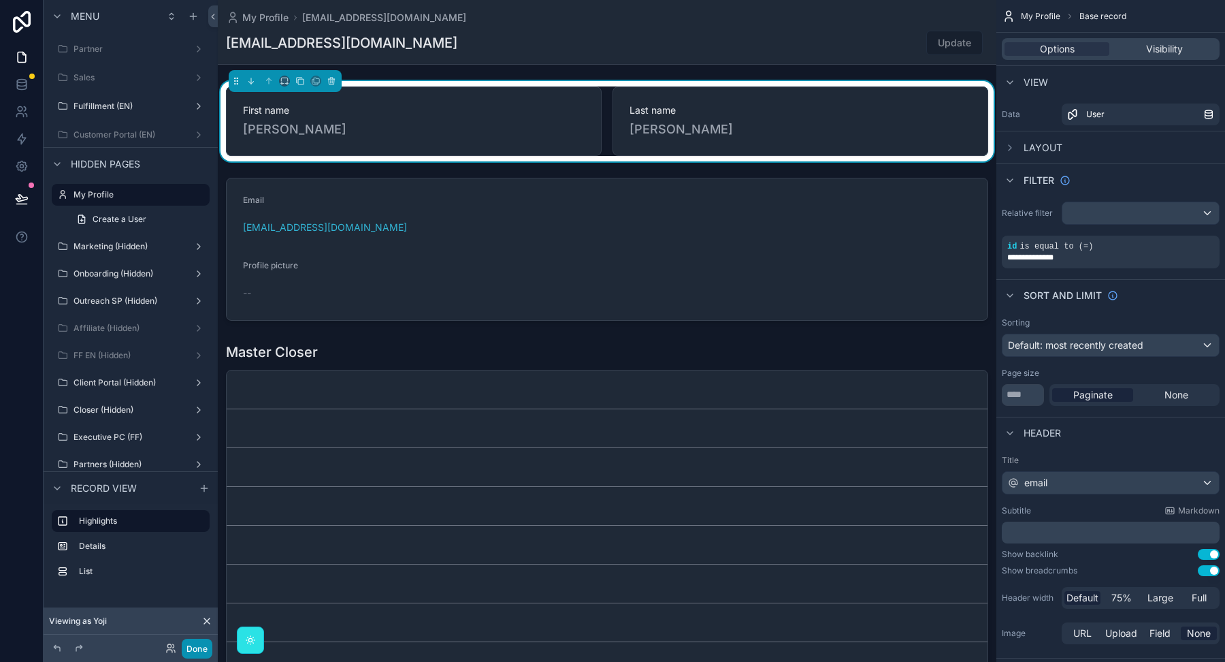
click at [191, 649] on button "Done" at bounding box center [197, 648] width 31 height 20
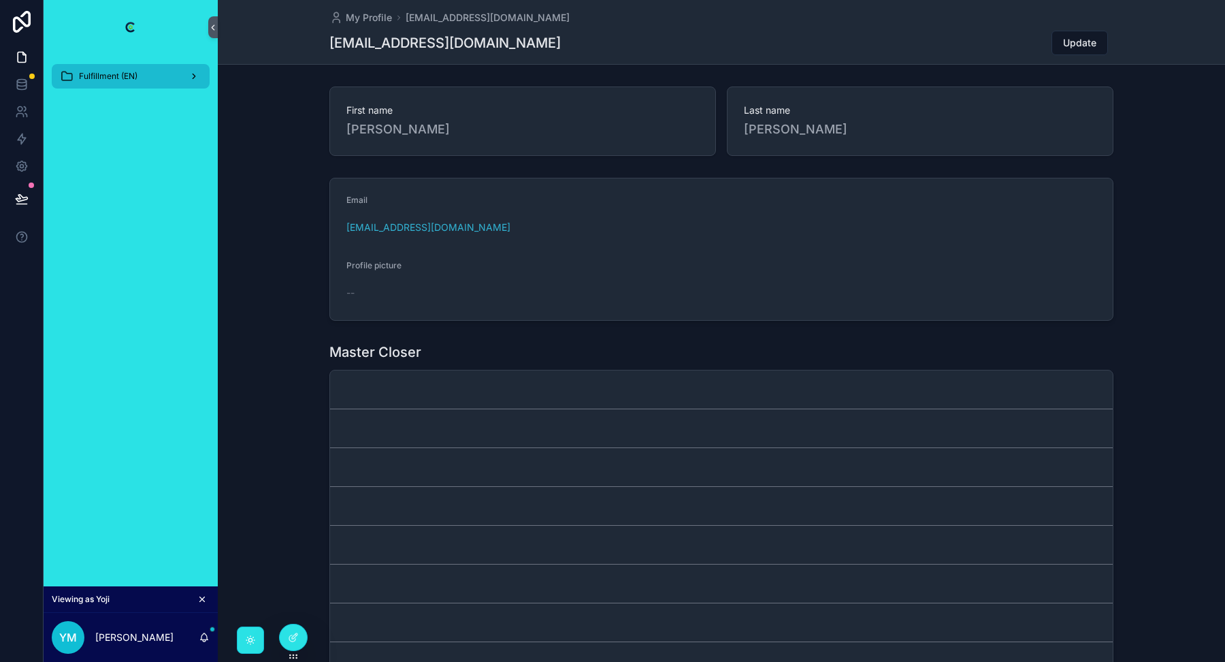
click at [101, 72] on span "Fulfillment (EN)" at bounding box center [108, 76] width 59 height 11
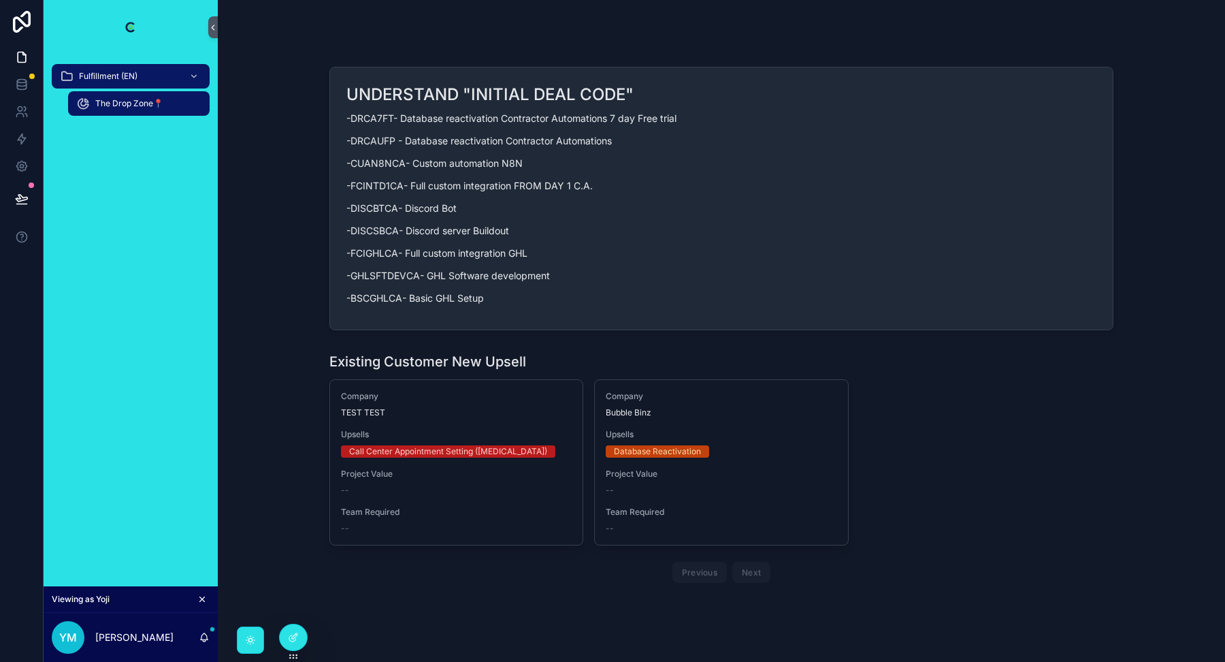
scroll to position [78, 0]
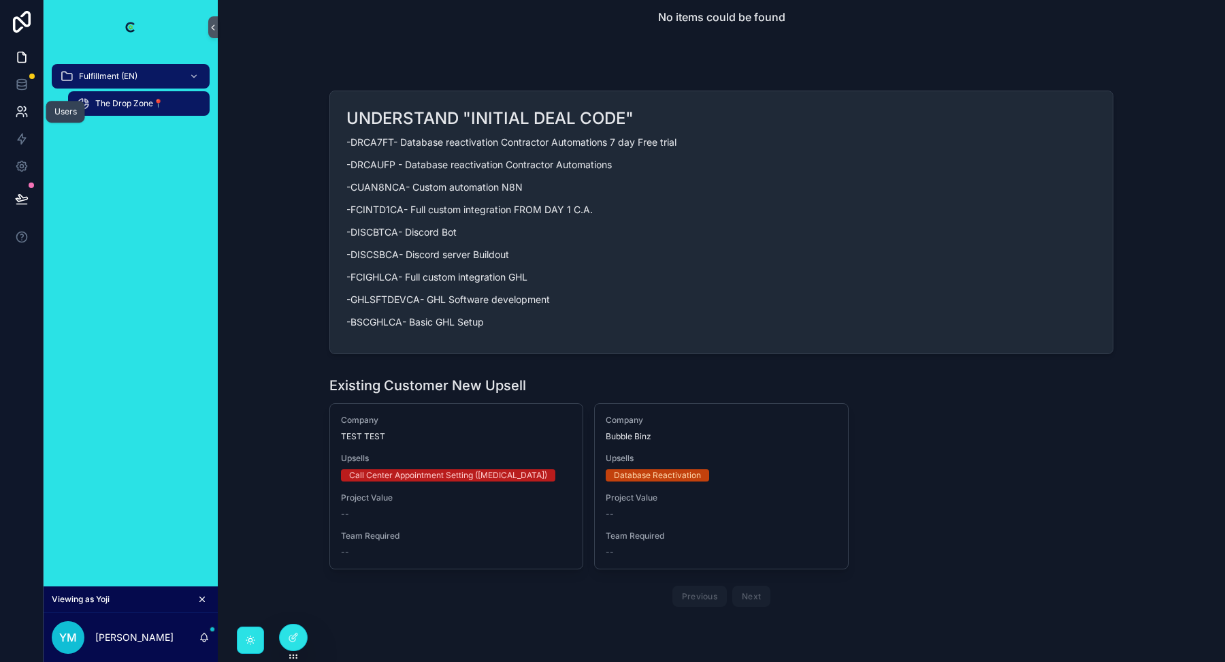
click at [16, 115] on icon at bounding box center [19, 115] width 7 height 3
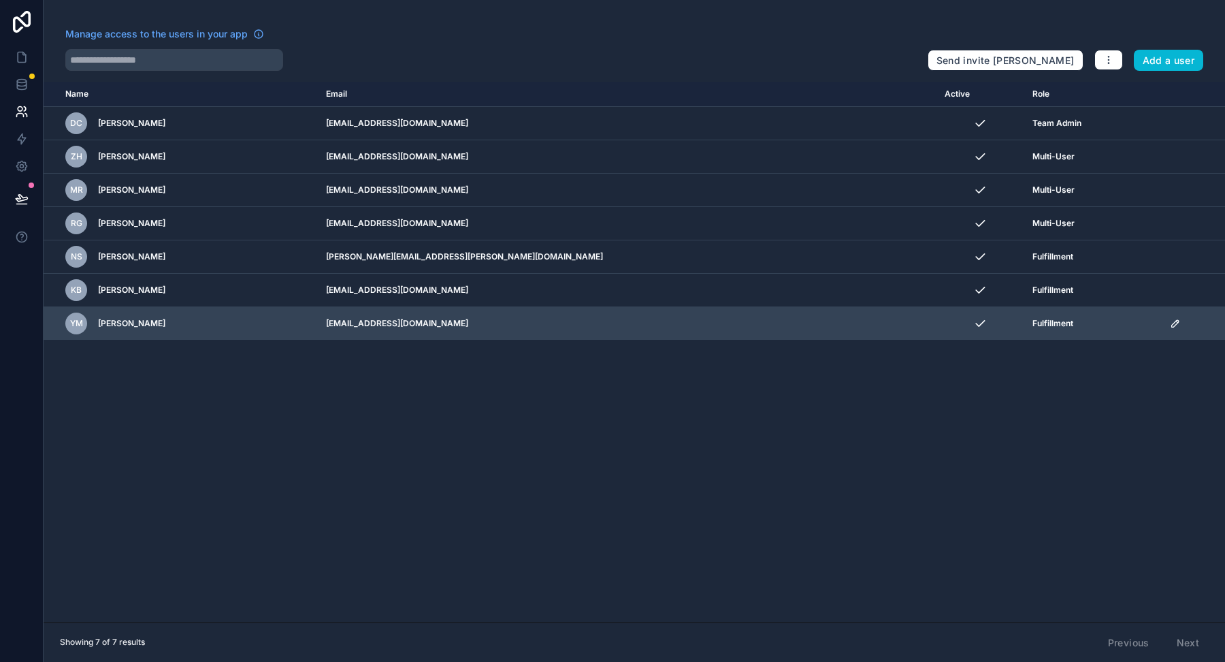
click at [1172, 324] on icon "scrollable content" at bounding box center [1175, 323] width 7 height 7
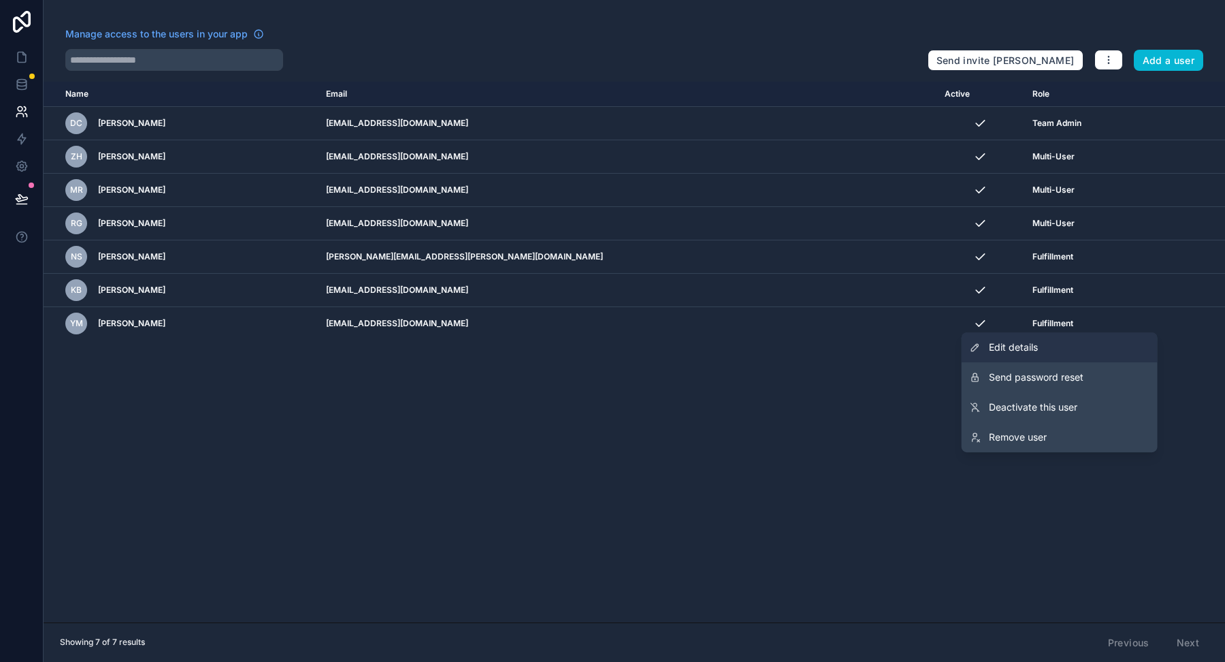
click at [1087, 355] on link "Edit details" at bounding box center [1060, 347] width 196 height 30
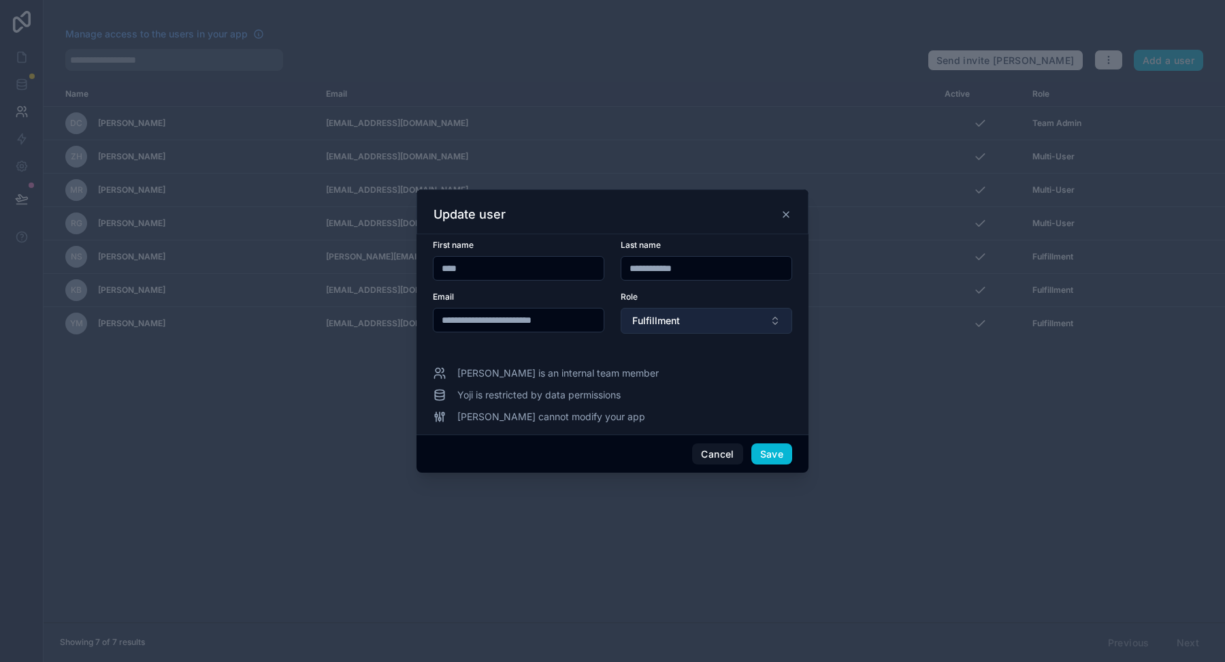
click at [674, 319] on span "Fulfillment" at bounding box center [656, 321] width 48 height 14
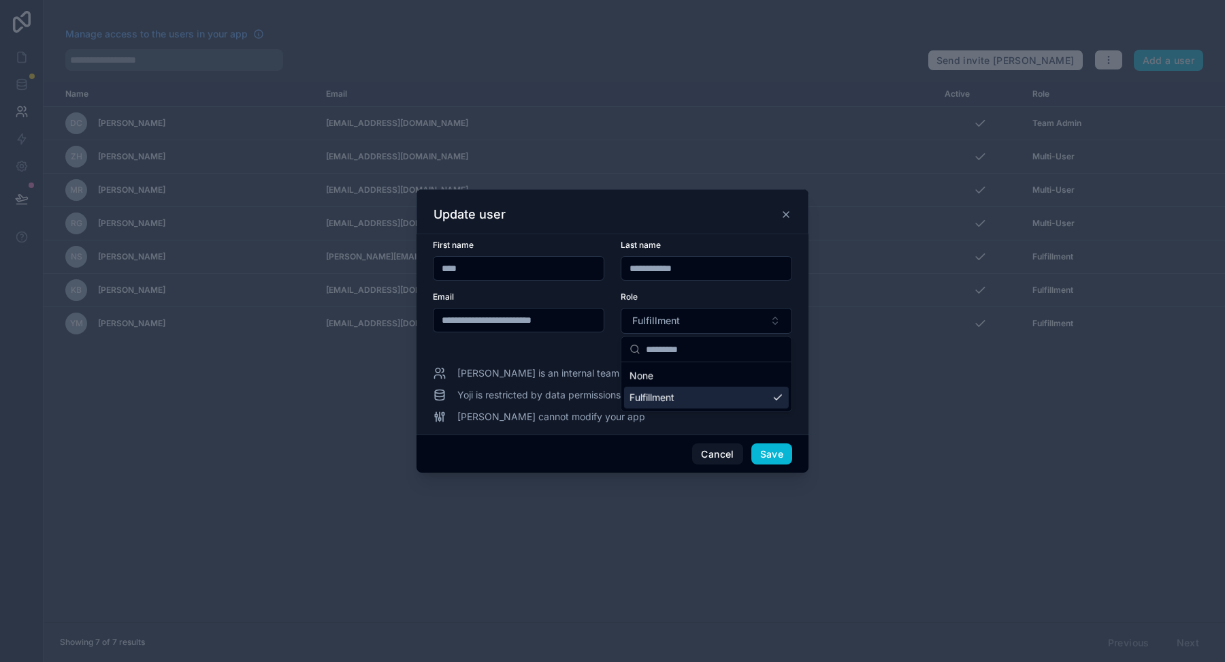
click at [638, 424] on div "**********" at bounding box center [613, 334] width 392 height 200
click at [724, 462] on button "Cancel" at bounding box center [717, 454] width 50 height 22
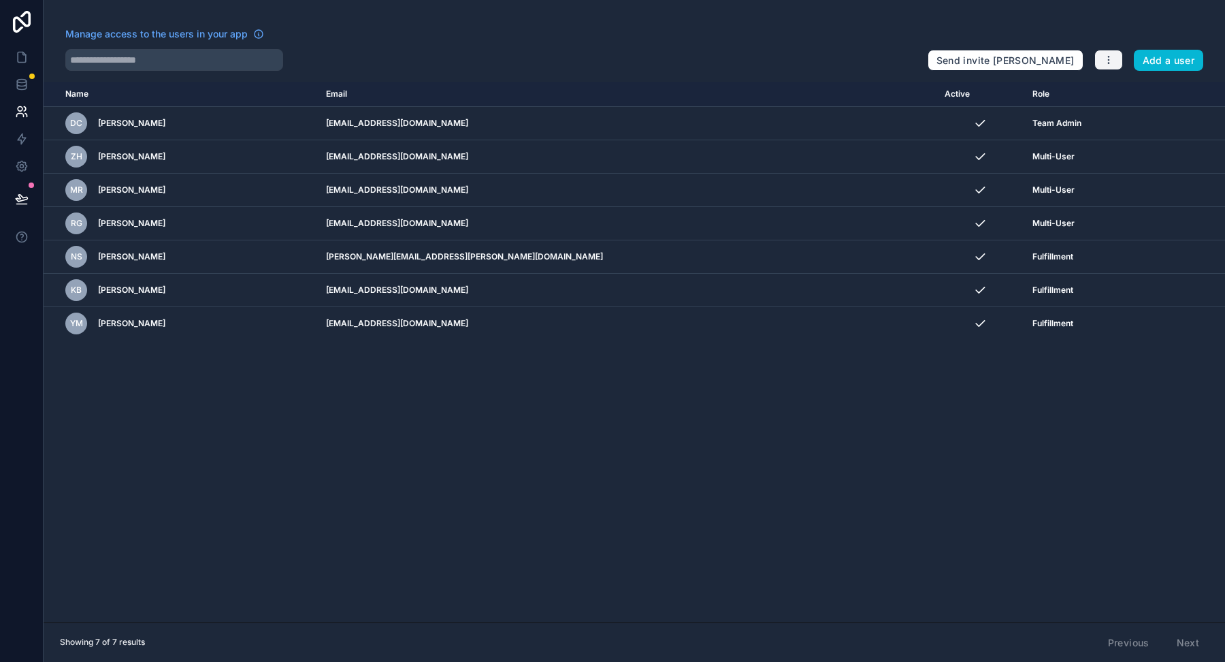
click at [1120, 64] on button "button" at bounding box center [1109, 60] width 29 height 20
click at [1148, 91] on link "Manage roles" at bounding box center [1142, 92] width 95 height 22
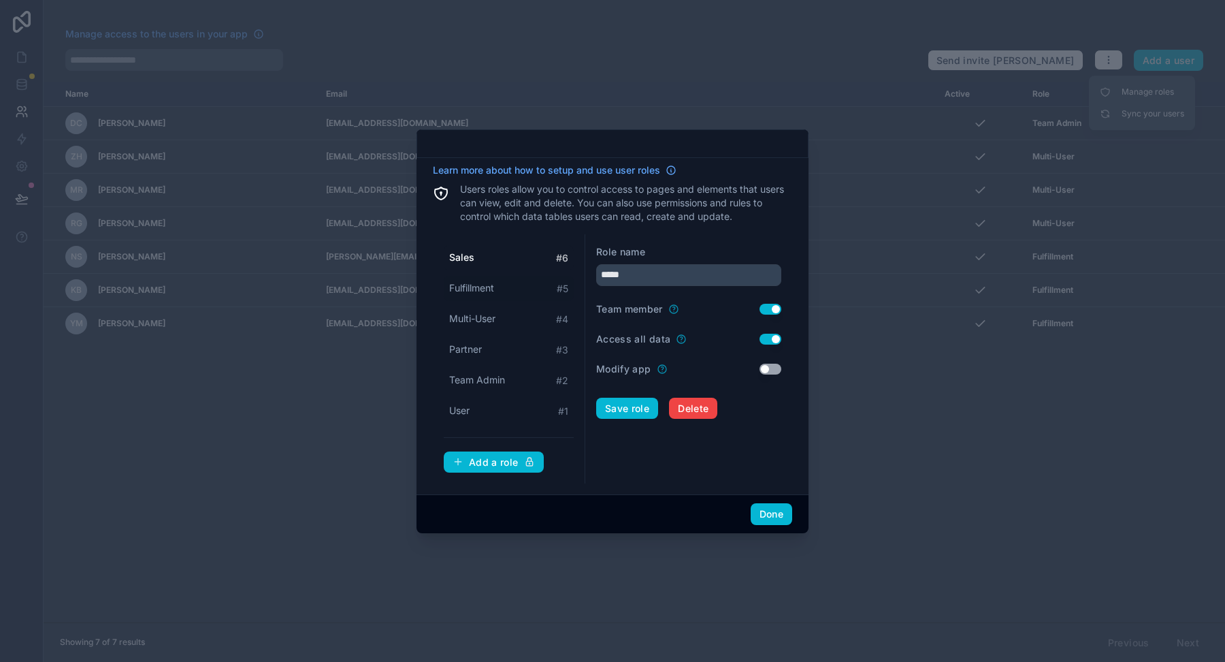
click at [474, 292] on span "Fulfillment" at bounding box center [471, 288] width 45 height 14
type input "**********"
click at [773, 310] on button "Use setting" at bounding box center [771, 309] width 22 height 11
click at [633, 406] on button "Save role" at bounding box center [627, 409] width 62 height 22
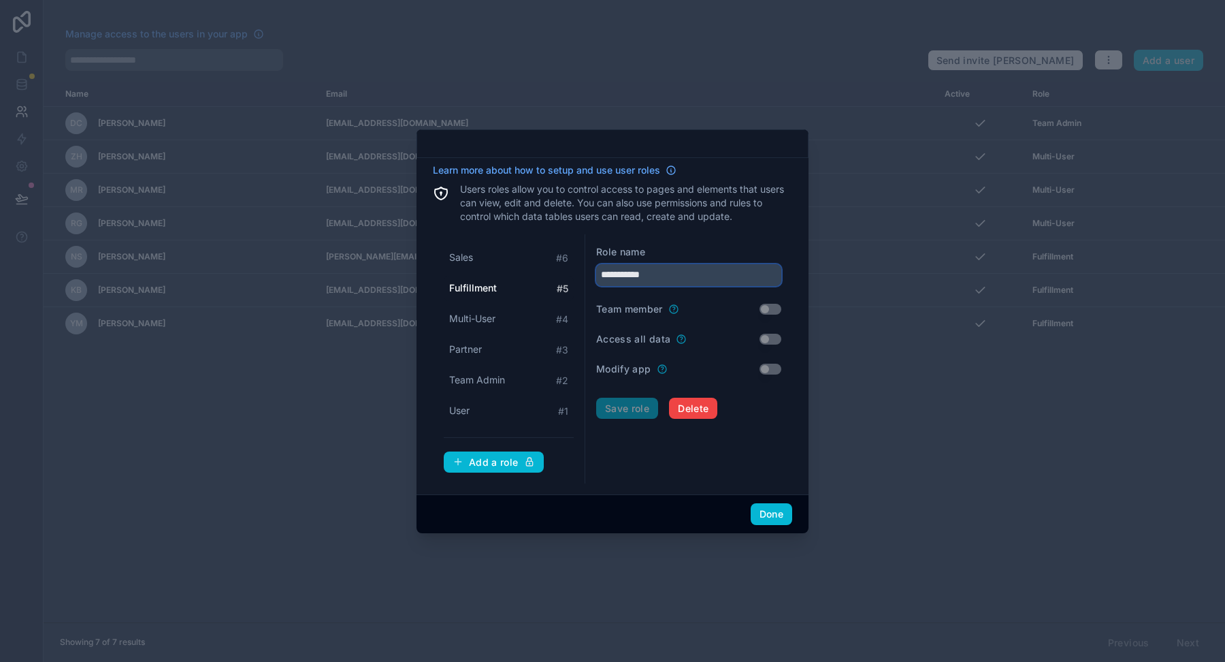
click at [658, 281] on input "**********" at bounding box center [688, 275] width 185 height 22
click at [773, 516] on button "Done" at bounding box center [772, 514] width 42 height 22
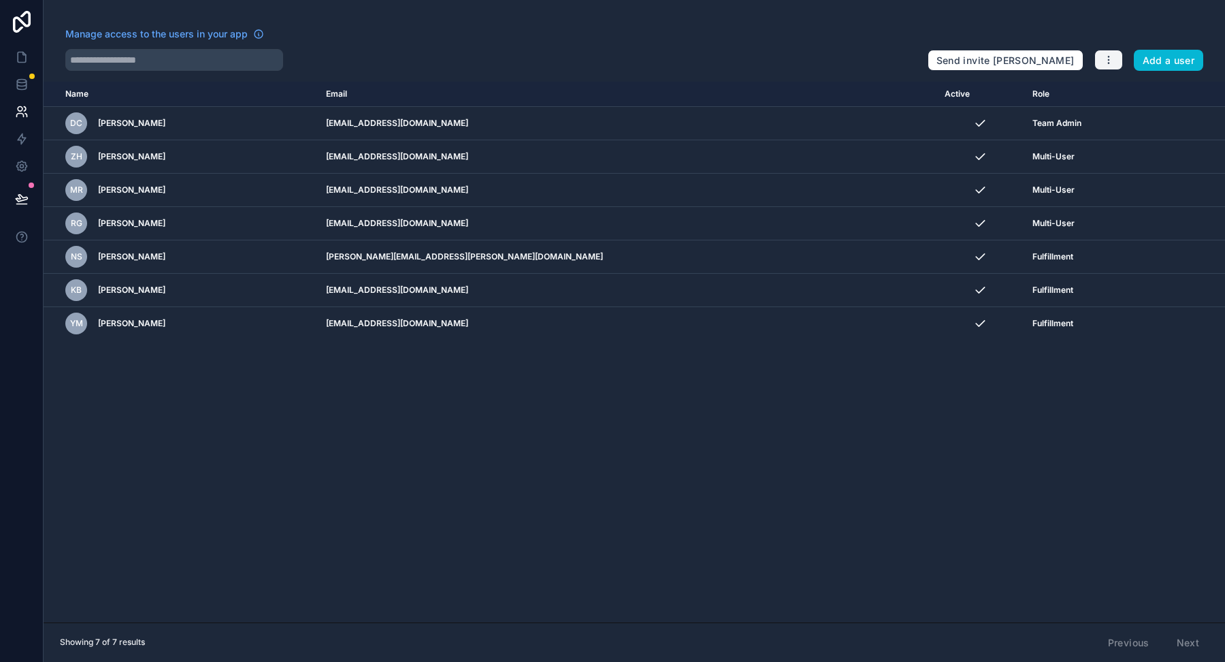
click at [1118, 57] on button "button" at bounding box center [1109, 60] width 29 height 20
click at [1117, 92] on link "Manage roles" at bounding box center [1142, 92] width 95 height 22
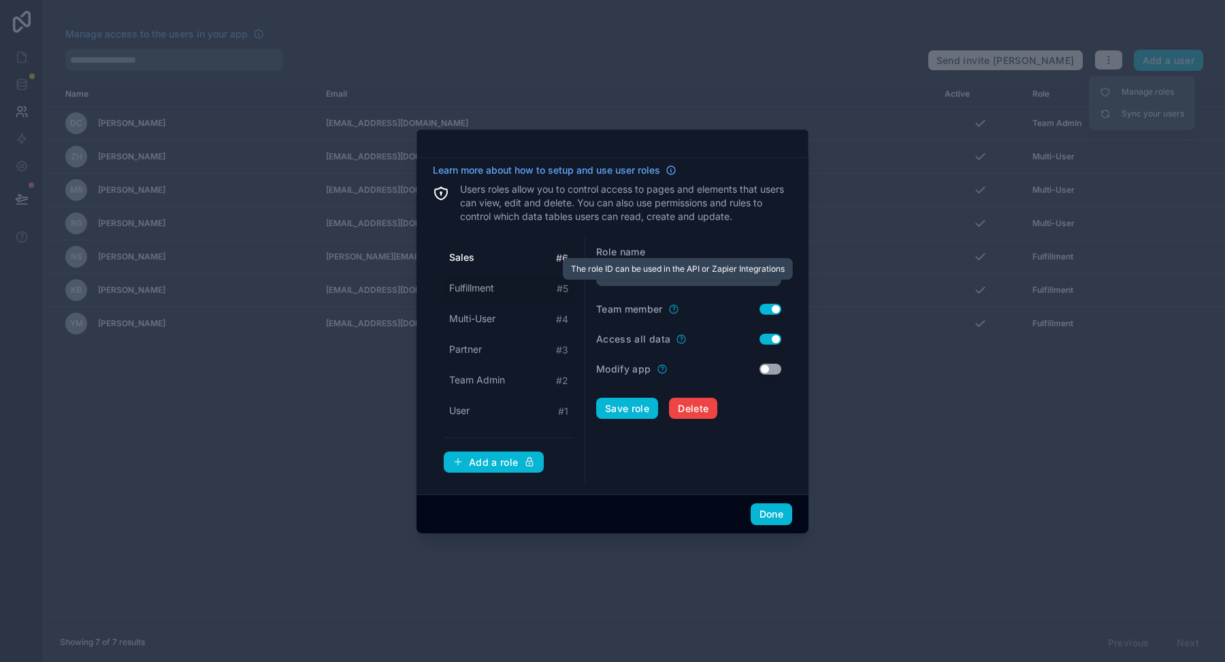
click at [505, 284] on div "Fulfillment # 5" at bounding box center [509, 288] width 130 height 25
type input "**********"
click at [766, 306] on button "Use setting" at bounding box center [771, 309] width 22 height 11
click at [773, 309] on button "Use setting" at bounding box center [771, 309] width 22 height 11
click at [769, 335] on button "Use setting" at bounding box center [771, 339] width 22 height 11
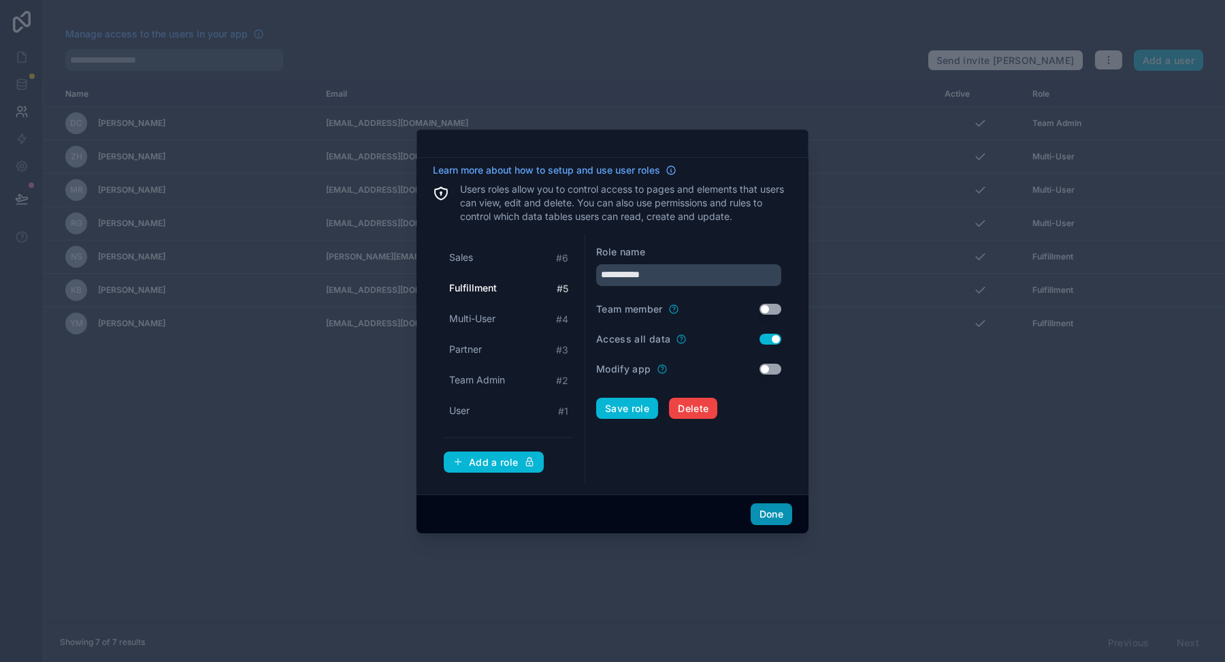
click at [768, 518] on button "Done" at bounding box center [772, 514] width 42 height 22
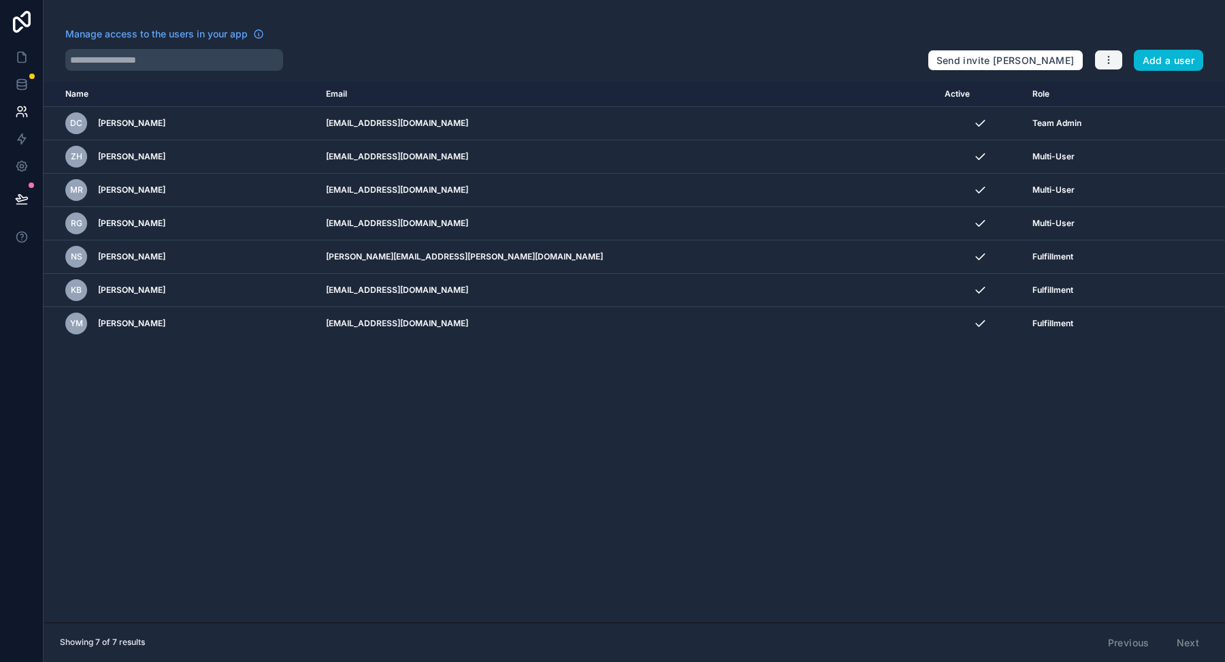
click at [1110, 65] on icon "button" at bounding box center [1108, 59] width 11 height 11
click at [1122, 93] on link "Manage roles" at bounding box center [1142, 92] width 95 height 22
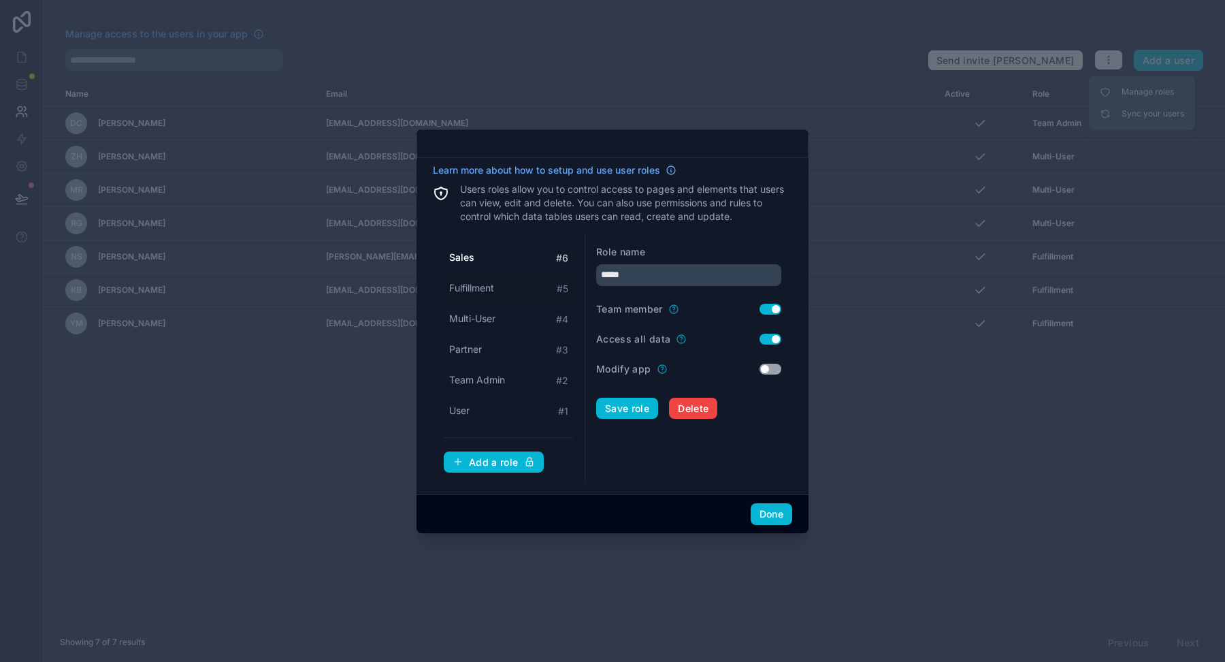
click at [491, 292] on span "Fulfillment" at bounding box center [471, 288] width 45 height 14
type input "**********"
click at [771, 342] on button "Use setting" at bounding box center [771, 339] width 22 height 11
click at [763, 509] on button "Done" at bounding box center [772, 514] width 42 height 22
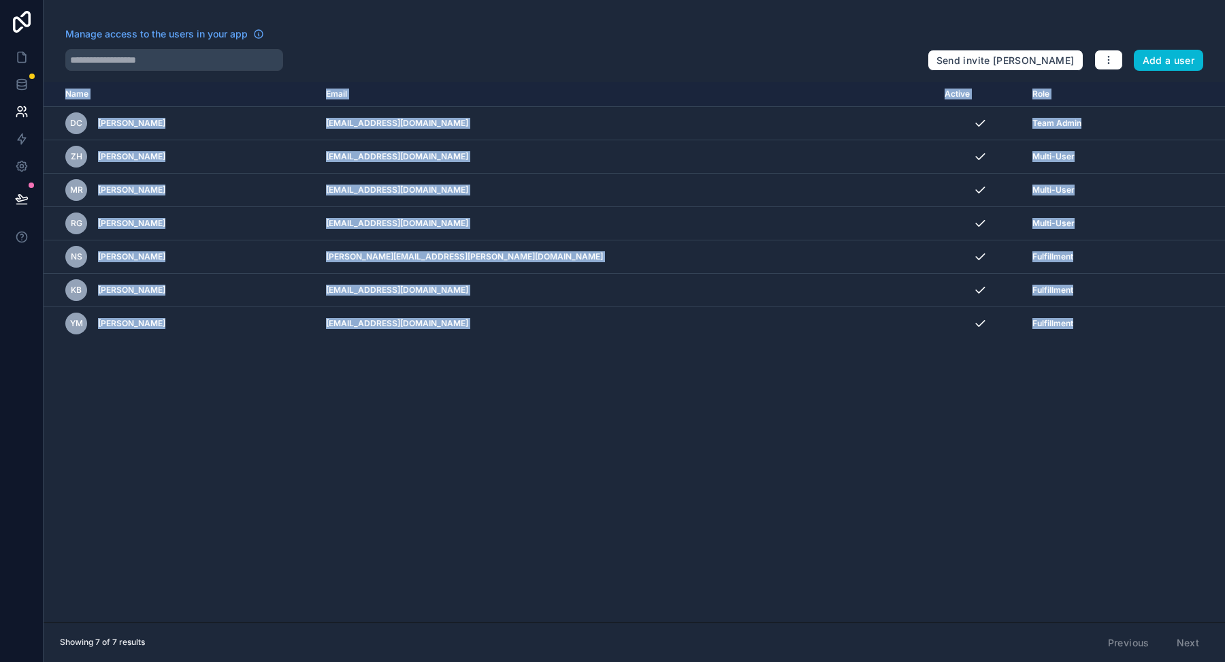
drag, startPoint x: 763, startPoint y: 509, endPoint x: 822, endPoint y: 91, distance: 422.1
click at [810, 106] on div "Name Email Active Role [DOMAIN_NAME] DC [PERSON_NAME] [EMAIL_ADDRESS][DOMAIN_NA…" at bounding box center [635, 352] width 1182 height 540
click at [1114, 61] on icon "button" at bounding box center [1108, 59] width 11 height 11
click at [1118, 90] on link "Manage roles" at bounding box center [1142, 92] width 95 height 22
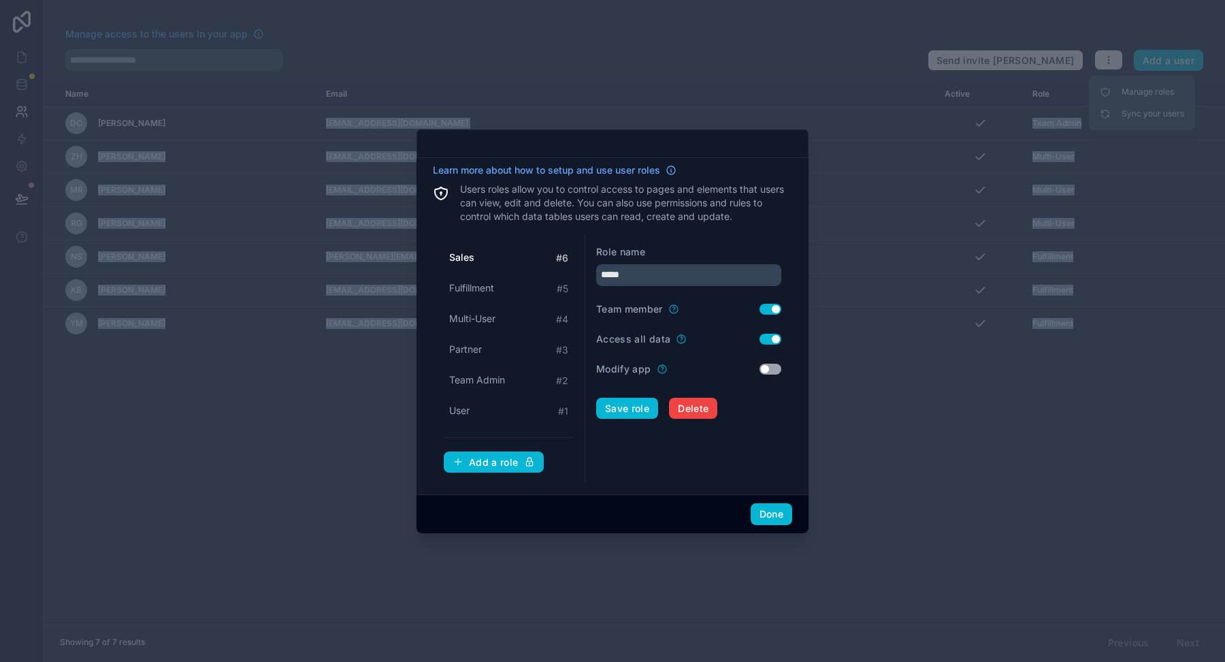
click at [476, 302] on div "Sales # 6 Fulfillment # 5 Multi-User # 4 Partner # 3 Team Admin # 2 User # 1" at bounding box center [509, 334] width 130 height 178
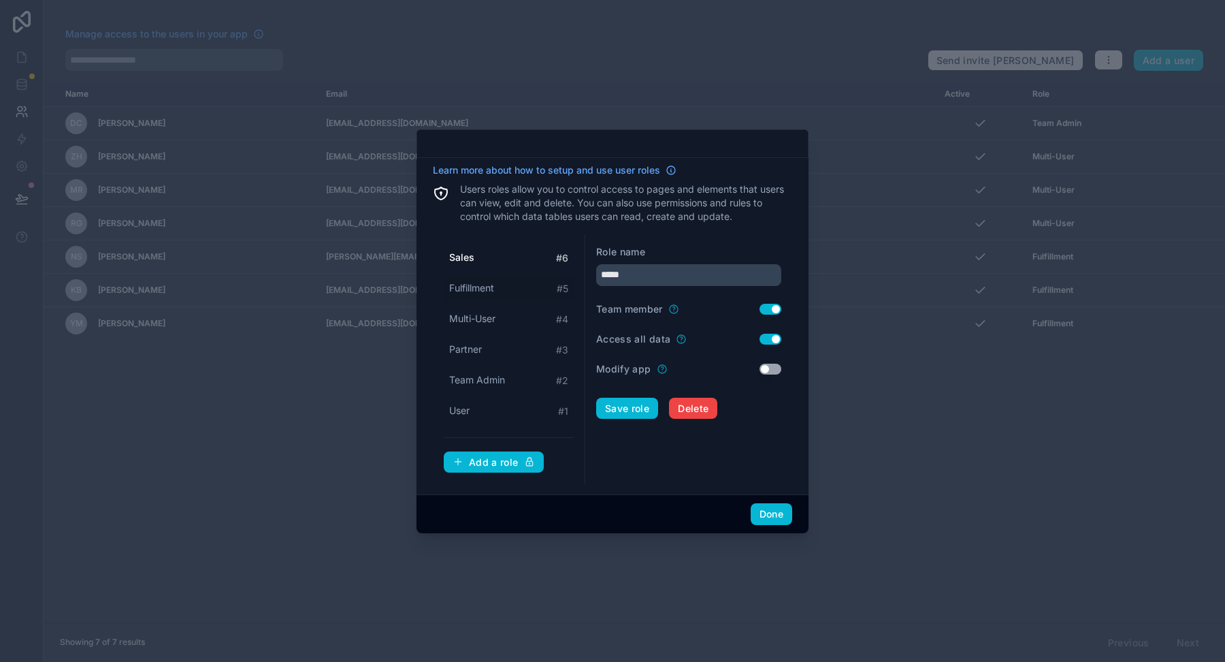
click at [476, 285] on span "Fulfillment" at bounding box center [471, 288] width 45 height 14
type input "**********"
click at [770, 336] on button "Use setting" at bounding box center [771, 339] width 22 height 11
click at [625, 411] on button "Save role" at bounding box center [627, 409] width 62 height 22
click at [779, 514] on button "Done" at bounding box center [772, 514] width 42 height 22
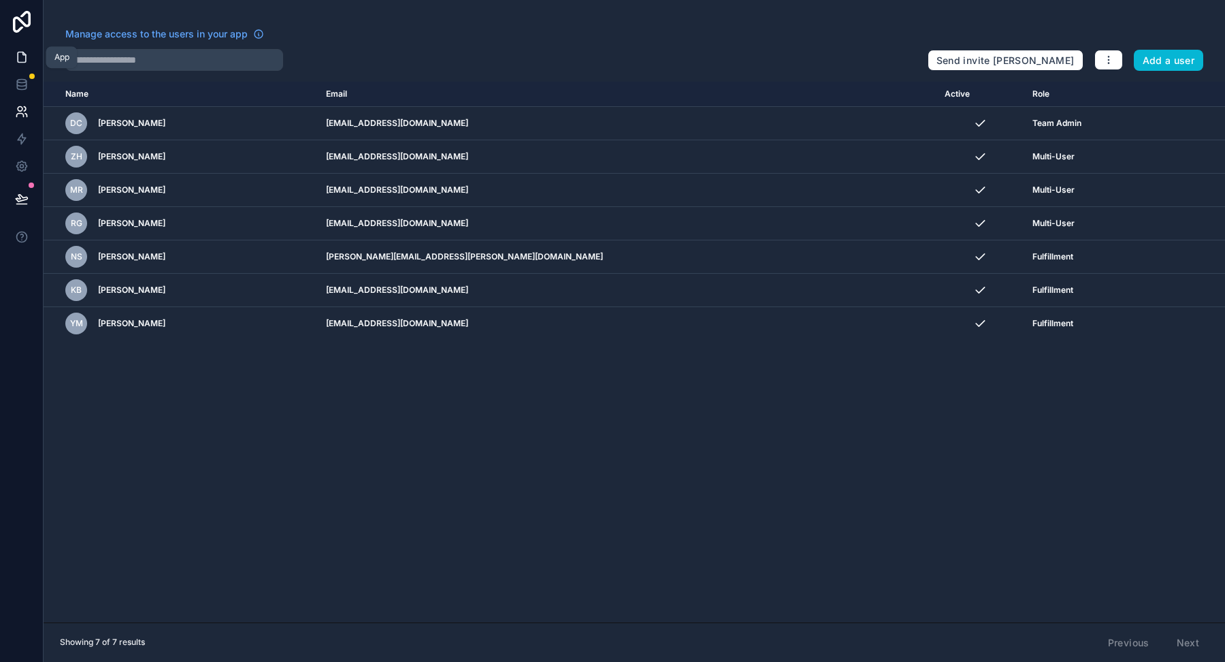
click at [12, 50] on link at bounding box center [21, 57] width 43 height 27
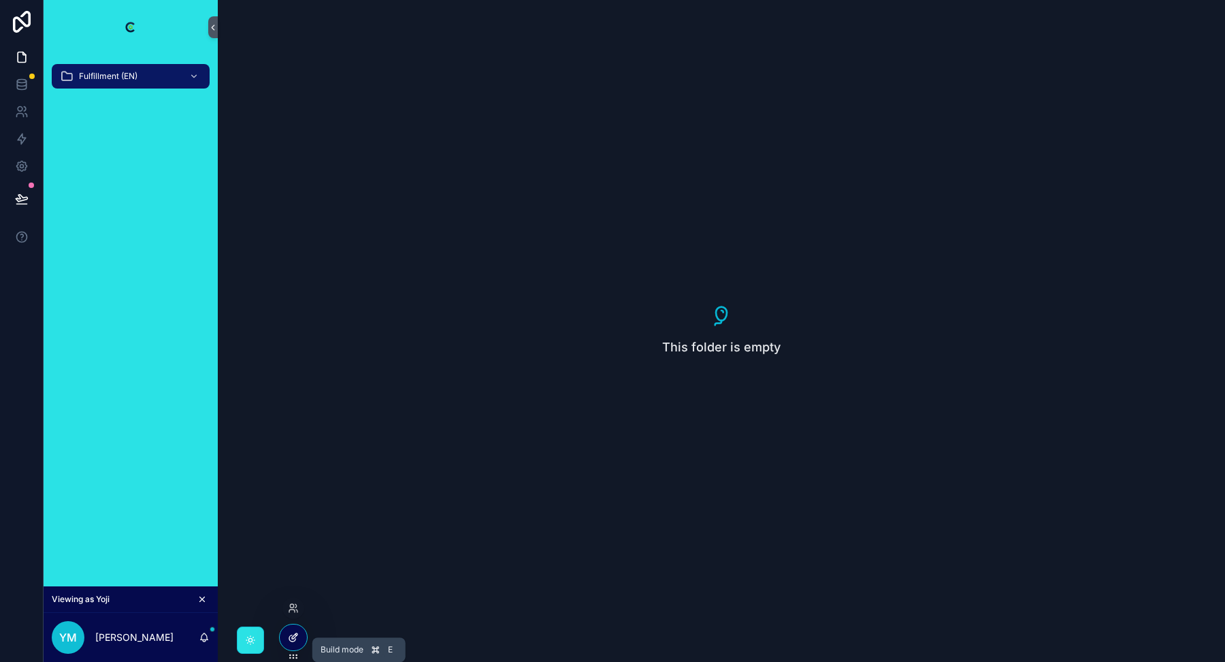
click at [295, 634] on icon at bounding box center [295, 634] width 1 height 1
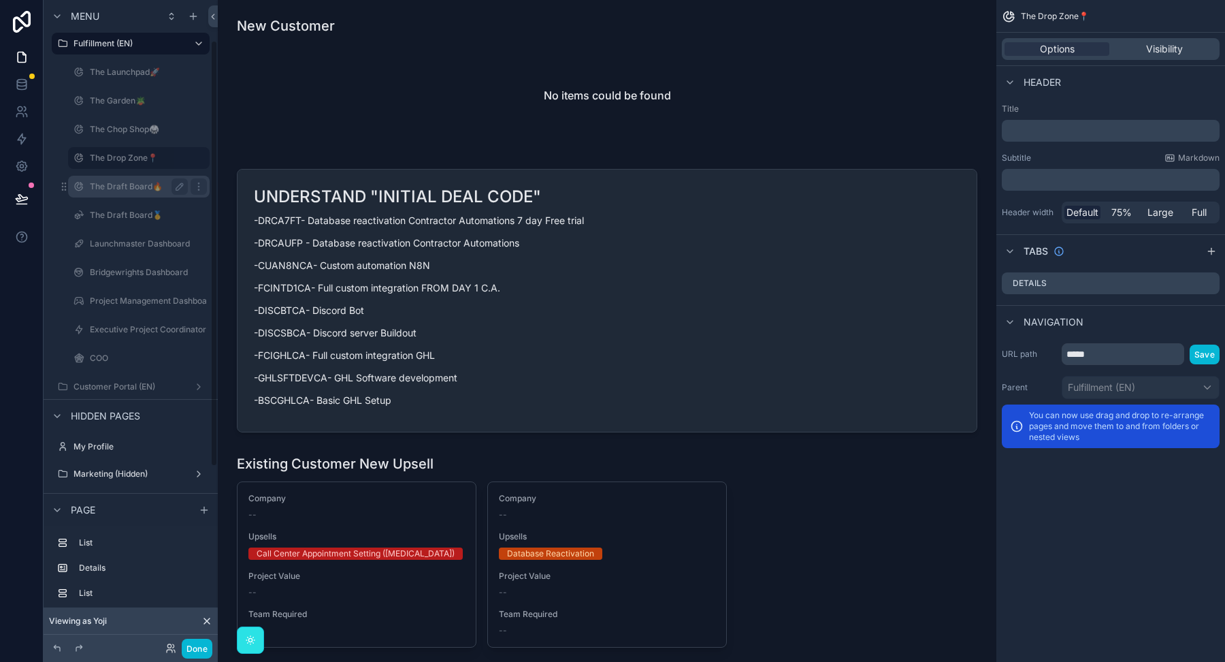
scroll to position [68, 0]
click at [1145, 48] on div "Visibility" at bounding box center [1164, 49] width 105 height 14
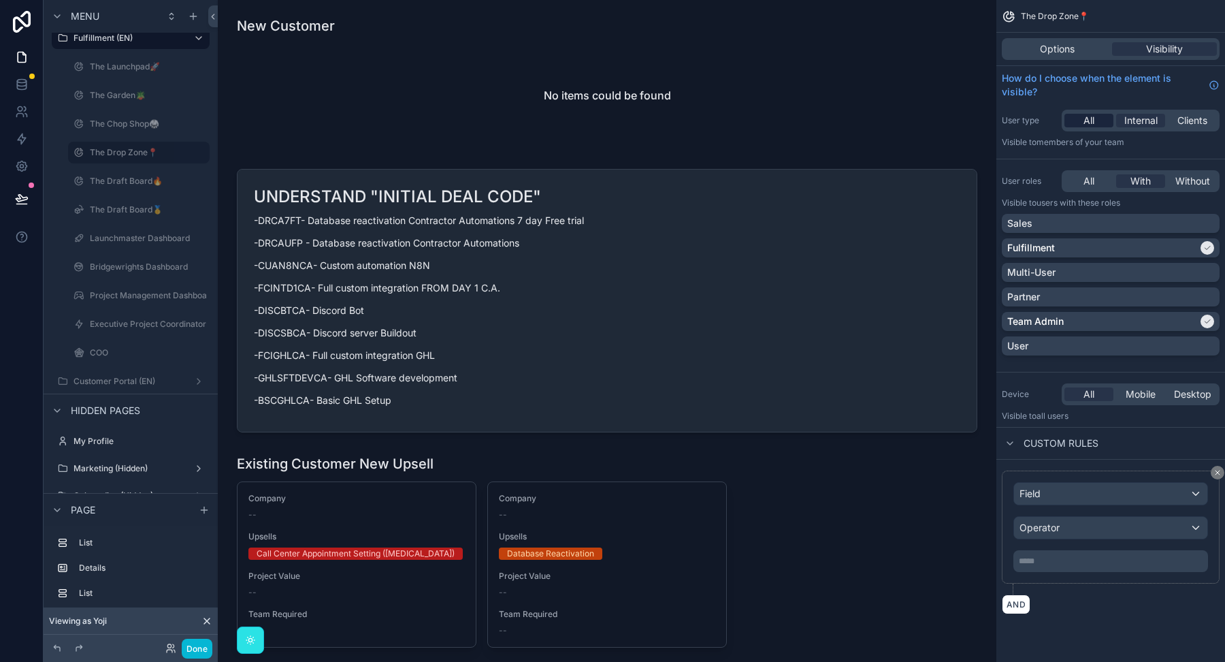
click at [1090, 120] on span "All" at bounding box center [1089, 121] width 11 height 14
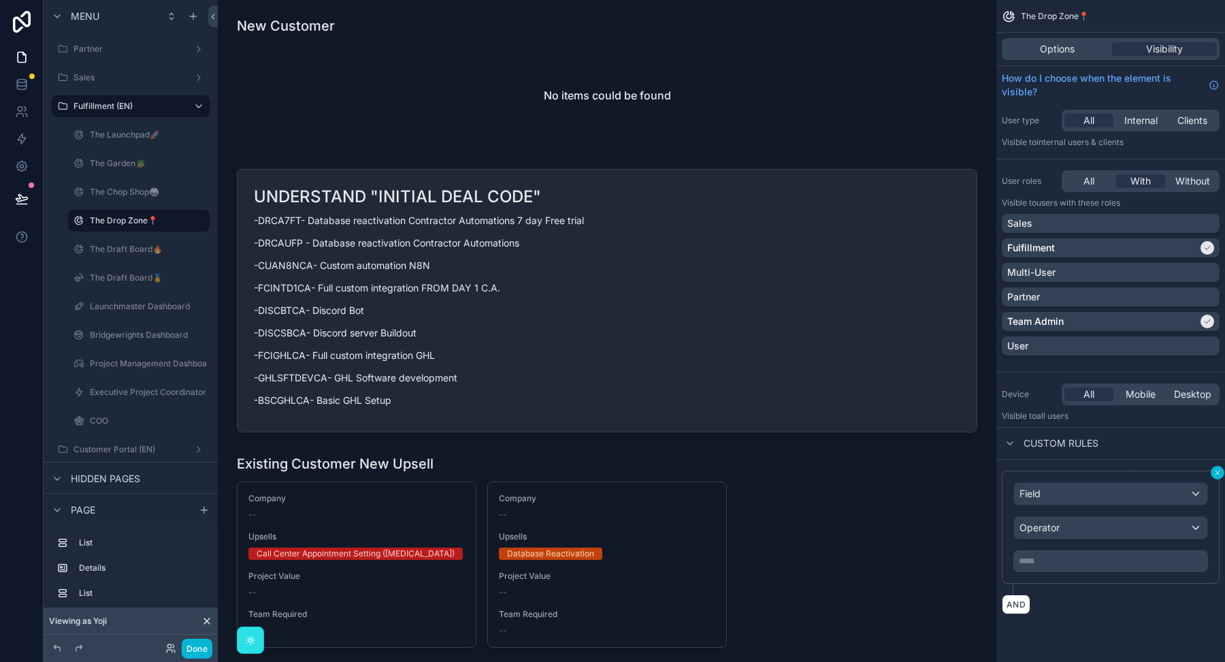
click at [1216, 470] on icon "scrollable content" at bounding box center [1218, 472] width 4 height 4
click at [1095, 528] on div "Operator" at bounding box center [1110, 528] width 193 height 22
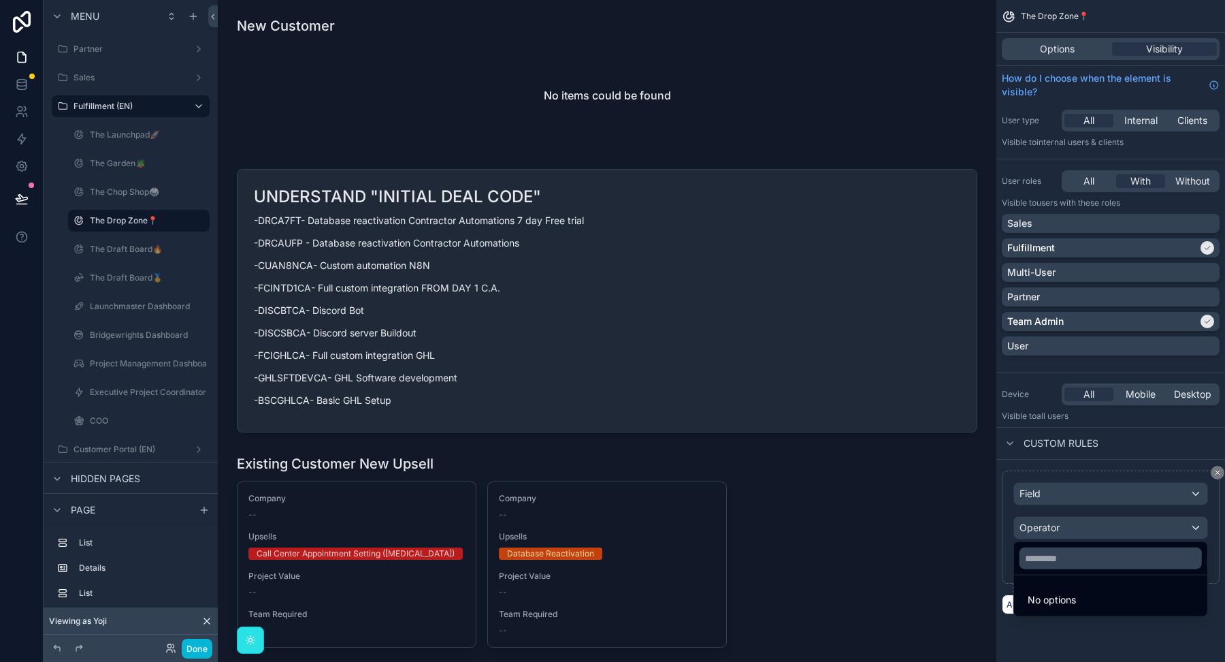
click at [1095, 497] on div "scrollable content" at bounding box center [612, 331] width 1225 height 662
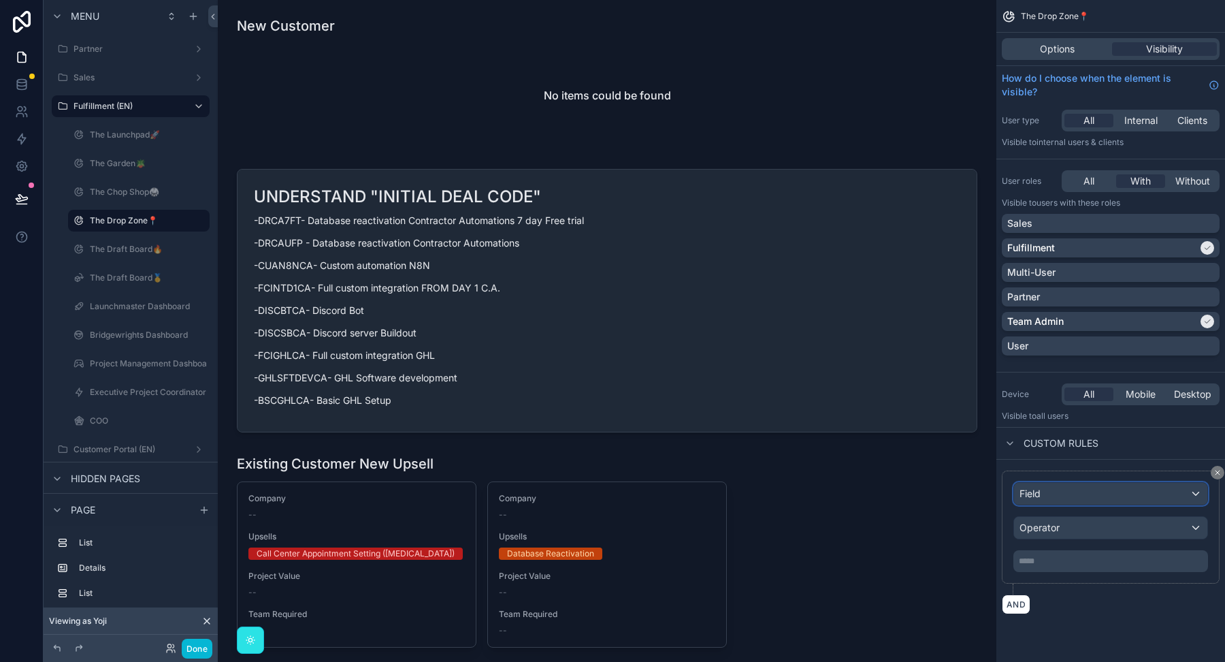
click at [1095, 497] on div "Field" at bounding box center [1110, 494] width 193 height 22
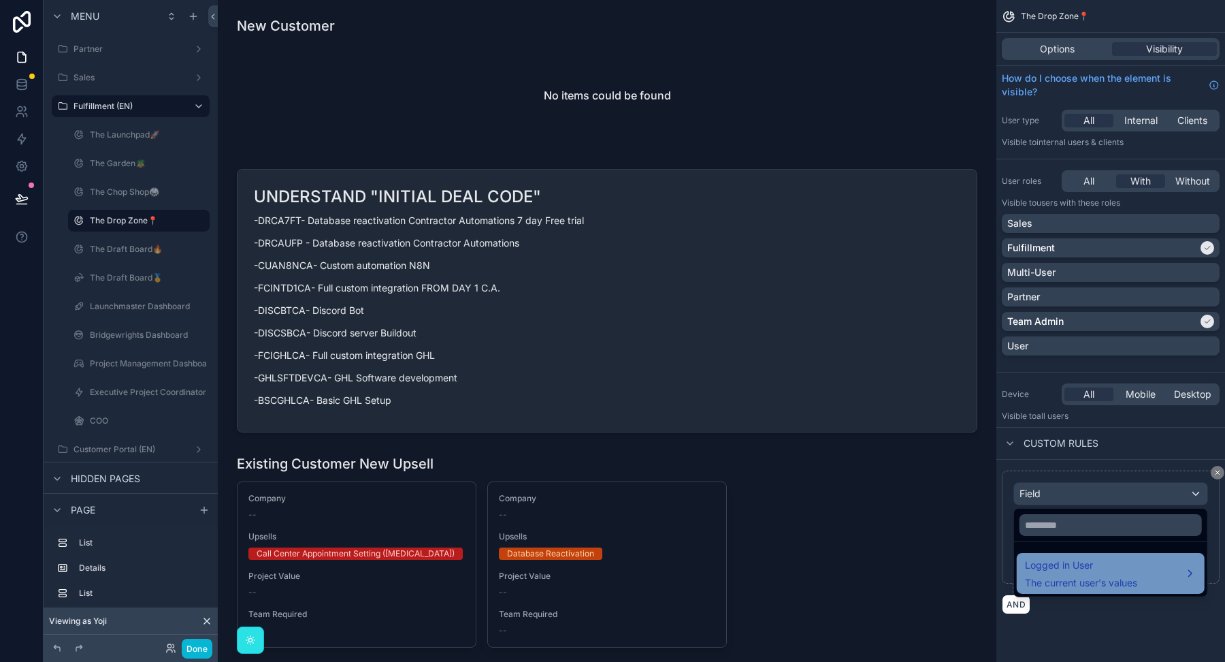
click at [1058, 566] on span "Logged in User" at bounding box center [1081, 565] width 112 height 16
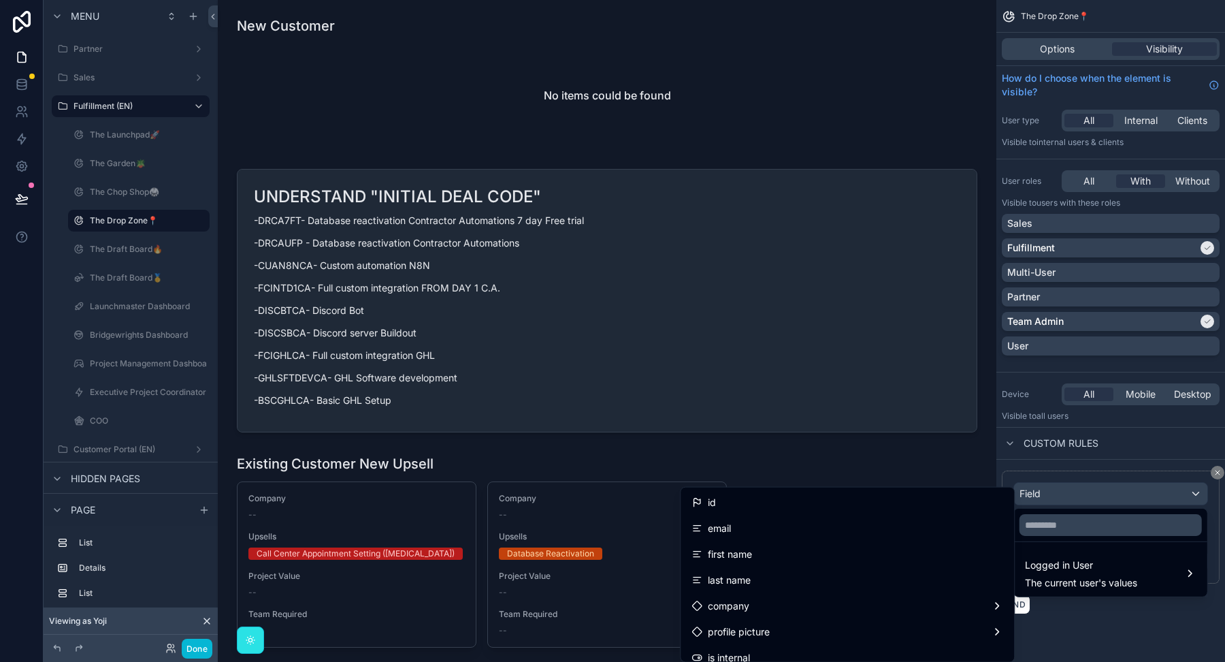
click at [1064, 459] on div "scrollable content" at bounding box center [612, 331] width 1225 height 662
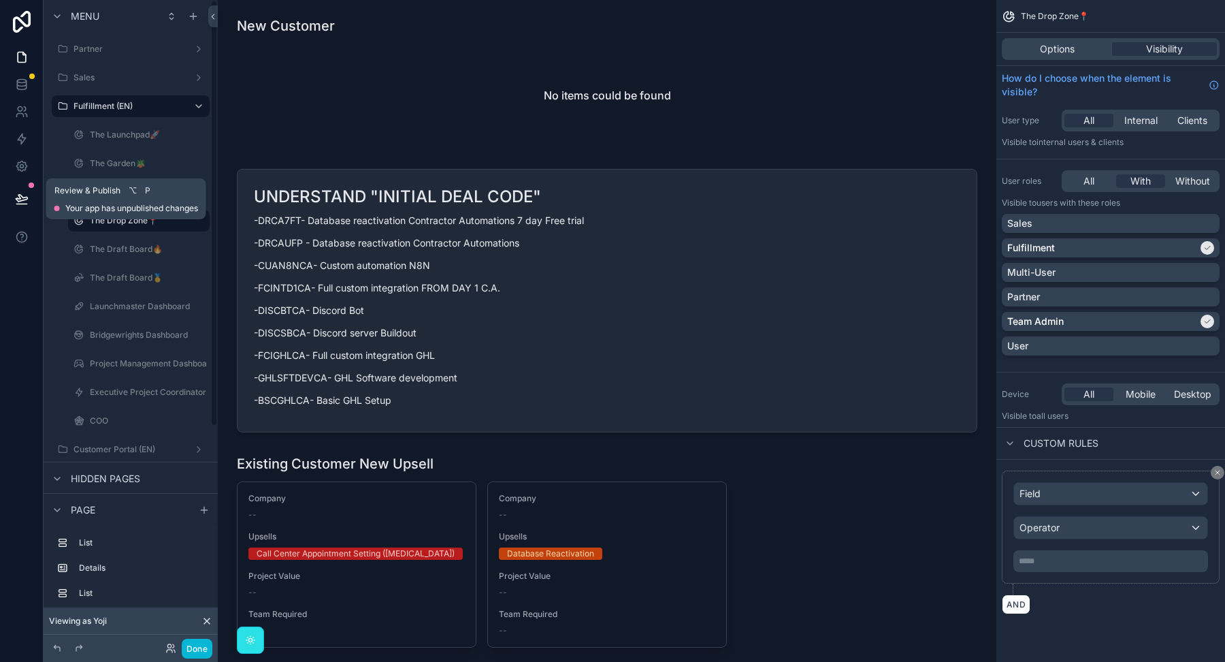
click at [18, 196] on icon at bounding box center [22, 198] width 12 height 7
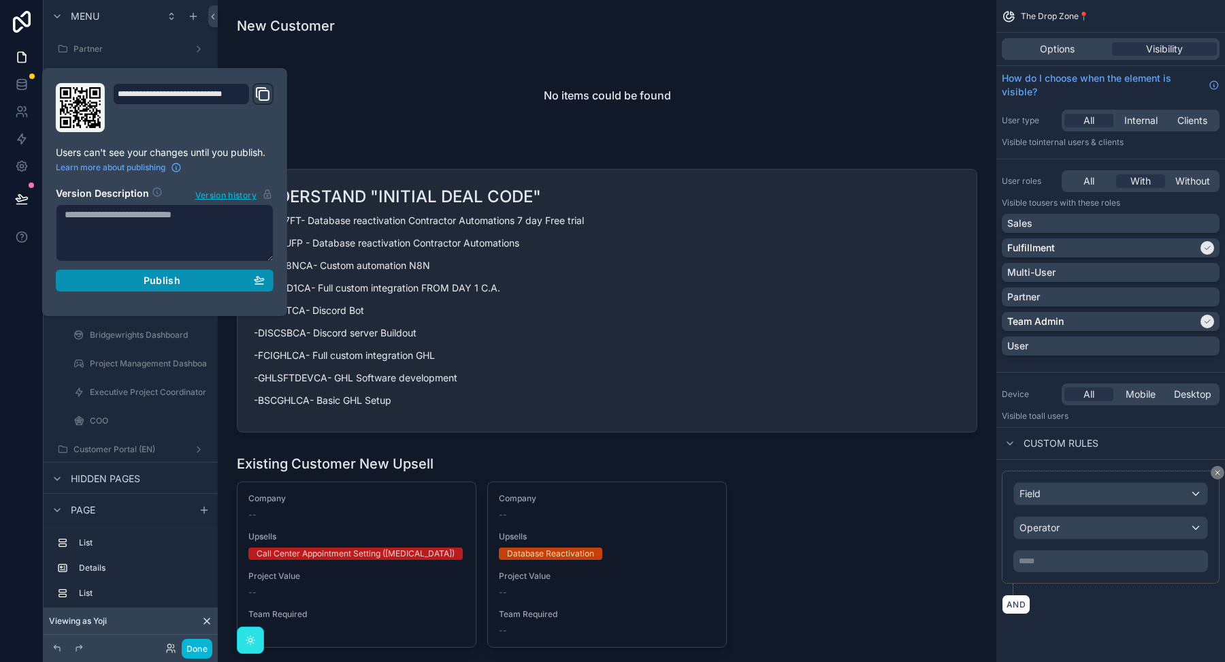
click at [105, 286] on button "Publish" at bounding box center [165, 281] width 218 height 22
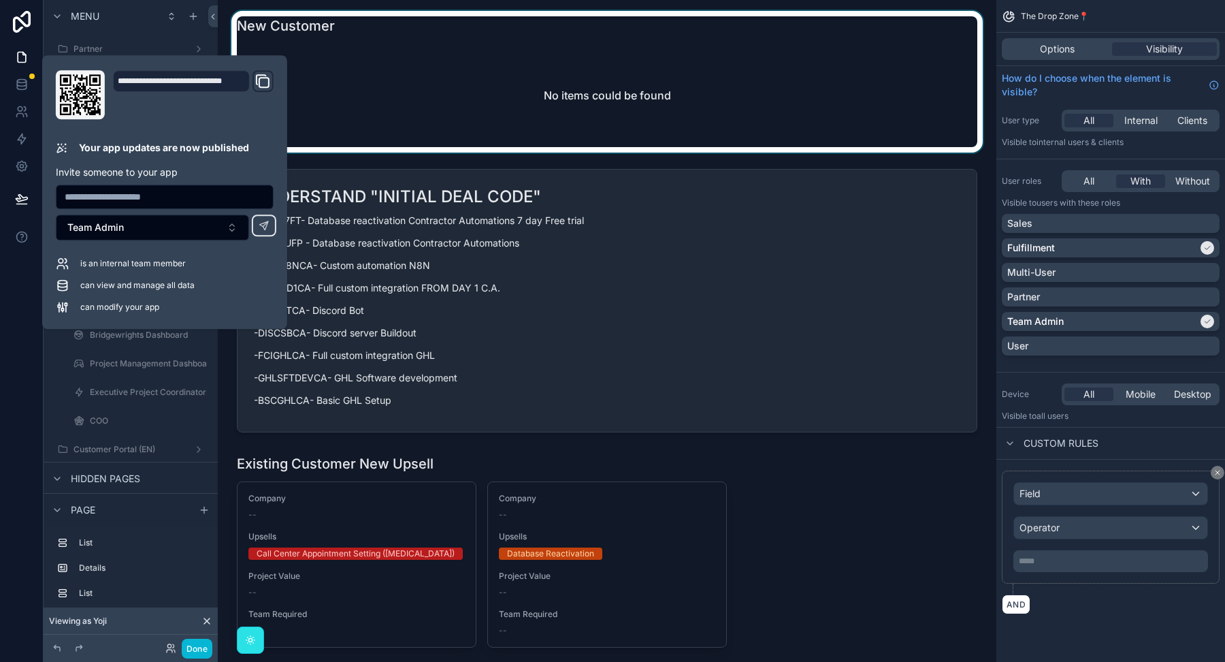
click at [372, 144] on div "scrollable content" at bounding box center [607, 82] width 757 height 142
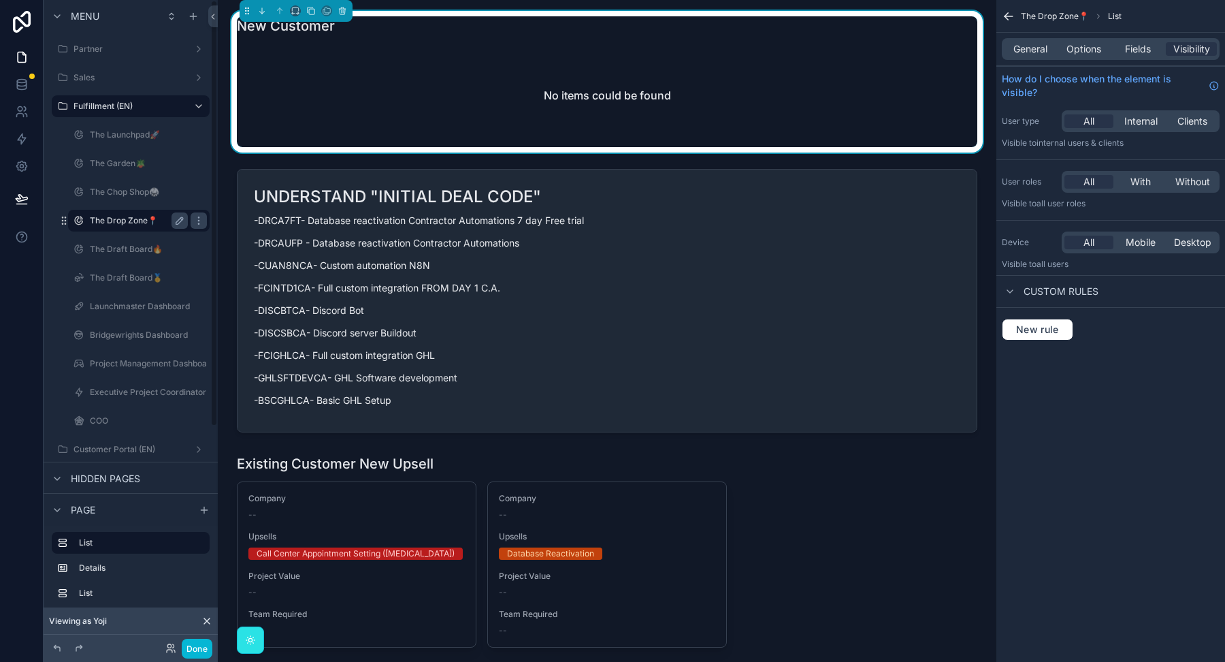
click at [114, 220] on label "The Drop Zone📍" at bounding box center [136, 220] width 93 height 11
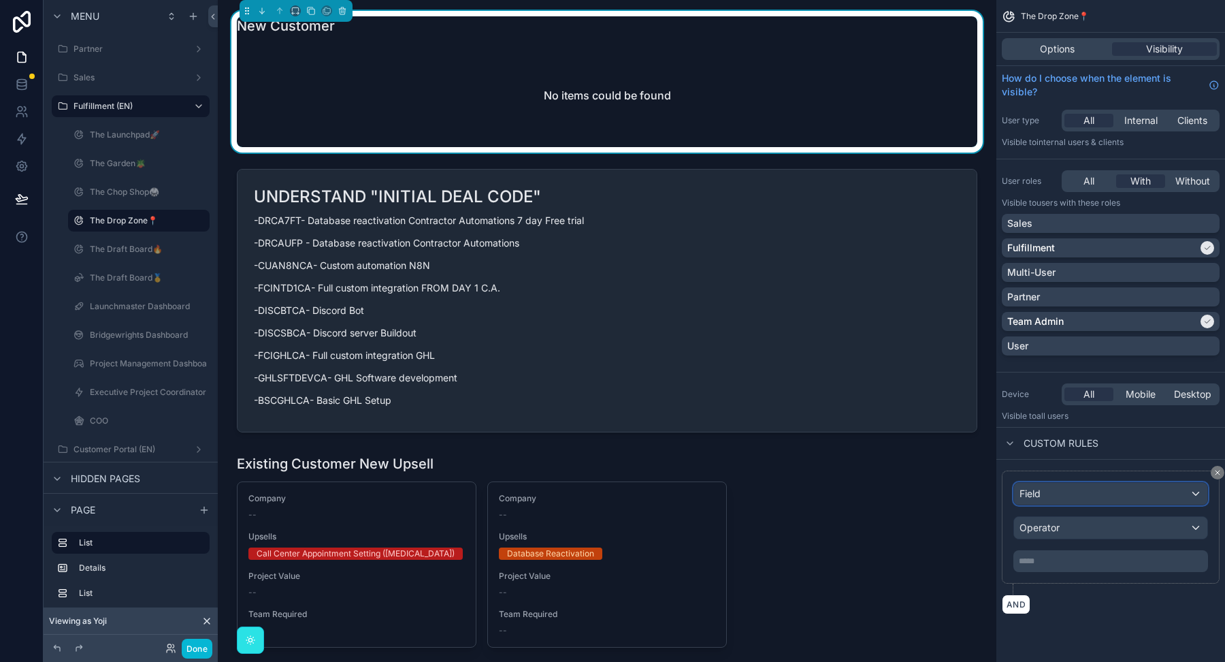
click at [1150, 503] on button "Field" at bounding box center [1111, 493] width 195 height 23
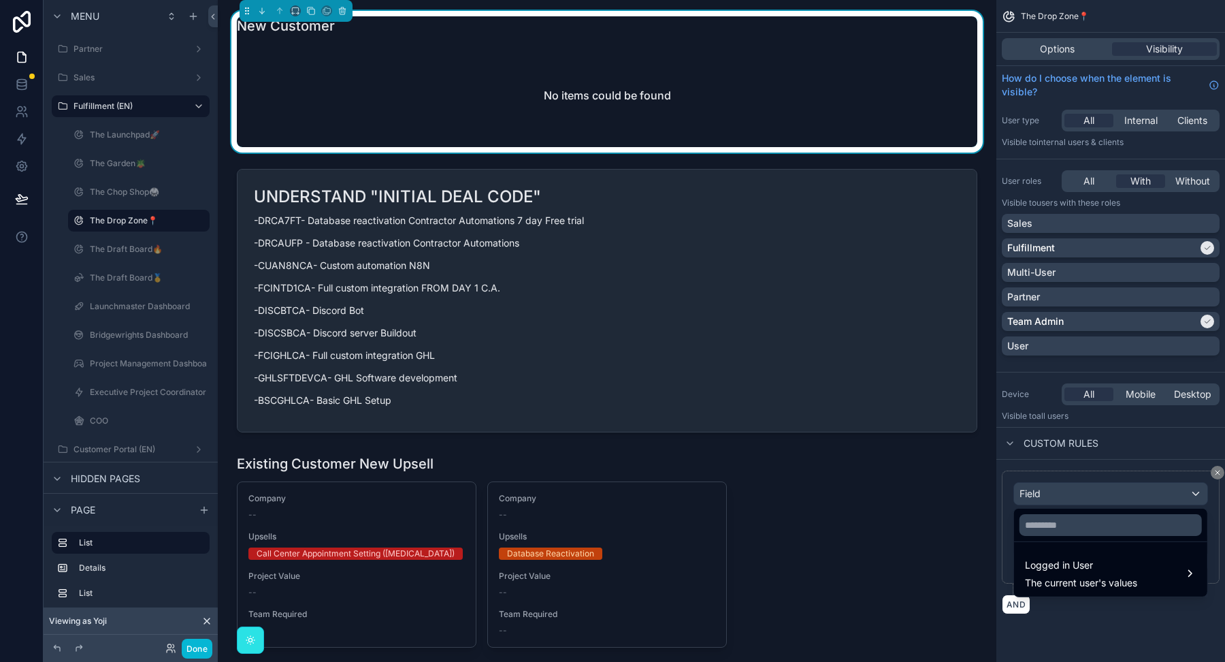
click at [1150, 495] on div "scrollable content" at bounding box center [612, 331] width 1225 height 662
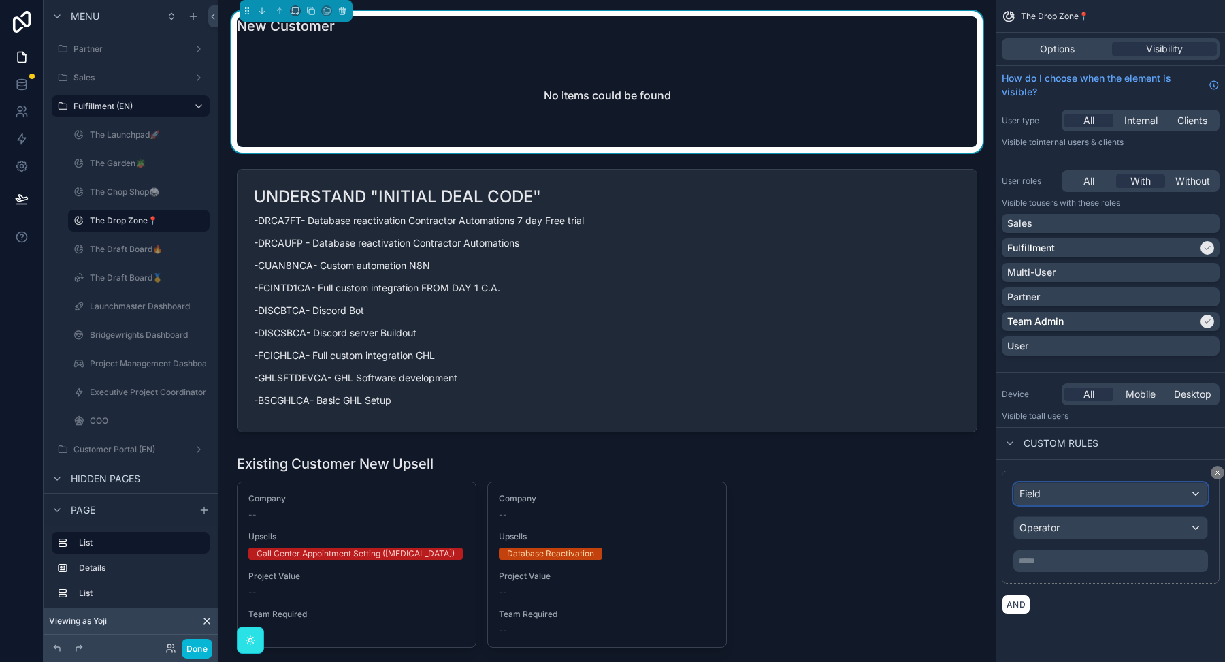
click at [1150, 495] on div "Field" at bounding box center [1110, 494] width 193 height 22
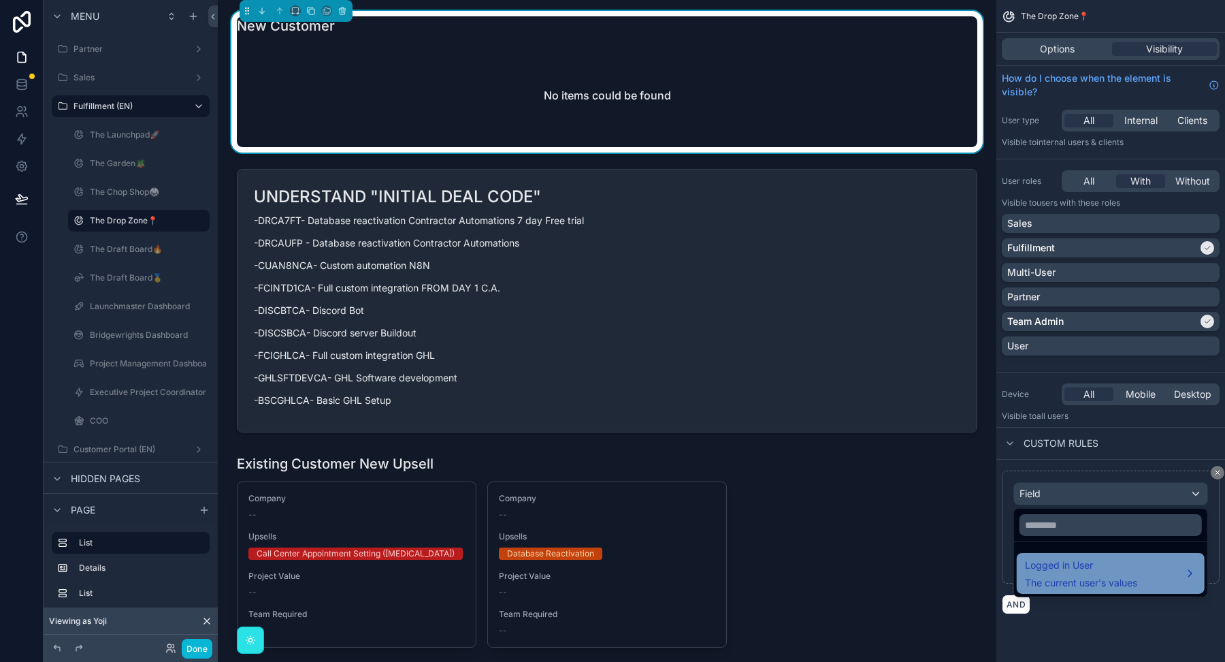
click at [1089, 568] on span "Logged in User" at bounding box center [1081, 565] width 112 height 16
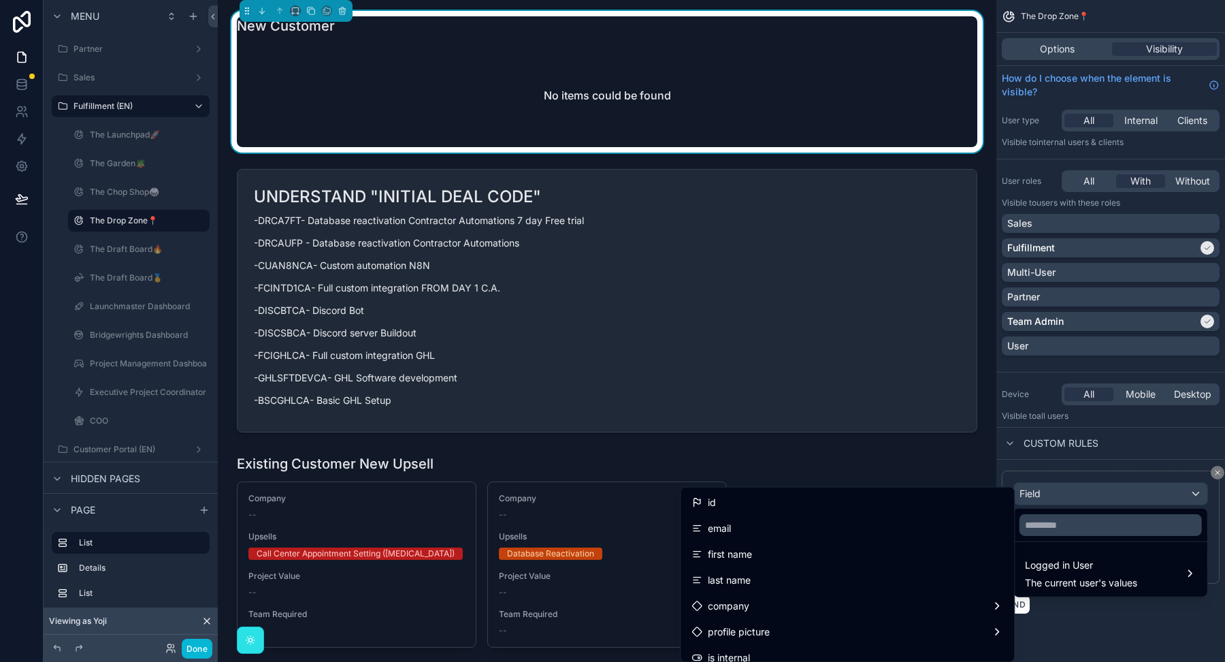
click at [1163, 450] on div "scrollable content" at bounding box center [612, 331] width 1225 height 662
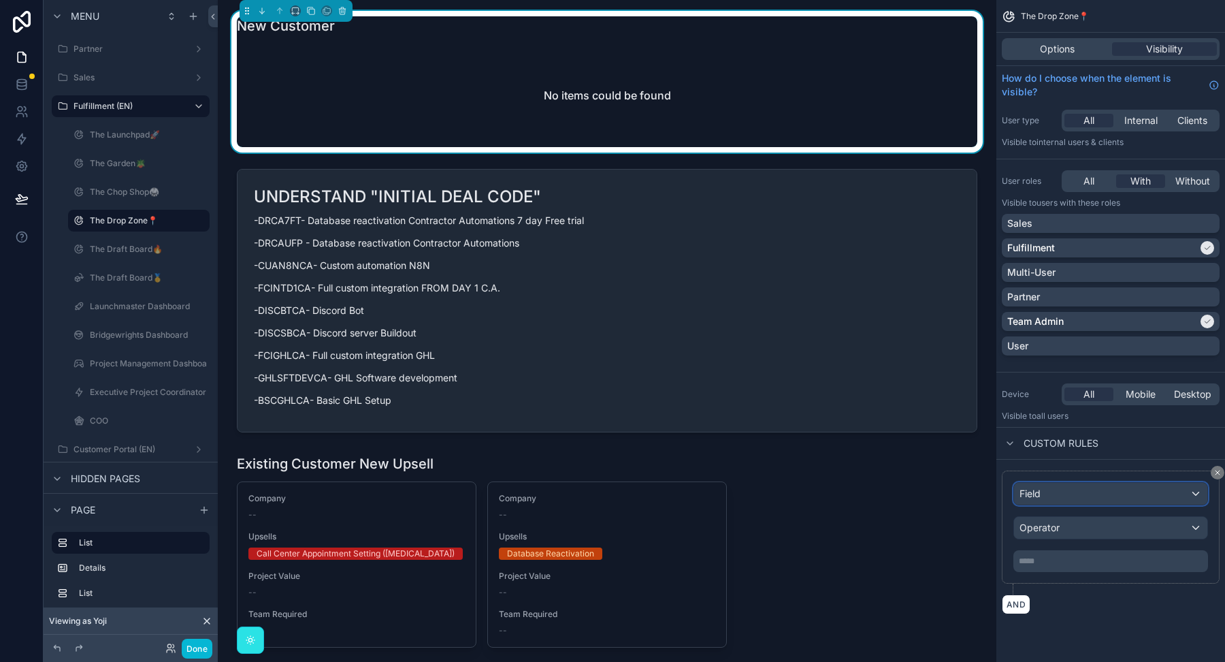
click at [1061, 492] on div "Field" at bounding box center [1110, 494] width 193 height 22
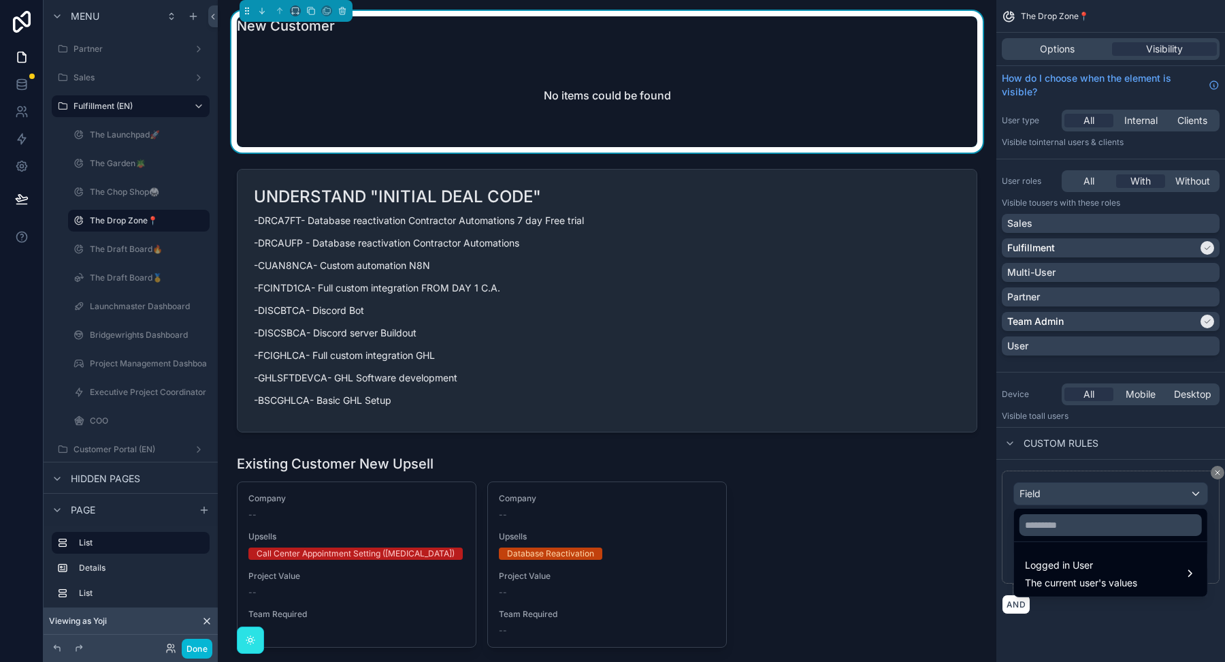
click at [1061, 492] on div "scrollable content" at bounding box center [612, 331] width 1225 height 662
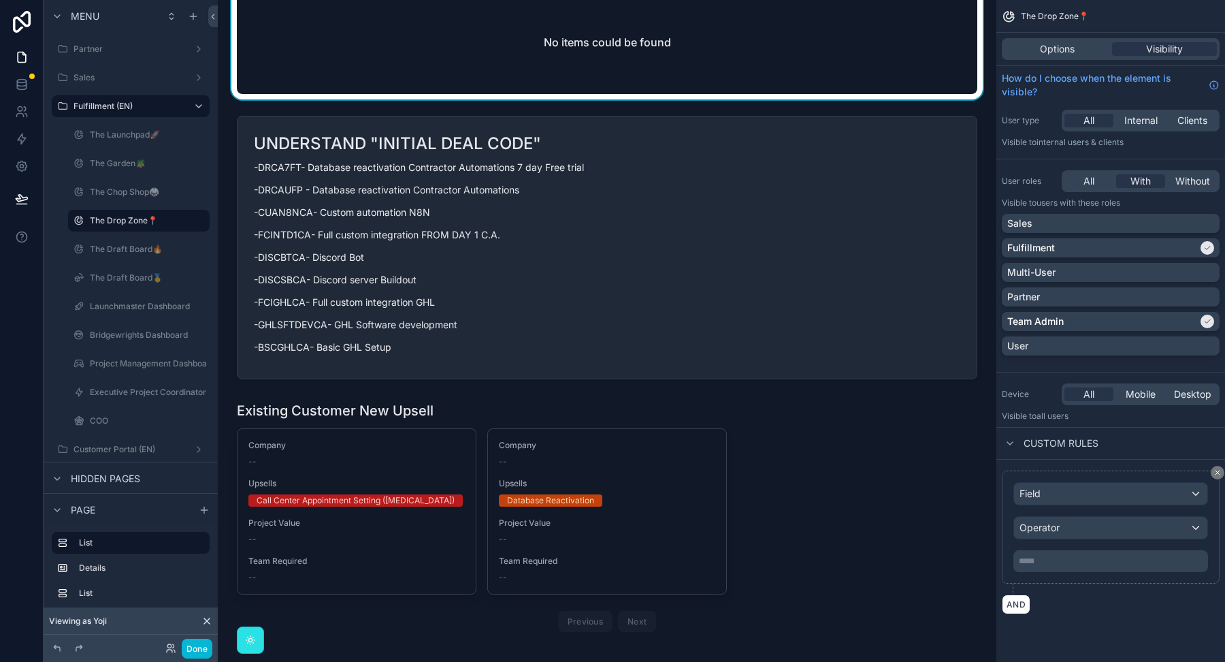
scroll to position [63, 0]
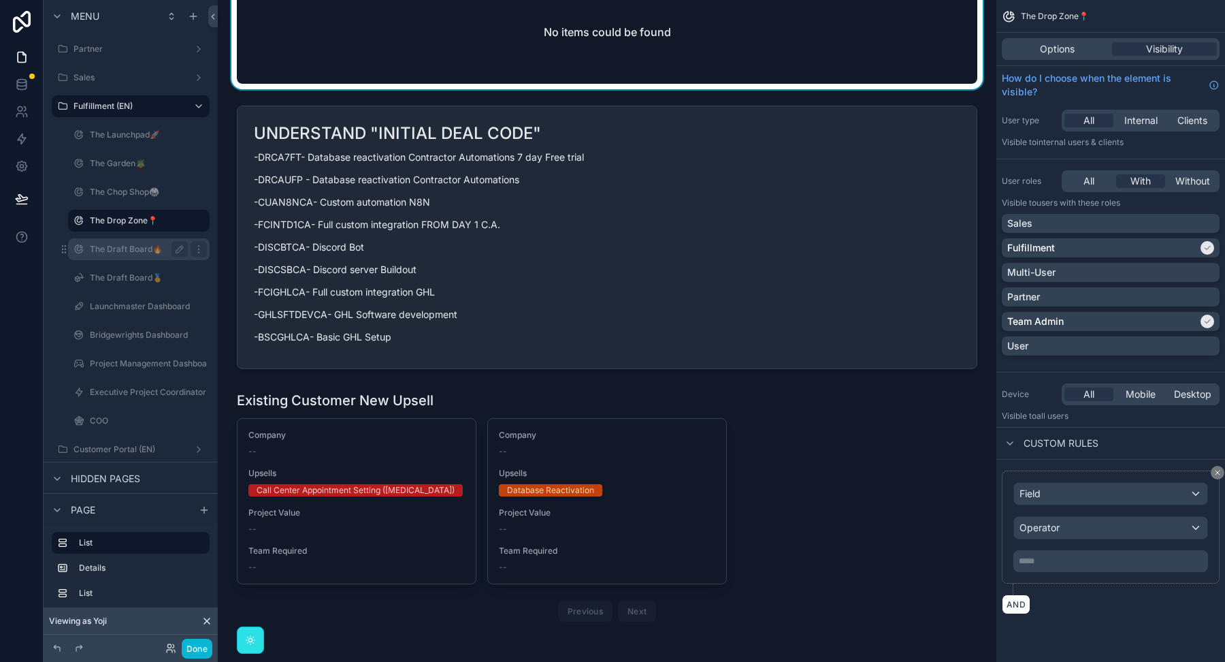
click at [124, 246] on label "The Draft Board🔥" at bounding box center [136, 249] width 93 height 11
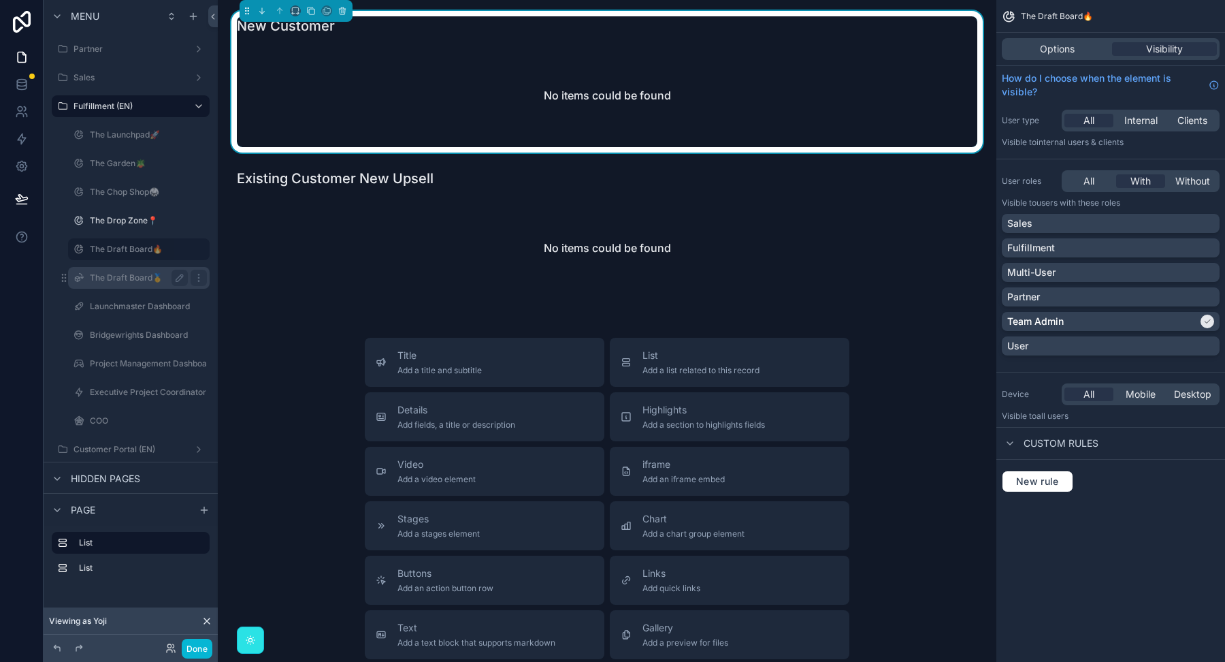
click at [125, 282] on label "The Draft Board🥇" at bounding box center [136, 277] width 93 height 11
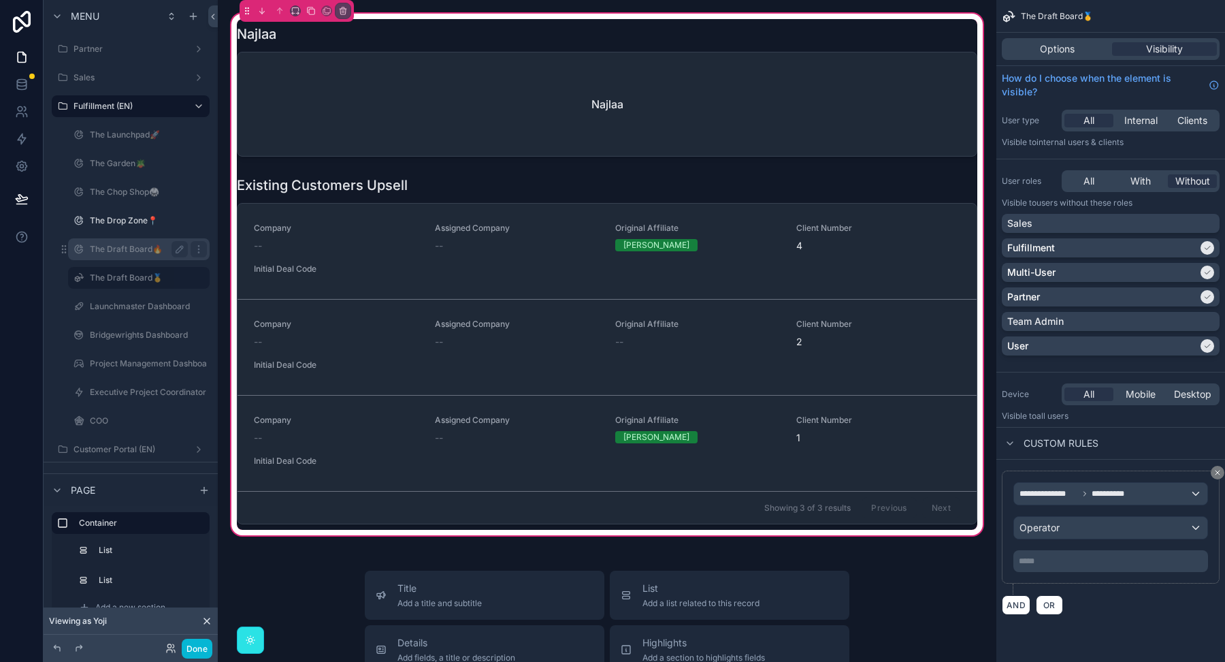
click at [123, 247] on label "The Draft Board🔥" at bounding box center [136, 249] width 93 height 11
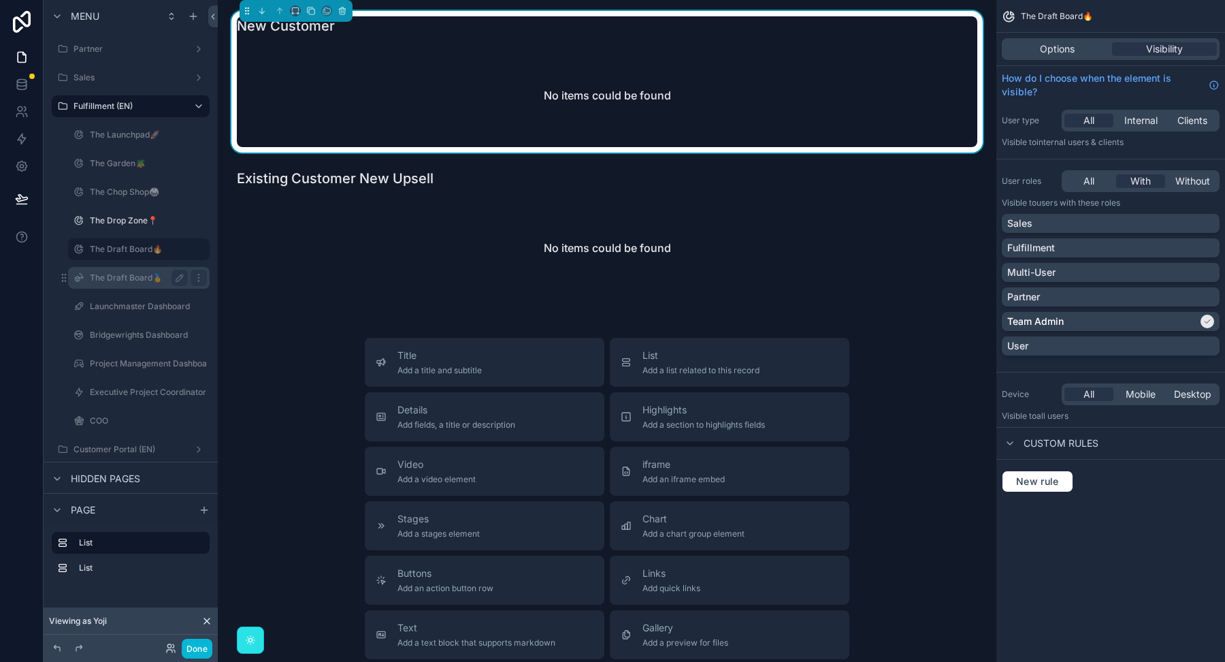
click at [125, 278] on label "The Draft Board🥇" at bounding box center [136, 277] width 93 height 11
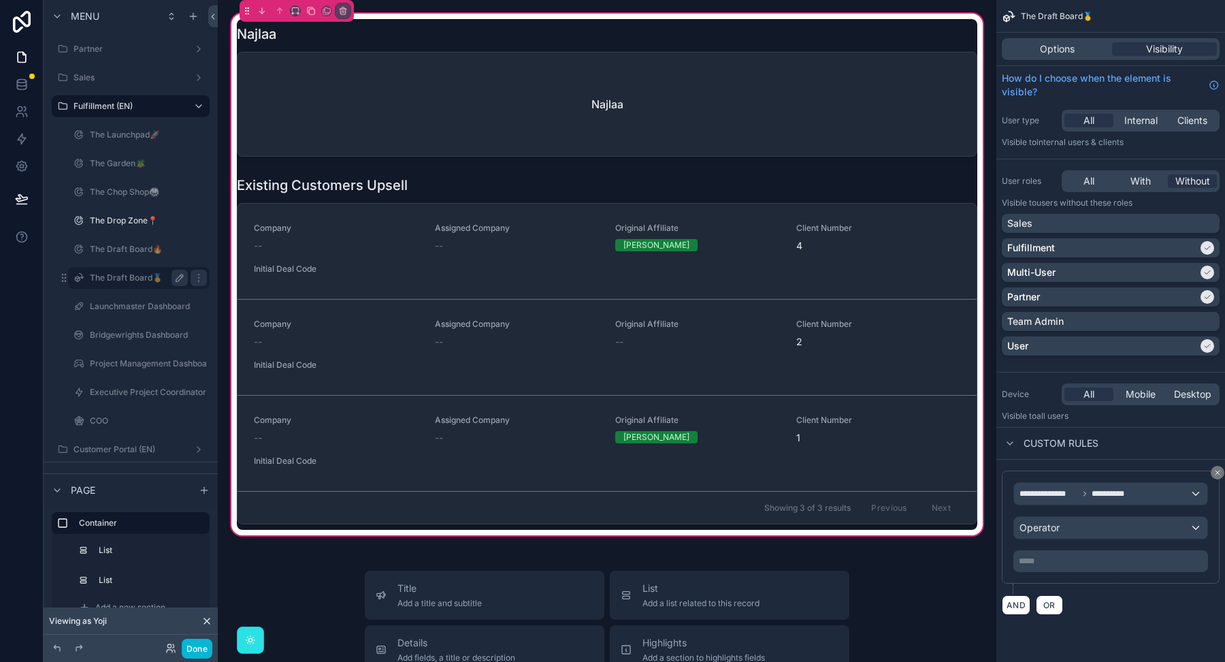
click at [178, 278] on icon "scrollable content" at bounding box center [179, 277] width 11 height 11
click at [143, 274] on input "**********" at bounding box center [128, 278] width 76 height 16
type input "**********"
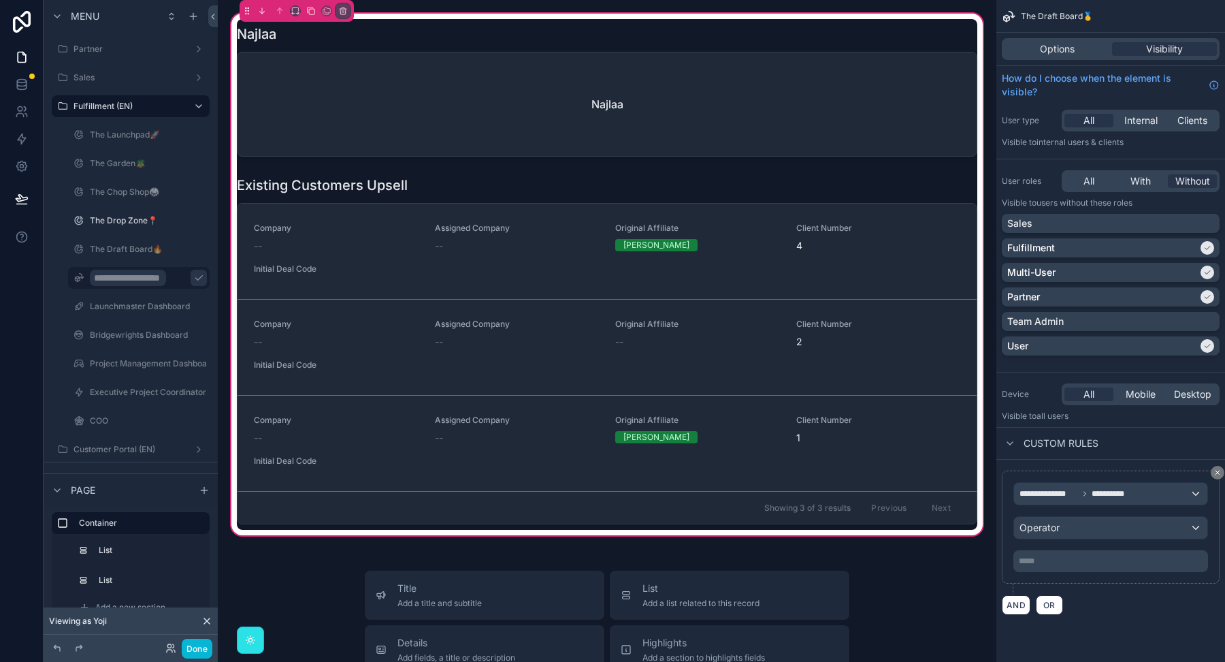
scroll to position [0, 0]
click at [193, 278] on icon "scrollable content" at bounding box center [198, 277] width 11 height 11
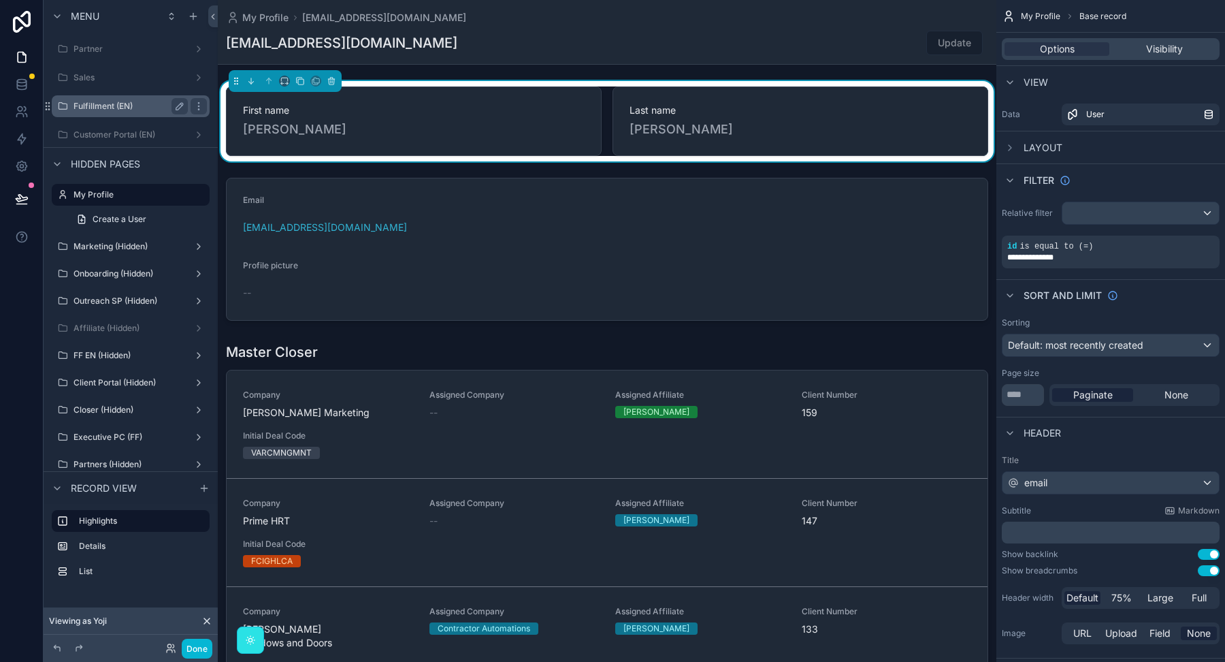
click at [128, 110] on label "Fulfillment (EN)" at bounding box center [128, 106] width 109 height 11
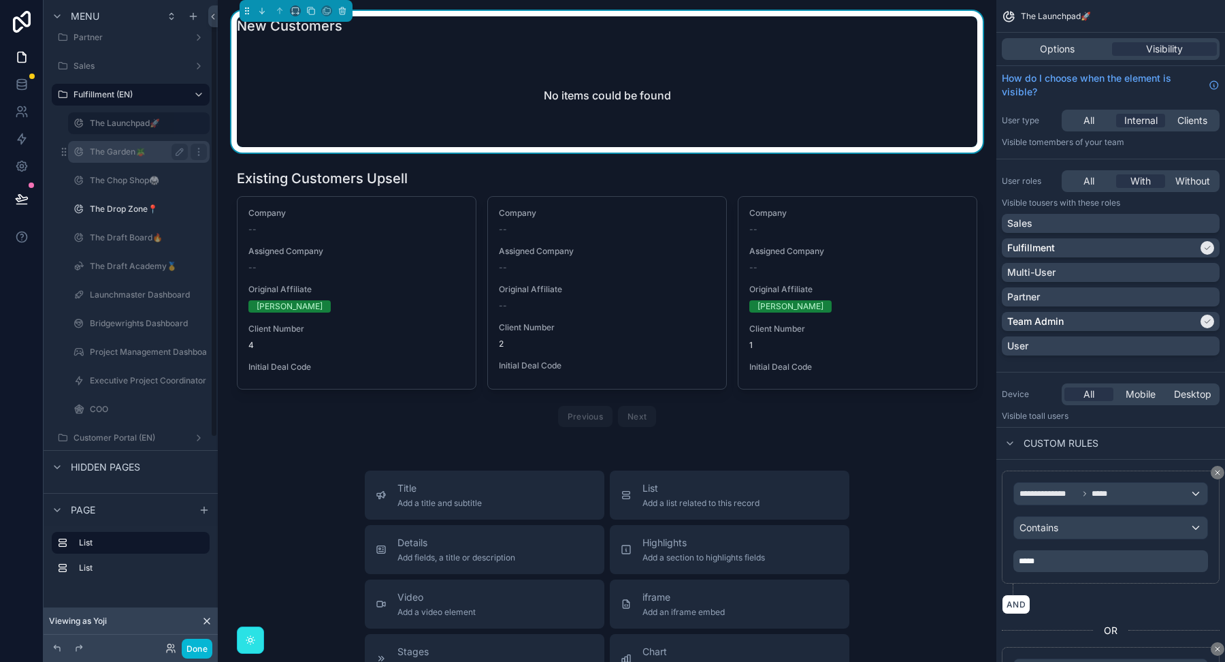
scroll to position [17, 0]
click at [129, 290] on label "Launchmaster Dashboard" at bounding box center [140, 289] width 100 height 11
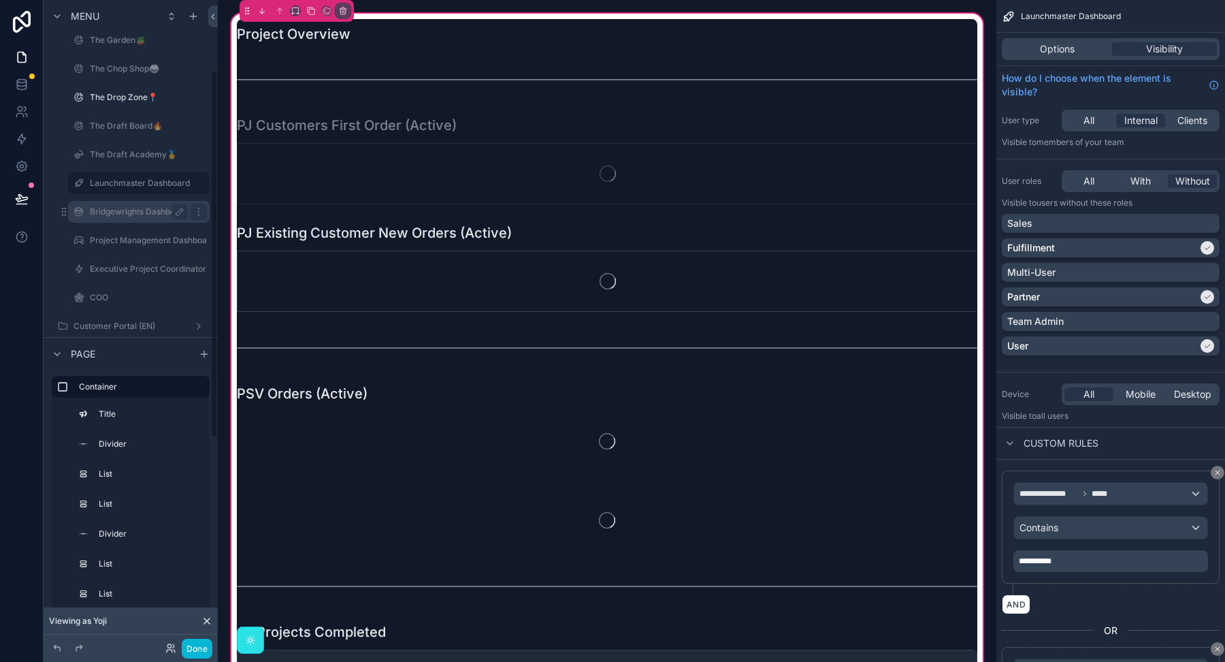
scroll to position [167, 0]
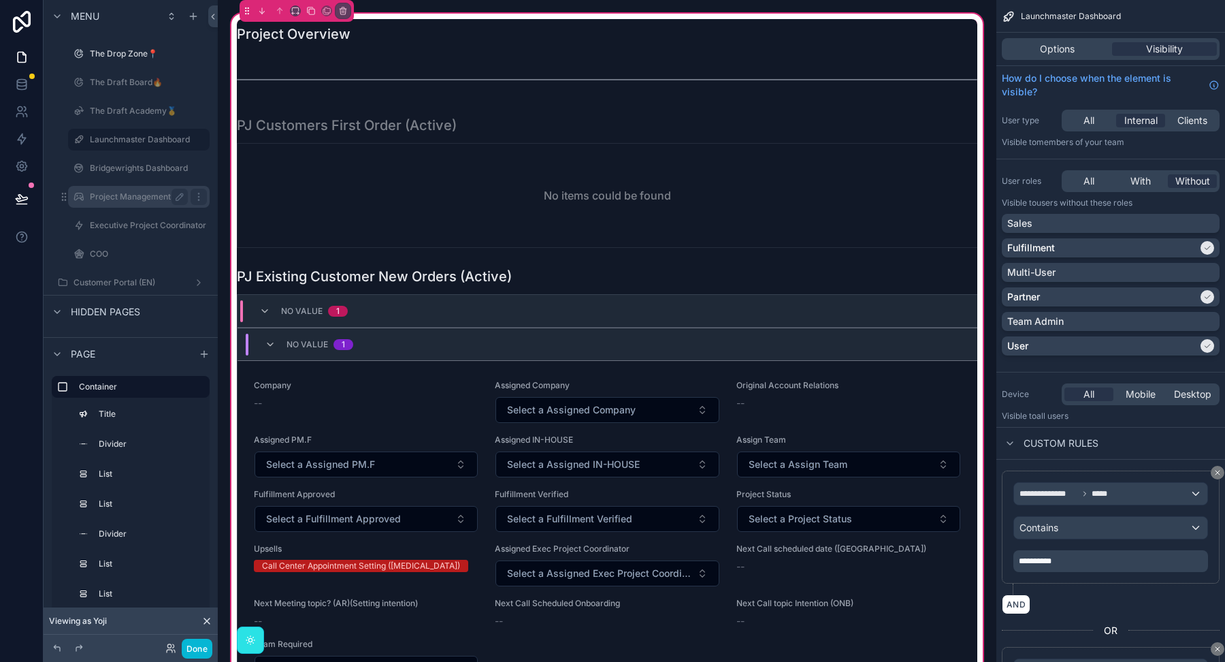
click at [135, 199] on label "Project Management Dashboard (IN-H FF.) (clone)" at bounding box center [187, 196] width 194 height 11
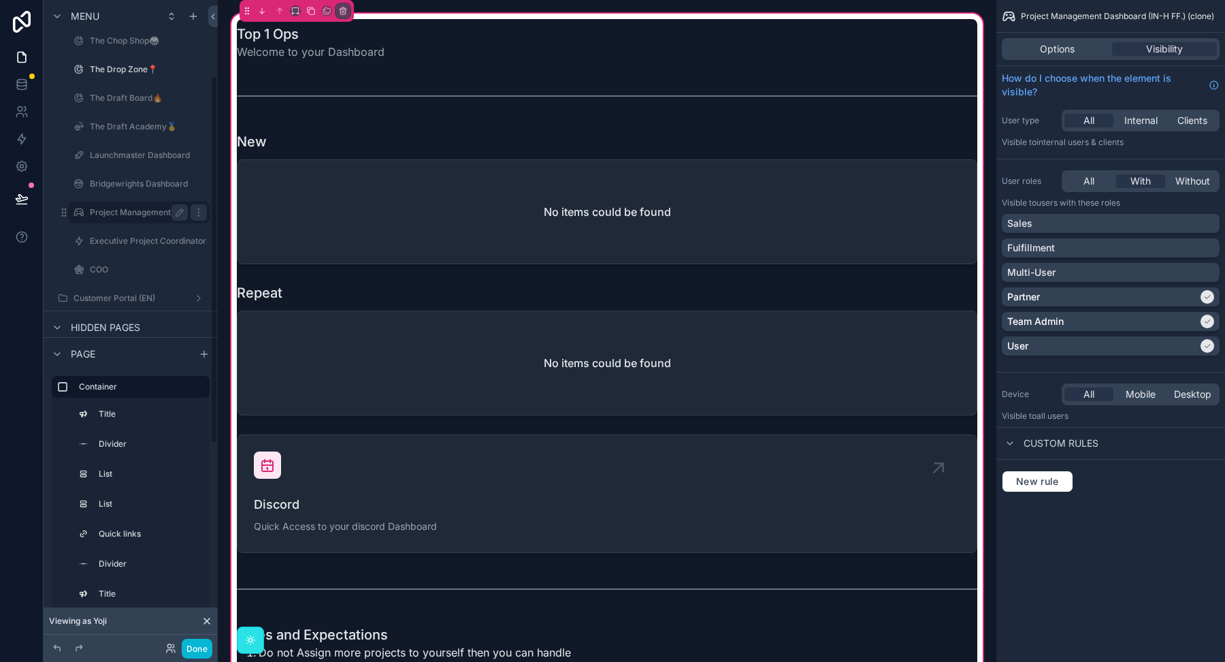
scroll to position [133, 0]
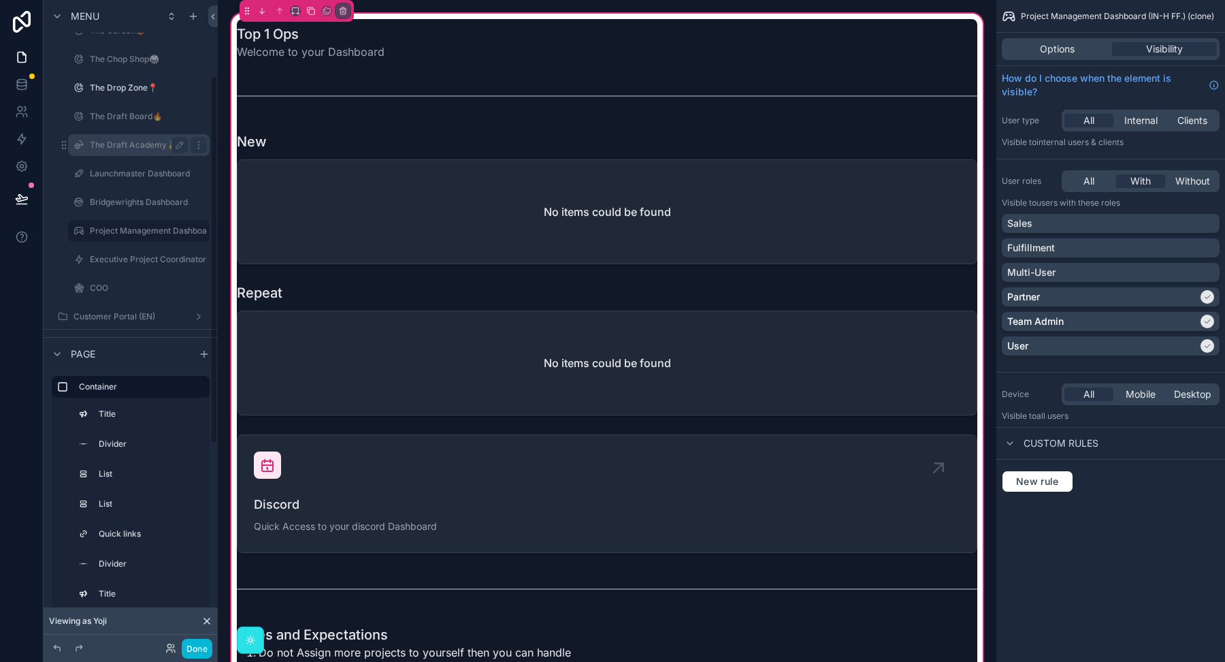
click at [128, 135] on div "The Draft Academy🥇" at bounding box center [139, 145] width 136 height 22
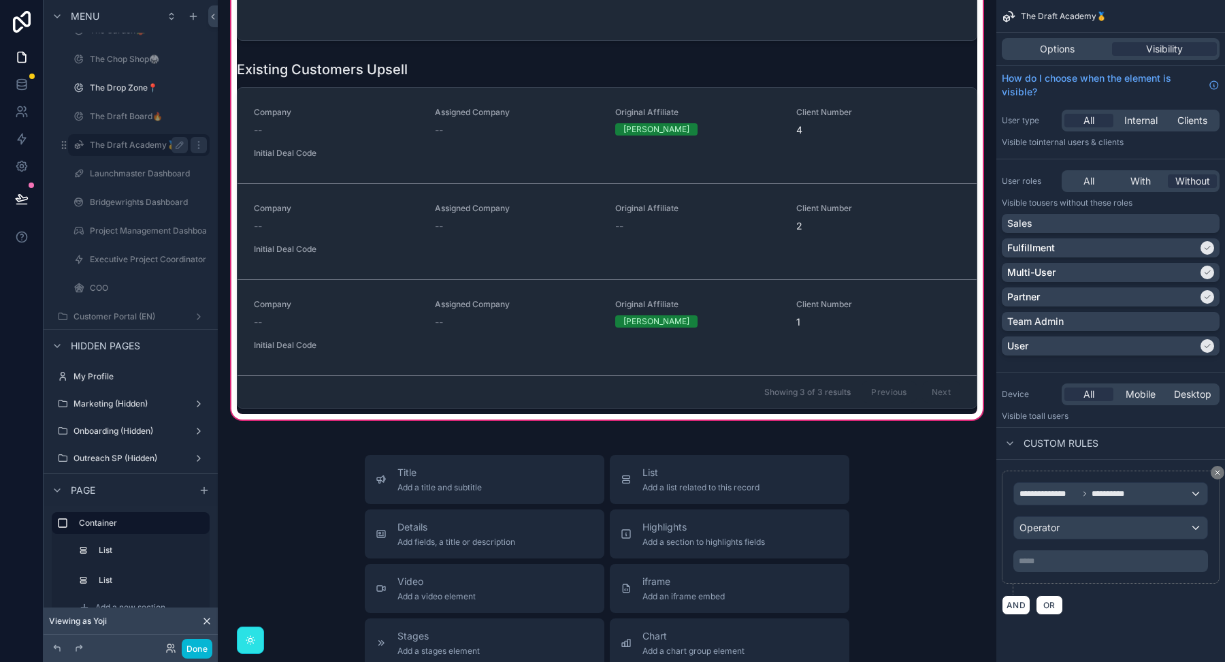
scroll to position [42, 0]
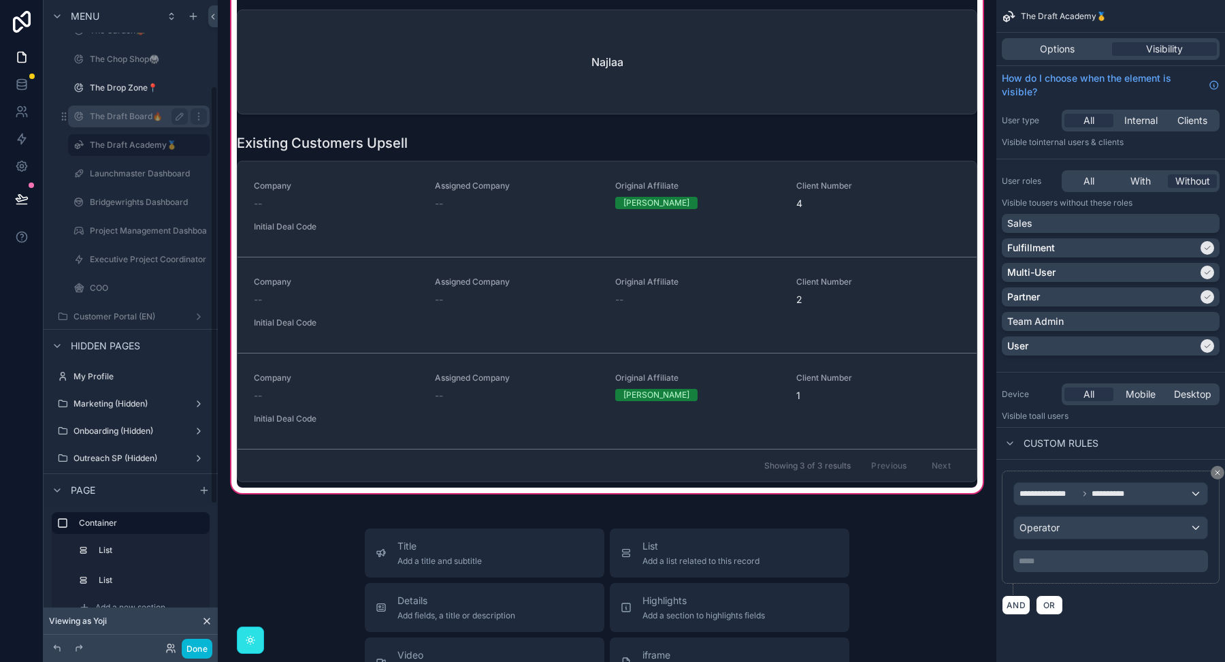
click at [92, 116] on label "The Draft Board🔥" at bounding box center [136, 116] width 93 height 11
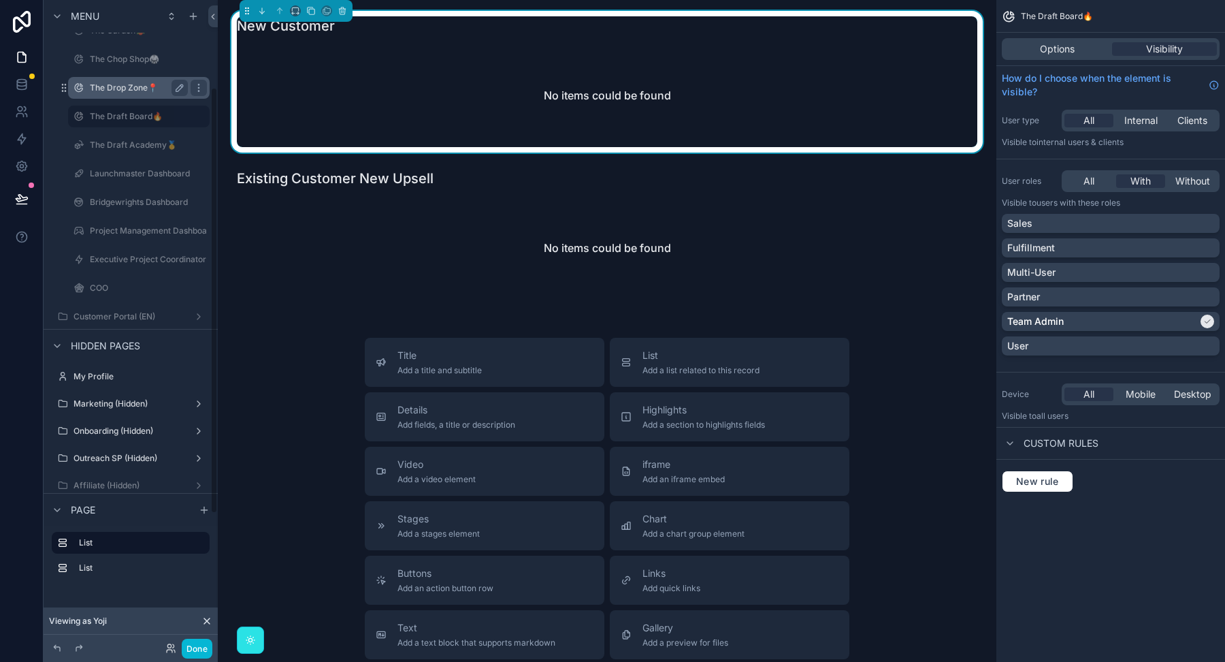
click at [88, 82] on div "The Drop Zone📍" at bounding box center [139, 88] width 136 height 22
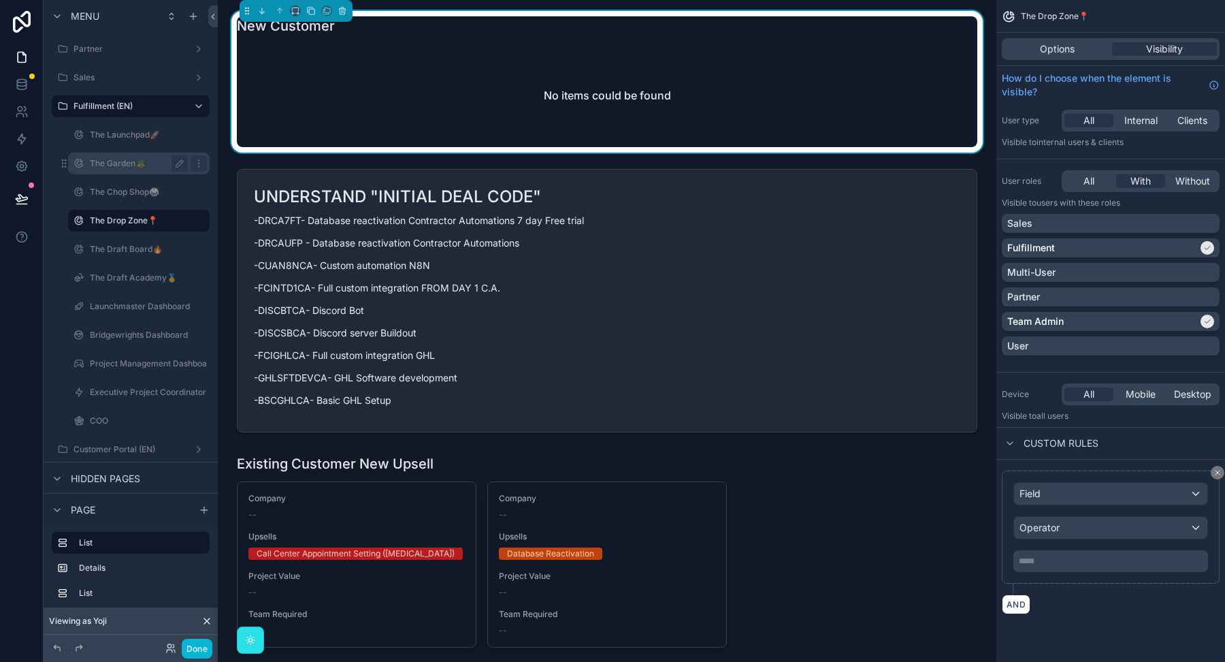
click at [114, 169] on div "The Garden🪴" at bounding box center [139, 163] width 98 height 16
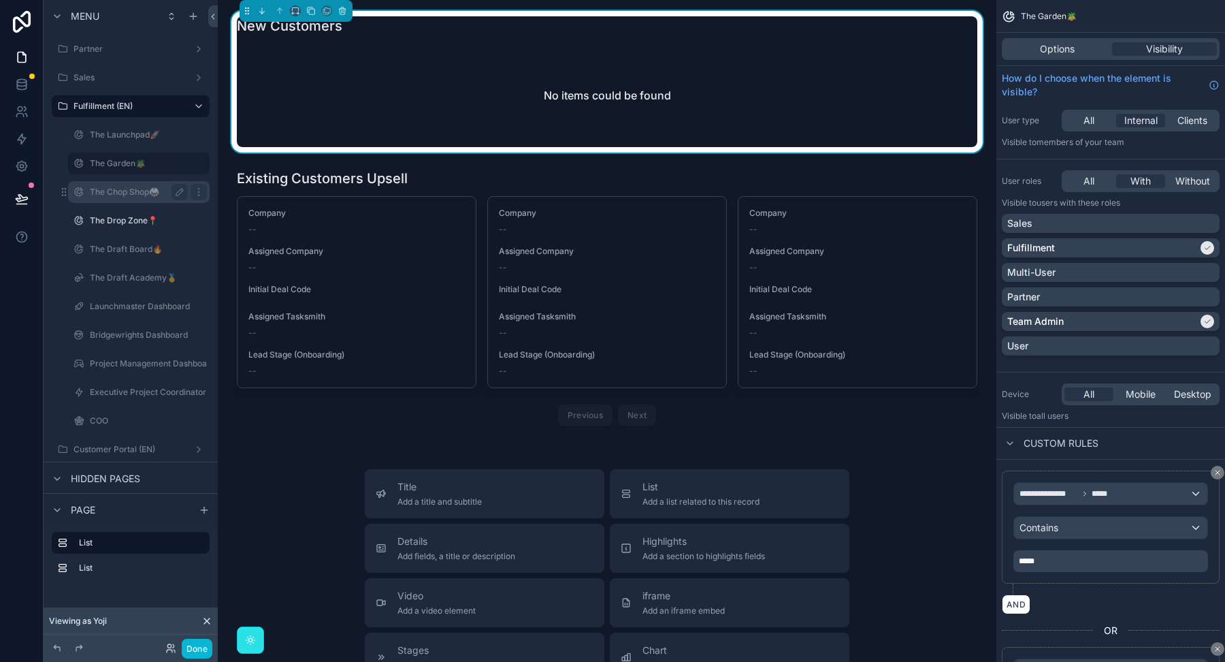
click at [112, 195] on label "The Chop Shop🥋" at bounding box center [136, 192] width 93 height 11
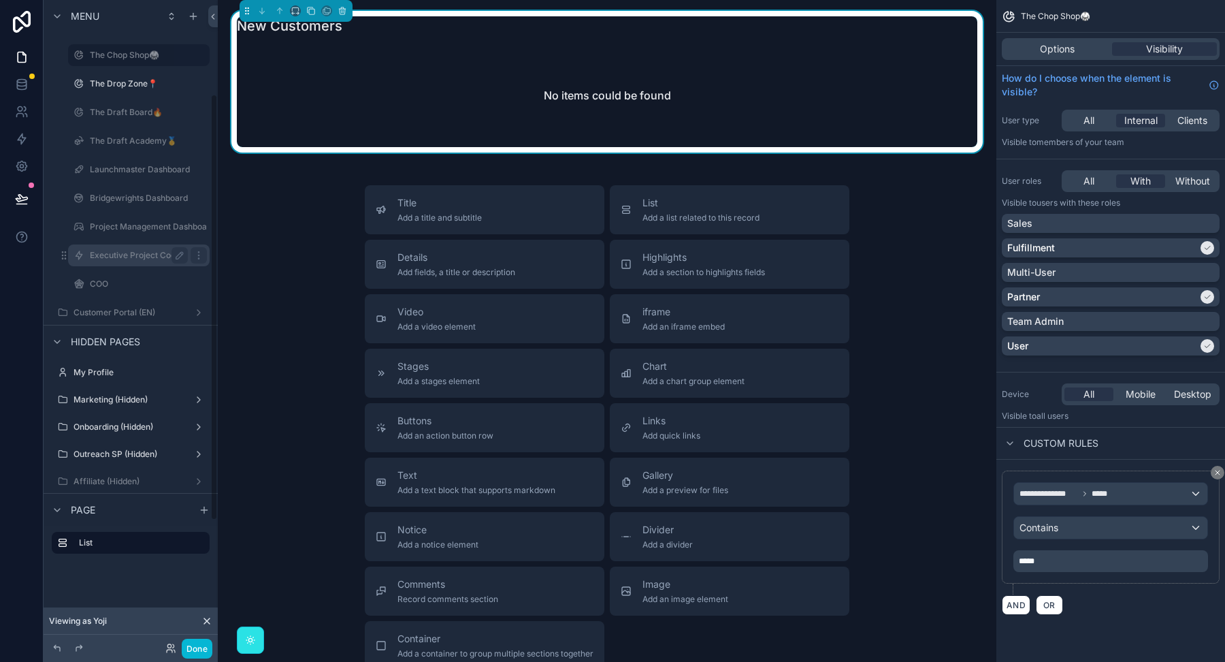
scroll to position [143, 0]
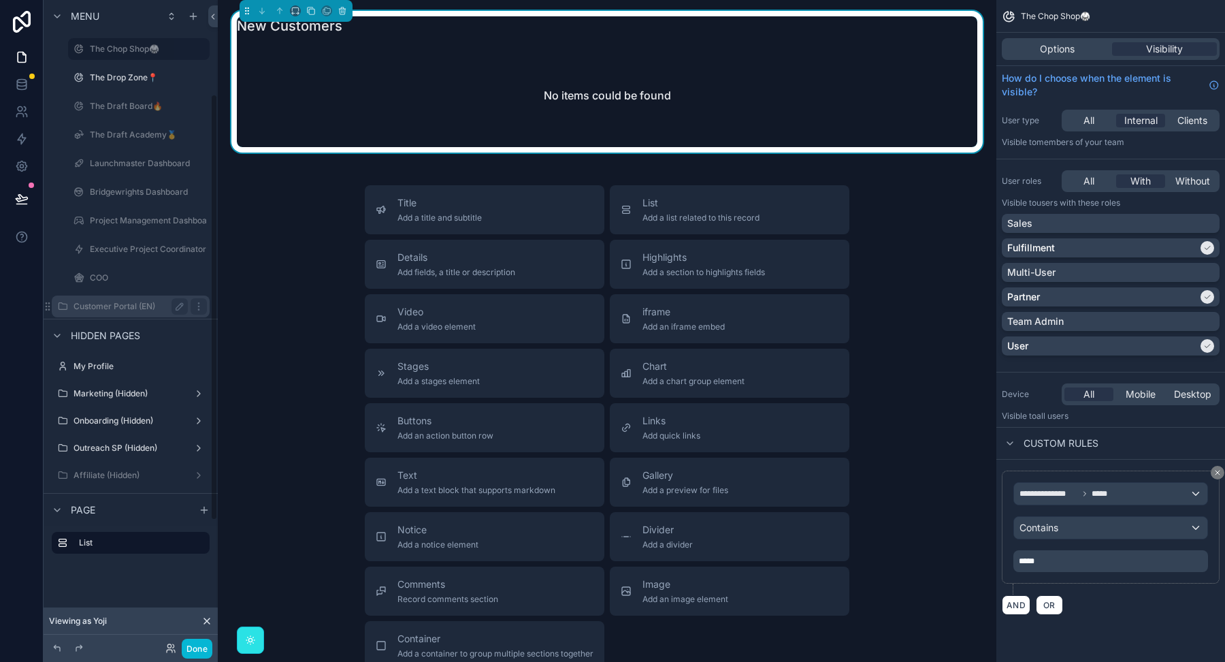
click at [115, 308] on label "Customer Portal (EN)" at bounding box center [128, 306] width 109 height 11
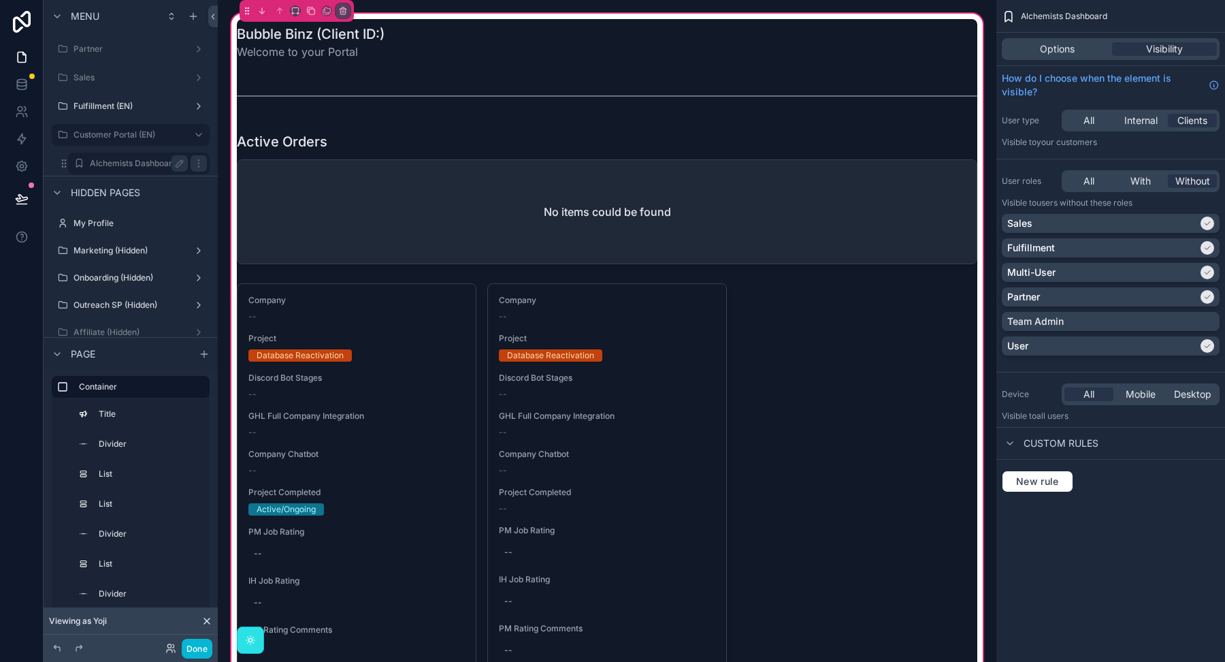
click at [118, 160] on label "Alchemists Dashboard" at bounding box center [136, 163] width 93 height 11
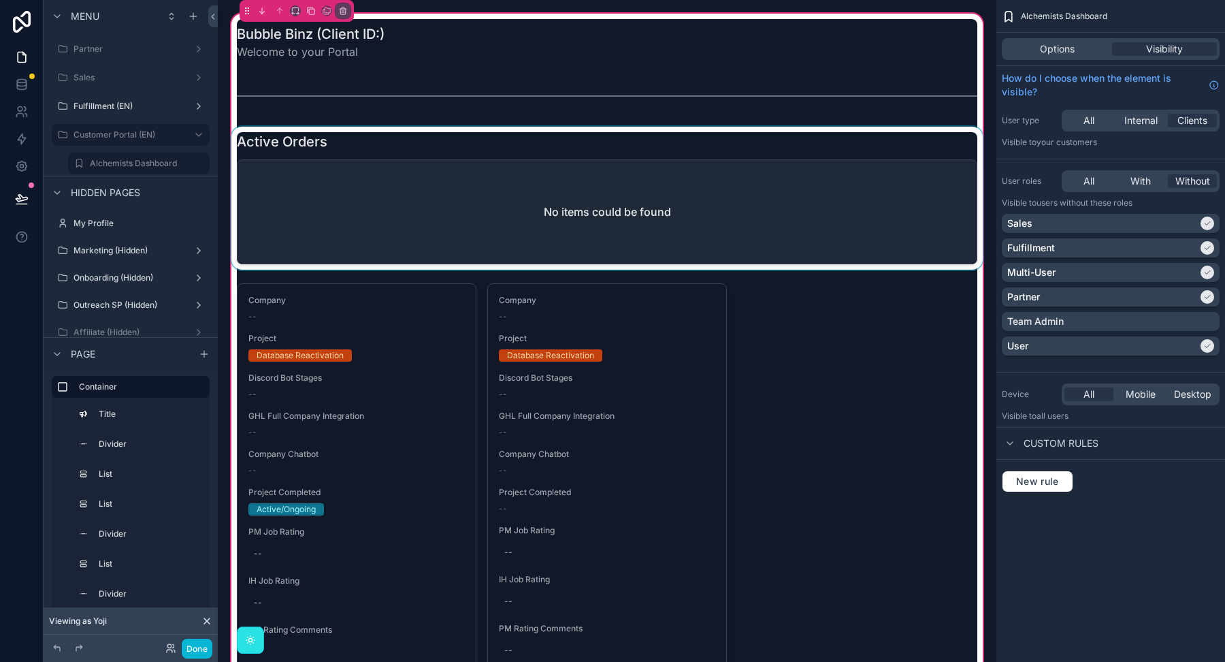
scroll to position [342, 0]
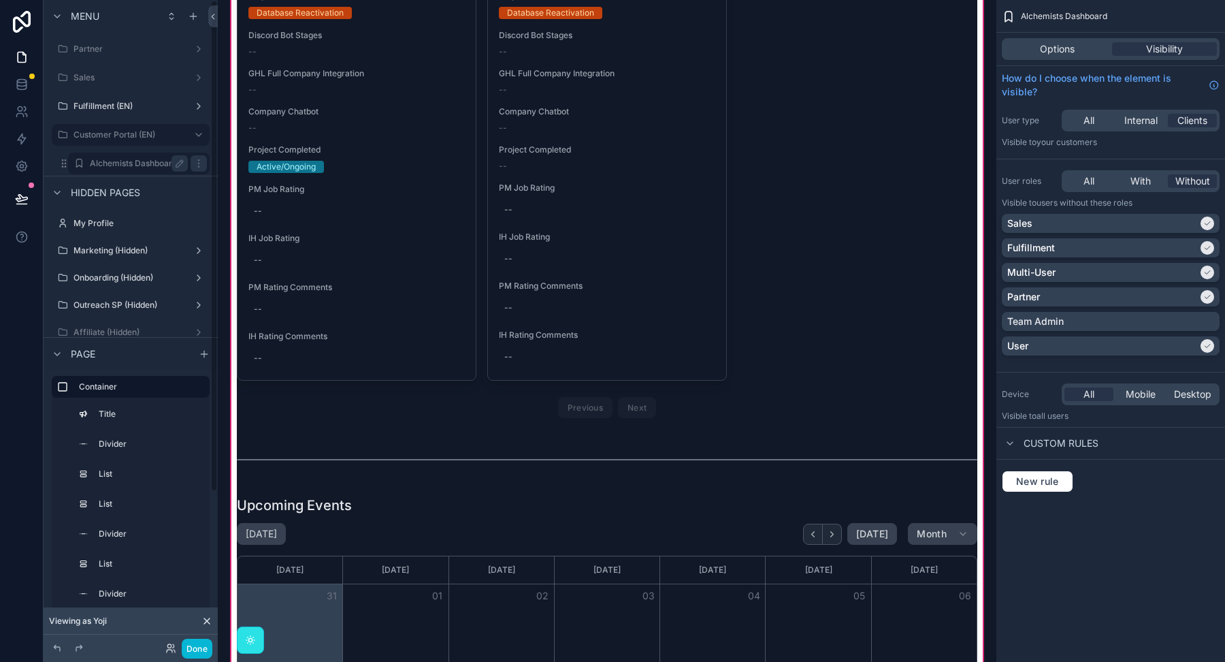
click at [133, 163] on label "Alchemists Dashboard" at bounding box center [136, 163] width 93 height 11
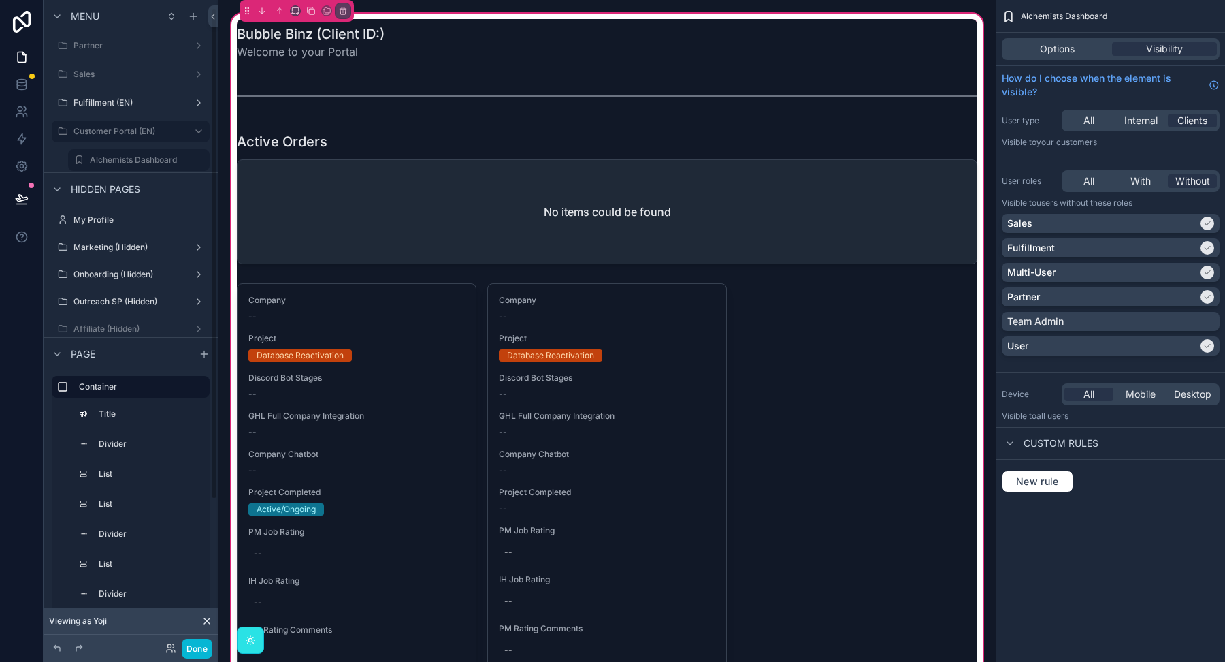
scroll to position [0, 0]
click at [137, 106] on label "Fulfillment (EN)" at bounding box center [128, 106] width 109 height 11
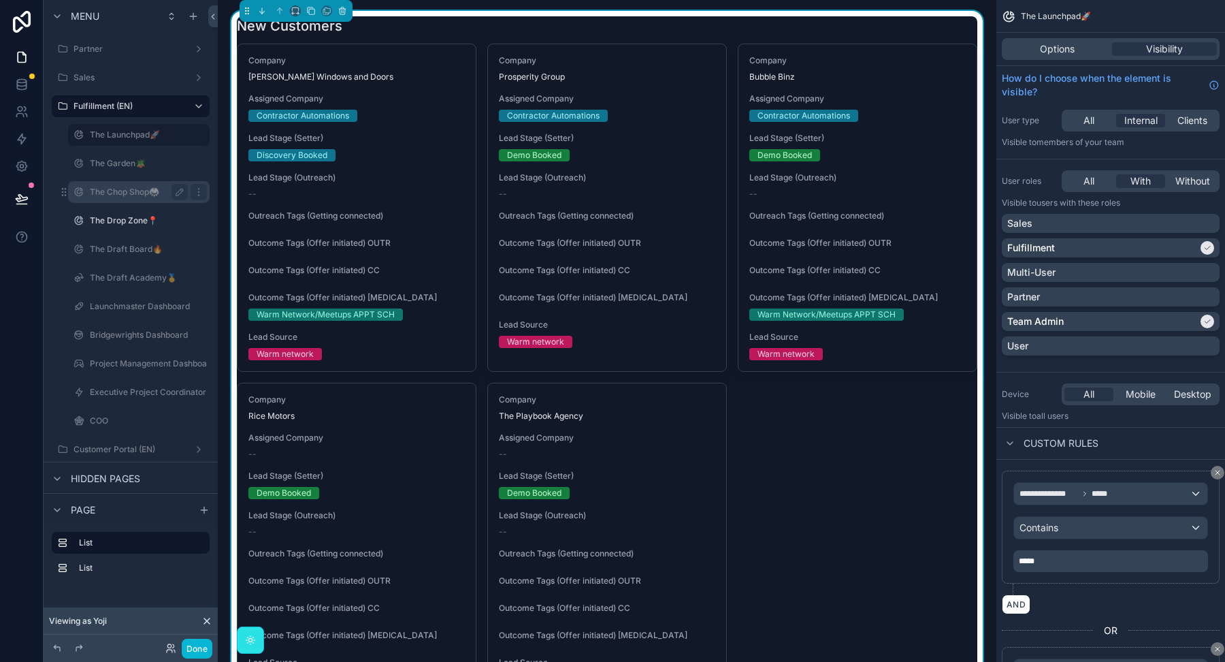
click at [126, 195] on label "The Chop Shop🥋" at bounding box center [136, 192] width 93 height 11
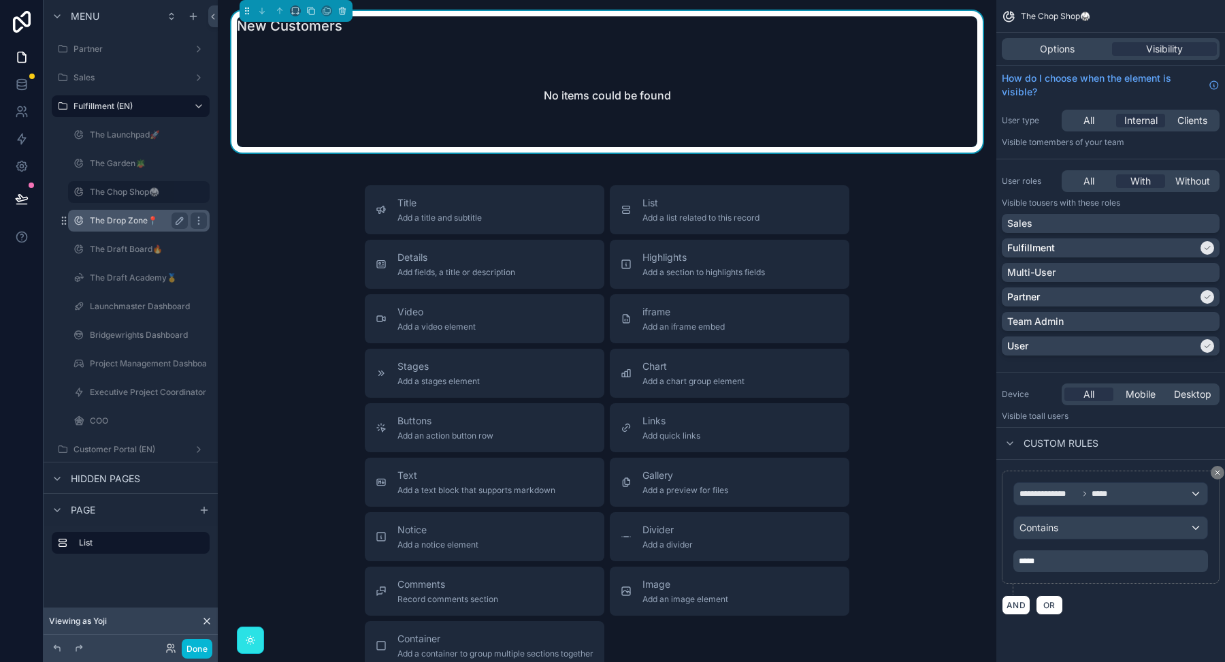
click at [118, 228] on div "The Drop Zone📍" at bounding box center [139, 221] width 136 height 22
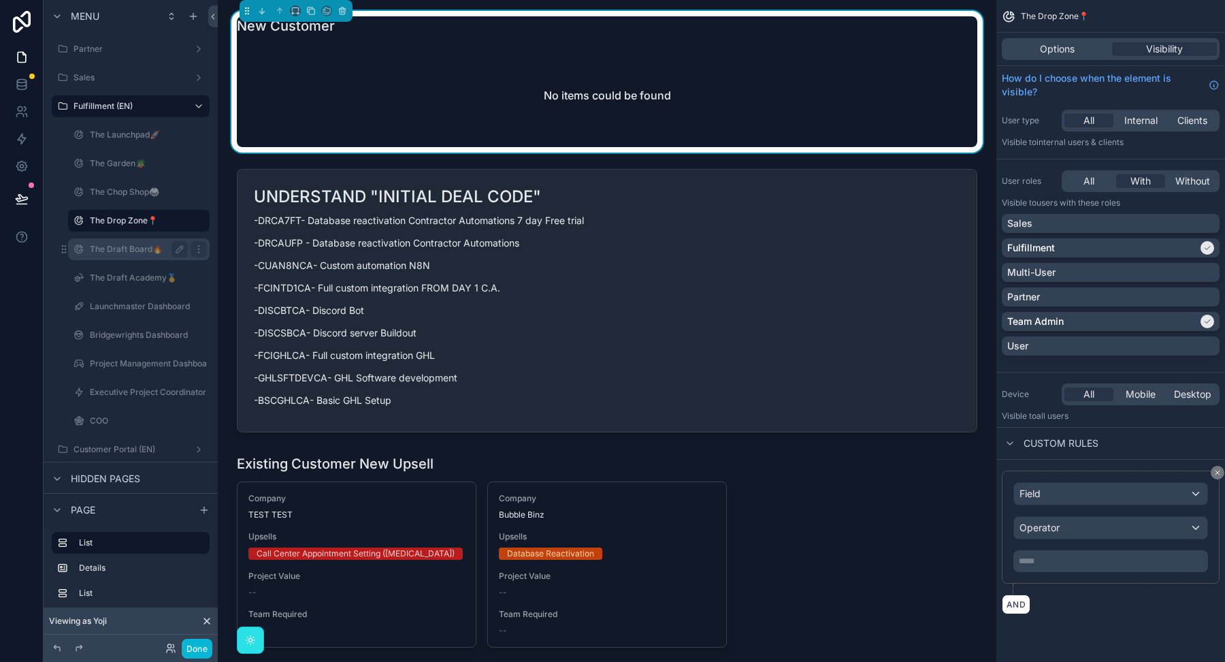
click at [117, 256] on div "The Draft Board🔥" at bounding box center [139, 249] width 98 height 16
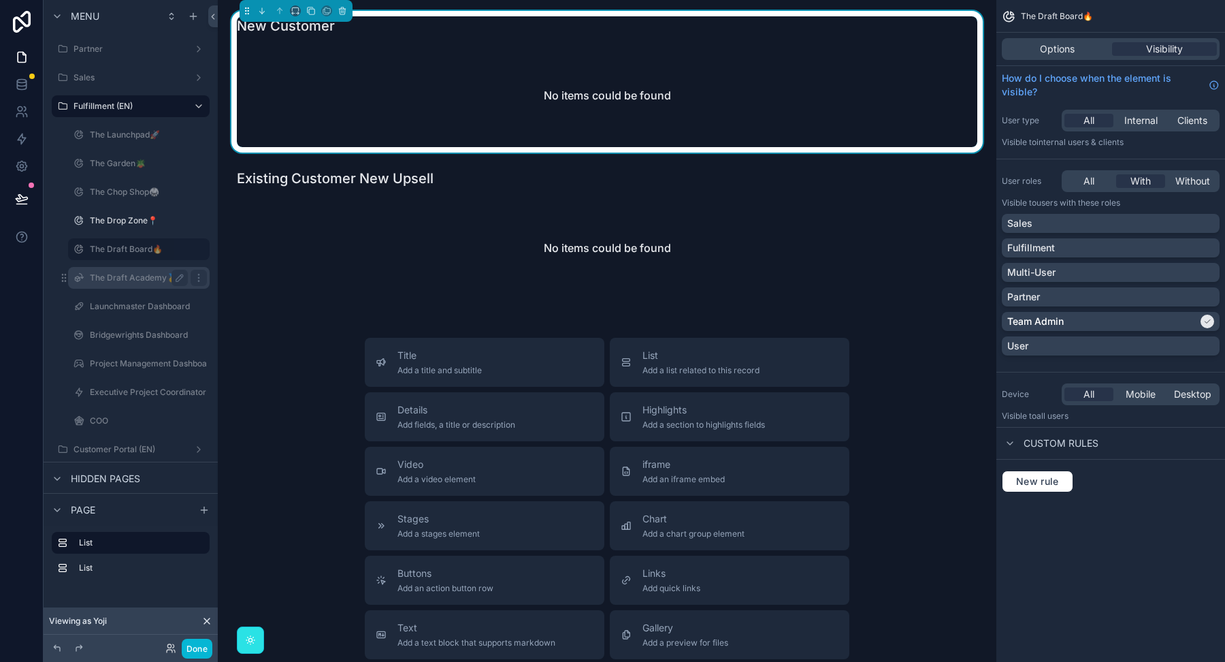
click at [115, 278] on label "The Draft Academy🥇" at bounding box center [136, 277] width 93 height 11
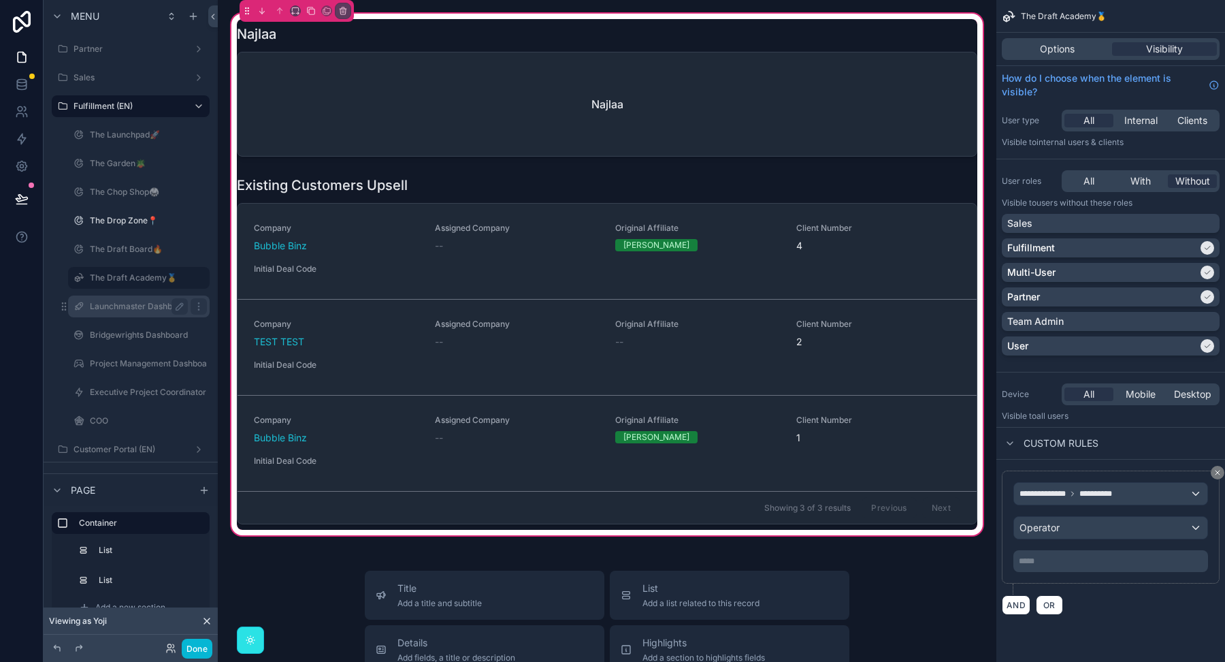
click at [110, 307] on label "Launchmaster Dashboard" at bounding box center [140, 306] width 100 height 11
click at [103, 333] on label "Bridgewrights Dashboard" at bounding box center [139, 334] width 98 height 11
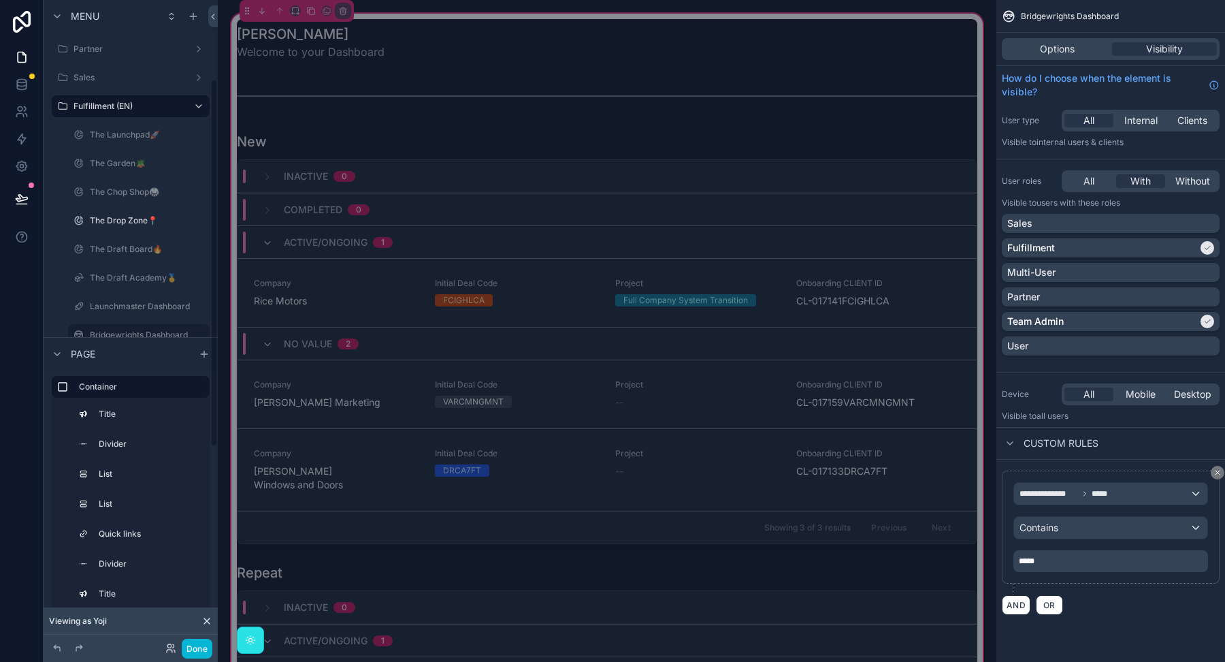
scroll to position [138, 0]
click at [123, 223] on label "Project Management Dashboard (IN-H FF.) (clone)" at bounding box center [187, 225] width 194 height 11
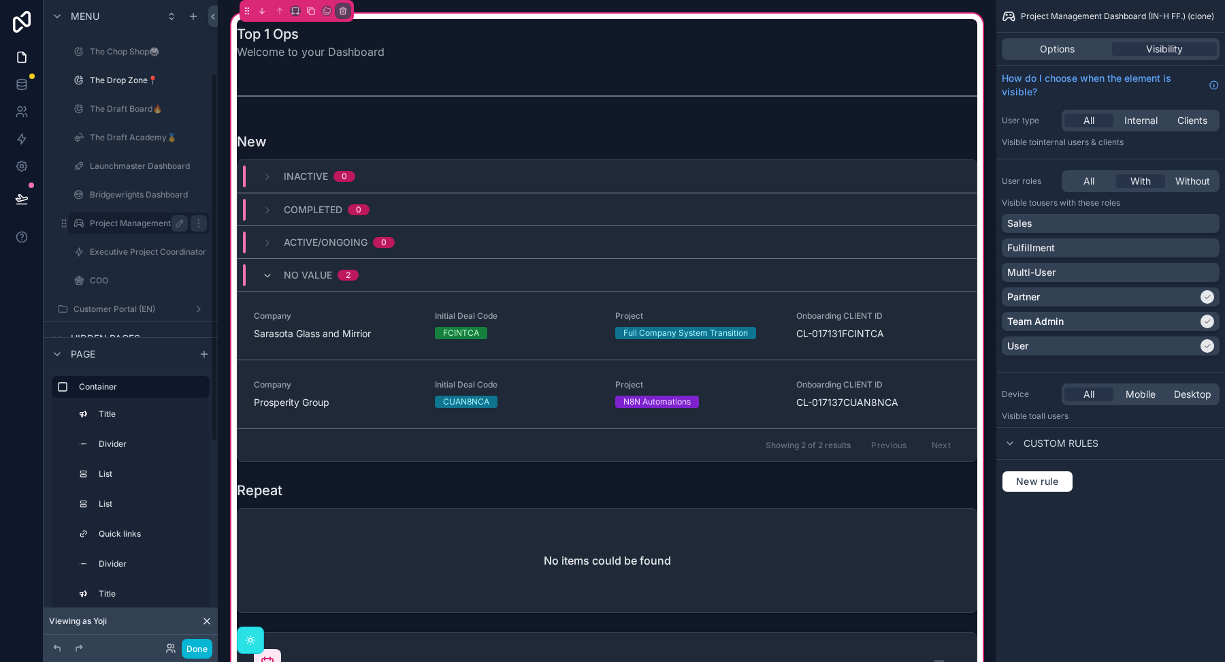
scroll to position [127, 0]
click at [124, 206] on label "Bridgewrights Dashboard" at bounding box center [139, 207] width 98 height 11
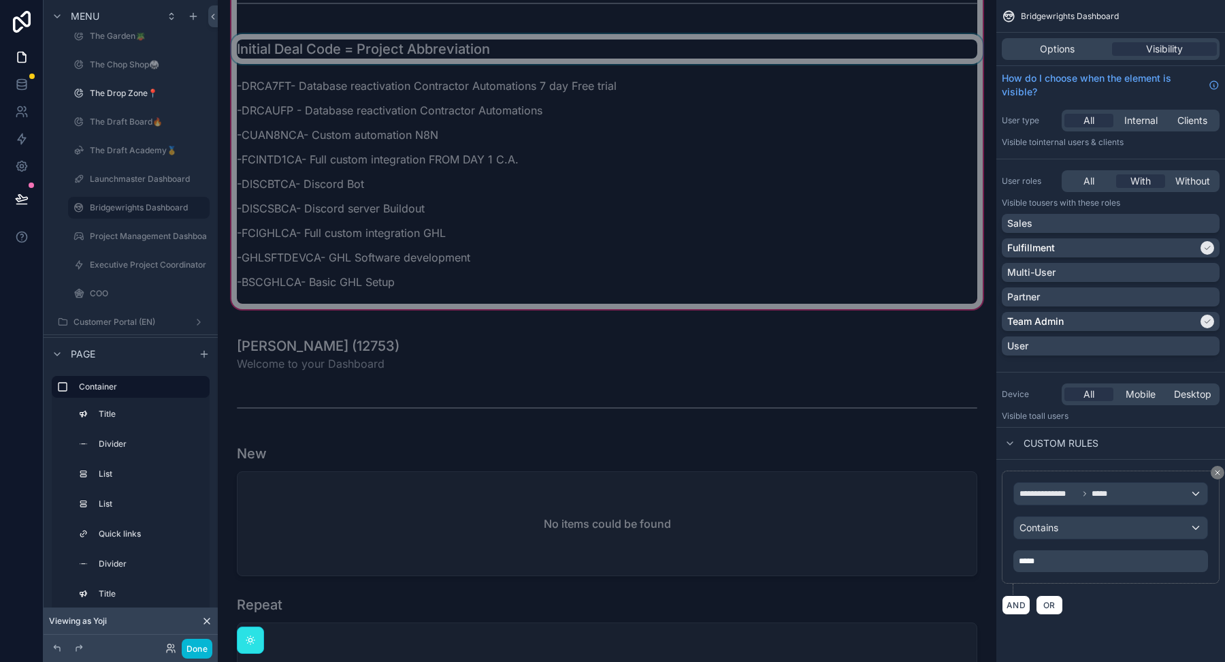
scroll to position [1476, 0]
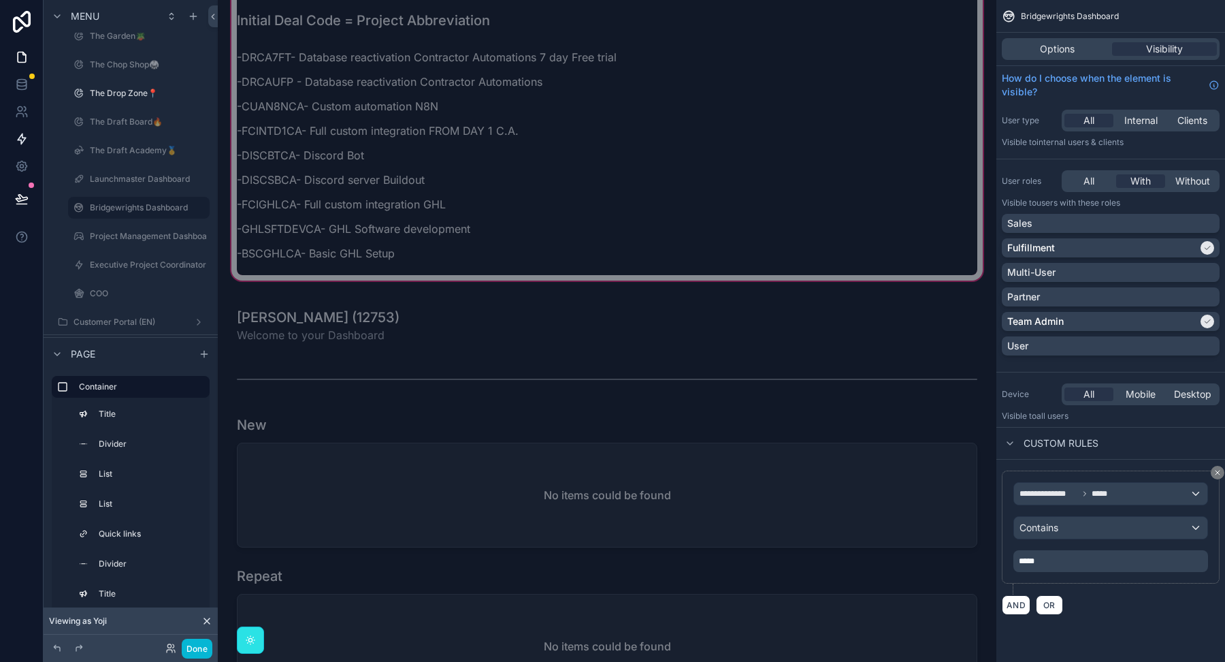
click at [19, 112] on icon at bounding box center [22, 112] width 14 height 14
click at [16, 112] on icon at bounding box center [22, 112] width 14 height 14
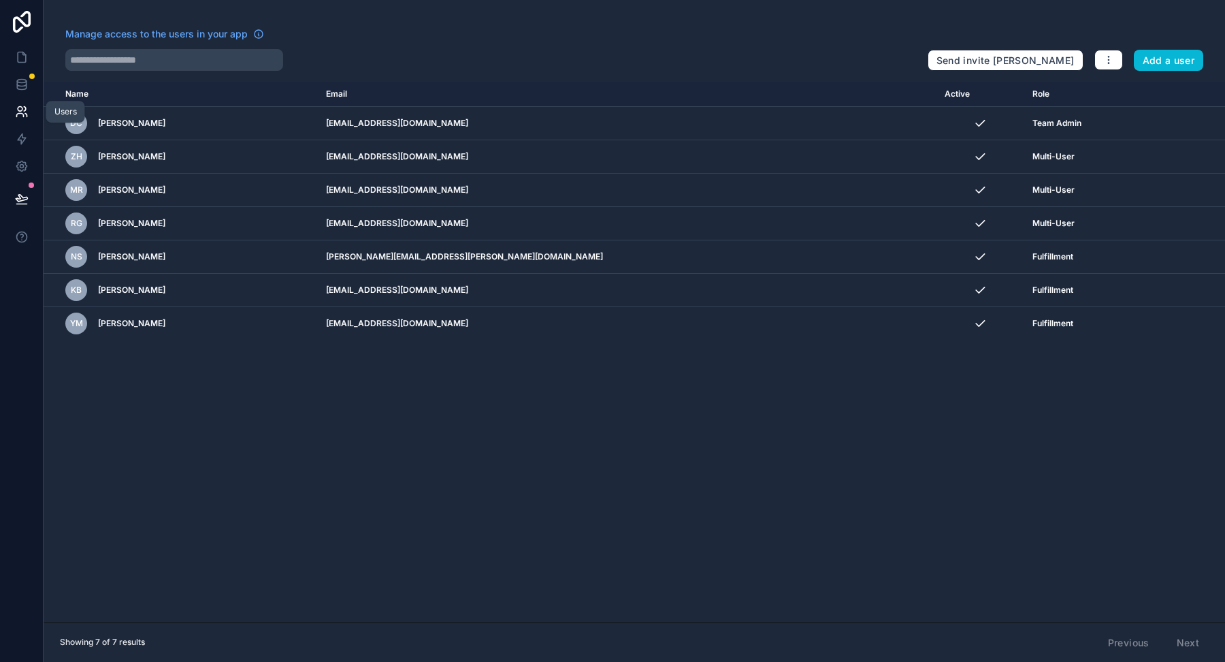
click at [20, 112] on icon at bounding box center [22, 112] width 14 height 14
click at [1114, 59] on icon "button" at bounding box center [1108, 59] width 11 height 11
click at [1121, 87] on link "Manage roles" at bounding box center [1142, 92] width 95 height 22
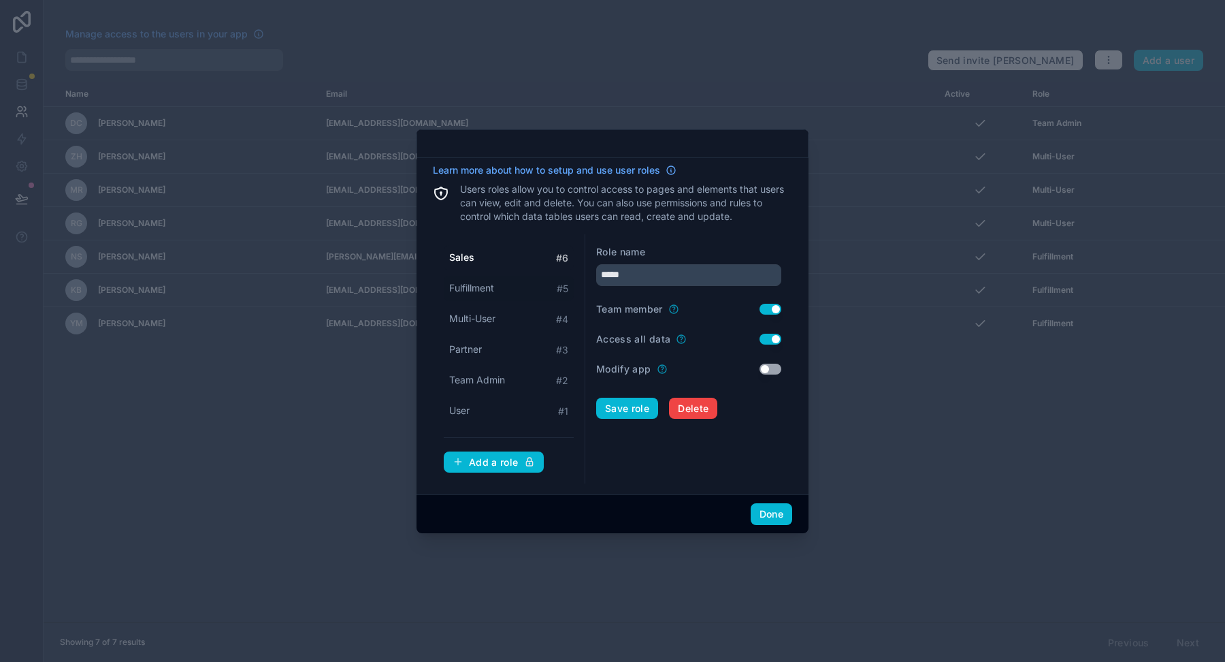
click at [494, 290] on span "Fulfillment" at bounding box center [471, 288] width 45 height 14
type input "**********"
click at [624, 409] on button "Save role" at bounding box center [627, 409] width 62 height 22
click at [772, 518] on button "Done" at bounding box center [772, 514] width 42 height 22
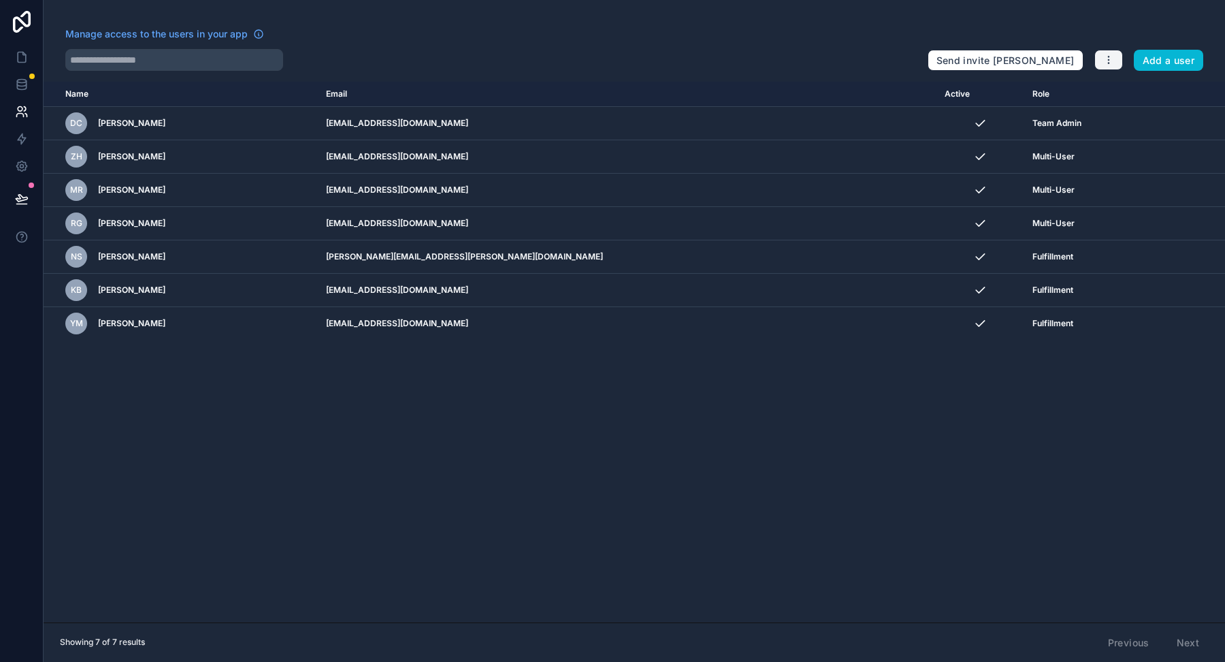
click at [1113, 60] on icon "button" at bounding box center [1108, 59] width 11 height 11
click at [1130, 91] on link "Manage roles" at bounding box center [1142, 92] width 95 height 22
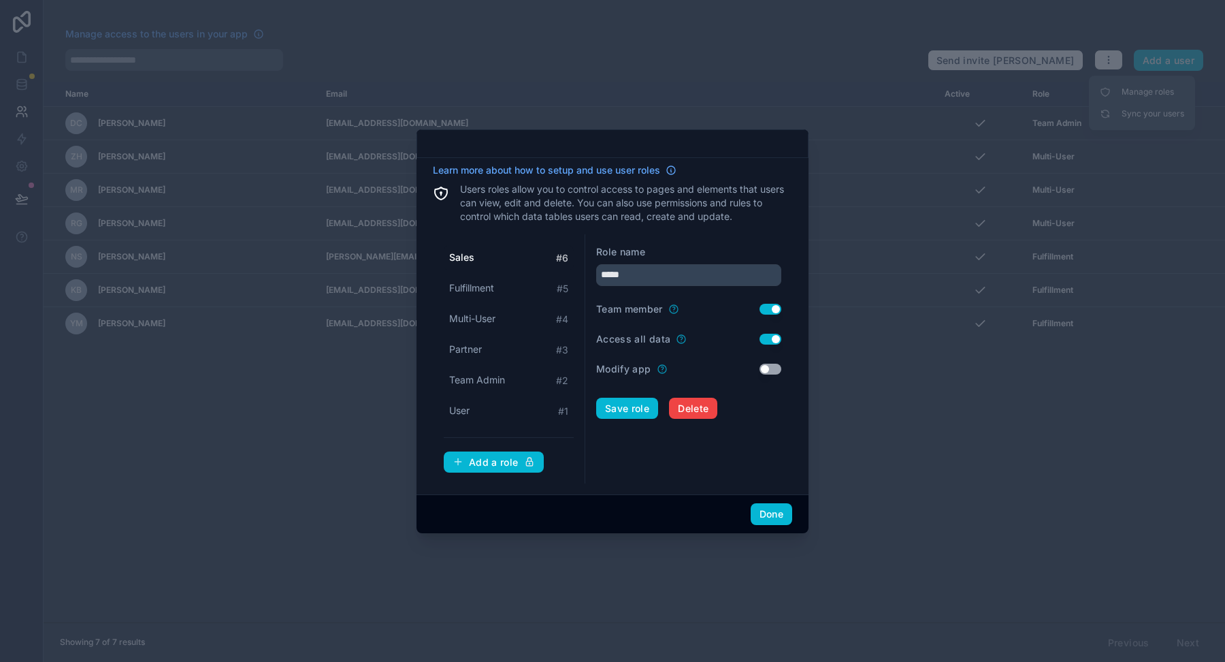
click at [773, 311] on button "Use setting" at bounding box center [771, 309] width 22 height 11
click at [772, 304] on button "Use setting" at bounding box center [771, 309] width 22 height 11
click at [542, 292] on div "Fulfillment # 5" at bounding box center [509, 288] width 130 height 25
type input "**********"
click at [769, 342] on button "Use setting" at bounding box center [771, 339] width 22 height 11
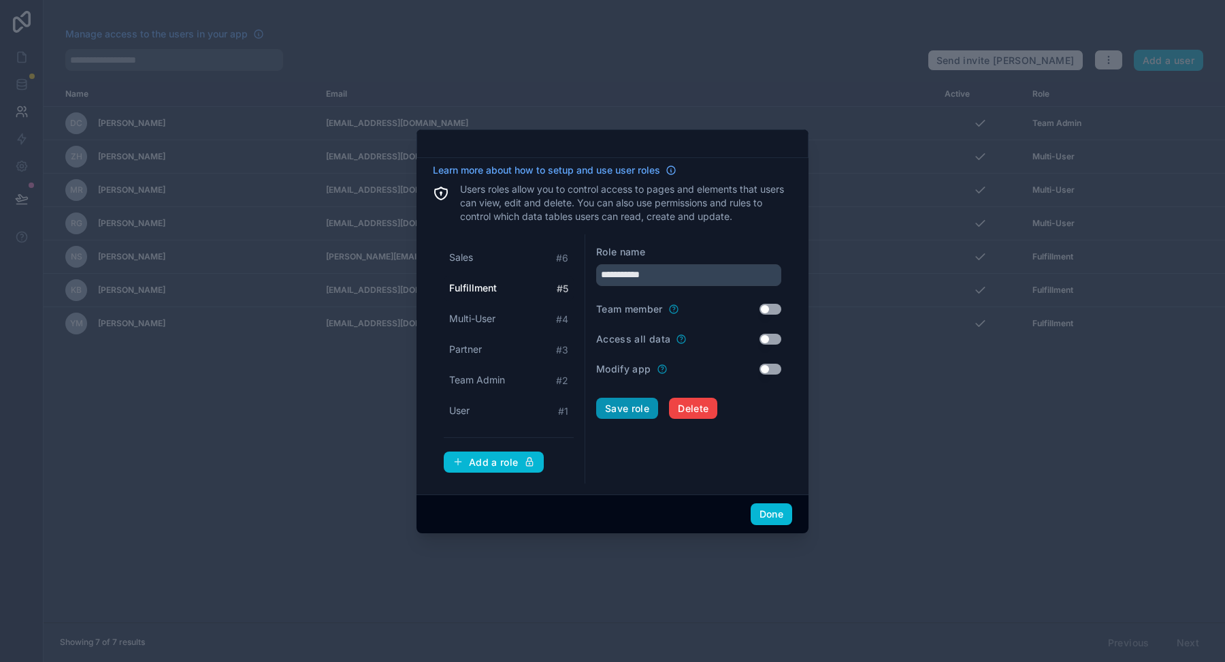
click at [641, 407] on button "Save role" at bounding box center [627, 409] width 62 height 22
click at [780, 513] on button "Done" at bounding box center [772, 514] width 42 height 22
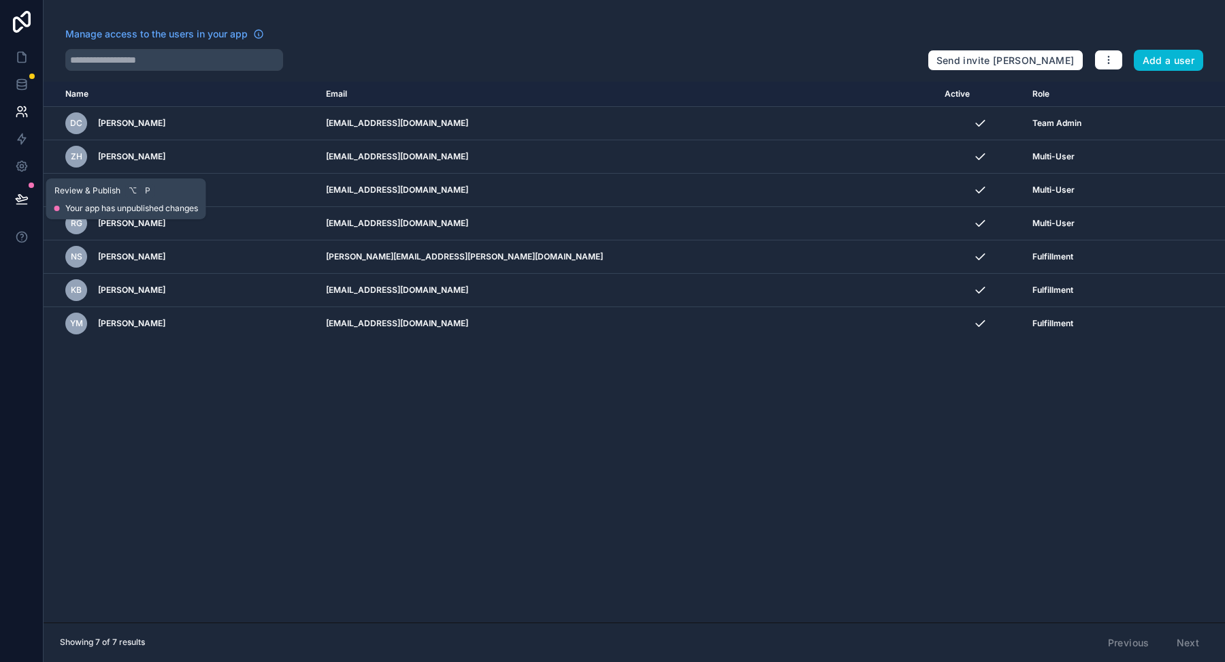
click at [24, 200] on icon at bounding box center [22, 198] width 12 height 7
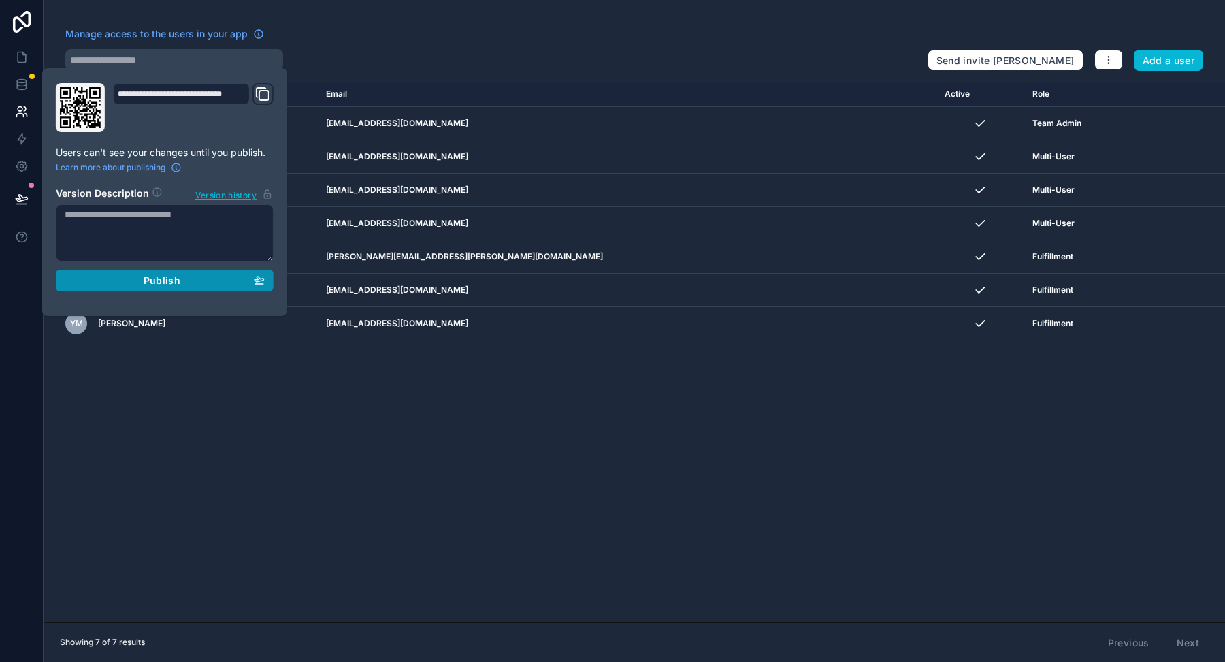
click at [89, 278] on div "Publish" at bounding box center [165, 280] width 200 height 12
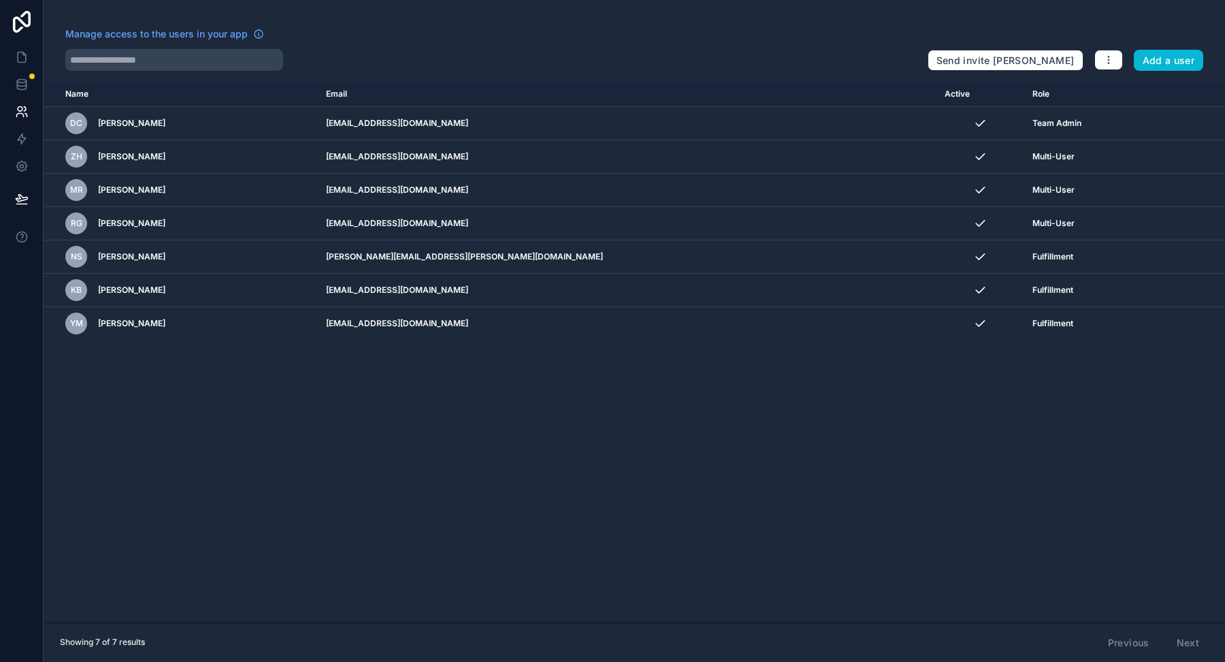
click at [248, 408] on div "Name Email Active Role [DOMAIN_NAME] DC [PERSON_NAME] [EMAIL_ADDRESS][DOMAIN_NA…" at bounding box center [635, 352] width 1182 height 540
click at [23, 199] on icon at bounding box center [22, 198] width 12 height 7
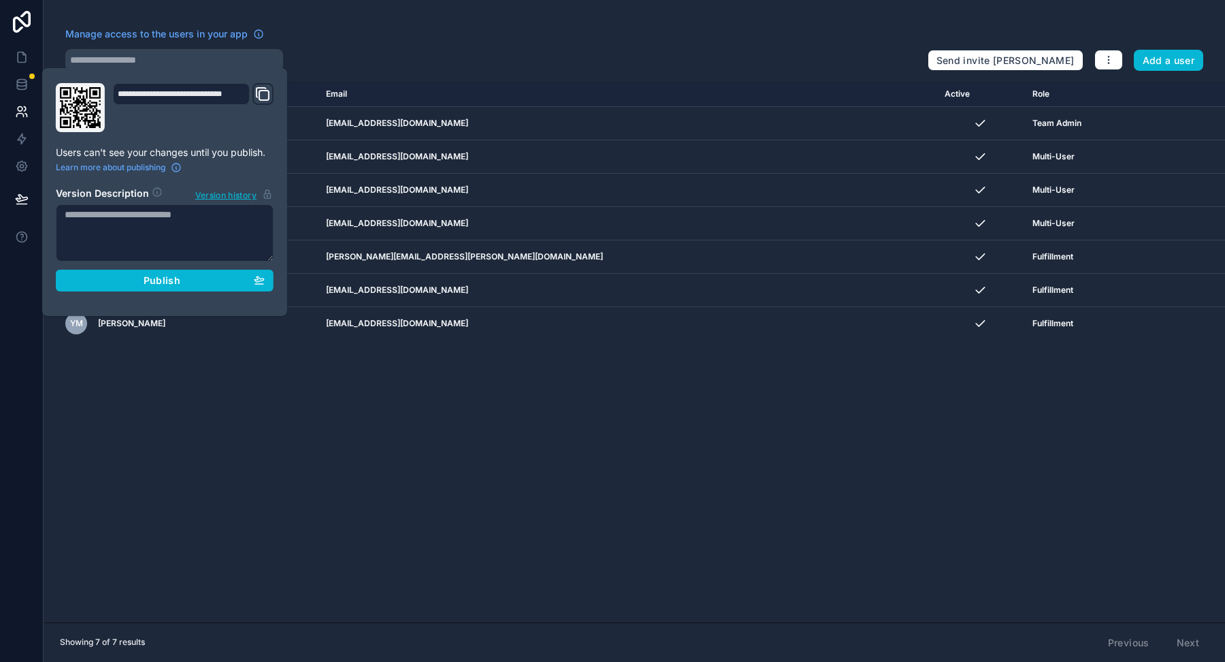
click at [345, 56] on div at bounding box center [507, 60] width 885 height 22
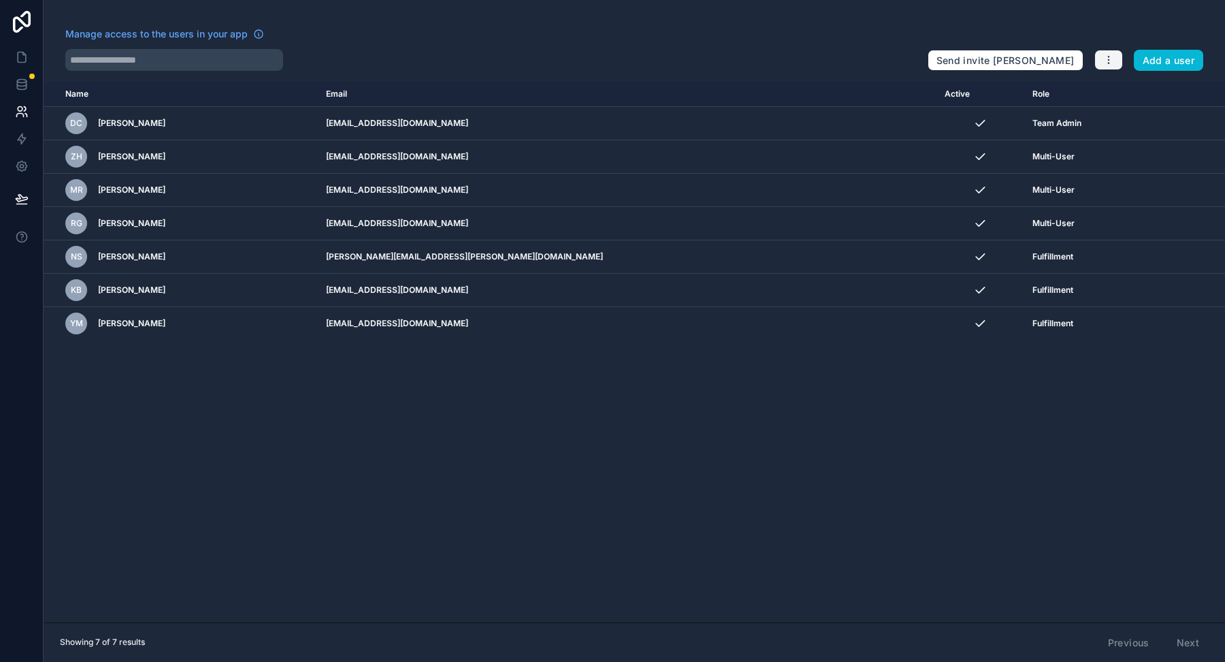
click at [1105, 65] on icon "button" at bounding box center [1108, 59] width 11 height 11
click at [1121, 95] on link "Manage roles" at bounding box center [1142, 92] width 95 height 22
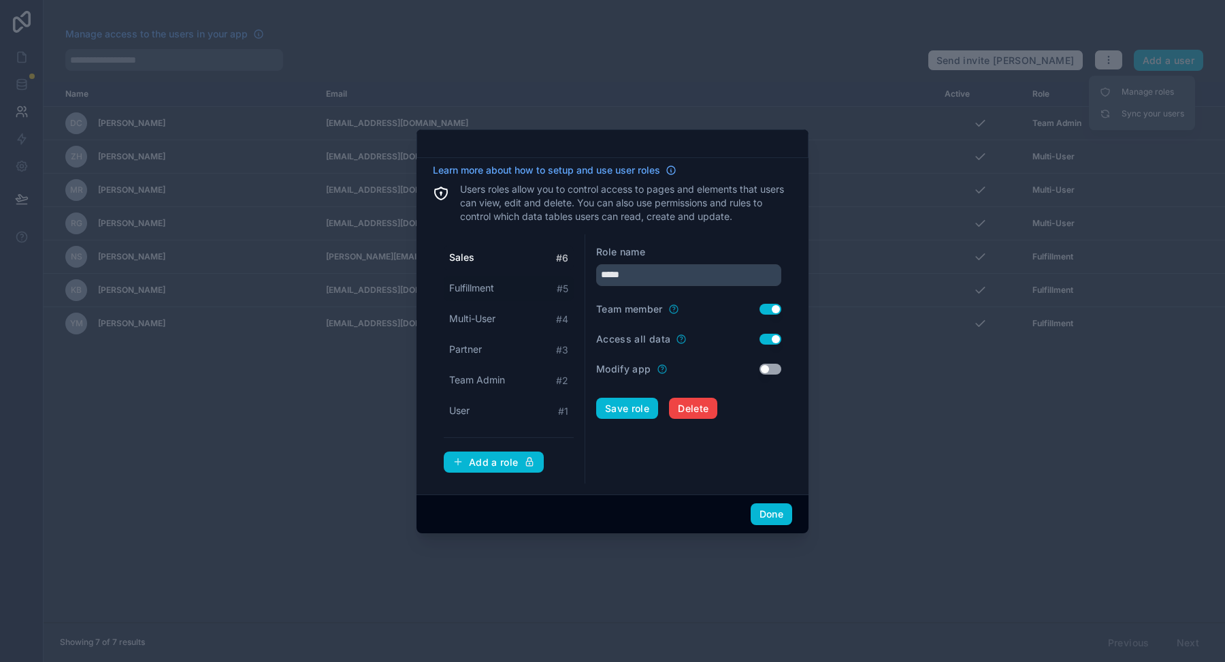
click at [507, 293] on div "Fulfillment # 5" at bounding box center [509, 288] width 130 height 25
type input "**********"
click at [775, 345] on div "Access all data Use setting" at bounding box center [688, 339] width 185 height 14
click at [775, 335] on button "Use setting" at bounding box center [771, 339] width 22 height 11
click at [778, 513] on button "Done" at bounding box center [772, 514] width 42 height 22
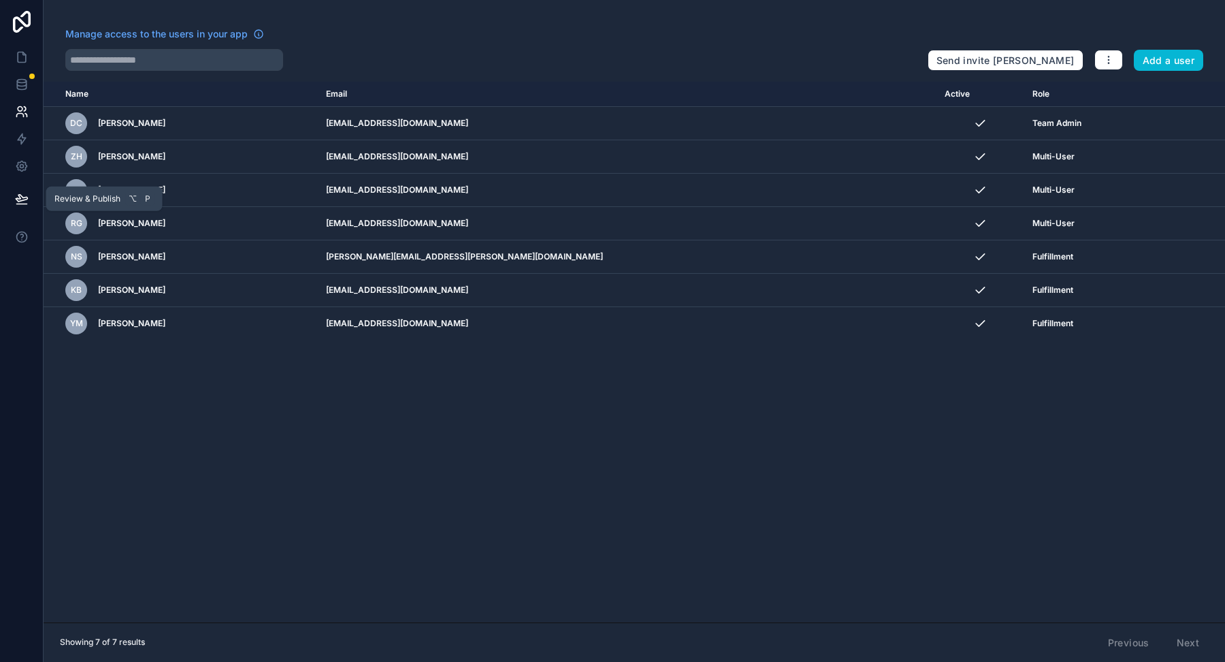
click at [29, 198] on button at bounding box center [22, 199] width 30 height 38
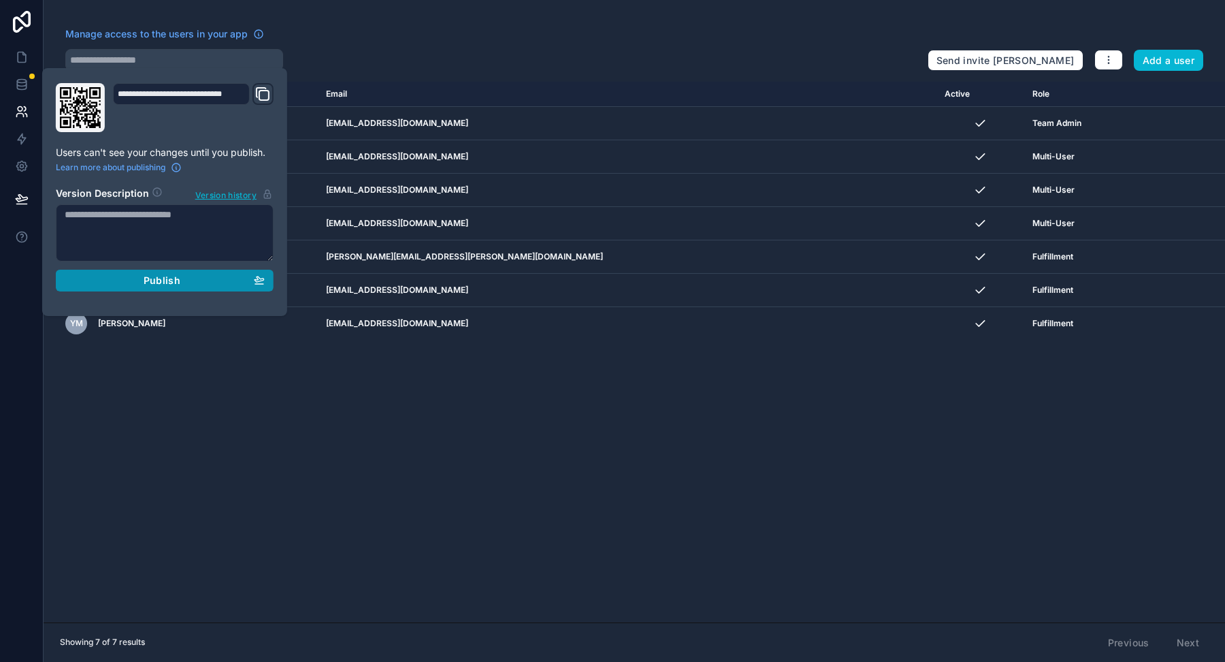
click at [150, 278] on span "Publish" at bounding box center [162, 280] width 37 height 12
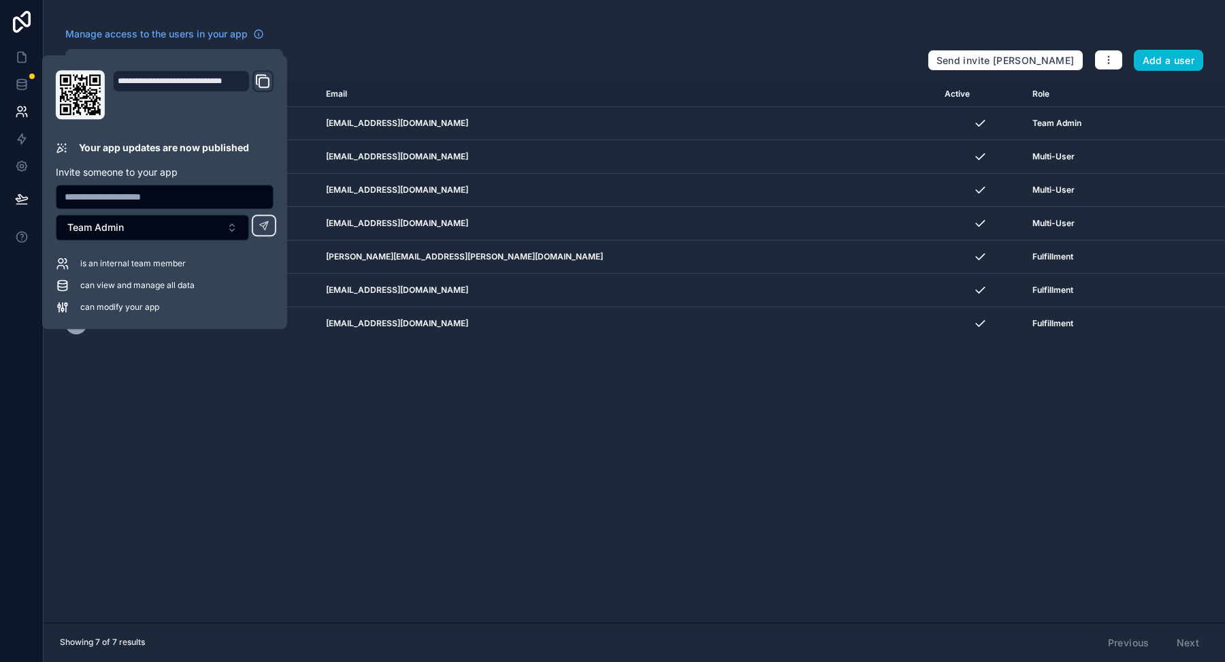
click at [360, 42] on div "Manage access to the users in your app" at bounding box center [507, 38] width 885 height 22
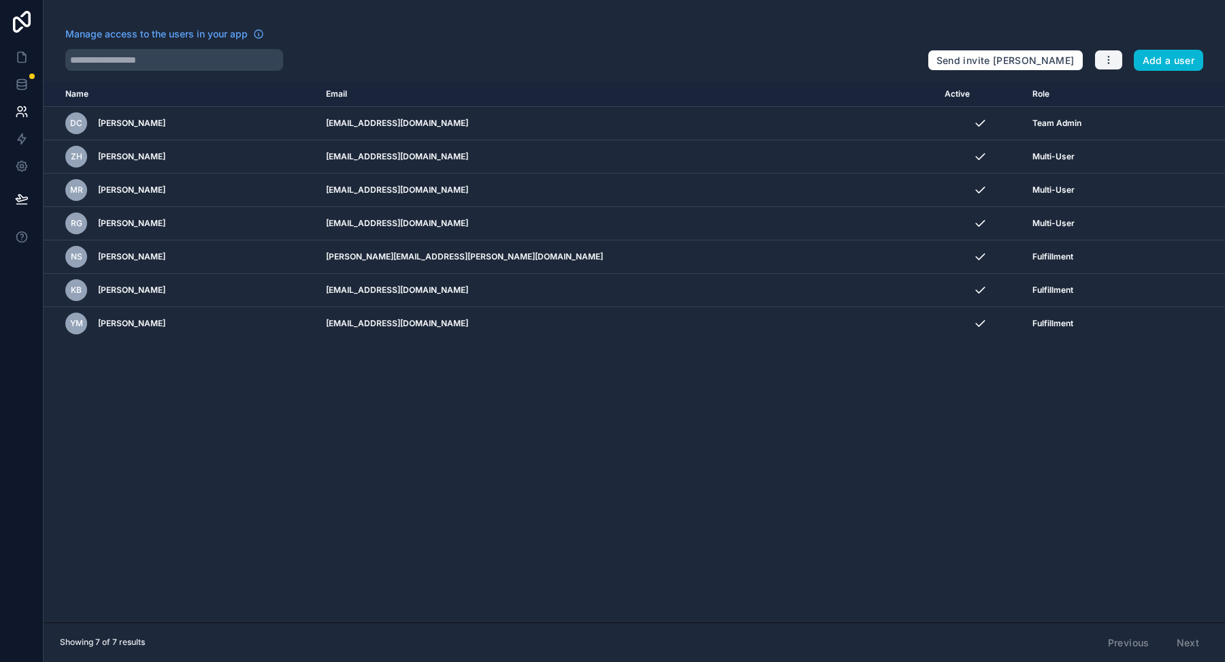
click at [1109, 60] on icon "button" at bounding box center [1108, 60] width 1 height 1
click at [1108, 91] on icon at bounding box center [1105, 91] width 11 height 11
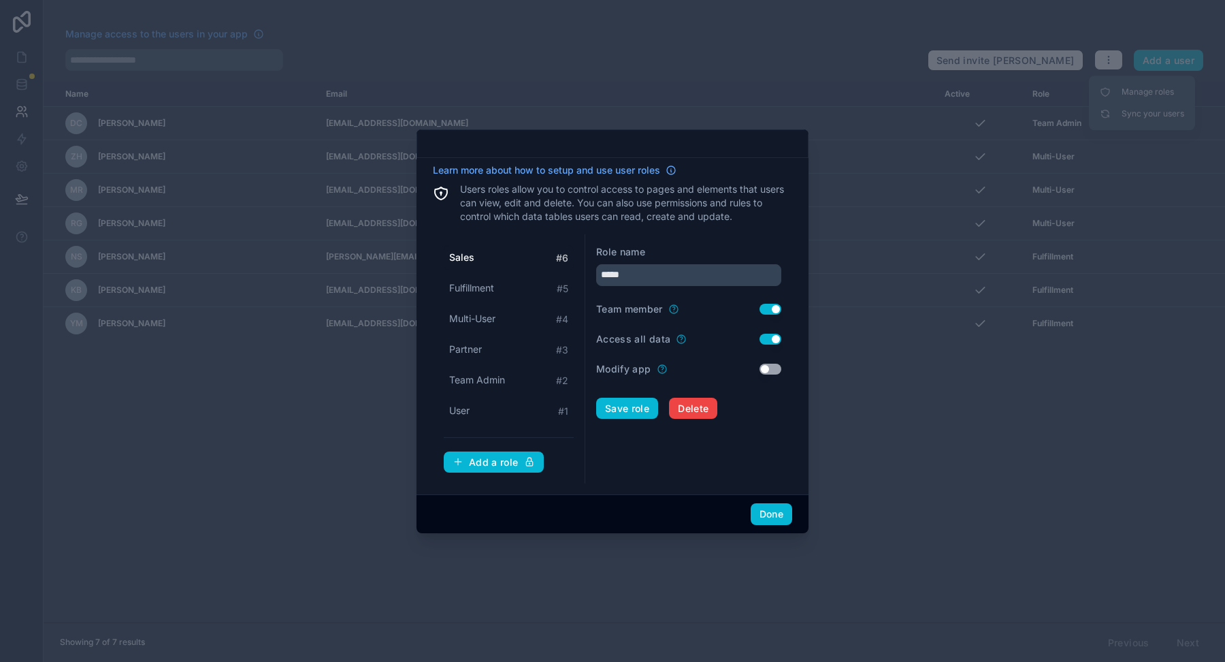
click at [773, 308] on button "Use setting" at bounding box center [771, 309] width 22 height 11
click at [636, 404] on button "Save role" at bounding box center [627, 409] width 62 height 22
click at [476, 317] on span "Multi-User" at bounding box center [472, 319] width 46 height 14
click at [454, 312] on div "Multi-User # 4" at bounding box center [509, 318] width 130 height 25
click at [766, 312] on button "Use setting" at bounding box center [771, 309] width 22 height 11
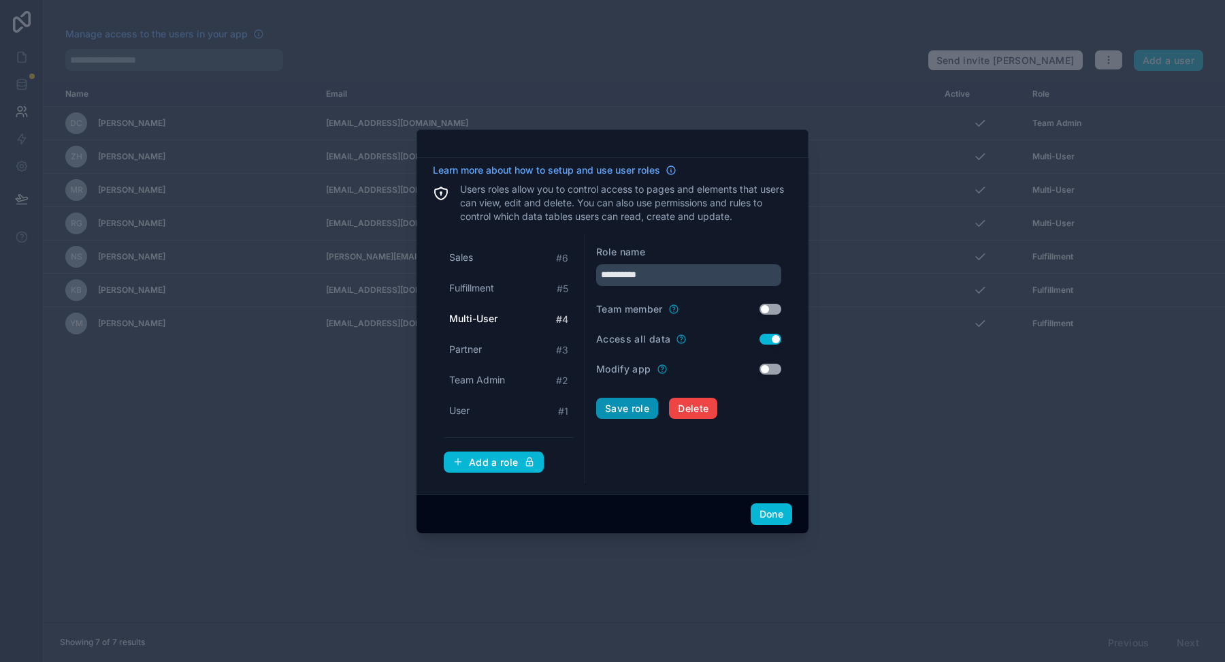
click at [628, 410] on button "Save role" at bounding box center [627, 409] width 62 height 22
click at [502, 319] on div "Multi-User # 4" at bounding box center [509, 318] width 130 height 25
click at [772, 340] on button "Use setting" at bounding box center [771, 339] width 22 height 11
click at [621, 406] on button "Save role" at bounding box center [627, 409] width 62 height 22
click at [487, 293] on span "Fulfillment" at bounding box center [471, 288] width 45 height 14
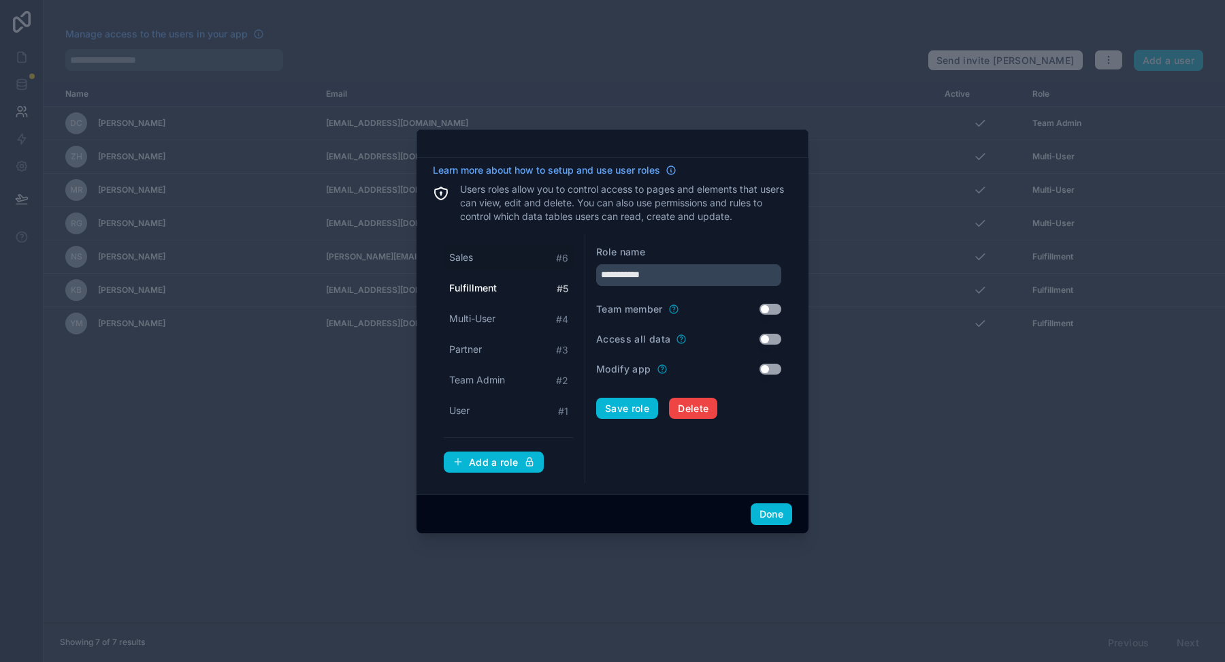
click at [495, 261] on div "Sales # 6" at bounding box center [509, 257] width 130 height 25
click at [768, 342] on button "Use setting" at bounding box center [771, 339] width 22 height 11
click at [623, 410] on button "Save role" at bounding box center [627, 409] width 62 height 22
click at [504, 349] on div "Partner # 3" at bounding box center [509, 349] width 130 height 25
click at [487, 381] on span "Team Admin" at bounding box center [477, 380] width 56 height 14
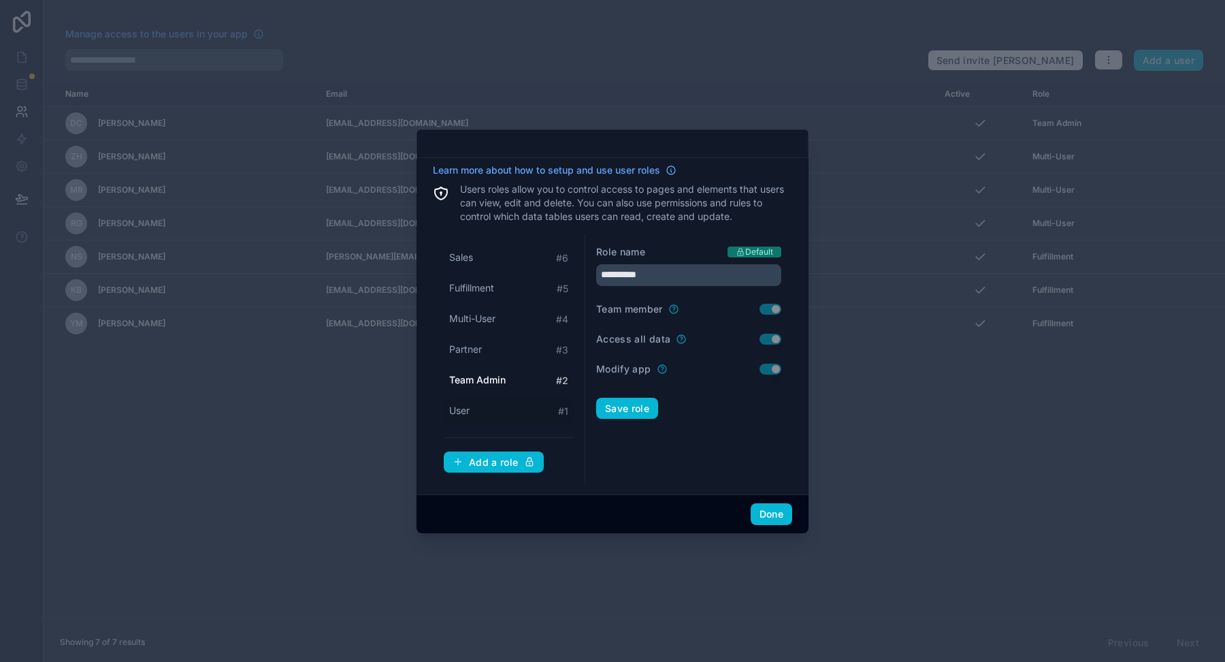
click at [486, 412] on div "User # 1" at bounding box center [509, 410] width 130 height 25
type input "****"
click at [765, 515] on button "Done" at bounding box center [772, 514] width 42 height 22
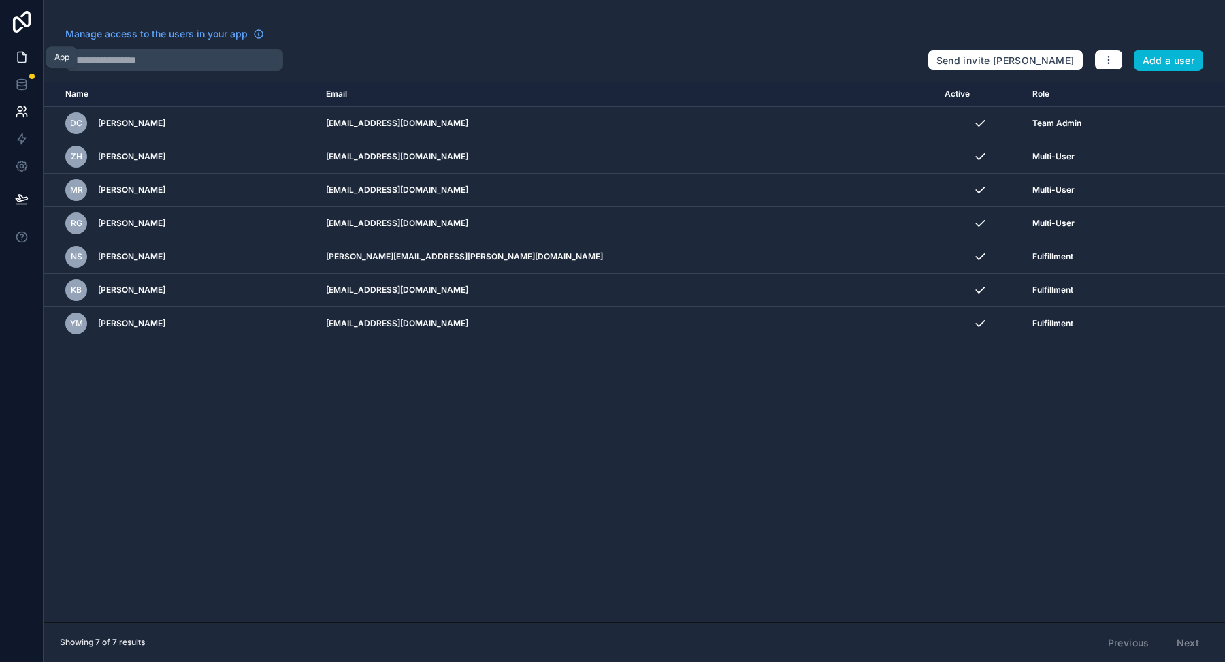
click at [32, 59] on link at bounding box center [21, 57] width 43 height 27
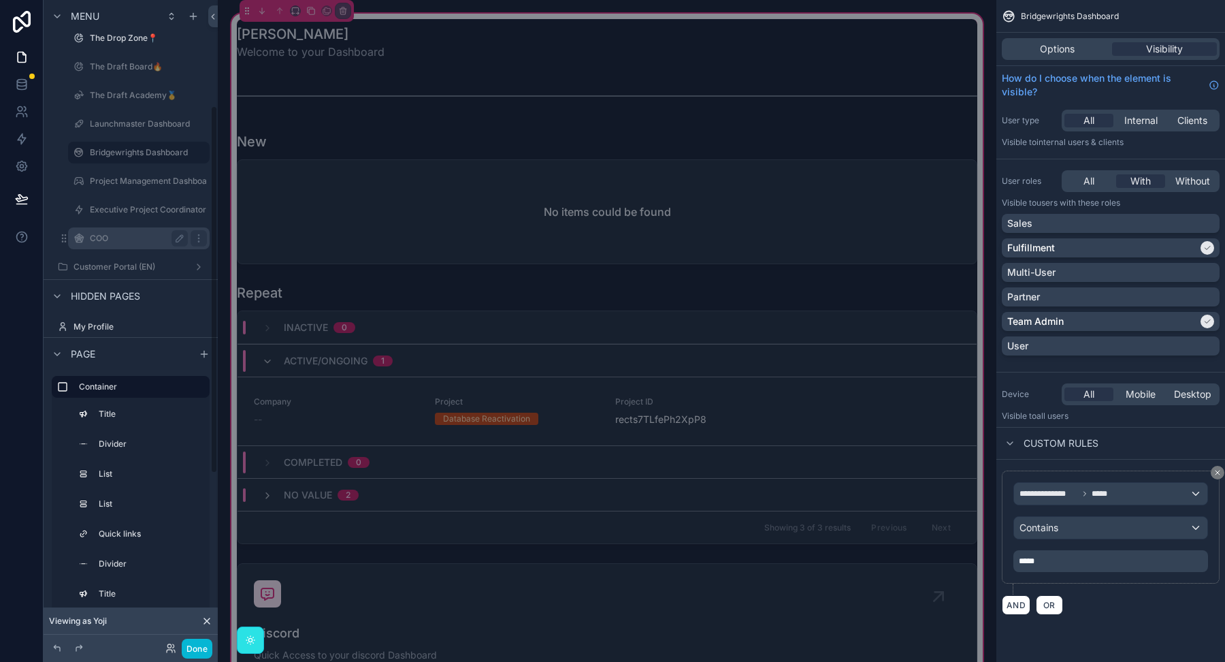
scroll to position [228, 0]
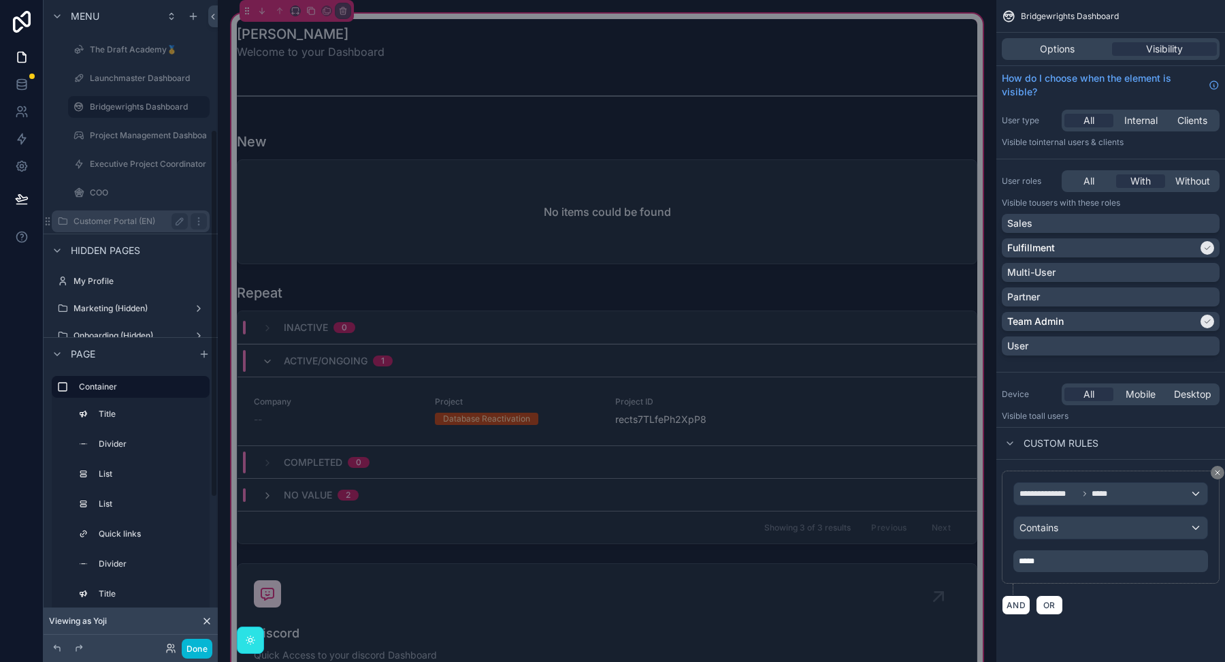
click at [133, 216] on label "Customer Portal (EN)" at bounding box center [128, 221] width 109 height 11
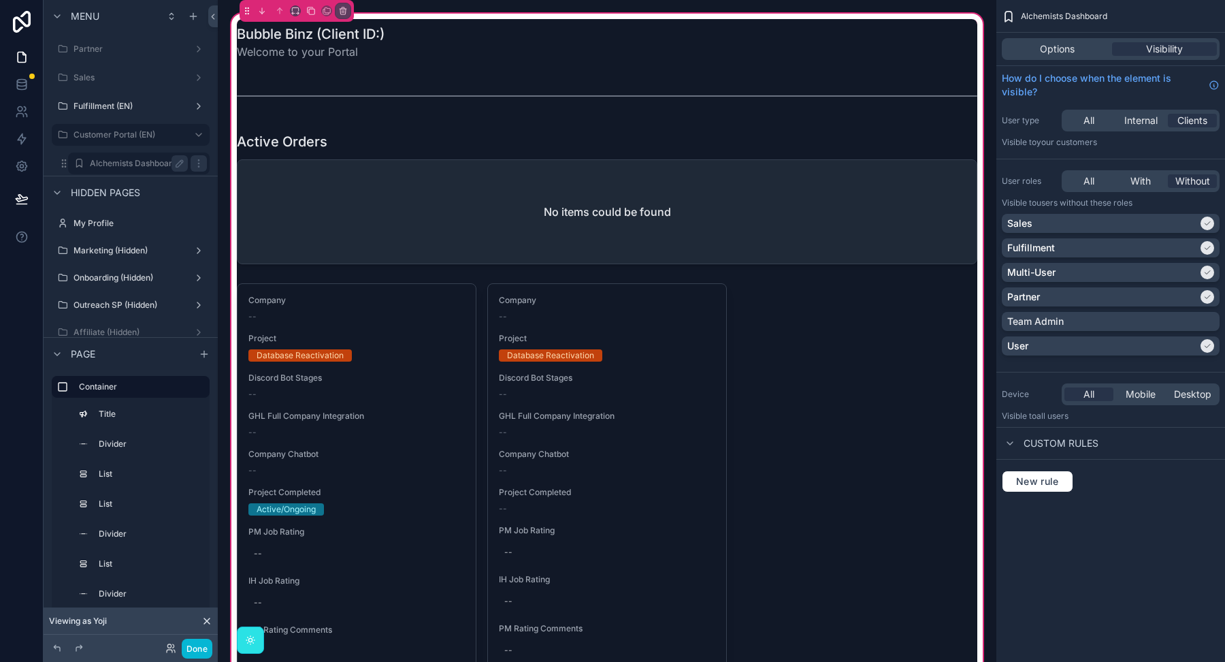
click at [126, 159] on label "Alchemists Dashboard" at bounding box center [136, 163] width 93 height 11
click at [121, 130] on label "Customer Portal (EN)" at bounding box center [128, 134] width 109 height 11
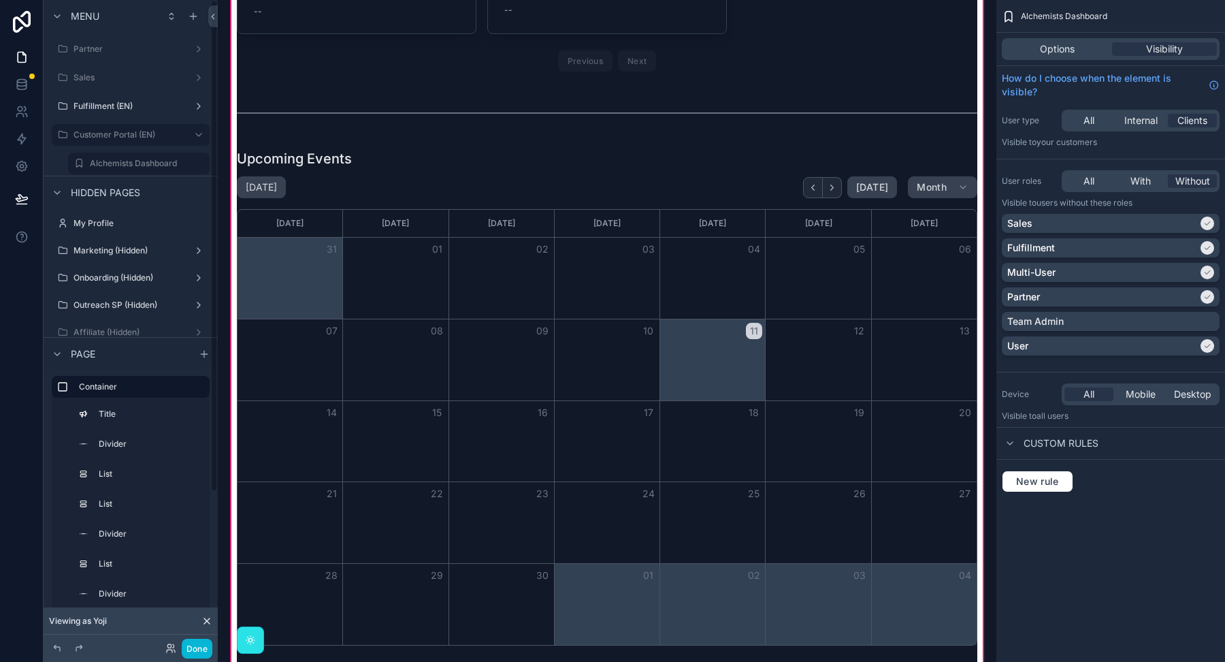
scroll to position [965, 0]
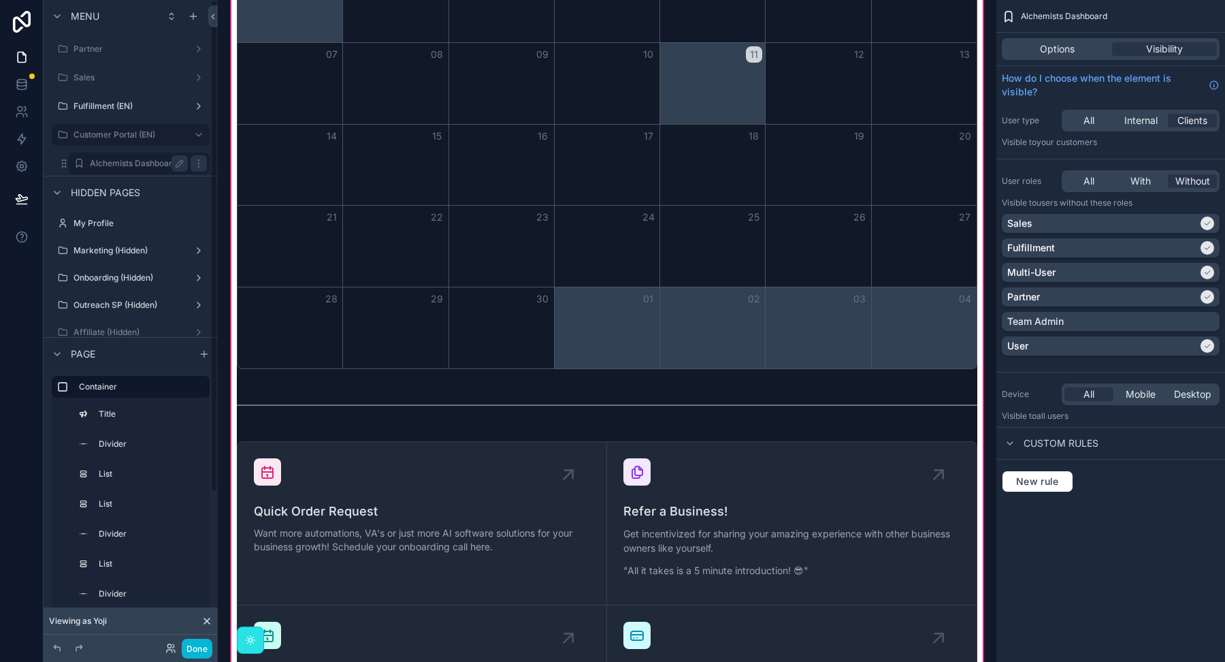
click at [133, 161] on label "Alchemists Dashboard" at bounding box center [136, 163] width 93 height 11
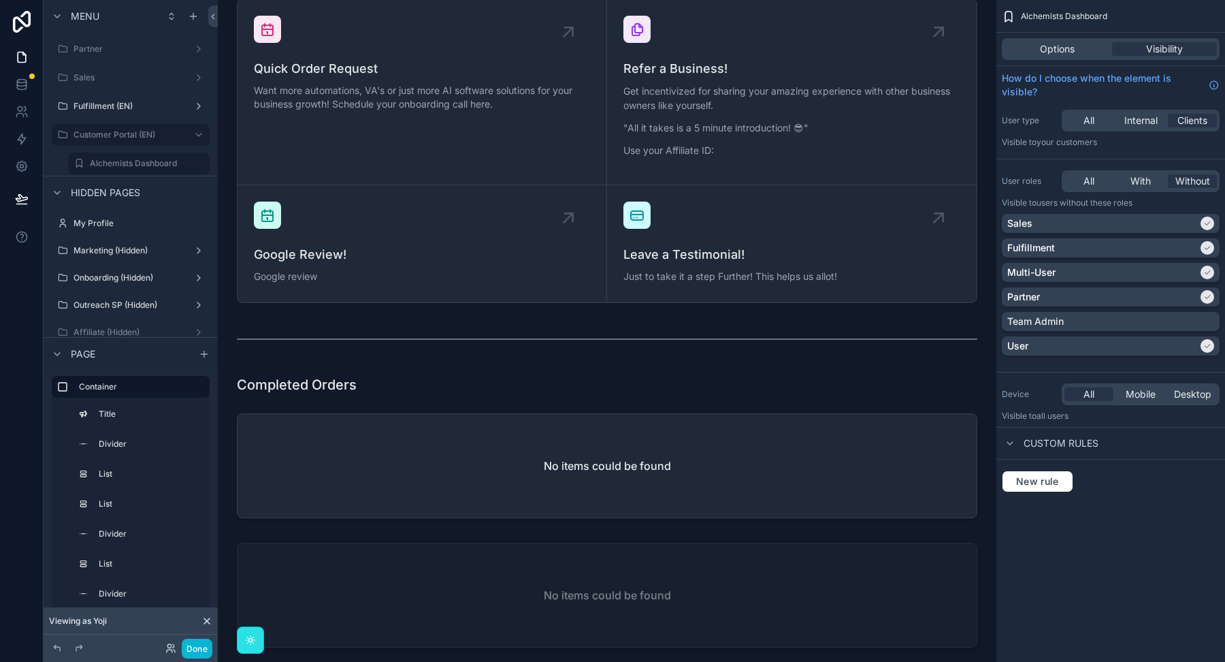
scroll to position [2994, 0]
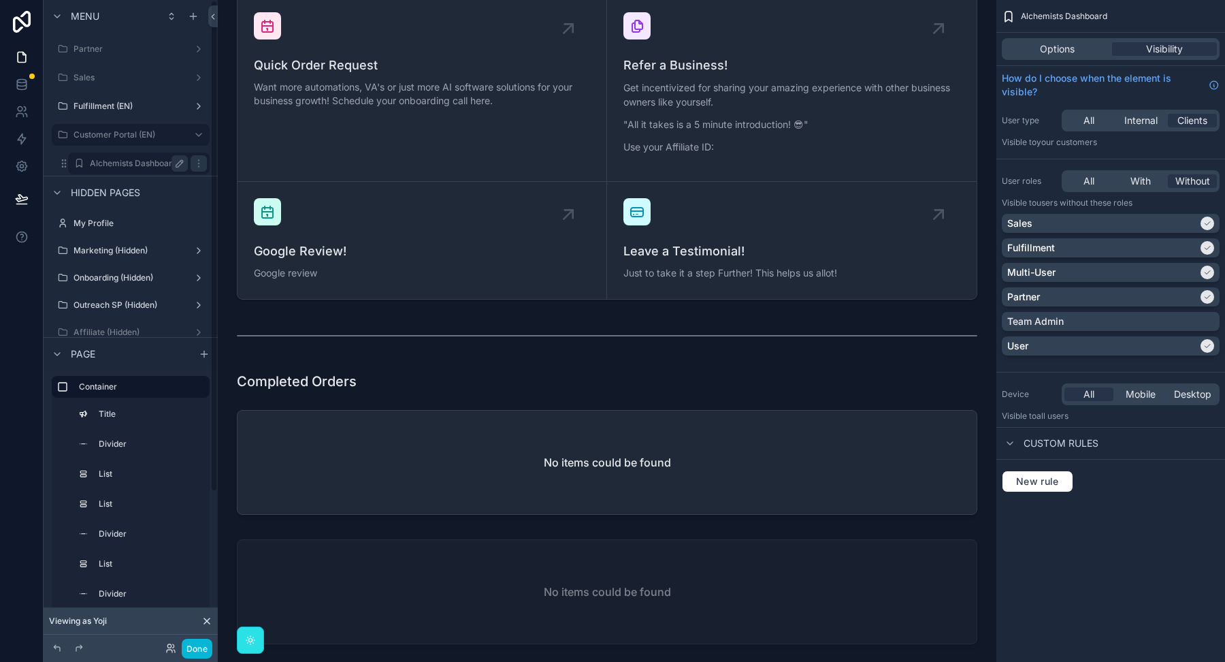
click at [180, 161] on icon "scrollable content" at bounding box center [179, 163] width 11 height 11
click at [106, 163] on input "**********" at bounding box center [128, 163] width 76 height 16
type input "**********"
click at [193, 164] on icon "scrollable content" at bounding box center [198, 163] width 11 height 11
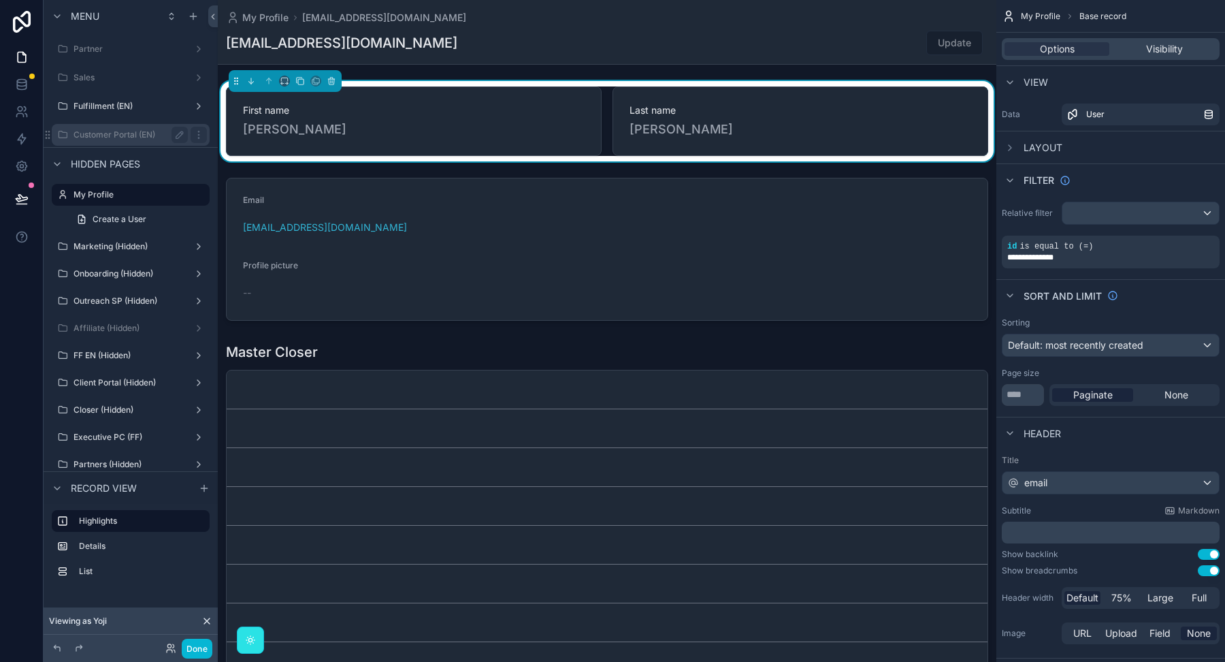
click at [121, 139] on label "Customer Portal (EN)" at bounding box center [128, 134] width 109 height 11
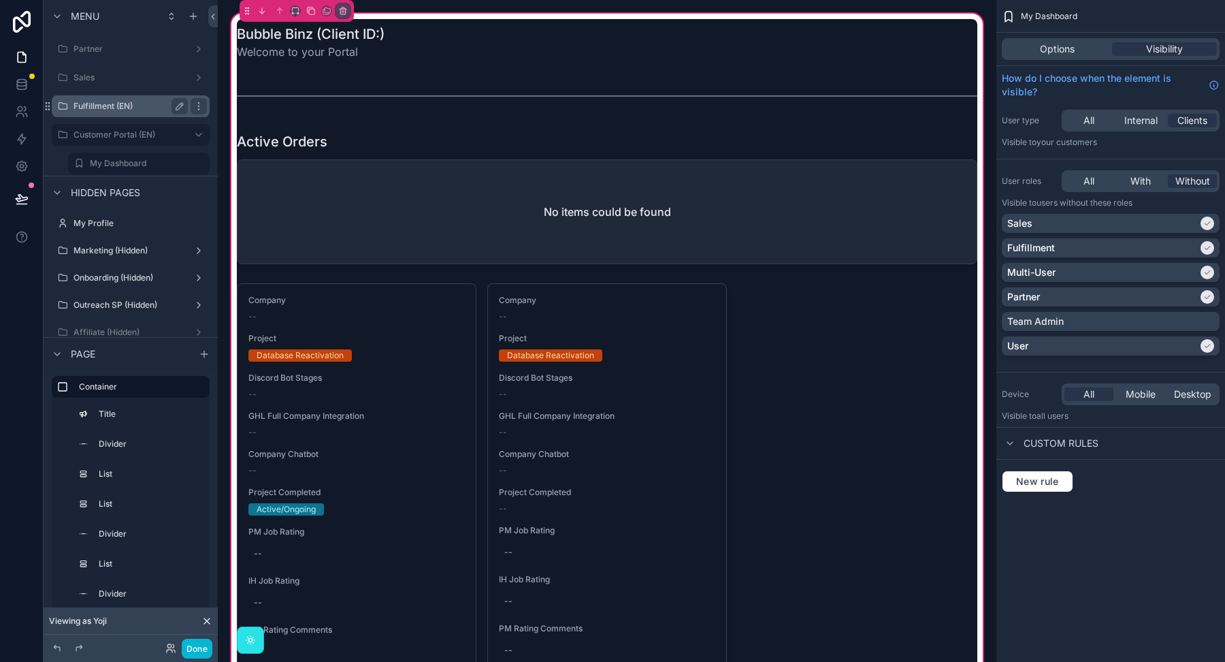
click at [107, 98] on div "Fulfillment (EN)" at bounding box center [131, 106] width 114 height 16
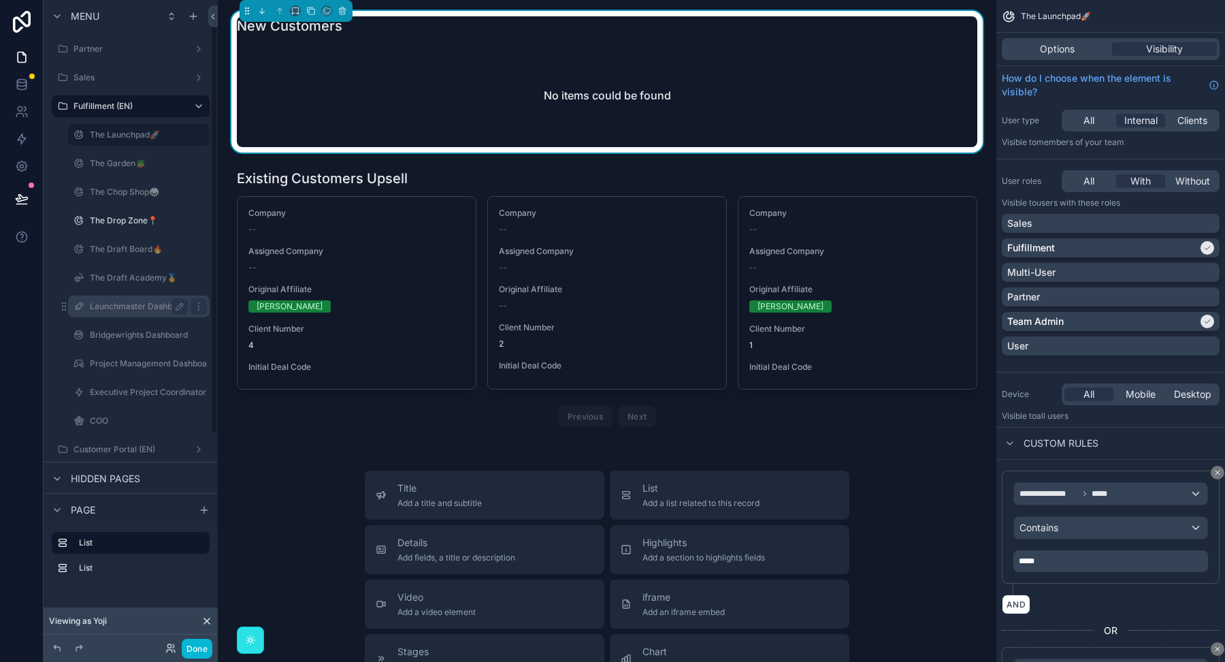
scroll to position [22, 0]
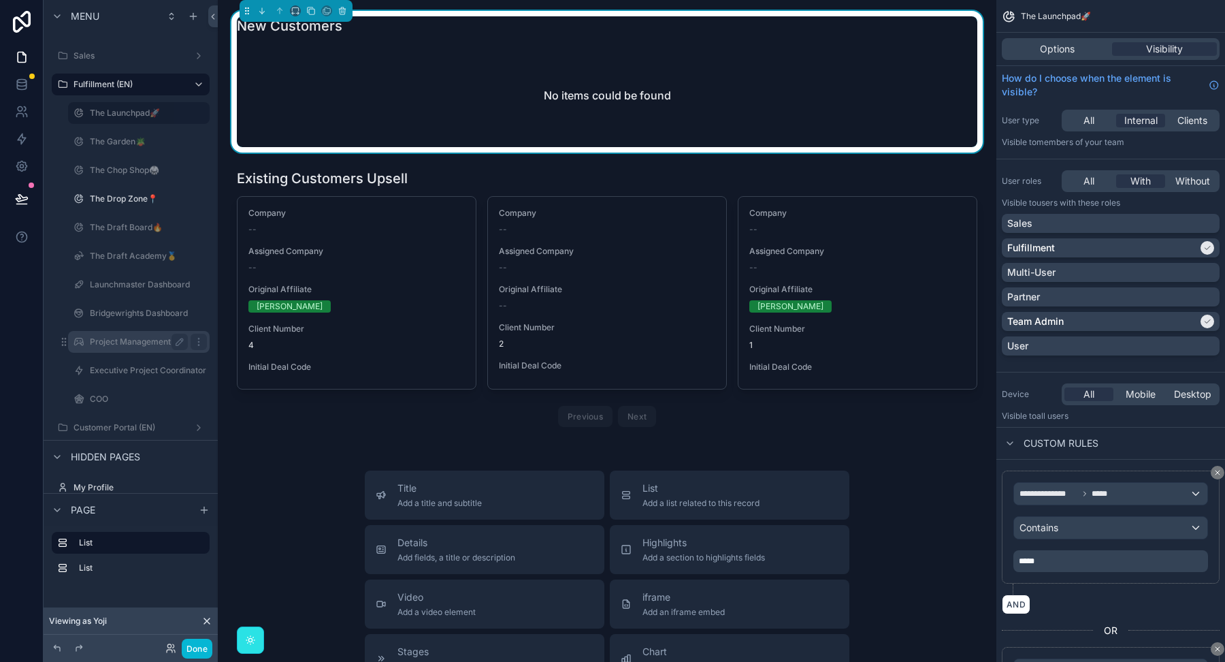
click at [118, 344] on label "Project Management Dashboard (IN-H FF.) (clone)" at bounding box center [187, 341] width 194 height 11
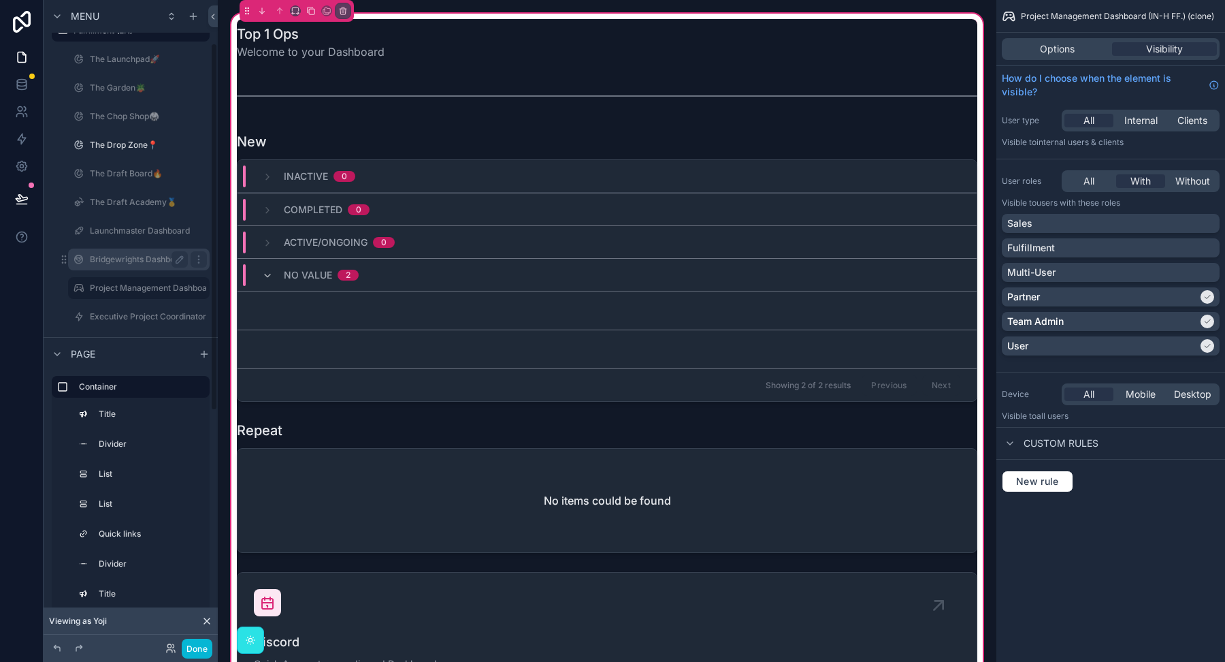
scroll to position [78, 0]
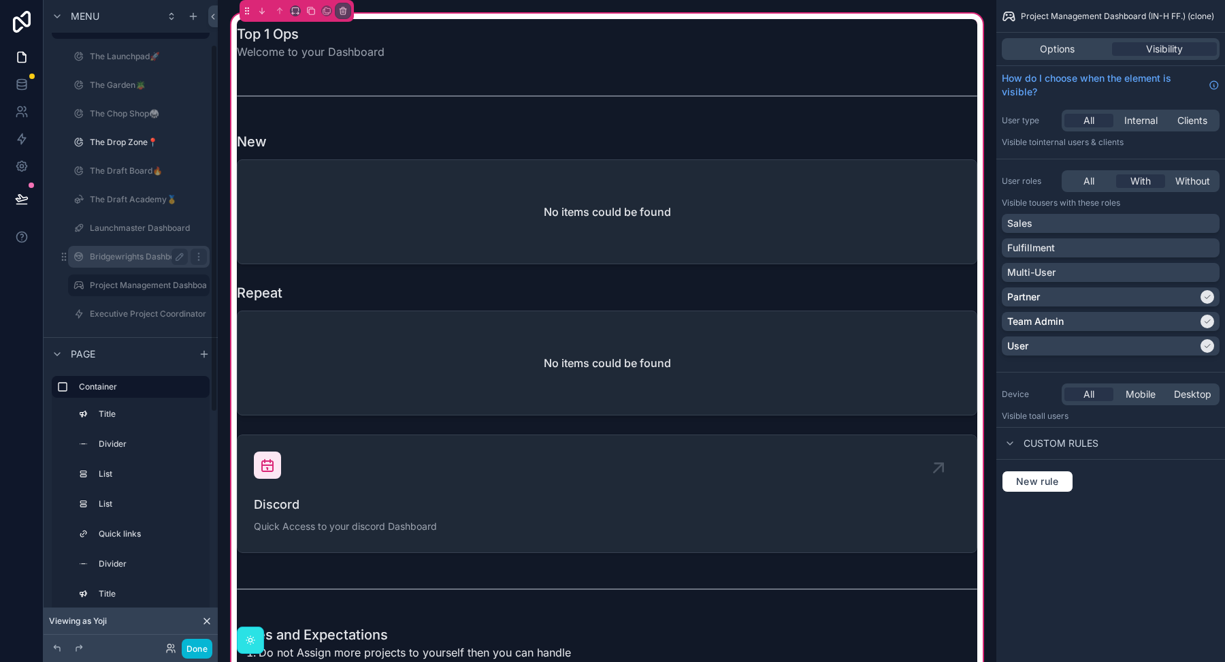
click at [120, 251] on label "Bridgewrights Dashboard" at bounding box center [139, 256] width 98 height 11
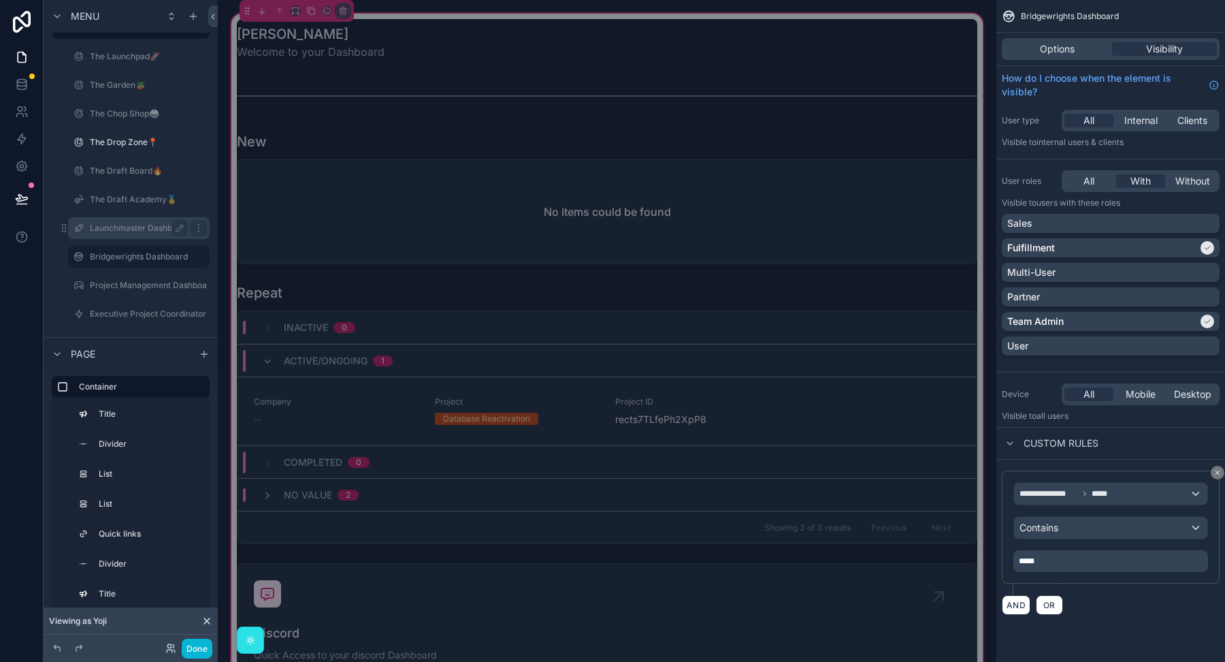
click at [122, 236] on div "Launchmaster Dashboard" at bounding box center [139, 228] width 98 height 16
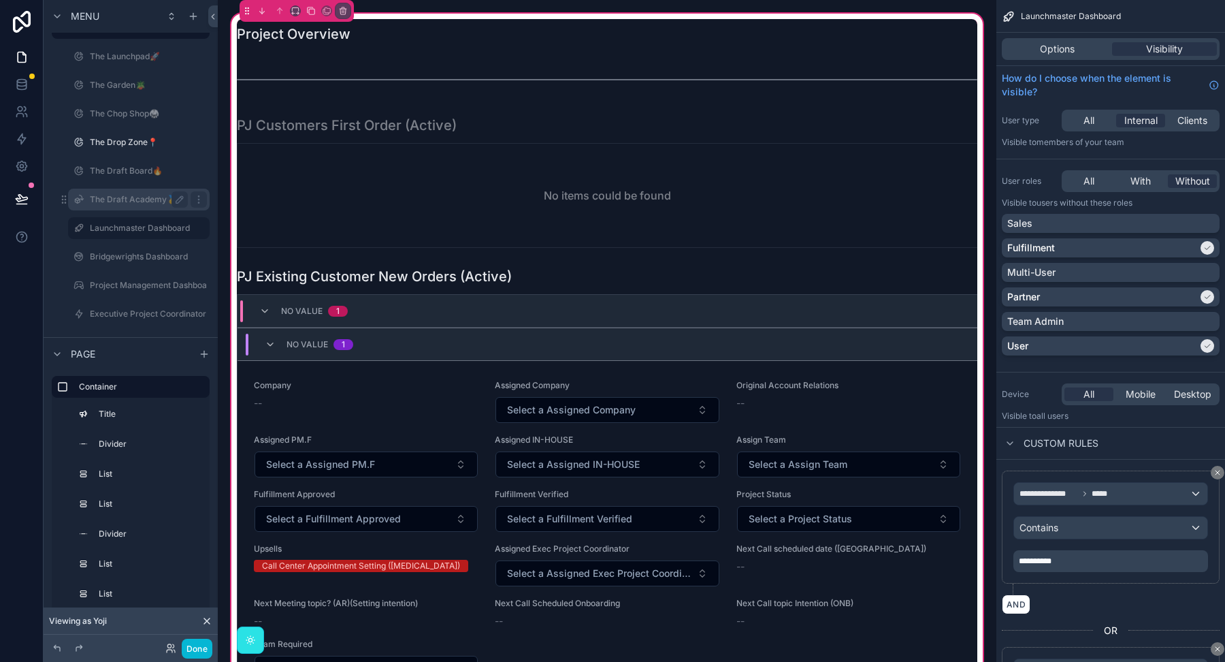
click at [123, 201] on label "The Draft Academy🥇" at bounding box center [136, 199] width 93 height 11
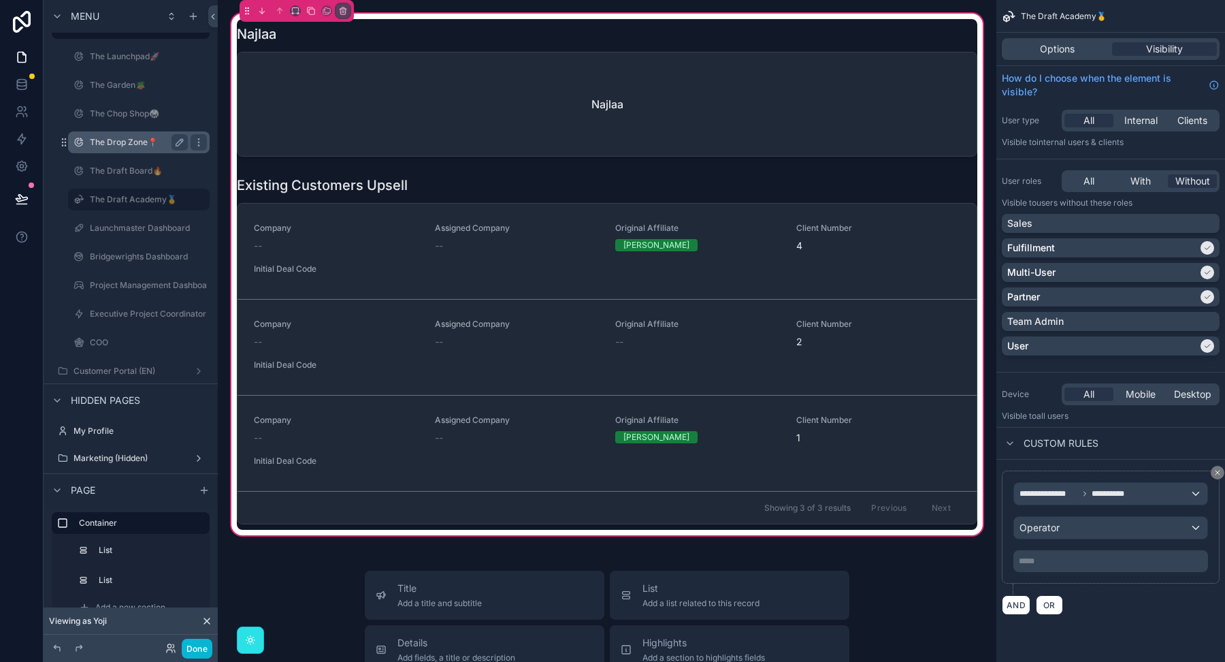
click at [155, 140] on label "The Drop Zone📍" at bounding box center [136, 142] width 93 height 11
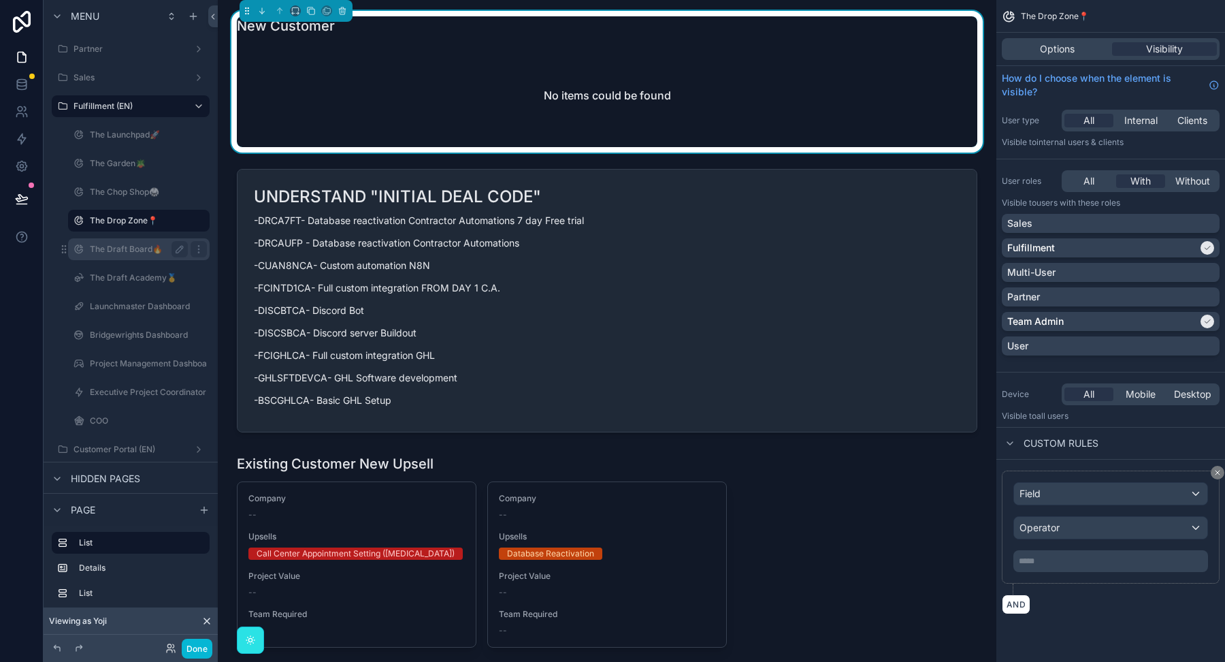
click at [129, 249] on label "The Draft Board🔥" at bounding box center [136, 249] width 93 height 11
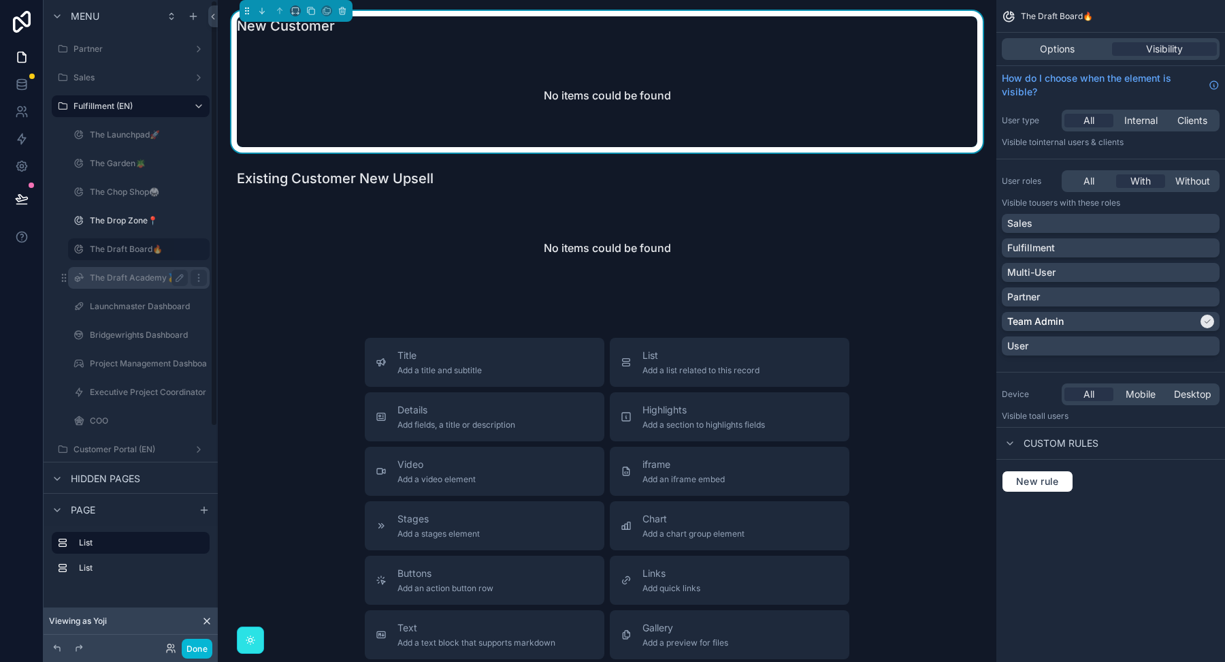
click at [105, 279] on label "The Draft Academy🥇" at bounding box center [136, 277] width 93 height 11
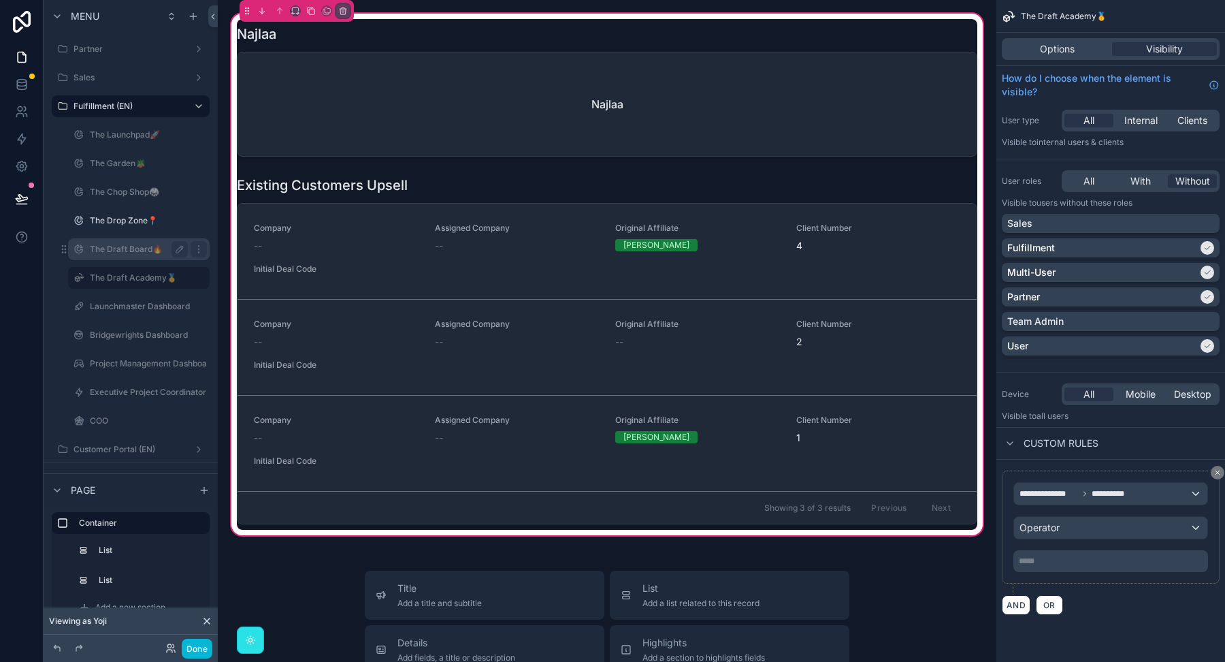
click at [111, 239] on div "The Draft Board🔥" at bounding box center [139, 249] width 136 height 22
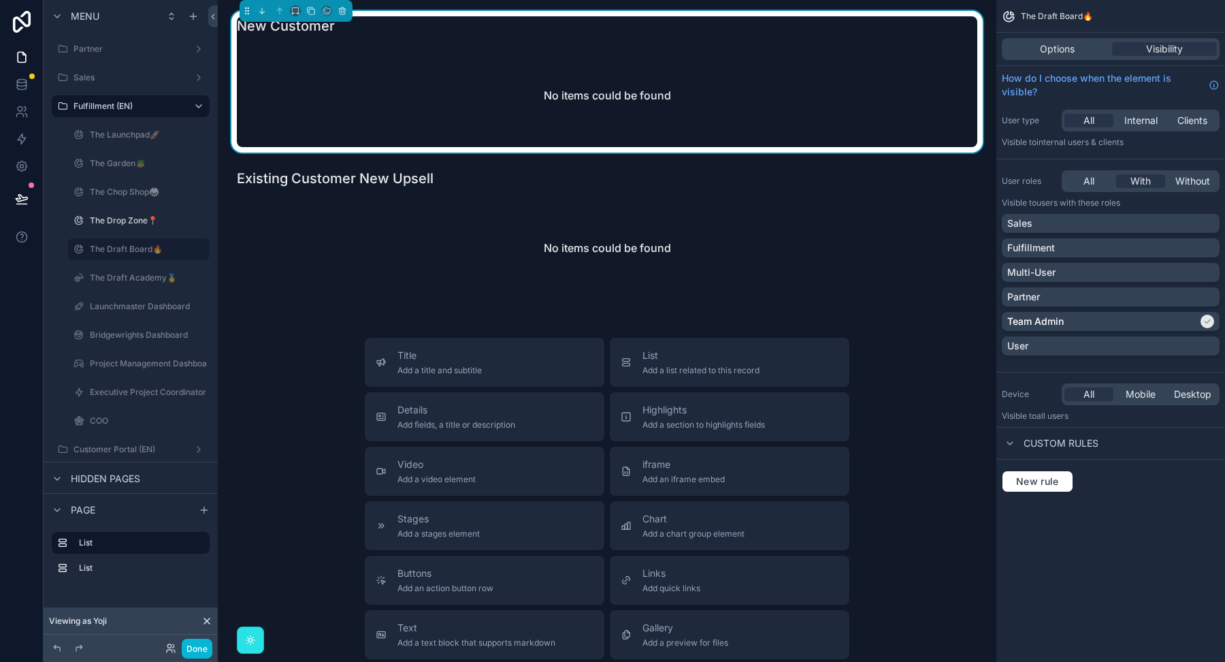
click at [1029, 40] on div "Options Visibility" at bounding box center [1111, 49] width 218 height 22
click at [1031, 51] on div "Options" at bounding box center [1057, 49] width 105 height 14
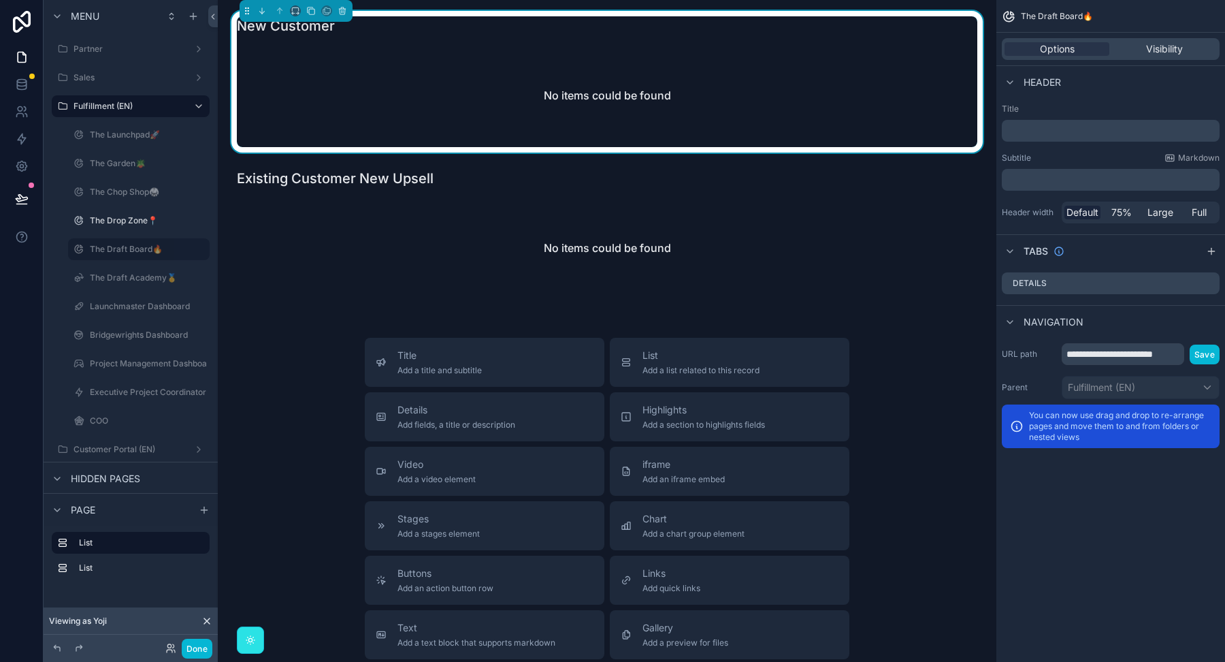
click at [826, 101] on div "No items could be found" at bounding box center [607, 95] width 741 height 103
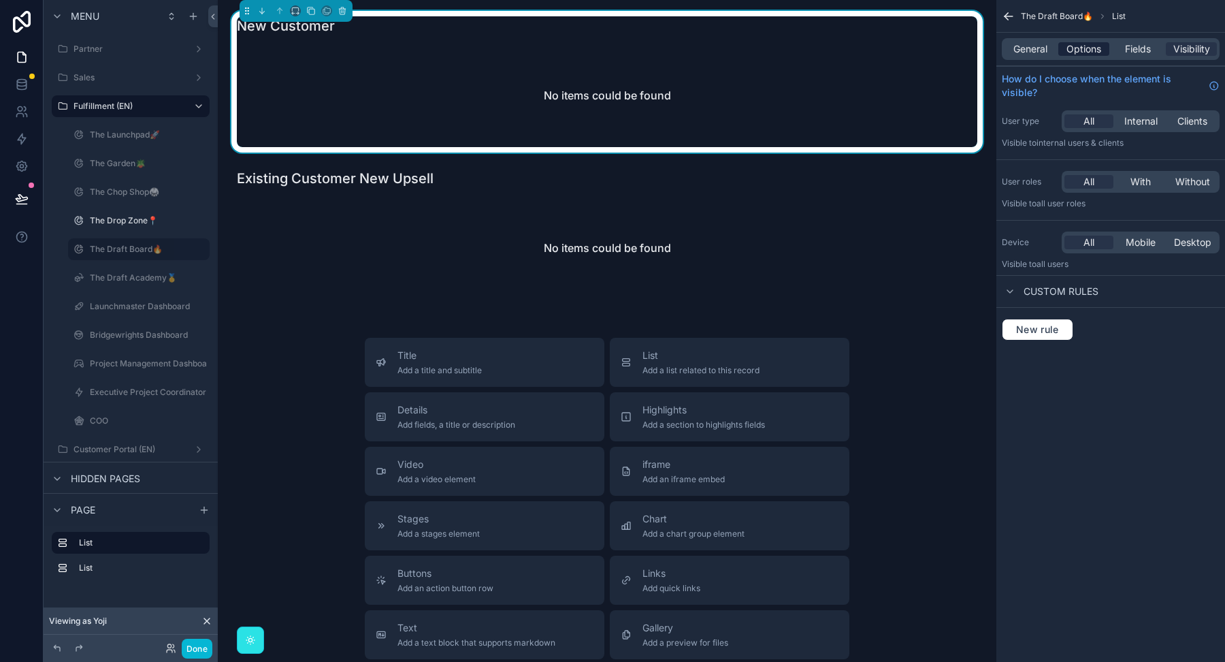
click at [1084, 54] on span "Options" at bounding box center [1084, 49] width 35 height 14
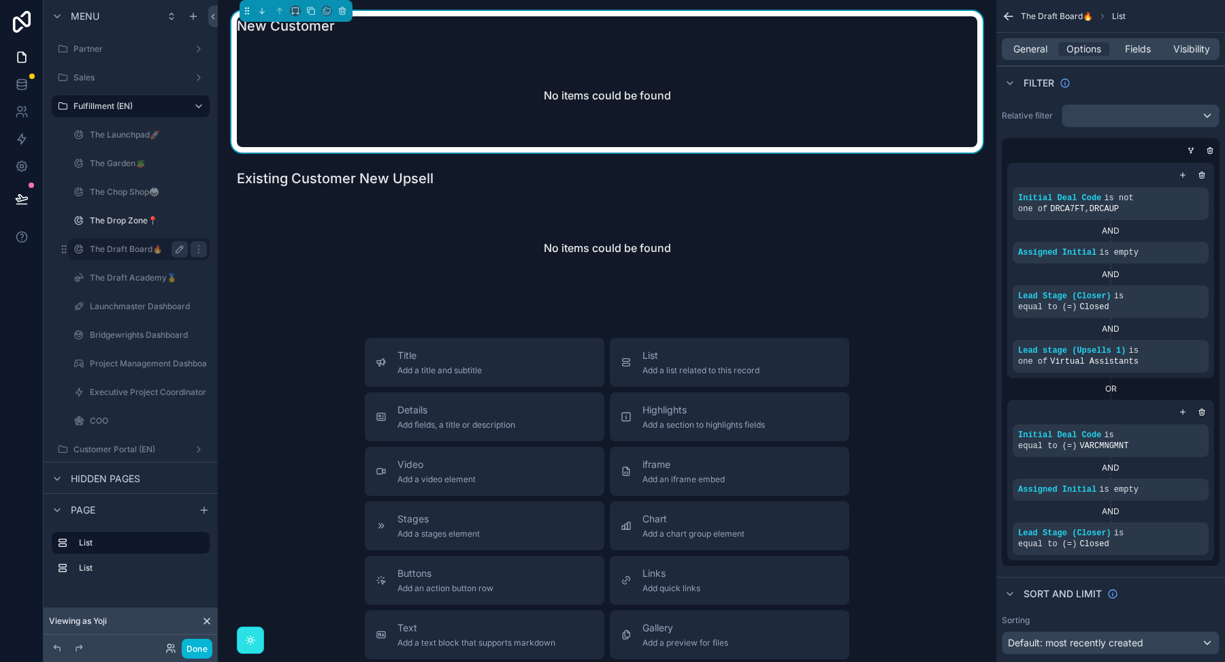
click at [179, 248] on icon "scrollable content" at bounding box center [179, 249] width 11 height 11
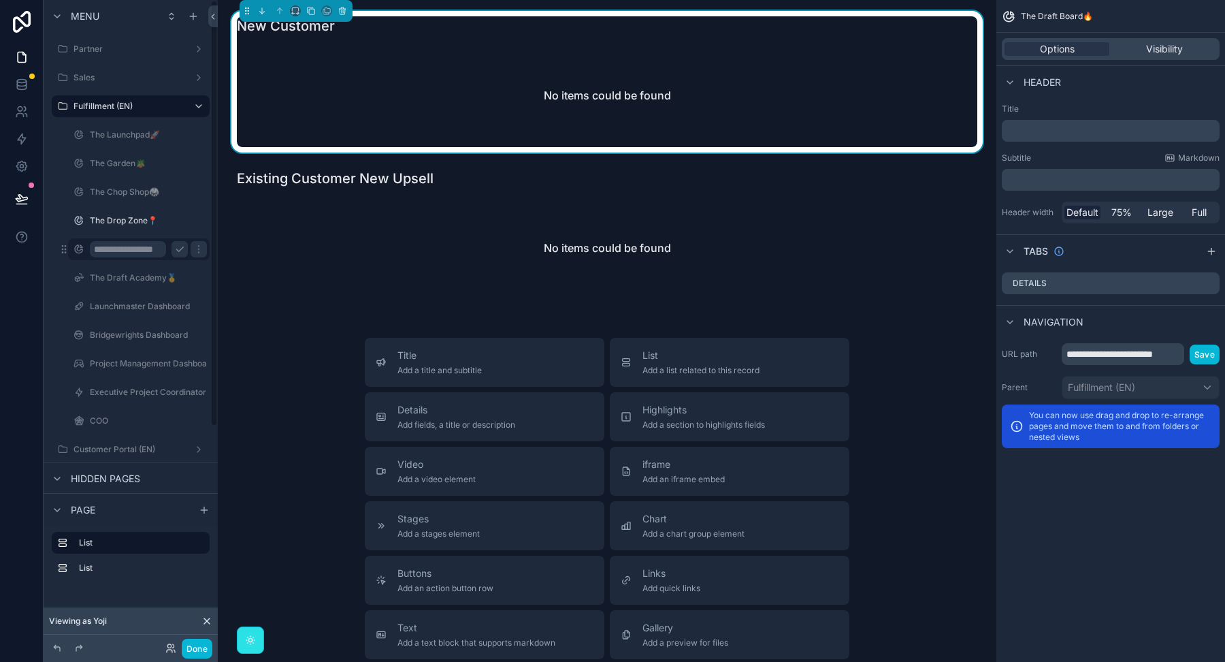
click at [144, 248] on input "**********" at bounding box center [128, 249] width 76 height 16
click at [97, 246] on input "**********" at bounding box center [128, 249] width 76 height 16
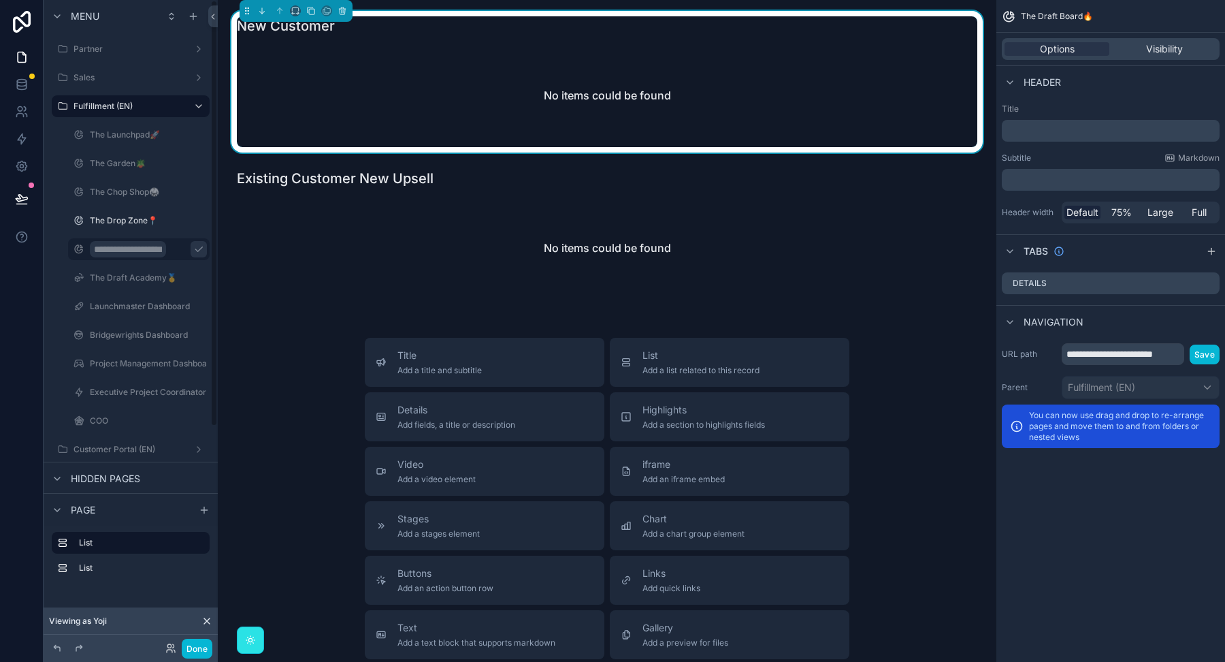
type input "**********"
click at [193, 251] on icon "scrollable content" at bounding box center [198, 249] width 11 height 11
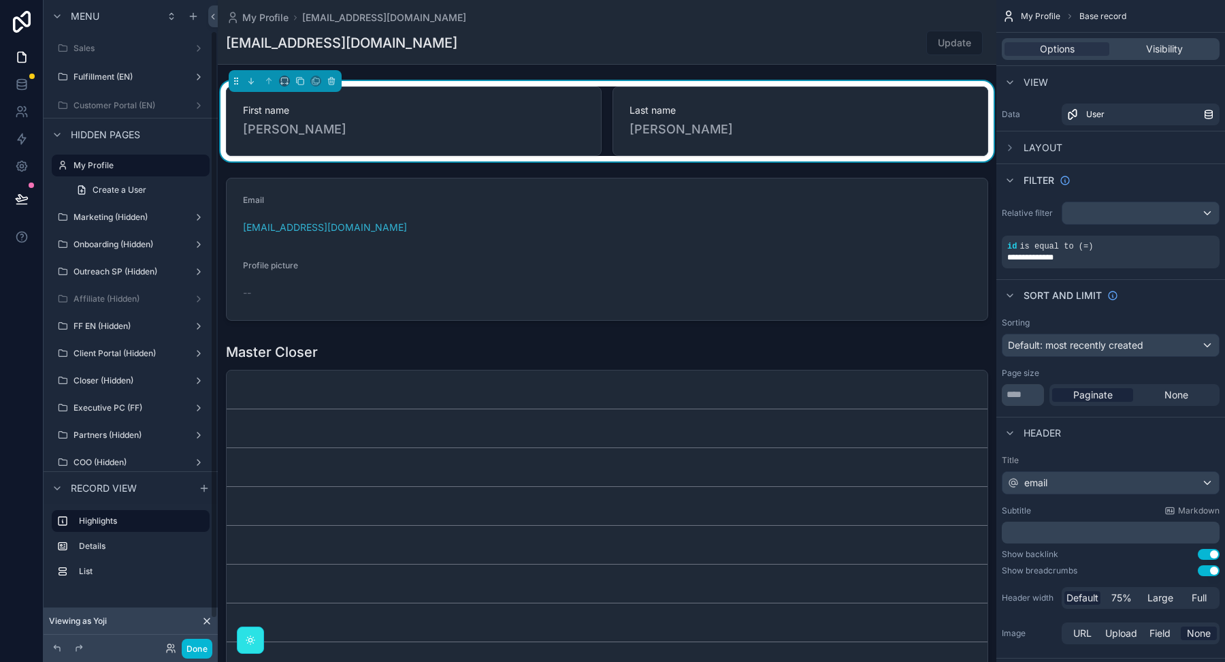
scroll to position [34, 0]
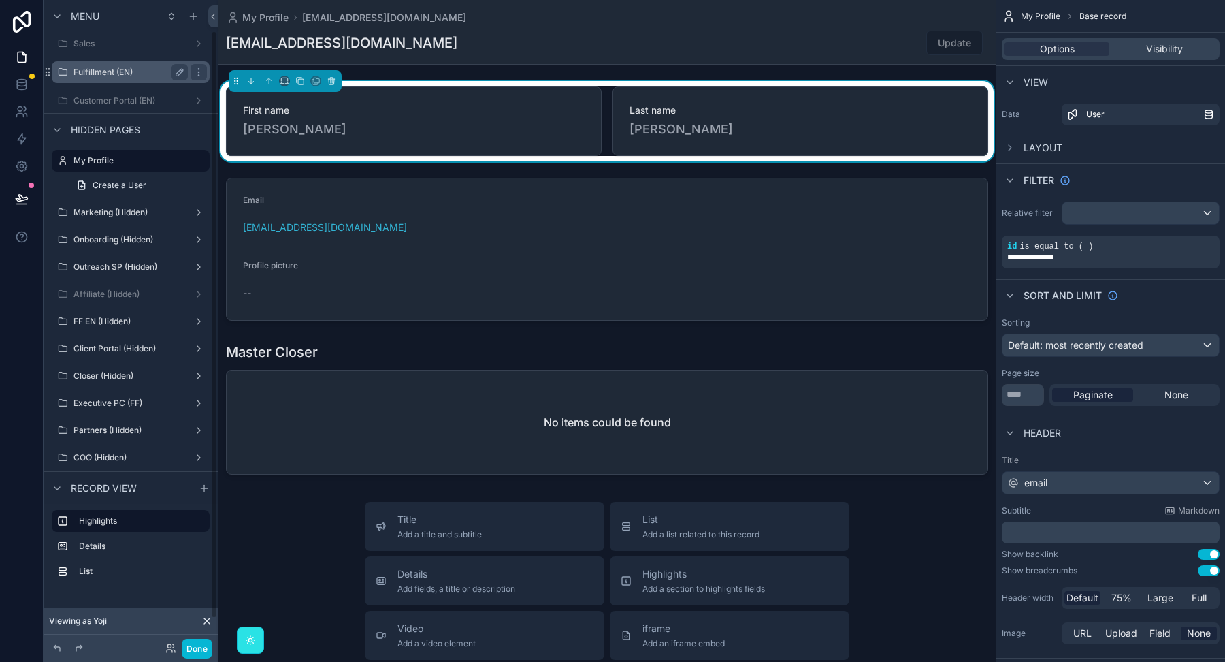
click at [120, 68] on label "Fulfillment (EN)" at bounding box center [128, 72] width 109 height 11
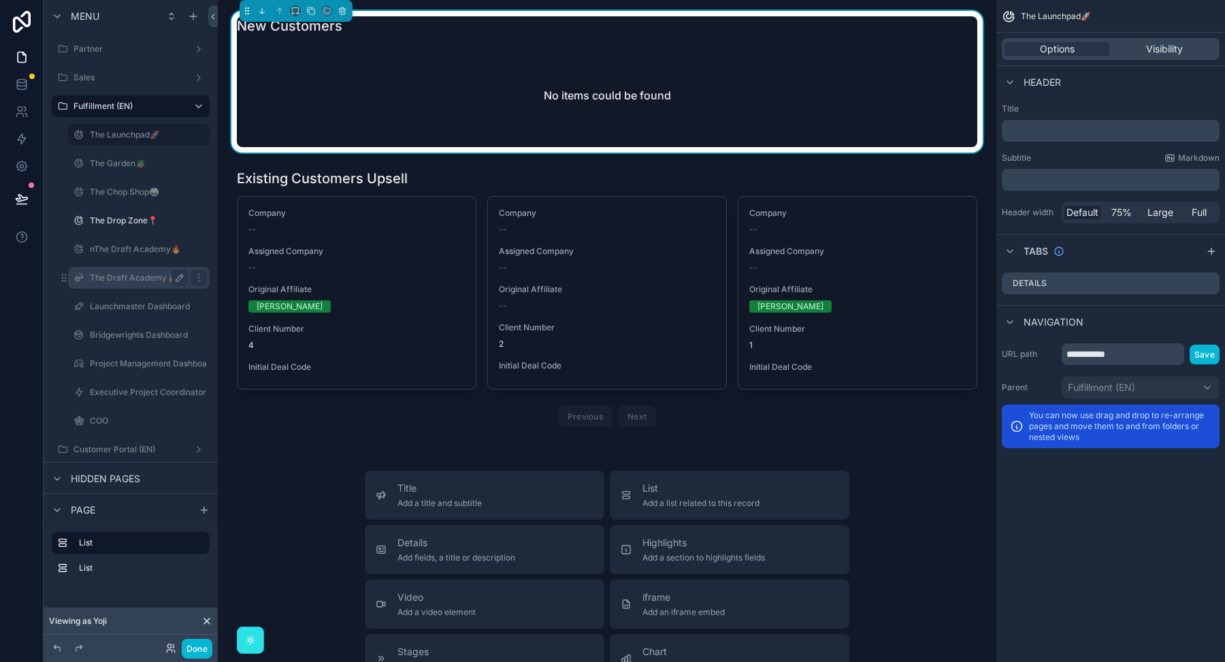
click at [184, 277] on icon "scrollable content" at bounding box center [179, 277] width 11 height 11
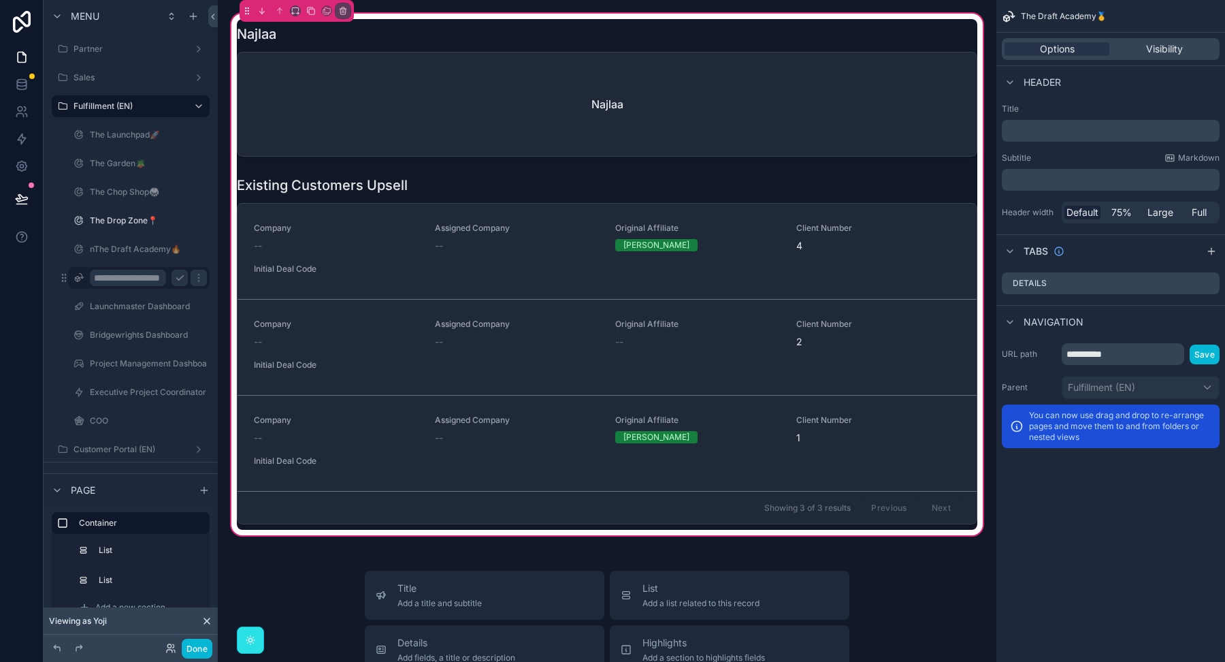
click at [114, 272] on input "**********" at bounding box center [128, 278] width 76 height 16
click at [125, 274] on input "**********" at bounding box center [128, 278] width 76 height 16
click at [151, 279] on input "**********" at bounding box center [128, 278] width 76 height 16
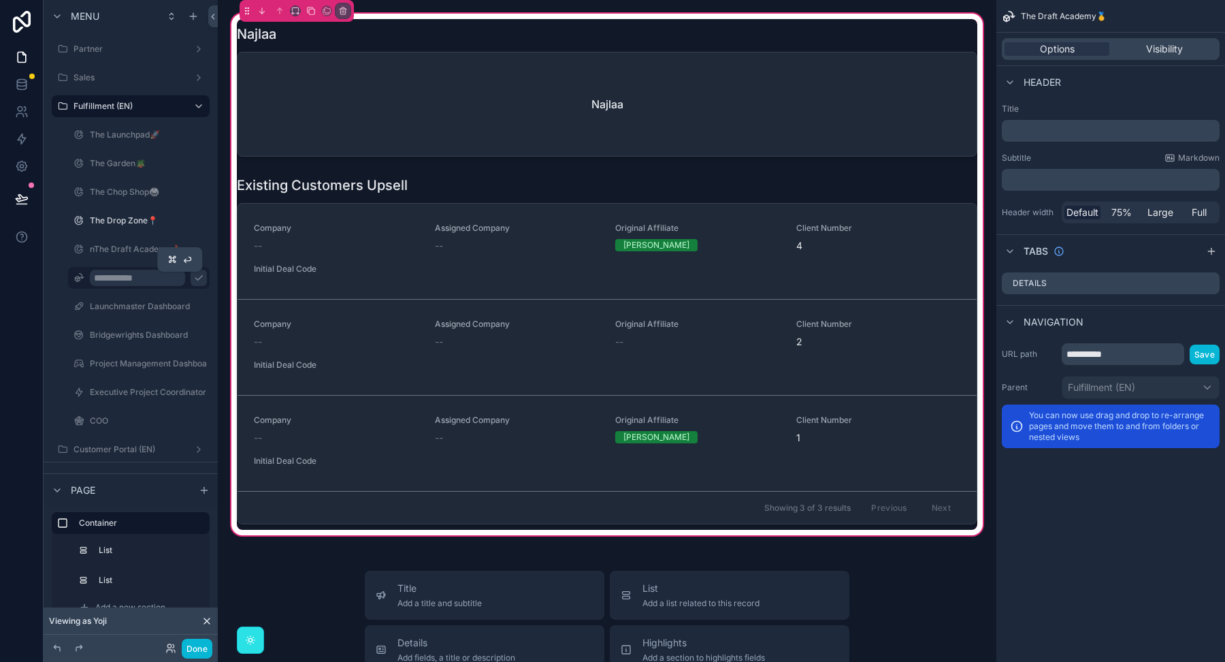
type input "**********"
click at [193, 280] on icon "scrollable content" at bounding box center [198, 277] width 11 height 11
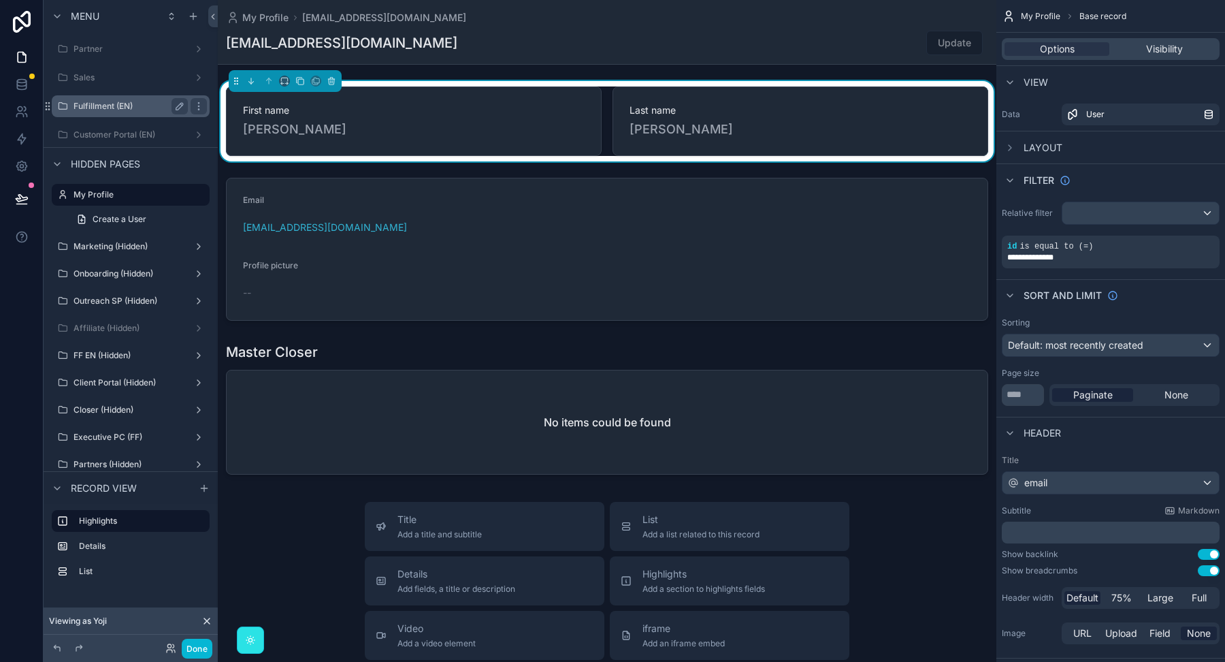
click at [114, 111] on div "Fulfillment (EN)" at bounding box center [131, 106] width 114 height 16
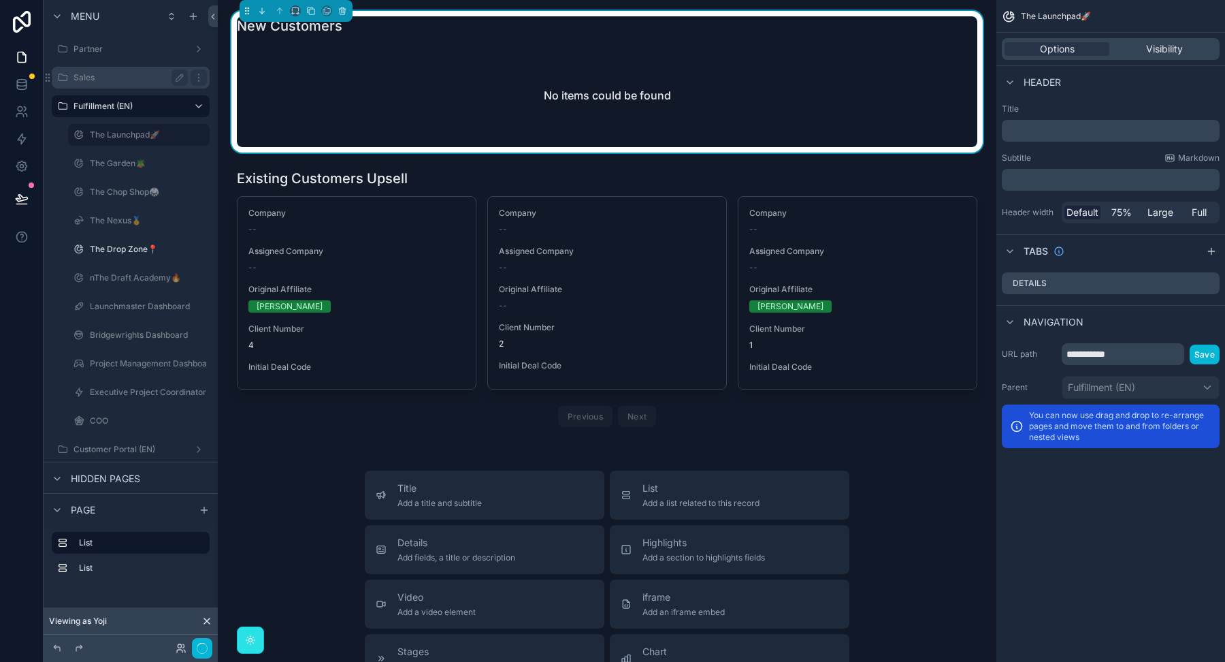
click at [96, 75] on label "Sales" at bounding box center [128, 77] width 109 height 11
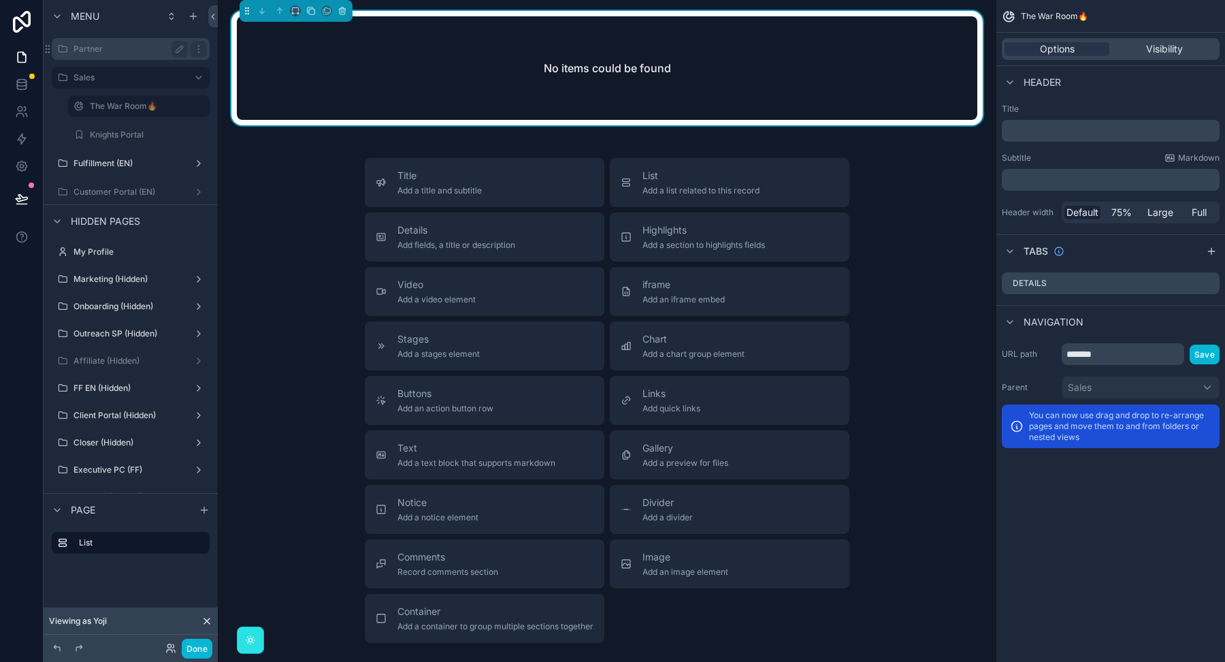
click at [99, 49] on label "Partner" at bounding box center [128, 49] width 109 height 11
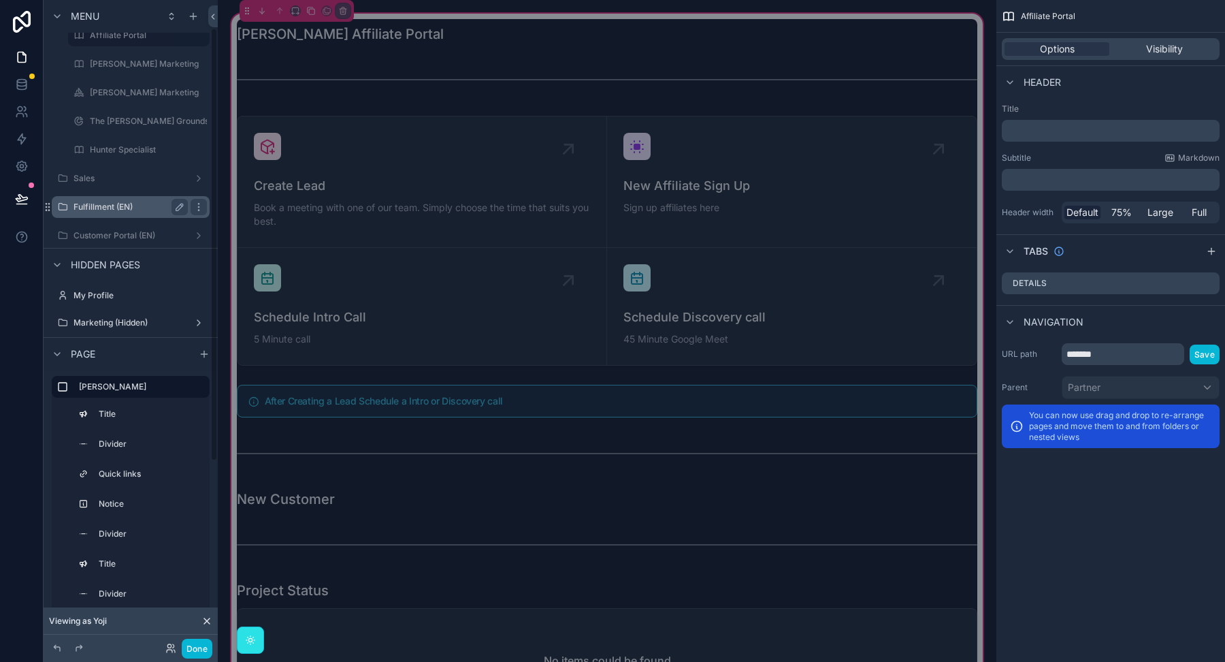
scroll to position [45, 0]
click at [100, 225] on div "Customer Portal (EN)" at bounding box center [131, 233] width 114 height 16
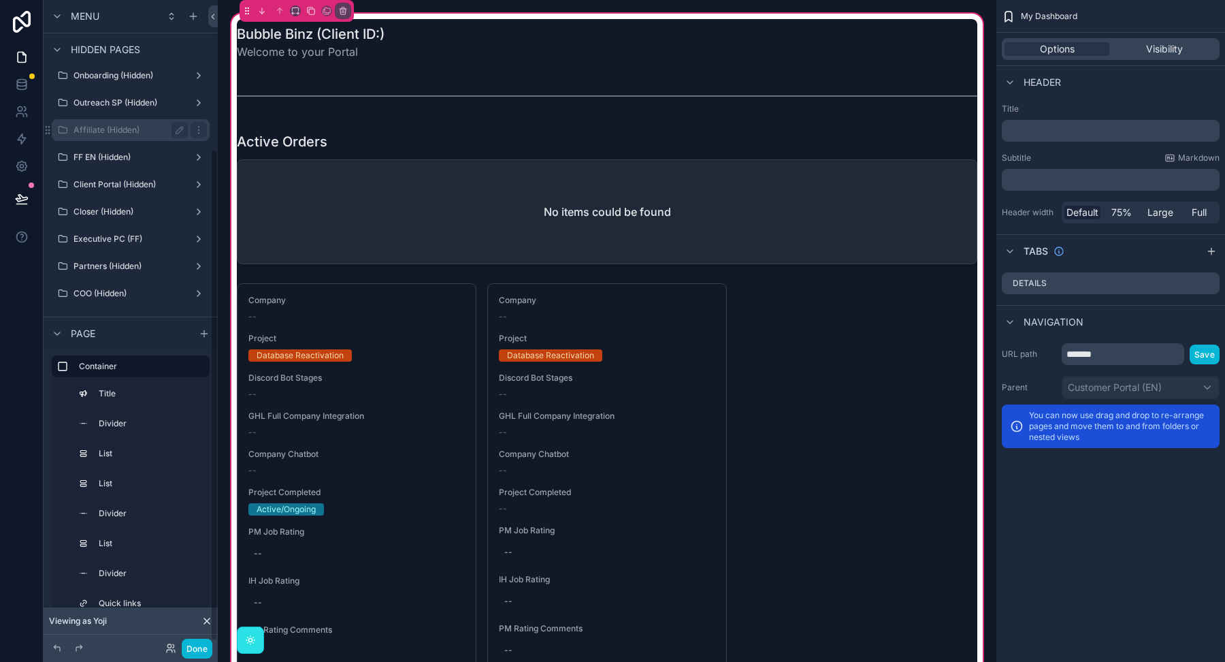
scroll to position [167, 0]
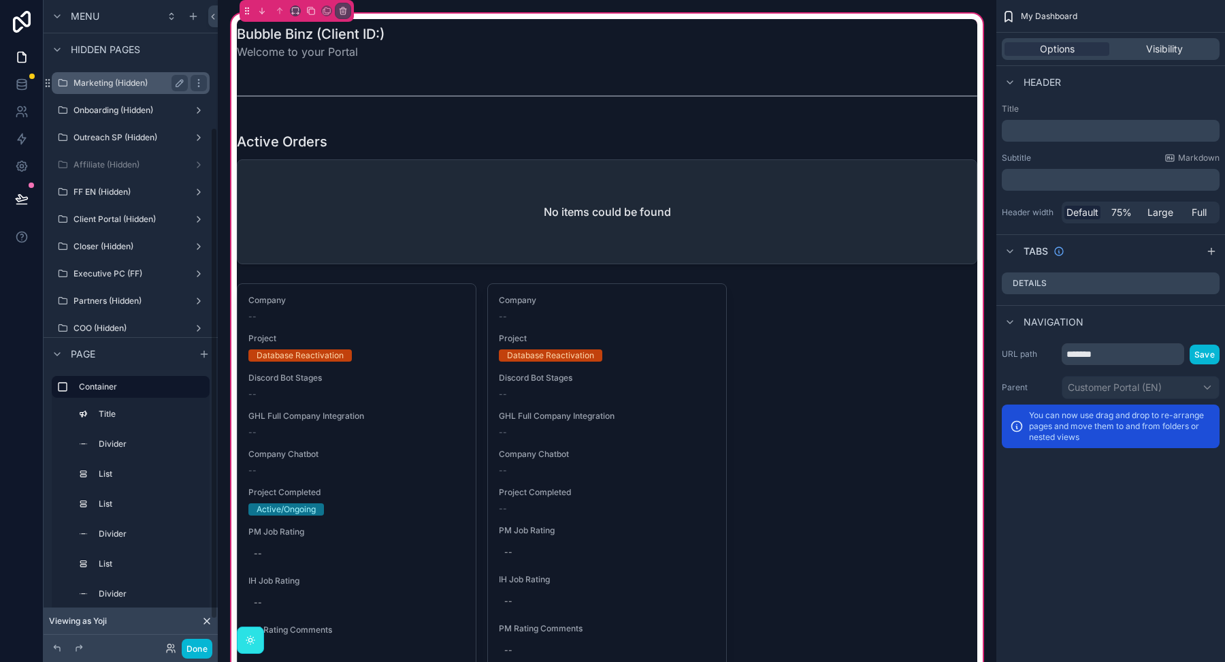
click at [110, 76] on div "Marketing (Hidden)" at bounding box center [131, 83] width 114 height 16
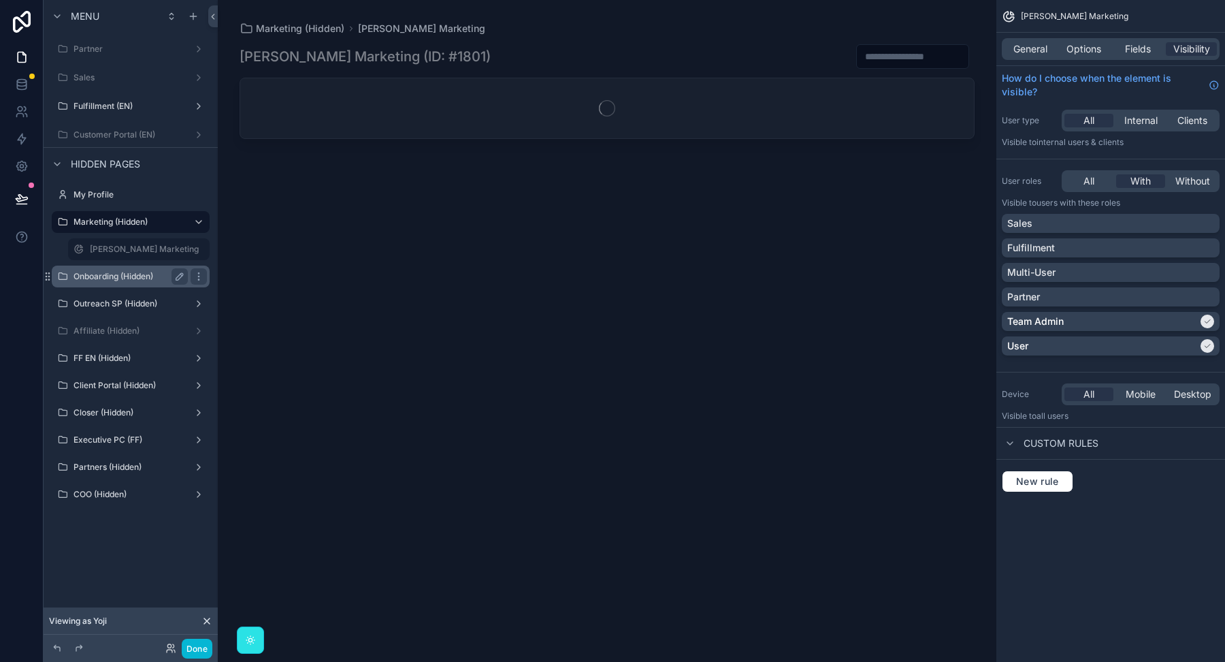
click at [101, 274] on label "Onboarding (Hidden)" at bounding box center [128, 276] width 109 height 11
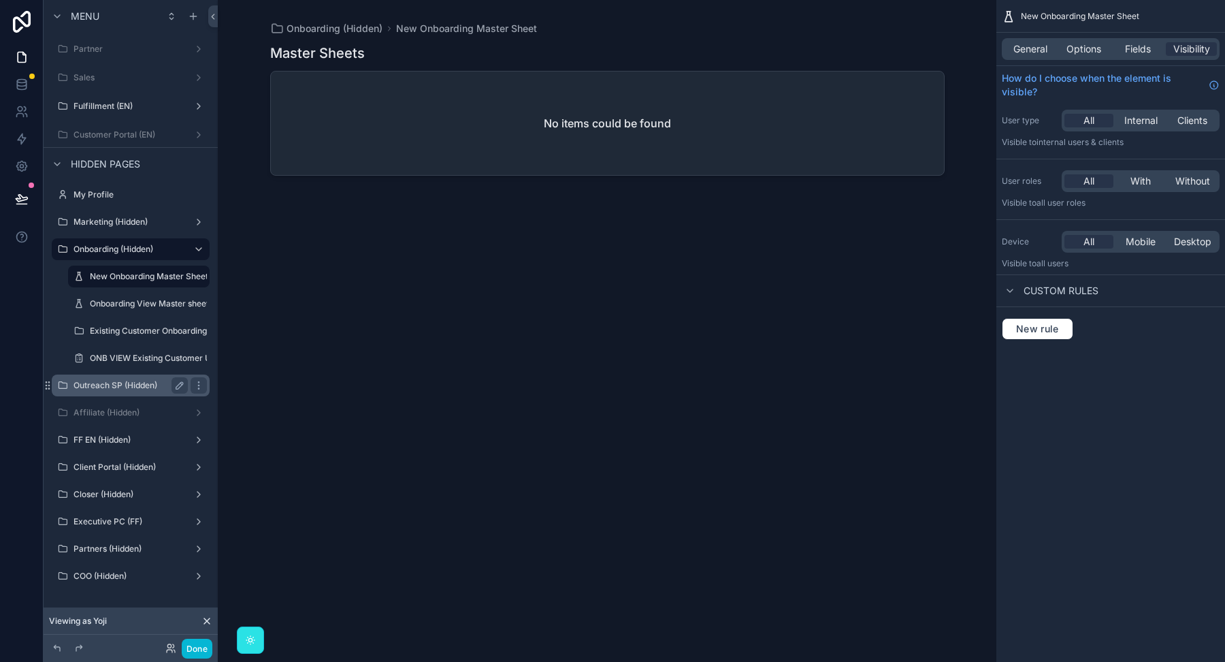
click at [112, 389] on label "Outreach SP (Hidden)" at bounding box center [128, 385] width 109 height 11
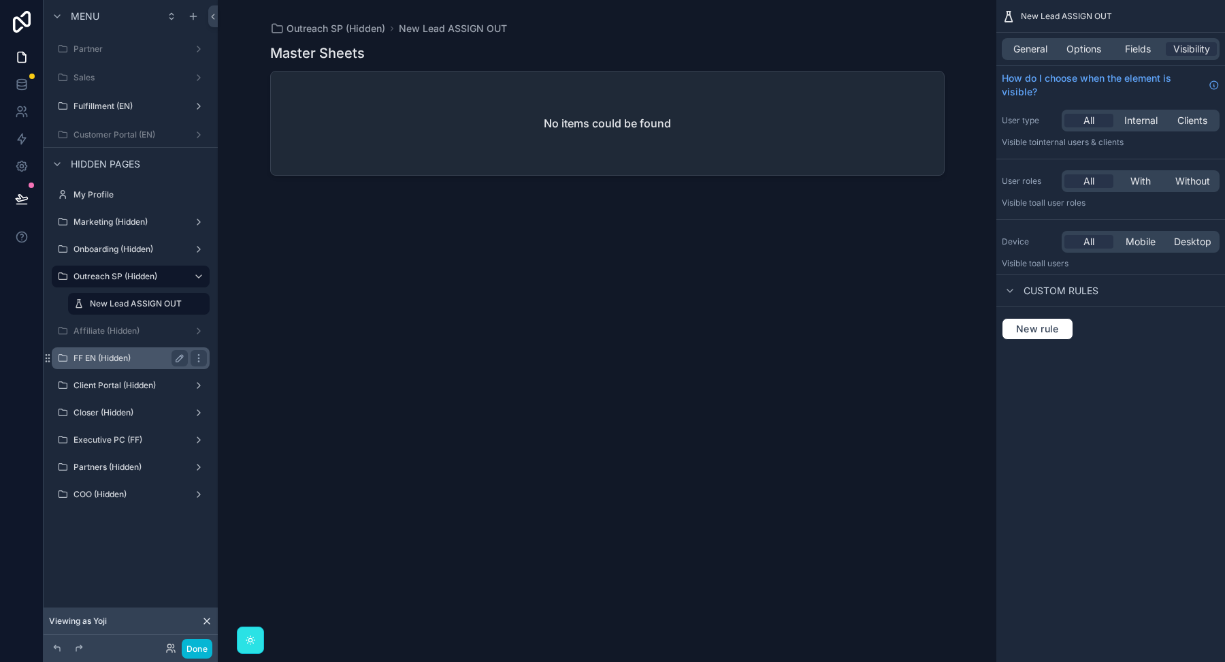
click at [108, 357] on label "FF EN (Hidden)" at bounding box center [128, 358] width 109 height 11
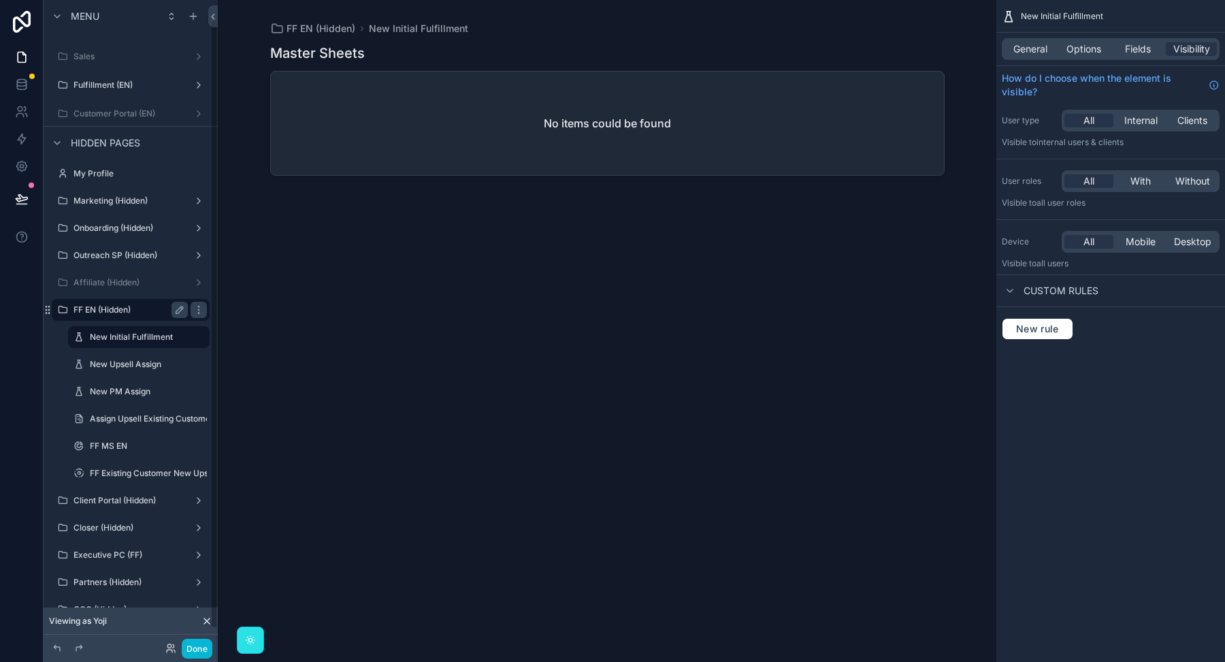
scroll to position [39, 0]
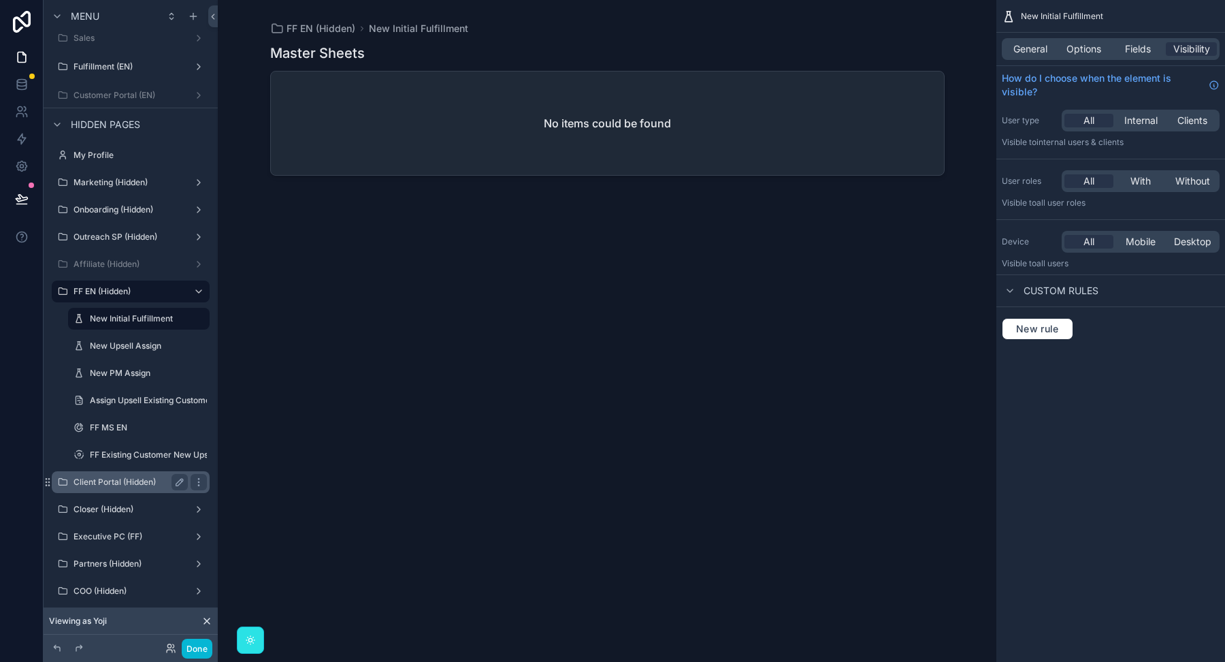
click at [113, 483] on label "Client Portal (Hidden)" at bounding box center [128, 481] width 109 height 11
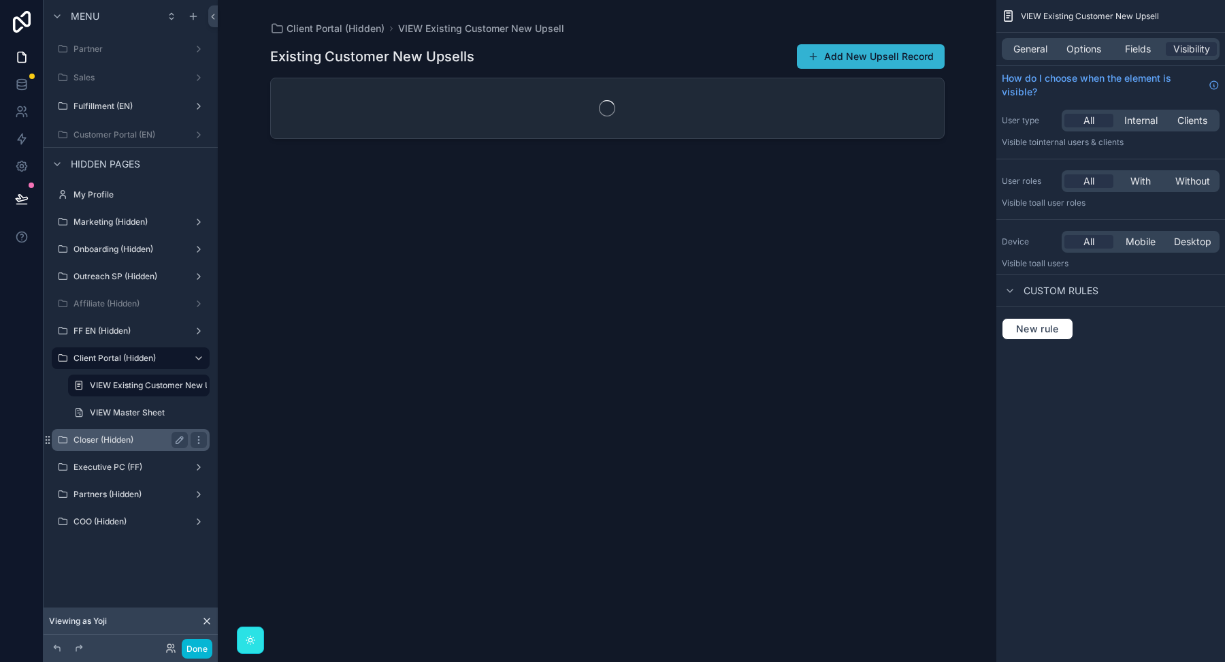
click at [112, 440] on label "Closer (Hidden)" at bounding box center [128, 439] width 109 height 11
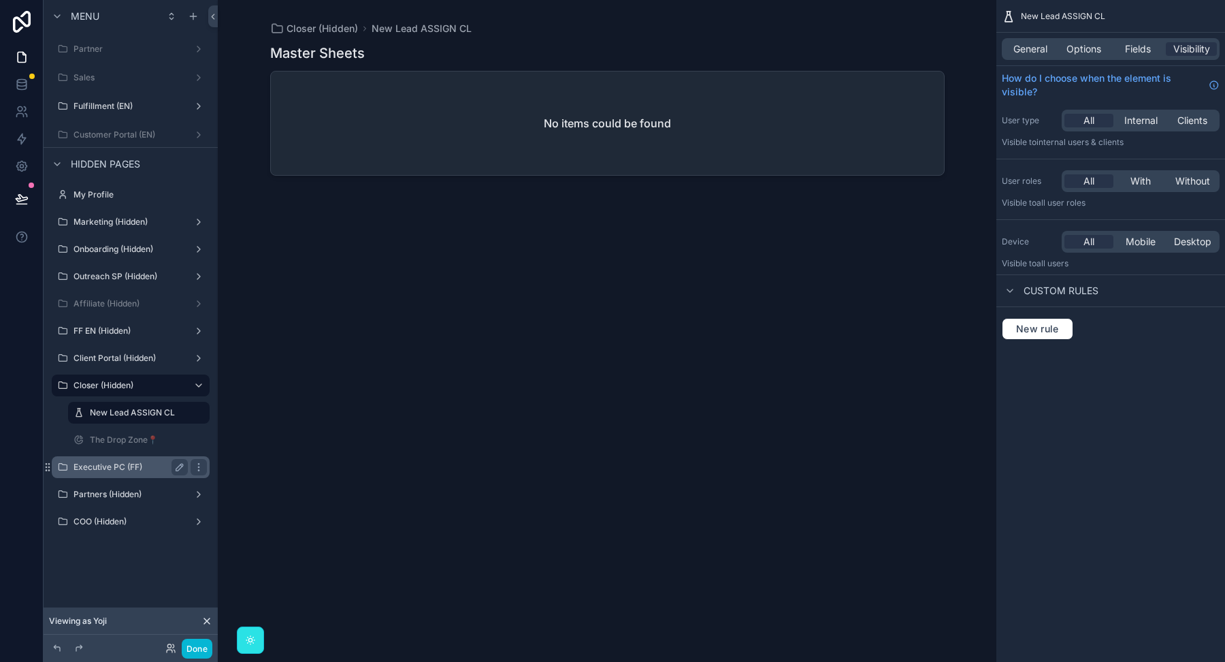
click at [111, 470] on label "Executive PC (FF)" at bounding box center [128, 467] width 109 height 11
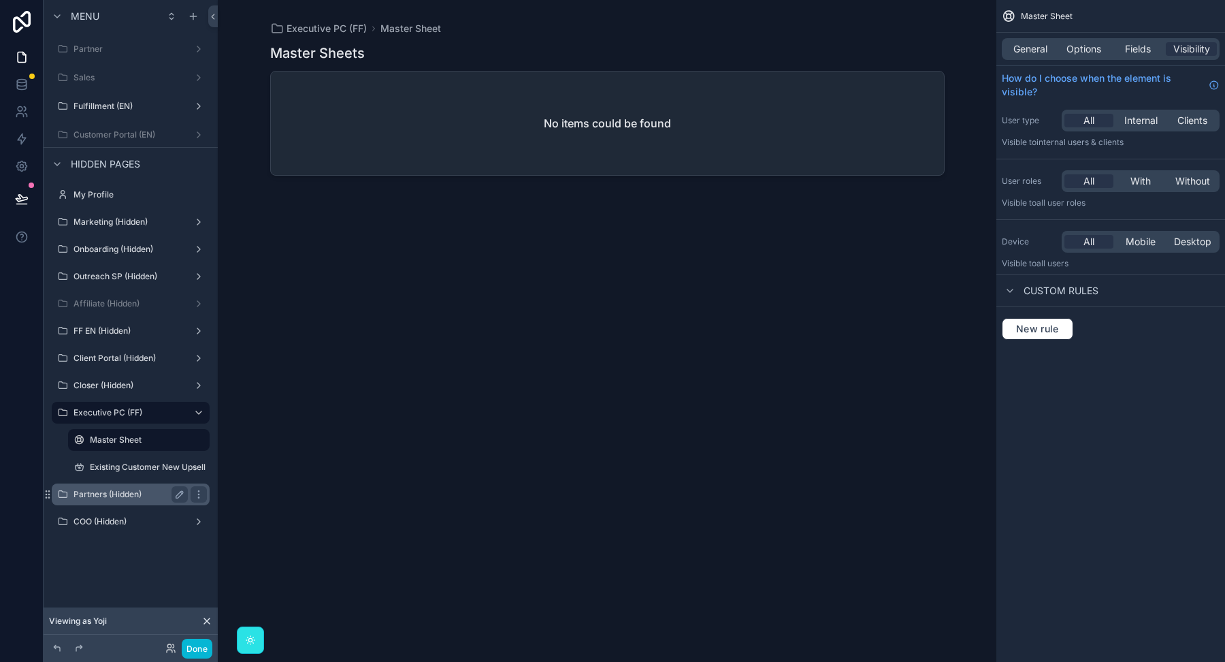
click at [110, 495] on label "Partners (Hidden)" at bounding box center [128, 494] width 109 height 11
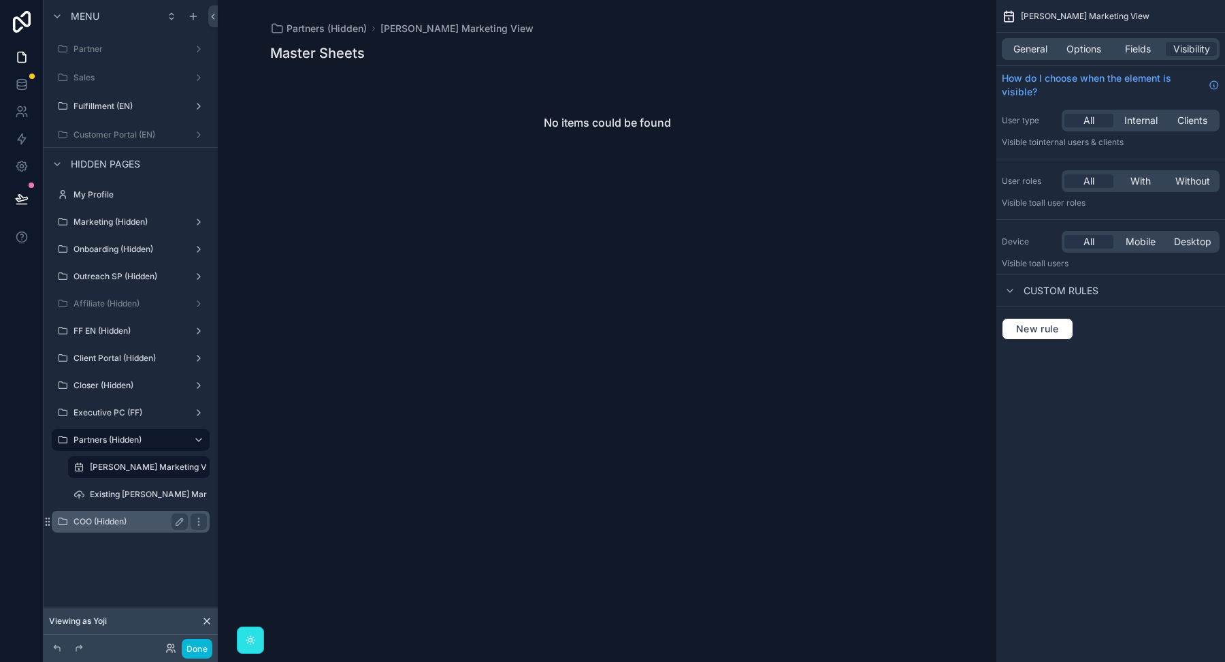
click at [112, 521] on label "COO (Hidden)" at bounding box center [128, 521] width 109 height 11
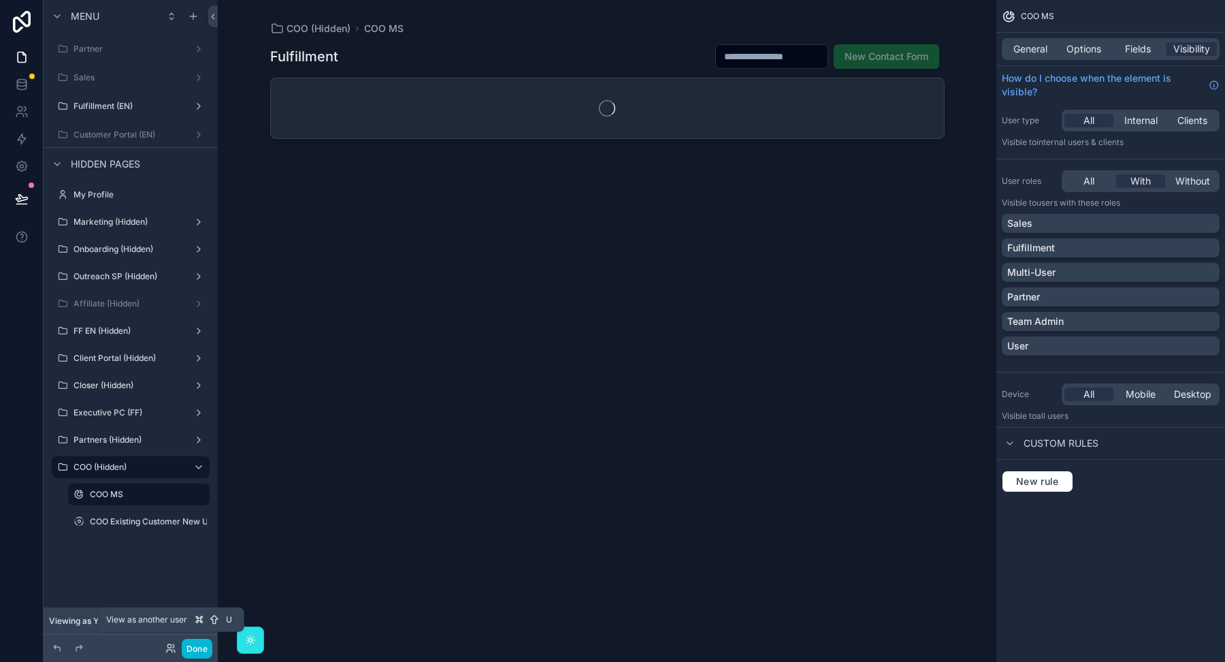
click at [165, 648] on div "Done" at bounding box center [185, 648] width 54 height 20
click at [167, 647] on icon at bounding box center [170, 648] width 11 height 11
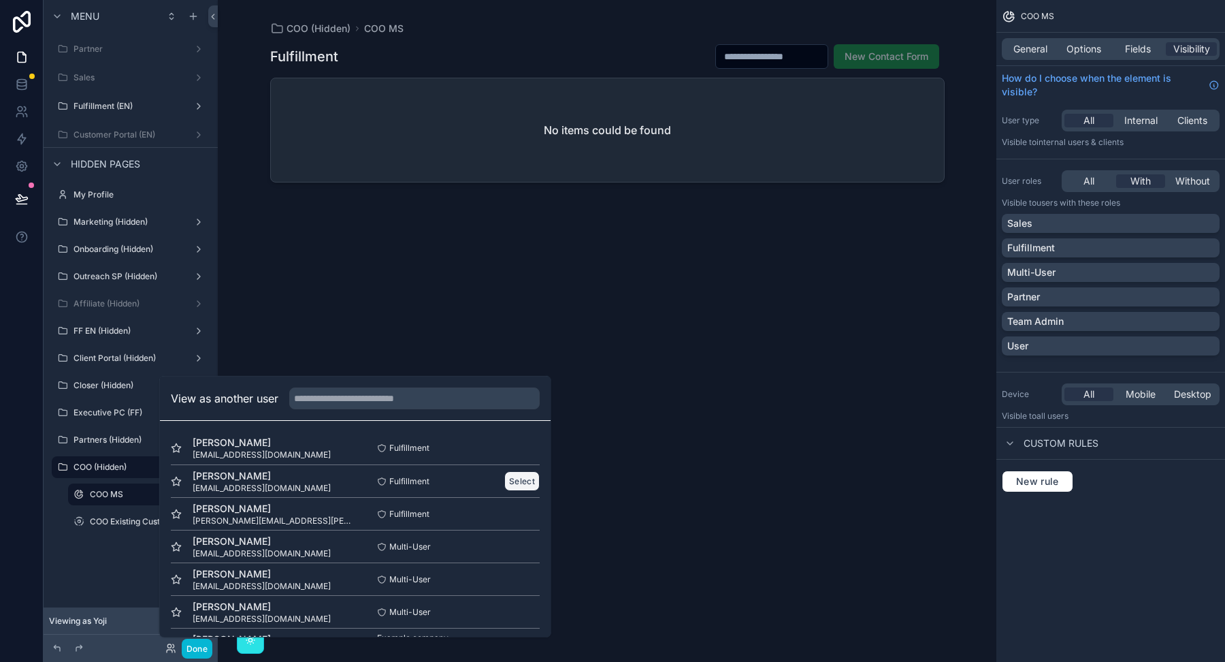
click at [525, 478] on button "Select" at bounding box center [521, 481] width 35 height 20
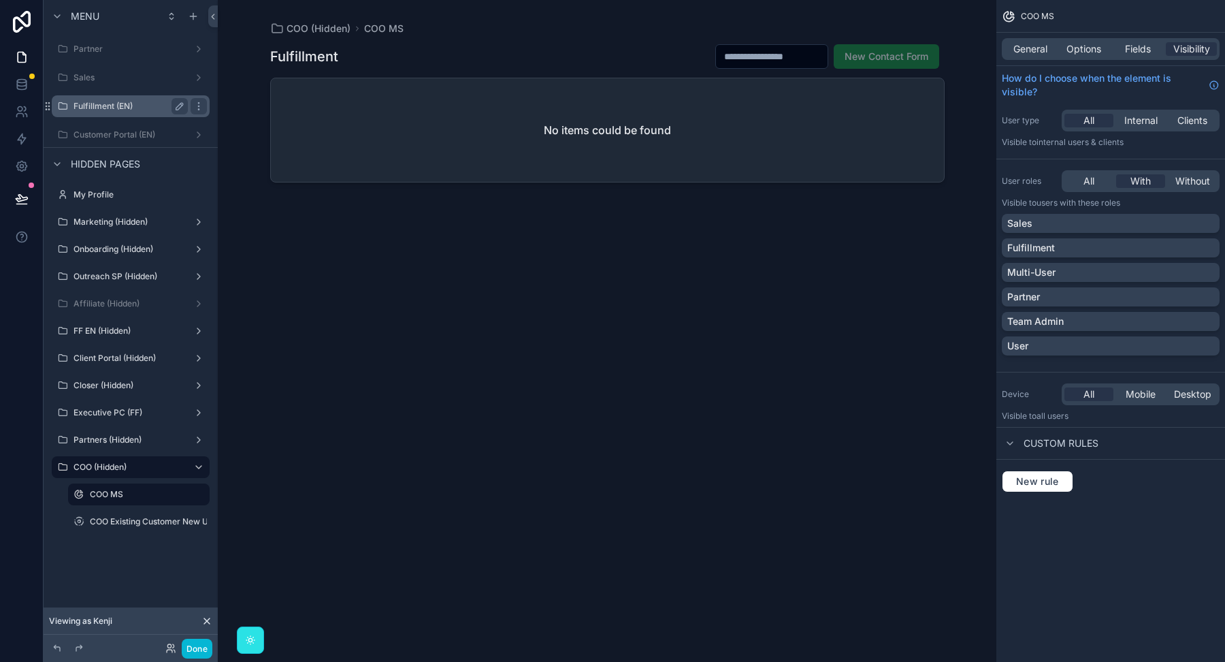
click at [114, 104] on label "Fulfillment (EN)" at bounding box center [128, 106] width 109 height 11
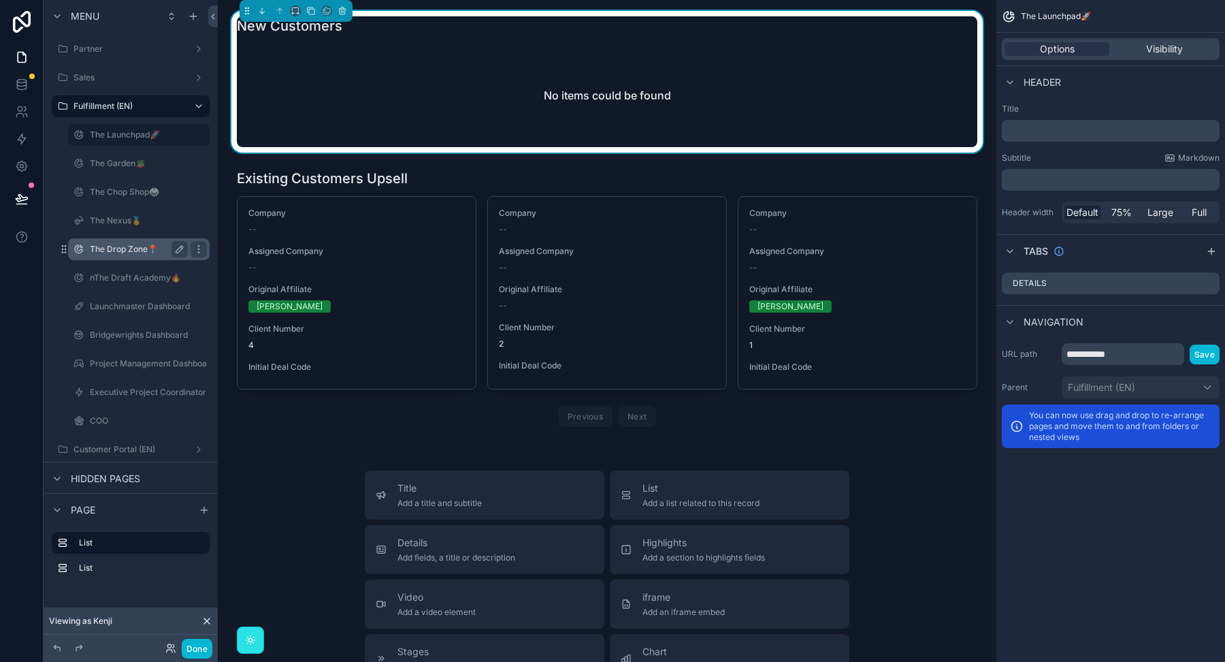
click at [120, 250] on label "The Drop Zone📍" at bounding box center [136, 249] width 93 height 11
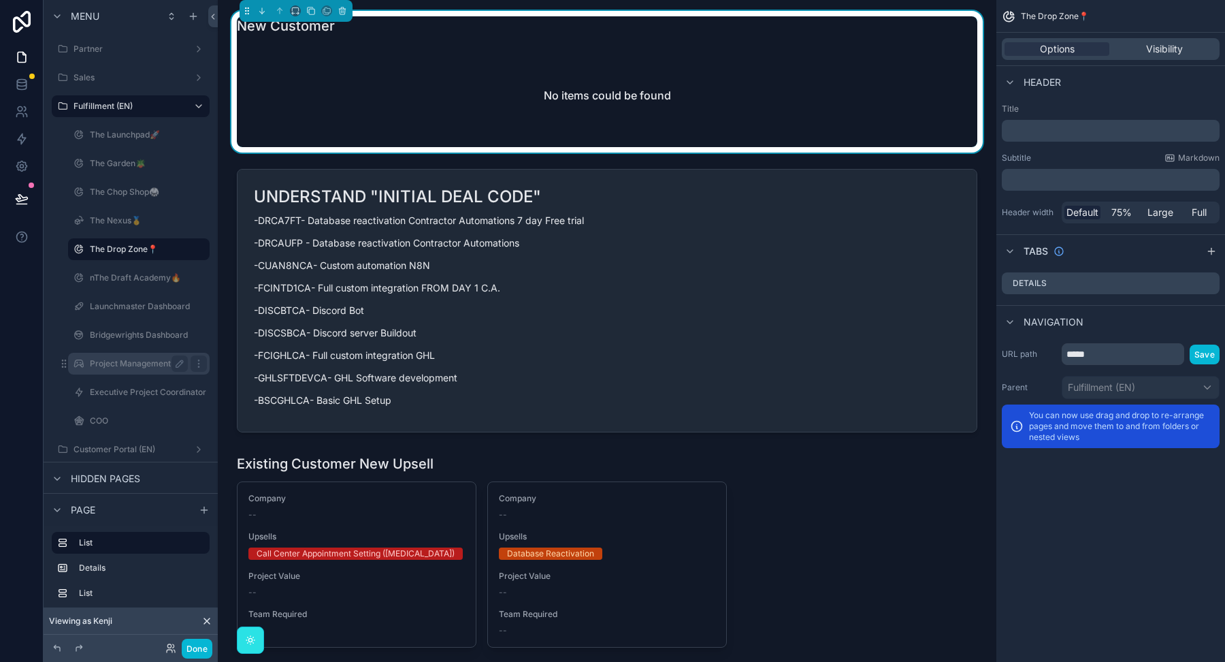
click at [133, 368] on label "Project Management Dashboard (IN-H FF.) (clone)" at bounding box center [187, 363] width 194 height 11
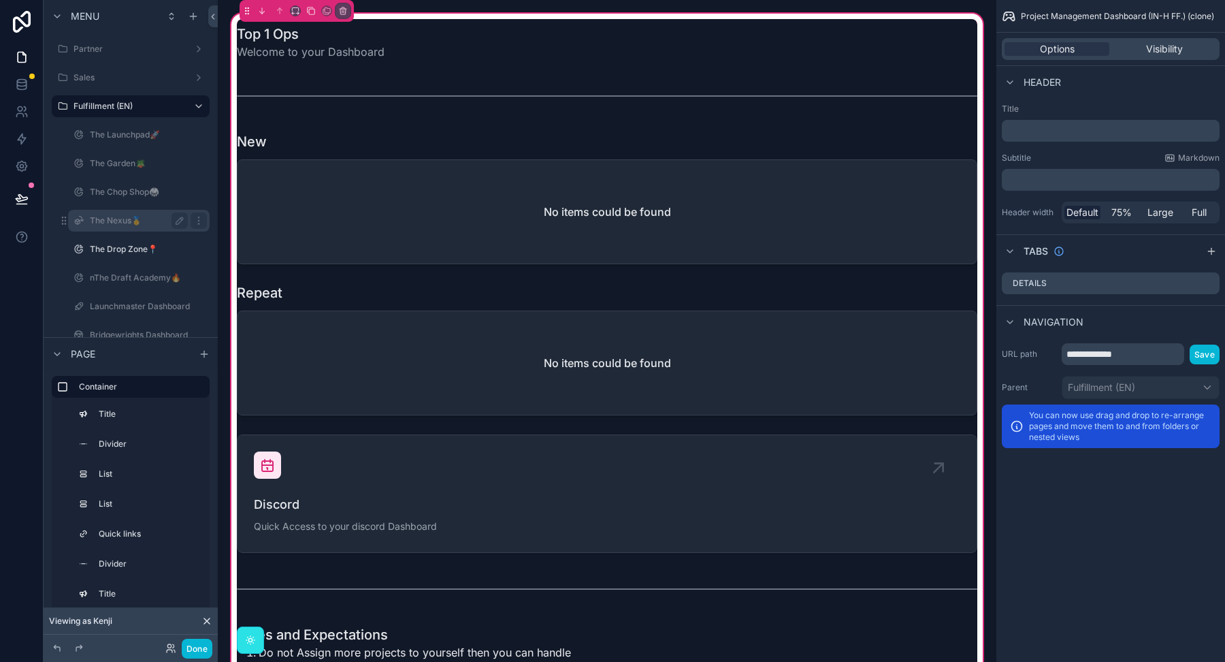
scroll to position [144, 0]
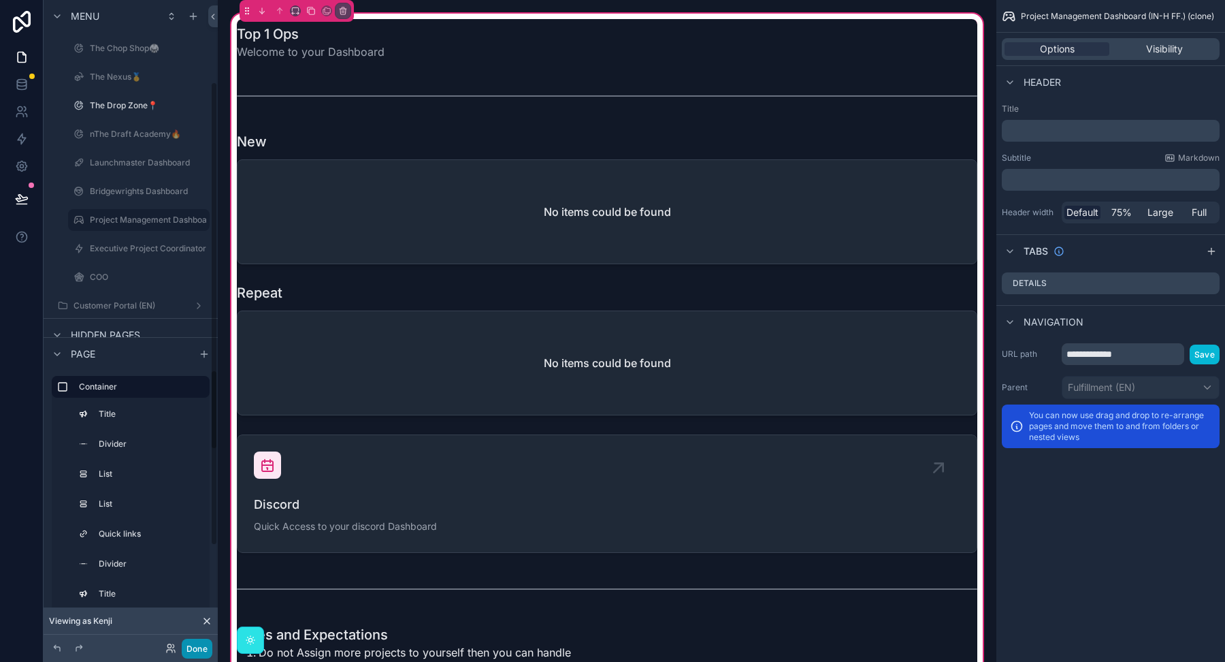
click at [199, 651] on button "Done" at bounding box center [197, 648] width 31 height 20
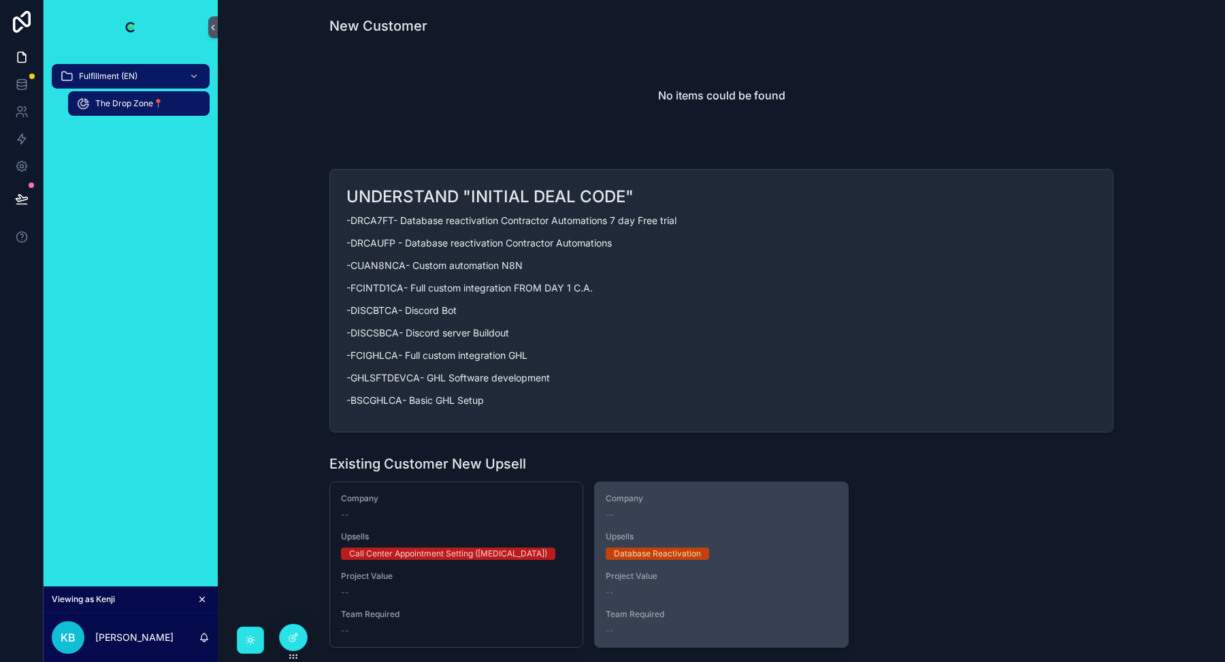
scroll to position [141, 0]
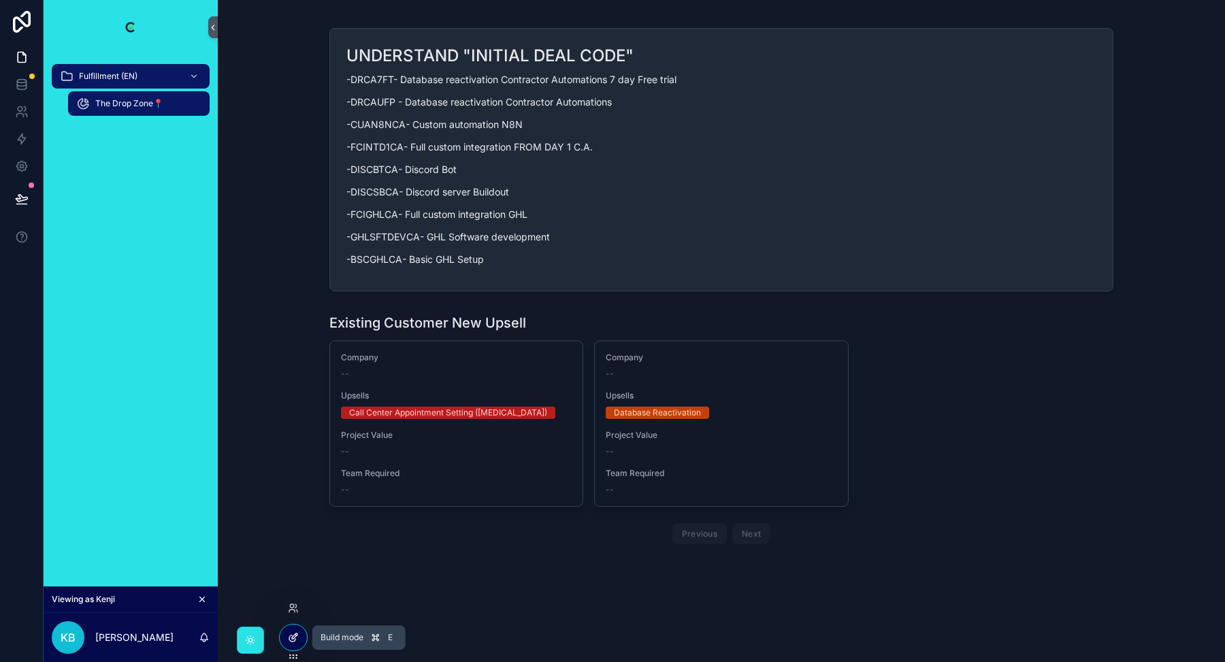
click at [289, 633] on icon at bounding box center [293, 637] width 11 height 11
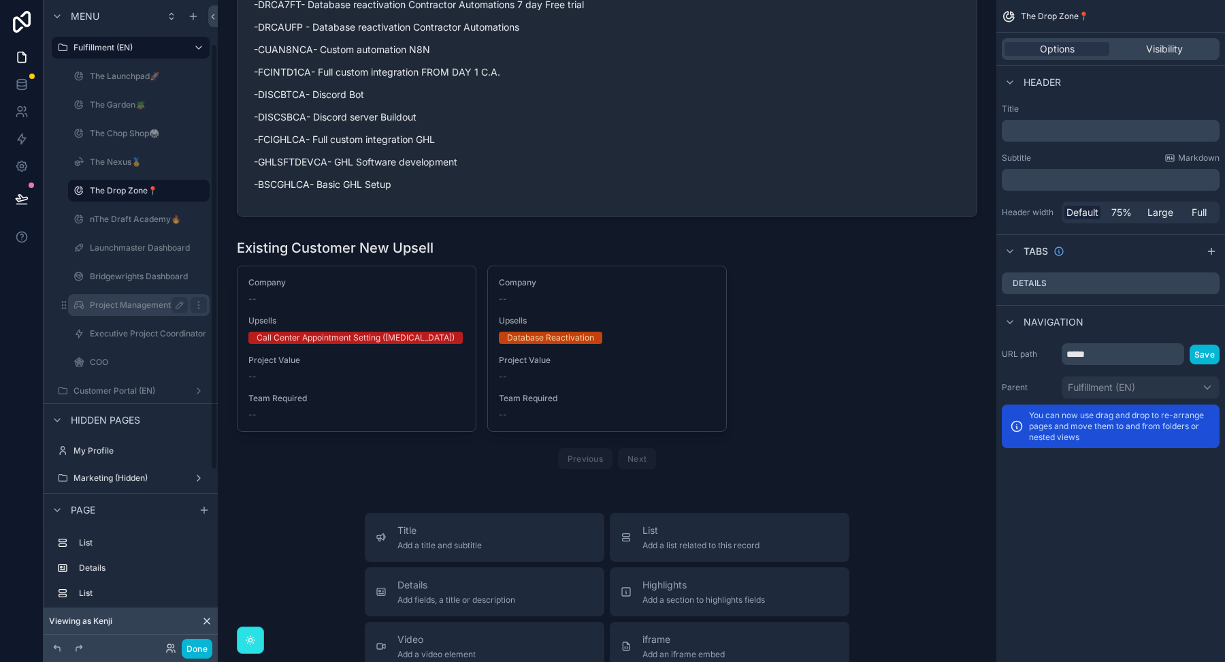
scroll to position [66, 0]
click at [150, 293] on label "Project Management Dashboard (IN-H FF.) (clone)" at bounding box center [187, 297] width 194 height 11
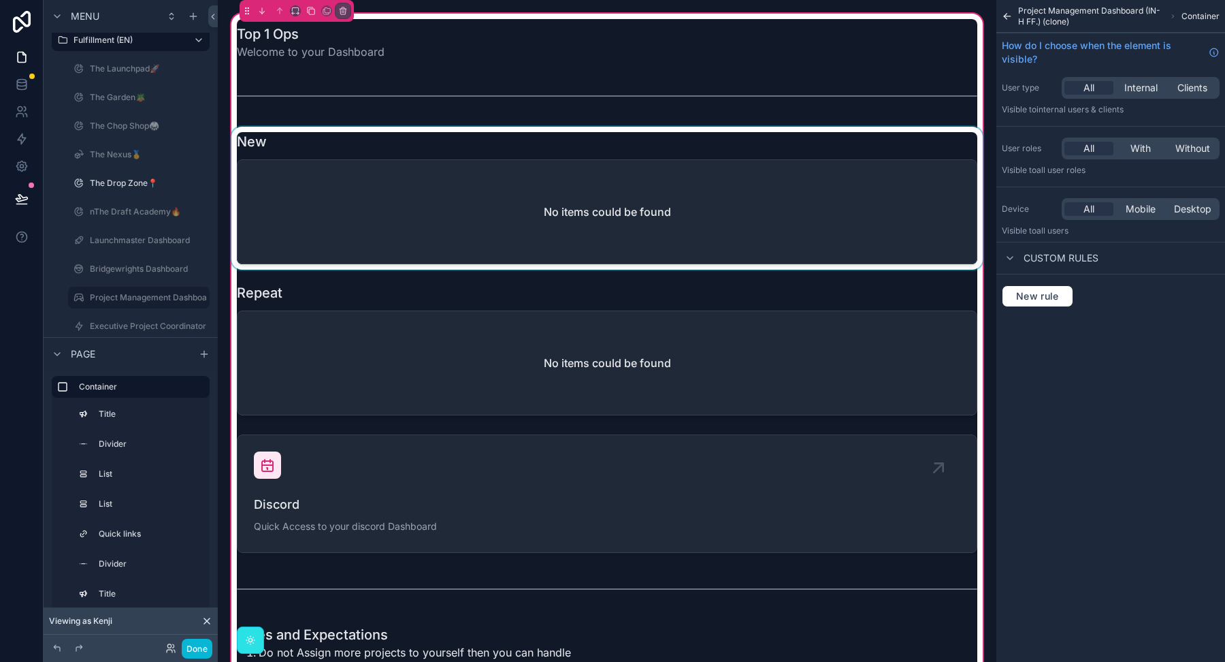
click at [447, 140] on div "scrollable content" at bounding box center [607, 198] width 757 height 143
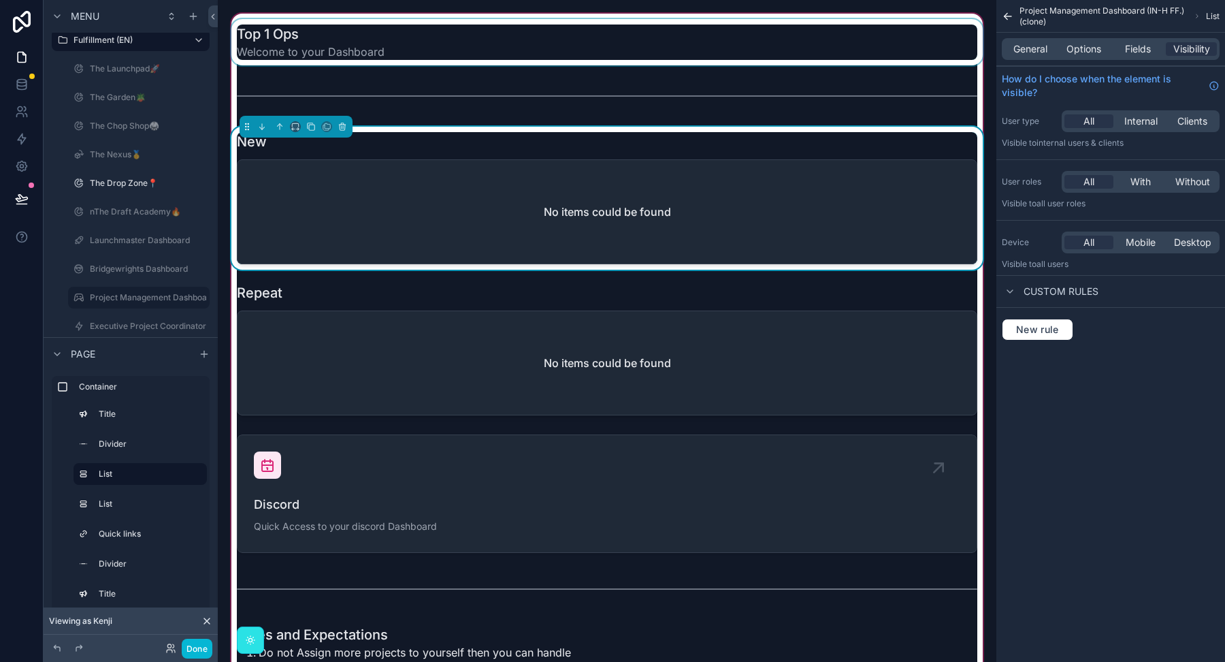
click at [619, 52] on div "scrollable content" at bounding box center [607, 42] width 757 height 46
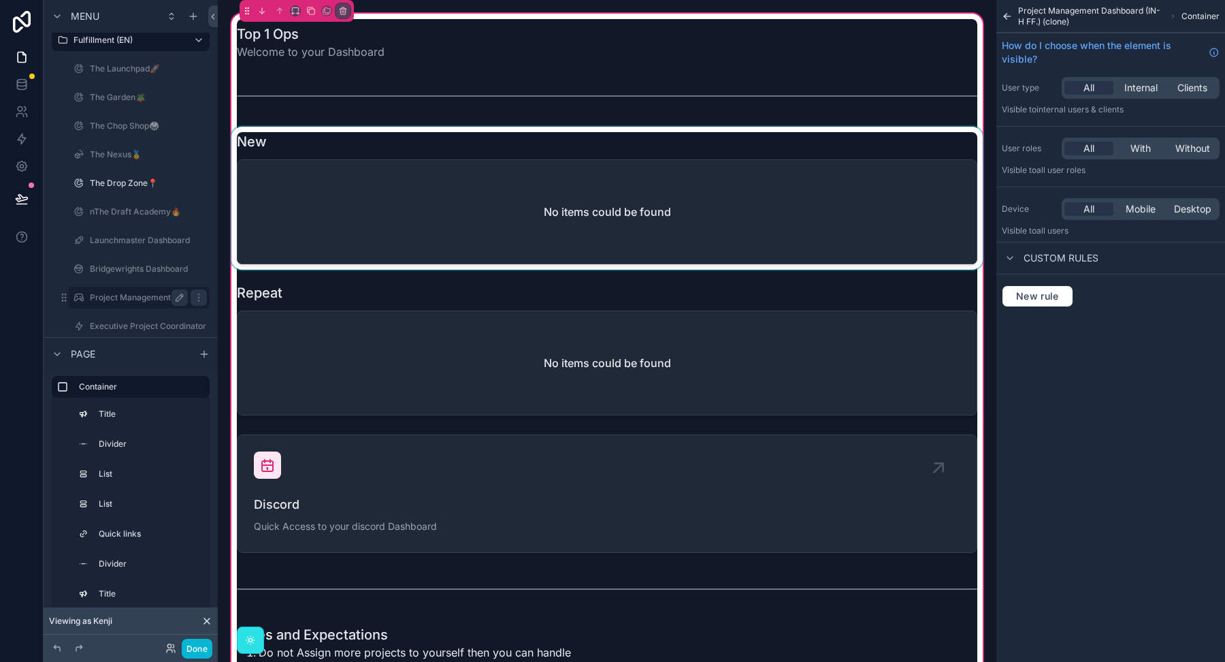
click at [180, 296] on icon "scrollable content" at bounding box center [179, 297] width 11 height 11
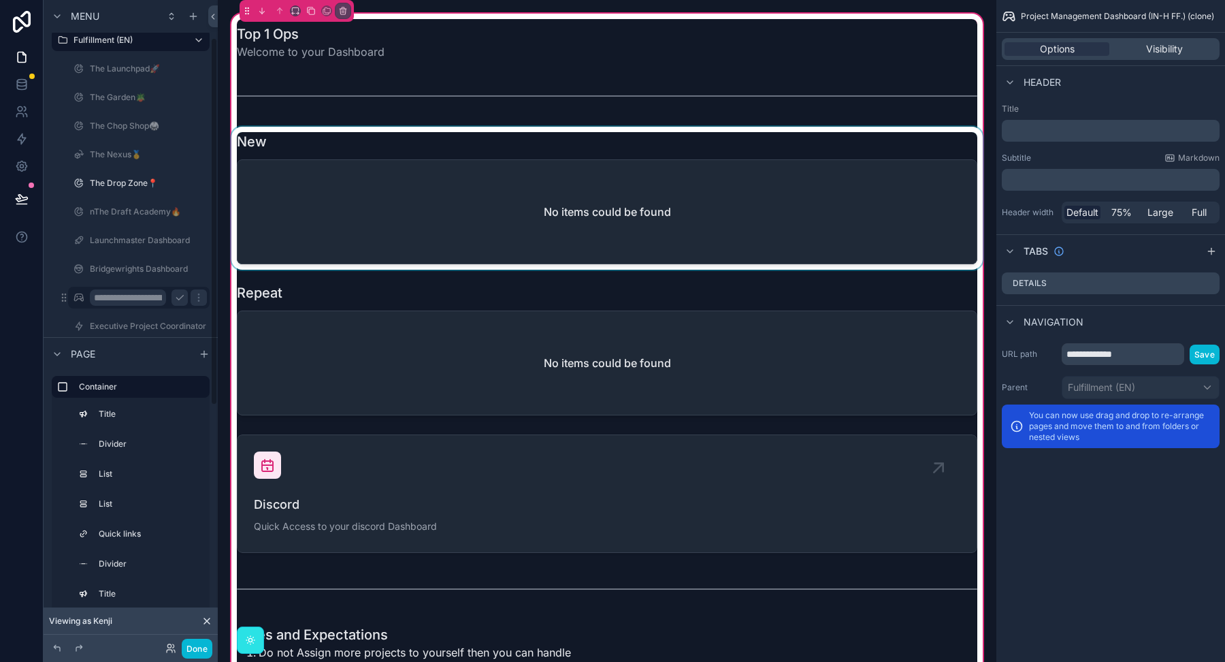
click at [120, 297] on input "**********" at bounding box center [128, 297] width 76 height 16
click at [107, 297] on input "**********" at bounding box center [128, 297] width 76 height 16
click at [149, 295] on input "**********" at bounding box center [128, 297] width 76 height 16
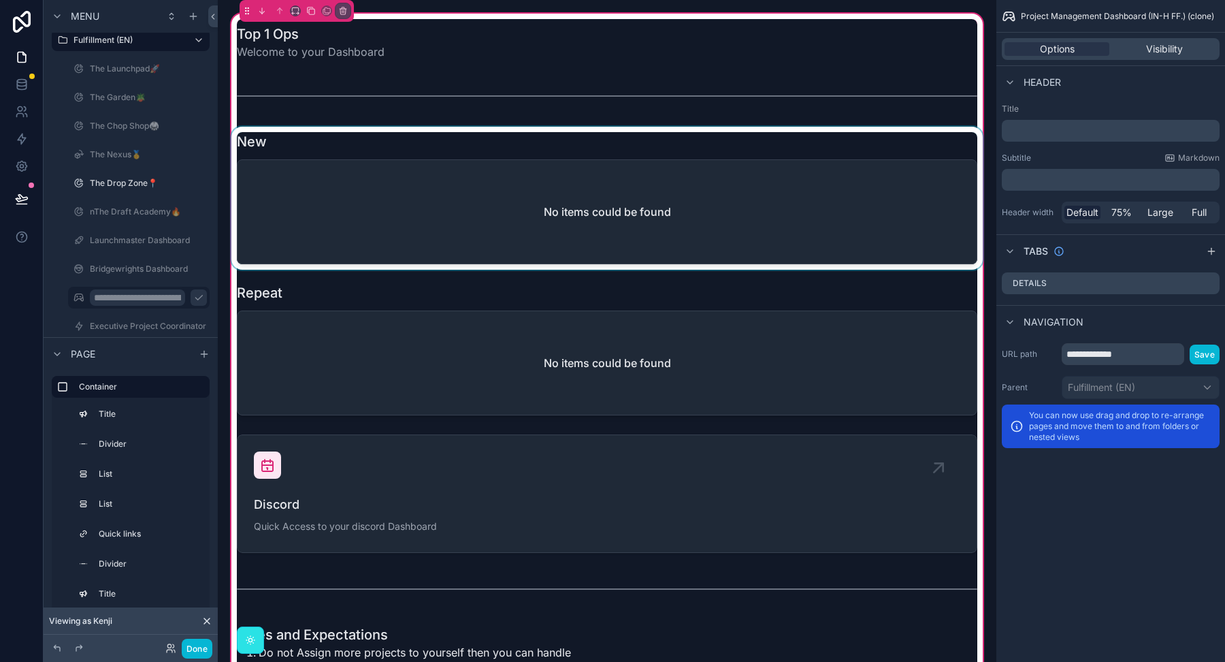
type input "**********"
click at [193, 296] on icon "scrollable content" at bounding box center [198, 297] width 11 height 11
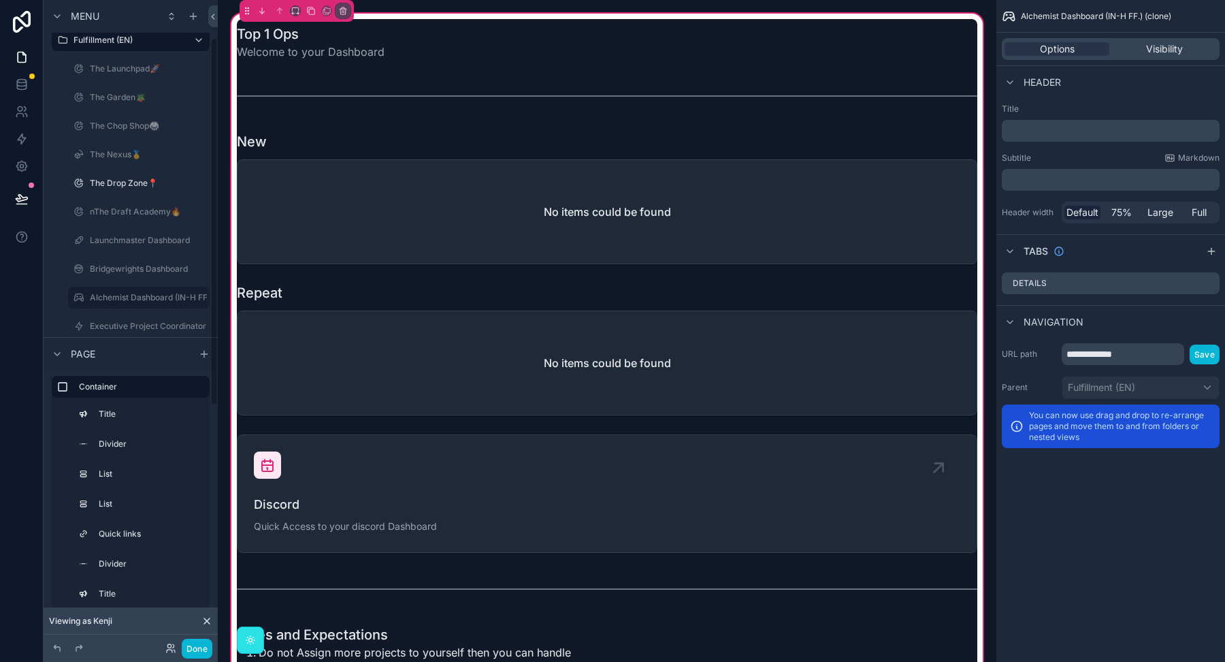
click at [195, 514] on div "scrollable content" at bounding box center [197, 525] width 19 height 22
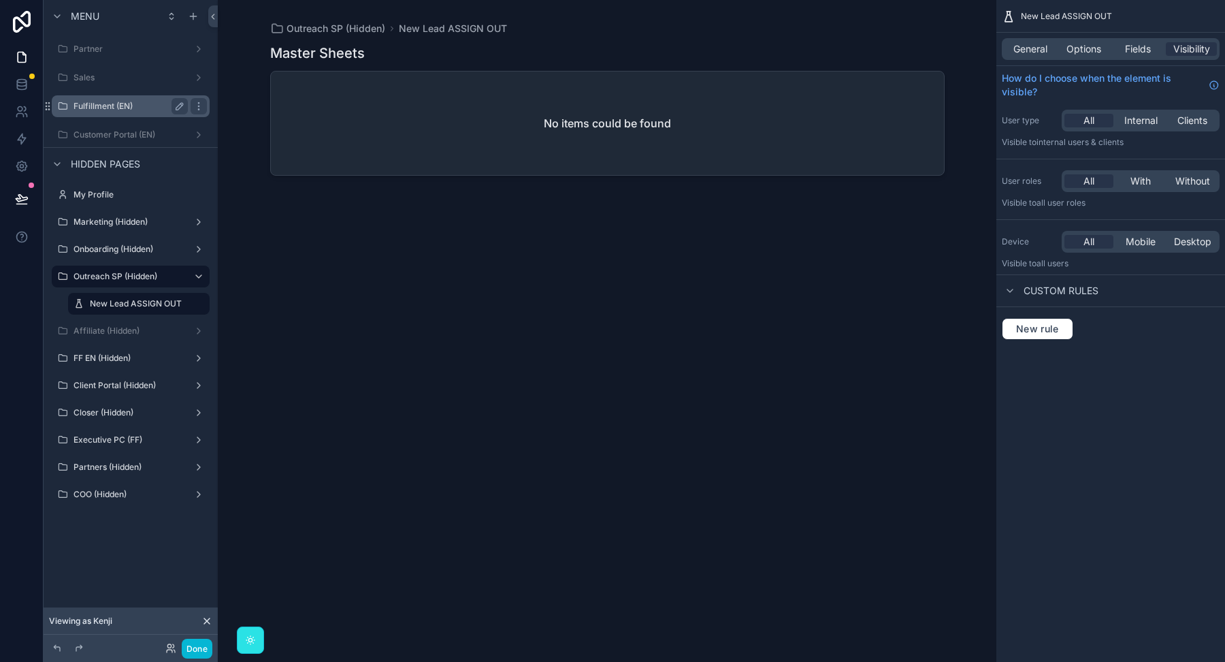
click at [124, 103] on label "Fulfillment (EN)" at bounding box center [128, 106] width 109 height 11
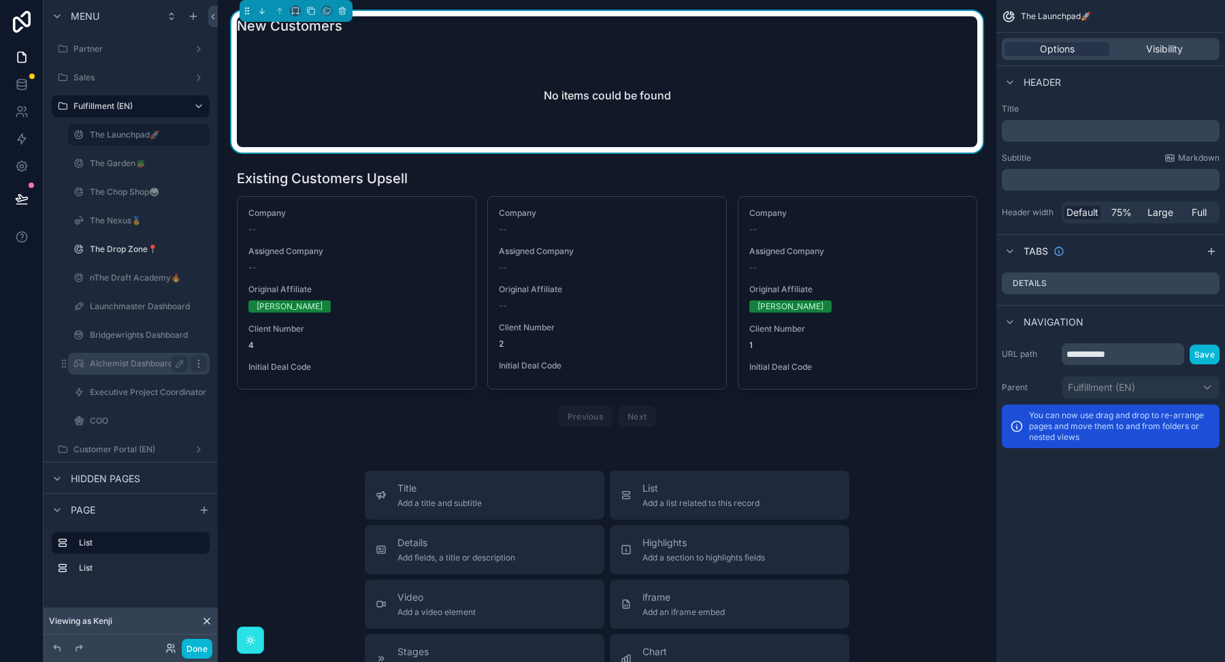
click at [201, 364] on icon "scrollable content" at bounding box center [198, 363] width 11 height 11
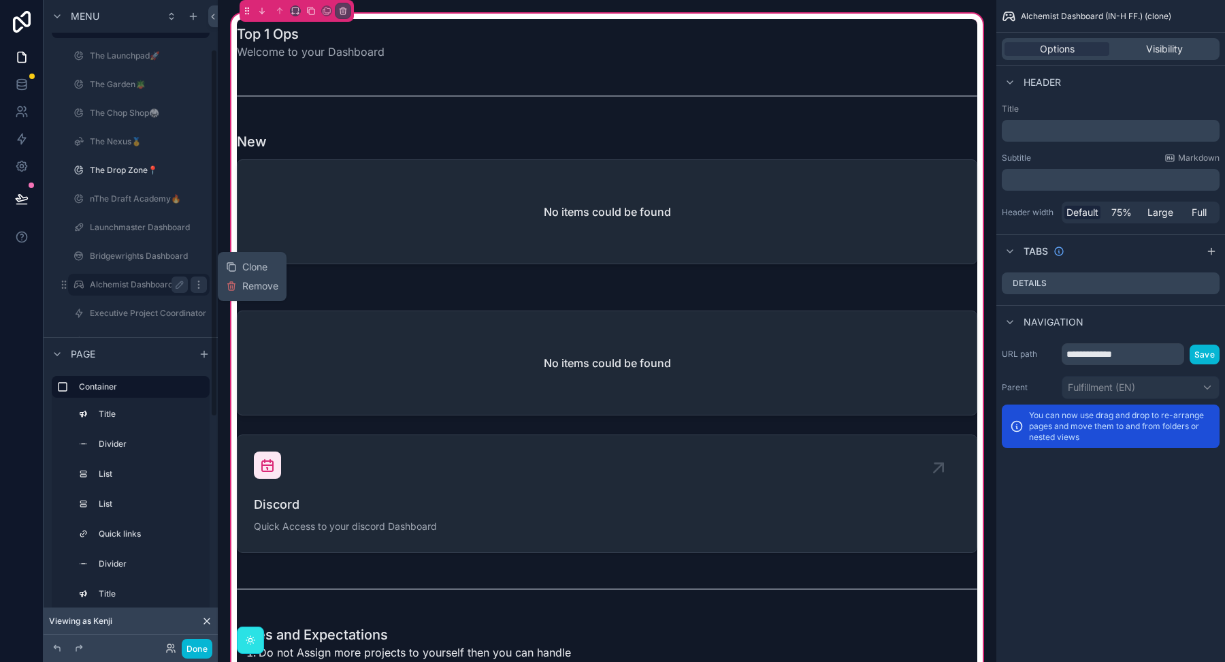
scroll to position [86, 0]
click at [235, 270] on icon at bounding box center [232, 268] width 6 height 6
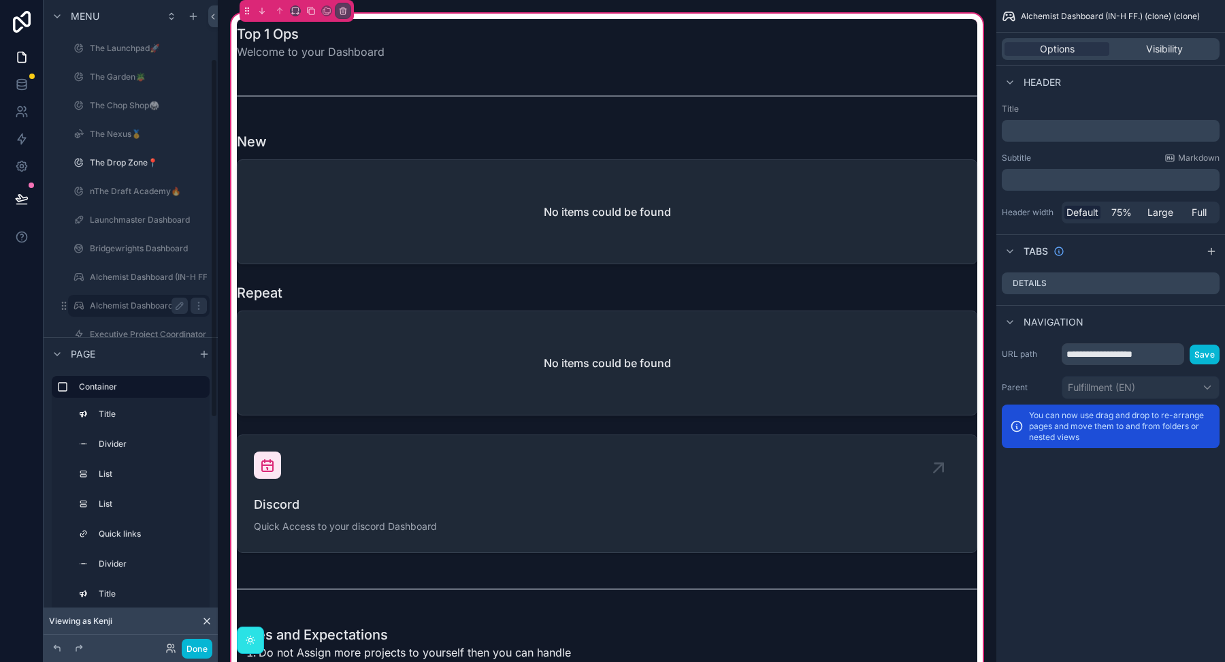
scroll to position [107, 0]
click at [178, 282] on icon "scrollable content" at bounding box center [179, 285] width 11 height 11
click at [118, 284] on input "**********" at bounding box center [128, 285] width 76 height 16
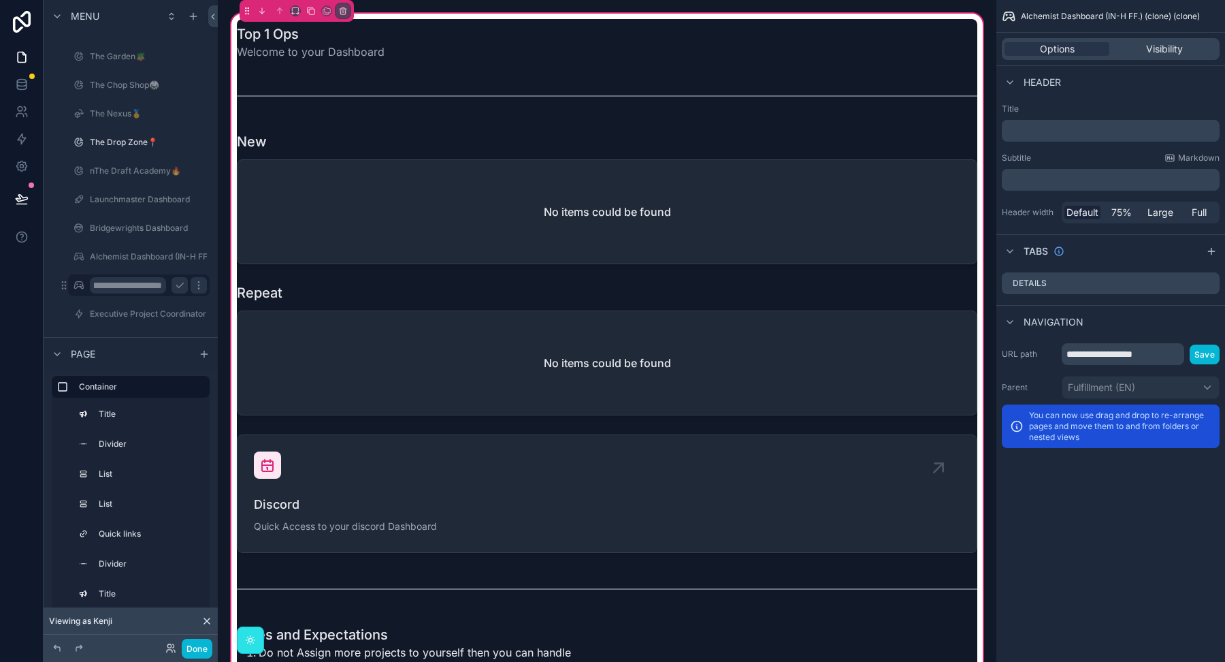
type input "**********"
click at [199, 282] on icon "scrollable content" at bounding box center [198, 285] width 11 height 11
click at [184, 285] on icon "scrollable content" at bounding box center [179, 285] width 11 height 11
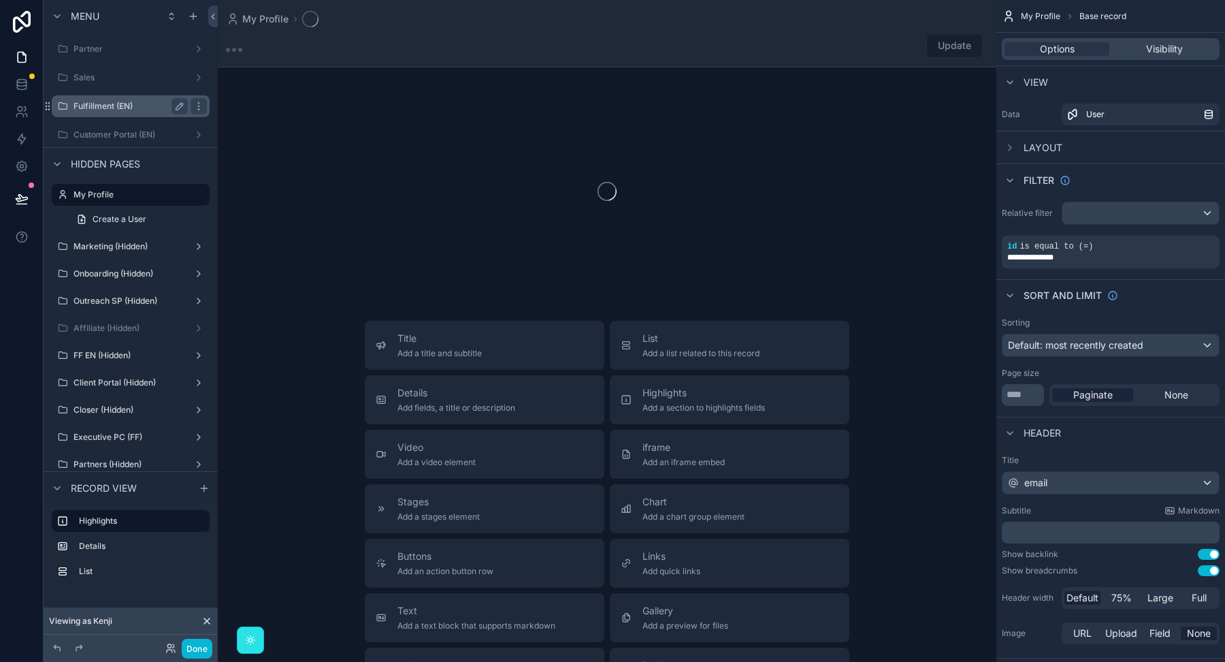
click at [123, 98] on div "Fulfillment (EN)" at bounding box center [131, 106] width 114 height 16
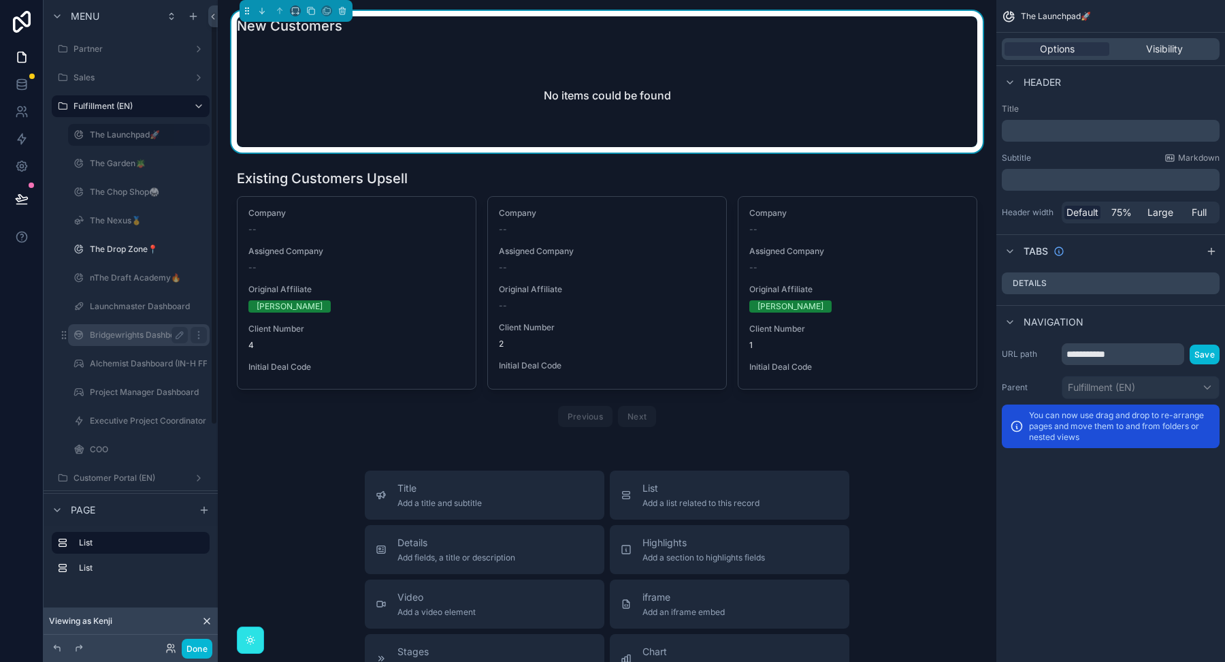
scroll to position [26, 0]
click at [178, 334] on icon "scrollable content" at bounding box center [179, 337] width 11 height 11
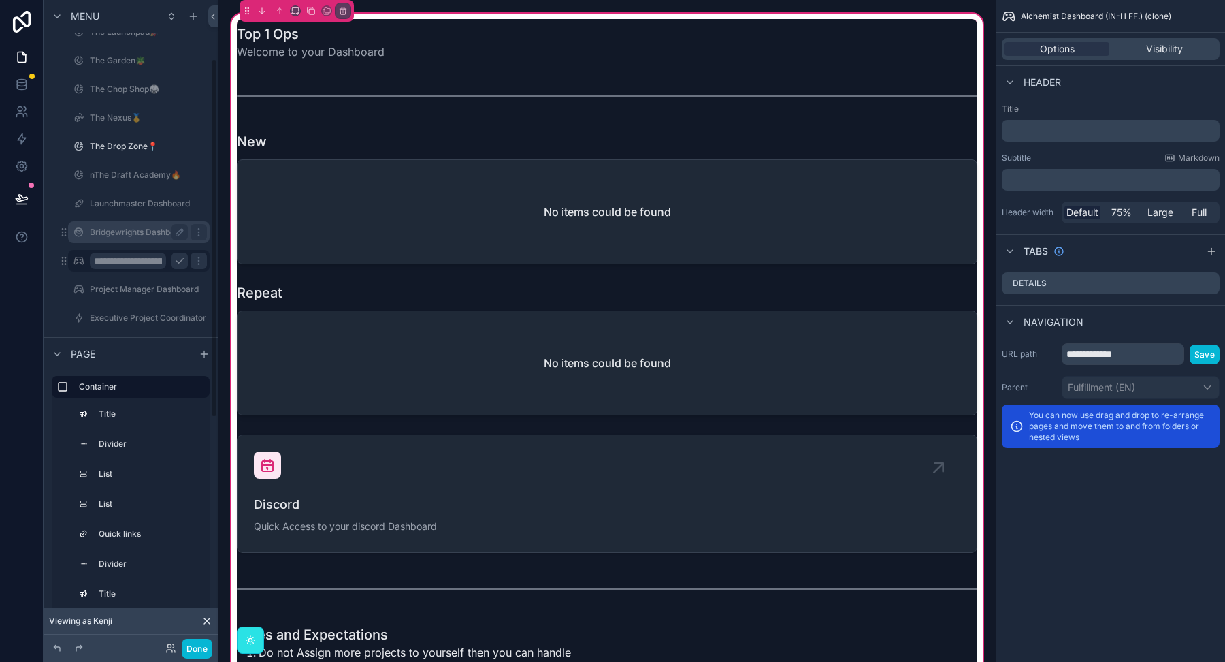
scroll to position [106, 0]
click at [152, 259] on input "**********" at bounding box center [128, 257] width 76 height 16
type input "**********"
click at [193, 258] on icon "scrollable content" at bounding box center [198, 257] width 11 height 11
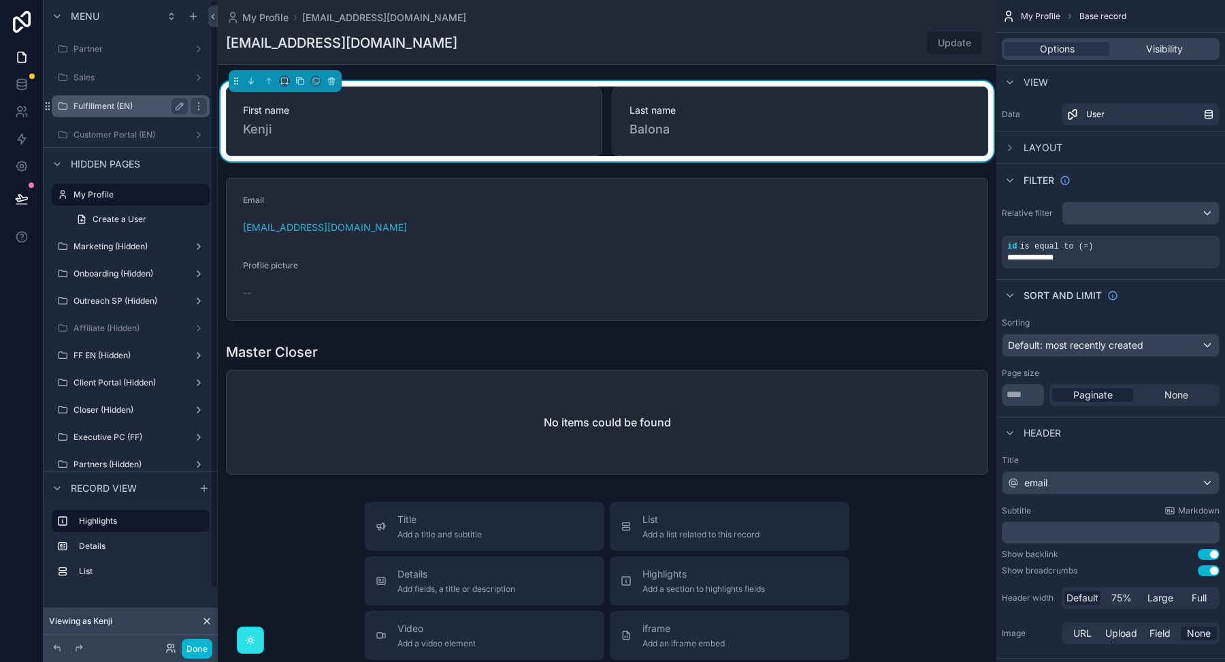
click at [131, 105] on label "Fulfillment (EN)" at bounding box center [128, 106] width 109 height 11
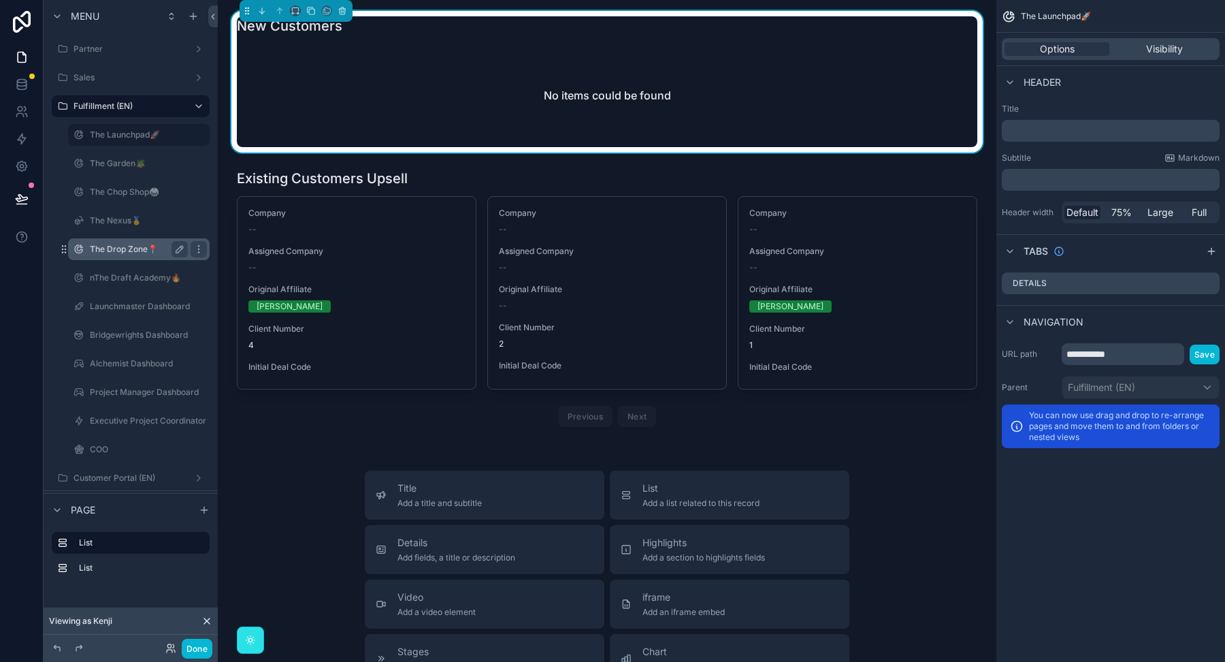
scroll to position [21, 0]
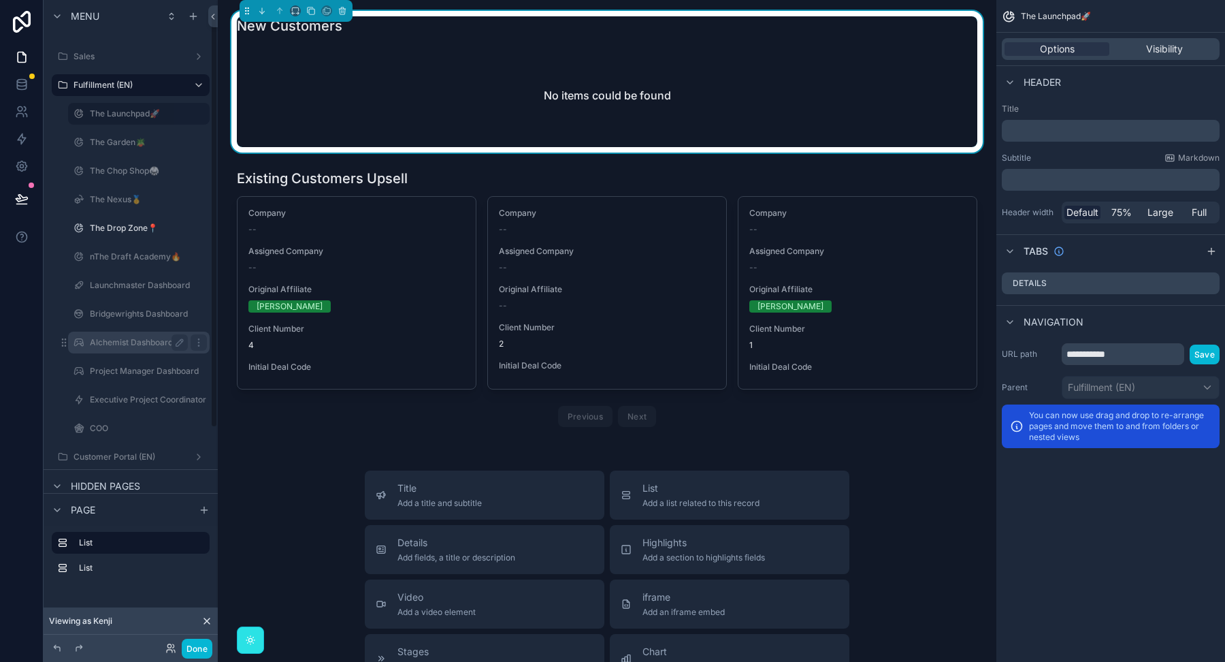
click at [131, 341] on label "Alchemist Dashboard" at bounding box center [136, 342] width 93 height 11
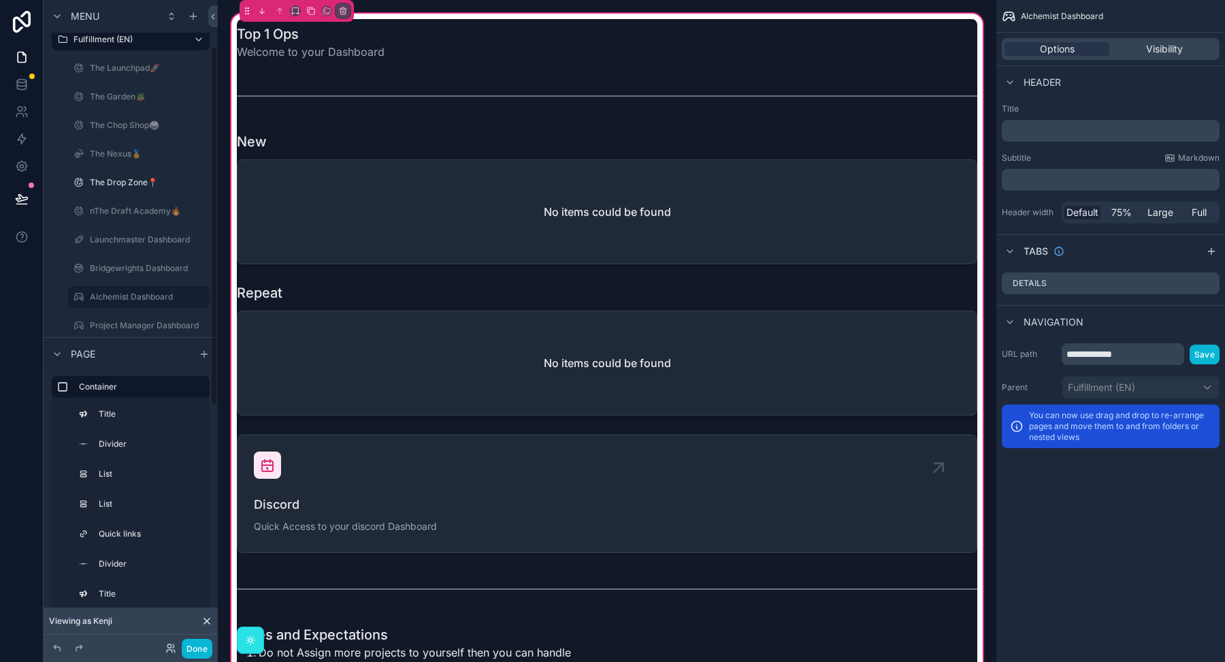
scroll to position [109, 0]
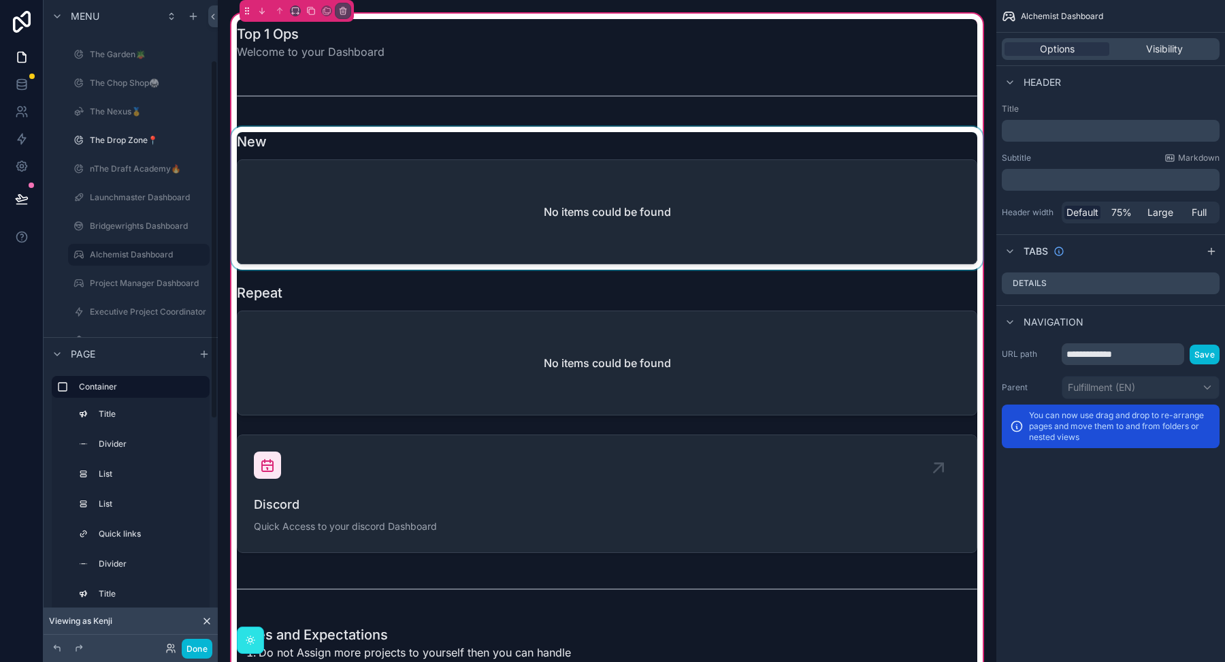
click at [515, 204] on div "scrollable content" at bounding box center [607, 198] width 757 height 143
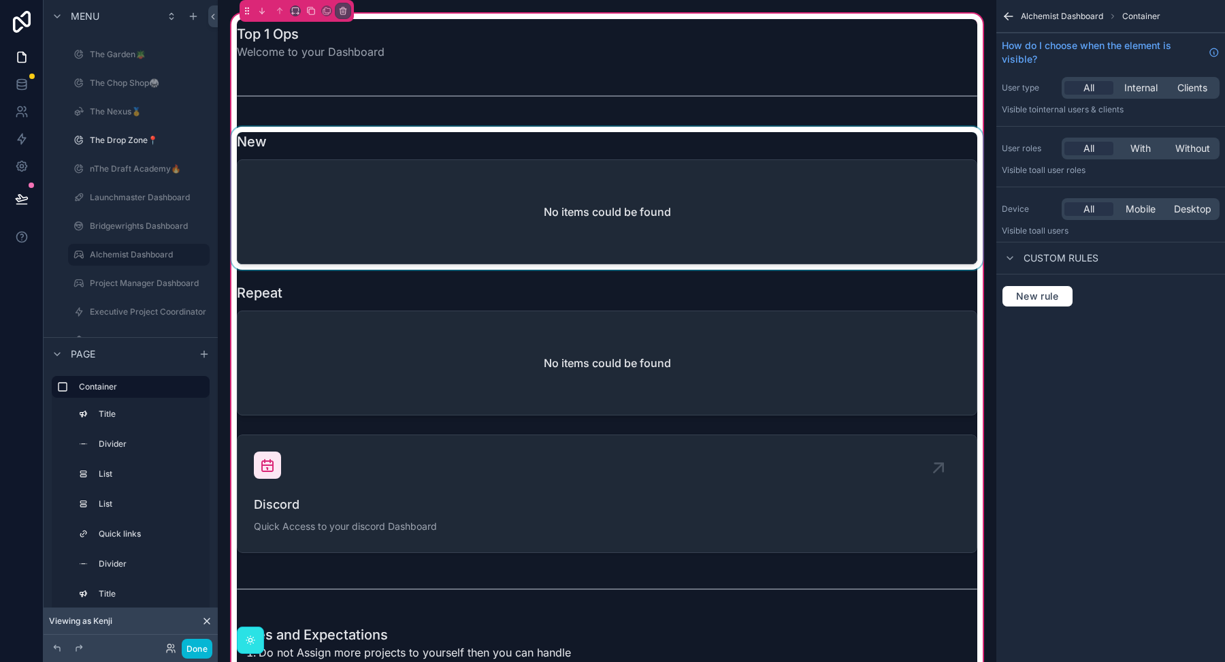
click at [638, 152] on div "scrollable content" at bounding box center [607, 198] width 757 height 143
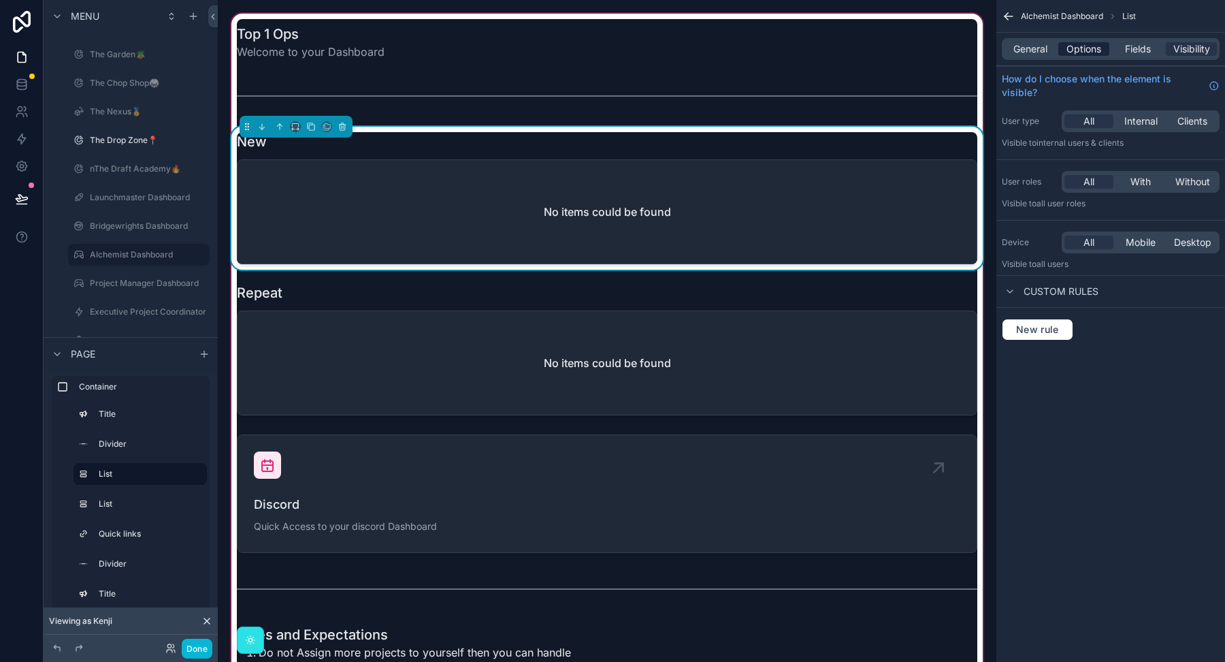
click at [1085, 50] on span "Options" at bounding box center [1084, 49] width 35 height 14
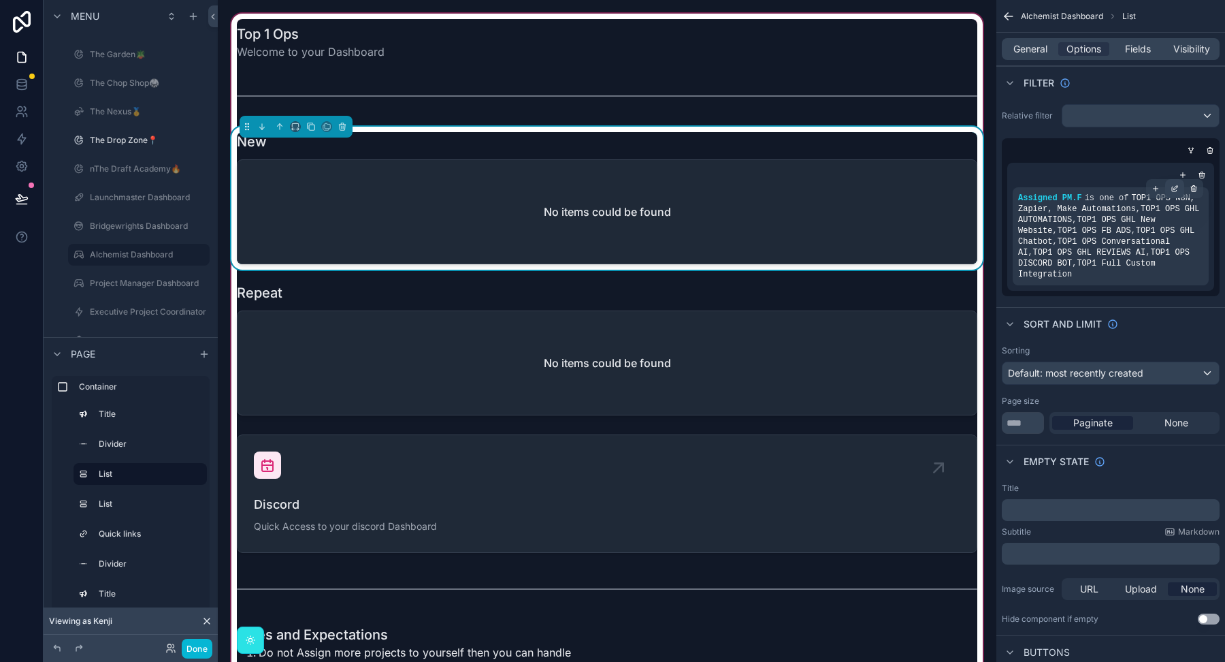
click at [1174, 187] on icon "scrollable content" at bounding box center [1176, 187] width 4 height 4
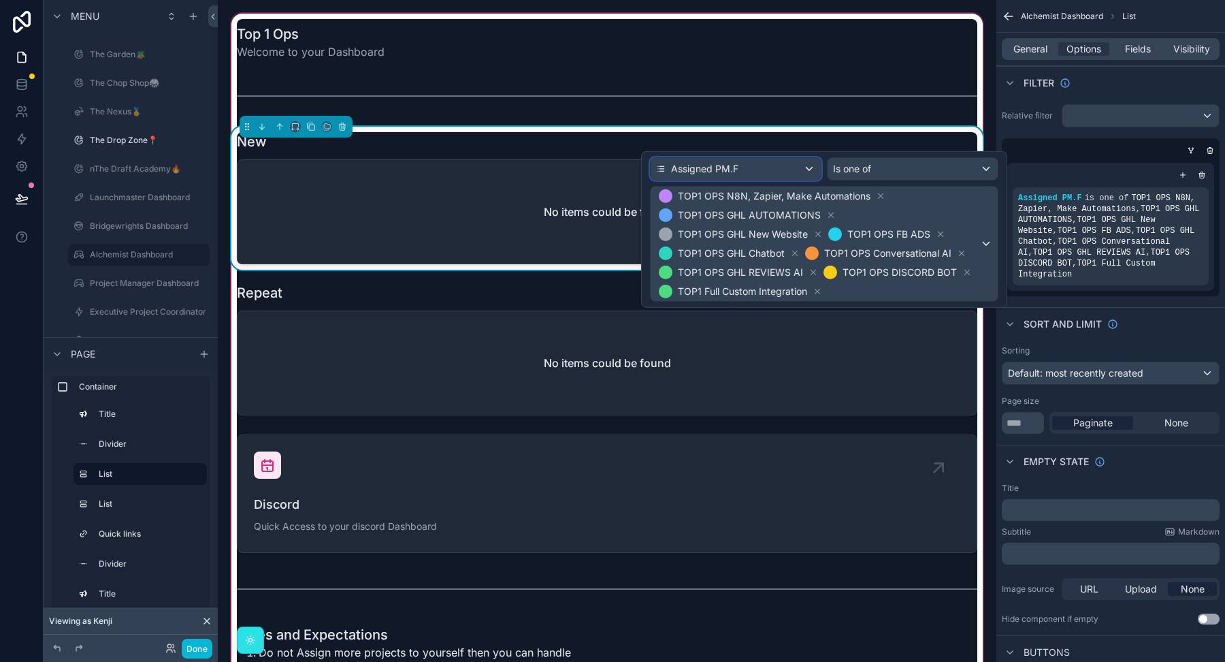
click at [801, 165] on div "Assigned PM.F" at bounding box center [736, 169] width 170 height 22
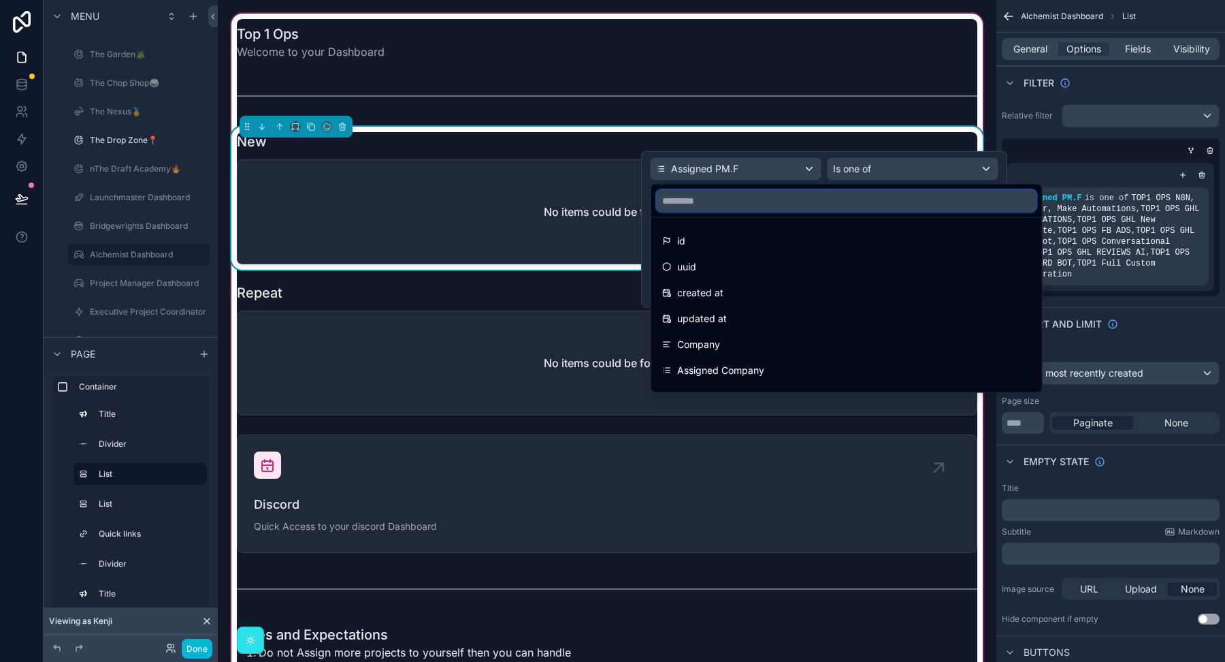
click at [751, 201] on input "text" at bounding box center [847, 201] width 380 height 22
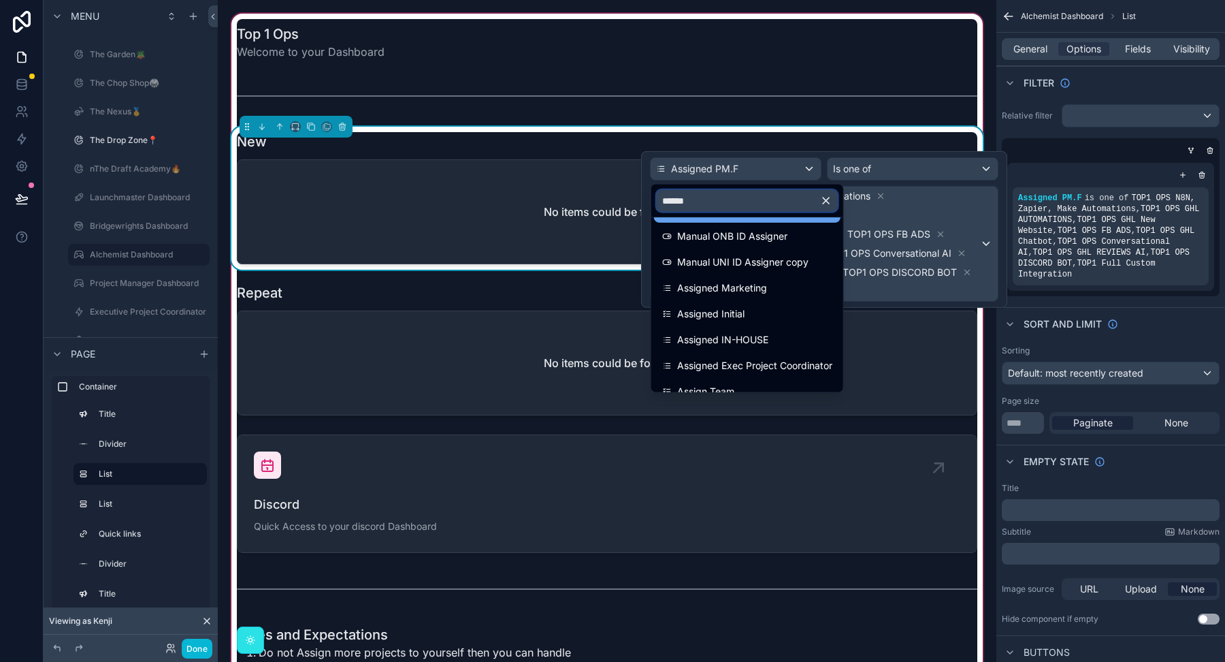
scroll to position [219, 0]
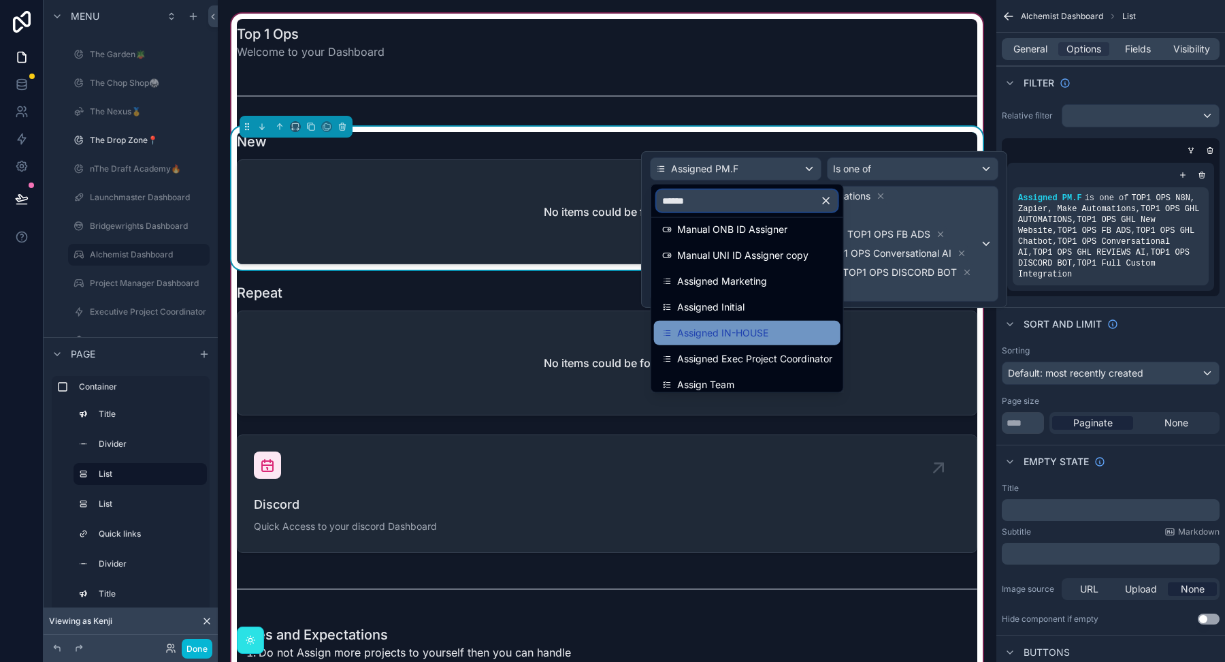
type input "******"
